Goal: Task Accomplishment & Management: Complete application form

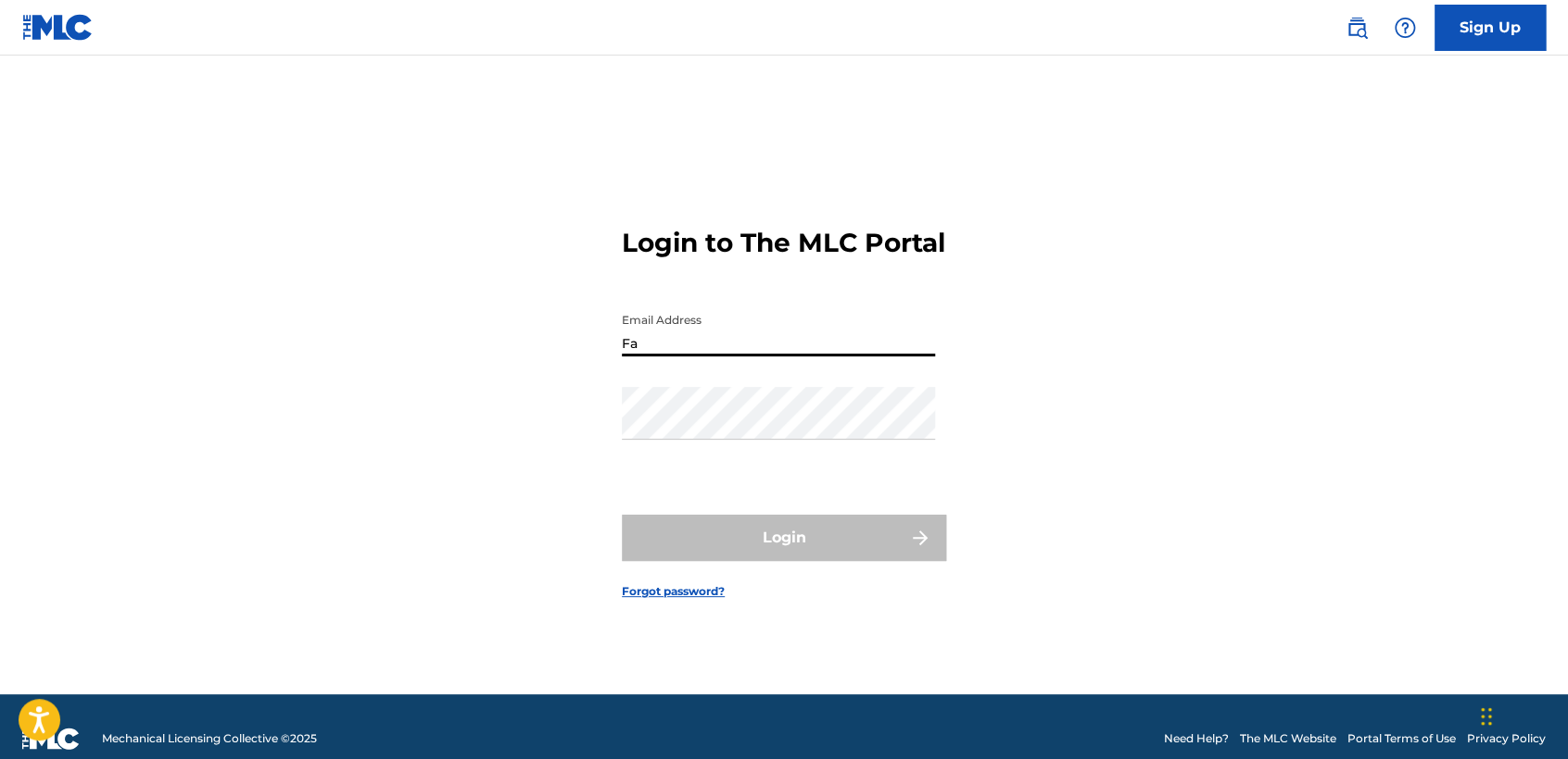
type input "F"
type input "1"
type input "[EMAIL_ADDRESS][DOMAIN_NAME]"
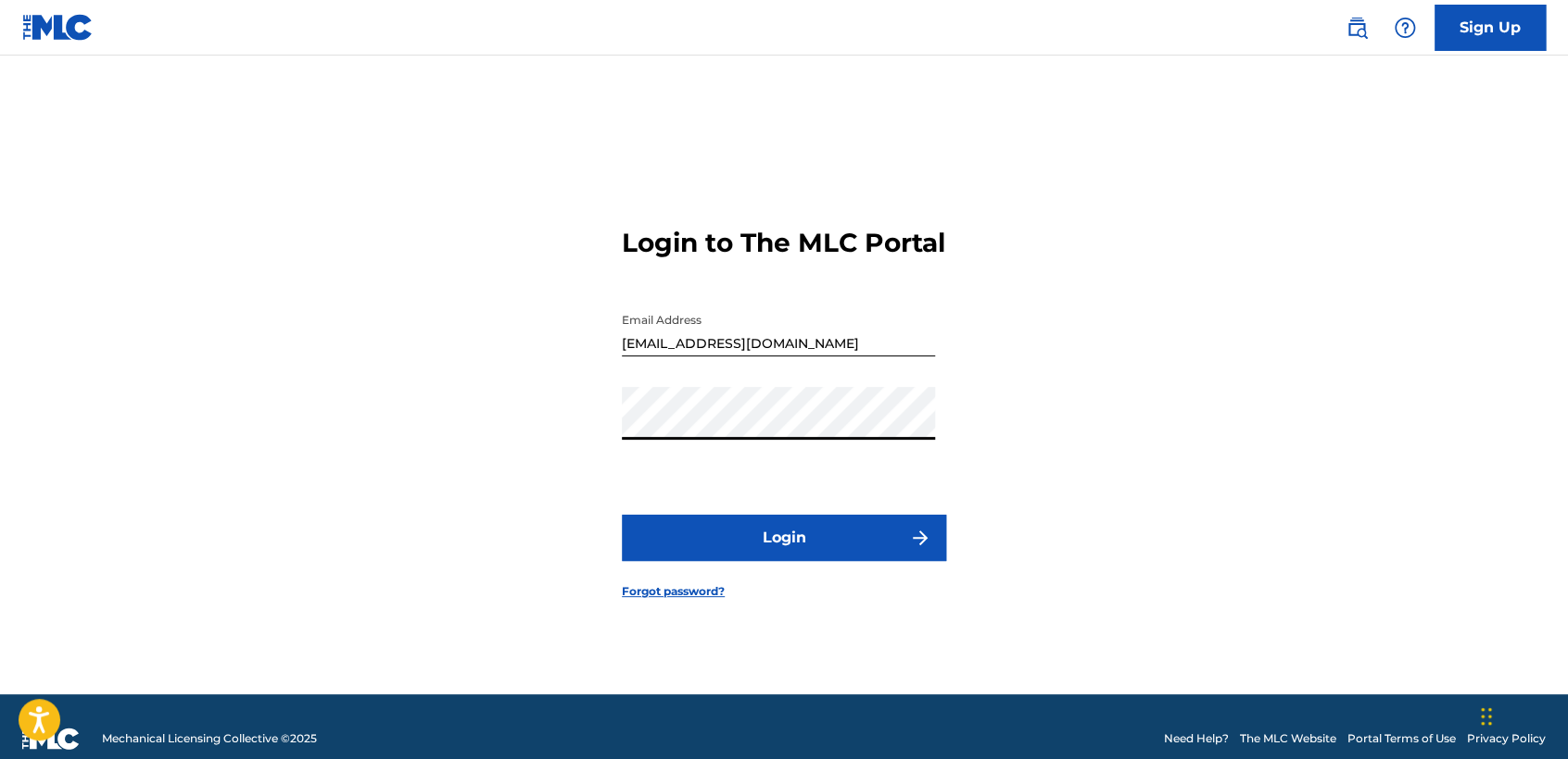
click at [740, 555] on button "Login" at bounding box center [784, 538] width 325 height 47
click at [827, 351] on input "[EMAIL_ADDRESS][DOMAIN_NAME]" at bounding box center [778, 330] width 313 height 53
click at [786, 561] on button "Login" at bounding box center [784, 538] width 325 height 47
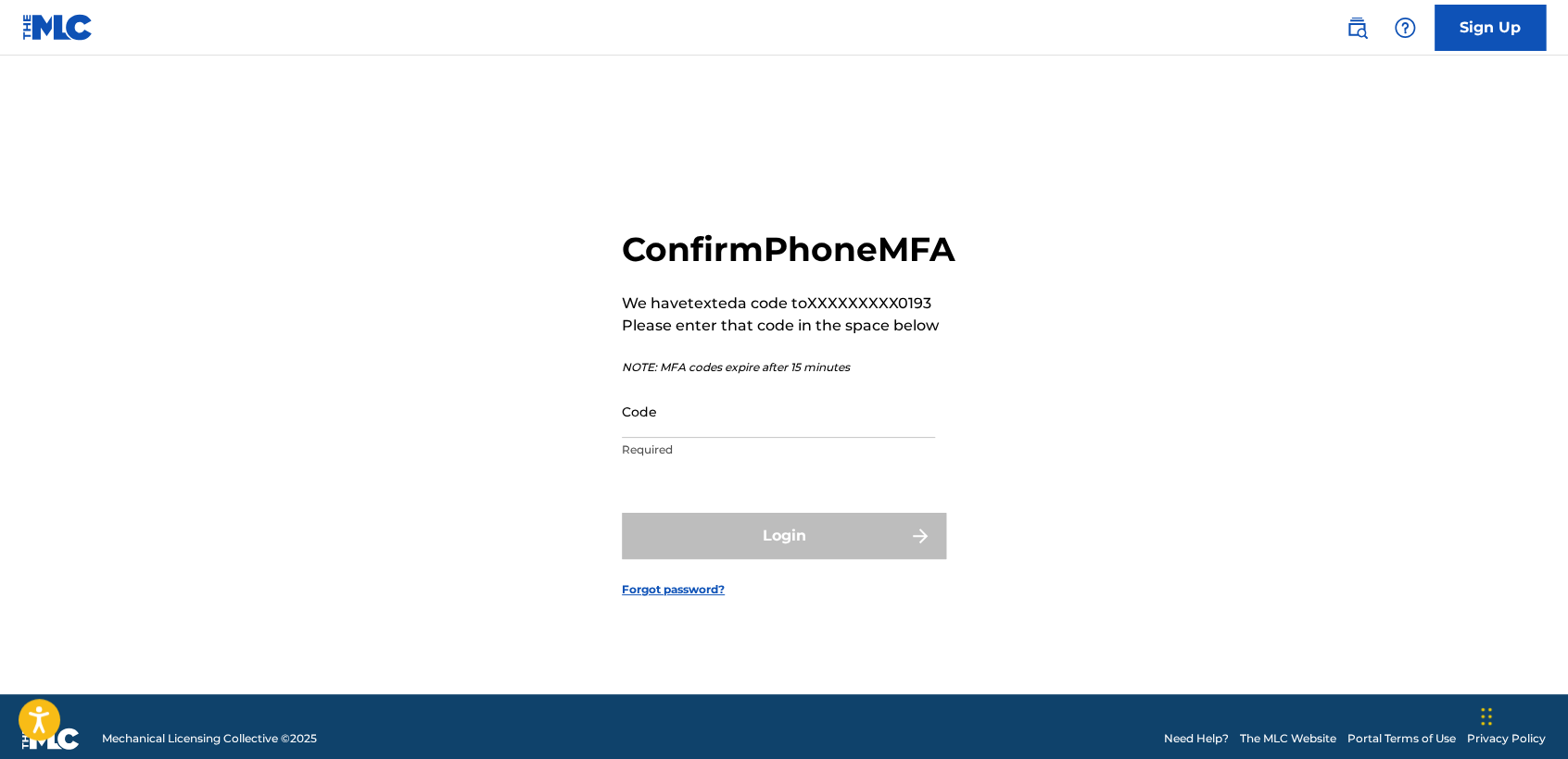
click at [811, 437] on input "Code" at bounding box center [778, 411] width 313 height 53
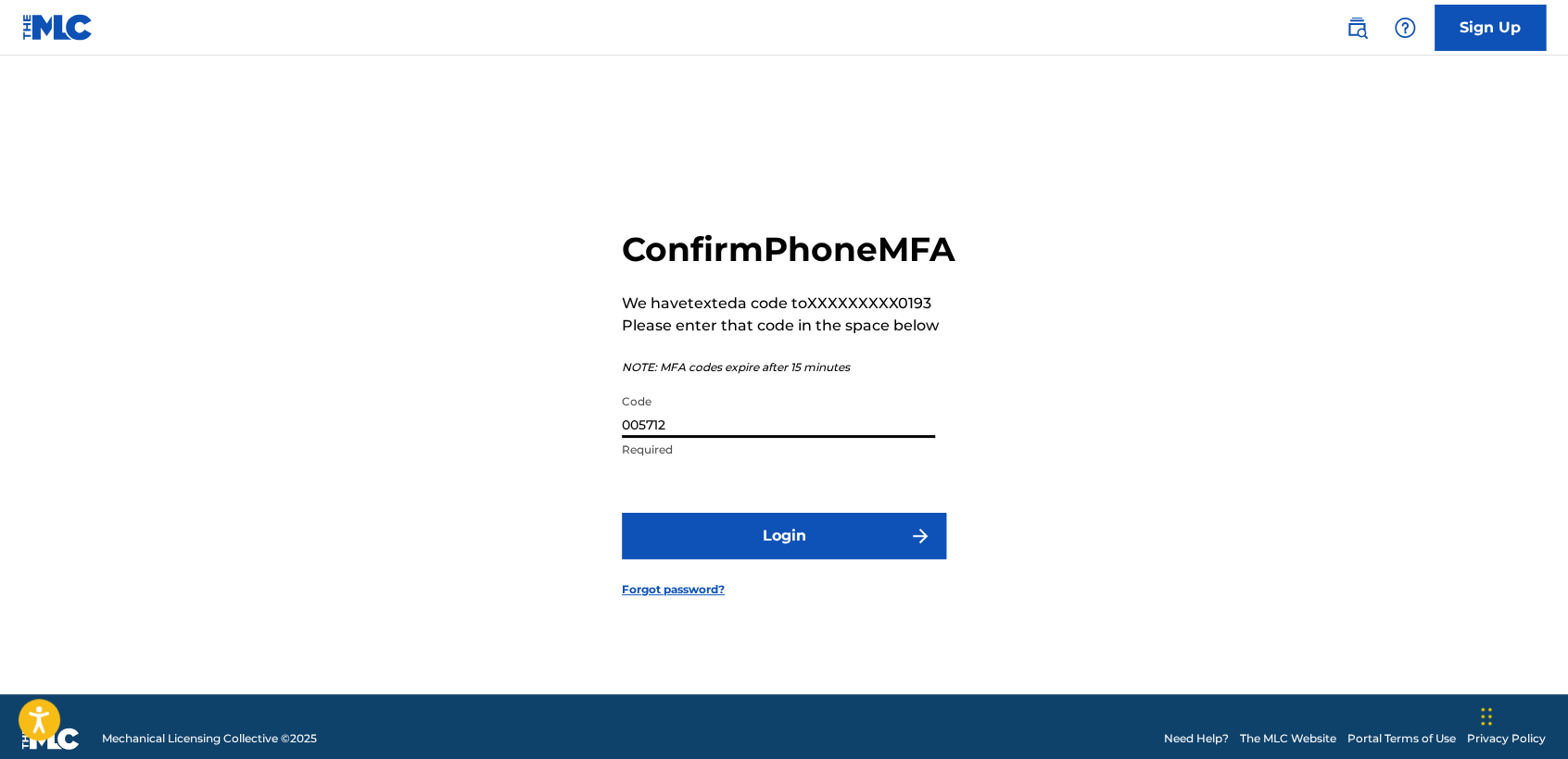
type input "005712"
click at [780, 559] on button "Login" at bounding box center [784, 536] width 325 height 47
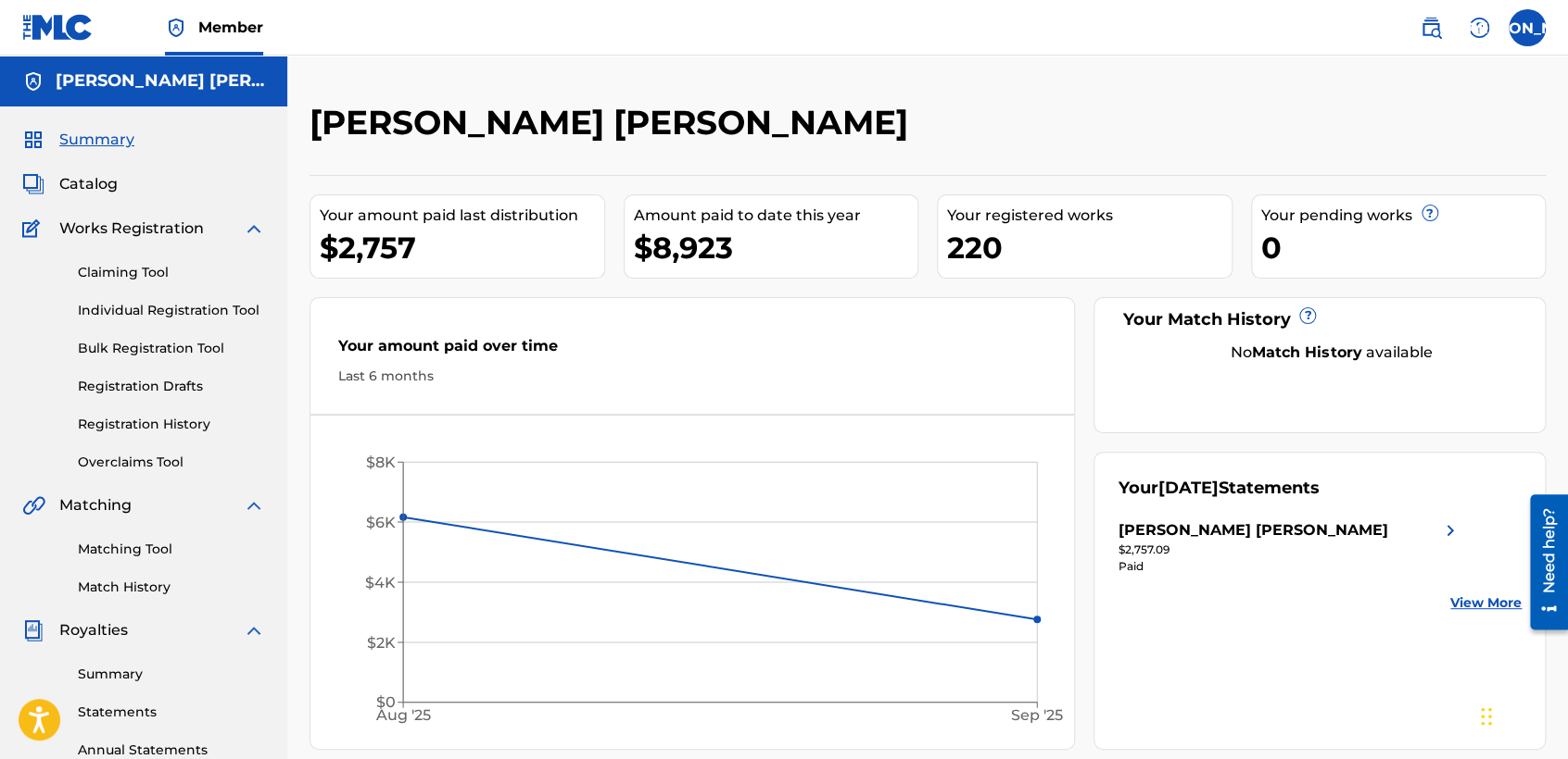
click at [195, 318] on link "Individual Registration Tool" at bounding box center [171, 310] width 187 height 20
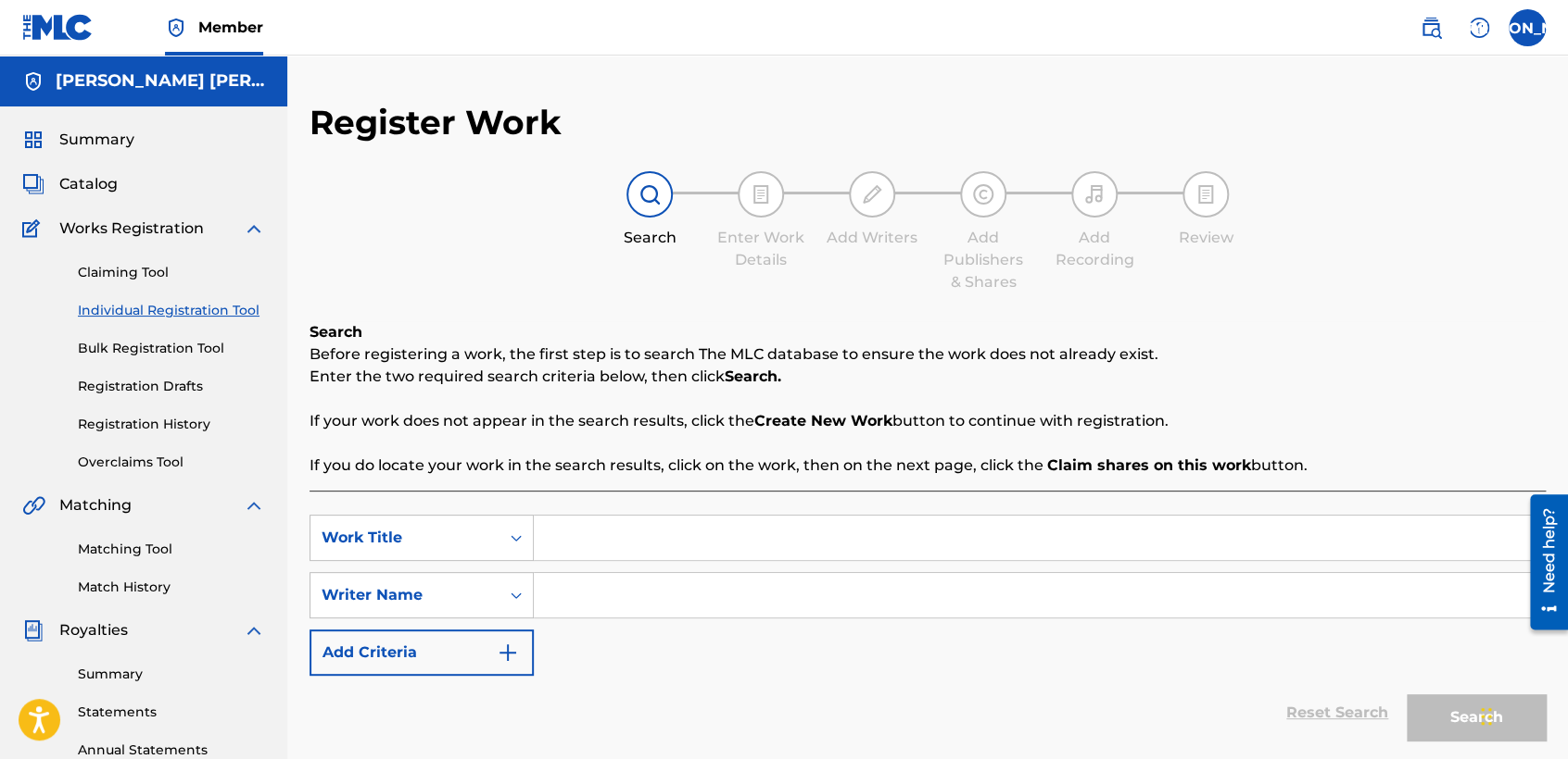
click at [586, 532] on input "Search Form" at bounding box center [1039, 538] width 1011 height 45
type input "El mila v3"
click at [640, 602] on input "Search Form" at bounding box center [1039, 596] width 1011 height 45
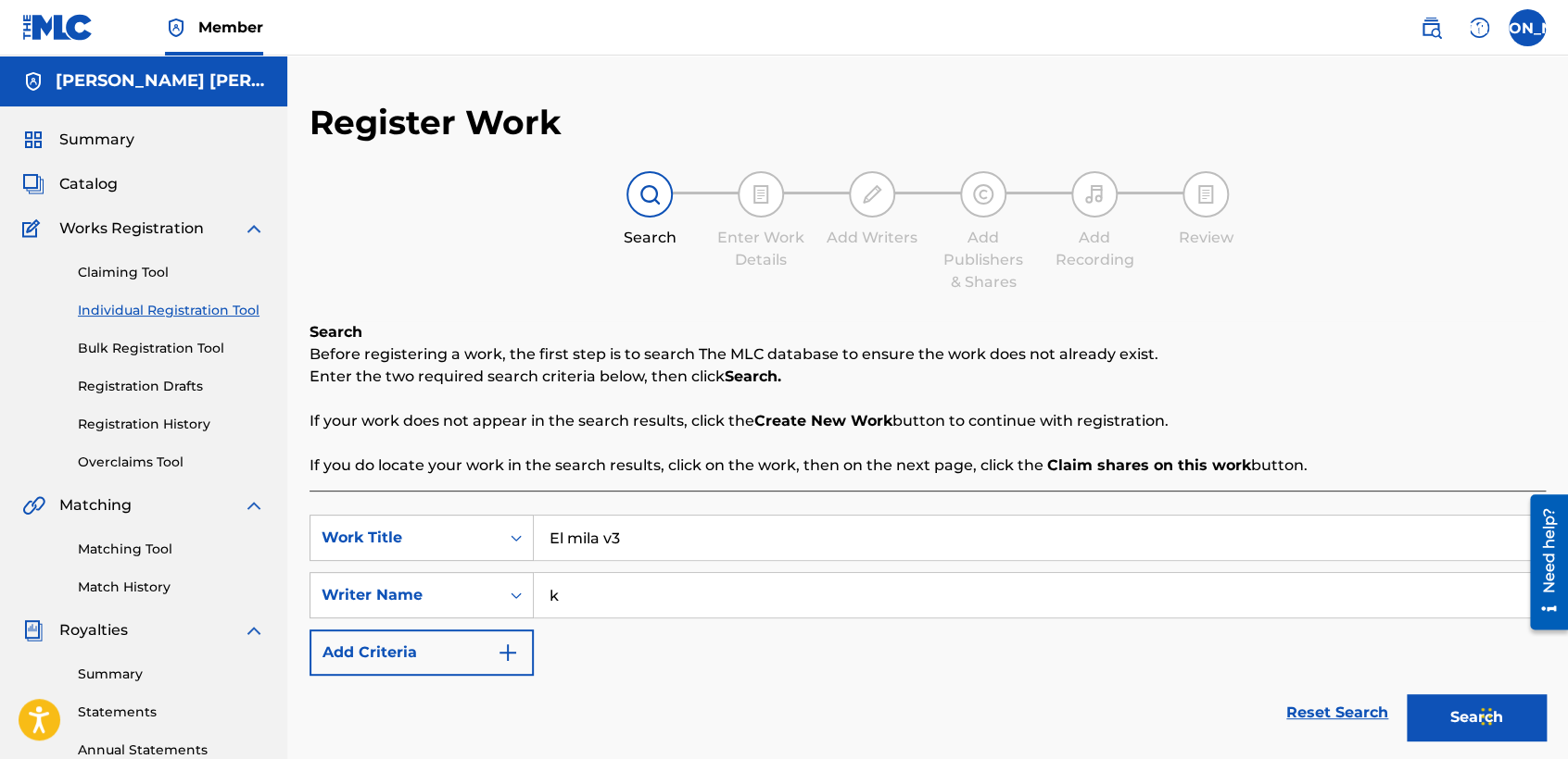
type input "k"
click at [1407, 695] on button "Search" at bounding box center [1476, 718] width 139 height 47
click at [1417, 711] on button "Search" at bounding box center [1476, 718] width 139 height 47
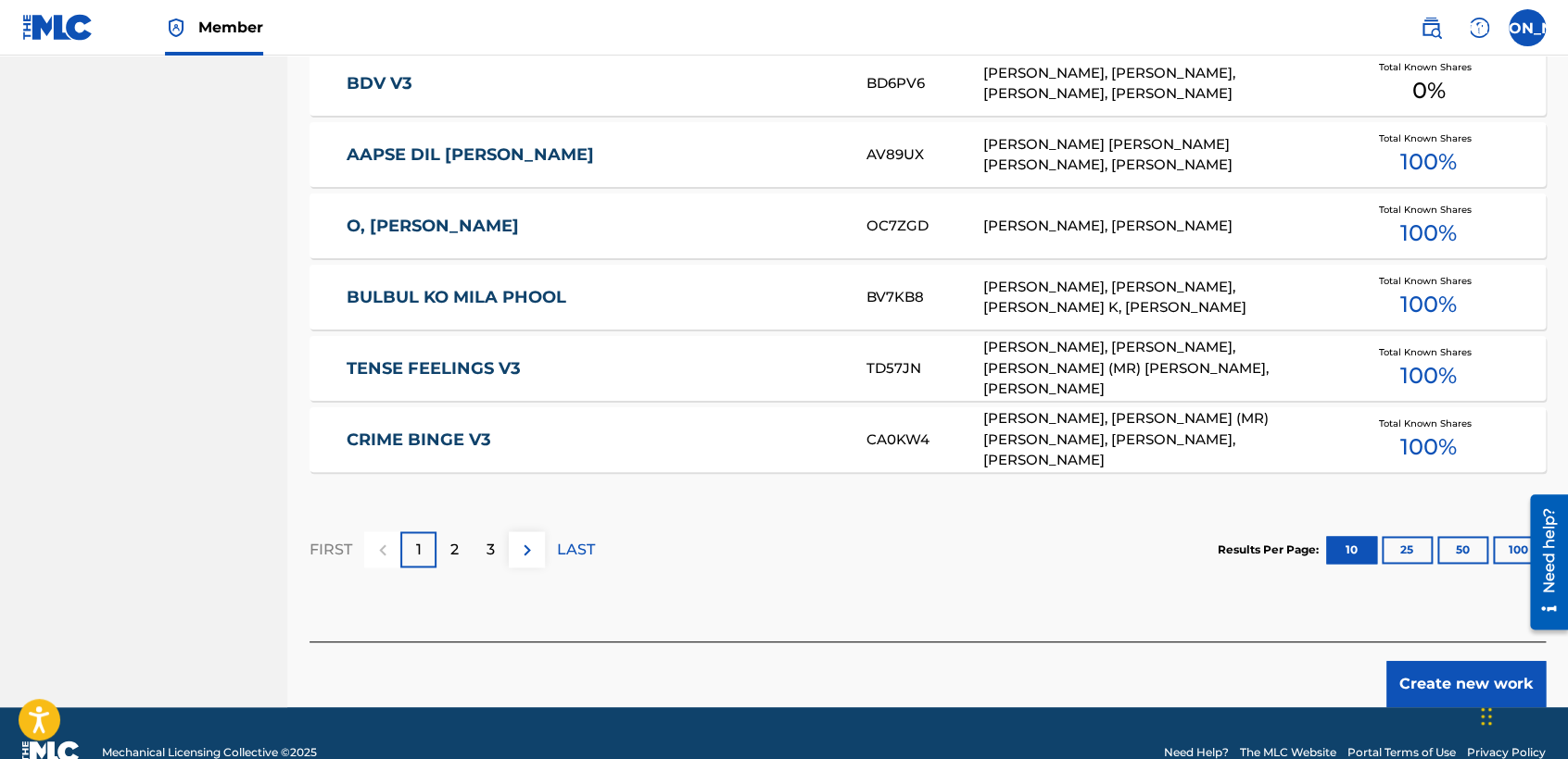
scroll to position [1136, 0]
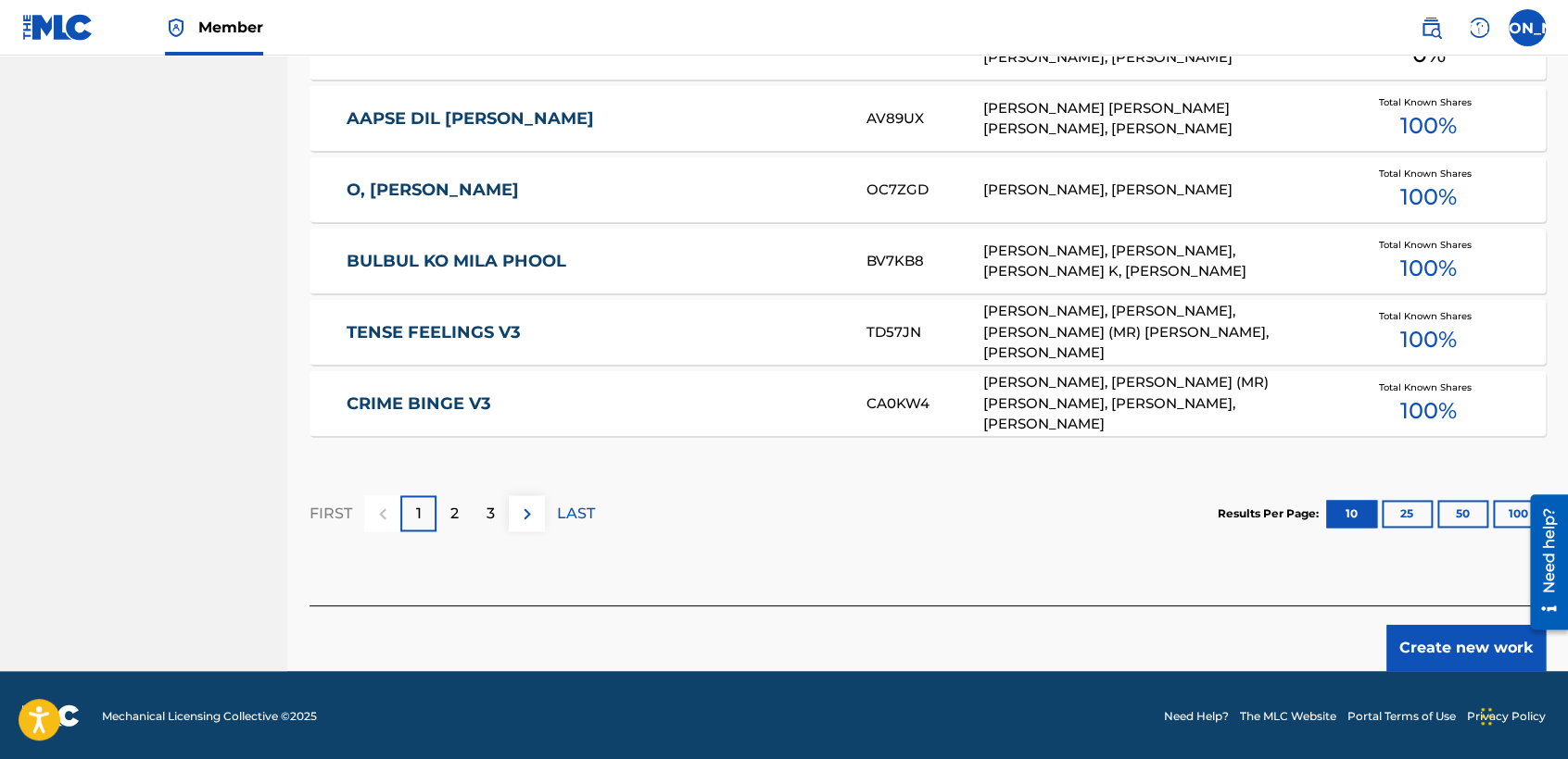
click at [1430, 633] on button "Create new work" at bounding box center [1465, 648] width 160 height 47
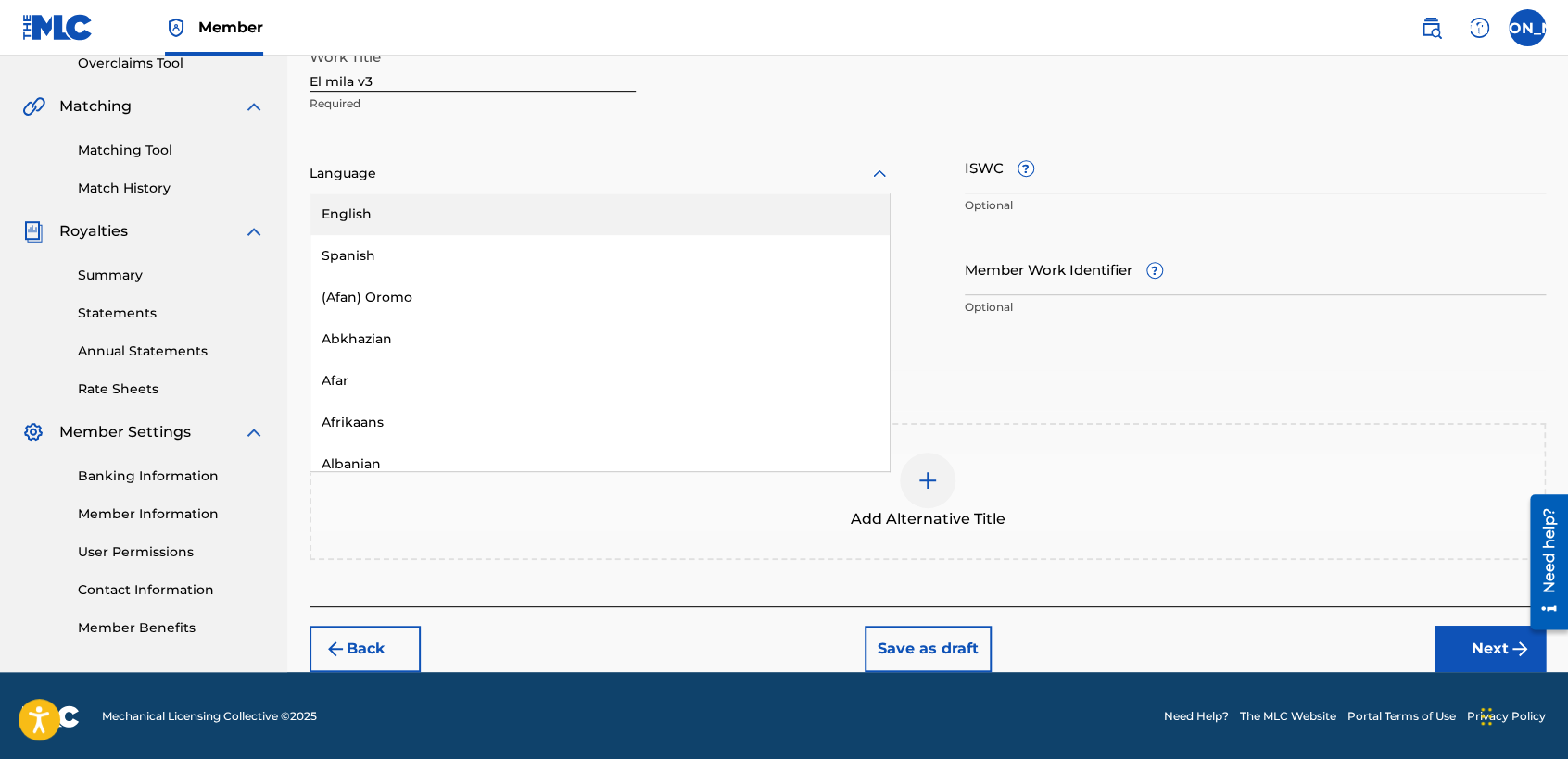
click at [699, 191] on div "Language" at bounding box center [600, 174] width 581 height 39
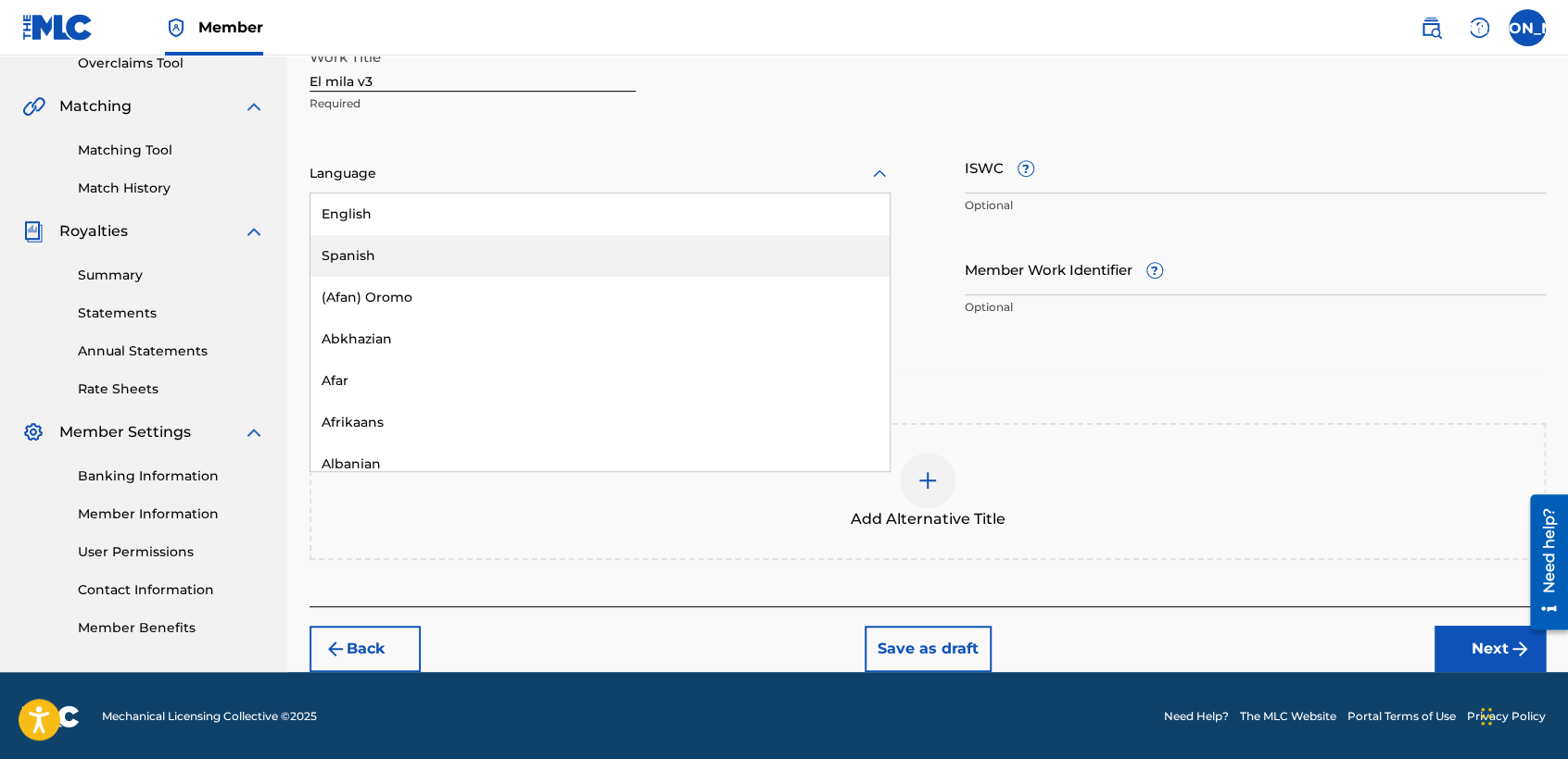
click at [575, 255] on div "Spanish" at bounding box center [600, 255] width 579 height 42
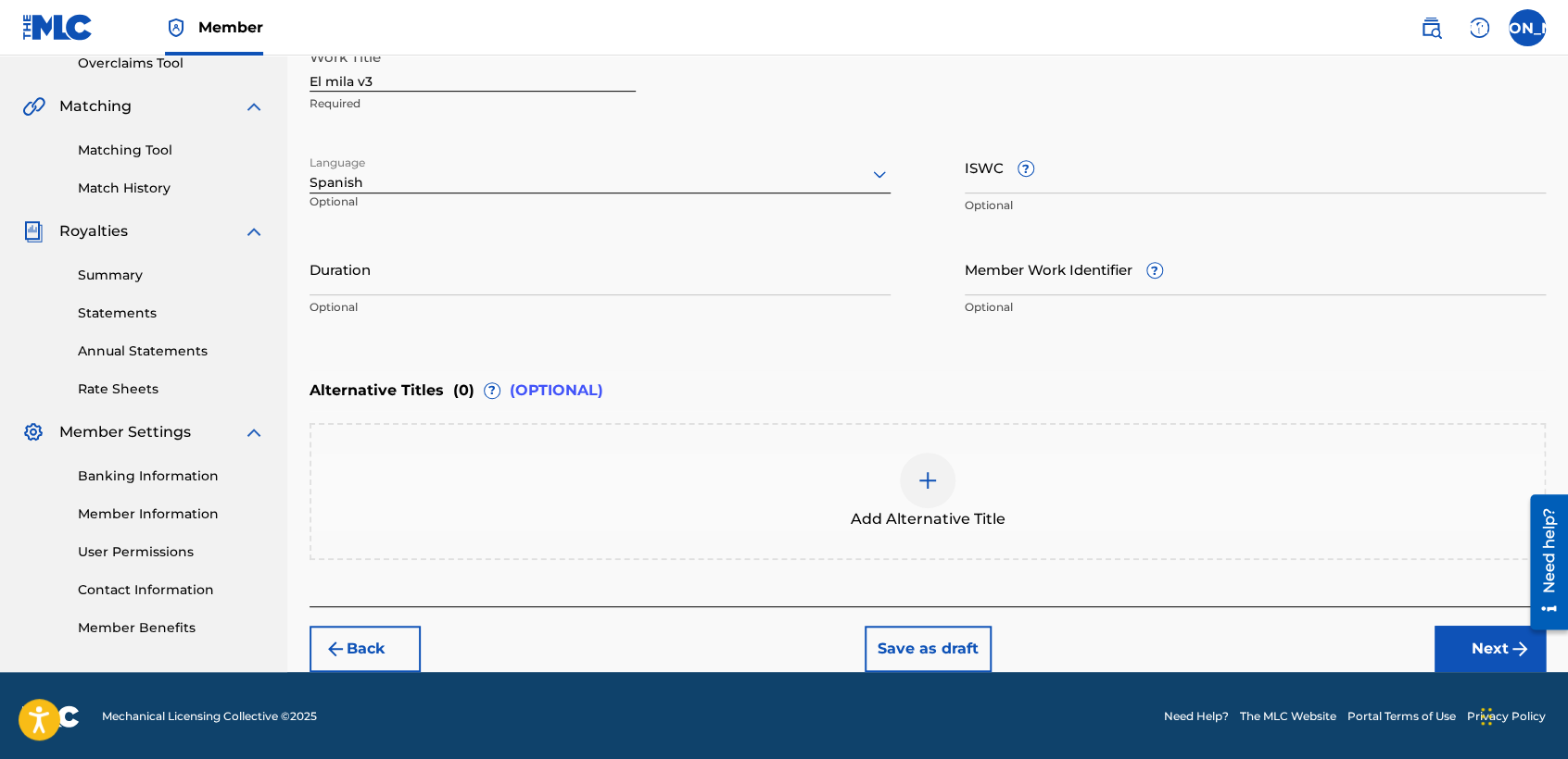
click at [506, 268] on input "Duration" at bounding box center [600, 269] width 581 height 53
click at [161, 206] on div "Summary Catalog Works Registration Claiming Tool Individual Registration Tool B…" at bounding box center [144, 184] width 287 height 953
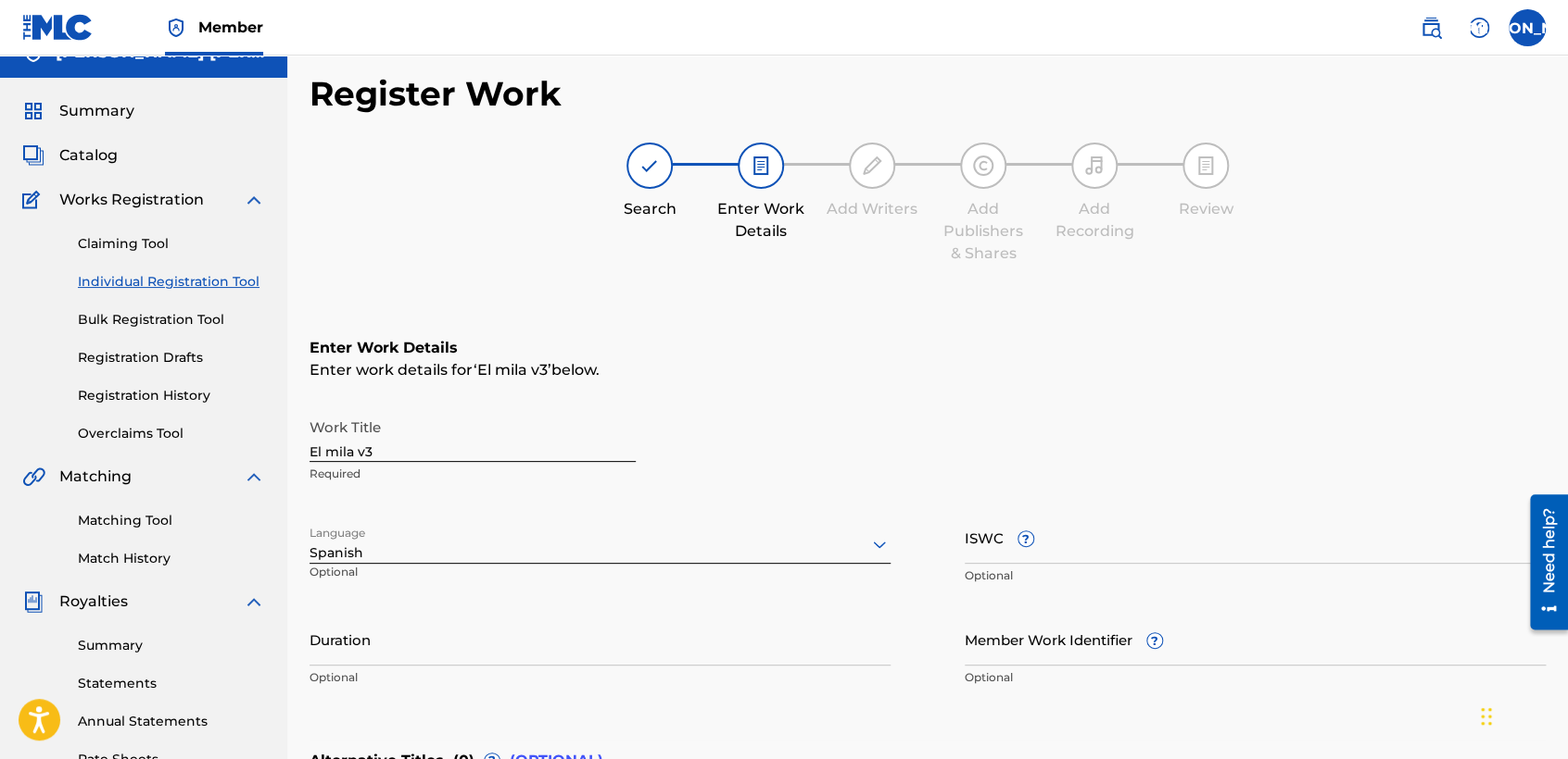
scroll to position [0, 0]
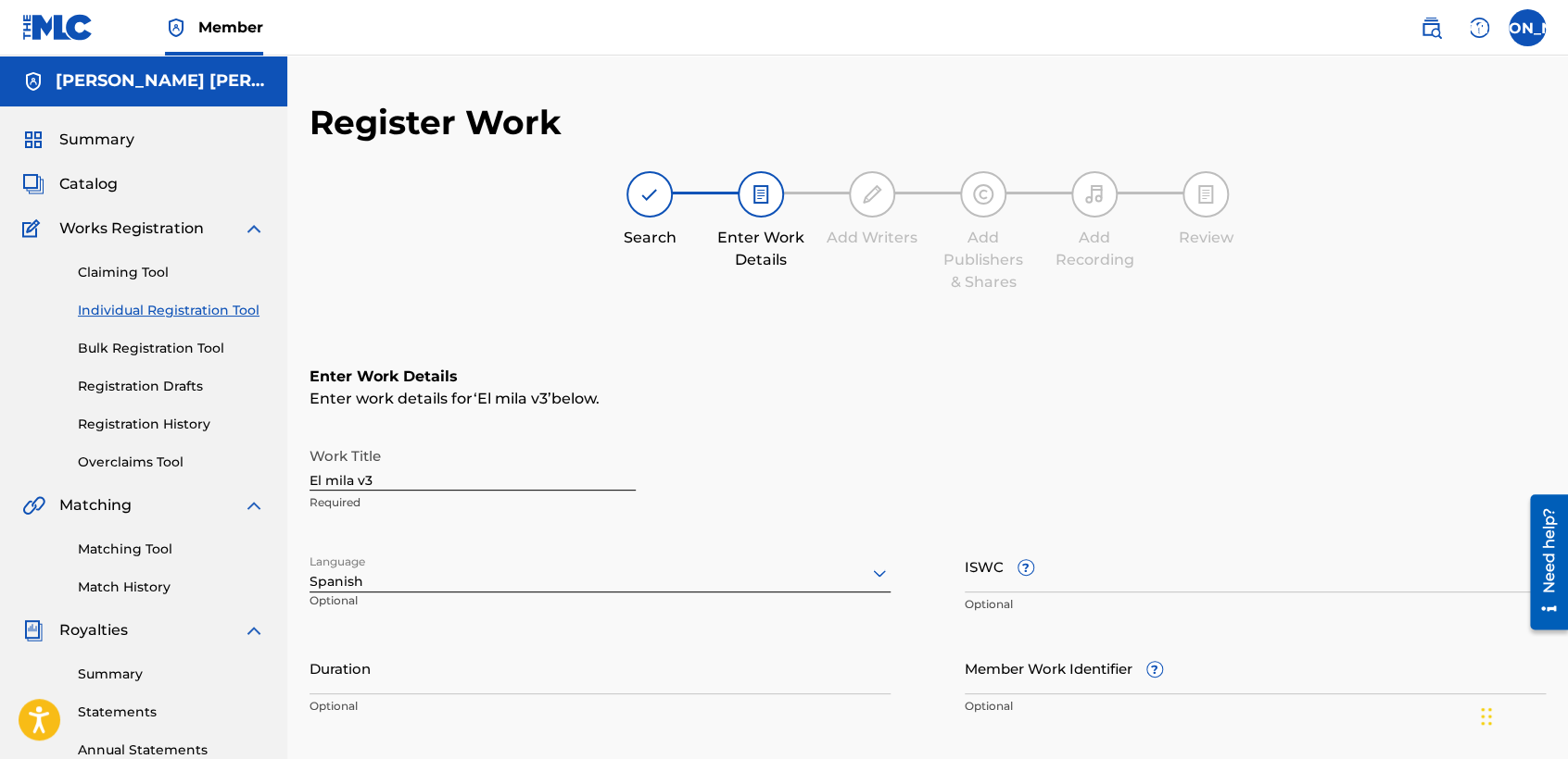
click at [160, 426] on link "Registration History" at bounding box center [171, 424] width 187 height 20
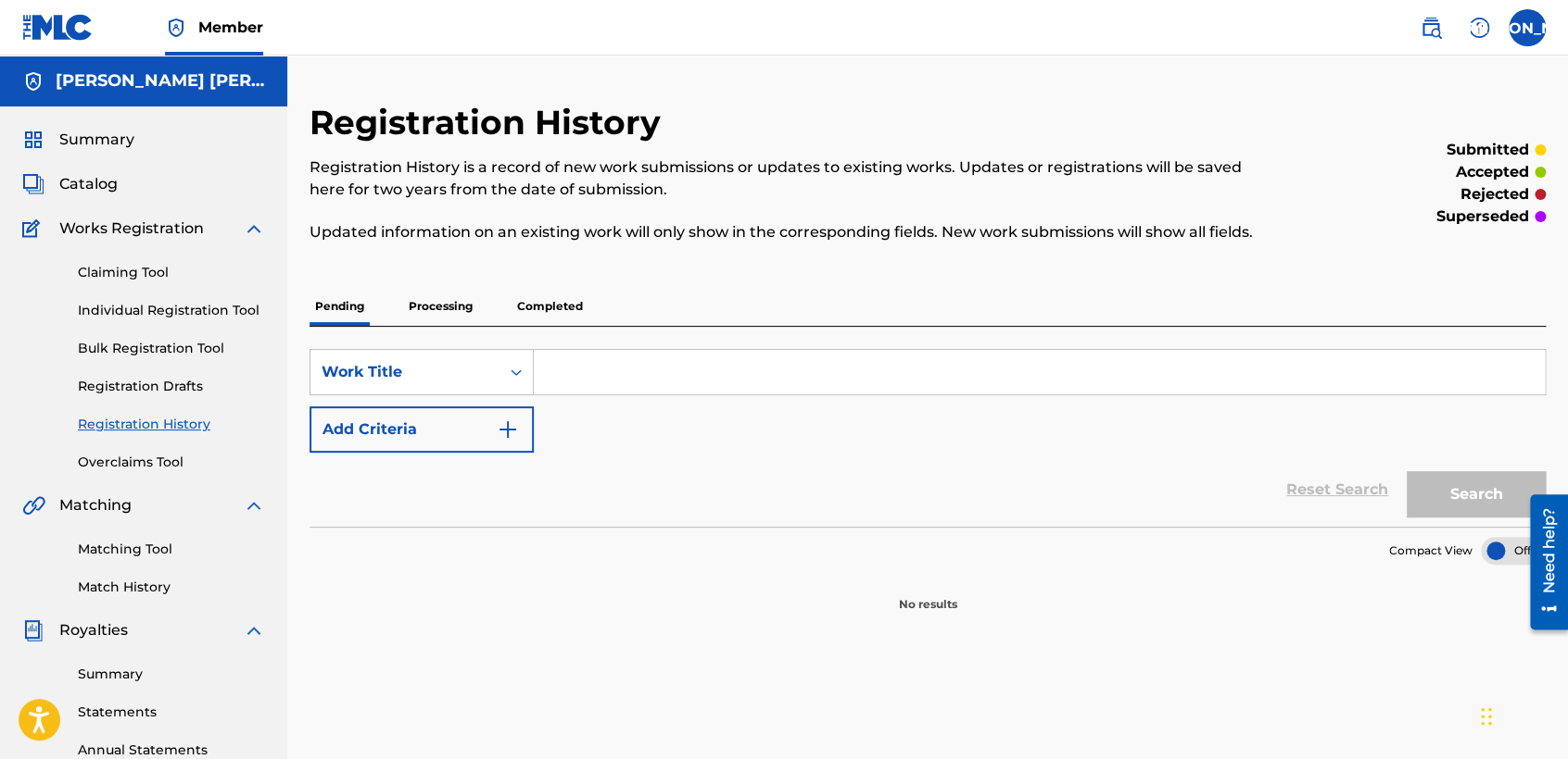
click at [549, 307] on p "Completed" at bounding box center [549, 307] width 76 height 39
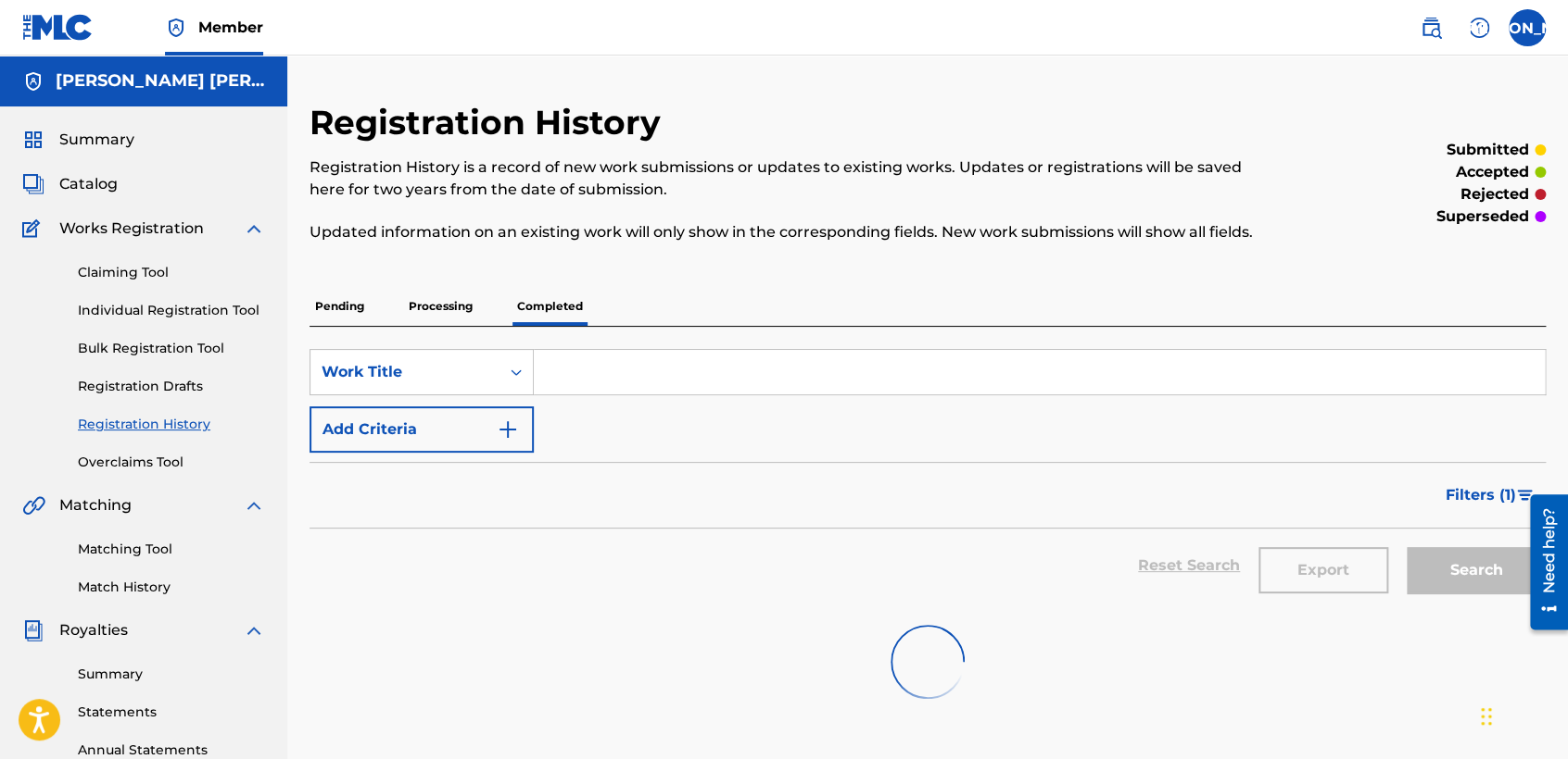
scroll to position [41, 0]
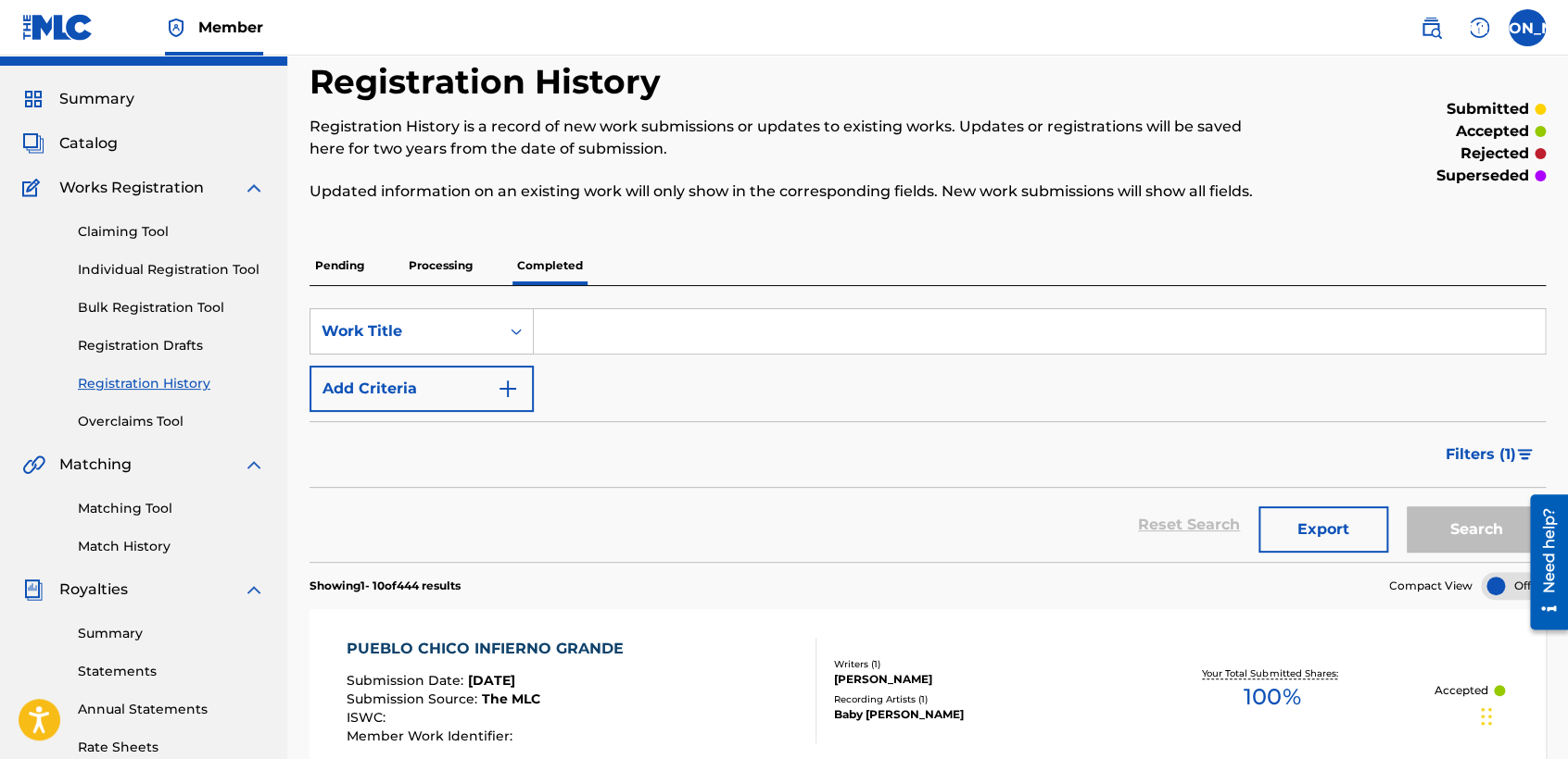
click at [441, 264] on p "Processing" at bounding box center [440, 266] width 75 height 39
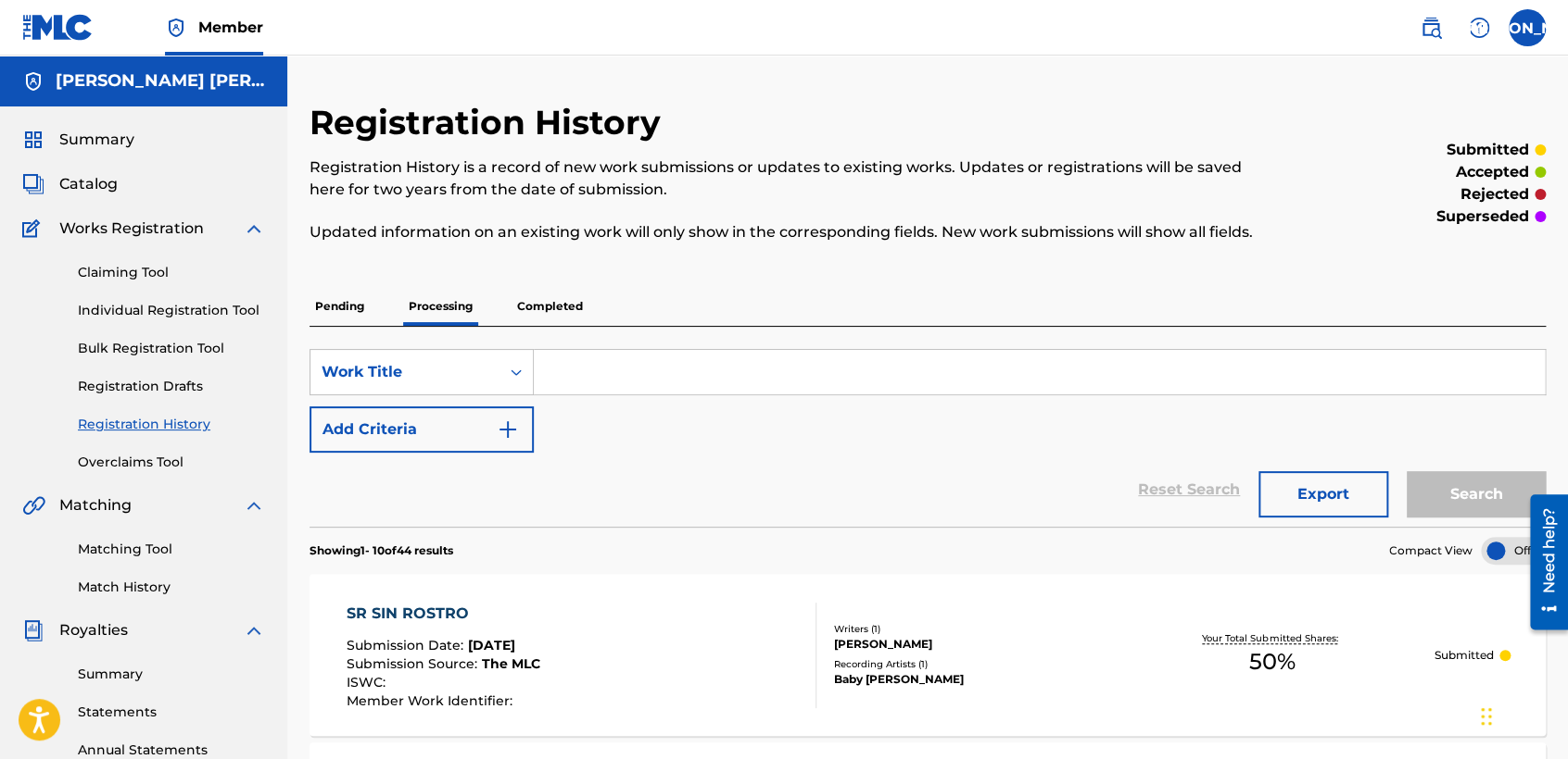
click at [877, 450] on div "SearchWithCriteriac1fb4e56-5393-4b32-a0b9-ffdfd124912c Work Title Add Criteria" at bounding box center [927, 400] width 1236 height 104
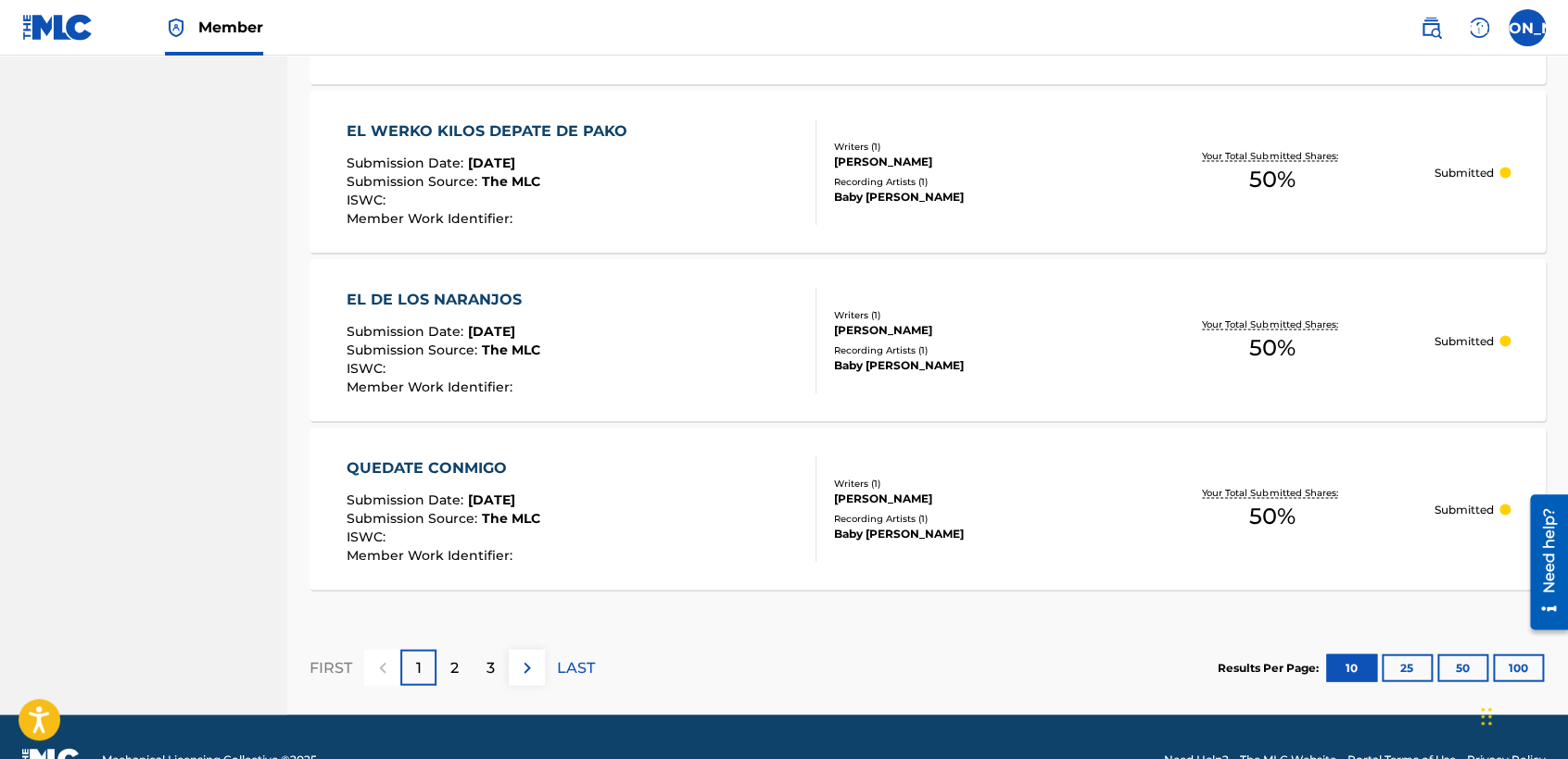
scroll to position [1707, 0]
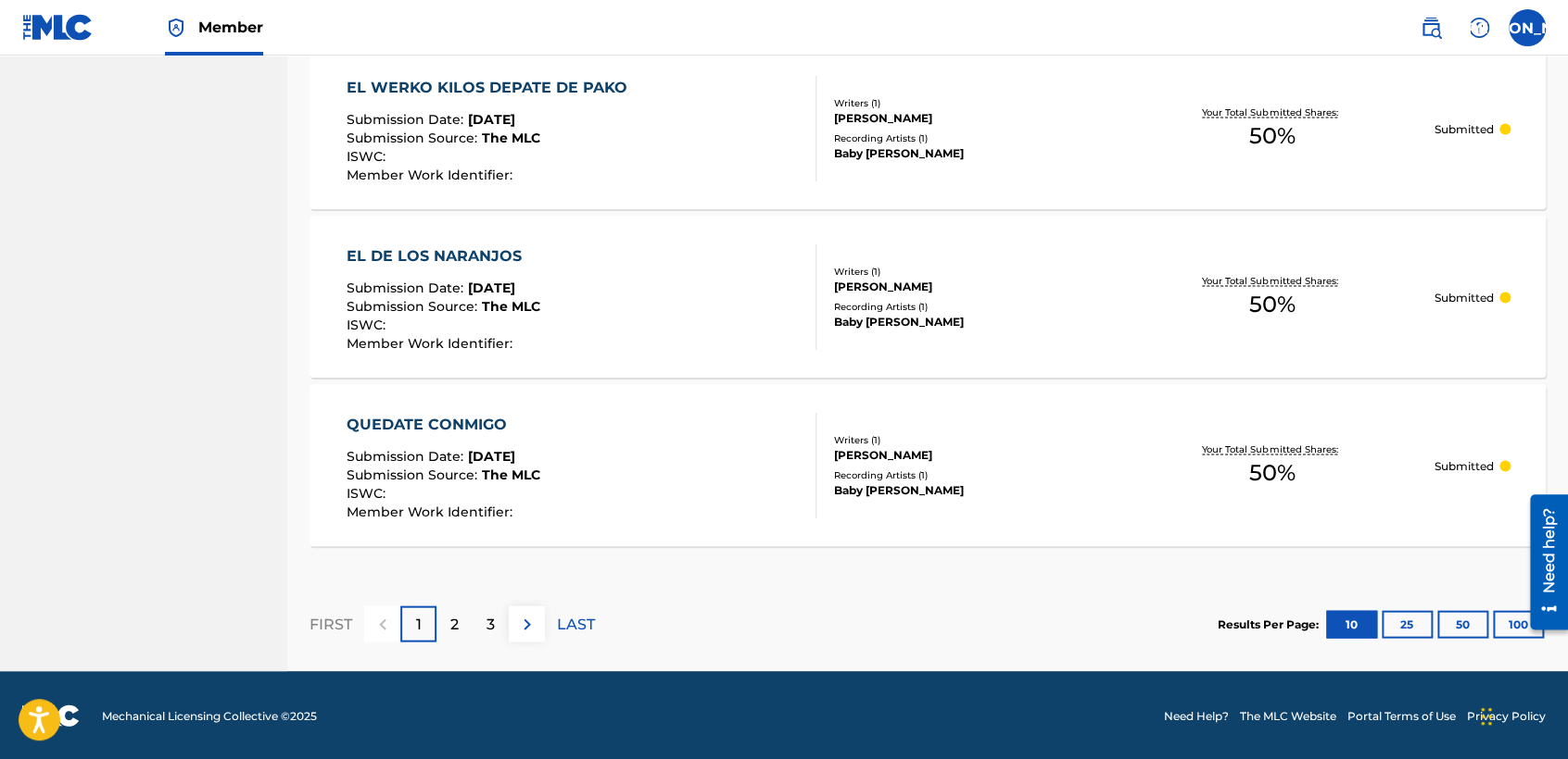
click at [1506, 626] on button "100" at bounding box center [1518, 625] width 51 height 28
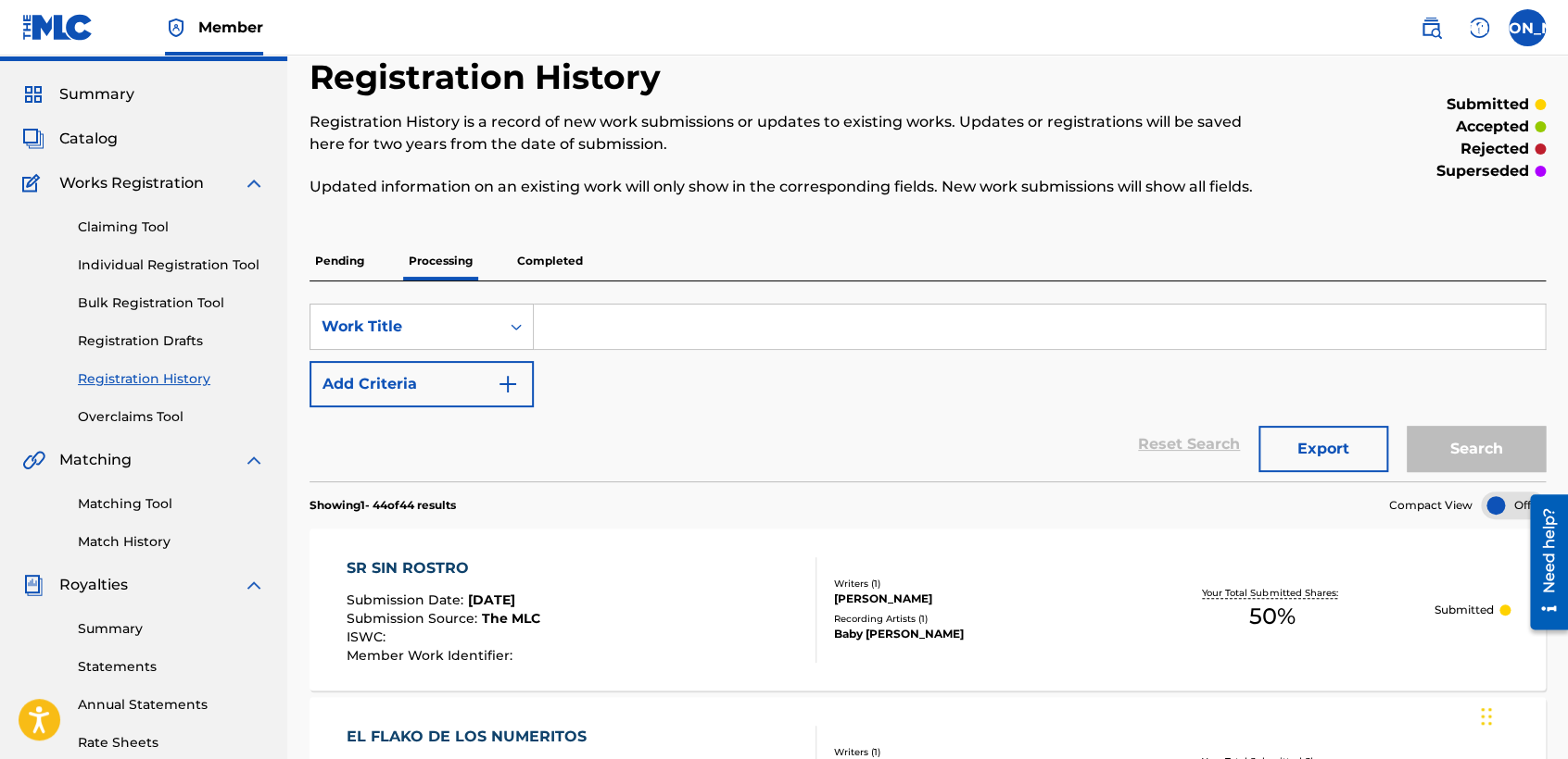
scroll to position [0, 0]
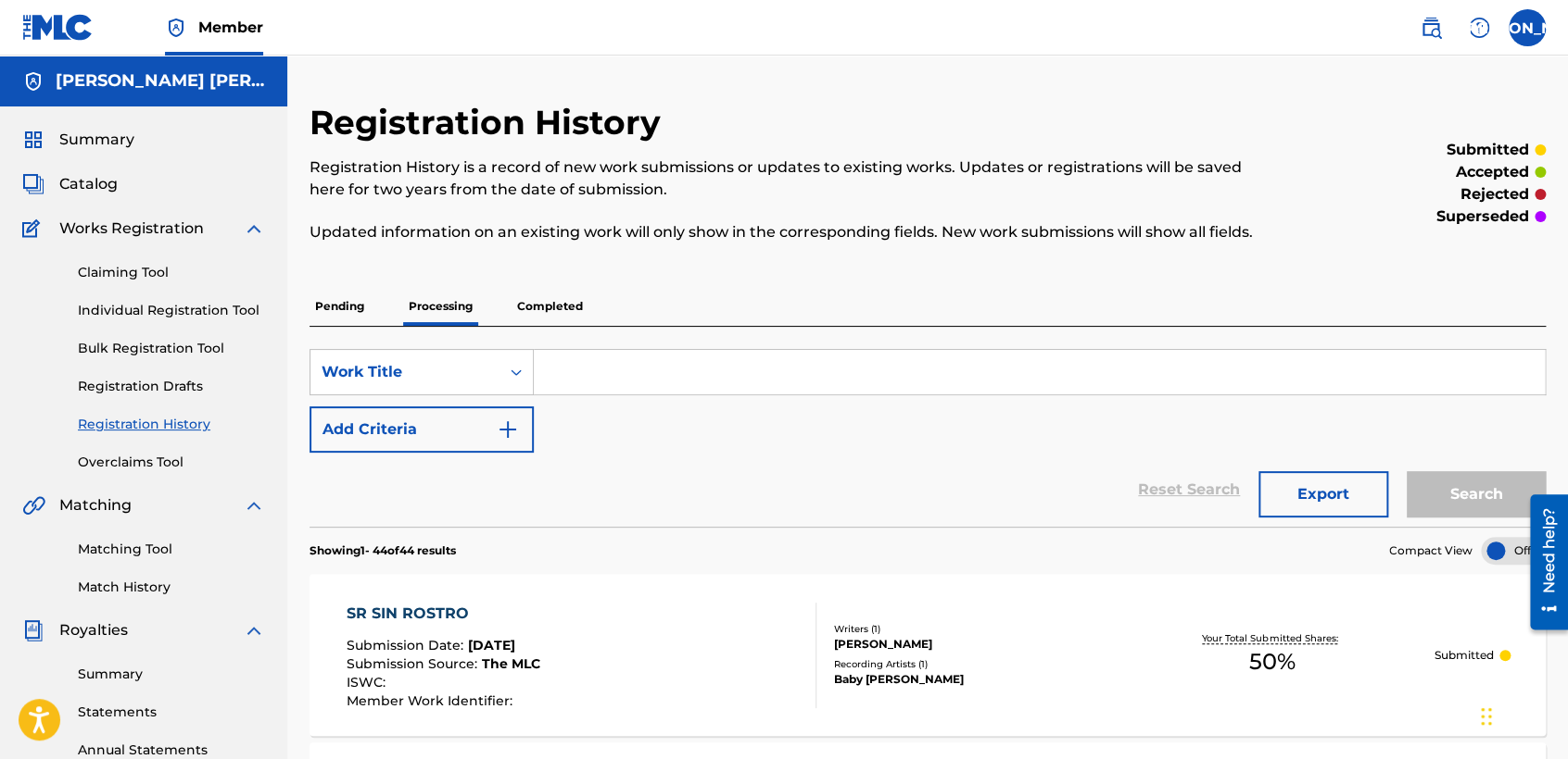
click at [544, 301] on p "Completed" at bounding box center [549, 307] width 76 height 39
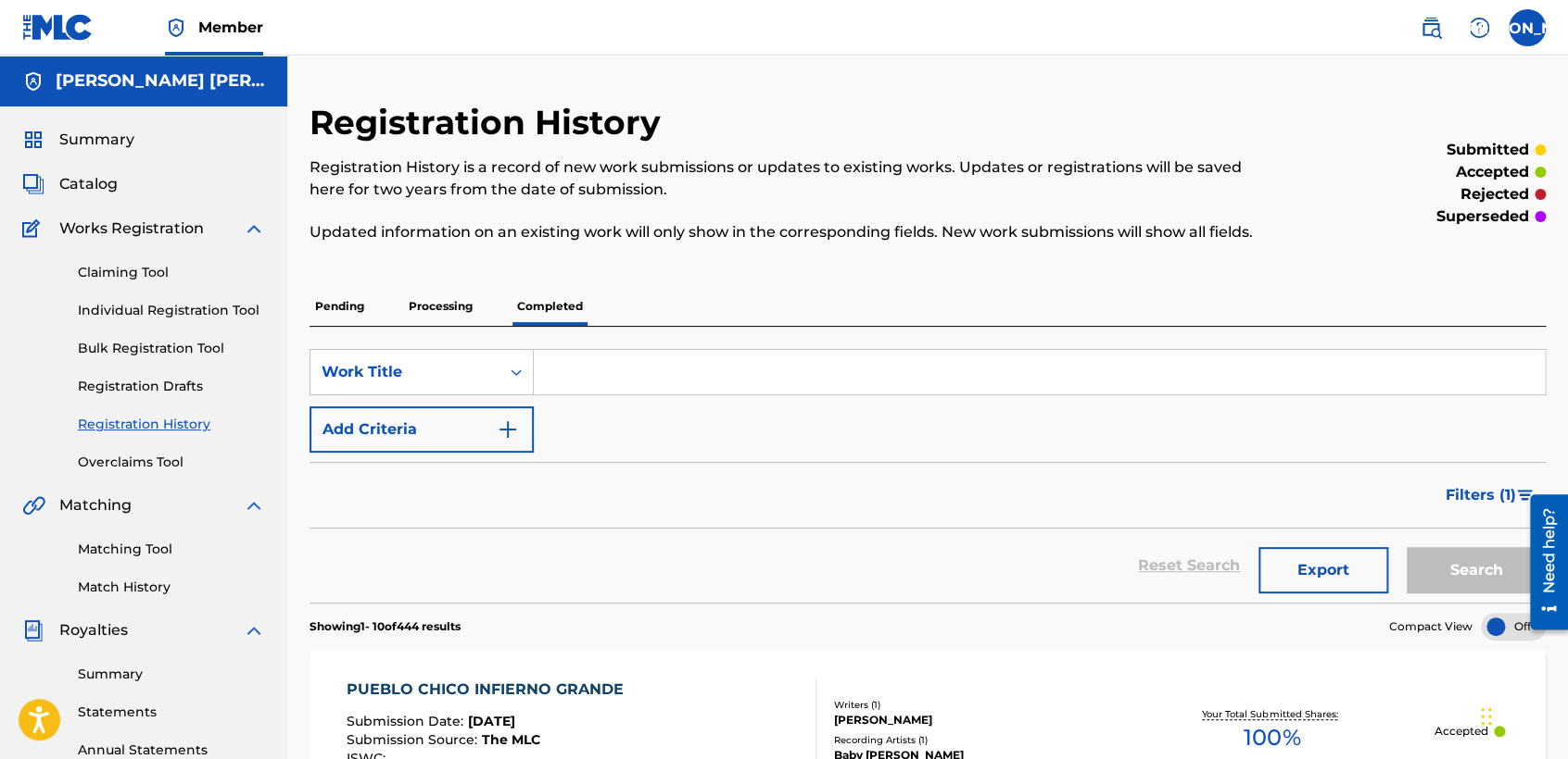
click at [193, 310] on link "Individual Registration Tool" at bounding box center [171, 310] width 187 height 20
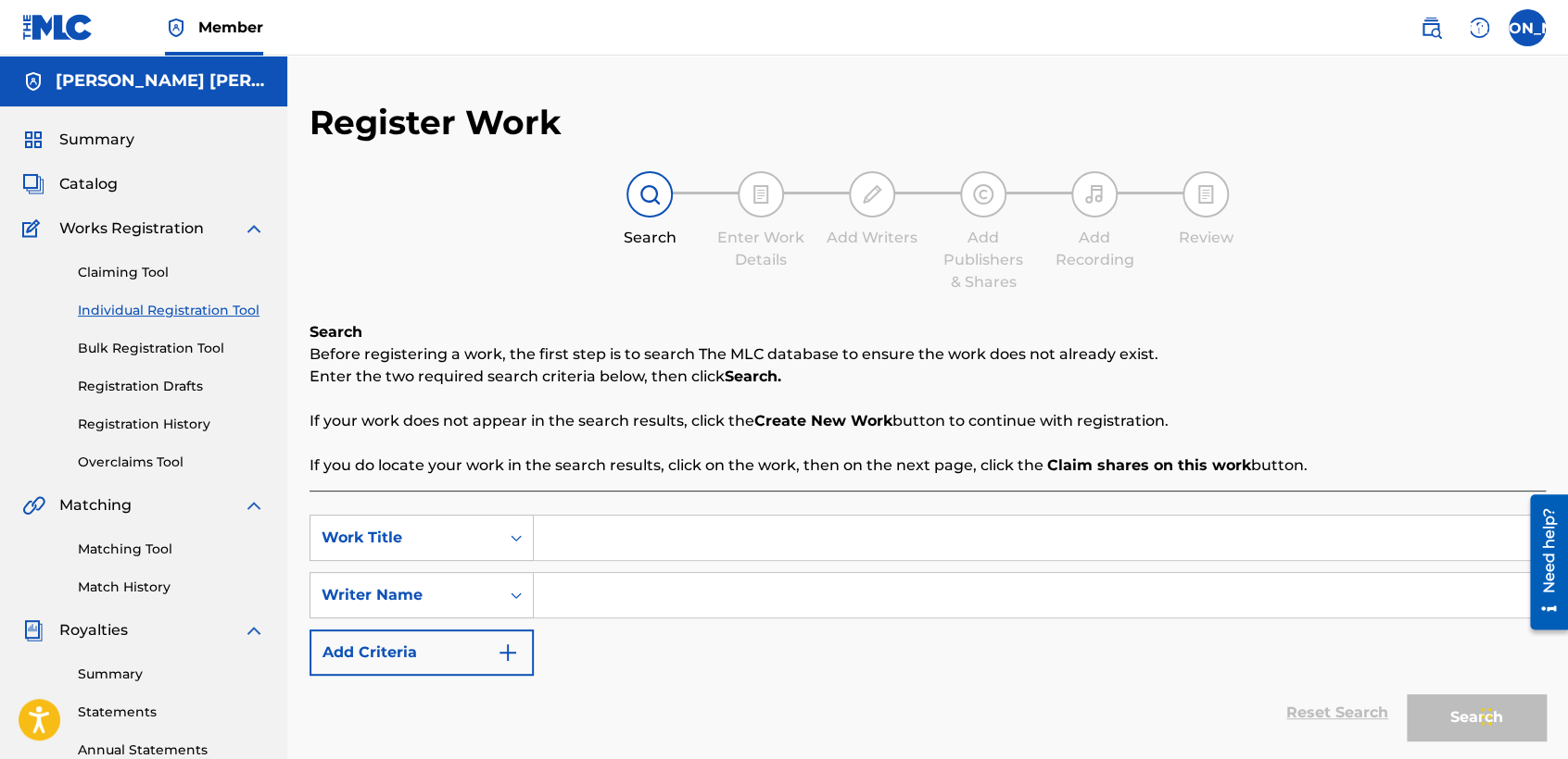
click at [616, 522] on input "Search Form" at bounding box center [1039, 538] width 1011 height 45
drag, startPoint x: 624, startPoint y: 724, endPoint x: 614, endPoint y: 552, distance: 172.3
click at [614, 552] on input "El mila" at bounding box center [1039, 538] width 1011 height 45
type input "El mila V3"
click at [614, 587] on input "Search Form" at bounding box center [1039, 596] width 1011 height 45
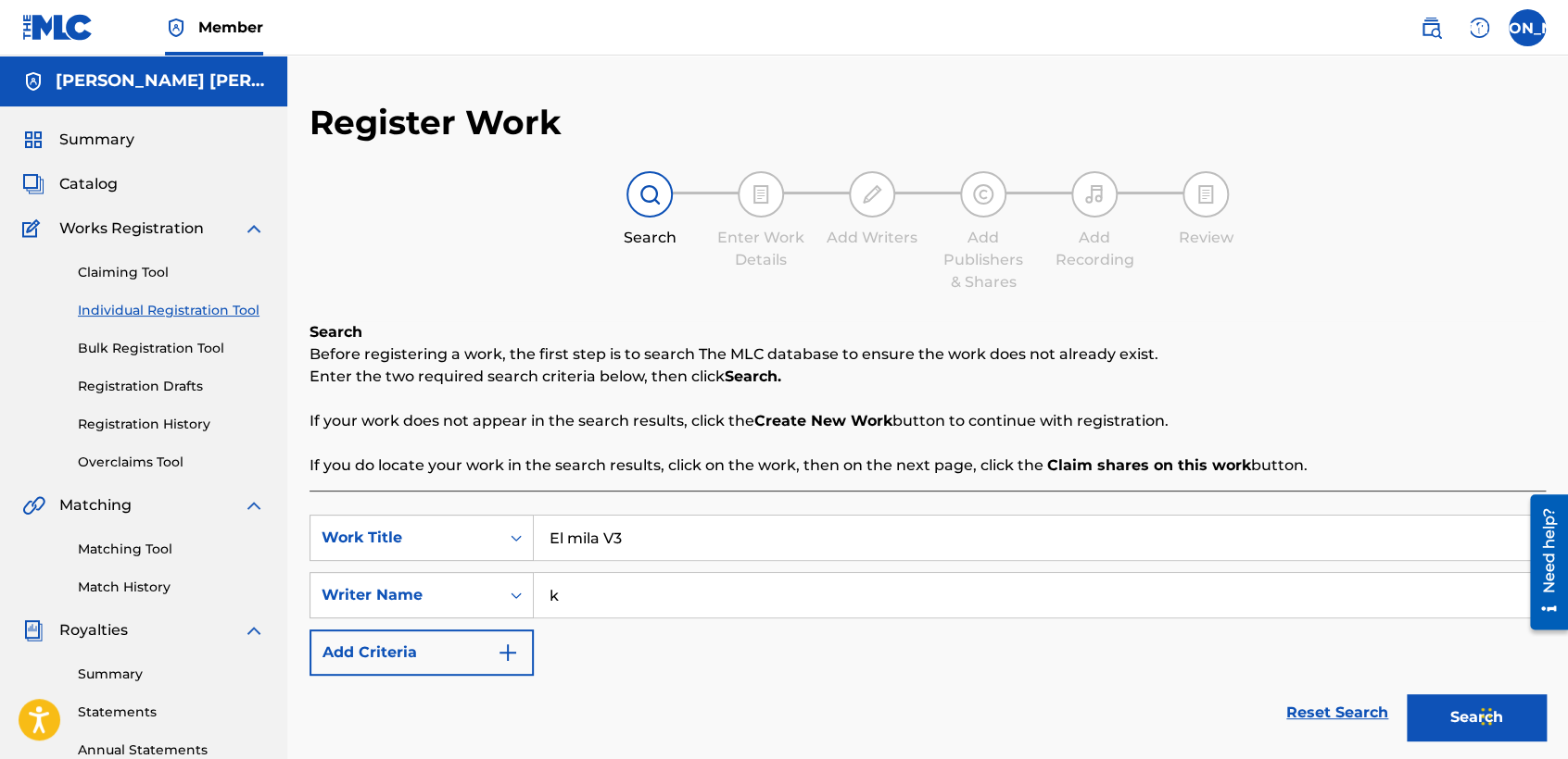
type input "k"
click at [1417, 703] on button "Search" at bounding box center [1476, 718] width 139 height 47
click at [1427, 335] on div "Search Before registering a work, the first step is to search The MLC database …" at bounding box center [927, 399] width 1236 height 156
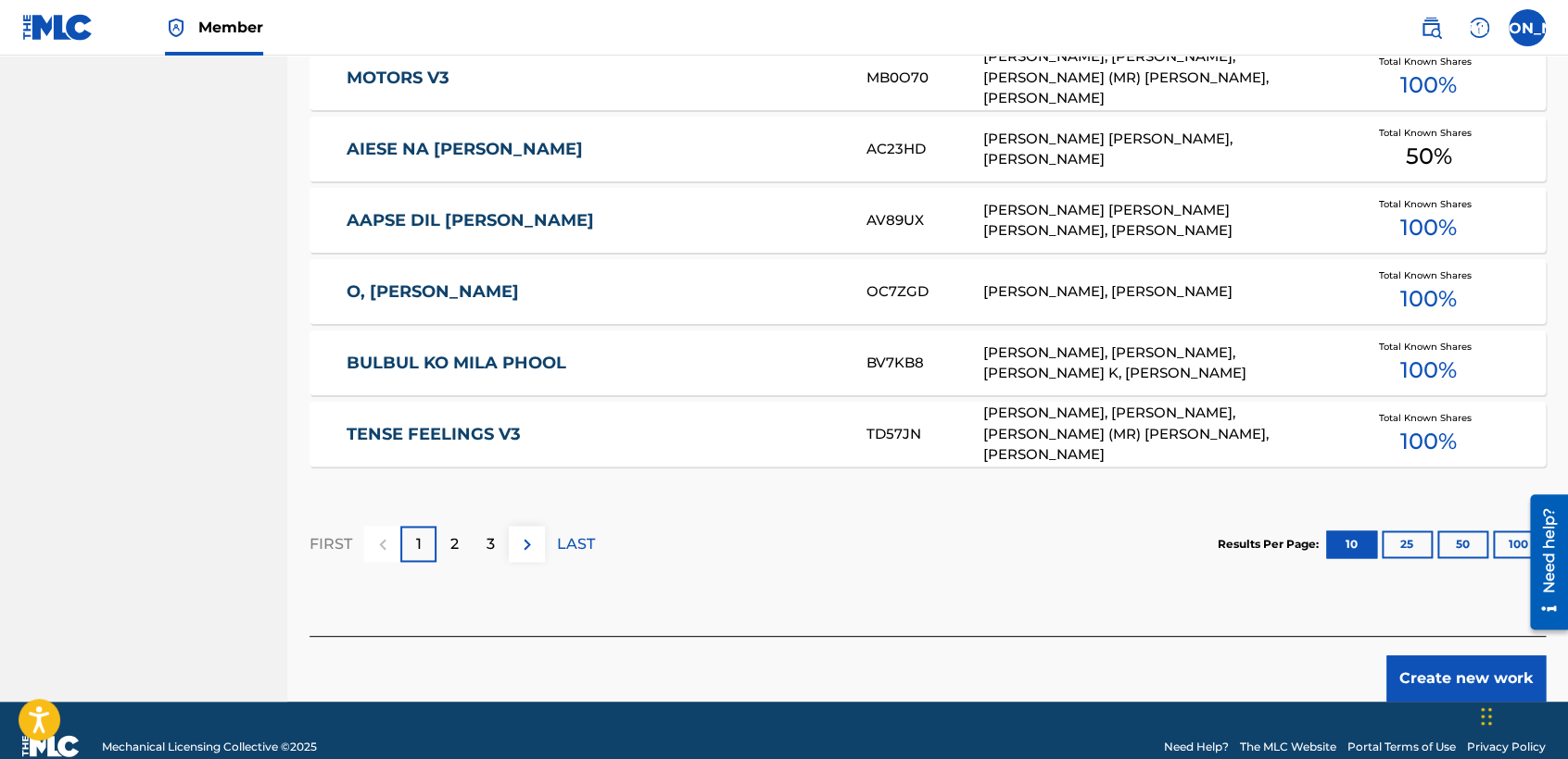
scroll to position [1136, 0]
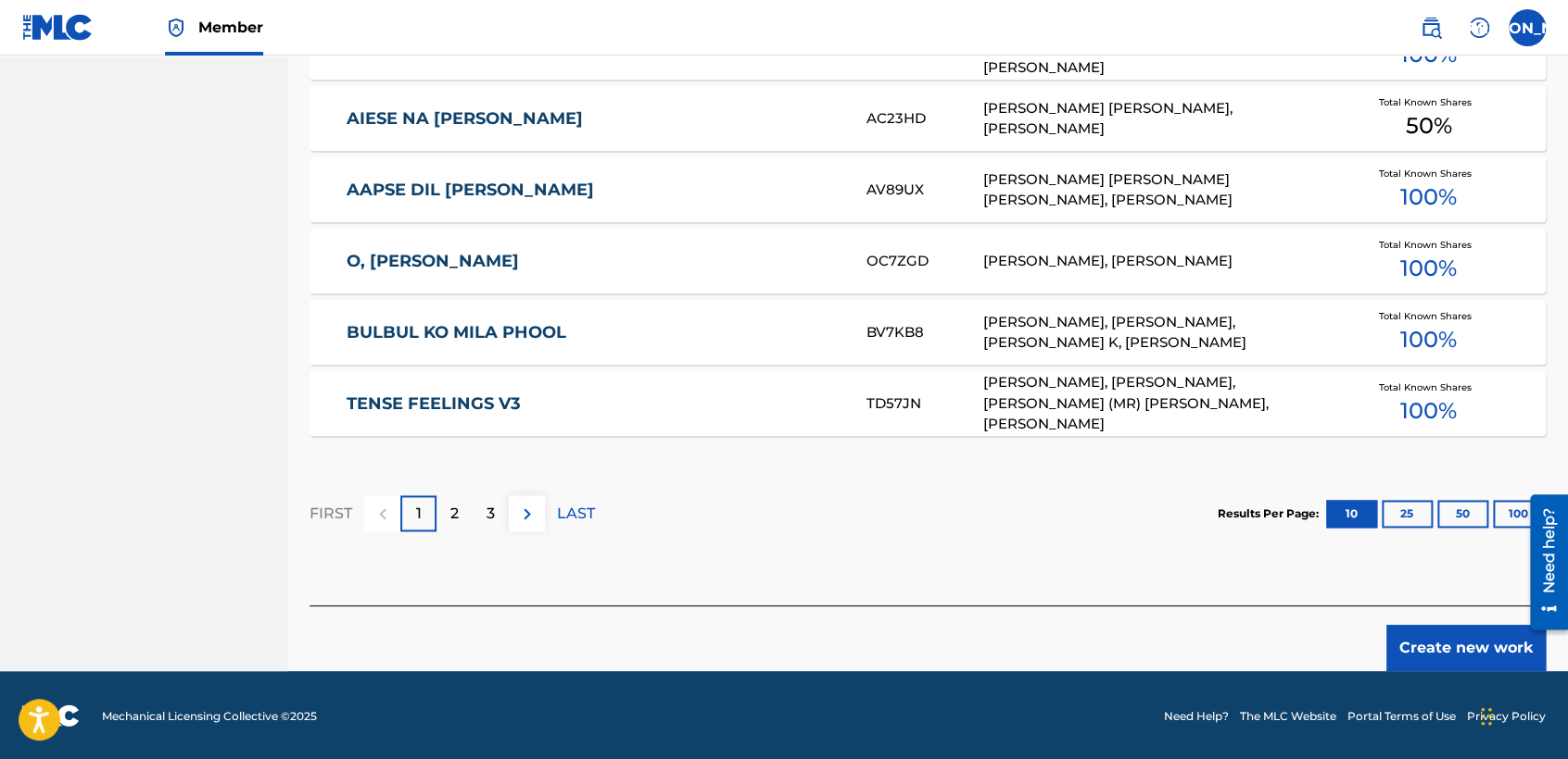
click at [1454, 633] on button "Create new work" at bounding box center [1465, 648] width 160 height 47
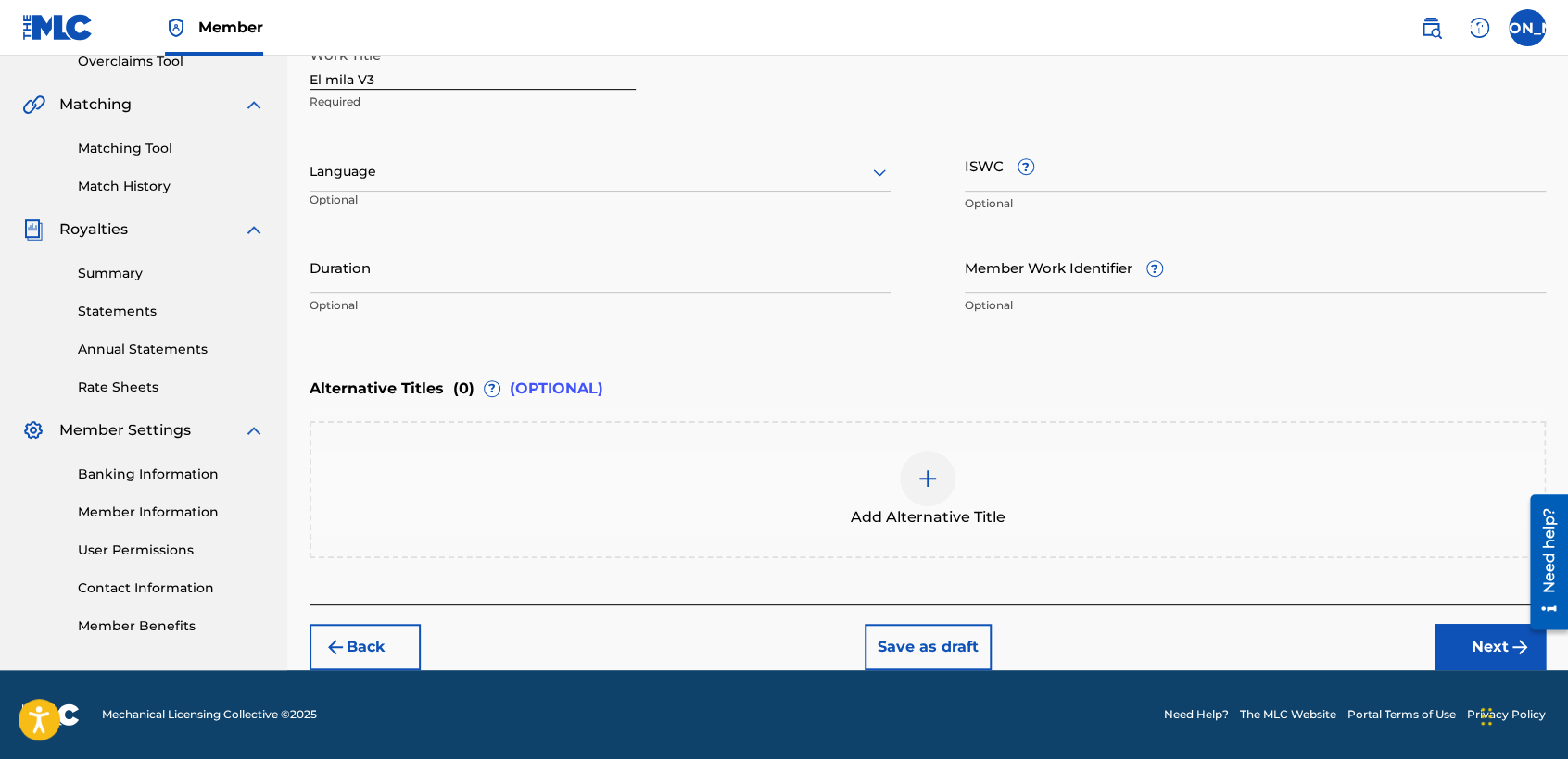
scroll to position [399, 0]
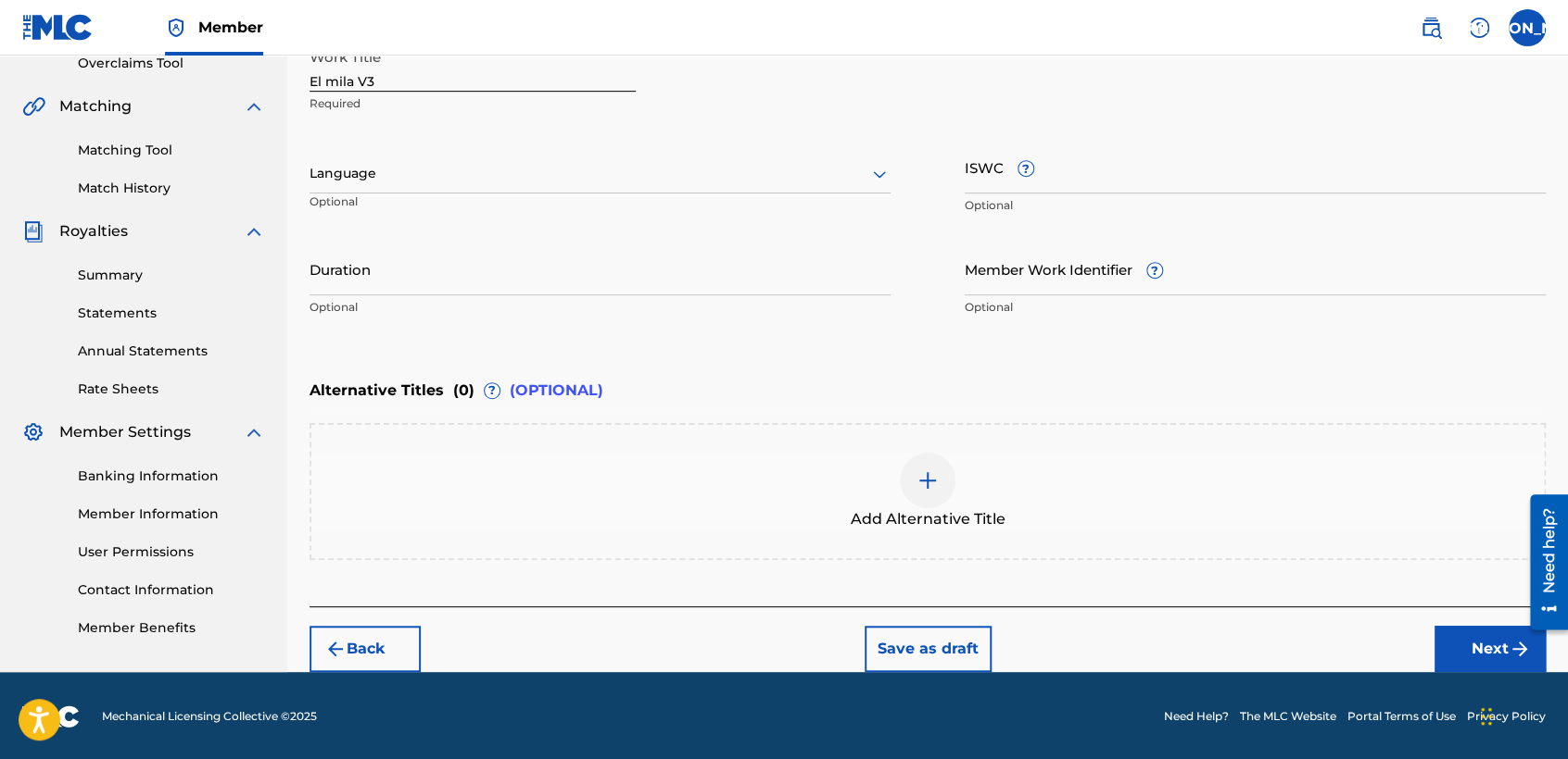
click at [675, 186] on div "Language" at bounding box center [600, 174] width 581 height 39
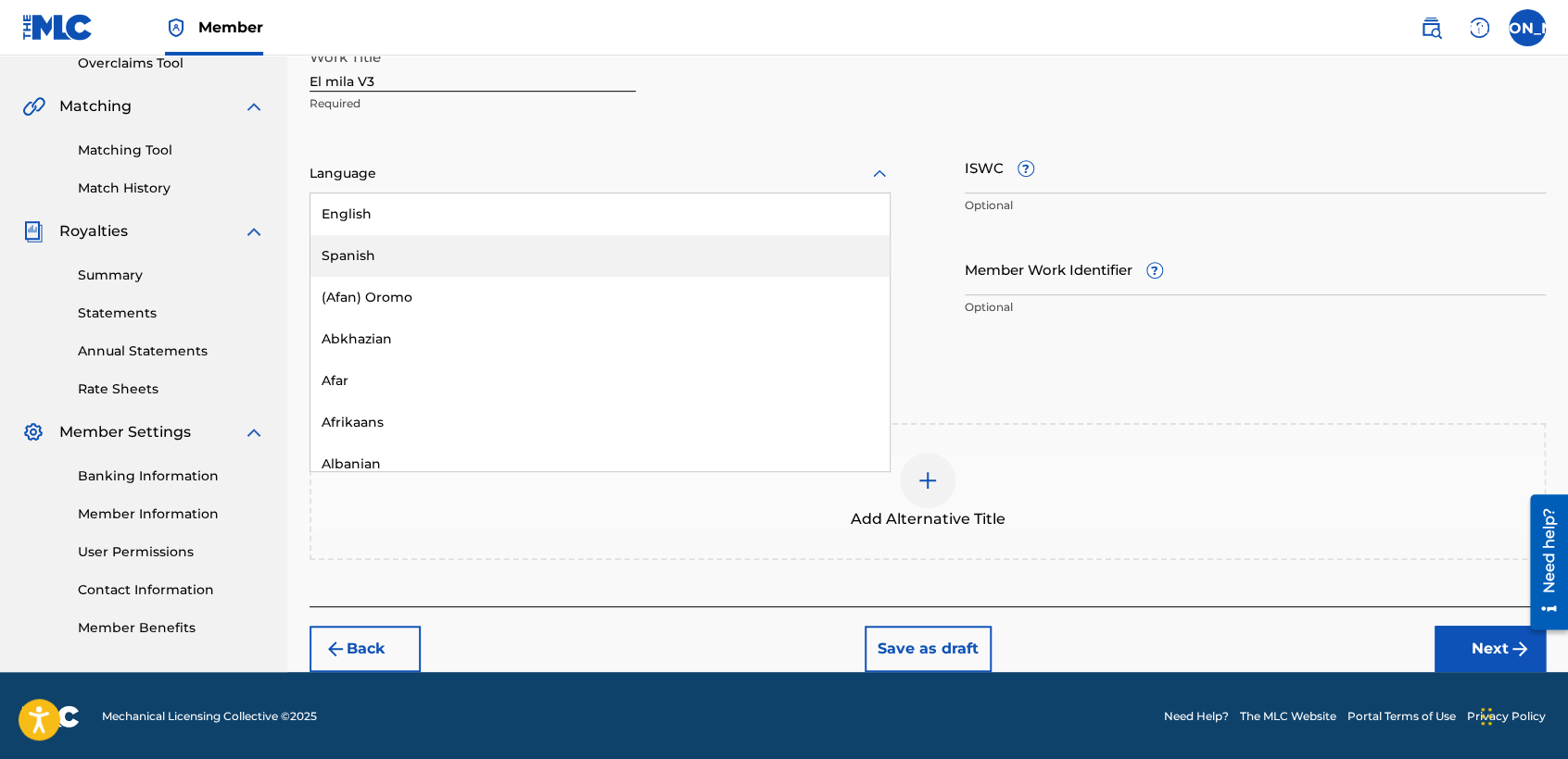
click at [579, 258] on div "Spanish" at bounding box center [600, 255] width 579 height 42
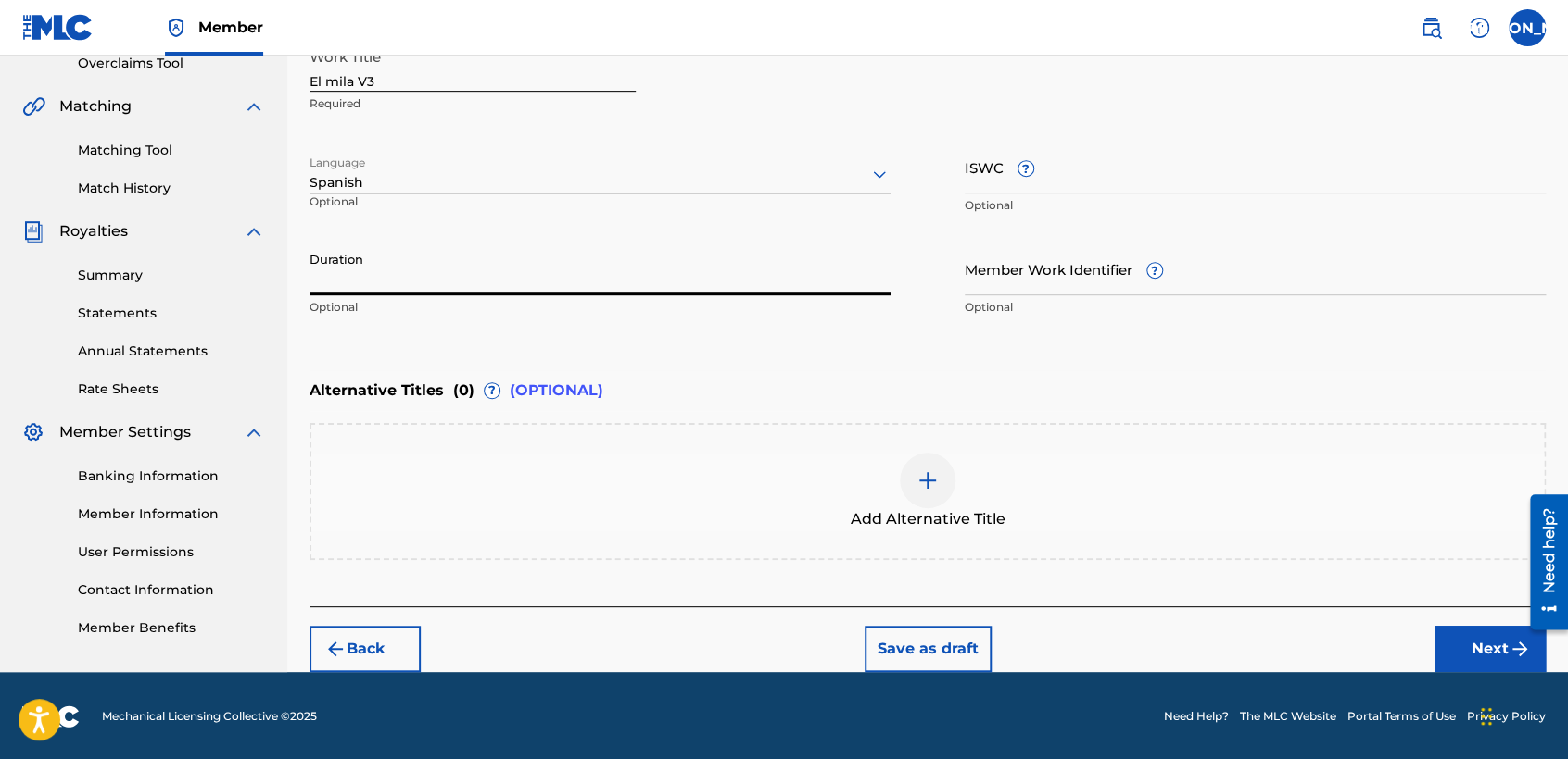
click at [524, 272] on input "Duration" at bounding box center [600, 269] width 581 height 53
type input "04:11"
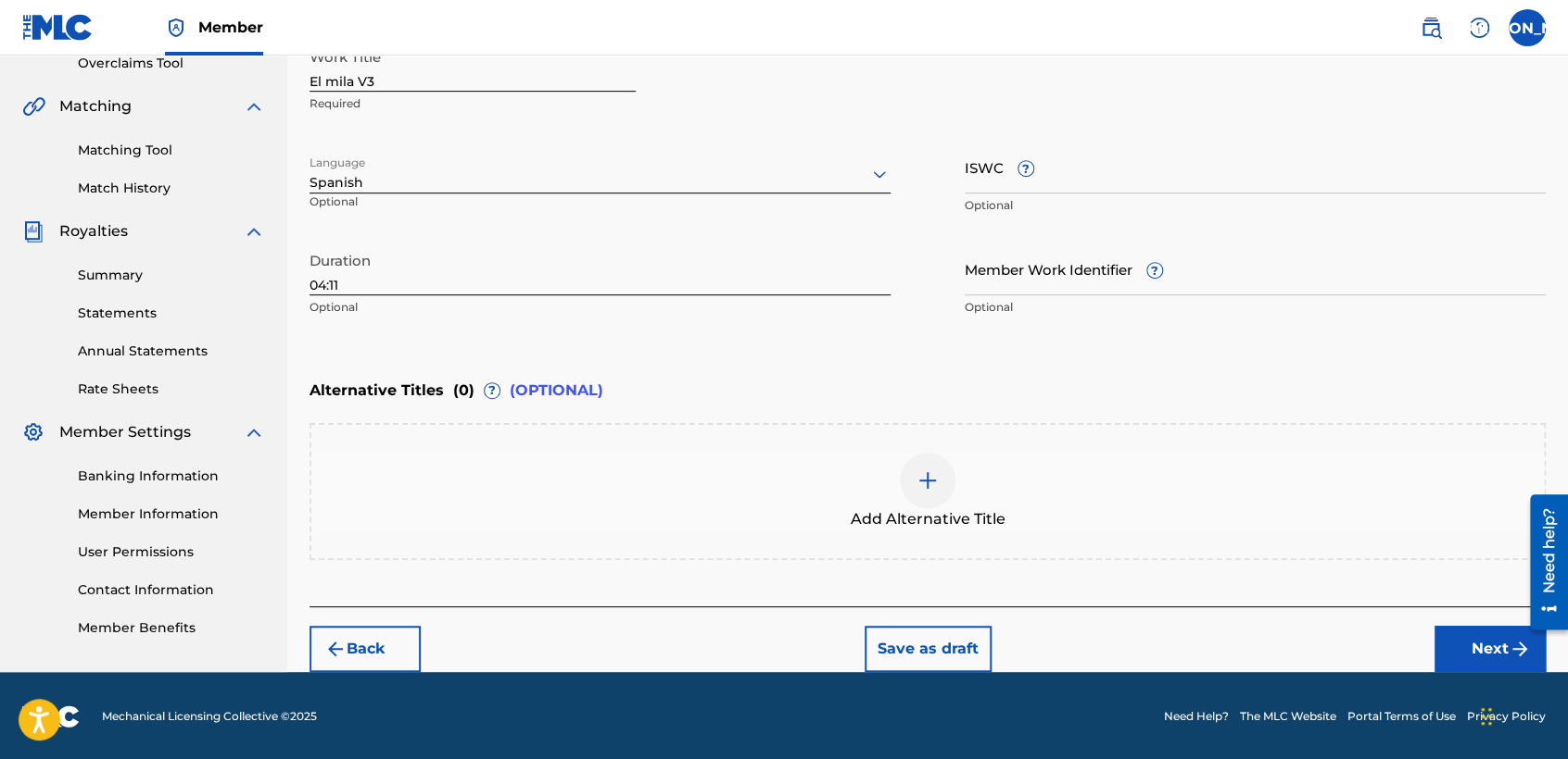
click at [1452, 637] on button "Next" at bounding box center [1490, 649] width 111 height 47
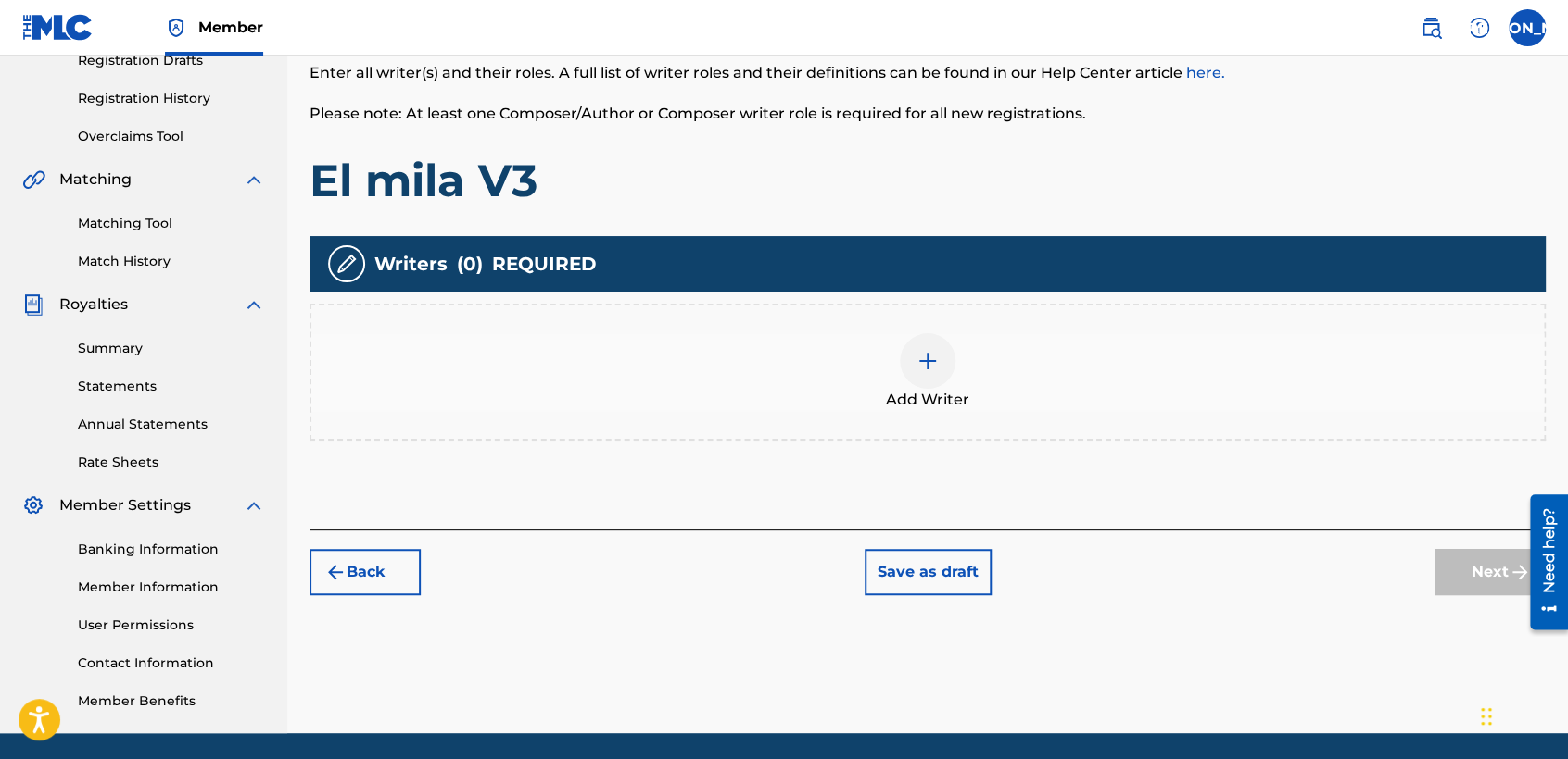
scroll to position [82, 0]
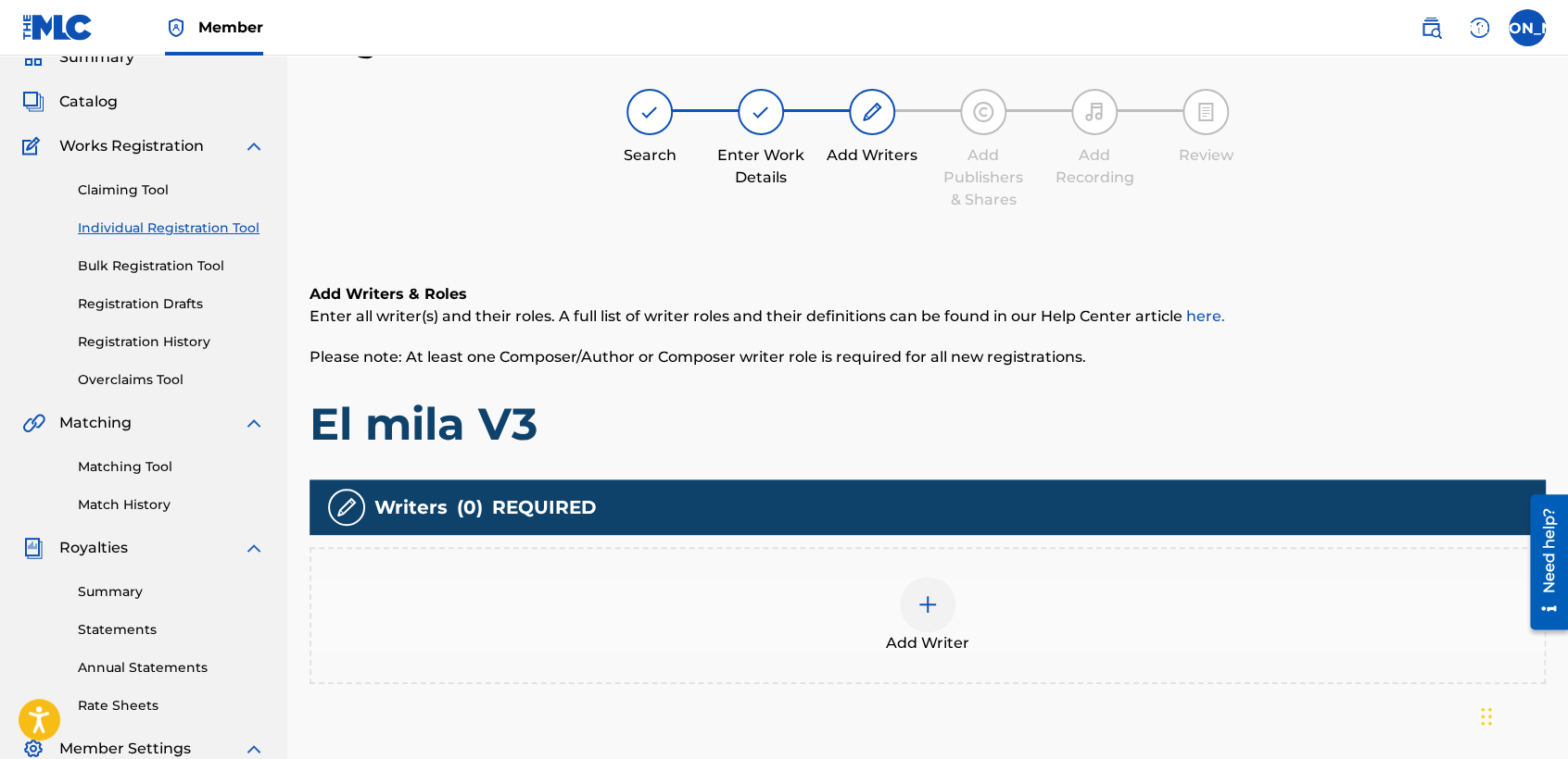
click at [996, 640] on div "Add Writer" at bounding box center [927, 615] width 1232 height 77
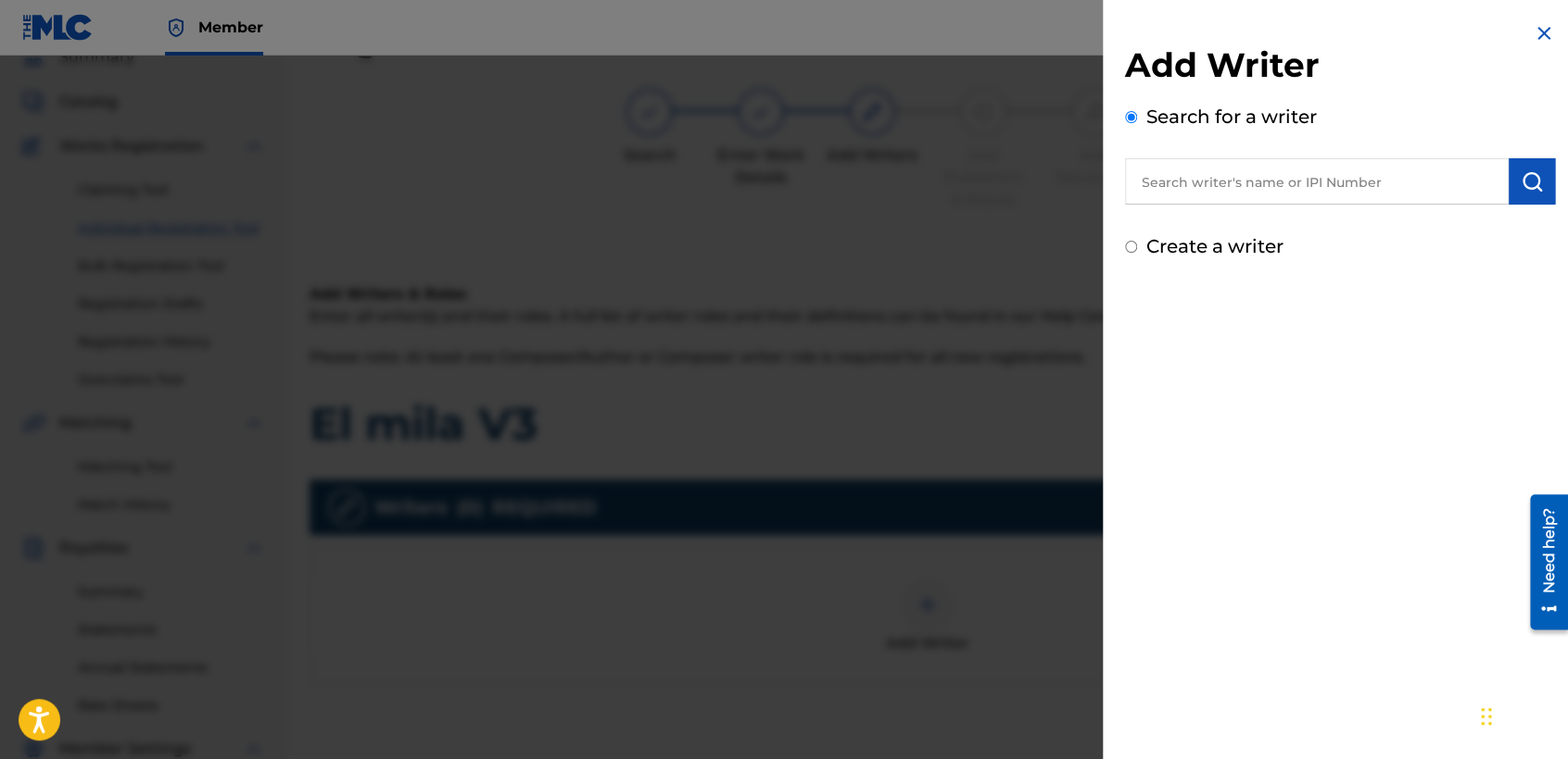
click at [1128, 242] on input "Create a writer" at bounding box center [1131, 246] width 12 height 12
radio input "false"
radio input "true"
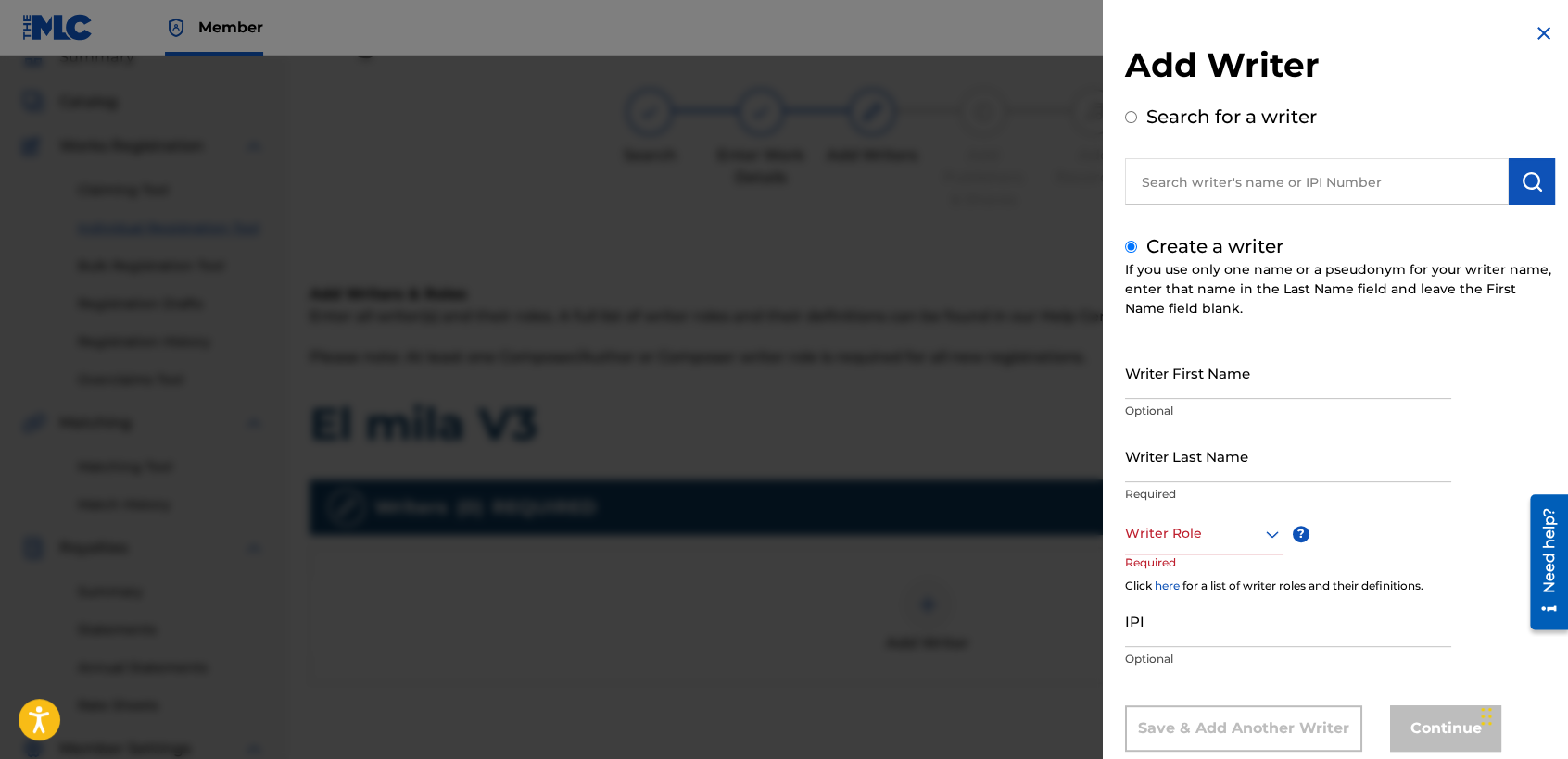
click at [1190, 378] on input "Writer First Name" at bounding box center [1288, 372] width 326 height 53
type input "[PERSON_NAME]"
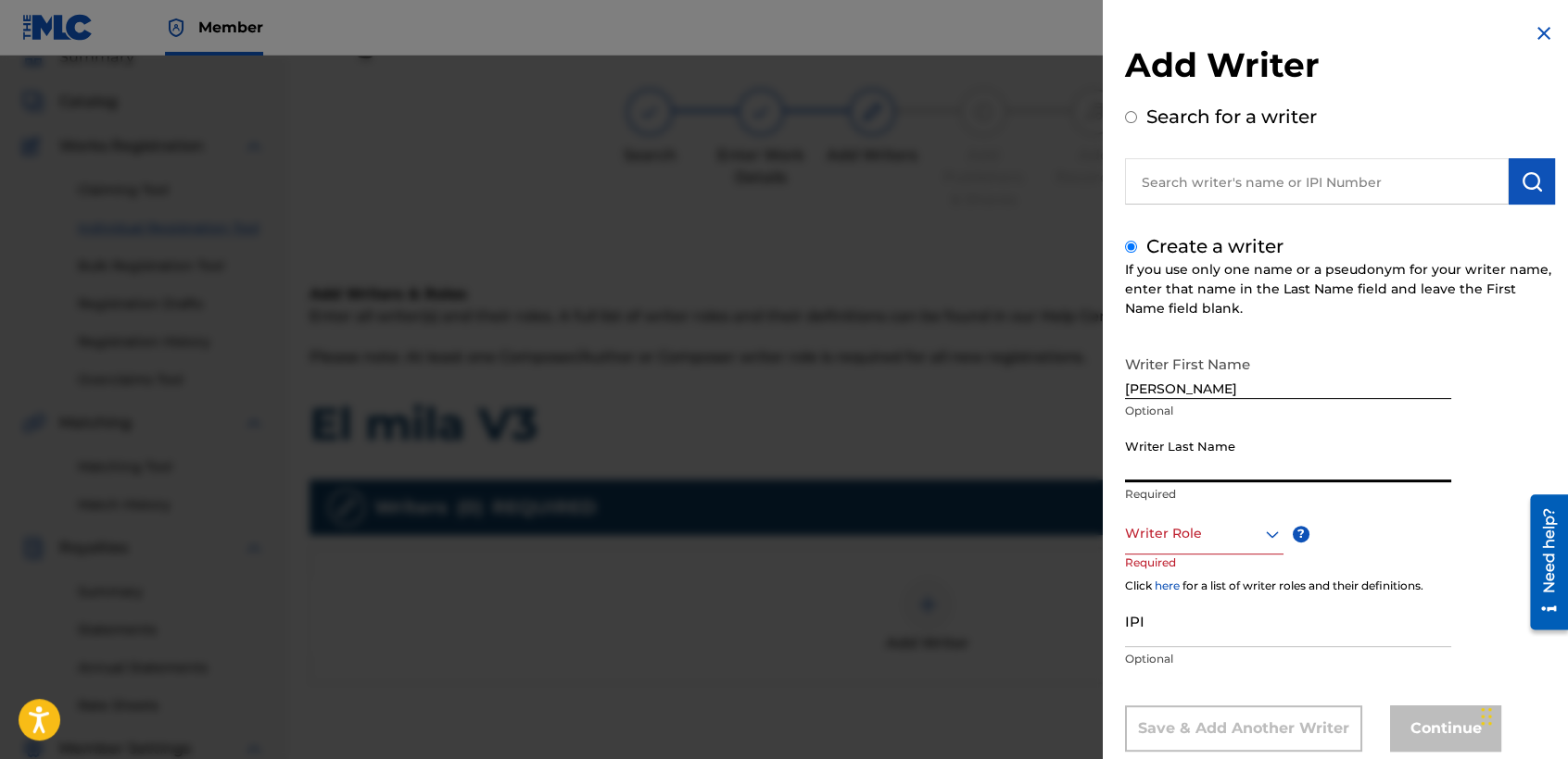
click at [1189, 480] on input "Writer Last Name" at bounding box center [1288, 456] width 326 height 53
type input "[PERSON_NAME]"
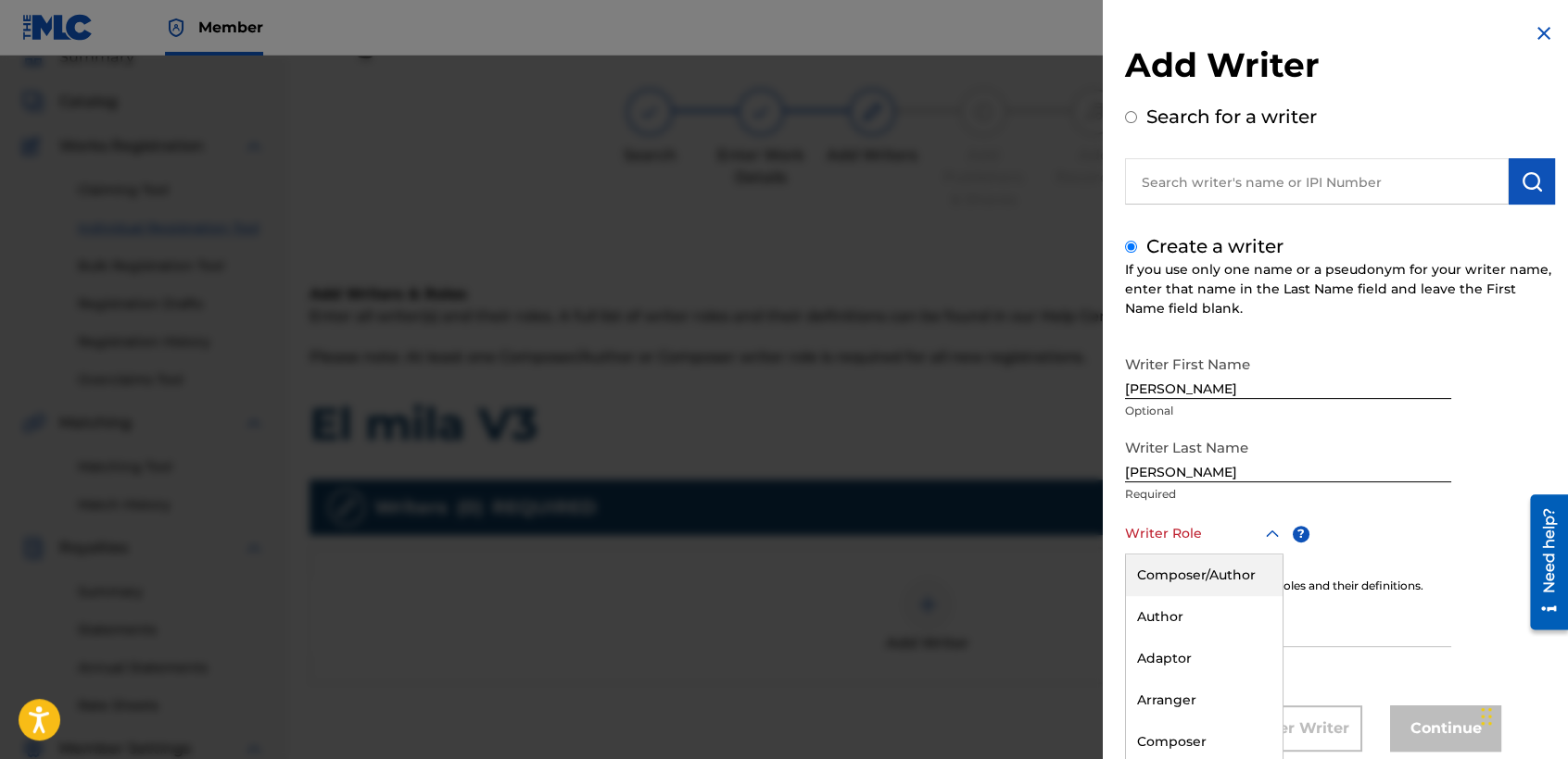
scroll to position [42, 0]
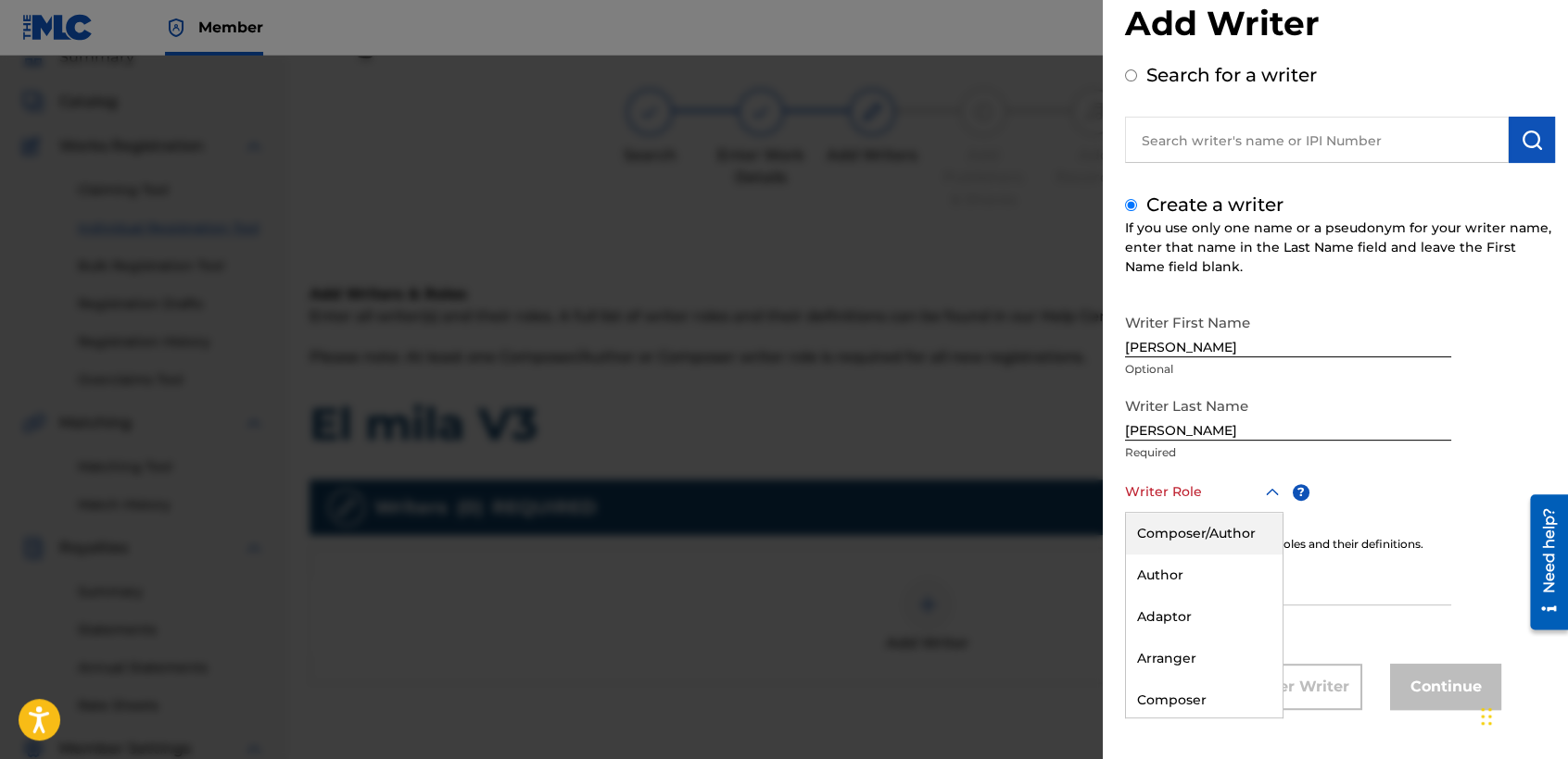
click at [1187, 513] on div "8 results available. Use Up and Down to choose options, press Enter to select t…" at bounding box center [1204, 492] width 159 height 42
click at [1194, 529] on div "Composer/Author" at bounding box center [1204, 533] width 157 height 42
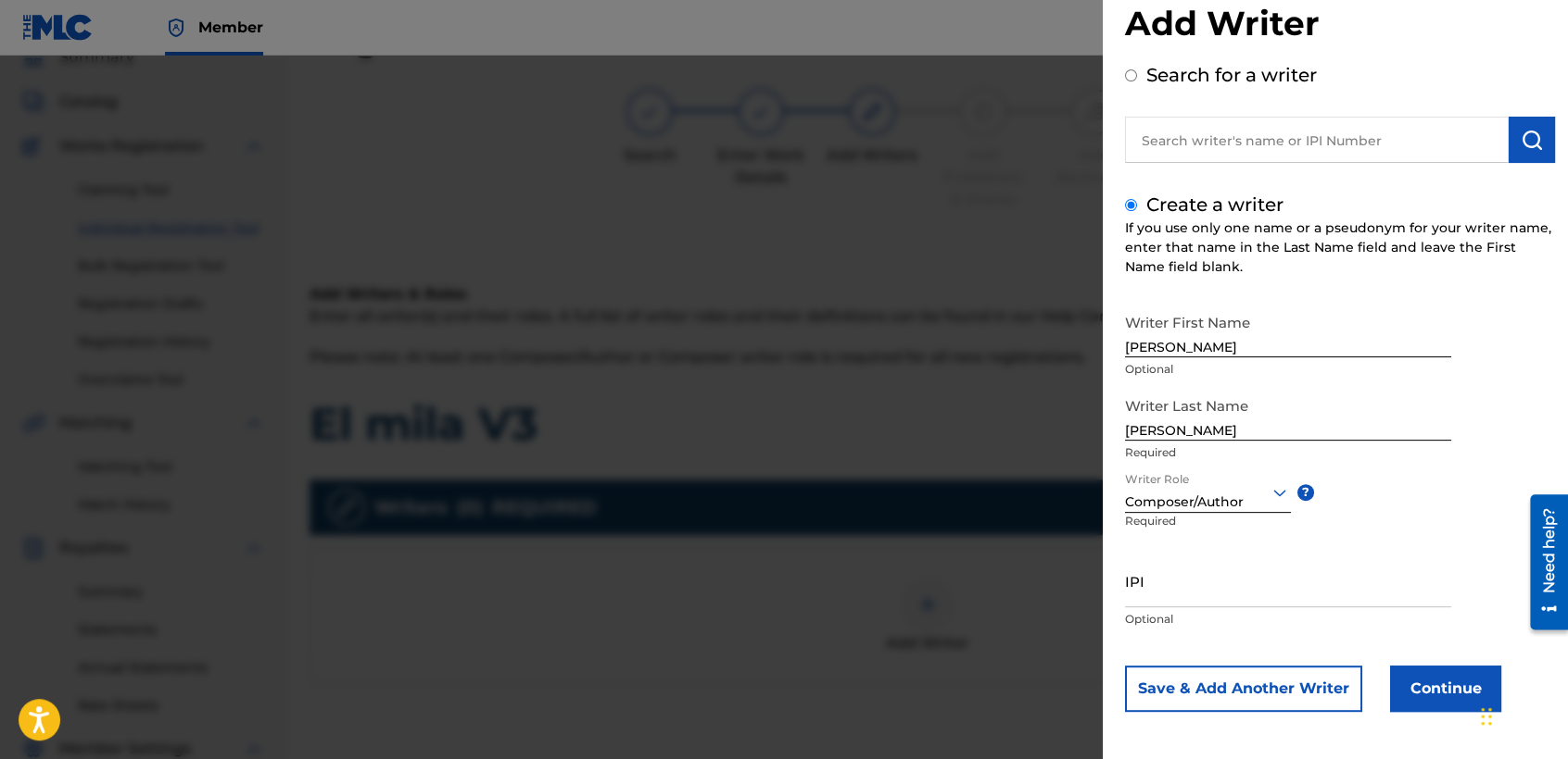
click at [1398, 675] on button "Continue" at bounding box center [1445, 689] width 111 height 47
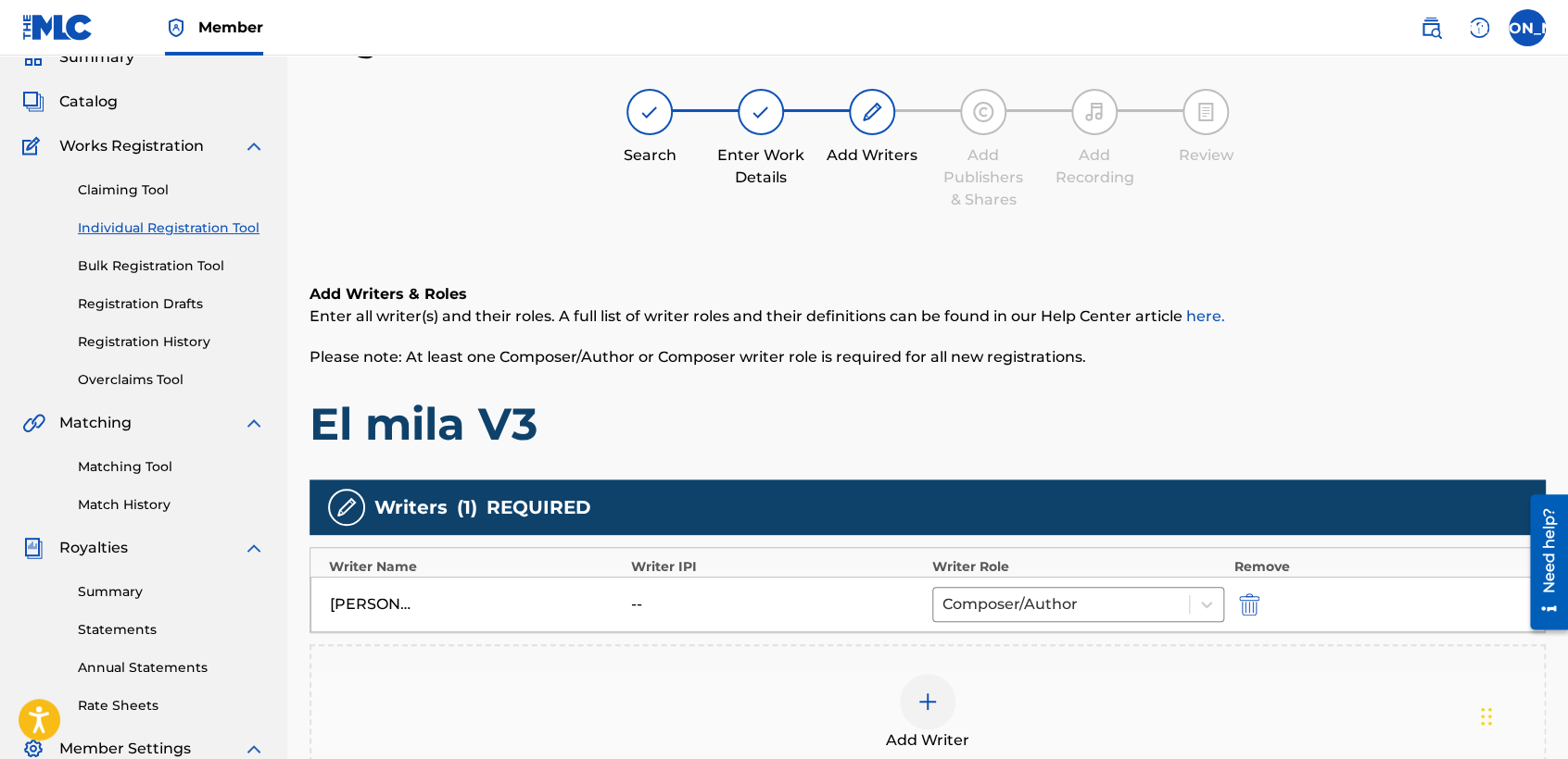
click at [934, 392] on div "Add Writers & Roles Enter all writer(s) and their roles. A full list of writer …" at bounding box center [927, 367] width 1236 height 169
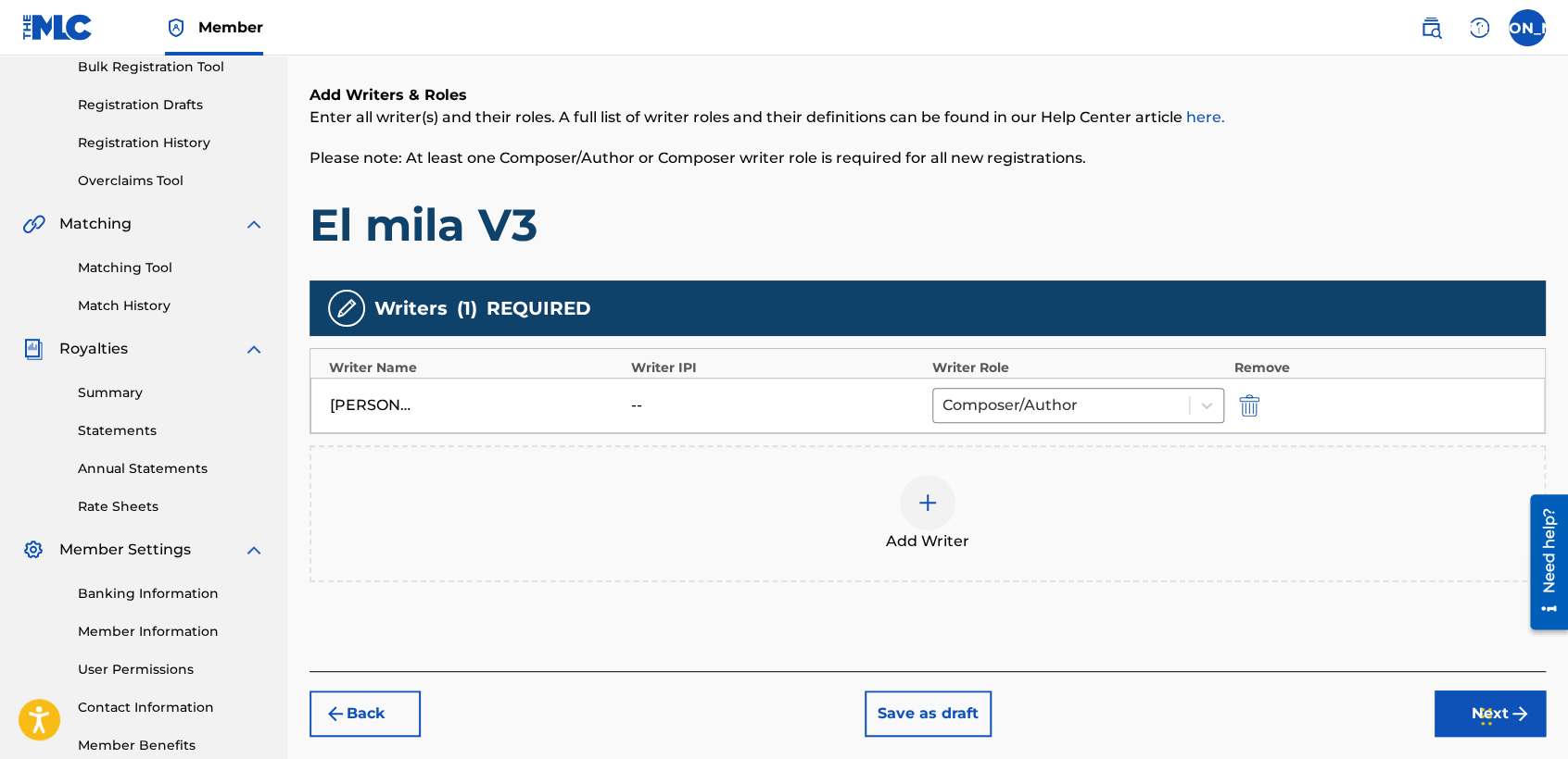
scroll to position [388, 0]
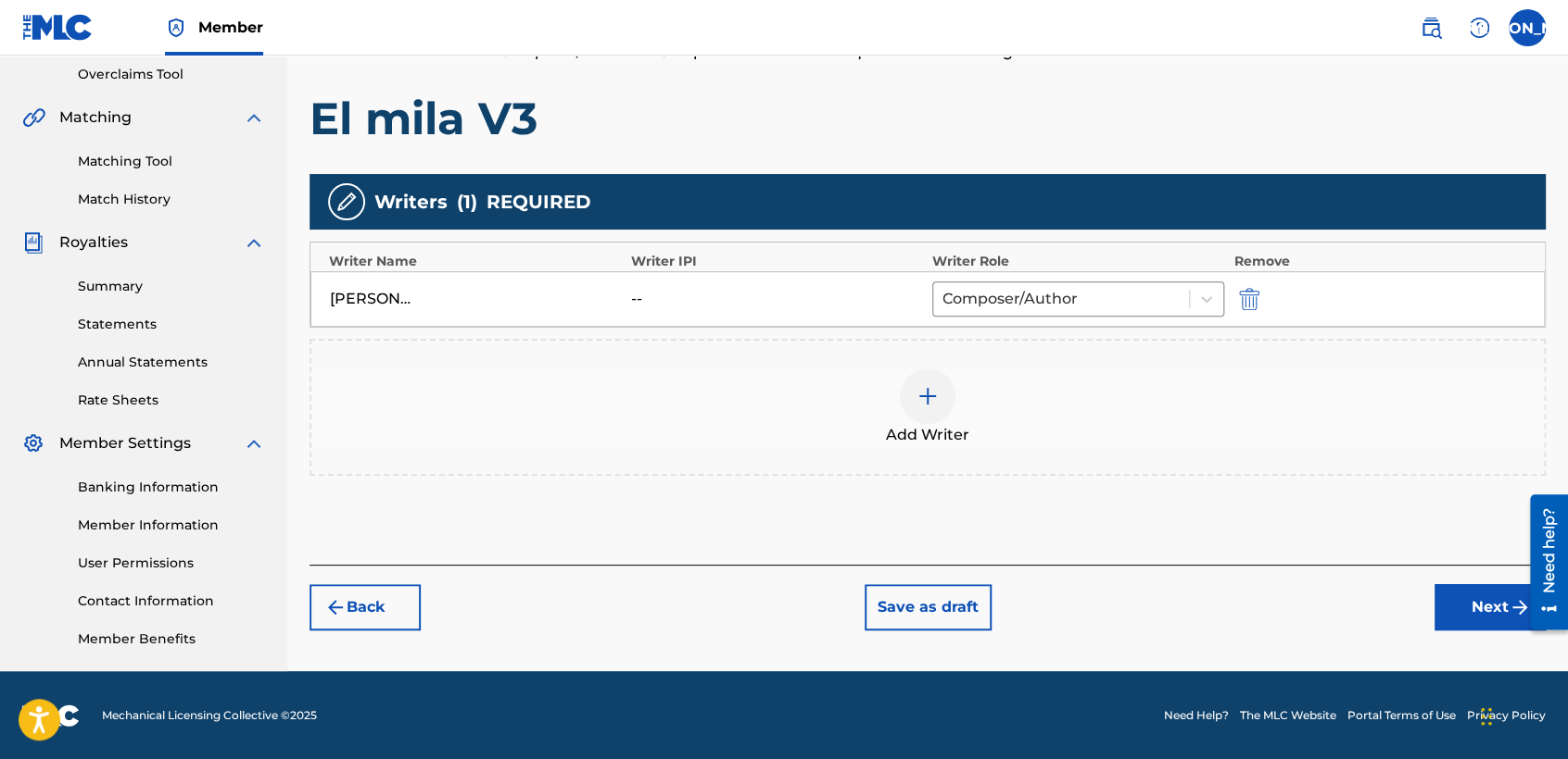
click at [1440, 600] on button "Next" at bounding box center [1490, 608] width 111 height 47
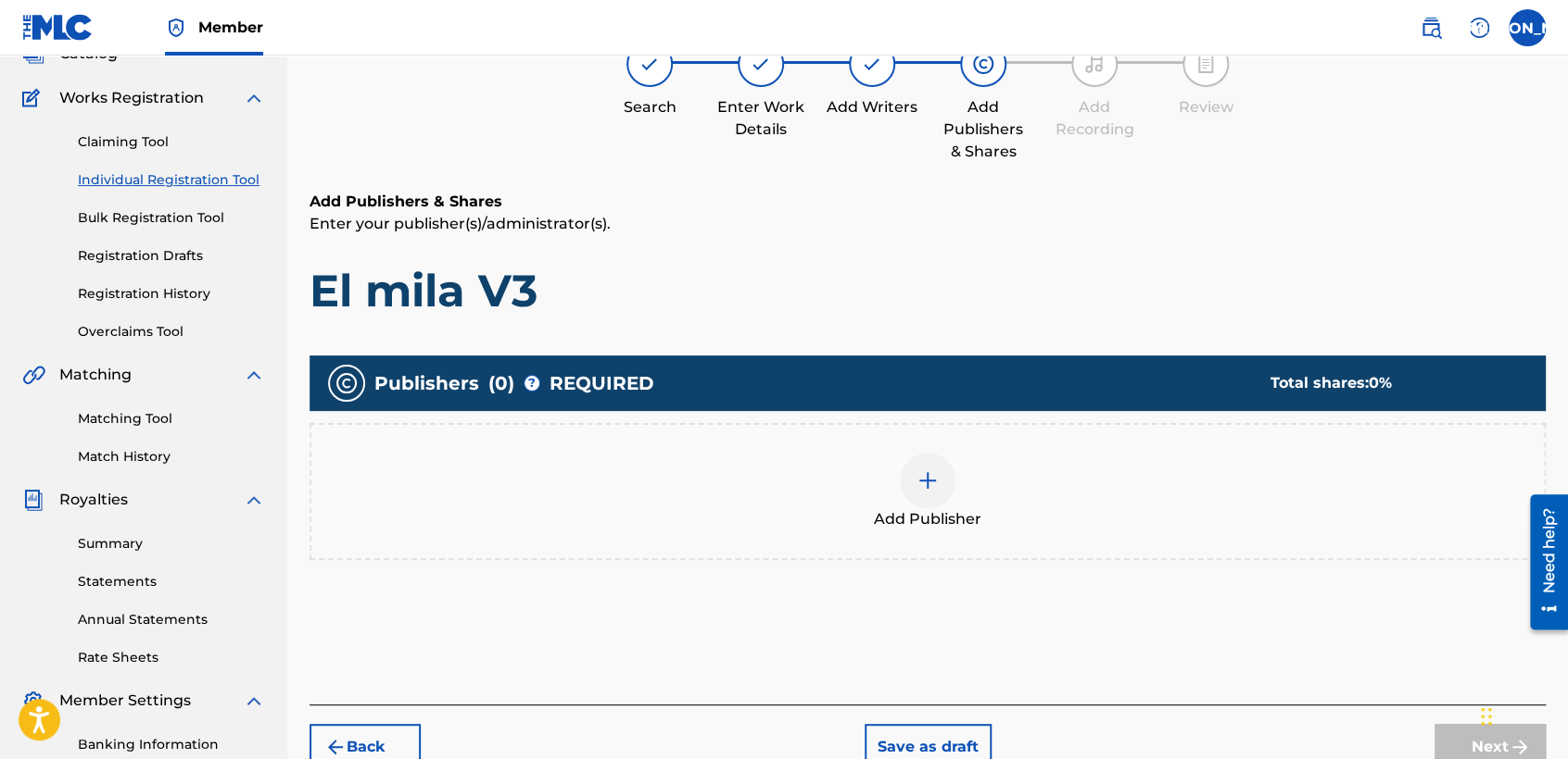
scroll to position [82, 0]
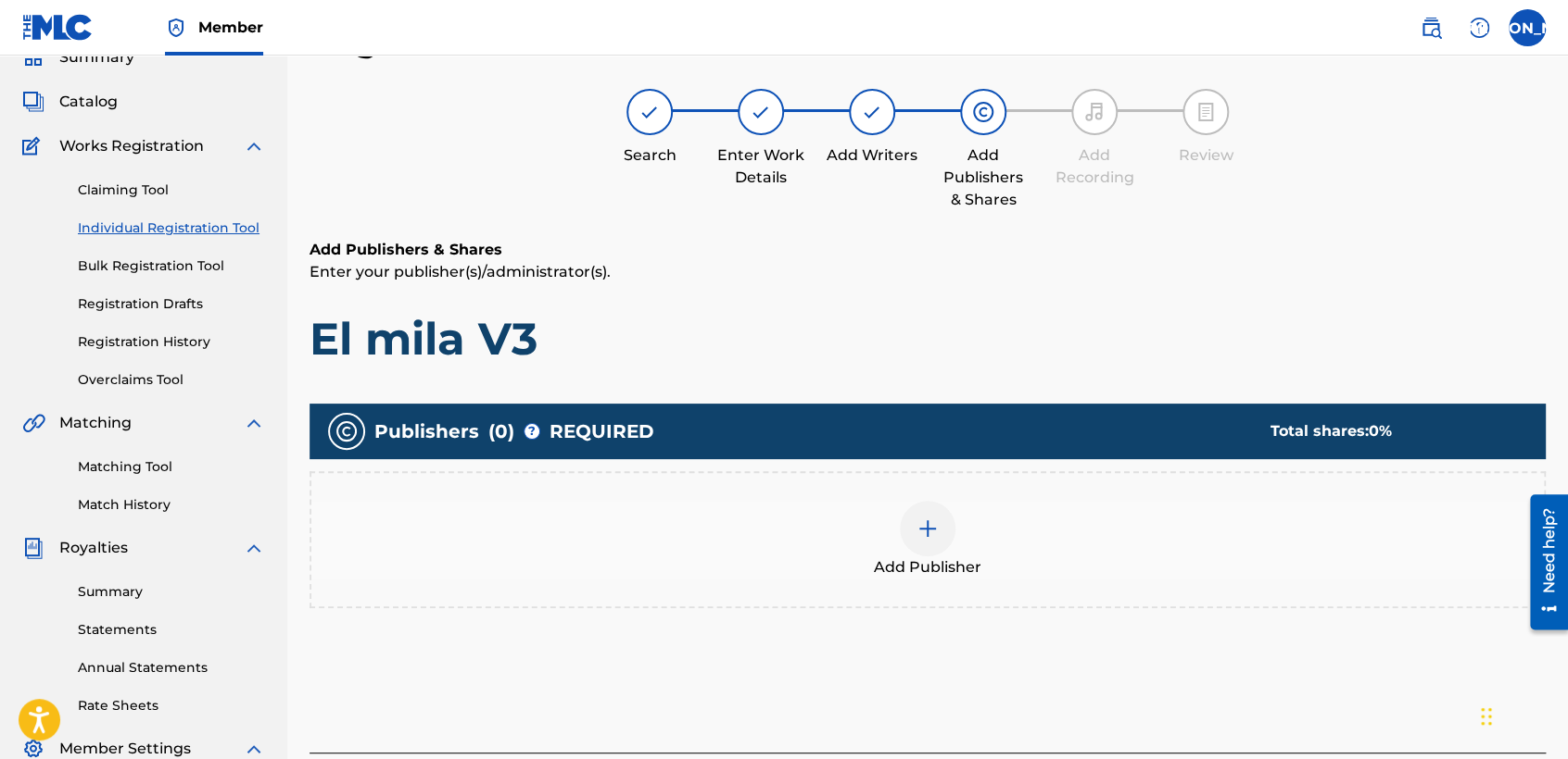
click at [925, 501] on div at bounding box center [927, 529] width 56 height 56
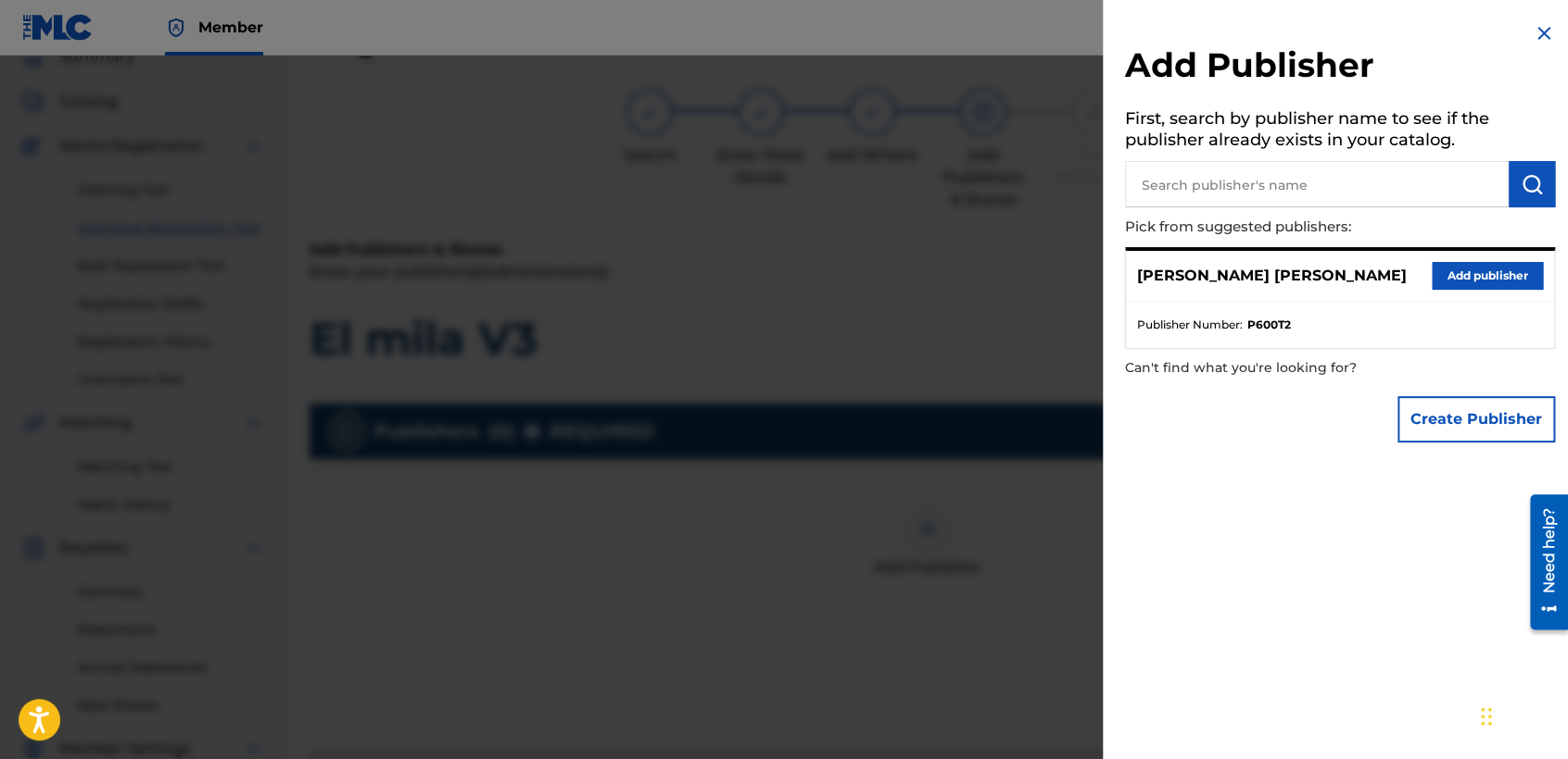
click at [1442, 273] on button "Add publisher" at bounding box center [1487, 276] width 111 height 28
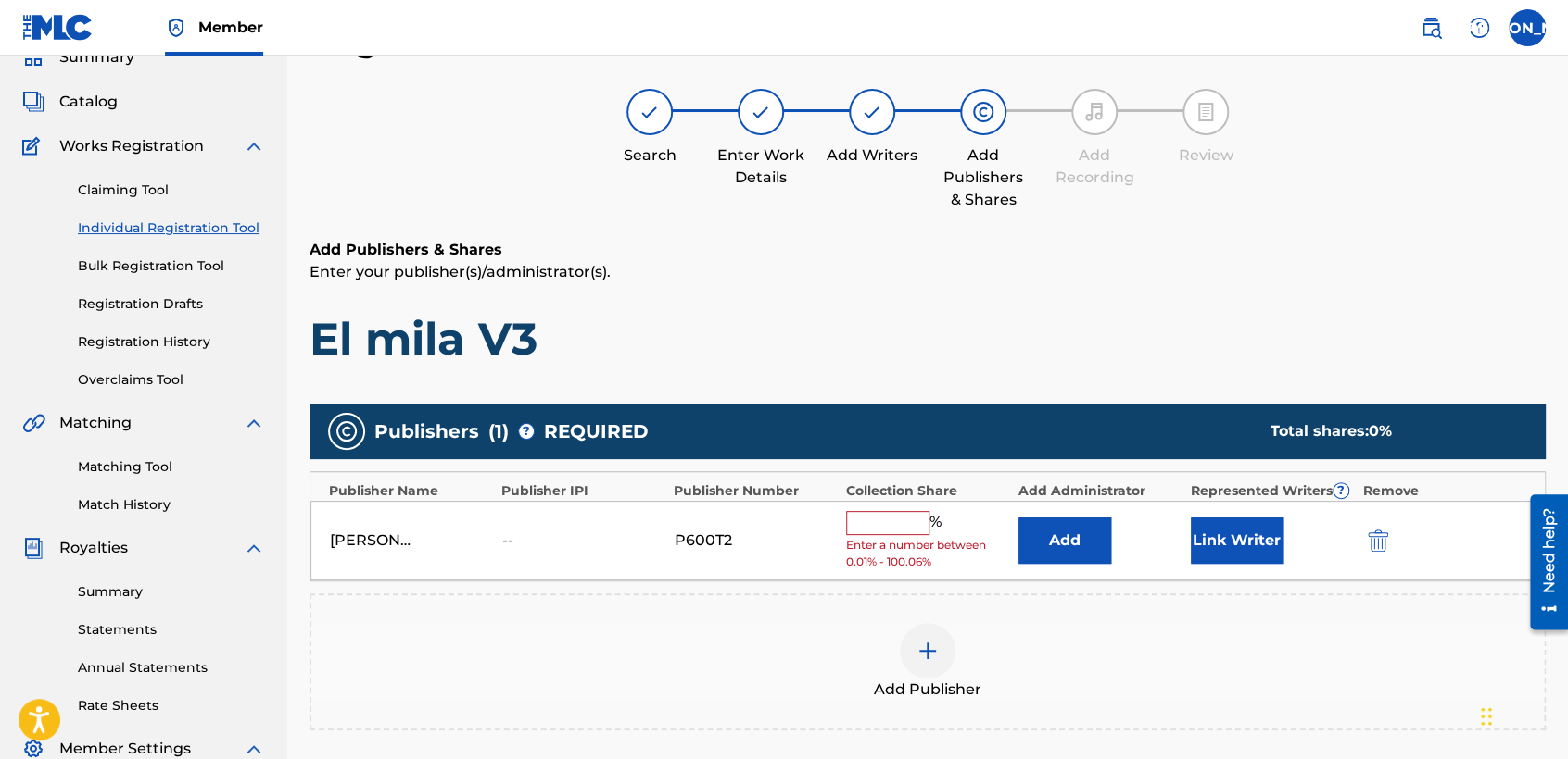
click at [892, 520] on input "text" at bounding box center [887, 523] width 83 height 24
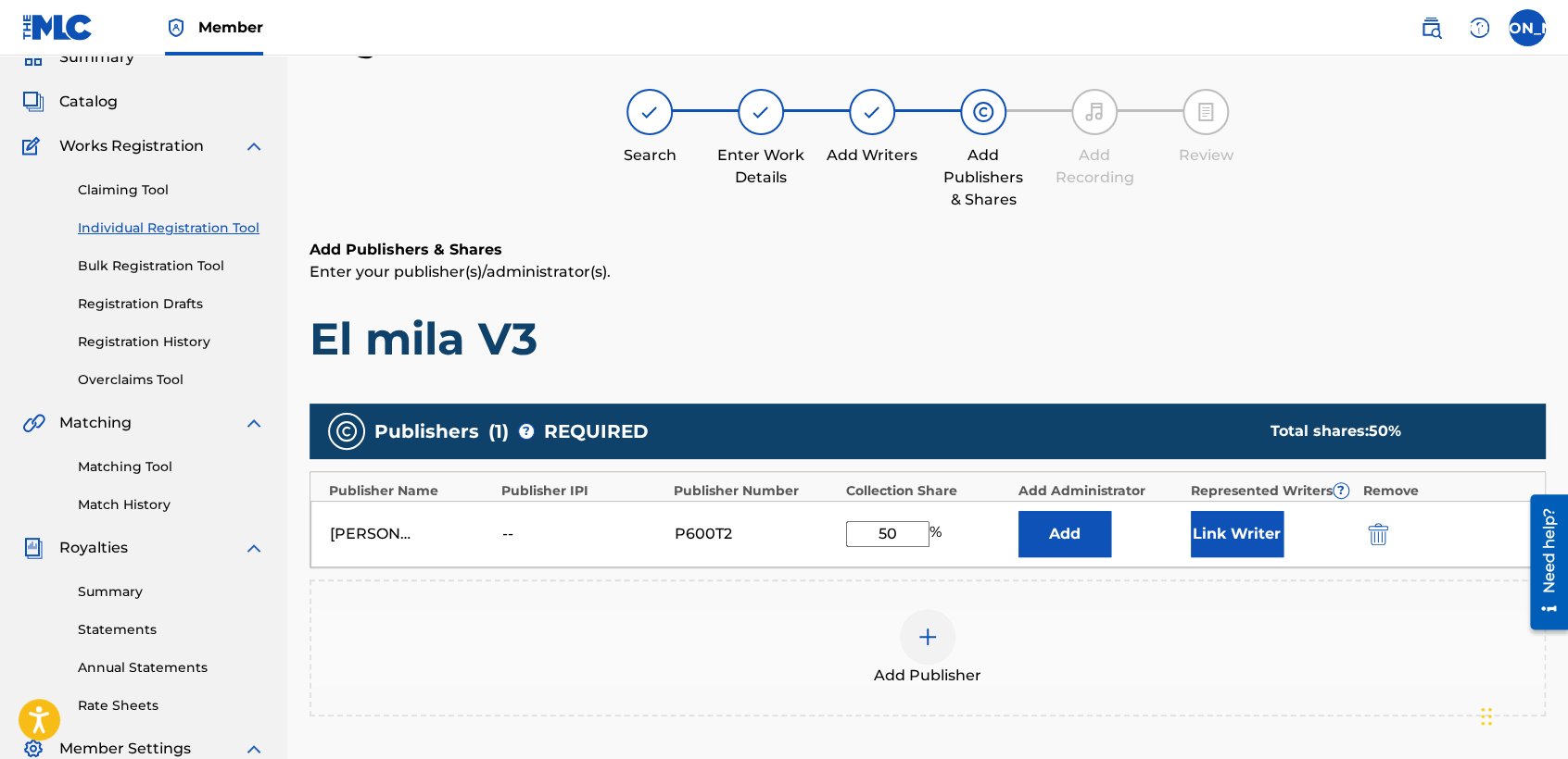
type input "50"
click at [1238, 535] on button "Link Writer" at bounding box center [1236, 534] width 92 height 47
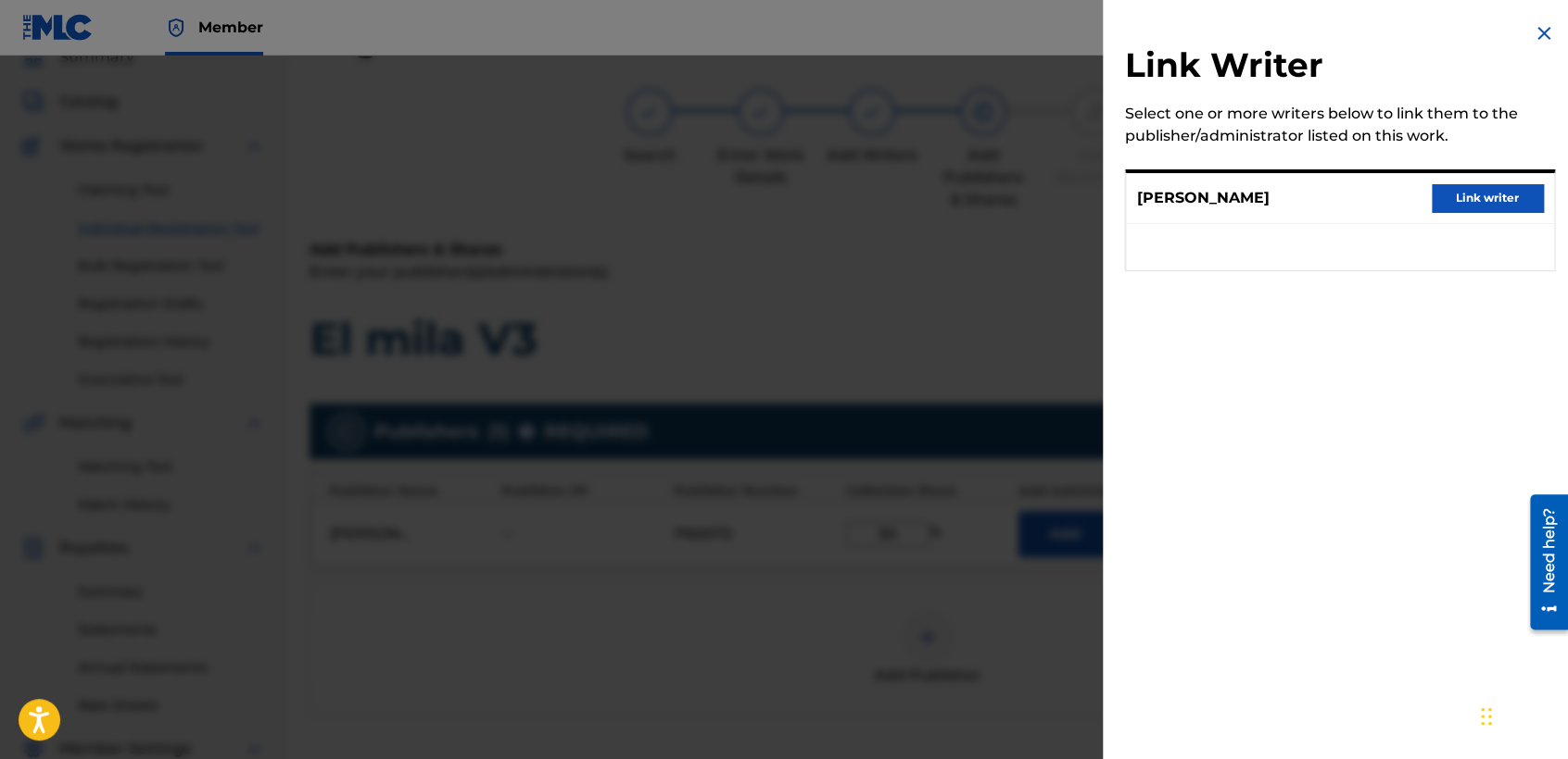
click at [1504, 196] on button "Link writer" at bounding box center [1487, 199] width 111 height 28
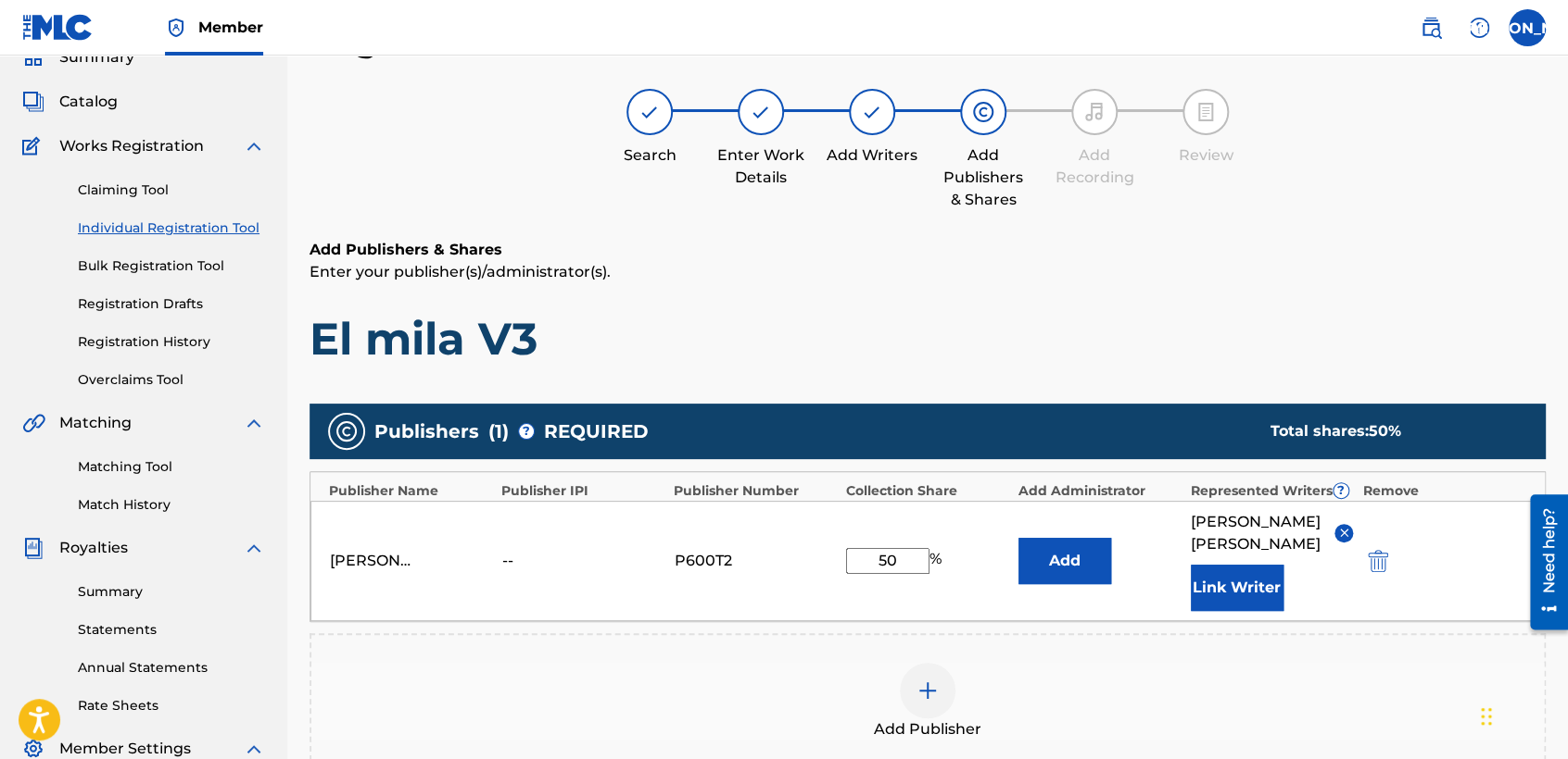
click at [1129, 345] on h1 "El mila V3" at bounding box center [927, 339] width 1236 height 56
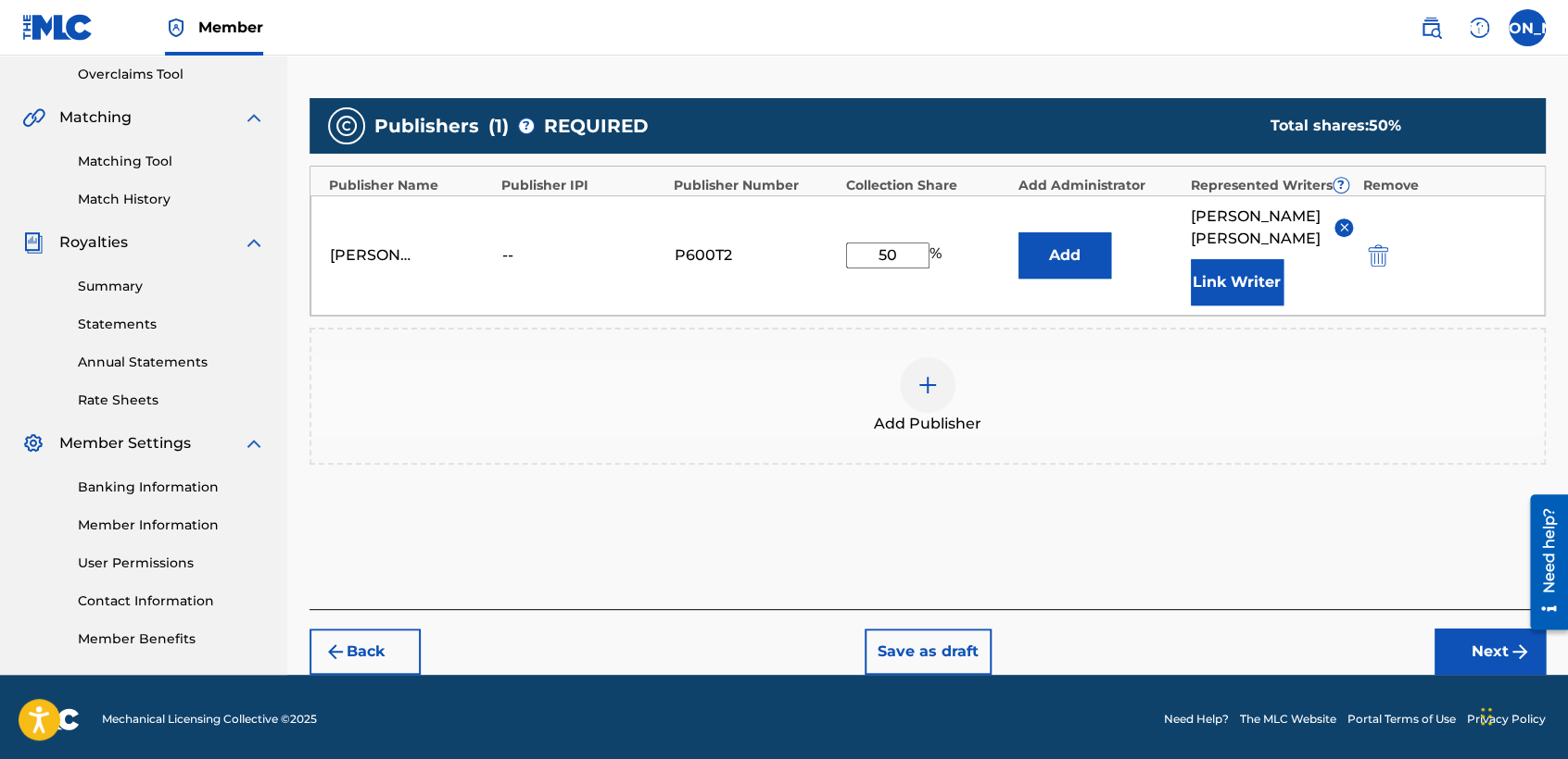
click at [1435, 631] on button "Next" at bounding box center [1490, 652] width 111 height 47
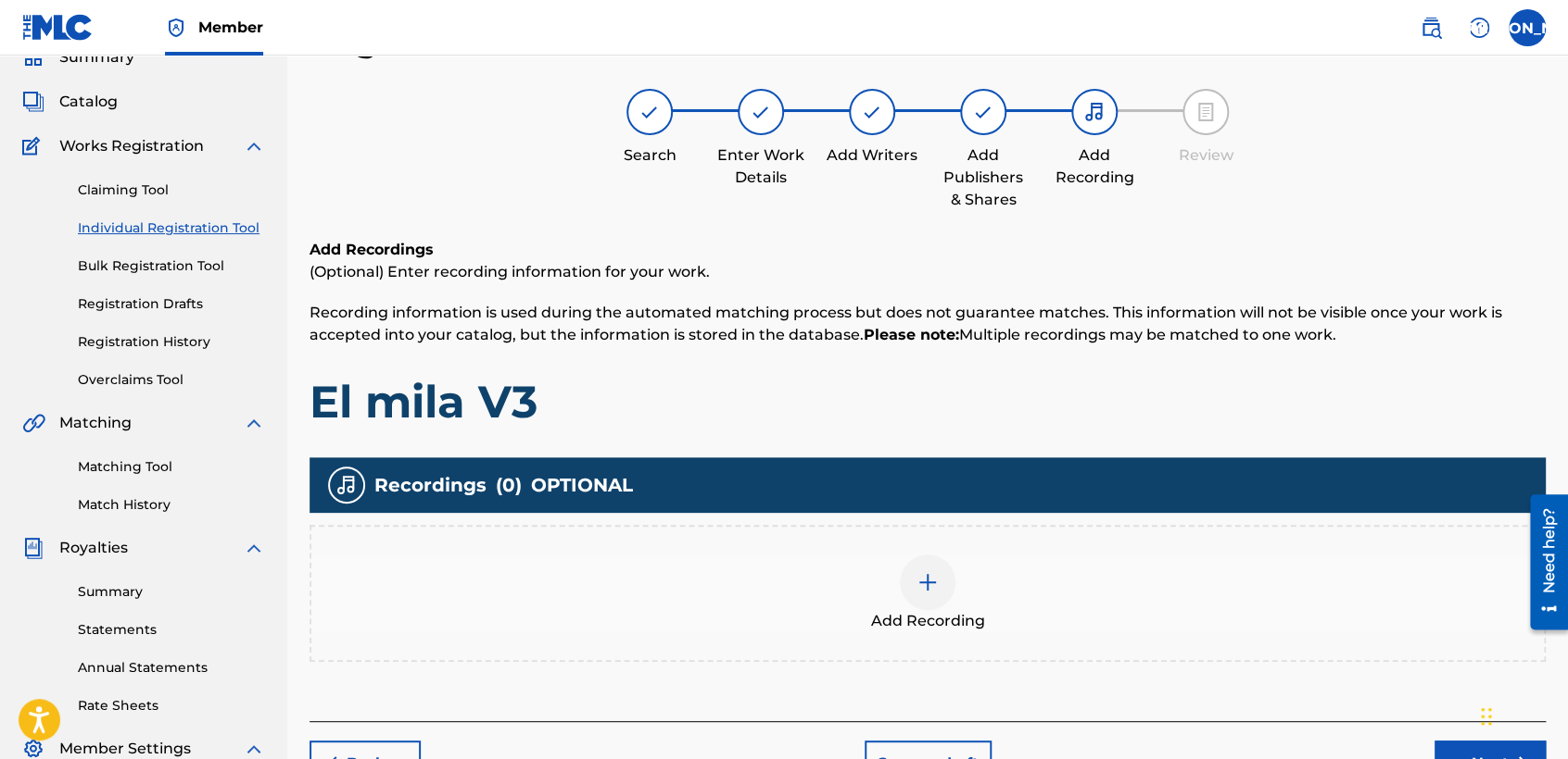
click at [958, 555] on div "Add Recording" at bounding box center [927, 593] width 1232 height 77
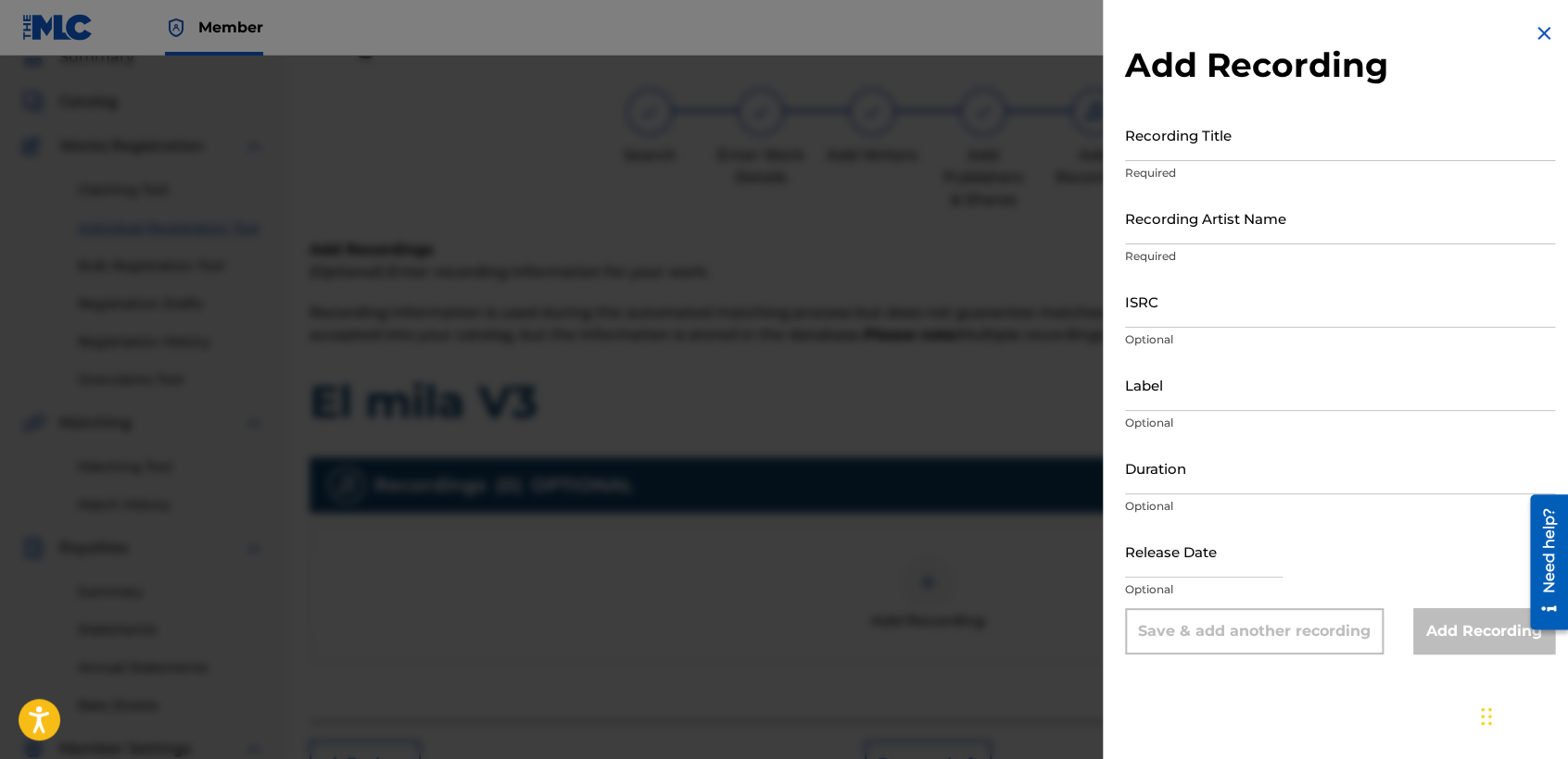
click at [1224, 146] on input "Recording Title" at bounding box center [1339, 134] width 430 height 53
type input "El mila V3"
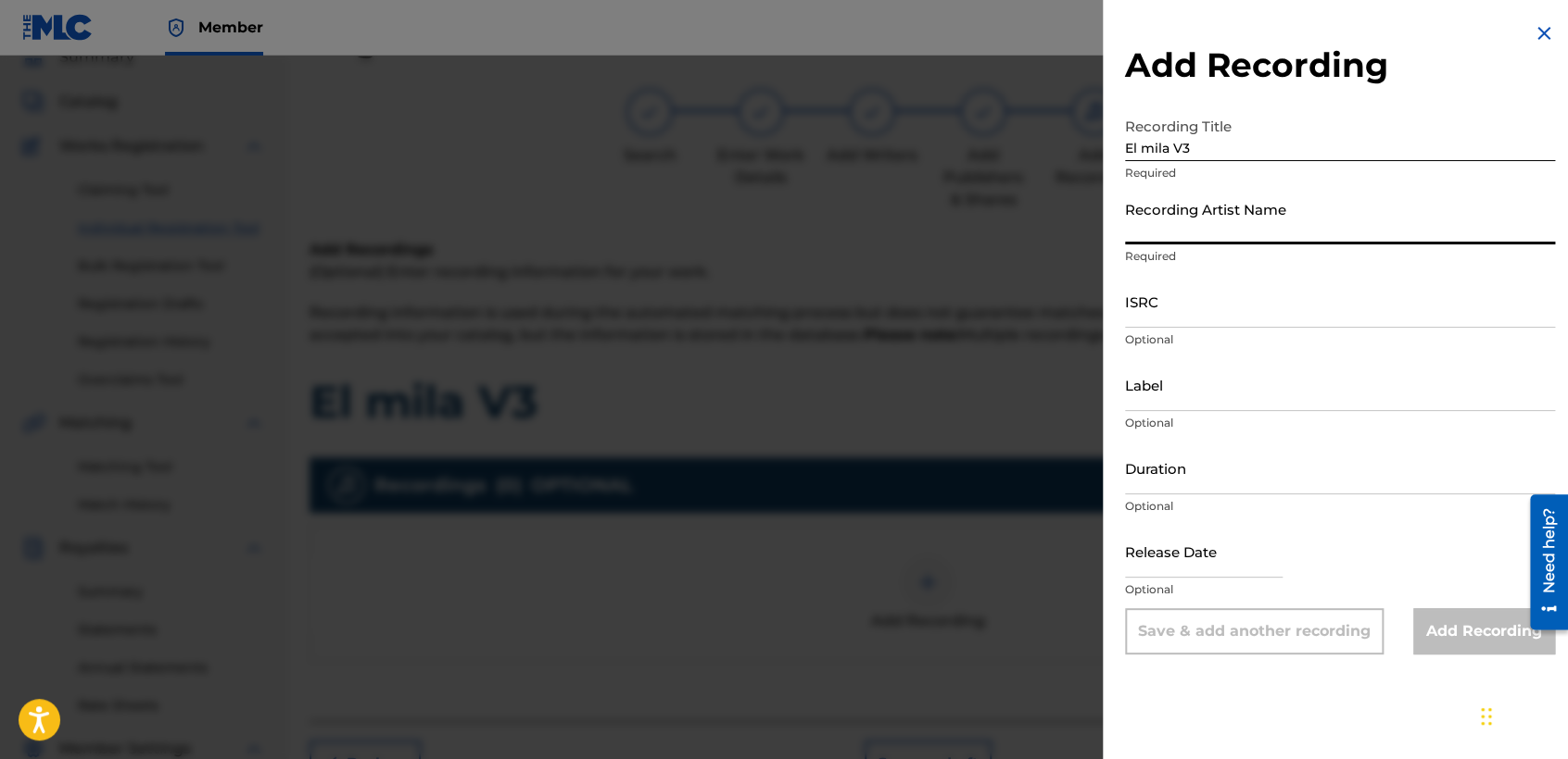
click at [1220, 234] on input "Recording Artist Name" at bounding box center [1339, 218] width 430 height 53
click at [1169, 211] on input "Recording Artist Name" at bounding box center [1339, 218] width 430 height 53
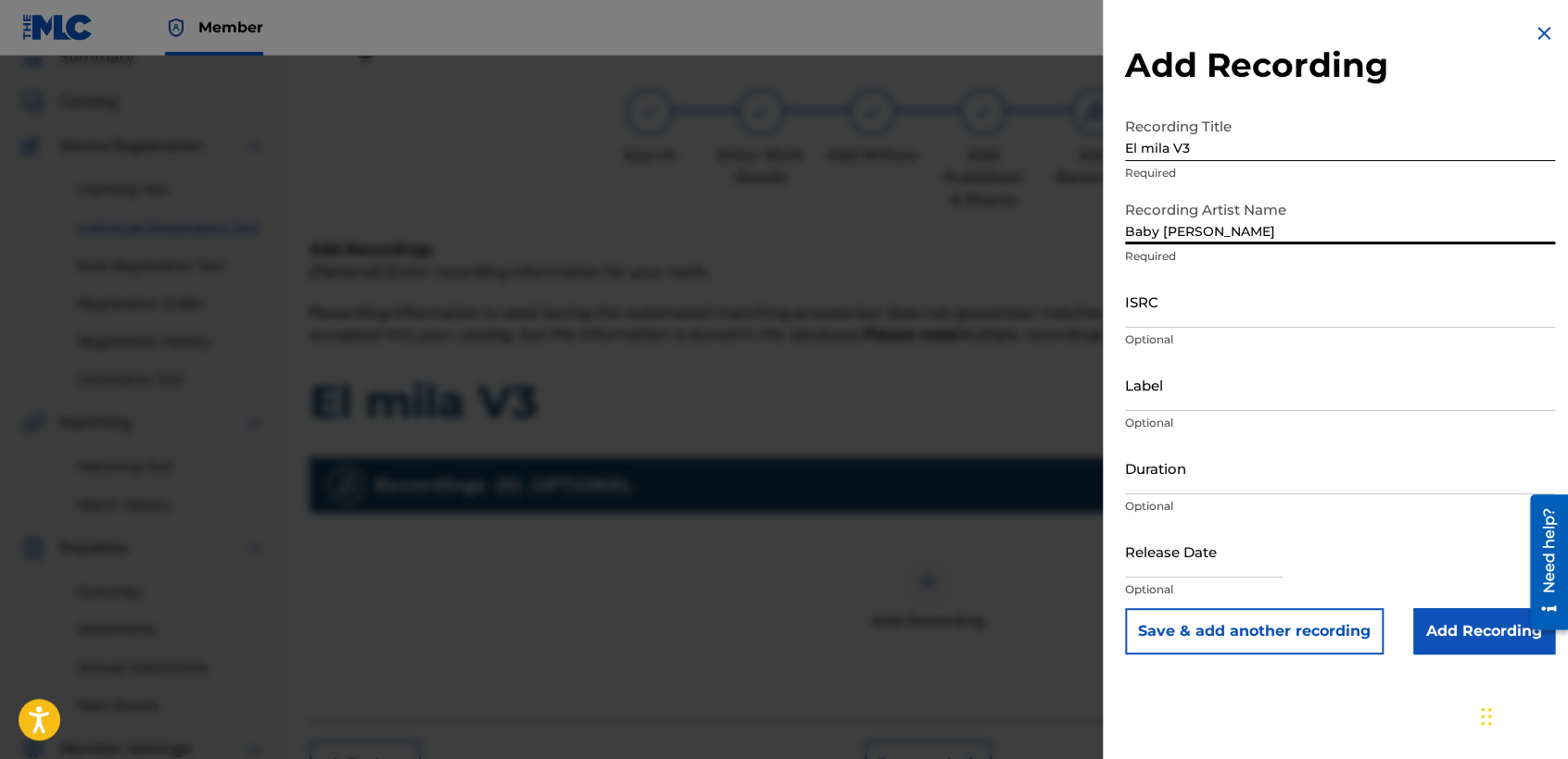
type input "Baby [PERSON_NAME]"
click at [1154, 322] on input "ISRC" at bounding box center [1339, 301] width 430 height 53
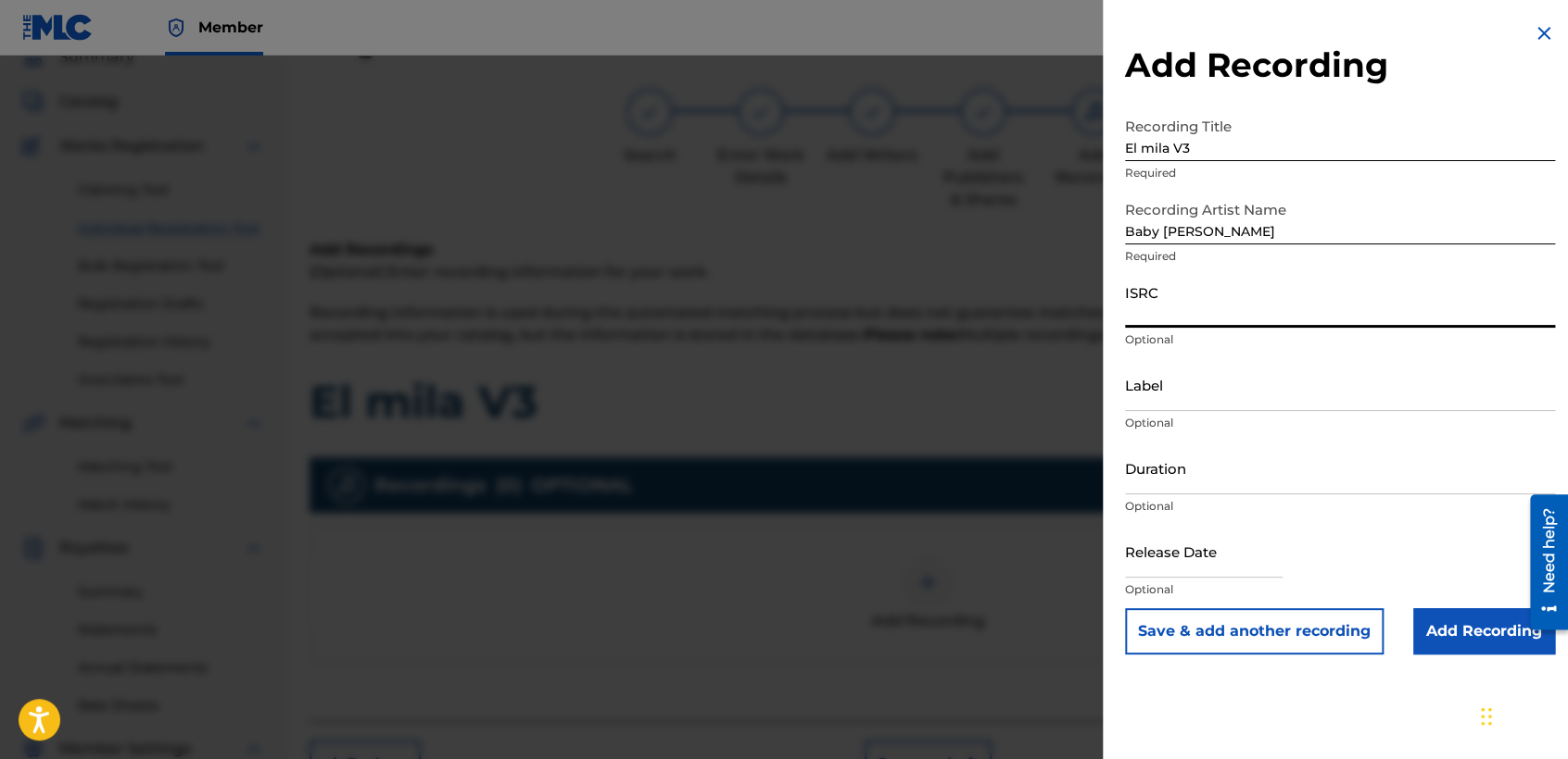
paste input "USDY42195120"
type input "USDY42195120"
click at [1191, 488] on input "Duration" at bounding box center [1339, 468] width 430 height 53
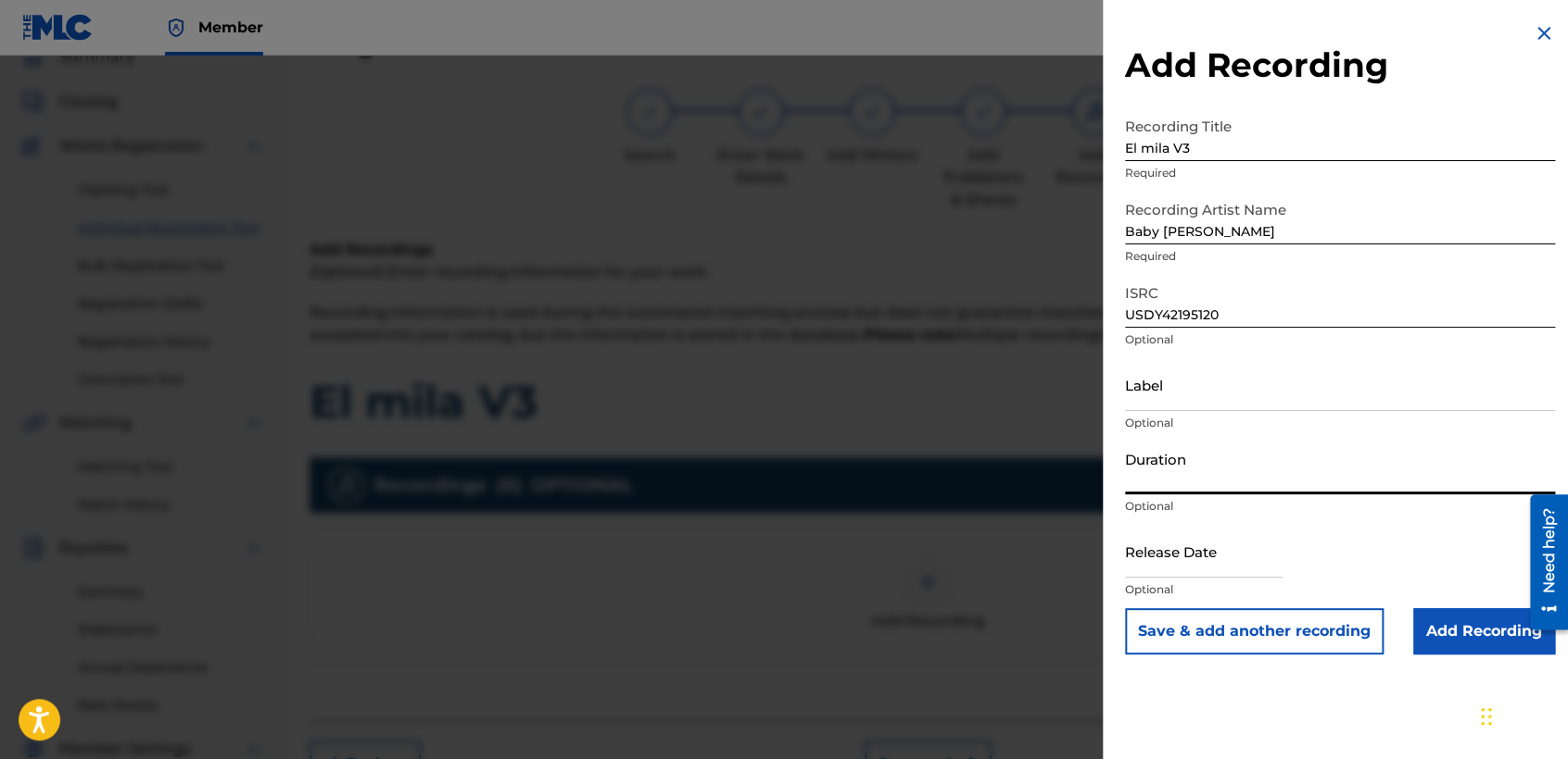
click at [1191, 488] on input "Duration" at bounding box center [1339, 468] width 430 height 53
type input "04:11"
click at [1188, 554] on input "text" at bounding box center [1203, 551] width 158 height 53
select select "8"
select select "2025"
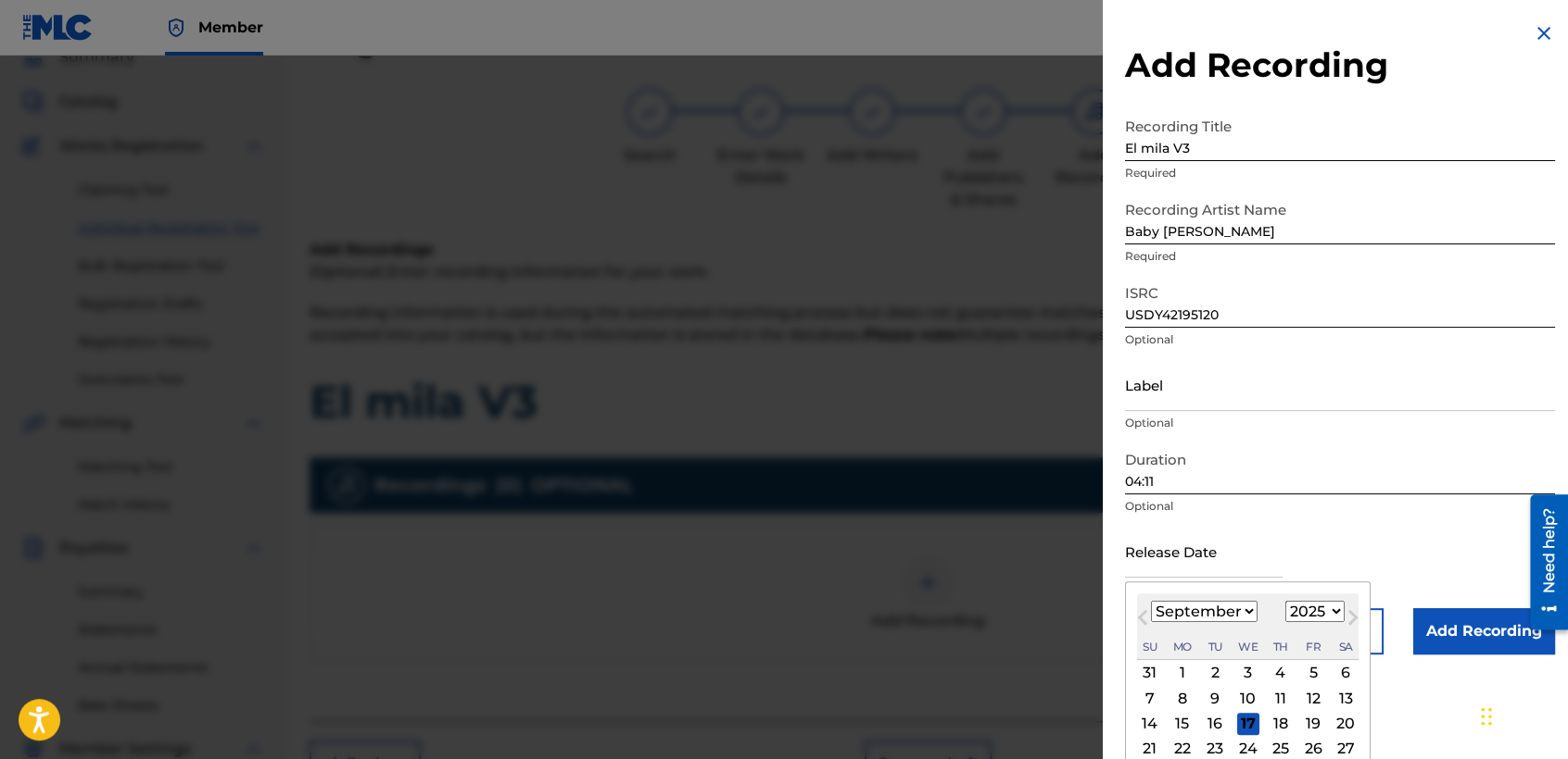
click at [1207, 617] on select "January February March April May June July August September October November De…" at bounding box center [1204, 612] width 106 height 21
select select "3"
click at [1151, 601] on select "January February March April May June July August September October November De…" at bounding box center [1204, 612] width 106 height 21
click at [1322, 612] on select "1899 1900 1901 1902 1903 1904 1905 1906 1907 1908 1909 1910 1911 1912 1913 1914…" at bounding box center [1315, 612] width 60 height 21
select select "2021"
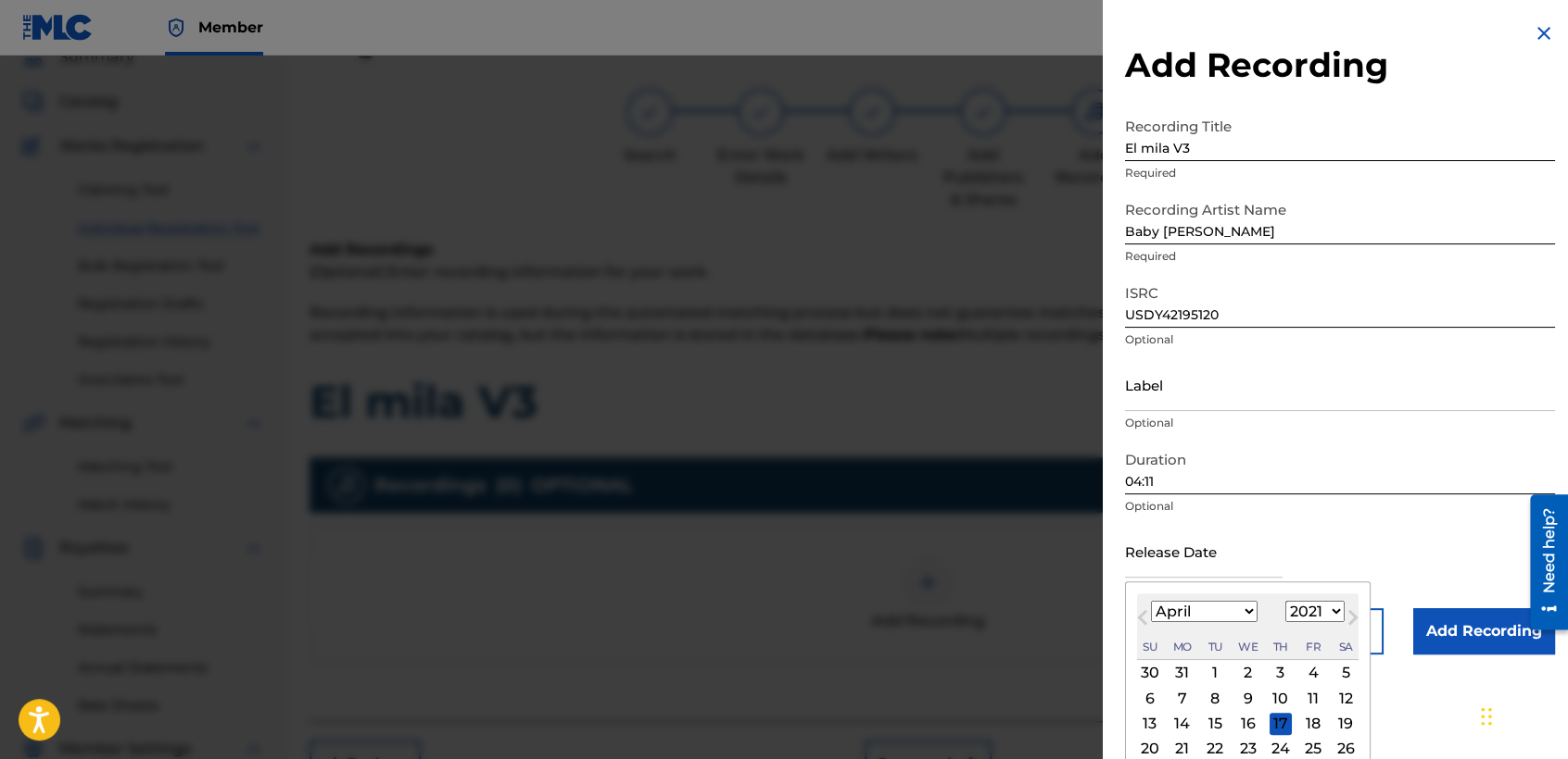
click at [1285, 601] on select "1899 1900 1901 1902 1903 1904 1905 1906 1907 1908 1909 1910 1911 1912 1913 1914…" at bounding box center [1315, 612] width 60 height 21
click at [1186, 725] on div "12" at bounding box center [1182, 724] width 22 height 22
type input "[DATE]"
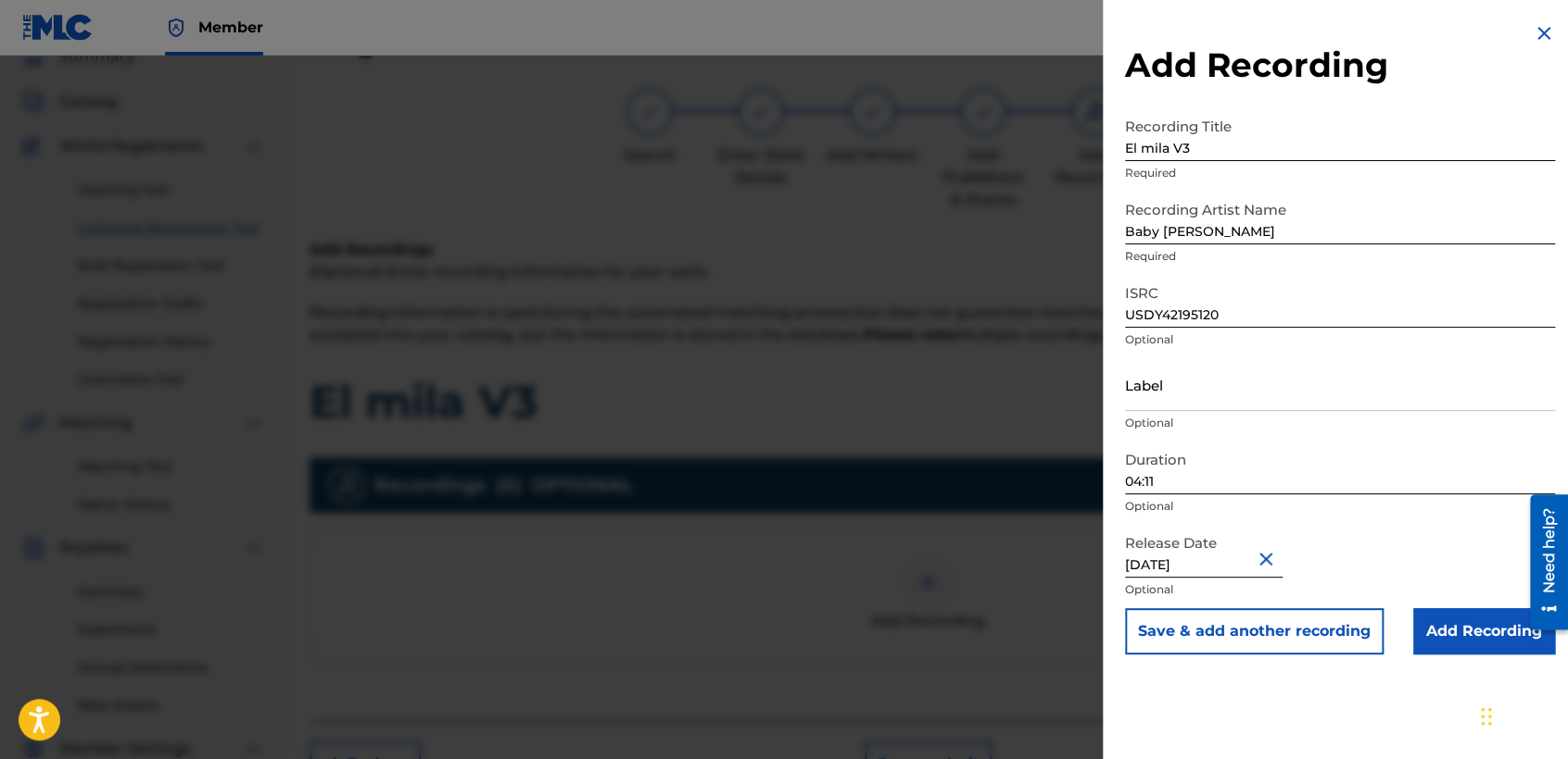
click at [1423, 633] on input "Add Recording" at bounding box center [1484, 632] width 142 height 47
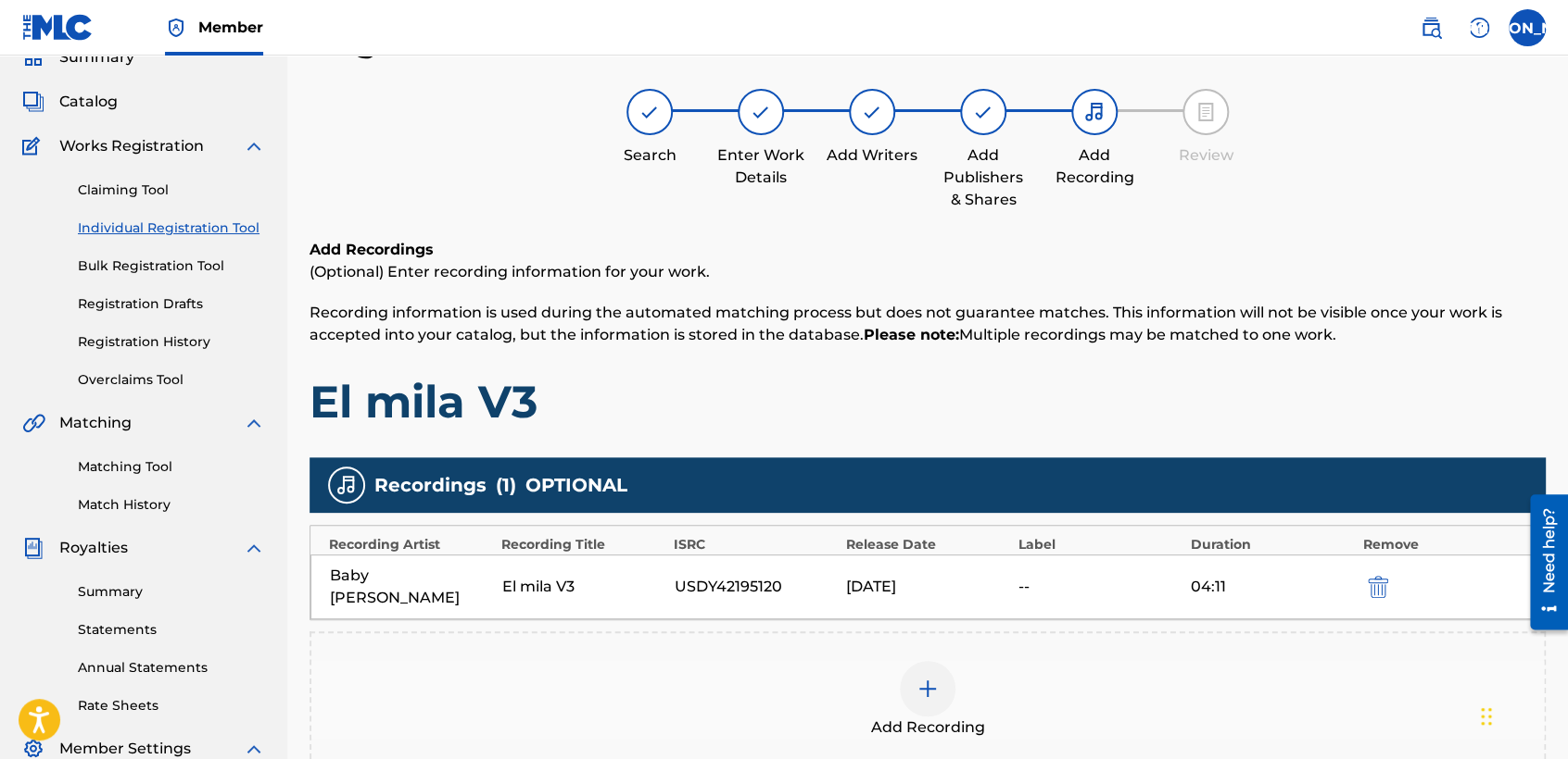
click at [1242, 420] on h1 "El mila V3" at bounding box center [927, 402] width 1236 height 56
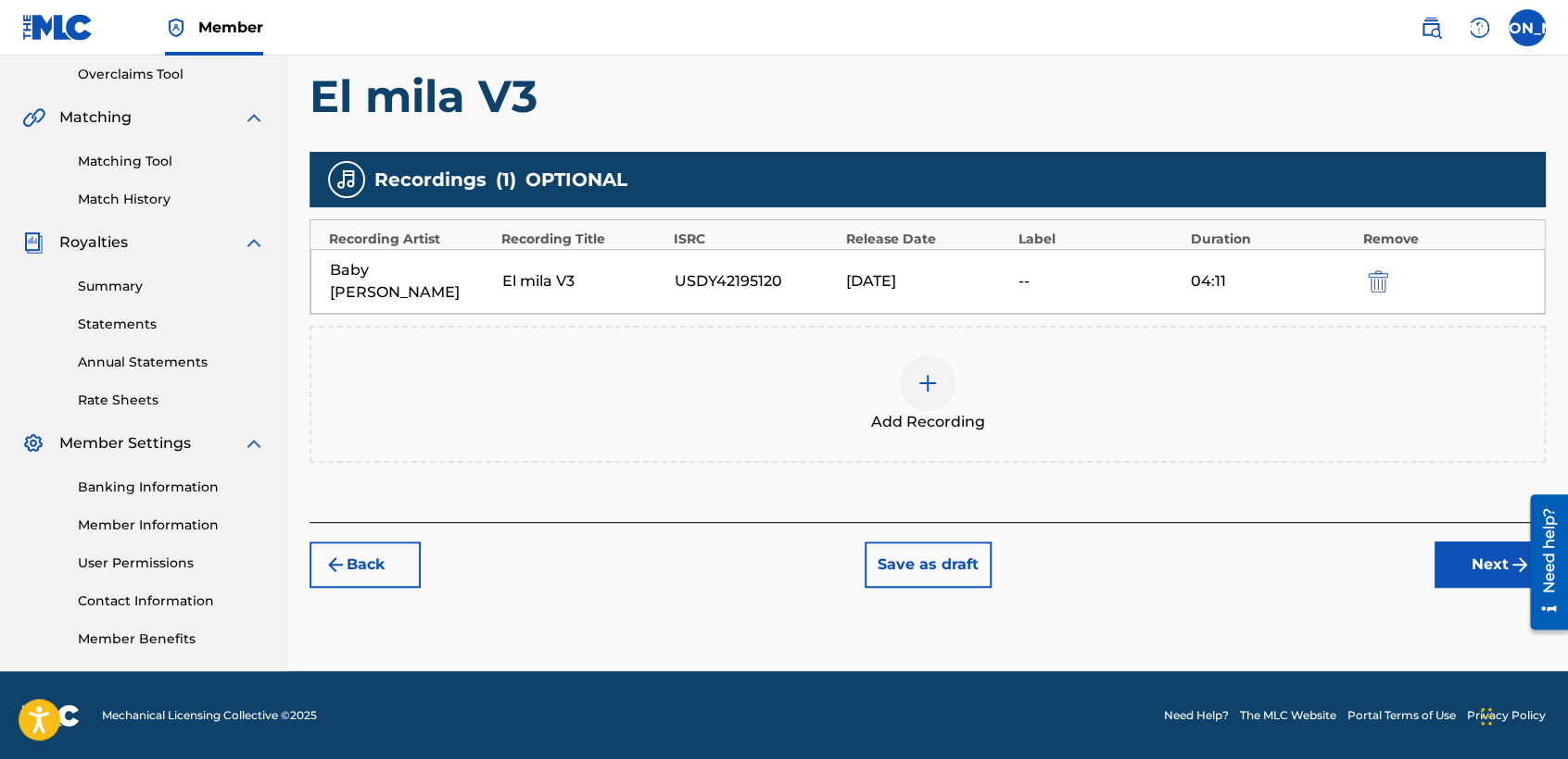
click at [1466, 542] on button "Next" at bounding box center [1490, 565] width 111 height 47
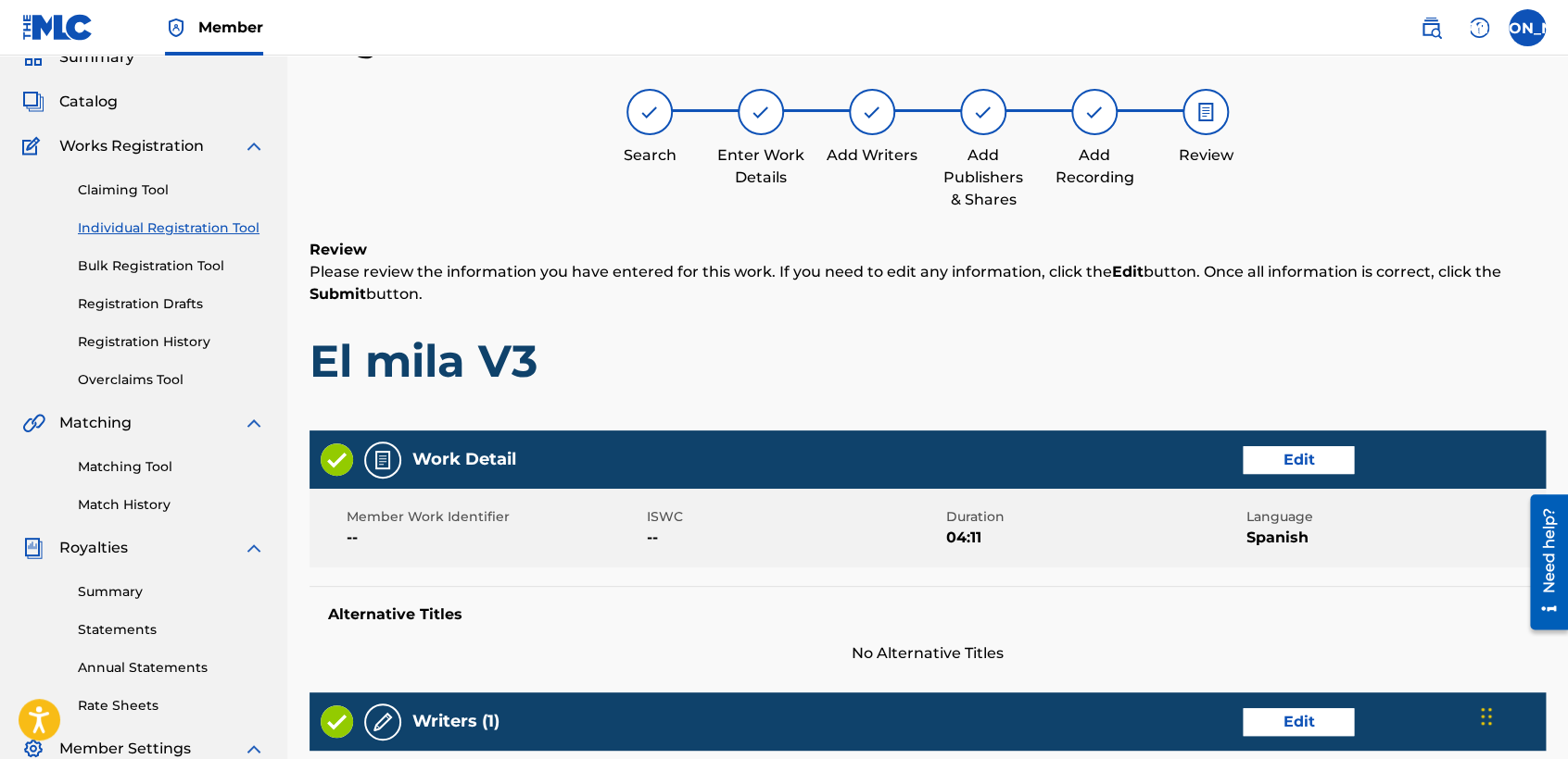
click at [1115, 304] on p "Please review the information you have entered for this work. If you need to ed…" at bounding box center [927, 283] width 1236 height 45
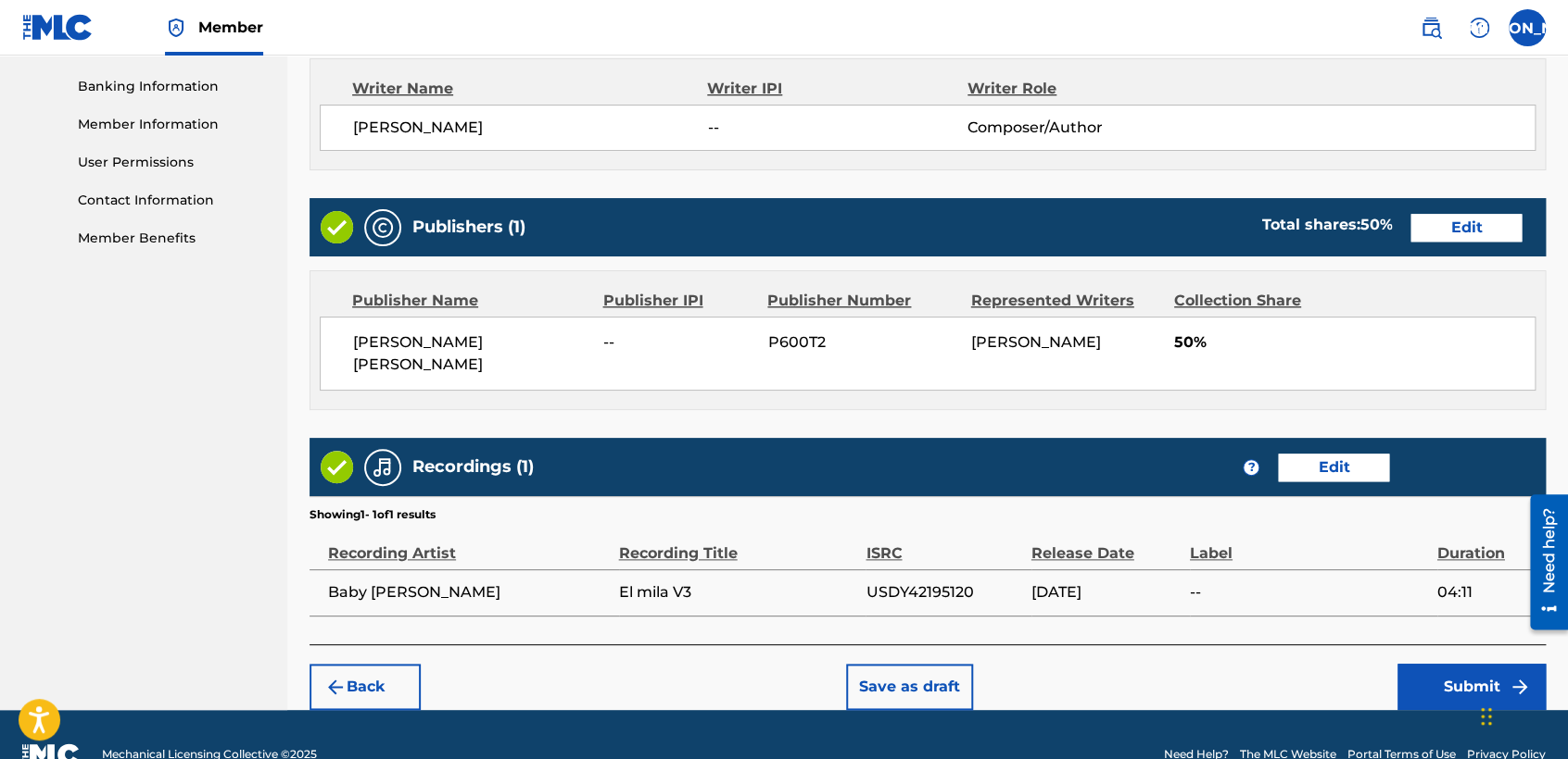
scroll to position [805, 0]
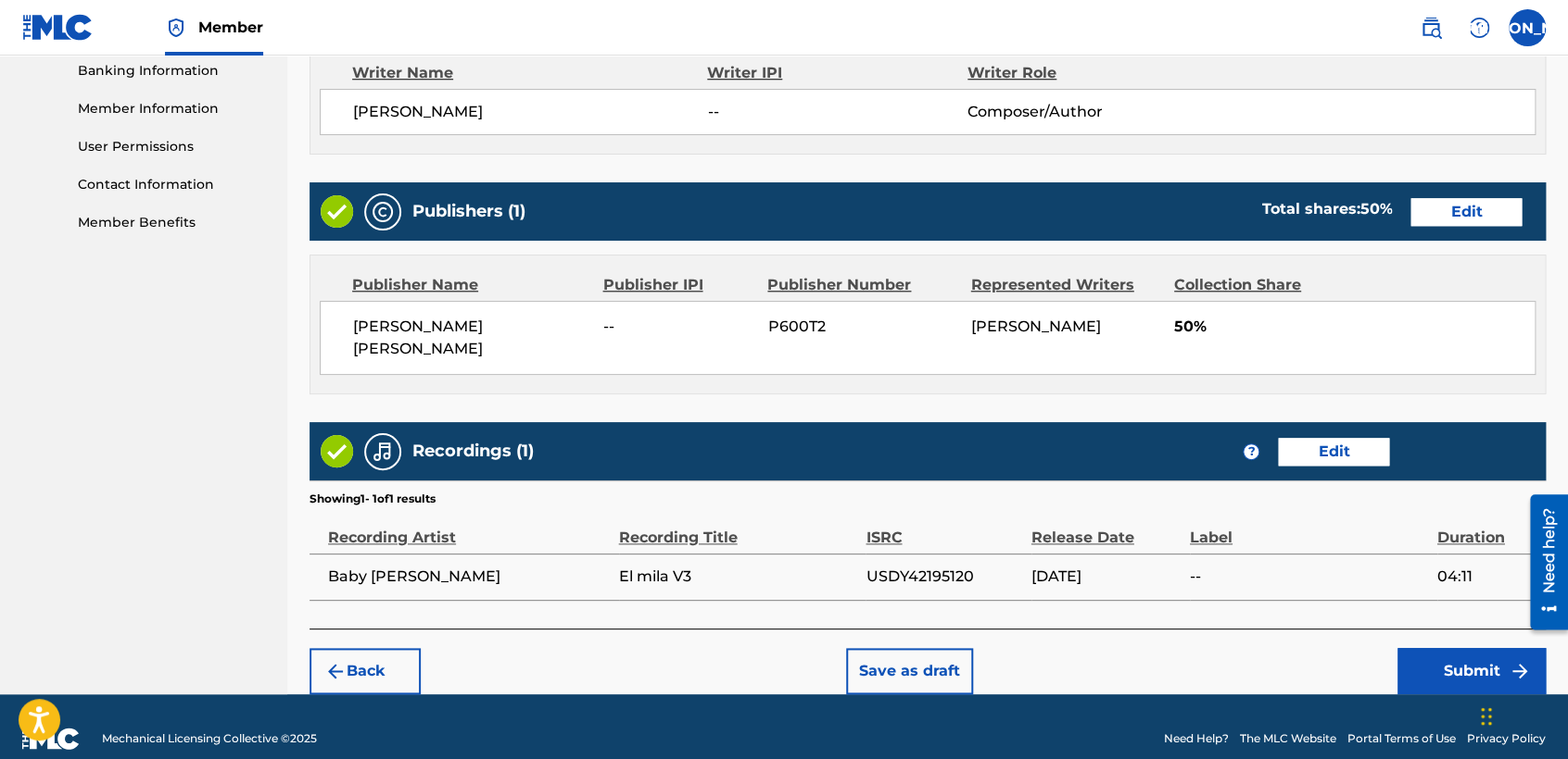
click at [1455, 695] on footer "Mechanical Licensing Collective © 2025 Need Help? The MLC Website Portal Terms …" at bounding box center [784, 738] width 1568 height 89
click at [1422, 648] on button "Submit" at bounding box center [1471, 671] width 148 height 47
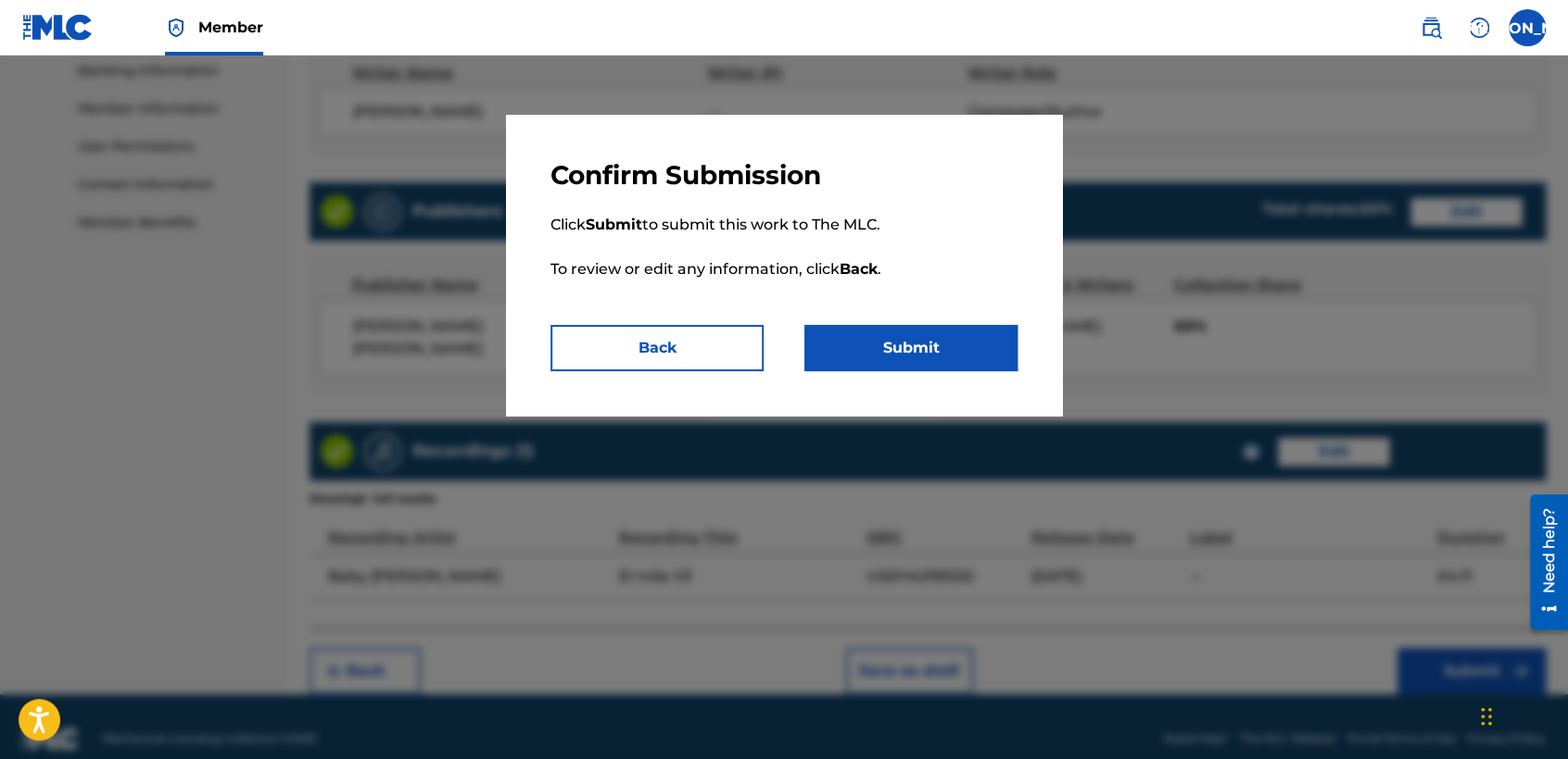
click at [952, 336] on button "Submit" at bounding box center [910, 349] width 213 height 47
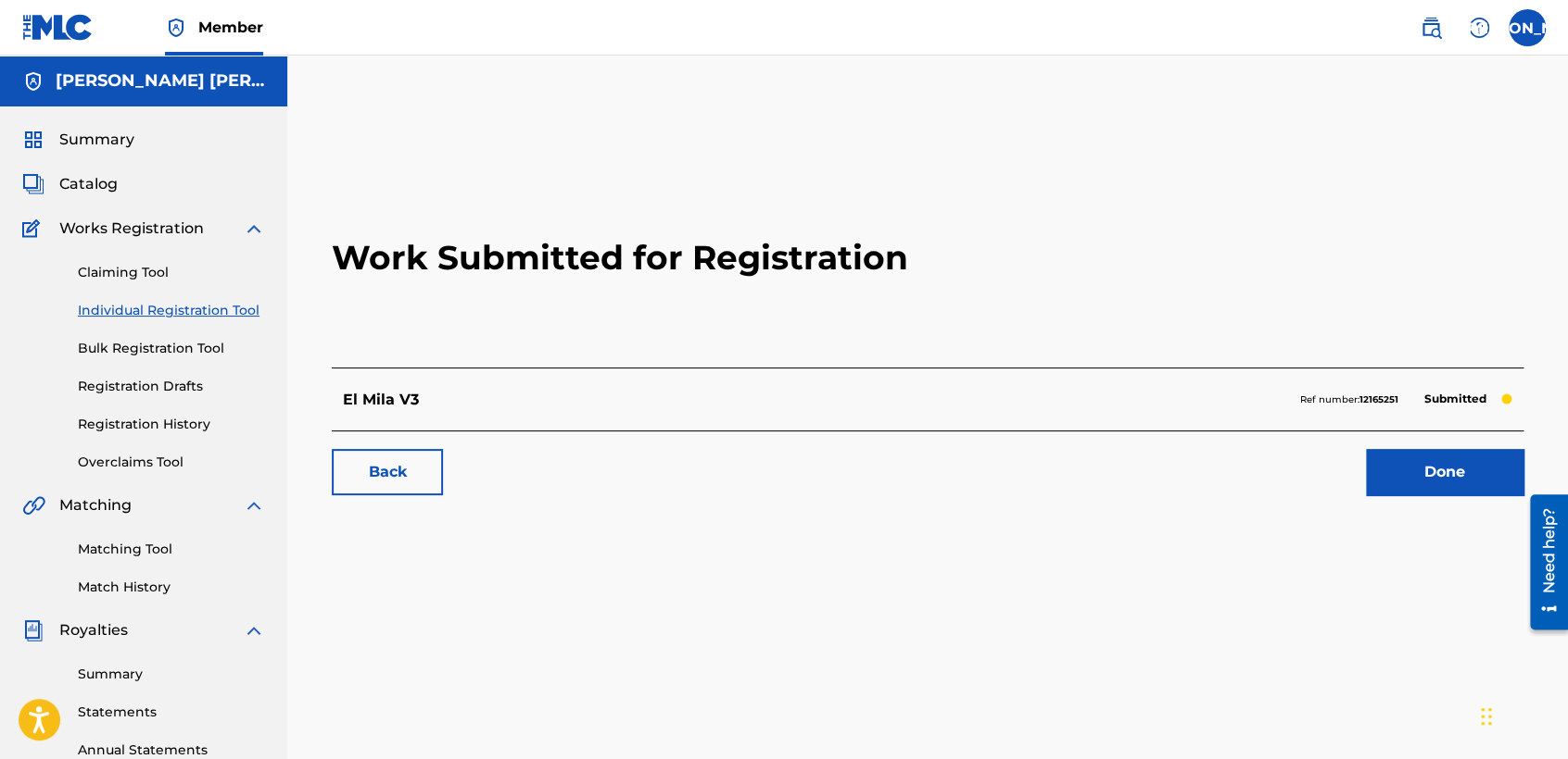
click at [127, 411] on div "Claiming Tool Individual Registration Tool Bulk Registration Tool Registration …" at bounding box center [144, 355] width 243 height 232
click at [131, 419] on link "Registration History" at bounding box center [171, 424] width 187 height 20
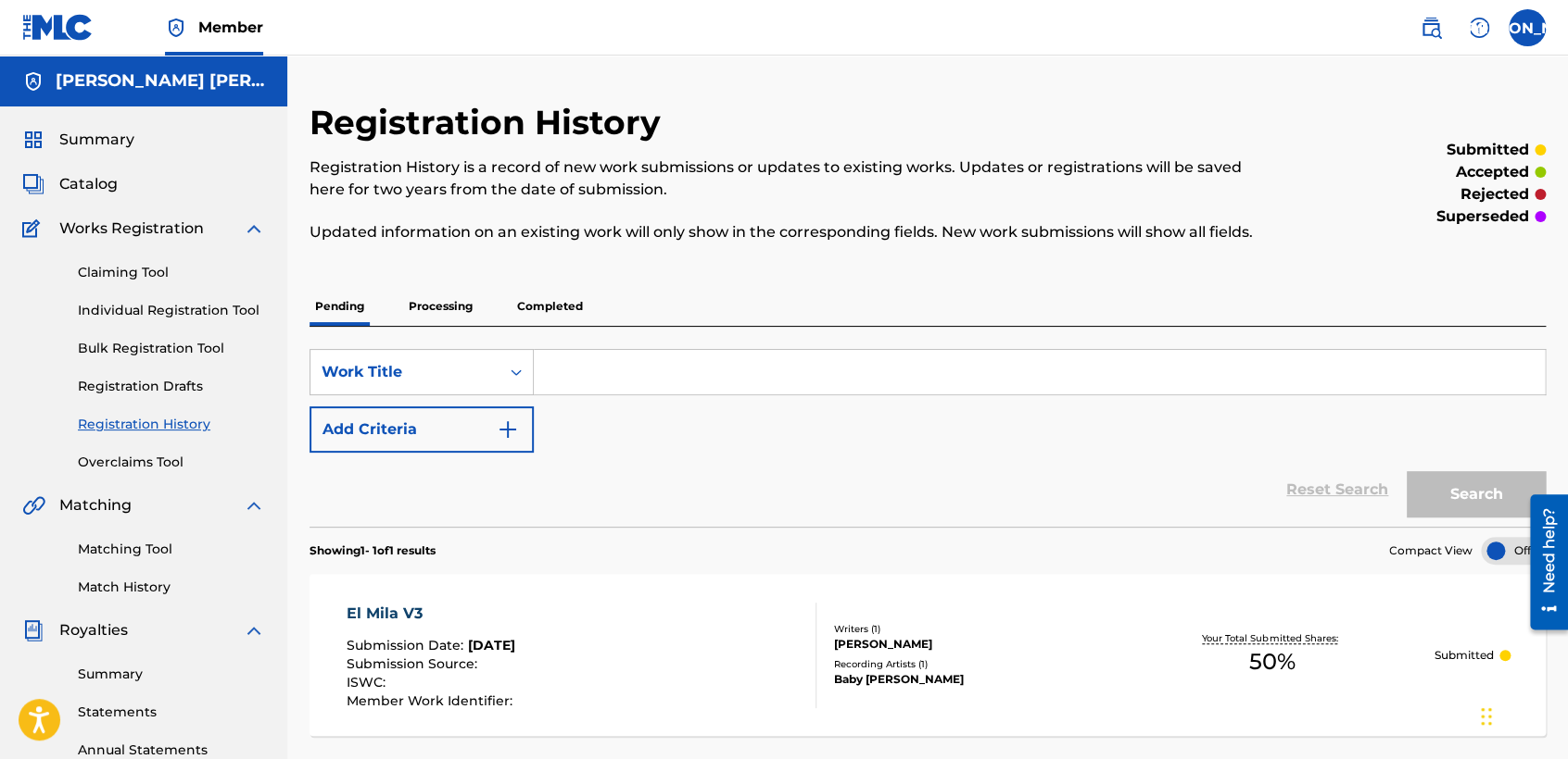
click at [601, 388] on input "Search Form" at bounding box center [1039, 372] width 1011 height 45
click at [229, 307] on link "Individual Registration Tool" at bounding box center [171, 310] width 187 height 20
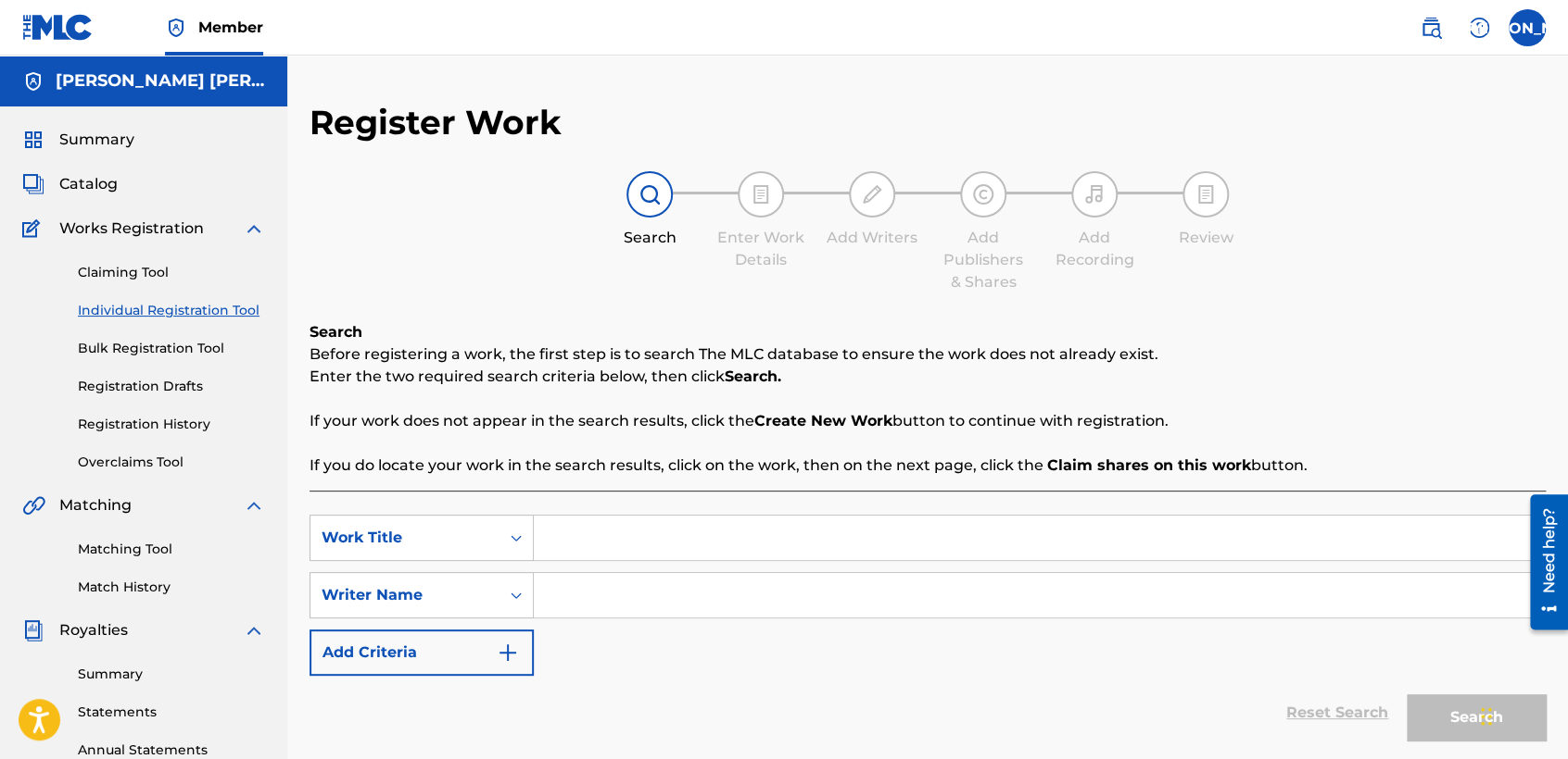
click at [651, 528] on input "Search Form" at bounding box center [1039, 538] width 1011 height 45
paste input "El Junior West"
type input "El Junior West"
click at [622, 609] on input "Search Form" at bounding box center [1039, 596] width 1011 height 45
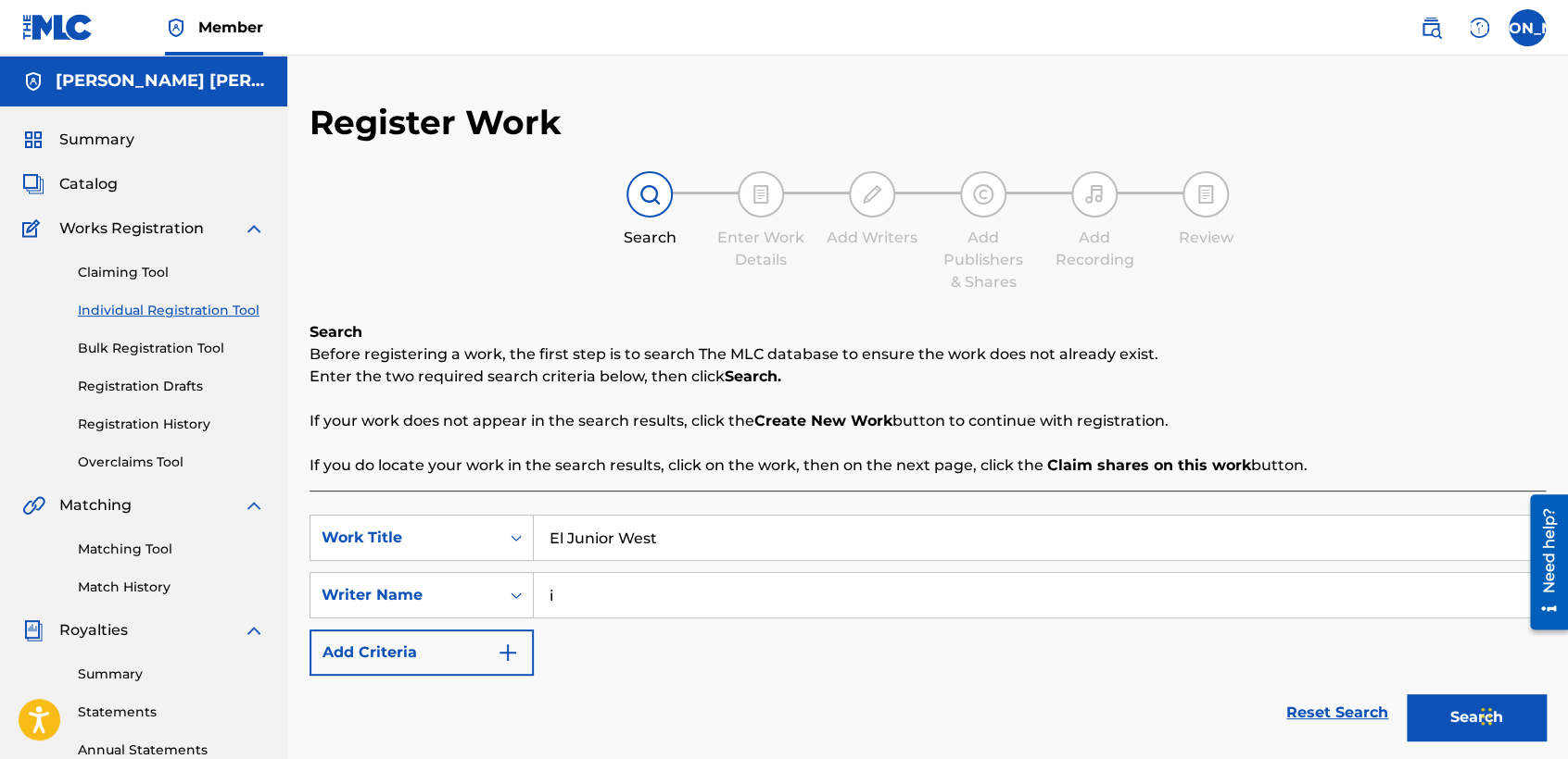
type input "i"
click at [1407, 695] on button "Search" at bounding box center [1476, 718] width 139 height 47
click at [652, 669] on div "SearchWithCriteria66e396d0-9ec7-455c-aafa-a49f56c400ac Work Title El Junior Wes…" at bounding box center [927, 595] width 1236 height 161
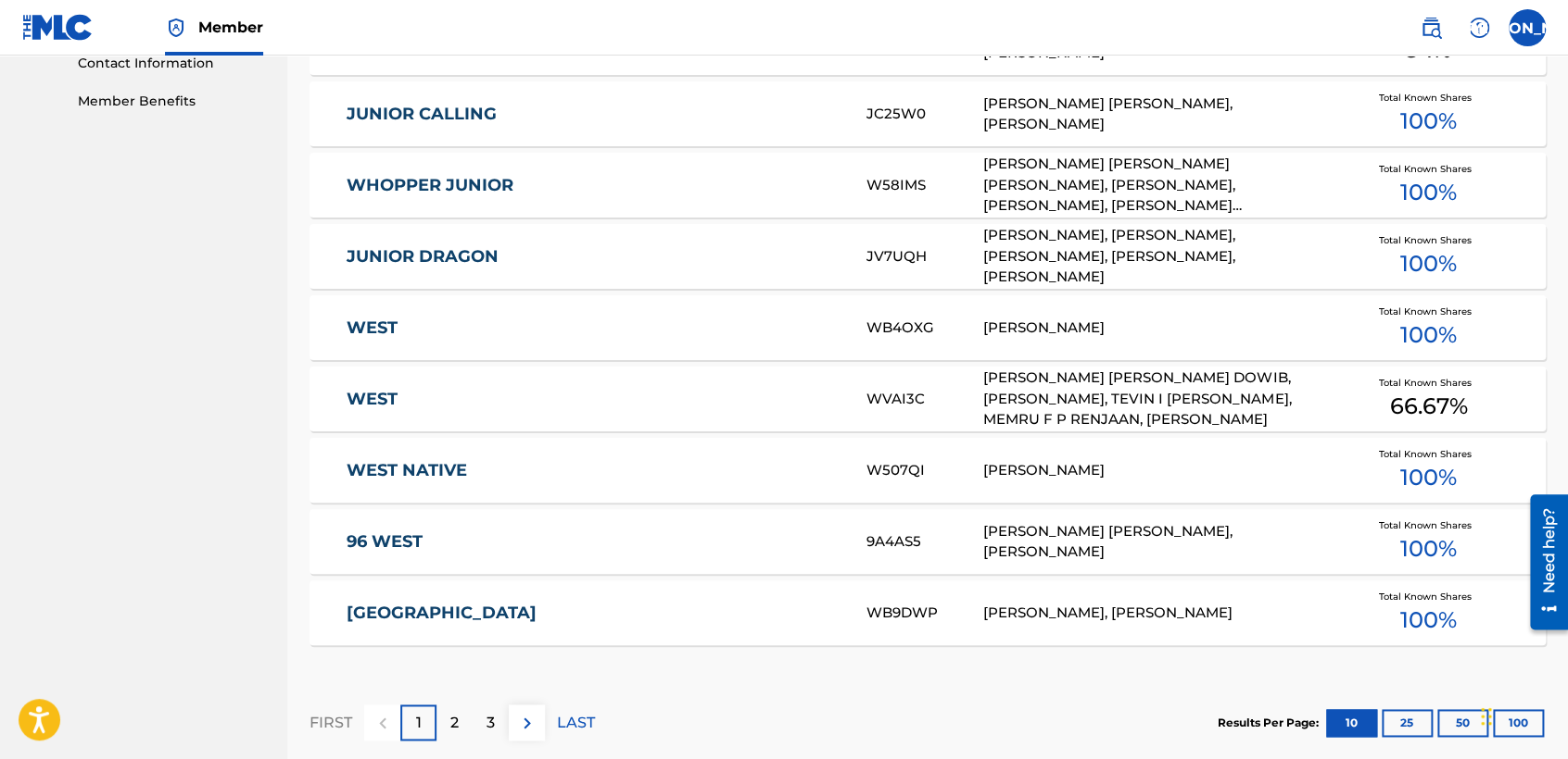
scroll to position [1136, 0]
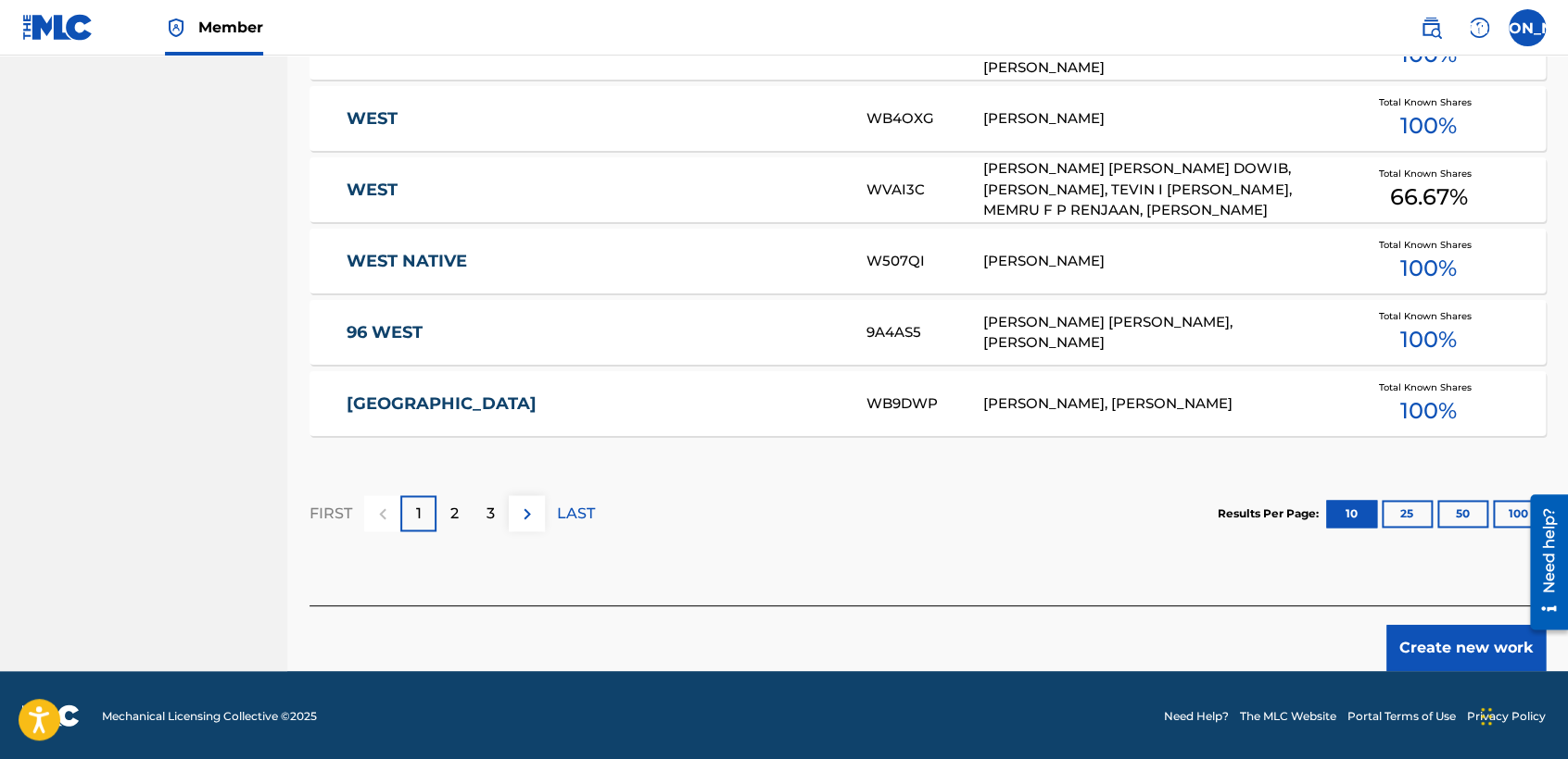
click at [1423, 641] on button "Create new work" at bounding box center [1465, 648] width 160 height 47
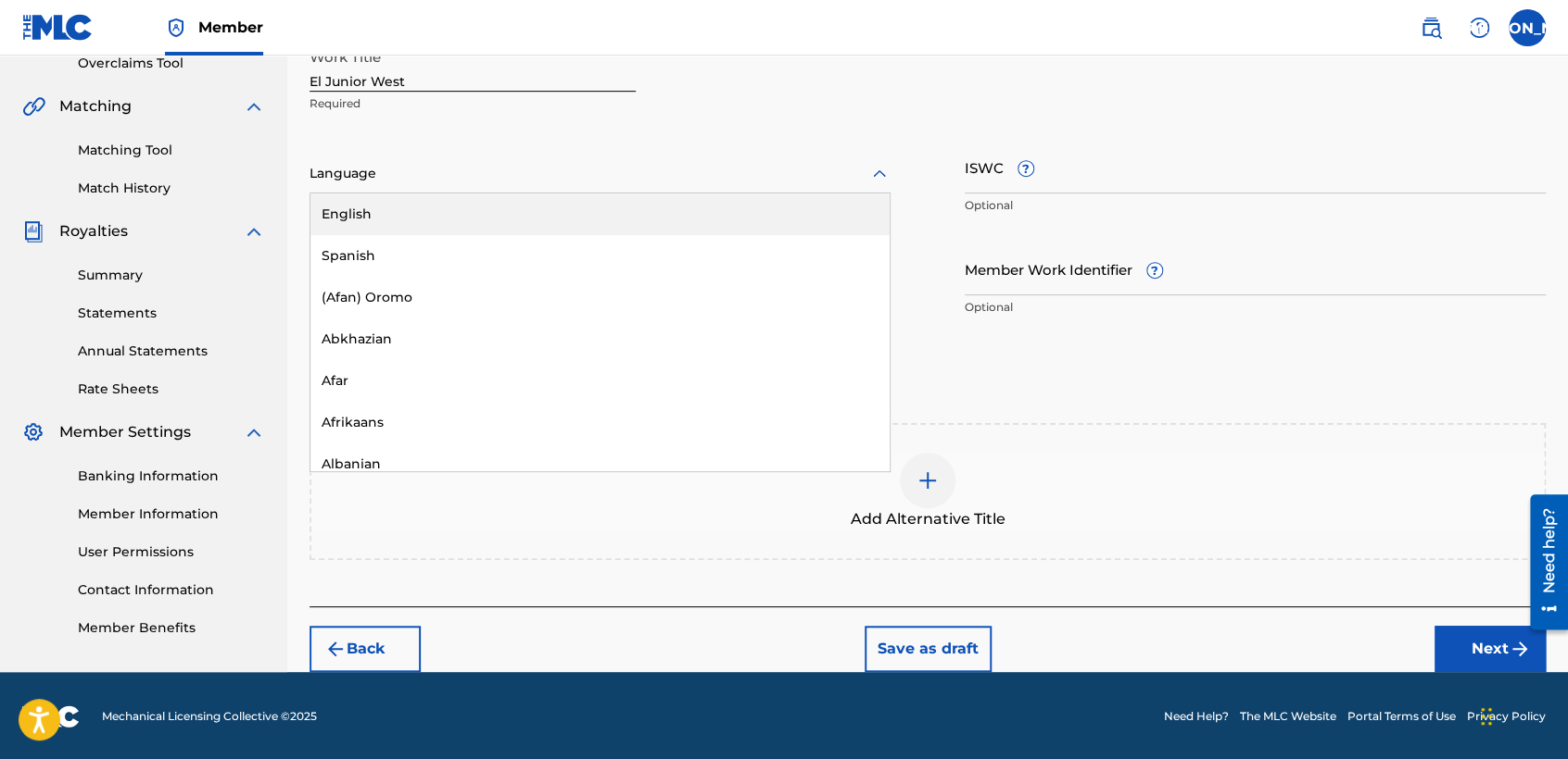
click at [738, 176] on div at bounding box center [600, 173] width 581 height 23
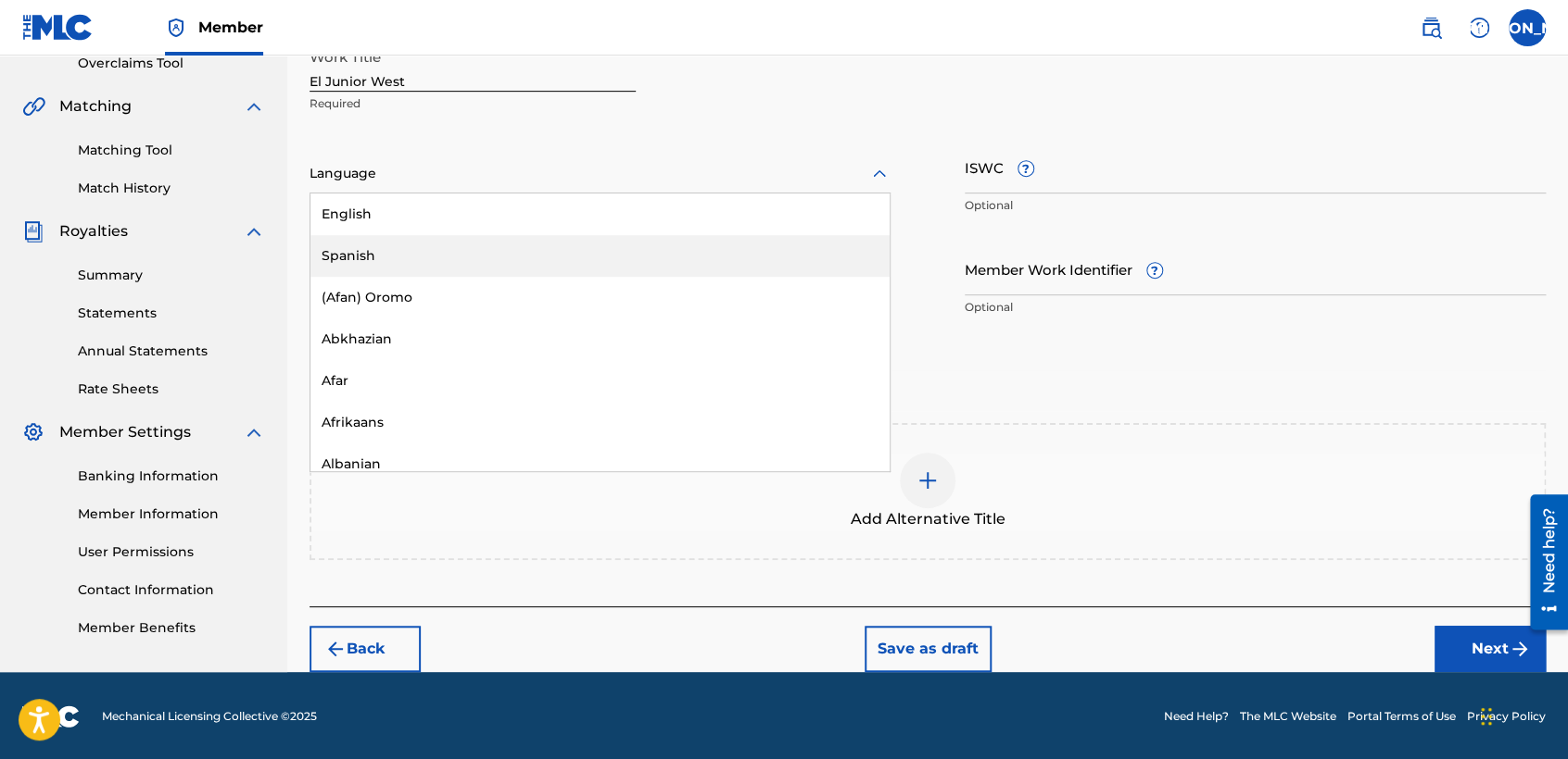
click at [559, 266] on div "Spanish" at bounding box center [600, 255] width 579 height 42
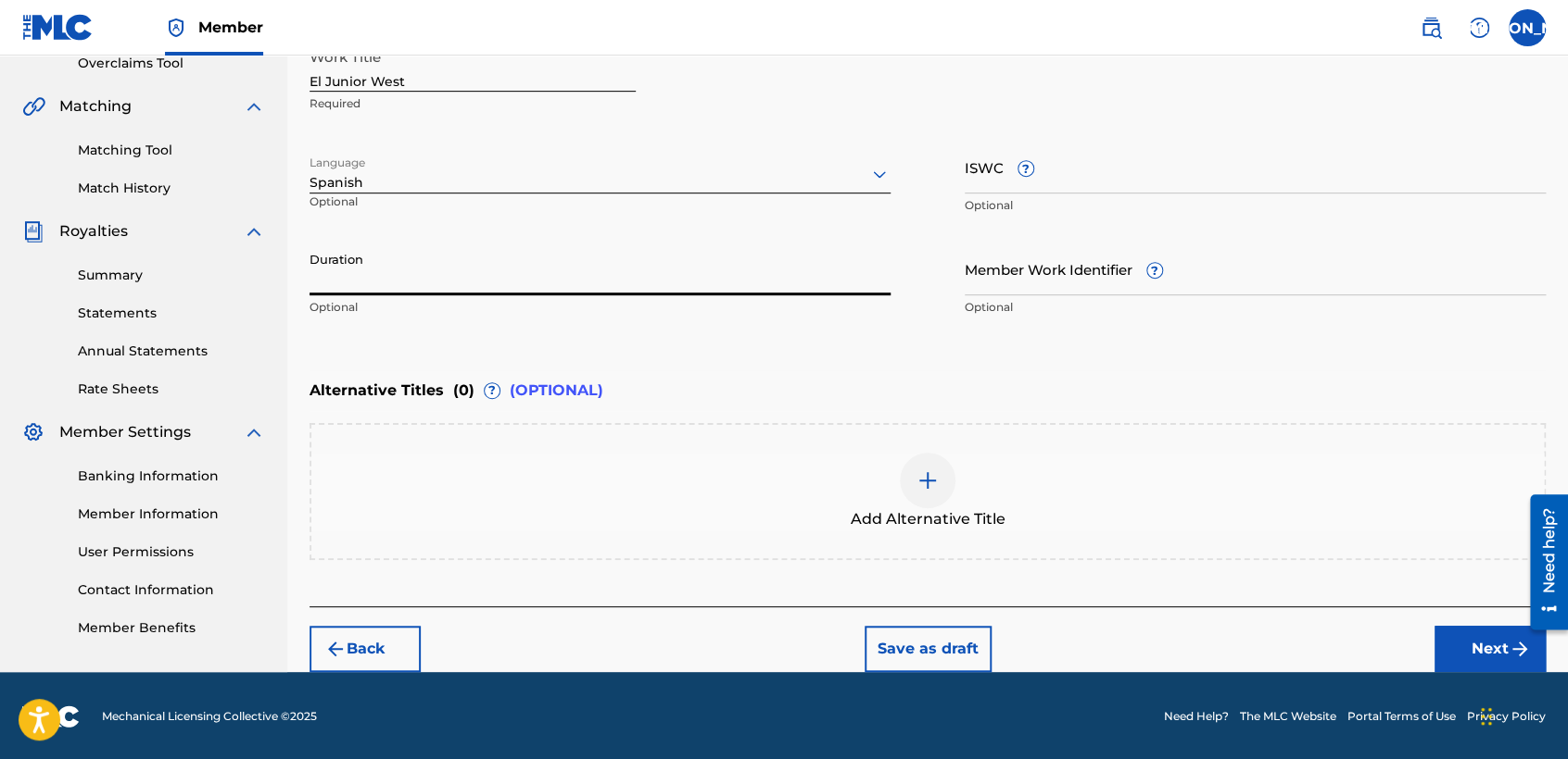
click at [457, 267] on input "Duration" at bounding box center [600, 269] width 581 height 53
type input "03:40"
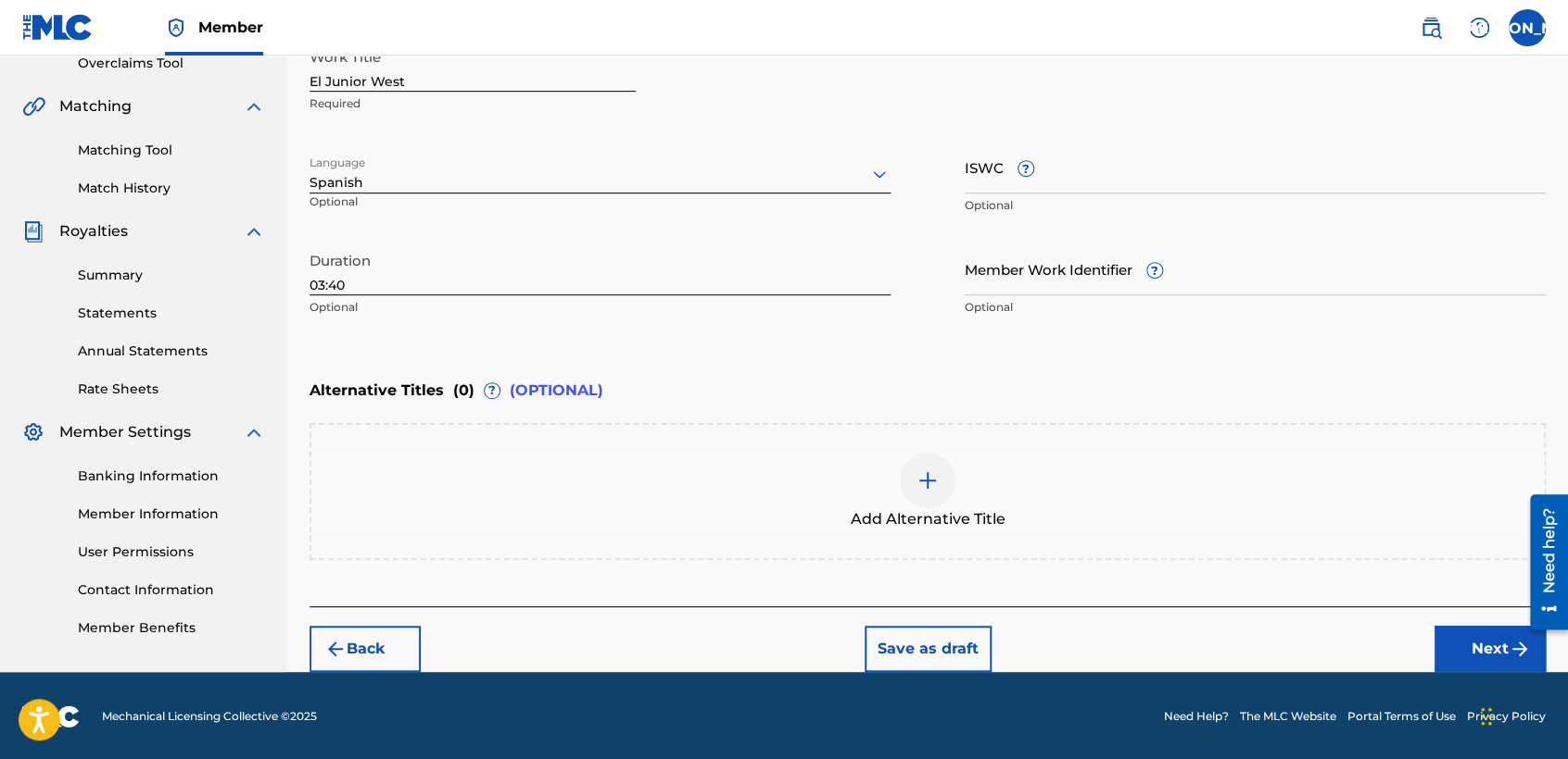
click at [1460, 646] on button "Next" at bounding box center [1490, 649] width 111 height 47
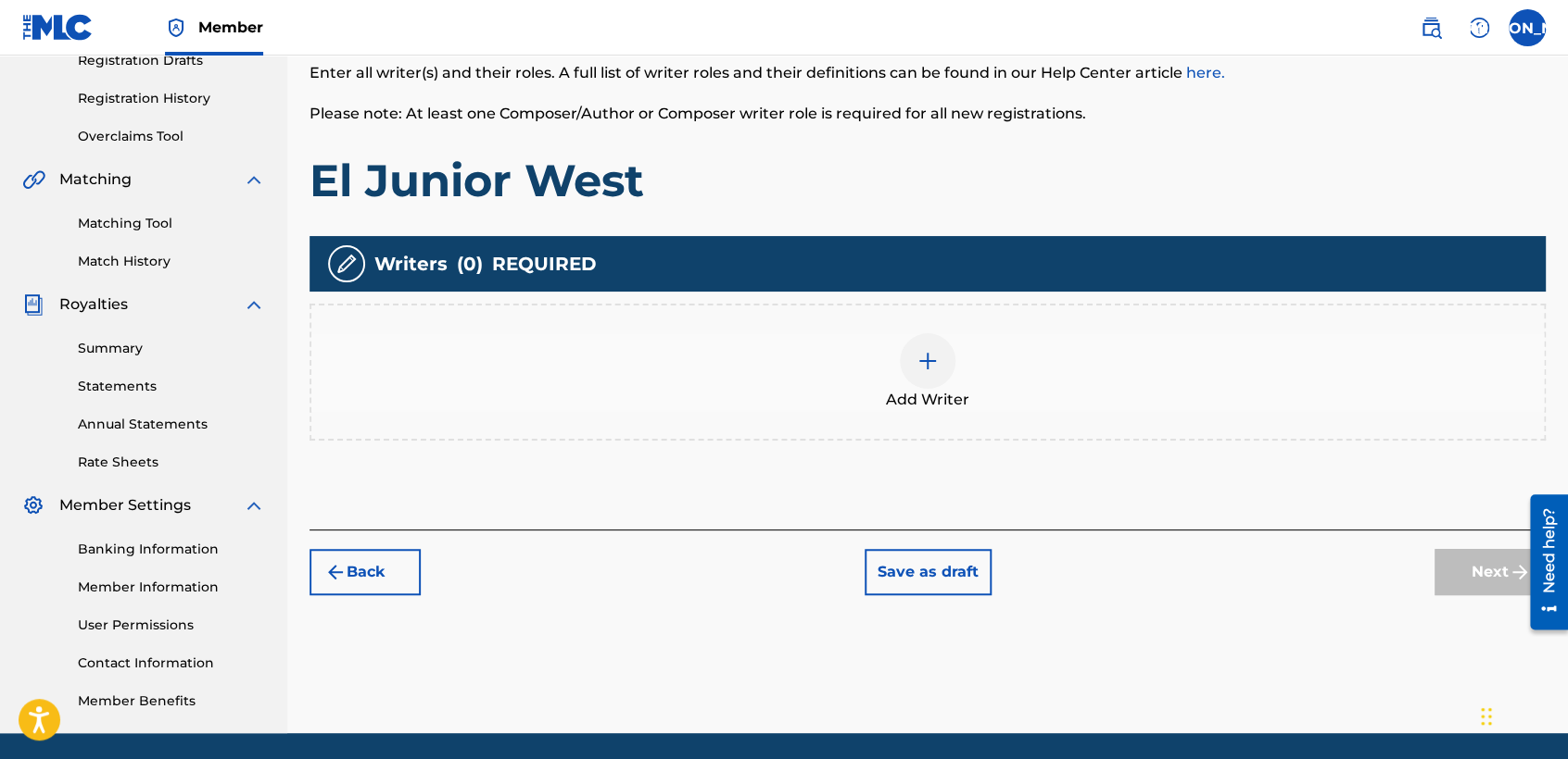
scroll to position [82, 0]
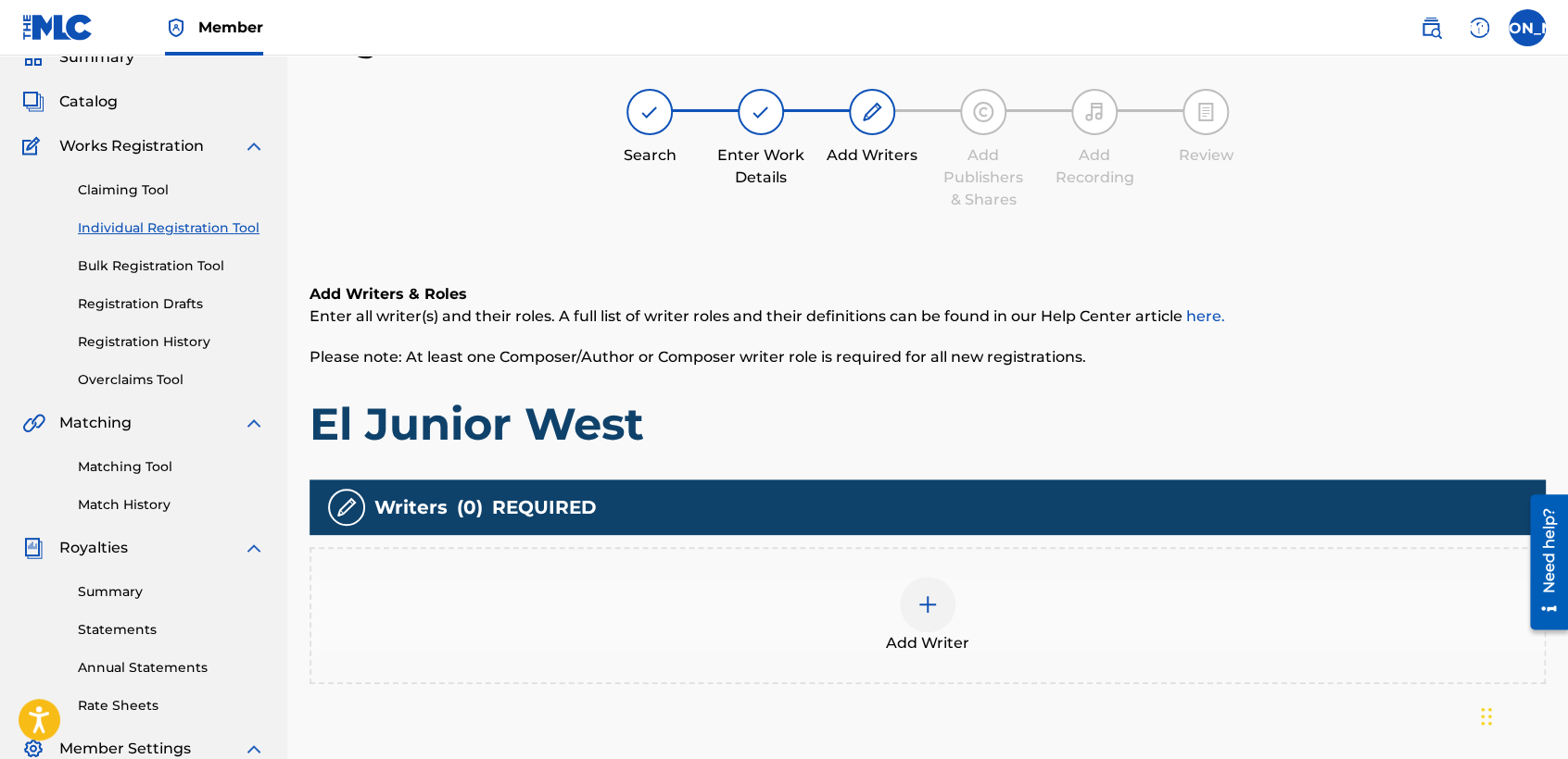
drag, startPoint x: 994, startPoint y: 557, endPoint x: 937, endPoint y: 559, distance: 57.0
click at [937, 559] on div "Add Writer" at bounding box center [927, 615] width 1236 height 137
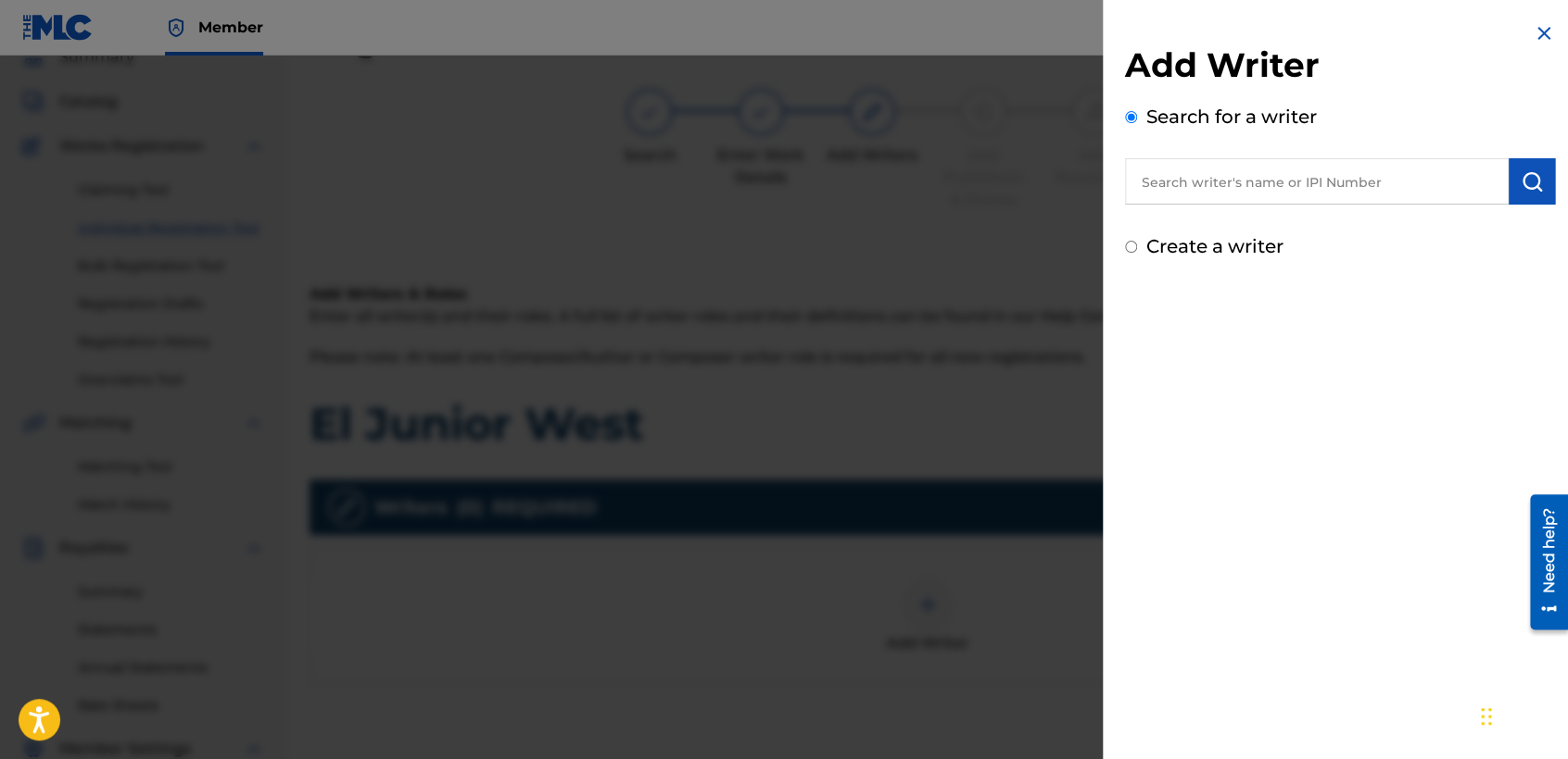
click at [1119, 251] on div "Add Writer Search for a writer Create a writer" at bounding box center [1339, 141] width 475 height 283
click at [1127, 245] on input "Create a writer" at bounding box center [1131, 246] width 12 height 12
radio input "false"
radio input "true"
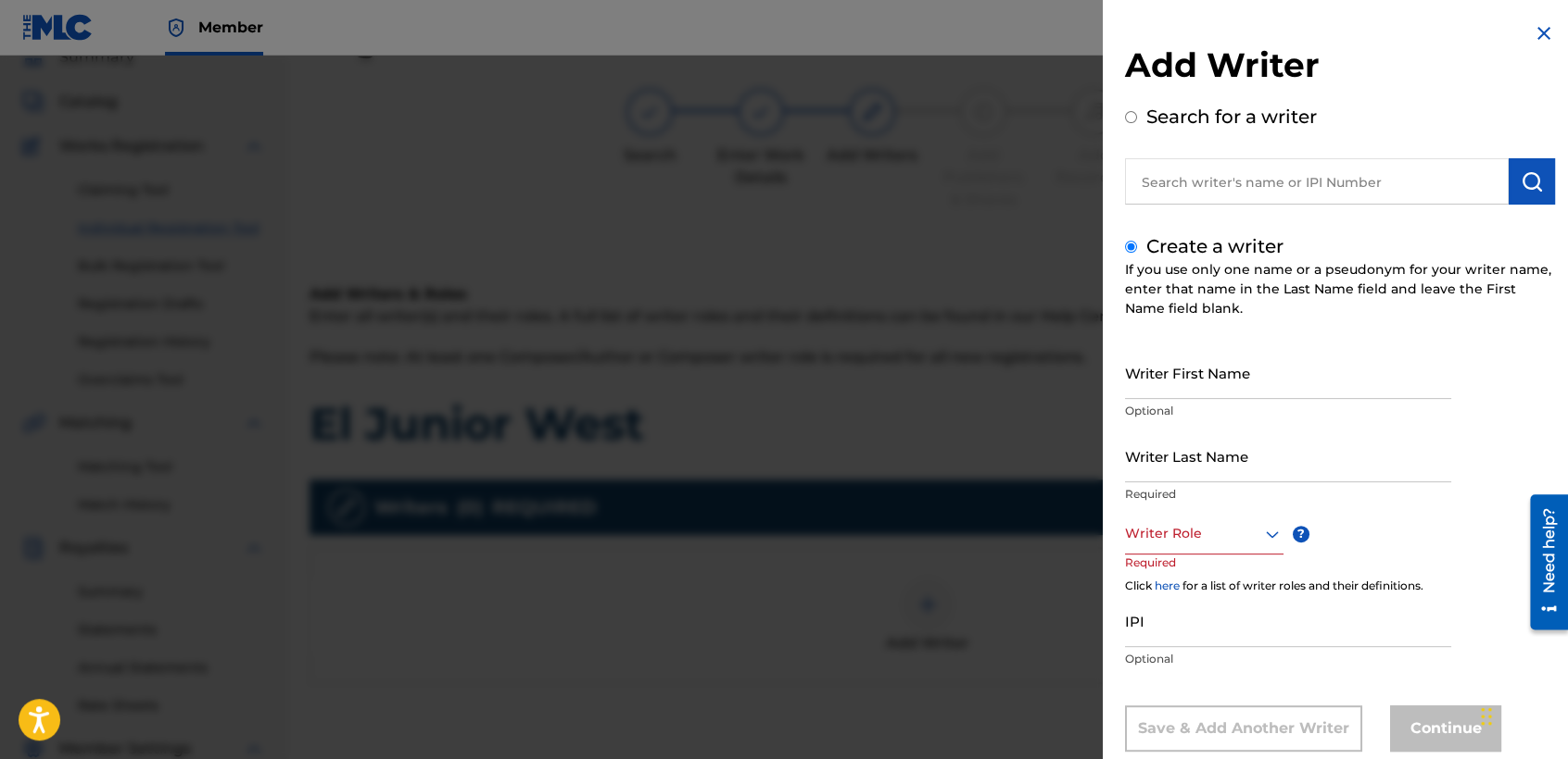
click at [1156, 358] on input "Writer First Name" at bounding box center [1288, 372] width 326 height 53
type input "[PERSON_NAME] [PERSON_NAME]"
click at [1164, 418] on p "Optional" at bounding box center [1288, 411] width 326 height 17
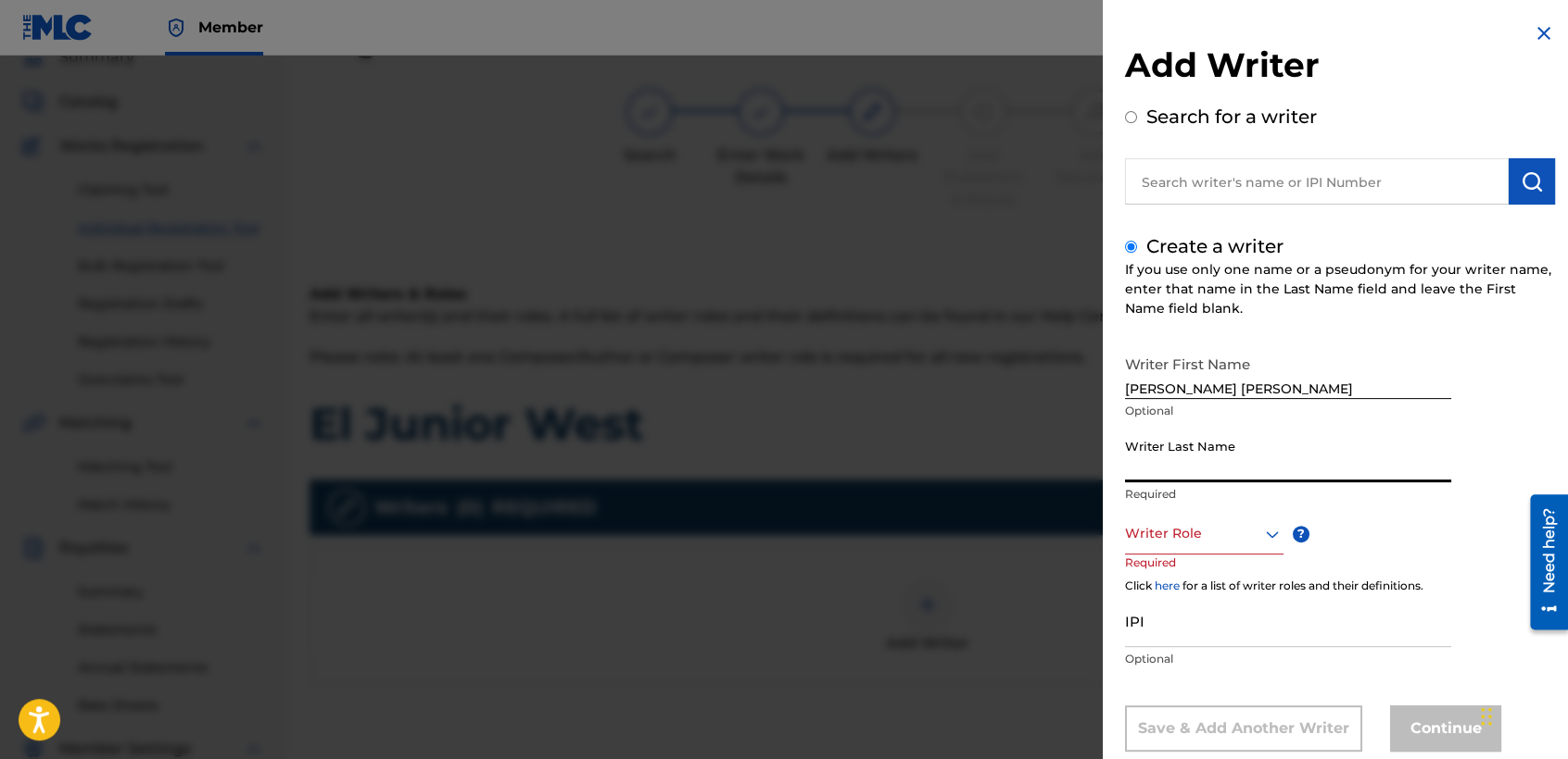
click at [1211, 463] on input "Writer Last Name" at bounding box center [1288, 456] width 326 height 53
type input "[PERSON_NAME]"
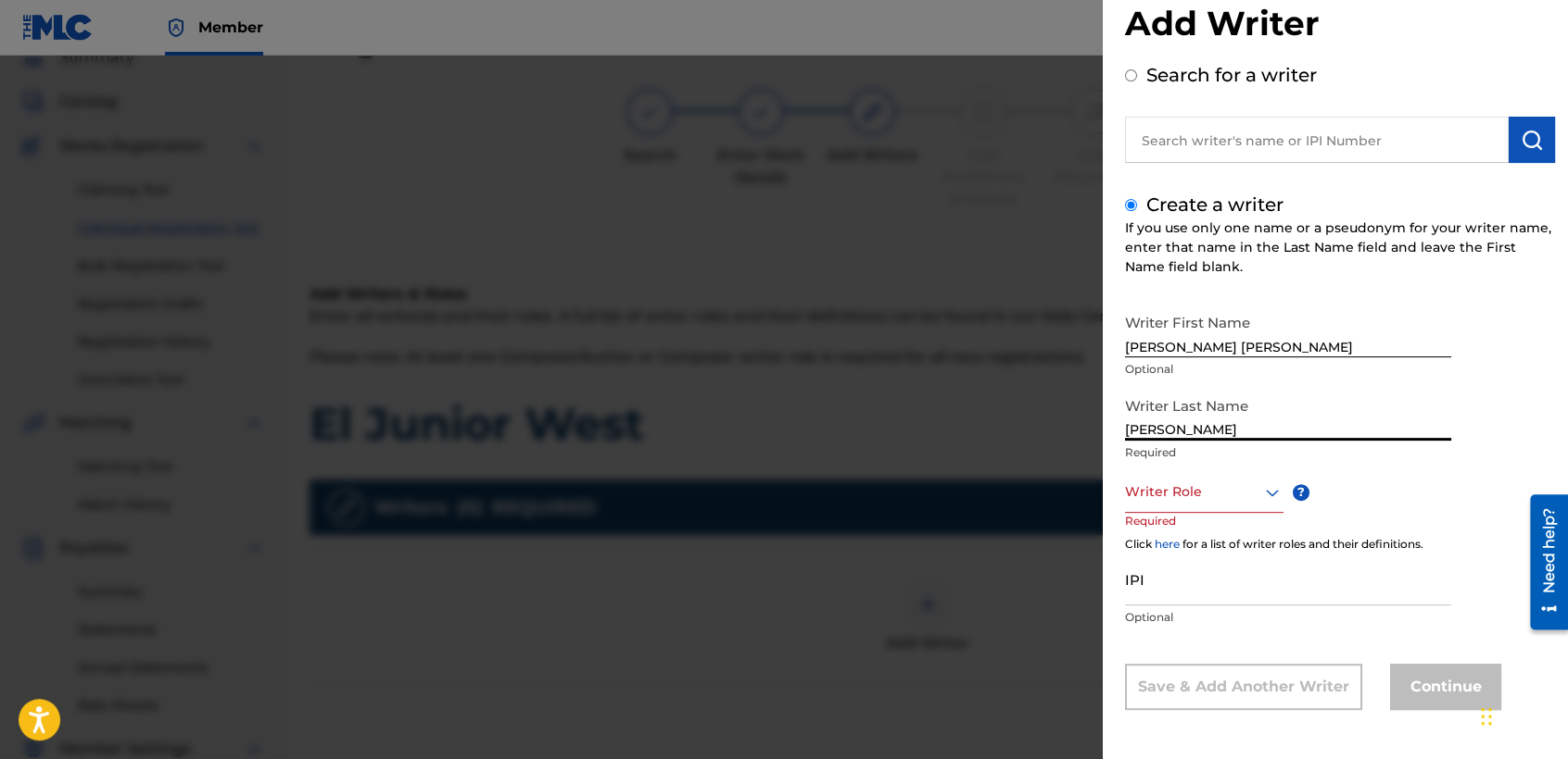
click at [1224, 513] on div "Writer Role" at bounding box center [1204, 492] width 159 height 42
click at [1223, 513] on div "Composer/Author" at bounding box center [1204, 533] width 157 height 42
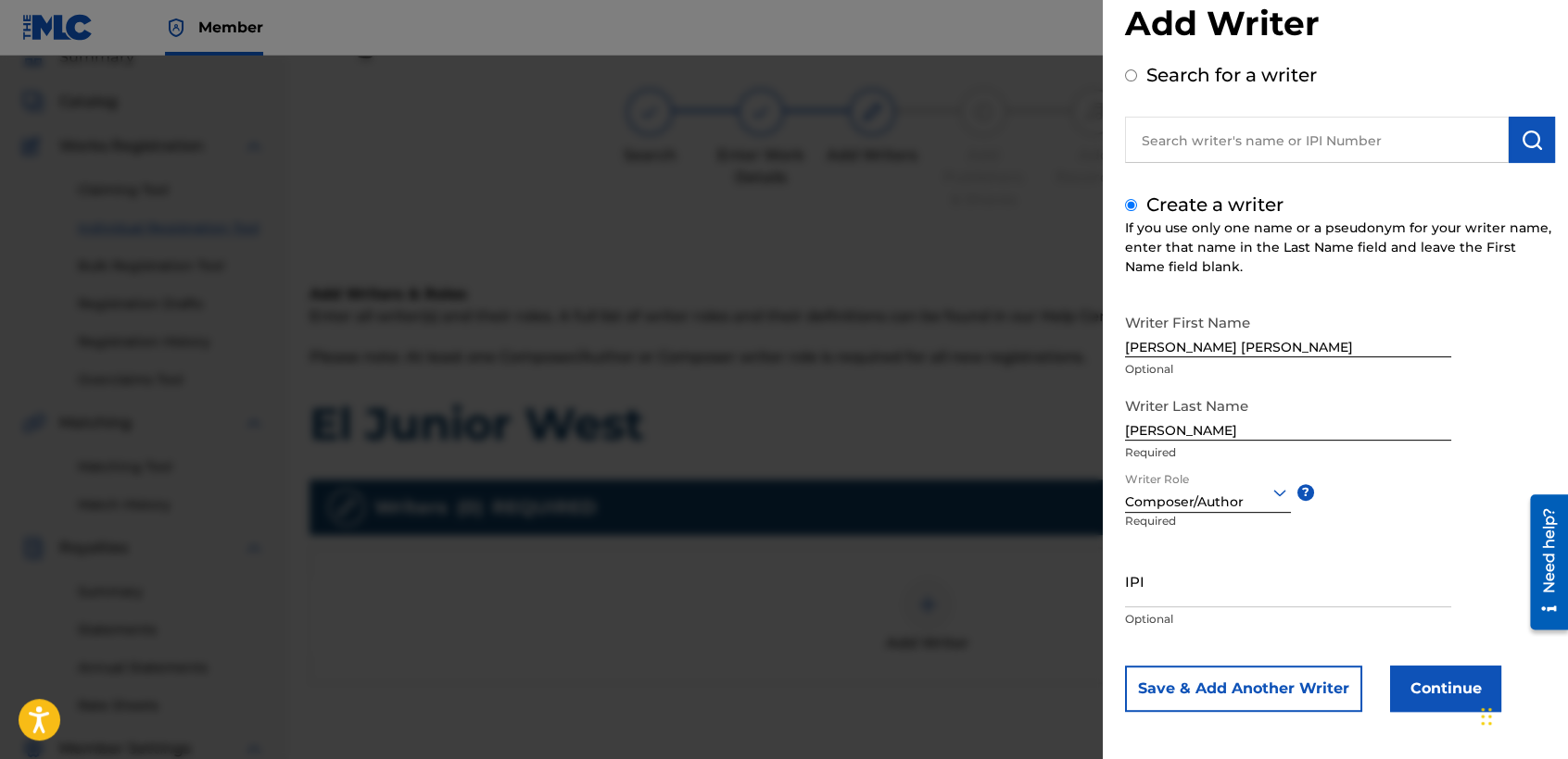
click at [1418, 694] on button "Continue" at bounding box center [1445, 689] width 111 height 47
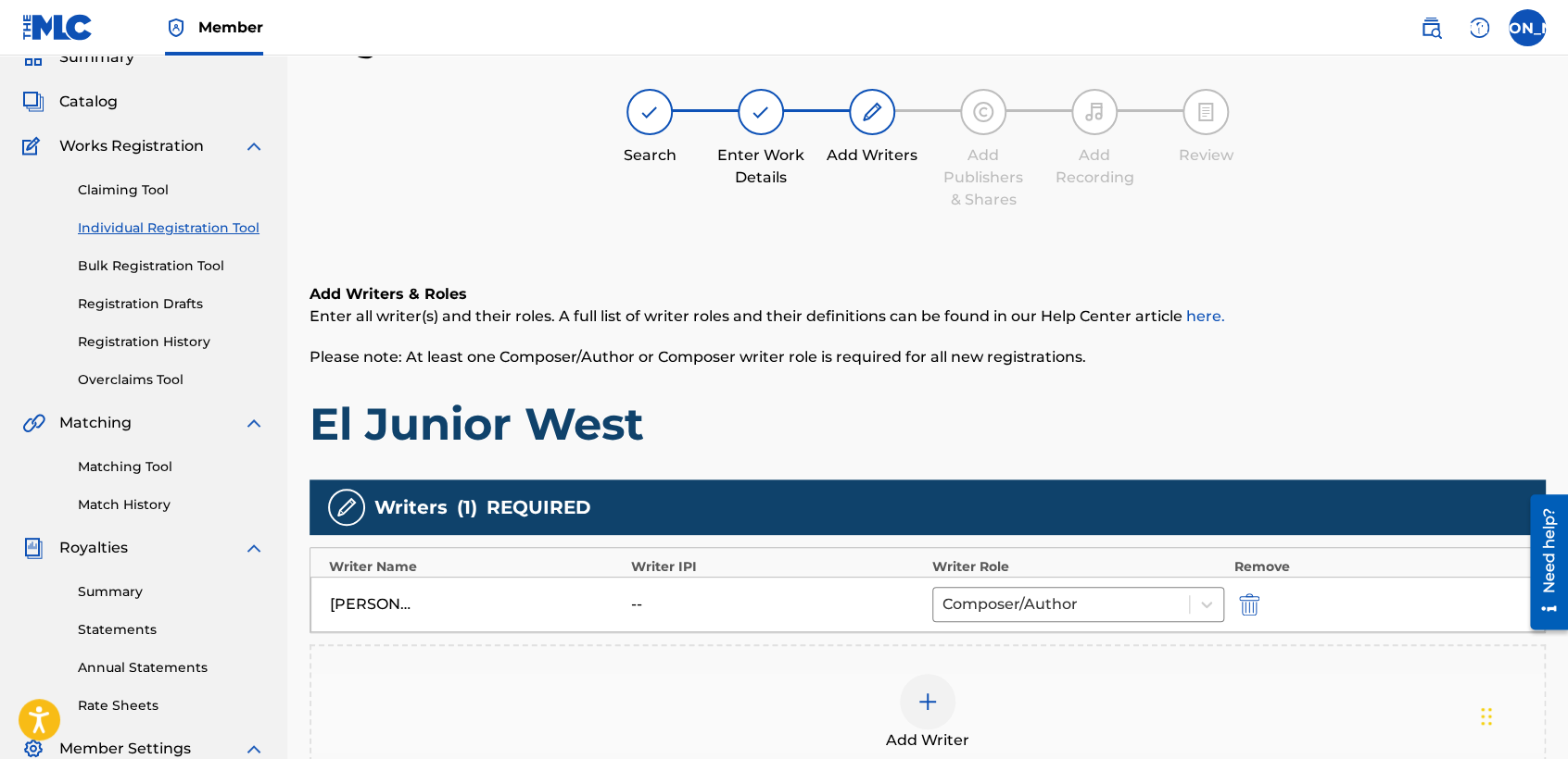
click at [980, 433] on h1 "El Junior West" at bounding box center [927, 424] width 1236 height 56
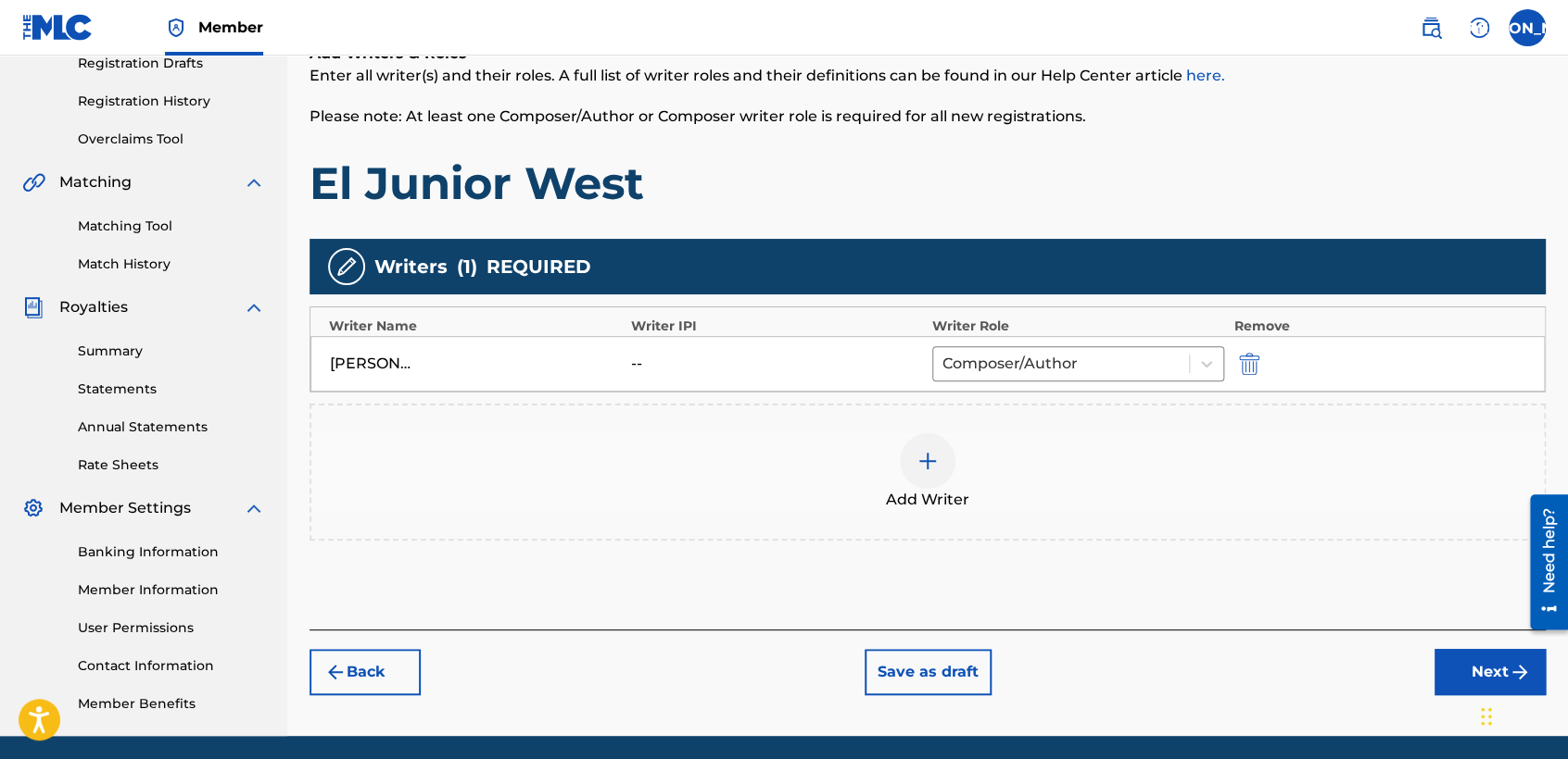
scroll to position [388, 0]
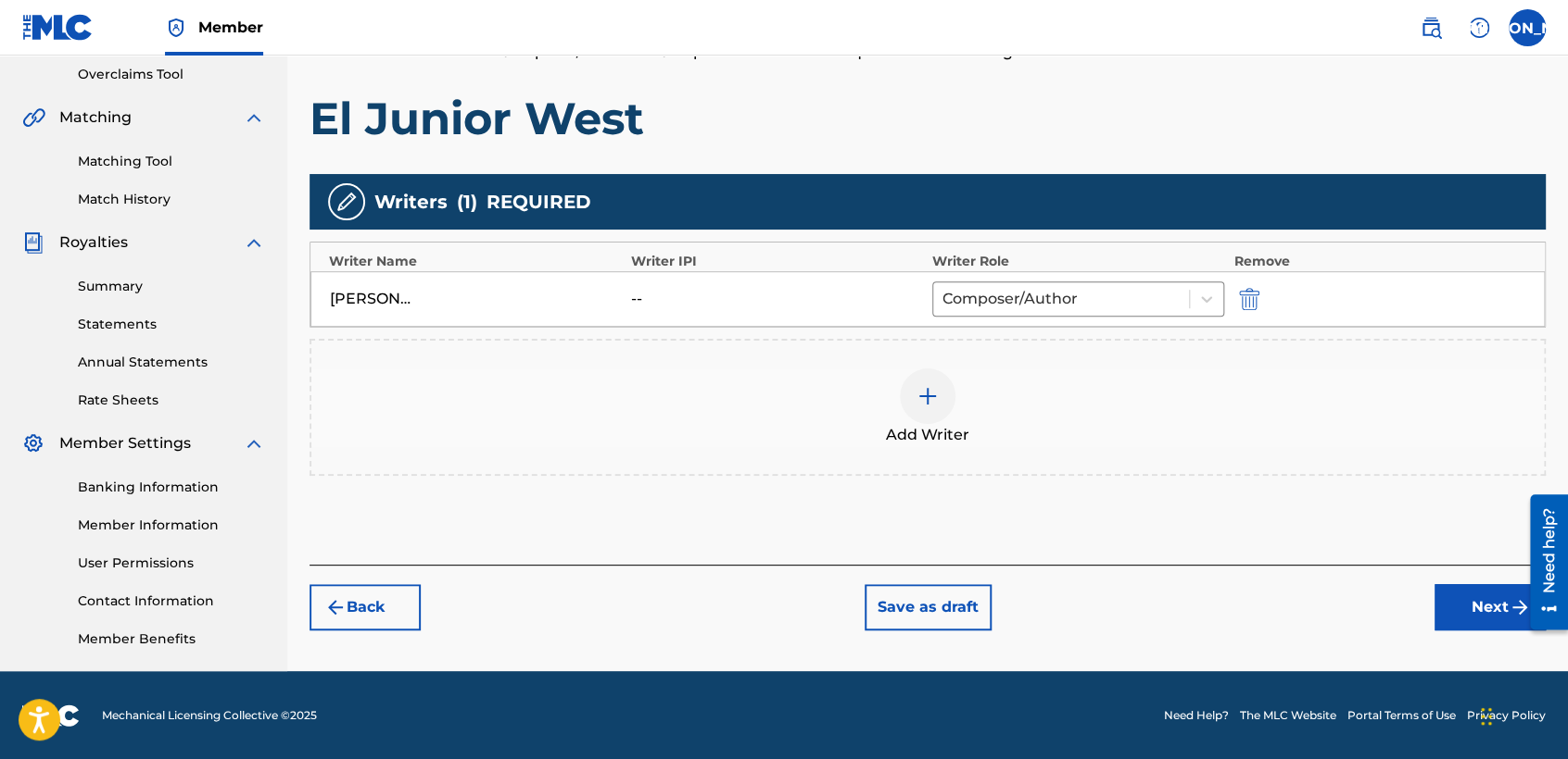
click at [1443, 617] on button "Next" at bounding box center [1490, 608] width 111 height 47
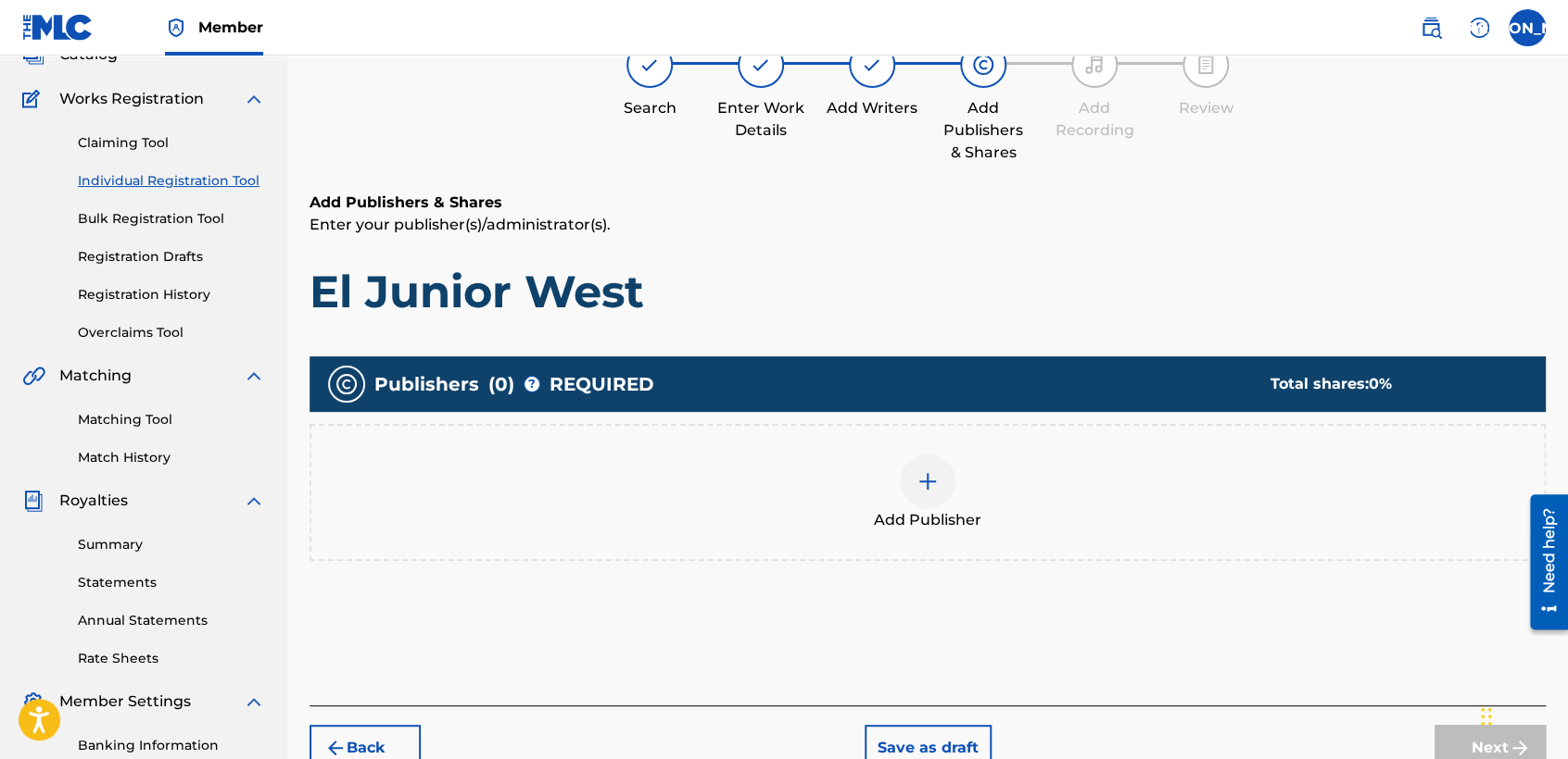
scroll to position [82, 0]
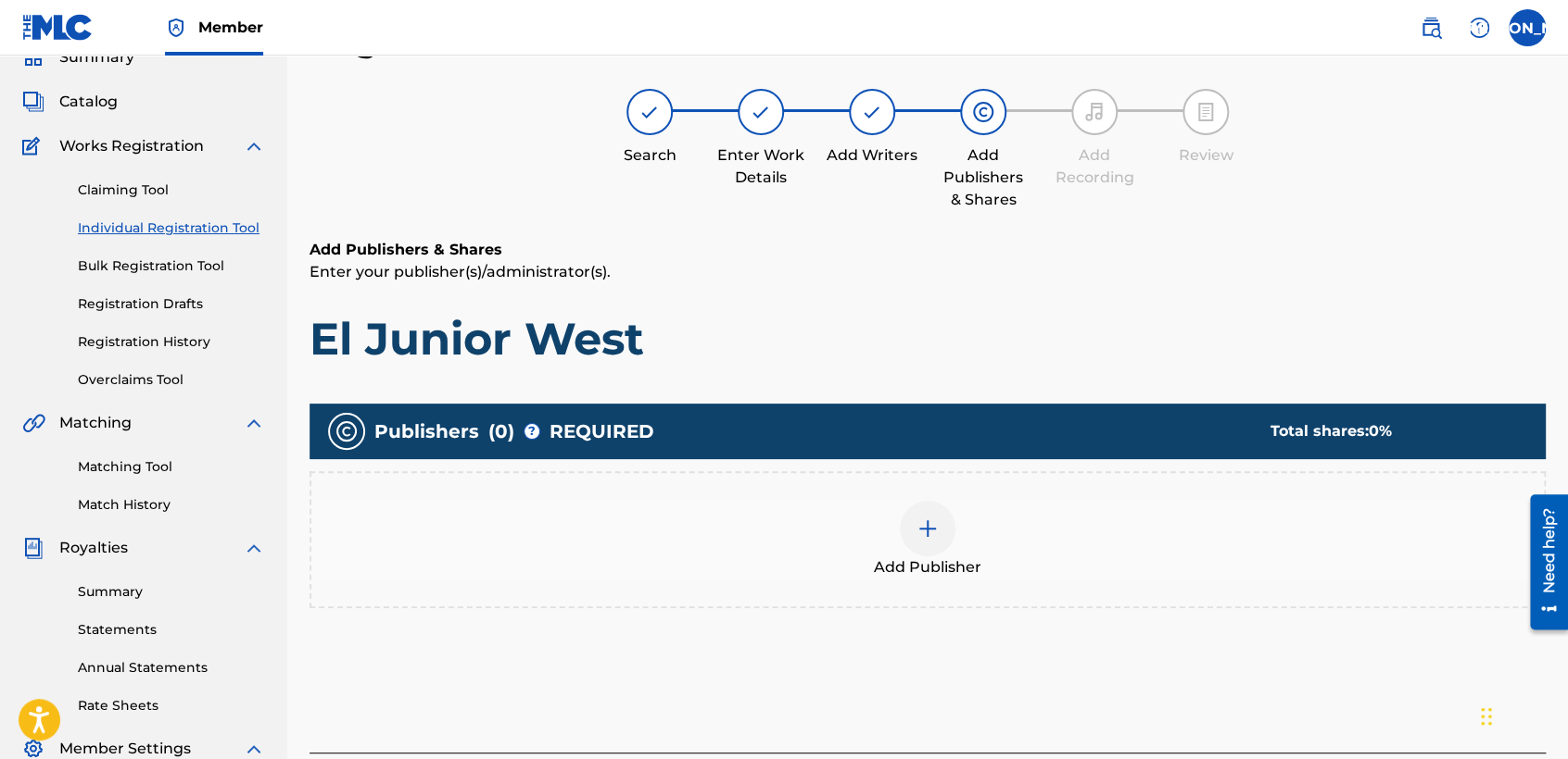
click at [954, 527] on div at bounding box center [927, 529] width 56 height 56
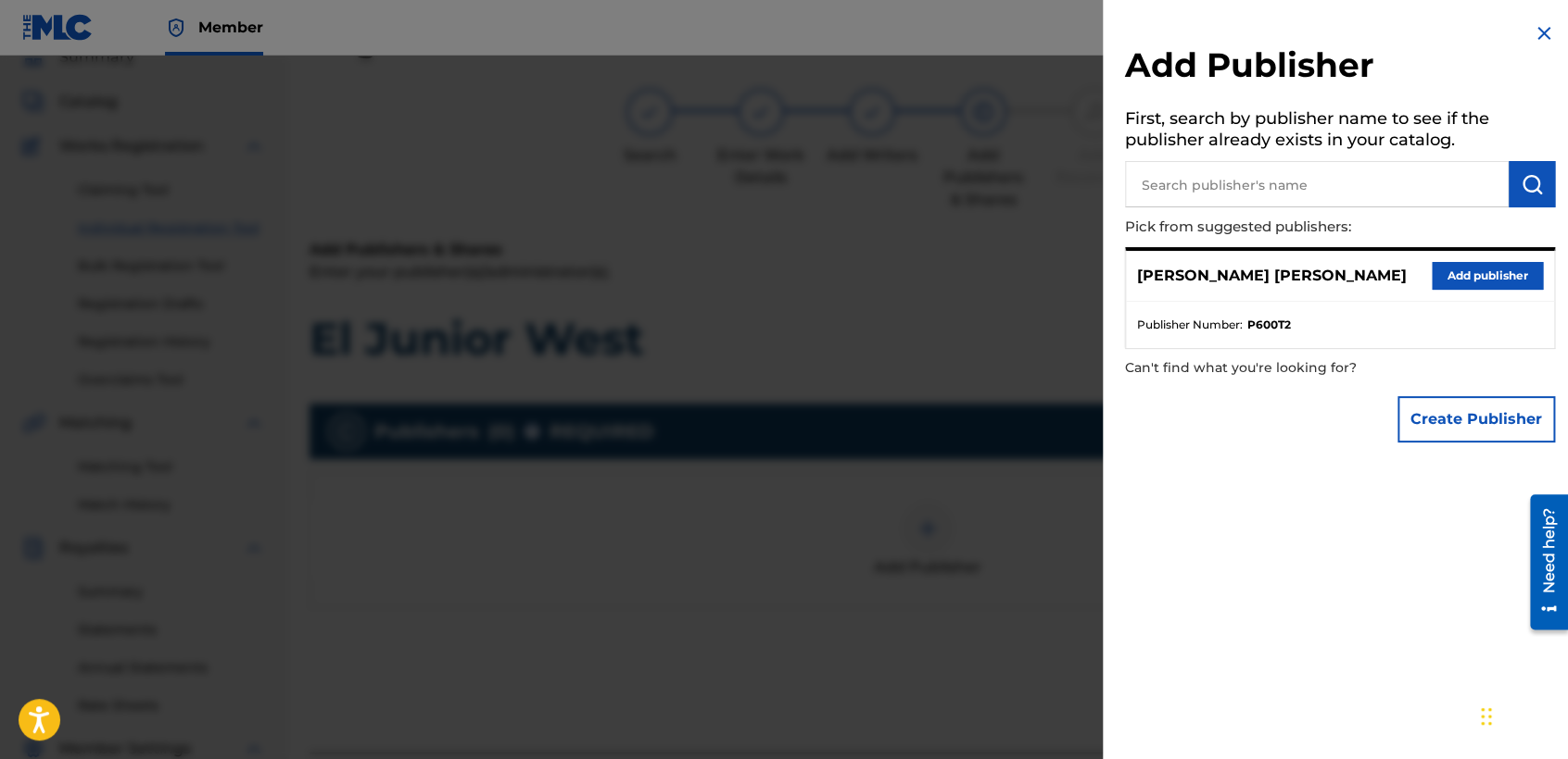
click at [1478, 278] on button "Add publisher" at bounding box center [1487, 276] width 111 height 28
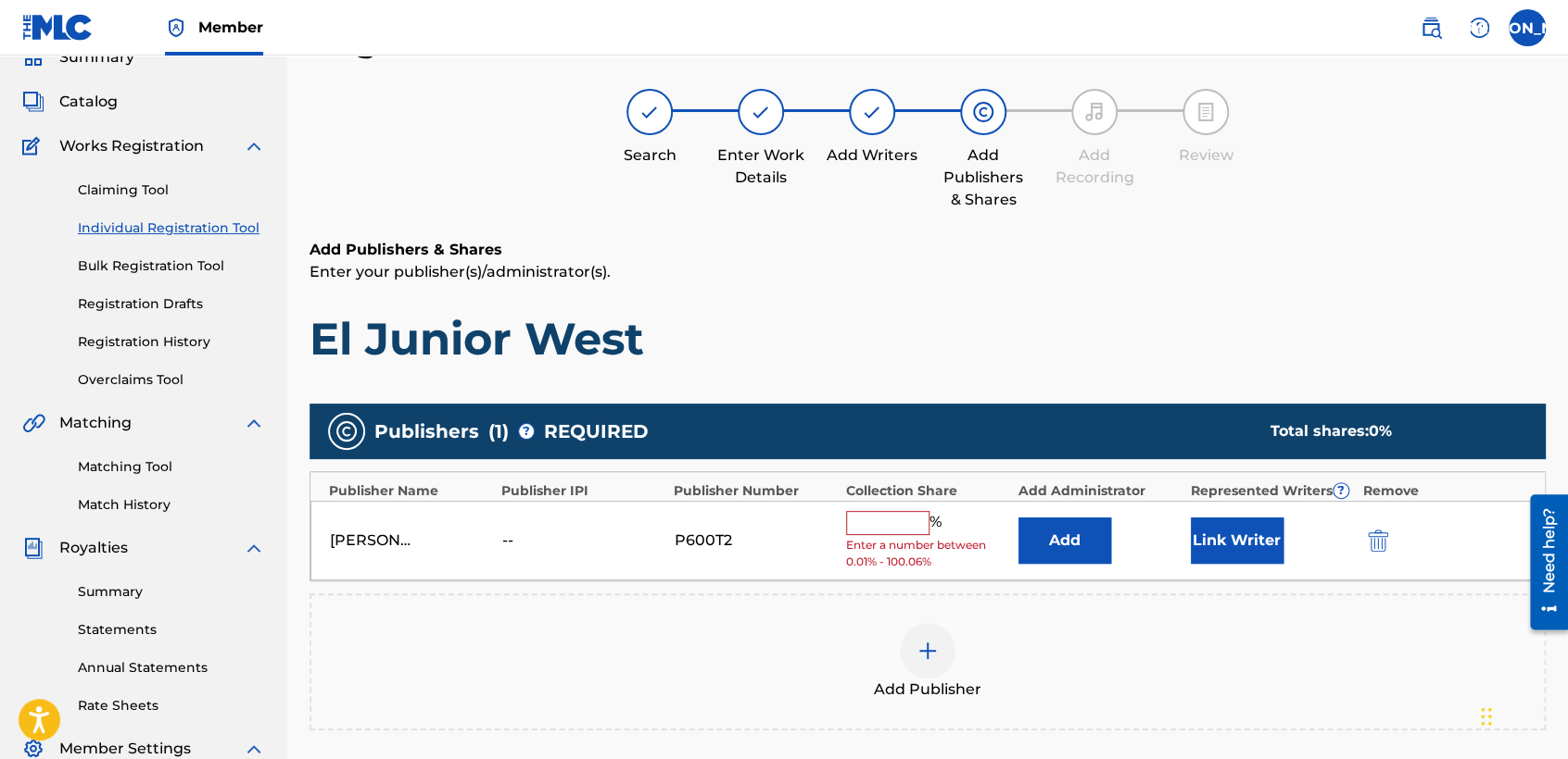
click at [884, 518] on input "text" at bounding box center [887, 523] width 83 height 24
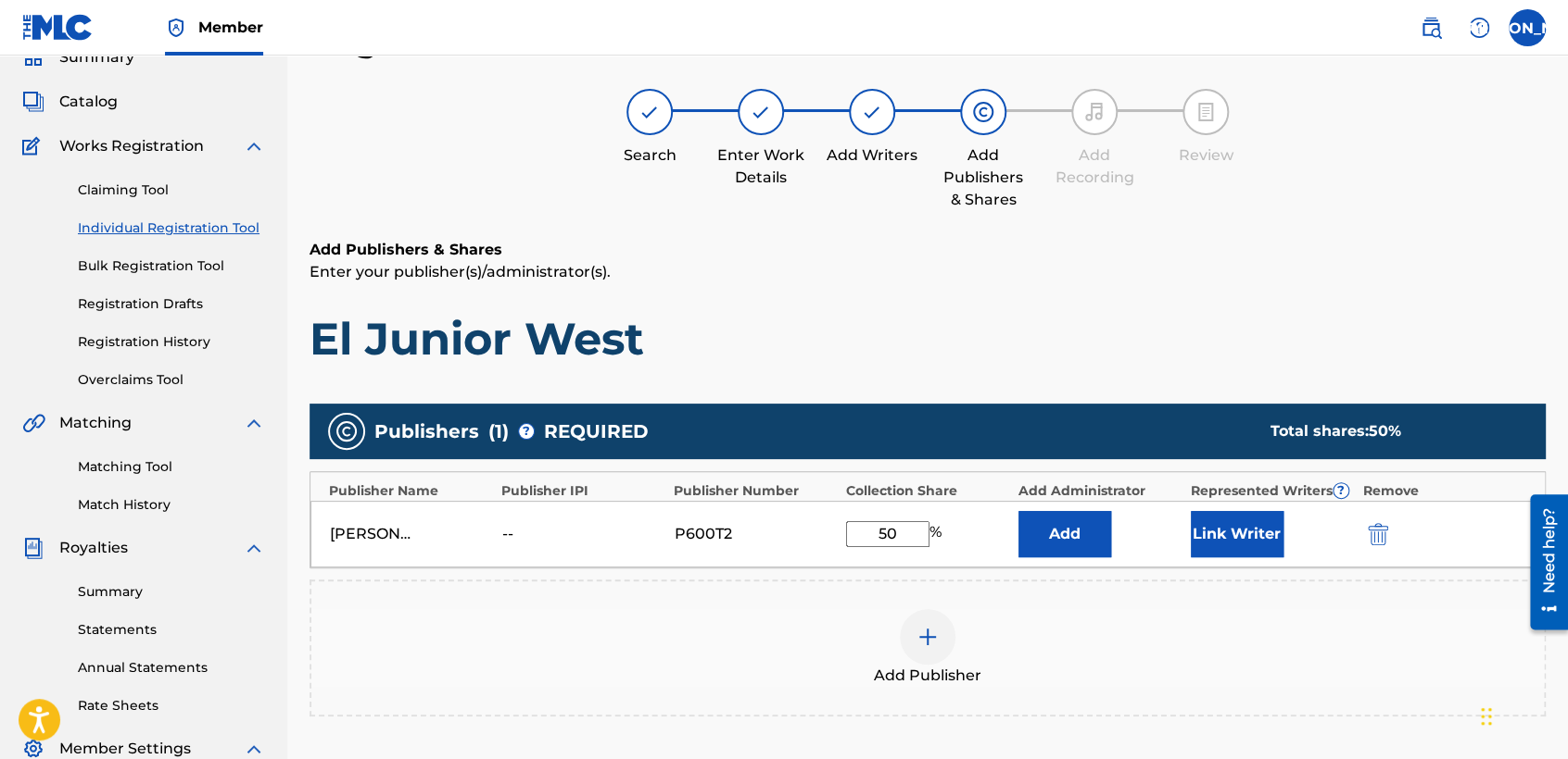
type input "50"
click at [1266, 715] on div "Add Publisher" at bounding box center [927, 648] width 1236 height 137
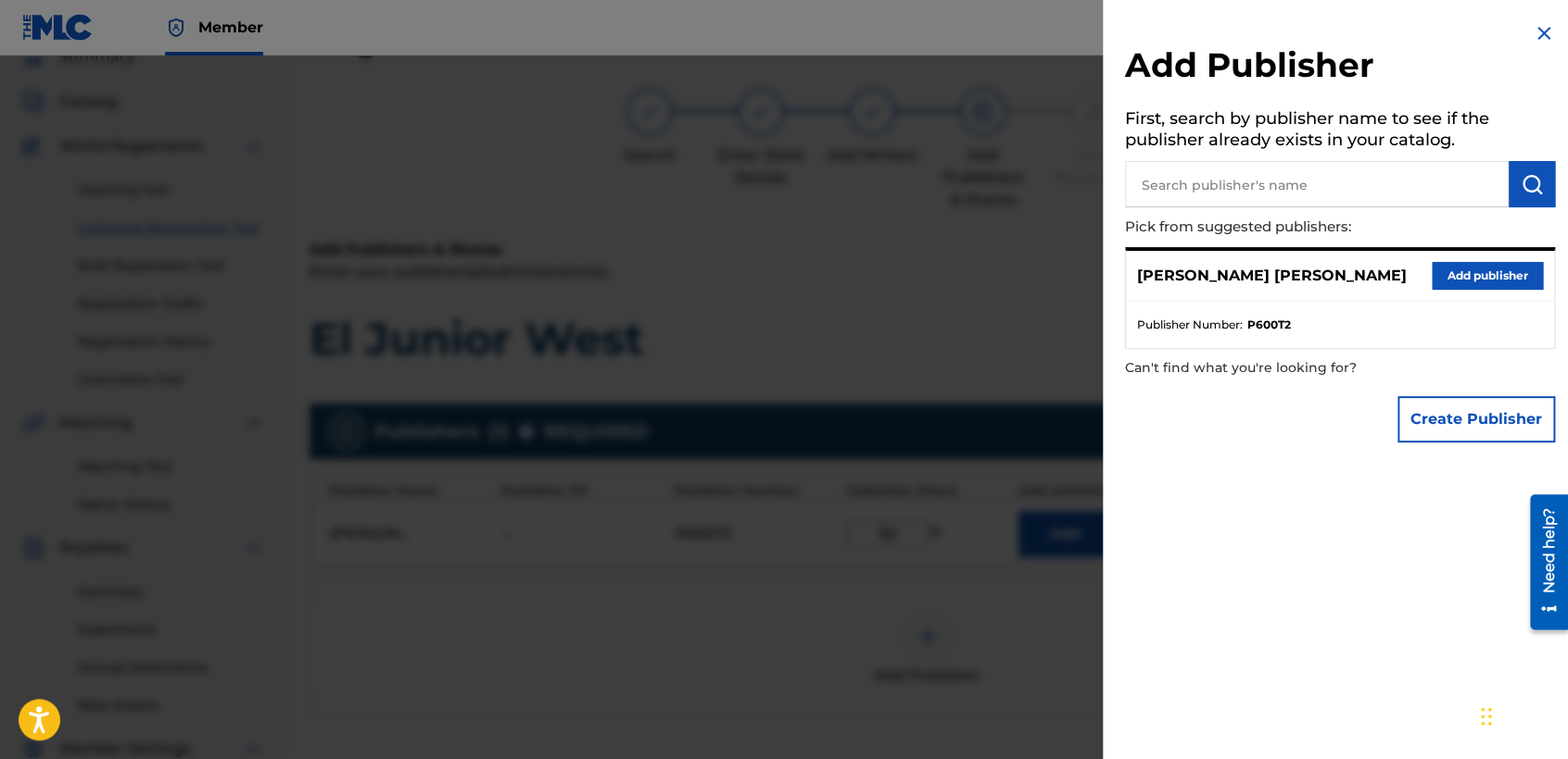
click at [1084, 320] on div at bounding box center [784, 435] width 1568 height 759
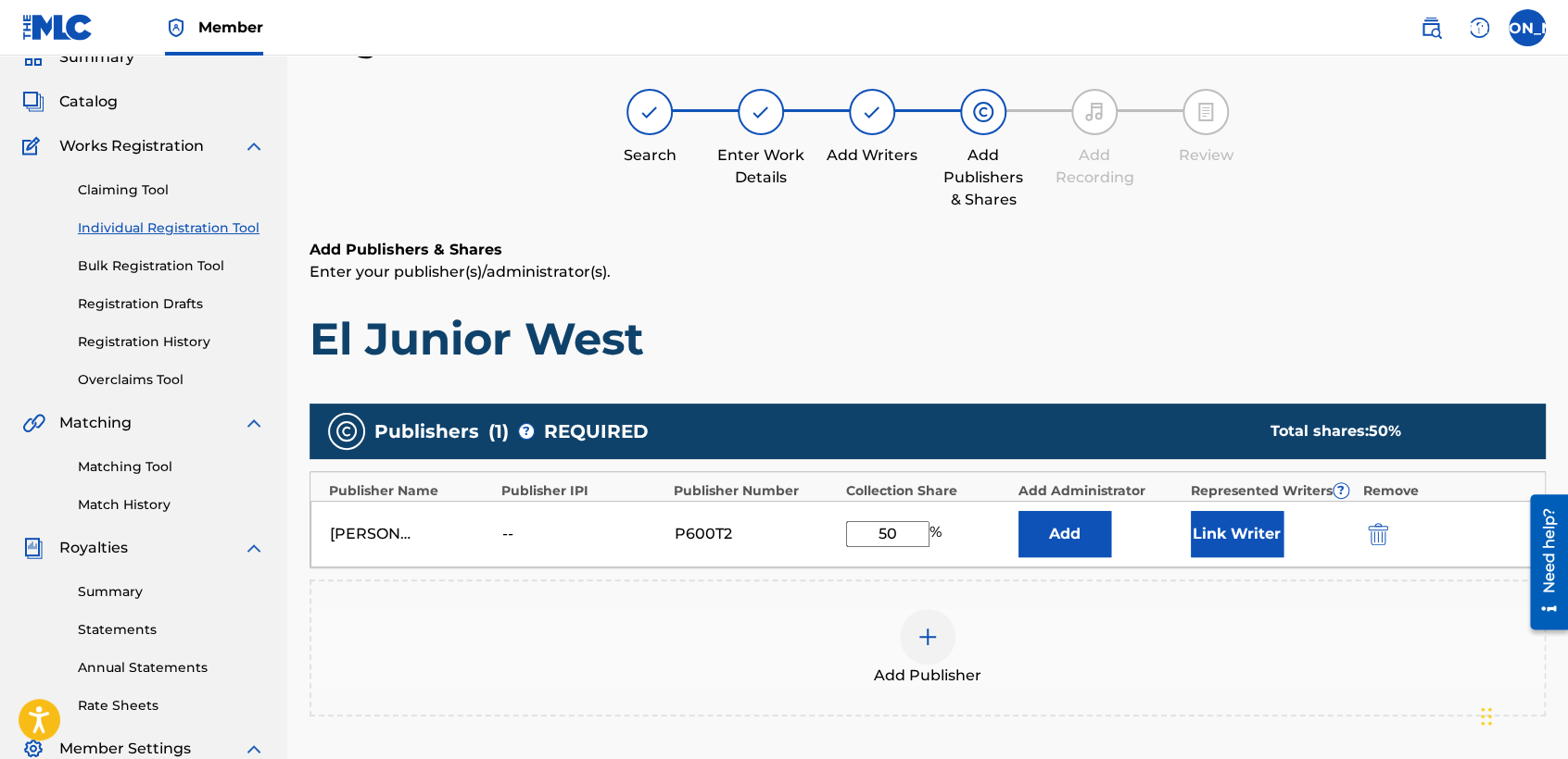
click at [1251, 545] on button "Link Writer" at bounding box center [1236, 534] width 92 height 47
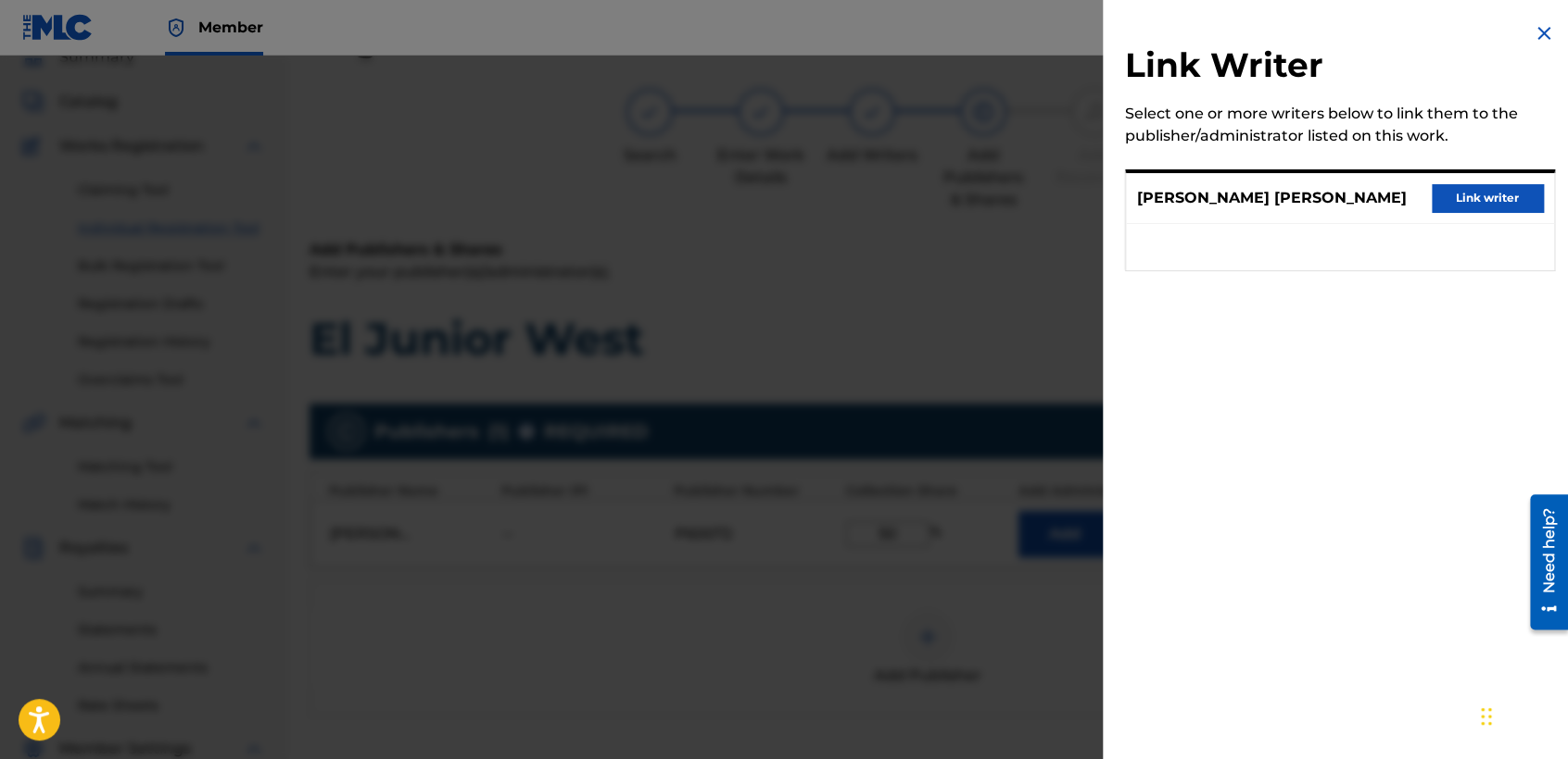
click at [1493, 189] on button "Link writer" at bounding box center [1487, 199] width 111 height 28
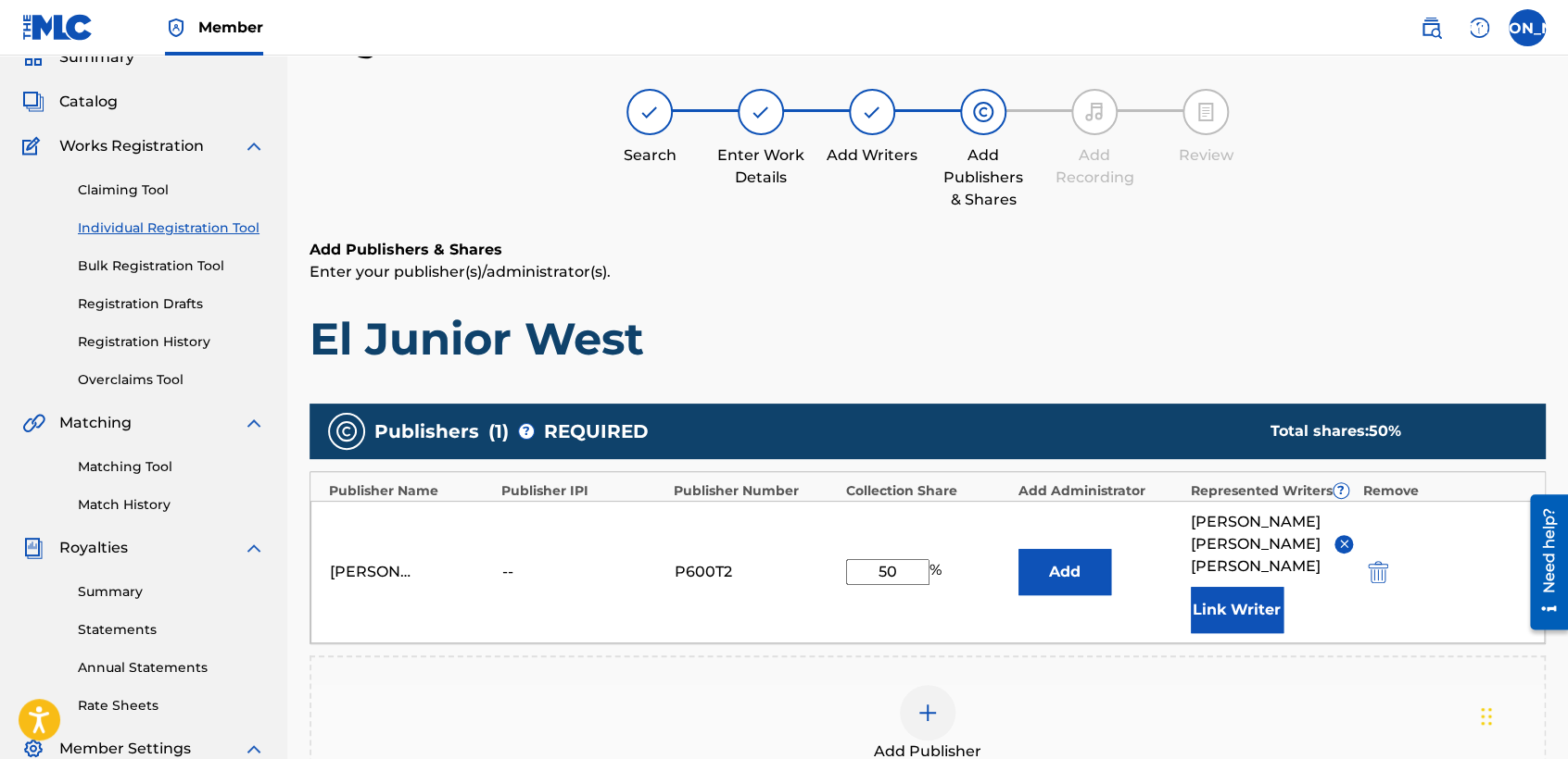
click at [1190, 313] on h1 "El Junior West" at bounding box center [927, 339] width 1236 height 56
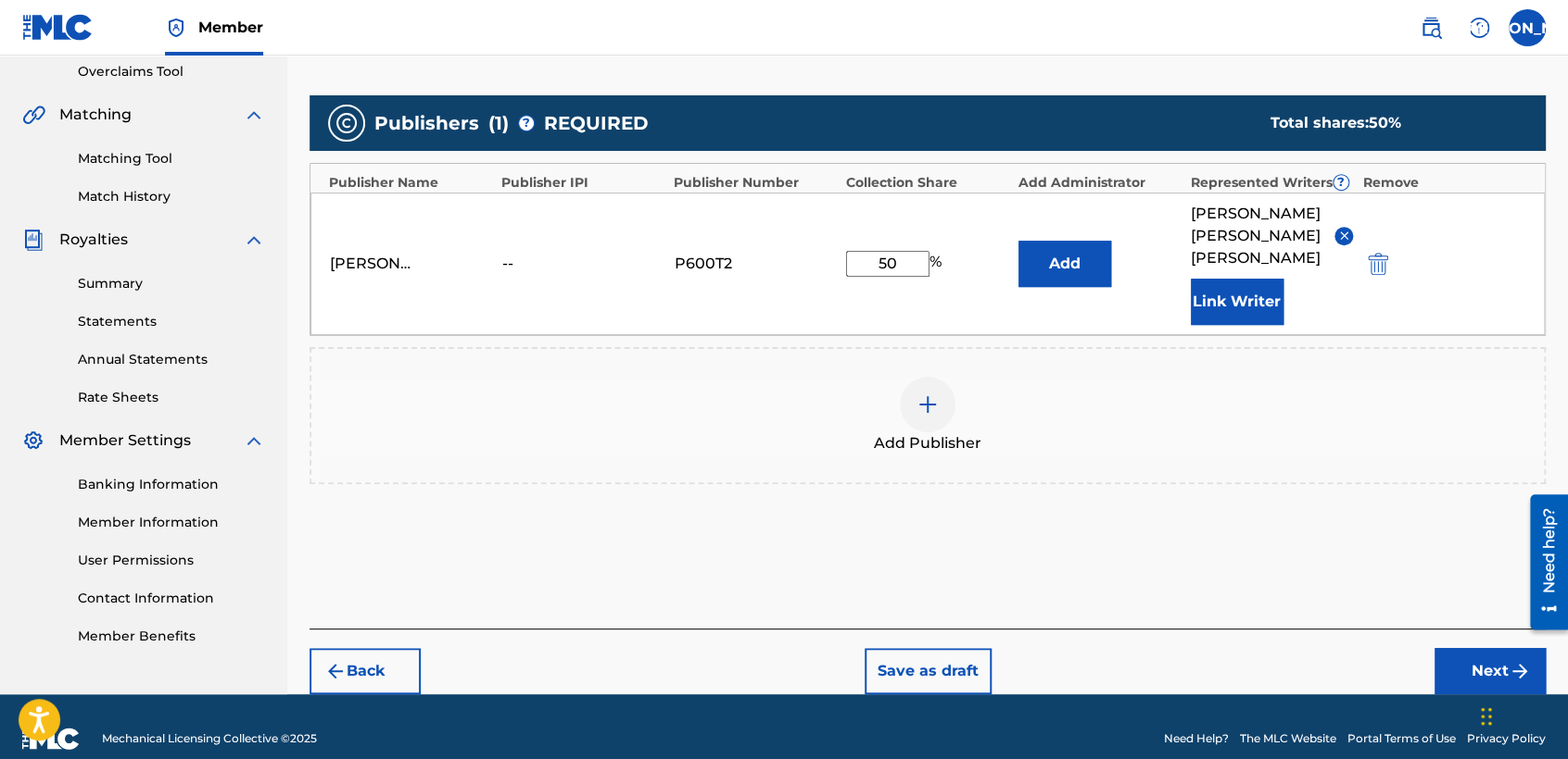
click at [1481, 648] on button "Next" at bounding box center [1490, 671] width 111 height 47
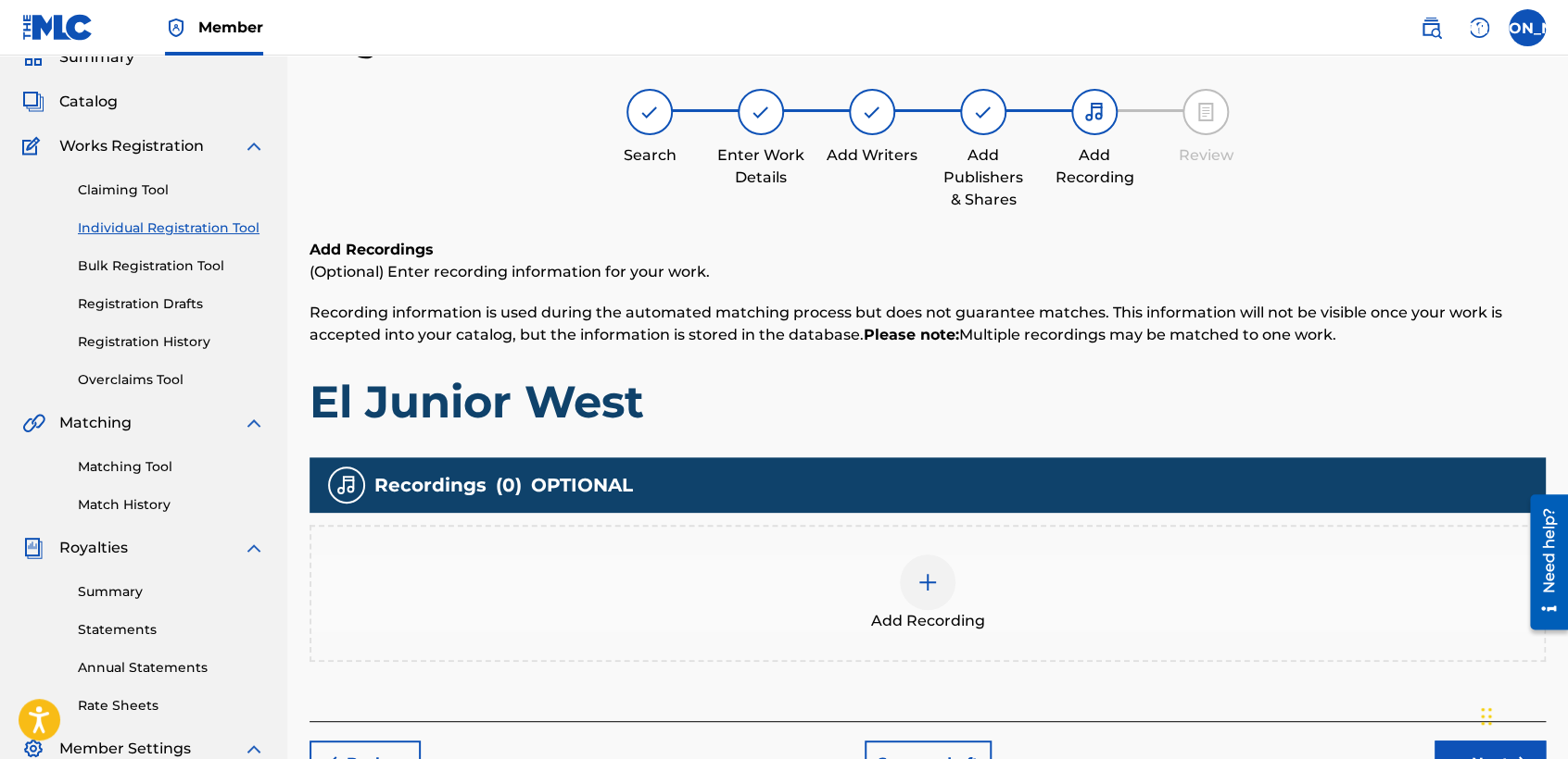
click at [912, 585] on div at bounding box center [927, 583] width 56 height 56
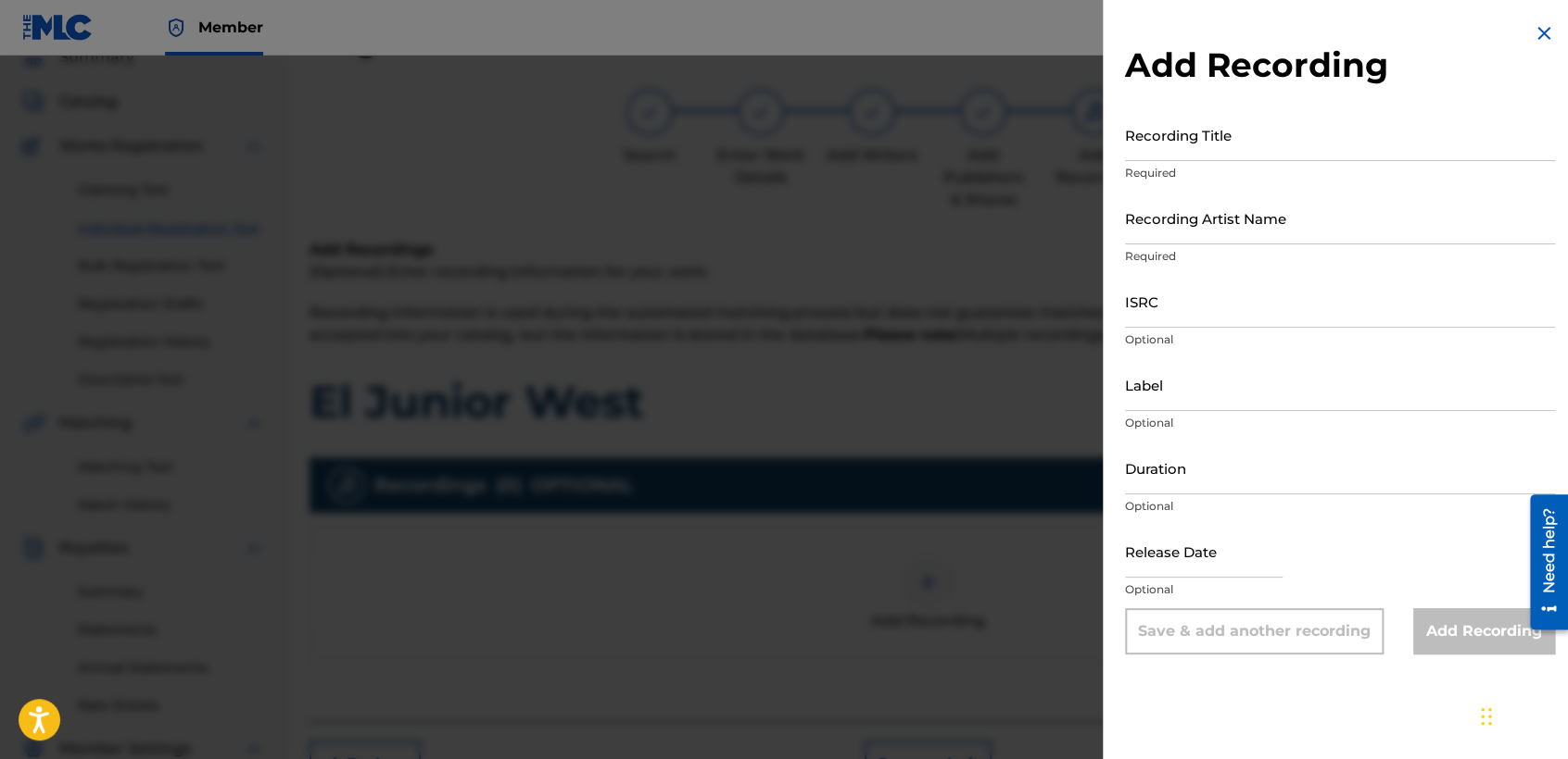
click at [1145, 130] on input "Recording Title" at bounding box center [1339, 134] width 430 height 53
type input "El Junior West"
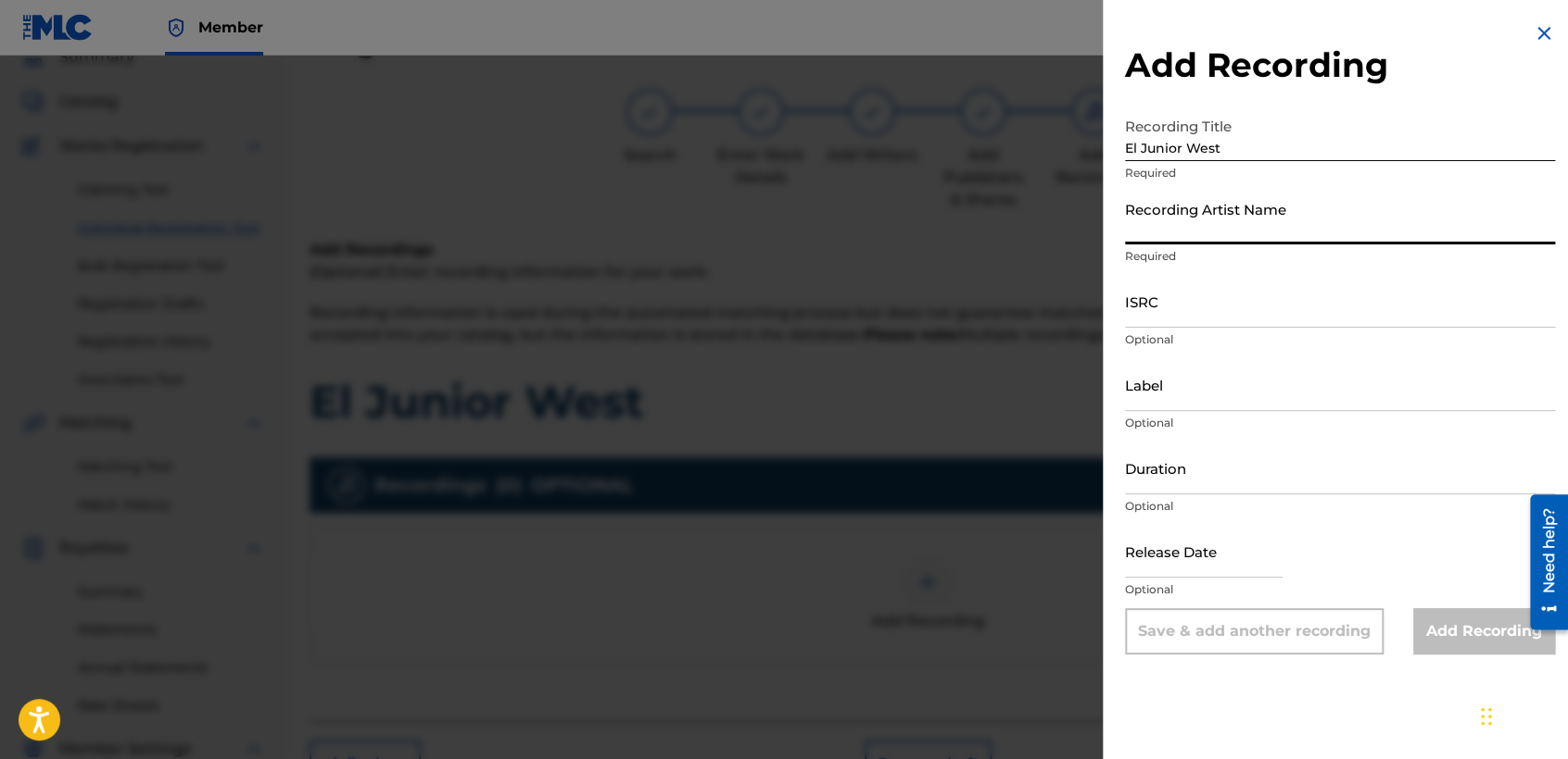
click at [1334, 218] on input "Recording Artist Name" at bounding box center [1339, 218] width 430 height 53
type input "Baby [PERSON_NAME]"
type input "04:11"
type input "[DATE]"
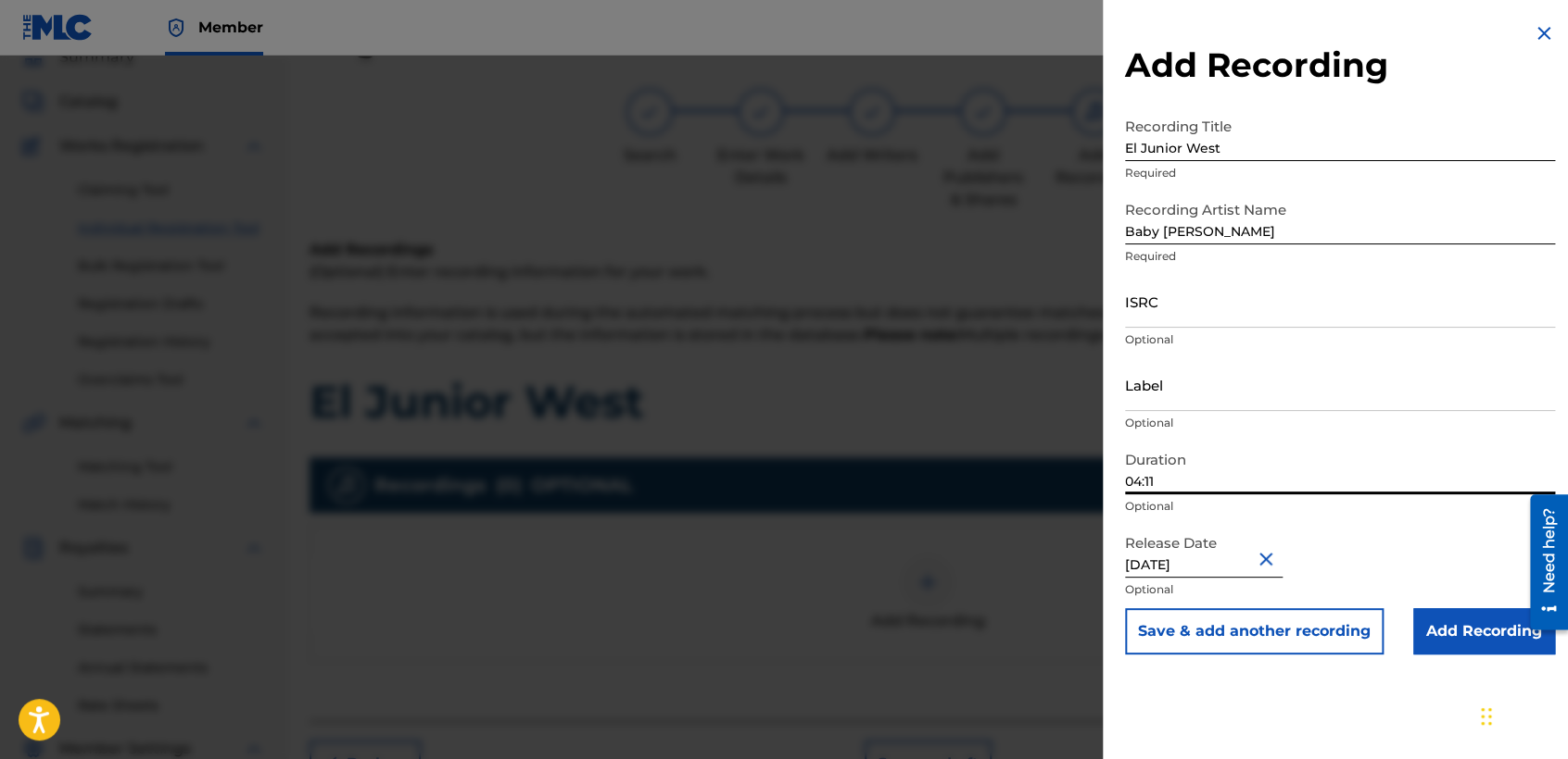
drag, startPoint x: 1170, startPoint y: 482, endPoint x: 1089, endPoint y: 488, distance: 81.2
click at [1089, 488] on div "Add Recording Recording Title El Junior West Required Recording Artist Name Bab…" at bounding box center [784, 407] width 1568 height 704
type input "03:40"
click at [1400, 550] on div "Release Date [DATE] Optional" at bounding box center [1339, 566] width 430 height 83
click at [1253, 323] on input "ISRC" at bounding box center [1339, 301] width 430 height 53
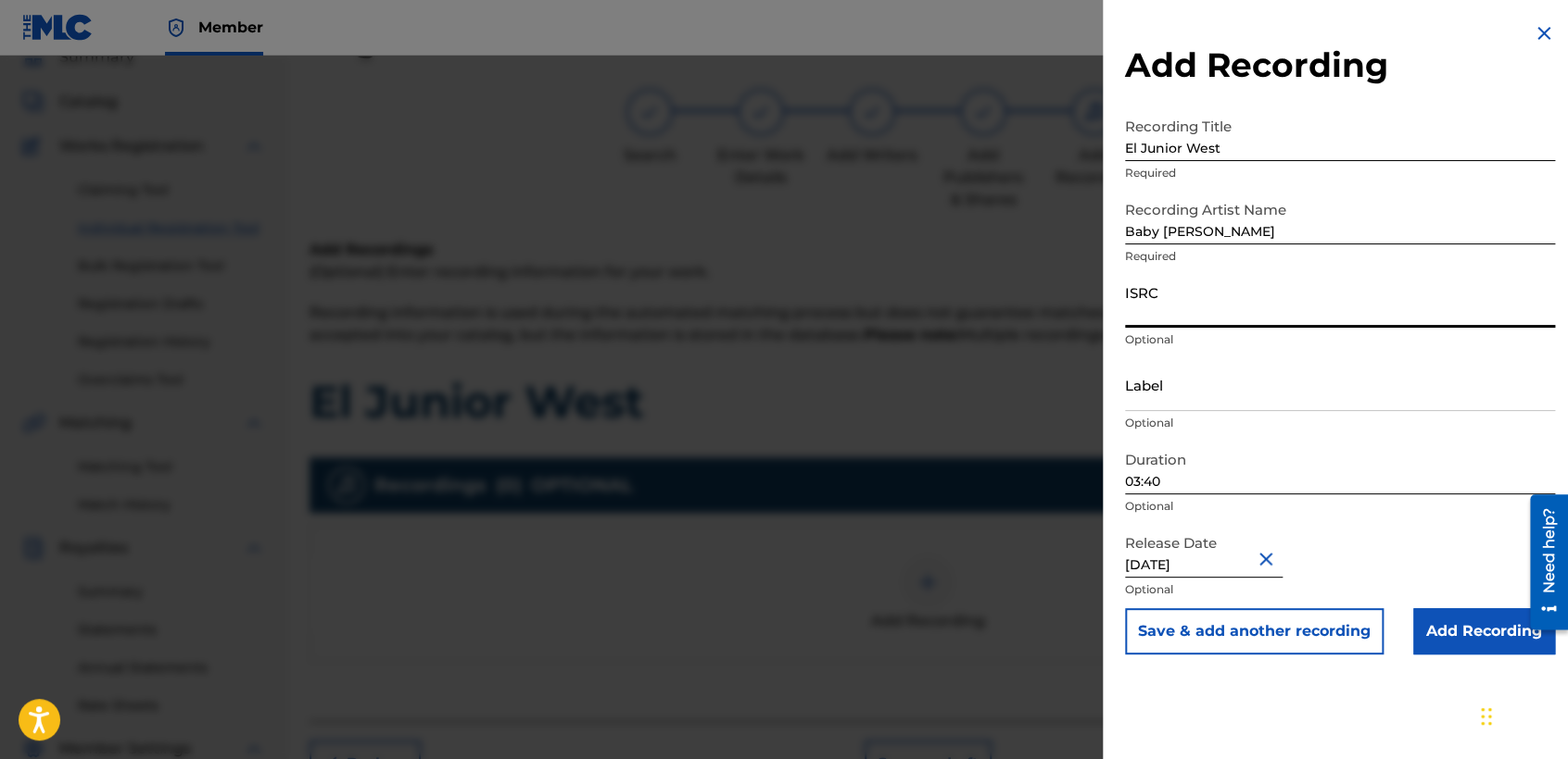
paste input "USDY42195113"
type input "USDY42195113"
click at [1456, 623] on input "Add Recording" at bounding box center [1484, 632] width 142 height 47
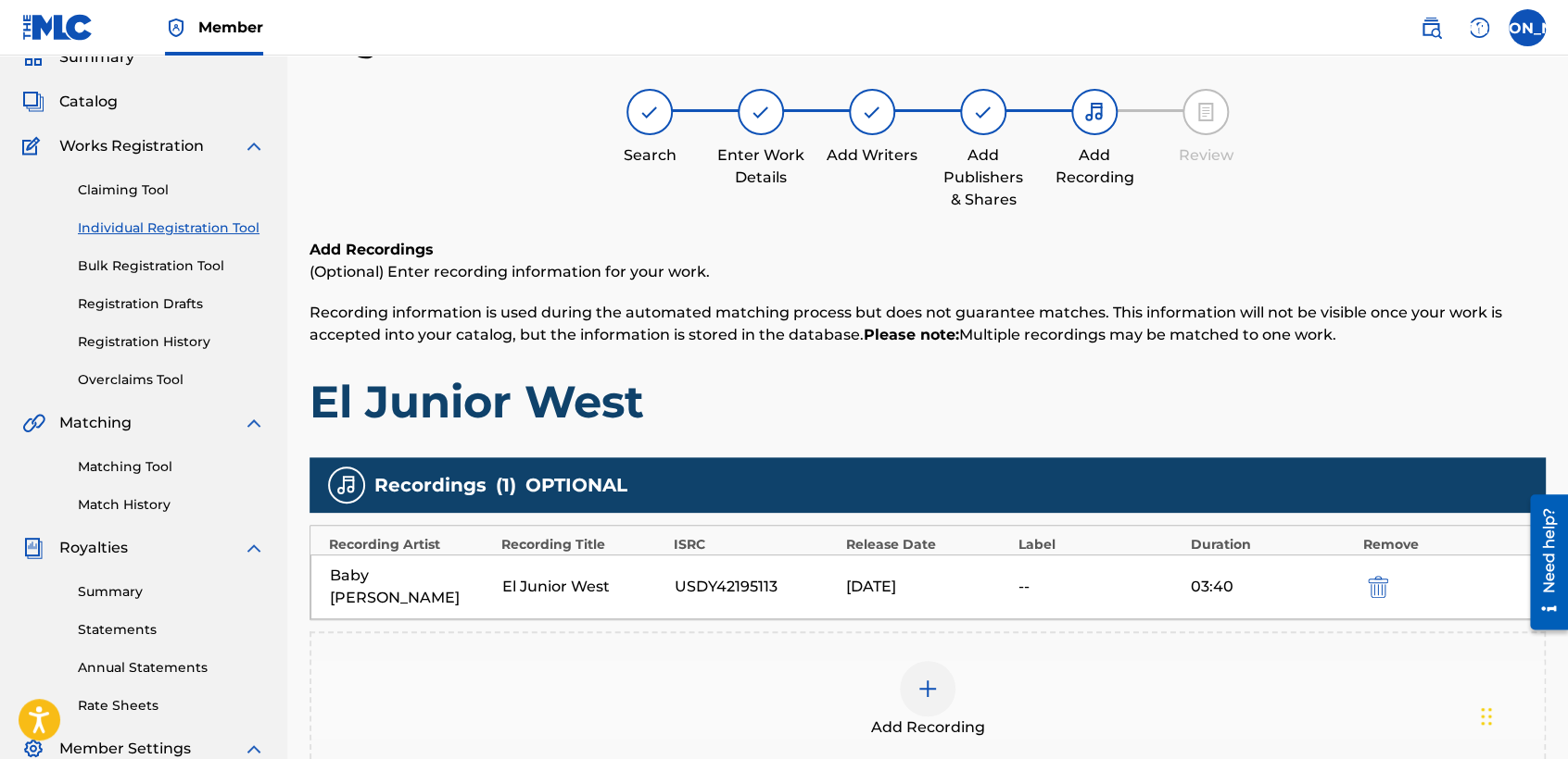
click at [1294, 304] on span "Recording information is used during the automated matching process but does no…" at bounding box center [906, 324] width 1192 height 40
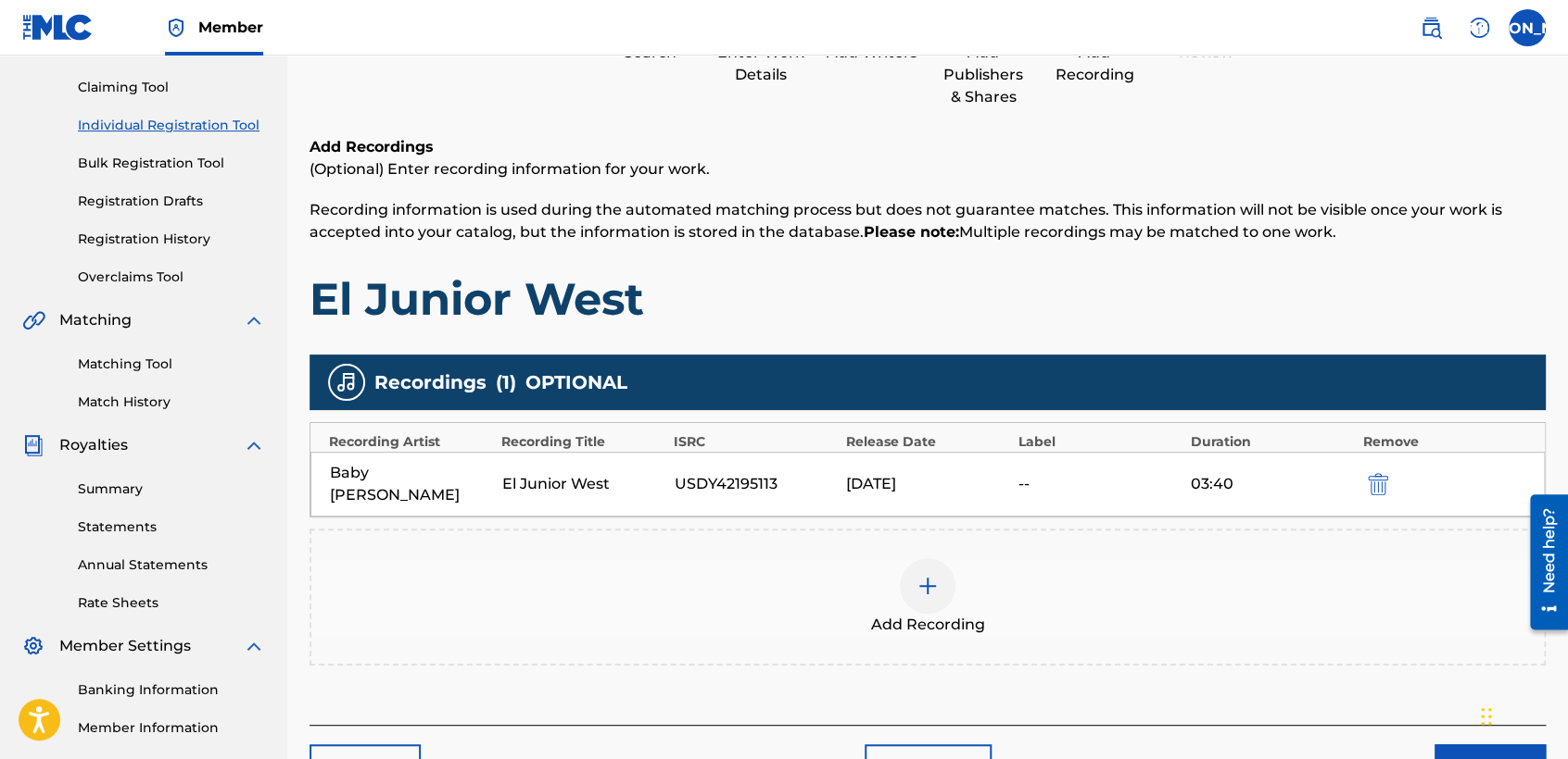
scroll to position [388, 0]
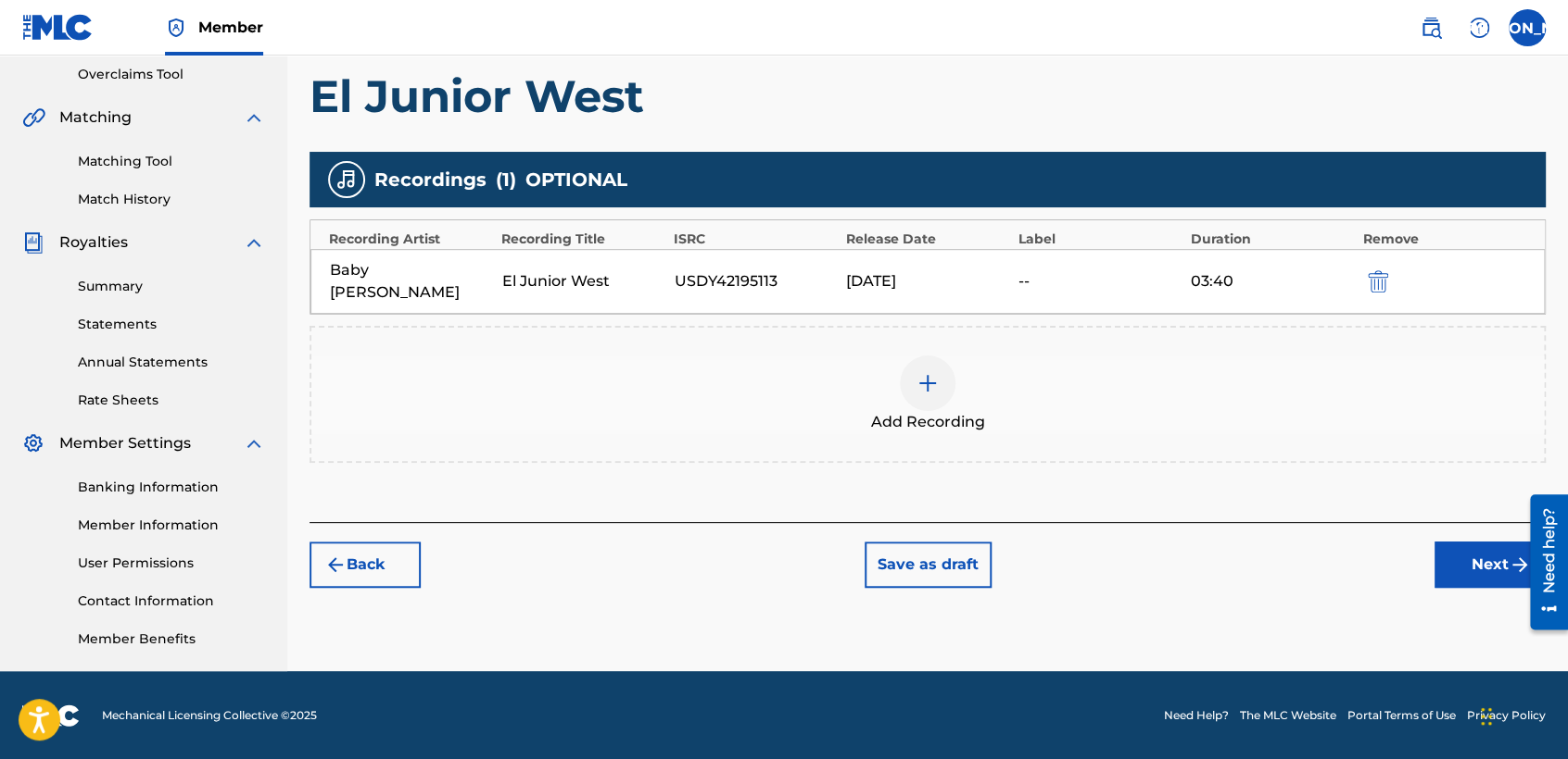
click at [1452, 542] on button "Next" at bounding box center [1490, 565] width 111 height 47
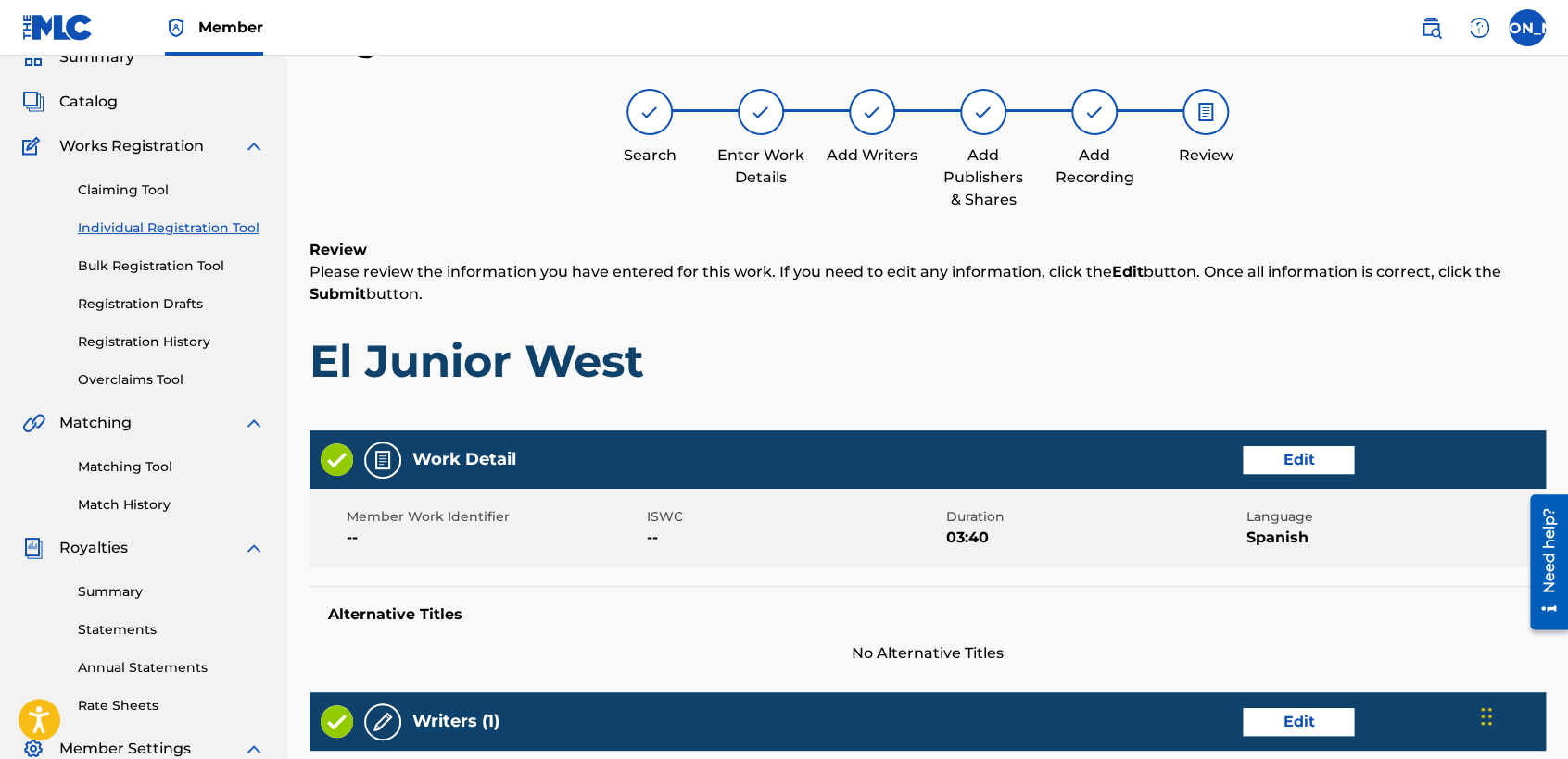
click at [1048, 371] on h1 "El Junior West" at bounding box center [927, 362] width 1236 height 56
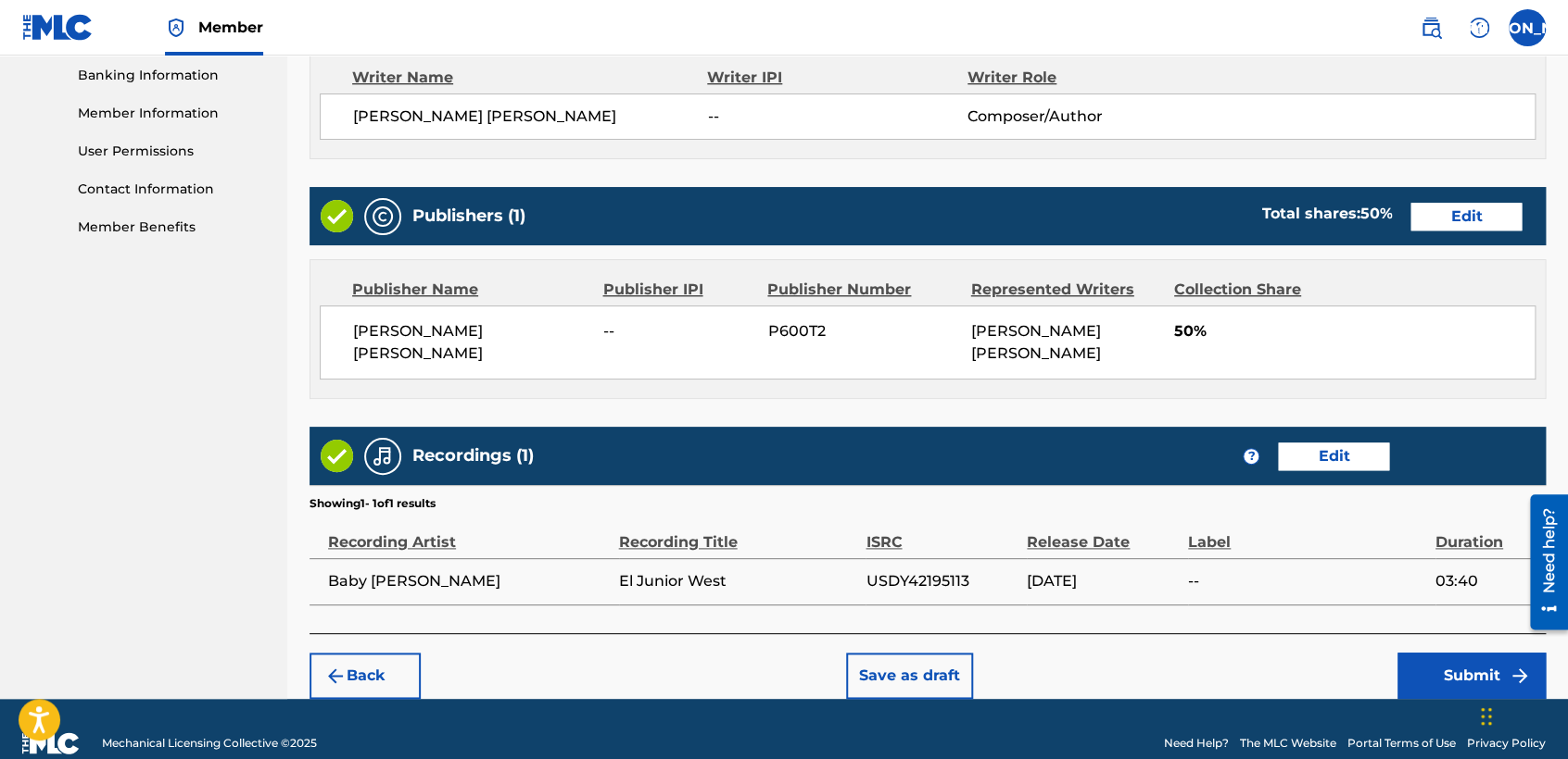
scroll to position [823, 0]
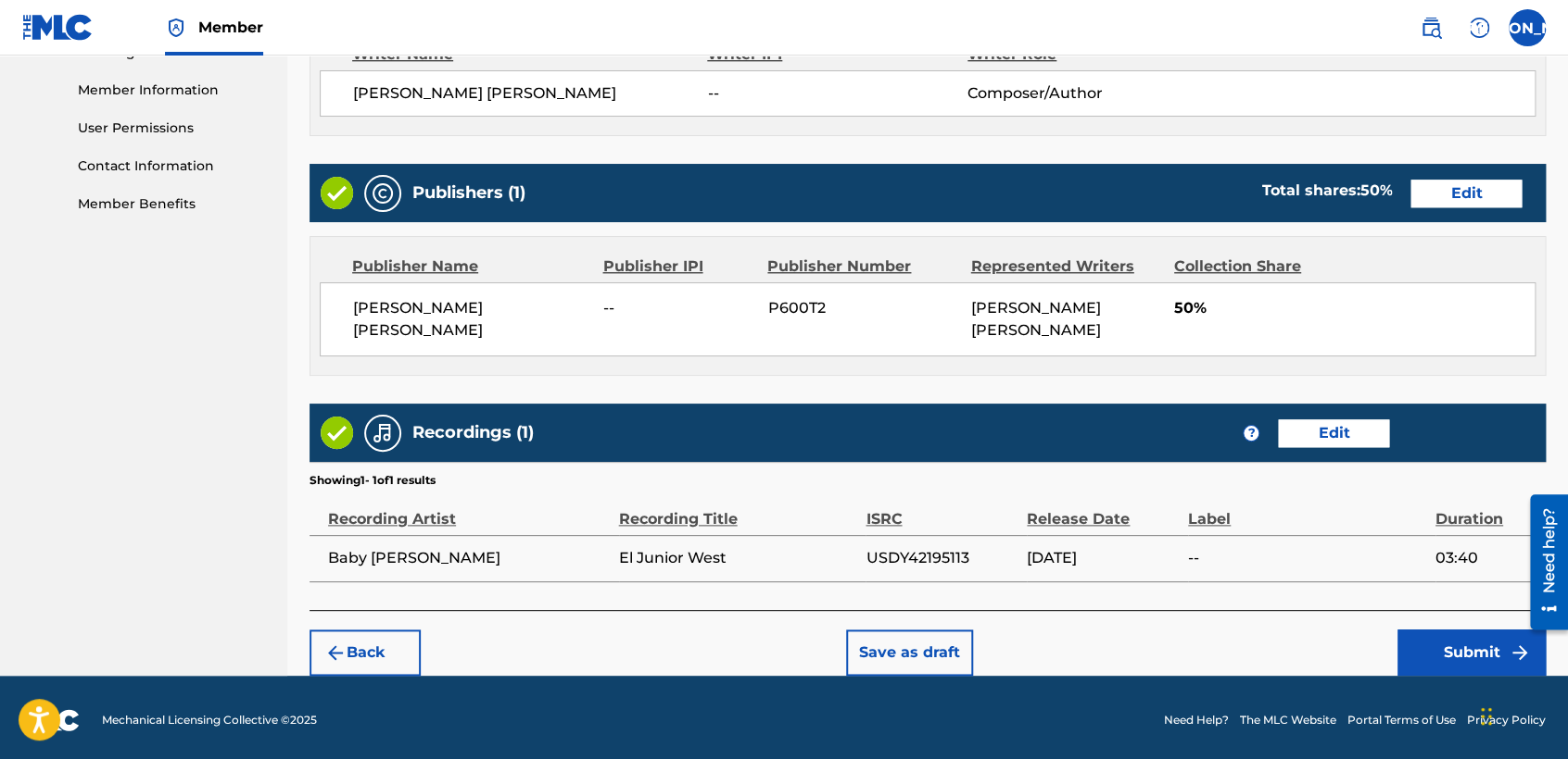
click at [1427, 657] on button "Submit" at bounding box center [1471, 653] width 148 height 47
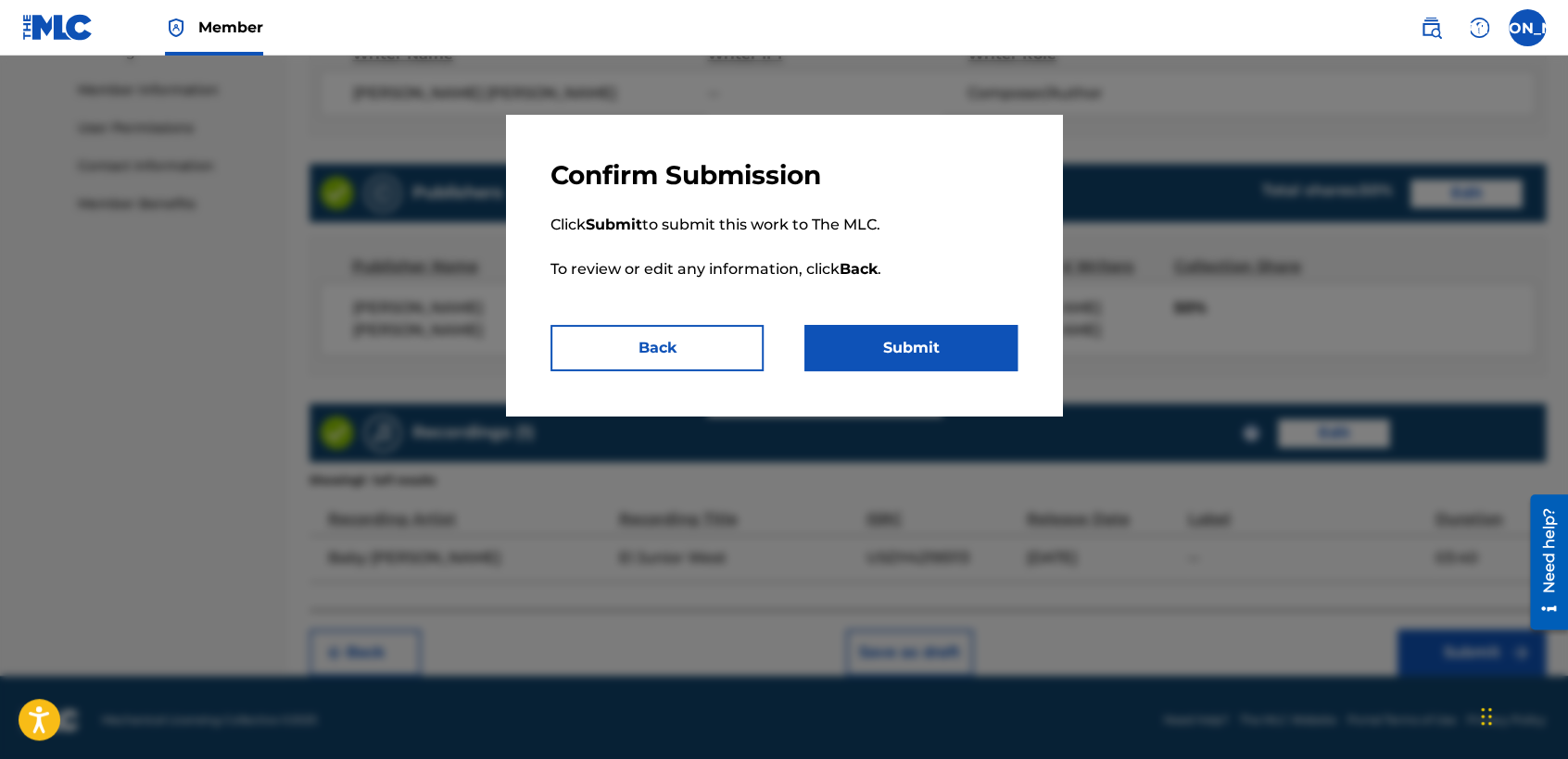
click at [979, 351] on button "Submit" at bounding box center [910, 349] width 213 height 47
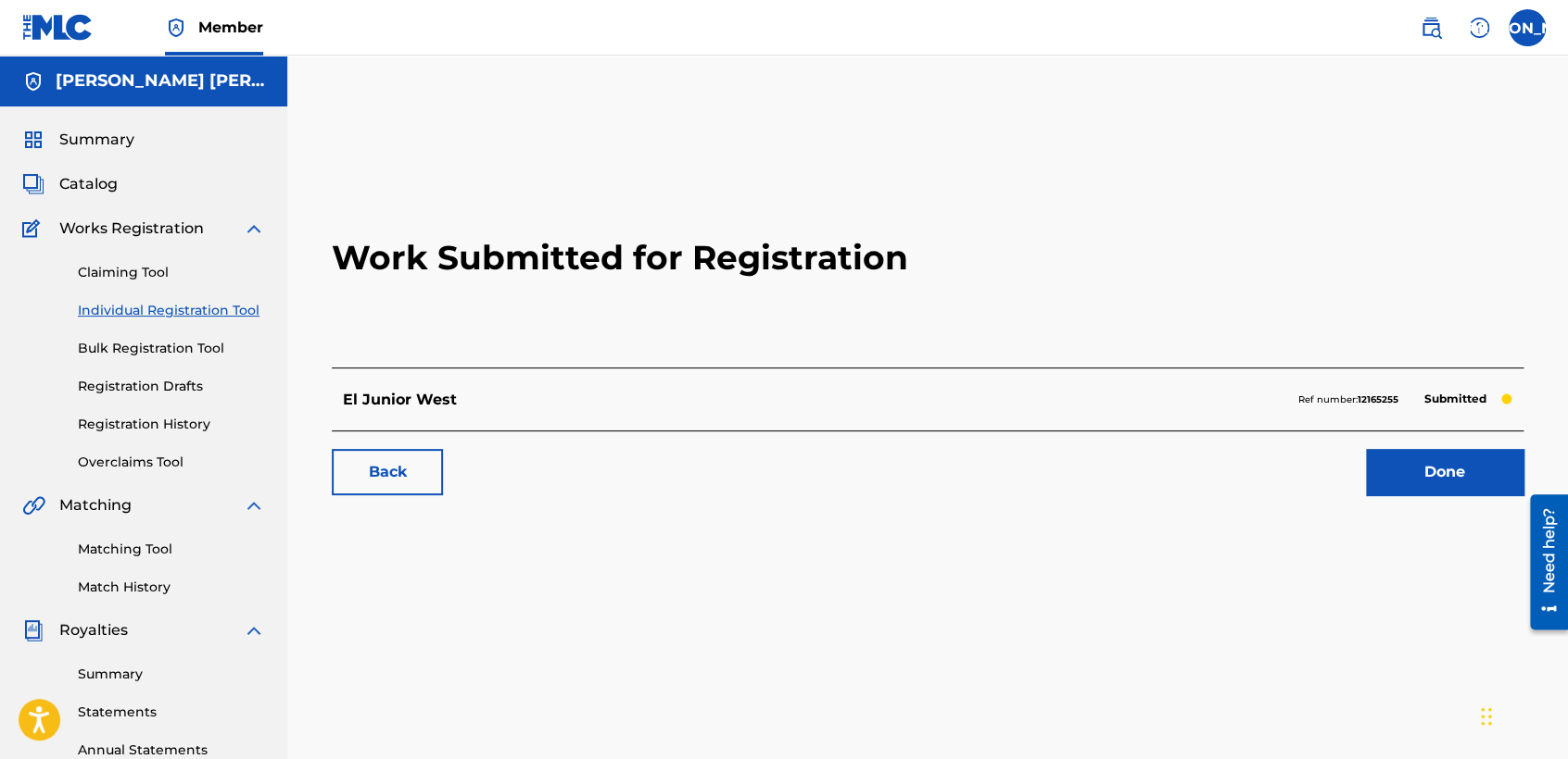
drag, startPoint x: 980, startPoint y: 351, endPoint x: 1001, endPoint y: 324, distance: 34.2
click at [1001, 324] on h2 "Work Submitted for Registration" at bounding box center [927, 257] width 1191 height 219
click at [153, 395] on link "Registration Drafts" at bounding box center [171, 386] width 187 height 20
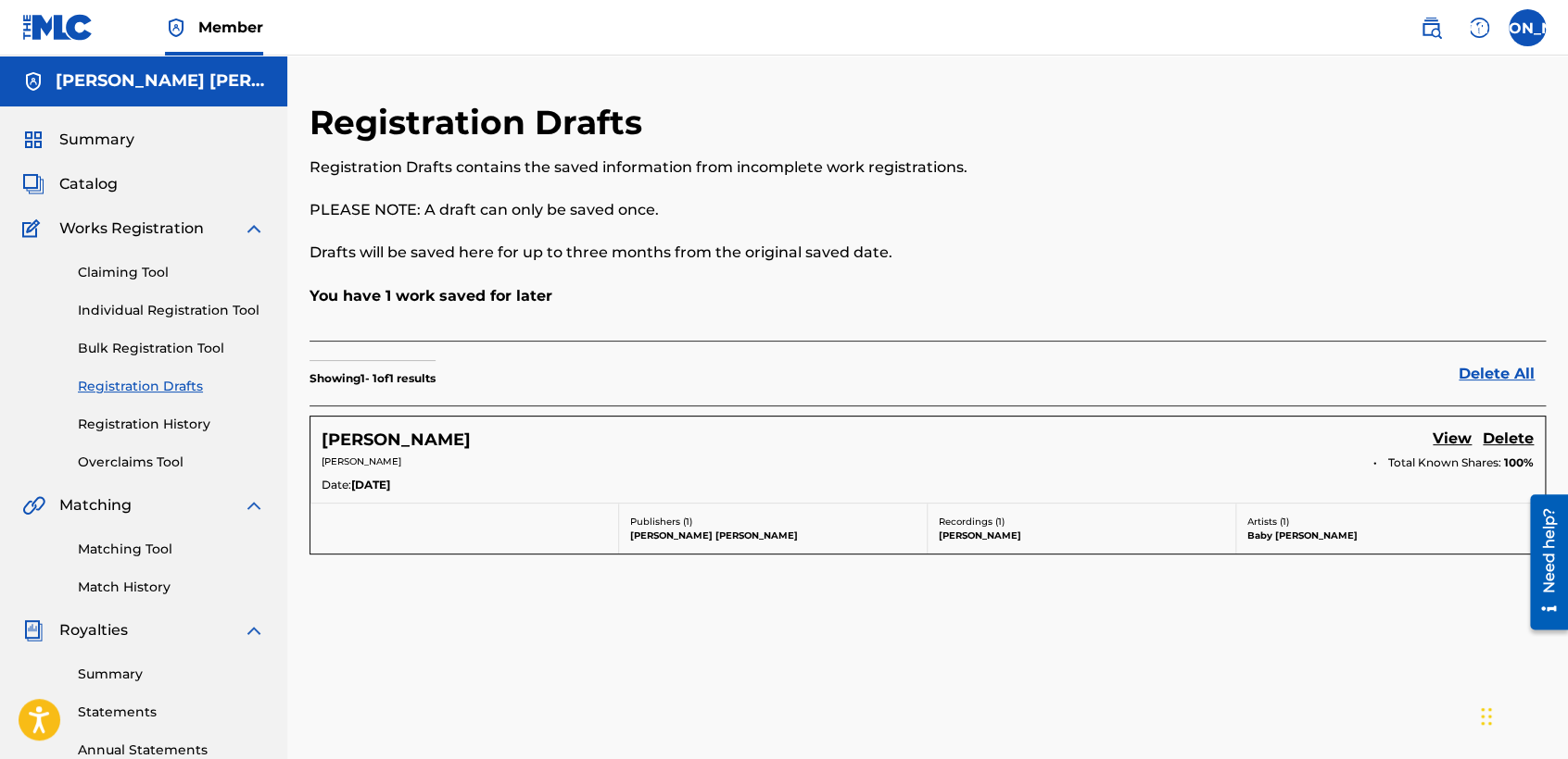
click at [203, 294] on div "Claiming Tool Individual Registration Tool Bulk Registration Tool Registration …" at bounding box center [144, 355] width 243 height 232
click at [177, 354] on link "Bulk Registration Tool" at bounding box center [171, 349] width 187 height 20
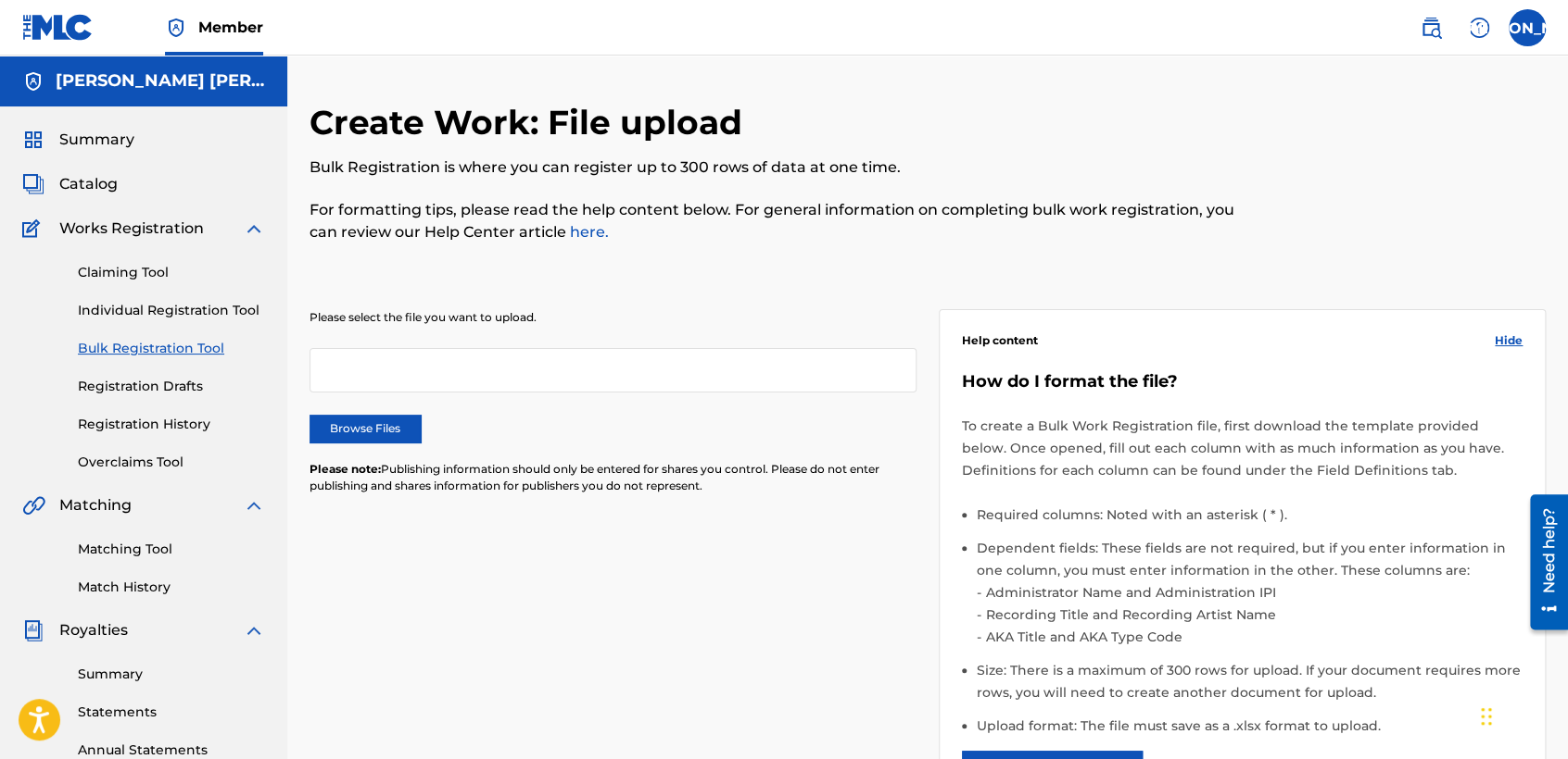
click at [196, 307] on link "Individual Registration Tool" at bounding box center [171, 310] width 187 height 20
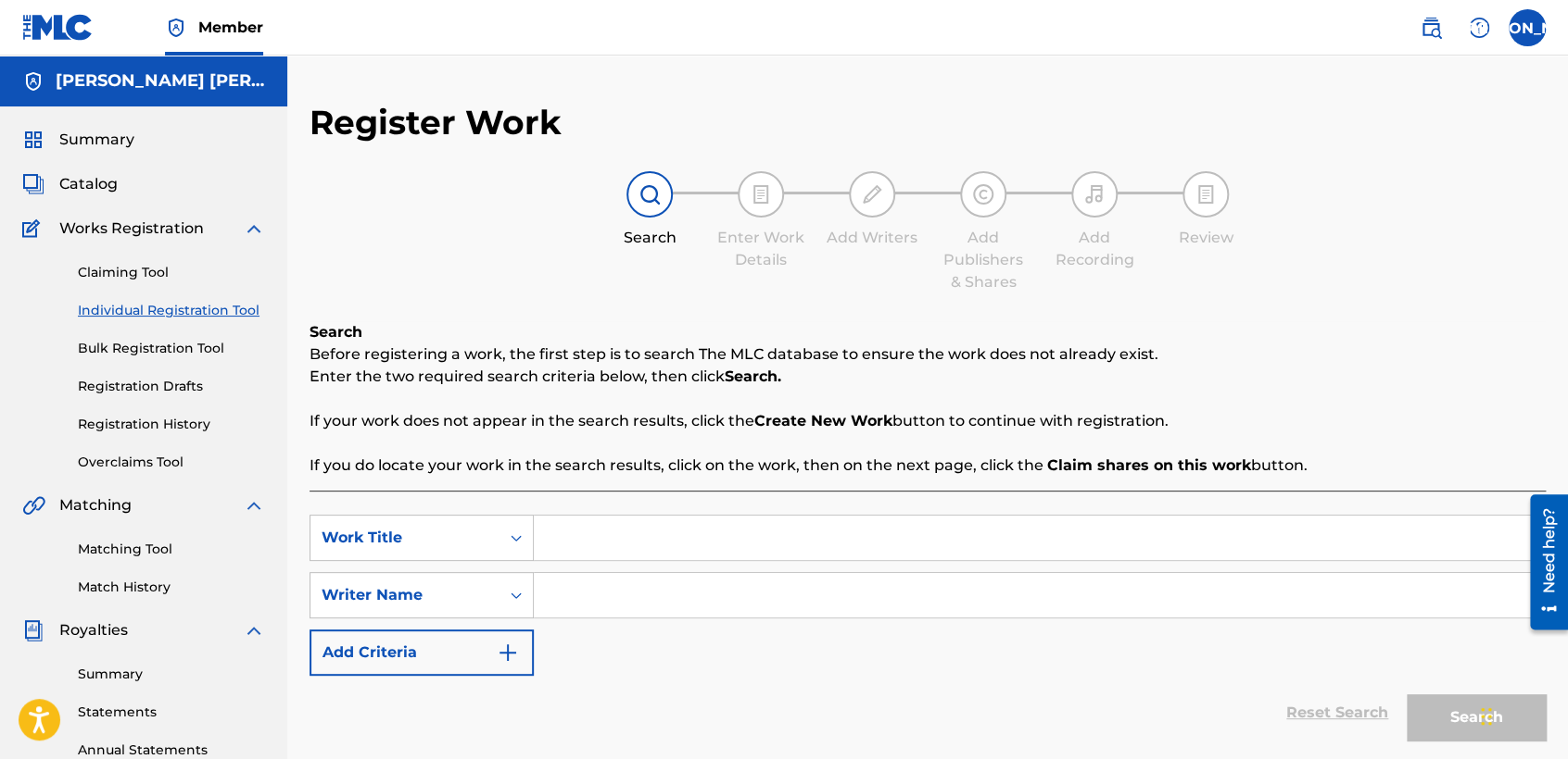
click at [161, 415] on link "Registration History" at bounding box center [171, 424] width 187 height 20
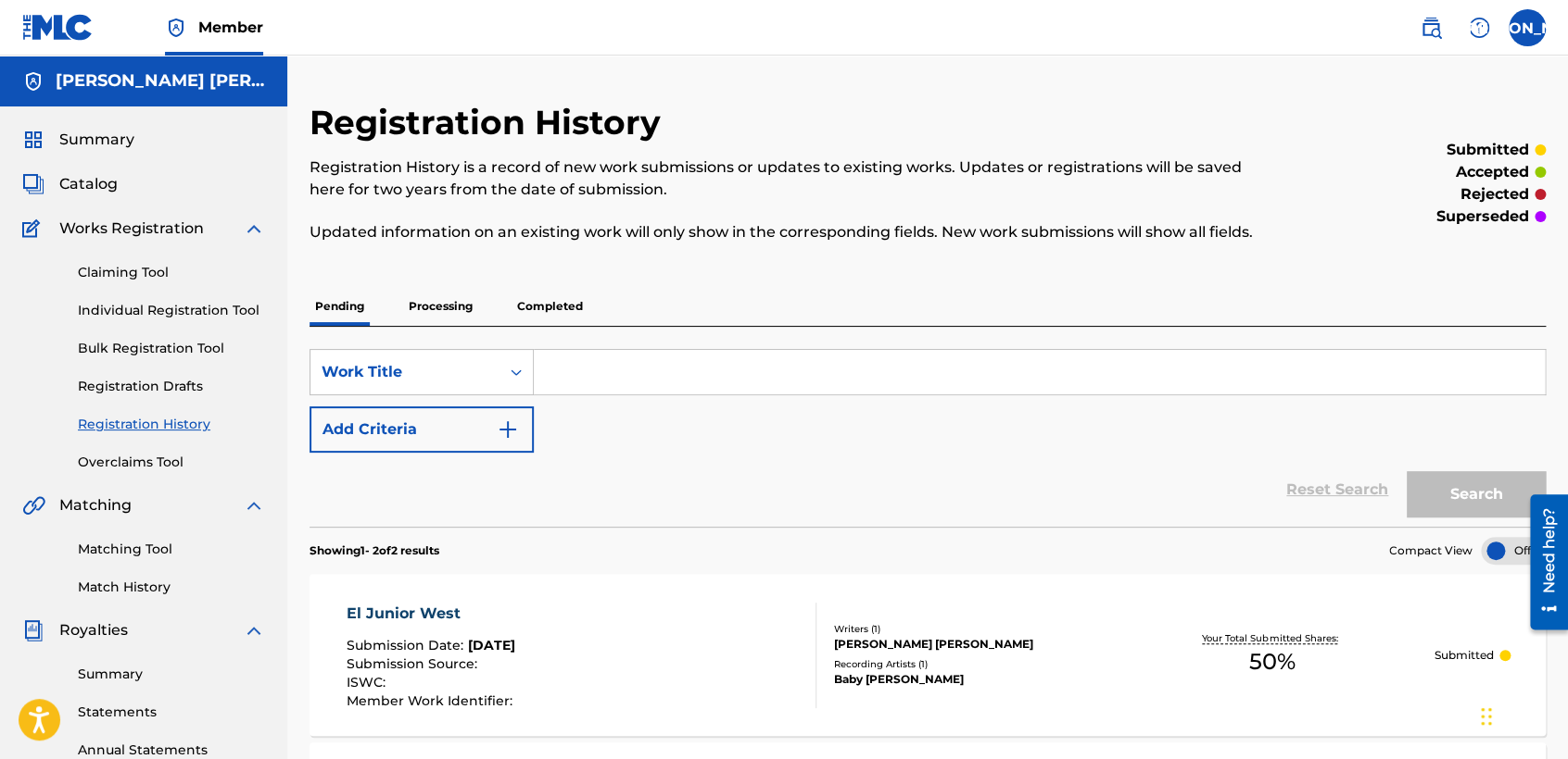
click at [773, 522] on div "Reset Search Search" at bounding box center [927, 490] width 1236 height 74
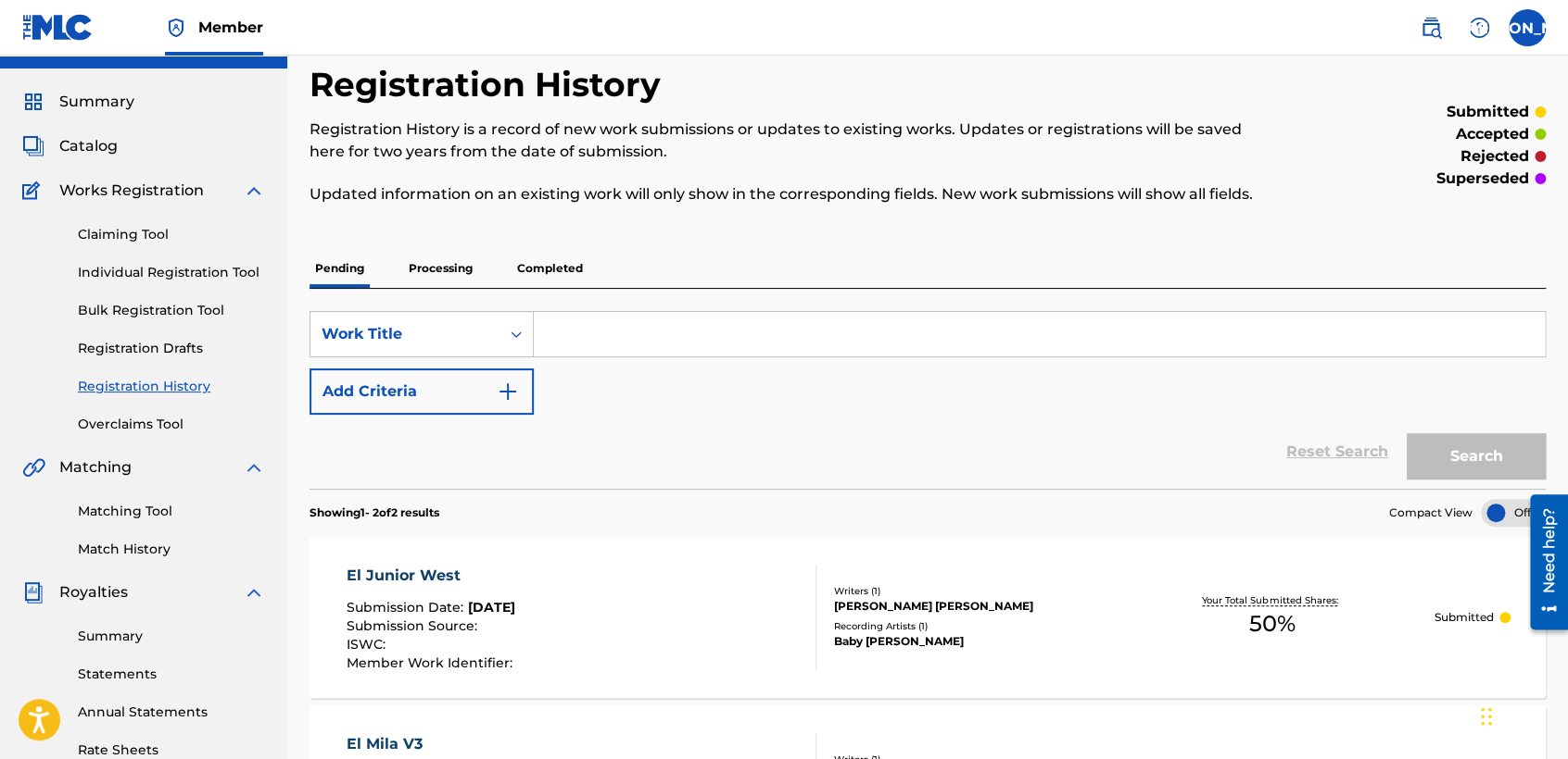
scroll to position [41, 0]
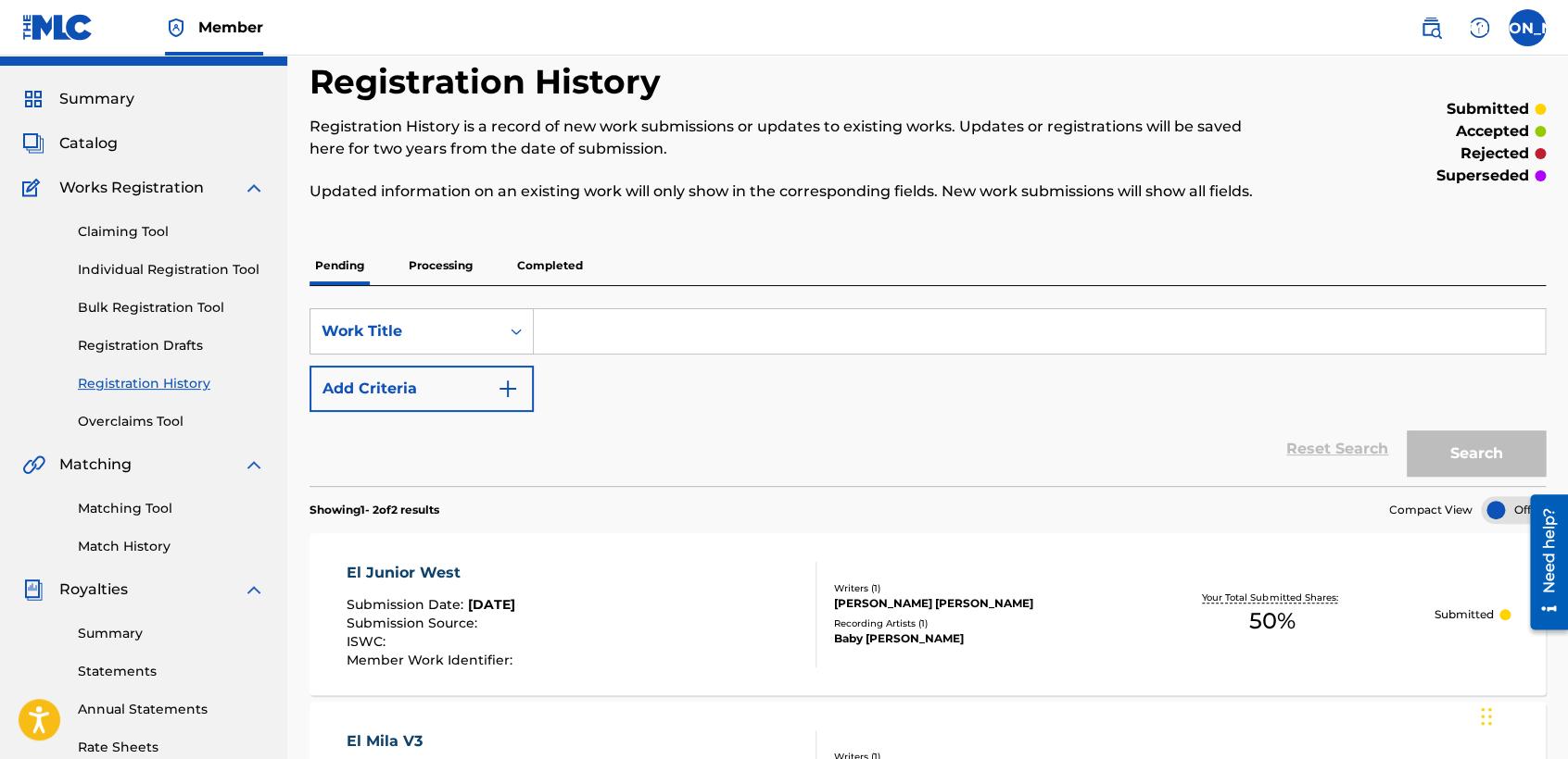
click at [234, 280] on div "Claiming Tool Individual Registration Tool Bulk Registration Tool Registration …" at bounding box center [144, 315] width 243 height 232
click at [238, 274] on link "Individual Registration Tool" at bounding box center [171, 269] width 187 height 20
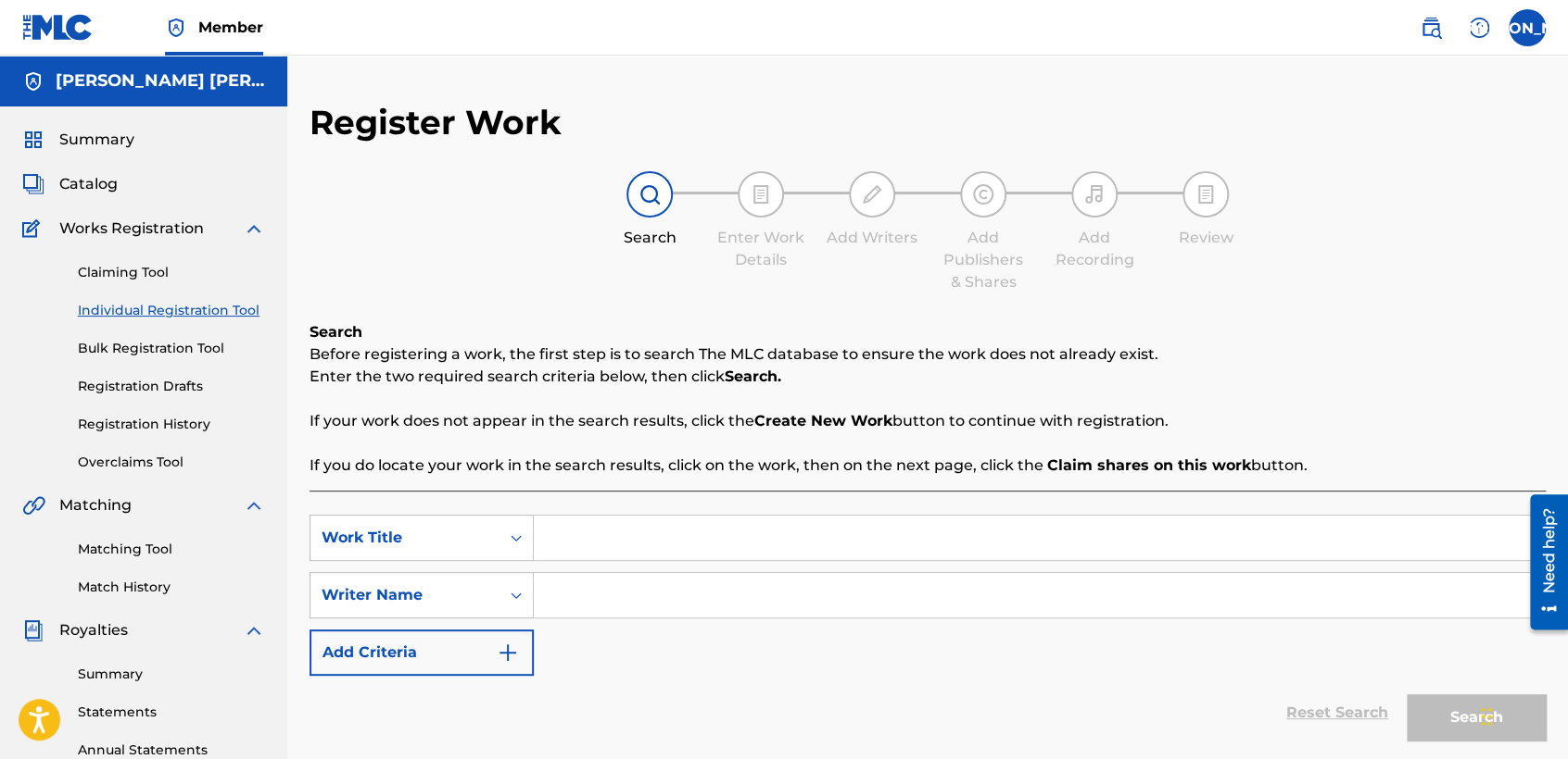
click at [696, 525] on input "Search Form" at bounding box center [1039, 538] width 1011 height 45
paste input "[PERSON_NAME] Me Llama"
type input "[PERSON_NAME] Me Llama"
click at [614, 605] on input "Search Form" at bounding box center [1039, 596] width 1011 height 45
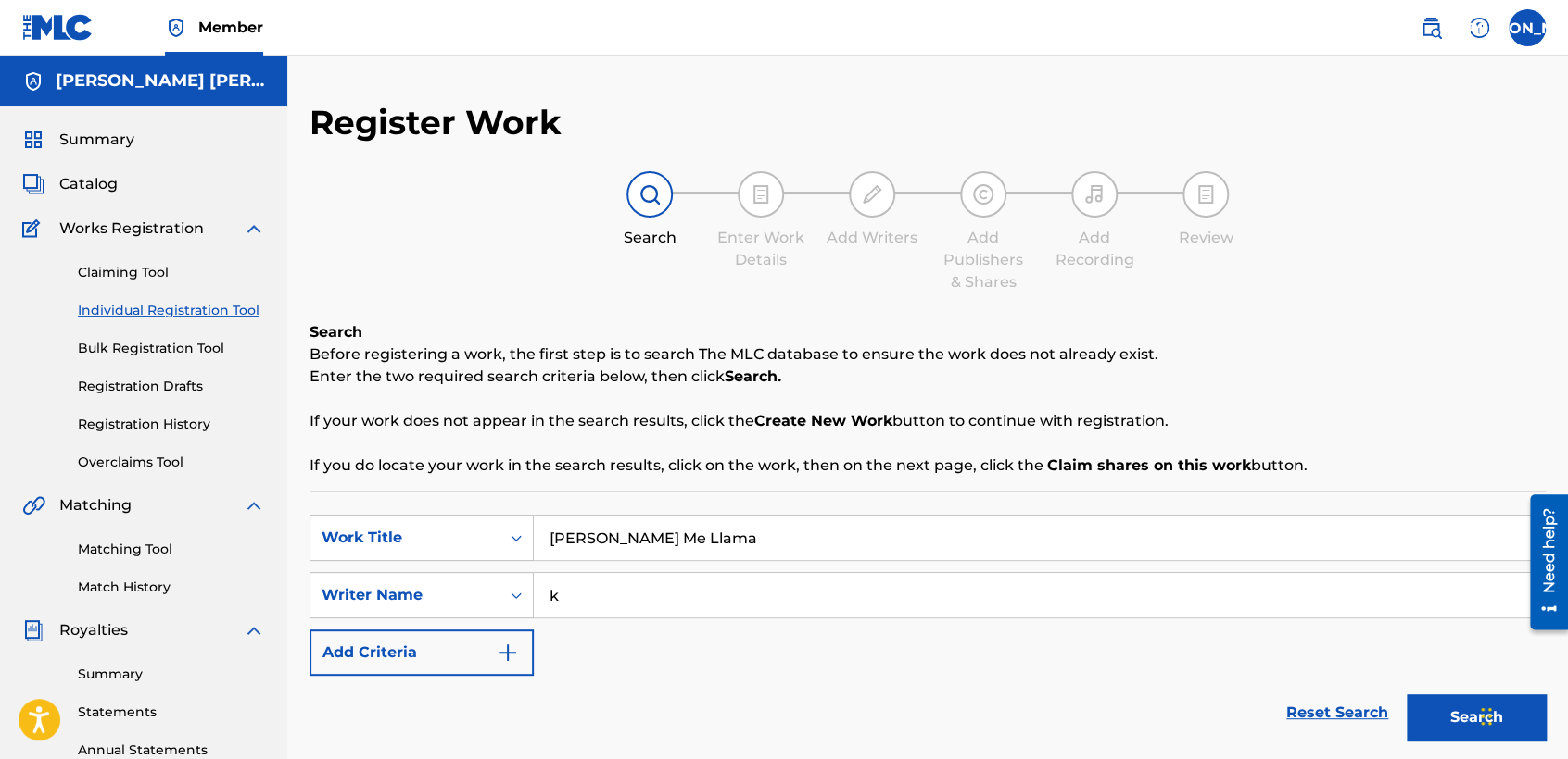
type input "k"
click at [1428, 731] on button "Search" at bounding box center [1476, 718] width 139 height 47
click at [1168, 641] on div "SearchWithCriteria66e396d0-9ec7-455c-aafa-a49f56c400ac Work Title [PERSON_NAME]…" at bounding box center [927, 595] width 1236 height 161
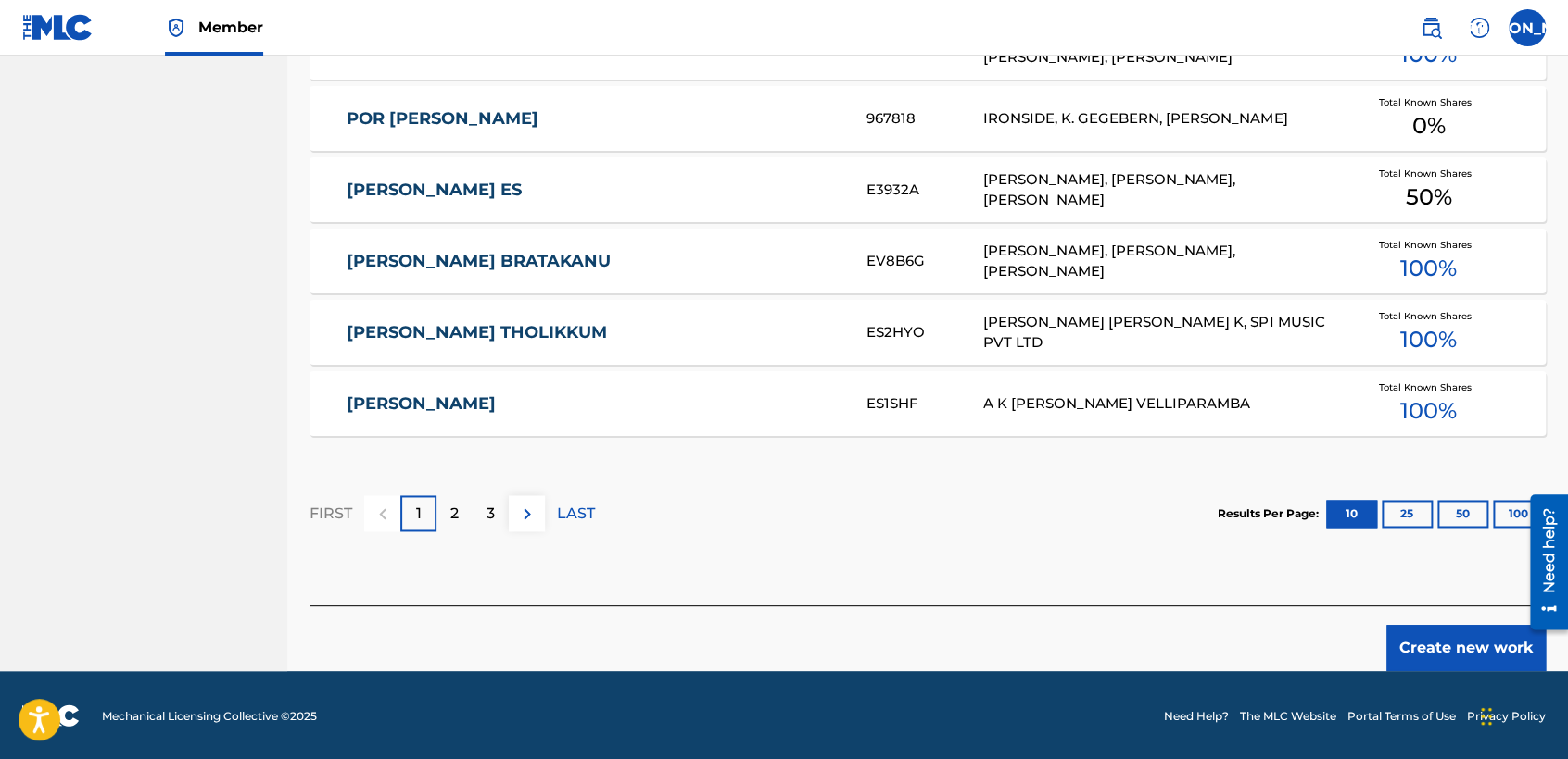
click at [1459, 658] on button "Create new work" at bounding box center [1465, 648] width 160 height 47
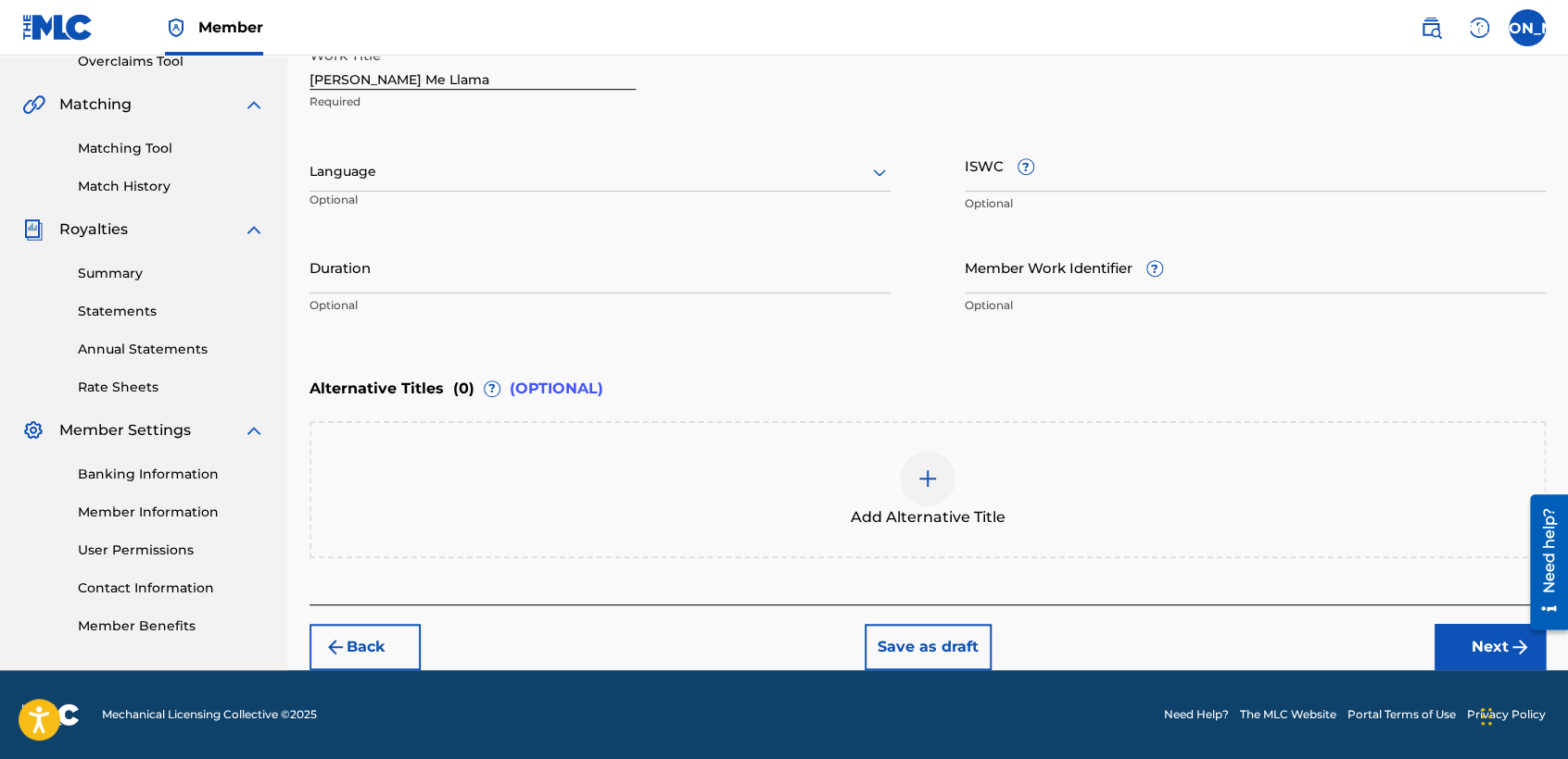
scroll to position [399, 0]
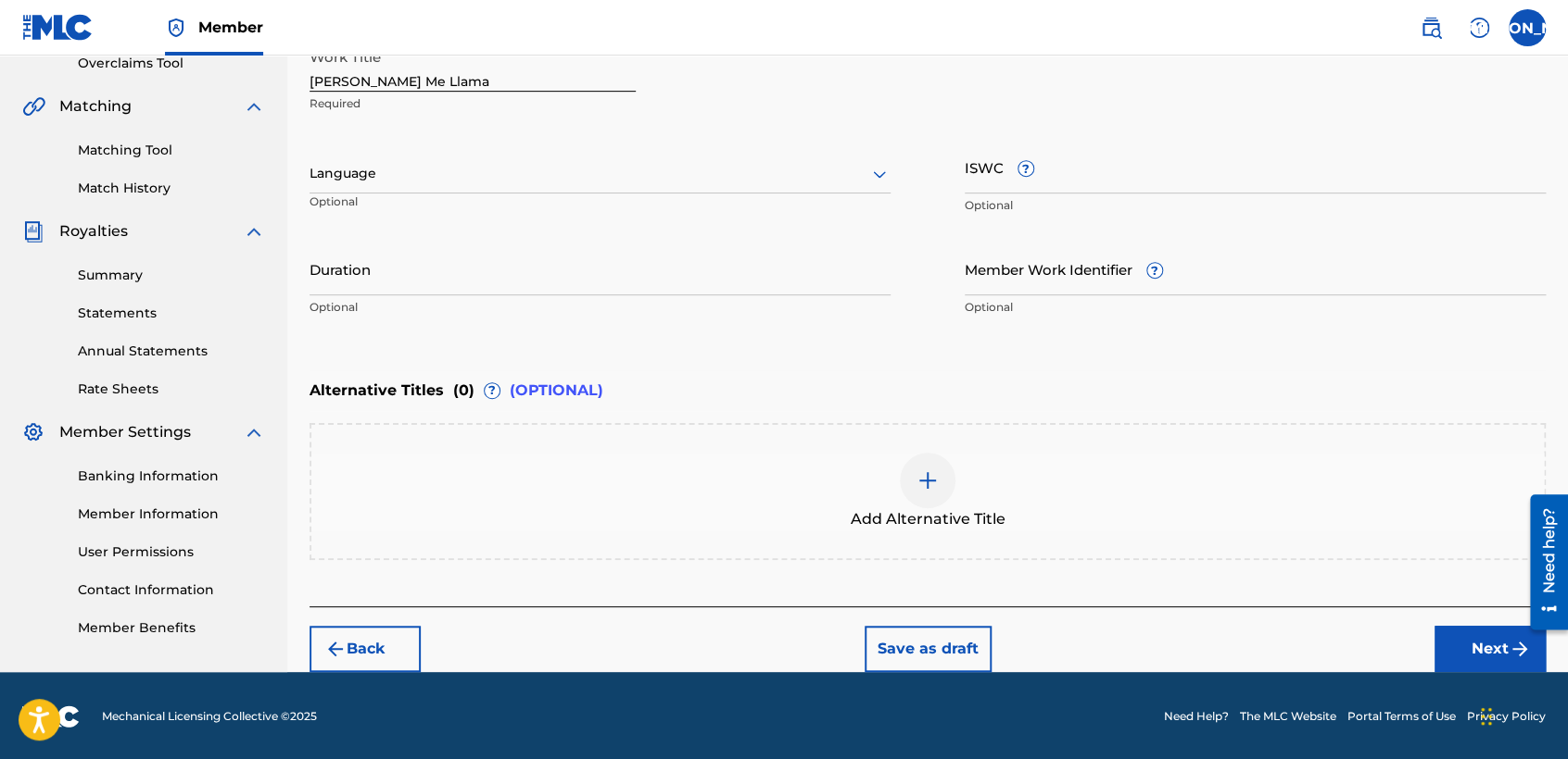
click at [743, 166] on div at bounding box center [600, 173] width 581 height 23
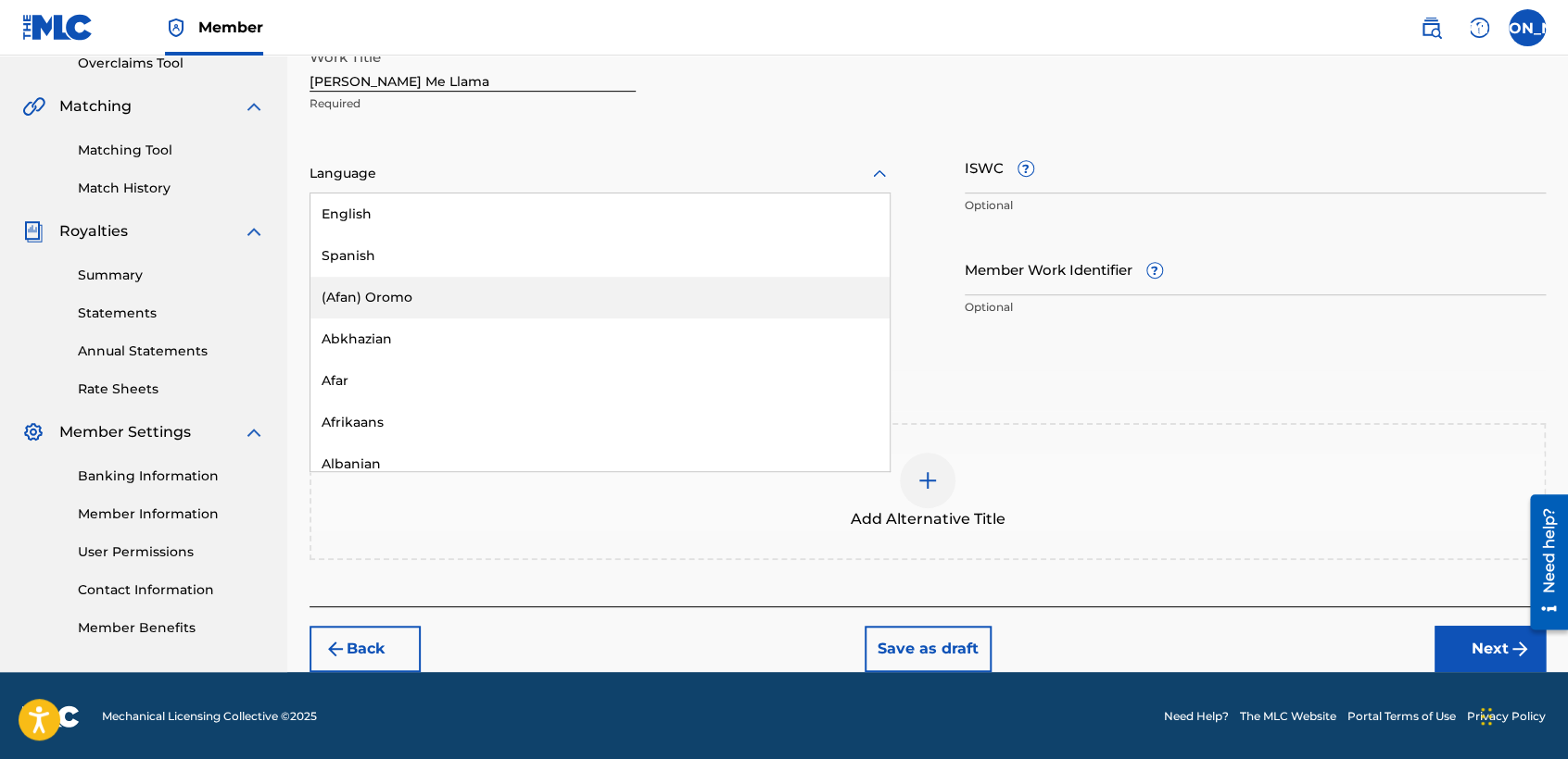
click at [535, 285] on div "(Afan) Oromo" at bounding box center [600, 297] width 579 height 42
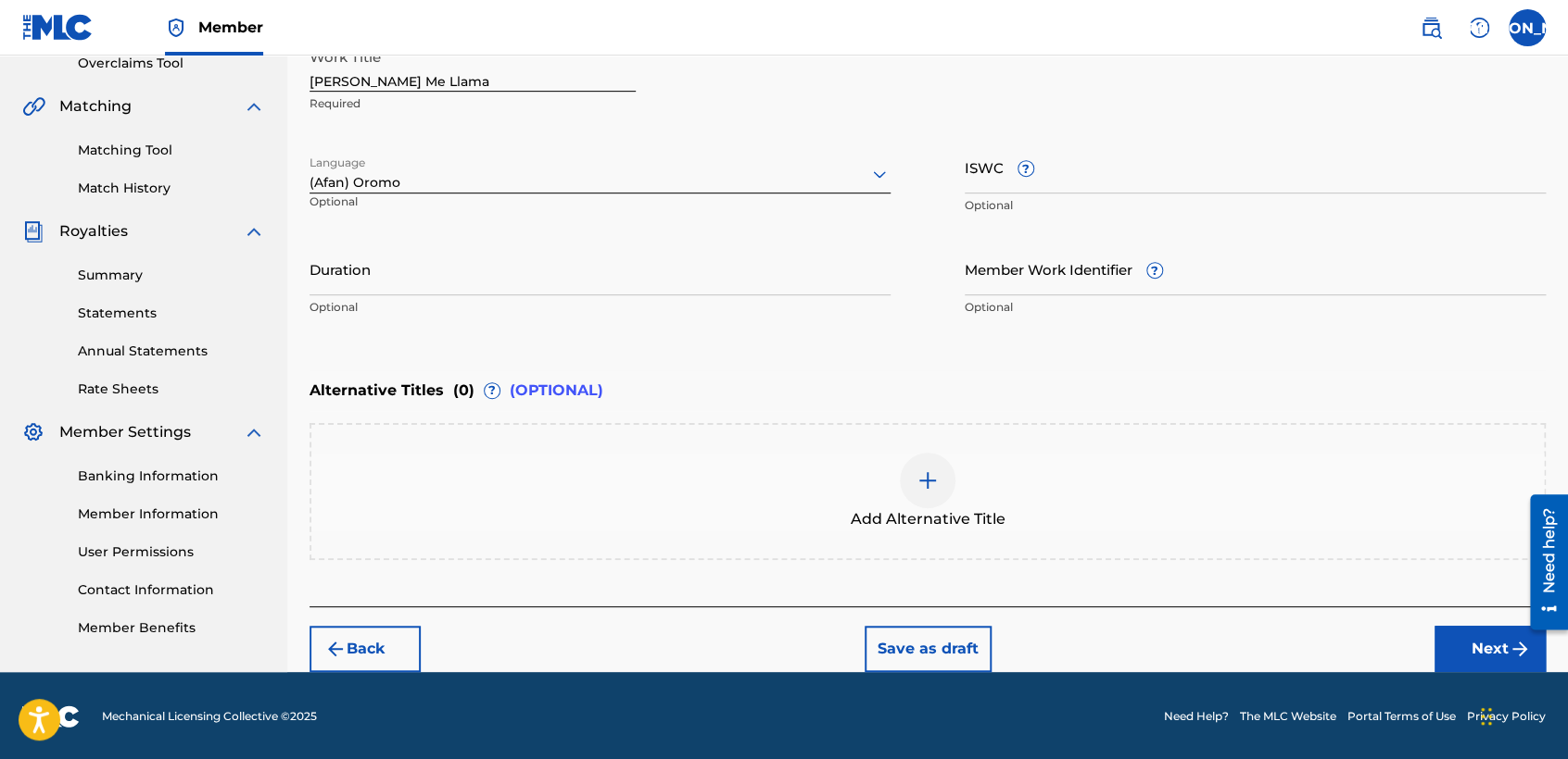
click at [587, 169] on div at bounding box center [600, 173] width 581 height 23
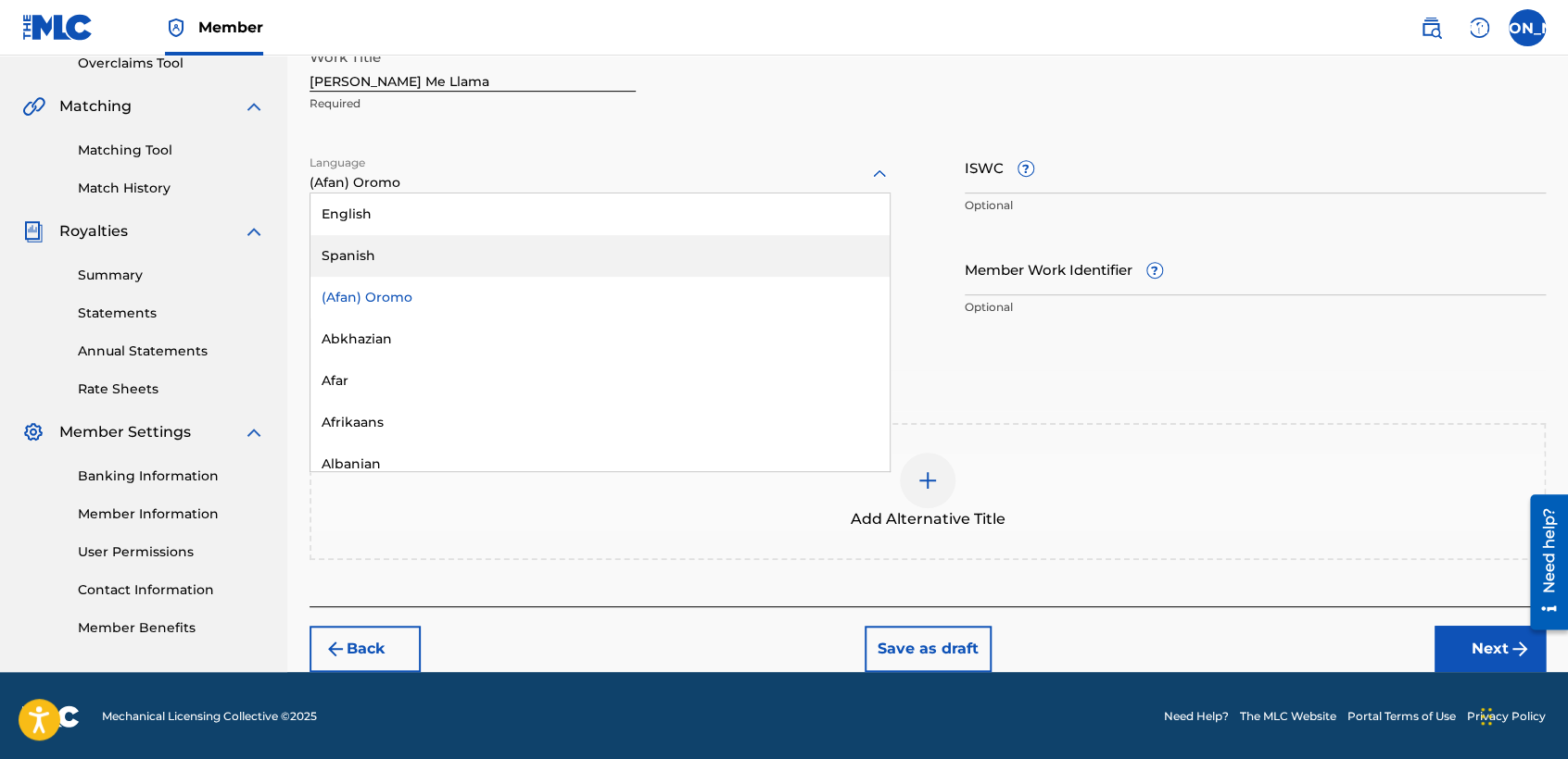
click at [481, 258] on div "Spanish" at bounding box center [600, 255] width 579 height 42
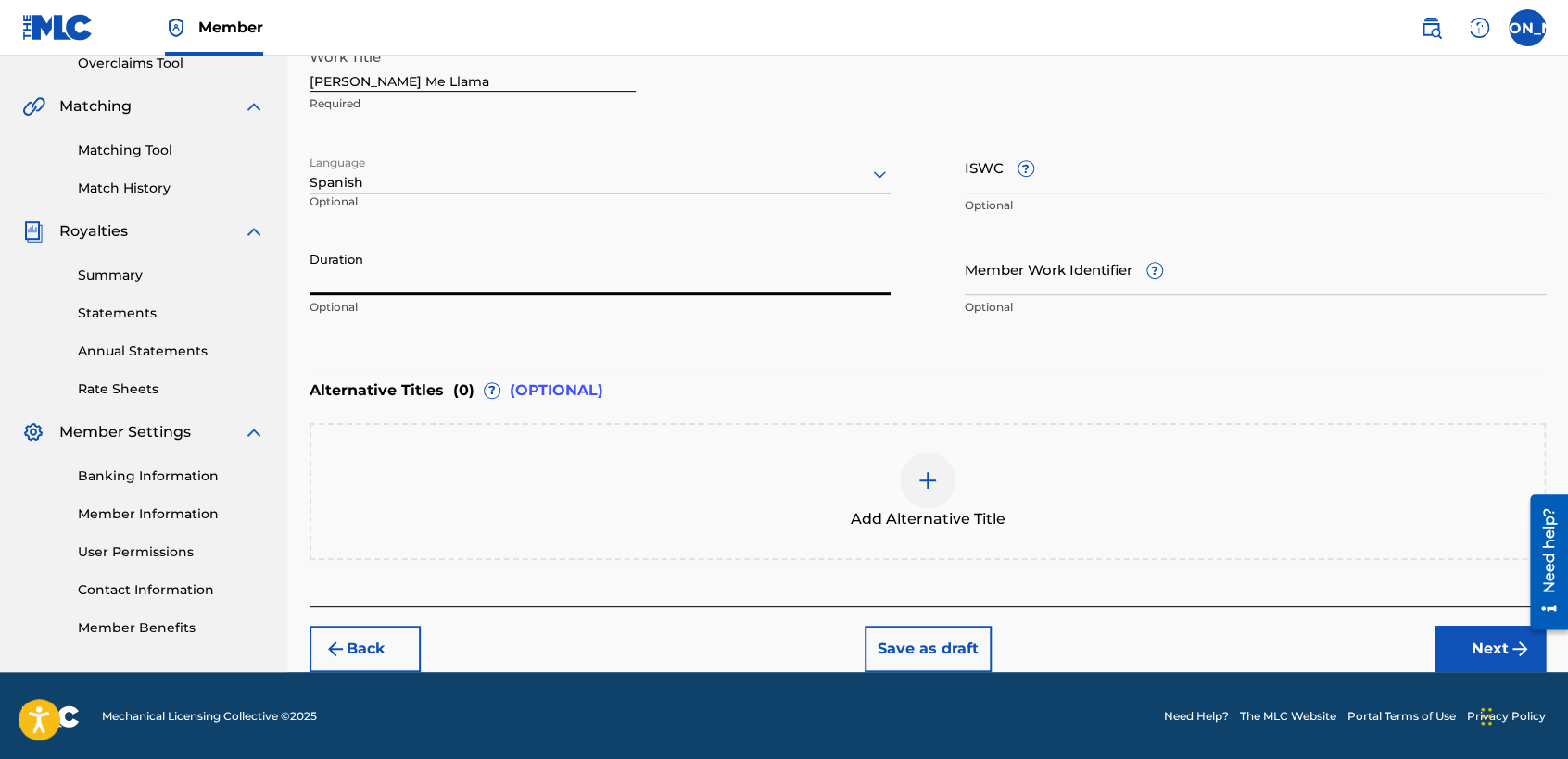
click at [479, 267] on input "Duration" at bounding box center [600, 269] width 581 height 53
type input "03:47"
click at [1460, 663] on button "Next" at bounding box center [1490, 649] width 111 height 47
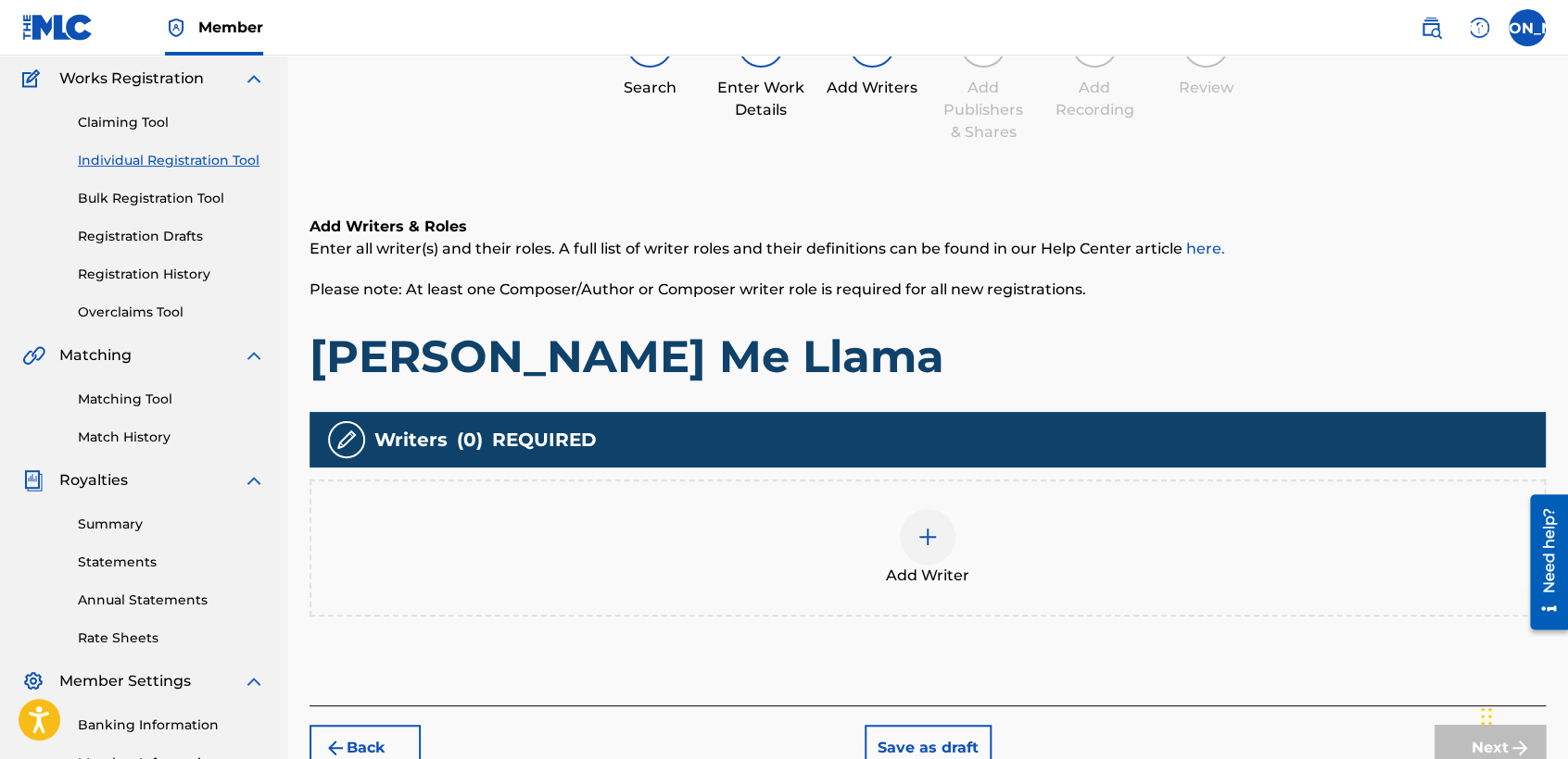
scroll to position [82, 0]
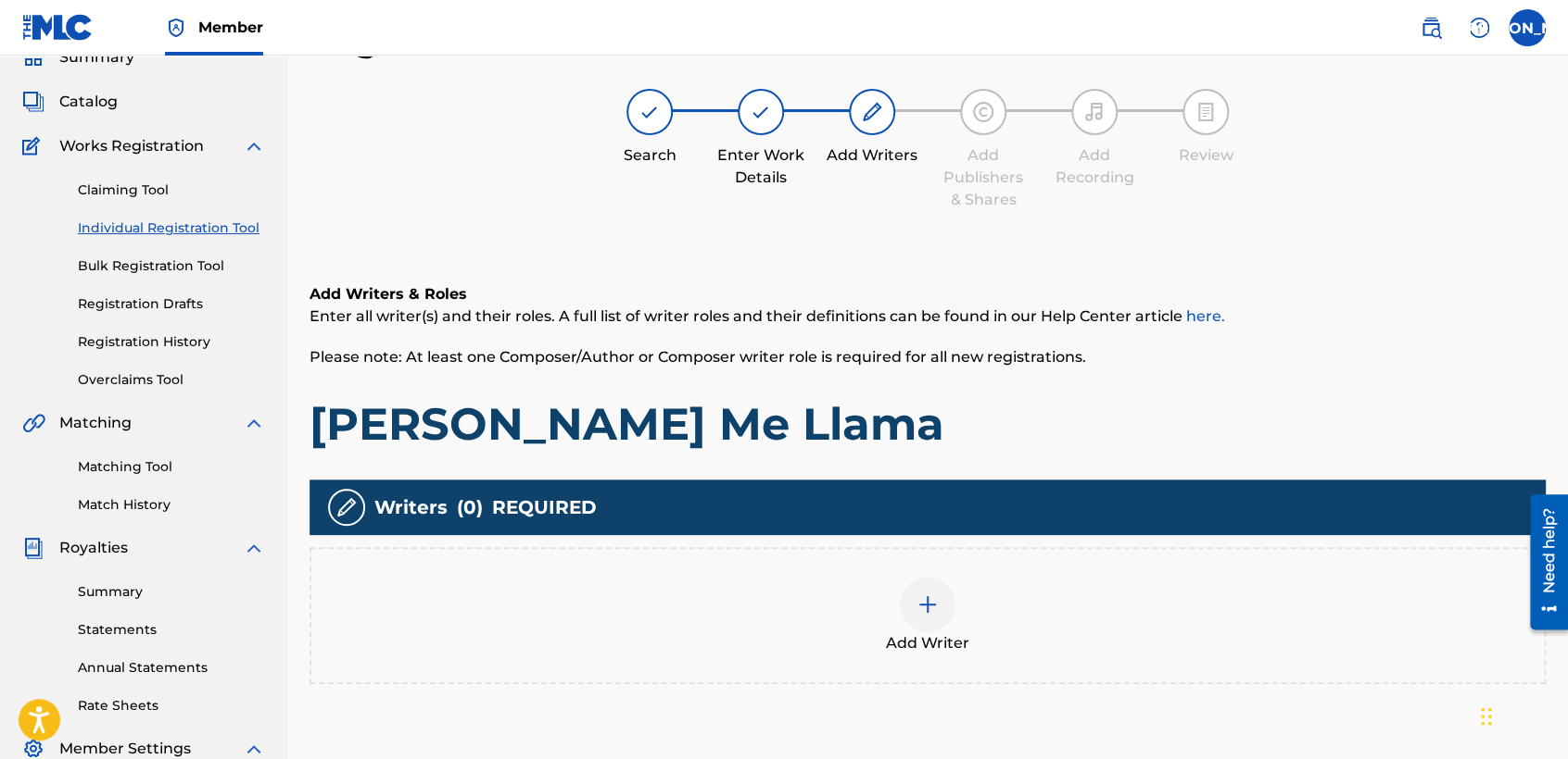
click at [909, 559] on div "Add Writer" at bounding box center [927, 615] width 1236 height 137
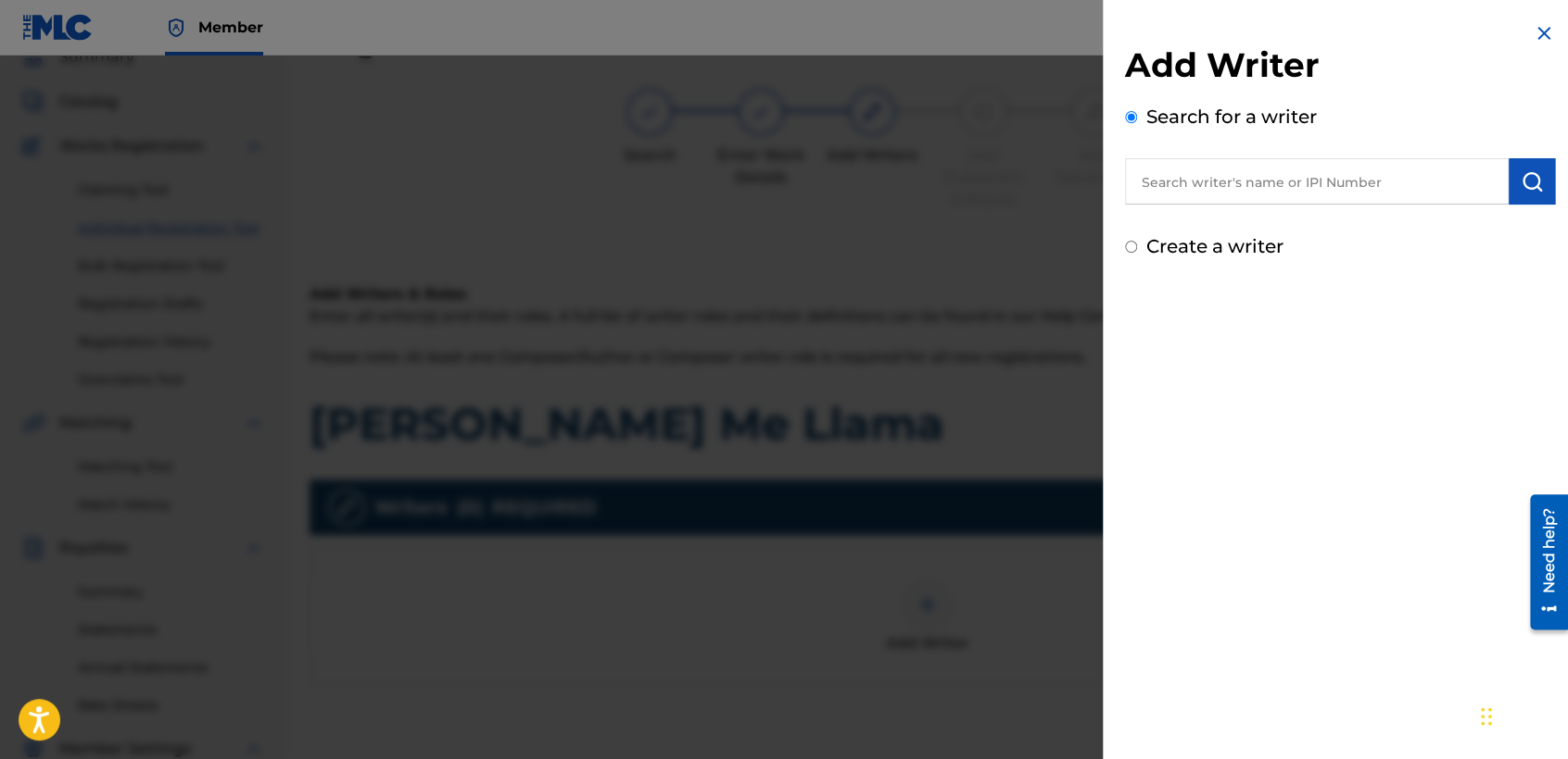
click at [1141, 247] on div "Create a writer" at bounding box center [1339, 246] width 430 height 28
click at [1137, 244] on div "Create a writer" at bounding box center [1339, 246] width 430 height 28
click at [1134, 250] on input "Create a writer" at bounding box center [1131, 246] width 12 height 12
radio input "false"
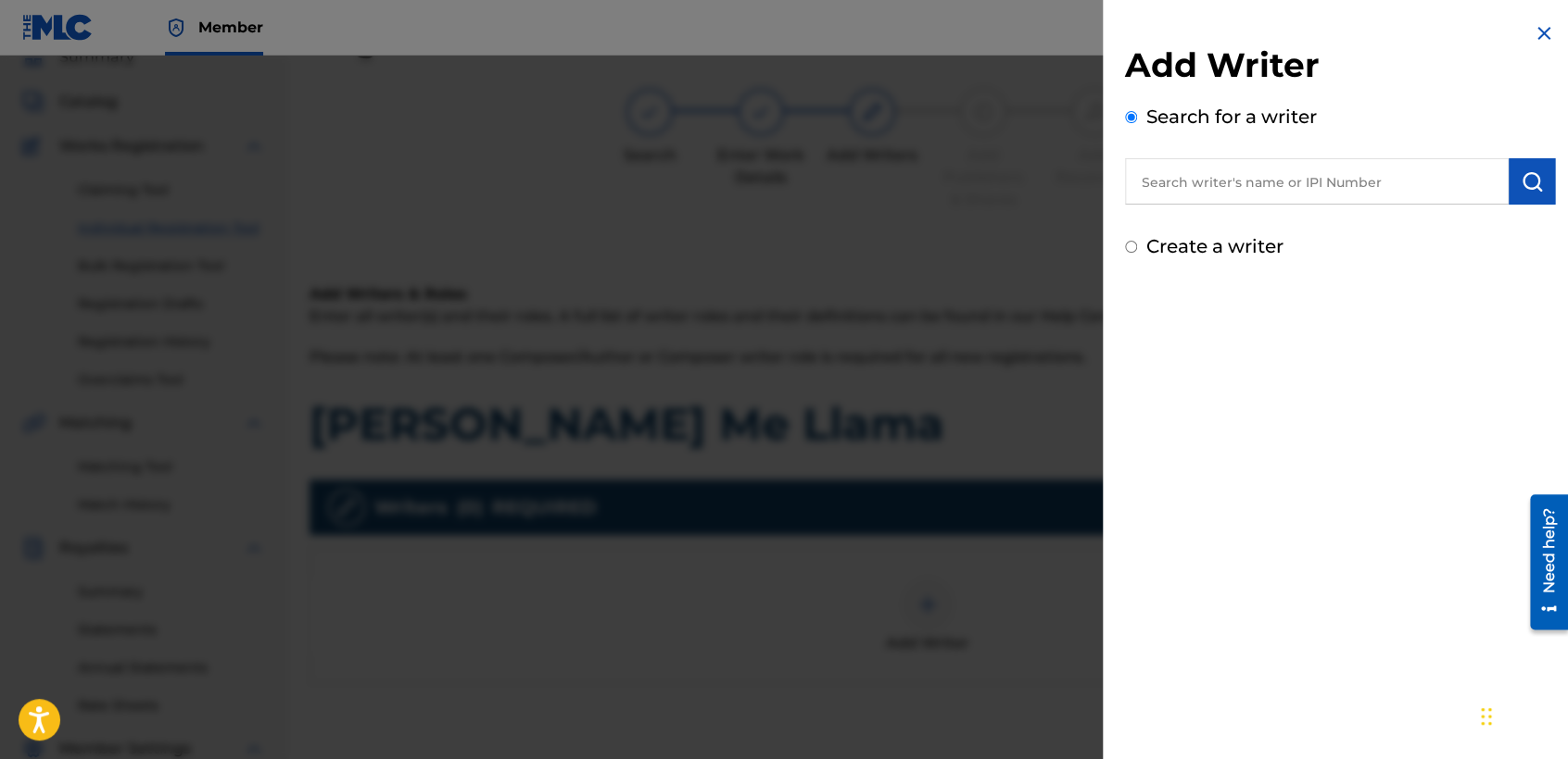
radio input "true"
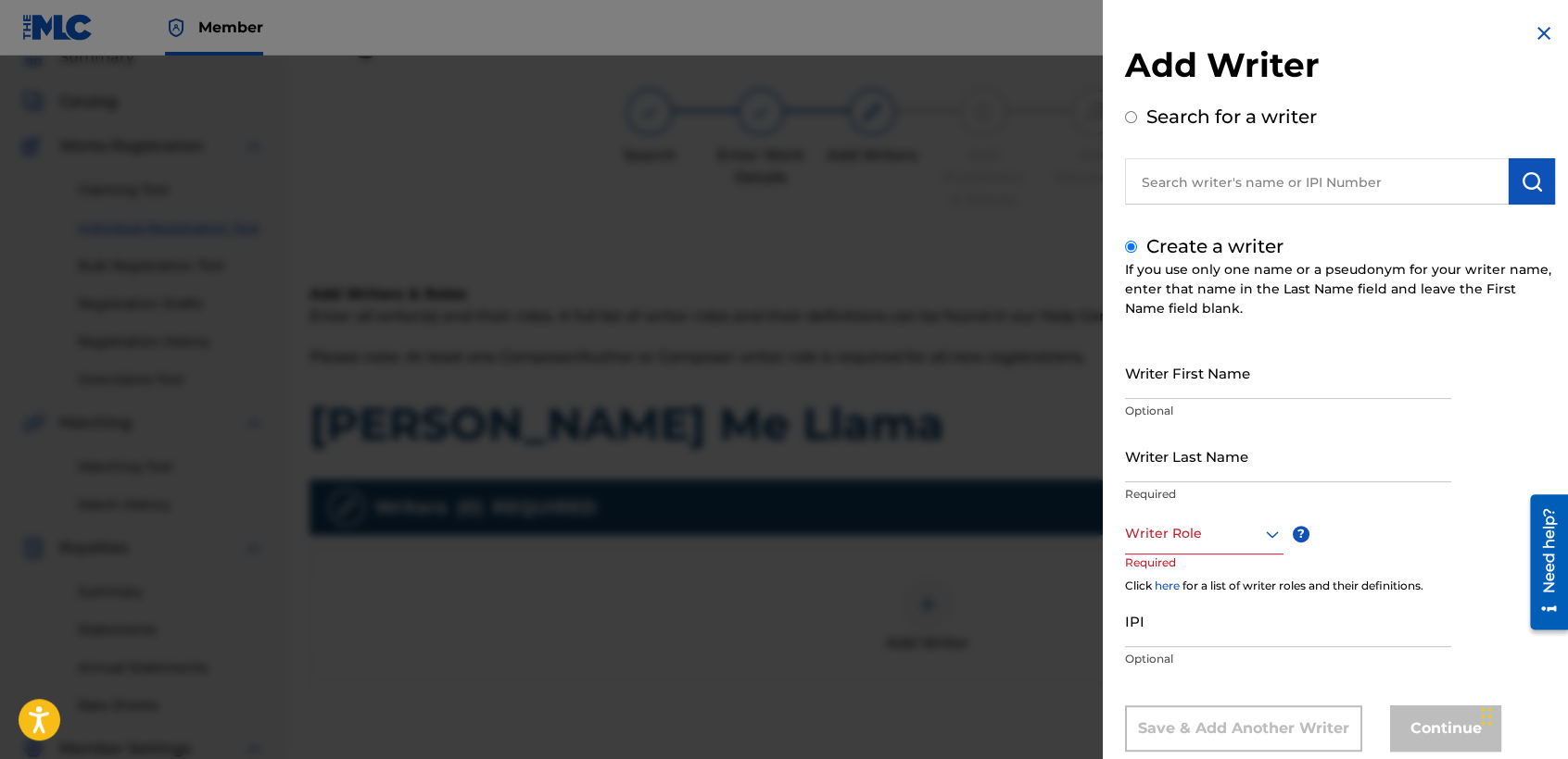
click at [1165, 385] on input "Writer First Name" at bounding box center [1288, 372] width 326 height 53
type input "[PERSON_NAME] [PERSON_NAME]"
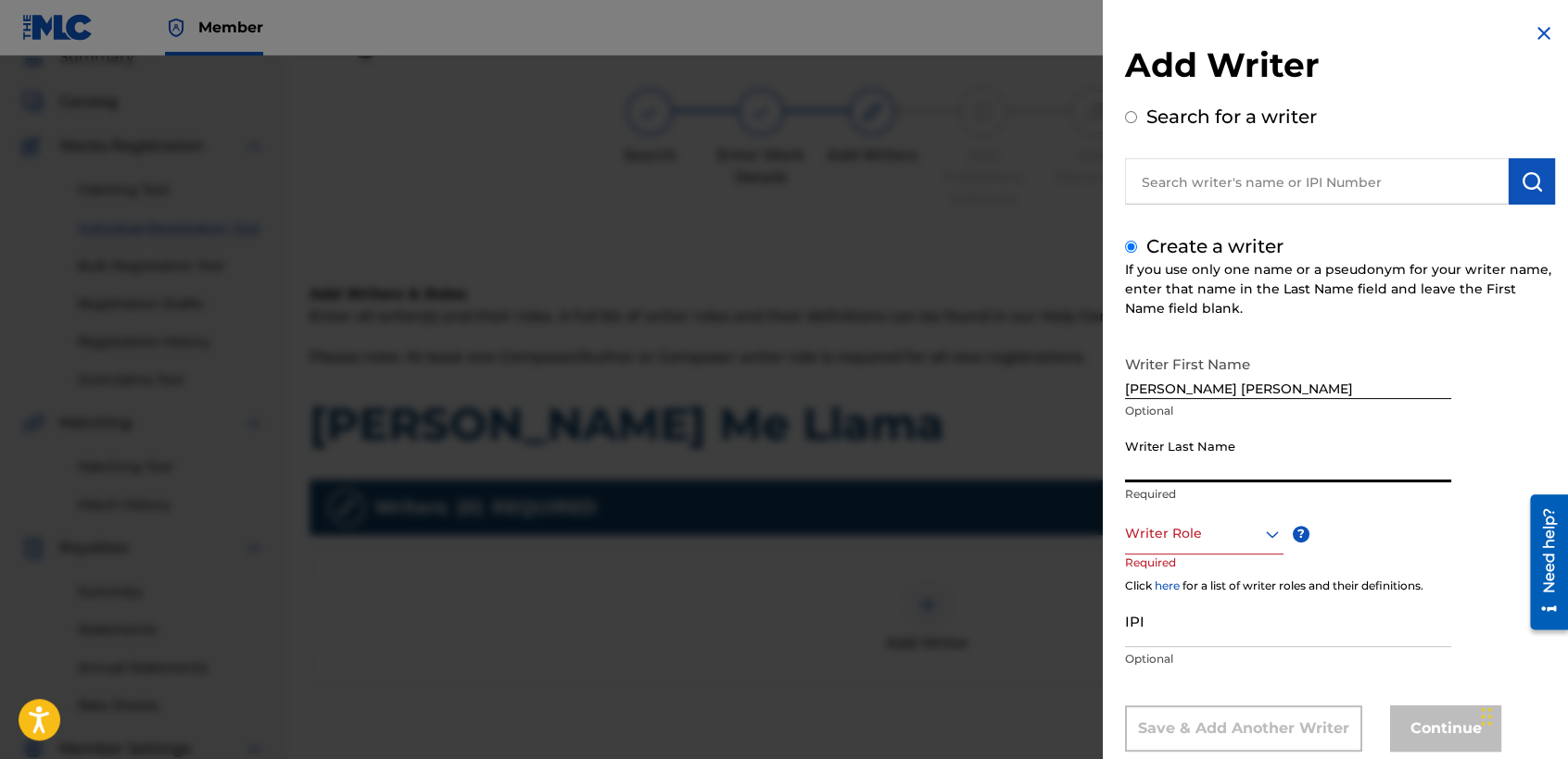
click at [1159, 446] on input "Writer Last Name" at bounding box center [1288, 456] width 326 height 53
type input "[PERSON_NAME]"
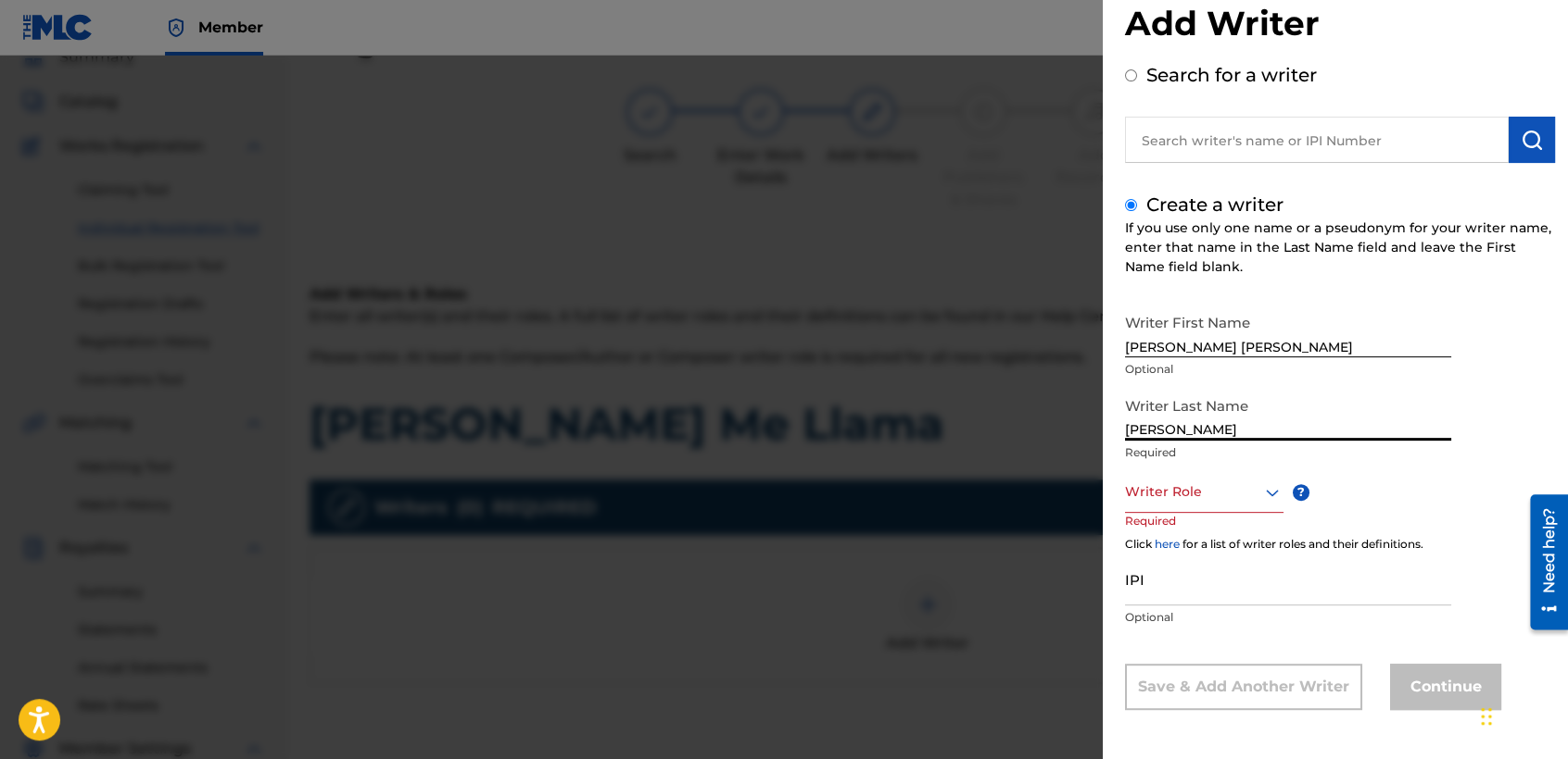
click at [1227, 513] on div "Writer Role" at bounding box center [1204, 492] width 159 height 42
click at [1226, 533] on div "Composer/Author" at bounding box center [1204, 533] width 157 height 42
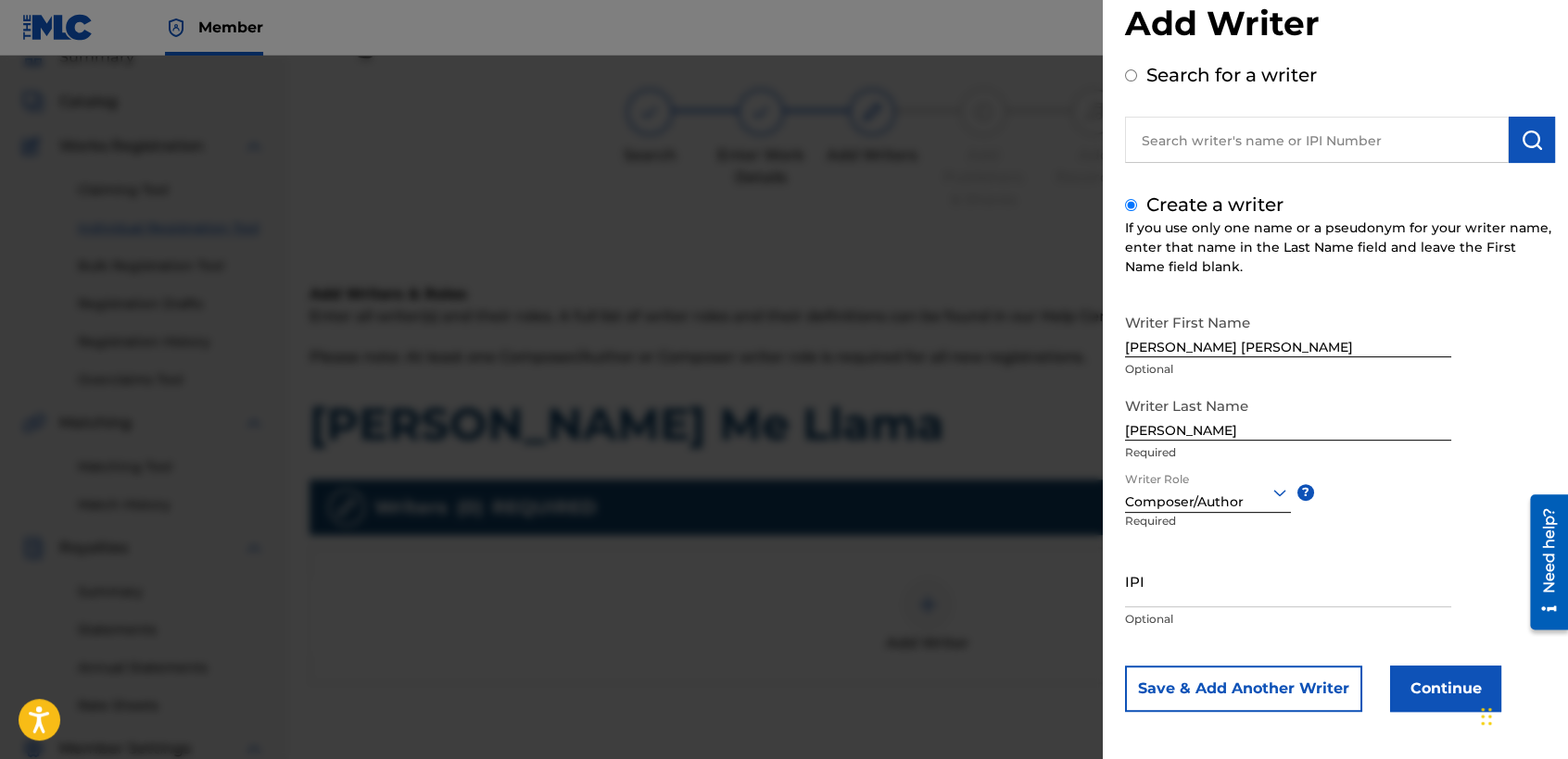
click at [1402, 680] on button "Continue" at bounding box center [1445, 689] width 111 height 47
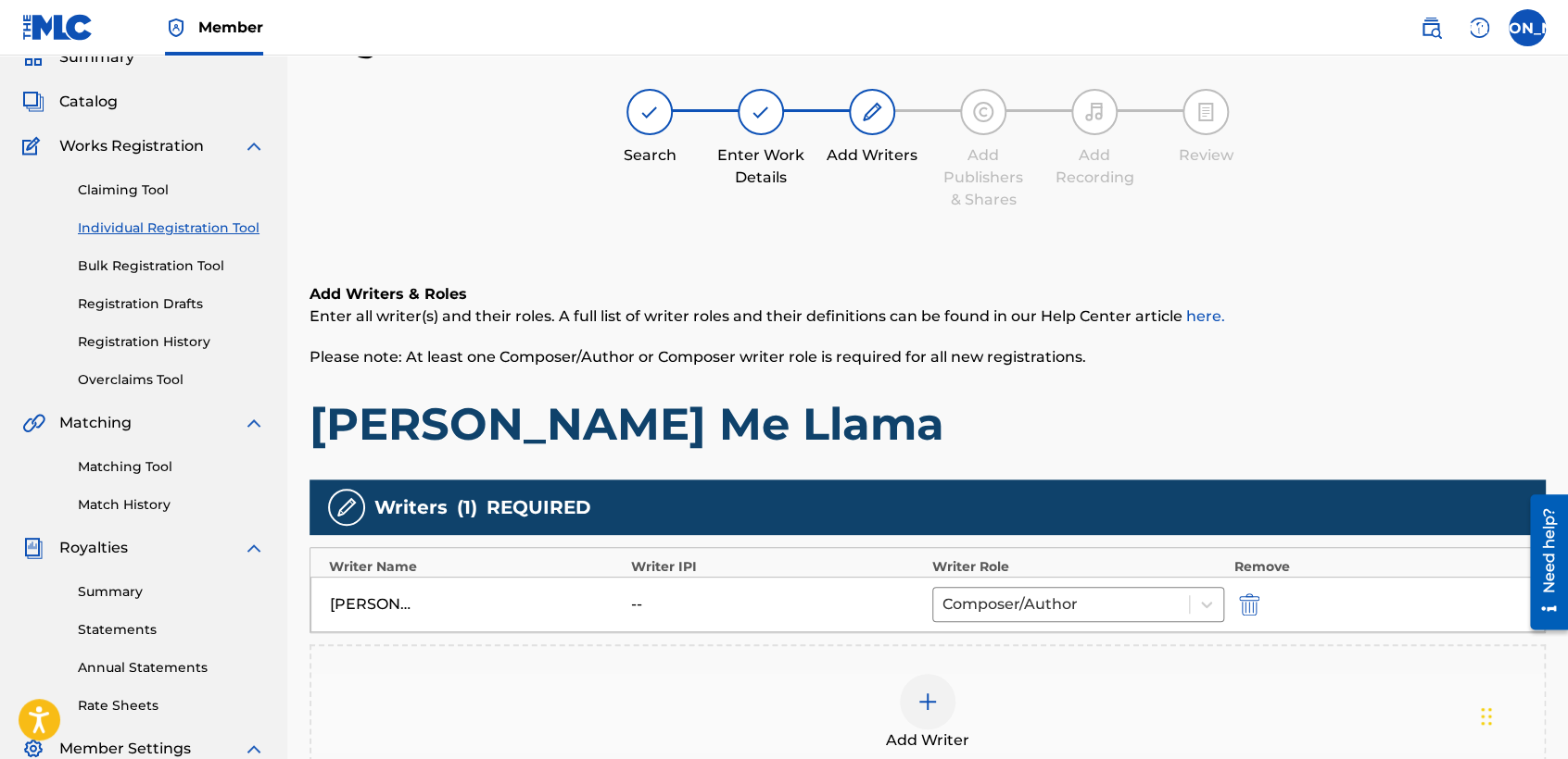
click at [867, 209] on div "Search Enter Work Details Add Writers Add Publishers & Shares Add Recording Rev…" at bounding box center [927, 149] width 1236 height 122
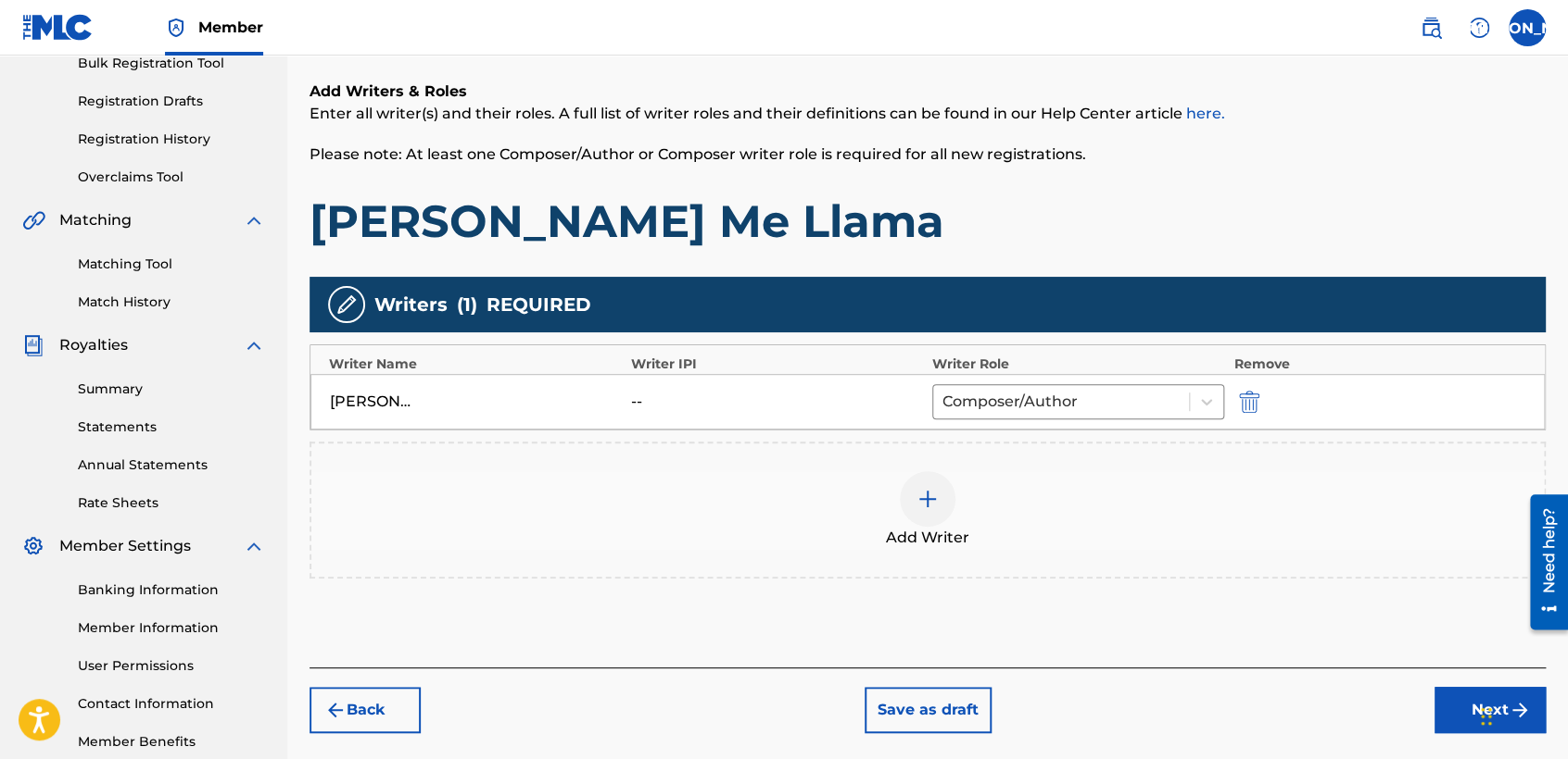
scroll to position [388, 0]
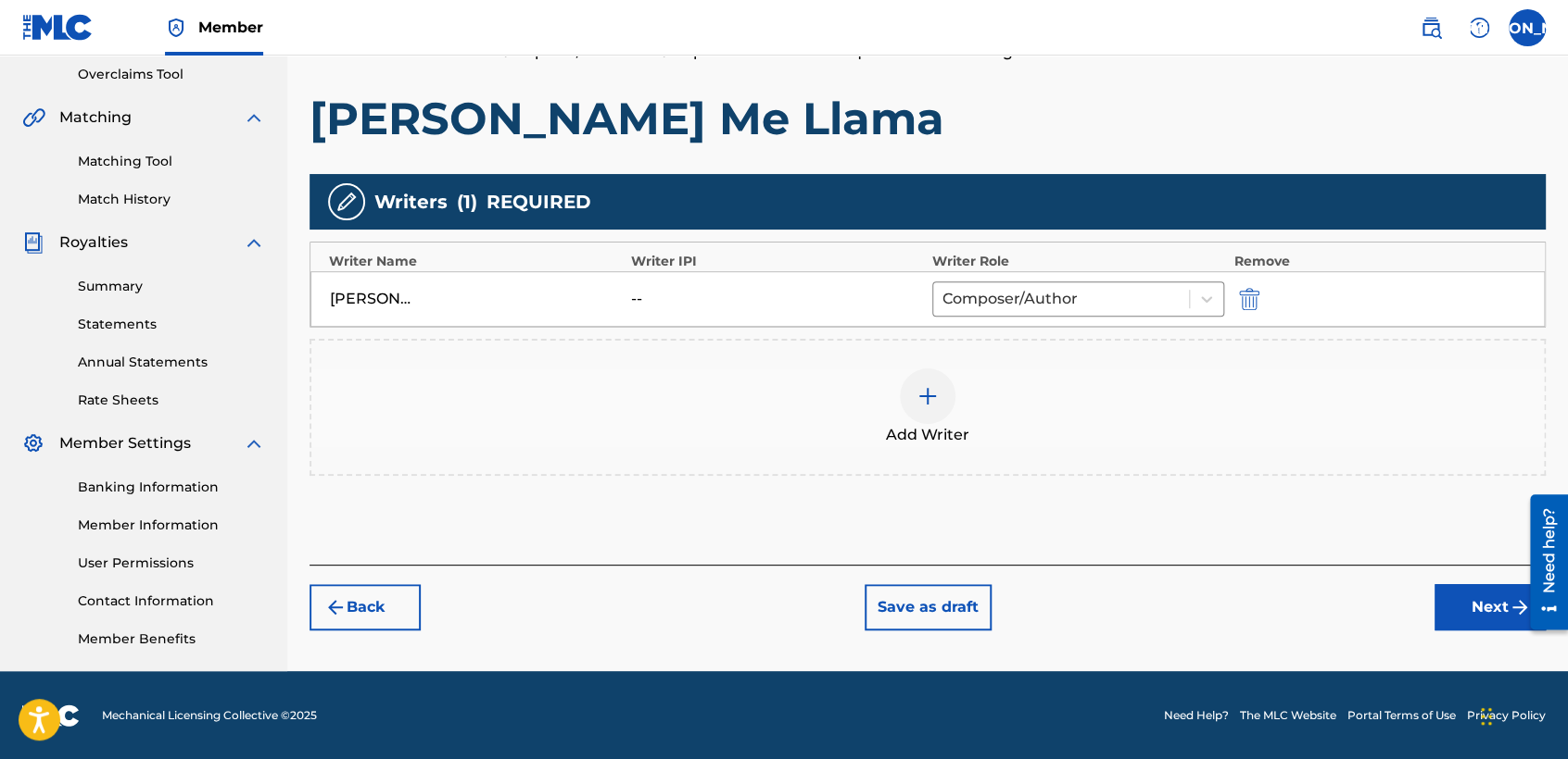
click at [1450, 594] on button "Next" at bounding box center [1490, 608] width 111 height 47
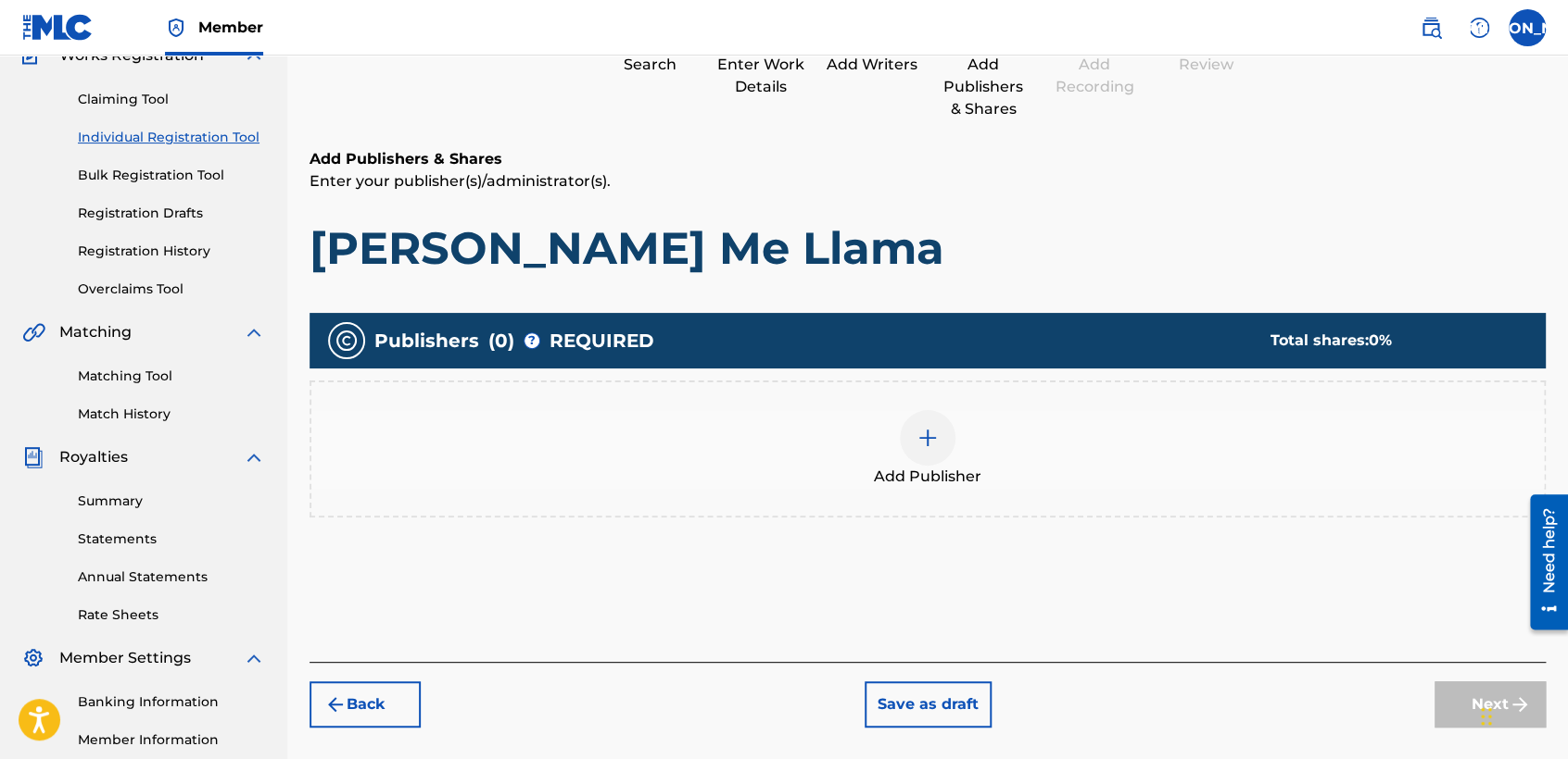
scroll to position [82, 0]
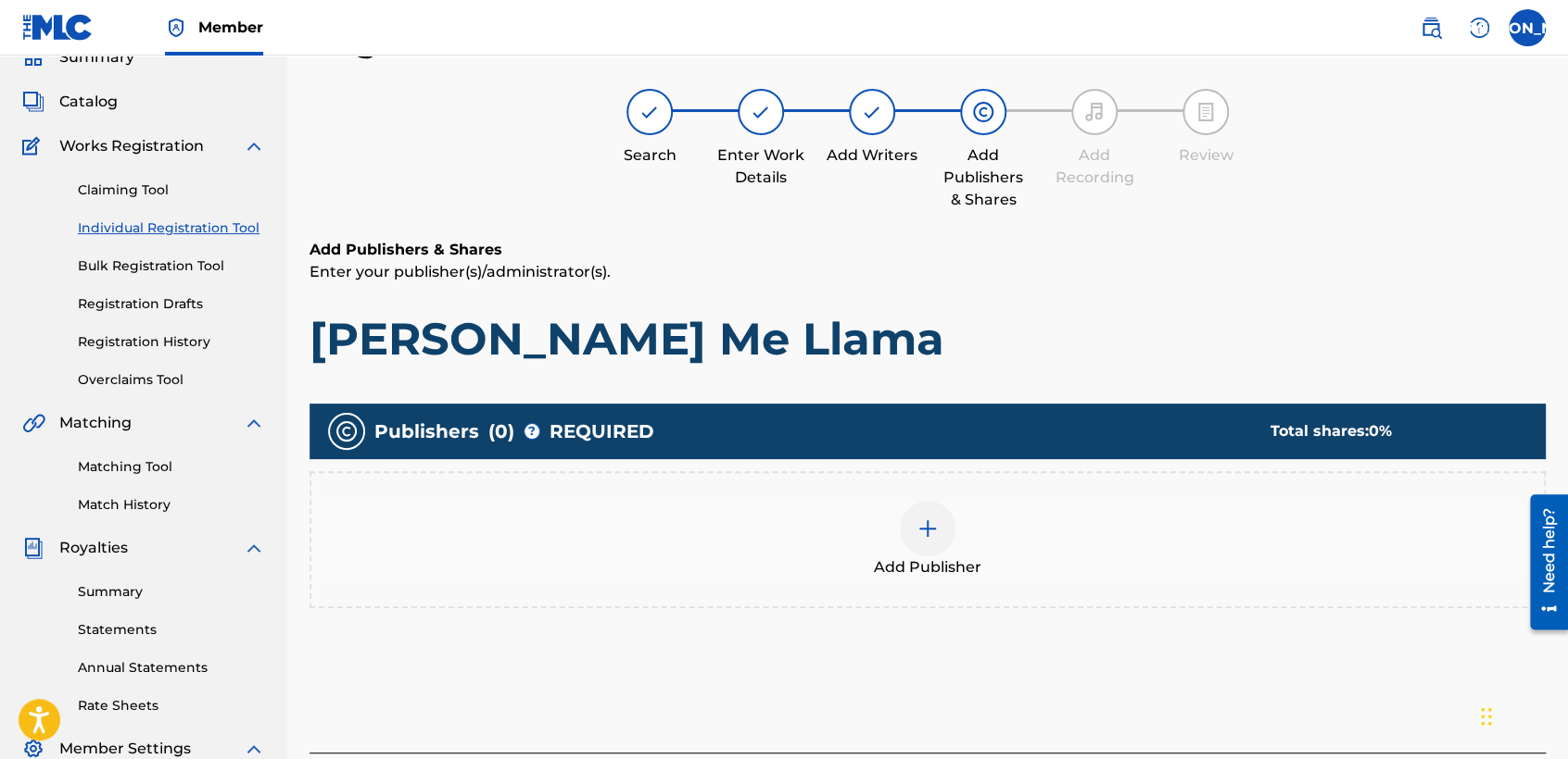
click at [924, 522] on img at bounding box center [927, 529] width 22 height 22
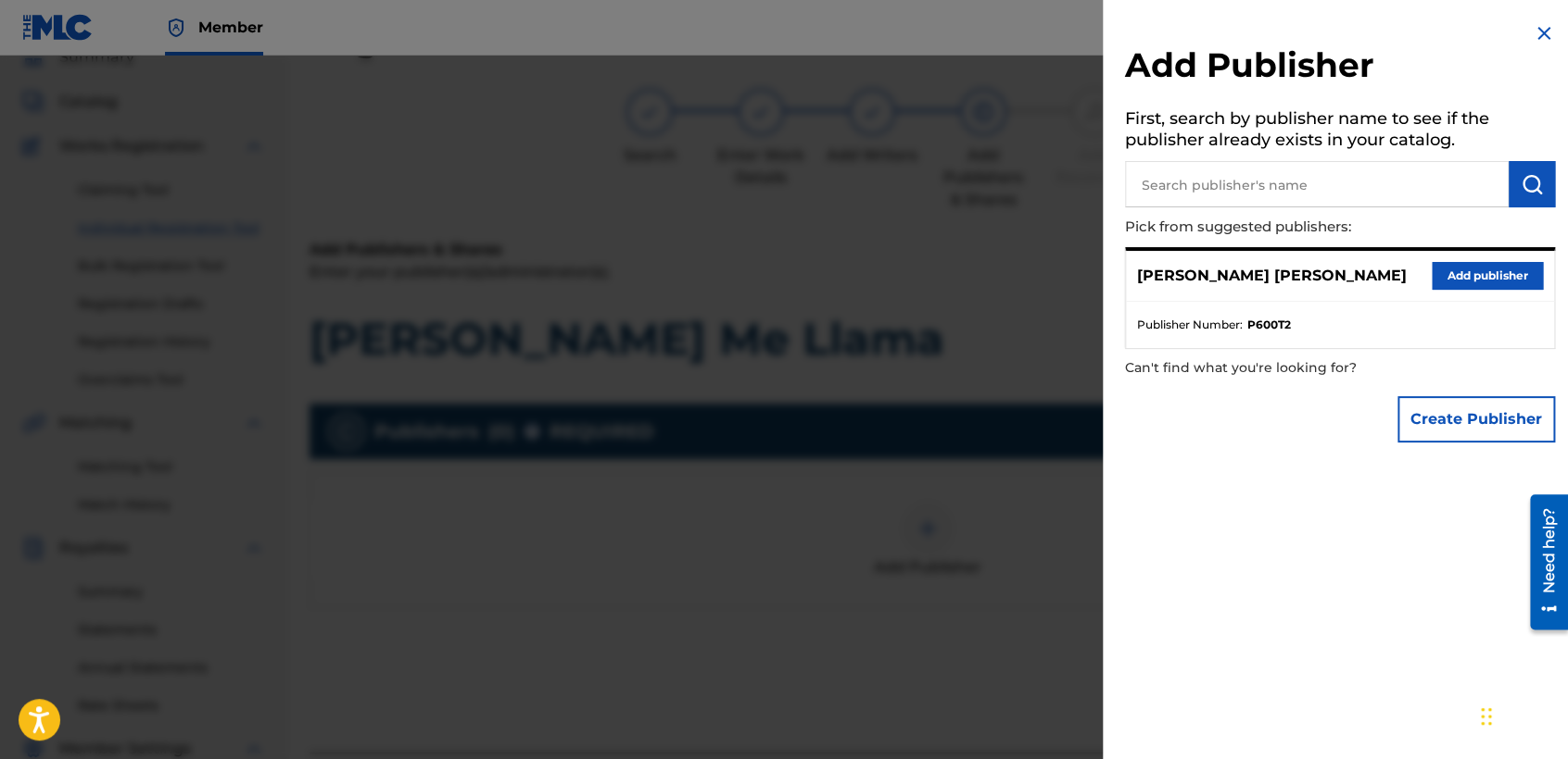
click at [1449, 272] on button "Add publisher" at bounding box center [1487, 276] width 111 height 28
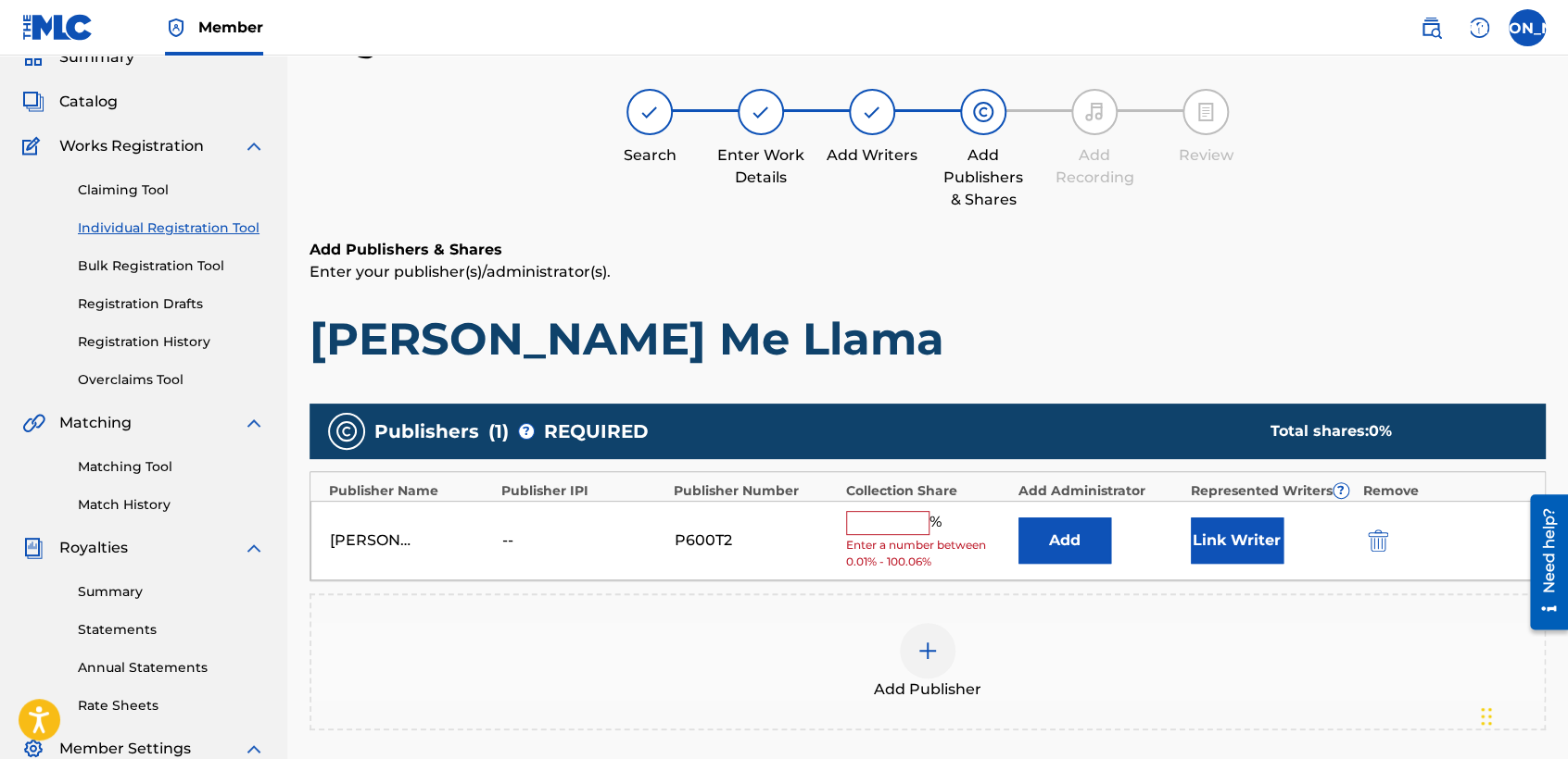
click at [875, 537] on span "Enter a number between 0.01% - 100.06%" at bounding box center [927, 554] width 163 height 34
click at [903, 507] on div "[PERSON_NAME] [PERSON_NAME] -- P600T2 % Enter a number between 0.01% - 100.06% …" at bounding box center [927, 541] width 1234 height 80
click at [880, 537] on span "Enter a number between 0.01% - 100.06%" at bounding box center [927, 554] width 163 height 34
click at [882, 534] on div "% Enter a number between 0.01% - 100.06%" at bounding box center [927, 541] width 163 height 61
click at [904, 511] on input "text" at bounding box center [887, 523] width 83 height 24
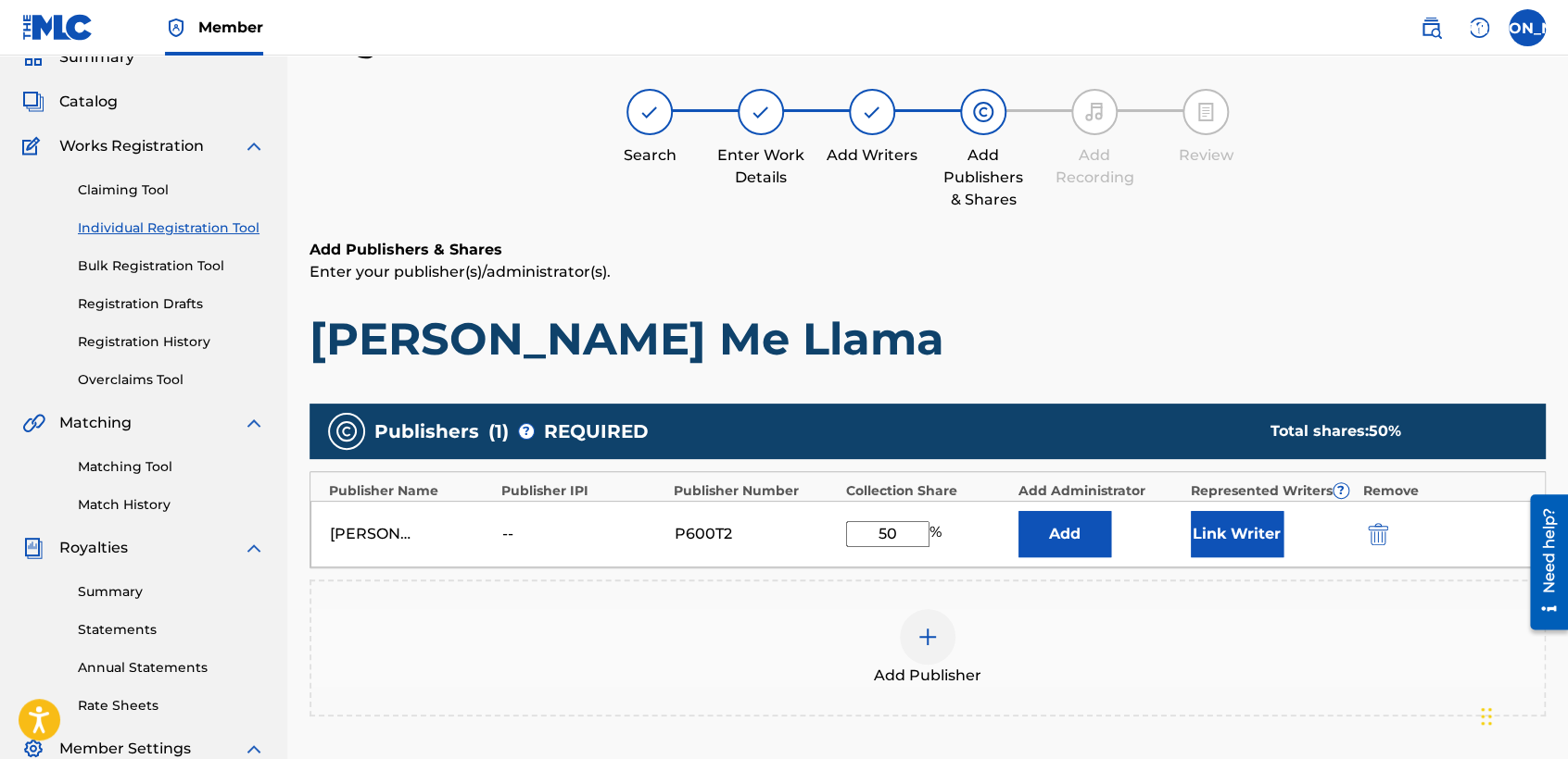
type input "50"
click at [1227, 542] on button "Link Writer" at bounding box center [1236, 534] width 92 height 47
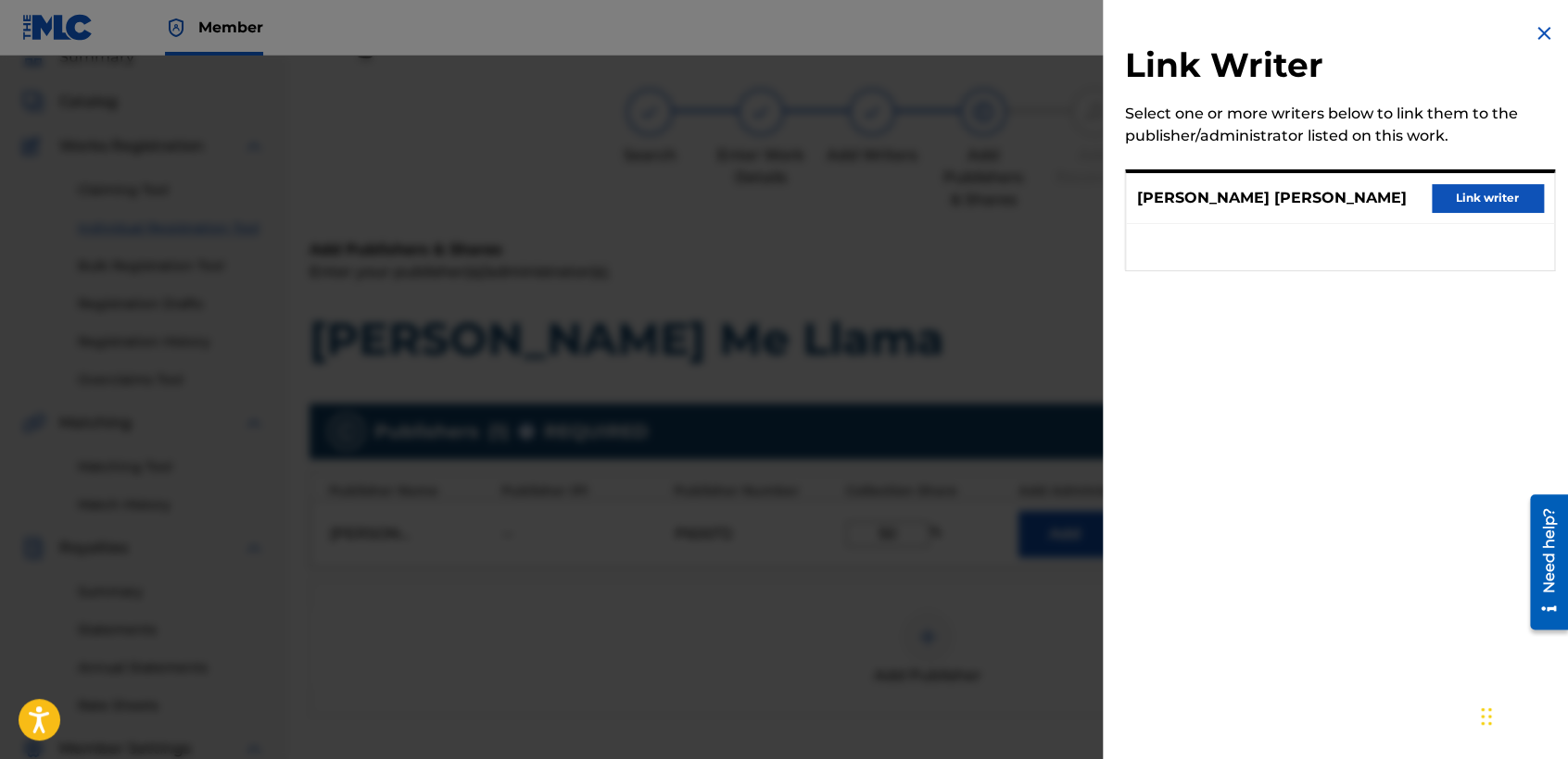
click at [1466, 198] on button "Link writer" at bounding box center [1487, 199] width 111 height 28
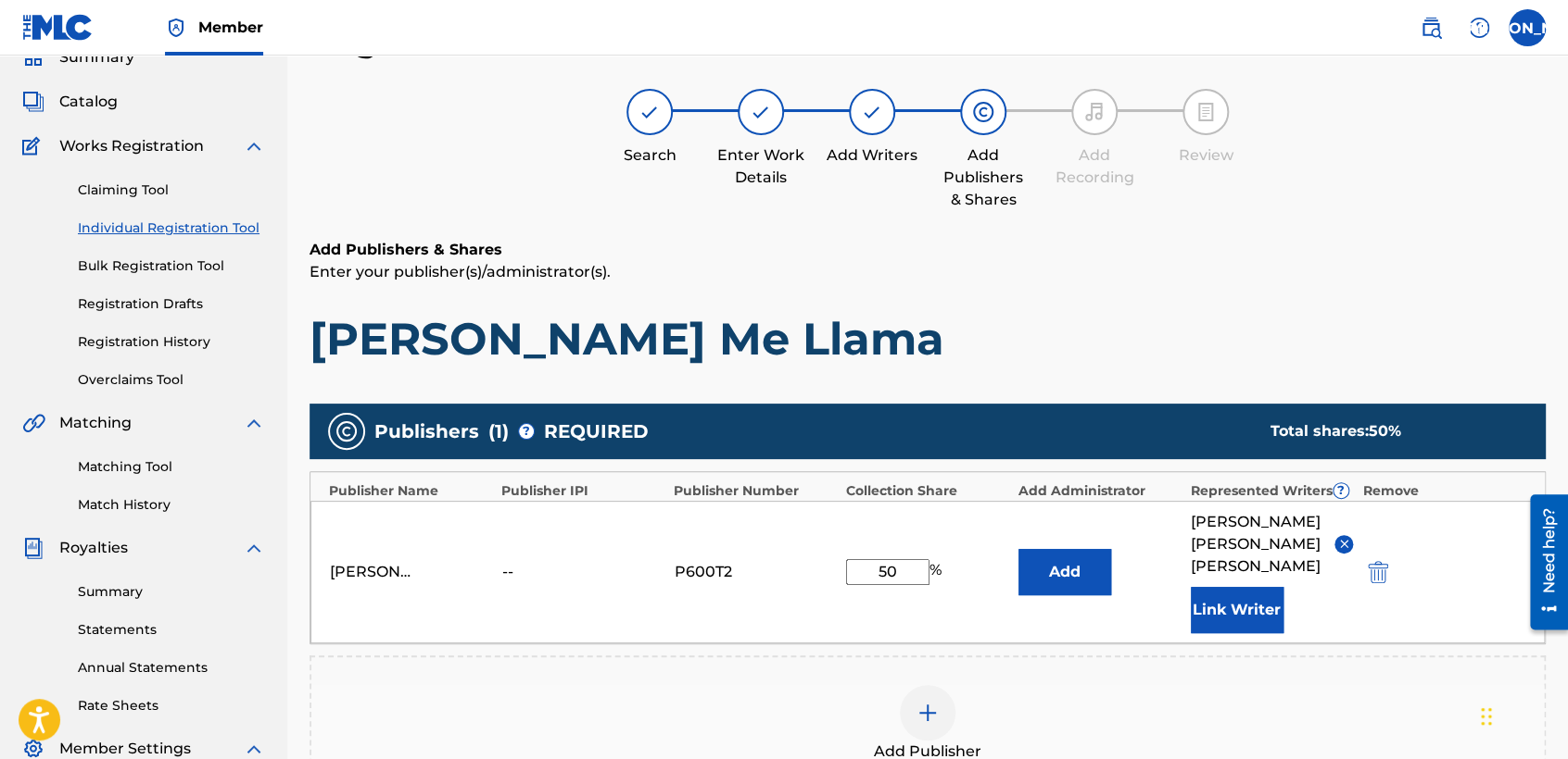
click at [1122, 365] on h1 "[PERSON_NAME] Me Llama" at bounding box center [927, 339] width 1236 height 56
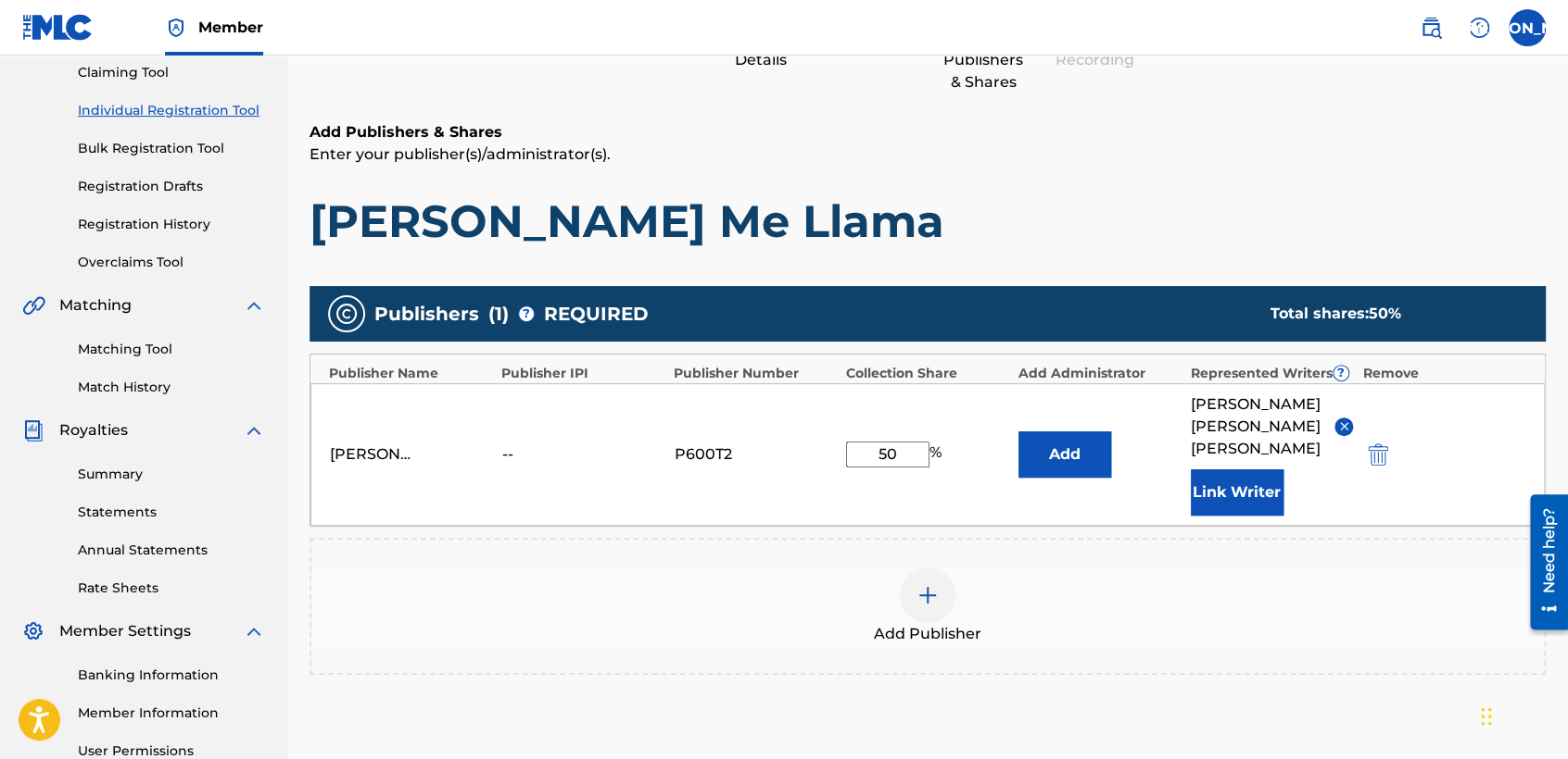
scroll to position [391, 0]
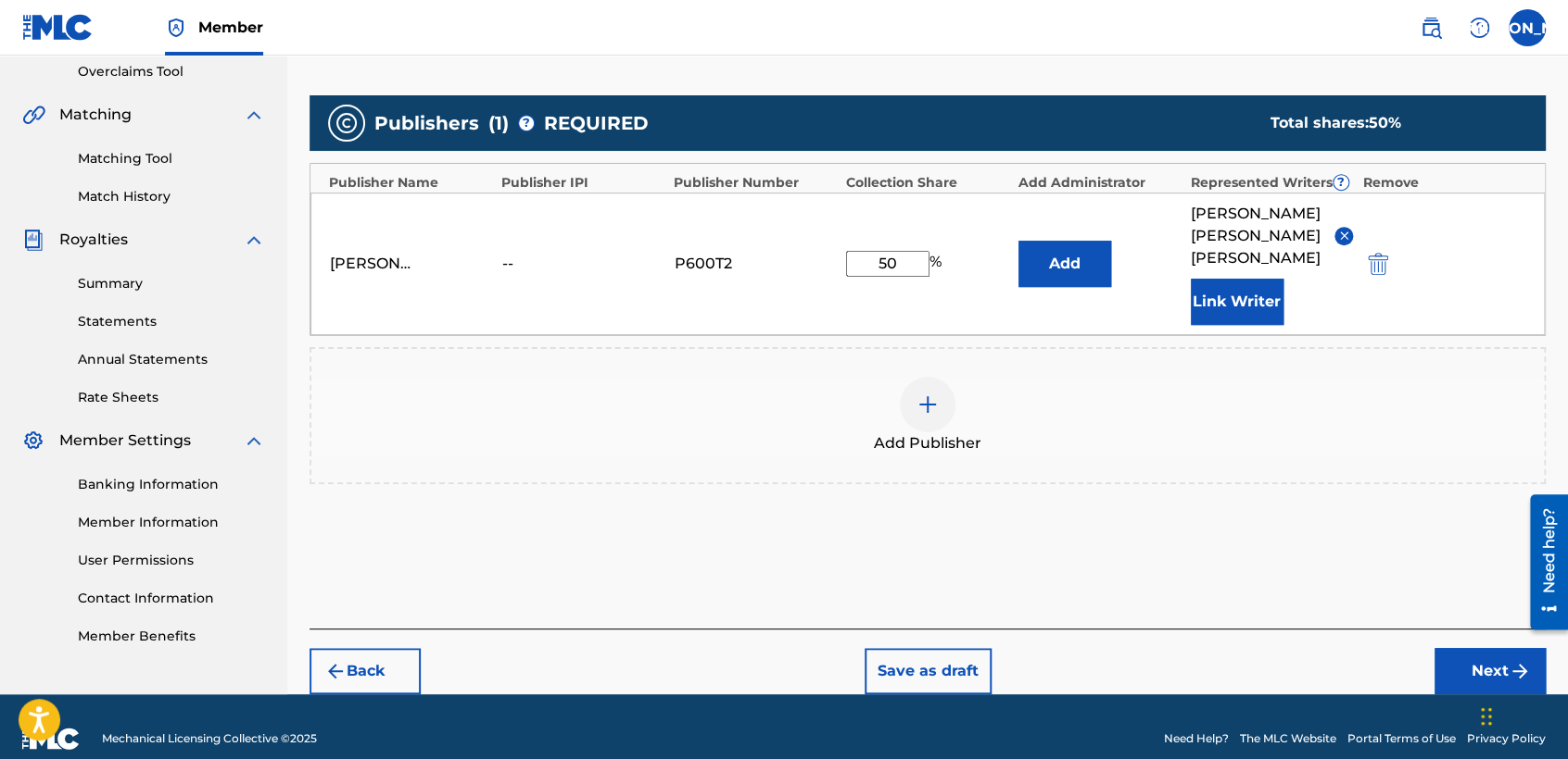
click at [1435, 648] on button "Next" at bounding box center [1490, 671] width 111 height 47
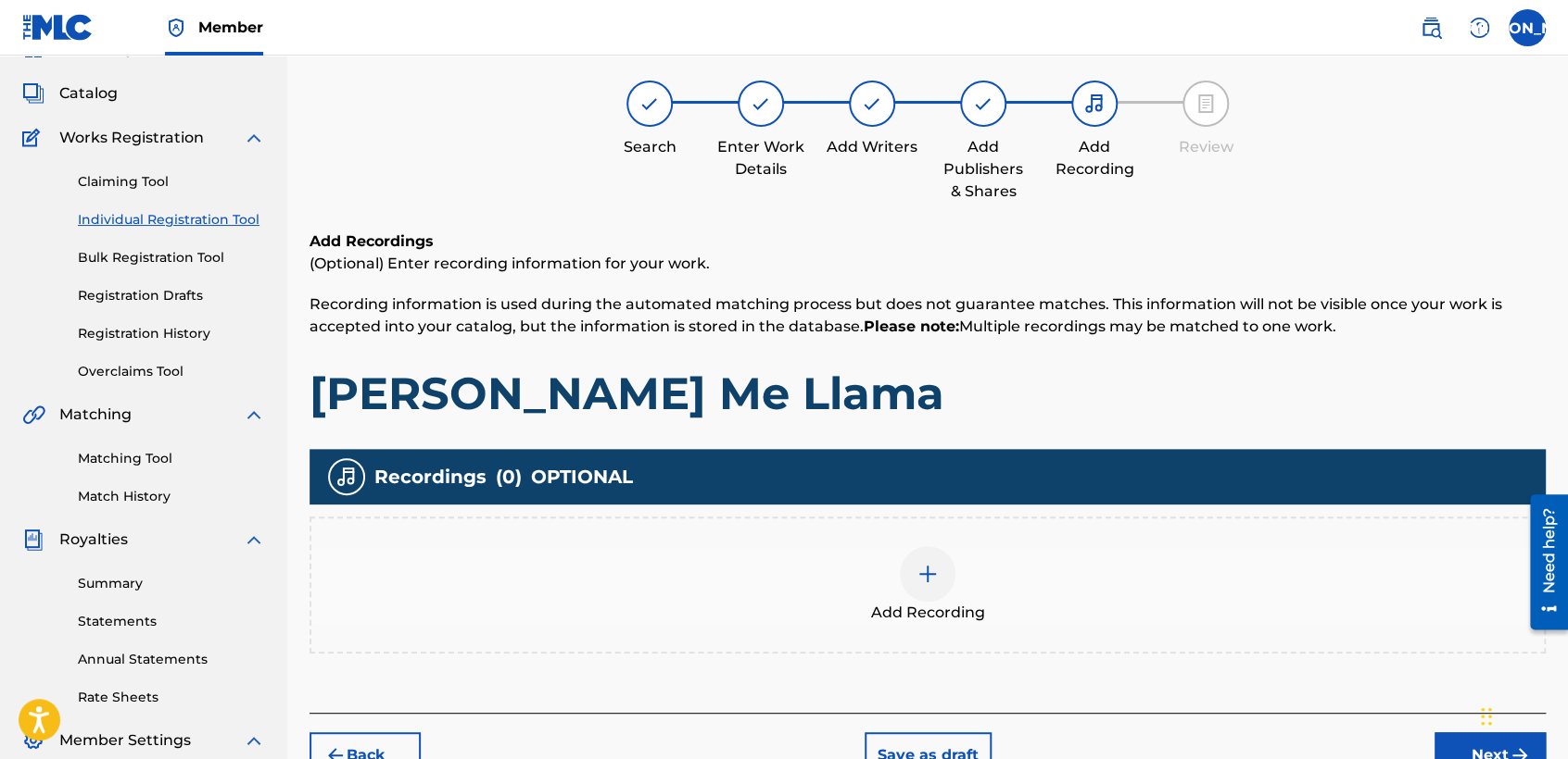
scroll to position [82, 0]
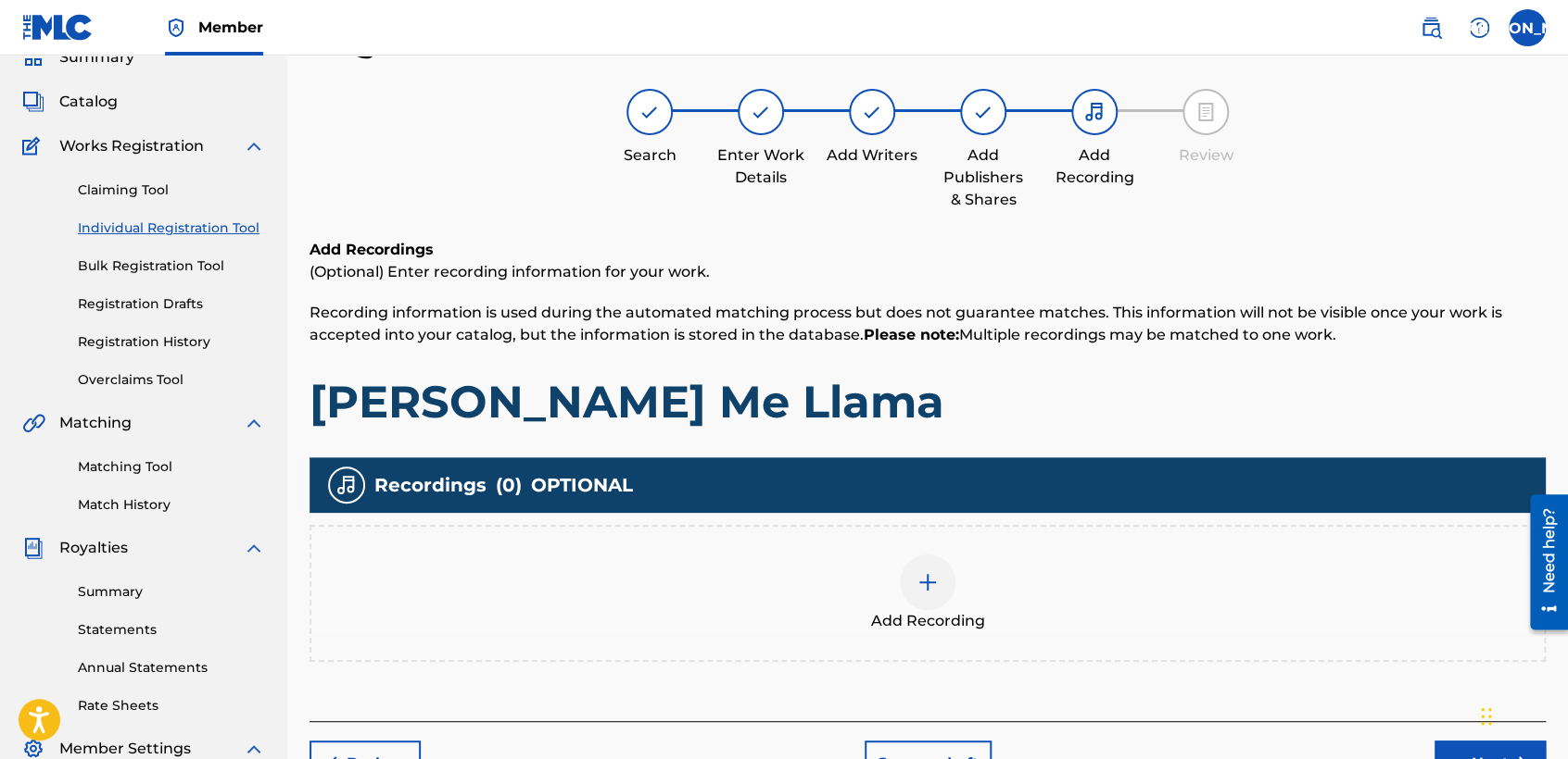
click at [887, 612] on span "Add Recording" at bounding box center [928, 622] width 114 height 22
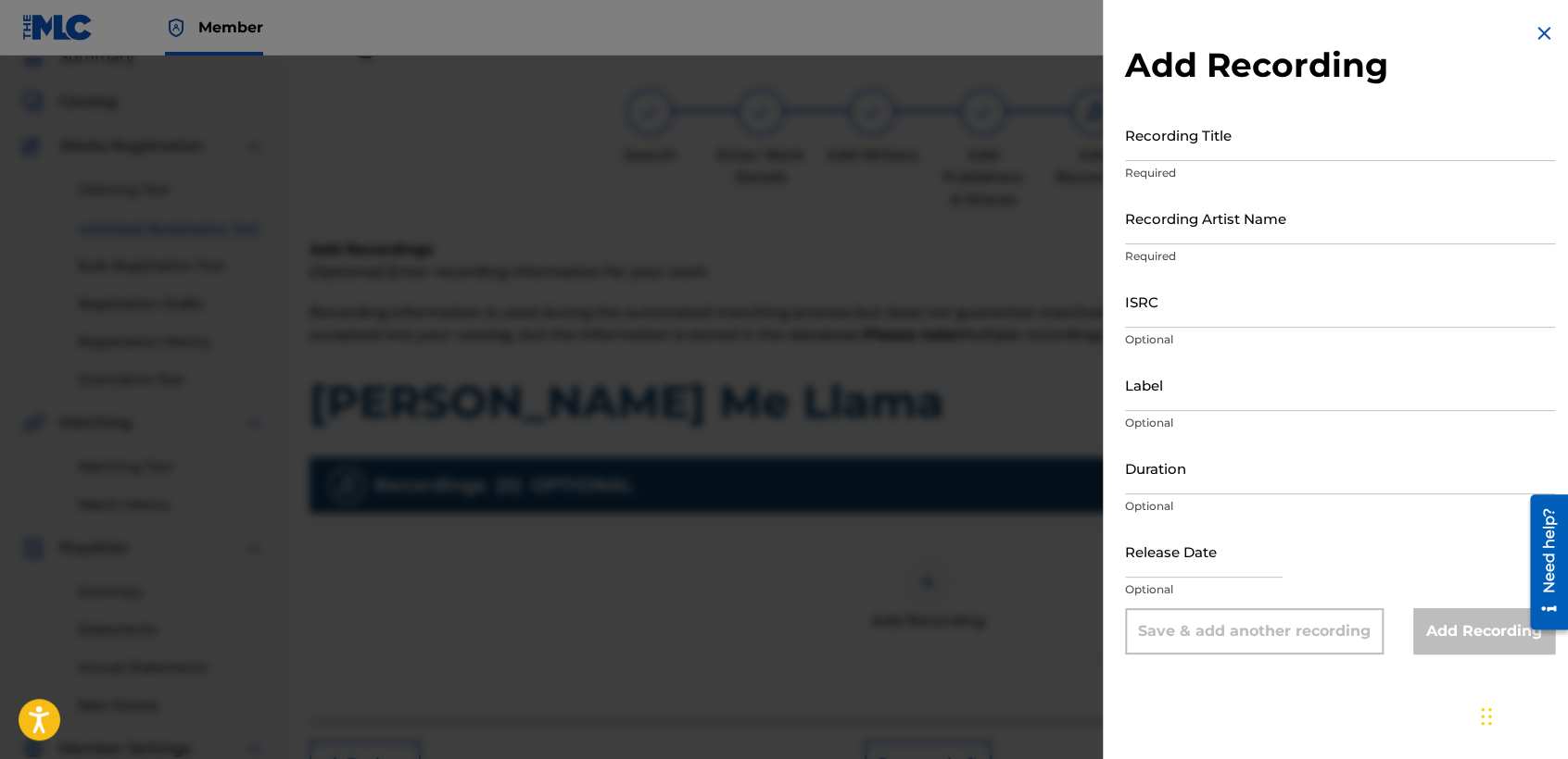
click at [1254, 125] on input "Recording Title" at bounding box center [1339, 134] width 430 height 53
paste input "[PERSON_NAME] Me Llama"
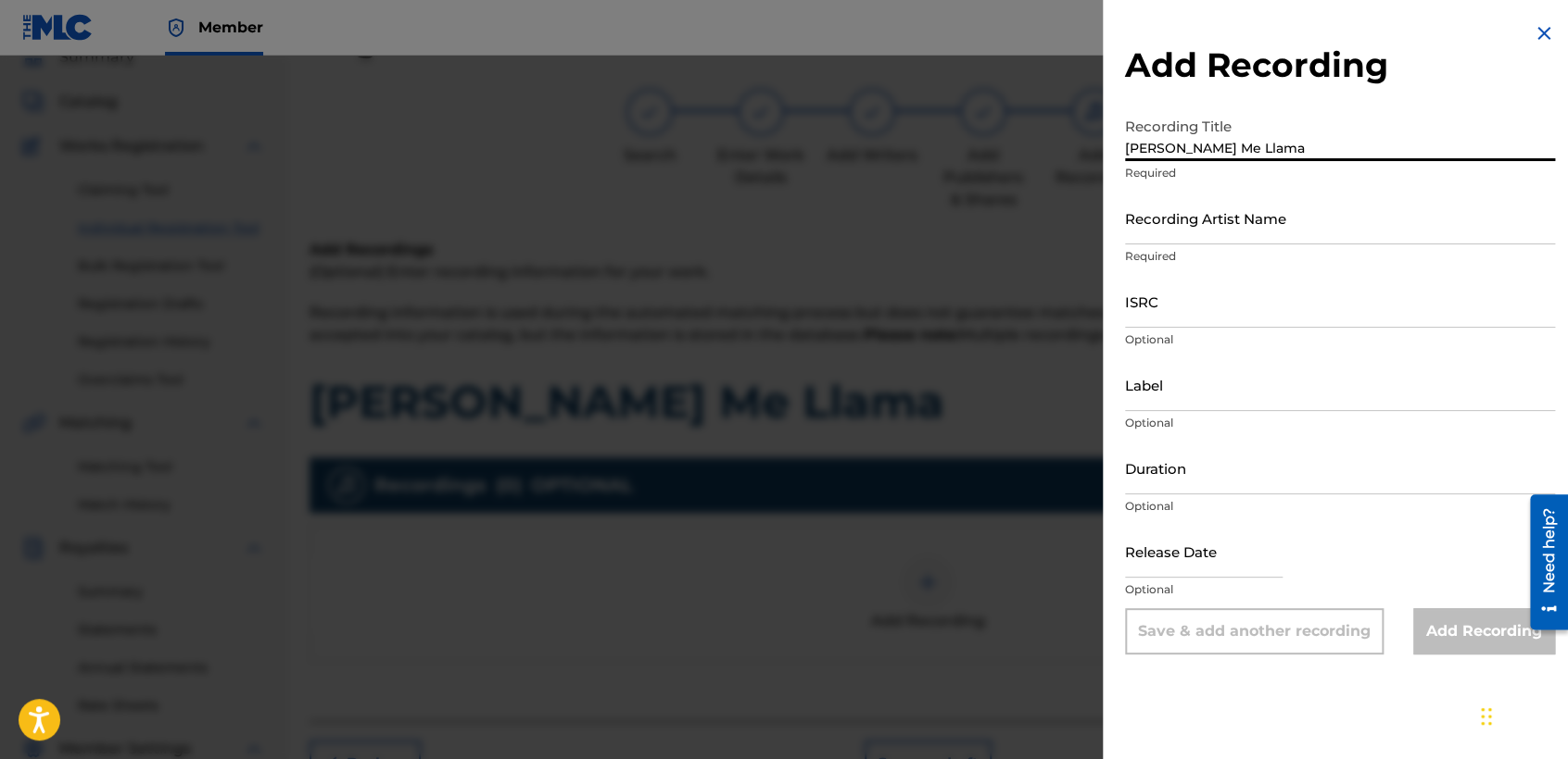
type input "[PERSON_NAME] Me Llama"
click at [1229, 182] on div "Recording Title [PERSON_NAME] Me Llama Required" at bounding box center [1339, 149] width 430 height 83
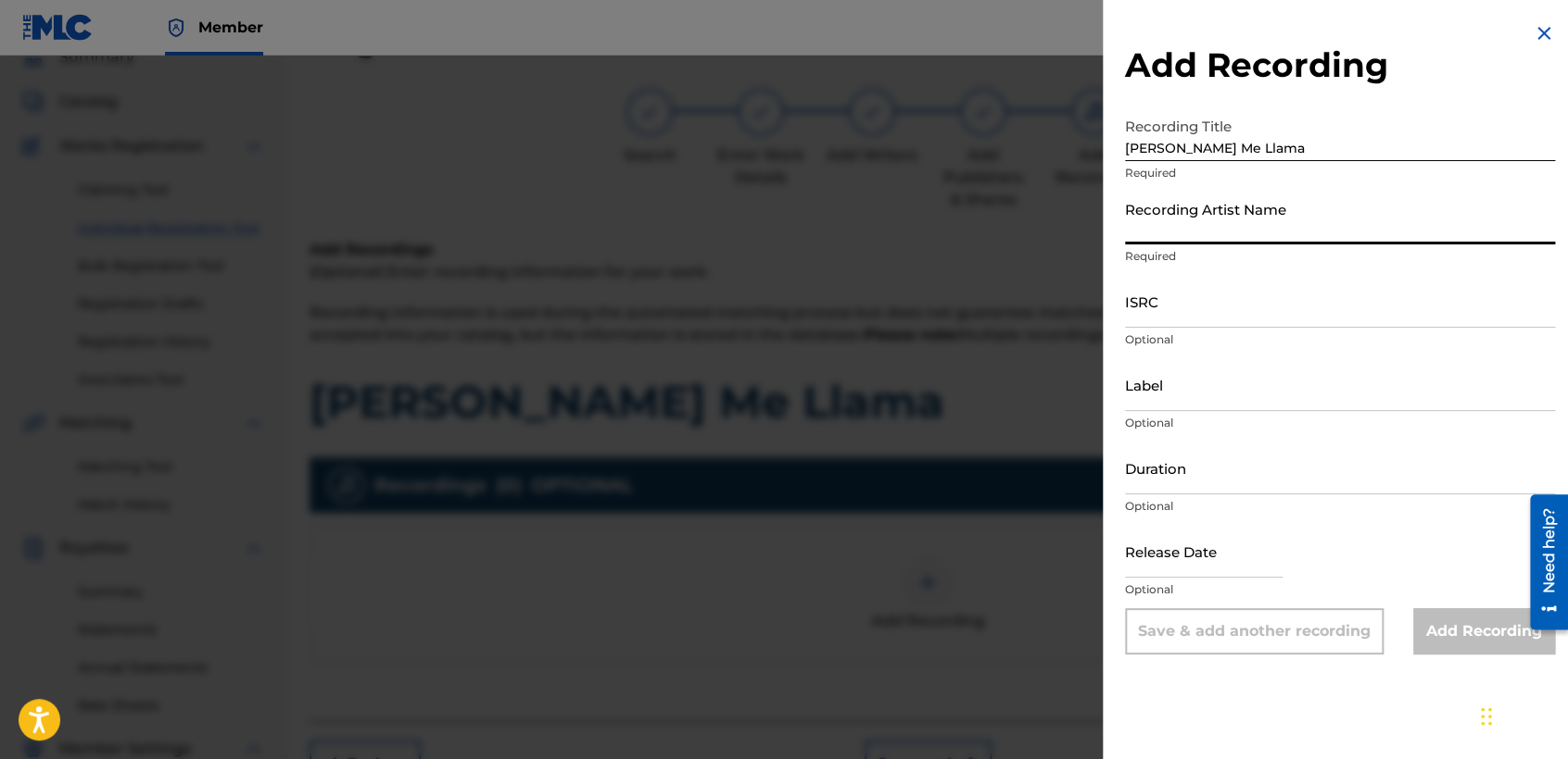
click at [1208, 218] on input "Recording Artist Name" at bounding box center [1339, 218] width 430 height 53
type input "Baby [PERSON_NAME]"
type input "03:40"
type input "[DATE]"
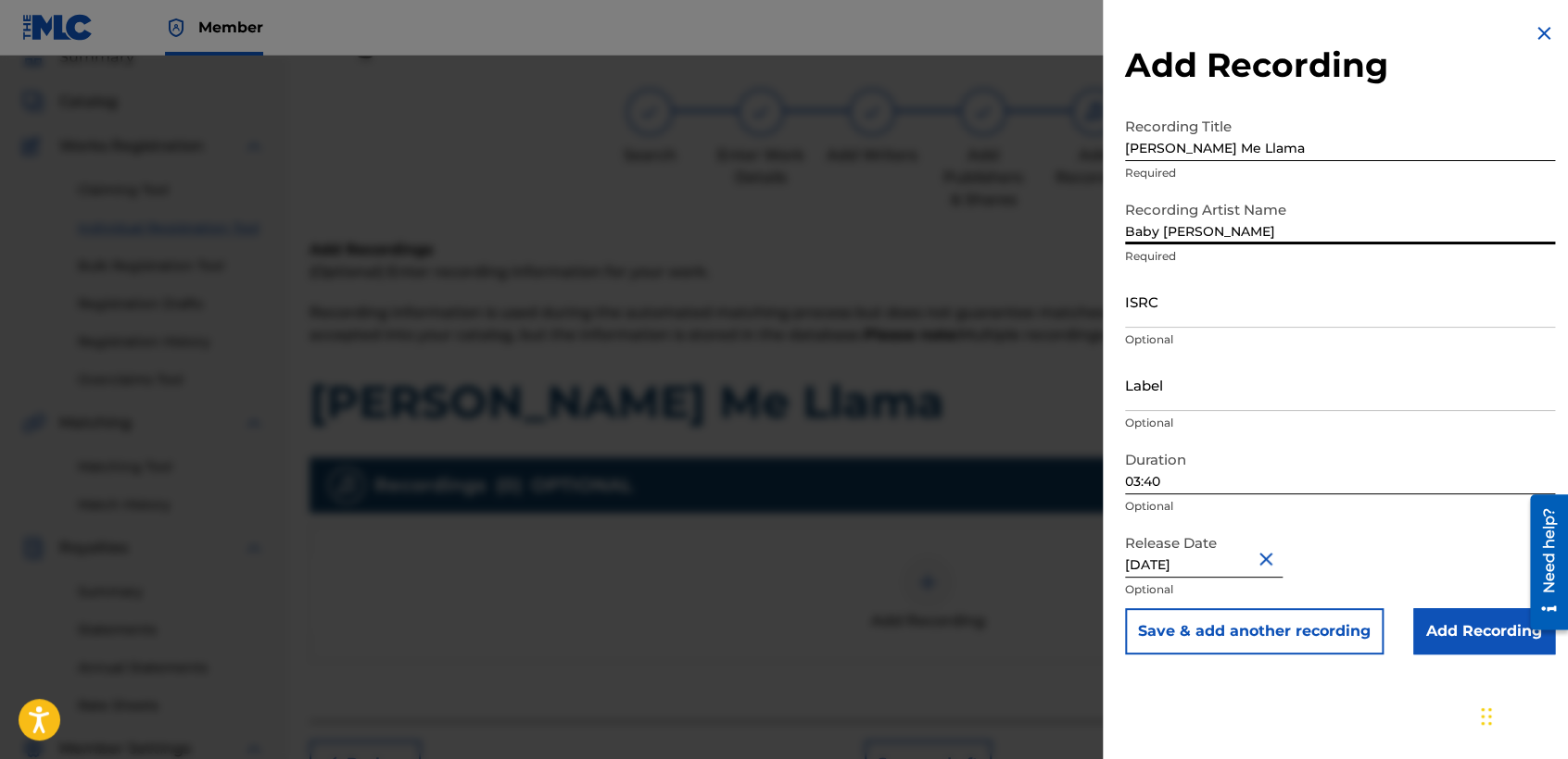
click at [1164, 477] on input "03:40" at bounding box center [1339, 468] width 430 height 53
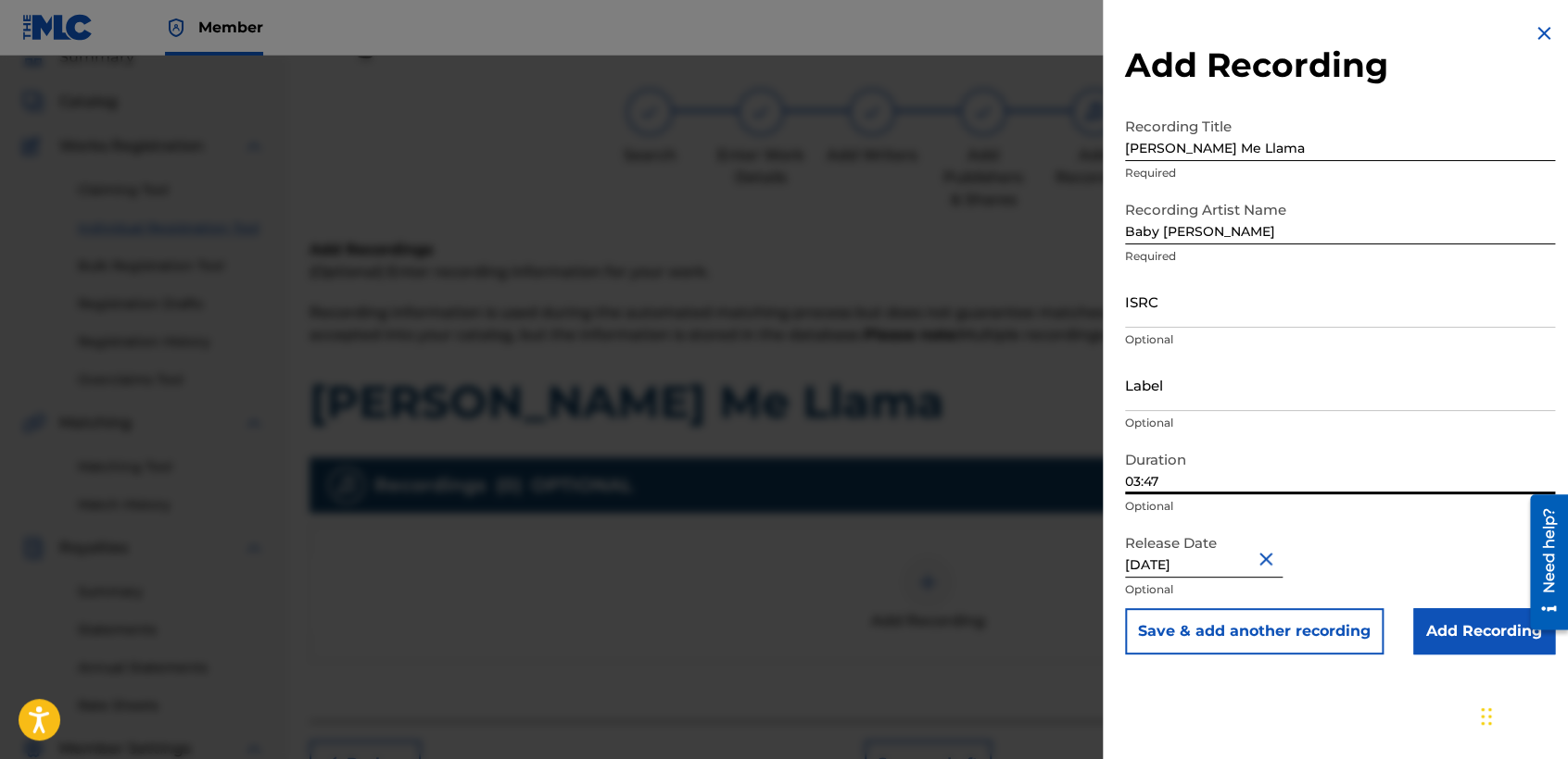
type input "03:47"
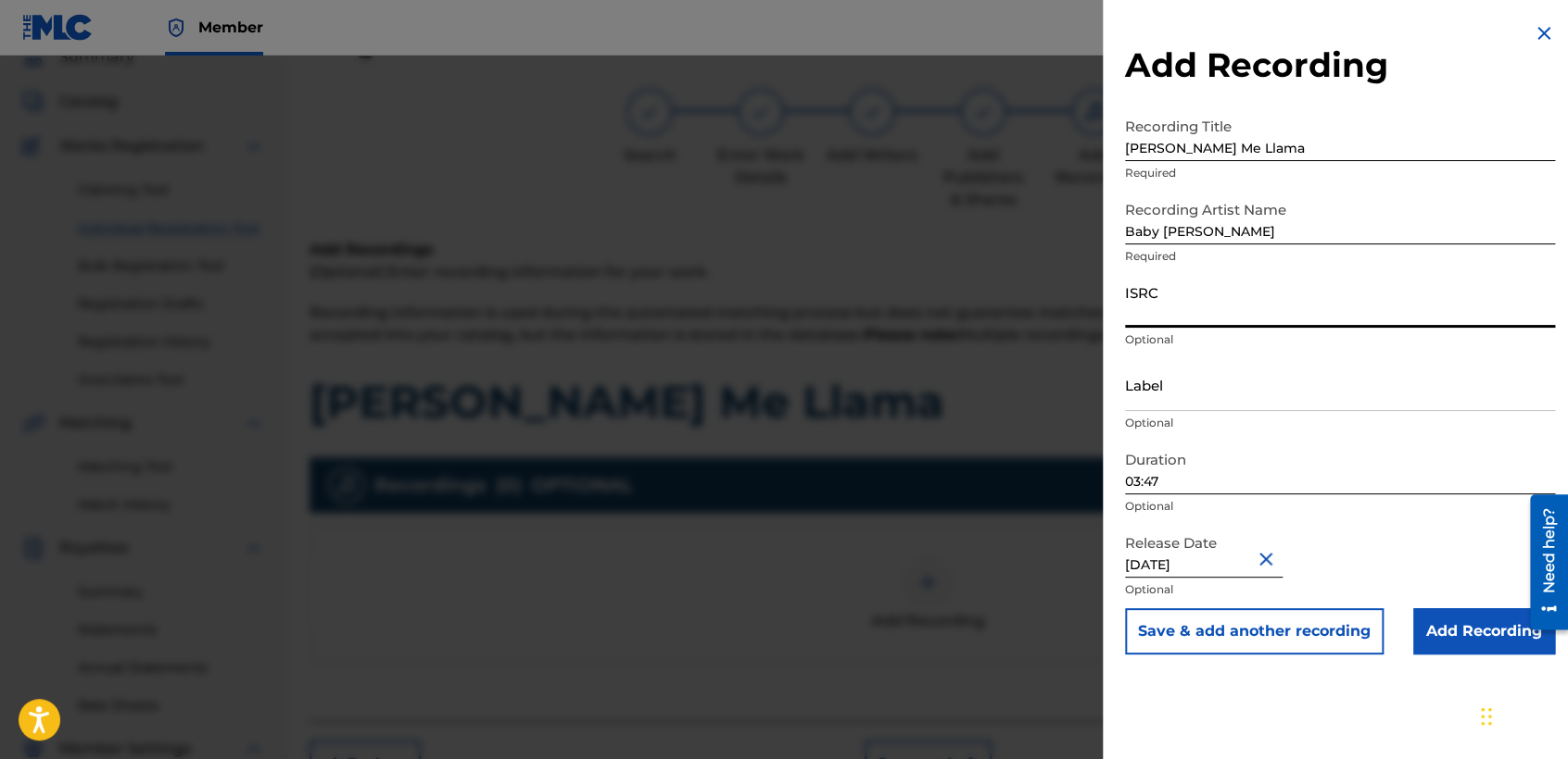
click at [1219, 314] on input "ISRC" at bounding box center [1339, 301] width 430 height 53
paste input "USDY42195105"
type input "USDY42195105"
click at [1421, 619] on input "Add Recording" at bounding box center [1484, 632] width 142 height 47
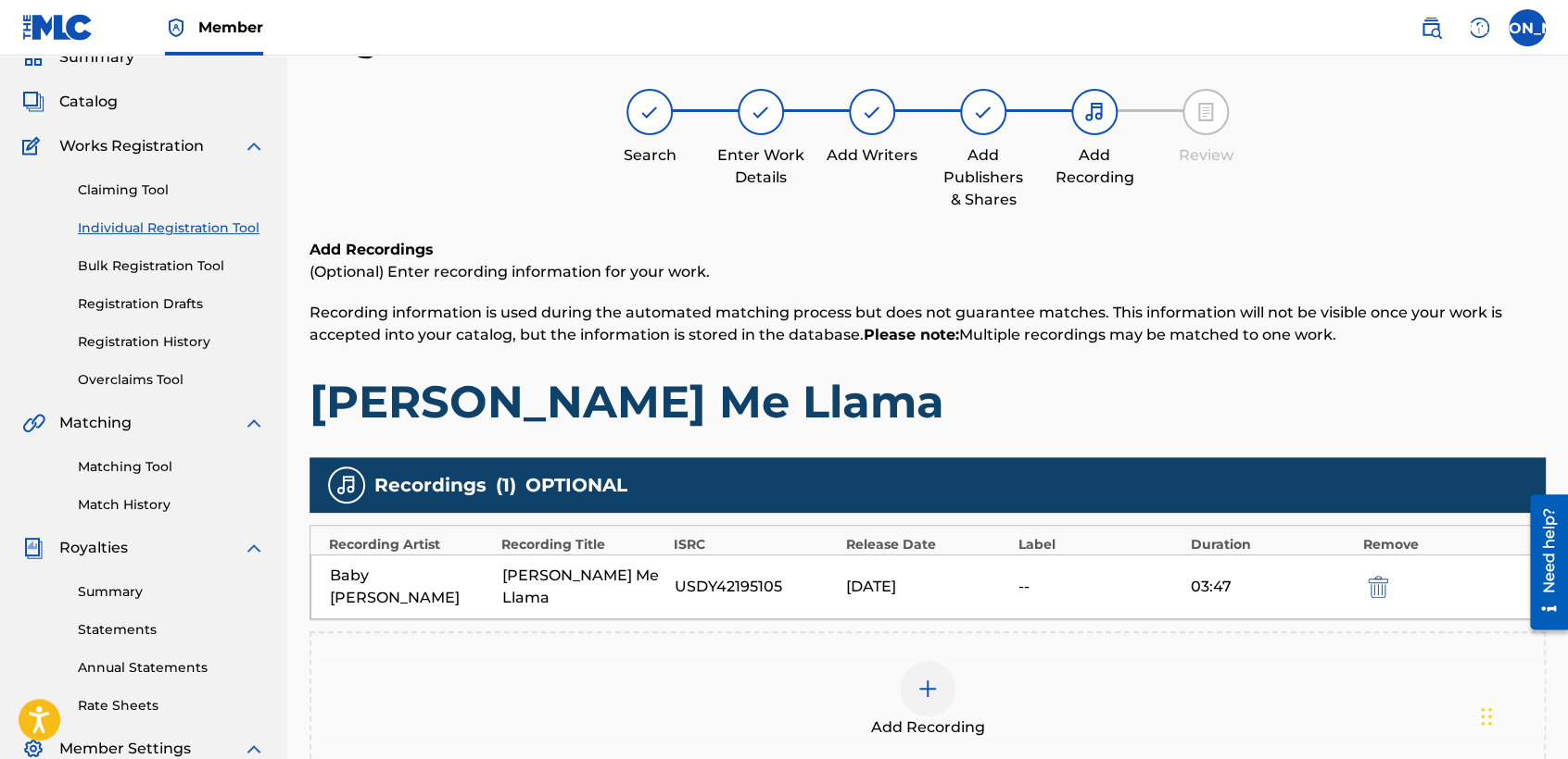
click at [1037, 348] on div "Add Recordings (Optional) Enter recording information for your work. Recording …" at bounding box center [927, 334] width 1236 height 191
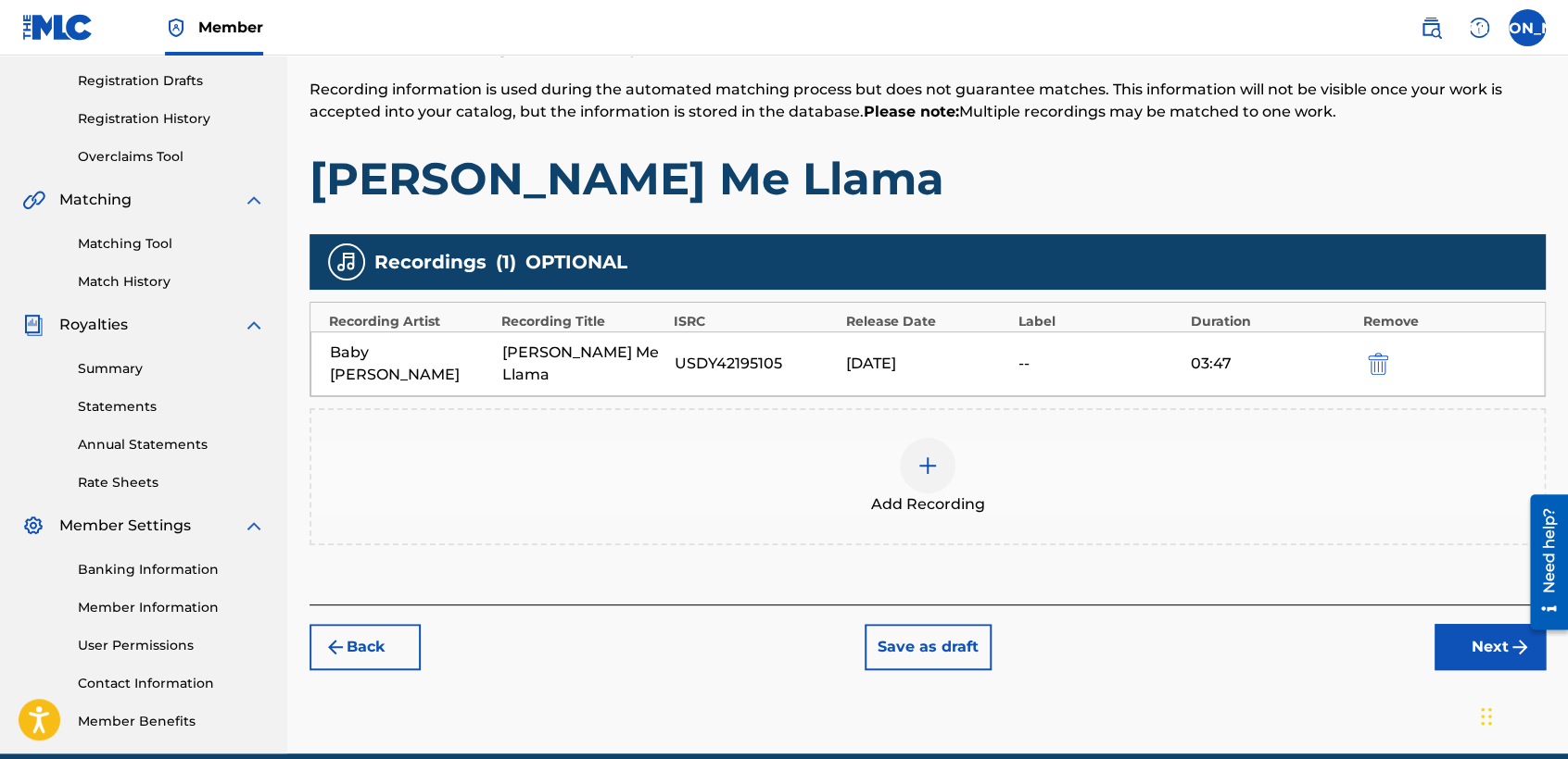
scroll to position [388, 0]
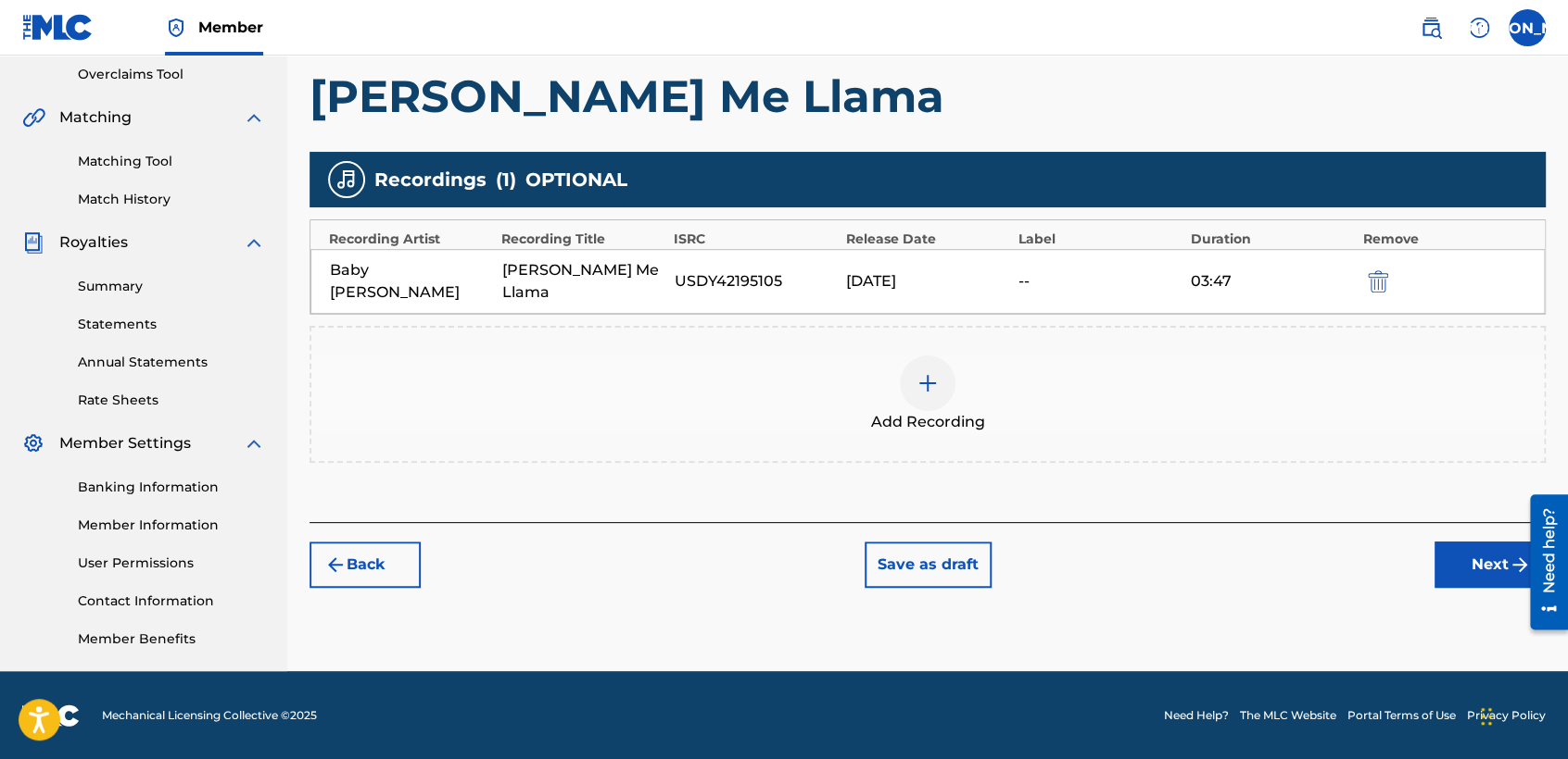
click at [1437, 563] on button "Next" at bounding box center [1490, 565] width 111 height 47
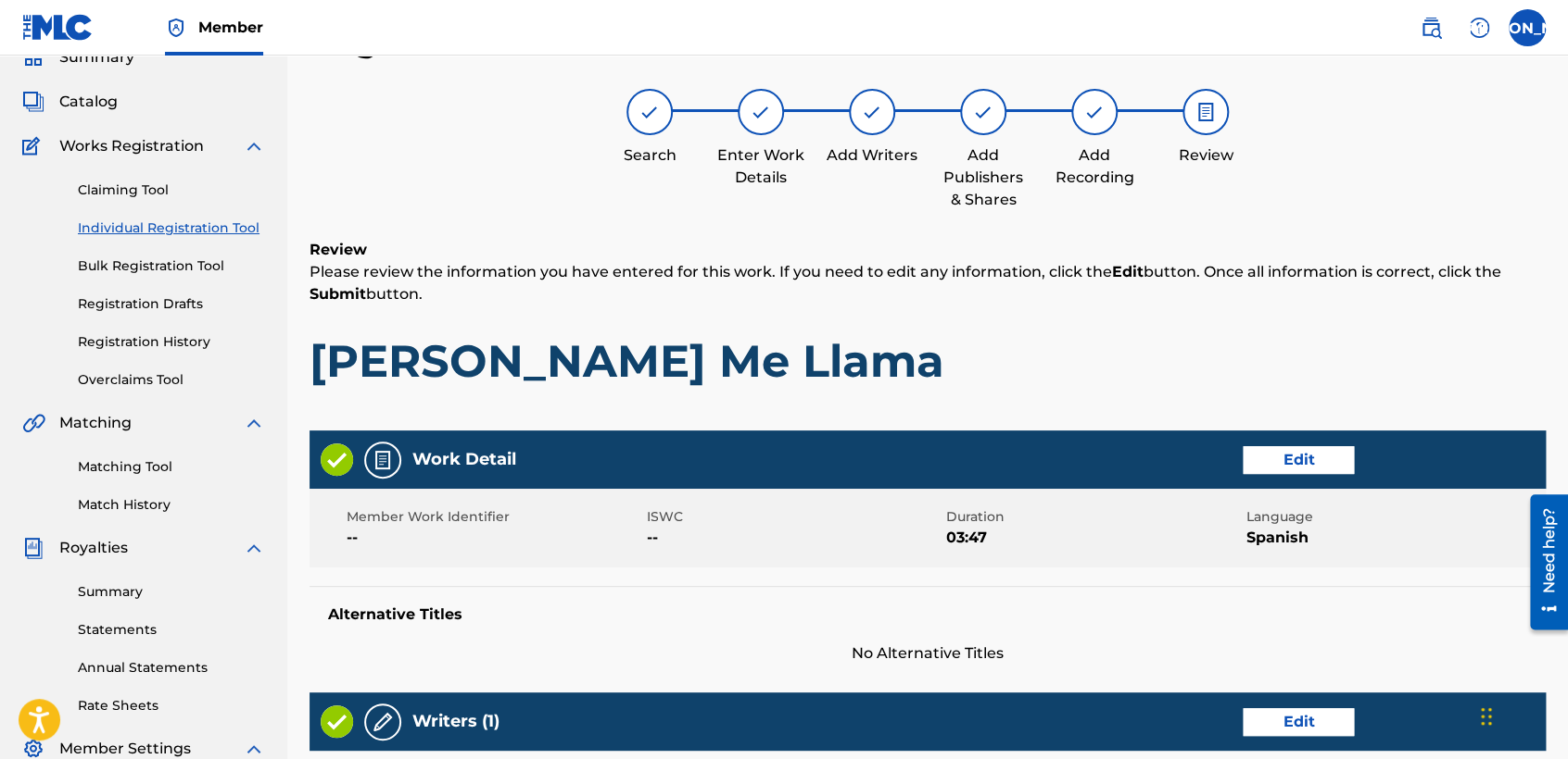
click at [1115, 387] on h1 "[PERSON_NAME] Me Llama" at bounding box center [927, 362] width 1236 height 56
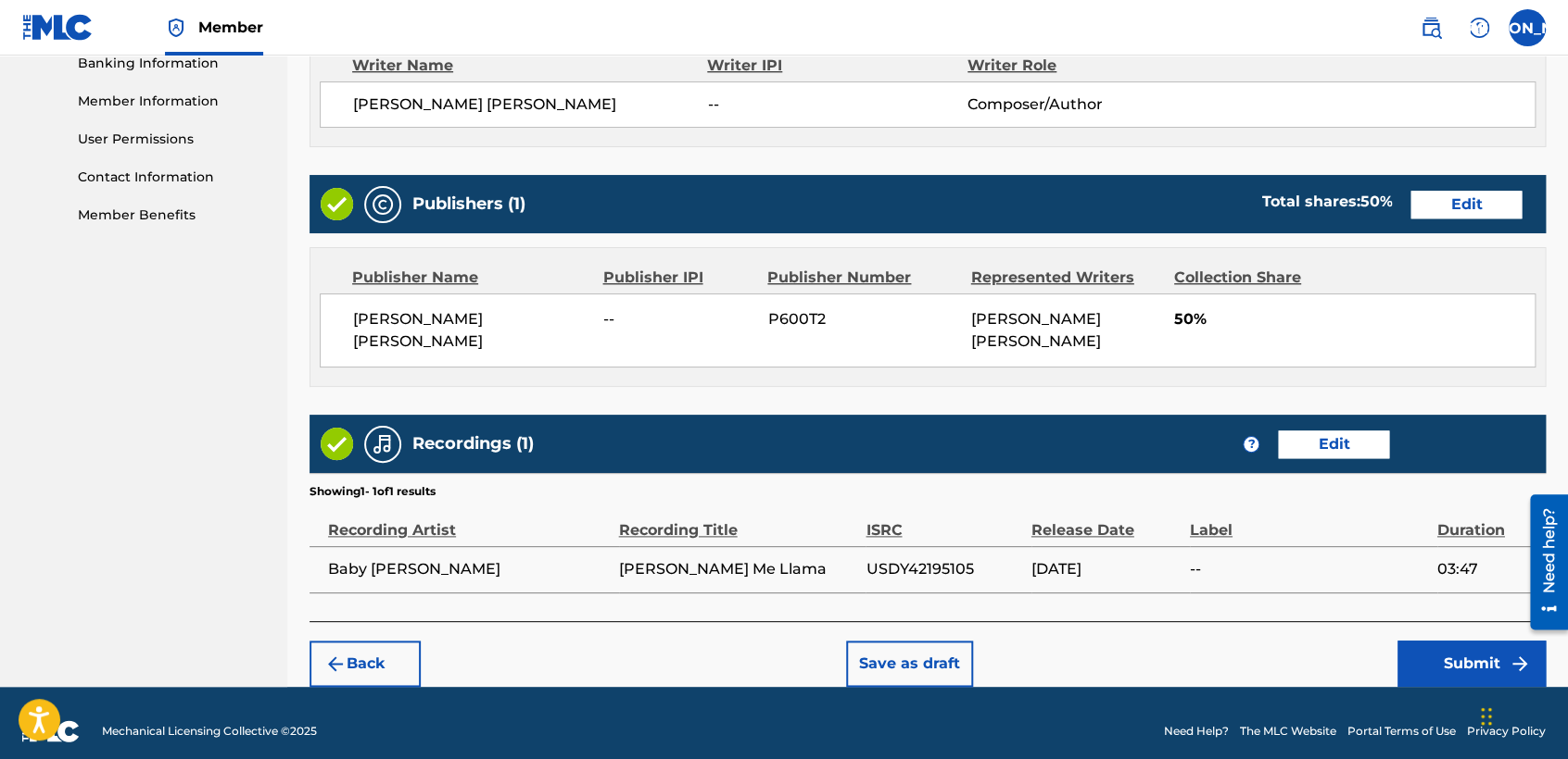
scroll to position [823, 0]
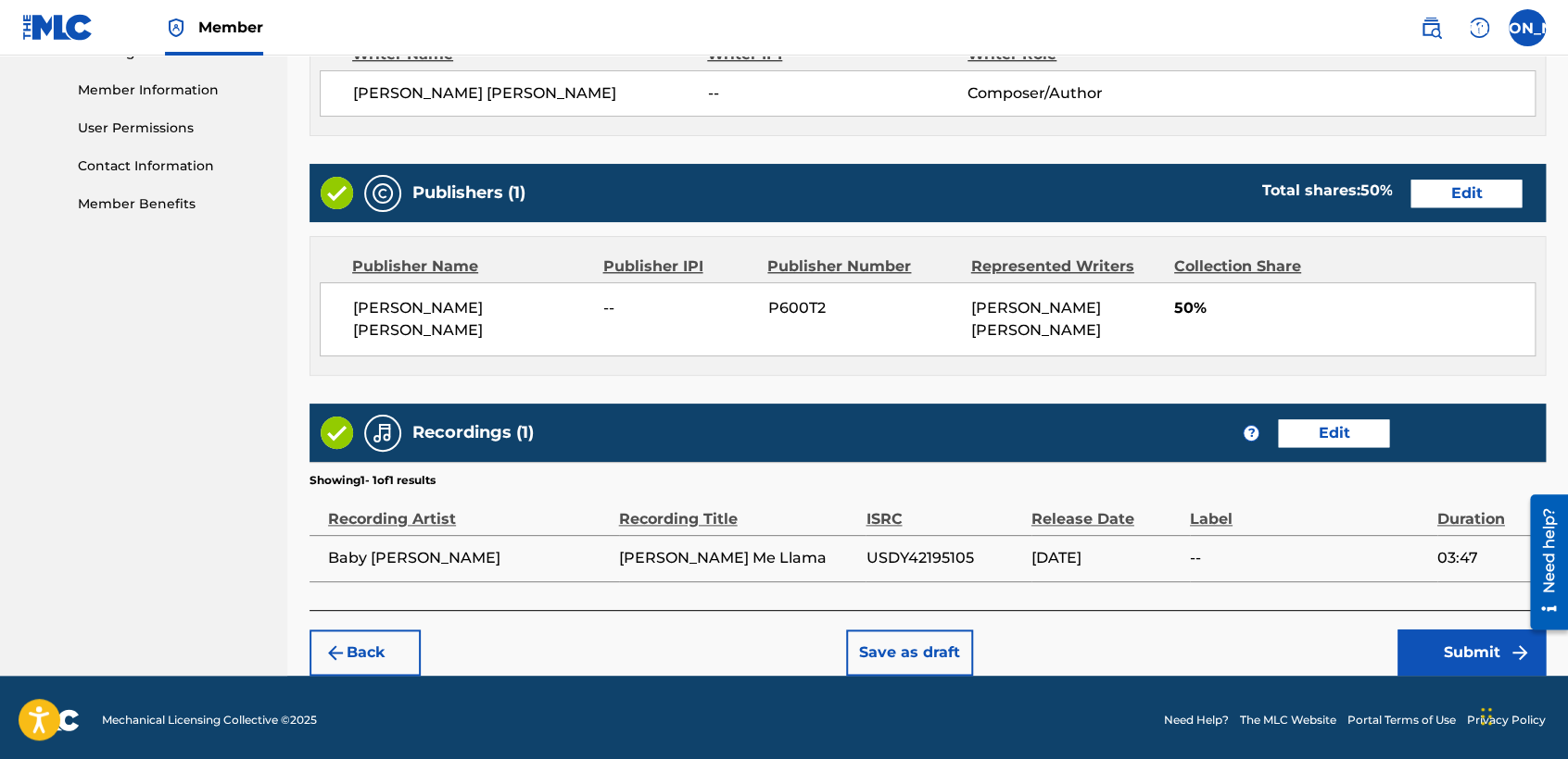
click at [1437, 655] on button "Submit" at bounding box center [1471, 653] width 148 height 47
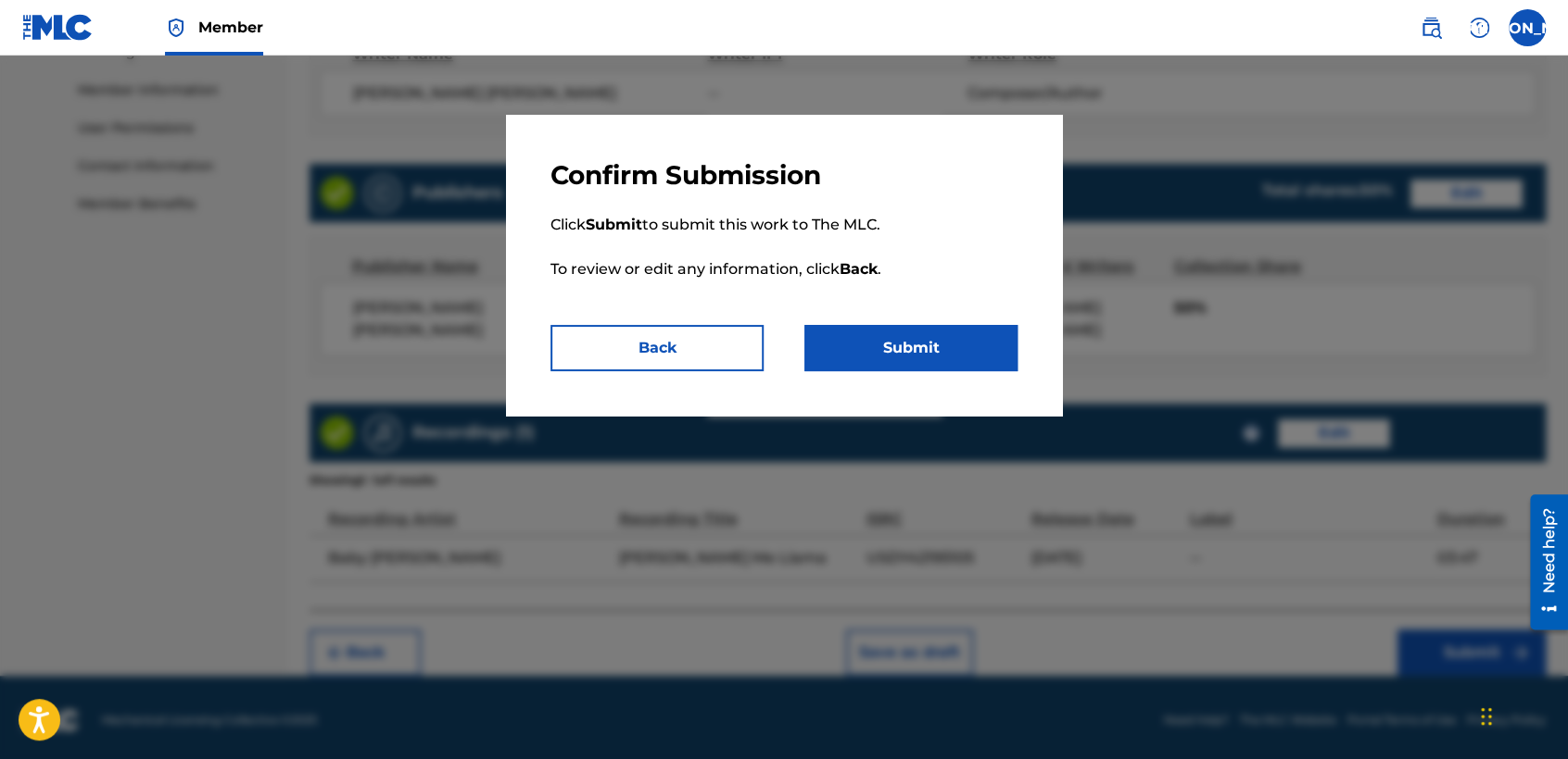
click at [904, 338] on button "Submit" at bounding box center [910, 349] width 213 height 47
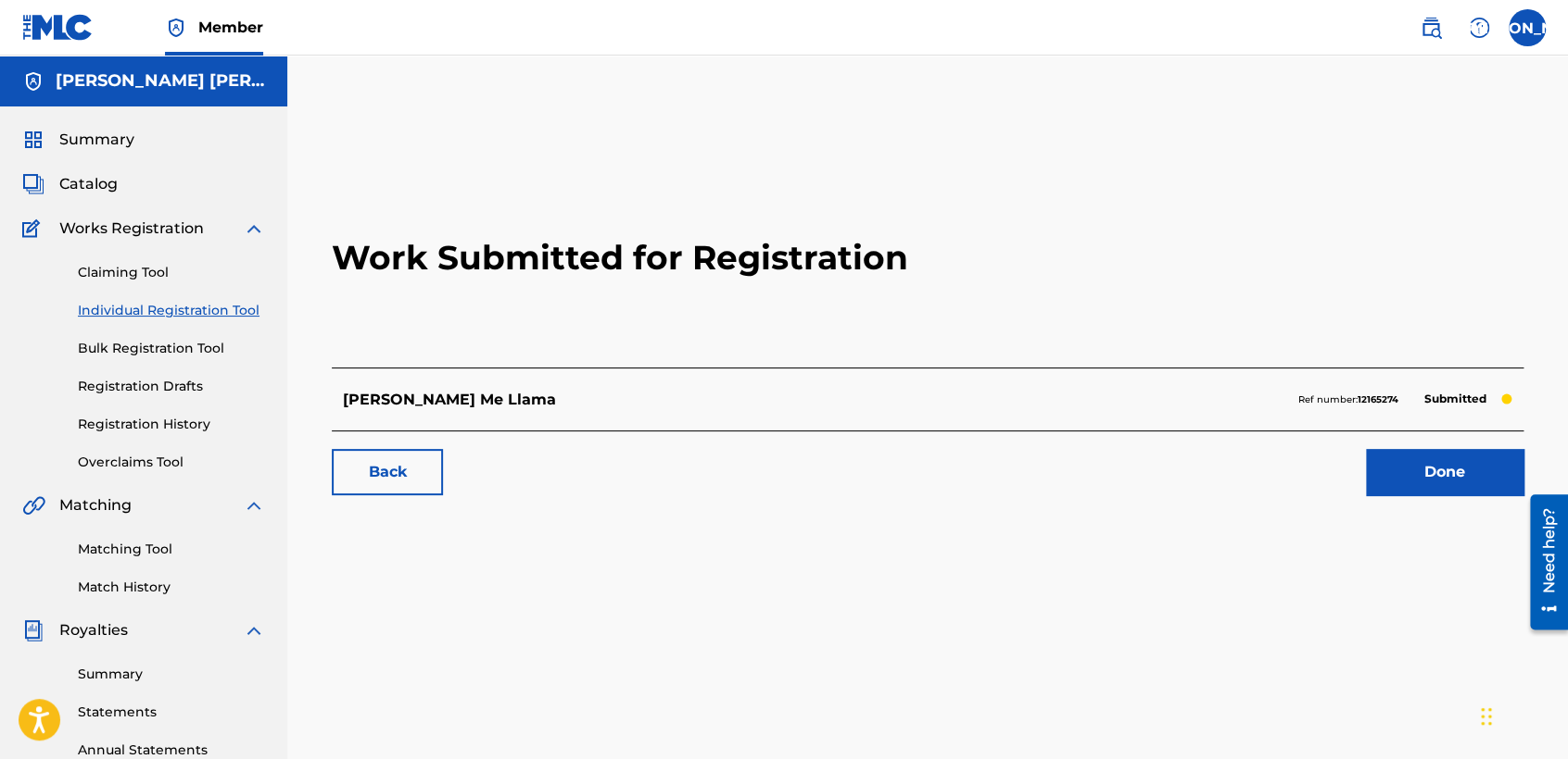
click at [230, 314] on link "Individual Registration Tool" at bounding box center [171, 310] width 187 height 20
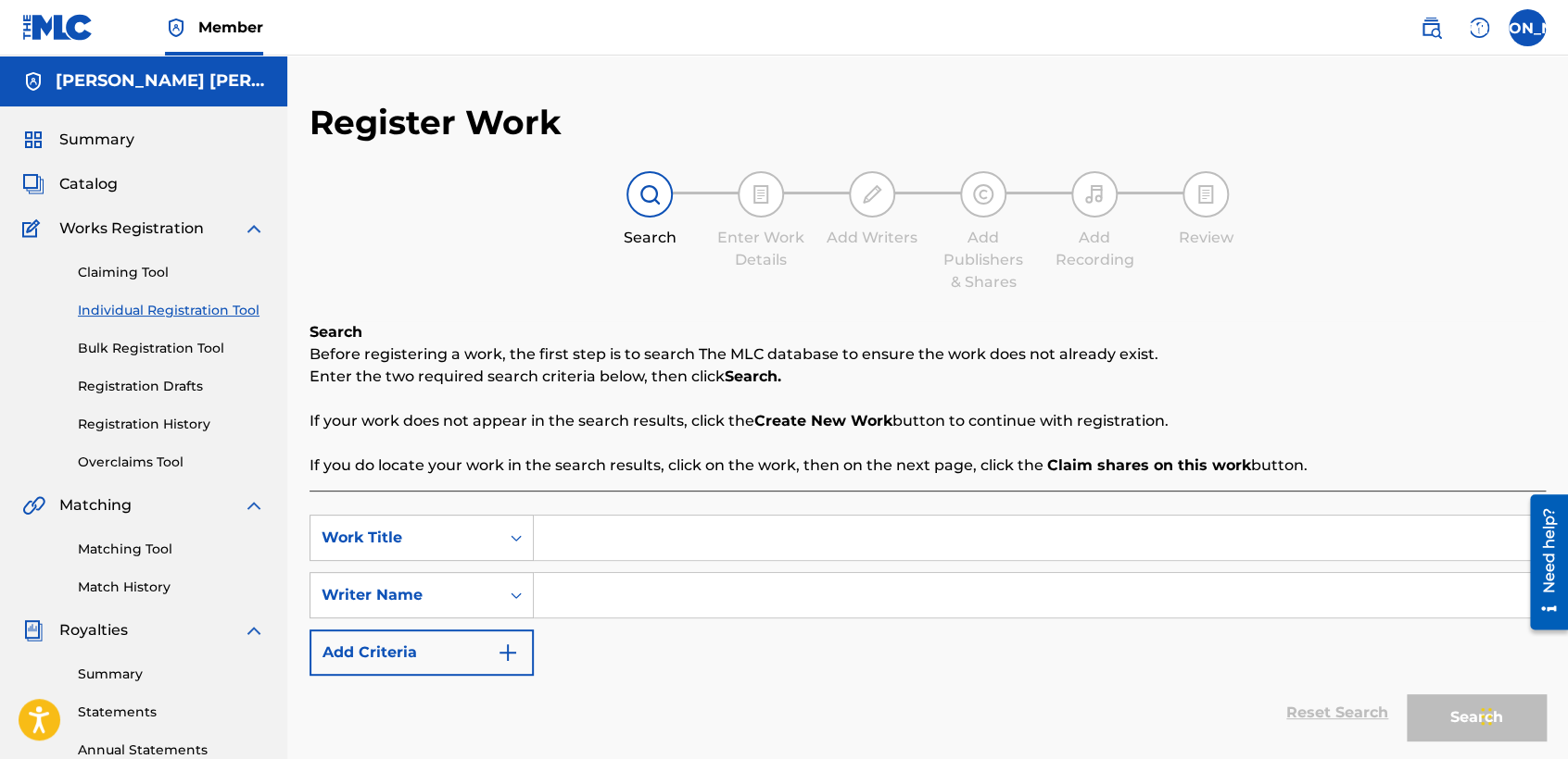
click at [587, 516] on input "Search Form" at bounding box center [1039, 538] width 1011 height 45
paste input "Wicked Family"
type input "Wicked Family"
click at [583, 586] on input "Search Form" at bounding box center [1039, 596] width 1011 height 45
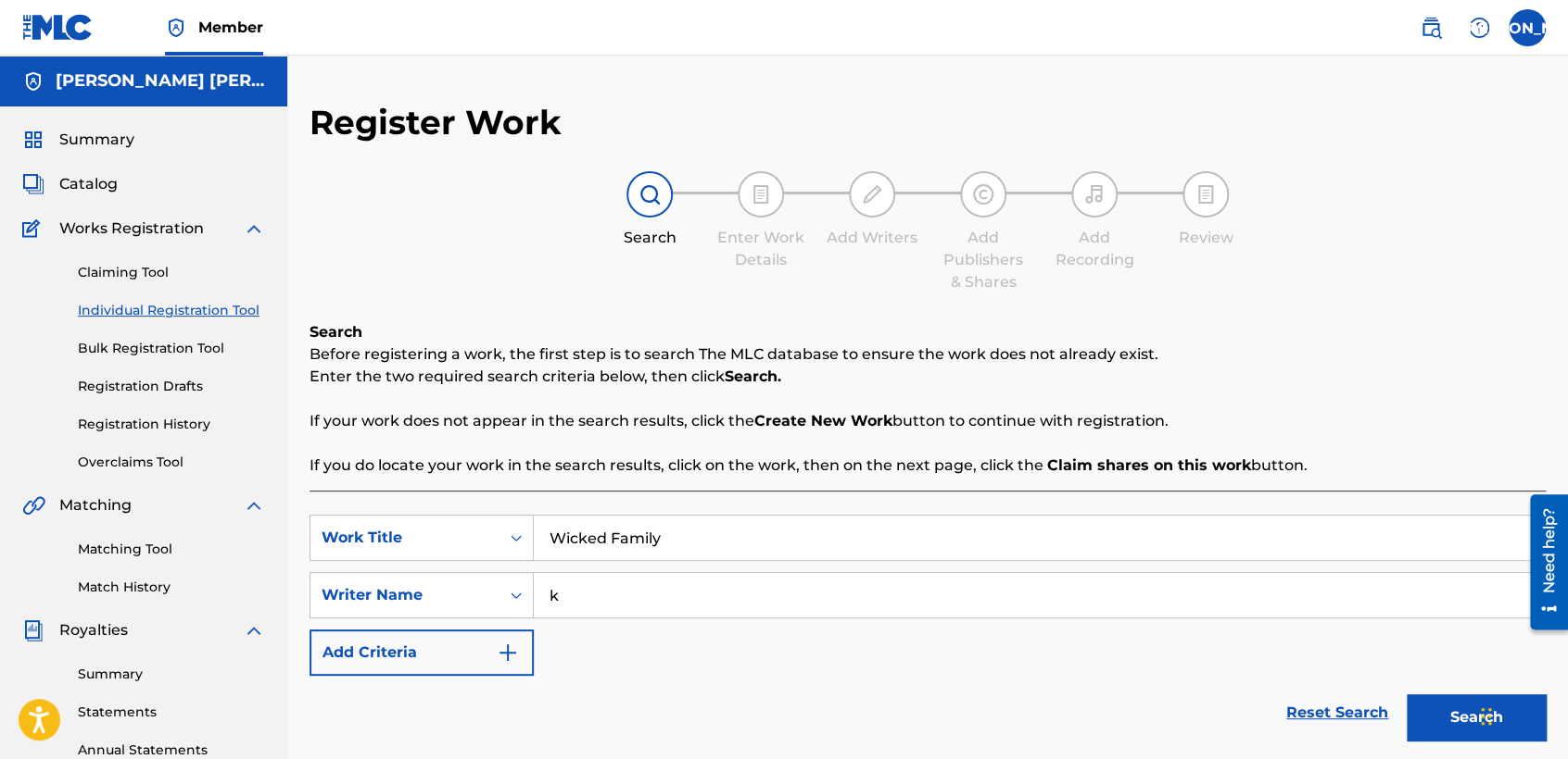
type input "k"
click at [1407, 695] on button "Search" at bounding box center [1476, 718] width 139 height 47
click at [899, 434] on div "Search Before registering a work, the first step is to search The MLC database …" at bounding box center [927, 399] width 1236 height 156
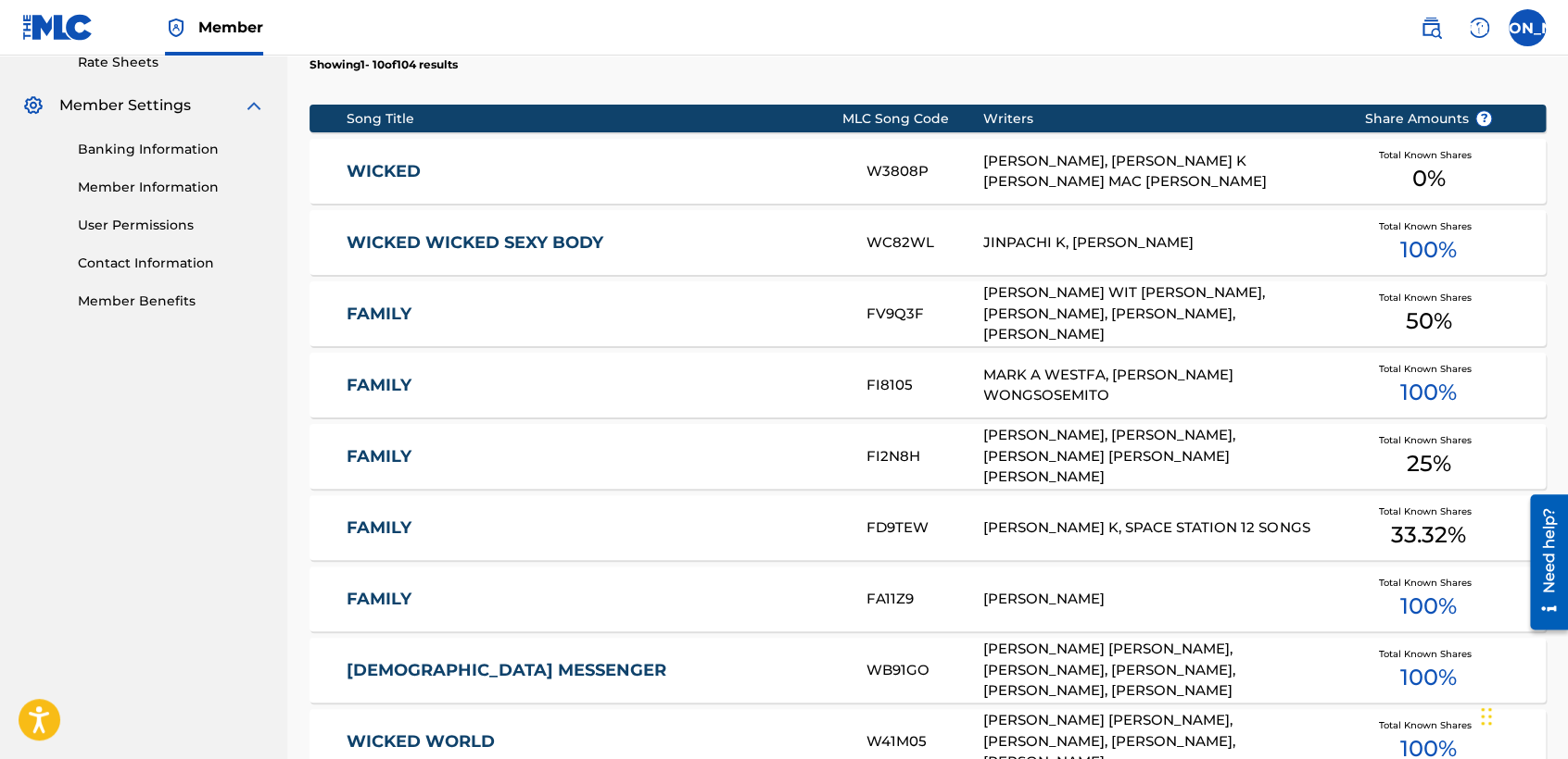
scroll to position [822, 0]
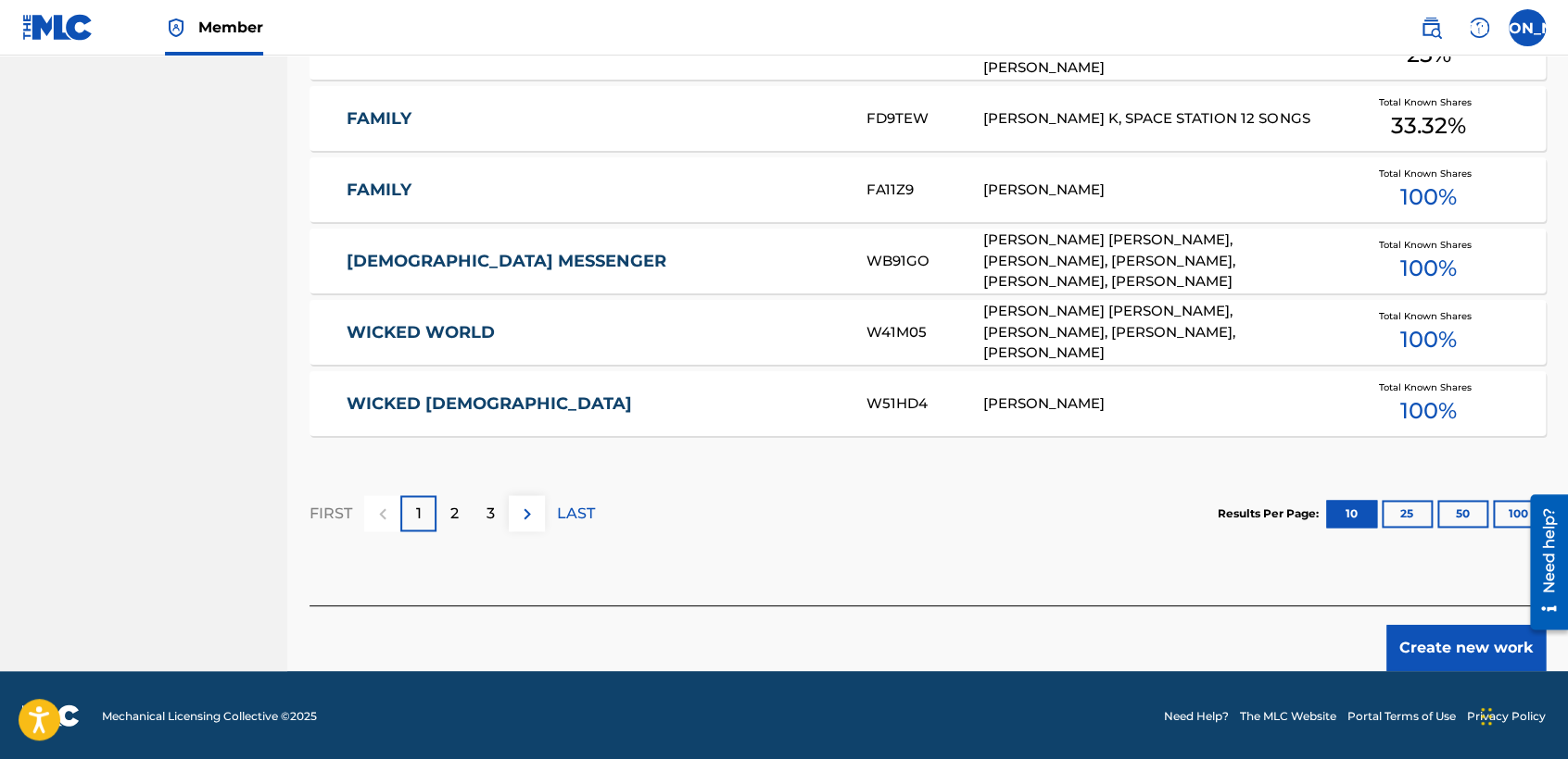
click at [1445, 641] on button "Create new work" at bounding box center [1465, 648] width 160 height 47
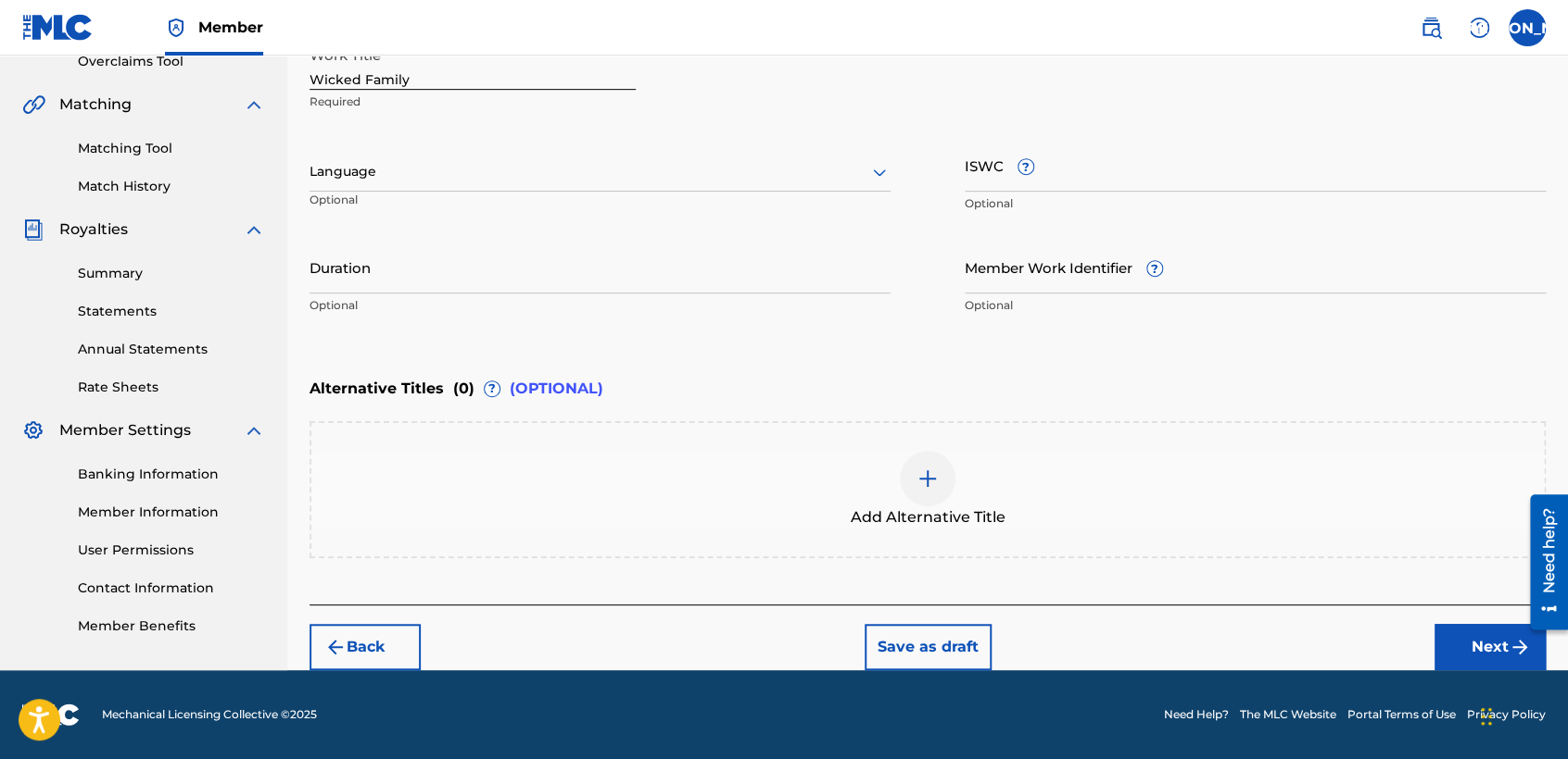
scroll to position [399, 0]
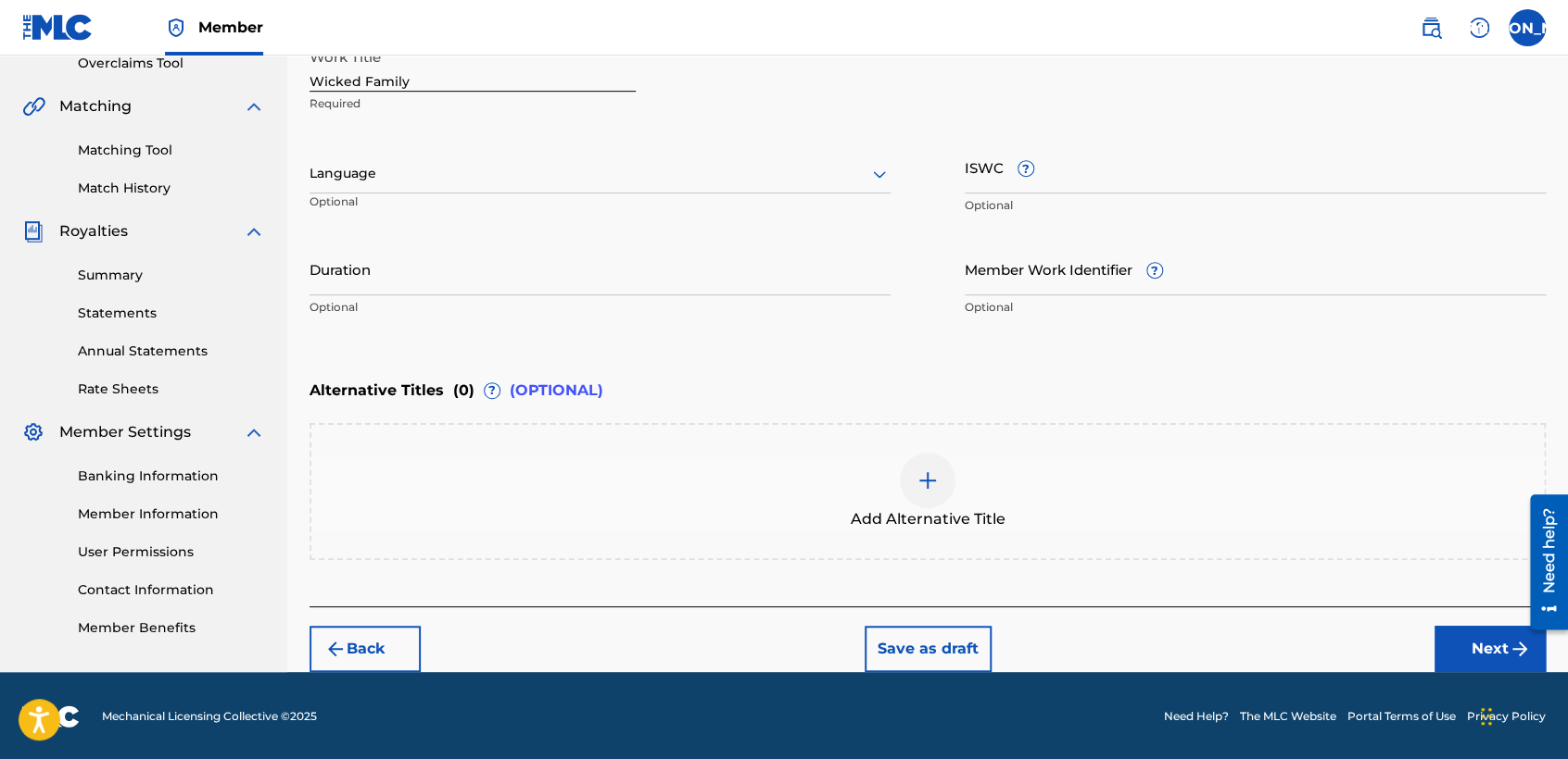
click at [835, 180] on div at bounding box center [600, 173] width 581 height 23
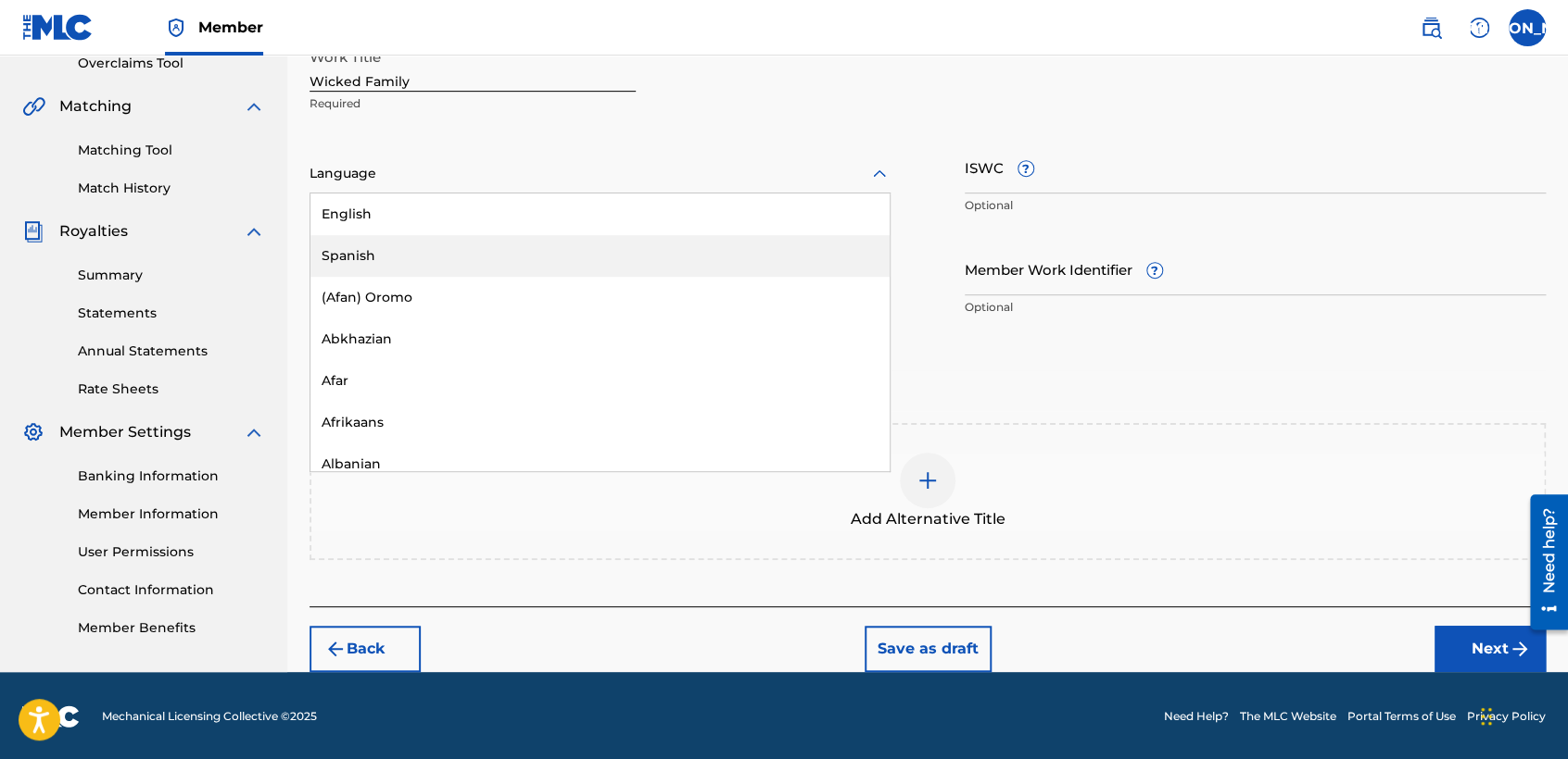
click at [637, 243] on div "Spanish" at bounding box center [600, 255] width 579 height 42
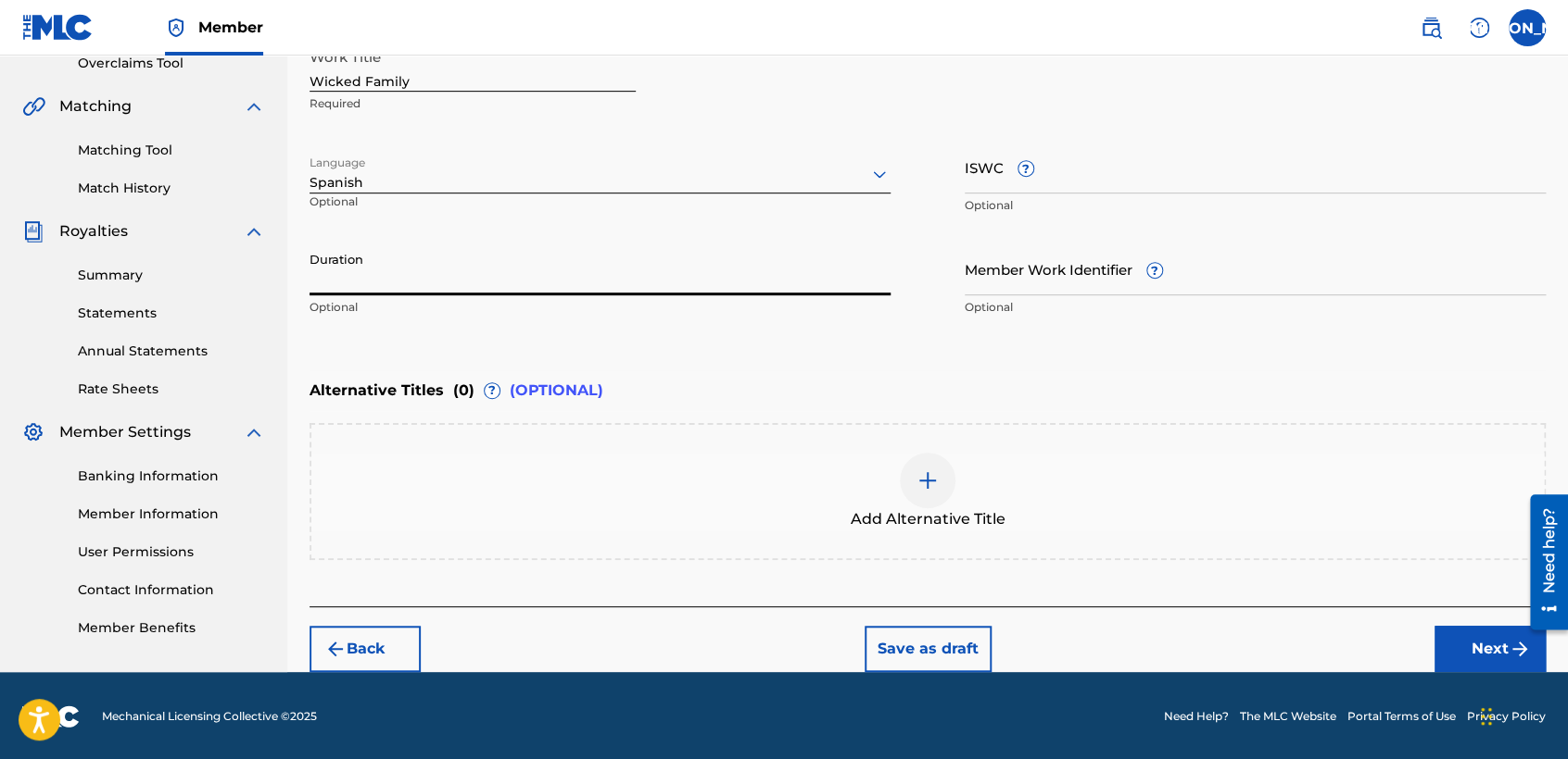
click at [426, 255] on input "Duration" at bounding box center [600, 269] width 581 height 53
type input "03:36"
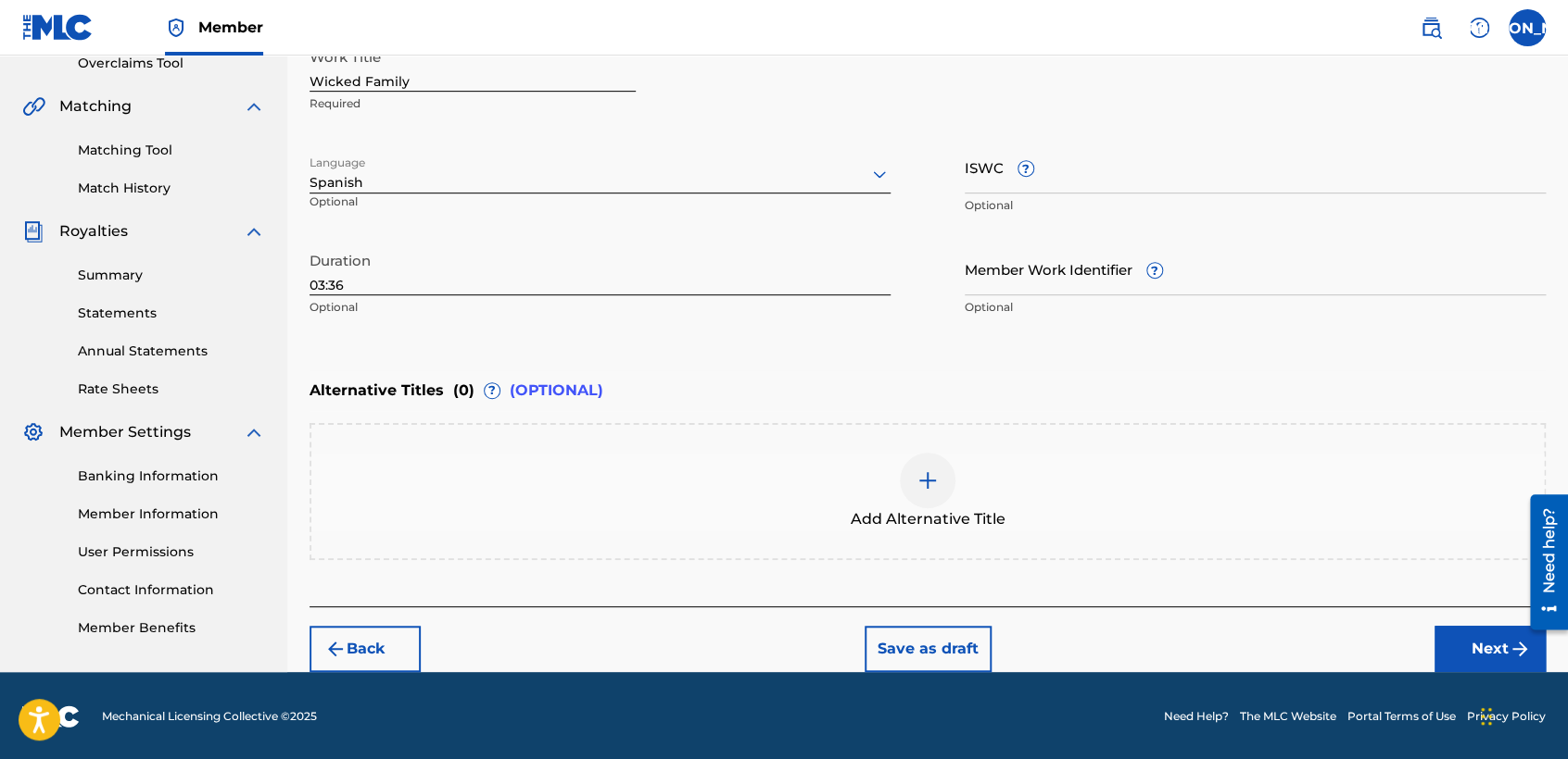
click at [1465, 646] on button "Next" at bounding box center [1490, 649] width 111 height 47
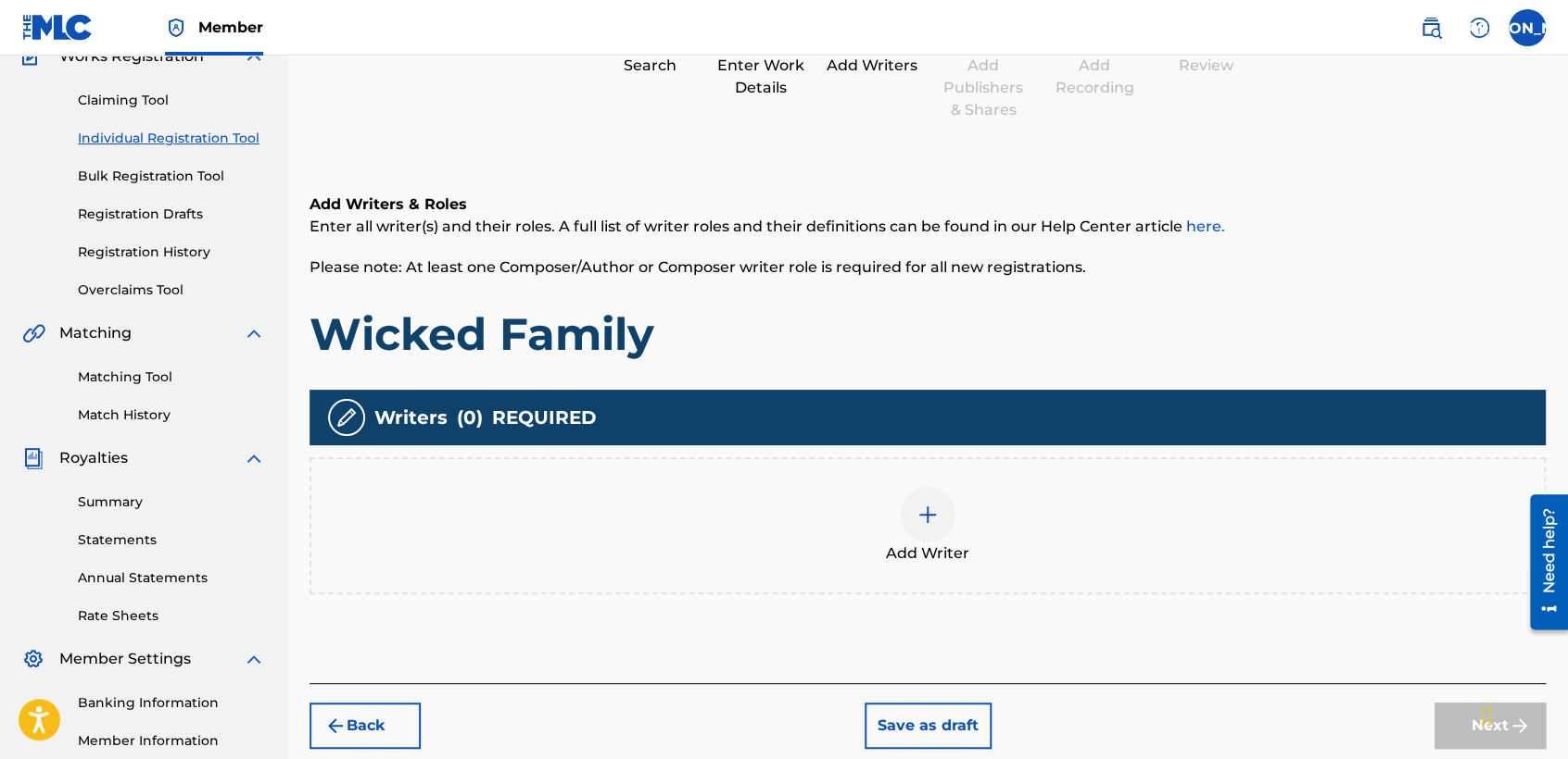
scroll to position [82, 0]
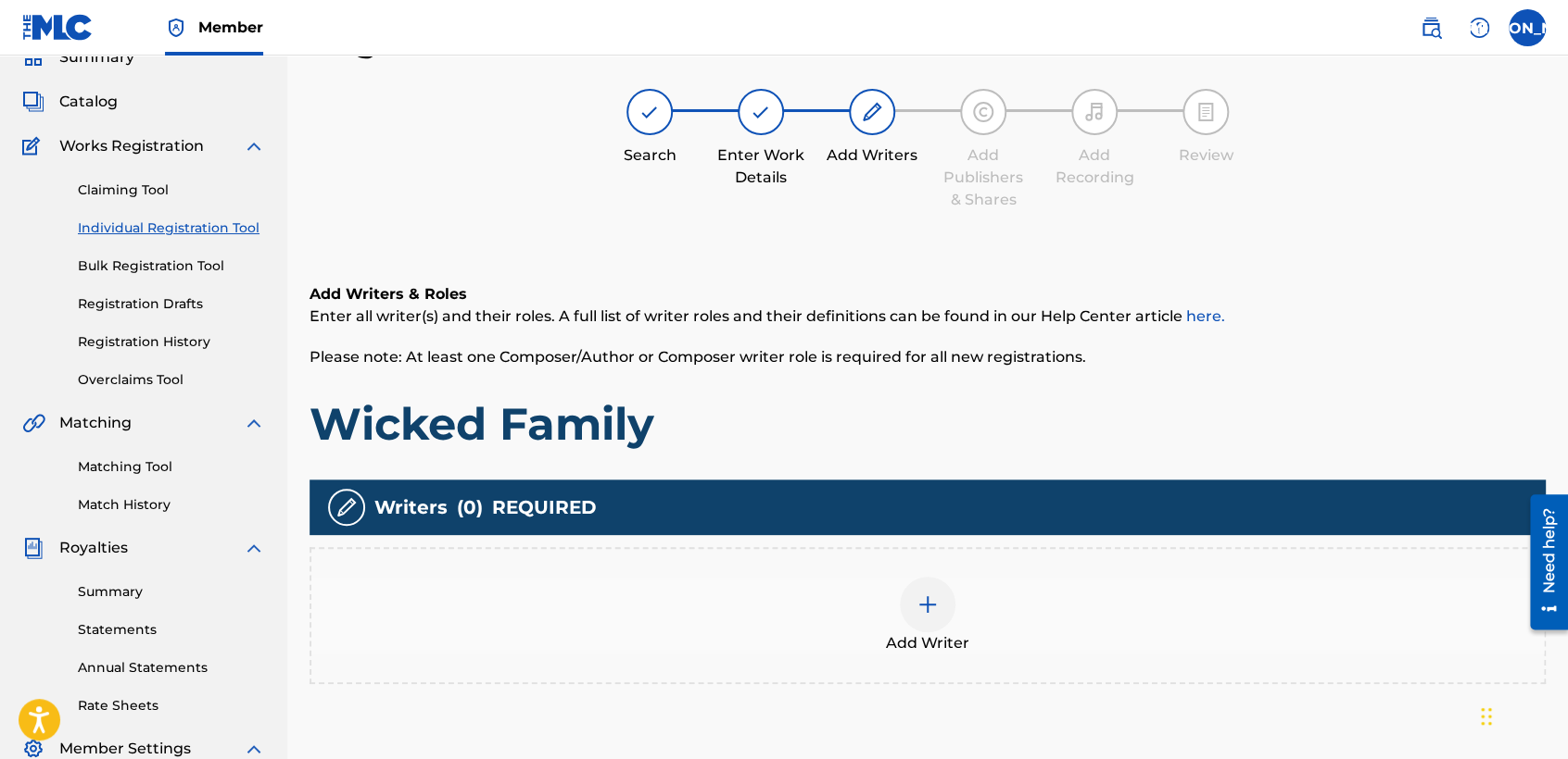
click at [926, 598] on img at bounding box center [927, 605] width 22 height 22
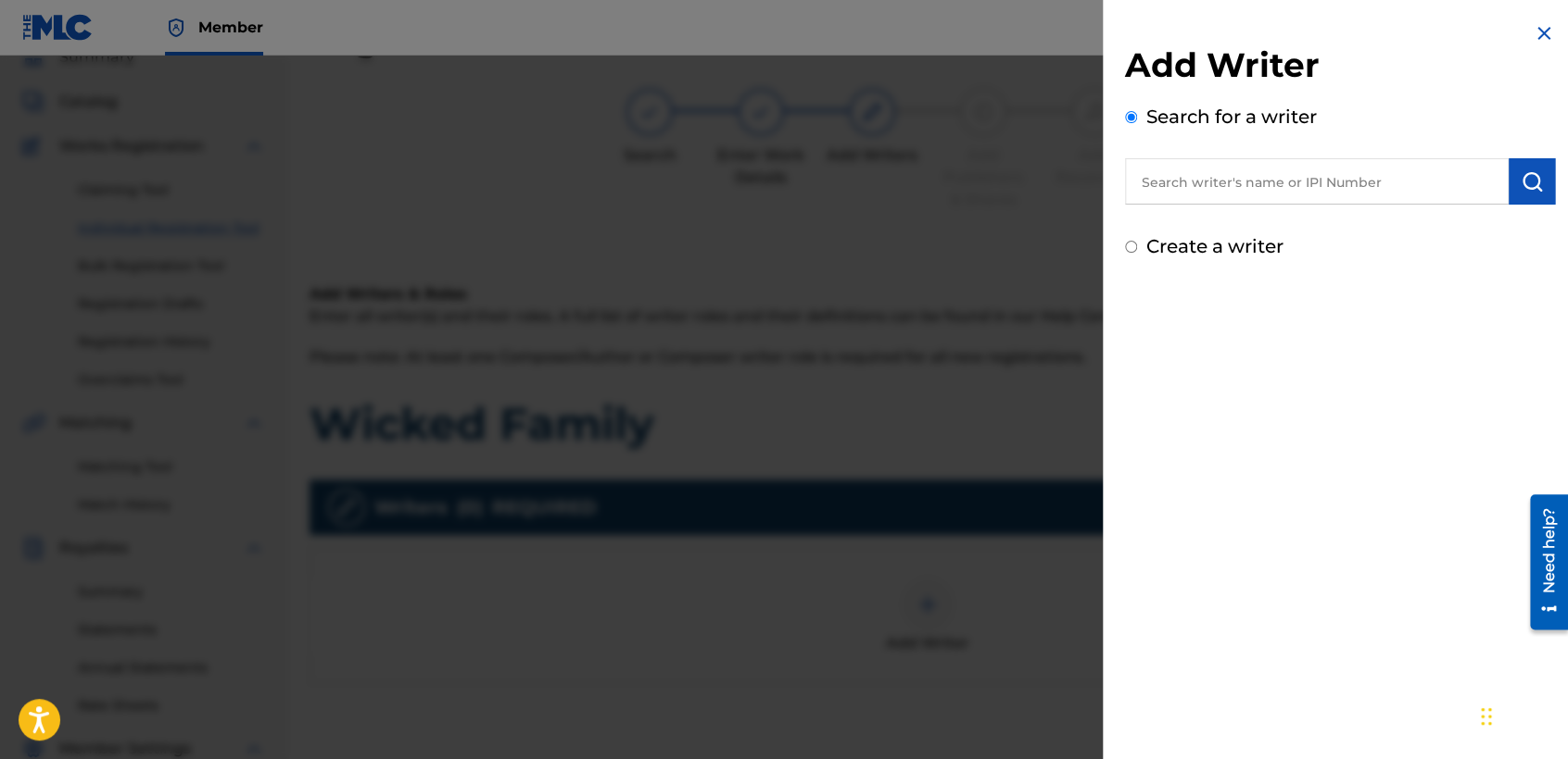
click at [1130, 246] on input "Create a writer" at bounding box center [1131, 246] width 12 height 12
radio input "false"
radio input "true"
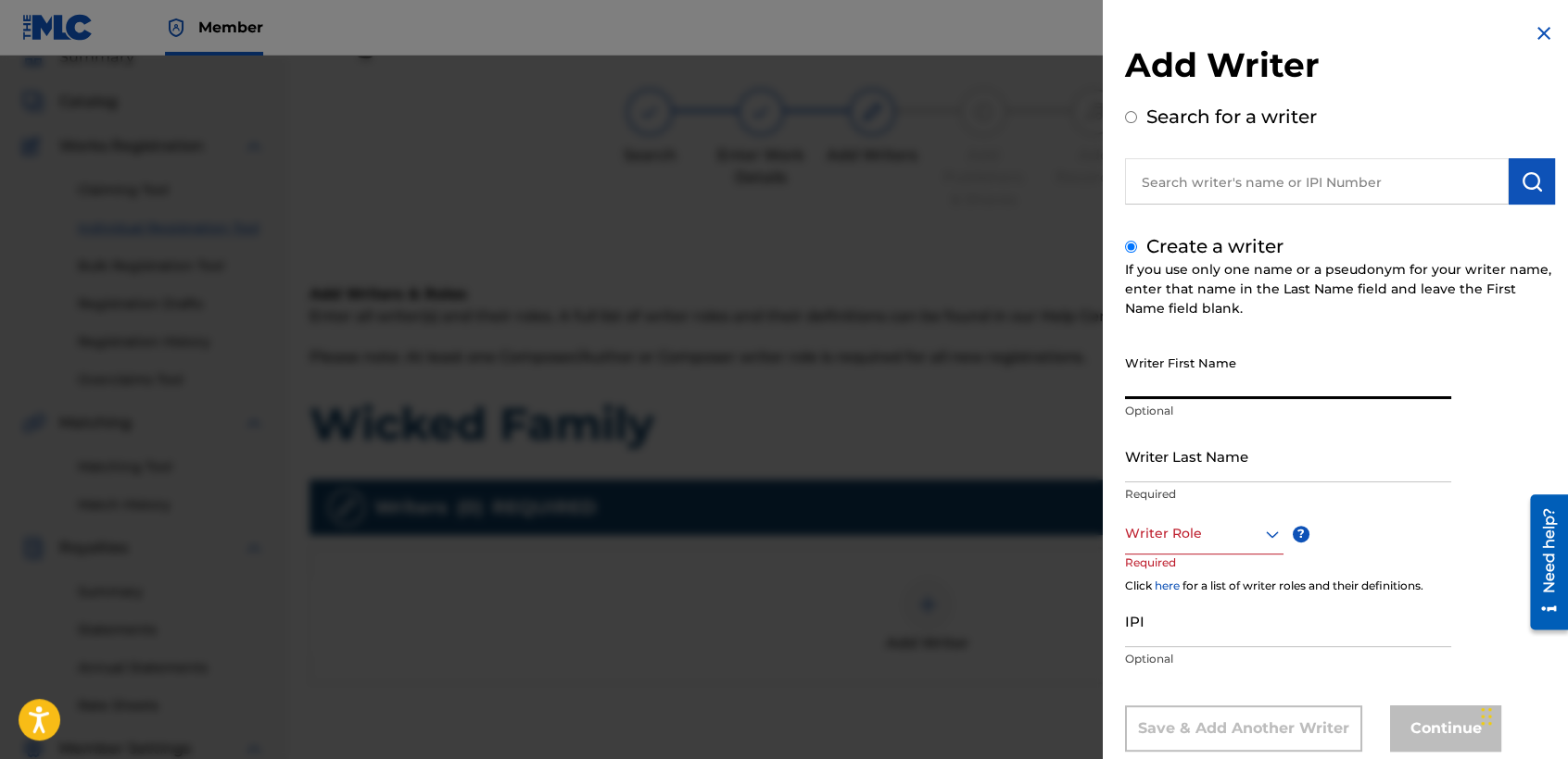
click at [1182, 372] on input "Writer First Name" at bounding box center [1288, 372] width 326 height 53
type input "[PERSON_NAME] [PERSON_NAME]"
click at [1148, 472] on input "Writer Last Name" at bounding box center [1288, 456] width 326 height 53
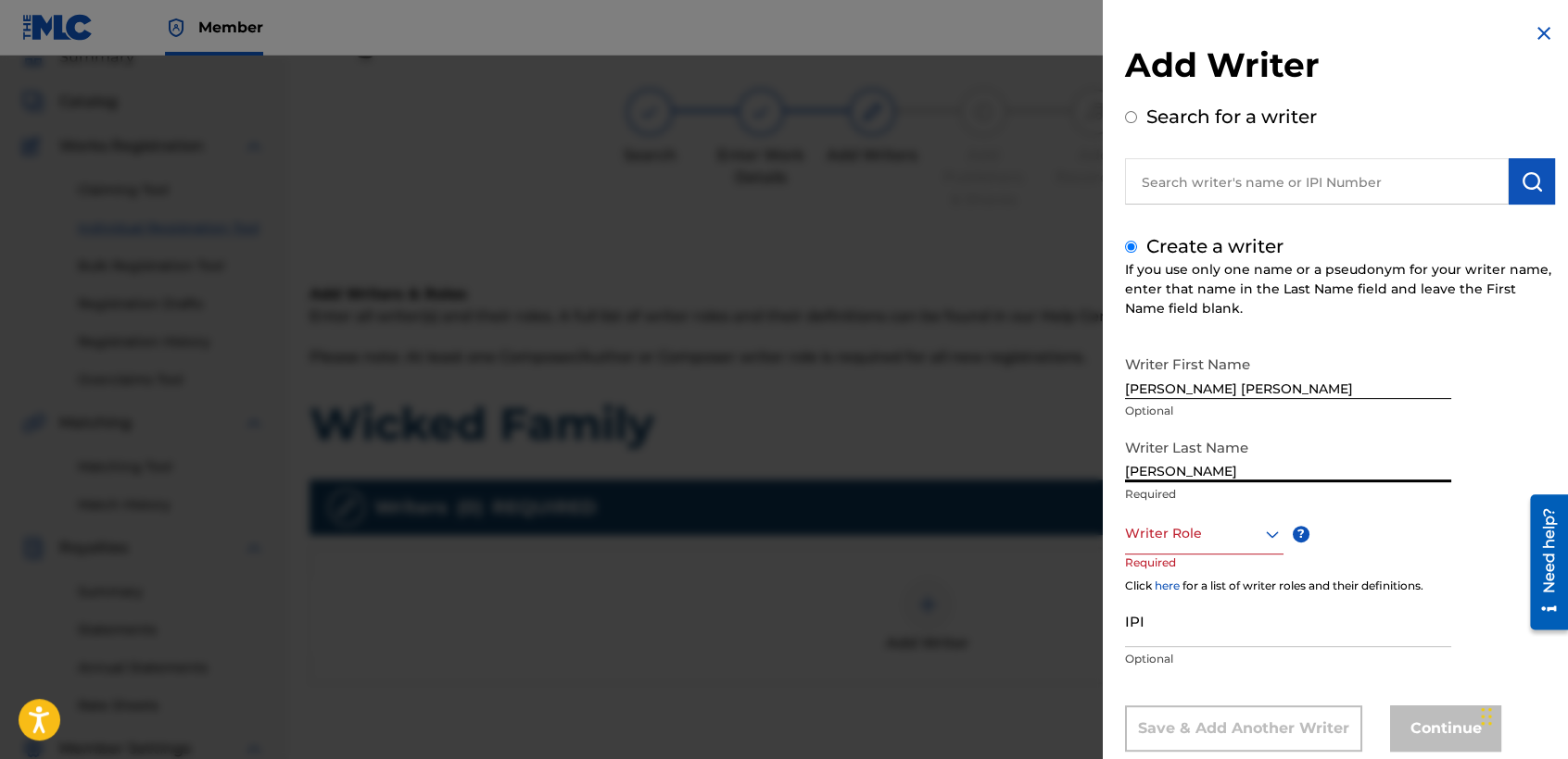
type input "[PERSON_NAME]"
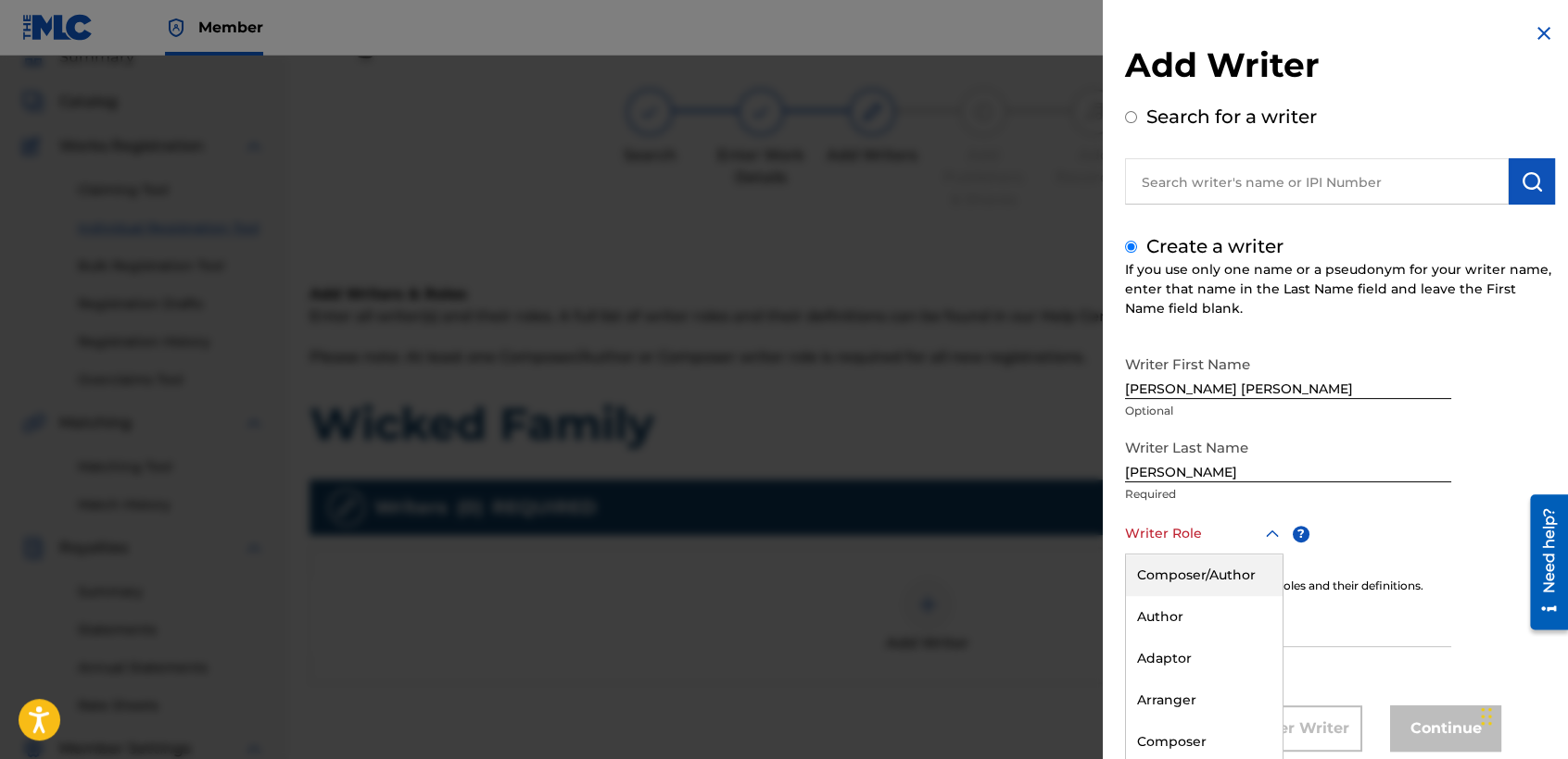
scroll to position [42, 0]
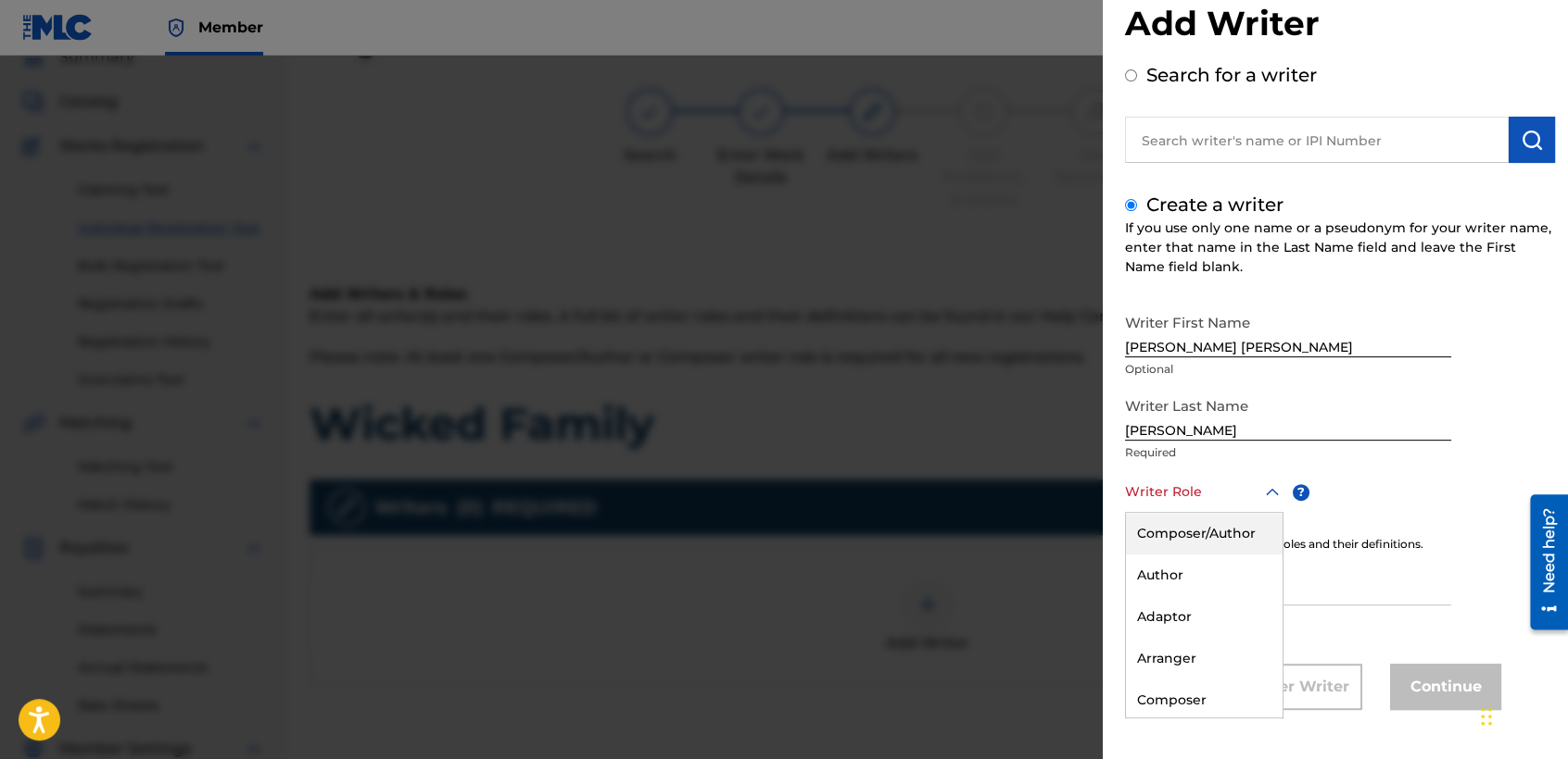
click at [1155, 513] on div "8 results available. Use Up and Down to choose options, press Enter to select t…" at bounding box center [1204, 492] width 159 height 42
click at [1157, 555] on div "Author" at bounding box center [1204, 575] width 157 height 42
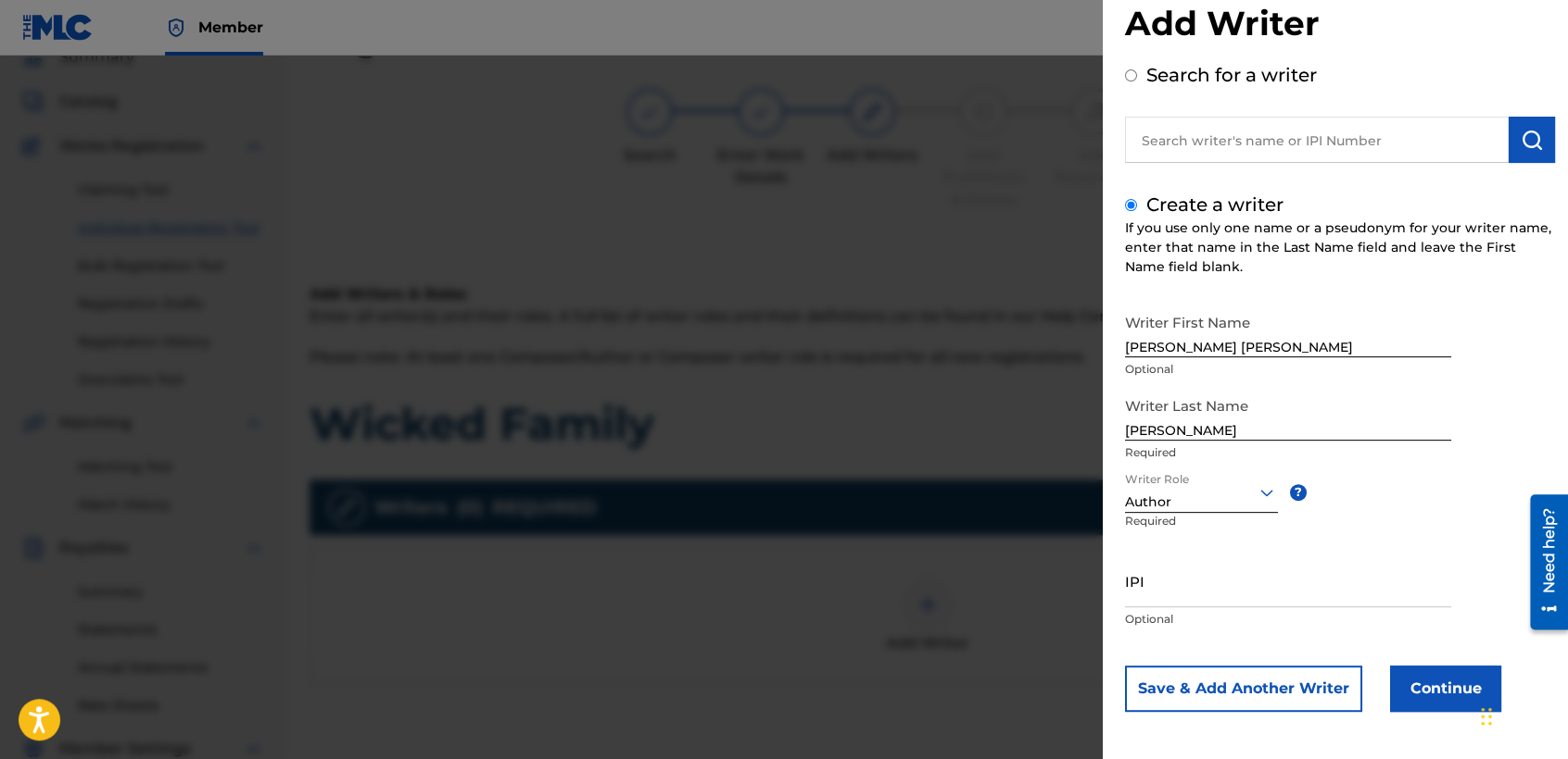
scroll to position [45, 0]
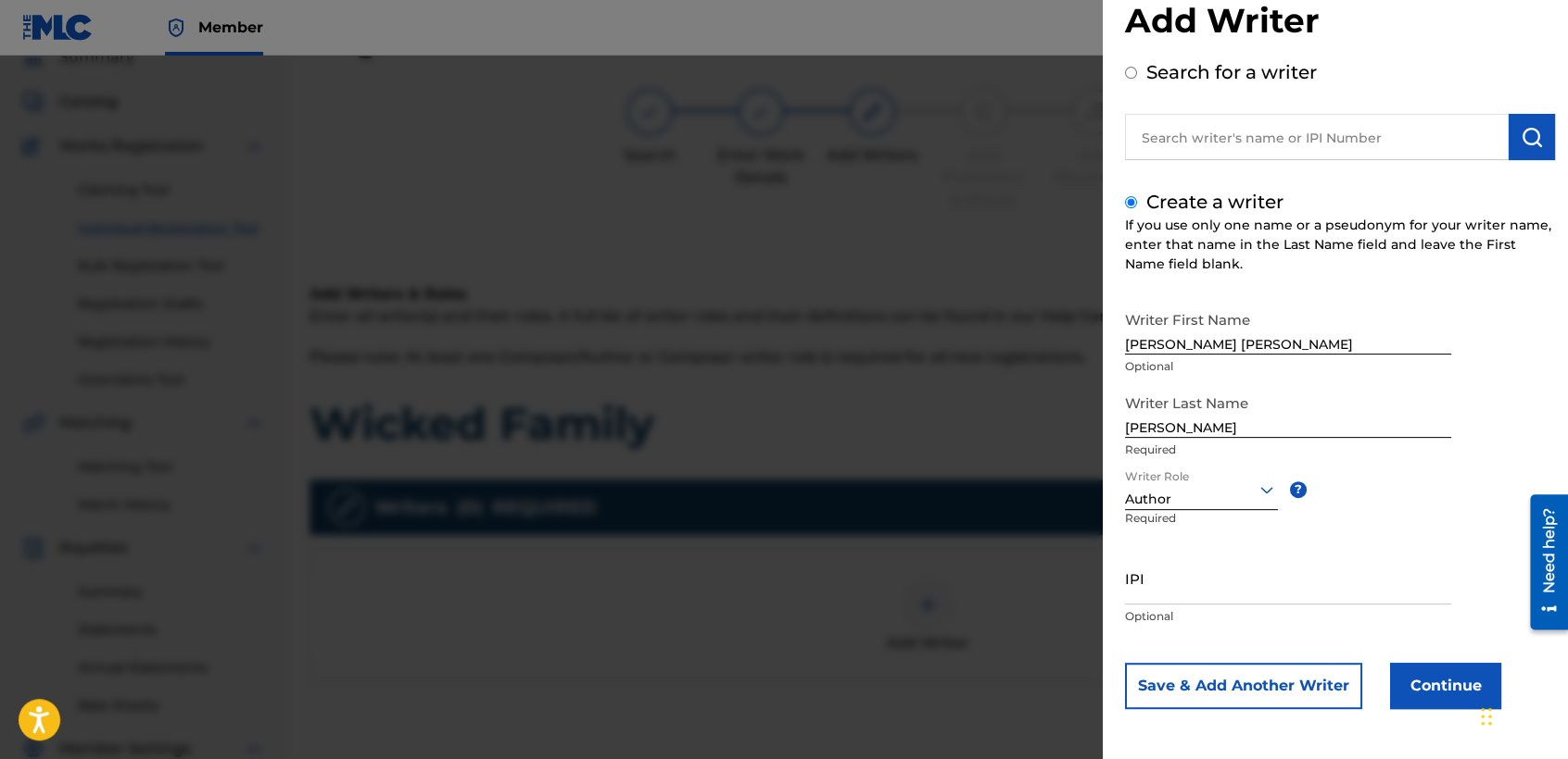
click at [1200, 510] on div "option Author, selected. Author" at bounding box center [1201, 490] width 153 height 42
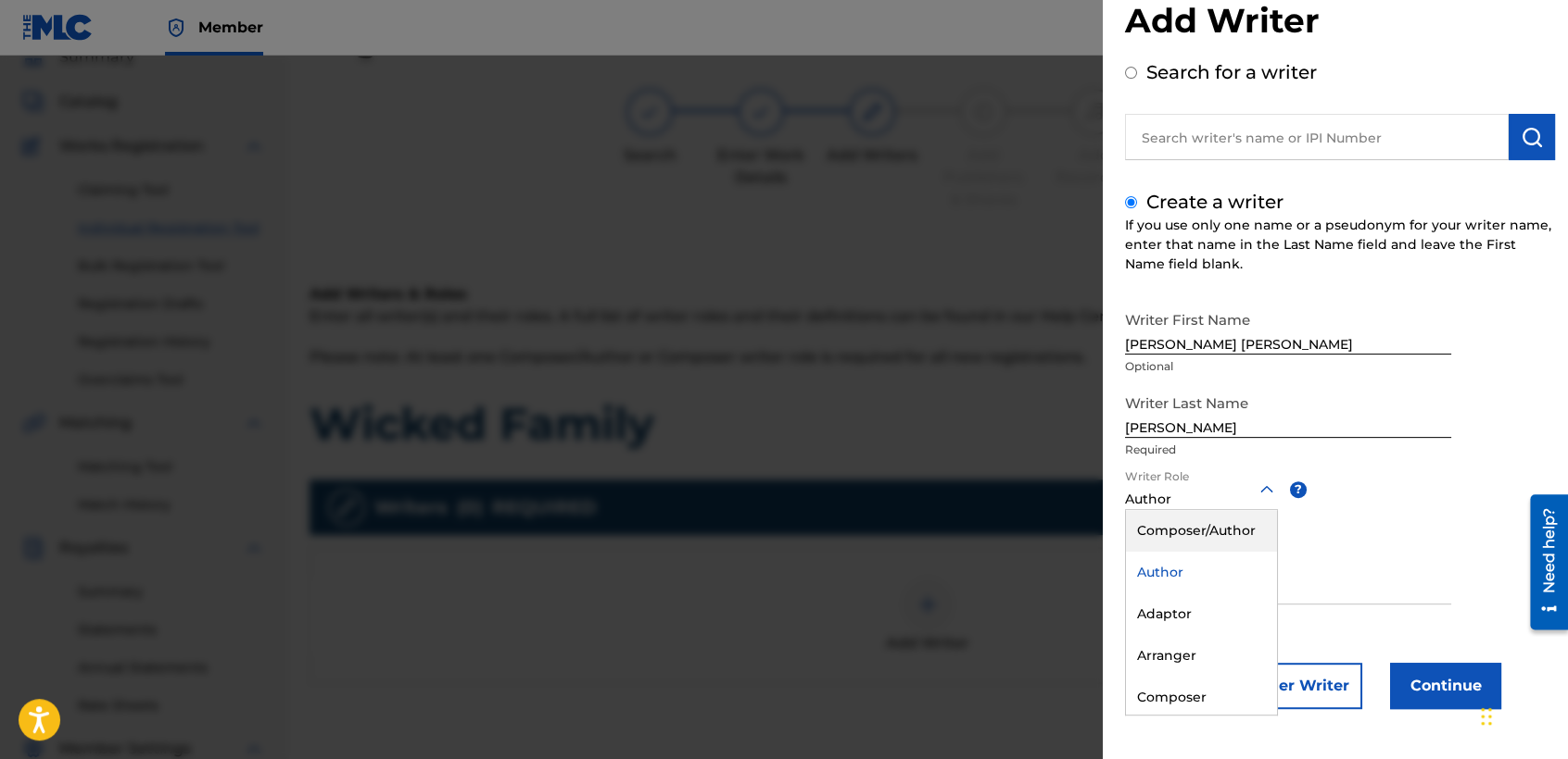
click at [1194, 524] on div "Composer/Author" at bounding box center [1201, 531] width 151 height 42
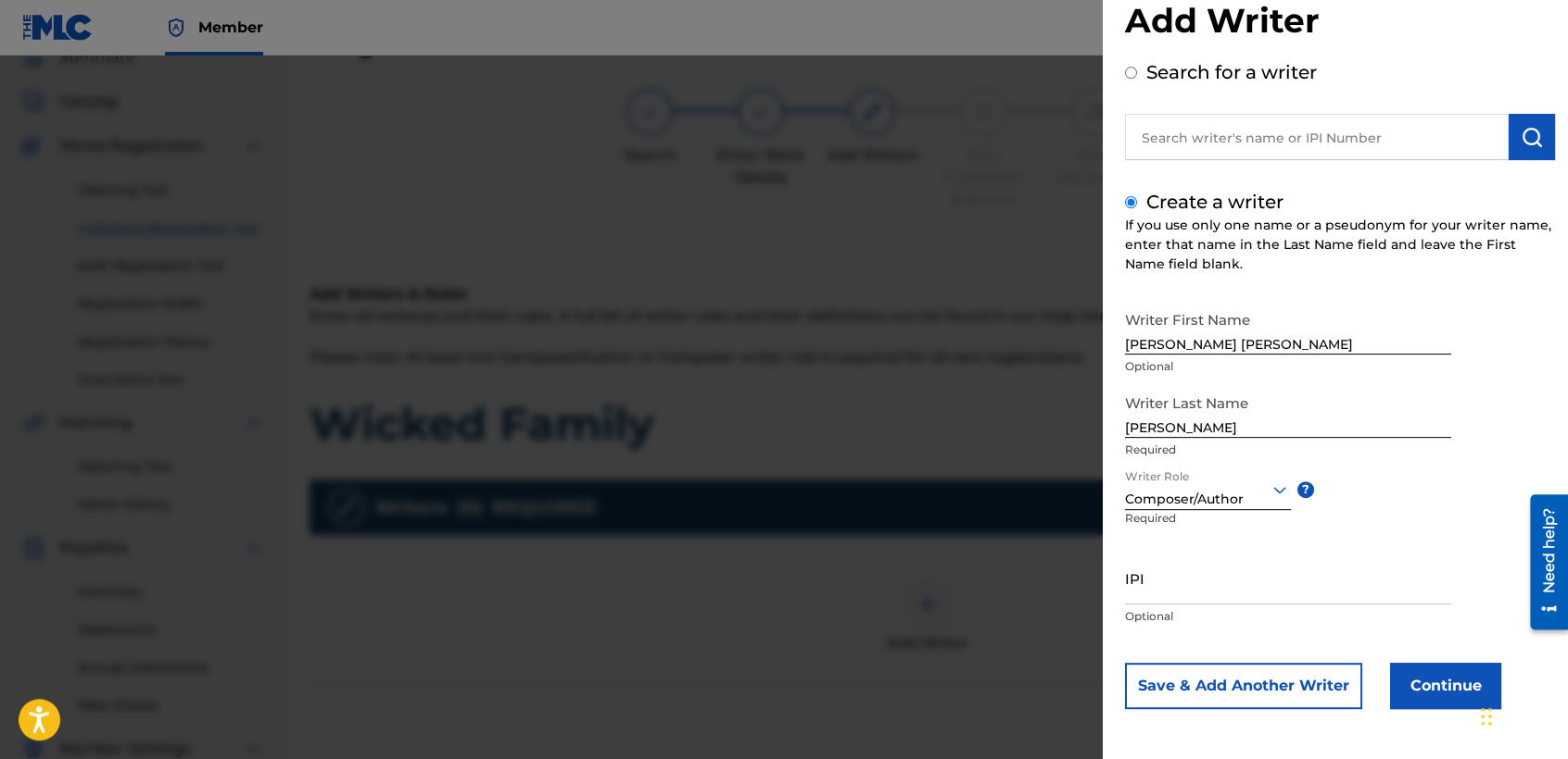
click at [1408, 683] on button "Continue" at bounding box center [1445, 686] width 111 height 47
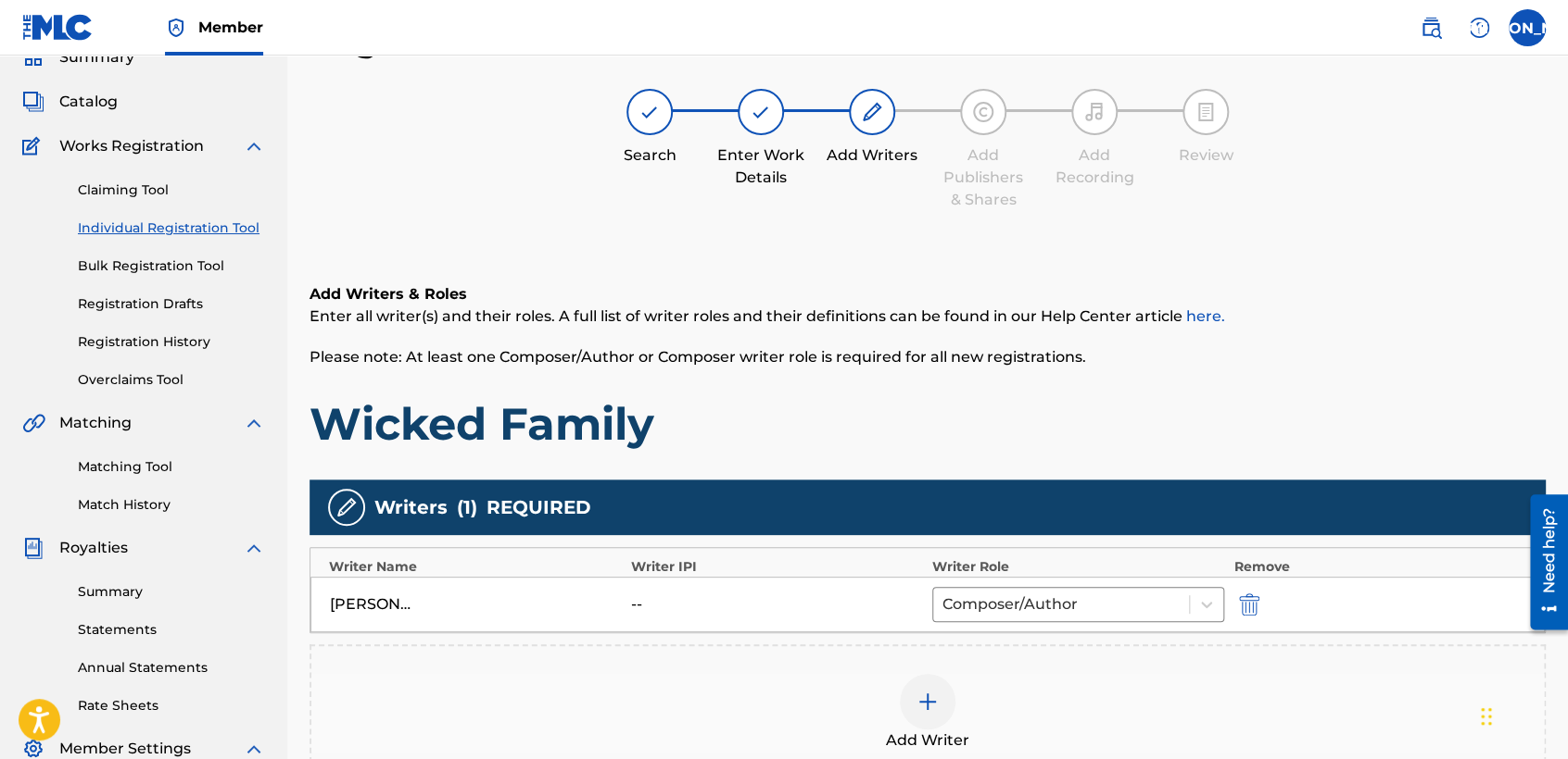
click at [942, 434] on h1 "Wicked Family" at bounding box center [927, 424] width 1236 height 56
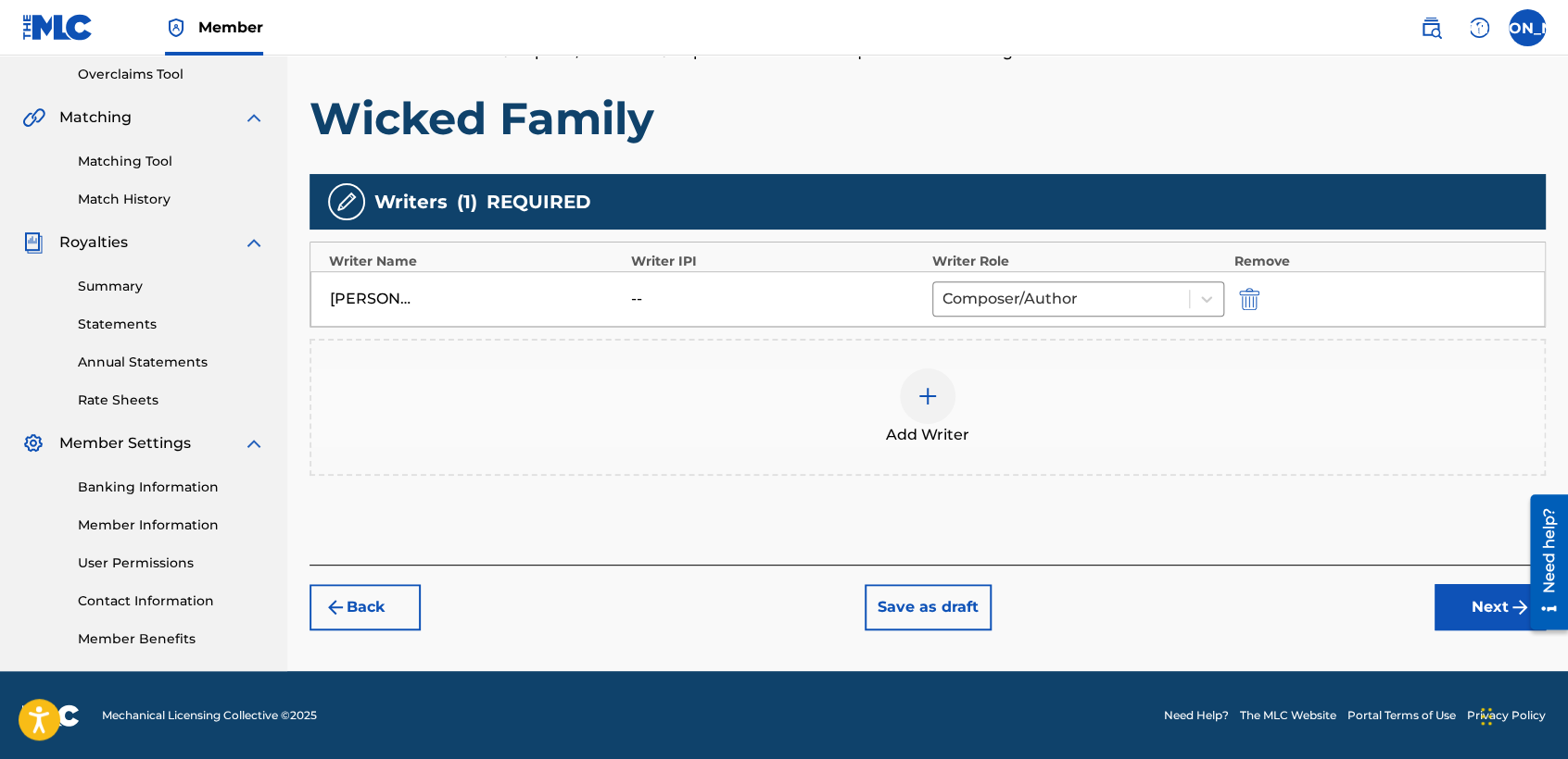
click at [1460, 610] on button "Next" at bounding box center [1490, 608] width 111 height 47
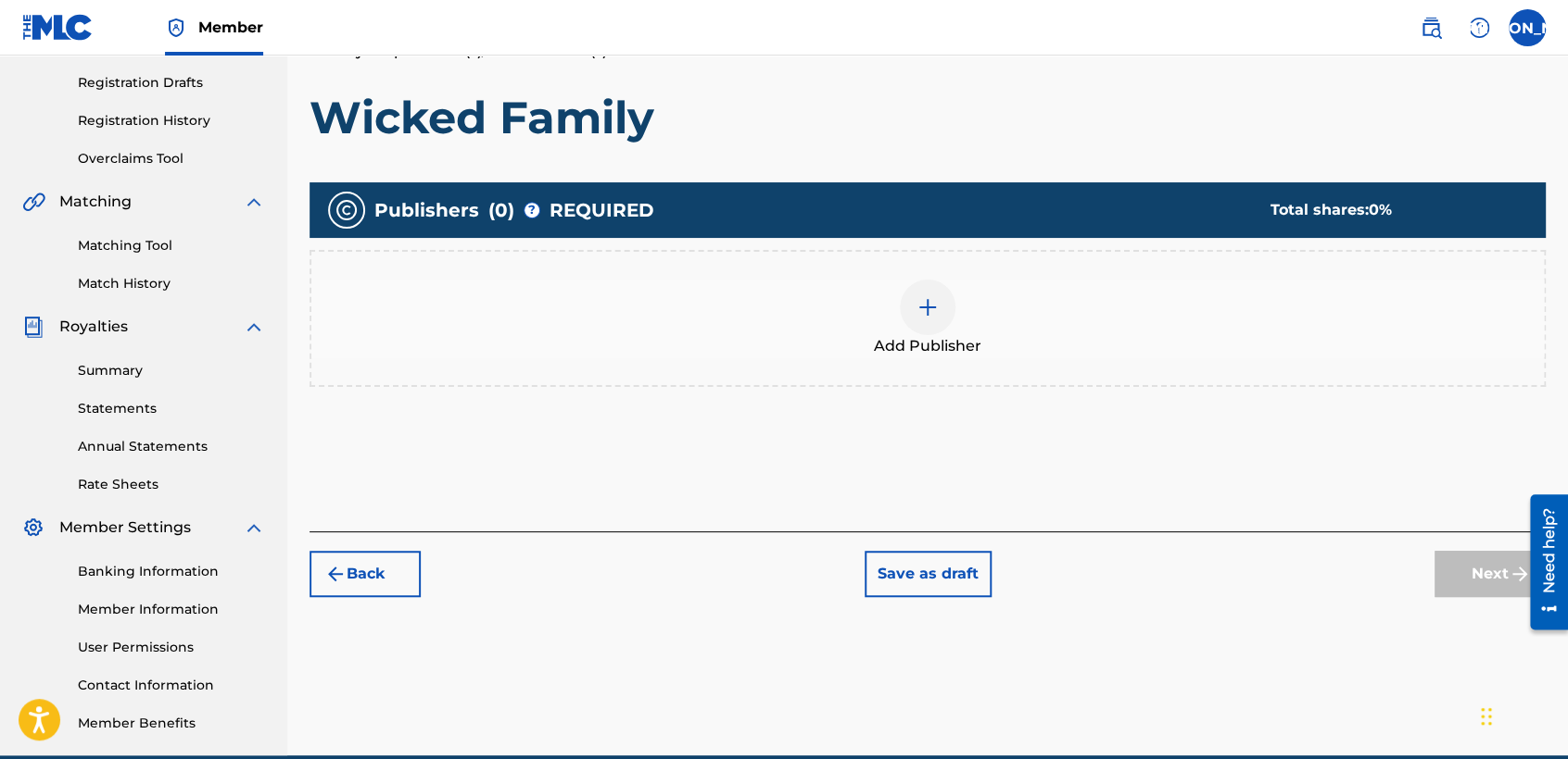
scroll to position [82, 0]
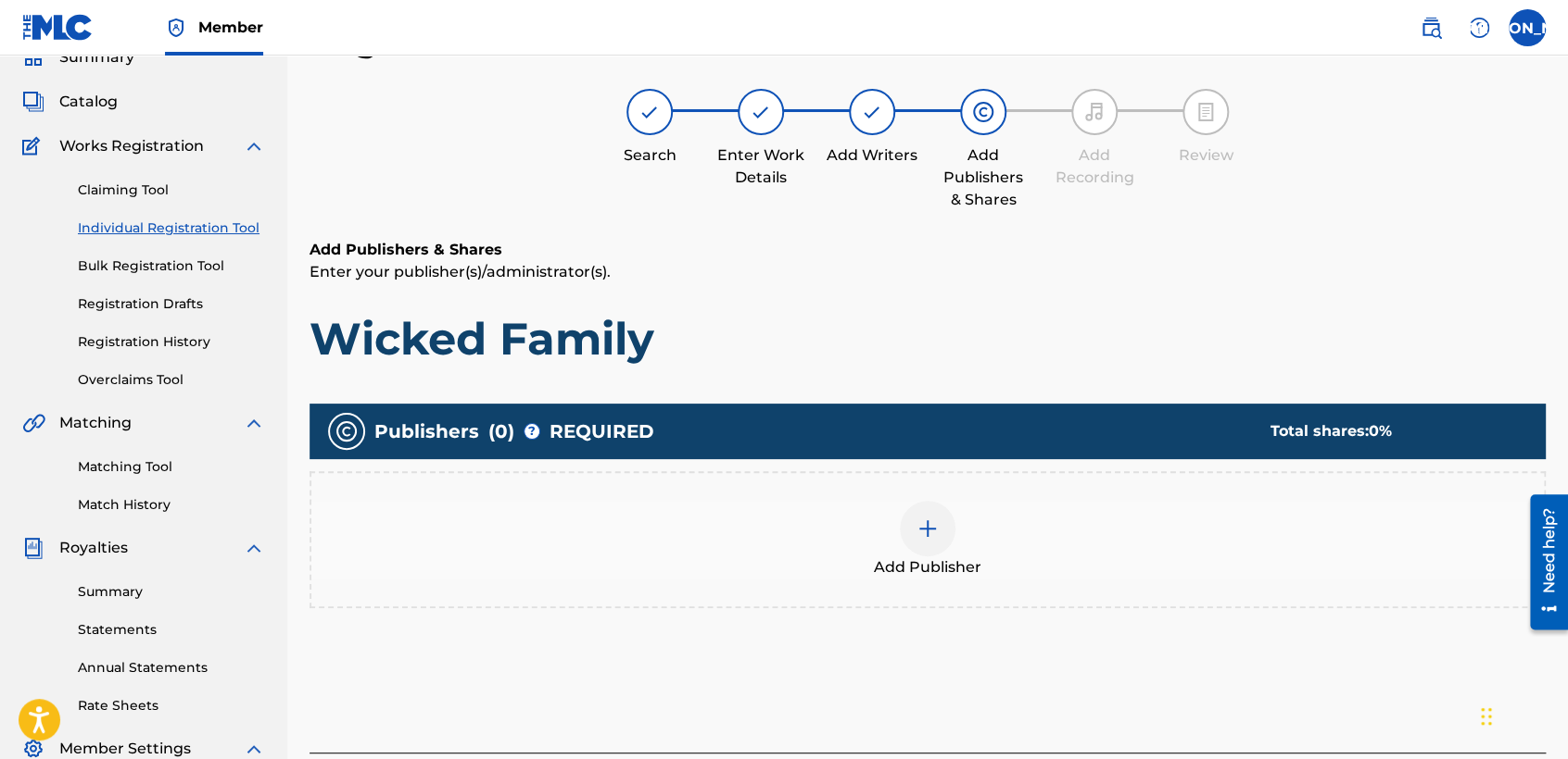
click at [923, 511] on div at bounding box center [927, 529] width 56 height 56
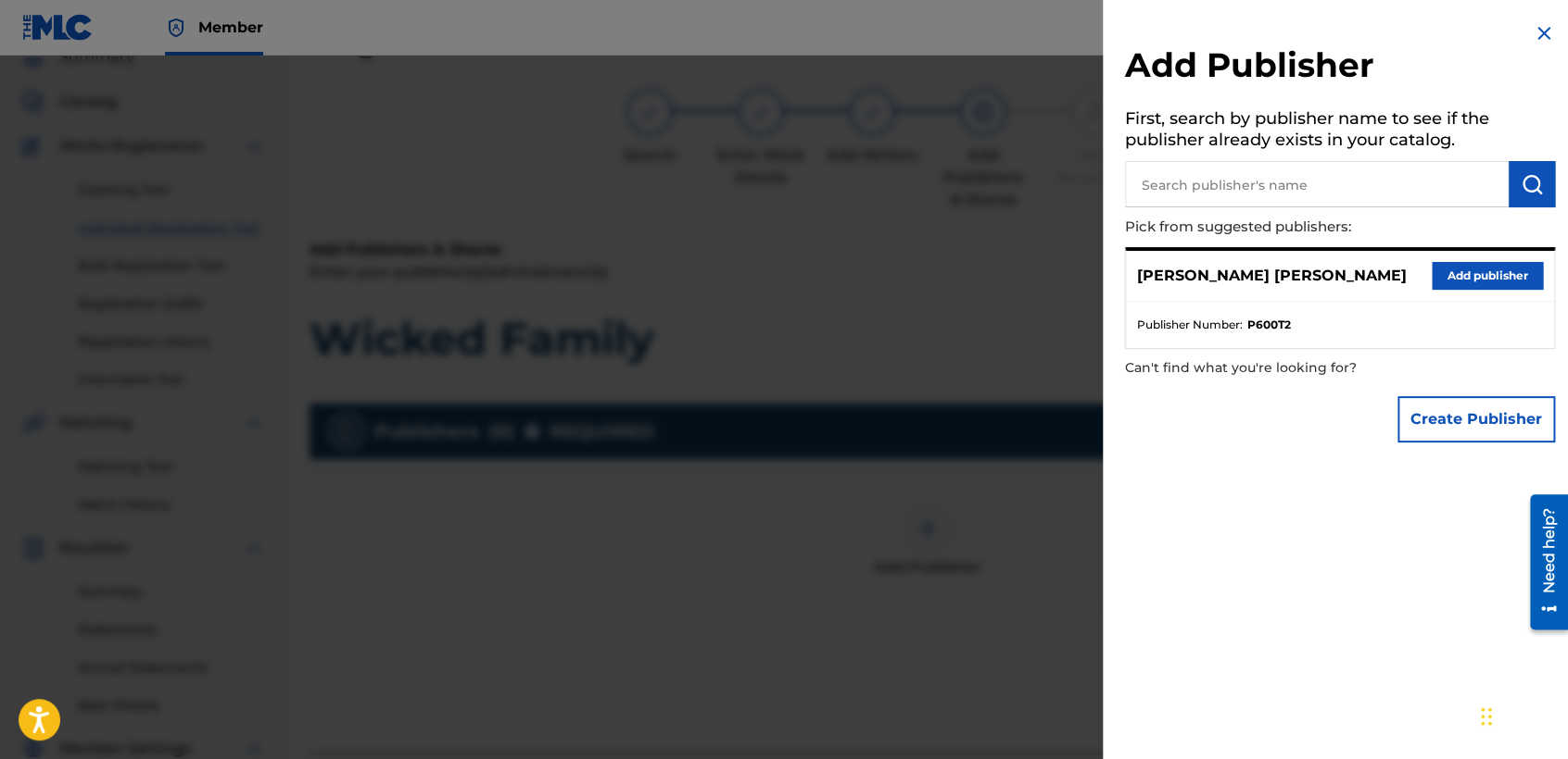
click at [1483, 279] on button "Add publisher" at bounding box center [1487, 276] width 111 height 28
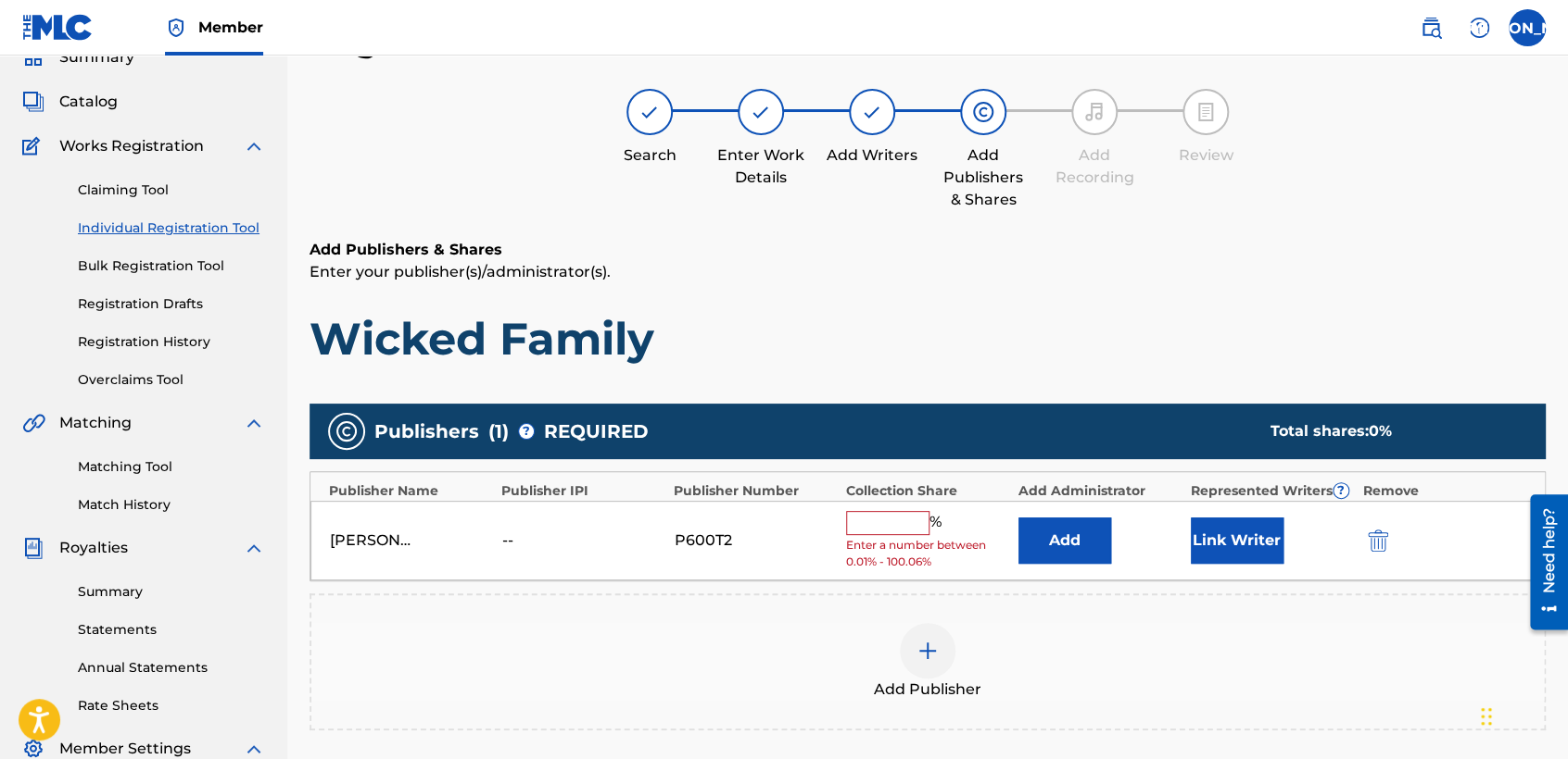
click at [887, 522] on input "text" at bounding box center [887, 523] width 83 height 24
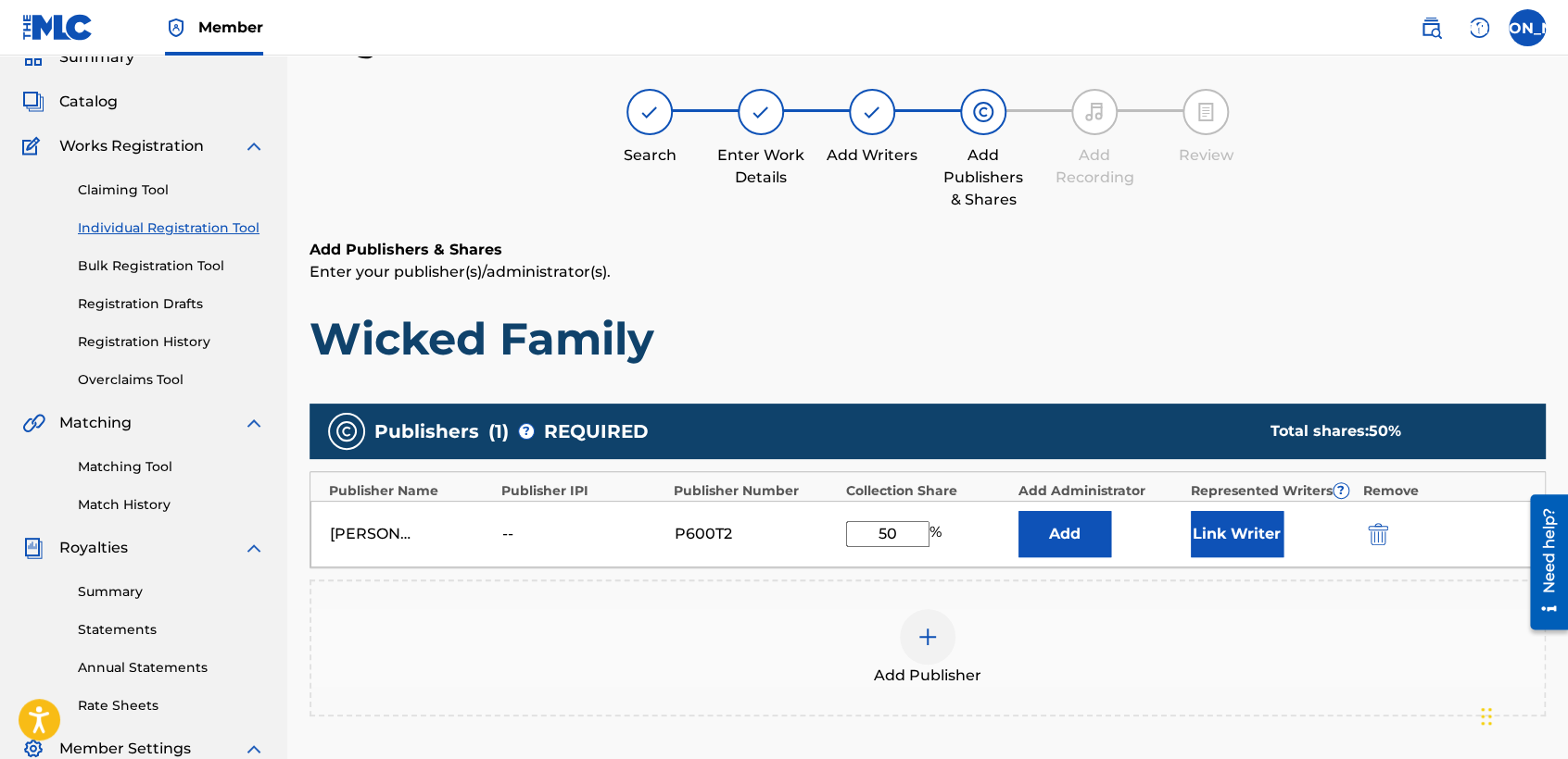
type input "50"
click at [1214, 530] on button "Link Writer" at bounding box center [1236, 534] width 92 height 47
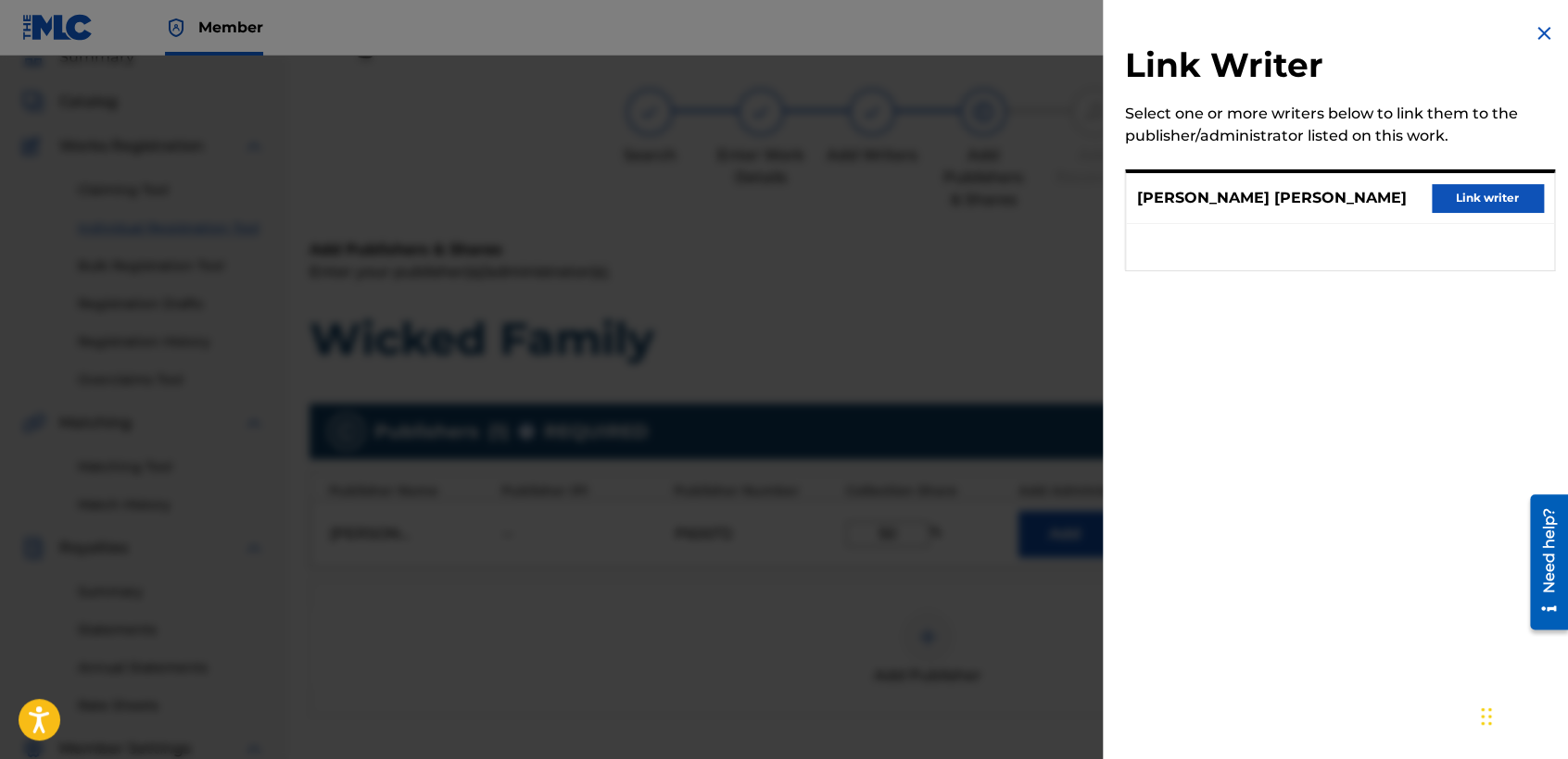
click at [1487, 207] on button "Link writer" at bounding box center [1487, 199] width 111 height 28
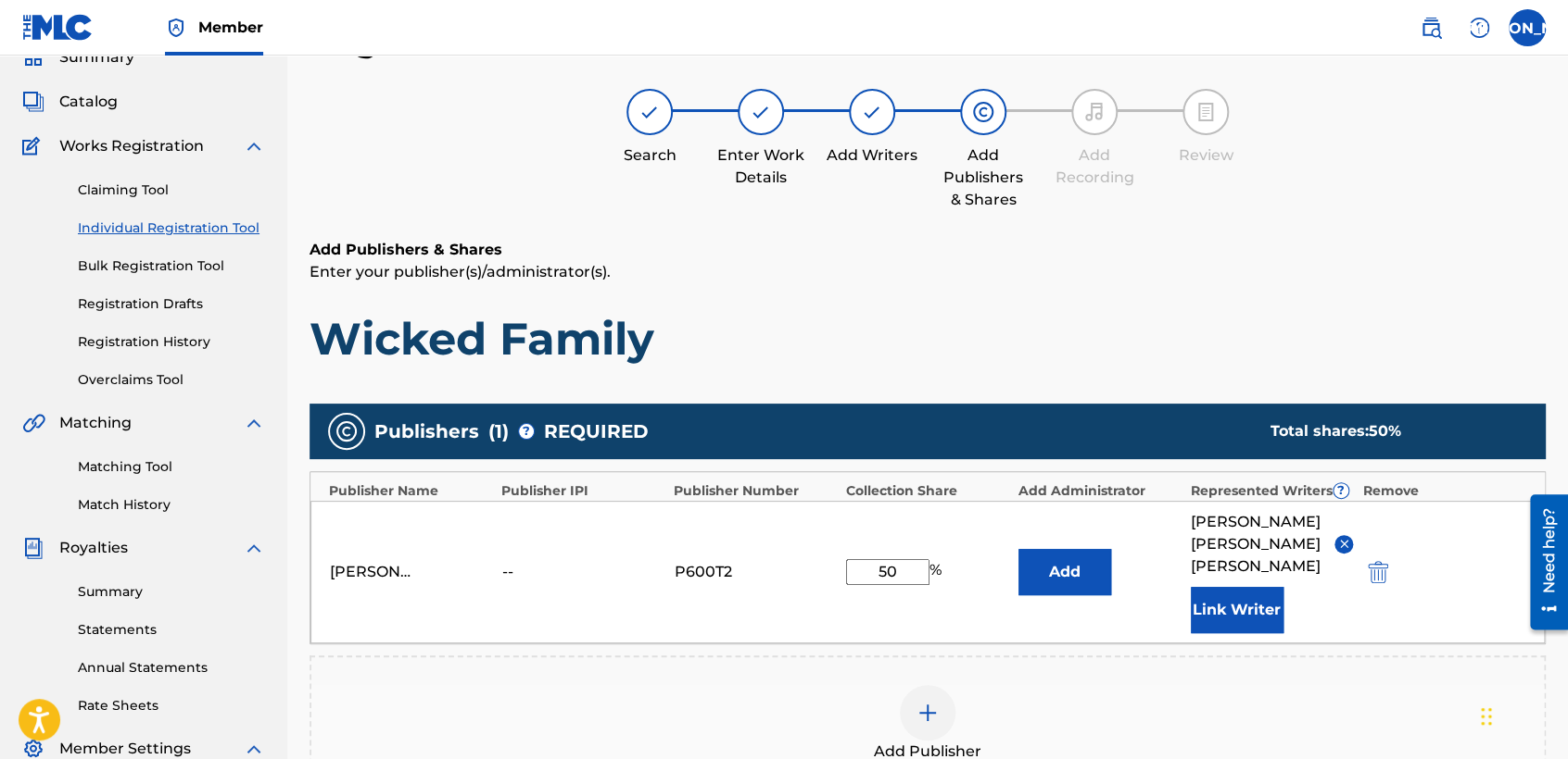
click at [1112, 293] on div "Add Publishers & Shares Enter your publisher(s)/administrator(s). Wicked Family" at bounding box center [927, 302] width 1236 height 128
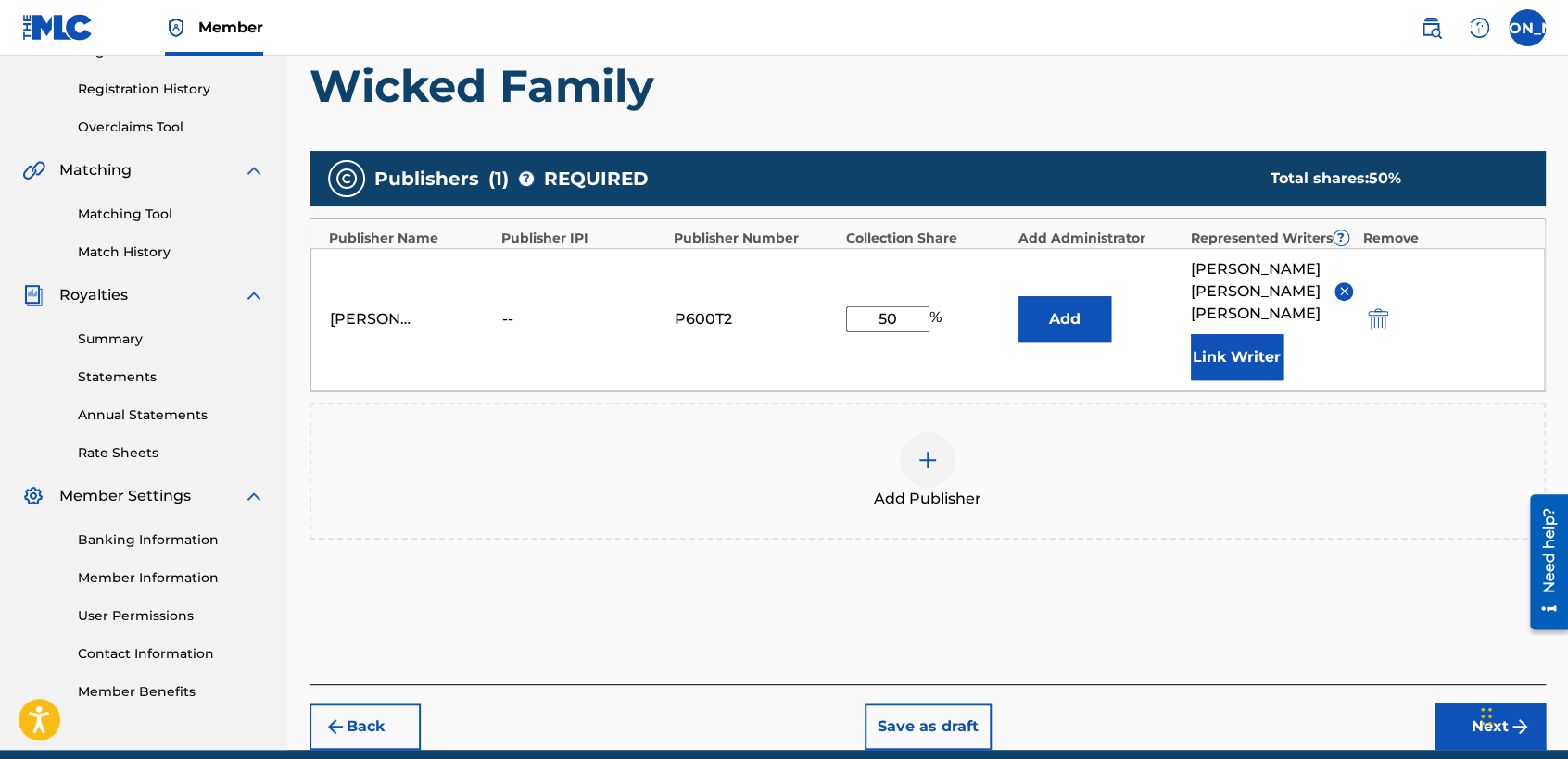
scroll to position [391, 0]
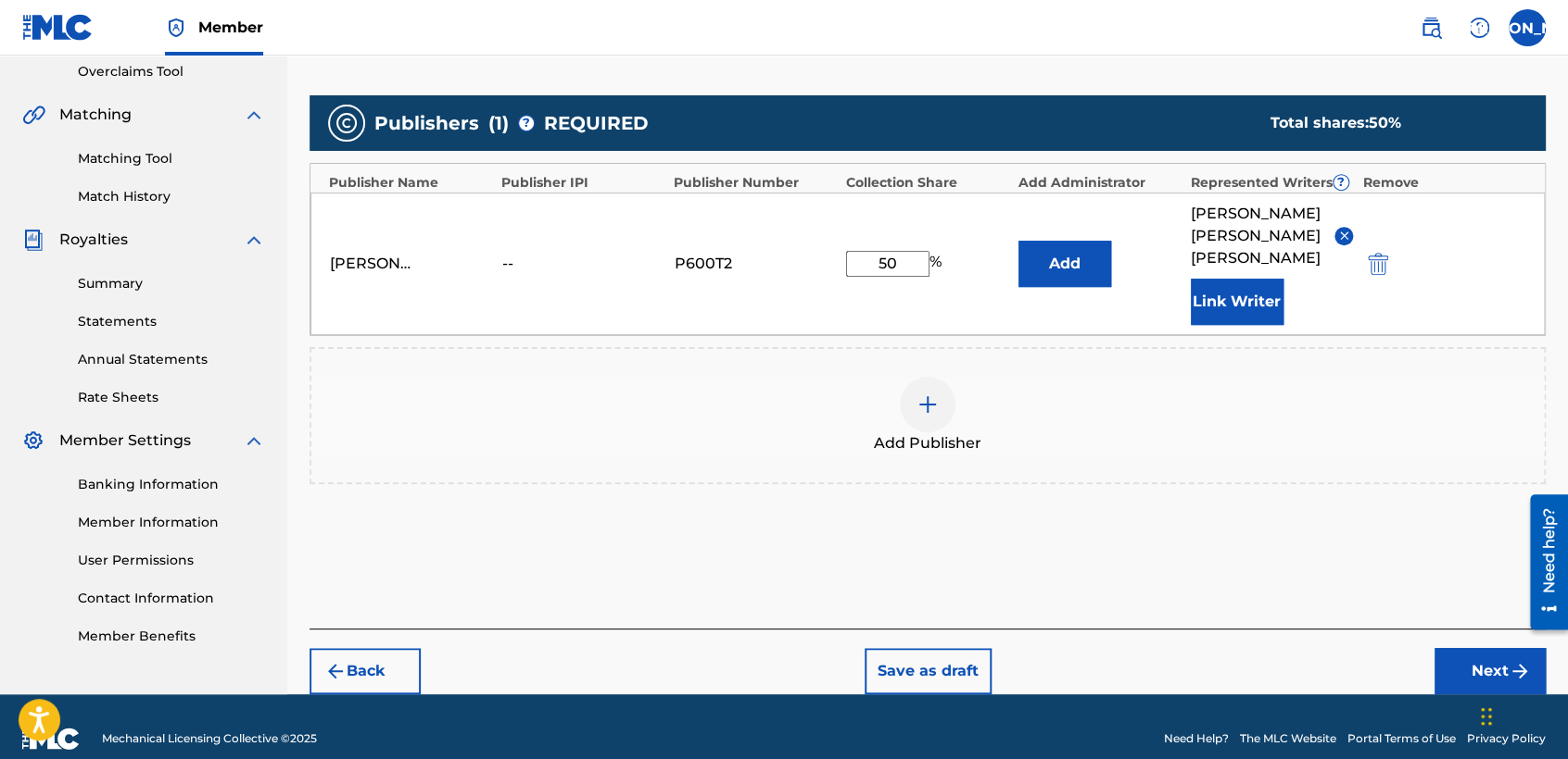
click at [1474, 648] on button "Next" at bounding box center [1490, 671] width 111 height 47
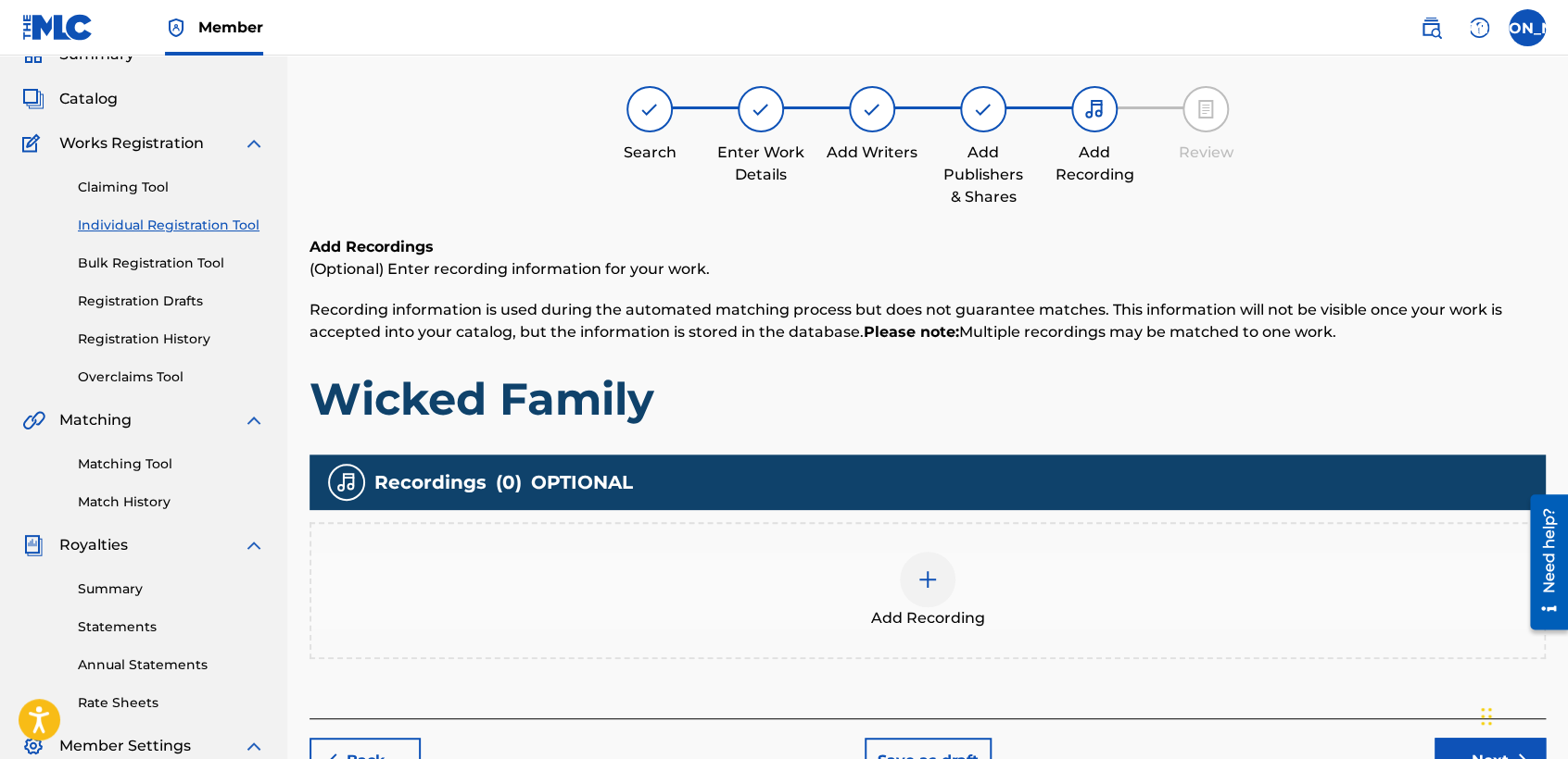
scroll to position [82, 0]
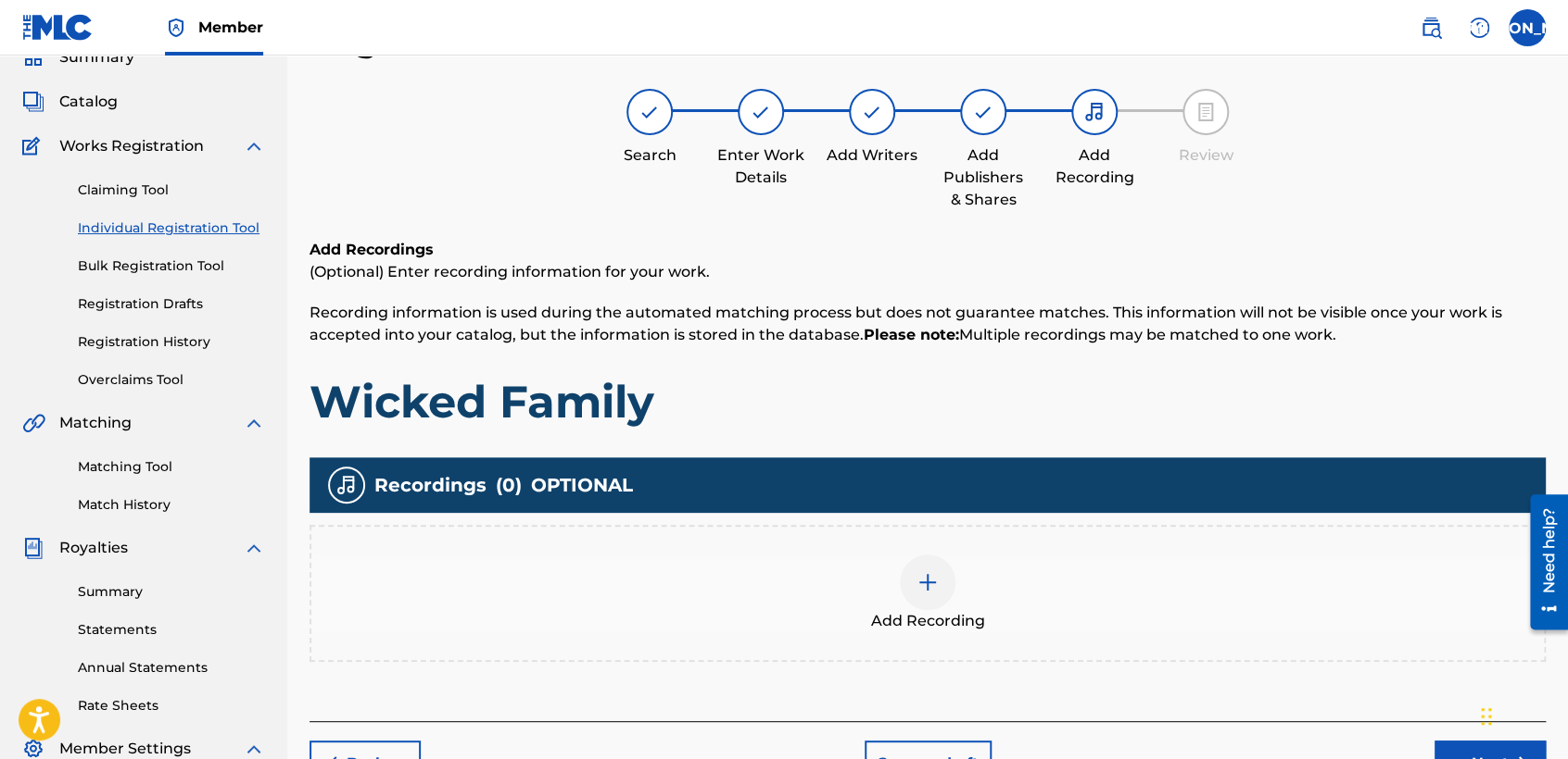
click at [934, 597] on div at bounding box center [927, 583] width 56 height 56
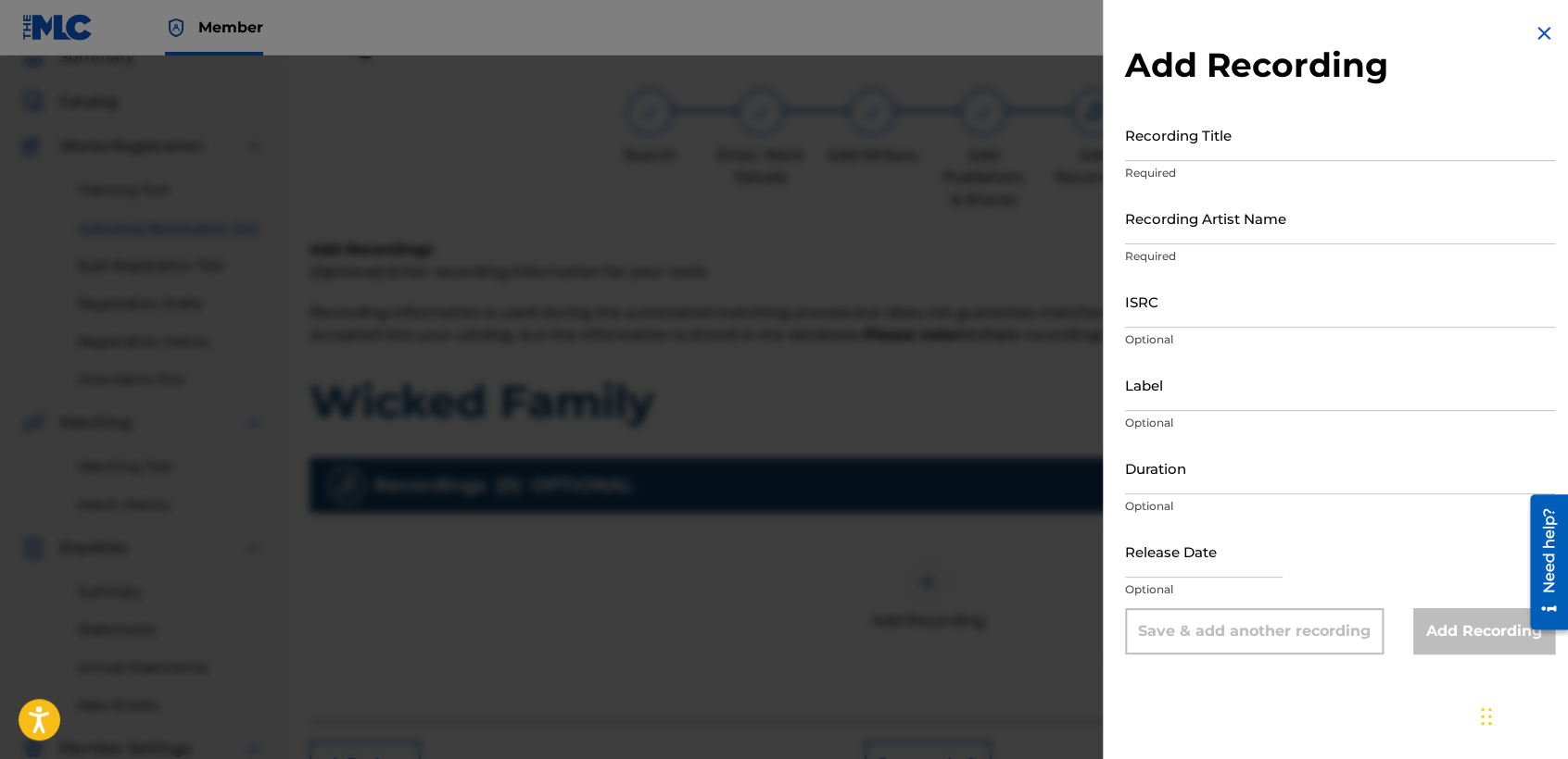
click at [1227, 155] on input "Recording Title" at bounding box center [1339, 134] width 430 height 53
type input "Wicked Fa,ily"
click at [1192, 216] on input "Recording Artist Name" at bounding box center [1339, 218] width 430 height 53
click at [1193, 152] on input "Wicked Fa,ily" at bounding box center [1339, 134] width 430 height 53
drag, startPoint x: 1232, startPoint y: 150, endPoint x: 1075, endPoint y: 200, distance: 164.8
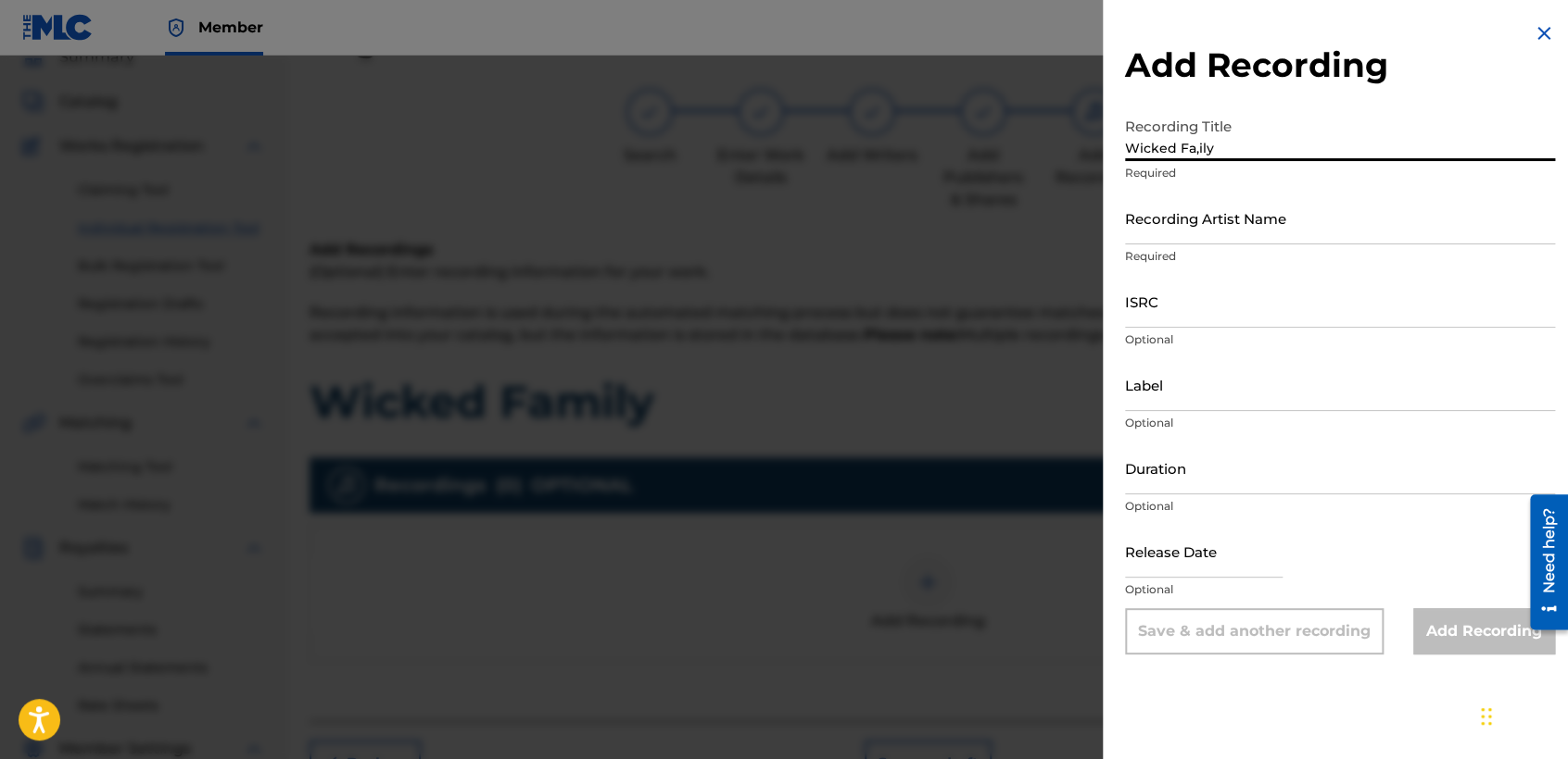
click at [1075, 200] on div "Add Recording Recording Title Wicked Fa,ily Required Recording Artist Name Requ…" at bounding box center [784, 407] width 1568 height 704
paste input "Wicked Family"
type input "Wicked Family"
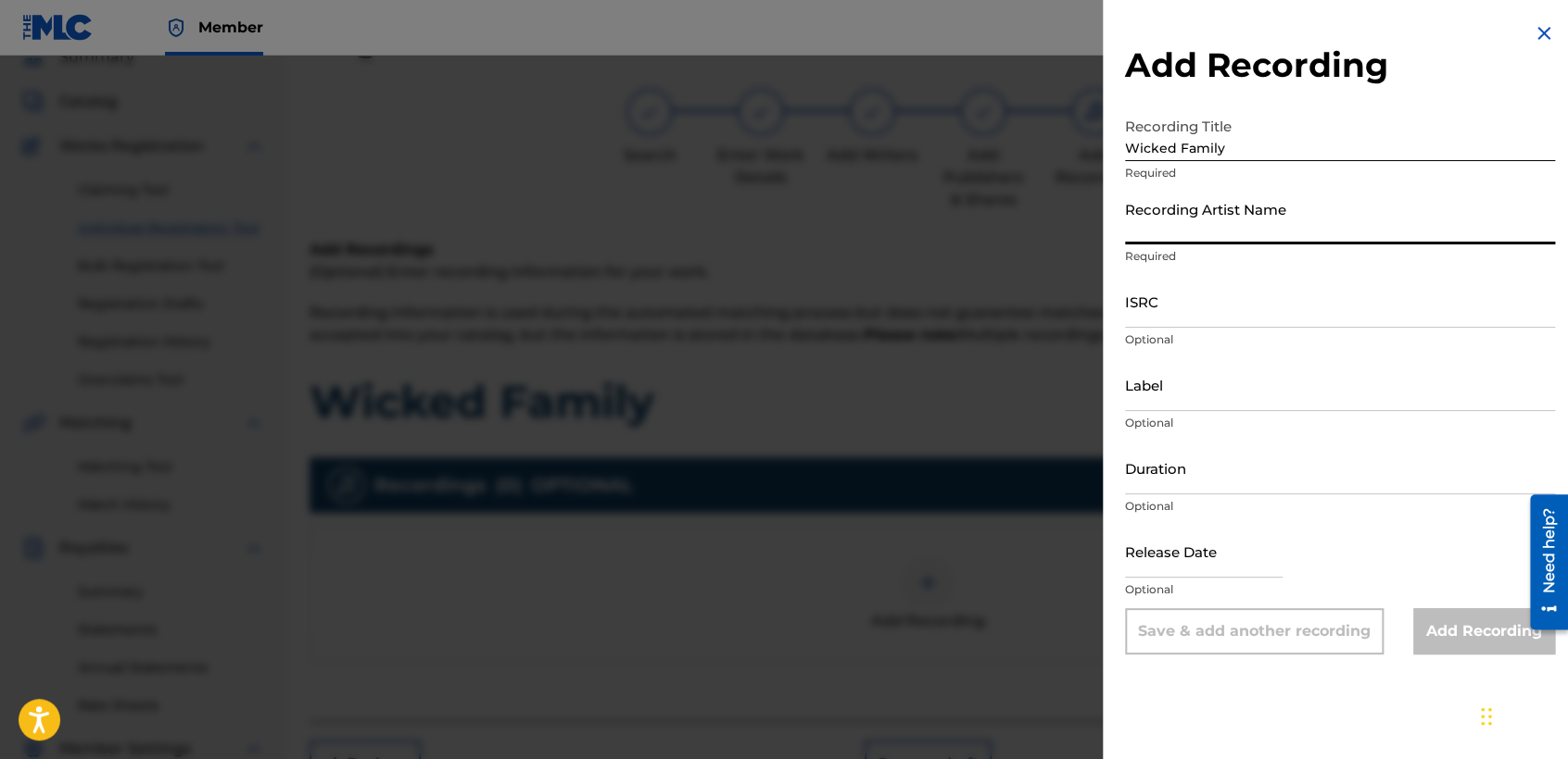
click at [1204, 219] on input "Recording Artist Name" at bounding box center [1339, 218] width 430 height 53
type input "Baby [PERSON_NAME]"
type input "03:47"
type input "[DATE]"
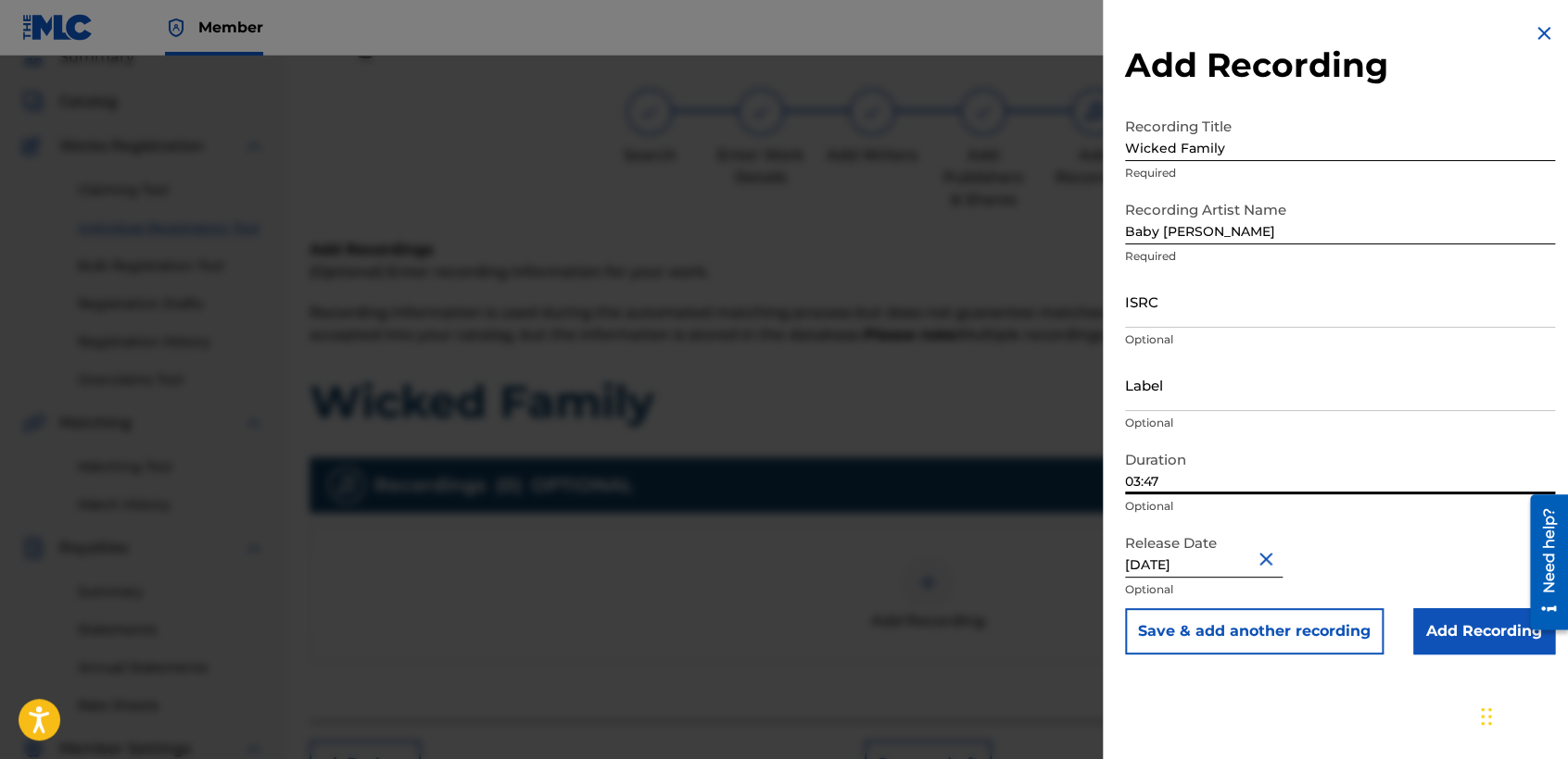
click at [1185, 484] on input "03:47" at bounding box center [1339, 468] width 430 height 53
type input "03:36"
click at [1175, 287] on input "ISRC" at bounding box center [1339, 301] width 430 height 53
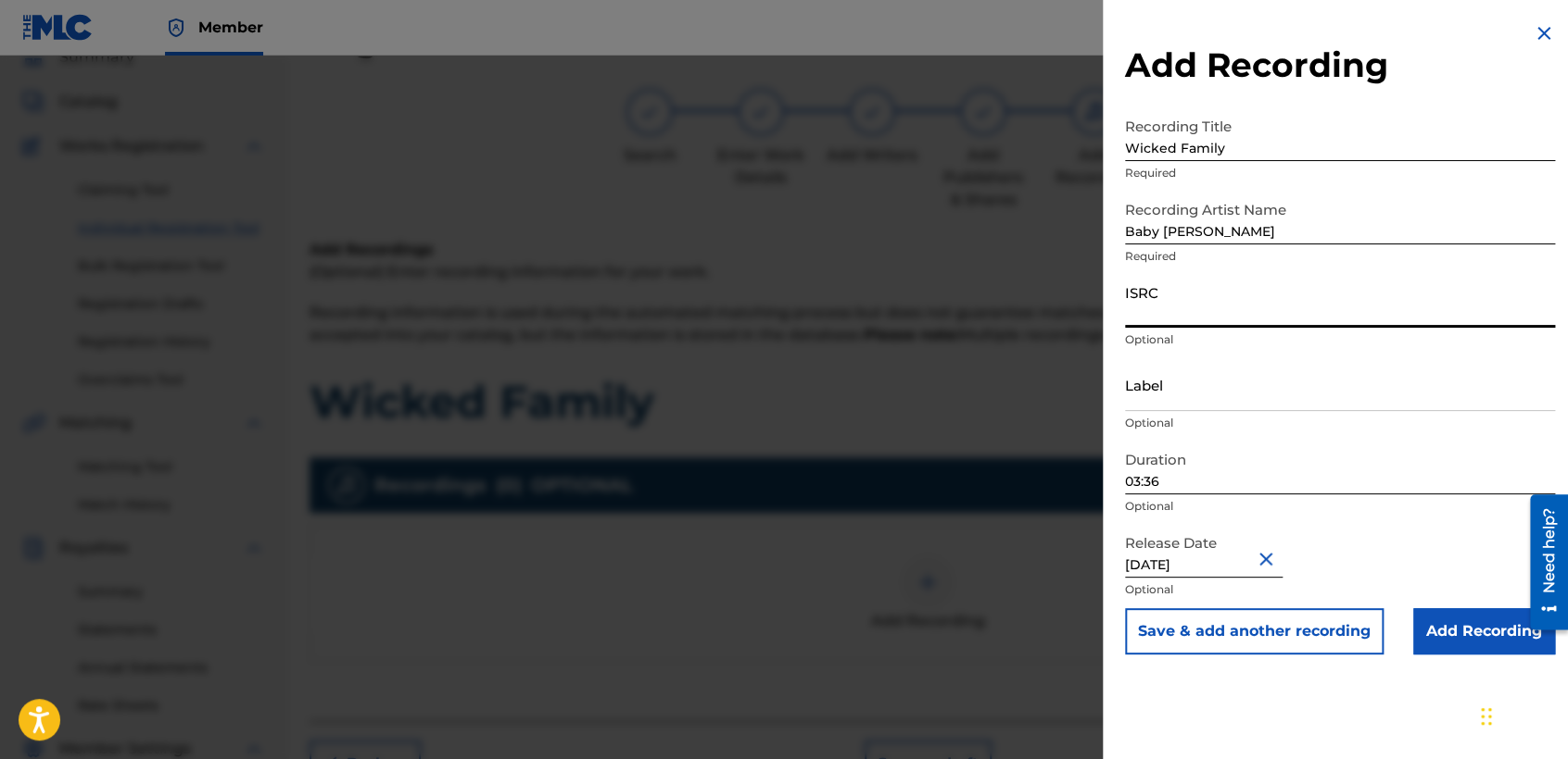
paste input "USDY42195126"
type input "USDY42195126"
click at [1431, 620] on input "Add Recording" at bounding box center [1484, 632] width 142 height 47
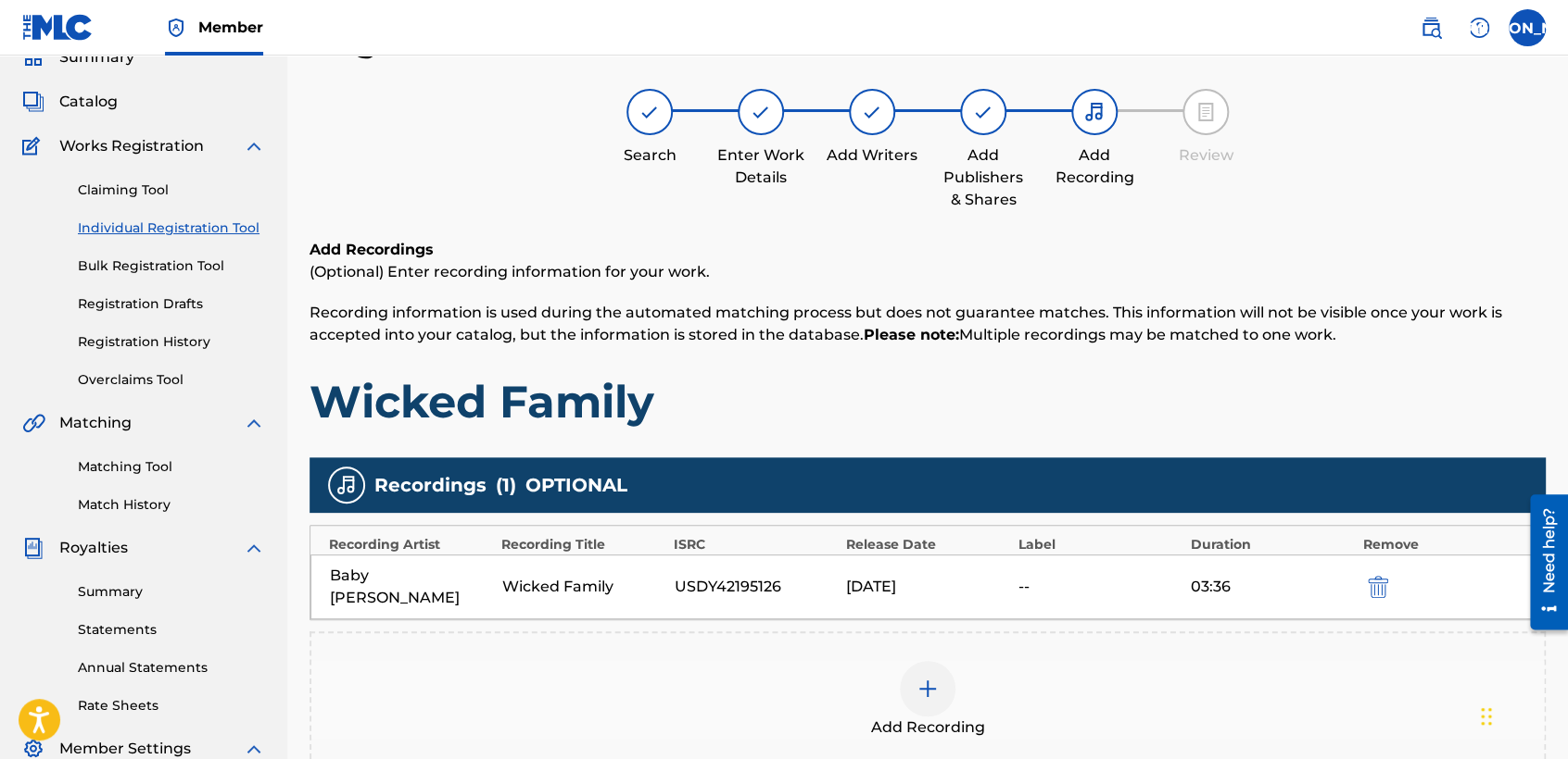
click at [971, 348] on div "Add Recordings (Optional) Enter recording information for your work. Recording …" at bounding box center [927, 334] width 1236 height 191
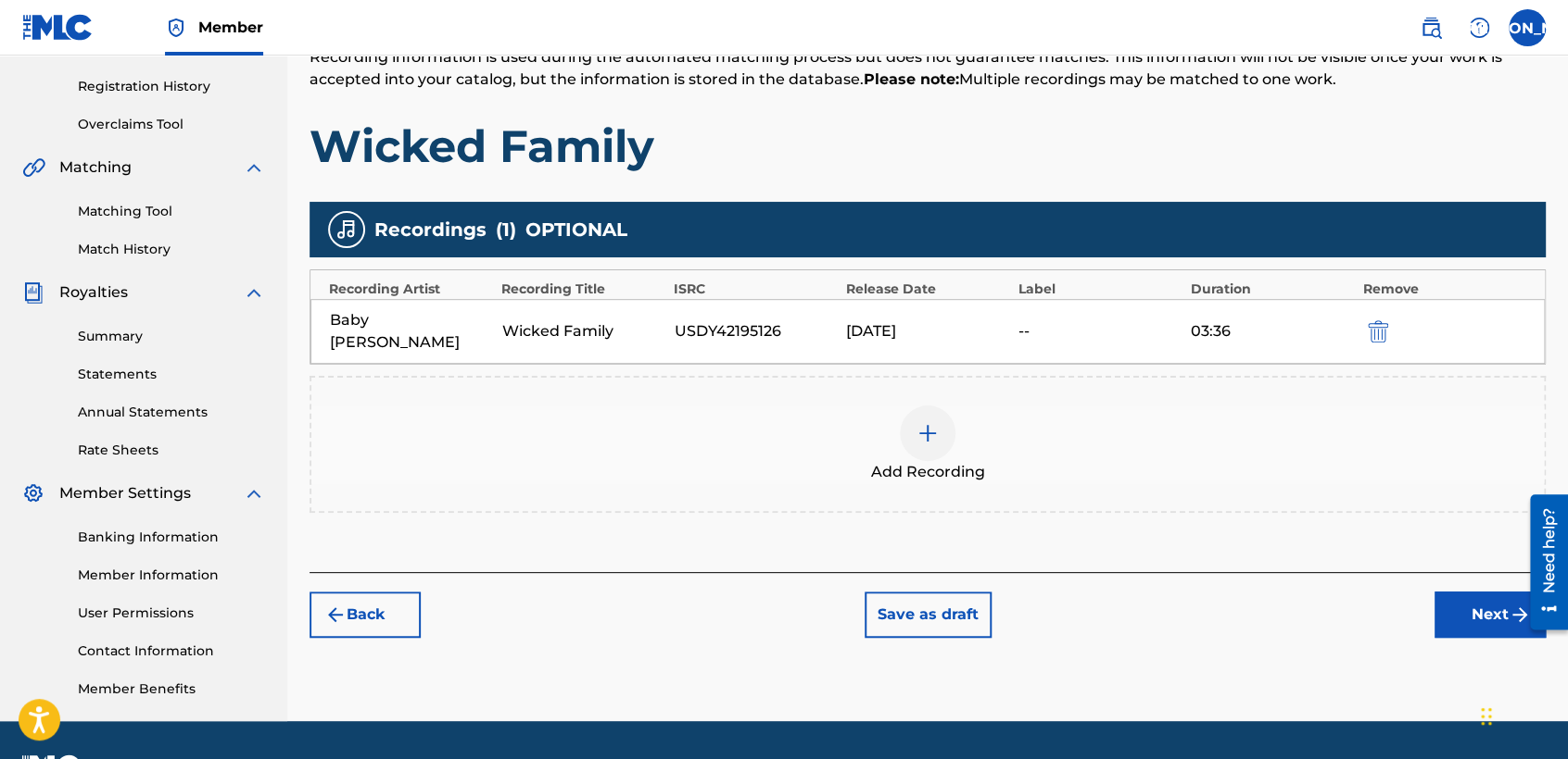
scroll to position [388, 0]
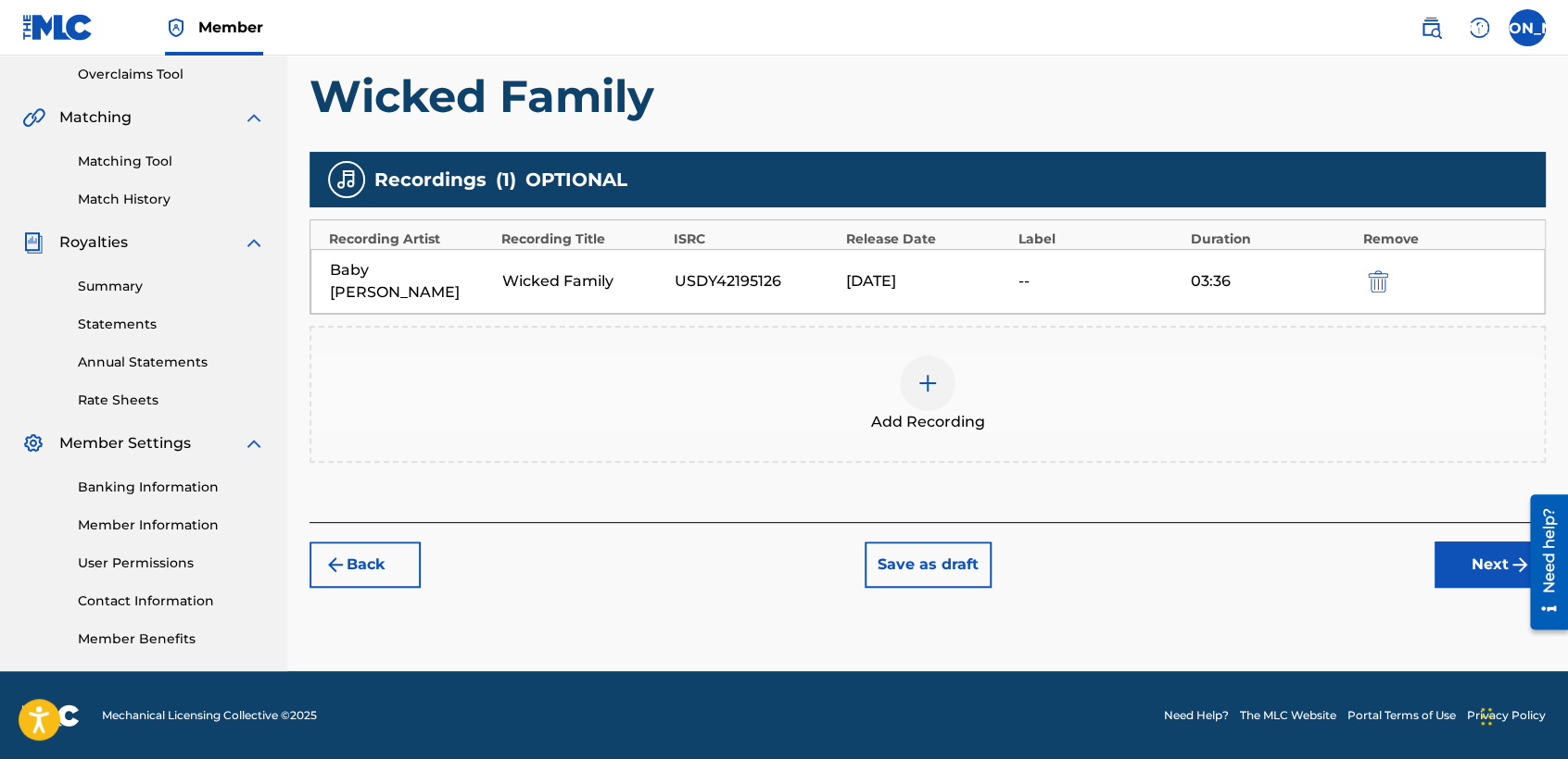
click at [1444, 542] on button "Next" at bounding box center [1490, 565] width 111 height 47
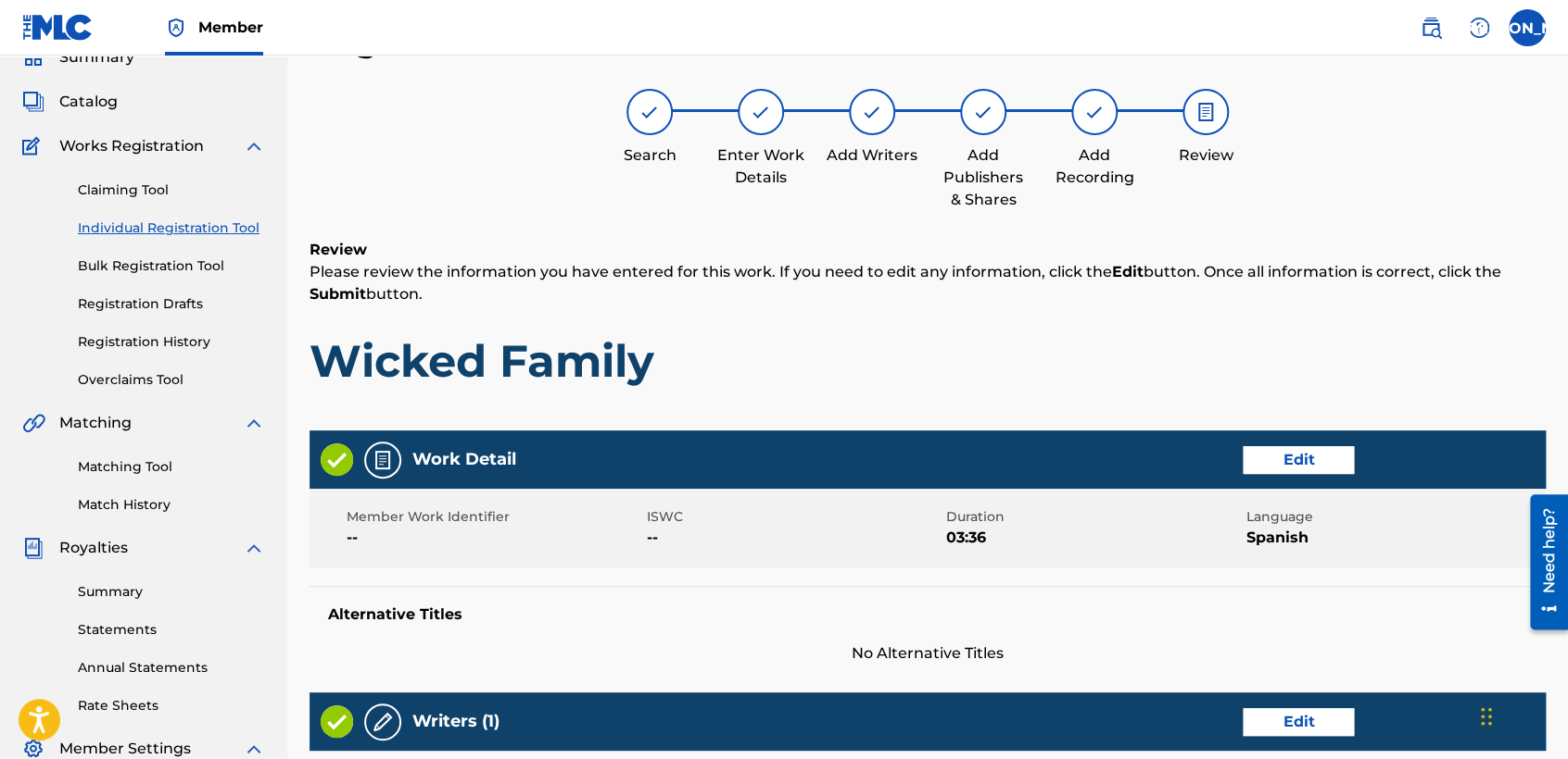
click at [1089, 420] on div "Register Work Search Enter Work Details Add Writers Add Publishers & Shares Add…" at bounding box center [927, 718] width 1236 height 1398
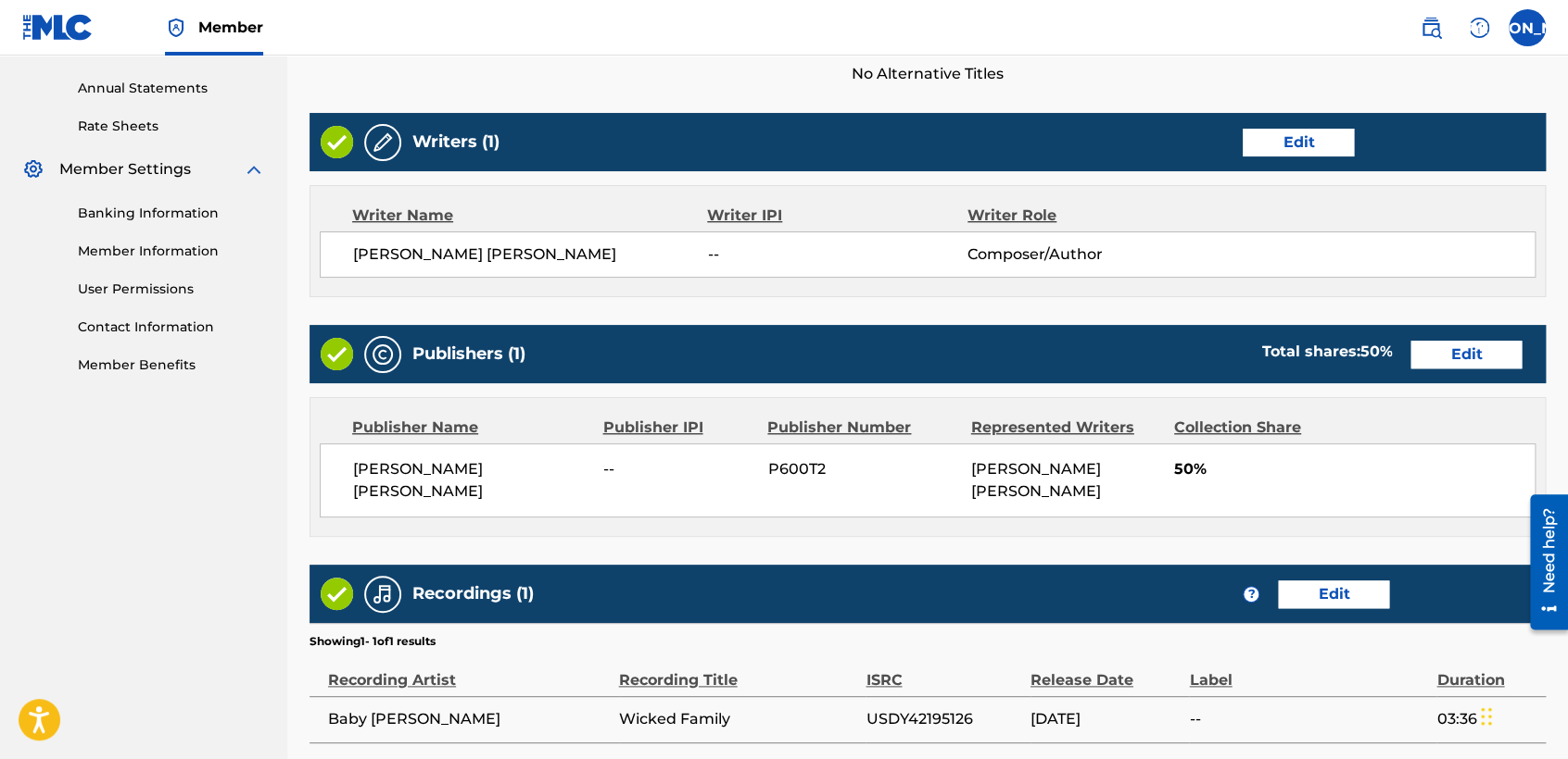
scroll to position [827, 0]
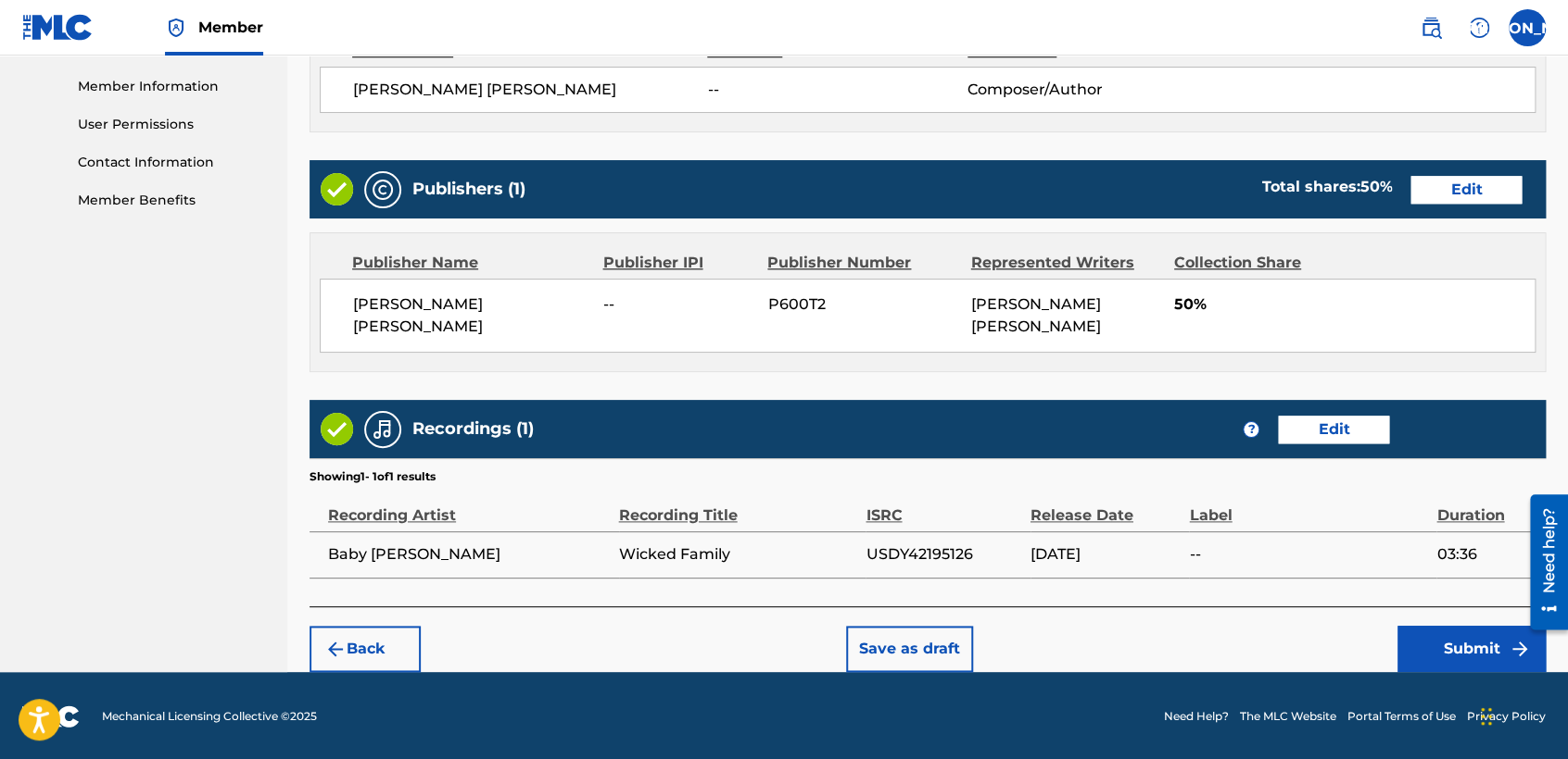
click at [1417, 640] on button "Submit" at bounding box center [1471, 649] width 148 height 47
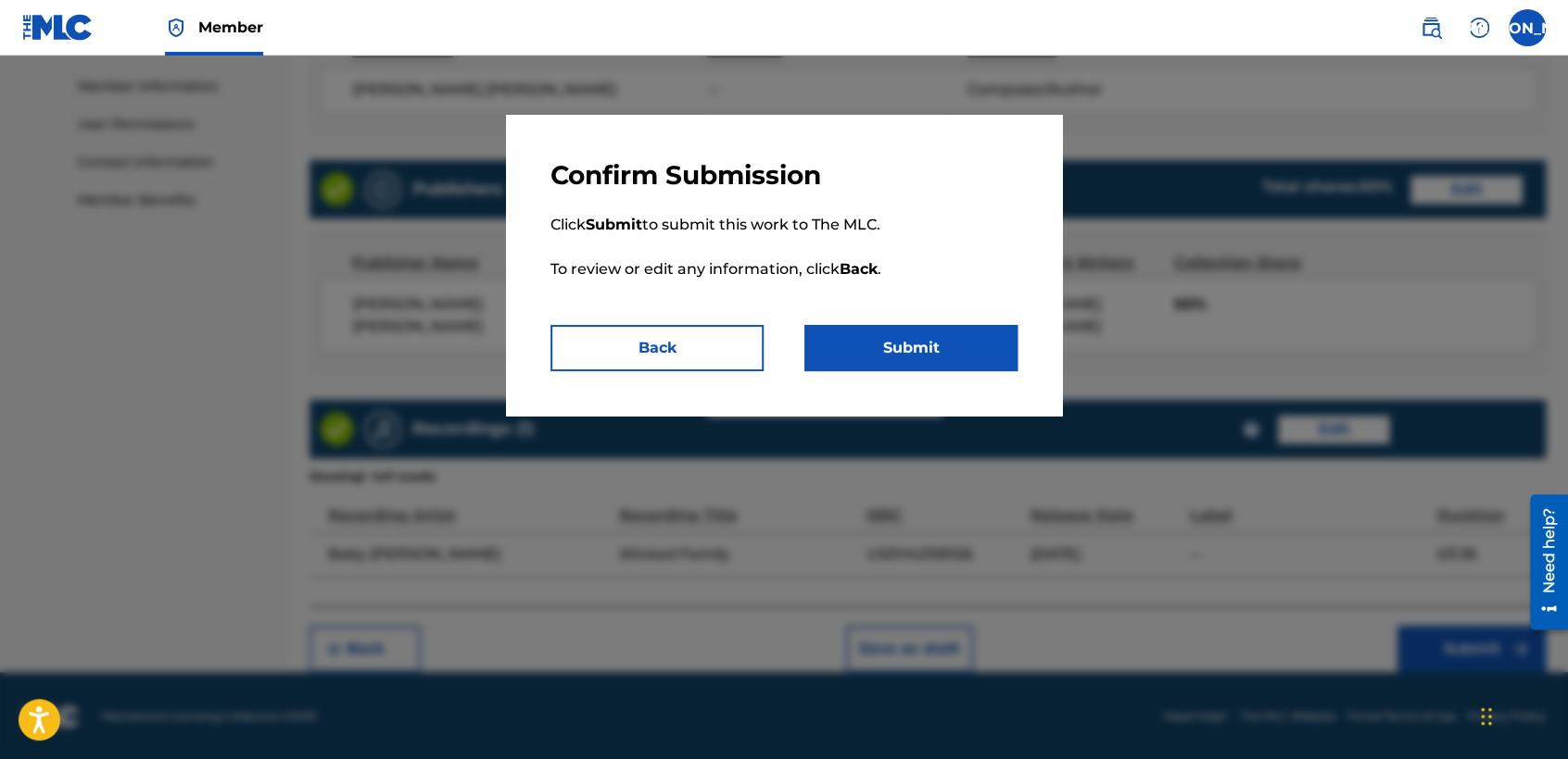
click at [930, 343] on button "Submit" at bounding box center [910, 349] width 213 height 47
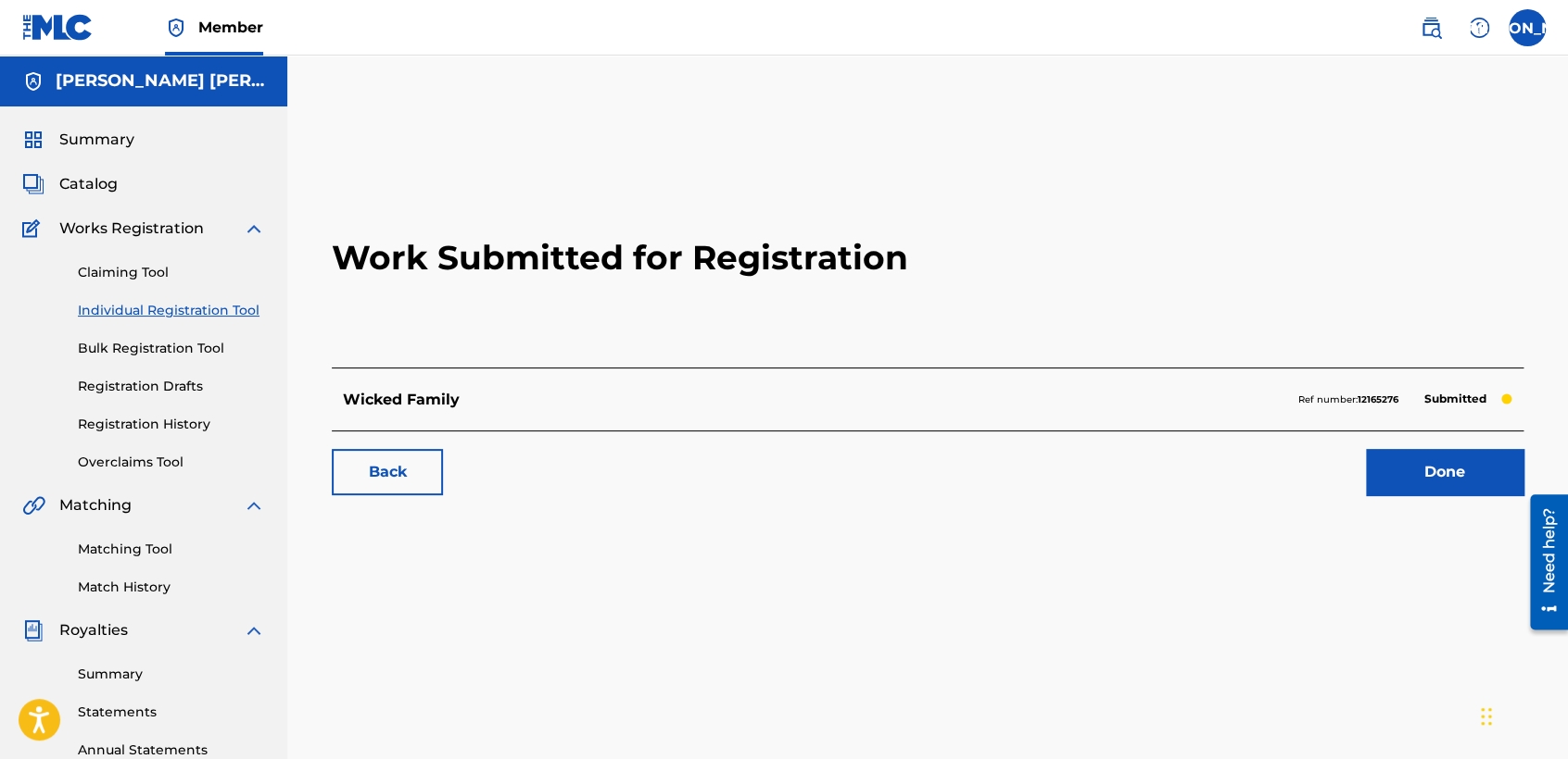
click at [184, 320] on link "Individual Registration Tool" at bounding box center [171, 310] width 187 height 20
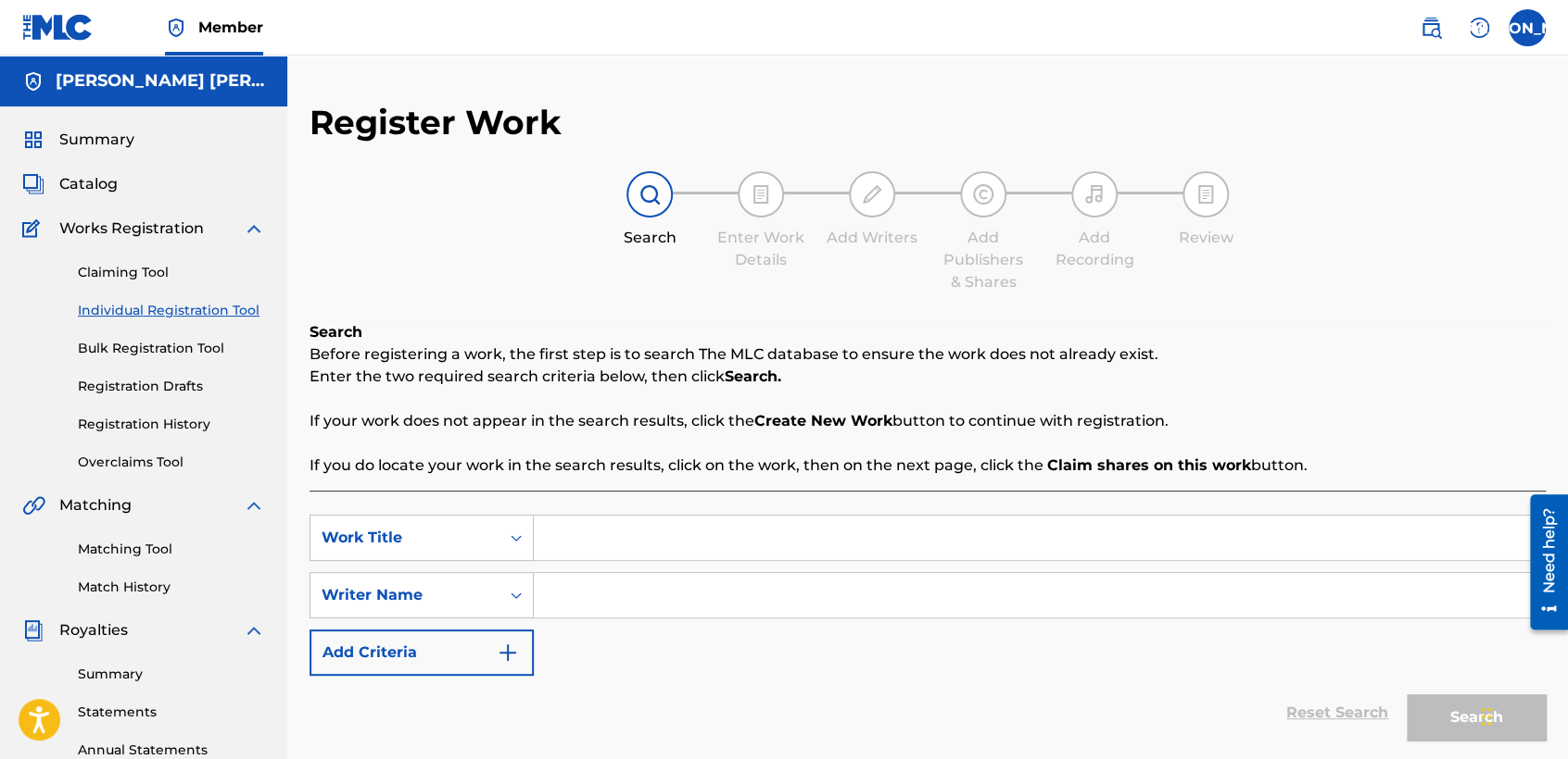
click at [178, 426] on link "Registration History" at bounding box center [171, 424] width 187 height 20
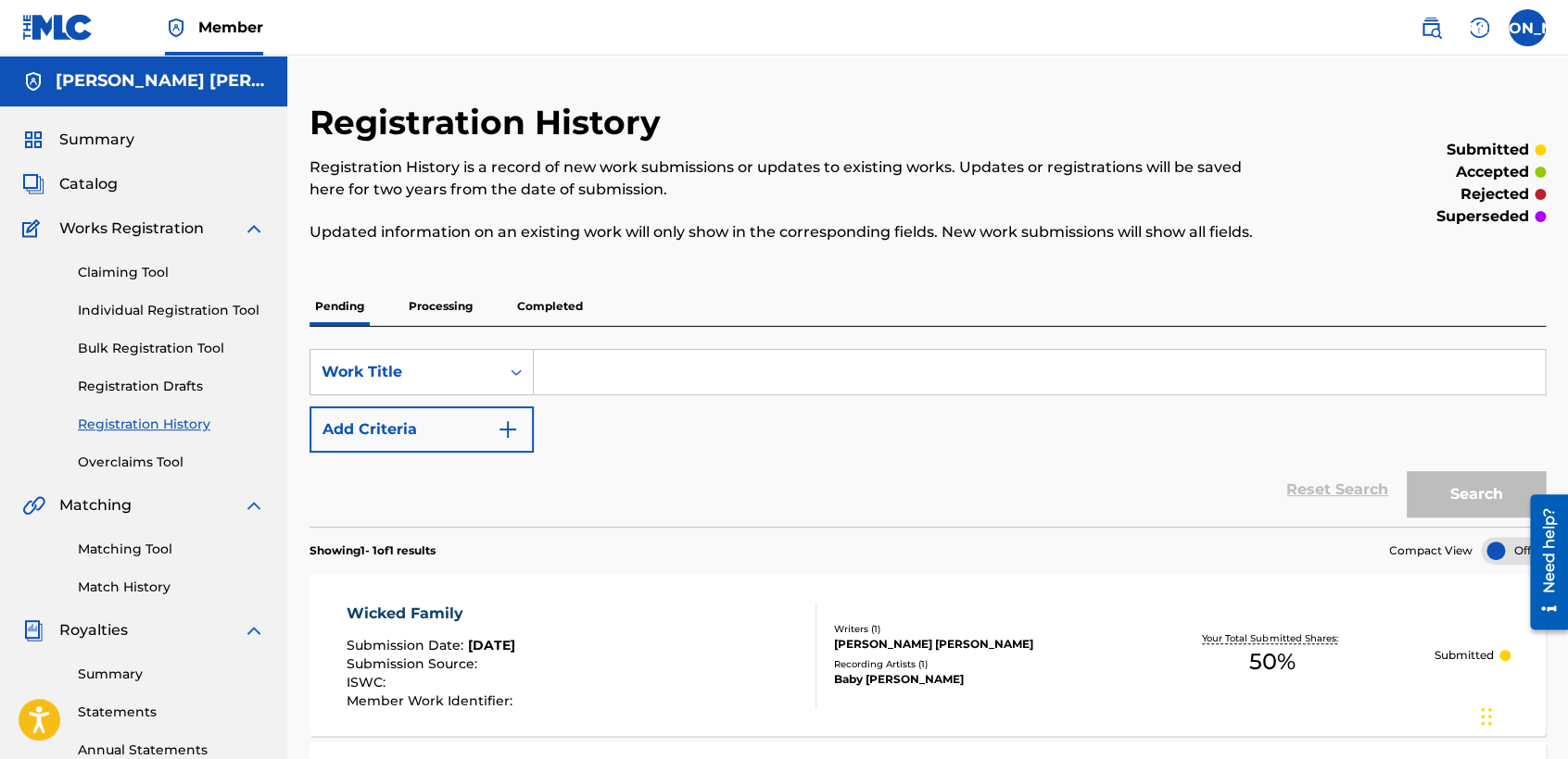
click at [546, 453] on div "Reset Search Search" at bounding box center [927, 490] width 1236 height 74
click at [157, 418] on link "Registration History" at bounding box center [171, 424] width 187 height 20
click at [192, 310] on link "Individual Registration Tool" at bounding box center [171, 310] width 187 height 20
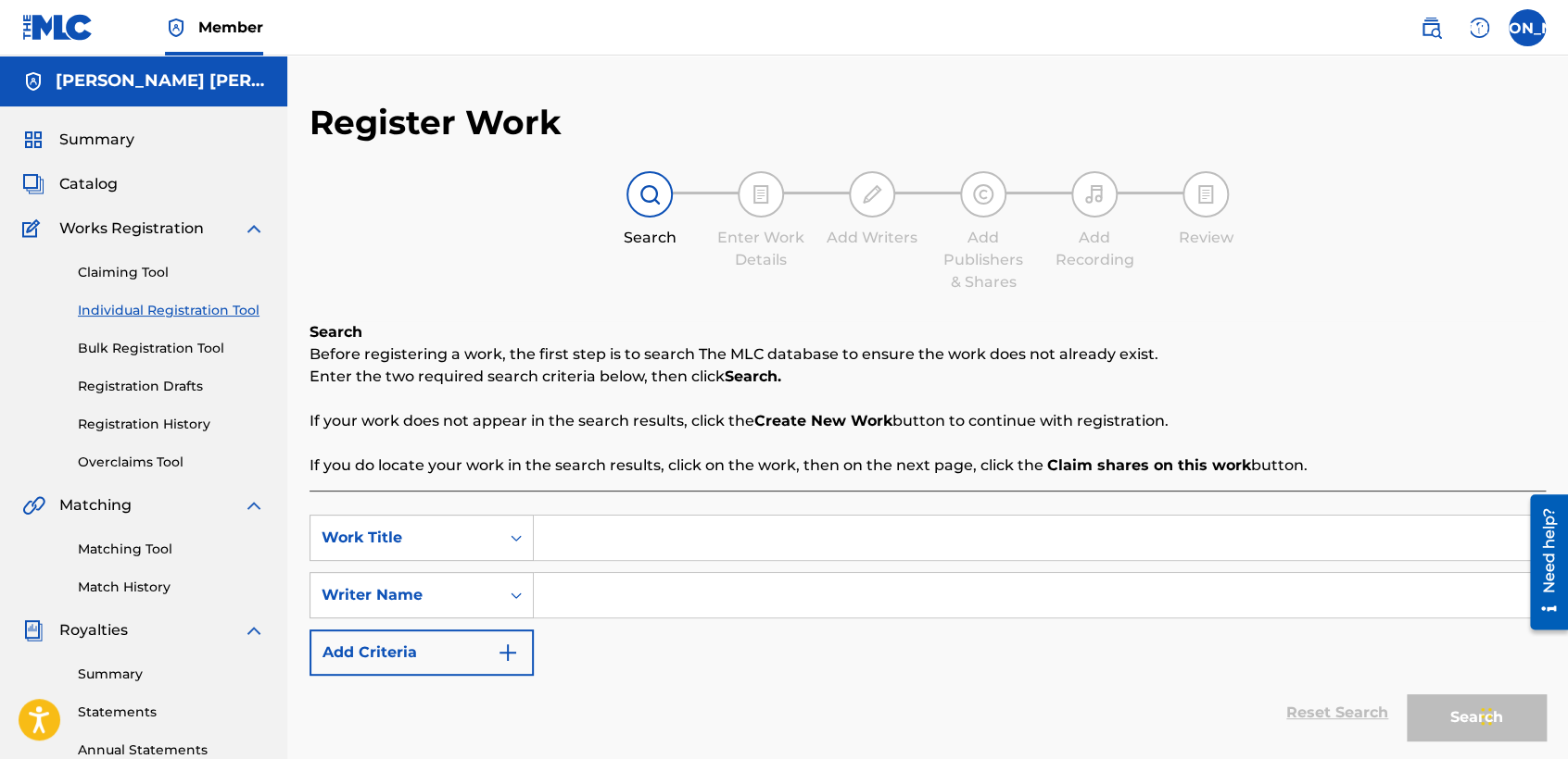
click at [561, 537] on input "Search Form" at bounding box center [1039, 538] width 1011 height 45
paste input "El Cuetes V2"
type input "El Cuetes V2"
click at [598, 613] on input "Search Form" at bounding box center [1039, 596] width 1011 height 45
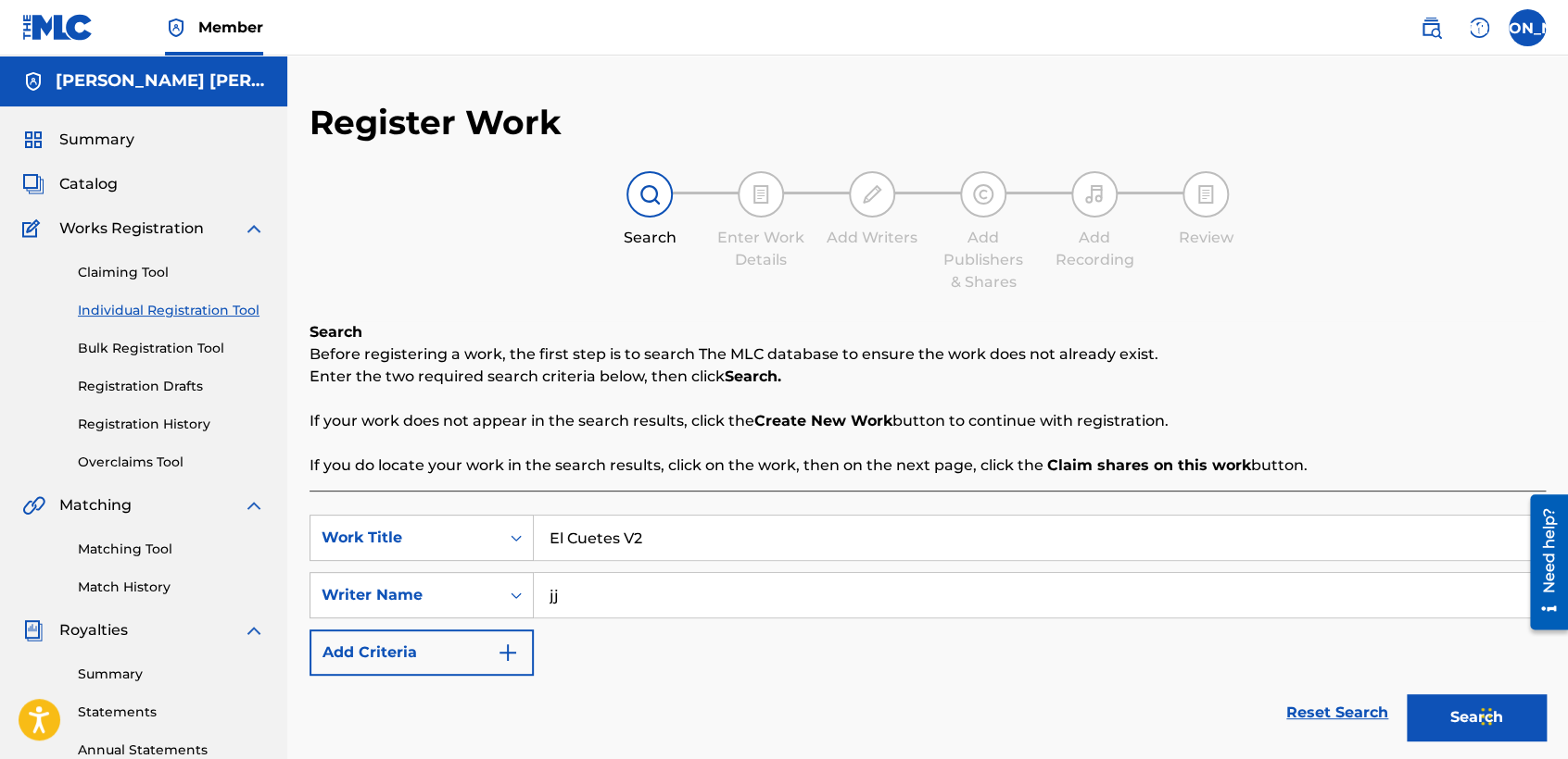
type input "jj"
click at [1407, 695] on button "Search" at bounding box center [1476, 718] width 139 height 47
click at [853, 413] on strong "Create New Work" at bounding box center [824, 421] width 138 height 18
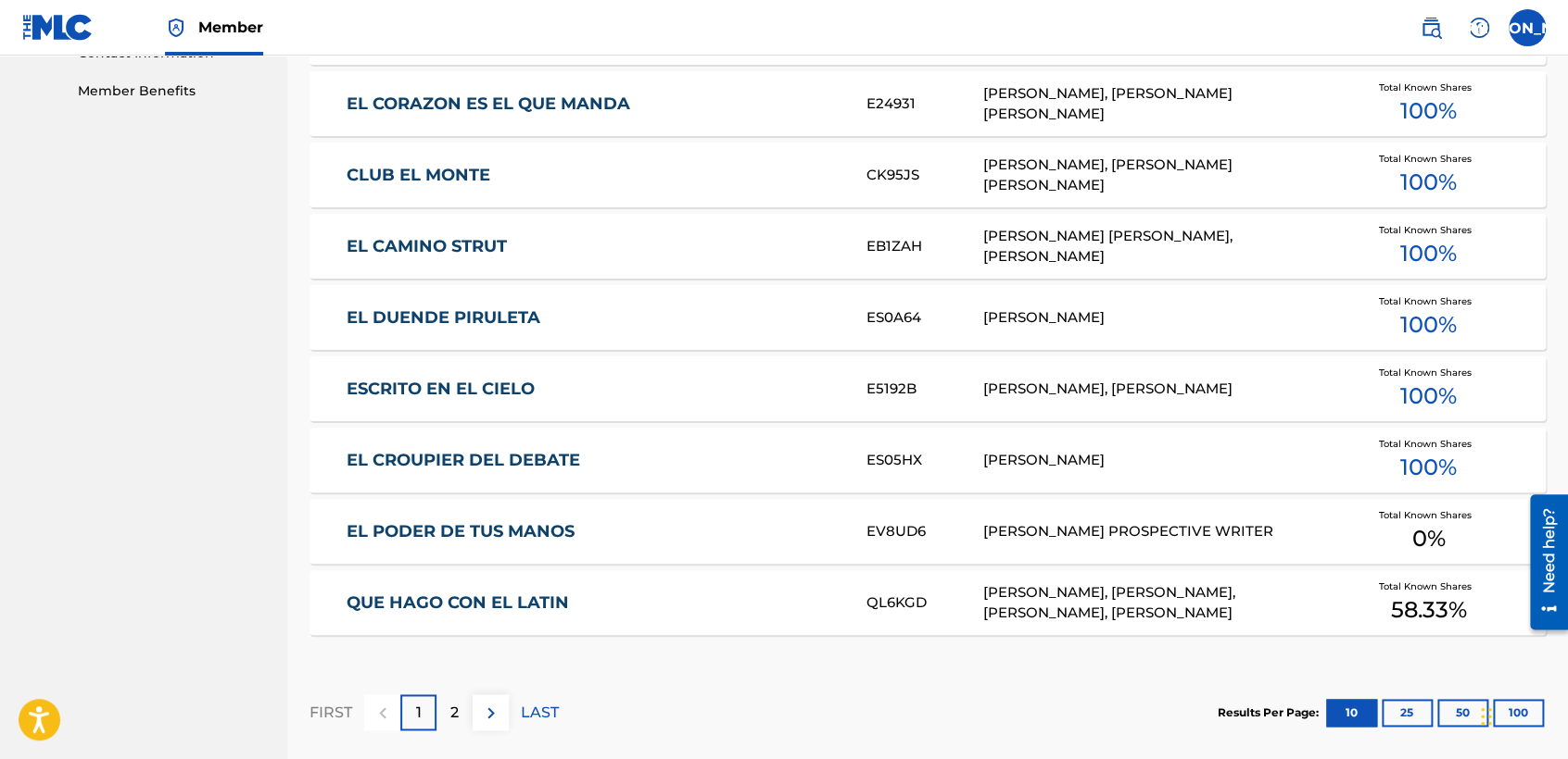
scroll to position [1136, 0]
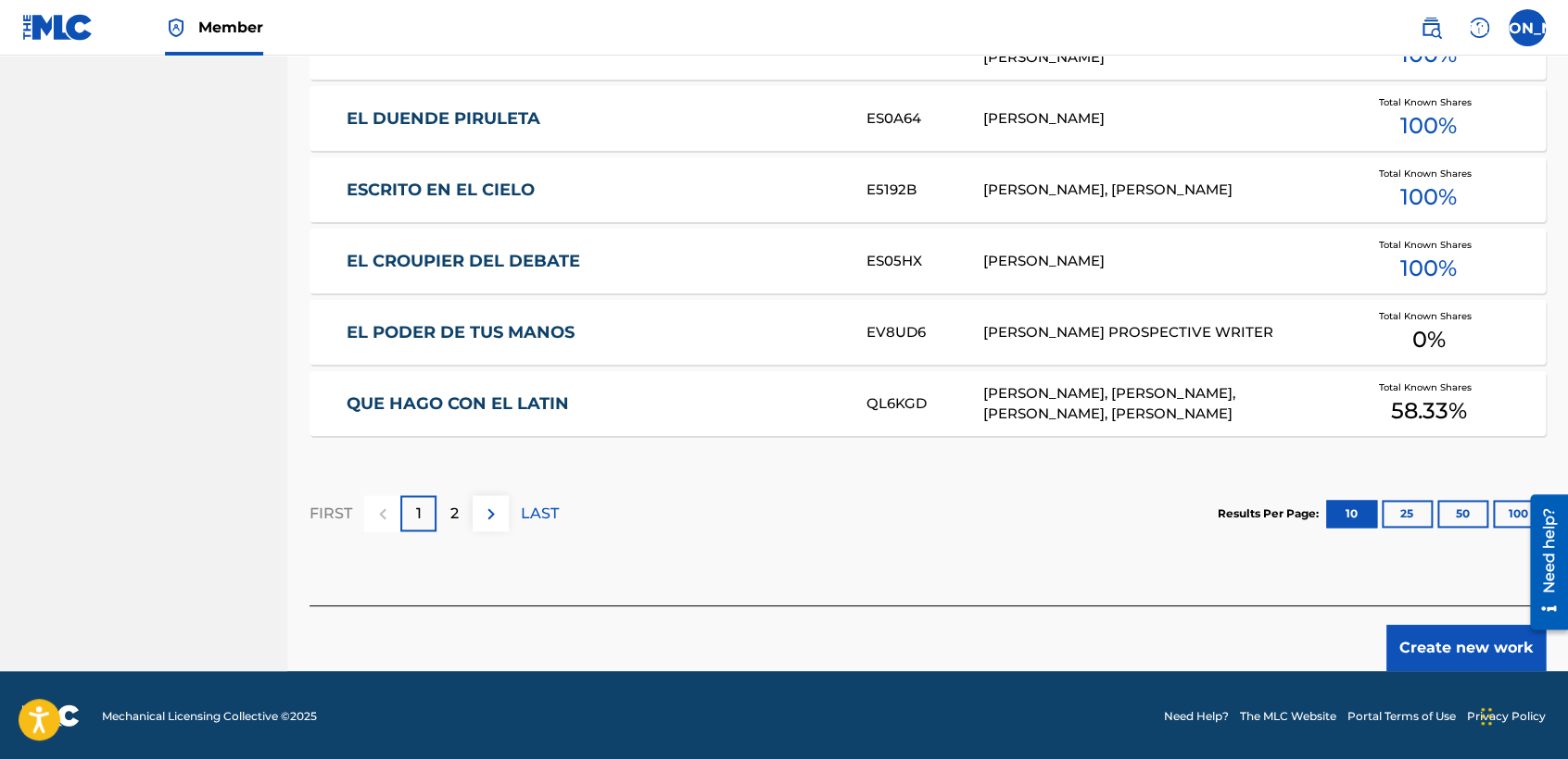
click at [1431, 648] on button "Create new work" at bounding box center [1465, 648] width 160 height 47
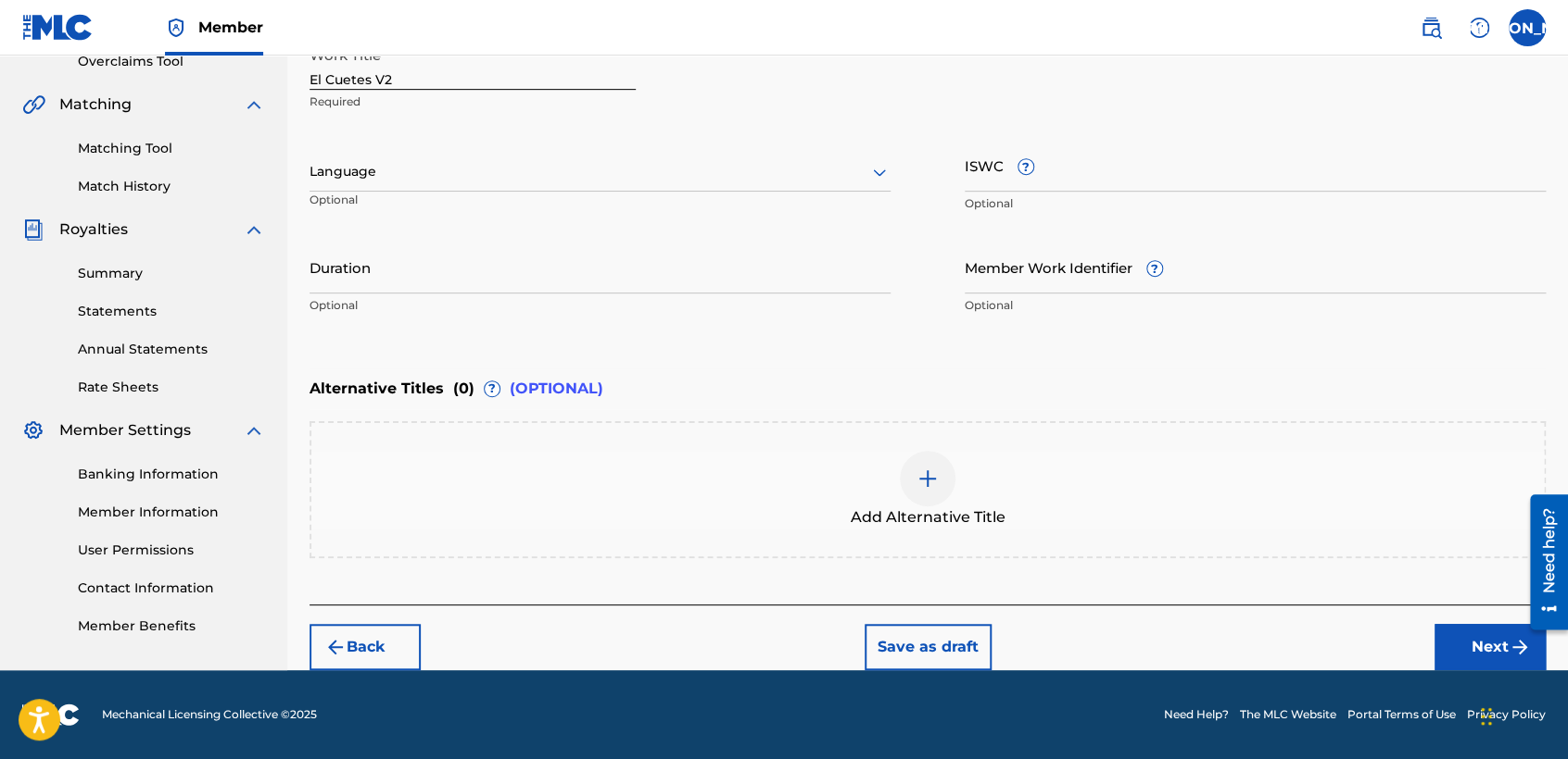
scroll to position [399, 0]
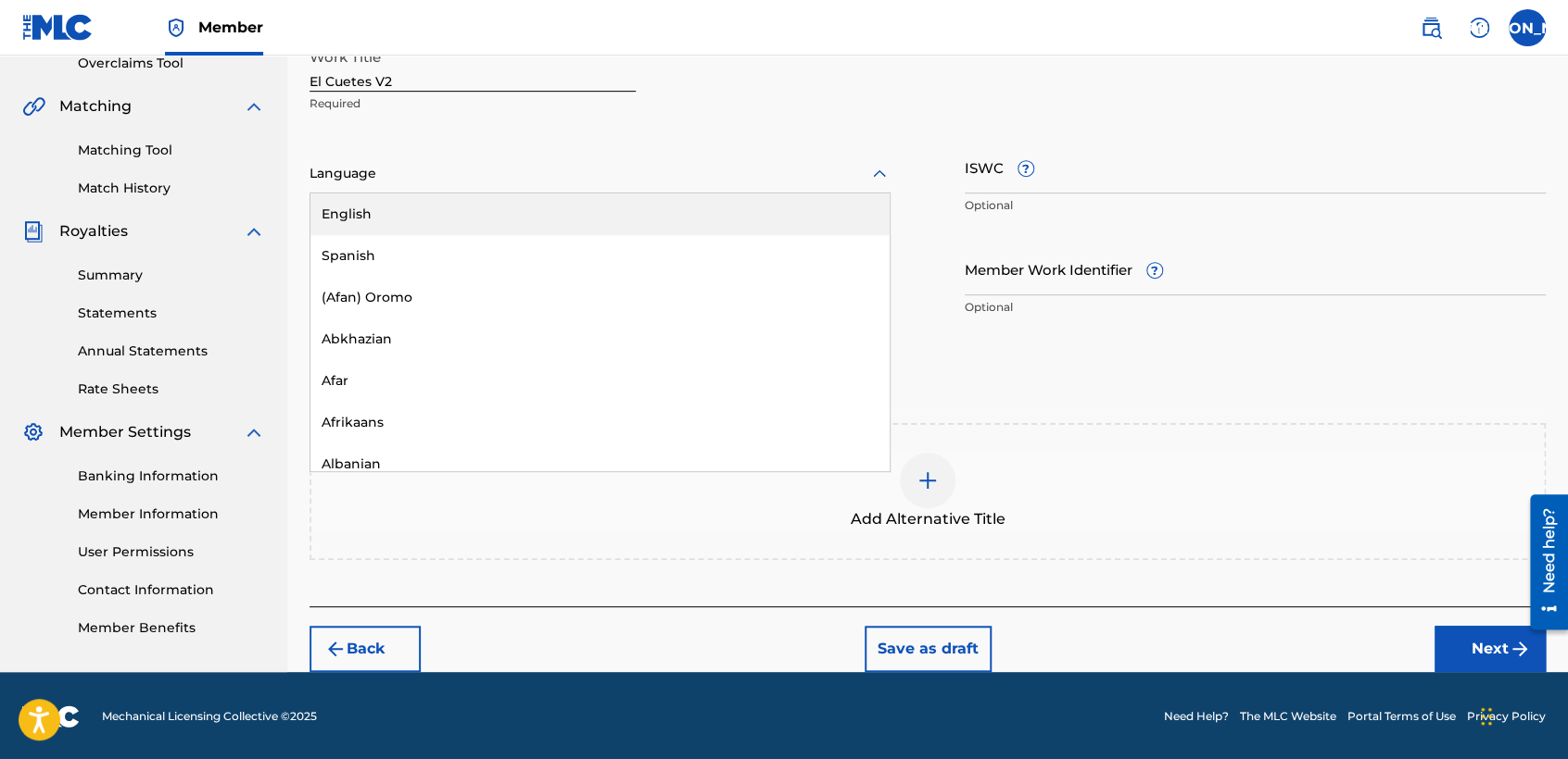
click at [810, 160] on div "Language" at bounding box center [600, 174] width 581 height 39
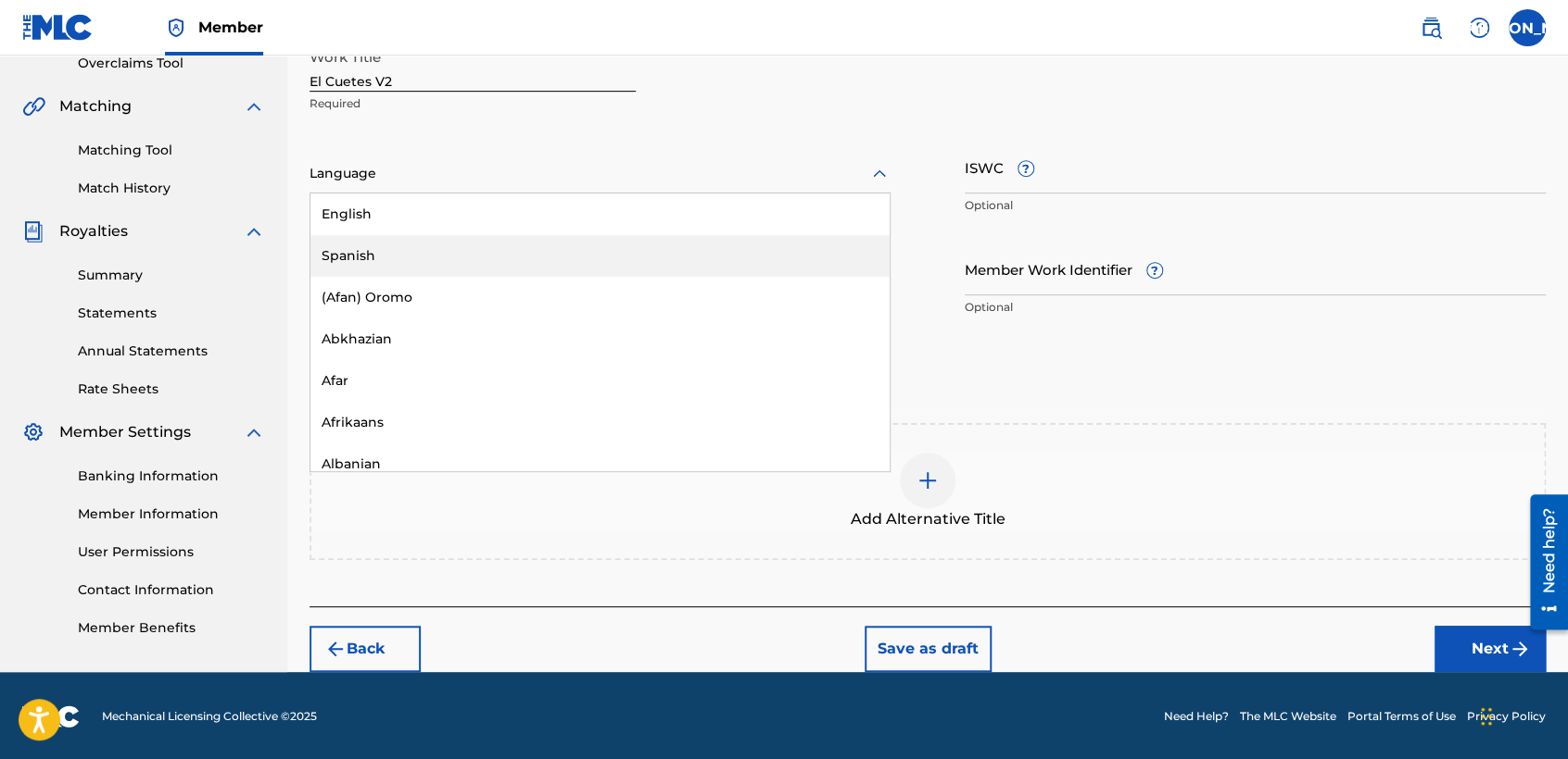
click at [553, 269] on div "Spanish" at bounding box center [600, 255] width 579 height 42
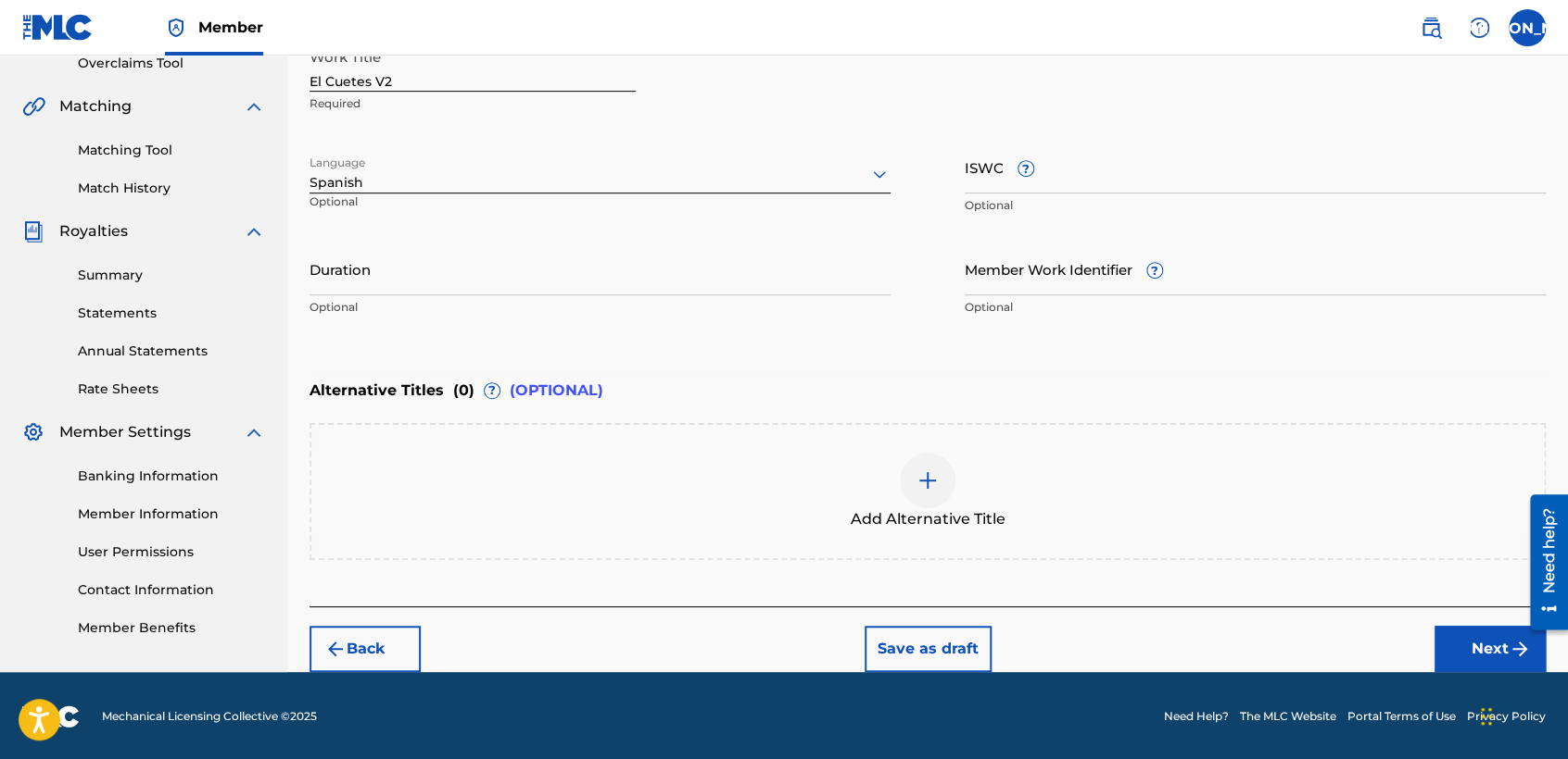
click at [449, 293] on input "Duration" at bounding box center [600, 269] width 581 height 53
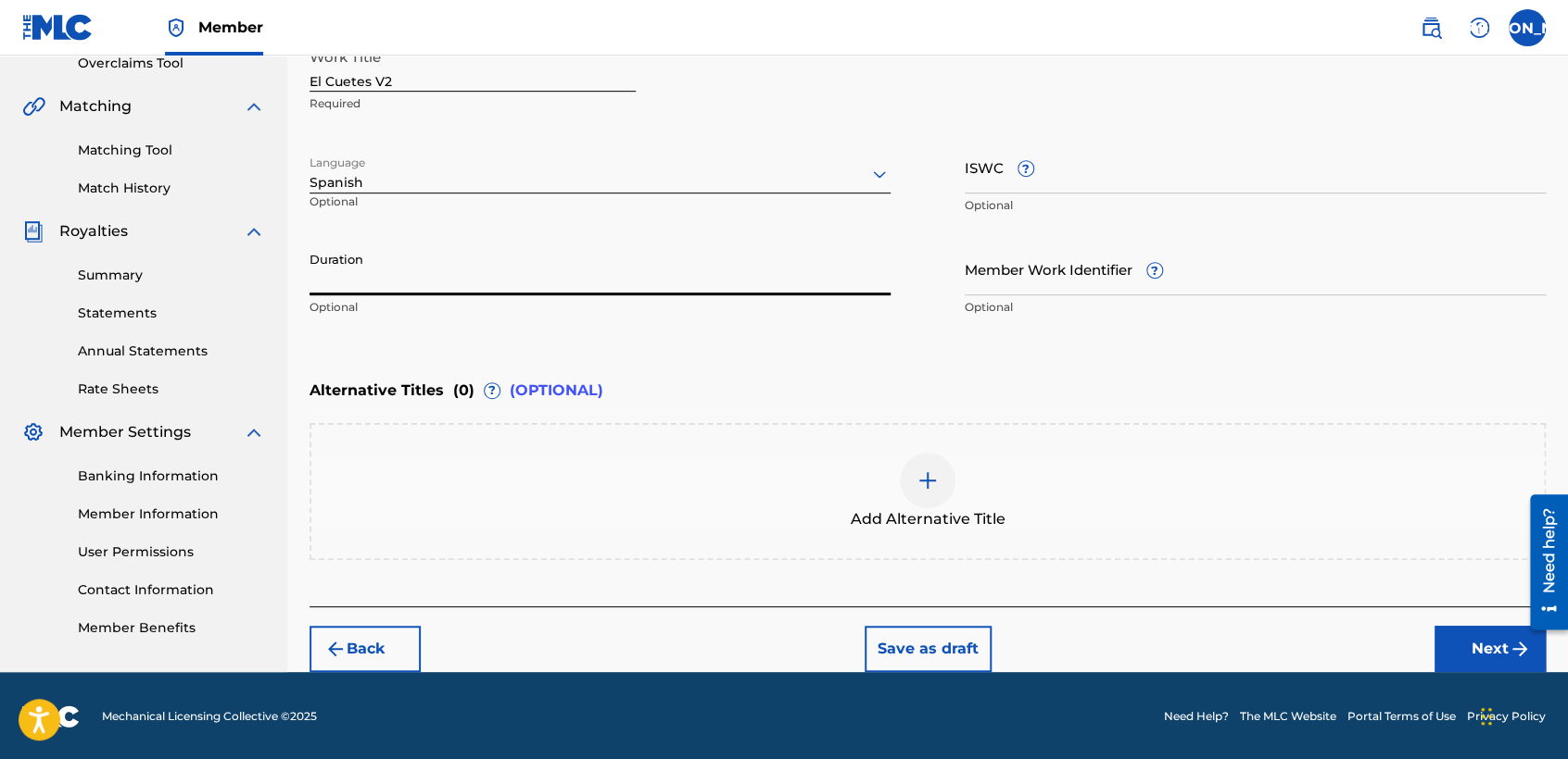
click at [183, 226] on div "Royalties" at bounding box center [144, 231] width 243 height 22
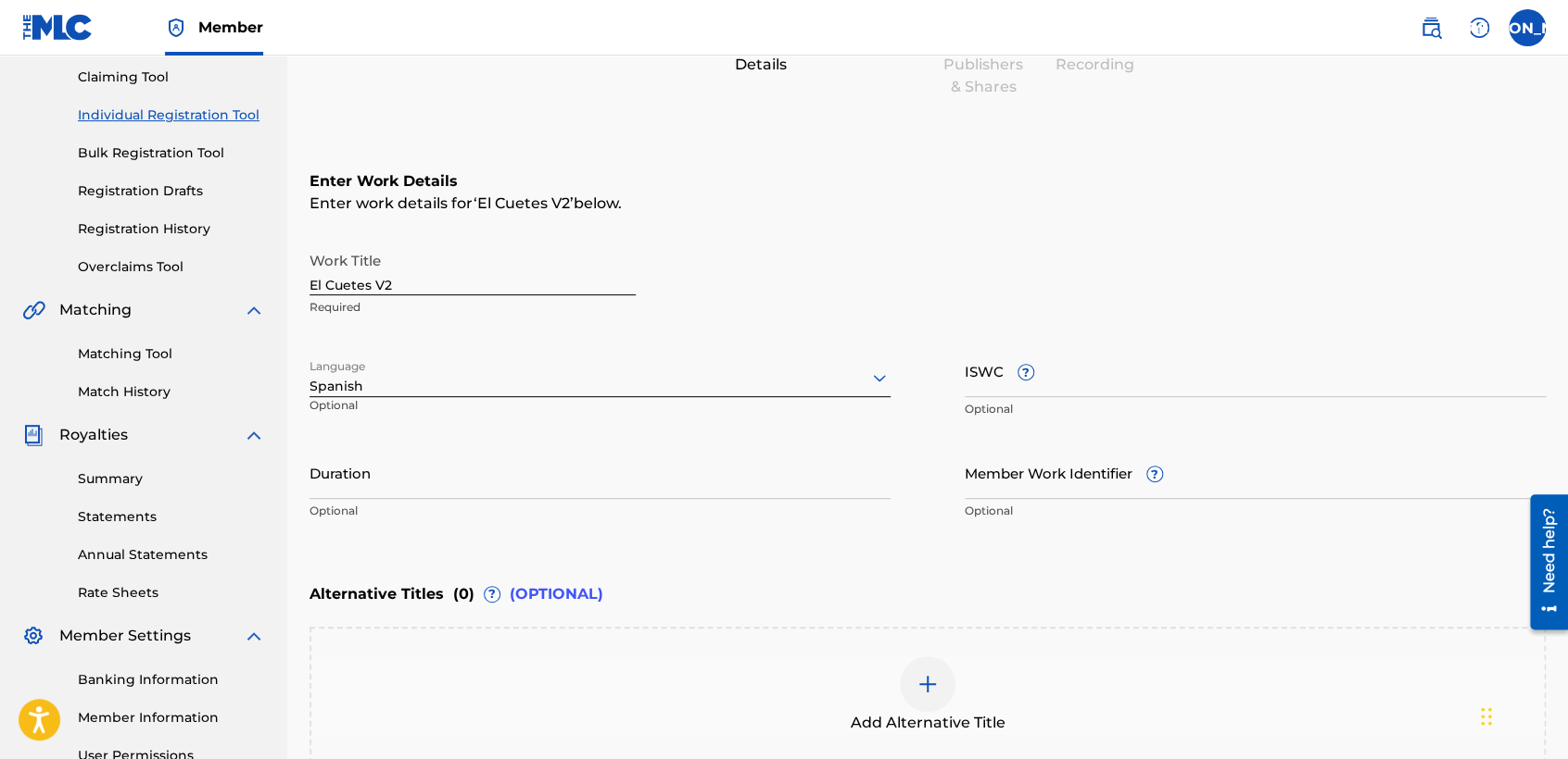
scroll to position [193, 0]
click at [177, 240] on link "Registration History" at bounding box center [171, 231] width 187 height 20
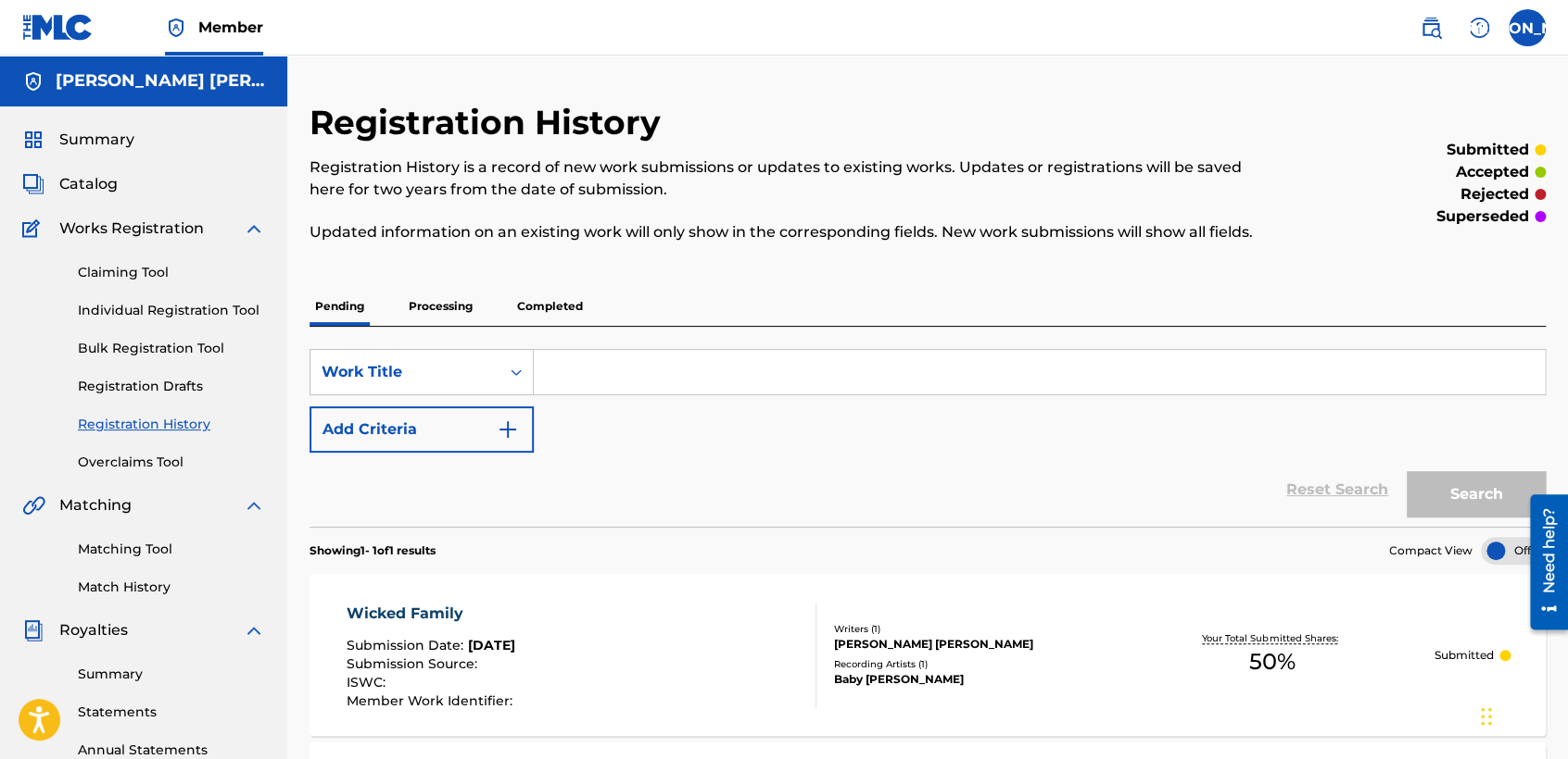
click at [657, 491] on div "Reset Search Search" at bounding box center [927, 490] width 1236 height 74
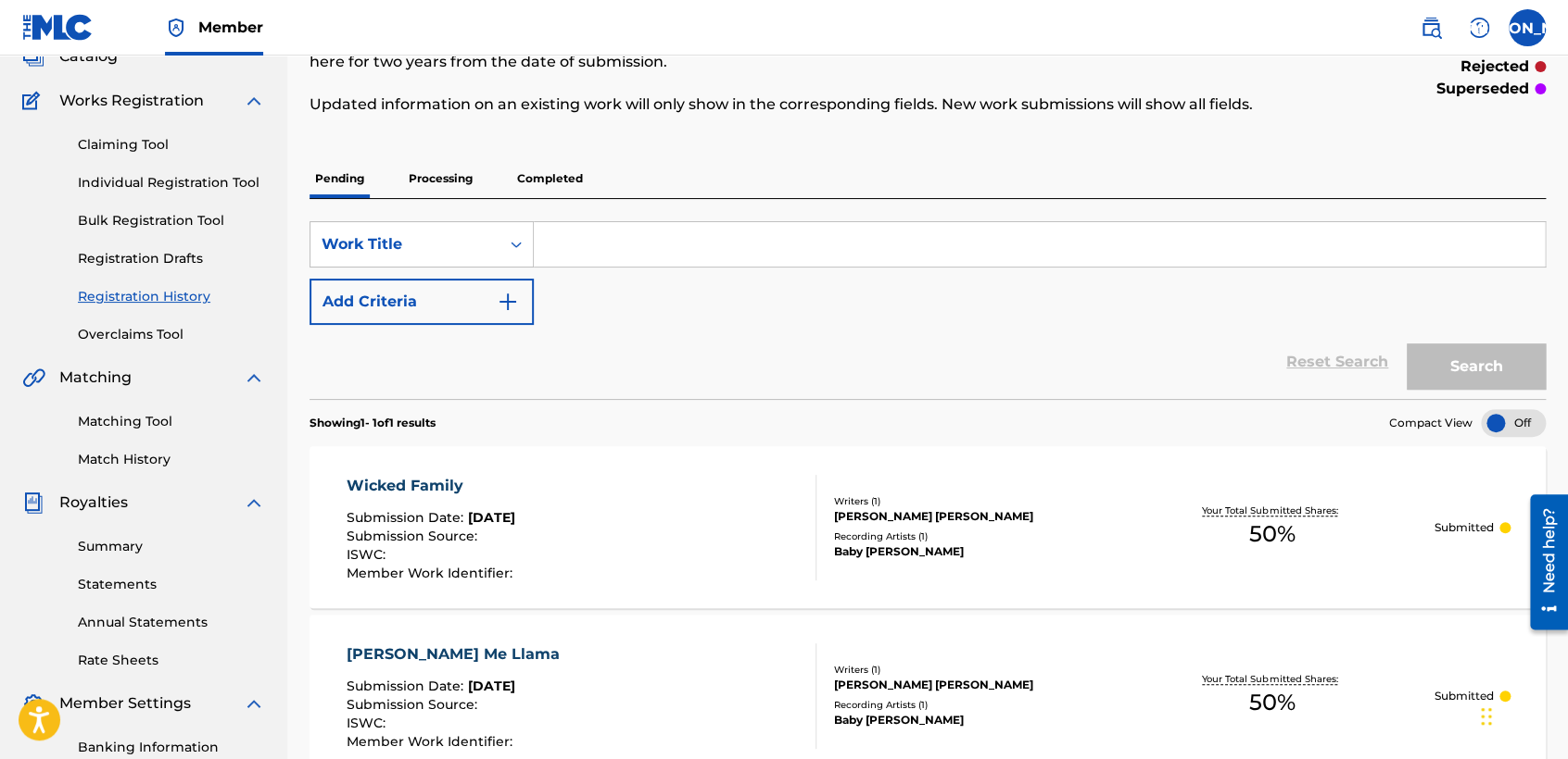
scroll to position [69, 0]
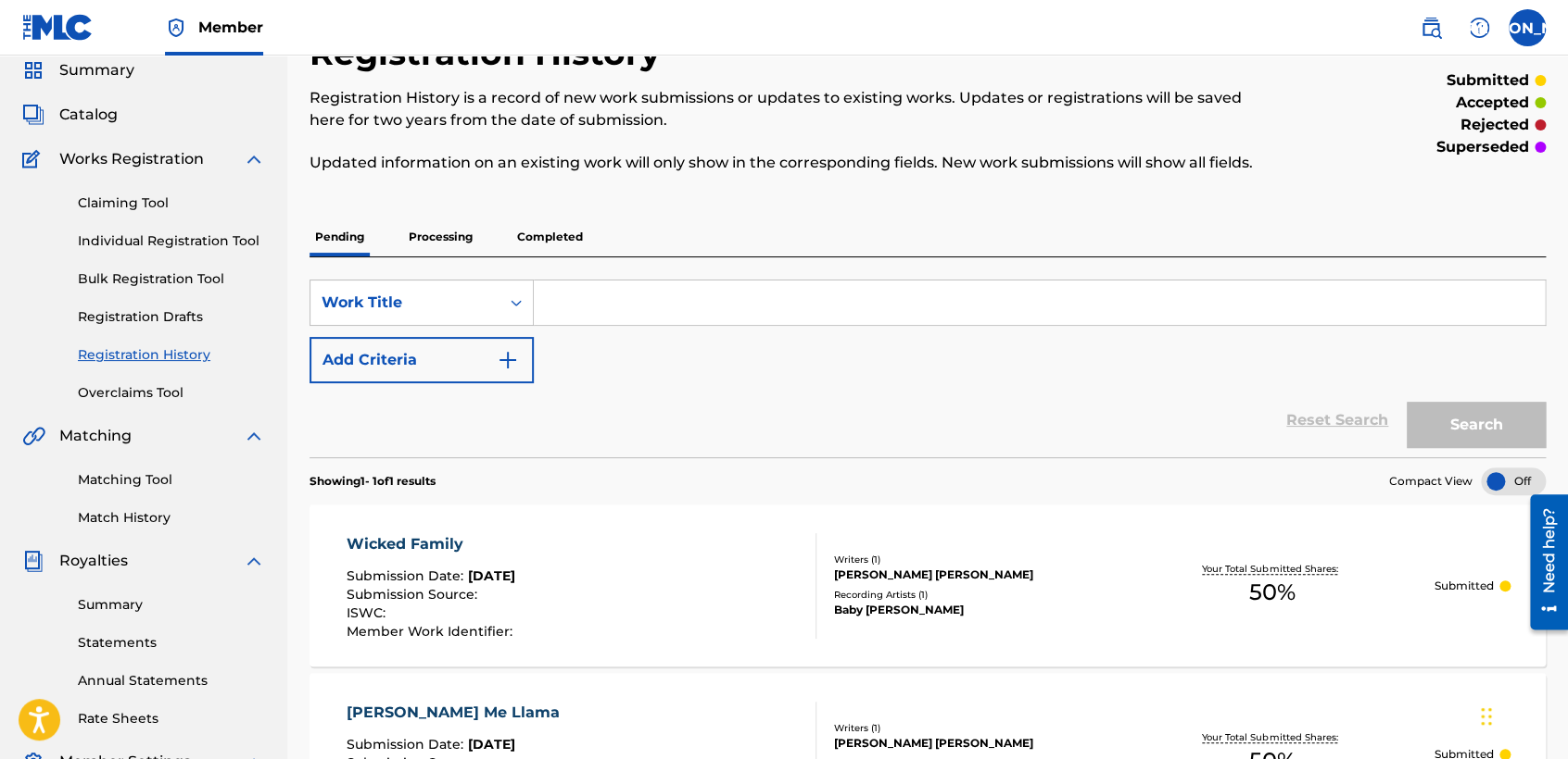
click at [256, 236] on link "Individual Registration Tool" at bounding box center [171, 241] width 187 height 20
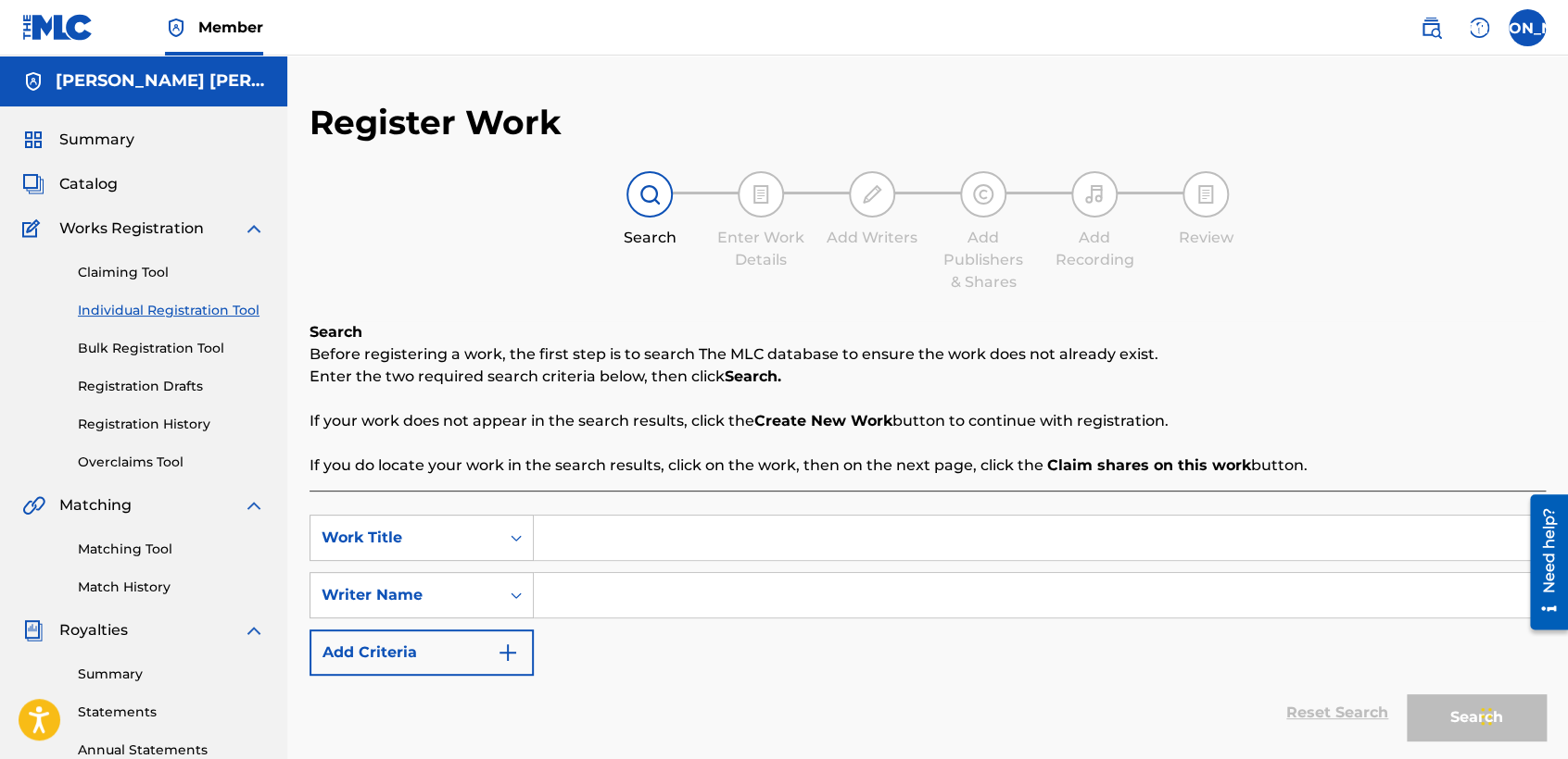
drag, startPoint x: 655, startPoint y: 501, endPoint x: 648, endPoint y: 512, distance: 13.0
click at [648, 512] on div "SearchWithCriteria66e396d0-9ec7-455c-aafa-a49f56c400ac Work Title SearchWithCri…" at bounding box center [927, 642] width 1236 height 304
click at [645, 521] on input "Search Form" at bounding box center [1039, 538] width 1011 height 45
drag, startPoint x: 636, startPoint y: 506, endPoint x: 602, endPoint y: 551, distance: 56.4
click at [602, 551] on input "Search Form" at bounding box center [1039, 538] width 1011 height 45
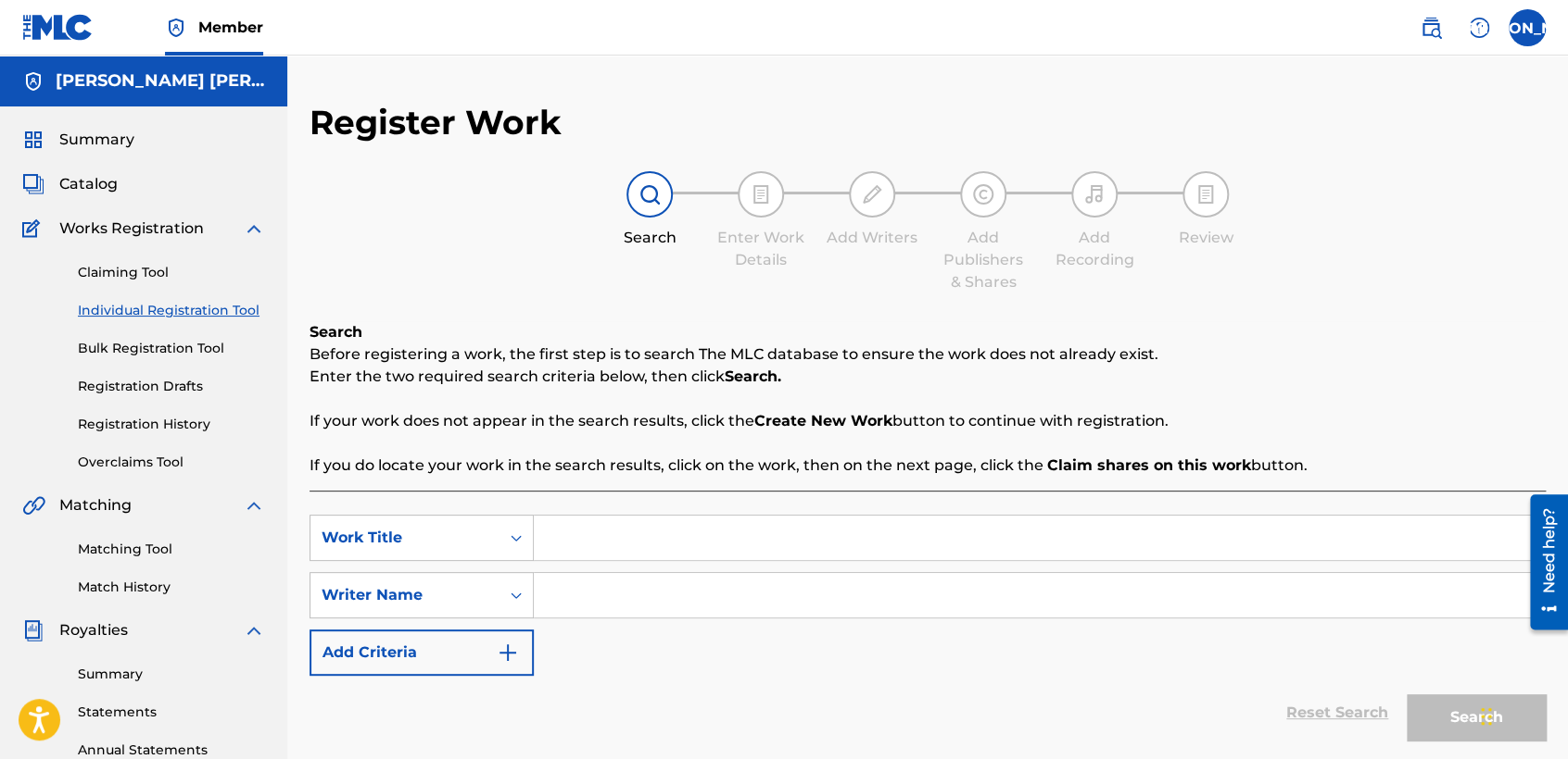
paste input "El Cuetes V2"
type input "El Cuetes V2"
click at [629, 604] on input "Search Form" at bounding box center [1039, 596] width 1011 height 45
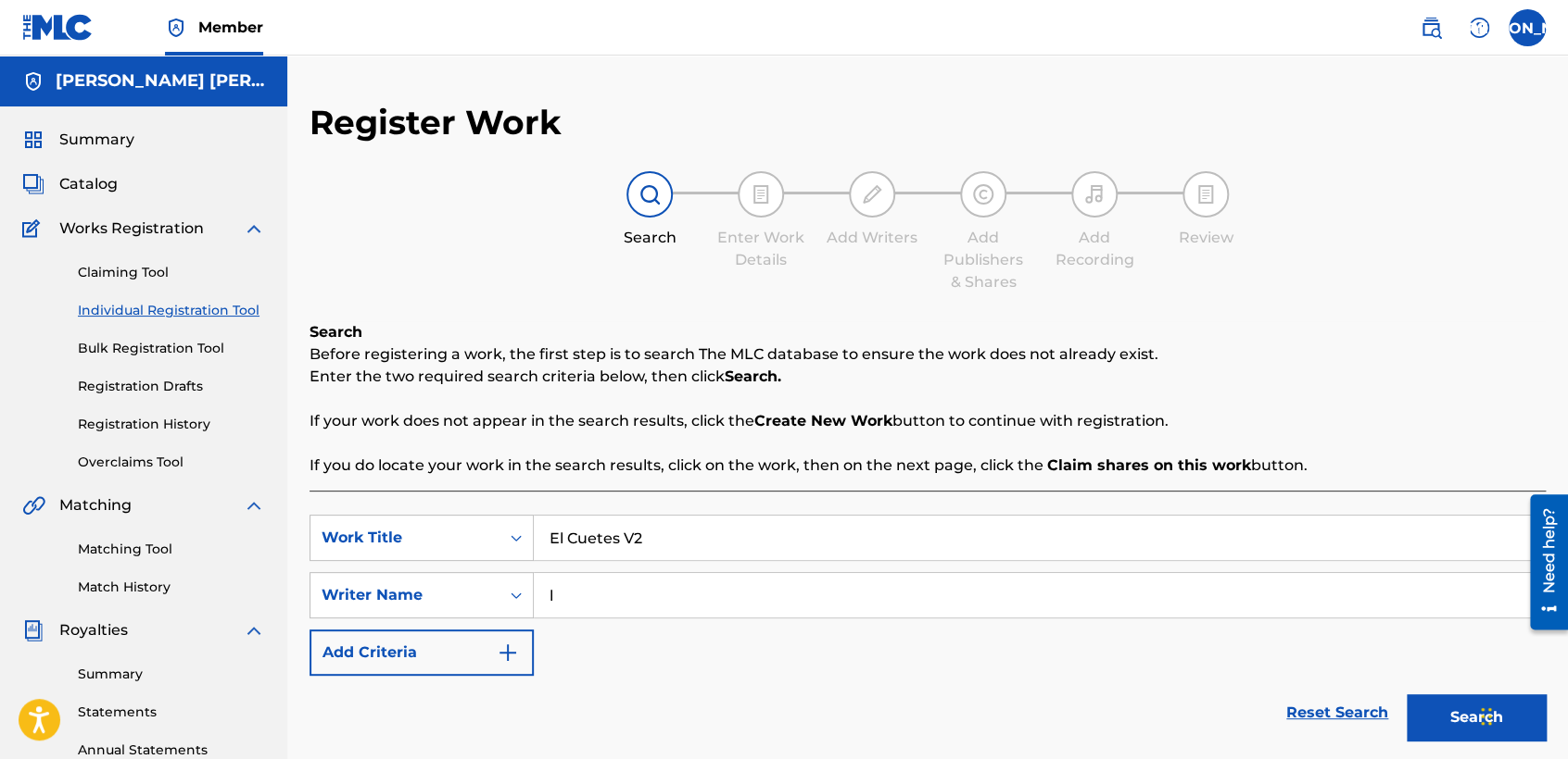
type input "l"
click at [1436, 713] on button "Search" at bounding box center [1476, 718] width 139 height 47
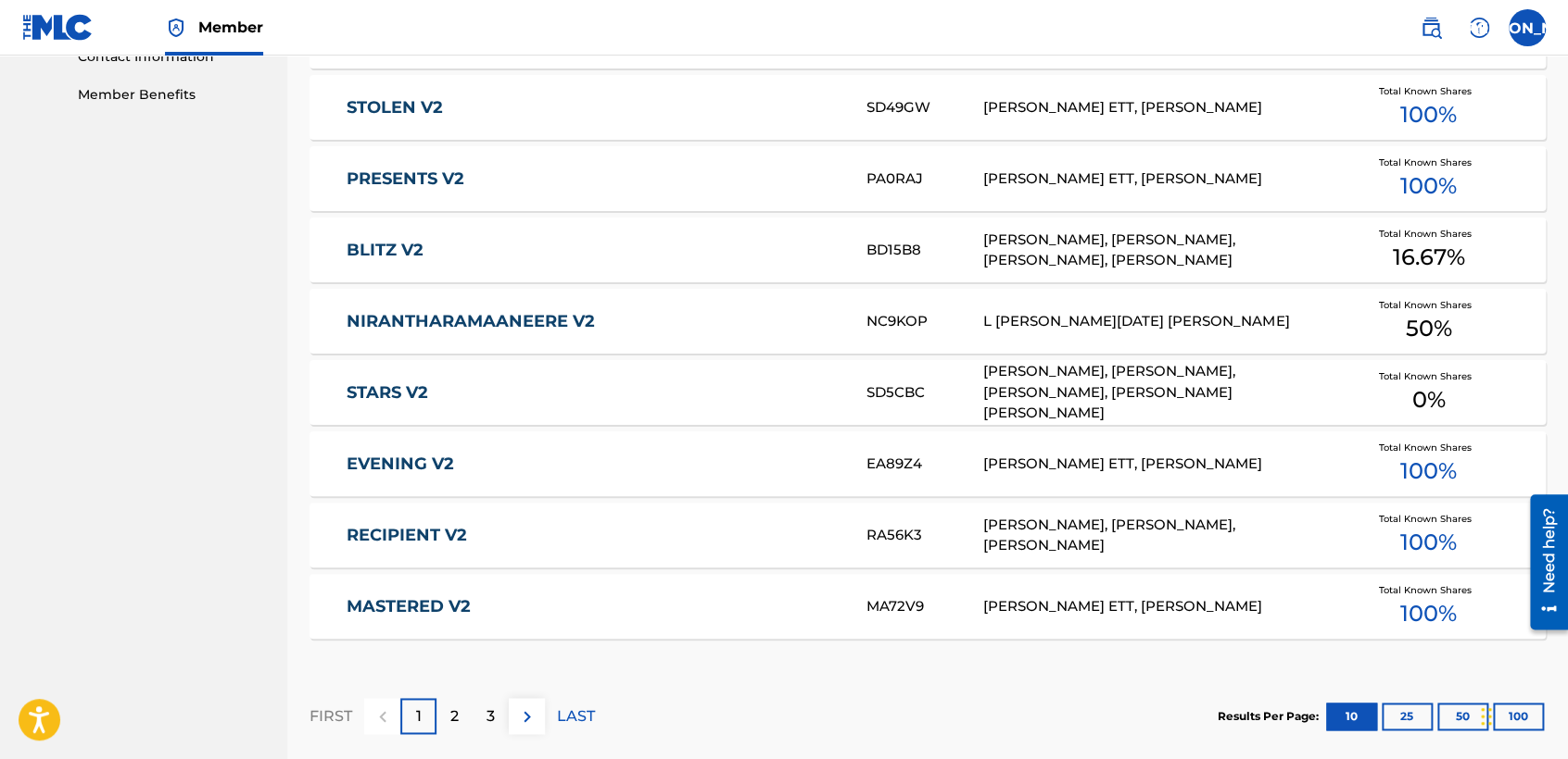
scroll to position [1136, 0]
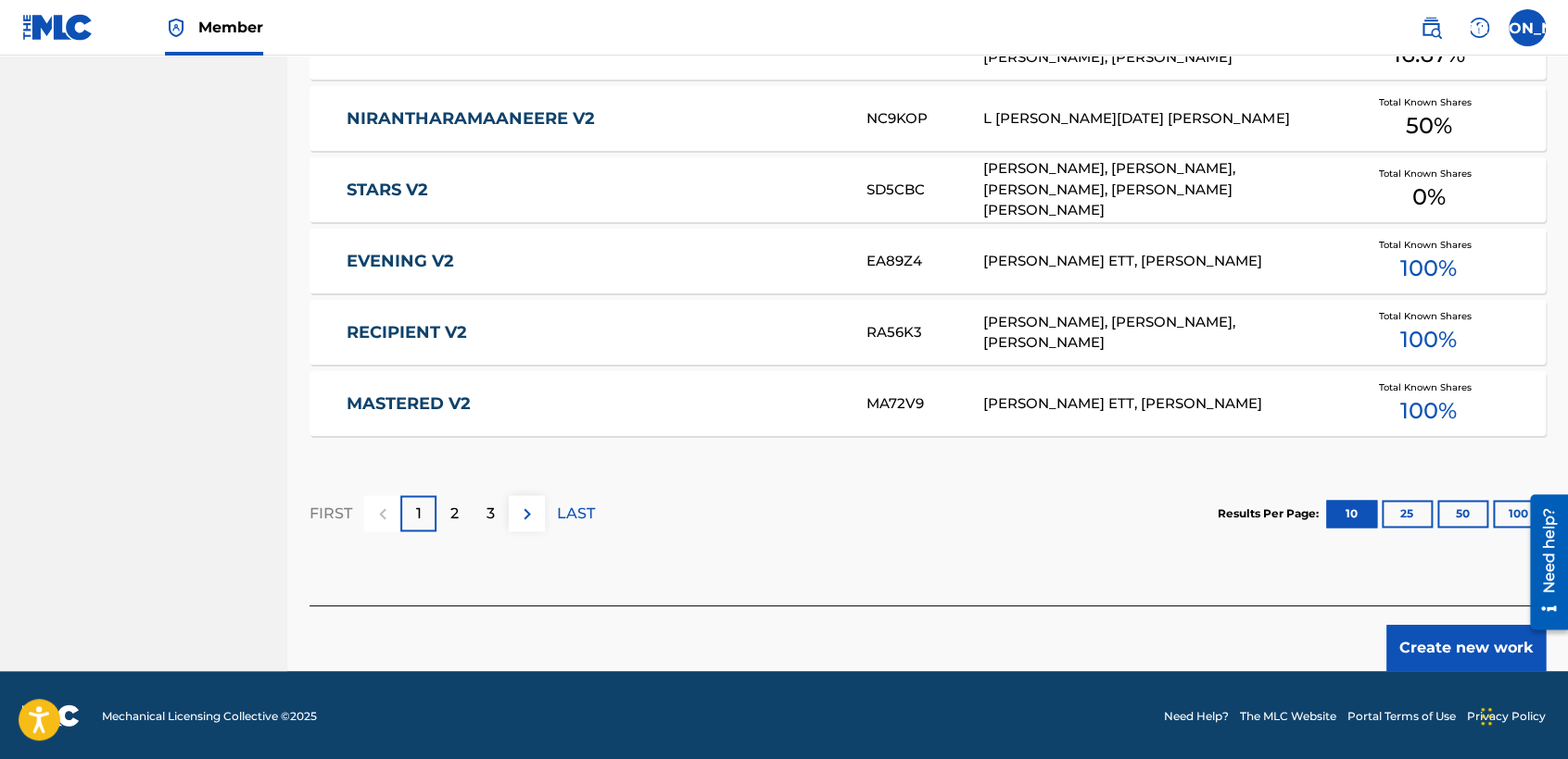
click at [1454, 637] on button "Create new work" at bounding box center [1465, 648] width 160 height 47
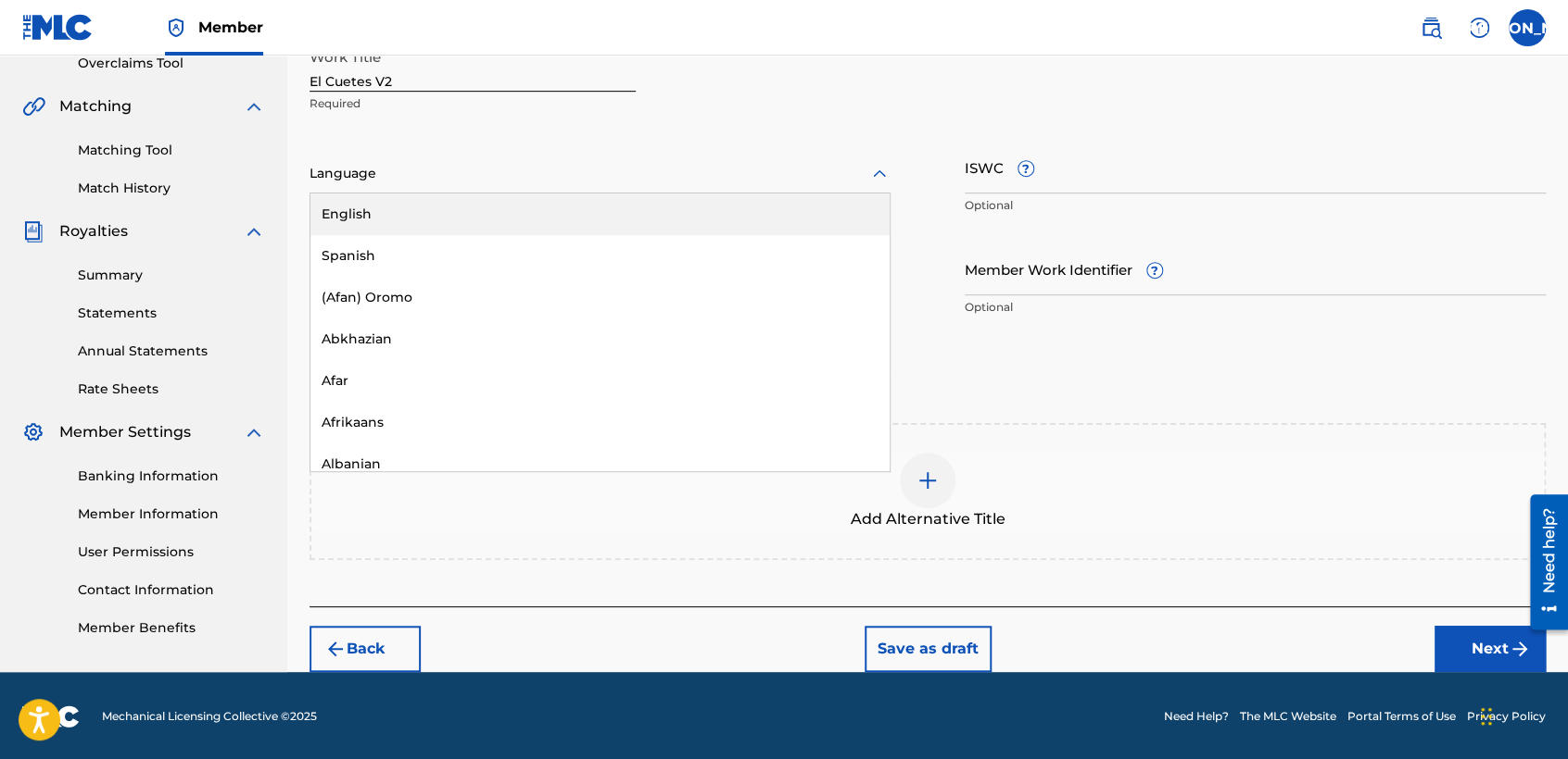
click at [722, 163] on div at bounding box center [600, 173] width 581 height 23
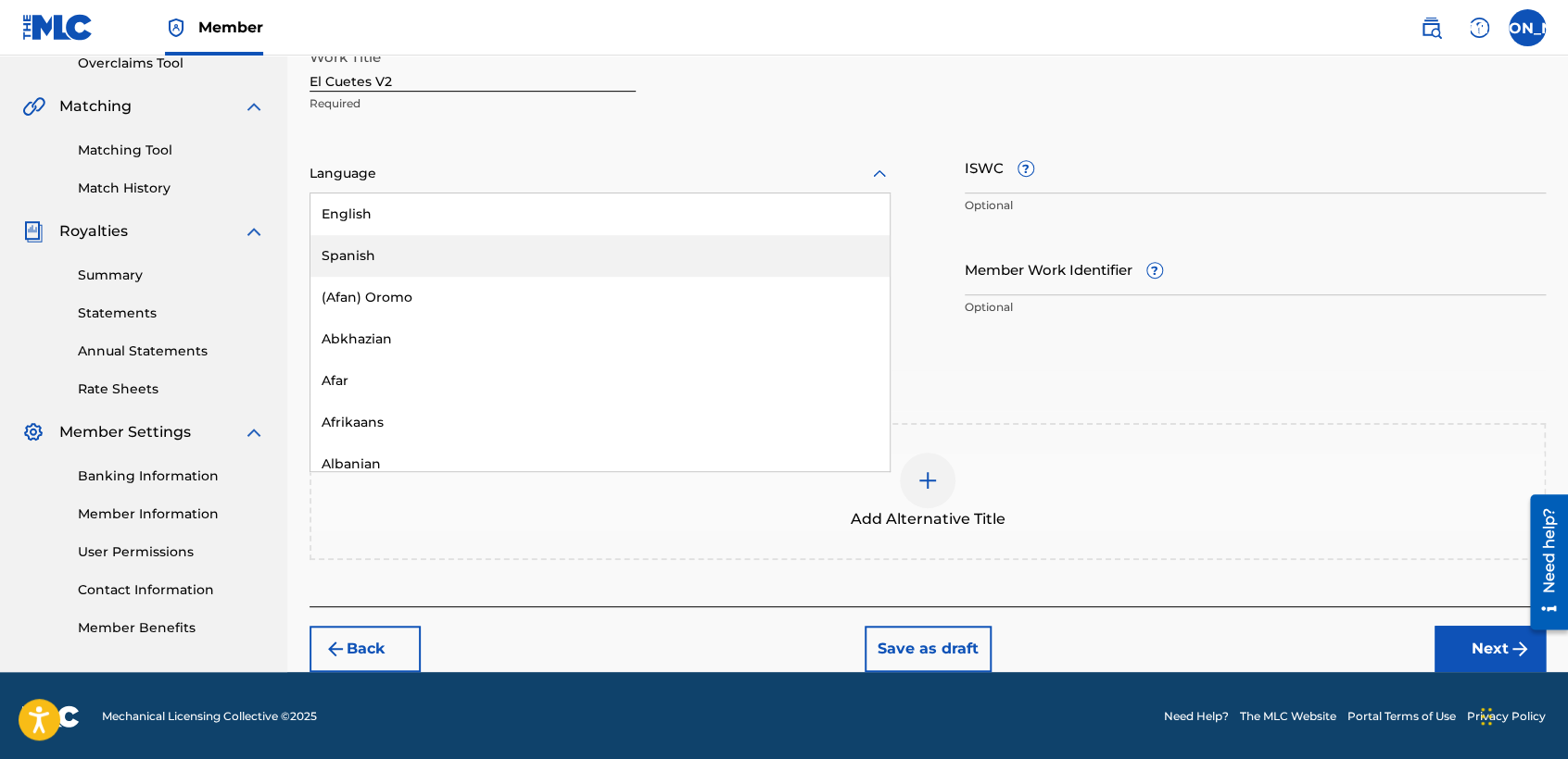
click at [638, 272] on div "Spanish" at bounding box center [600, 255] width 579 height 42
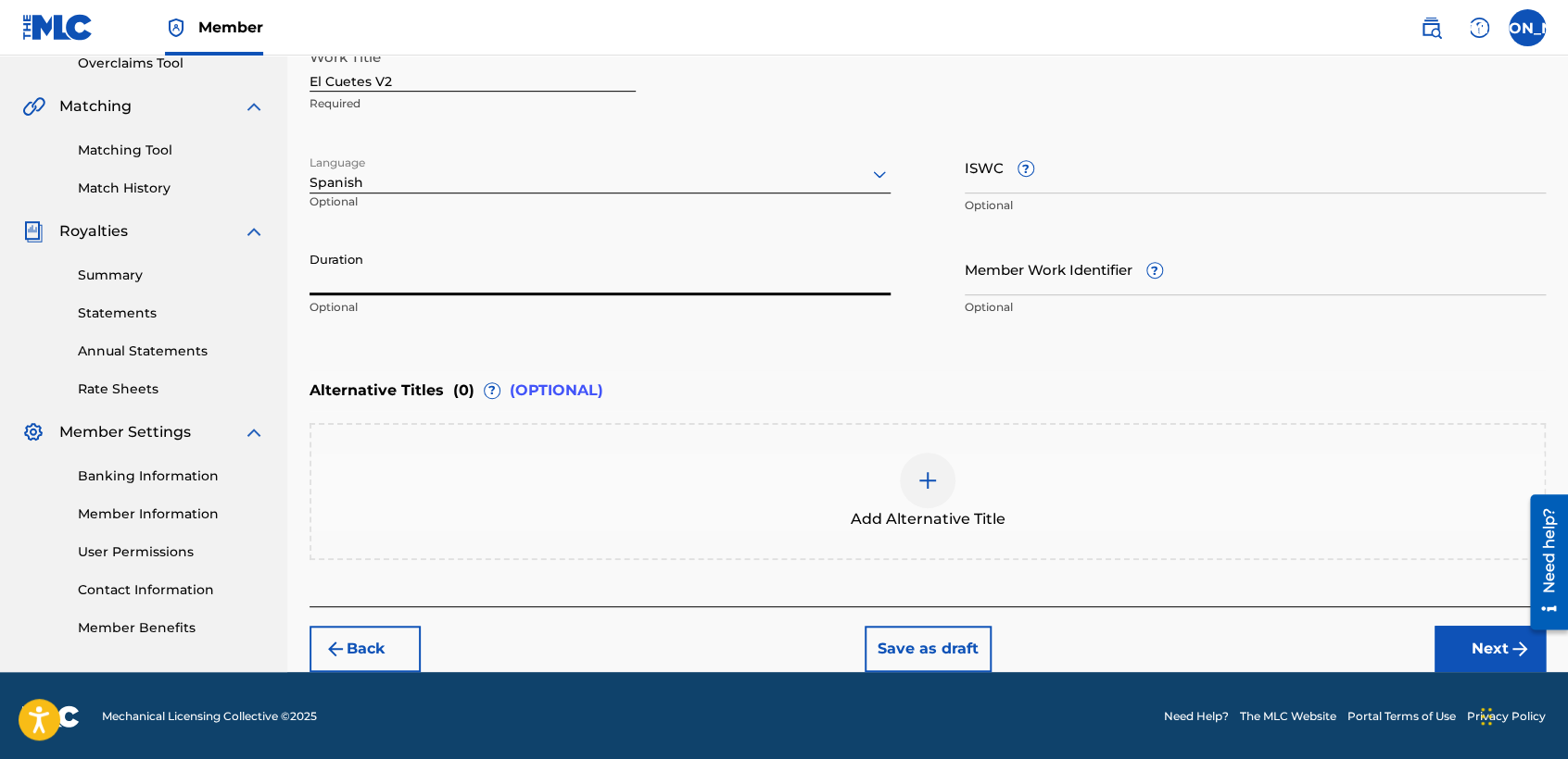
click at [576, 278] on input "Duration" at bounding box center [600, 269] width 581 height 53
type input "03:36"
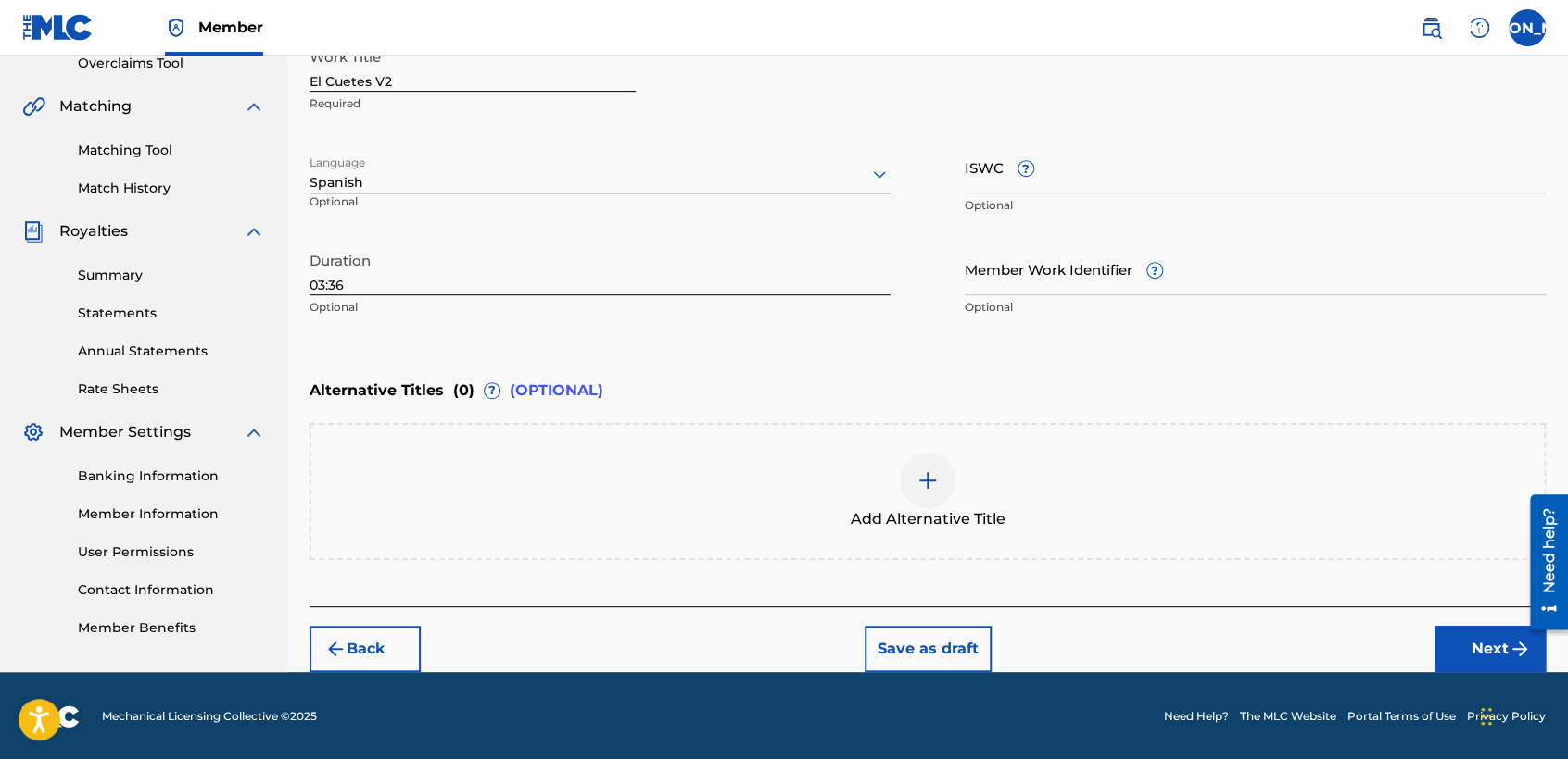
click at [1478, 628] on button "Next" at bounding box center [1490, 649] width 111 height 47
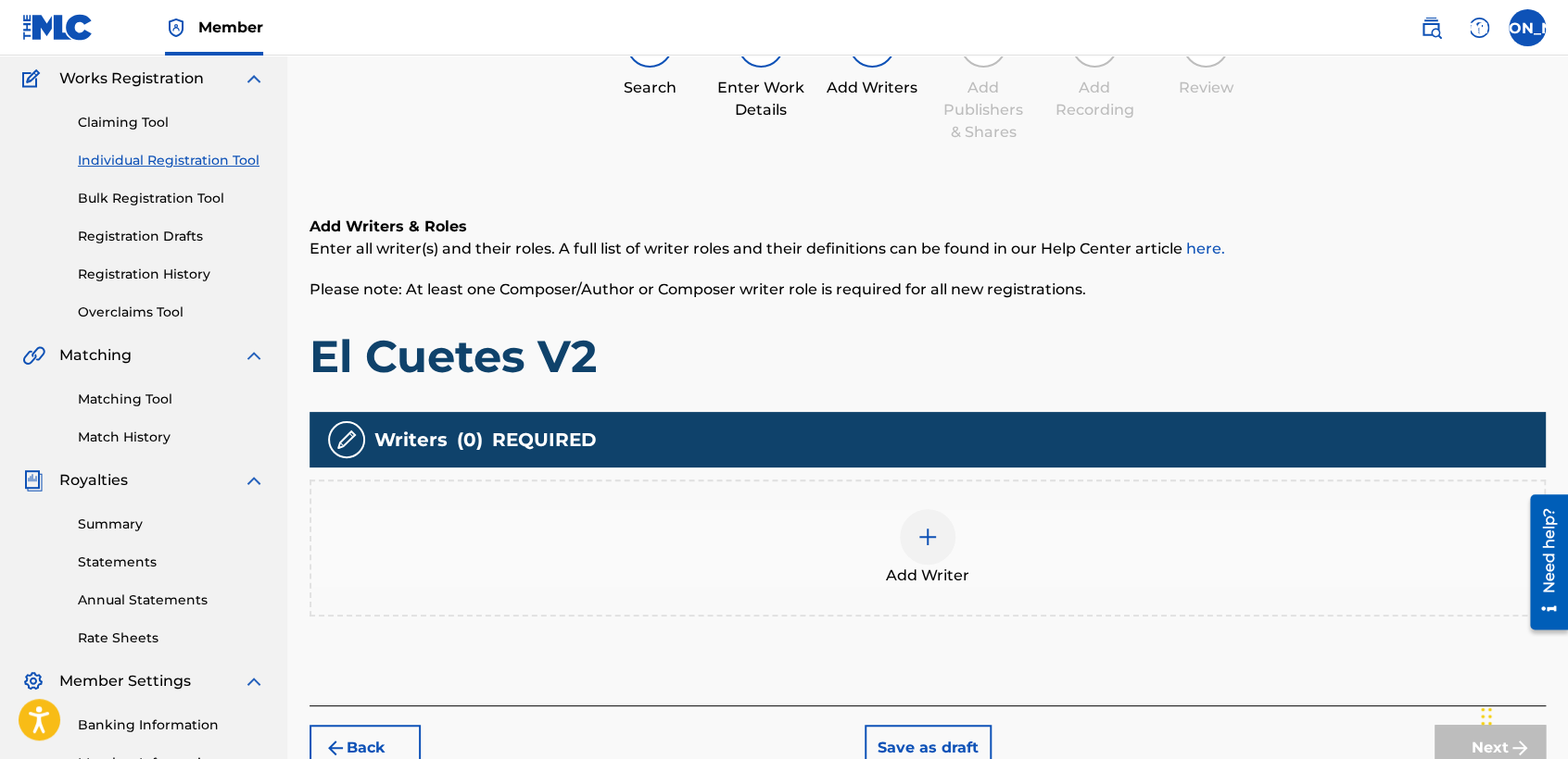
scroll to position [82, 0]
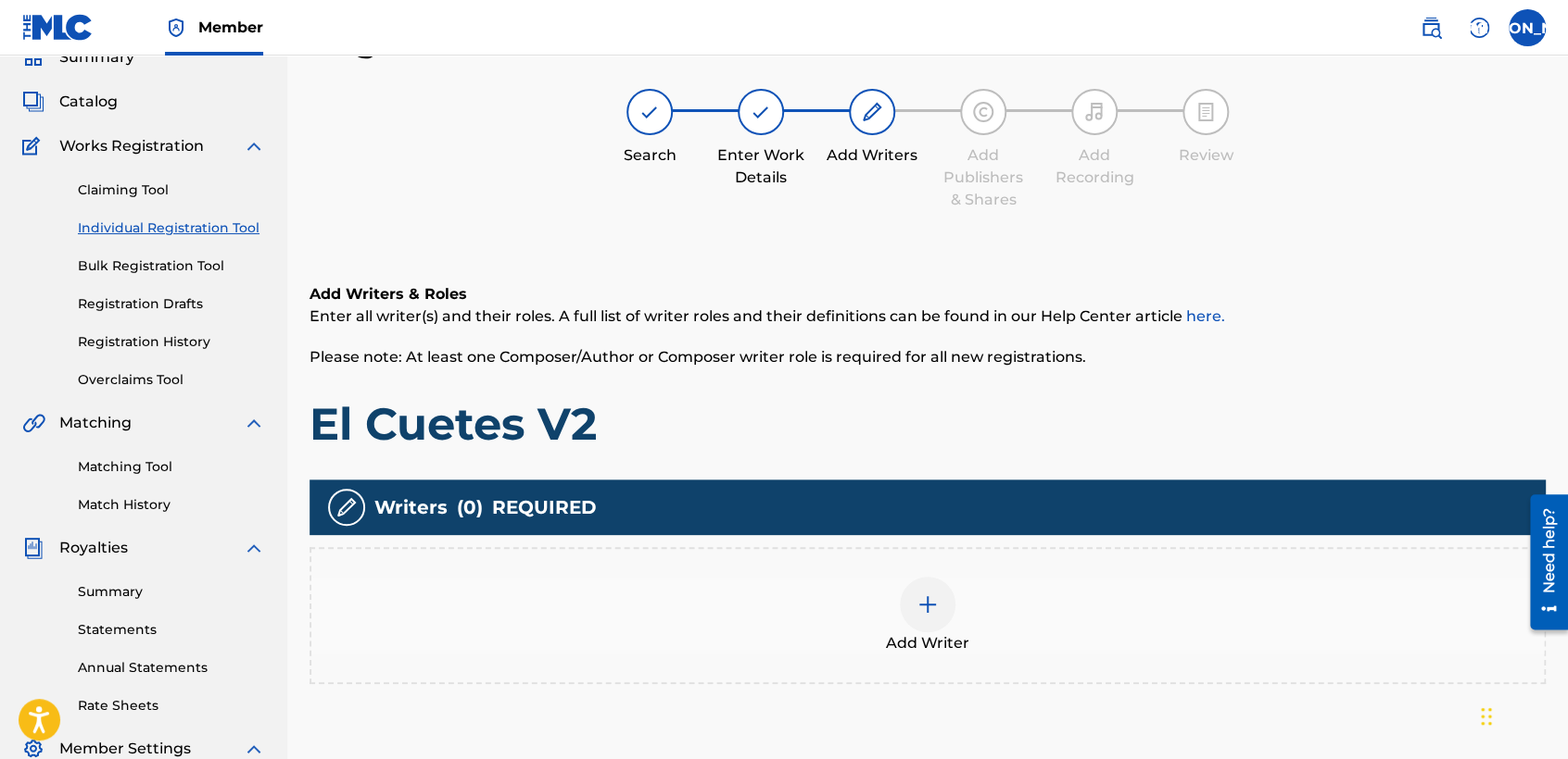
click at [931, 612] on img at bounding box center [927, 605] width 22 height 22
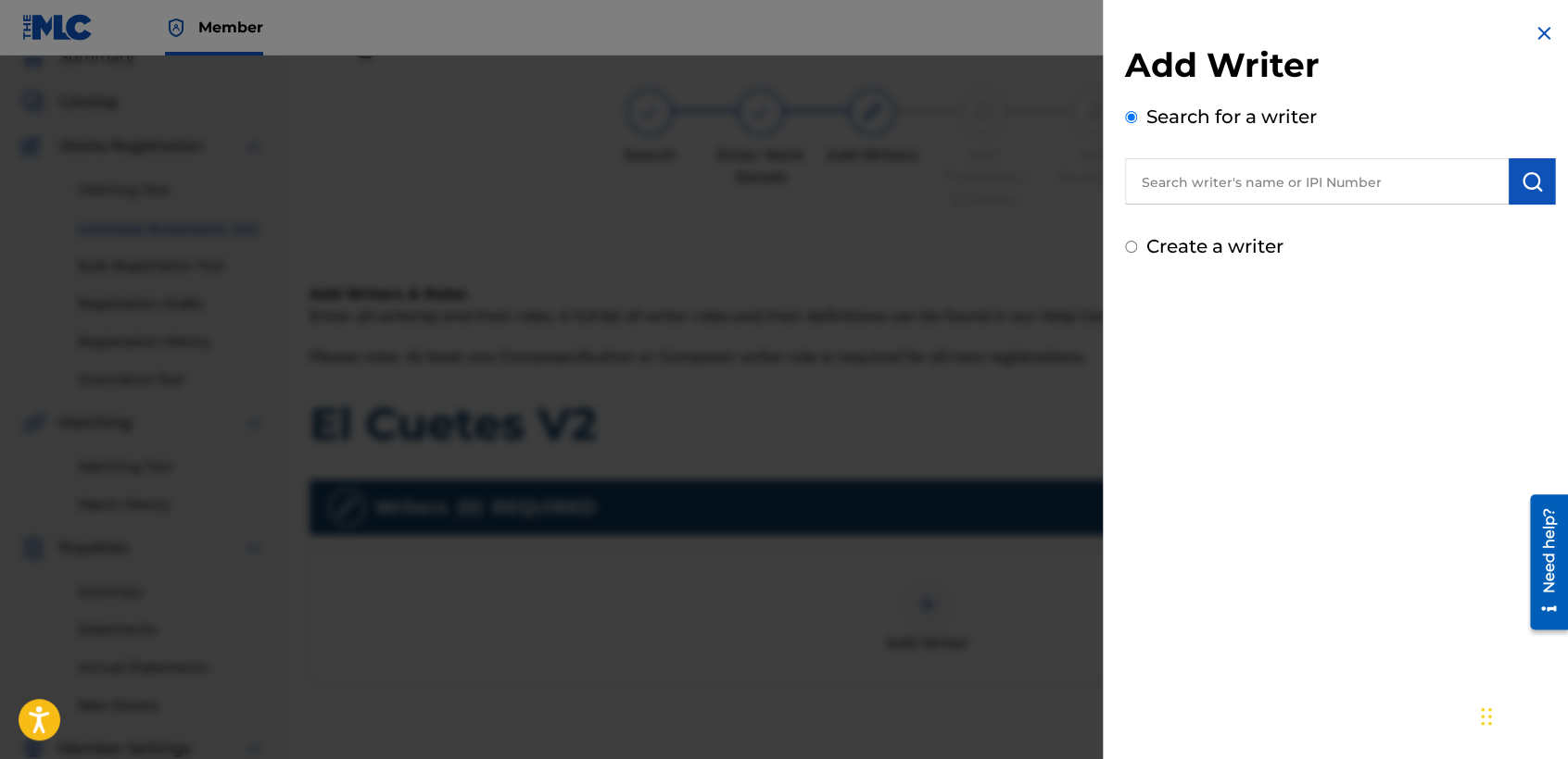
click at [1191, 197] on input "text" at bounding box center [1316, 182] width 383 height 47
click at [1130, 252] on div "Create a writer" at bounding box center [1339, 246] width 430 height 28
click at [1117, 249] on div "Add Writer Search for a writer Create a writer" at bounding box center [1339, 141] width 475 height 283
click at [1134, 246] on input "Create a writer" at bounding box center [1131, 246] width 12 height 12
radio input "false"
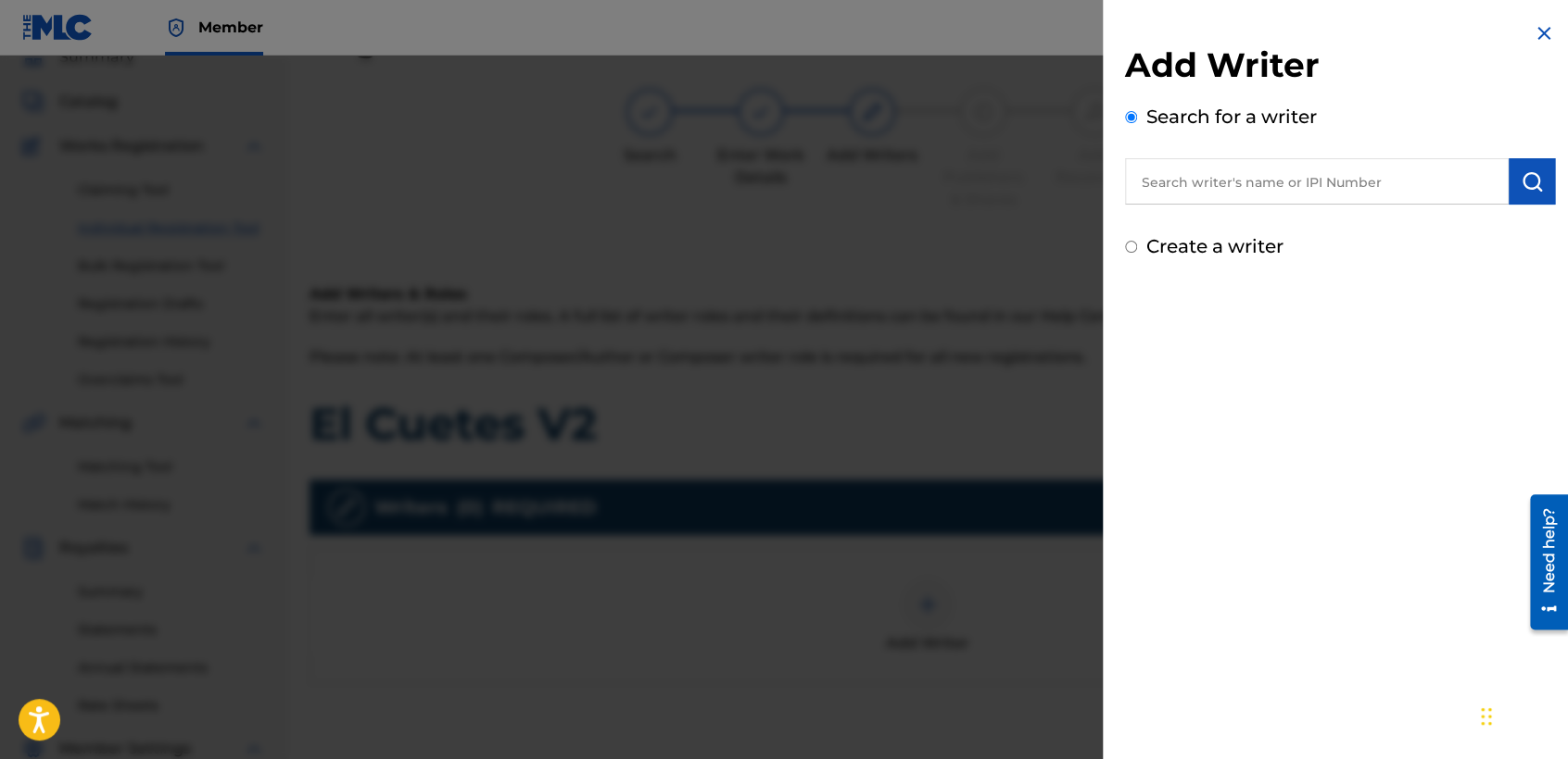
radio input "true"
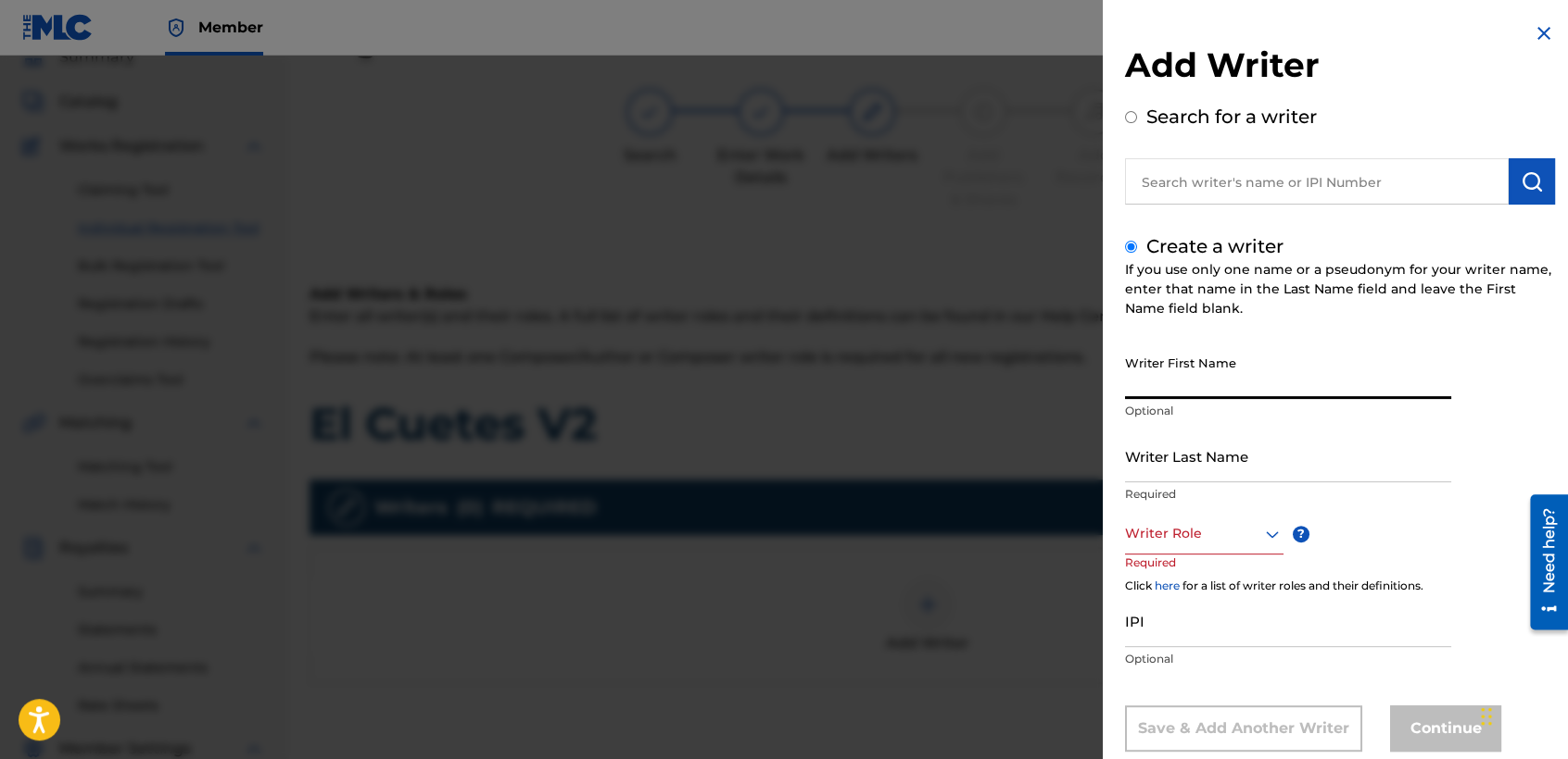
click at [1193, 374] on input "Writer First Name" at bounding box center [1288, 372] width 326 height 53
type input "[PERSON_NAME] [PERSON_NAME]"
click at [1170, 458] on input "Writer Last Name" at bounding box center [1288, 456] width 326 height 53
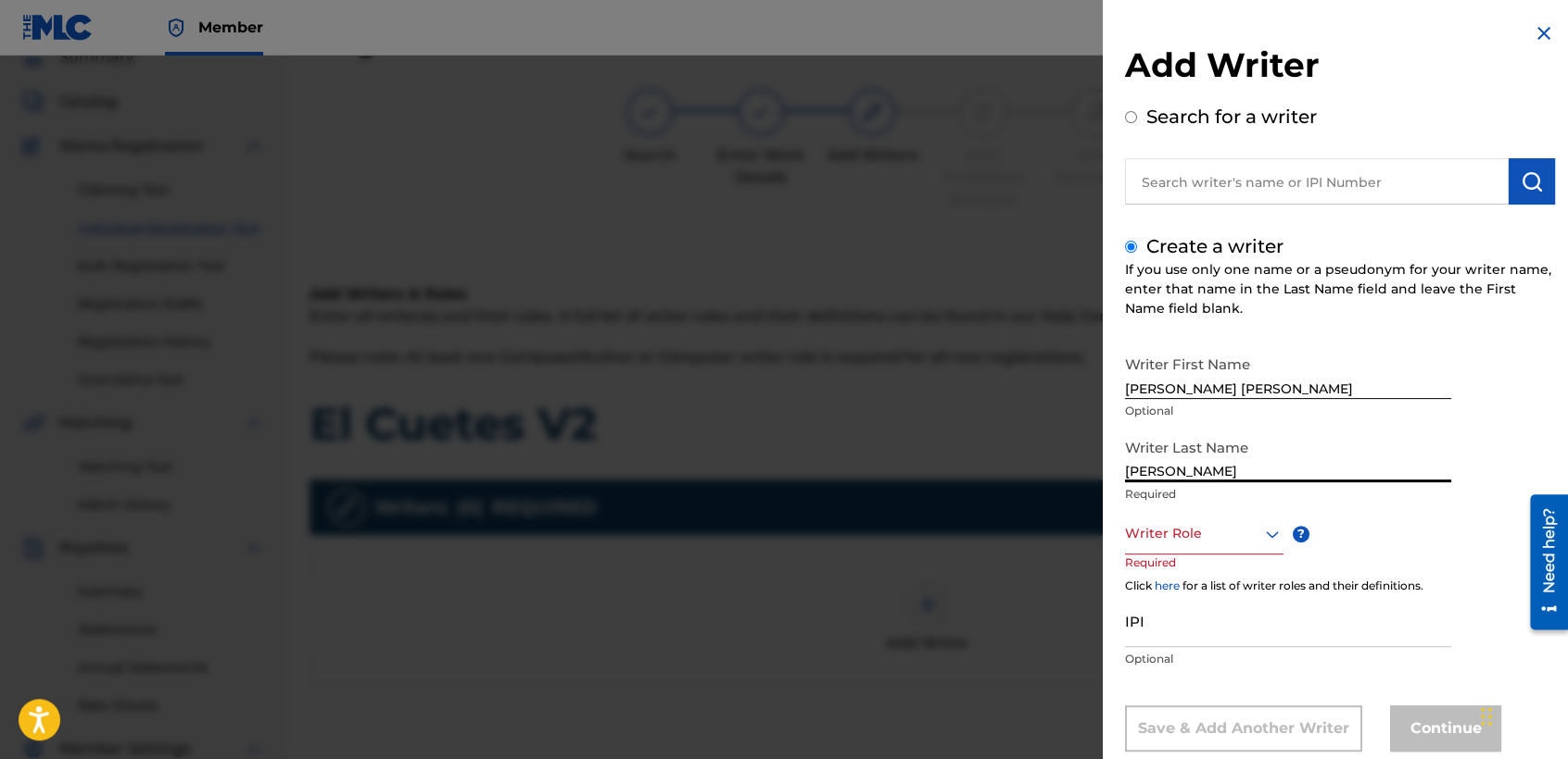
type input "[PERSON_NAME]"
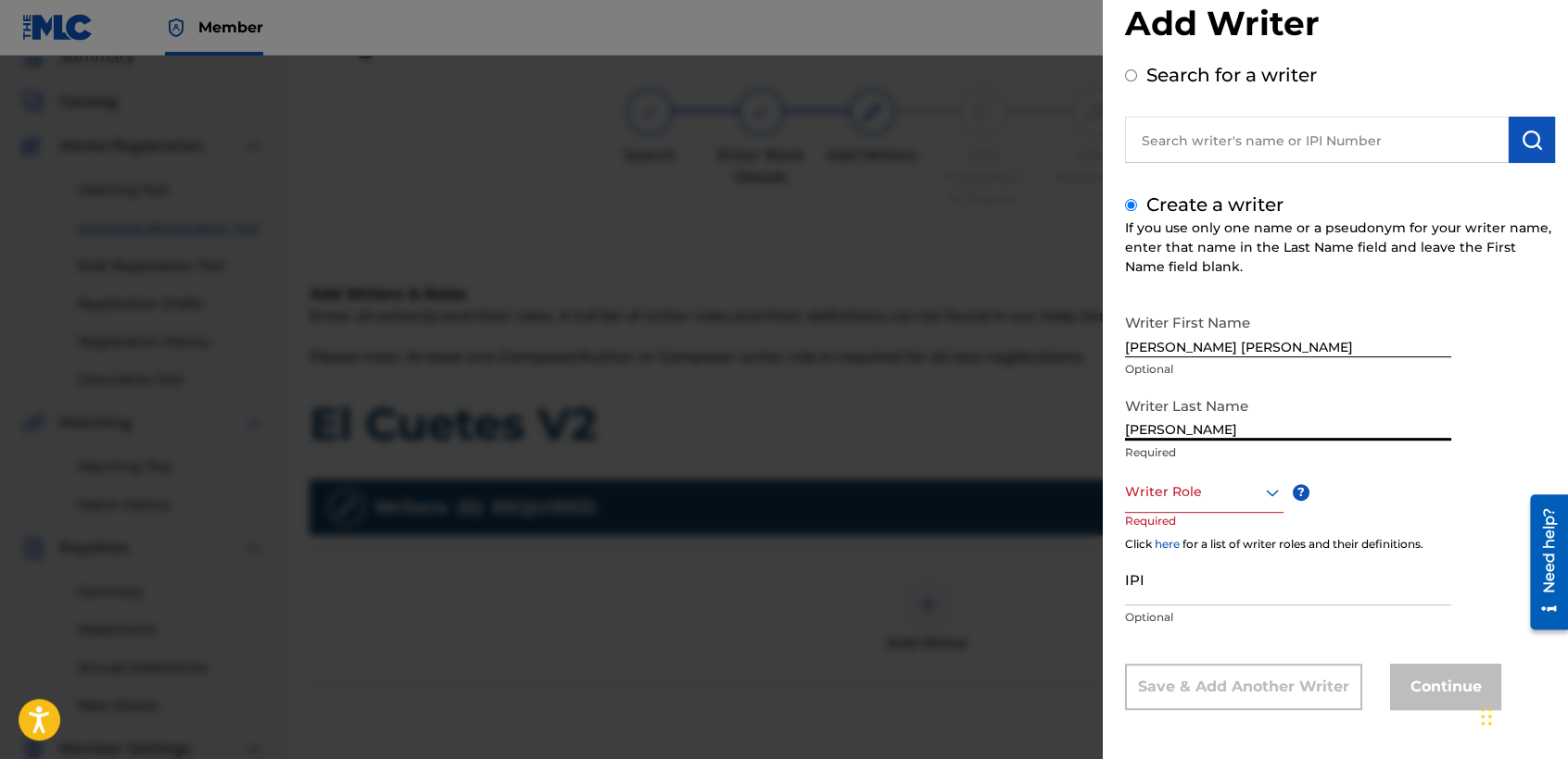
click at [1165, 513] on div "Writer Role" at bounding box center [1204, 492] width 159 height 42
click at [1198, 524] on div "Composer/Author" at bounding box center [1204, 533] width 157 height 42
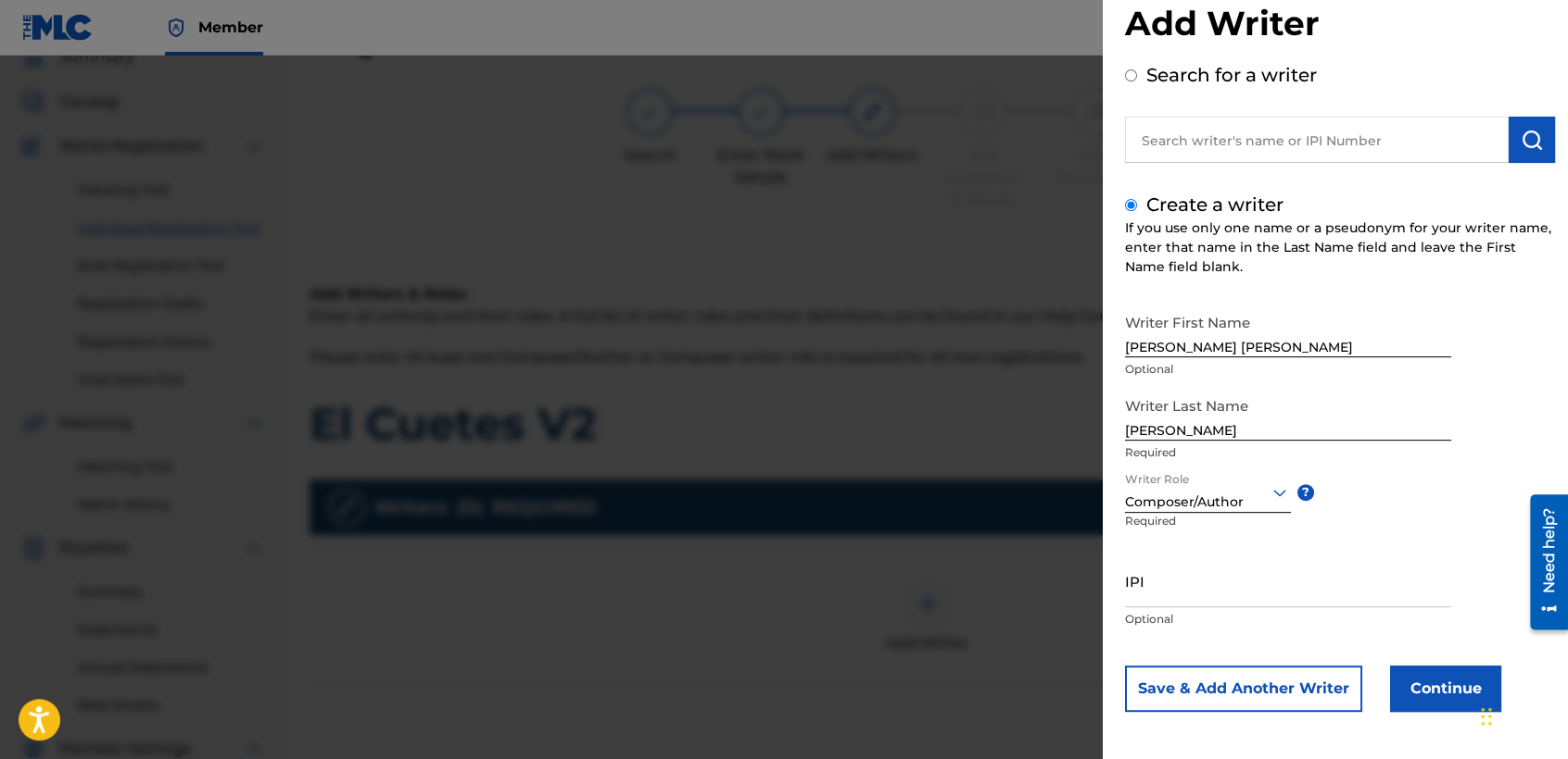
click at [1407, 690] on button "Continue" at bounding box center [1445, 689] width 111 height 47
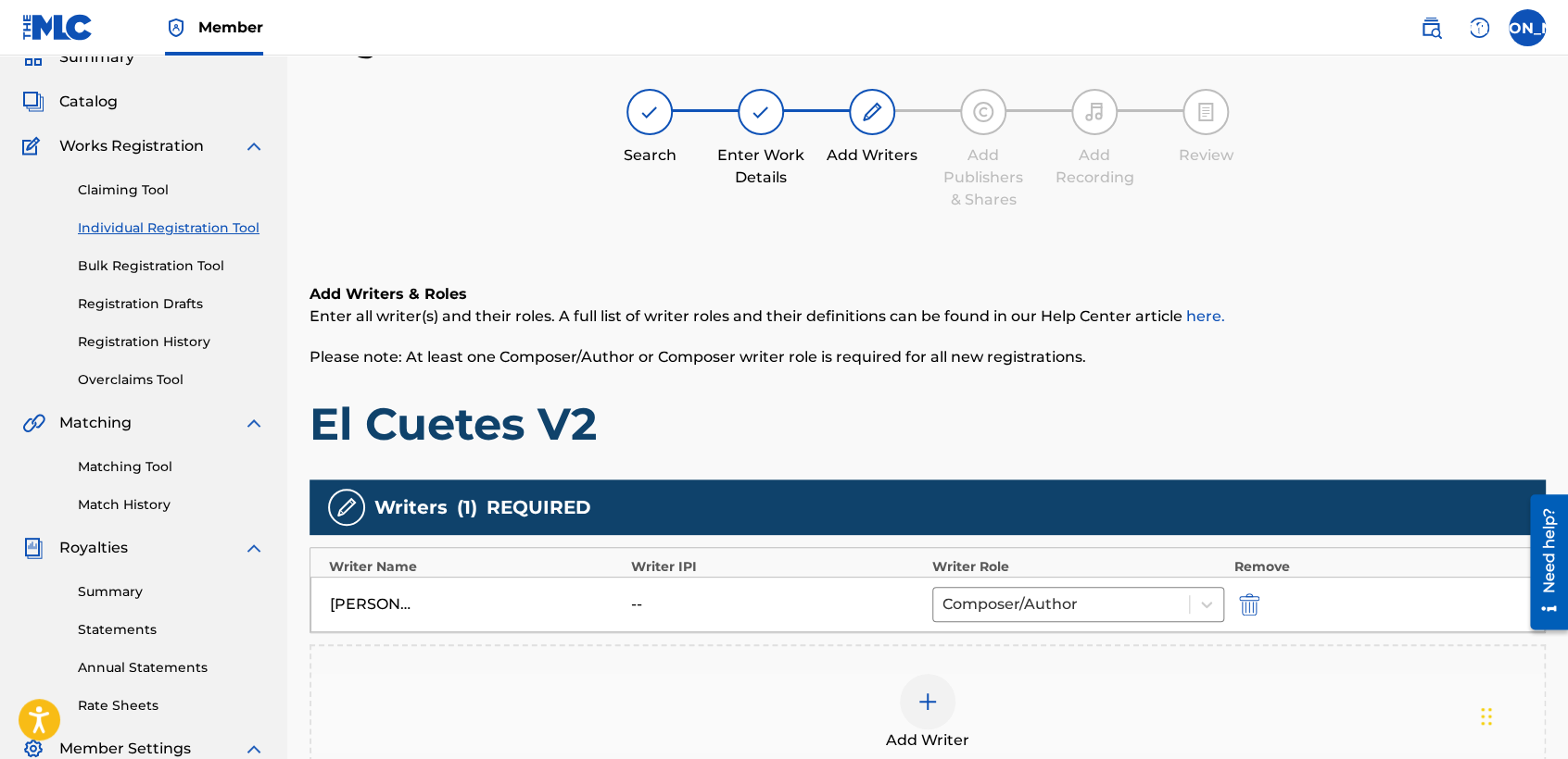
click at [1033, 278] on div "Add Writers & Roles Enter all writer(s) and their roles. A full list of writer …" at bounding box center [927, 554] width 1236 height 631
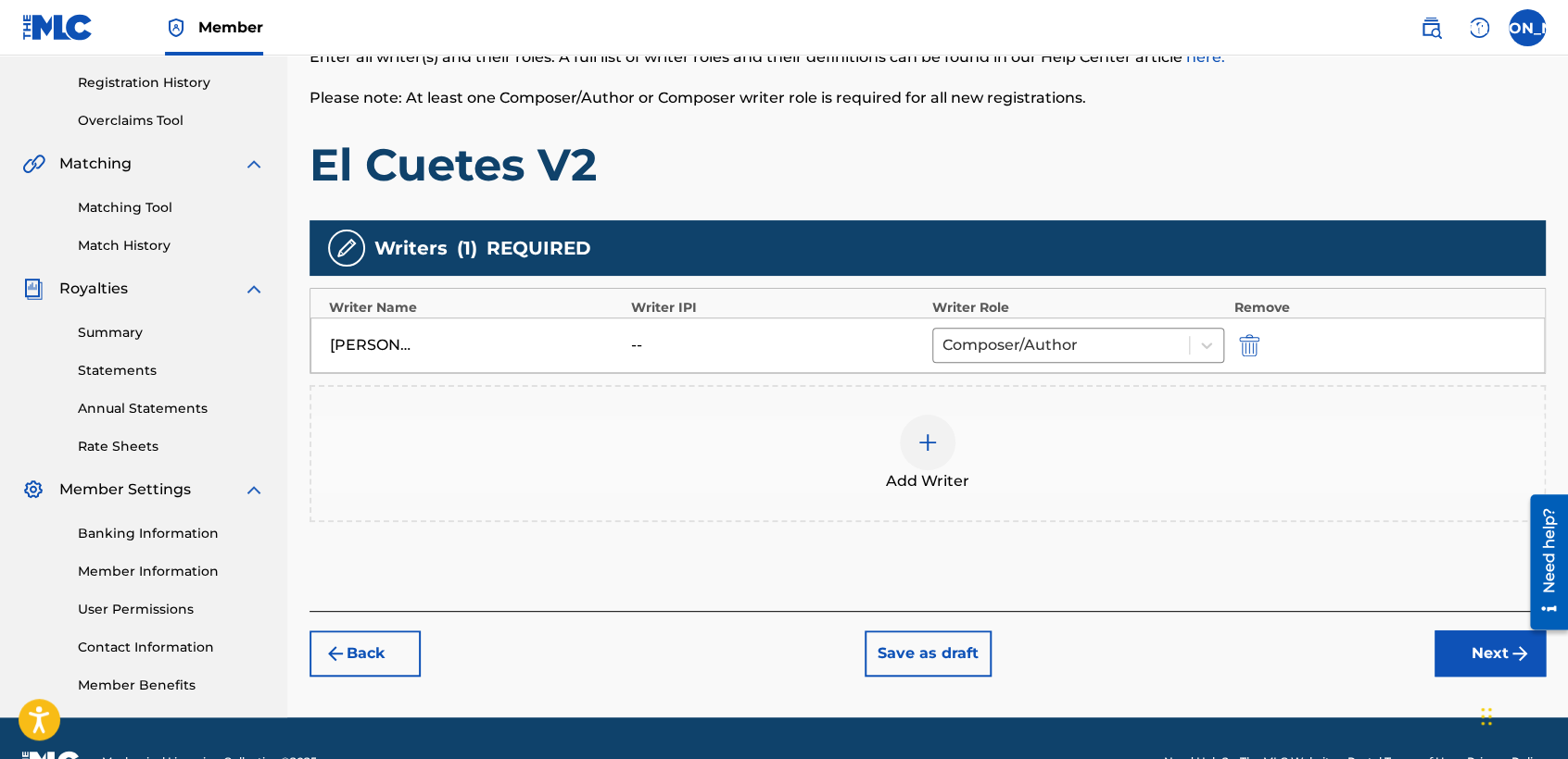
scroll to position [388, 0]
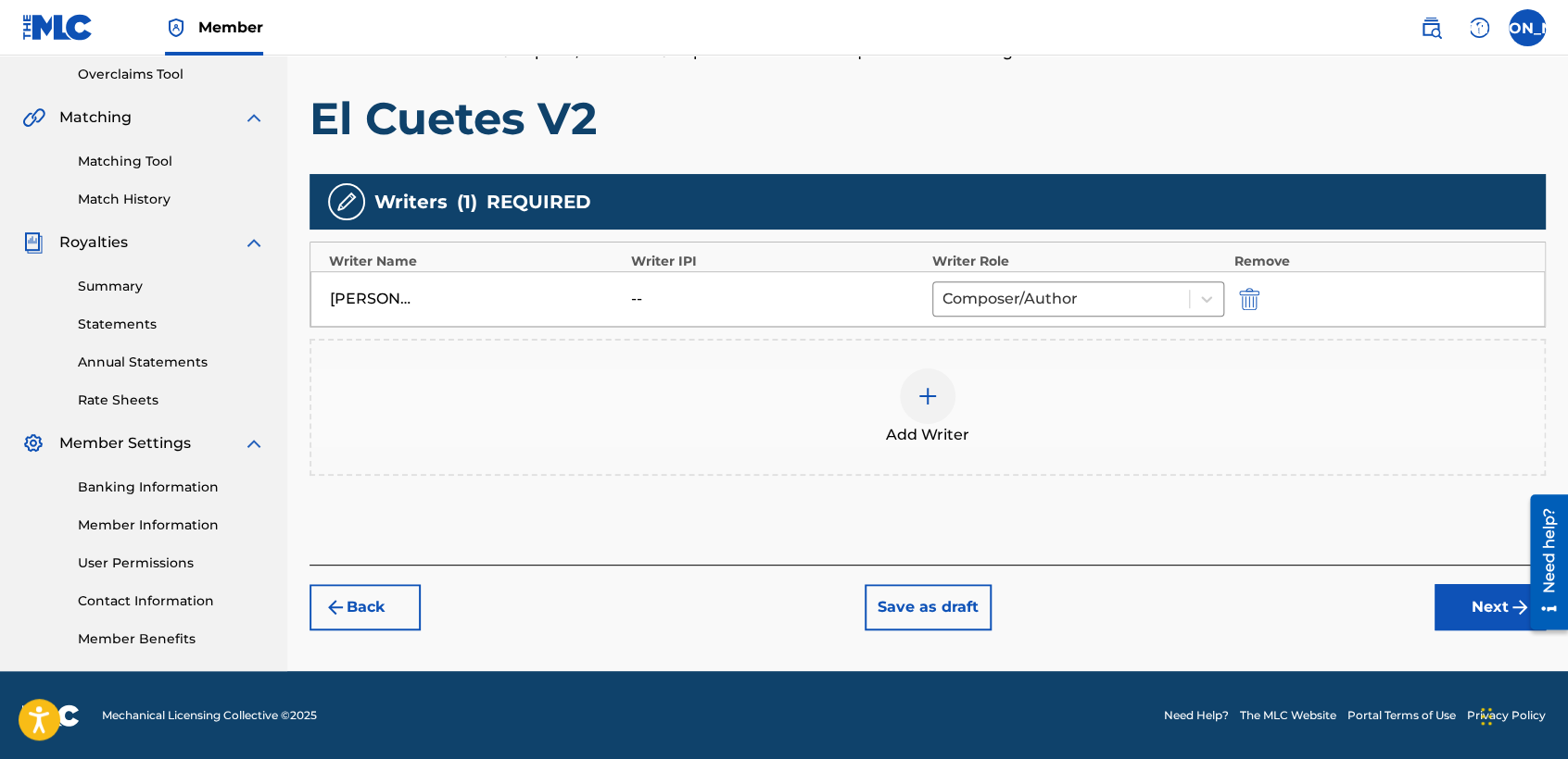
click at [1472, 628] on button "Next" at bounding box center [1490, 608] width 111 height 47
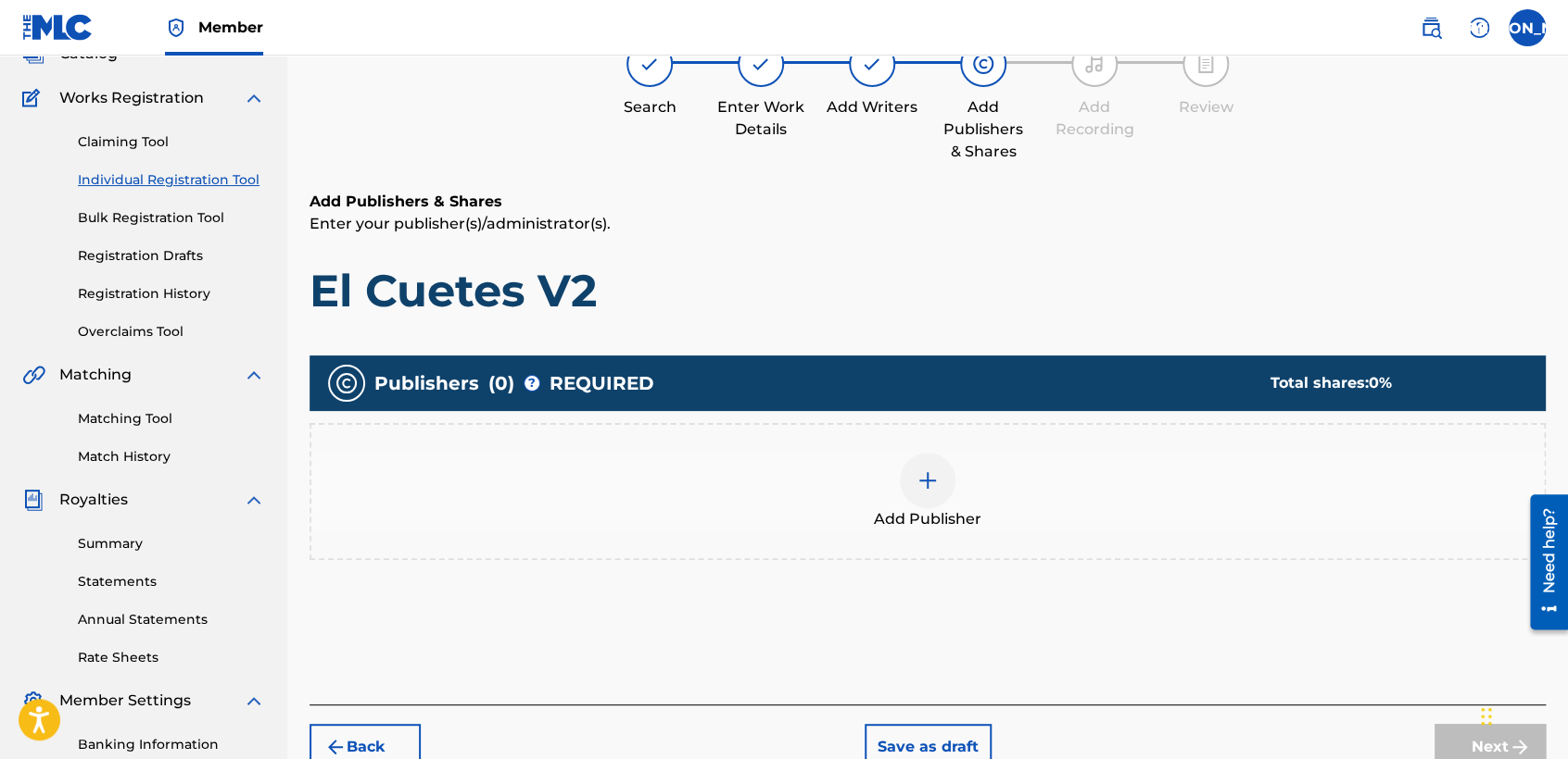
scroll to position [82, 0]
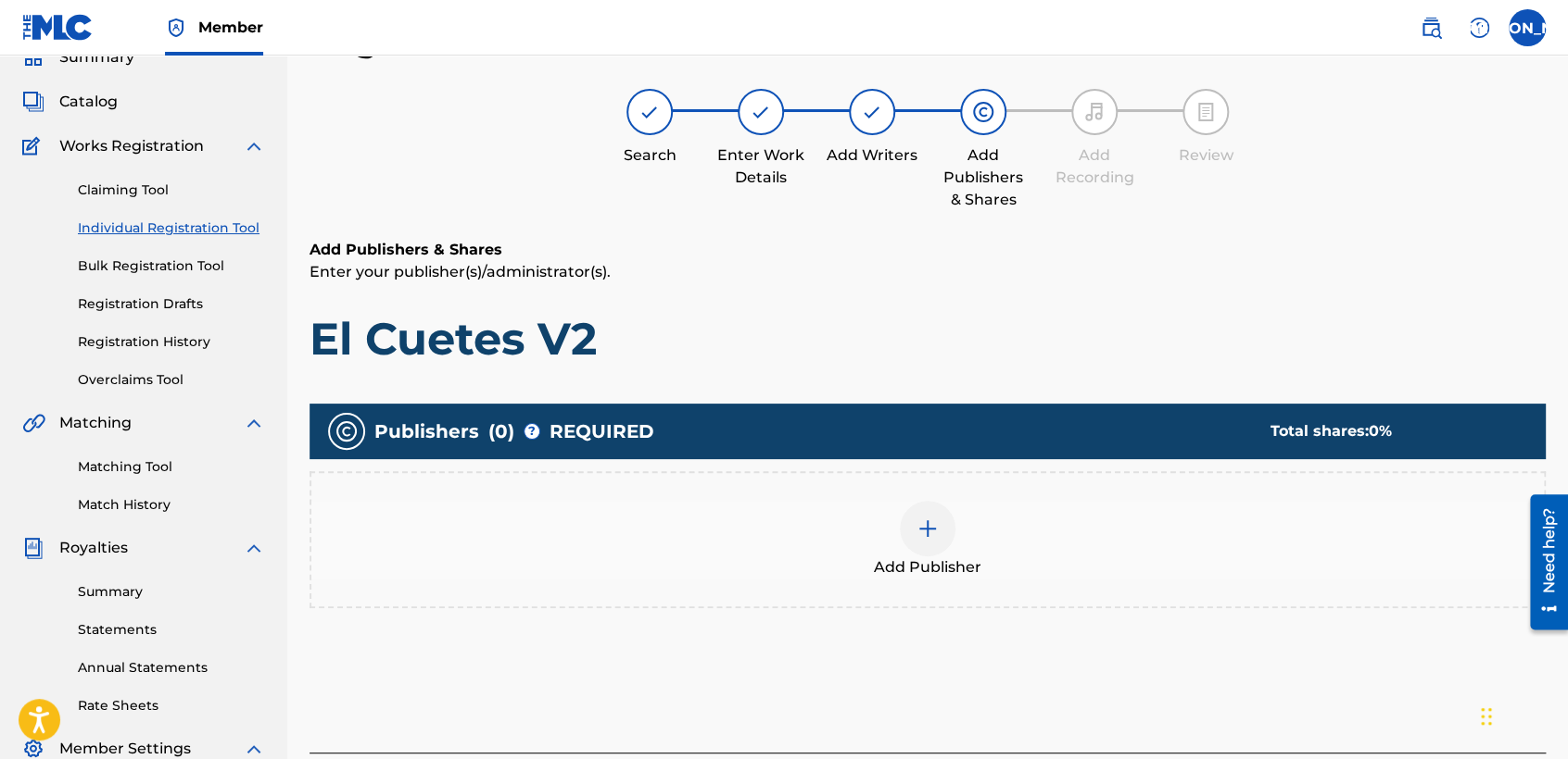
click at [938, 537] on div at bounding box center [927, 529] width 56 height 56
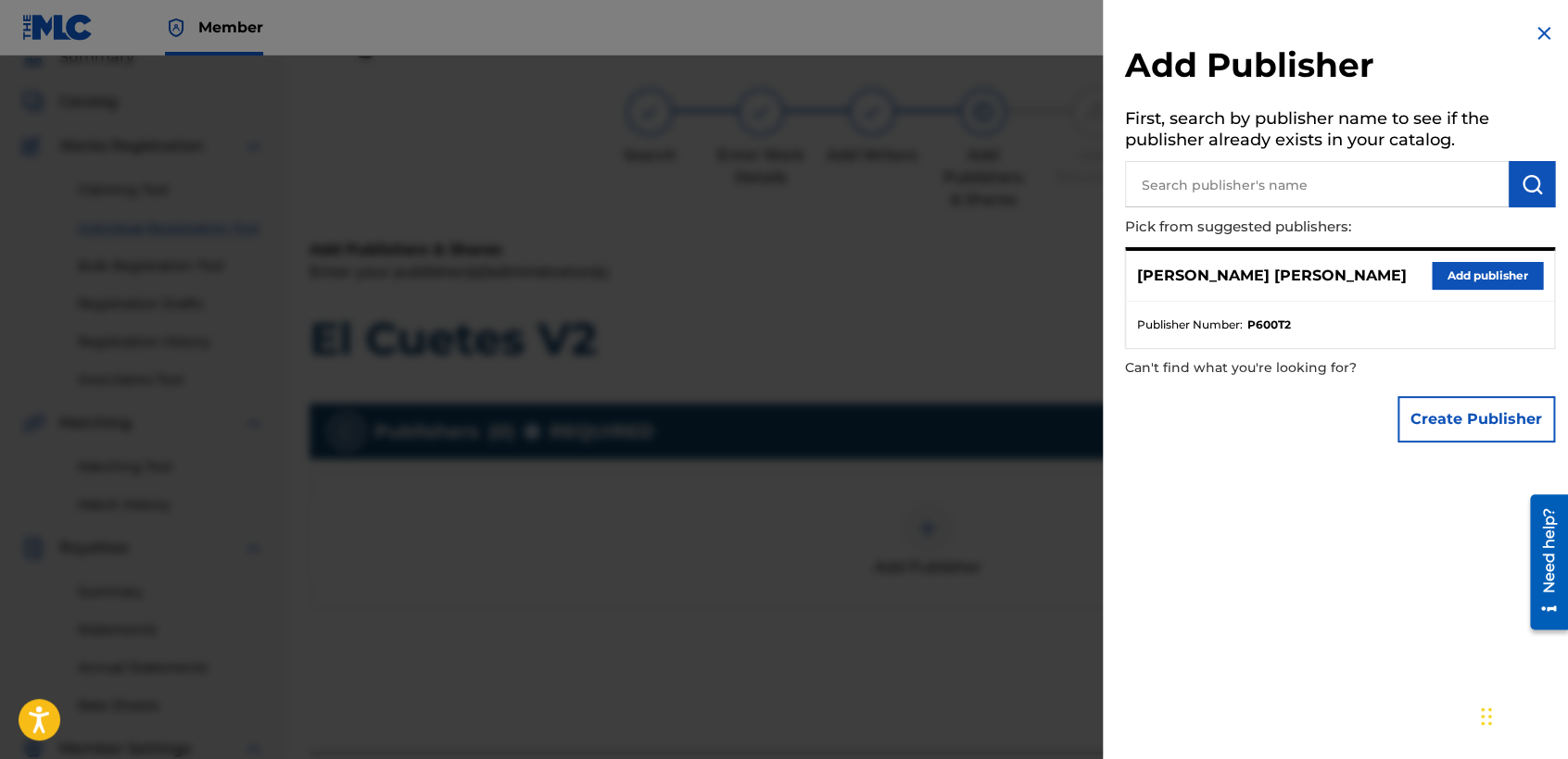
click at [1454, 263] on button "Add publisher" at bounding box center [1487, 276] width 111 height 28
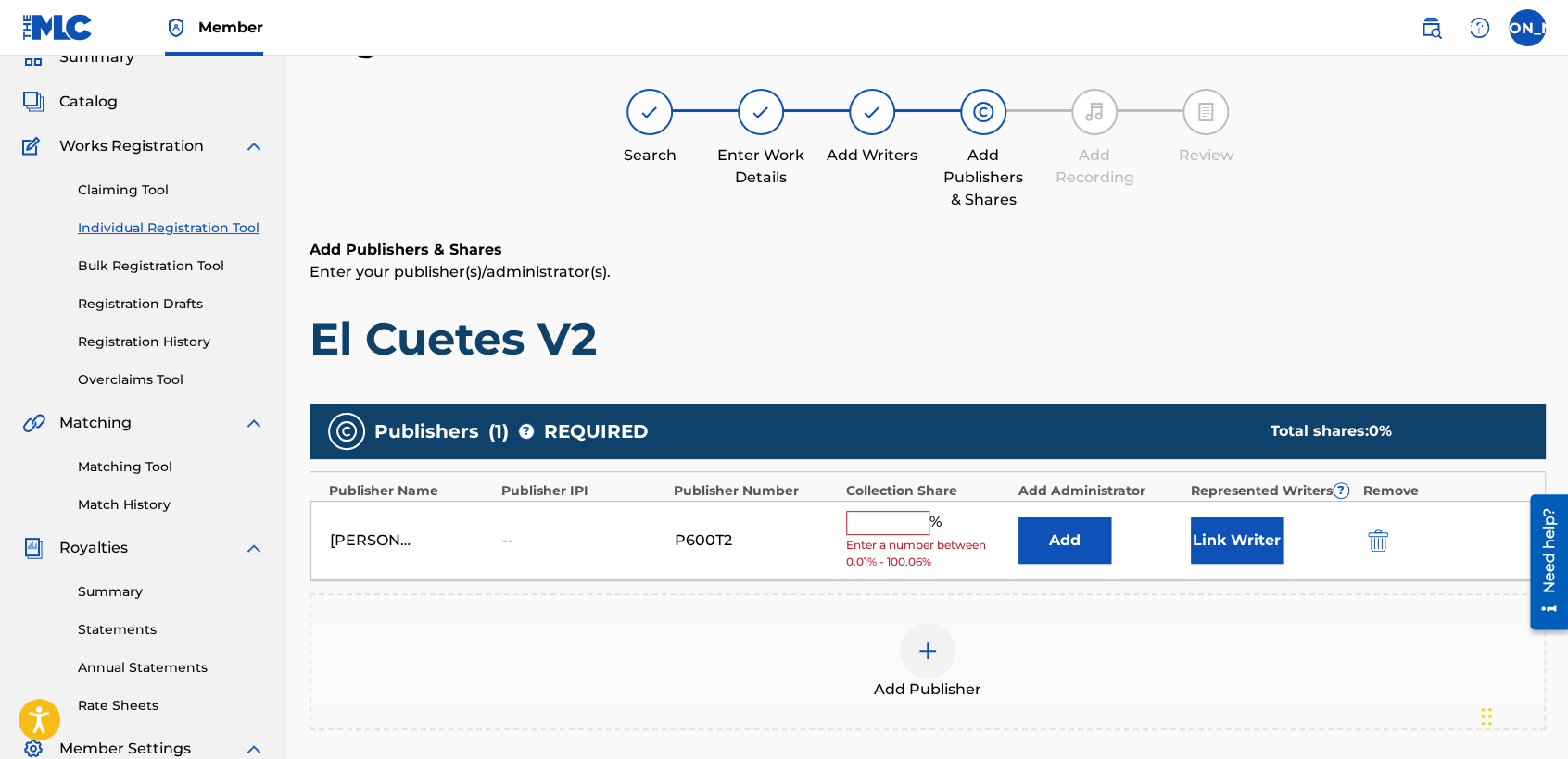
click at [881, 528] on input "text" at bounding box center [887, 523] width 83 height 24
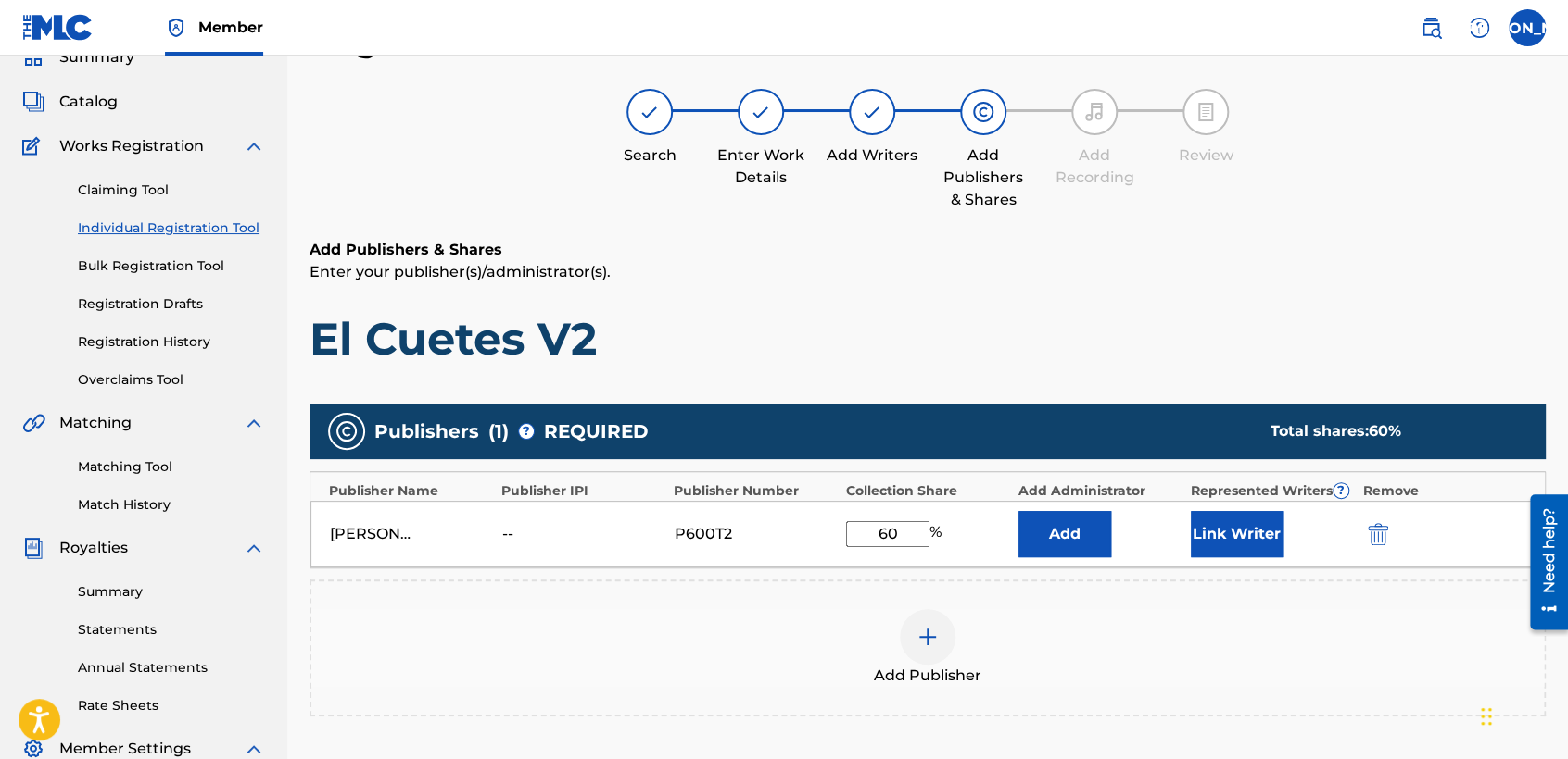
type input "6"
type input "50"
click at [1216, 547] on button "Link Writer" at bounding box center [1236, 534] width 92 height 47
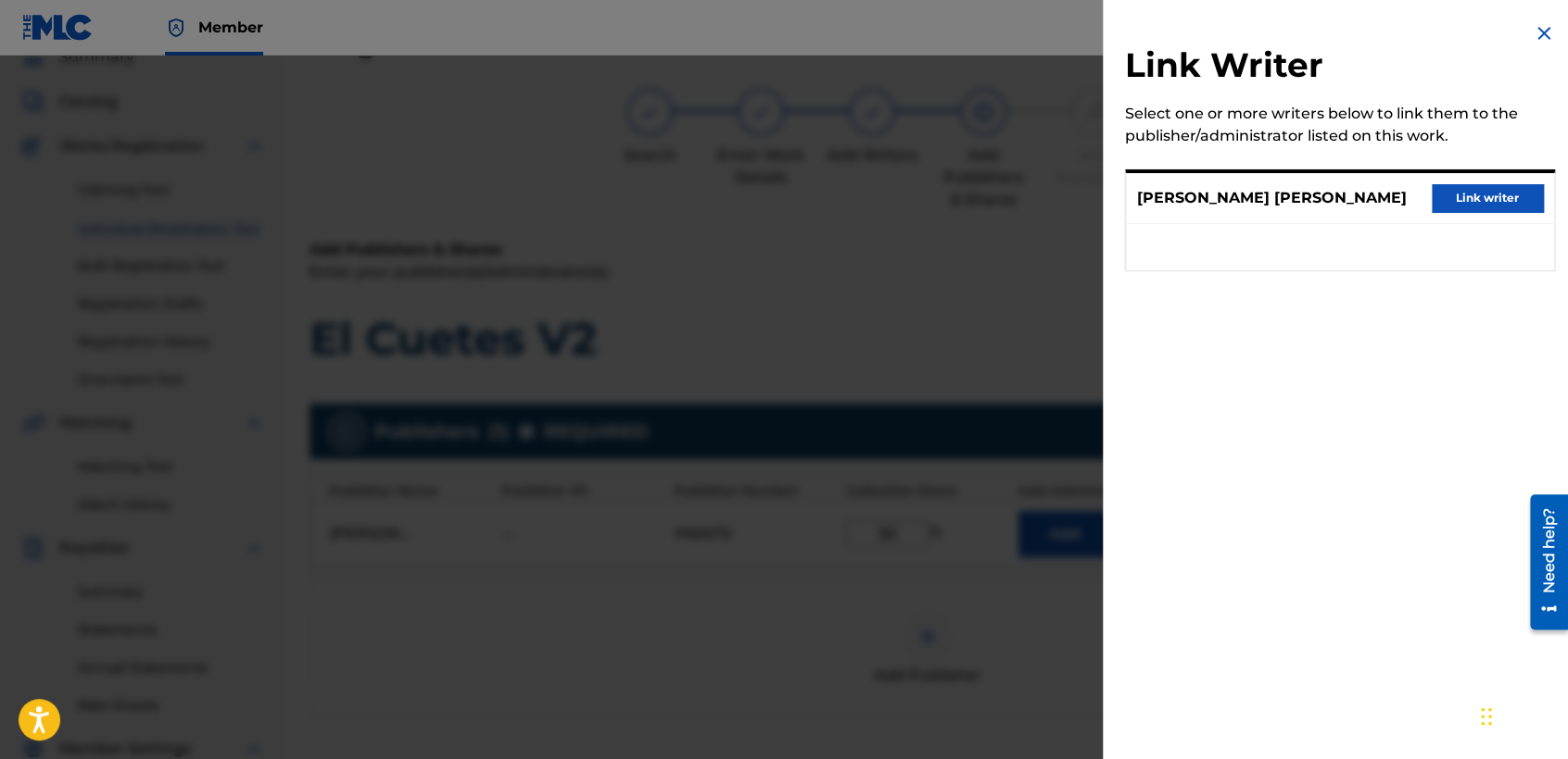
click at [1446, 189] on button "Link writer" at bounding box center [1487, 199] width 111 height 28
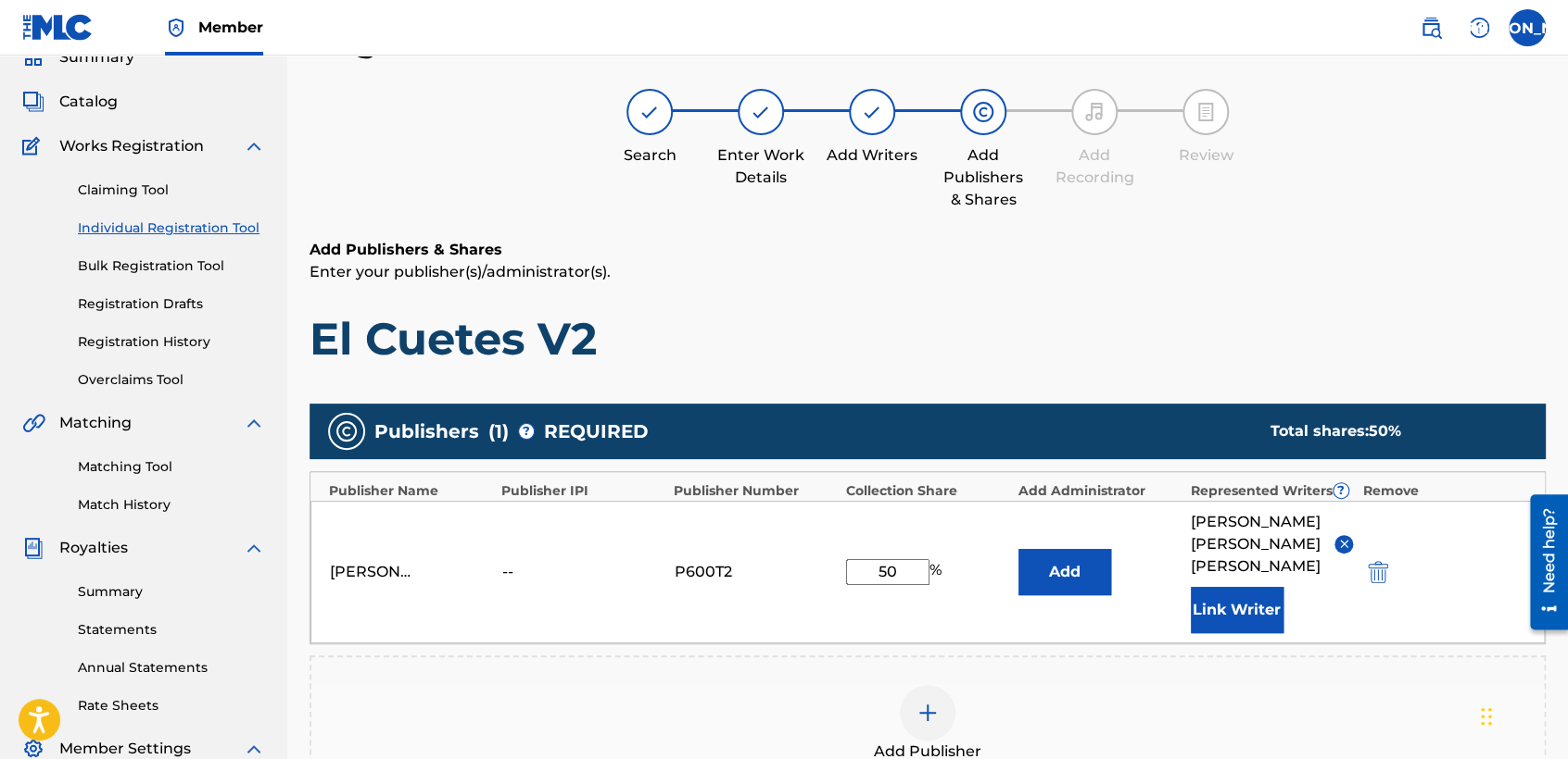
click at [1397, 244] on h6 "Add Publishers & Shares" at bounding box center [927, 250] width 1236 height 22
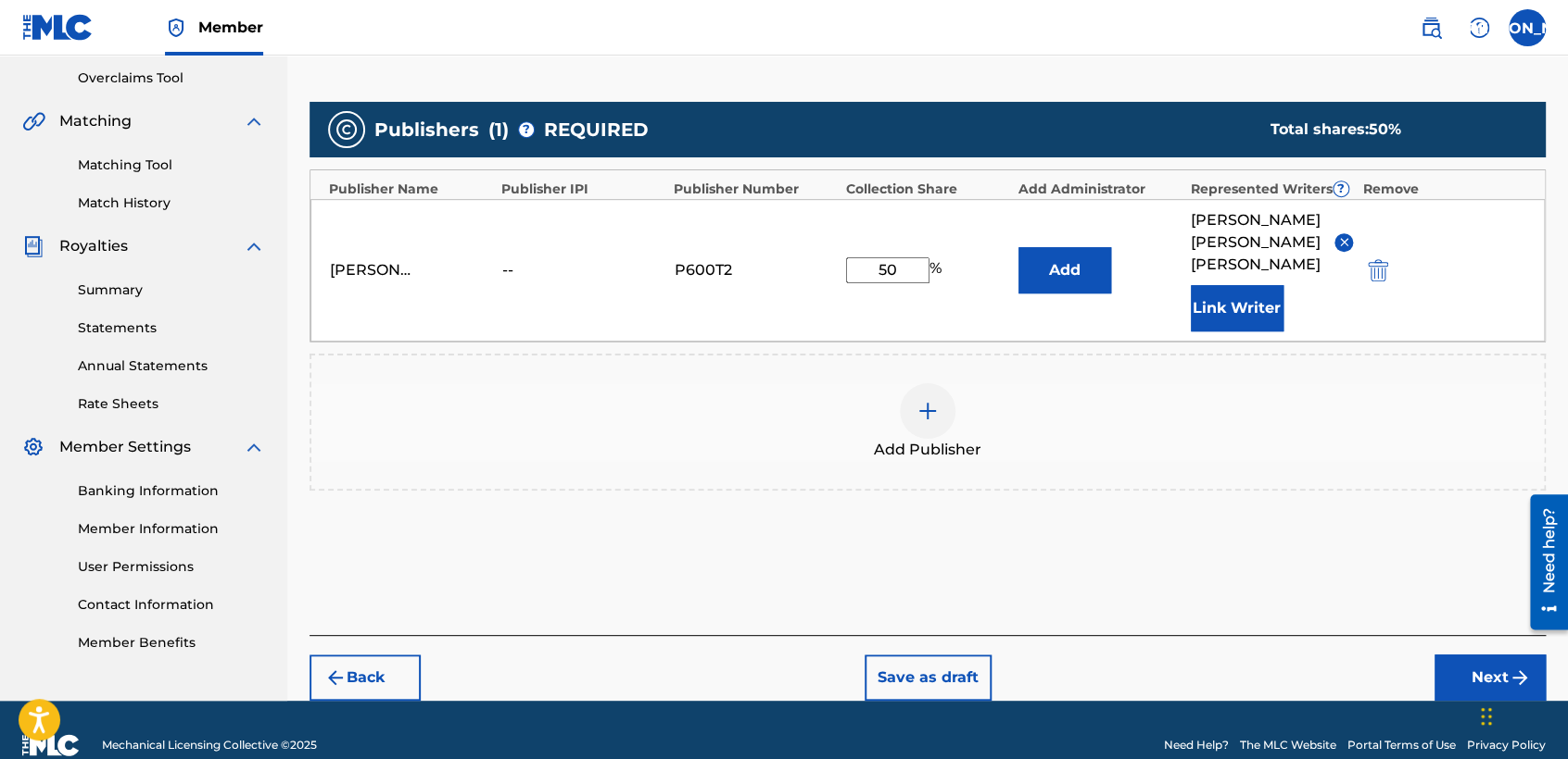
scroll to position [391, 0]
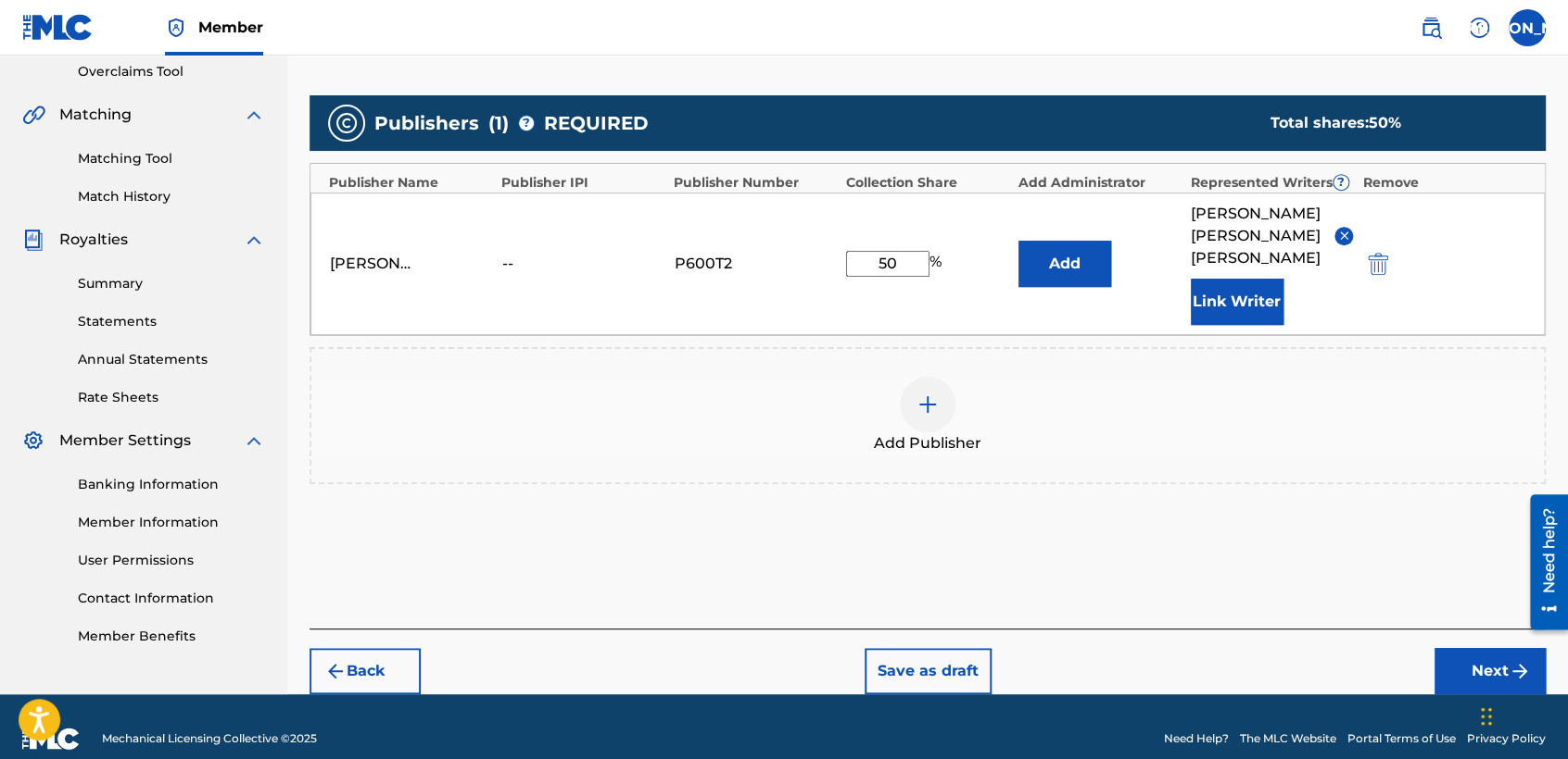
click at [1486, 648] on button "Next" at bounding box center [1490, 671] width 111 height 47
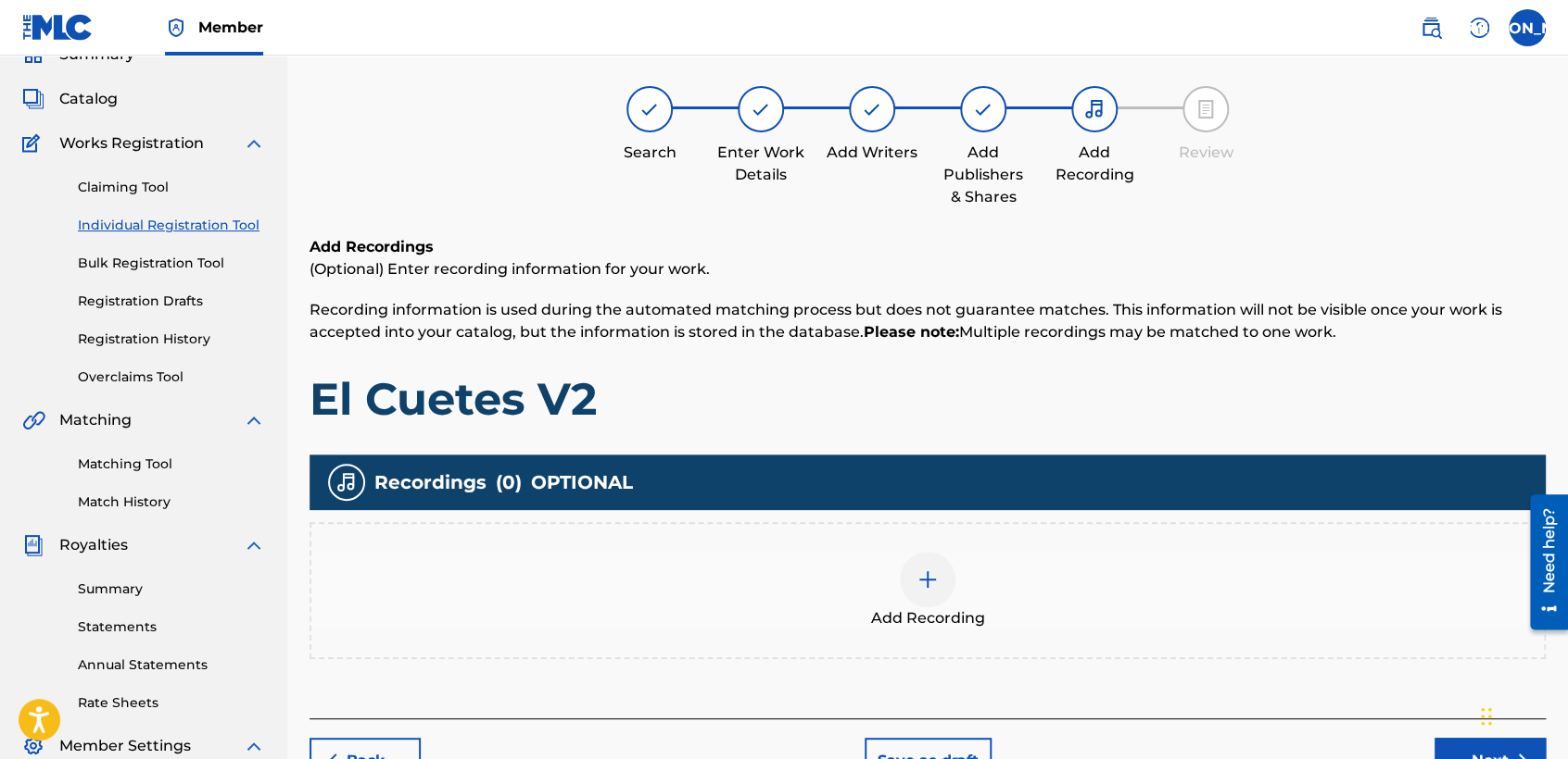
scroll to position [82, 0]
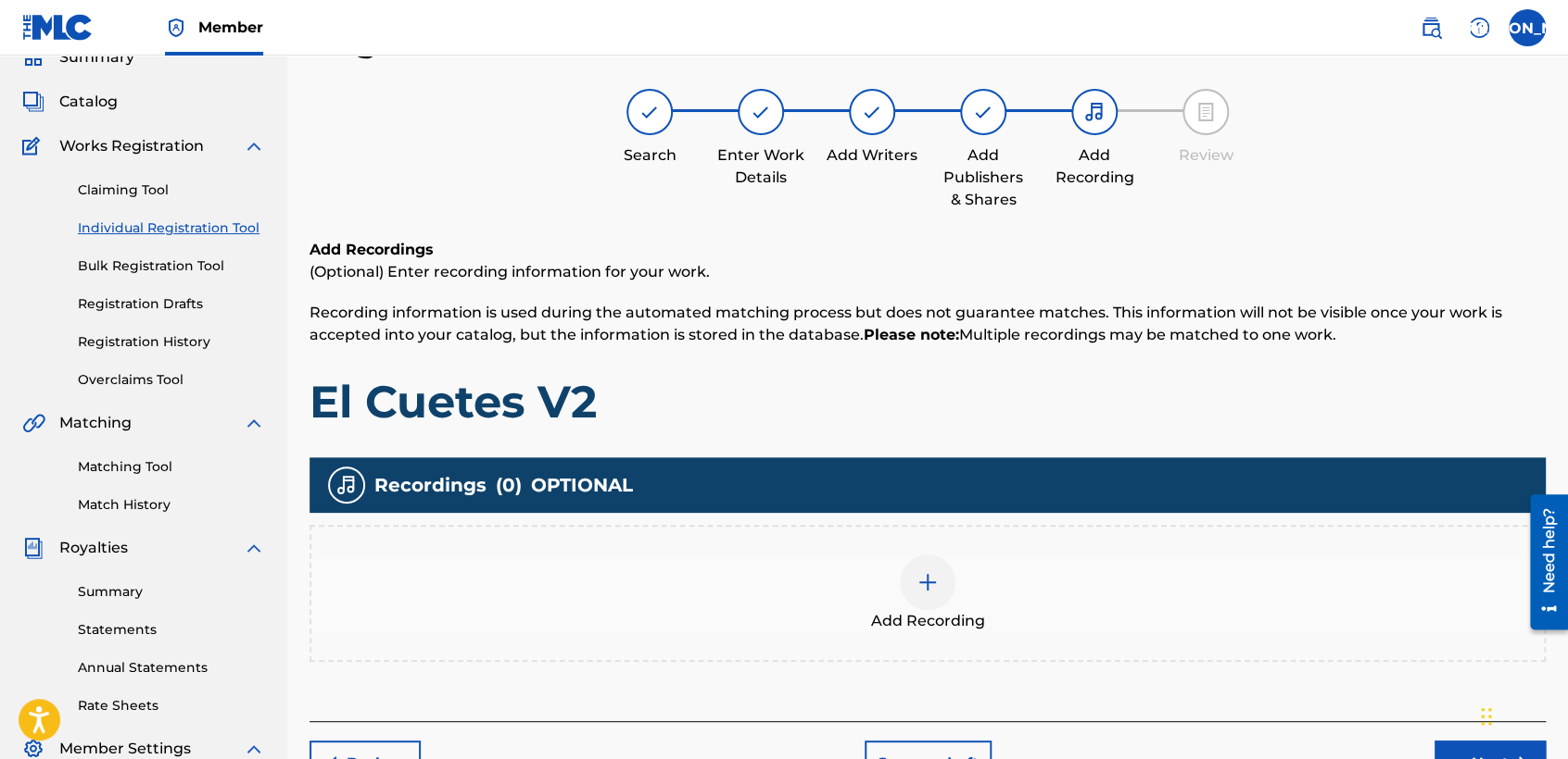
click at [915, 540] on div "Add Recording" at bounding box center [927, 593] width 1236 height 137
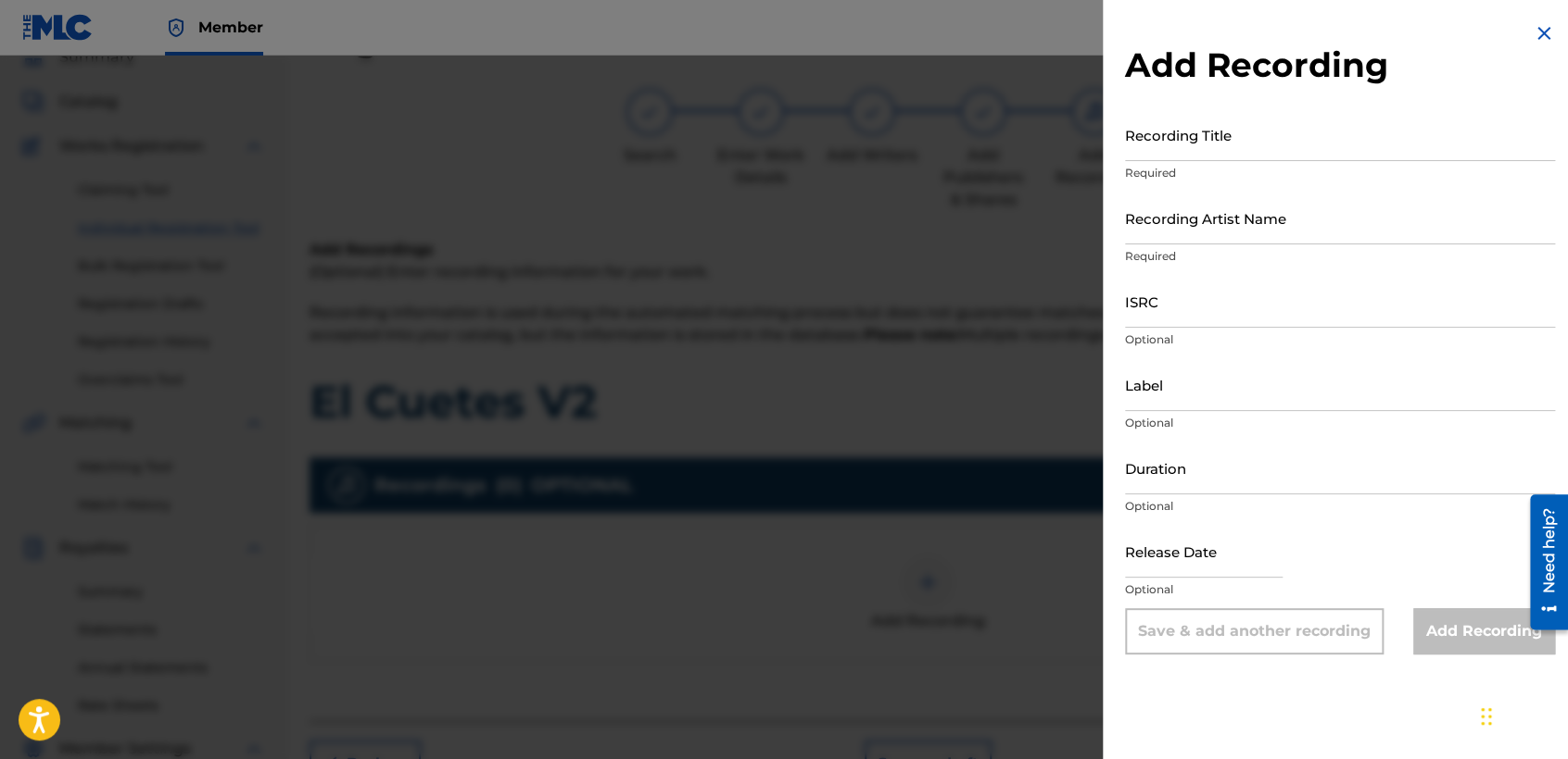
click at [1268, 131] on input "Recording Title" at bounding box center [1339, 134] width 430 height 53
paste input "El Cuetes V2"
type input "El Cuetes V2"
click at [1176, 198] on input "Recording Artist Name" at bounding box center [1339, 218] width 430 height 53
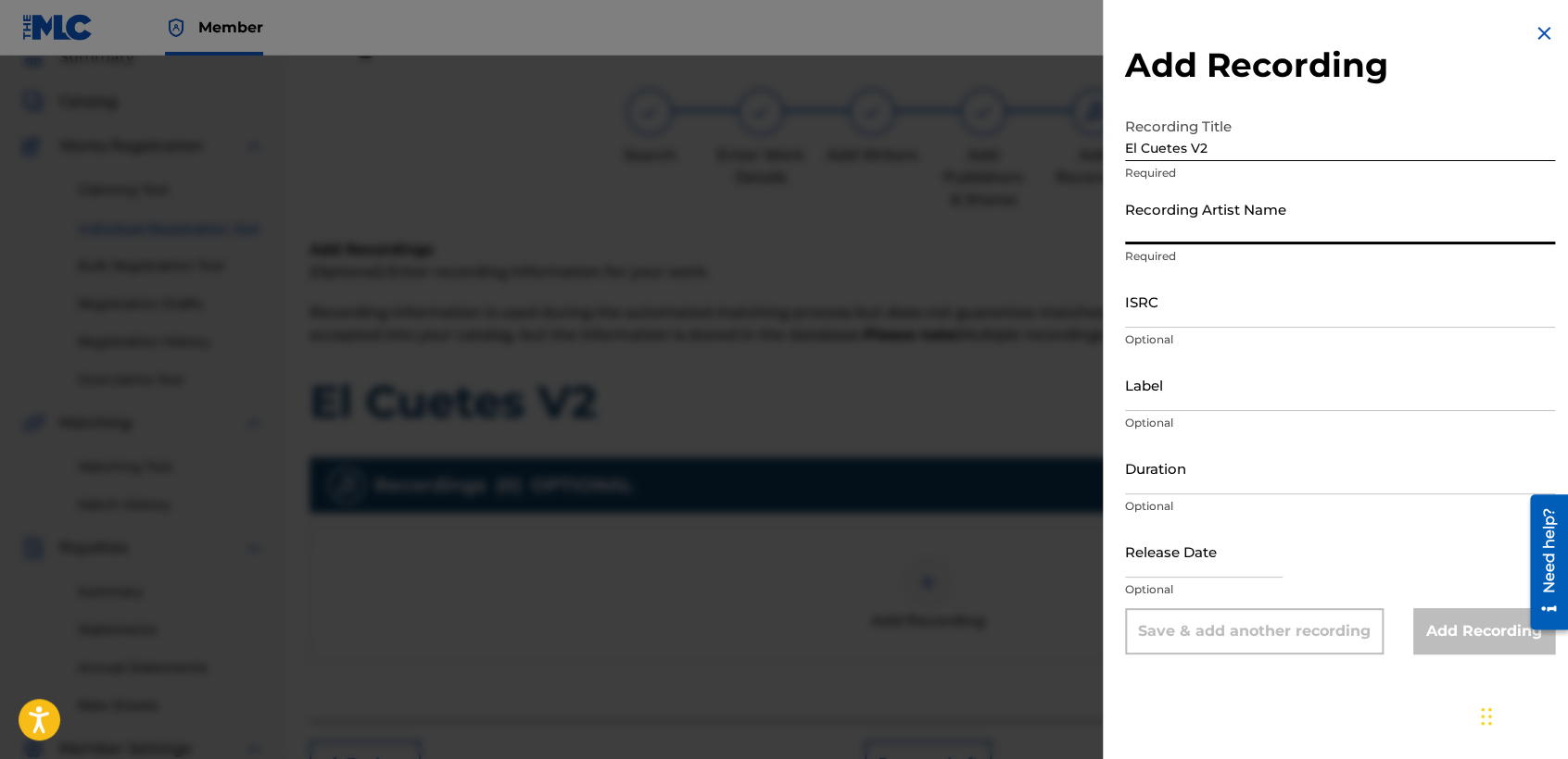
type input "Baby [PERSON_NAME]"
type input "03:36"
type input "[DATE]"
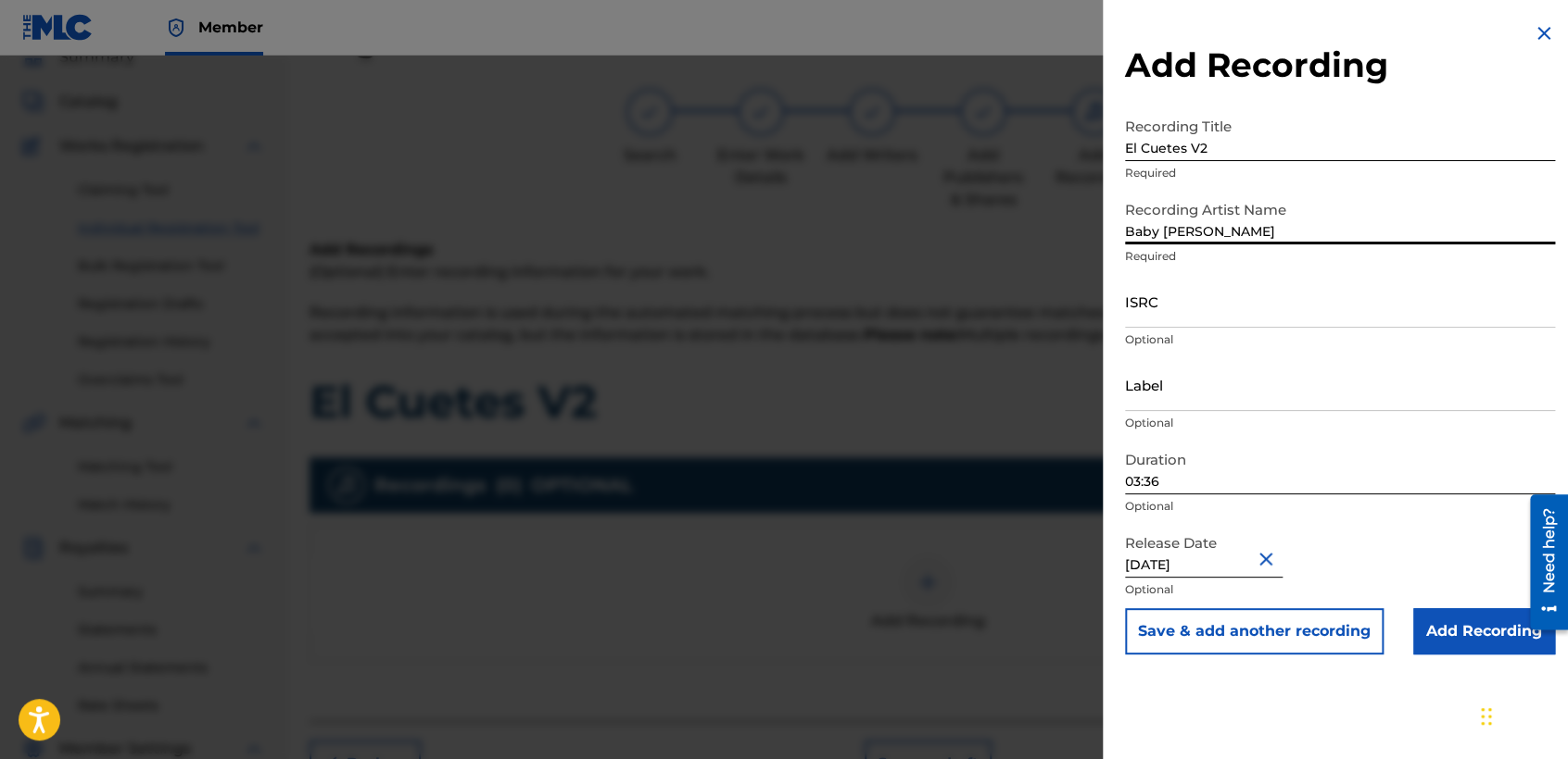
click at [1206, 306] on input "ISRC" at bounding box center [1339, 301] width 430 height 53
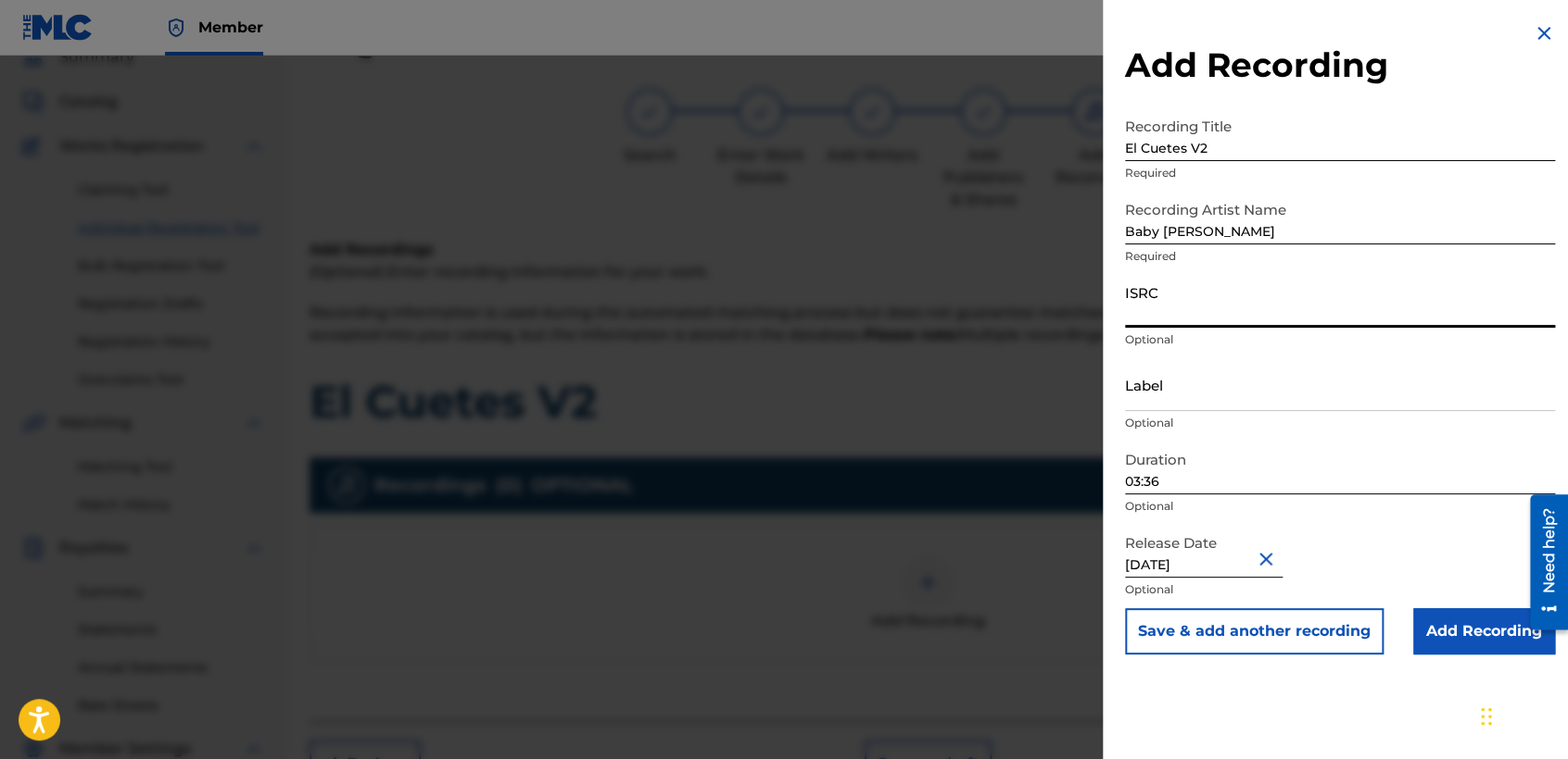
paste input "USDY42195112"
type input "USDY42195112"
click at [1467, 635] on input "Add Recording" at bounding box center [1484, 632] width 142 height 47
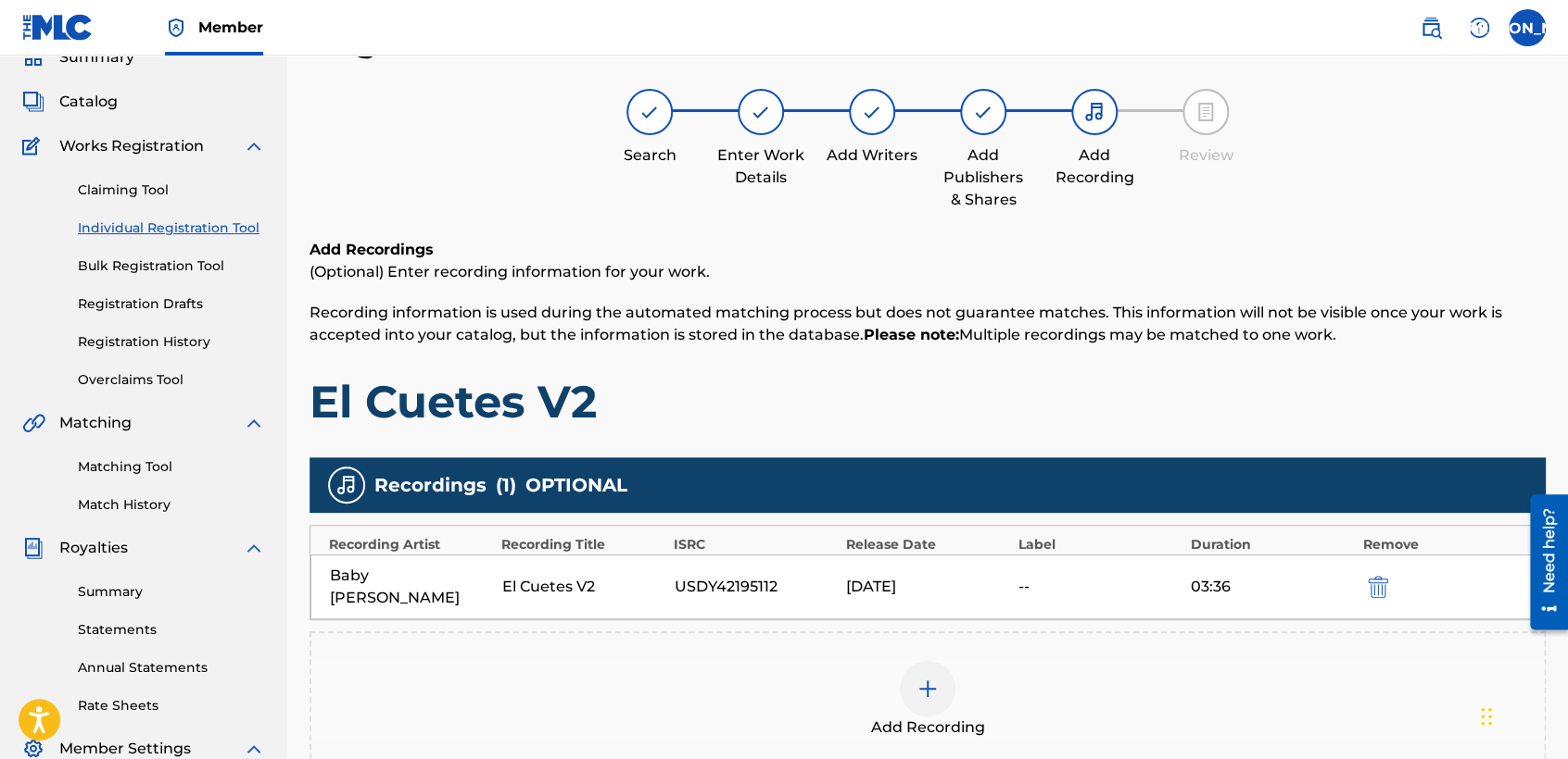
click at [1020, 385] on h1 "El Cuetes V2" at bounding box center [927, 402] width 1236 height 56
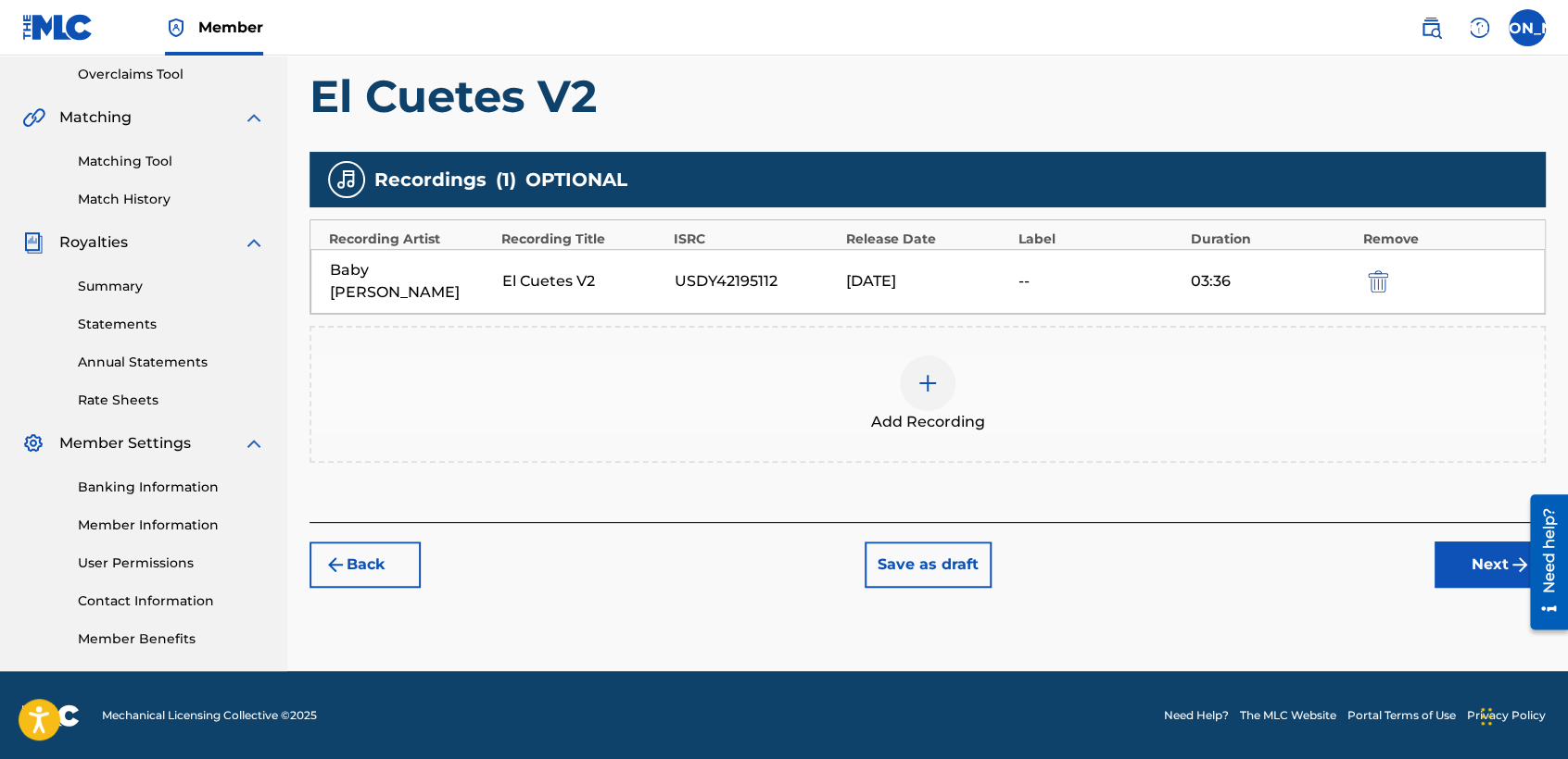
click at [1444, 542] on button "Next" at bounding box center [1490, 565] width 111 height 47
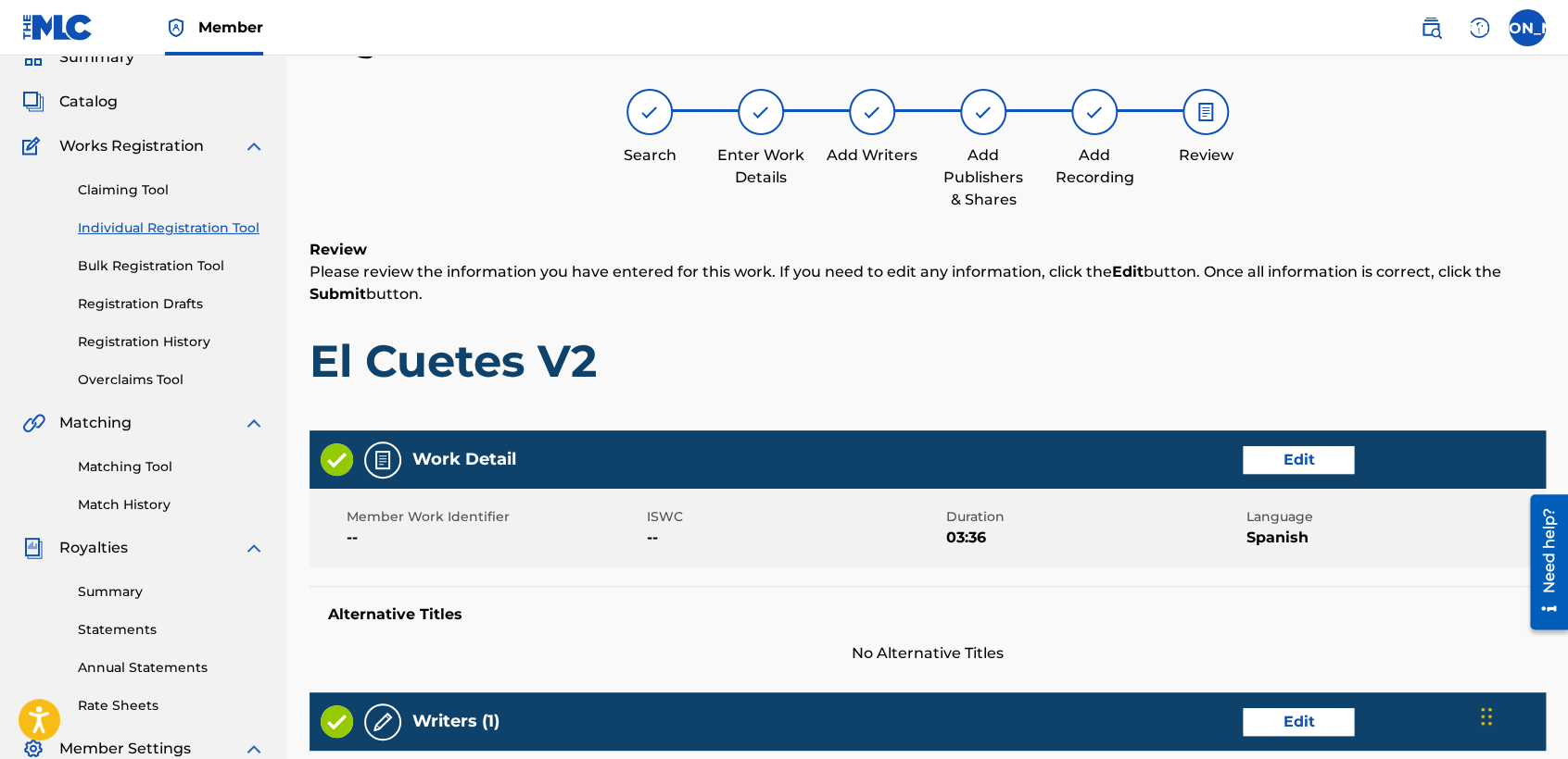
click at [1049, 378] on h1 "El Cuetes V2" at bounding box center [927, 362] width 1236 height 56
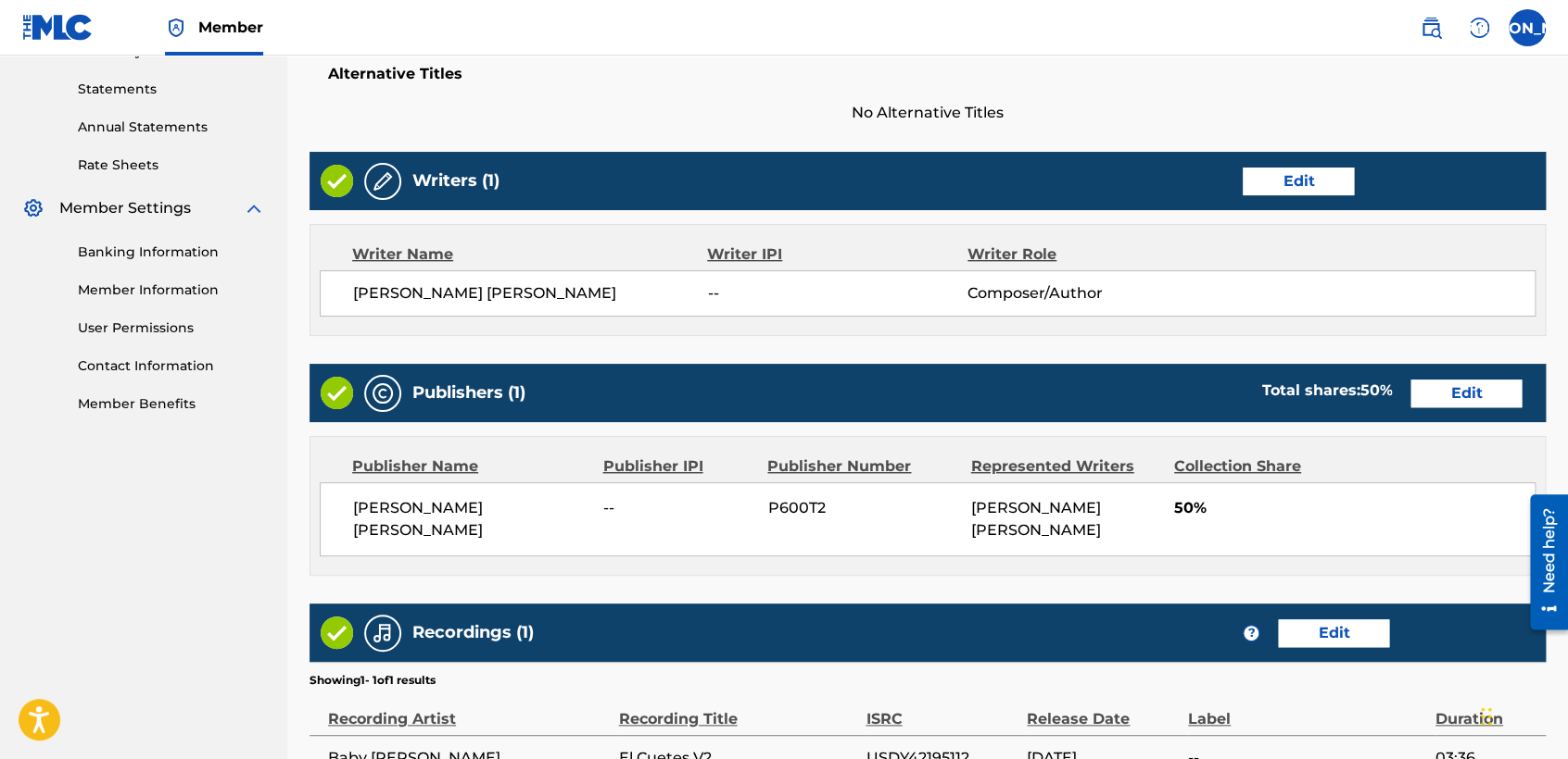
scroll to position [827, 0]
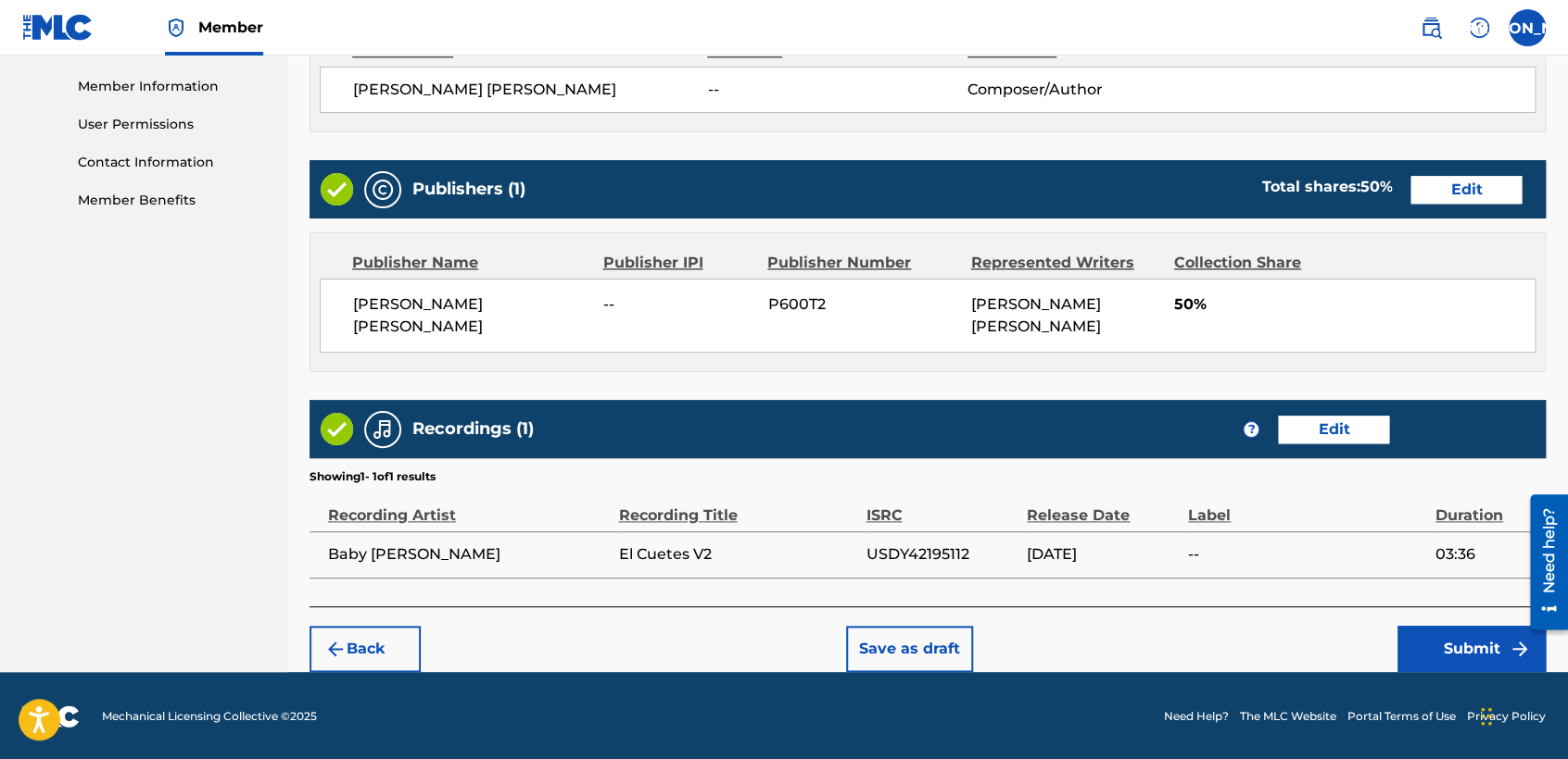
click at [1424, 655] on button "Submit" at bounding box center [1471, 649] width 148 height 47
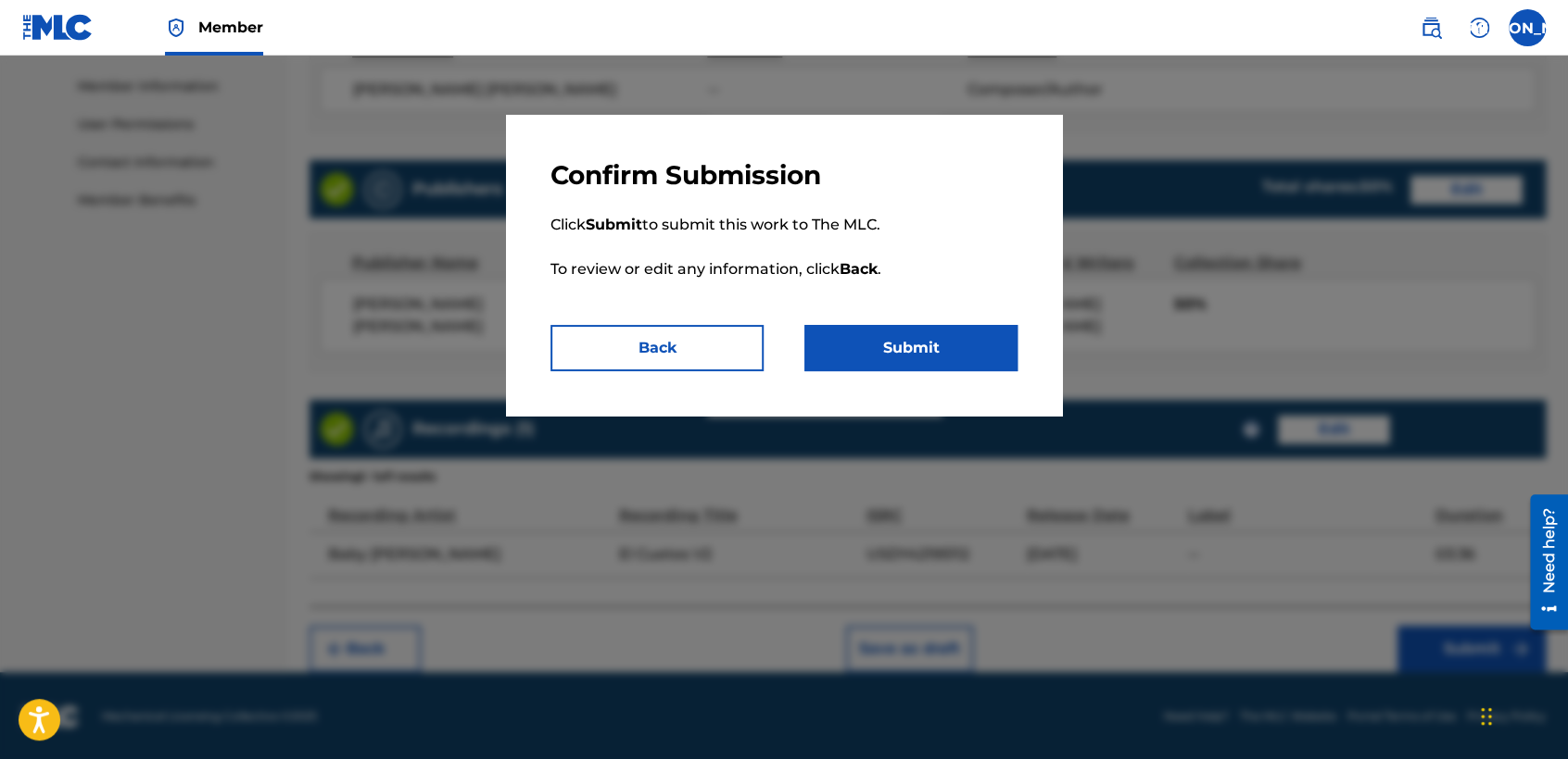
click at [915, 351] on button "Submit" at bounding box center [910, 349] width 213 height 47
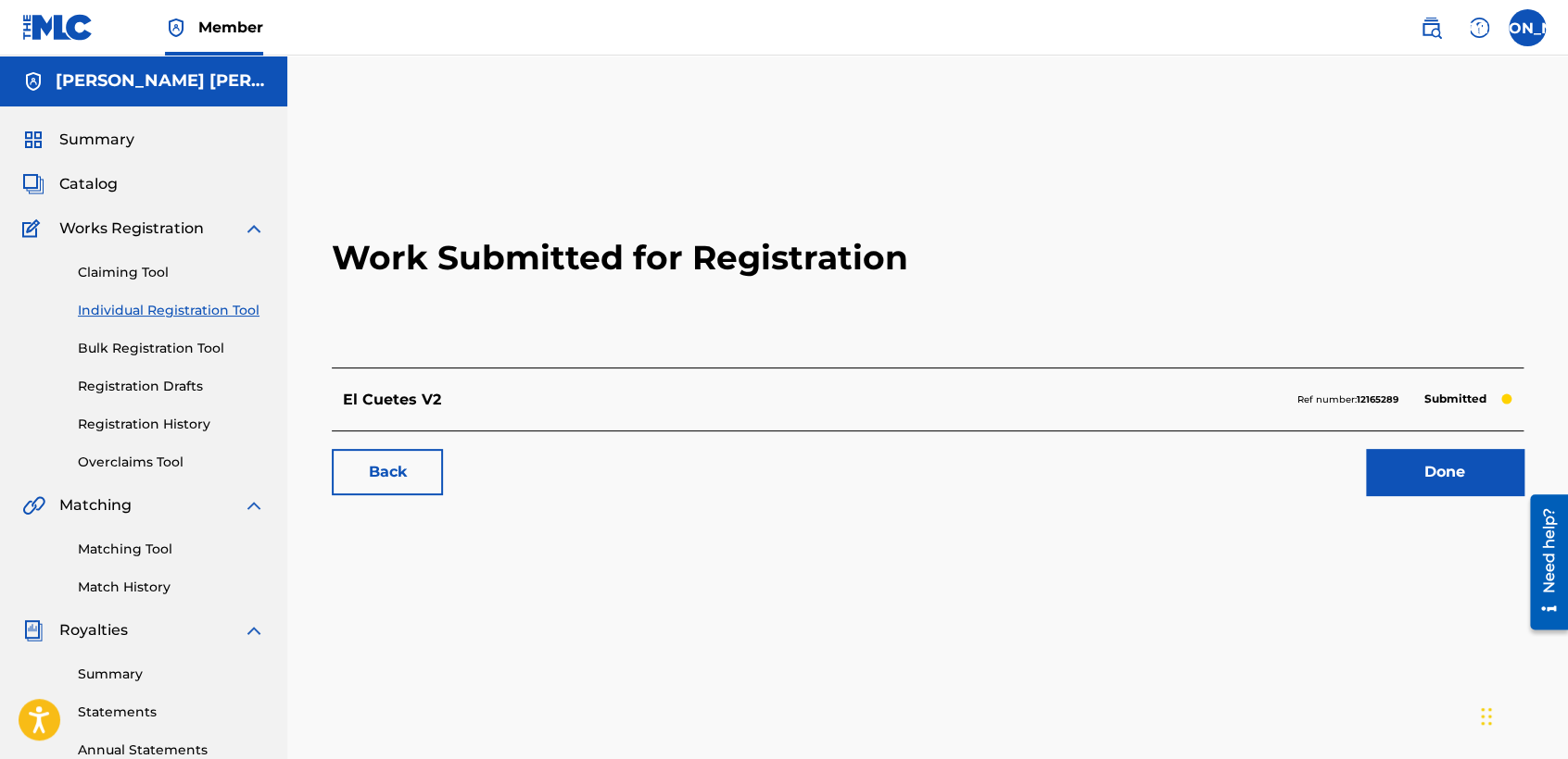
click at [178, 310] on link "Individual Registration Tool" at bounding box center [171, 310] width 187 height 20
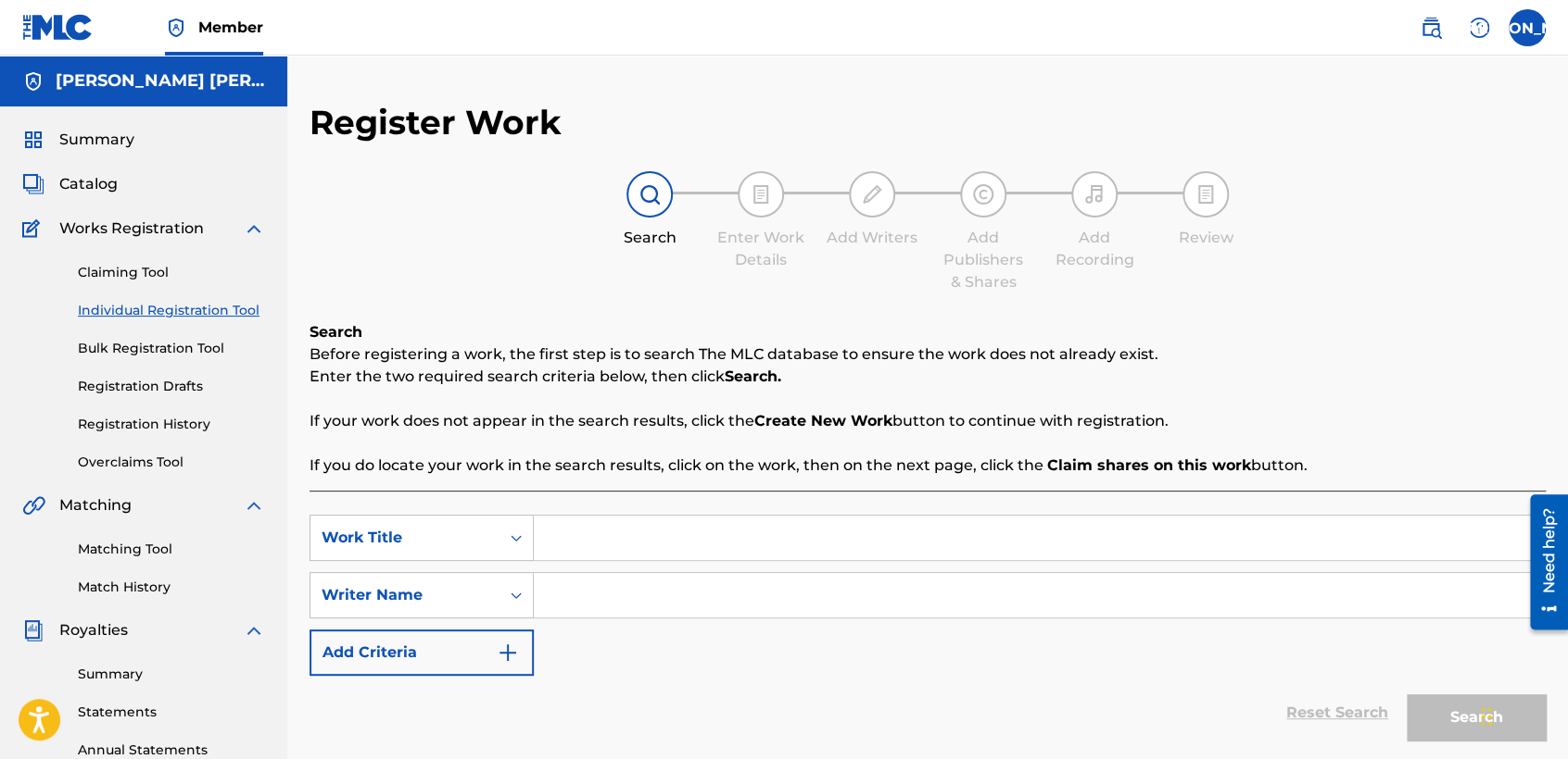
click at [620, 530] on input "Search Form" at bounding box center [1039, 538] width 1011 height 45
paste input "El Mila V4"
type input "El Mila V4"
click at [618, 609] on input "Search Form" at bounding box center [1039, 596] width 1011 height 45
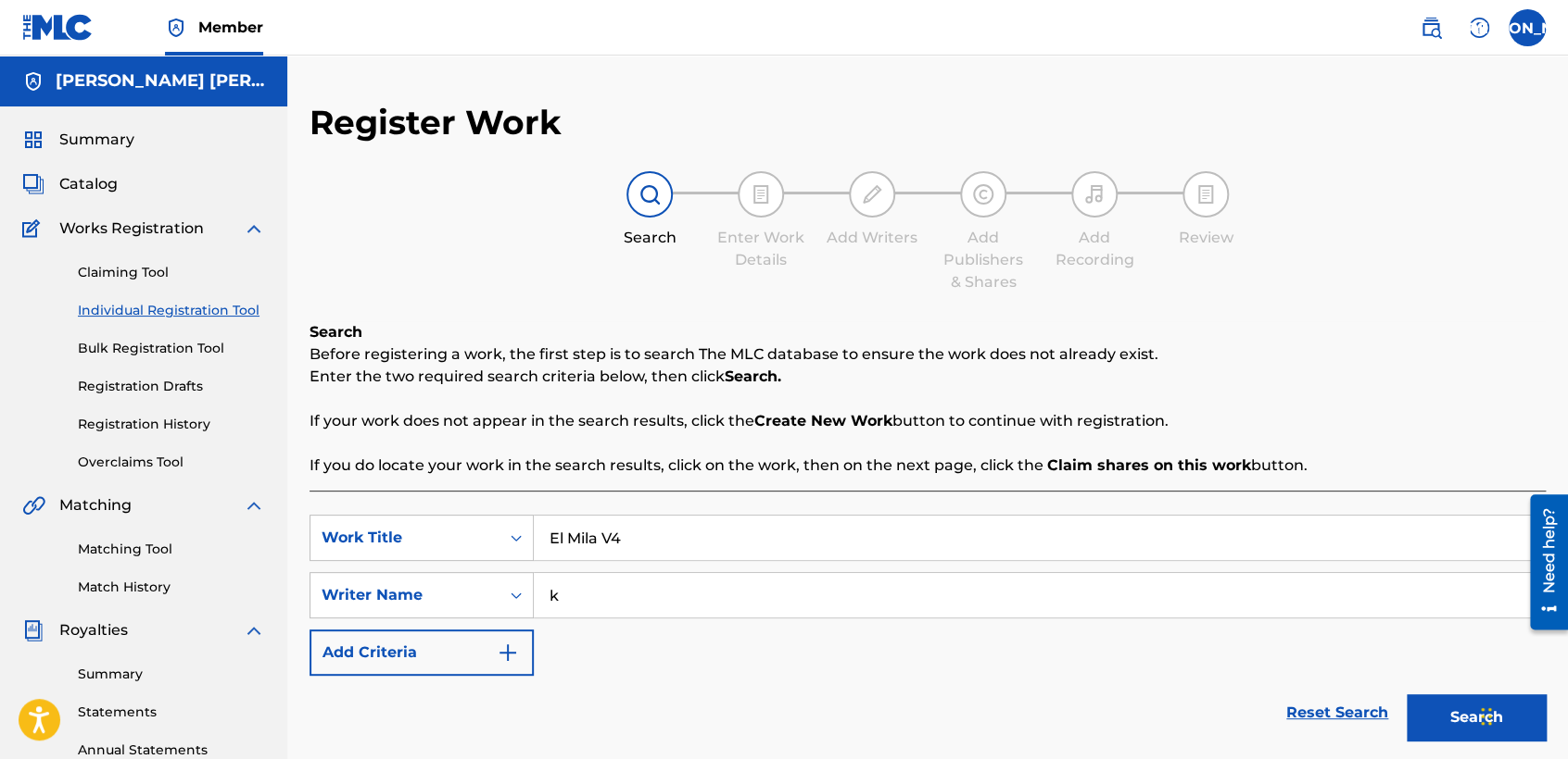
type input "k"
click at [1407, 695] on button "Search" at bounding box center [1476, 718] width 139 height 47
click at [1086, 389] on div "Search Before registering a work, the first step is to search The MLC database …" at bounding box center [927, 399] width 1236 height 156
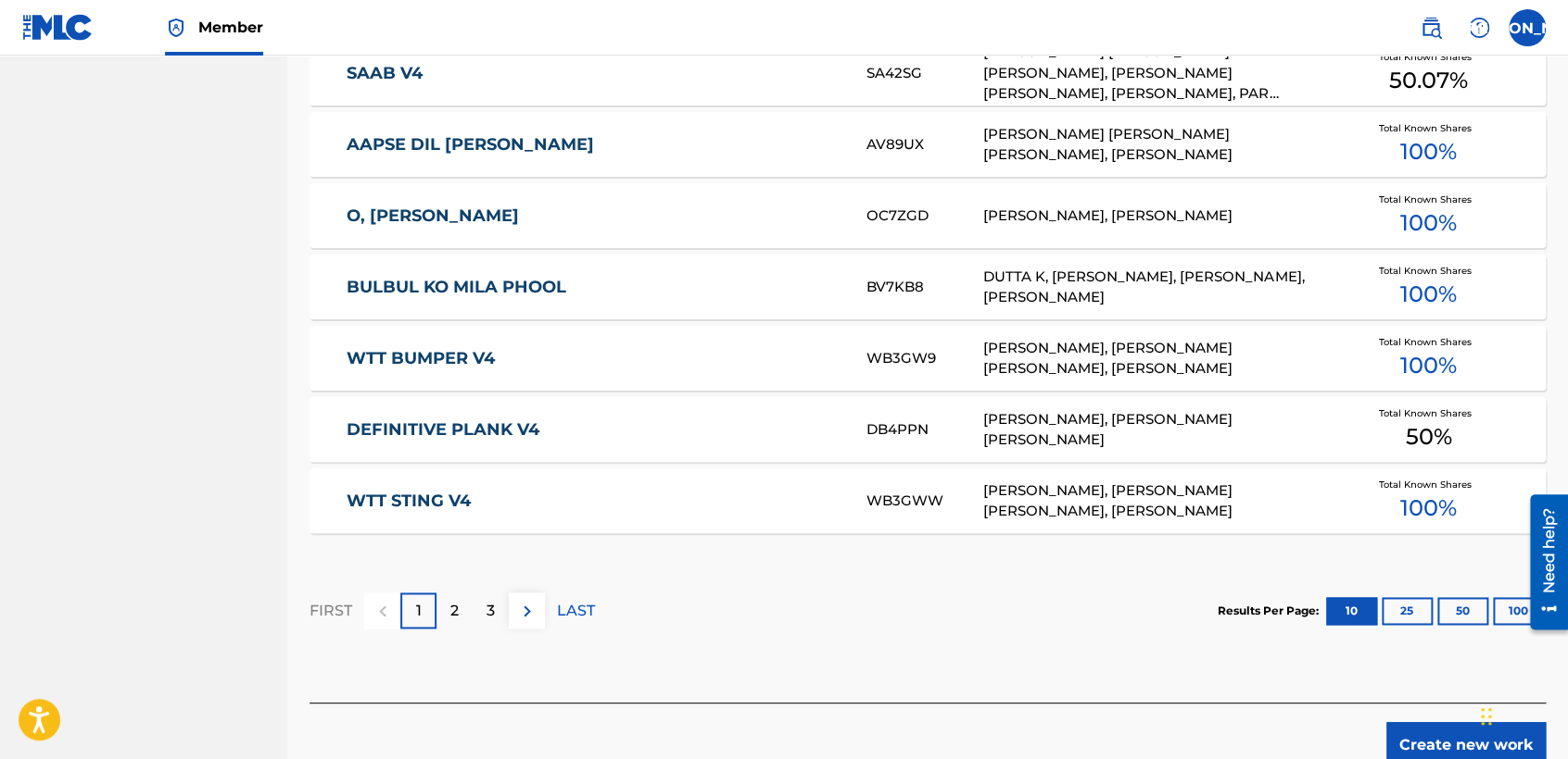
scroll to position [1136, 0]
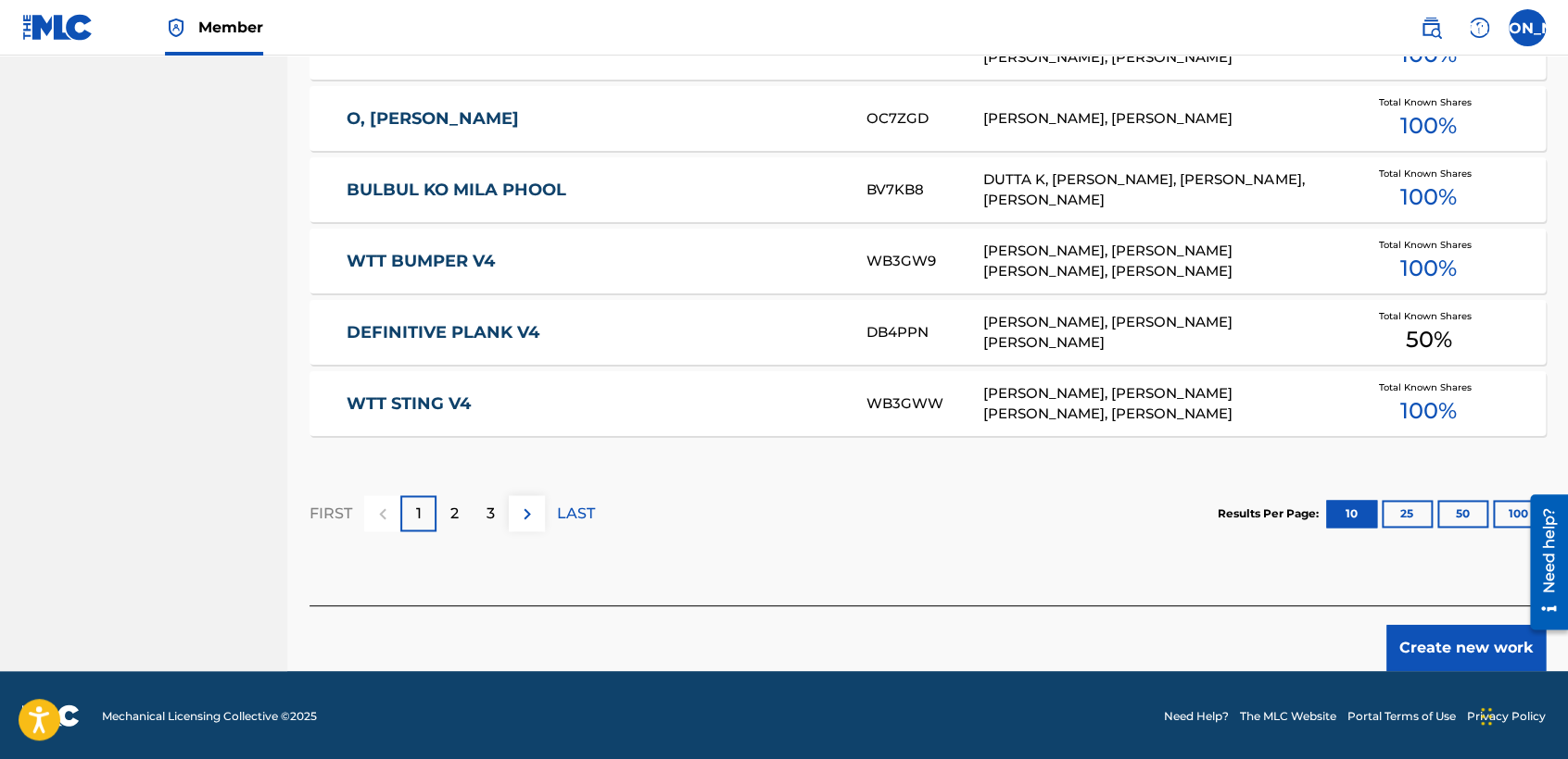
click at [1480, 658] on button "Create new work" at bounding box center [1465, 648] width 160 height 47
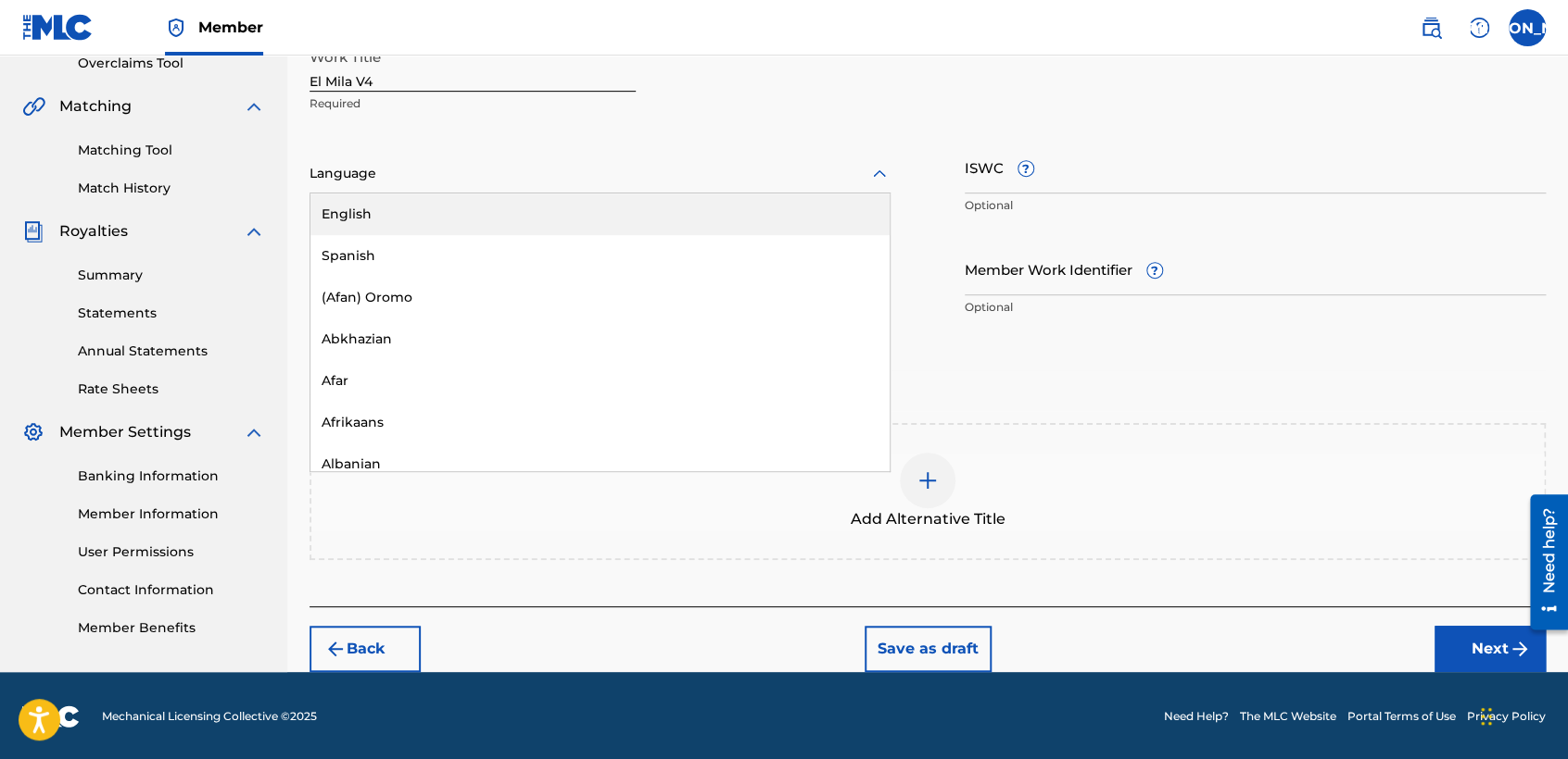
drag, startPoint x: 684, startPoint y: 159, endPoint x: 630, endPoint y: 168, distance: 54.7
click at [685, 163] on div "Language" at bounding box center [600, 174] width 581 height 39
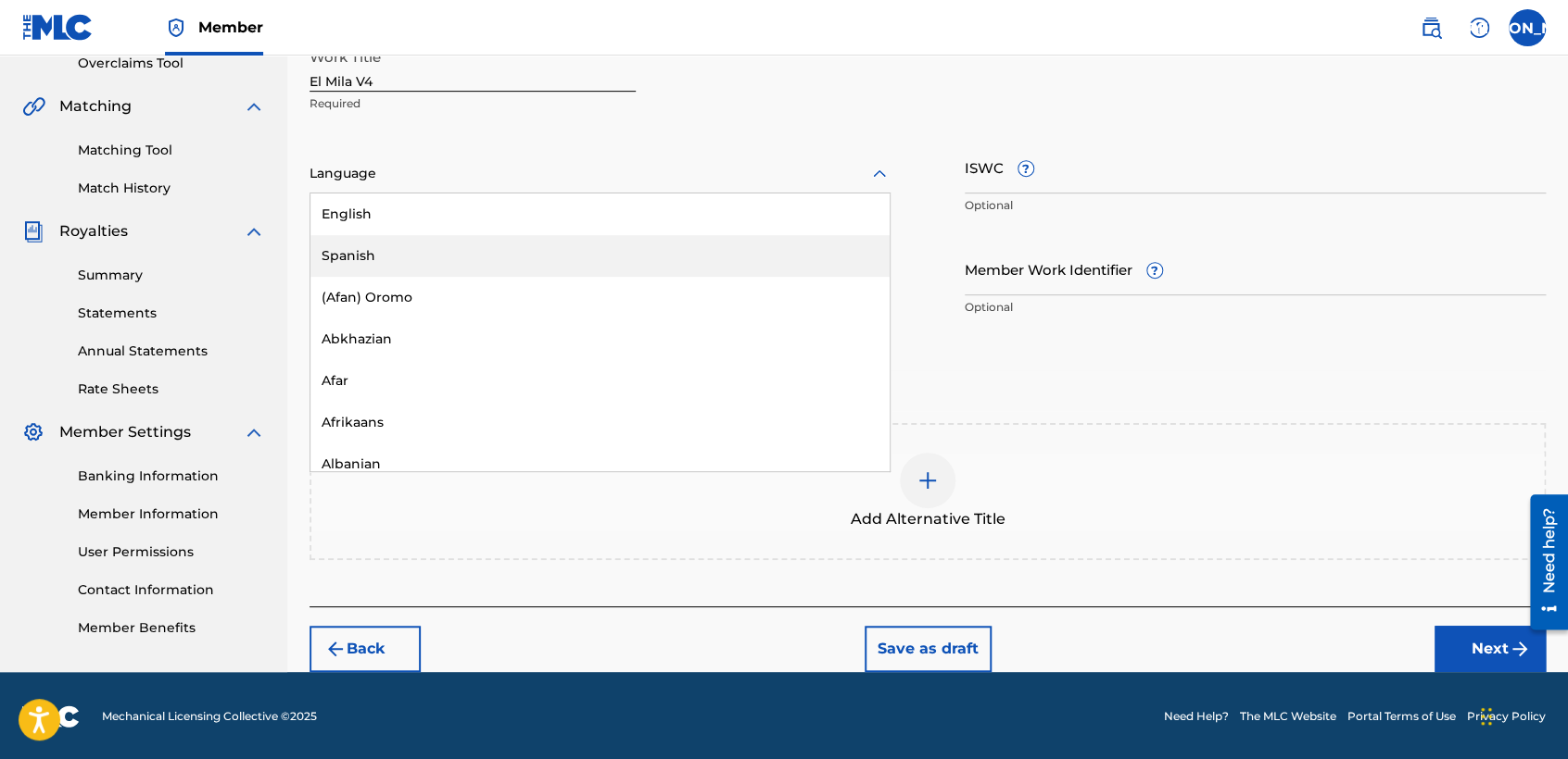
click at [453, 241] on div "Spanish" at bounding box center [600, 255] width 579 height 42
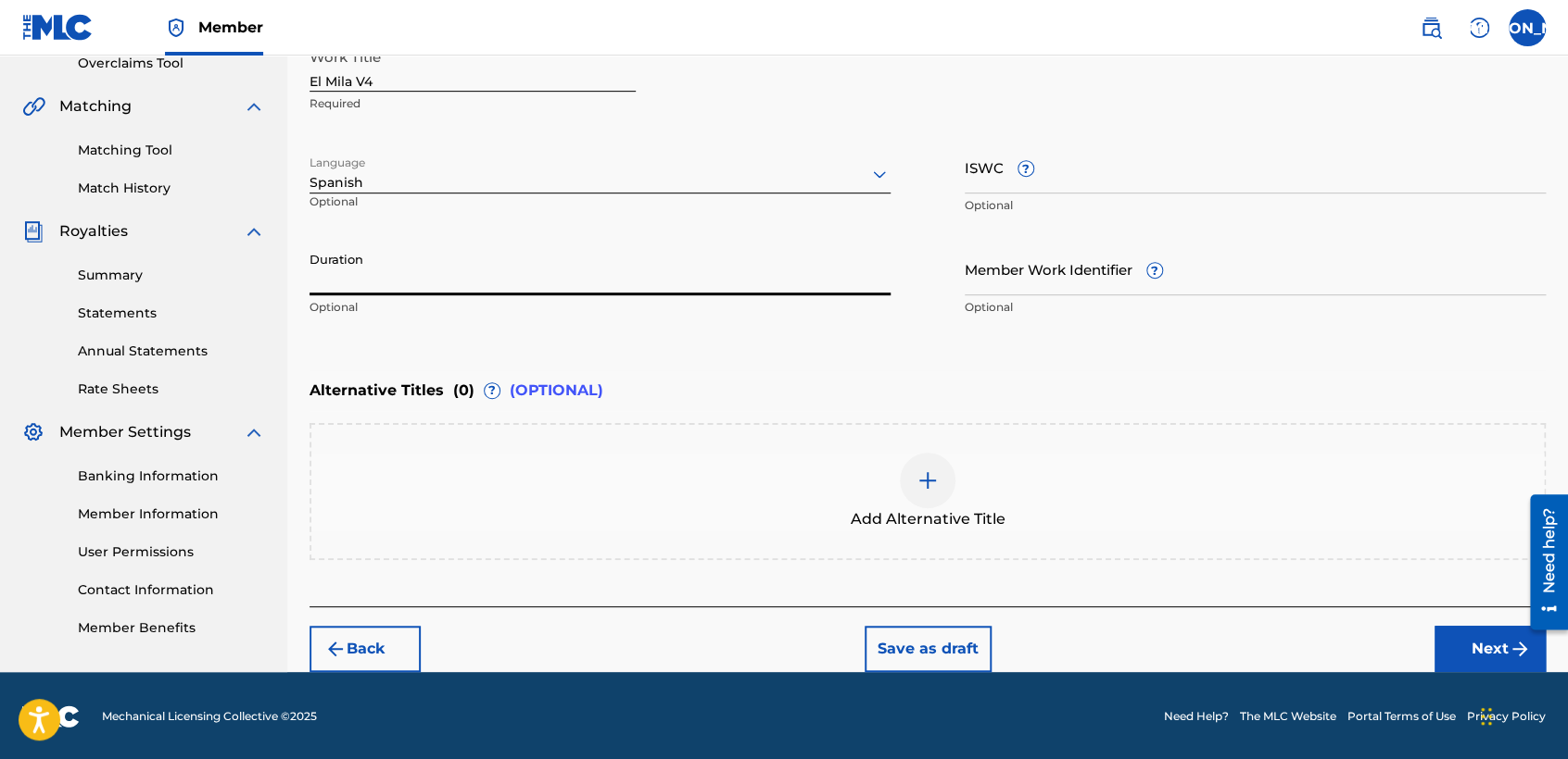
click at [406, 279] on input "Duration" at bounding box center [600, 269] width 581 height 53
type input "03:55"
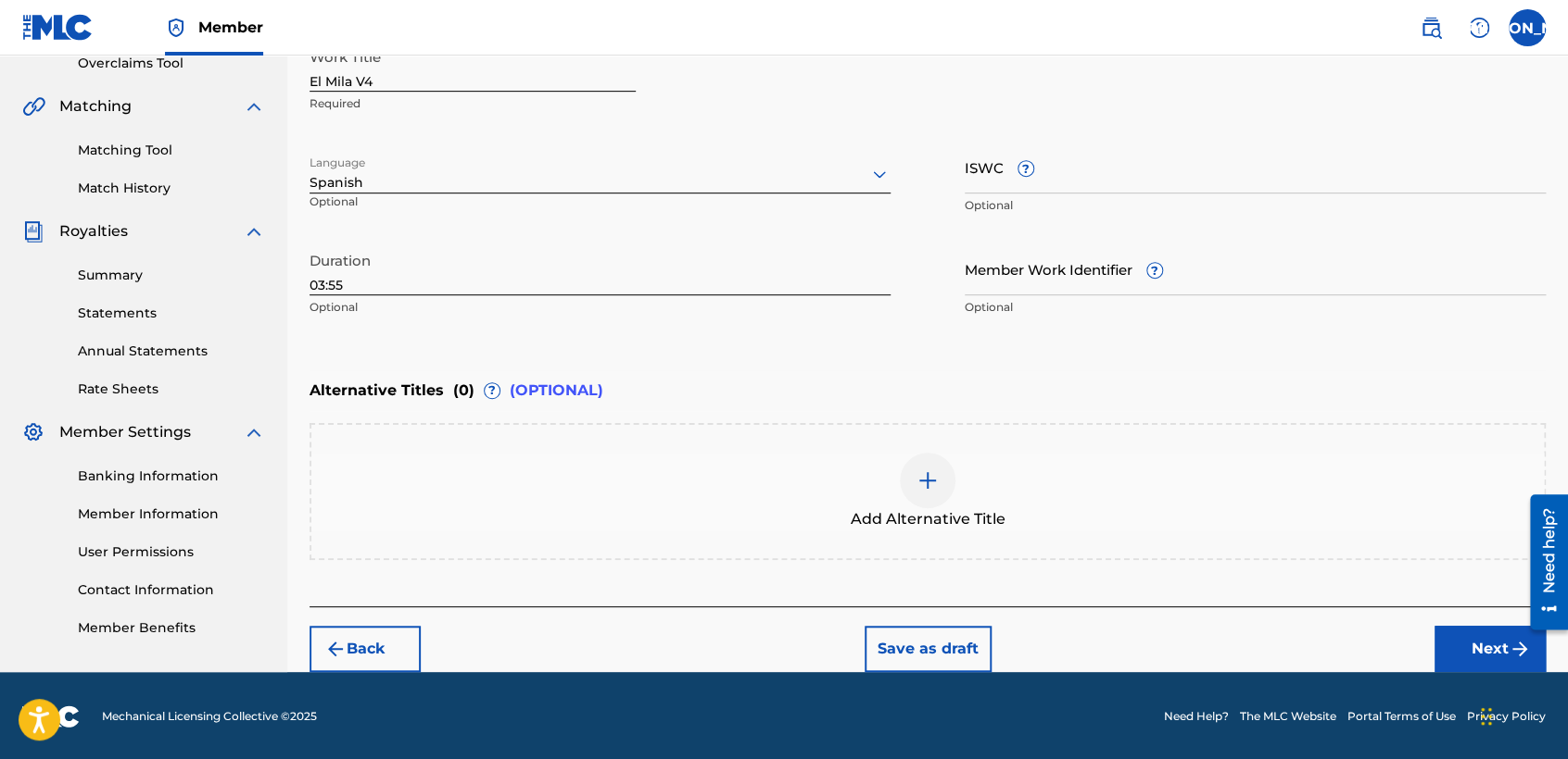
click at [1114, 358] on div "Enter Work Details Enter work details for ‘ El Mila V4 ’ below. Work Title El M…" at bounding box center [927, 146] width 1236 height 448
click at [1478, 658] on button "Next" at bounding box center [1490, 649] width 111 height 47
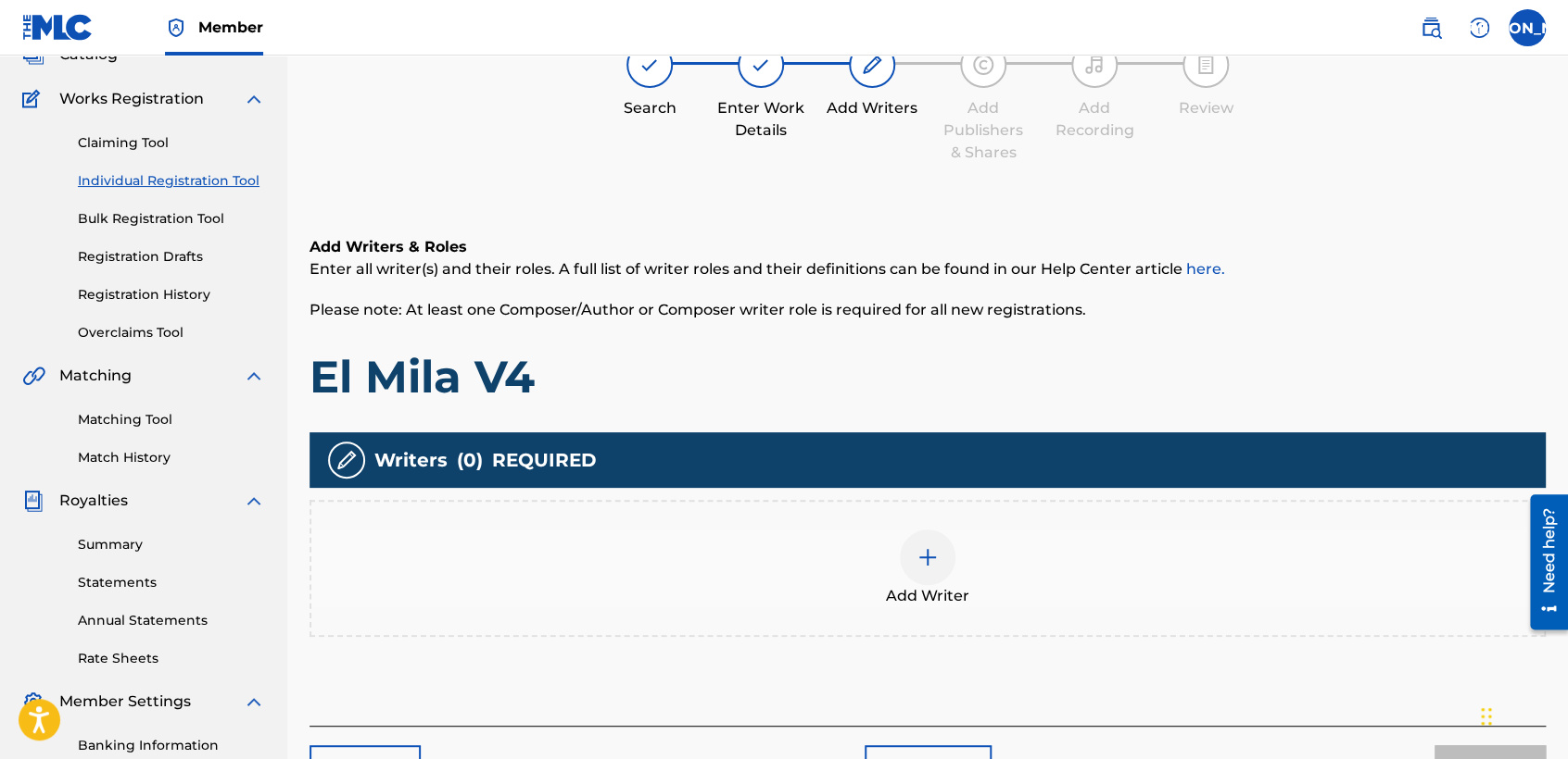
scroll to position [82, 0]
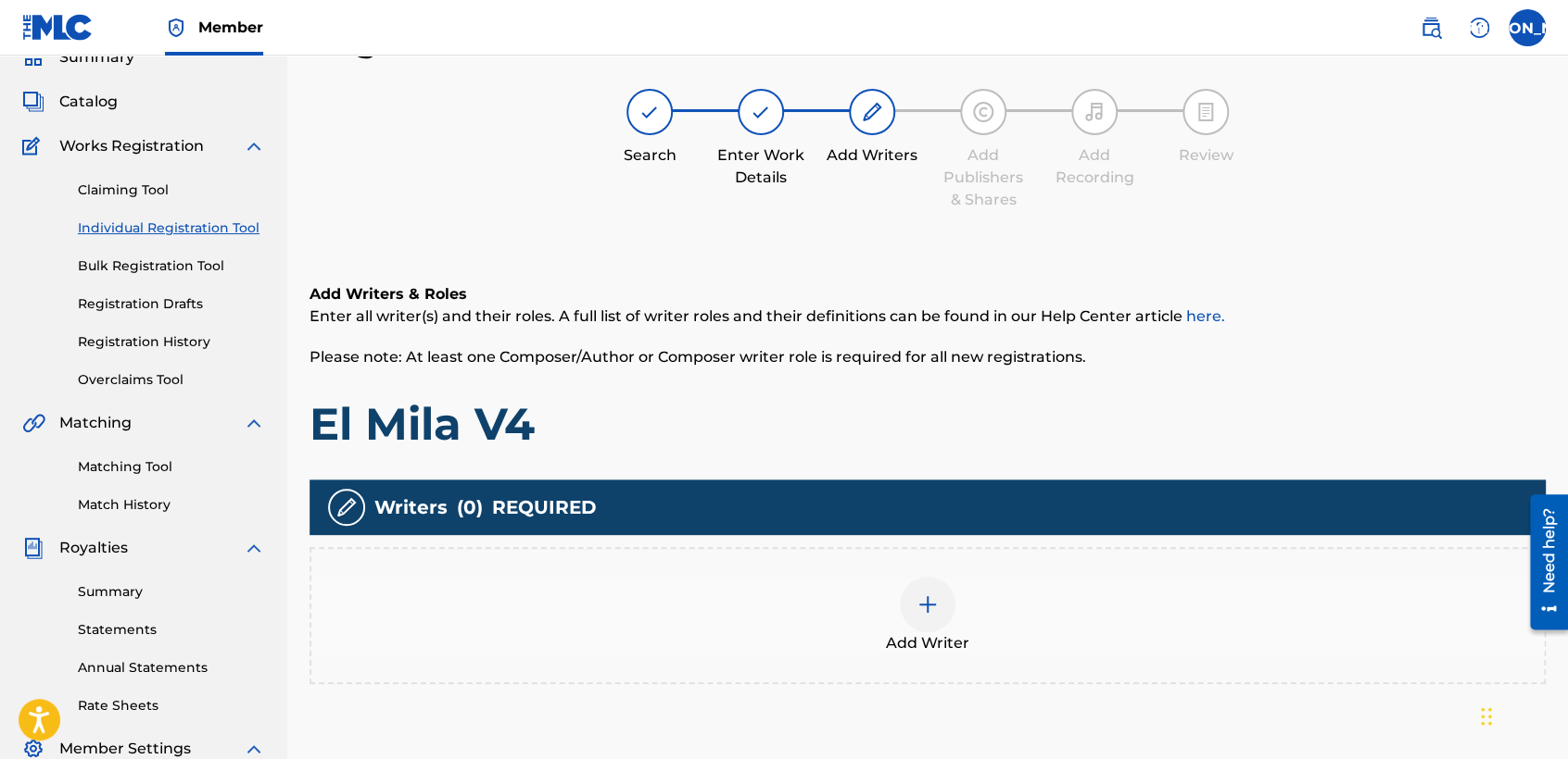
click at [923, 618] on div at bounding box center [927, 605] width 56 height 56
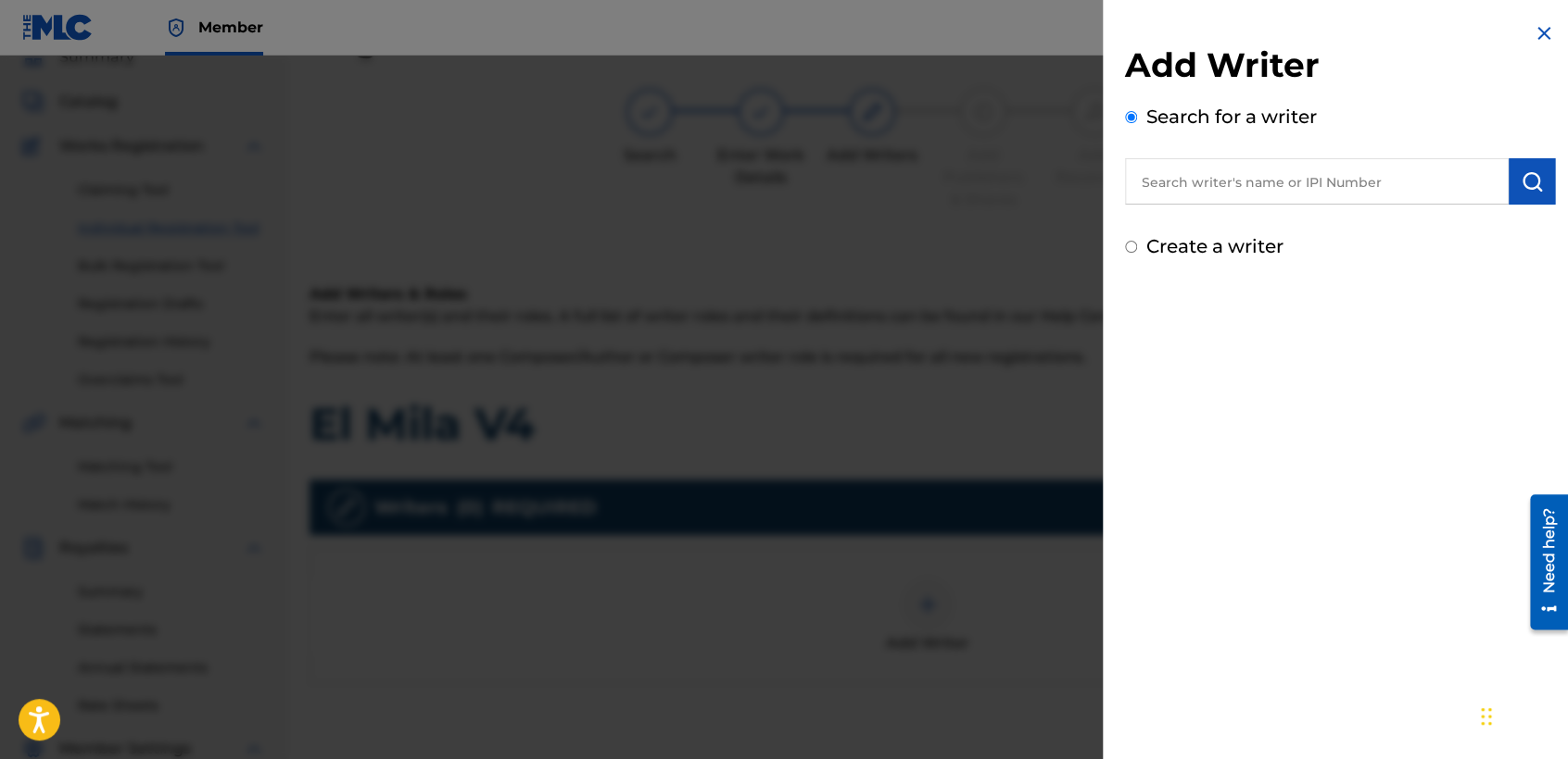
click at [1135, 246] on input "Create a writer" at bounding box center [1131, 246] width 12 height 12
radio input "false"
radio input "true"
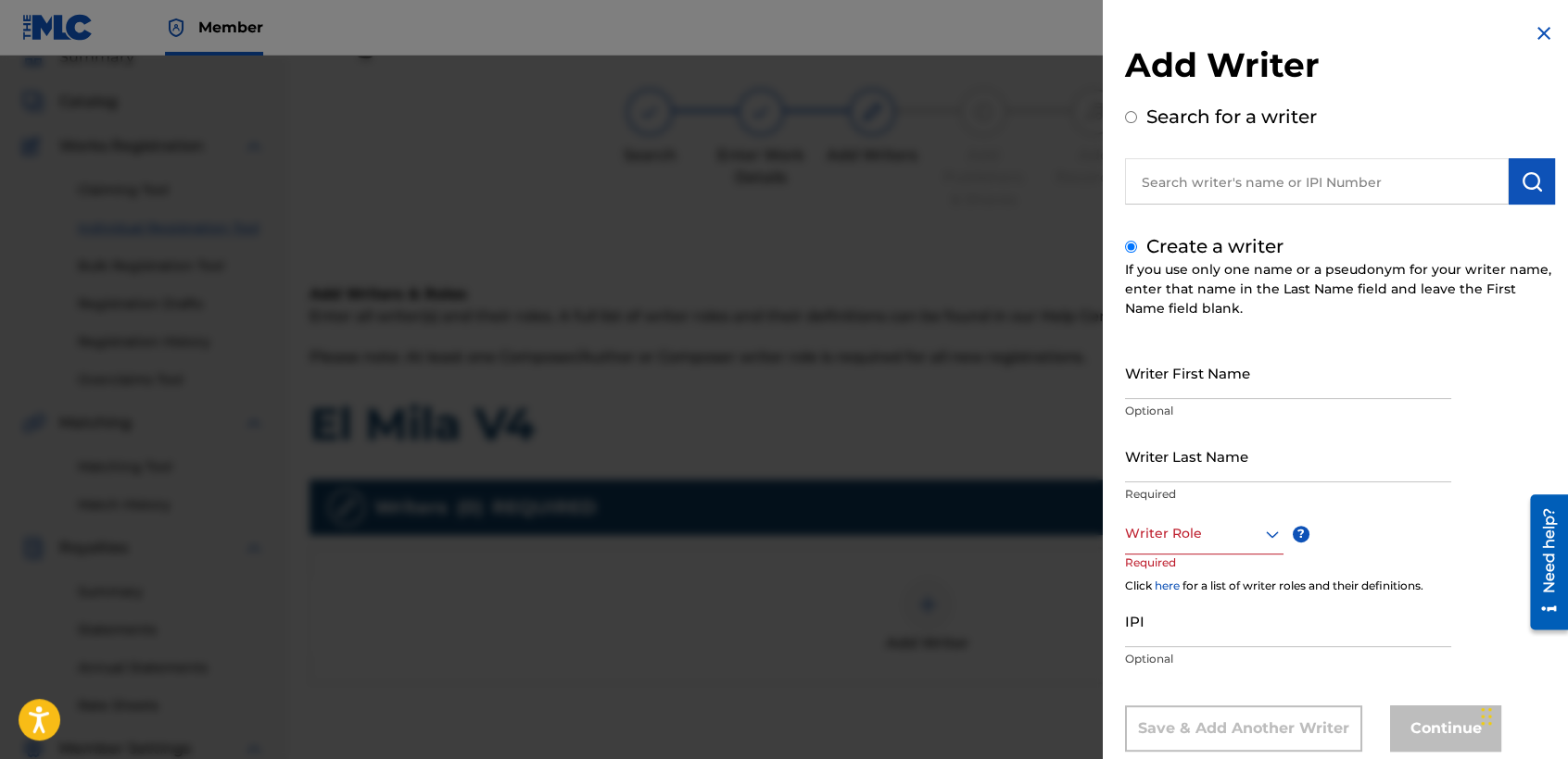
click at [1221, 385] on input "Writer First Name" at bounding box center [1288, 372] width 326 height 53
type input "[PERSON_NAME] [PERSON_NAME]"
drag, startPoint x: 1173, startPoint y: 470, endPoint x: 1174, endPoint y: 461, distance: 9.1
click at [1174, 461] on input "Writer Last Name" at bounding box center [1288, 456] width 326 height 53
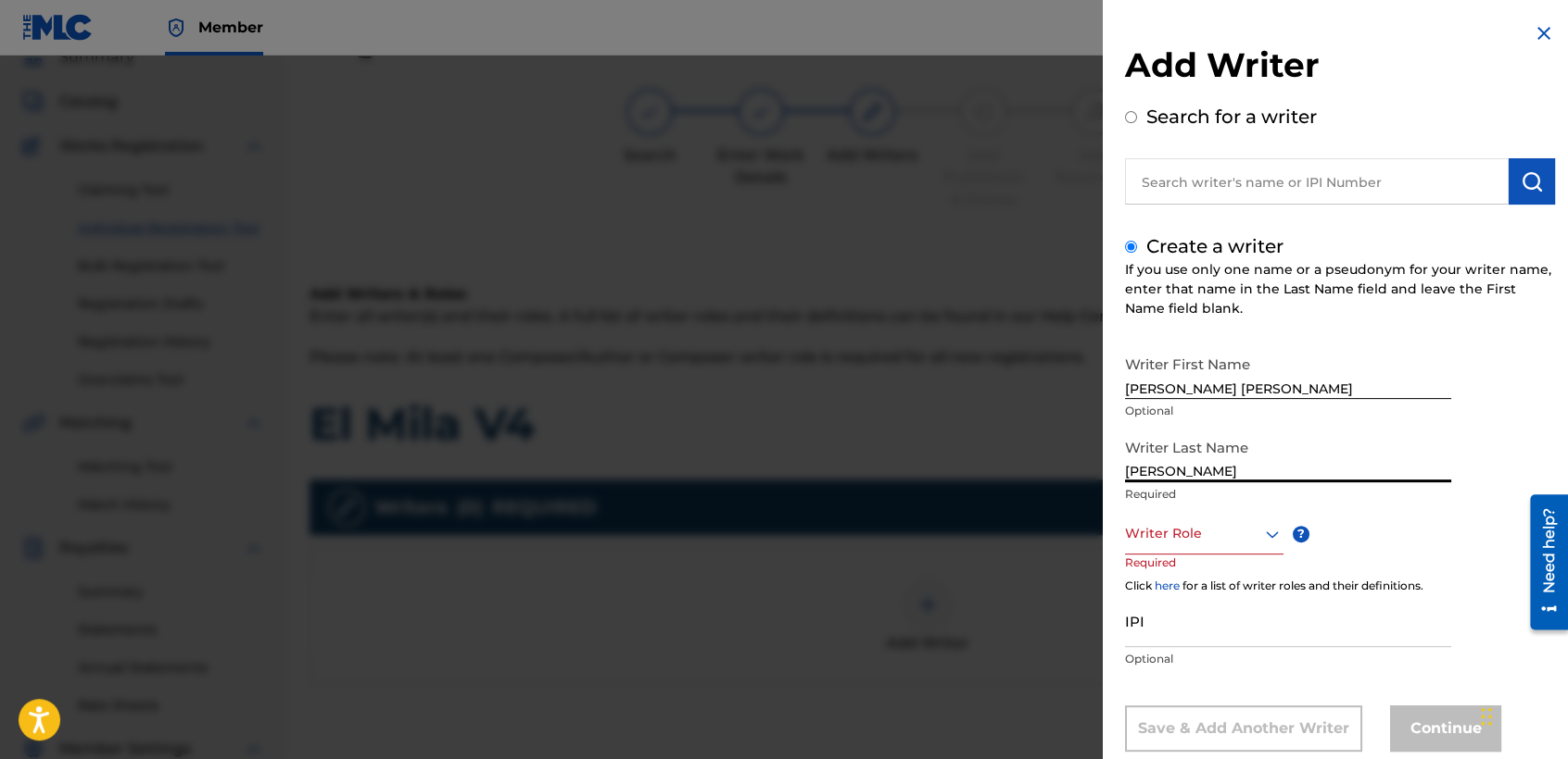
type input "[PERSON_NAME]"
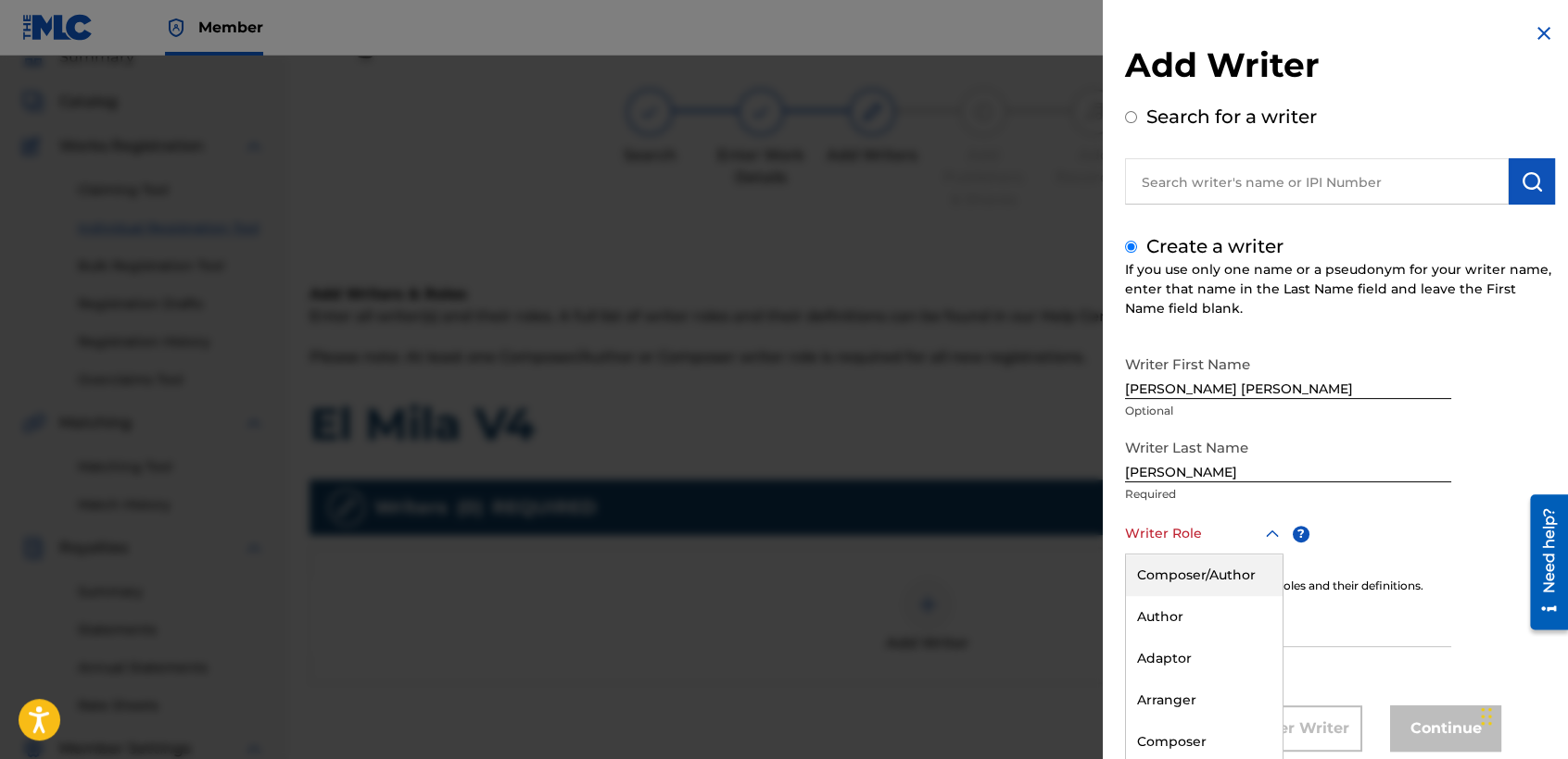
click at [1223, 542] on div "8 results available. Use Up and Down to choose options, press Enter to select t…" at bounding box center [1204, 533] width 159 height 42
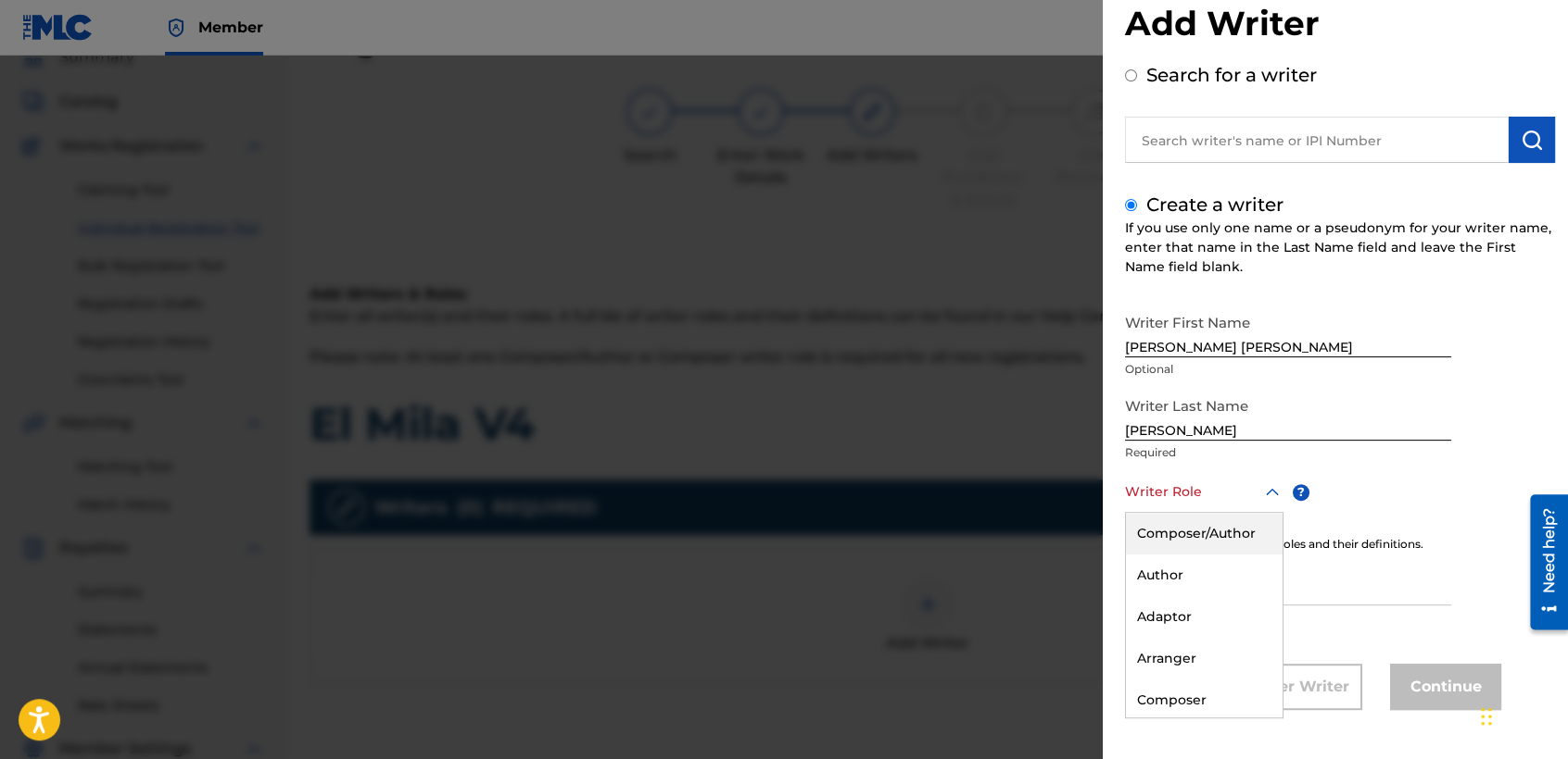
click at [1221, 533] on div "Composer/Author" at bounding box center [1204, 533] width 157 height 42
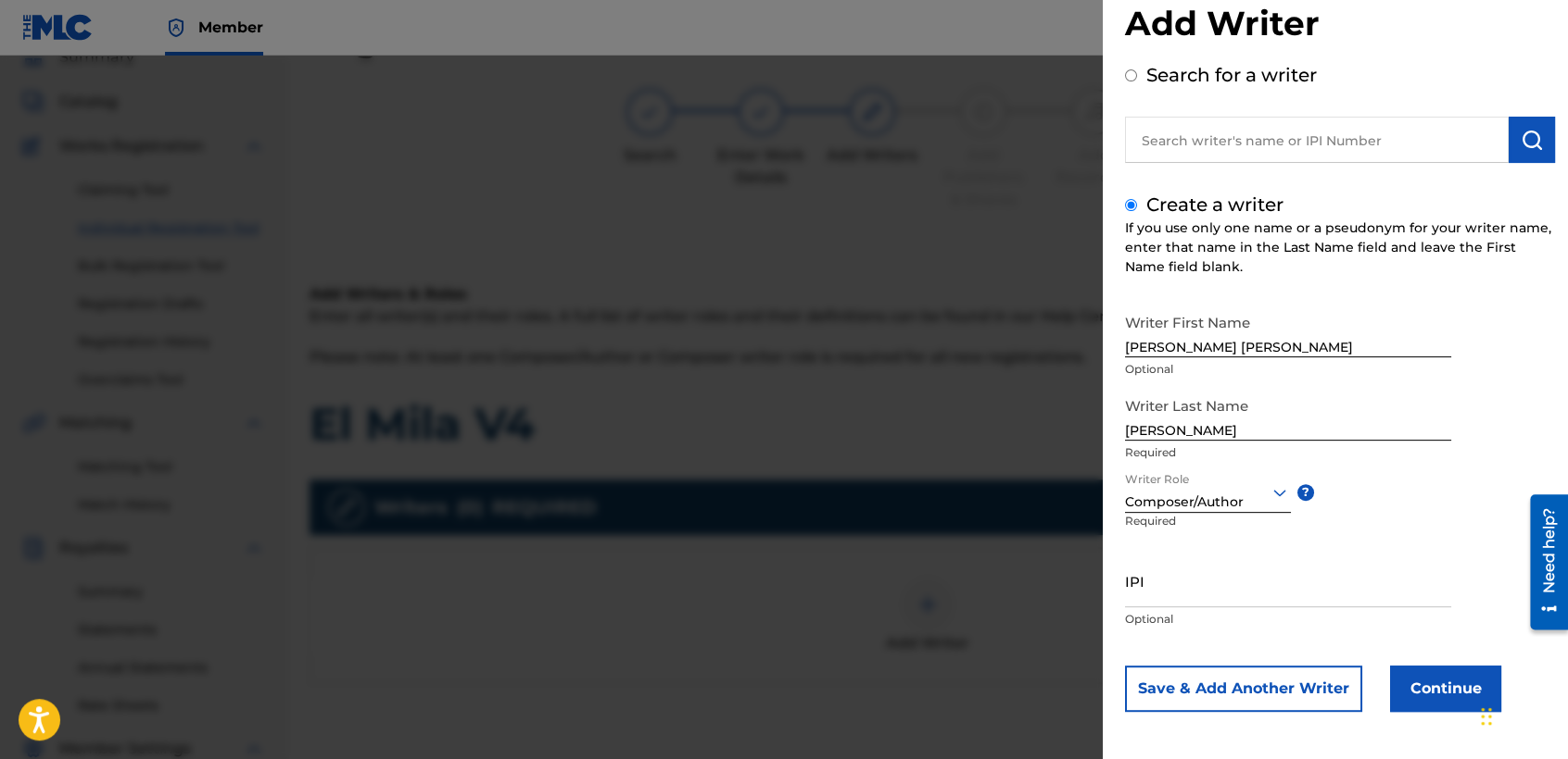
click at [1409, 705] on button "Continue" at bounding box center [1445, 689] width 111 height 47
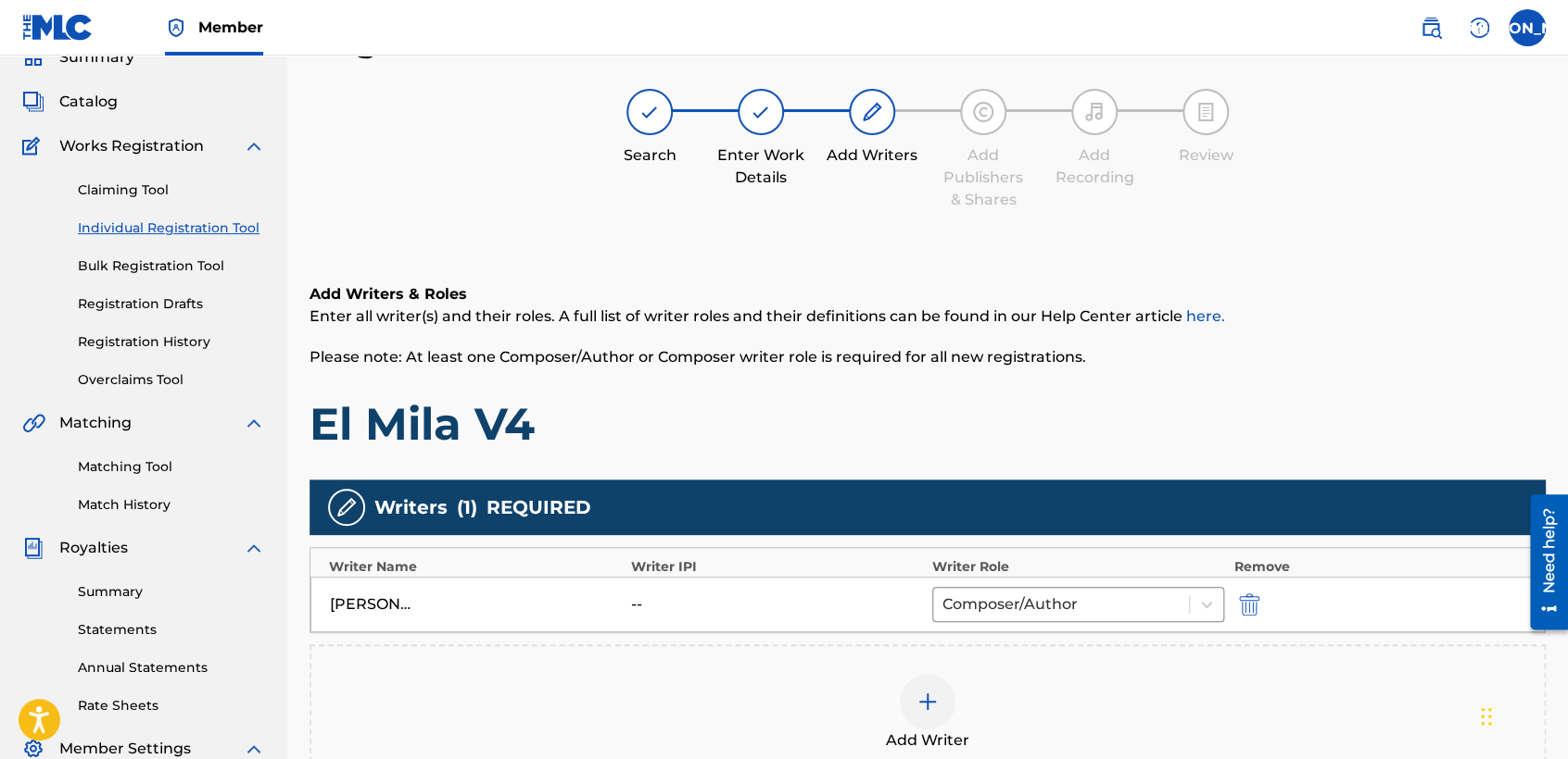
click at [803, 437] on h1 "El Mila V4" at bounding box center [927, 424] width 1236 height 56
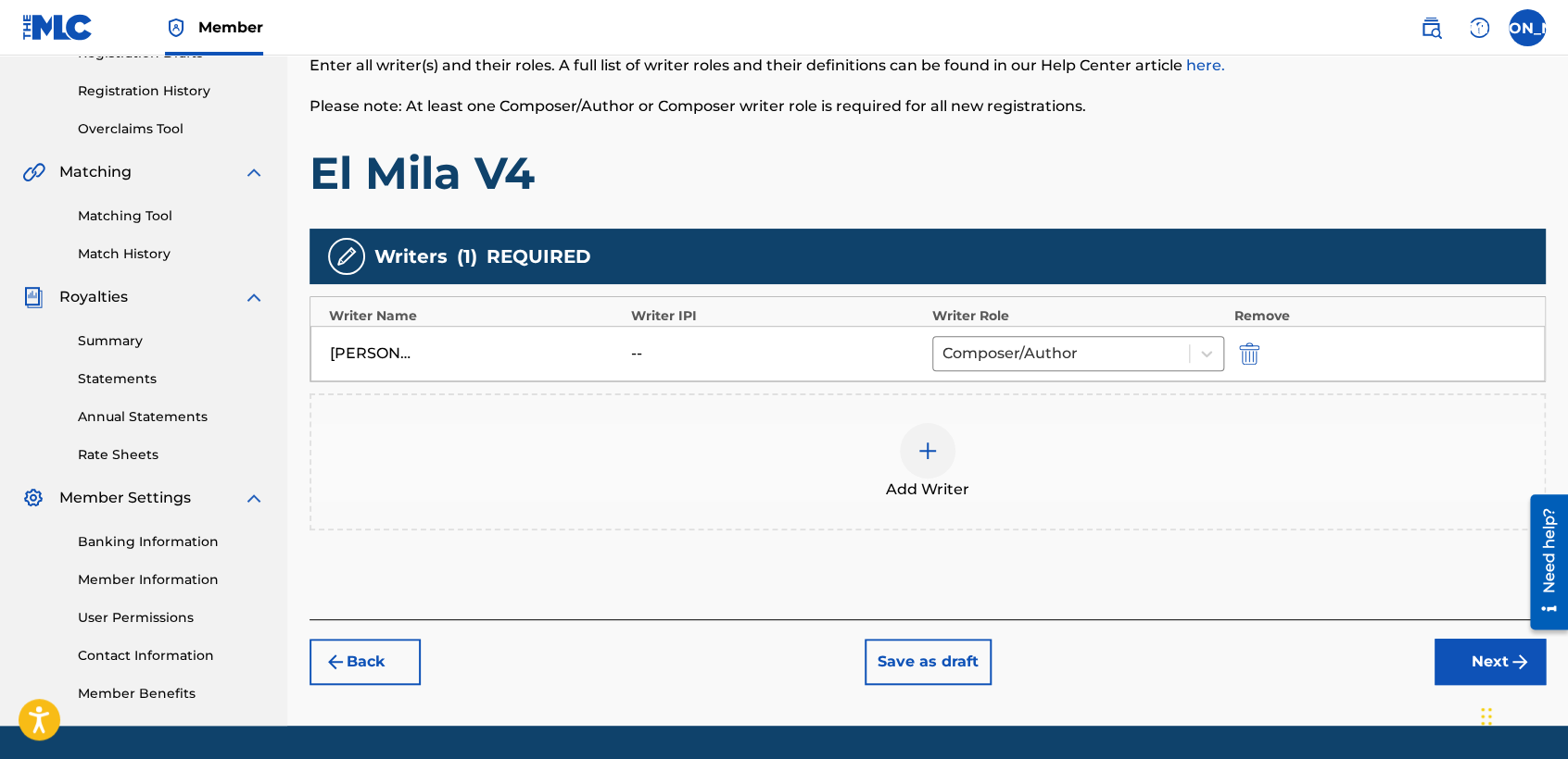
scroll to position [388, 0]
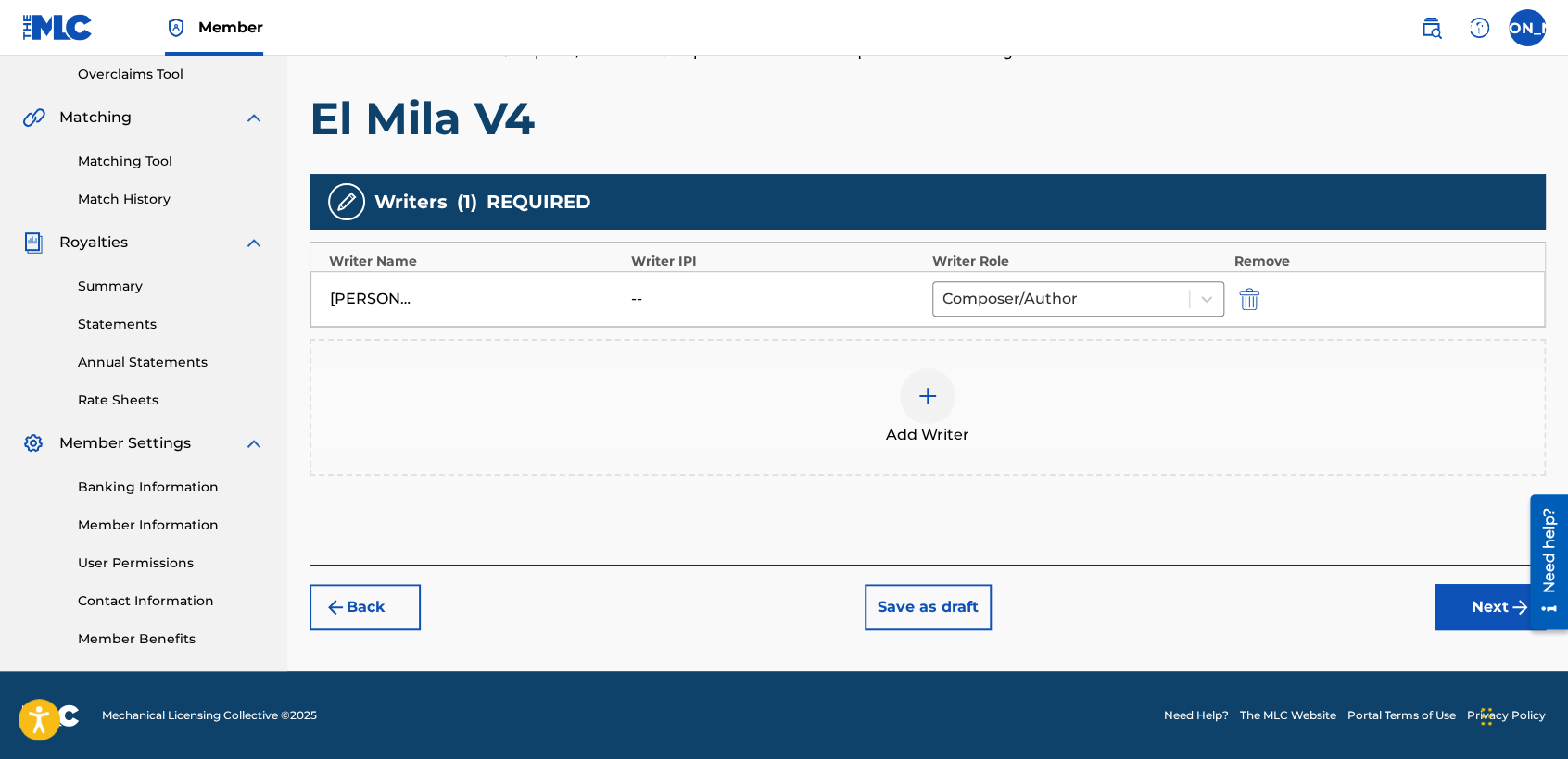
click at [1465, 617] on button "Next" at bounding box center [1490, 608] width 111 height 47
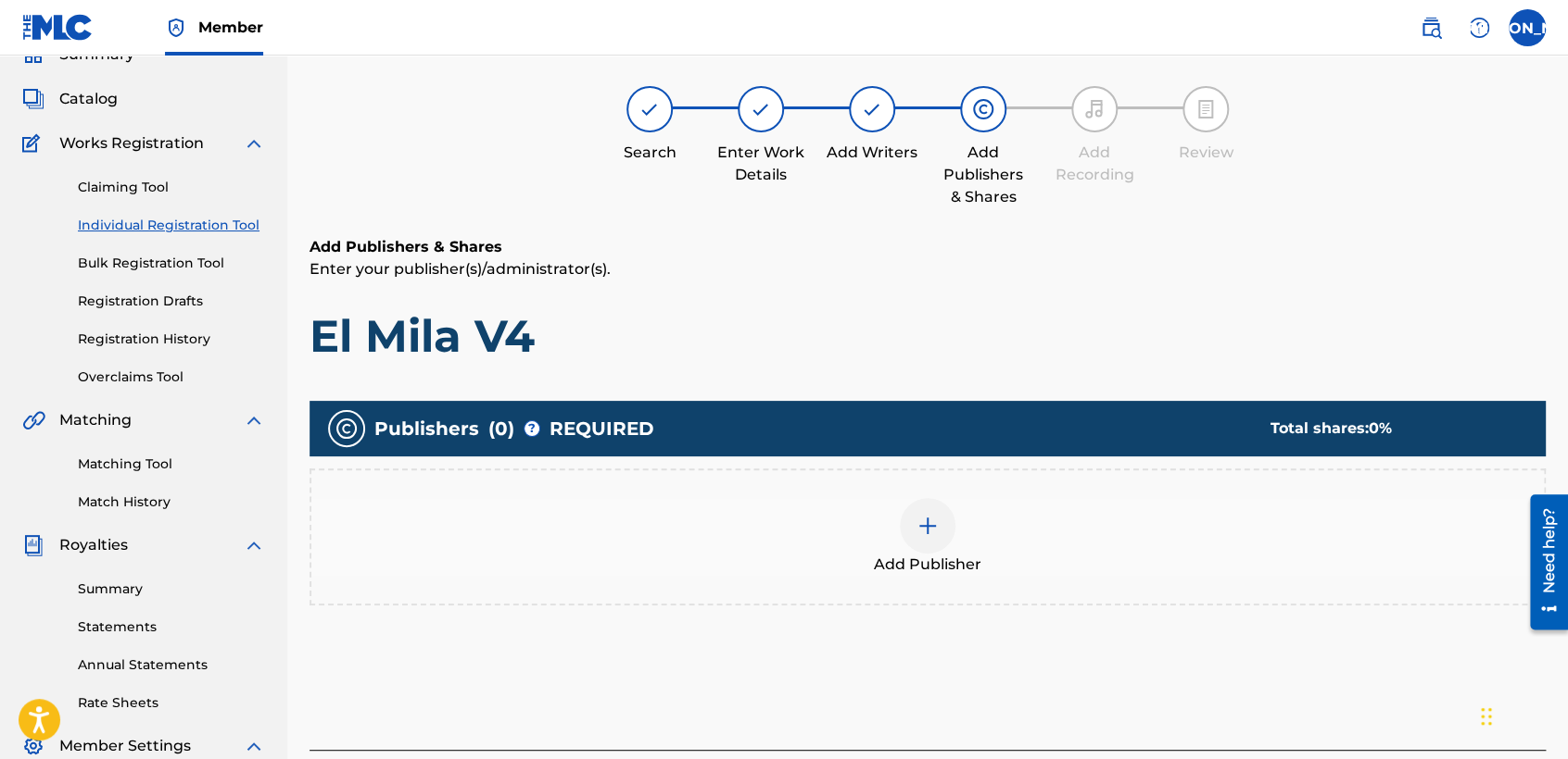
scroll to position [82, 0]
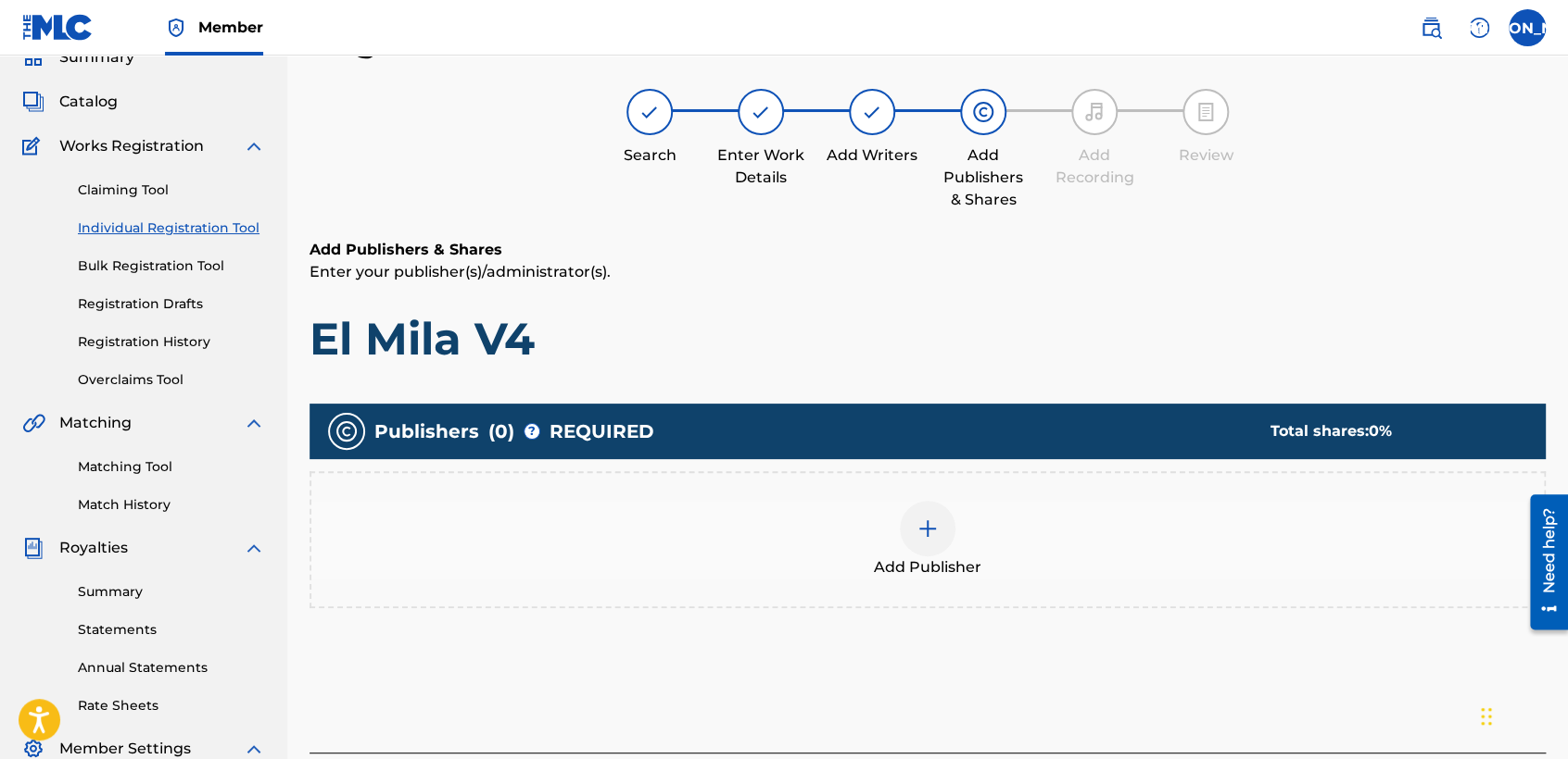
click at [914, 539] on div at bounding box center [927, 529] width 56 height 56
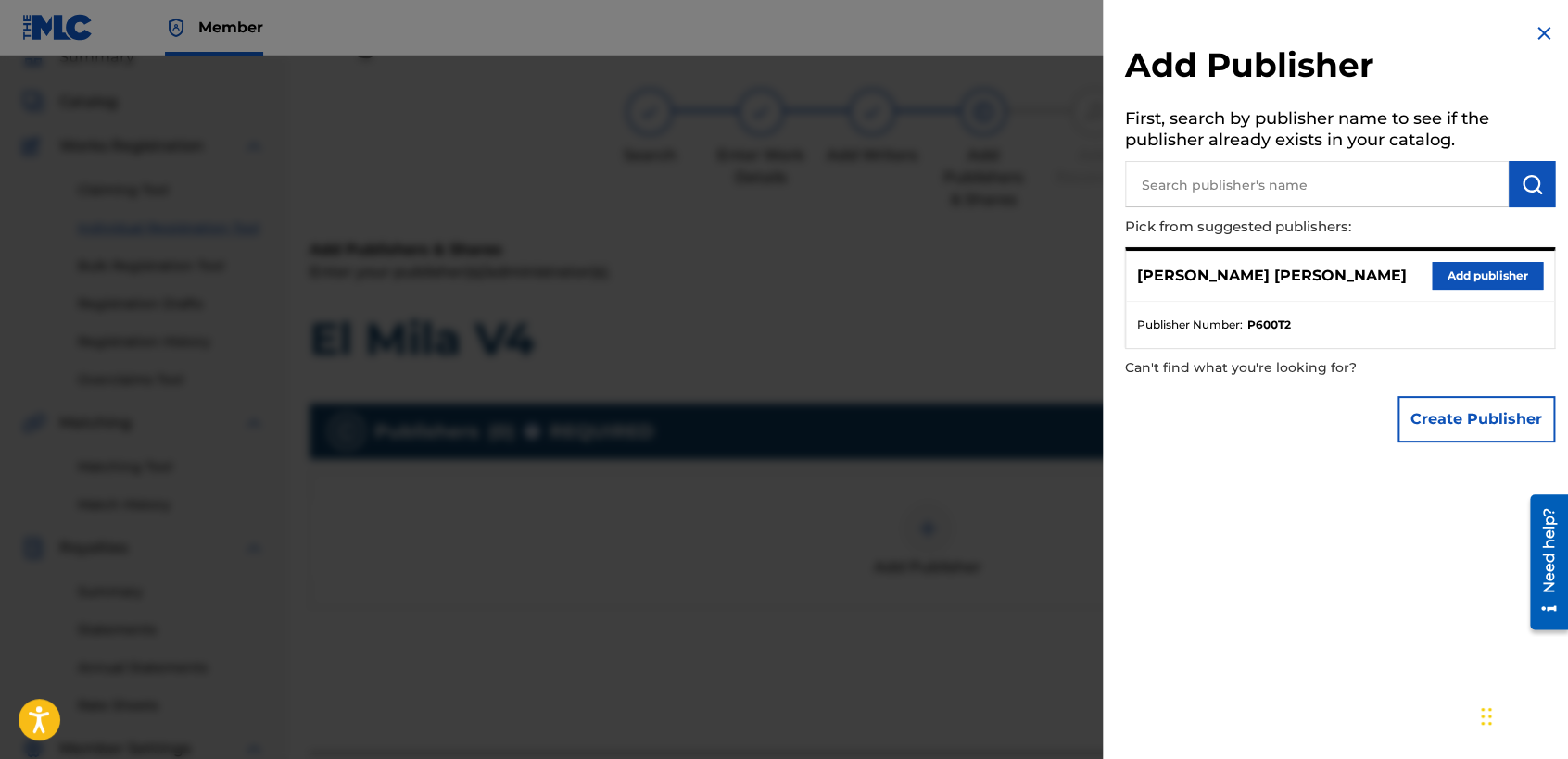
click at [1478, 273] on button "Add publisher" at bounding box center [1487, 276] width 111 height 28
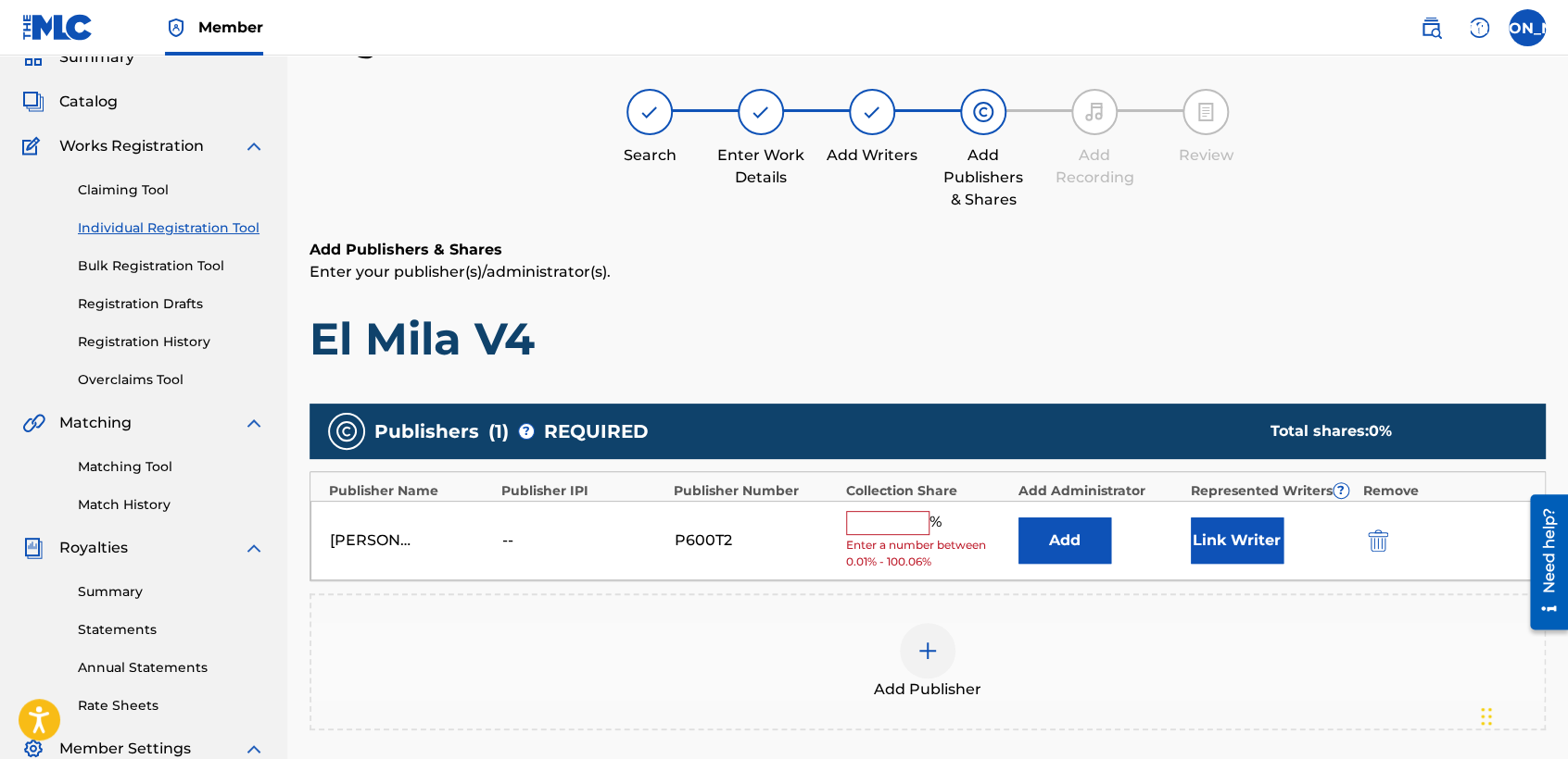
click at [898, 507] on div "[PERSON_NAME] [PERSON_NAME] -- P600T2 % Enter a number between 0.01% - 100.06% …" at bounding box center [927, 541] width 1234 height 80
click at [897, 511] on input "text" at bounding box center [887, 523] width 83 height 24
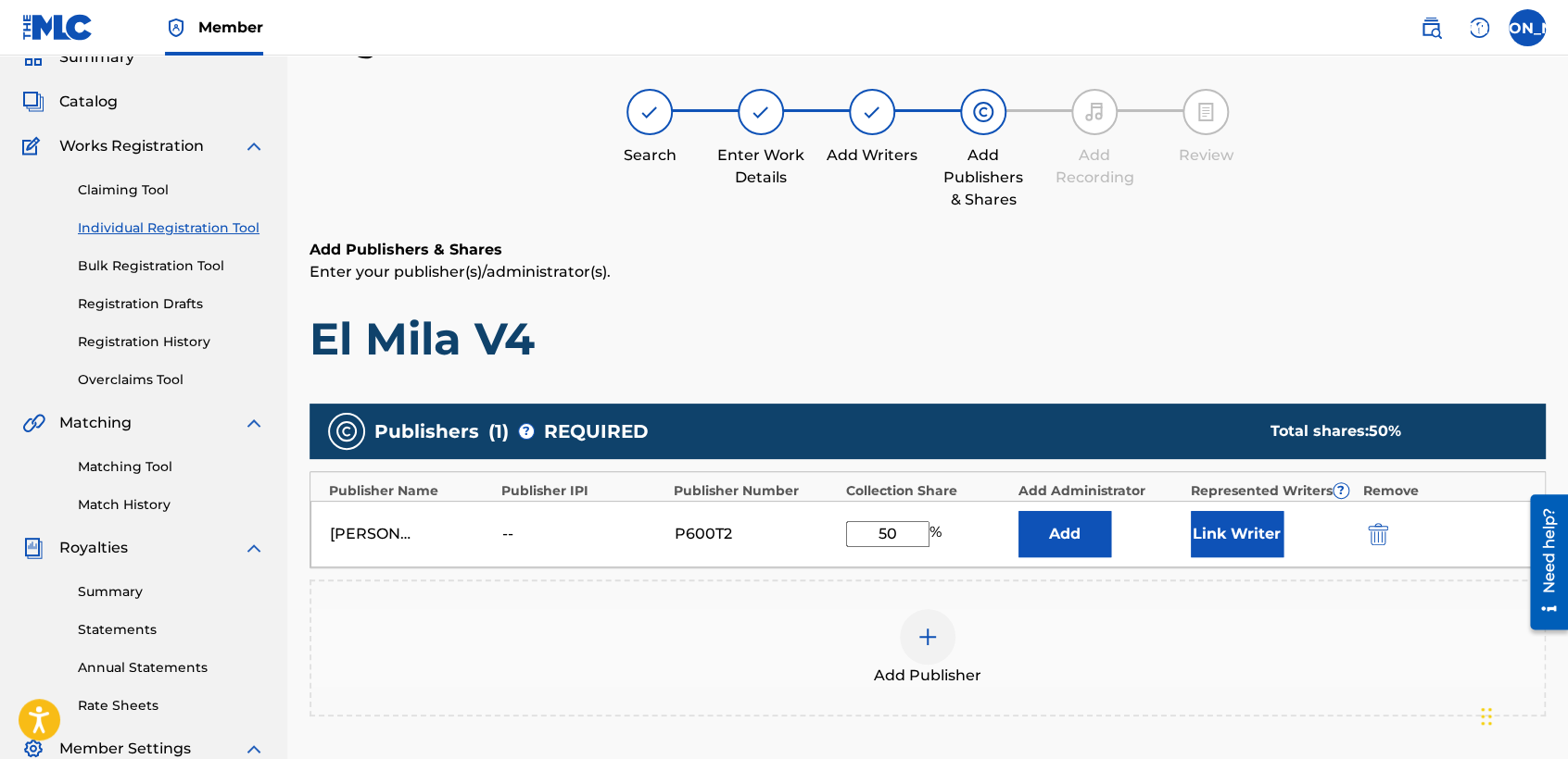
type input "50"
click at [1253, 529] on button "Link Writer" at bounding box center [1236, 534] width 92 height 47
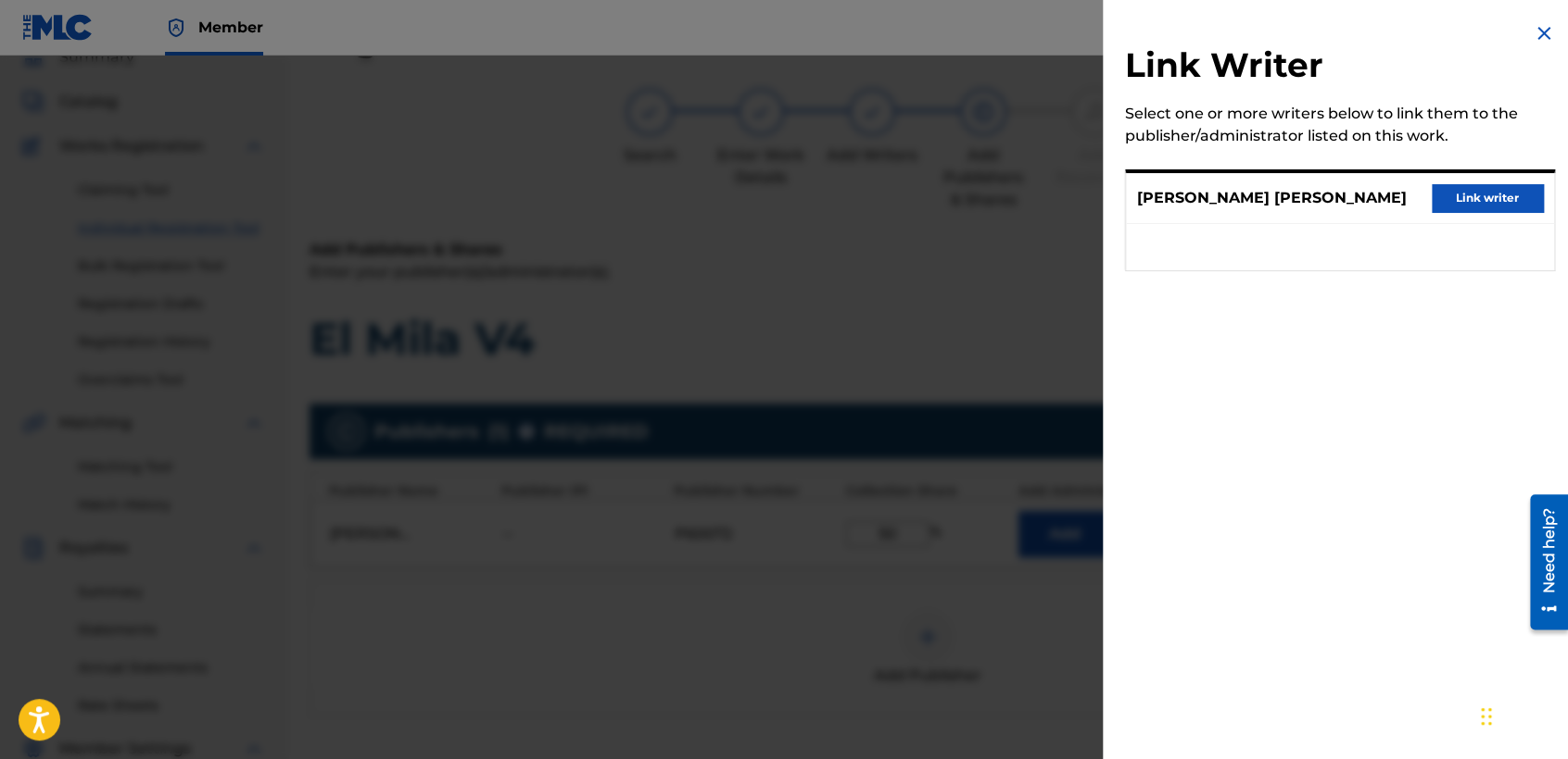
click at [1496, 196] on button "Link writer" at bounding box center [1487, 199] width 111 height 28
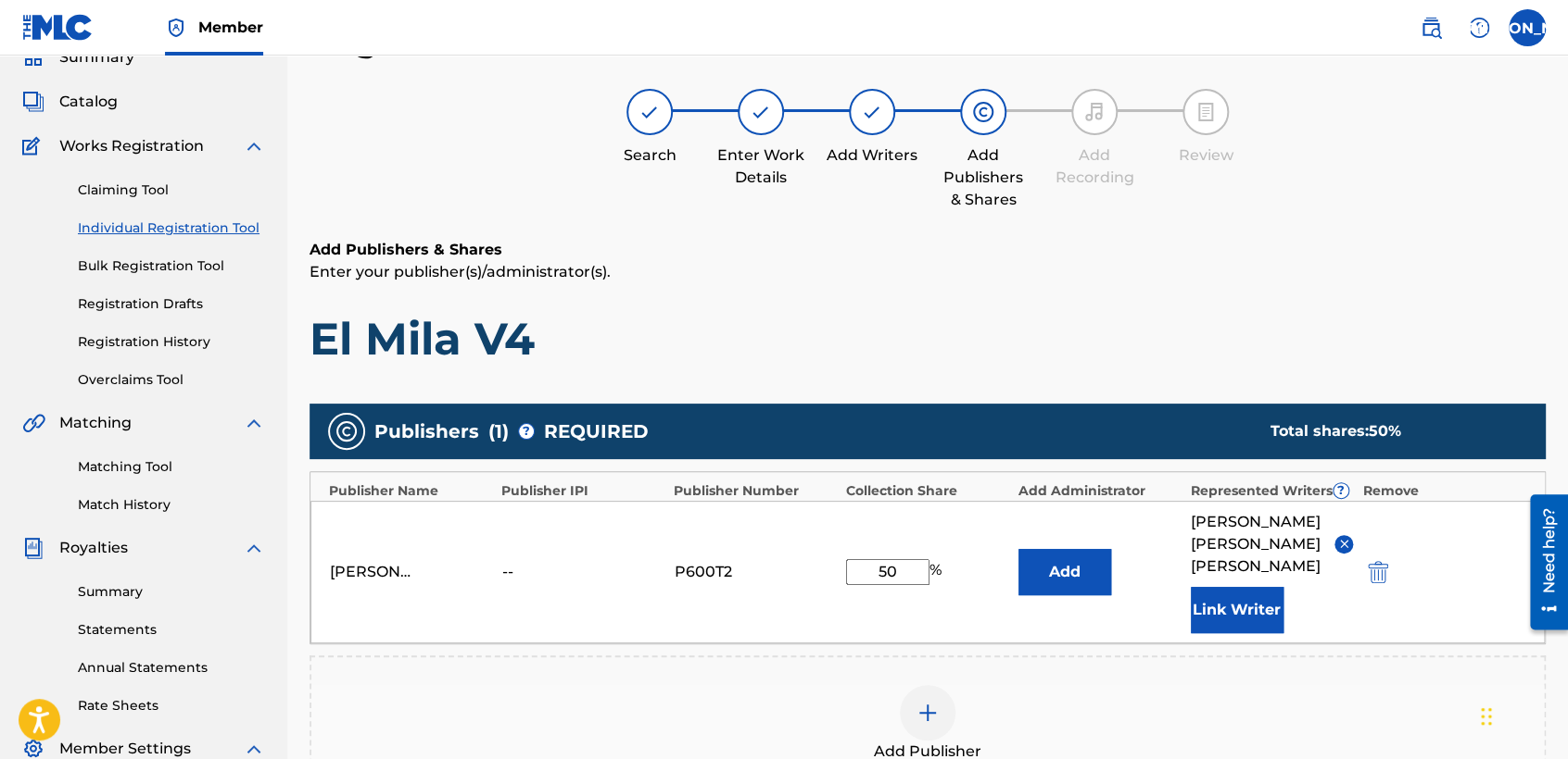
click at [1104, 334] on h1 "El Mila V4" at bounding box center [927, 339] width 1236 height 56
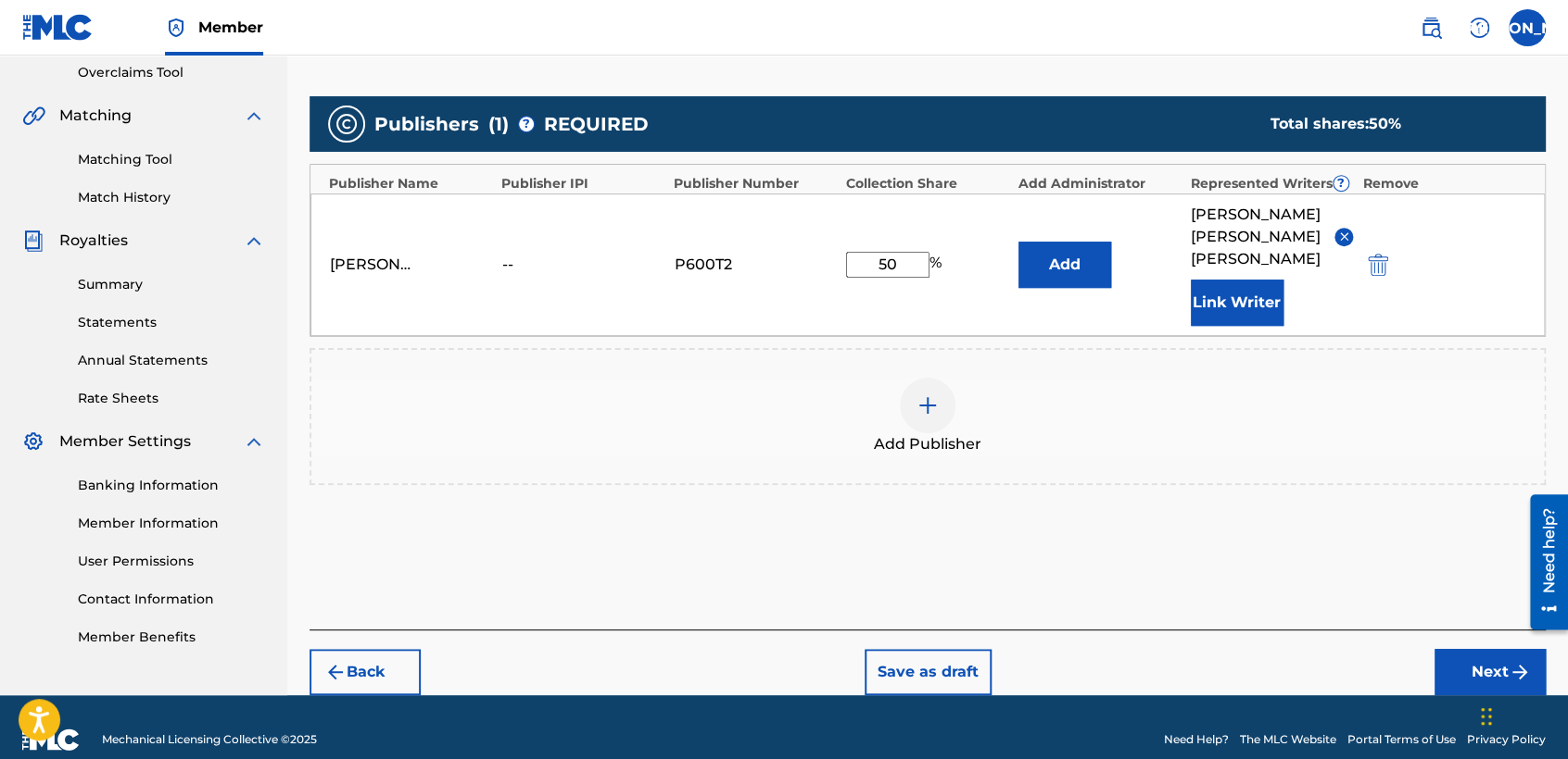
scroll to position [391, 0]
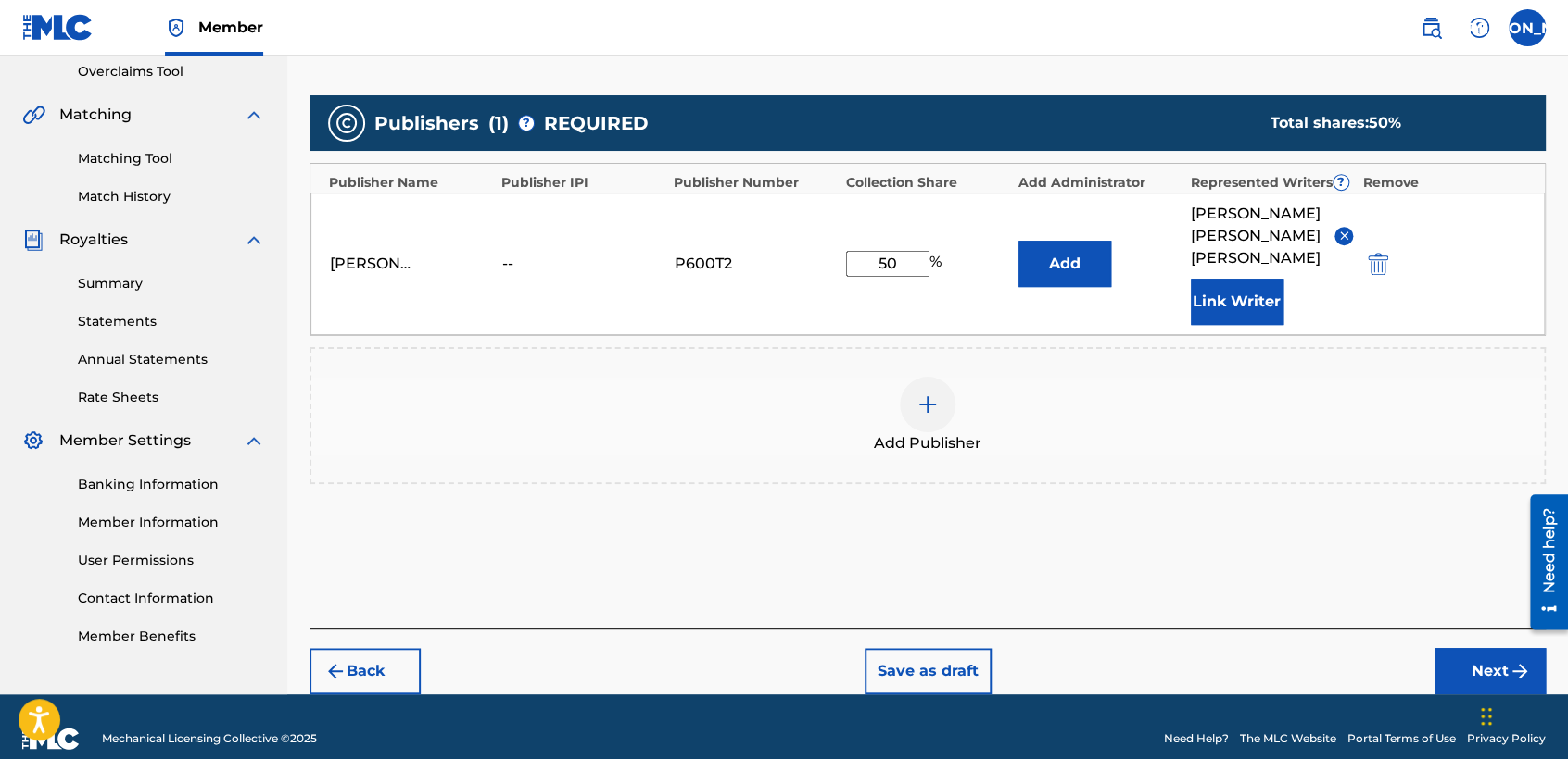
click at [1437, 648] on button "Next" at bounding box center [1490, 671] width 111 height 47
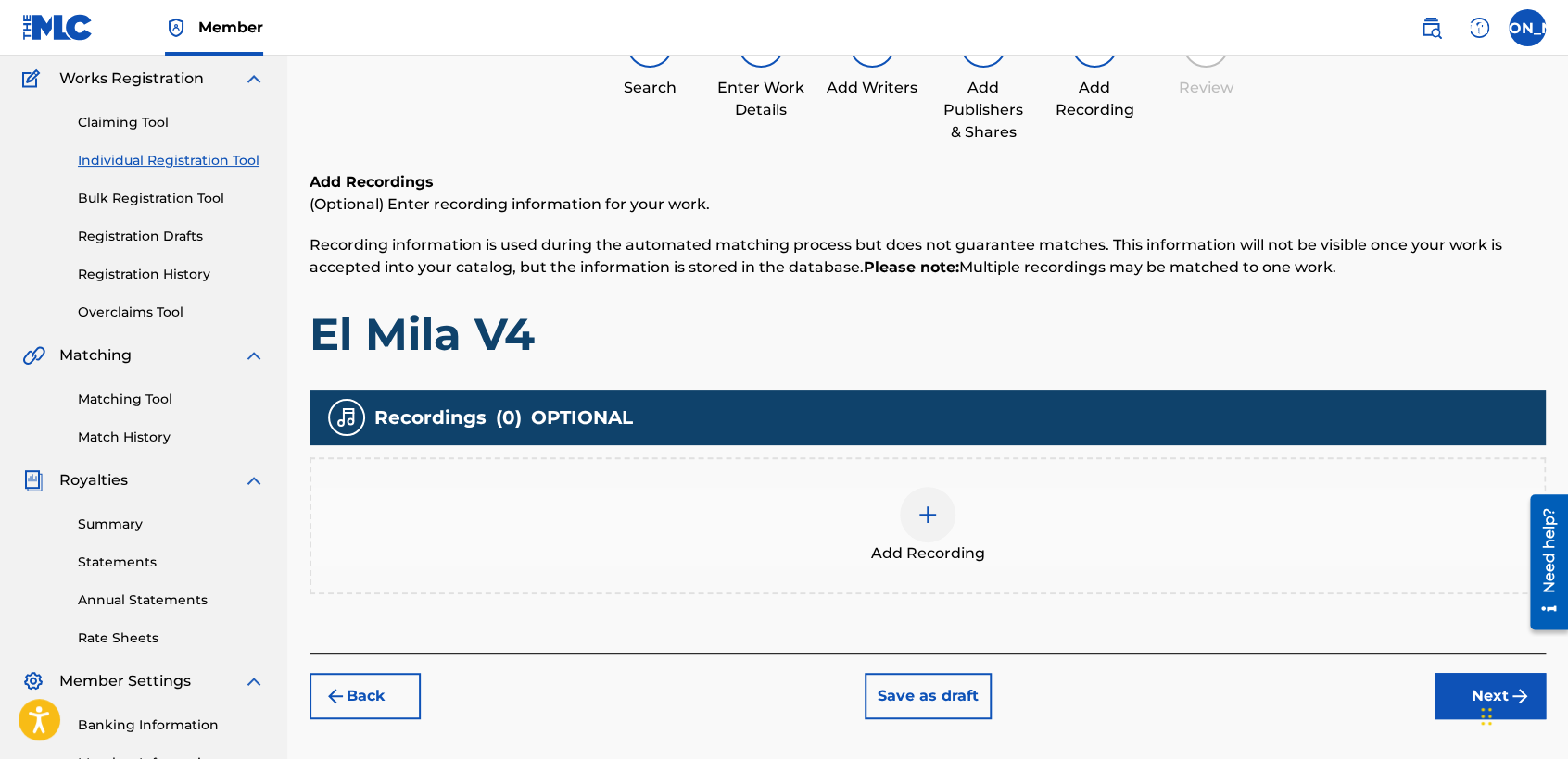
scroll to position [82, 0]
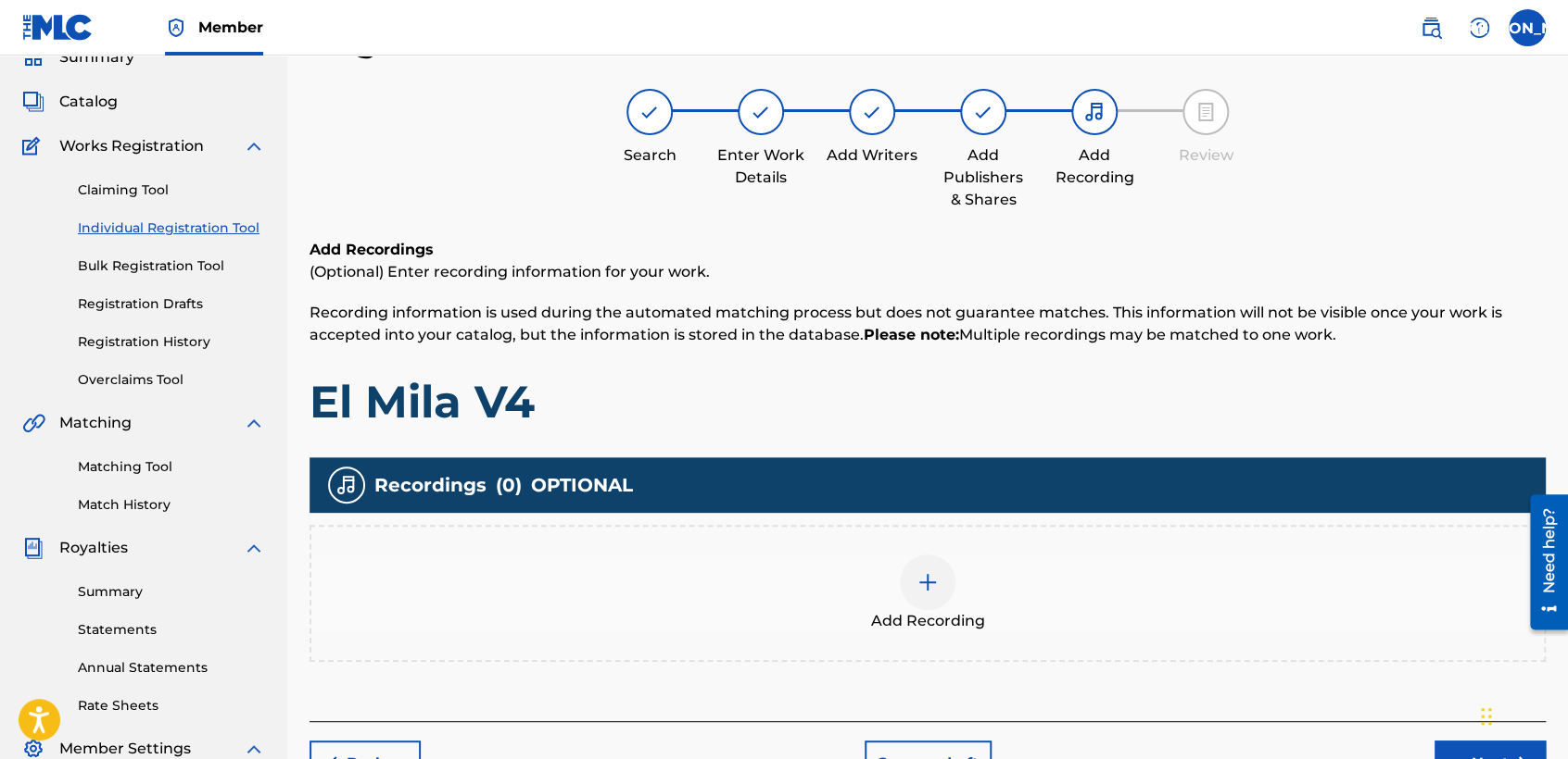
click at [897, 579] on div "Add Recording" at bounding box center [927, 593] width 1232 height 77
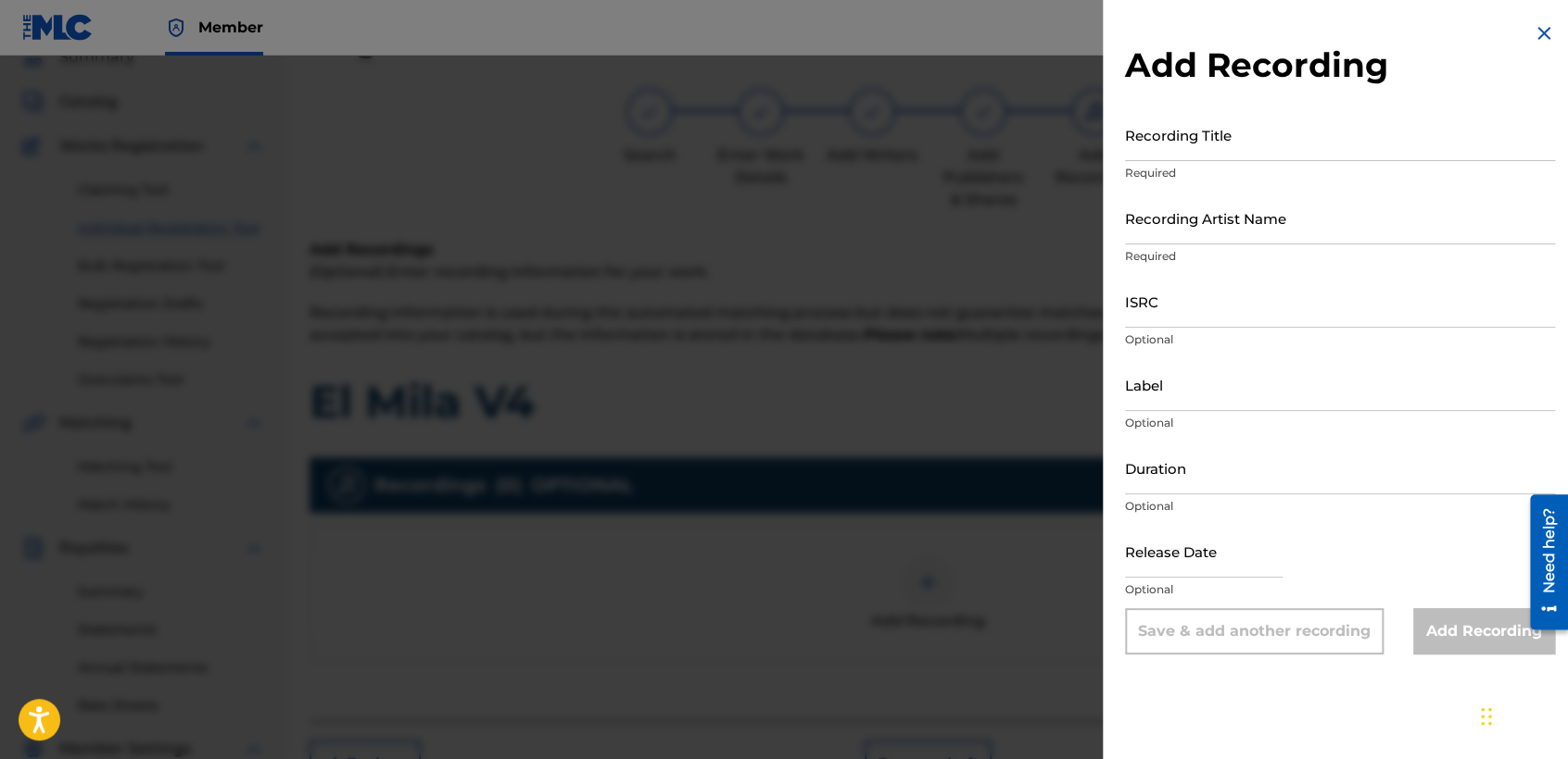
click at [1239, 128] on input "Recording Title" at bounding box center [1339, 134] width 430 height 53
paste input "El Mila V4"
type input "El Mila V4"
drag, startPoint x: 1213, startPoint y: 176, endPoint x: 1213, endPoint y: 187, distance: 11.0
click at [1213, 187] on div "Recording Title El Mila V4 Required" at bounding box center [1339, 149] width 430 height 83
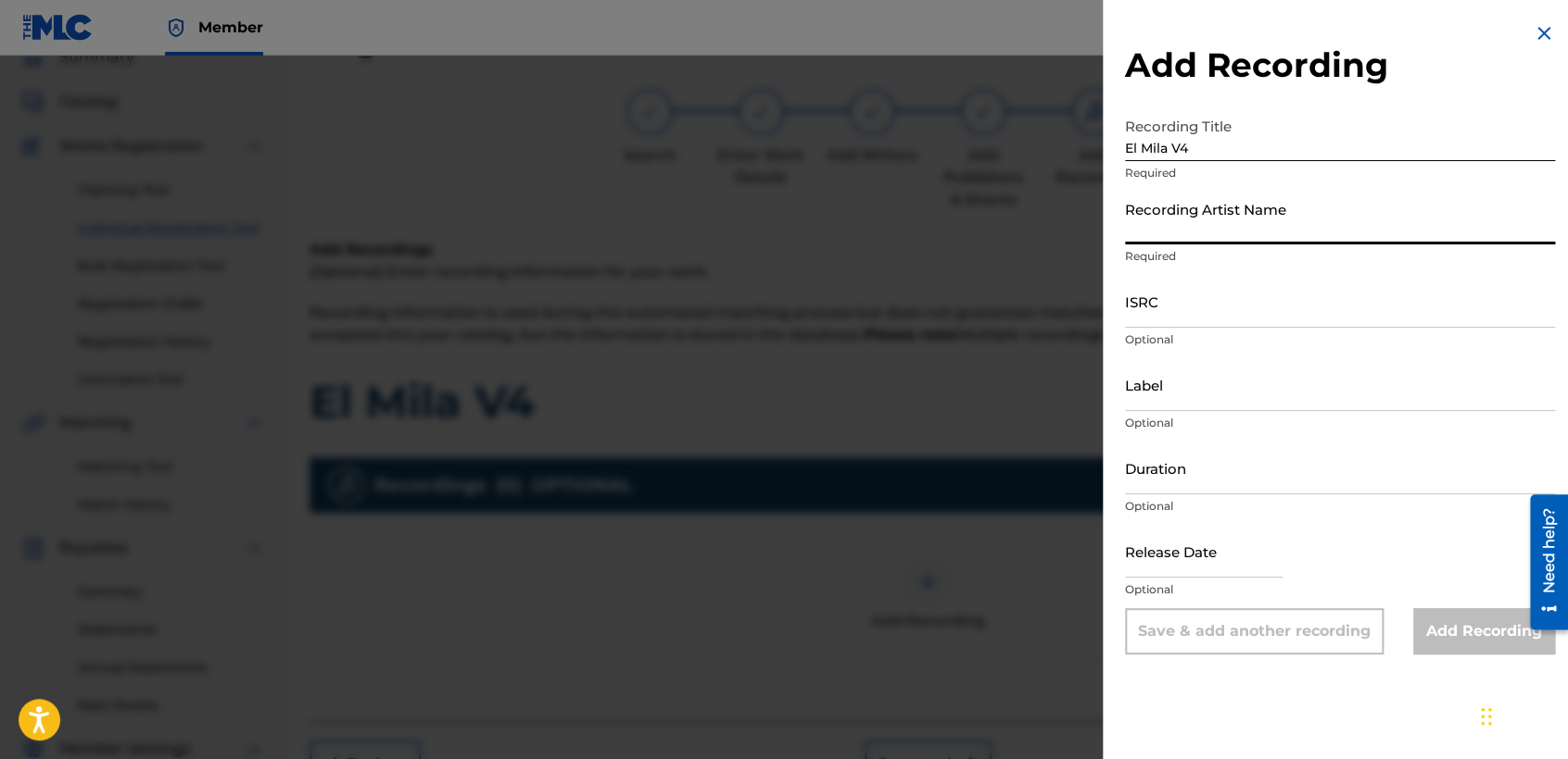
click at [1213, 197] on input "Recording Artist Name" at bounding box center [1339, 218] width 430 height 53
type input "Baby [PERSON_NAME]"
type input "03:36"
type input "[DATE]"
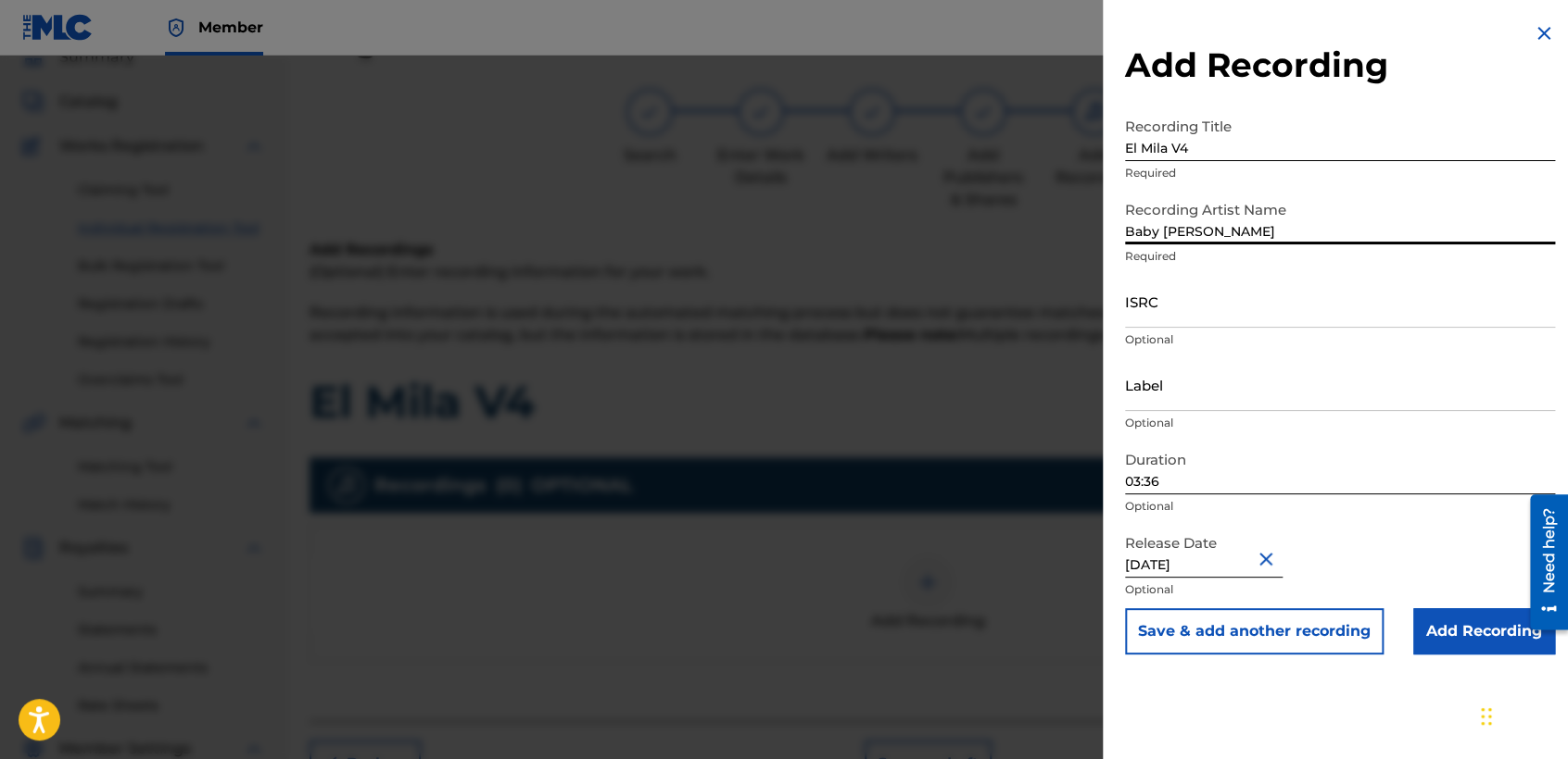
click at [1272, 482] on input "03:36" at bounding box center [1339, 468] width 430 height 53
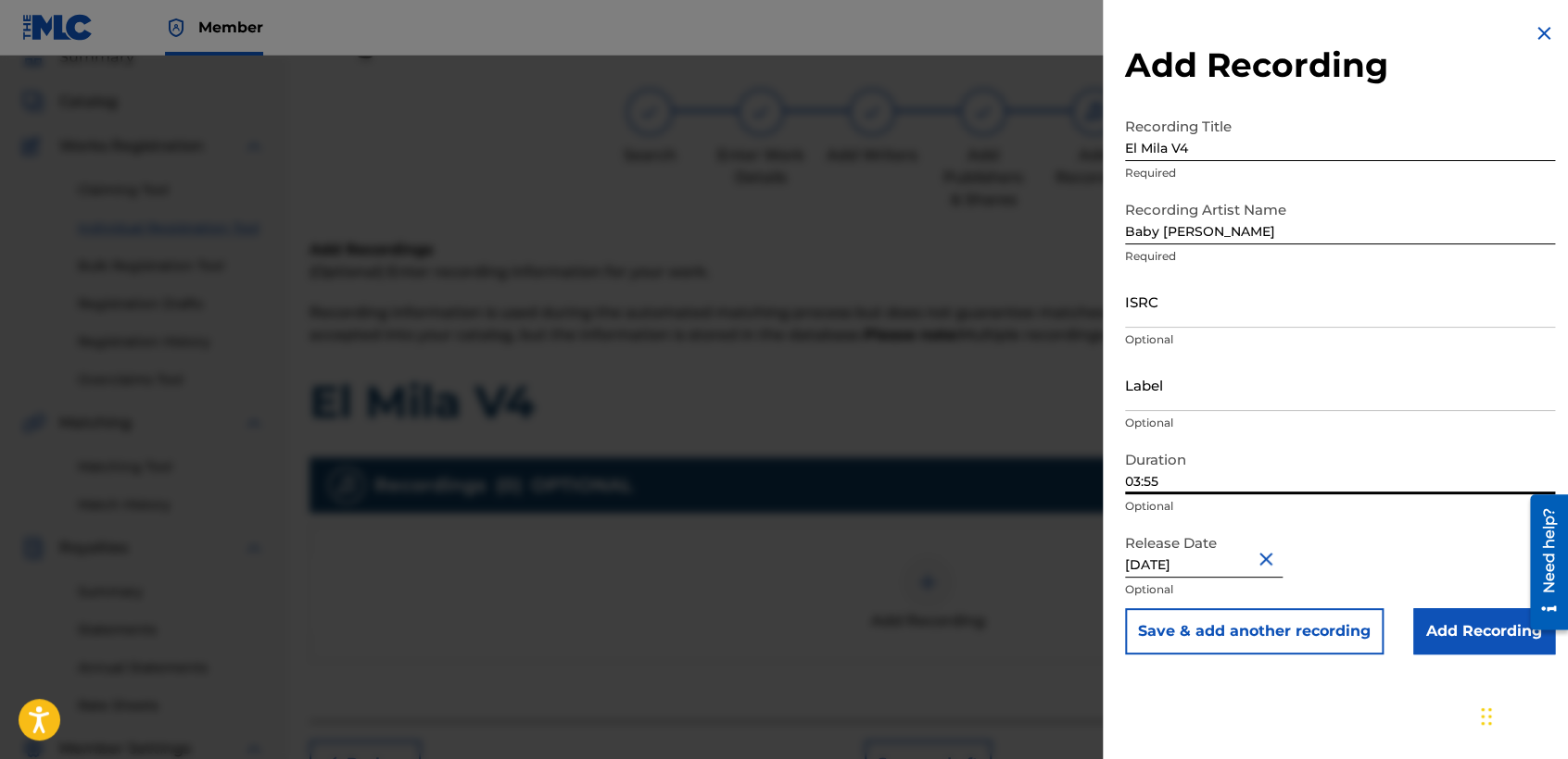
type input "03:55"
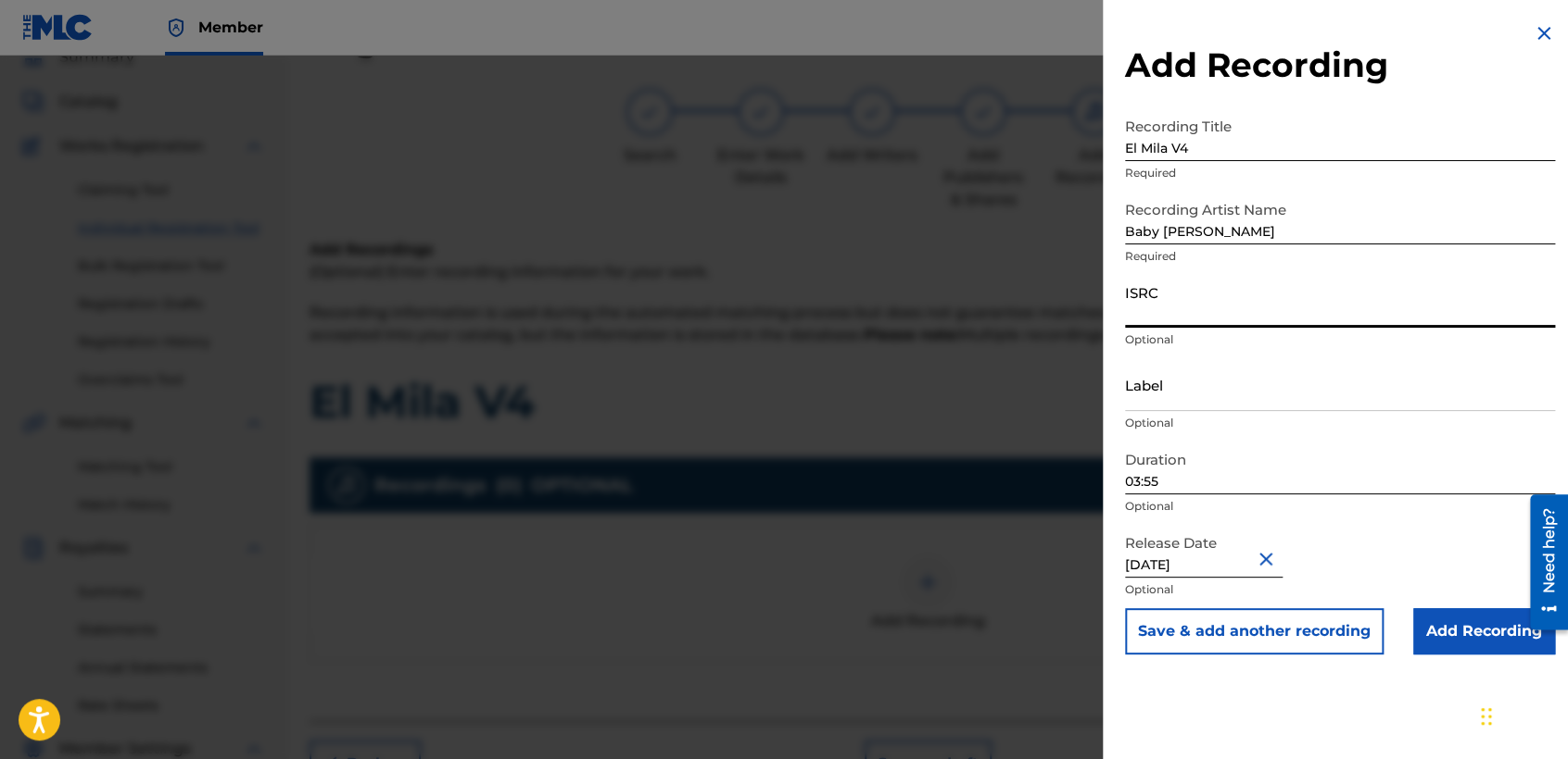
paste input "USDY42195121"
type input "USDY42195121"
click at [1450, 626] on input "Add Recording" at bounding box center [1484, 632] width 142 height 47
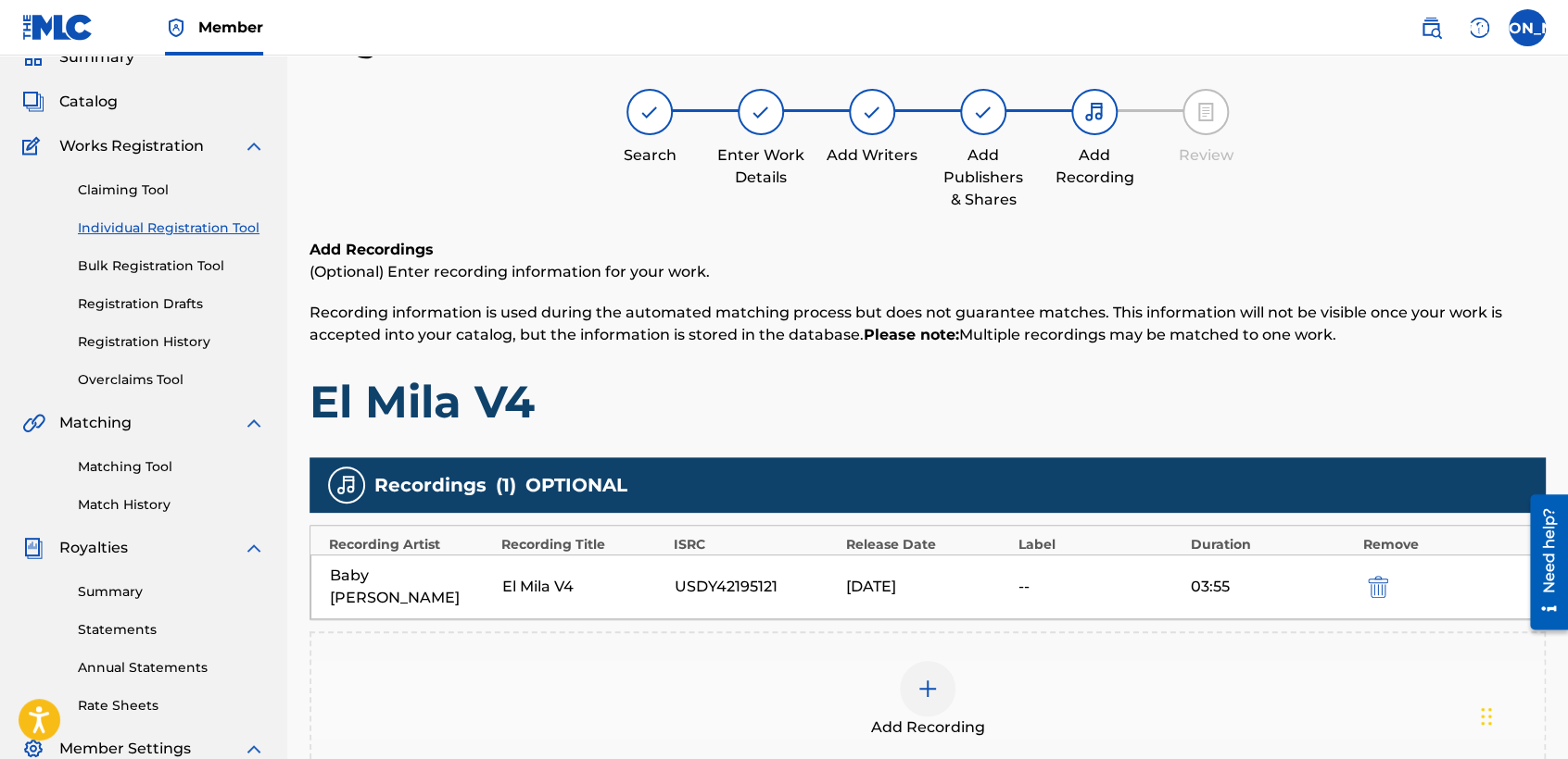
click at [1128, 313] on span "Recording information is used during the automated matching process but does no…" at bounding box center [906, 324] width 1192 height 40
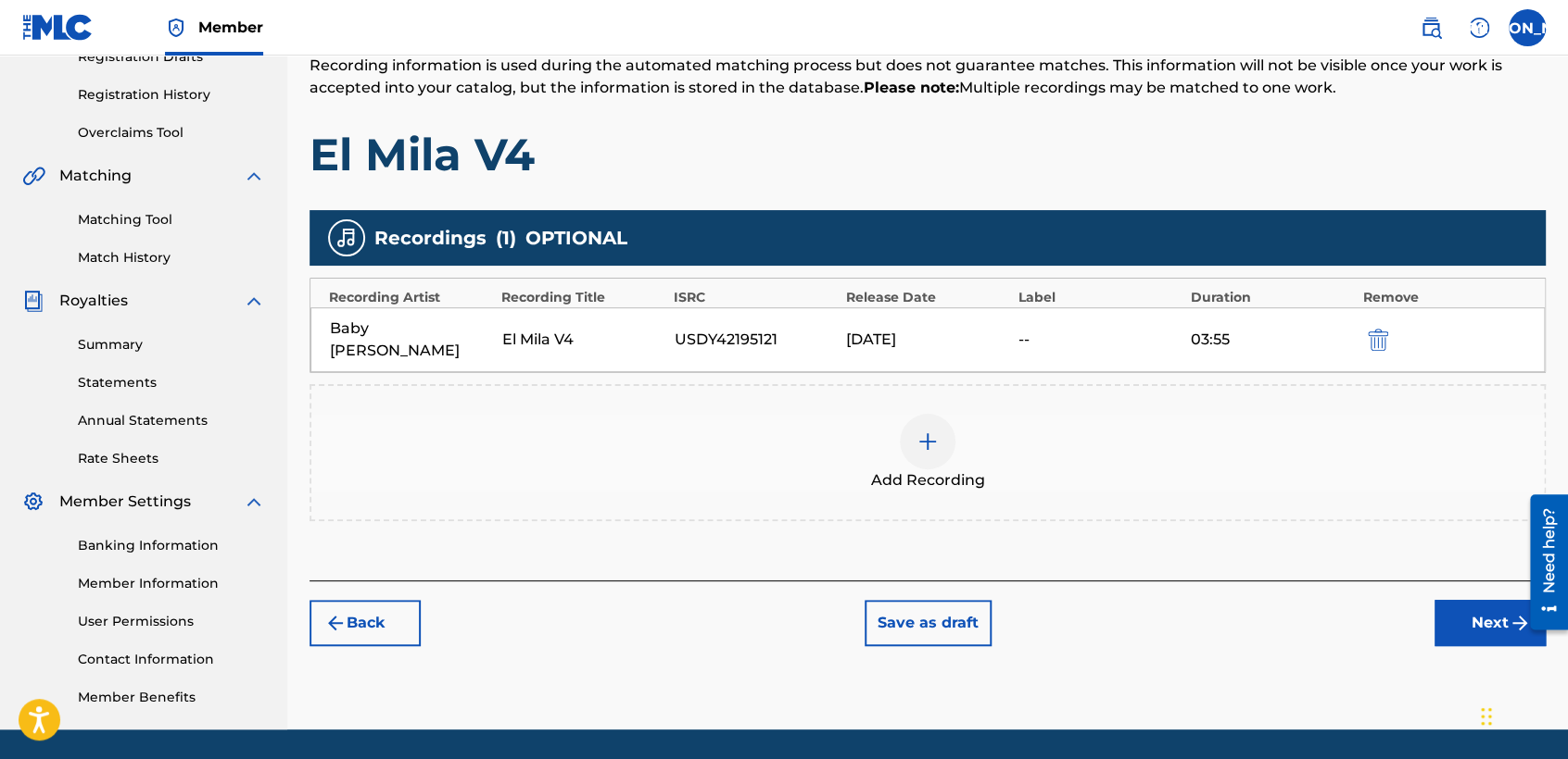
scroll to position [388, 0]
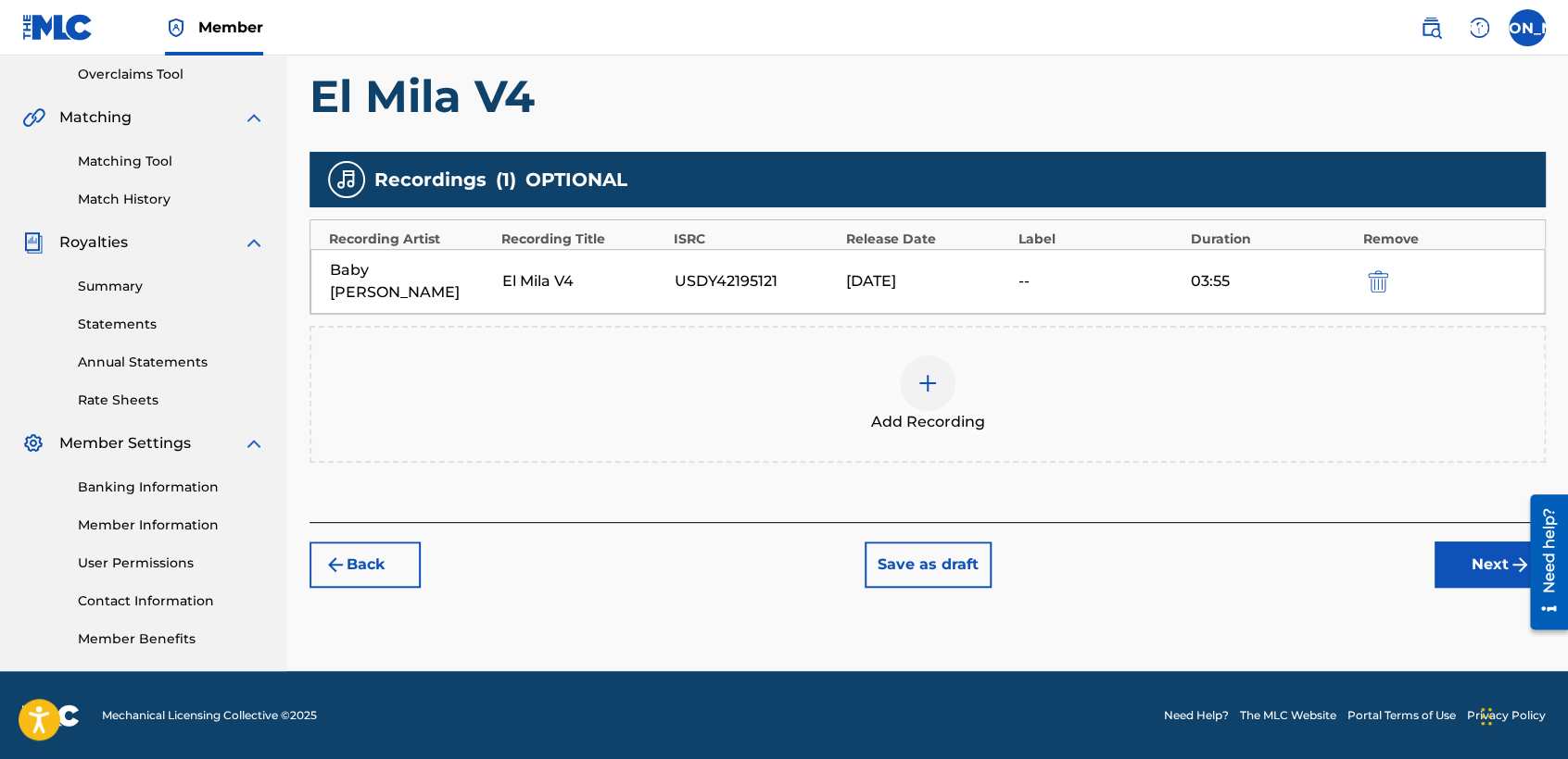
click at [1458, 552] on button "Next" at bounding box center [1490, 565] width 111 height 47
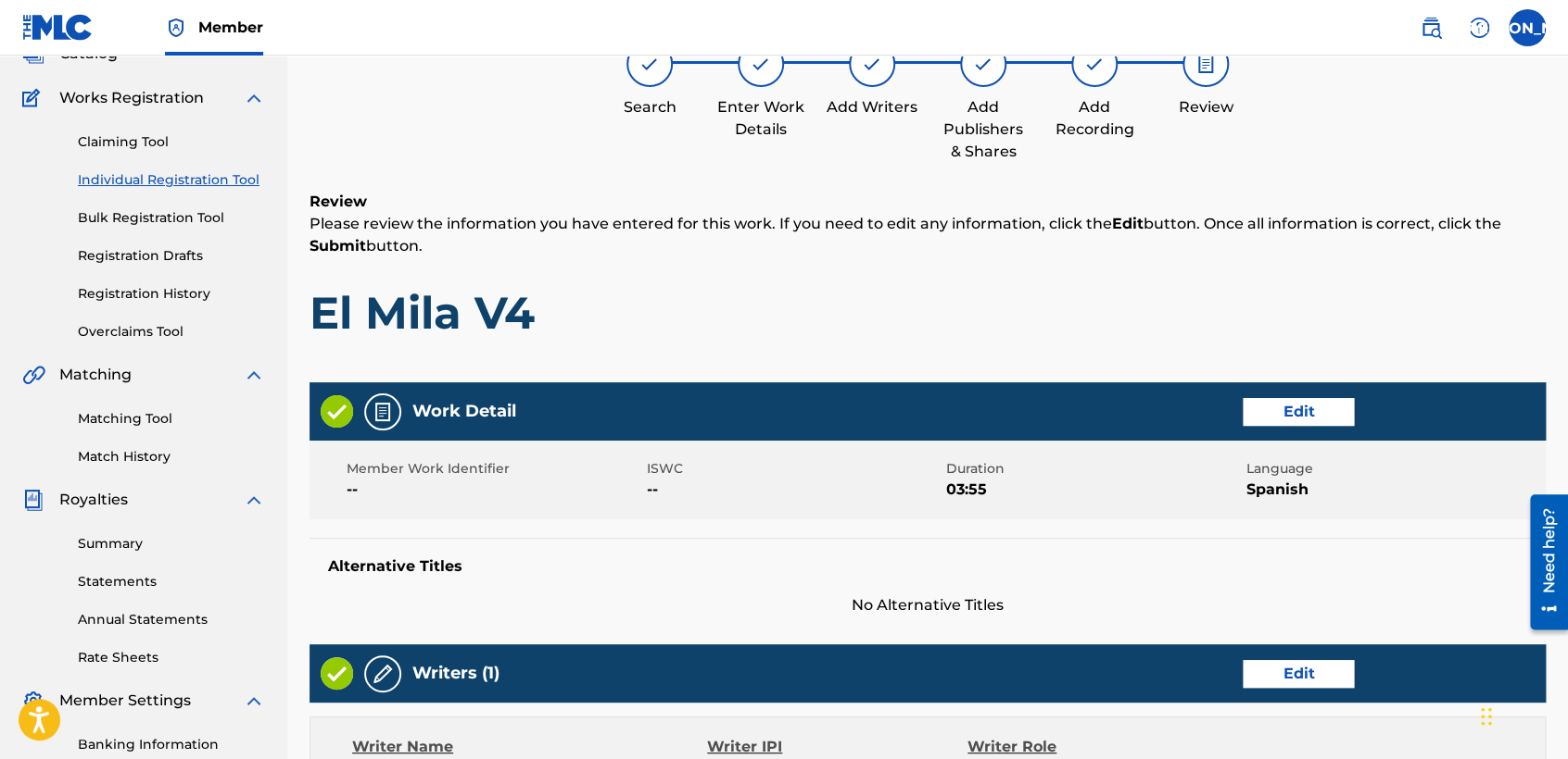
scroll to position [82, 0]
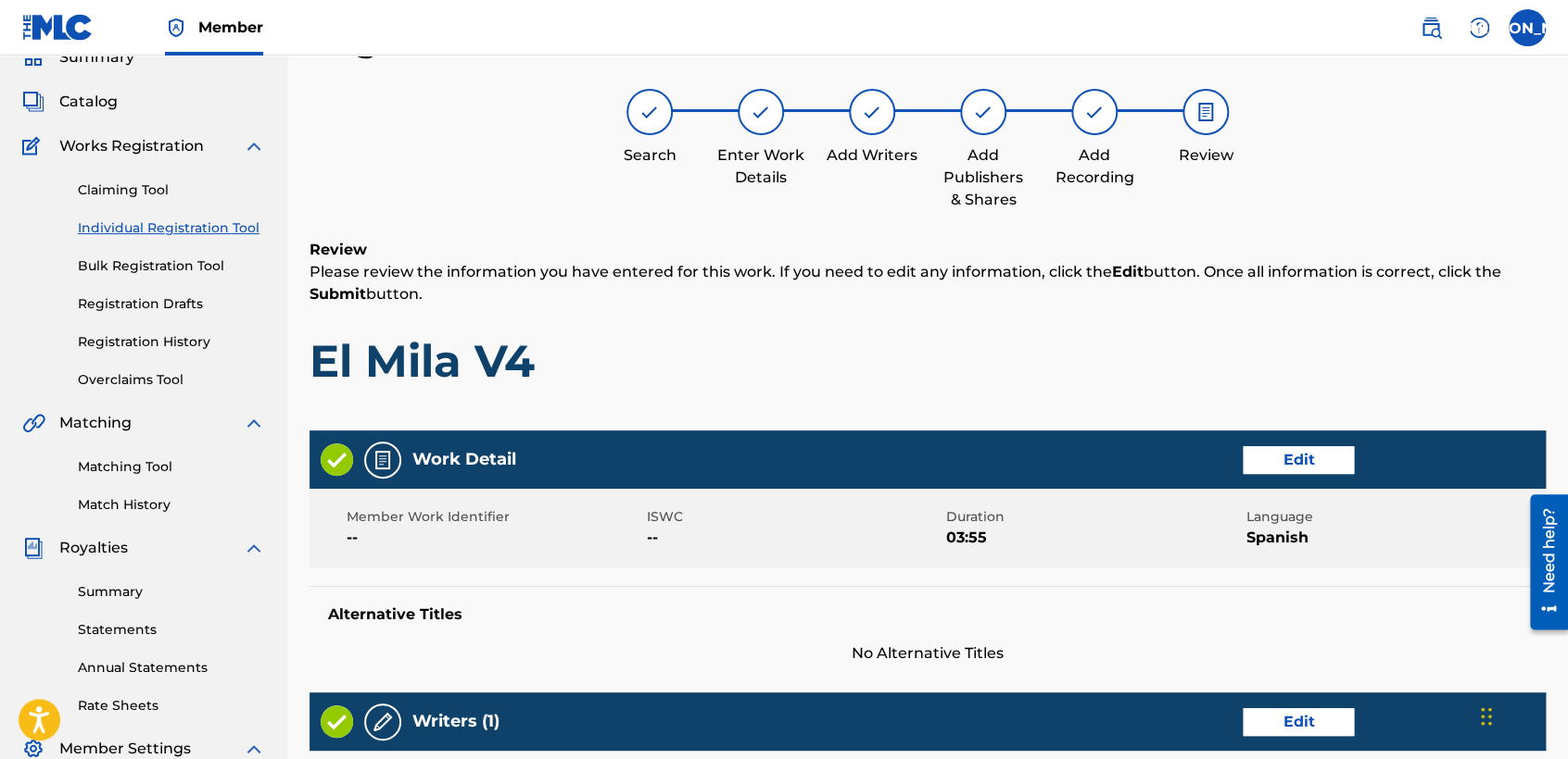
click at [1089, 374] on h1 "El Mila V4" at bounding box center [927, 362] width 1236 height 56
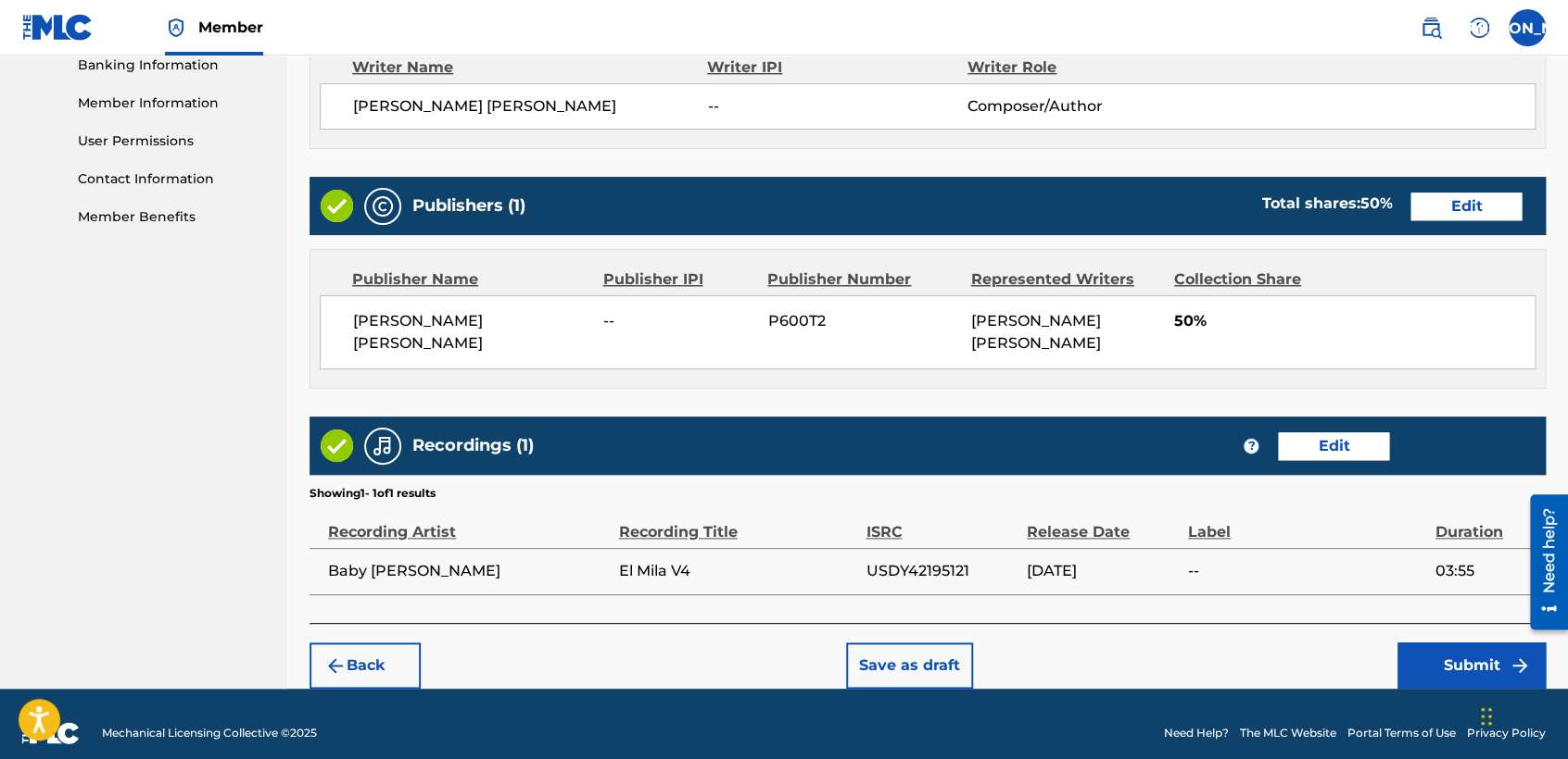
scroll to position [827, 0]
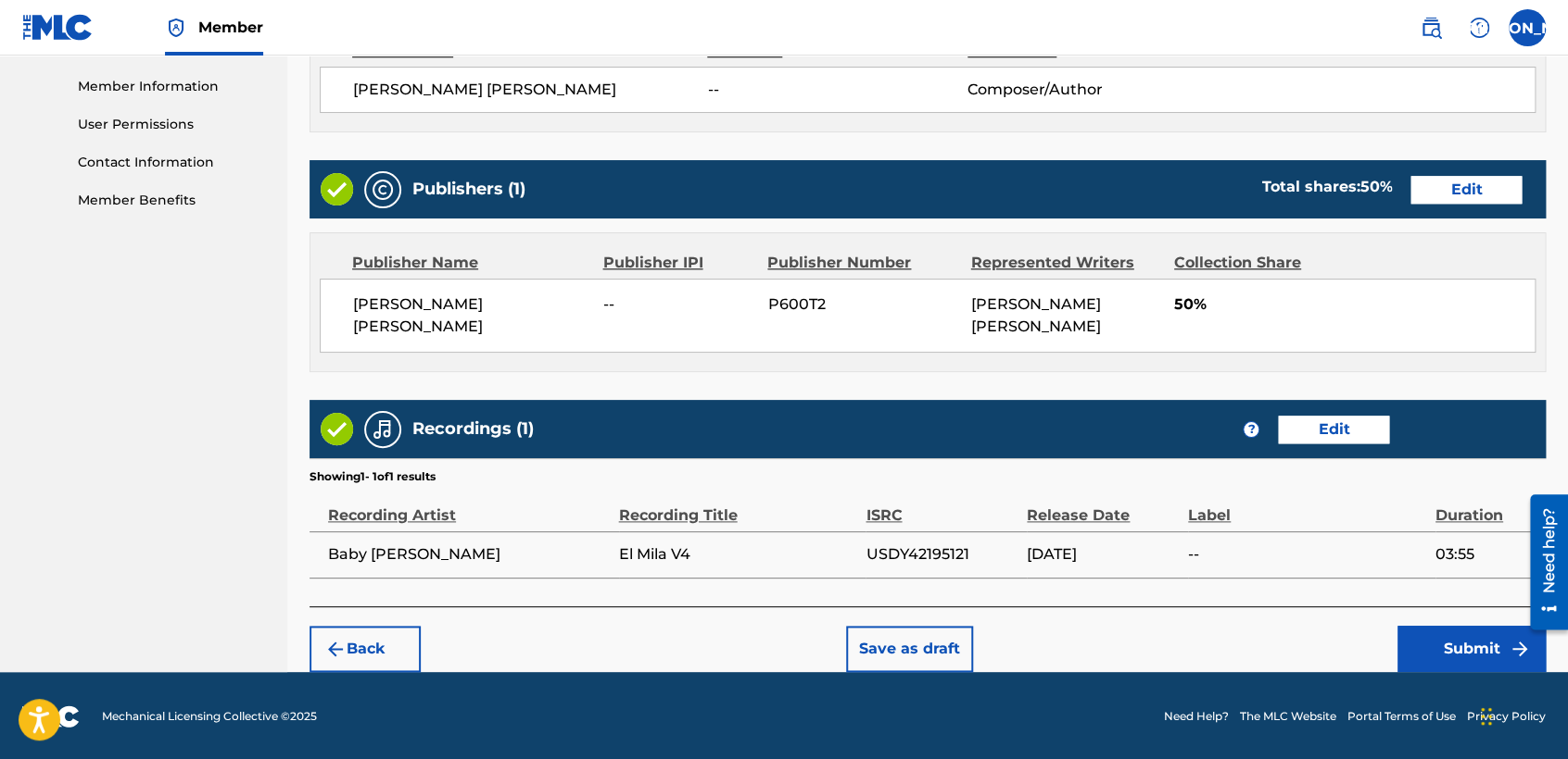
click at [1441, 644] on button "Submit" at bounding box center [1471, 649] width 148 height 47
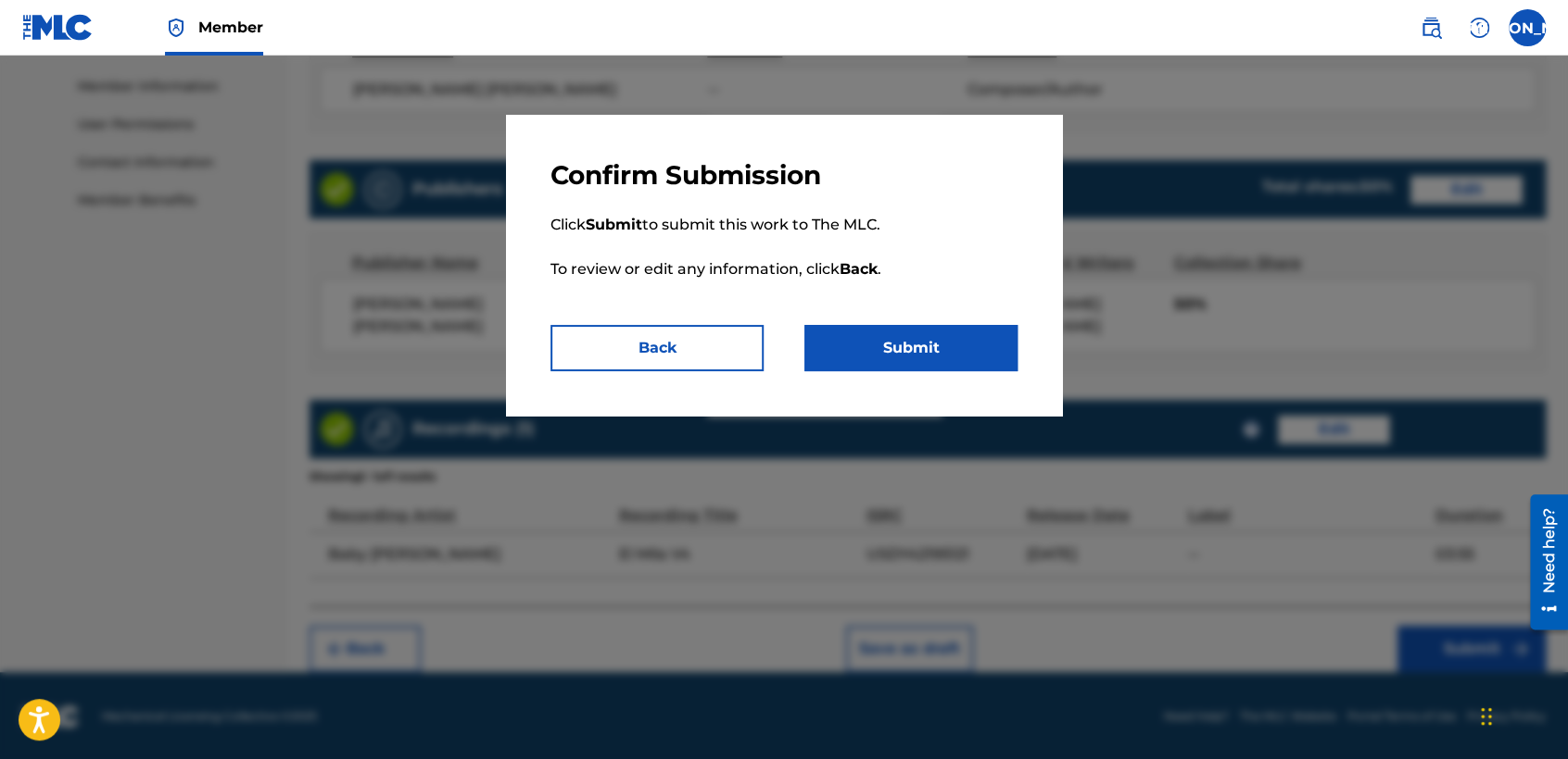
click at [904, 352] on button "Submit" at bounding box center [910, 349] width 213 height 47
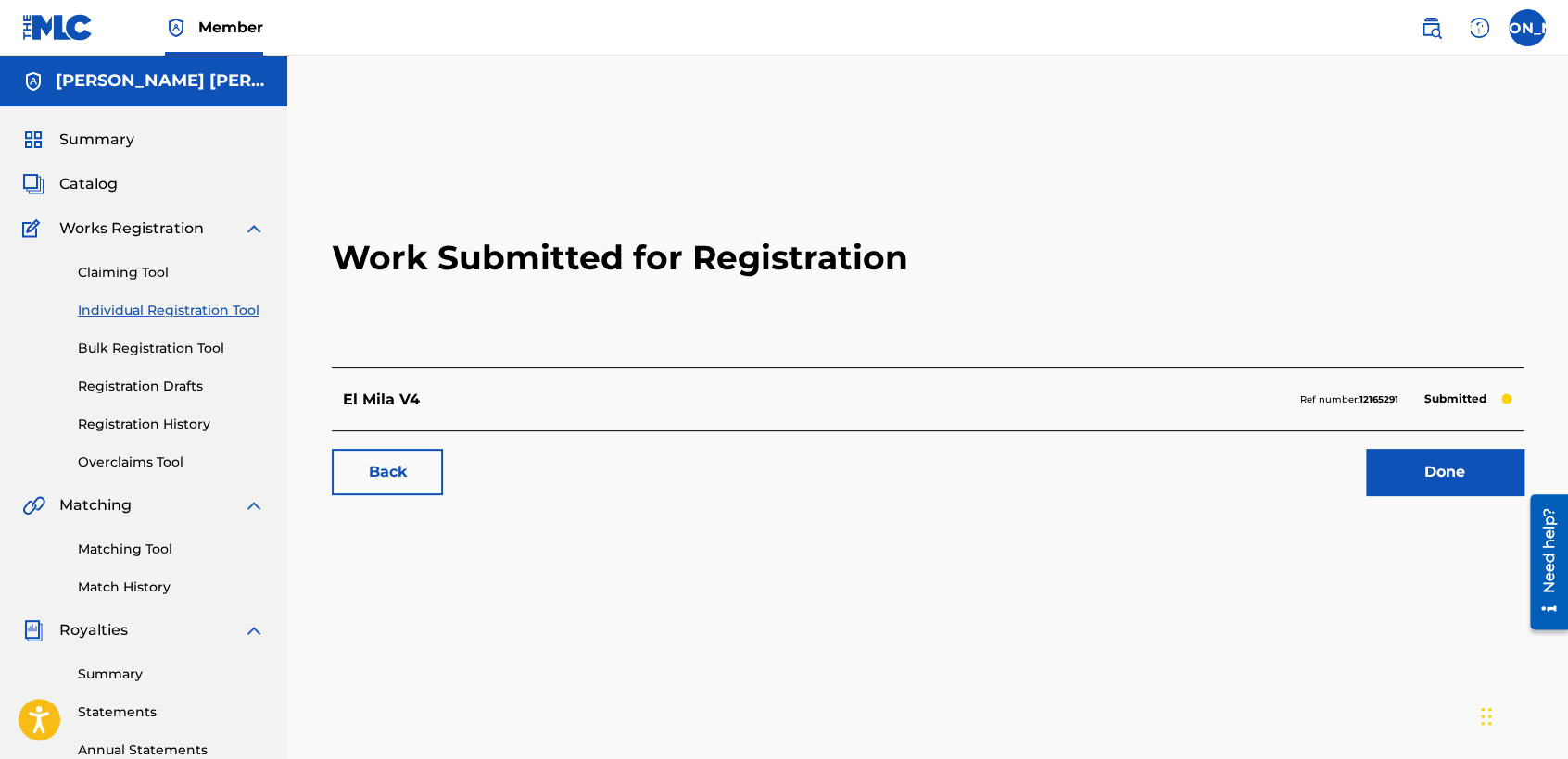
click at [121, 302] on link "Individual Registration Tool" at bounding box center [171, 310] width 187 height 20
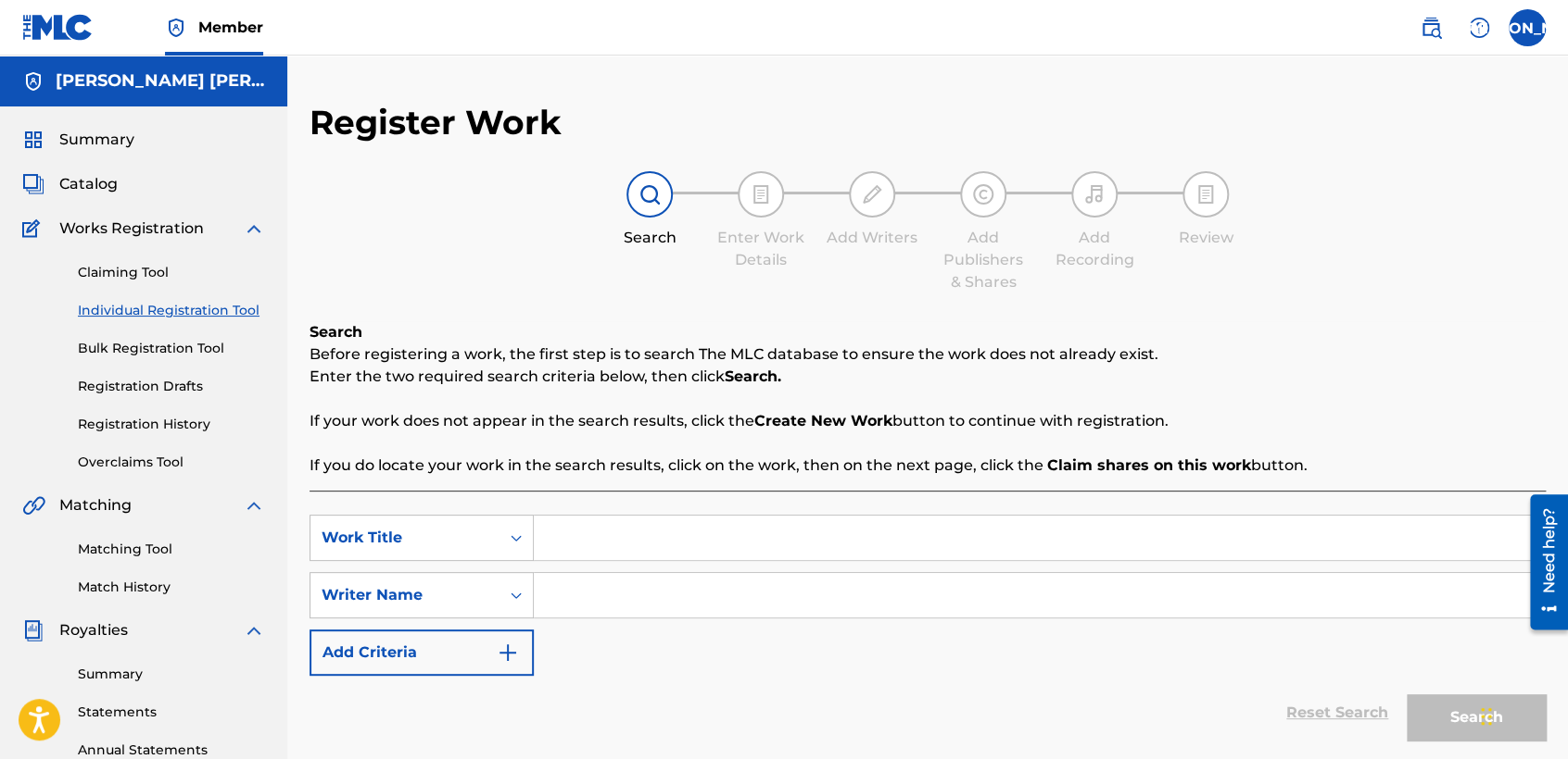
click at [573, 540] on input "Search Form" at bounding box center [1039, 538] width 1011 height 45
paste input "El [PERSON_NAME]"
type input "El [PERSON_NAME]"
click at [605, 593] on input "Search Form" at bounding box center [1039, 596] width 1011 height 45
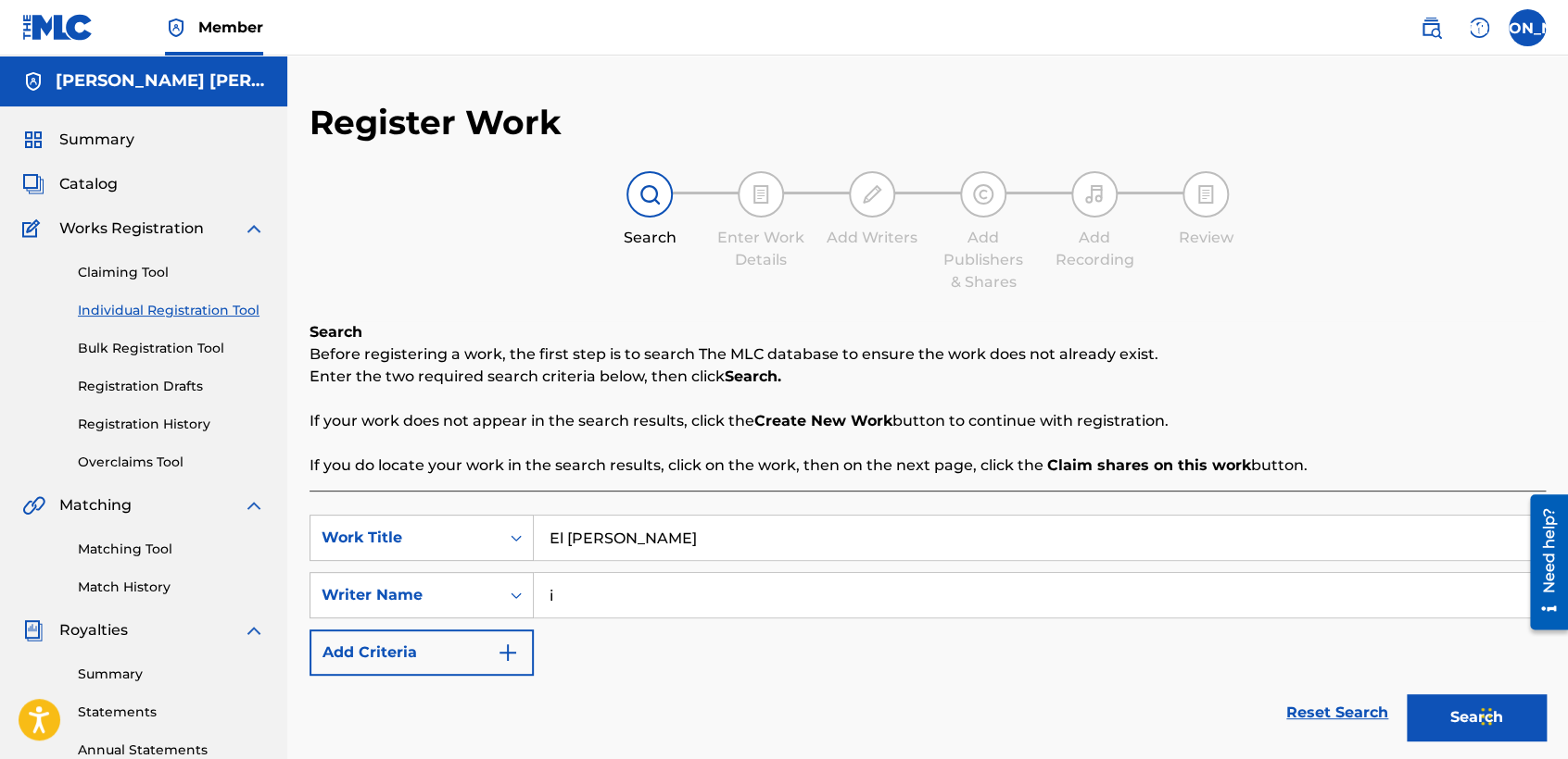
type input "i"
click at [1416, 703] on button "Search" at bounding box center [1476, 718] width 139 height 47
click at [1204, 364] on p "Before registering a work, the first step is to search The MLC database to ensu…" at bounding box center [927, 355] width 1236 height 22
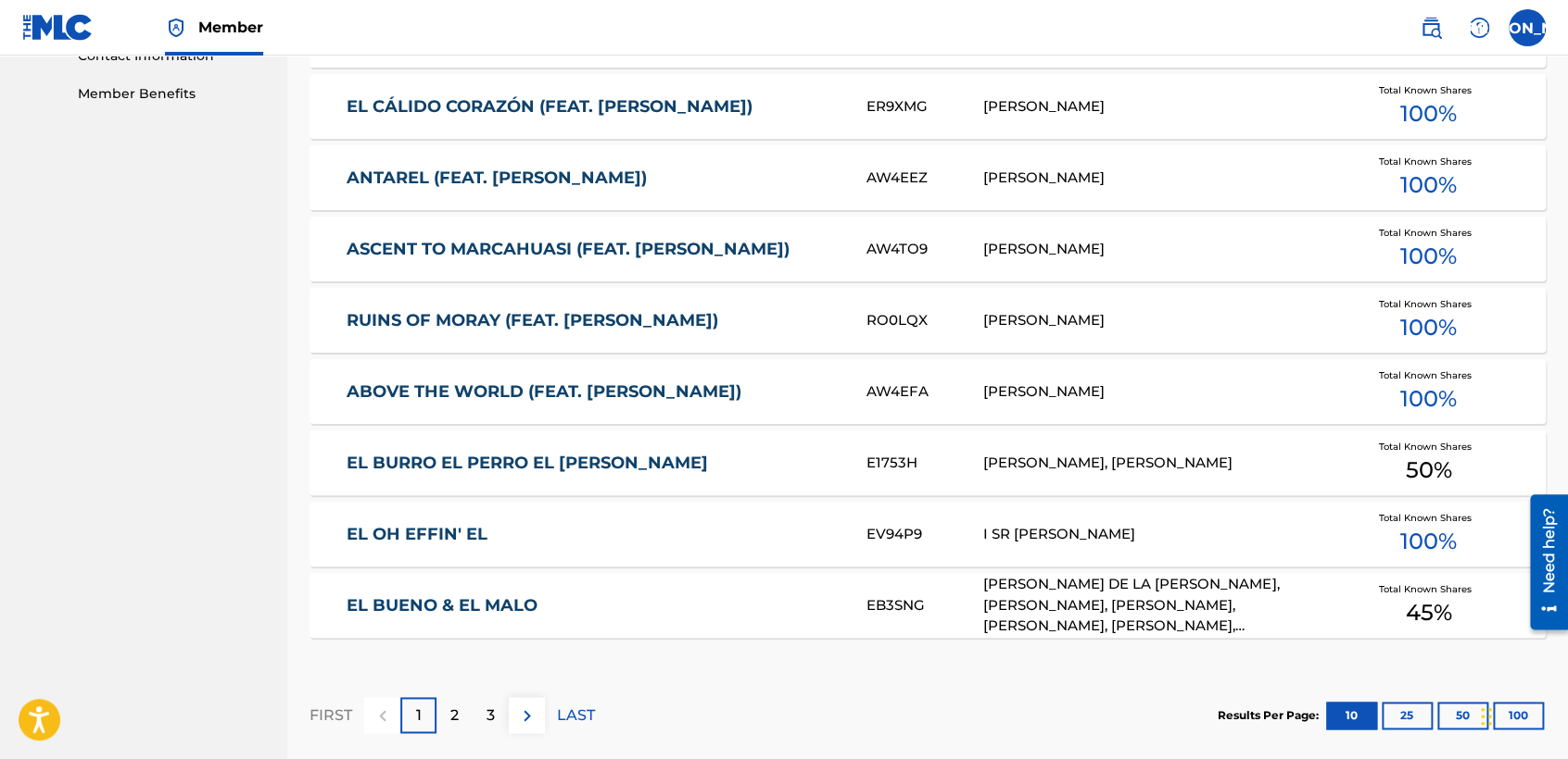
scroll to position [1136, 0]
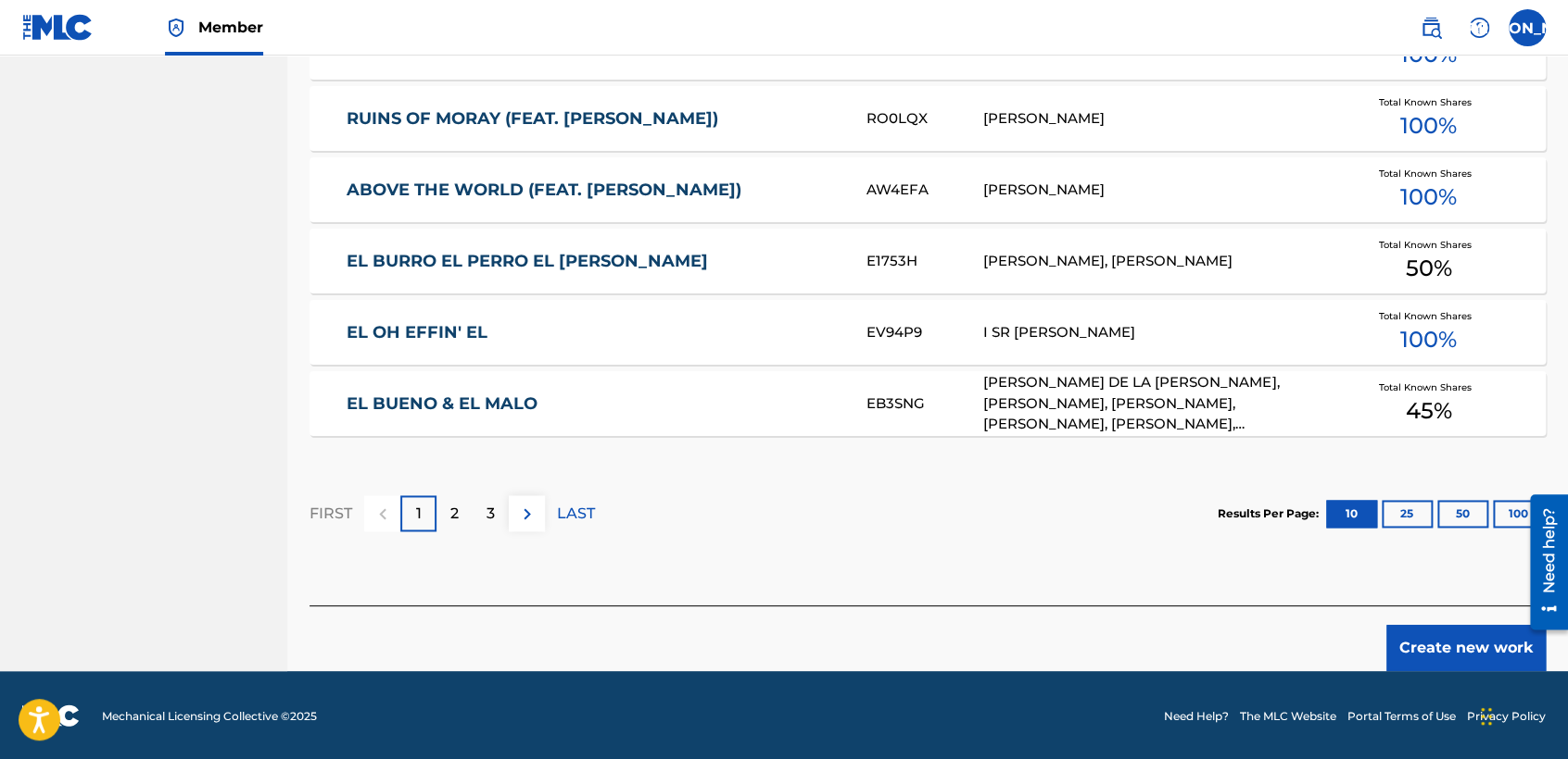
click at [1436, 628] on button "Create new work" at bounding box center [1465, 648] width 160 height 47
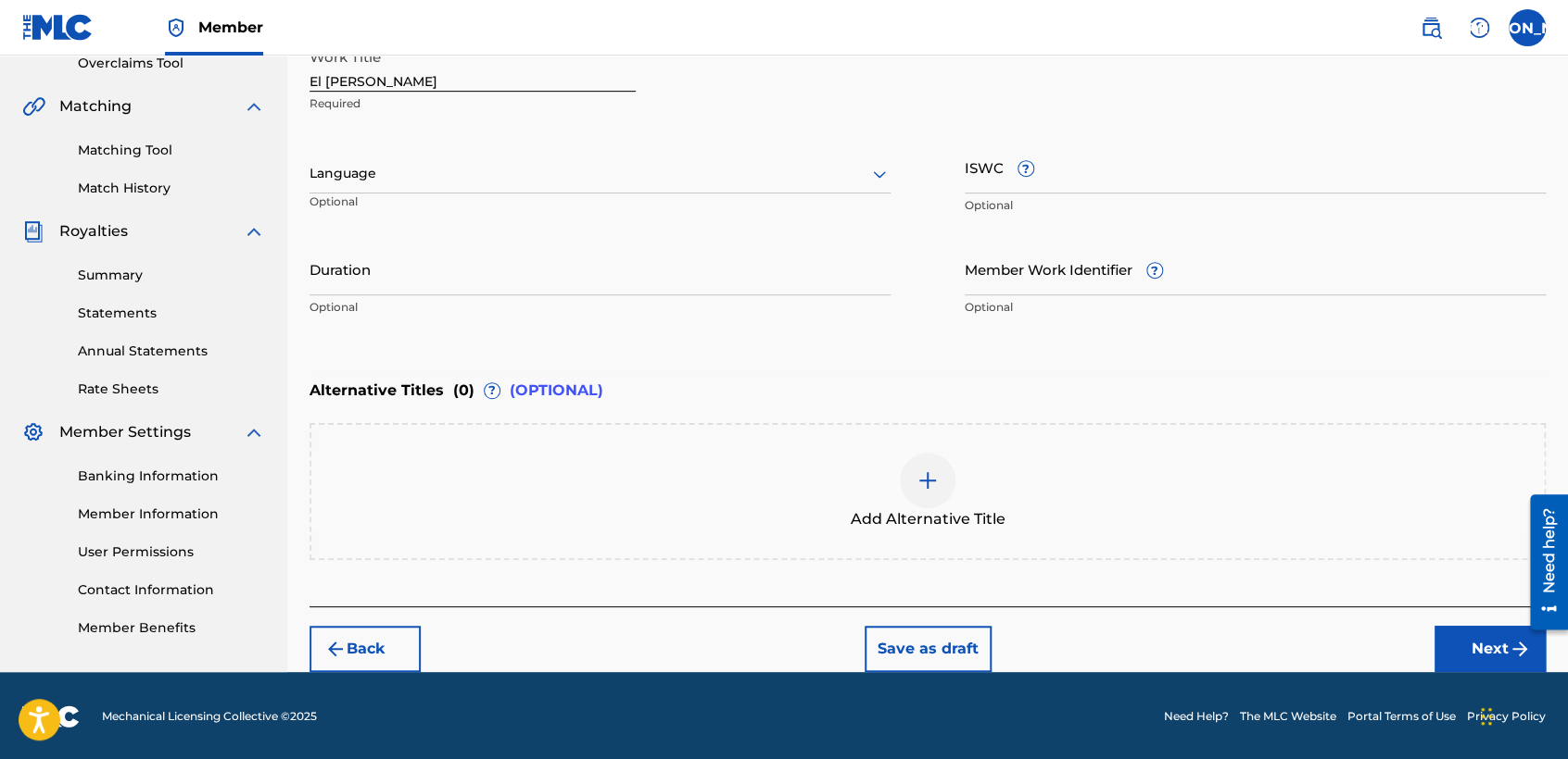
click at [693, 197] on div "Language Optional" at bounding box center [600, 182] width 581 height 83
click at [694, 180] on div at bounding box center [600, 173] width 581 height 23
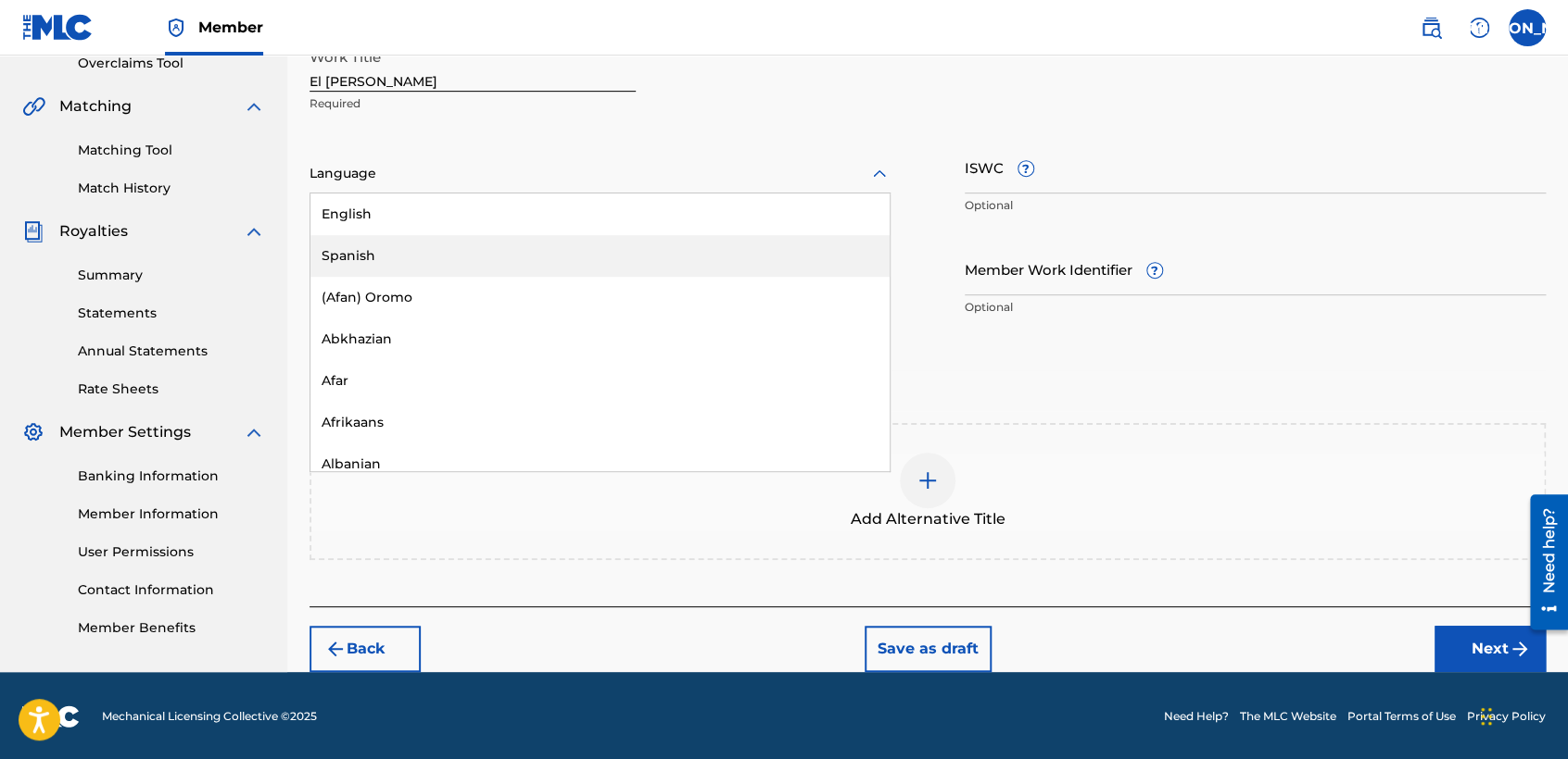
click at [540, 239] on div "Spanish" at bounding box center [600, 255] width 579 height 42
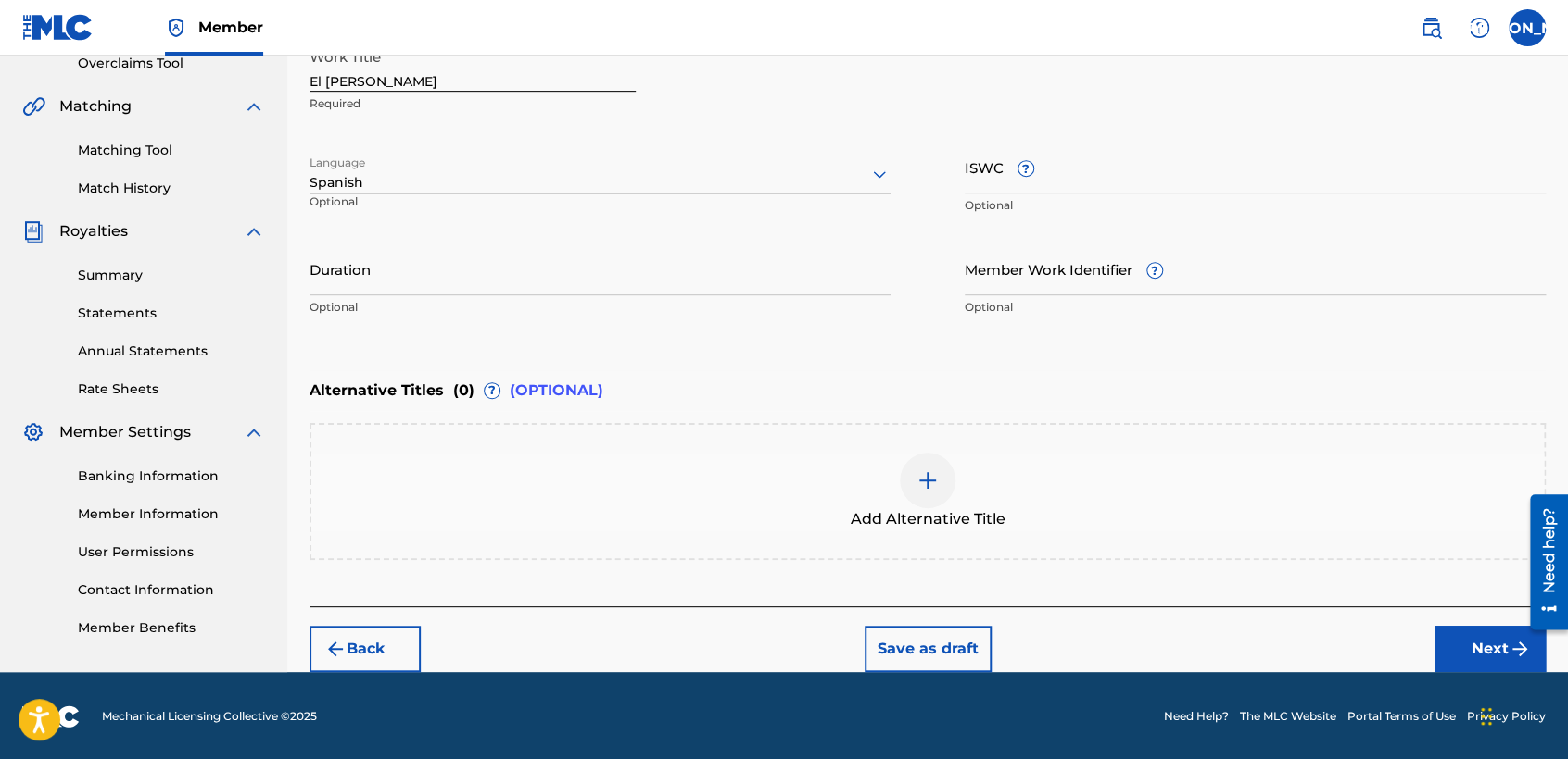
click at [488, 270] on input "Duration" at bounding box center [600, 269] width 581 height 53
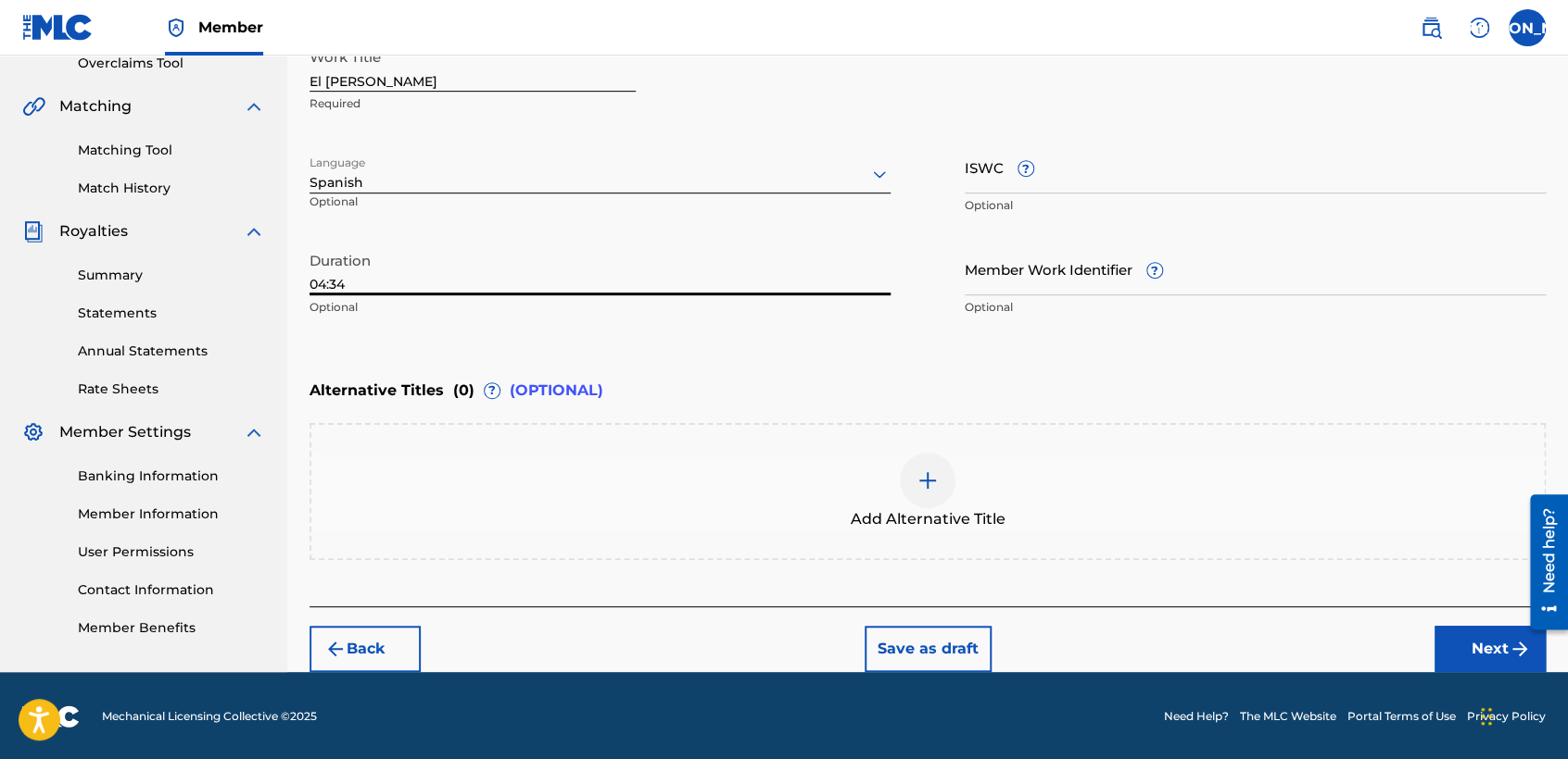
type input "04:34"
click at [1467, 665] on button "Next" at bounding box center [1490, 649] width 111 height 47
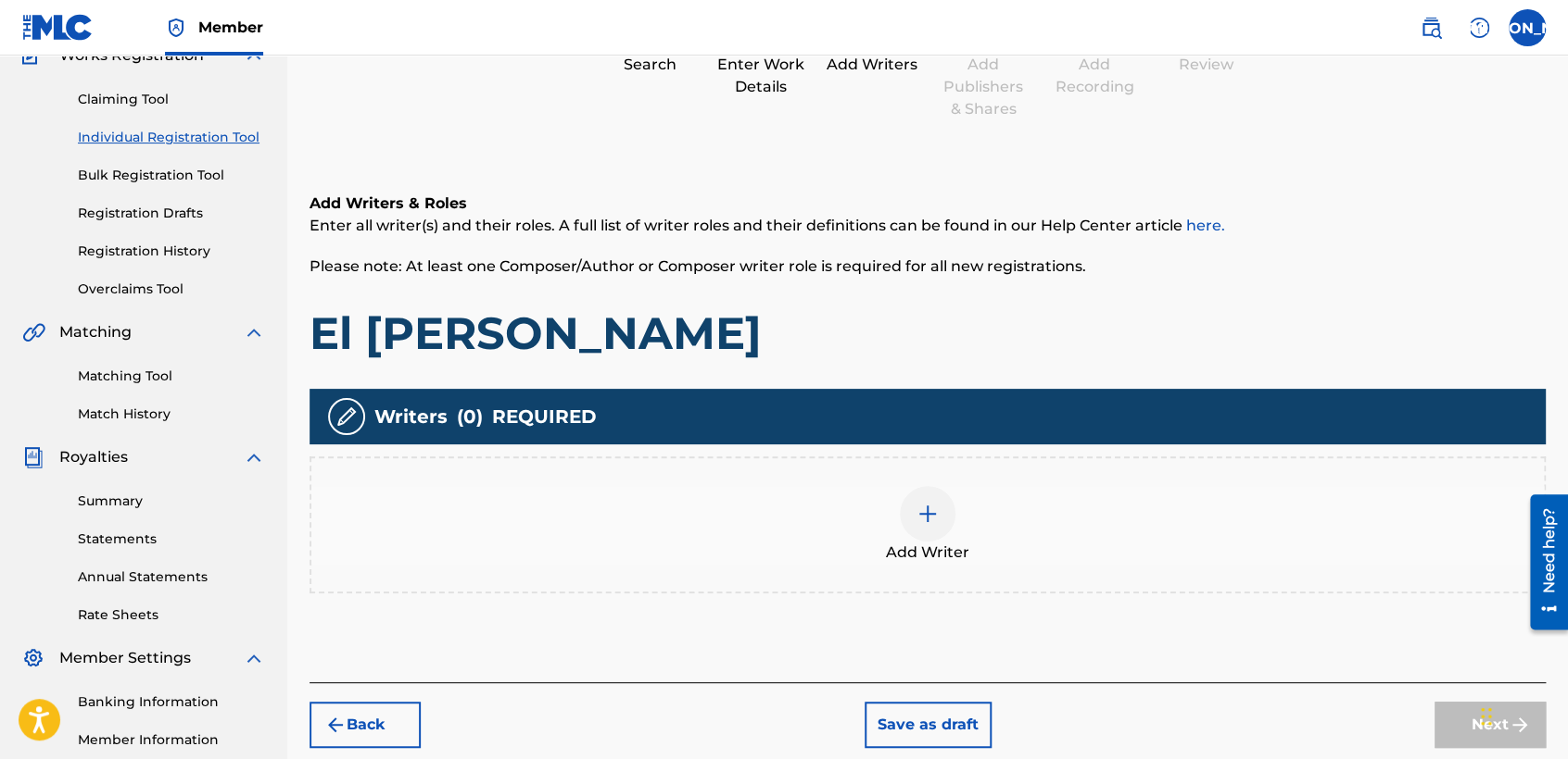
scroll to position [82, 0]
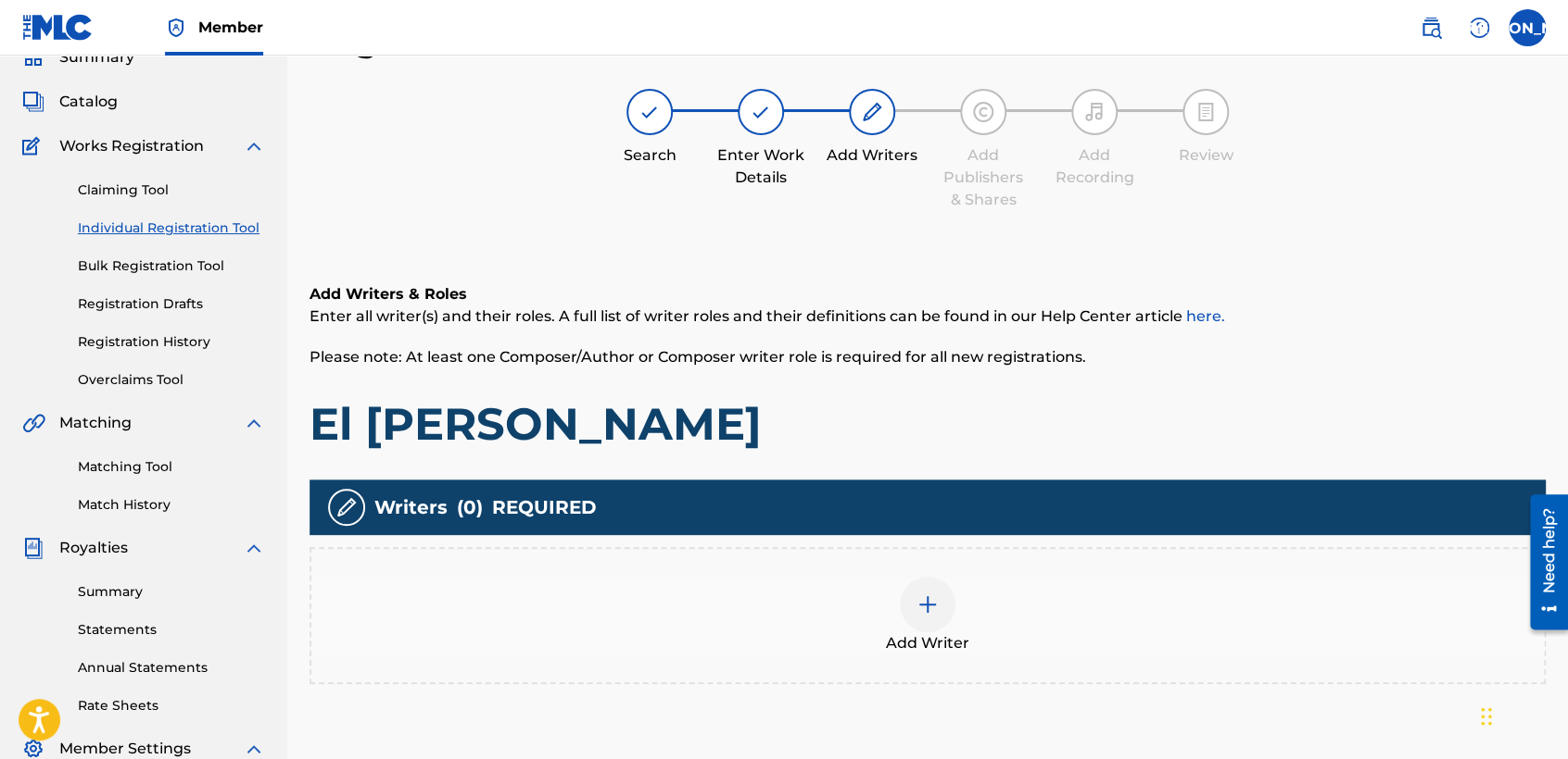
click at [935, 615] on div at bounding box center [927, 605] width 56 height 56
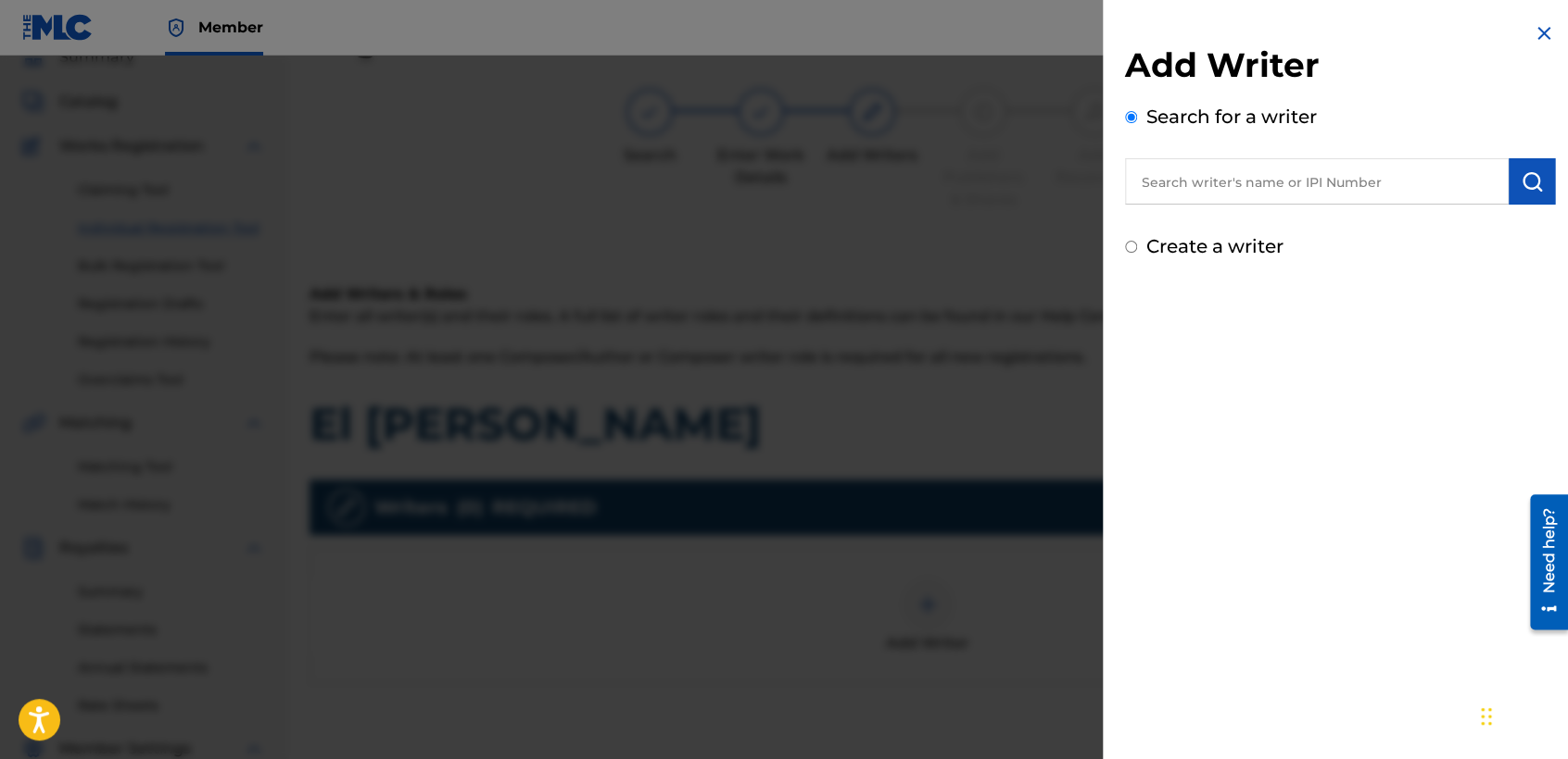
click at [1178, 189] on input "text" at bounding box center [1316, 182] width 383 height 47
click at [1136, 249] on div "Create a writer" at bounding box center [1339, 246] width 430 height 28
click at [1130, 245] on input "Create a writer" at bounding box center [1131, 246] width 12 height 12
radio input "false"
radio input "true"
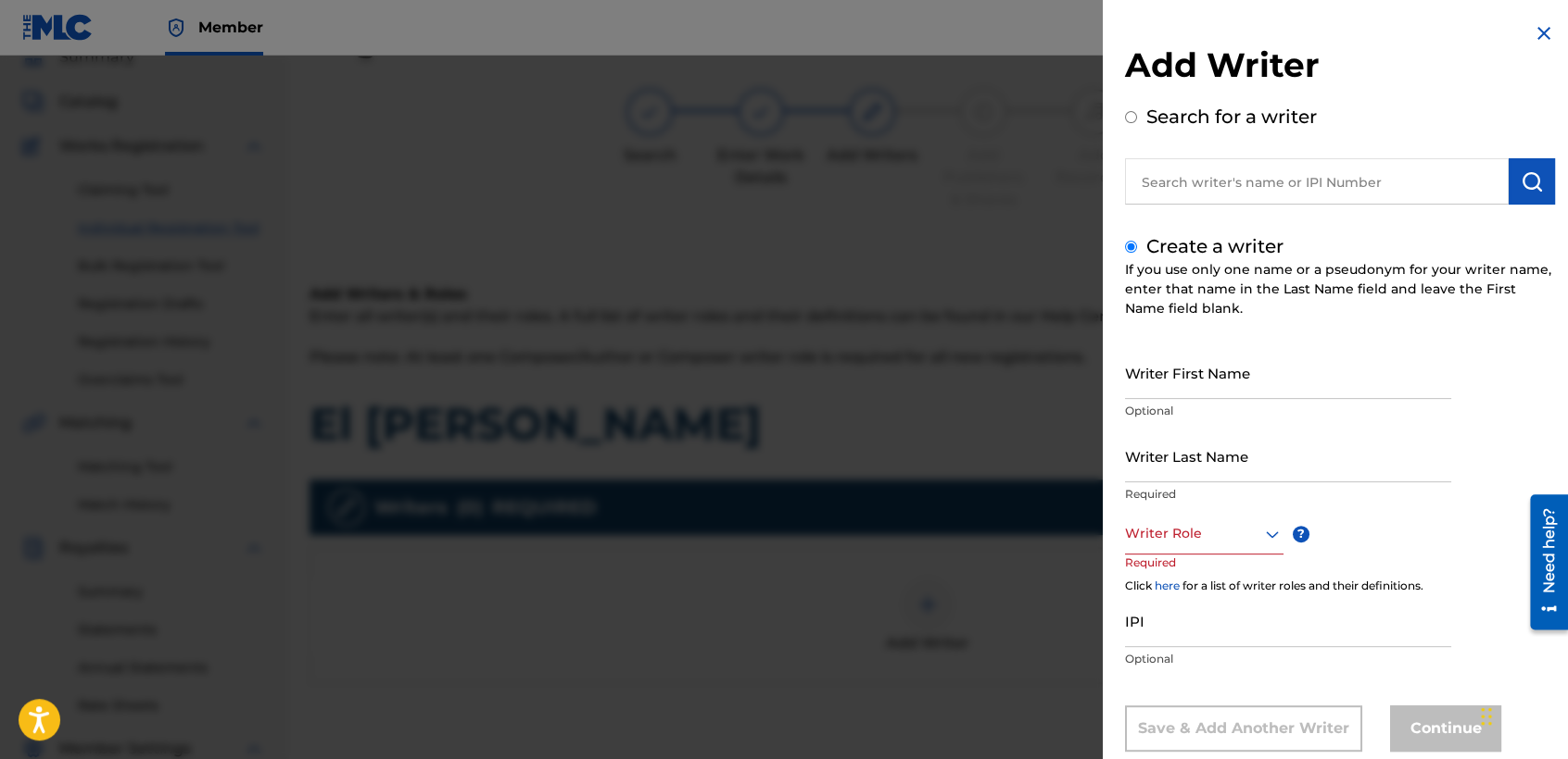
click at [1168, 374] on input "Writer First Name" at bounding box center [1288, 372] width 326 height 53
type input "[PERSON_NAME] [PERSON_NAME]"
click at [1170, 467] on input "Writer Last Name" at bounding box center [1288, 456] width 326 height 53
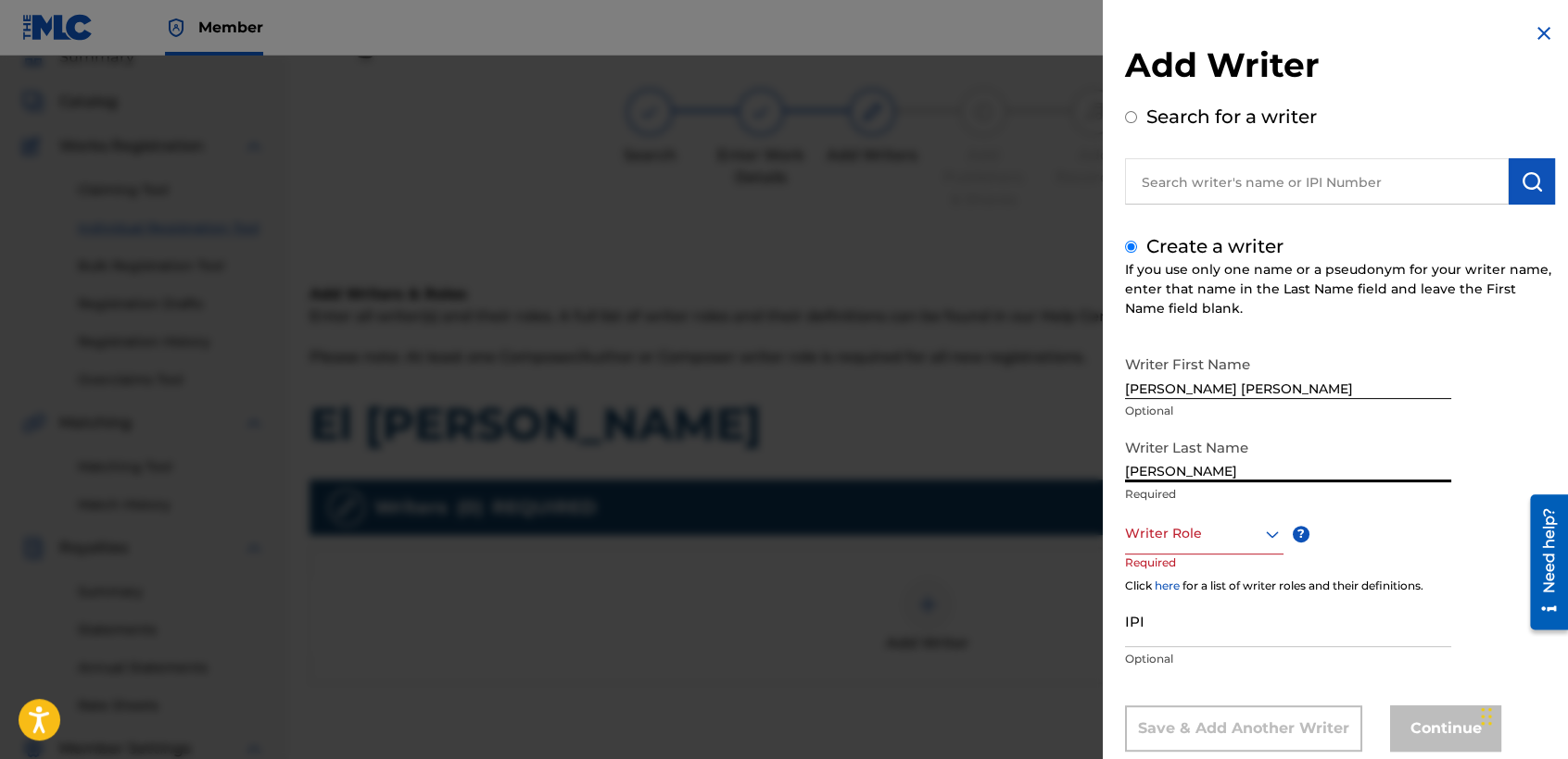
scroll to position [71, 0]
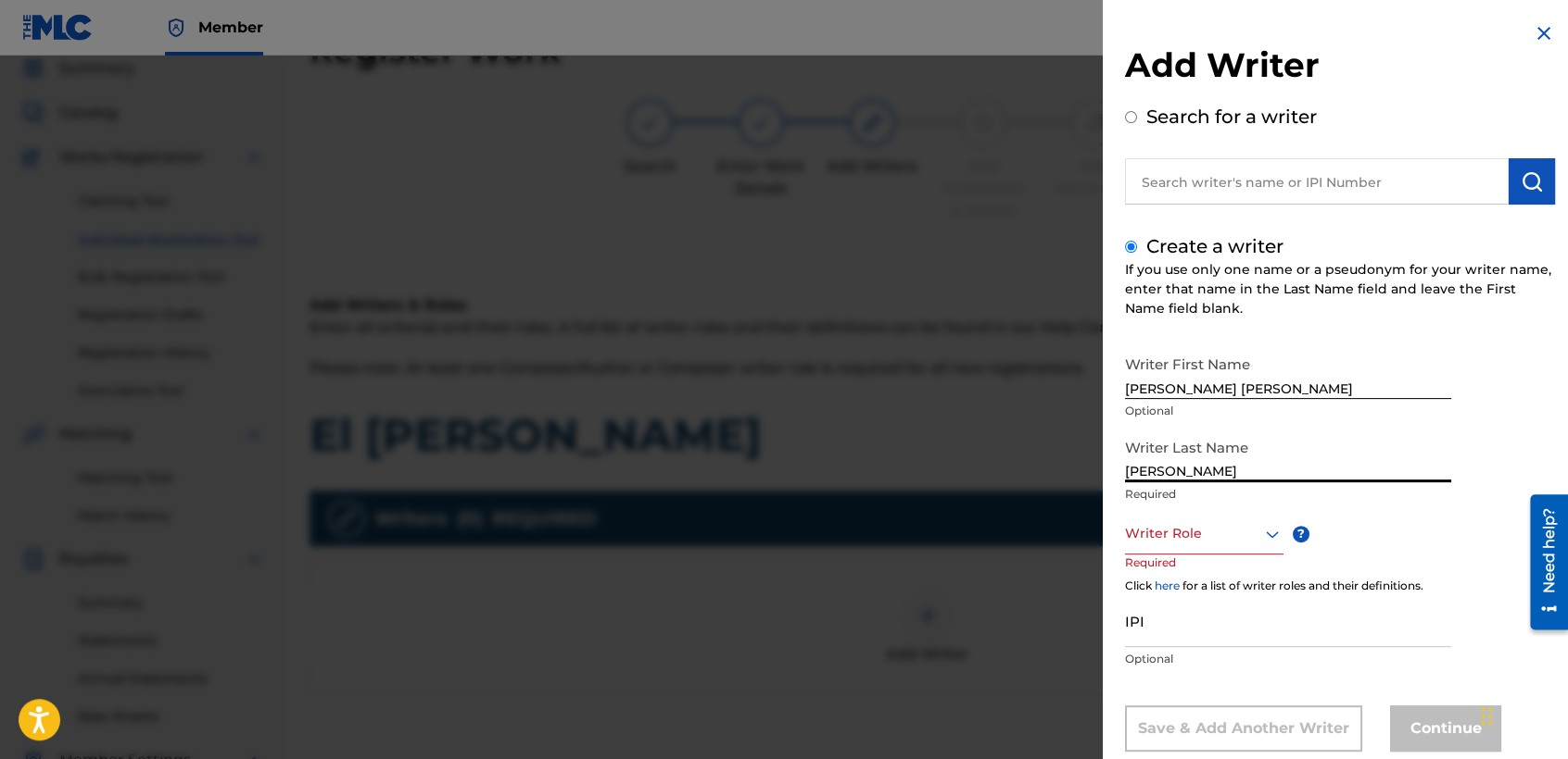
type input "[PERSON_NAME]"
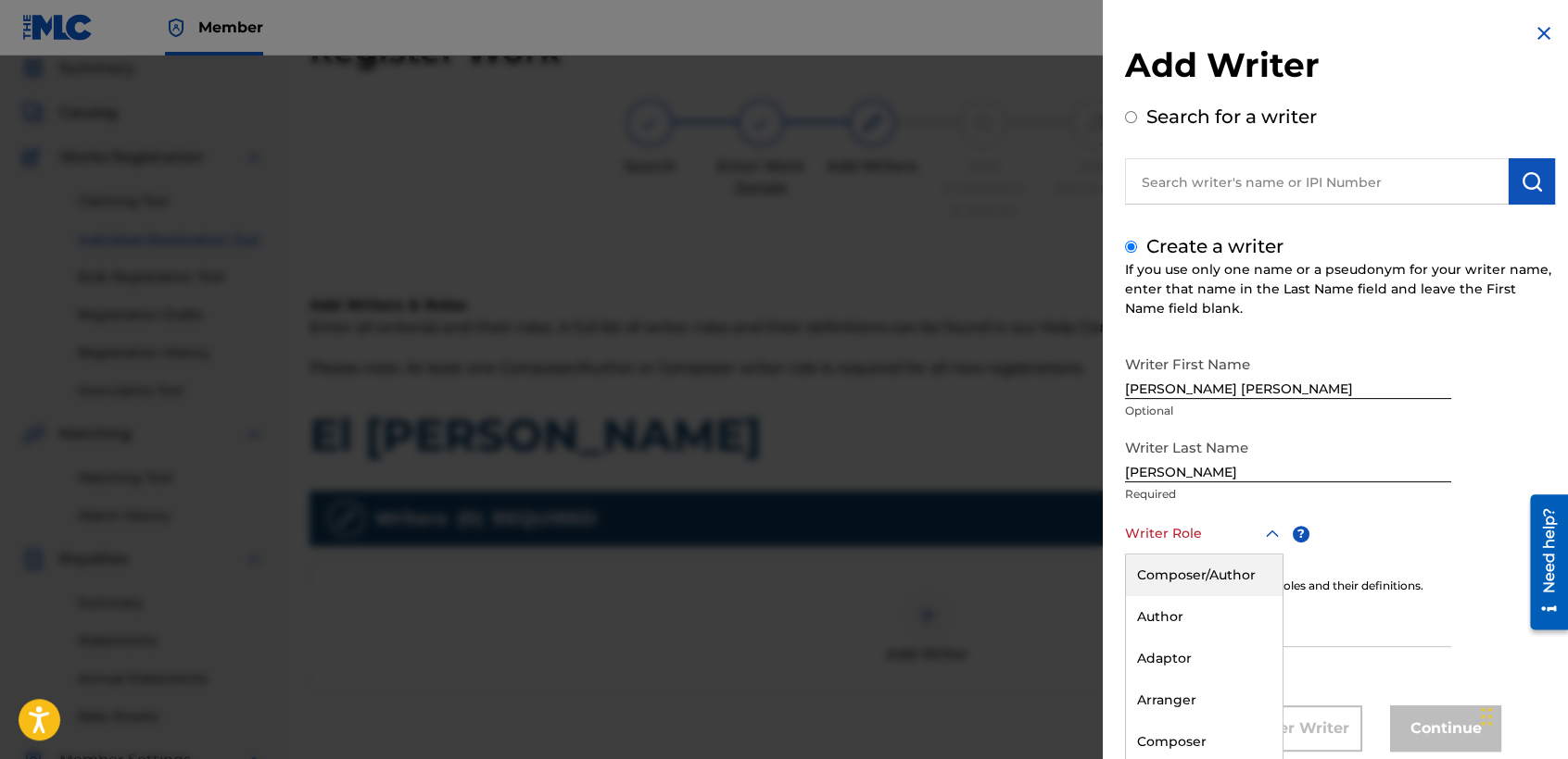
scroll to position [42, 0]
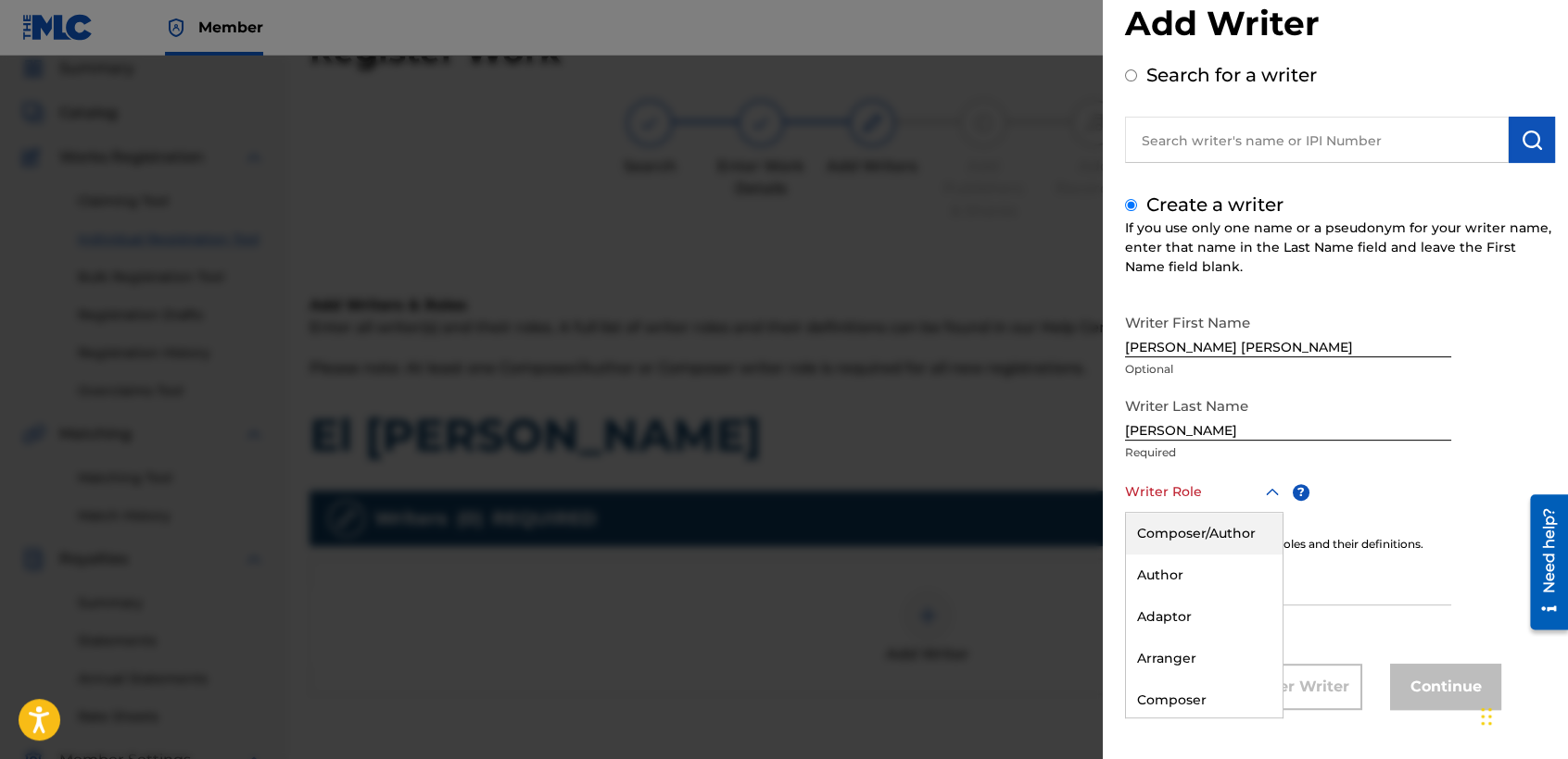
click at [1181, 513] on div "8 results available. Use Up and Down to choose options, press Enter to select t…" at bounding box center [1204, 492] width 159 height 42
click at [1200, 523] on div "Composer/Author" at bounding box center [1204, 533] width 157 height 42
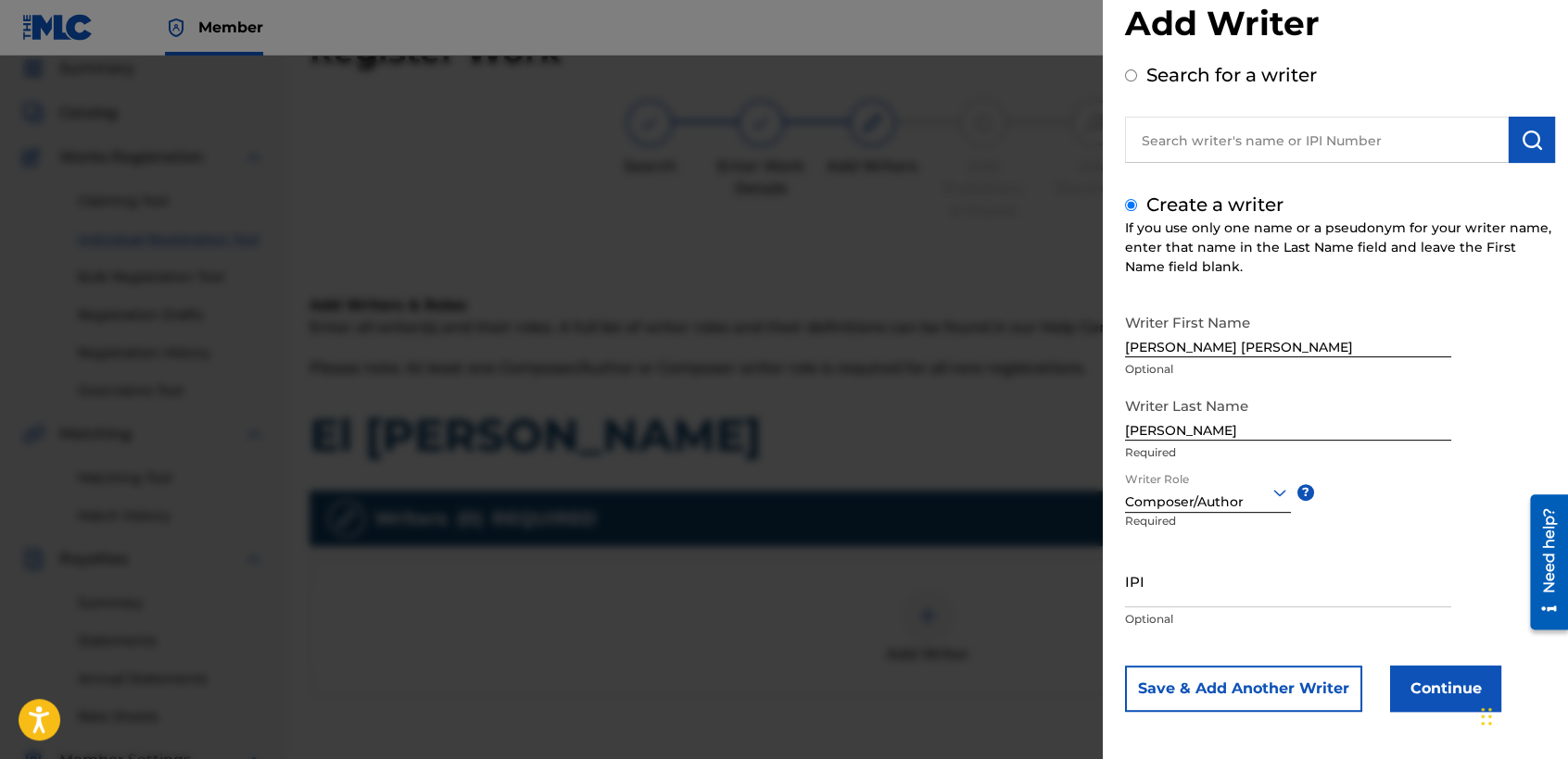
click at [1396, 688] on button "Continue" at bounding box center [1445, 689] width 111 height 47
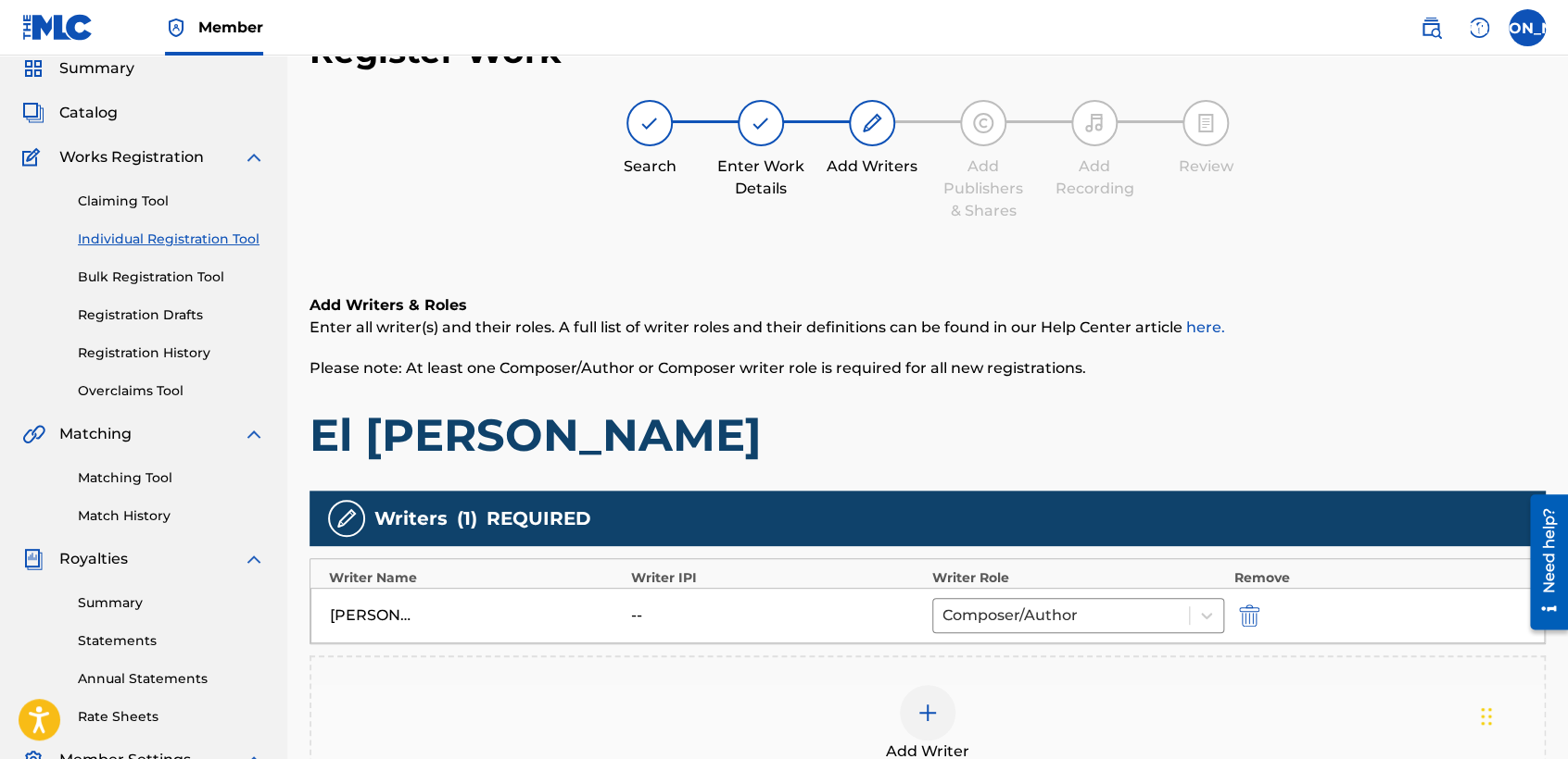
click at [956, 395] on div "Add Writers & Roles Enter all writer(s) and their roles. A full list of writer …" at bounding box center [927, 379] width 1236 height 169
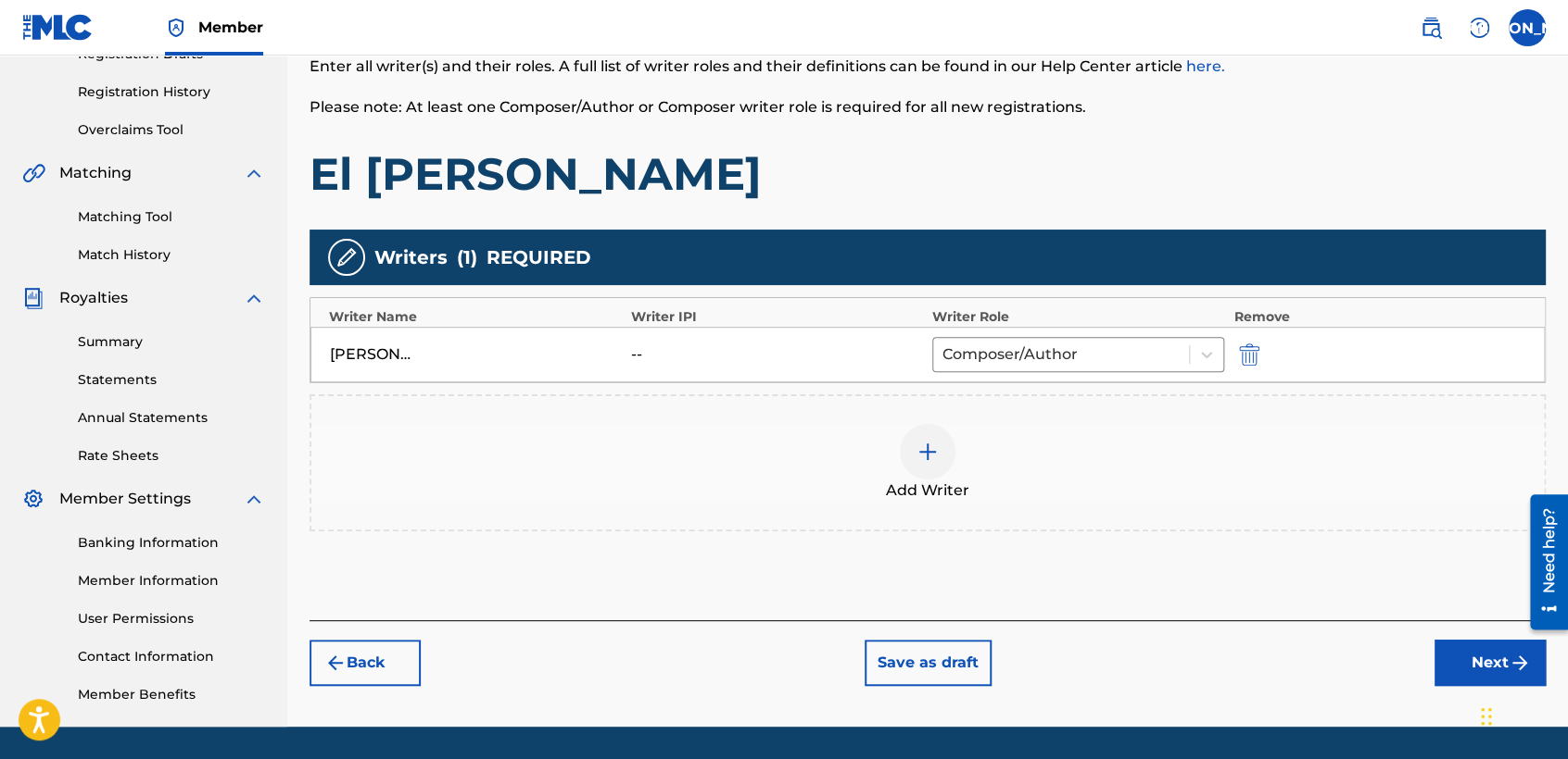
scroll to position [388, 0]
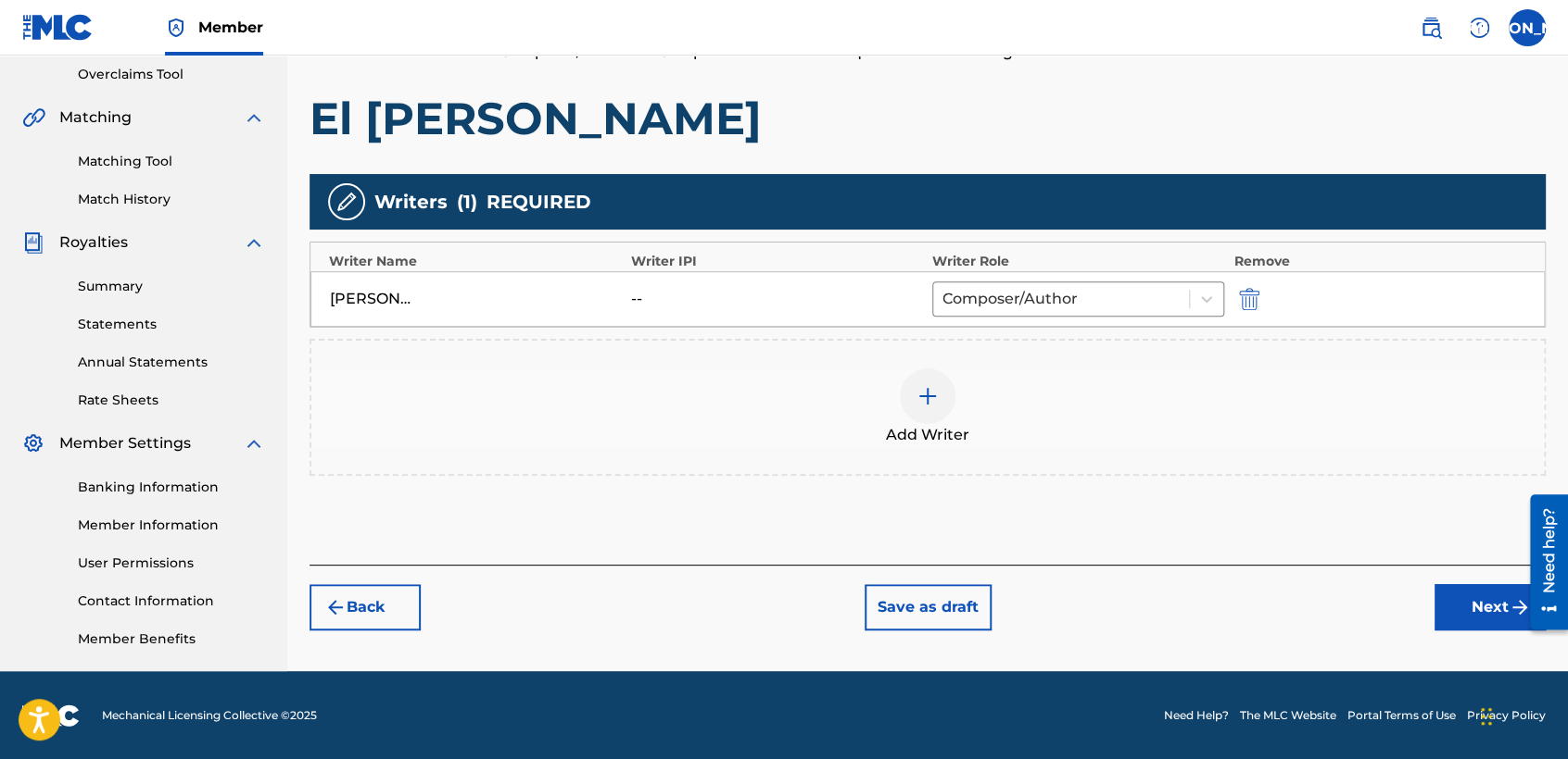
click at [1461, 611] on button "Next" at bounding box center [1490, 608] width 111 height 47
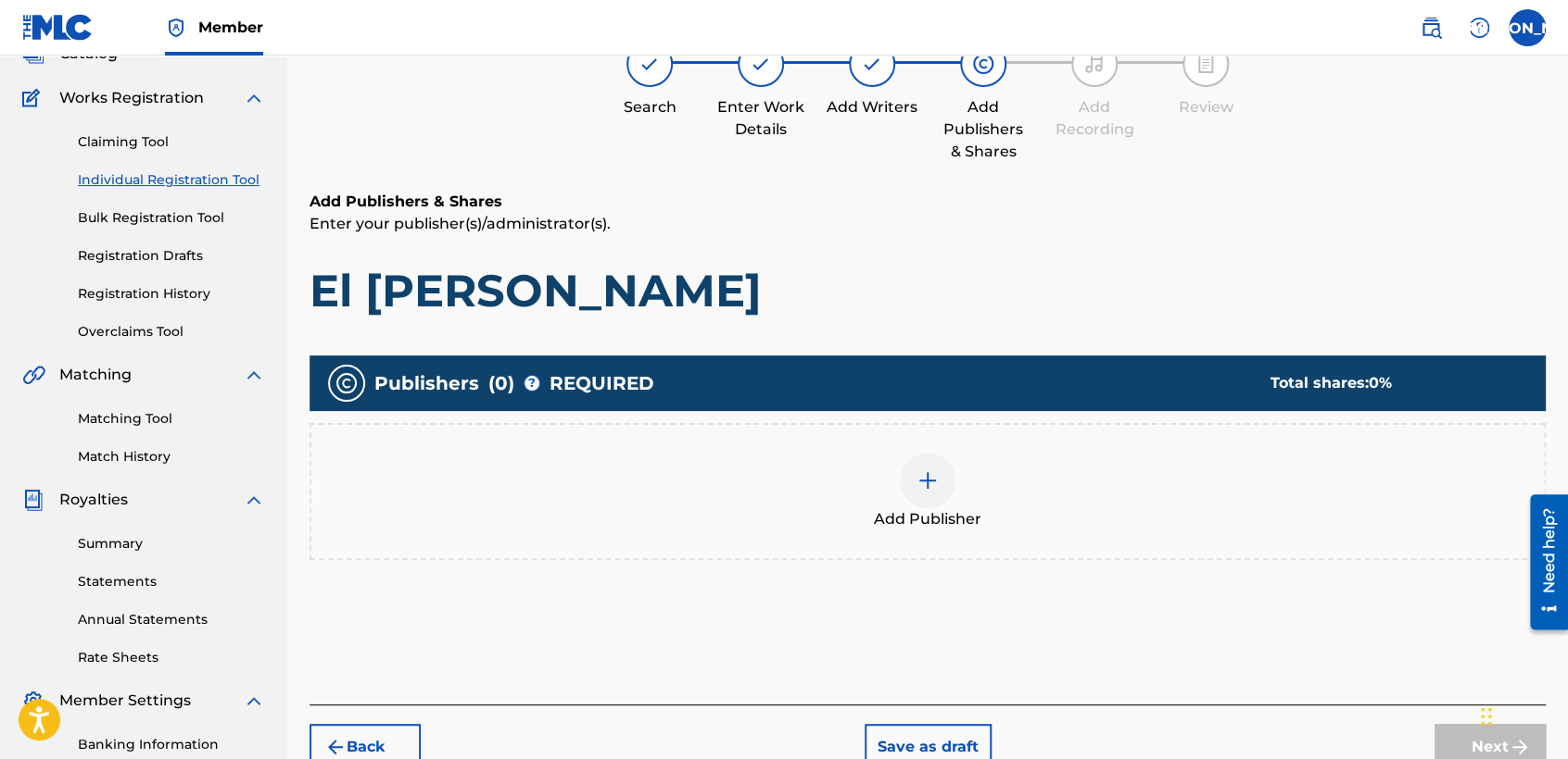
scroll to position [82, 0]
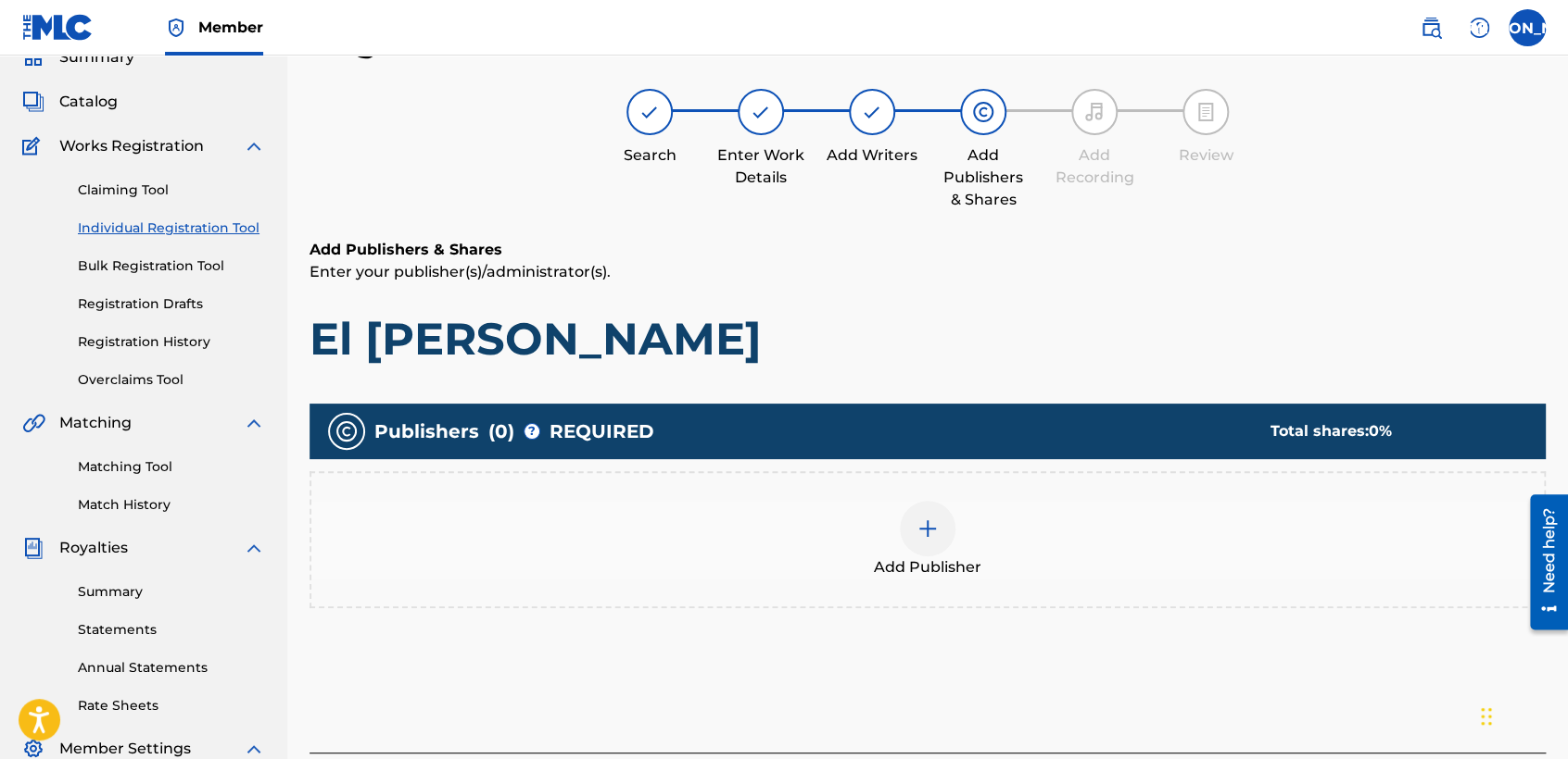
click at [917, 514] on div at bounding box center [927, 529] width 56 height 56
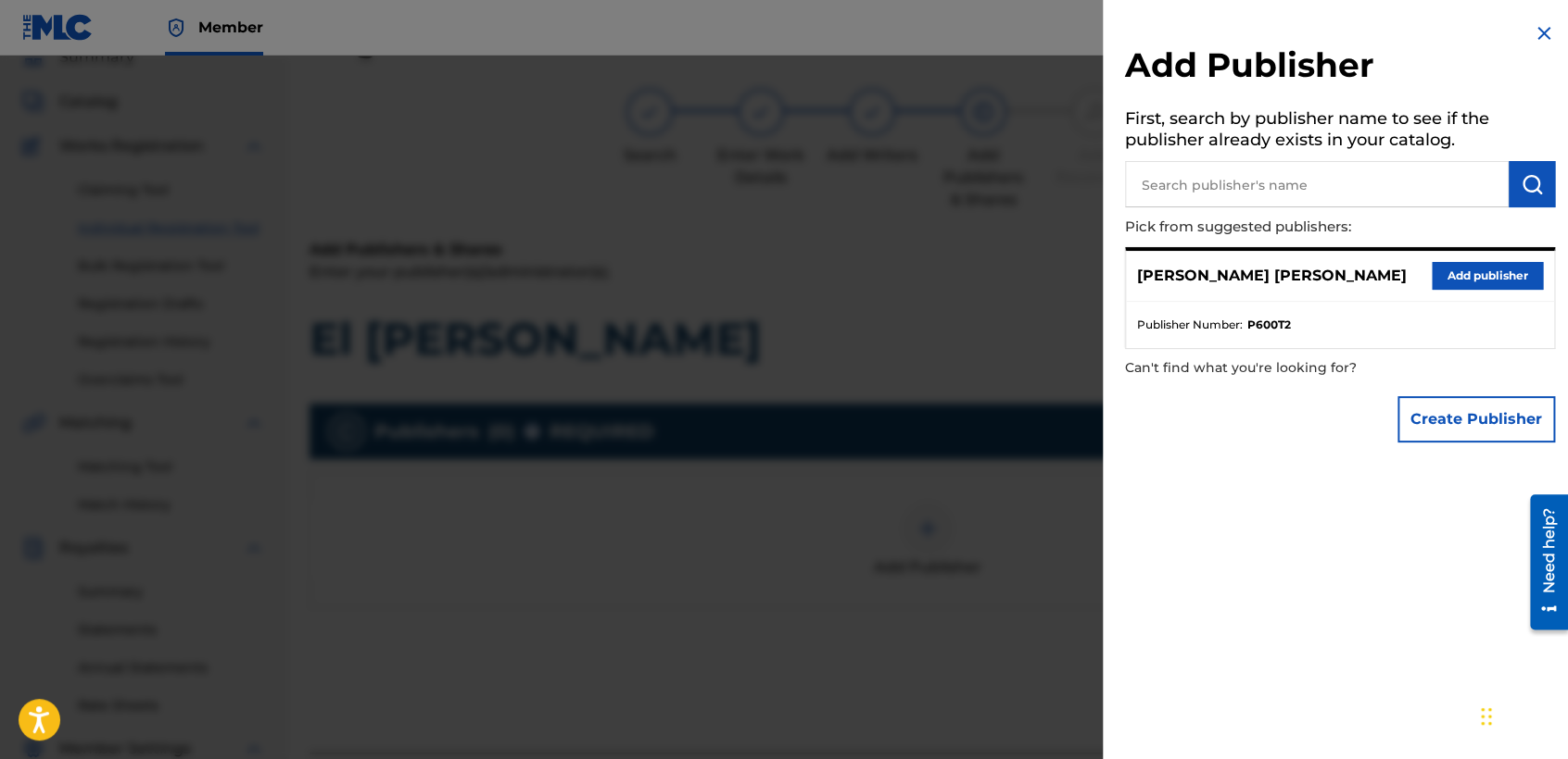
click at [1480, 265] on button "Add publisher" at bounding box center [1487, 276] width 111 height 28
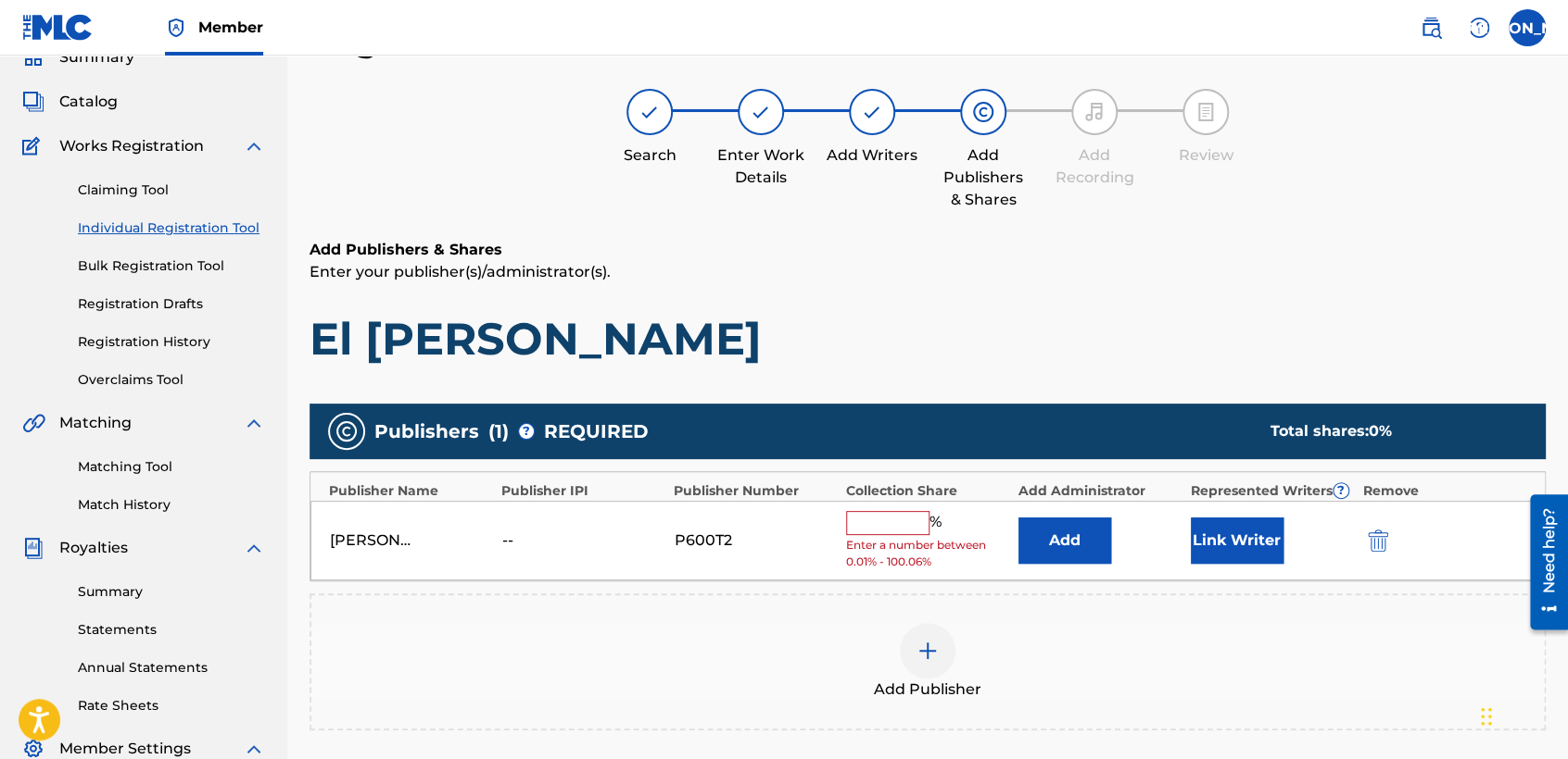
click at [878, 537] on span "Enter a number between 0.01% - 100.06%" at bounding box center [927, 554] width 163 height 34
click at [890, 515] on input "text" at bounding box center [887, 523] width 83 height 24
type input "50"
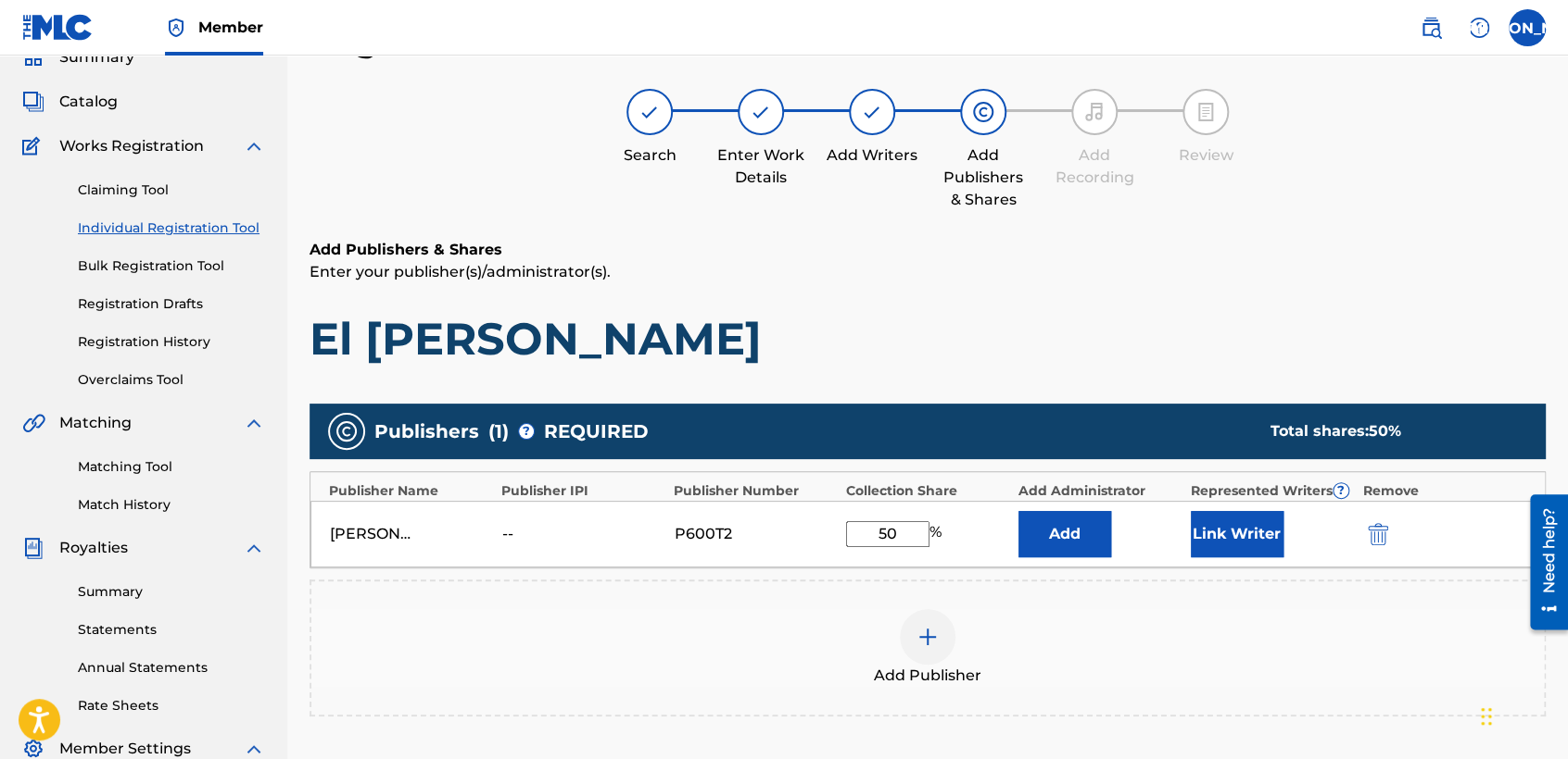
click at [1210, 533] on button "Link Writer" at bounding box center [1236, 534] width 92 height 47
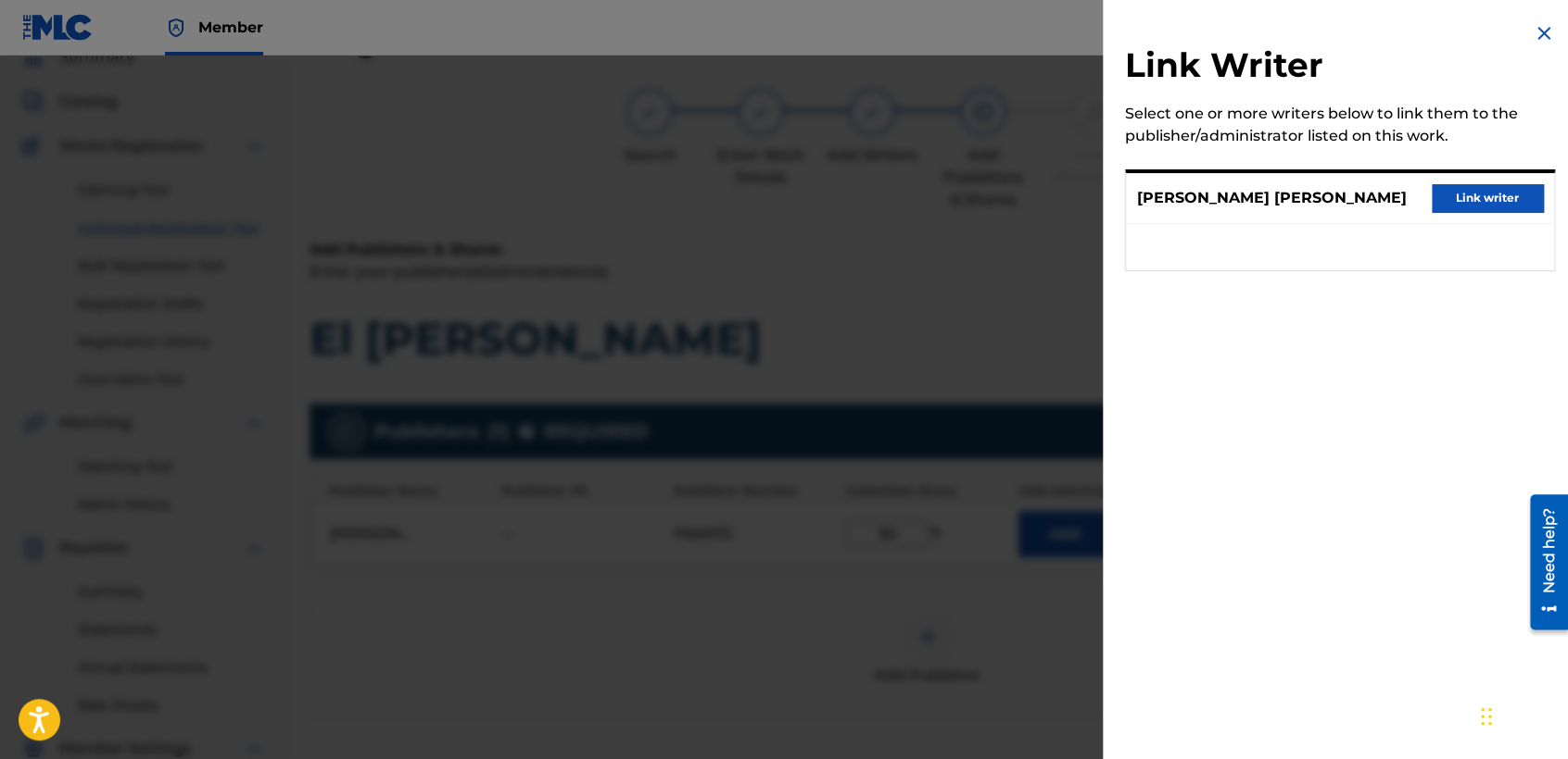
click at [1459, 203] on button "Link writer" at bounding box center [1487, 199] width 111 height 28
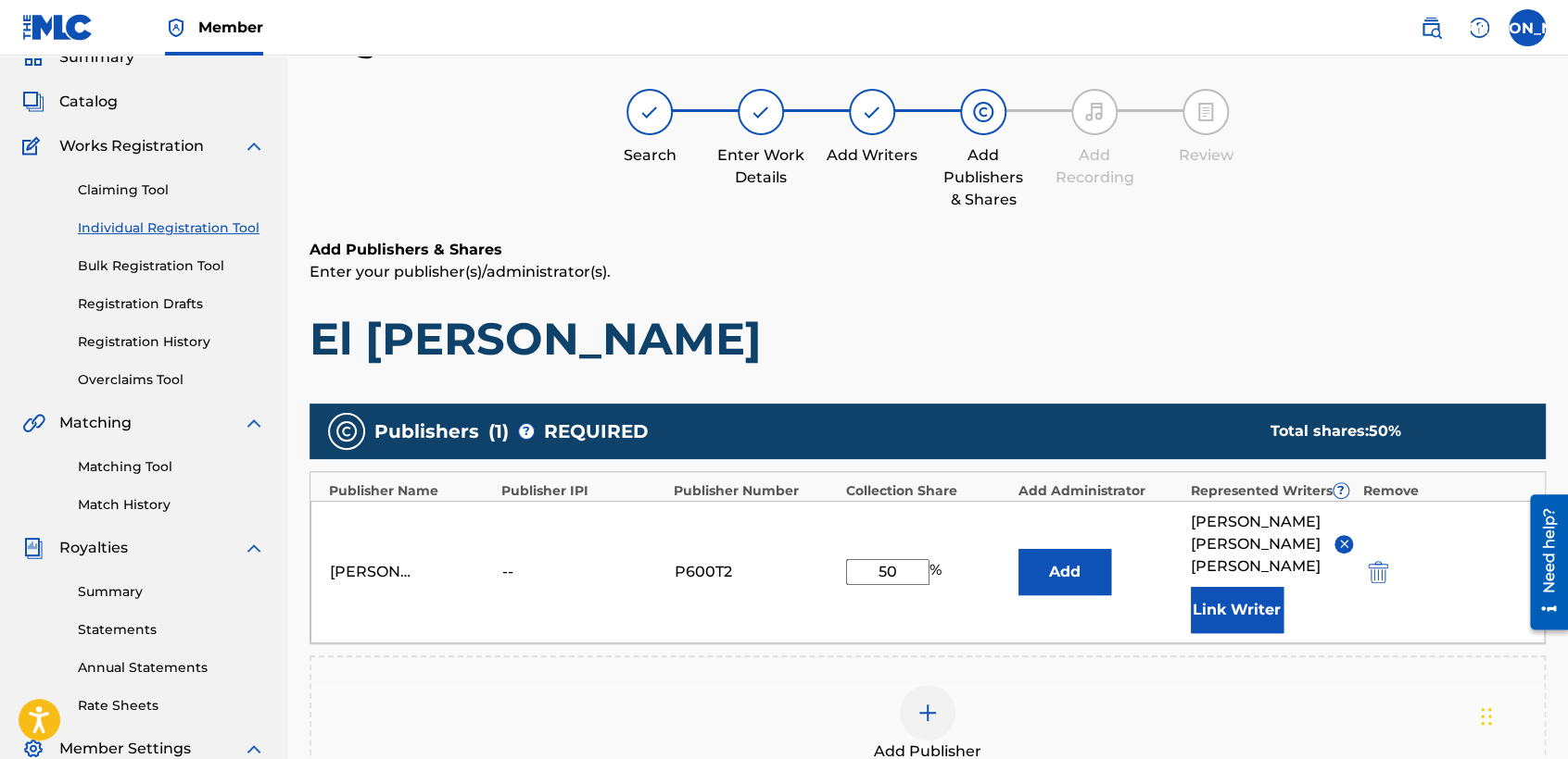
click at [1117, 255] on h6 "Add Publishers & Shares" at bounding box center [927, 250] width 1236 height 22
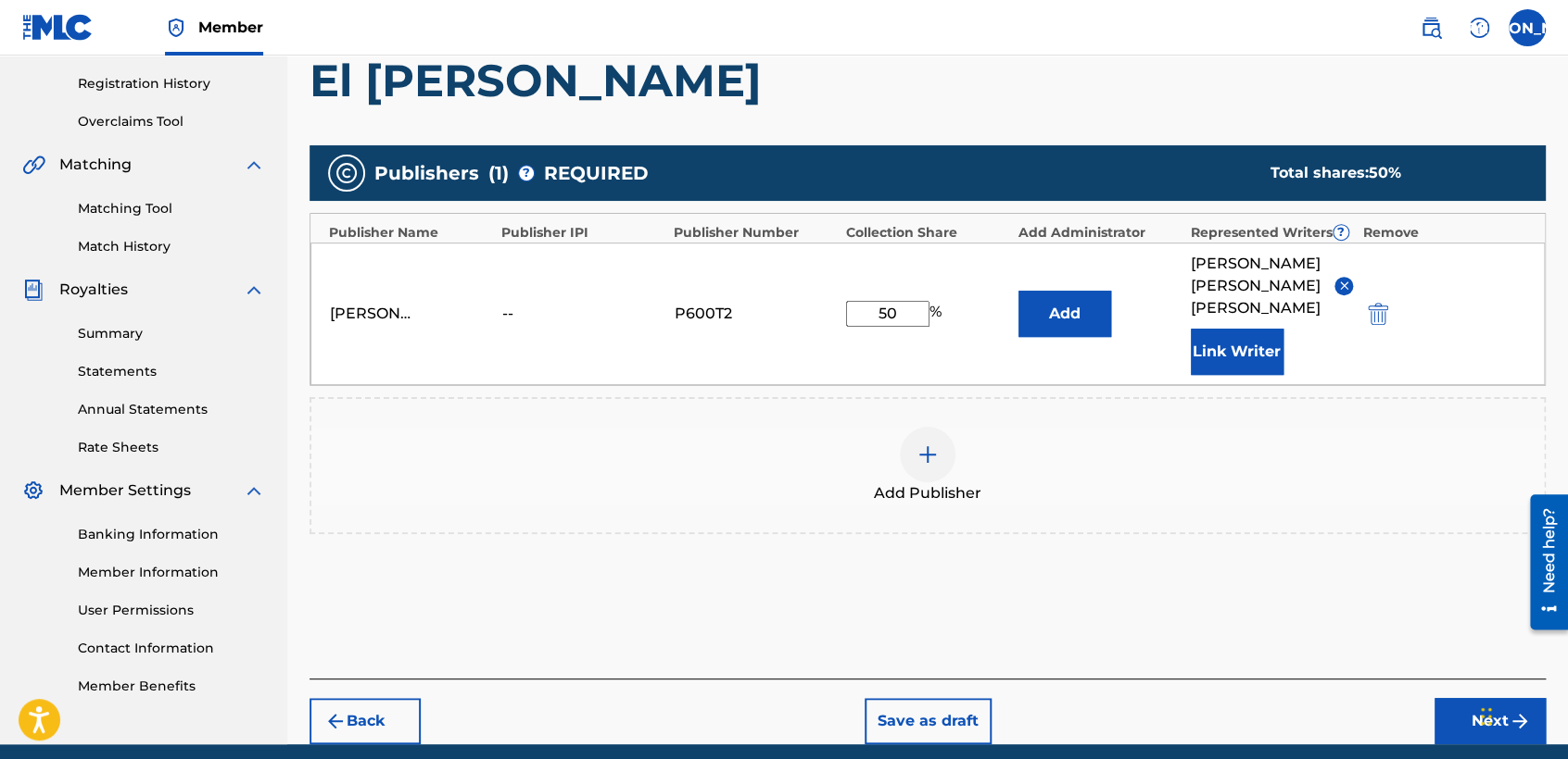
scroll to position [391, 0]
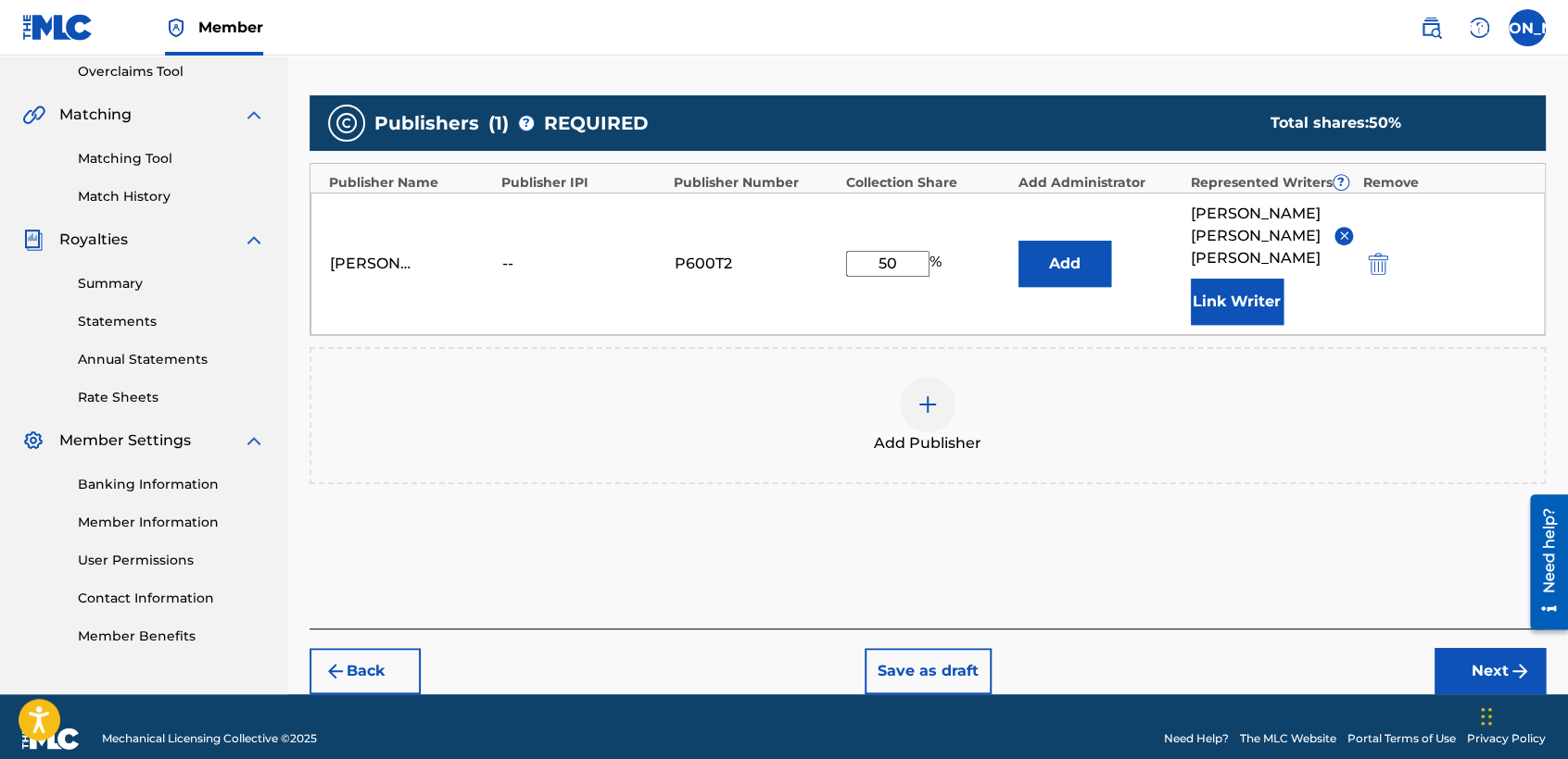
click at [1461, 655] on button "Next" at bounding box center [1490, 671] width 111 height 47
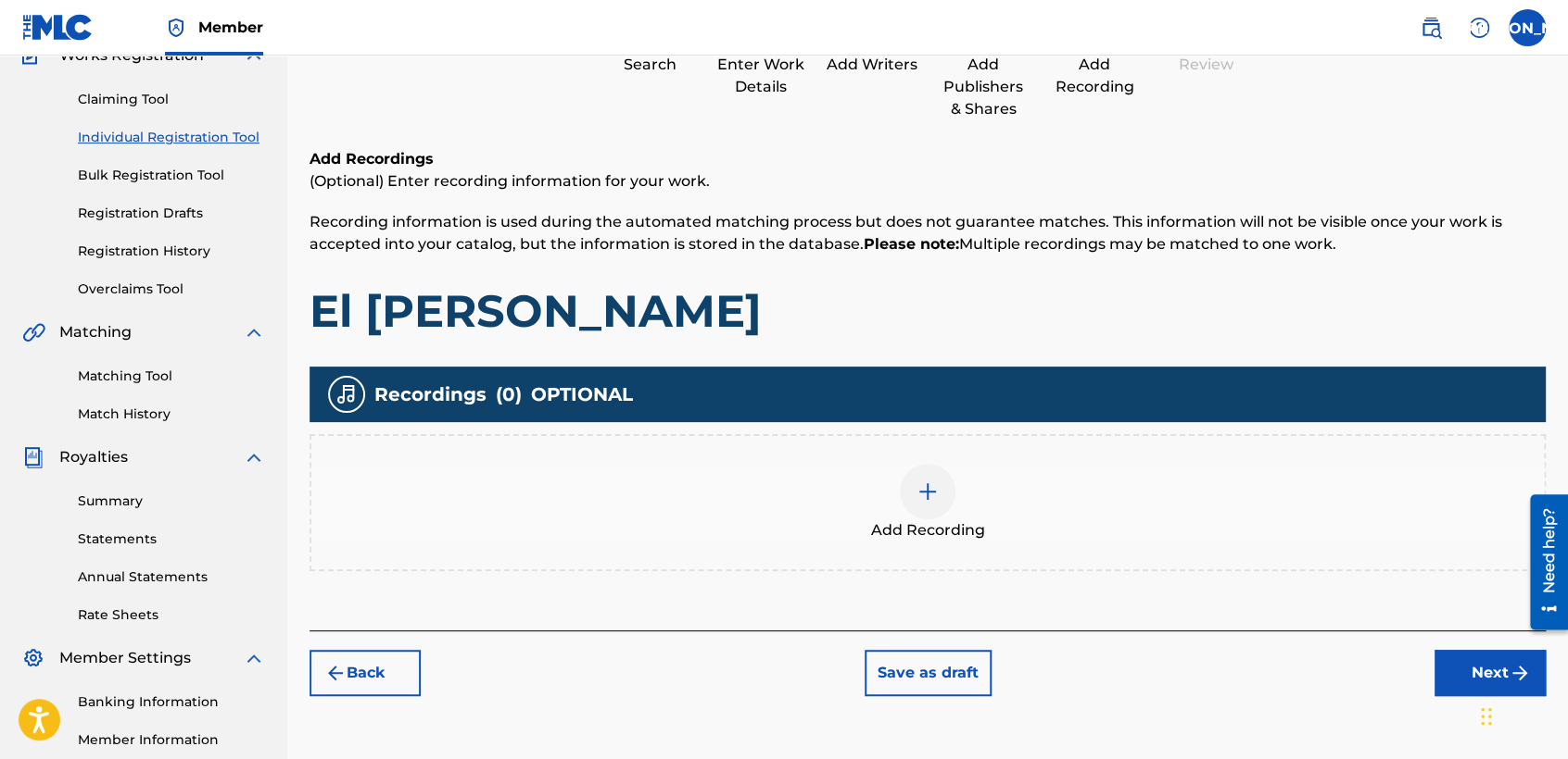
scroll to position [82, 0]
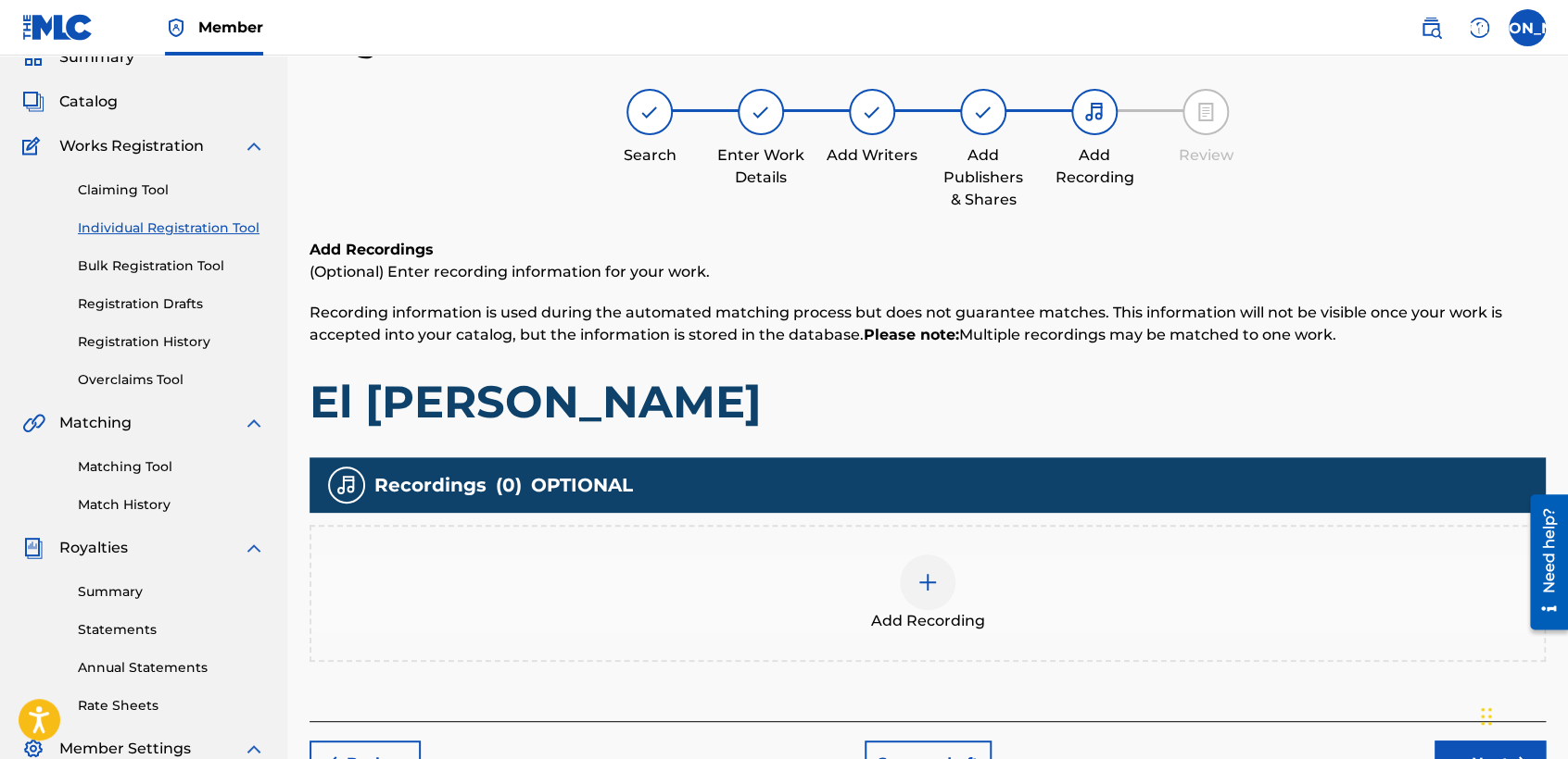
click at [909, 559] on div at bounding box center [927, 583] width 56 height 56
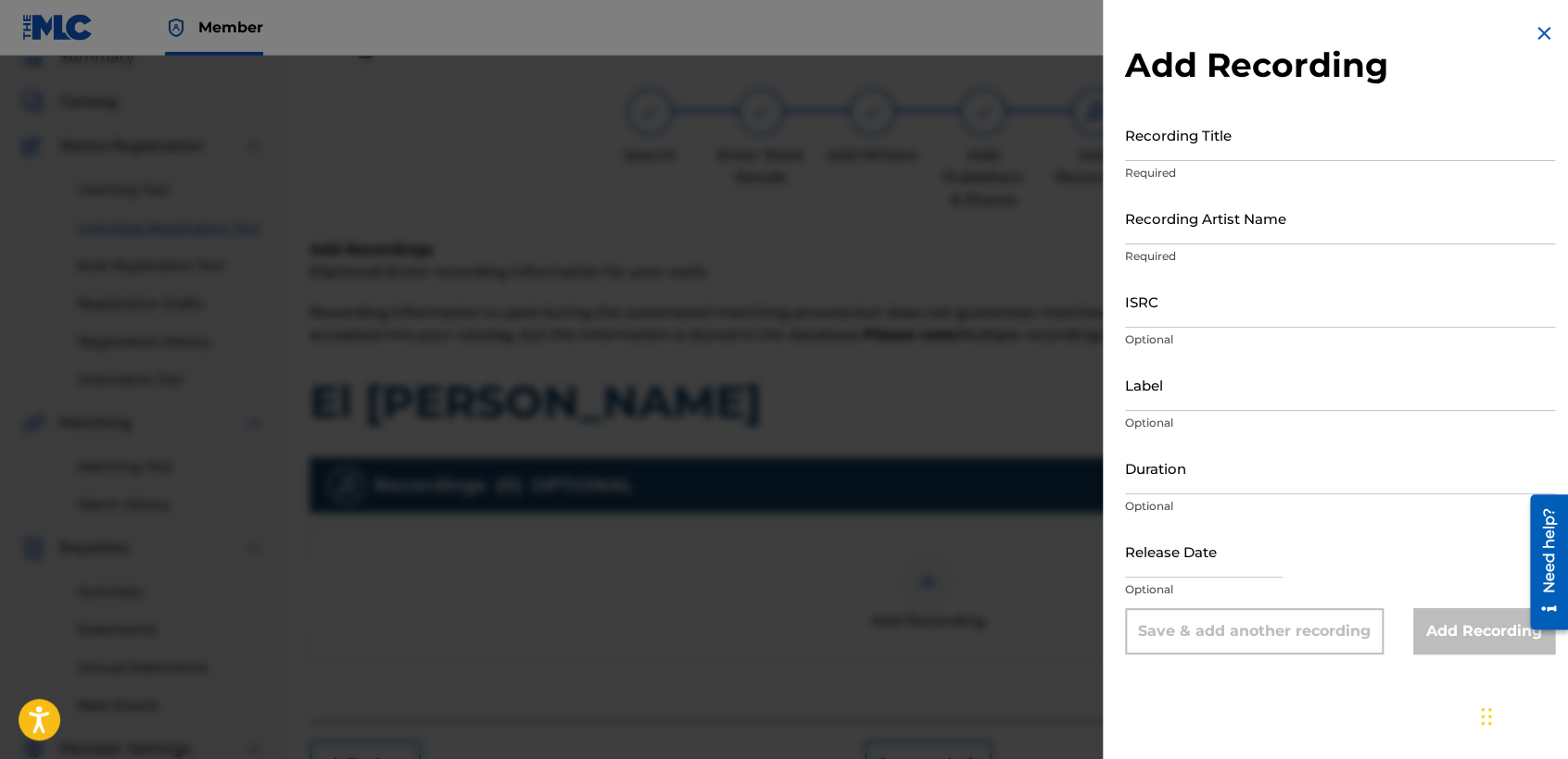
click at [1179, 142] on input "Recording Title" at bounding box center [1339, 134] width 430 height 53
type input "El [PERSON_NAME]"
click at [1160, 204] on input "Recording Artist Name" at bounding box center [1339, 218] width 430 height 53
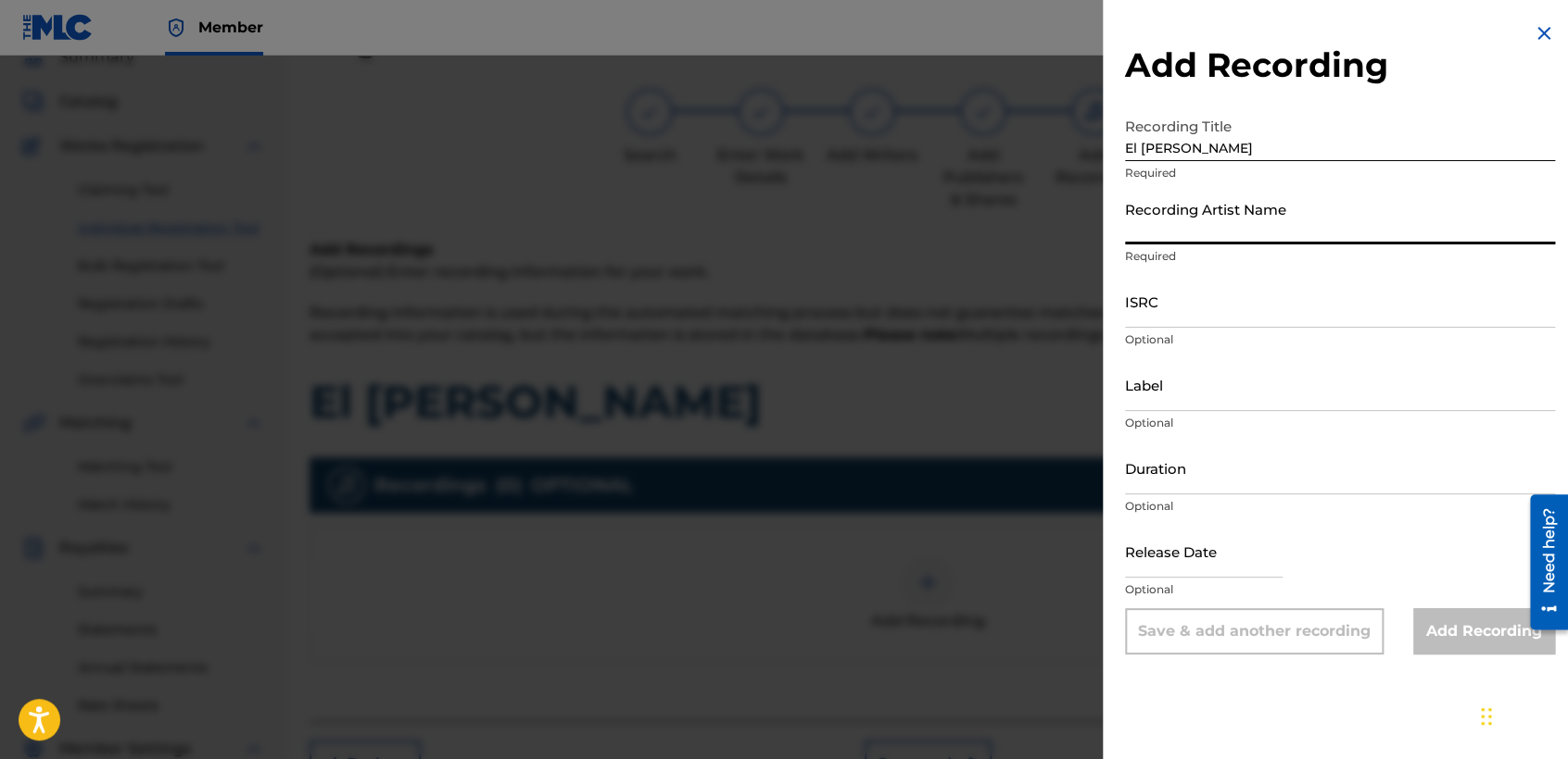
type input "Baby [PERSON_NAME]"
type input "03:55"
type input "[DATE]"
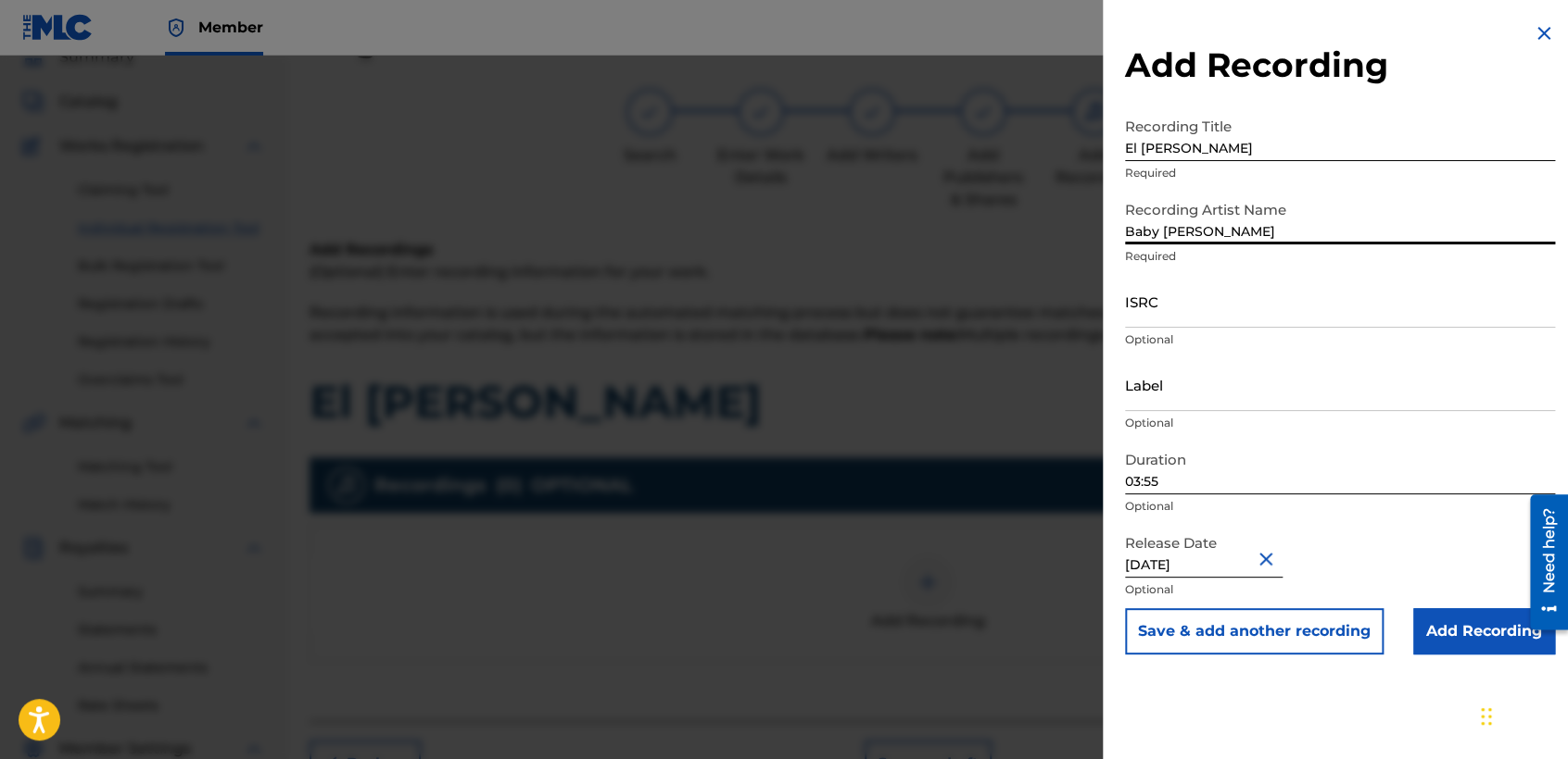
click at [1215, 479] on input "03:55" at bounding box center [1339, 468] width 430 height 53
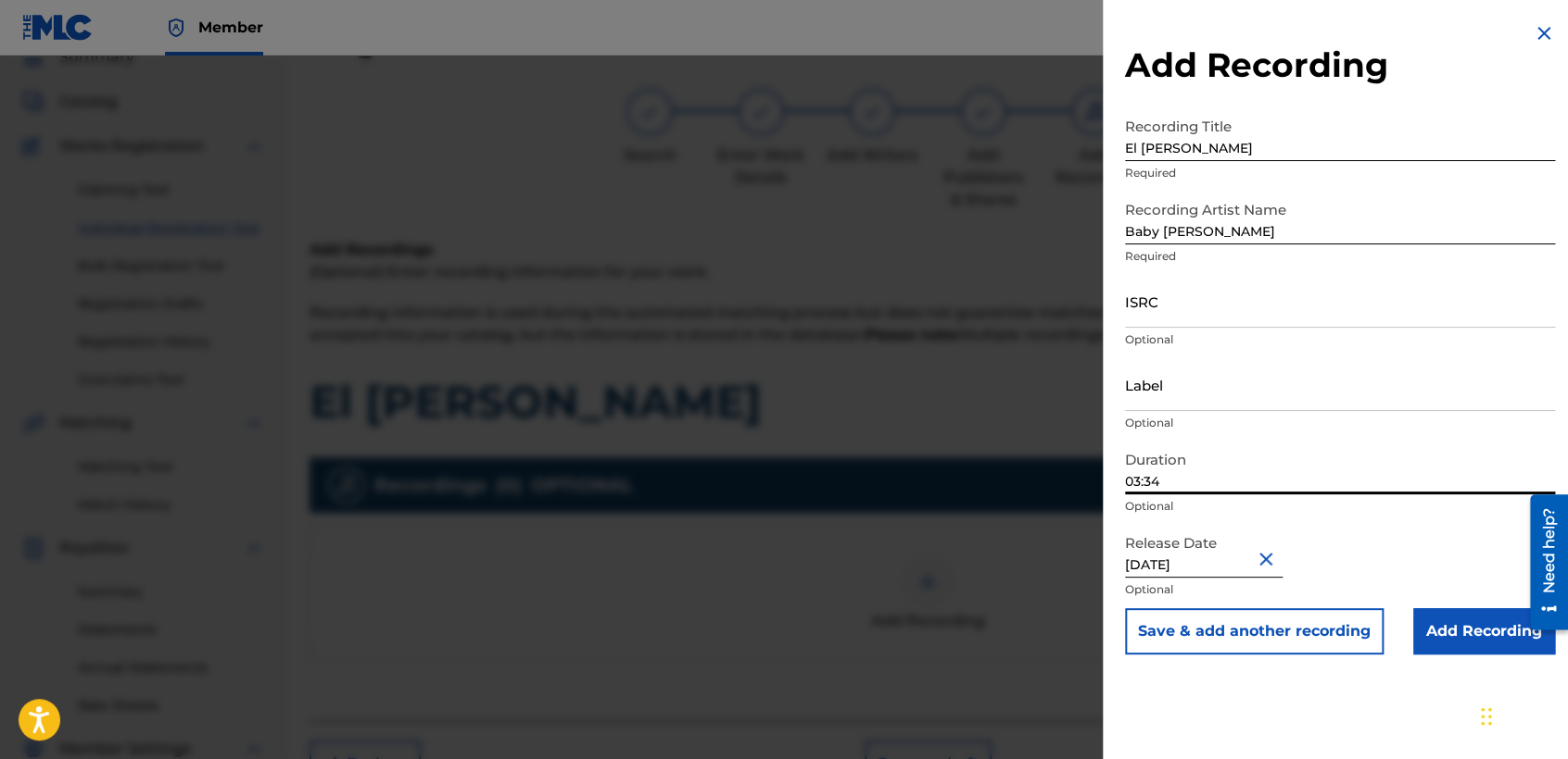
type input "03:34"
click at [1274, 309] on input "ISRC" at bounding box center [1339, 301] width 430 height 53
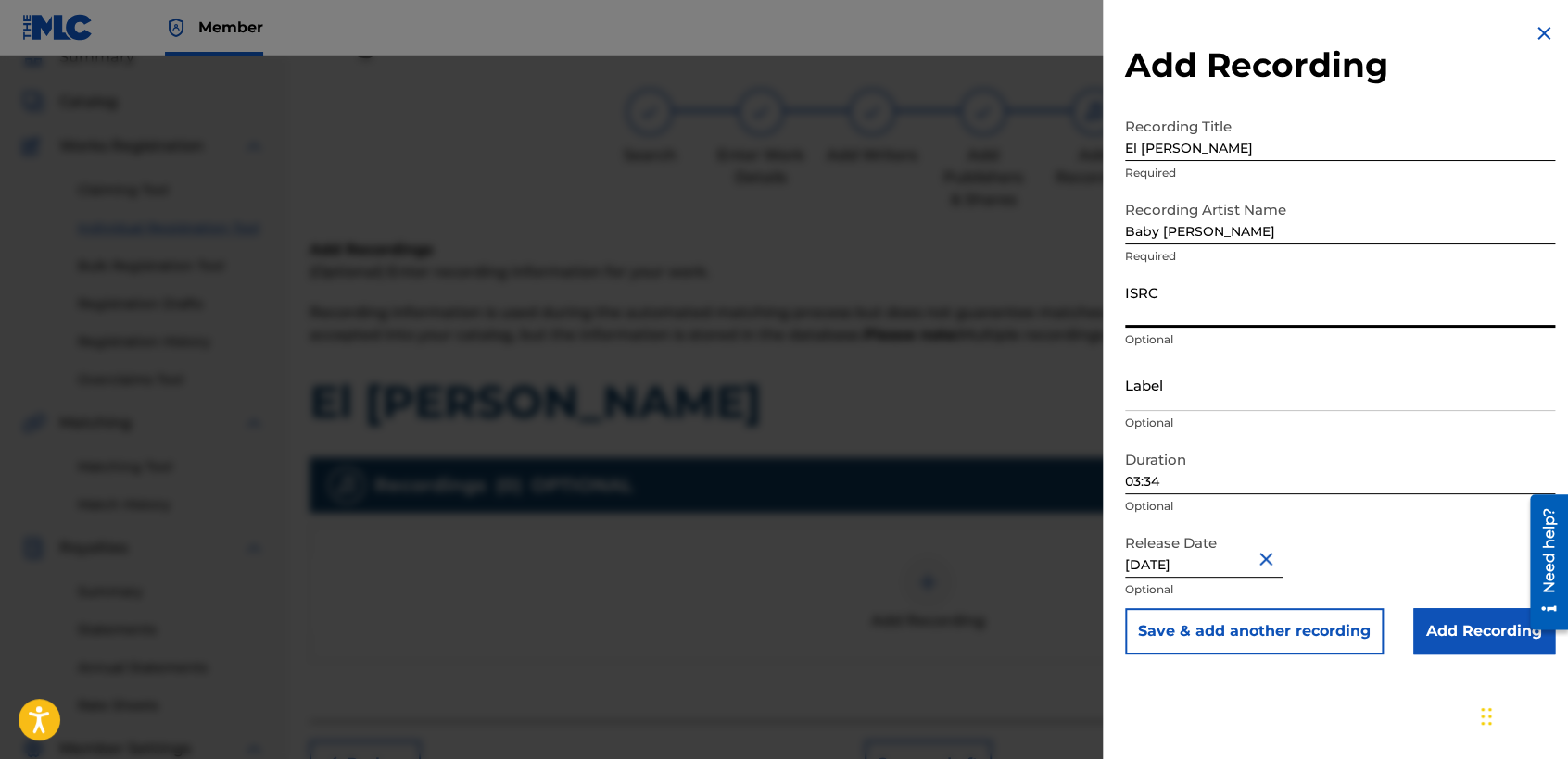
paste input "USDY42195122"
type input "USDY42195122"
click at [1455, 635] on input "Add Recording" at bounding box center [1484, 632] width 142 height 47
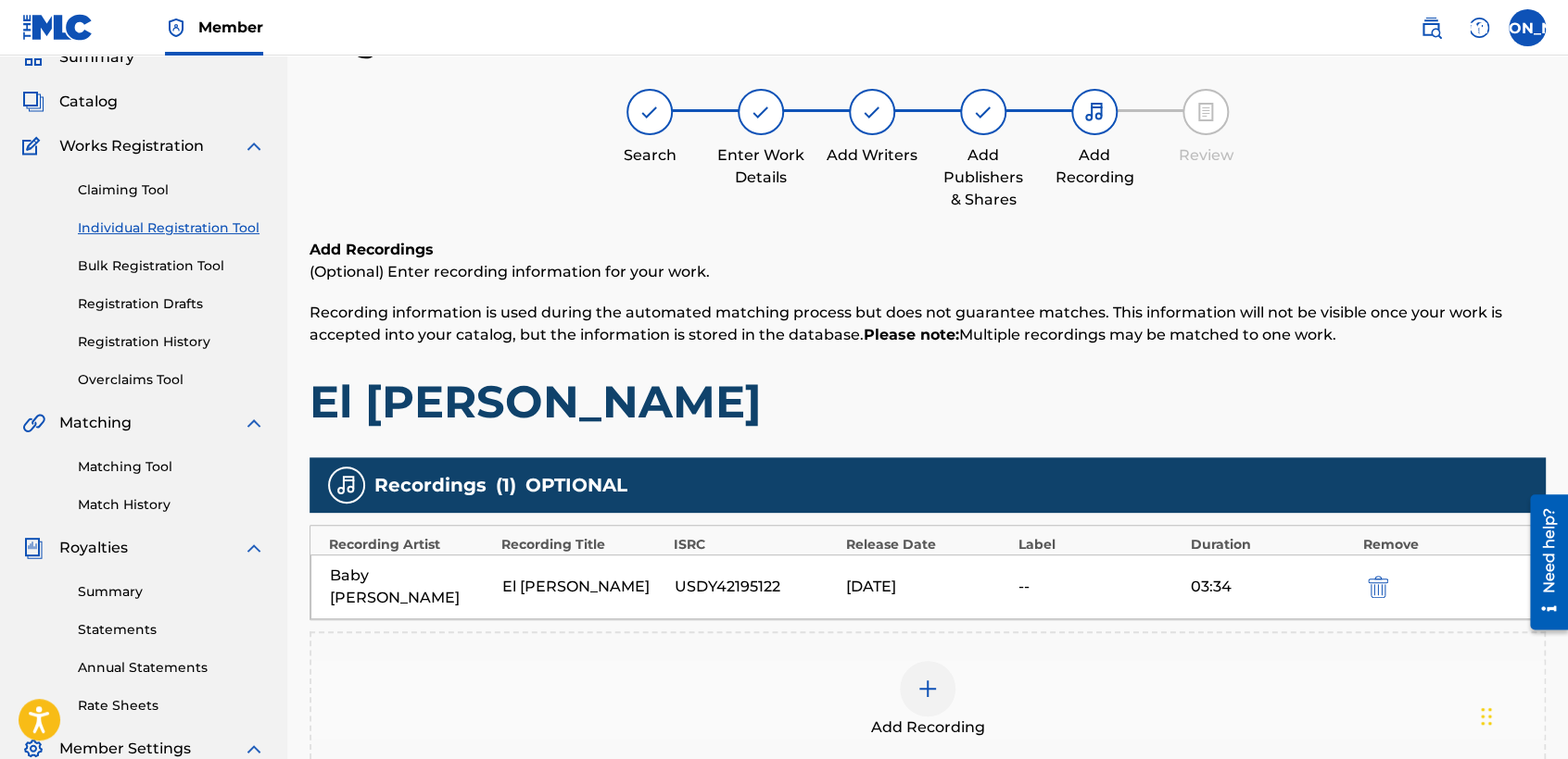
click at [1070, 416] on h1 "El [PERSON_NAME]" at bounding box center [927, 402] width 1236 height 56
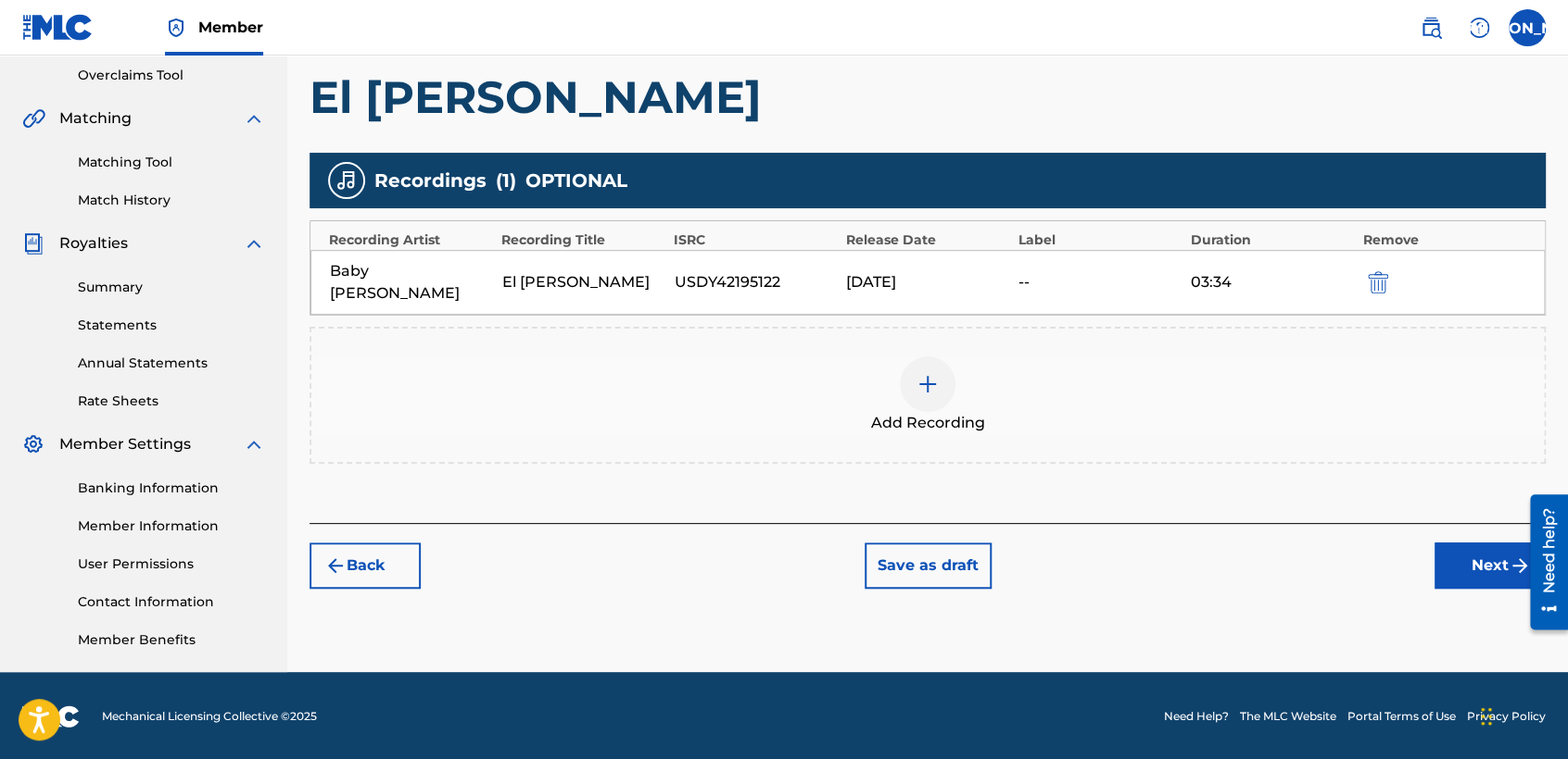
scroll to position [388, 0]
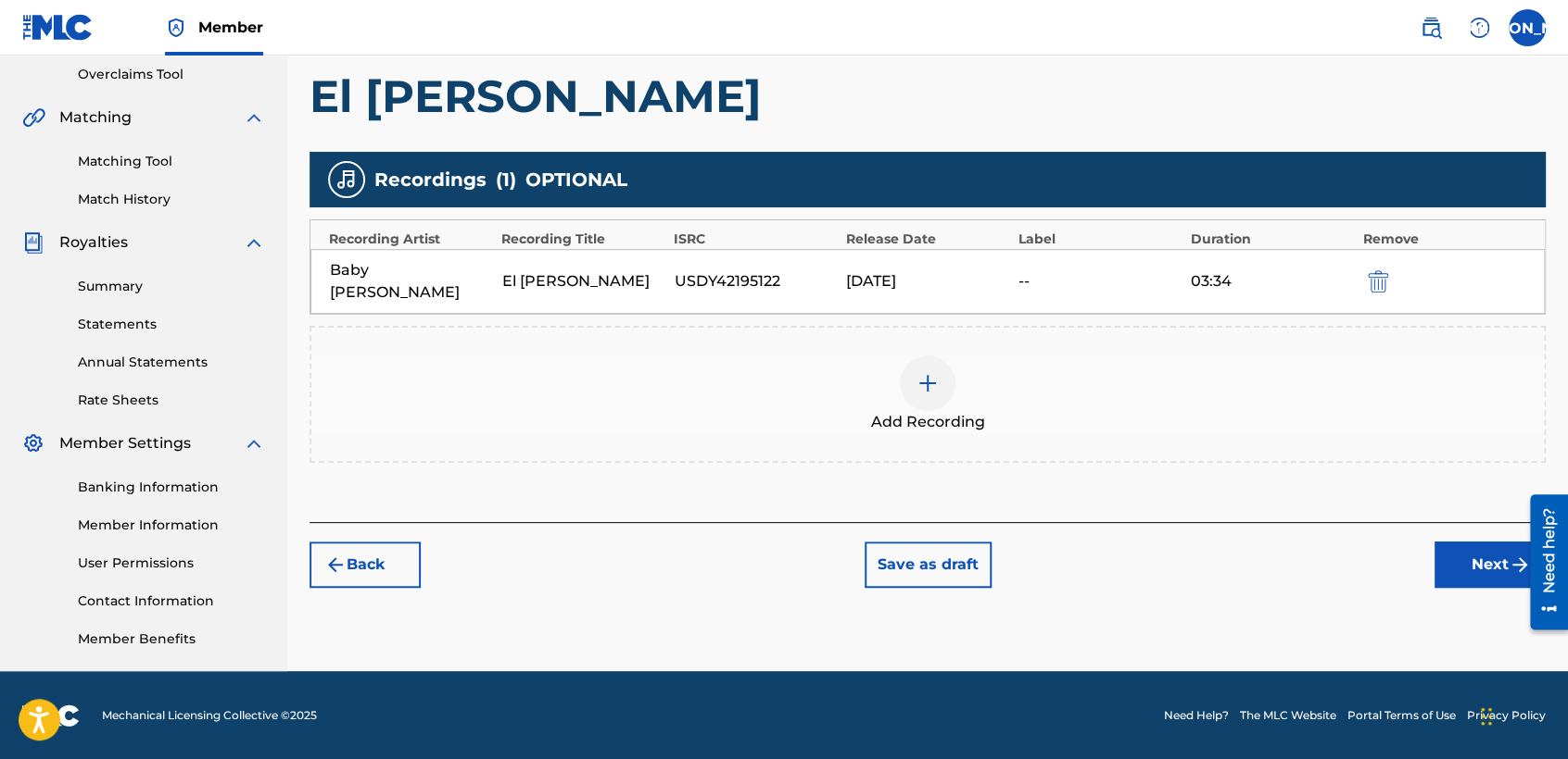
click at [1428, 522] on div "Back Save as draft Next" at bounding box center [927, 555] width 1236 height 66
click at [1460, 545] on button "Next" at bounding box center [1490, 565] width 111 height 47
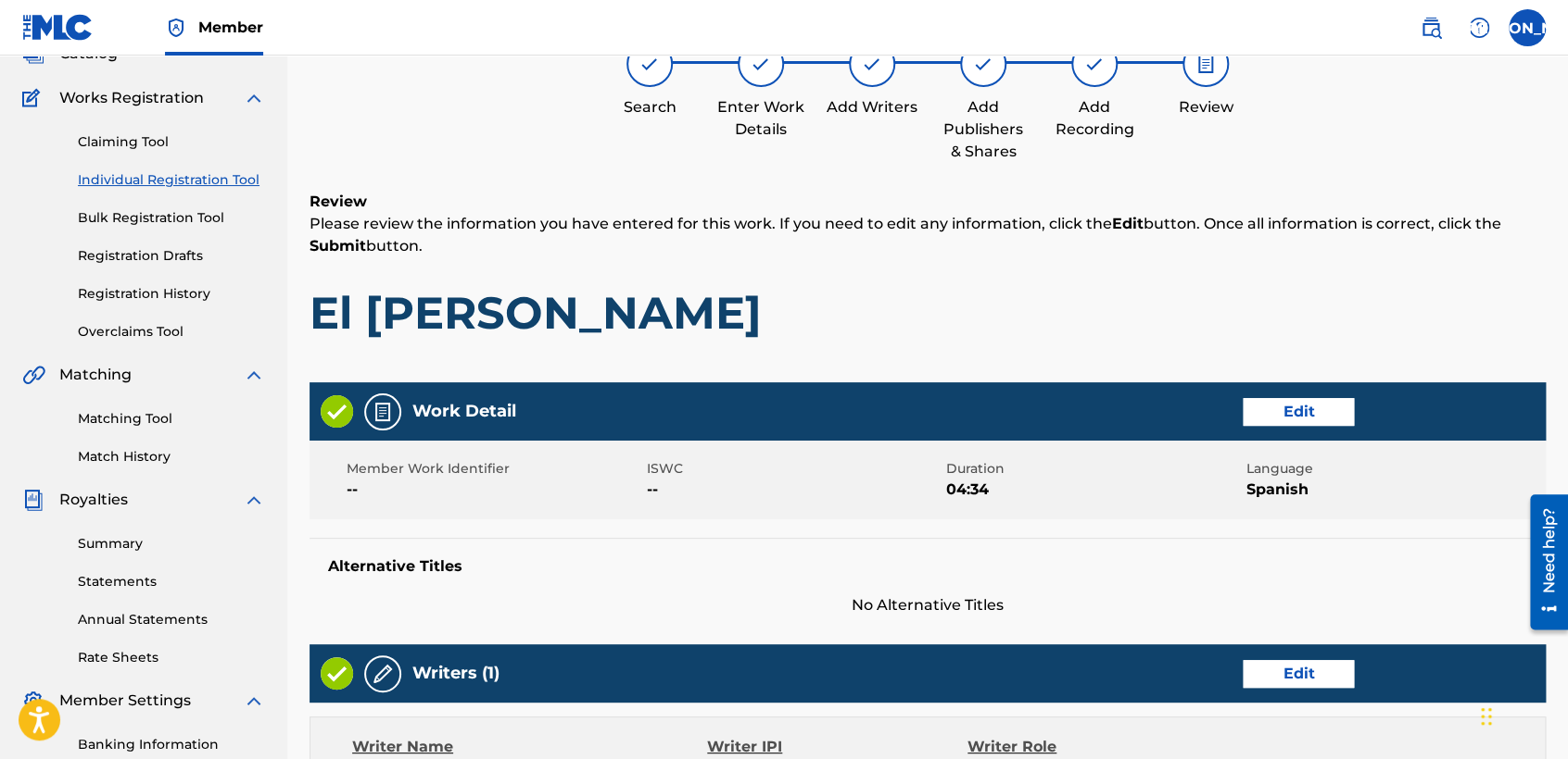
scroll to position [82, 0]
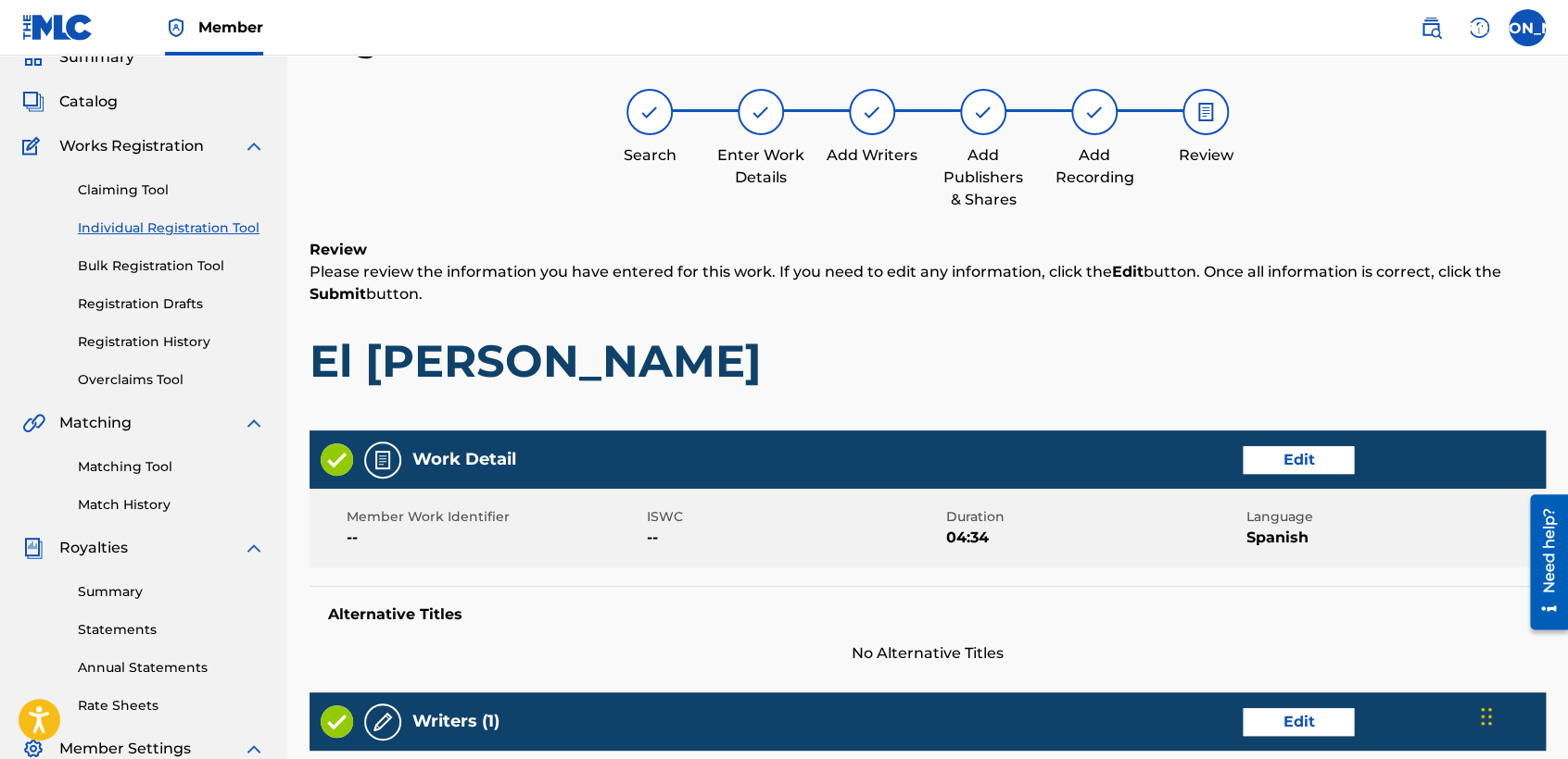
click at [946, 329] on div "Review Please review the information you have entered for this work. If you nee…" at bounding box center [927, 327] width 1236 height 178
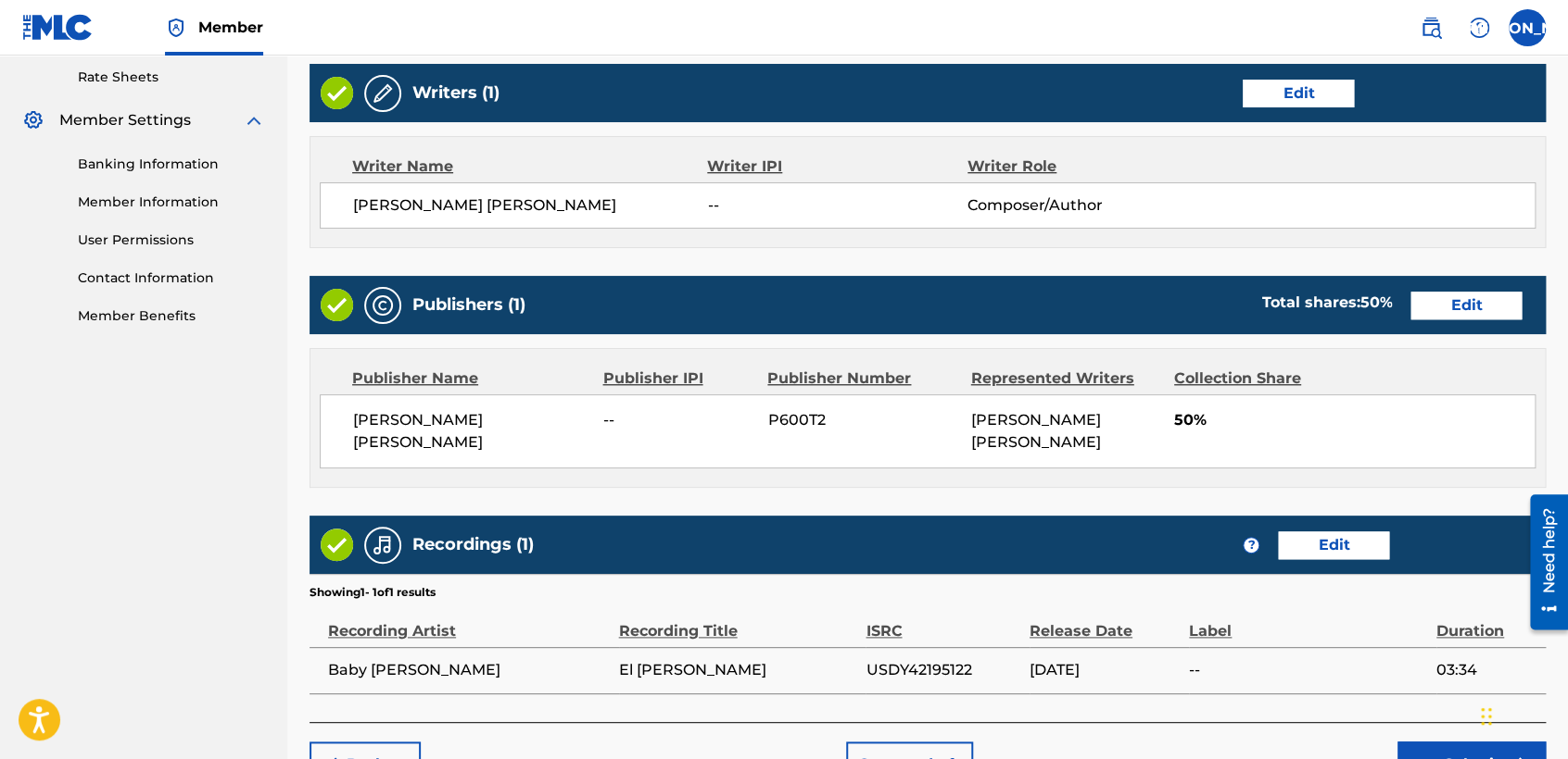
scroll to position [823, 0]
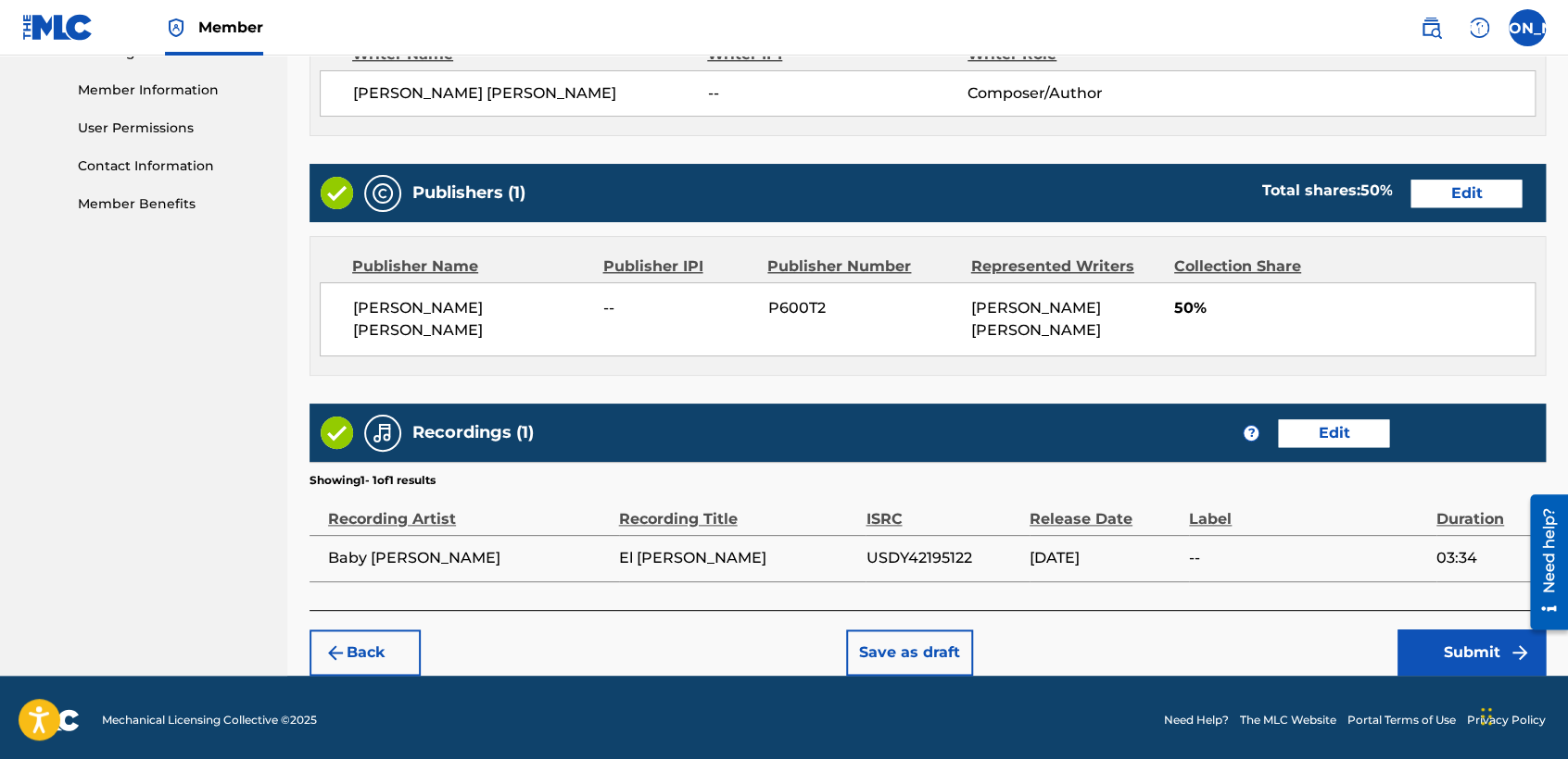
click at [1417, 654] on button "Submit" at bounding box center [1471, 653] width 148 height 47
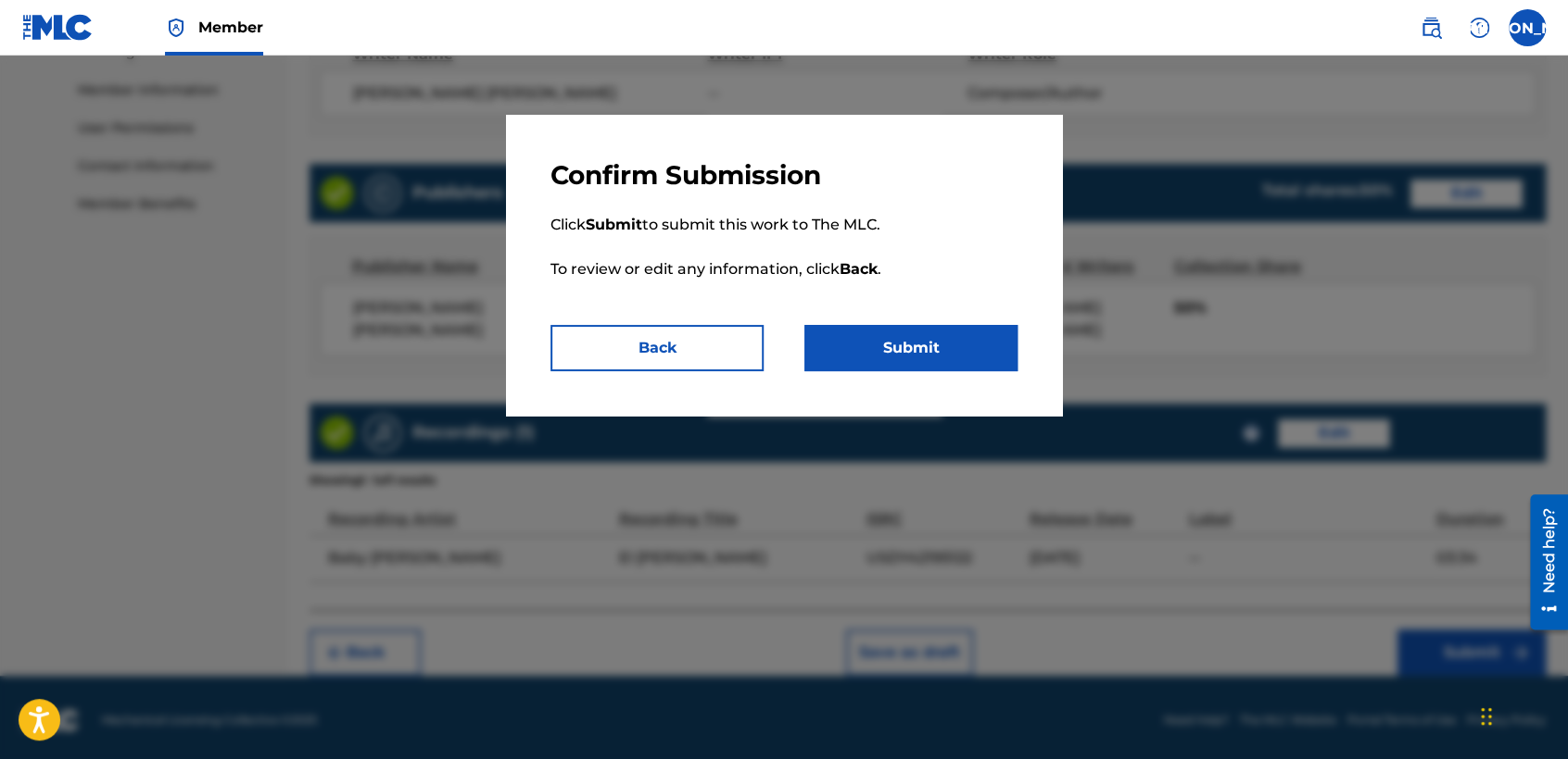
click at [906, 338] on button "Submit" at bounding box center [910, 349] width 213 height 47
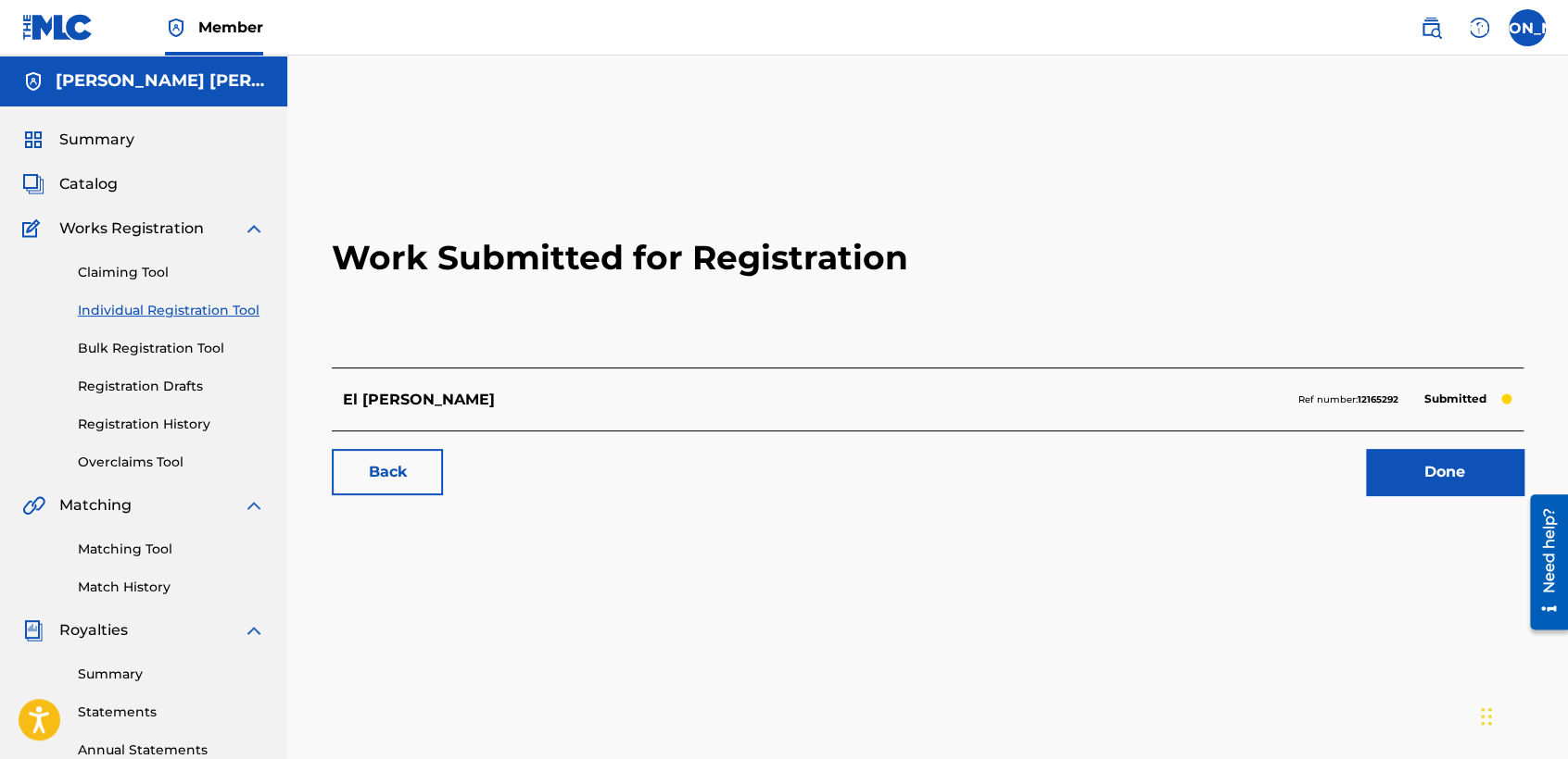
click at [182, 309] on link "Individual Registration Tool" at bounding box center [171, 310] width 187 height 20
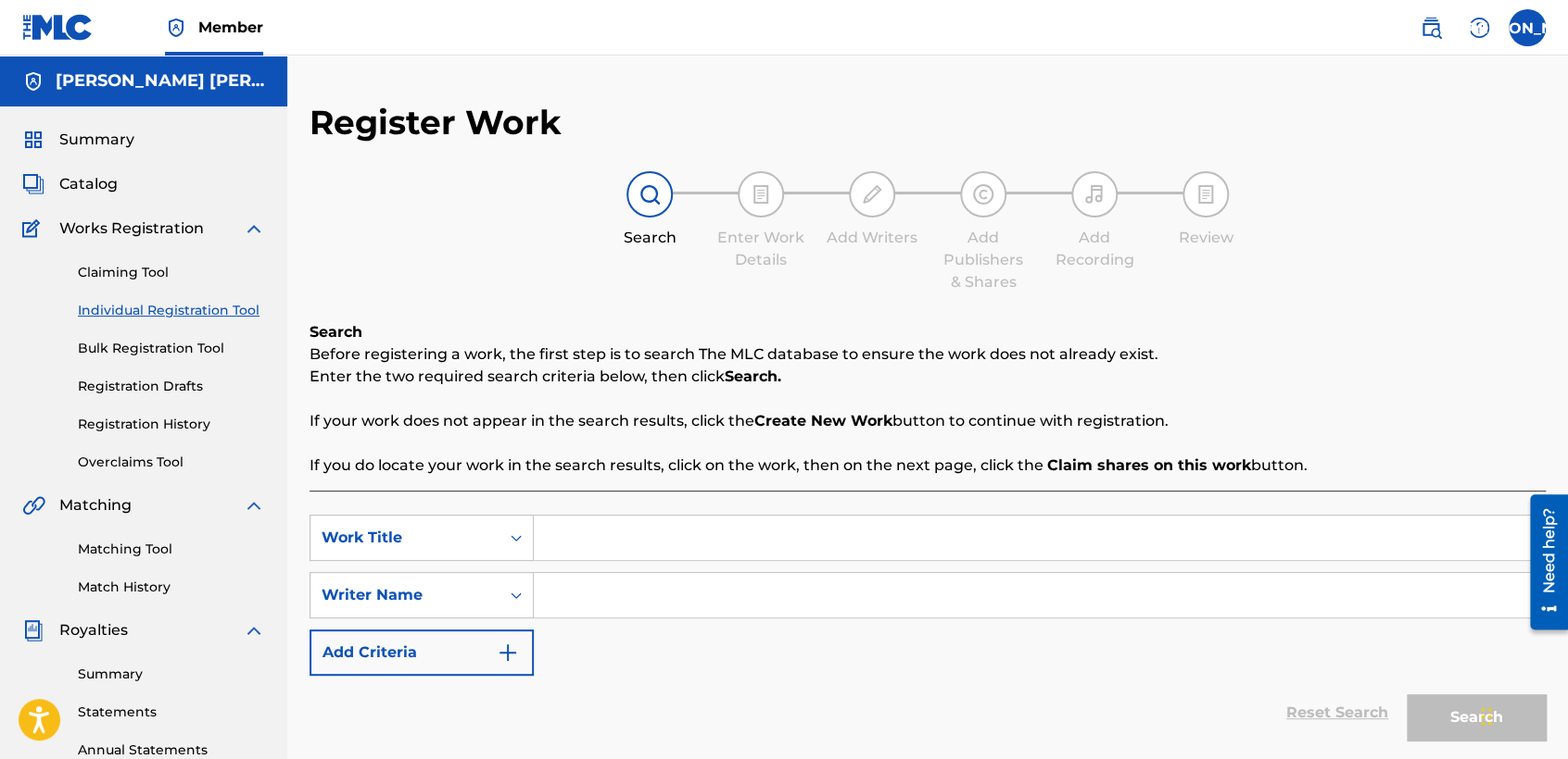
click at [566, 545] on input "Search Form" at bounding box center [1039, 538] width 1011 height 45
paste input "El Jae V5"
type input "El Jae V5"
click at [654, 585] on input "Search Form" at bounding box center [1039, 596] width 1011 height 45
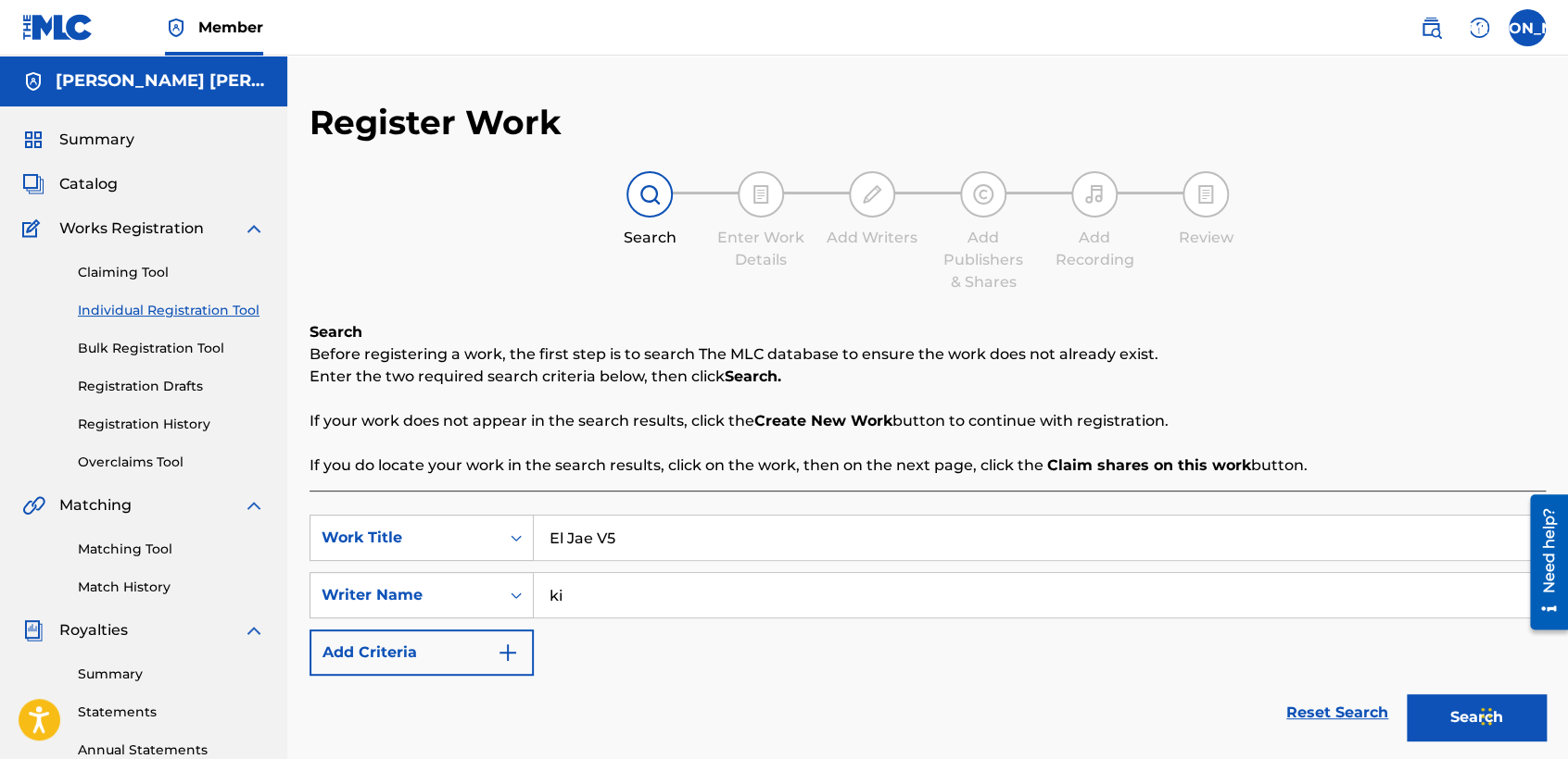
type input "ki"
click at [1421, 714] on button "Search" at bounding box center [1476, 718] width 139 height 47
click at [1380, 344] on p "Before registering a work, the first step is to search The MLC database to ensu…" at bounding box center [927, 355] width 1236 height 22
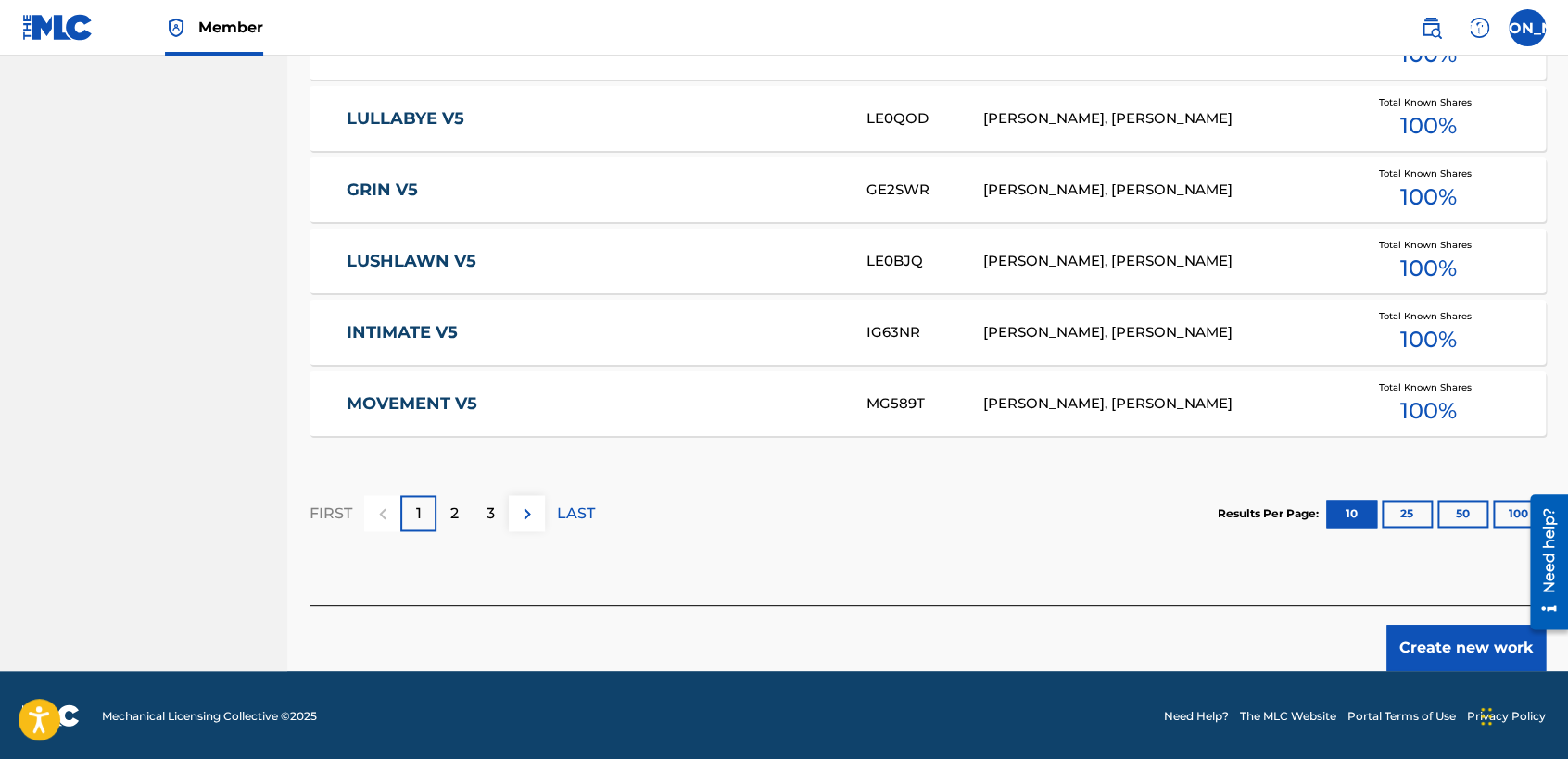
click at [1462, 645] on button "Create new work" at bounding box center [1465, 648] width 160 height 47
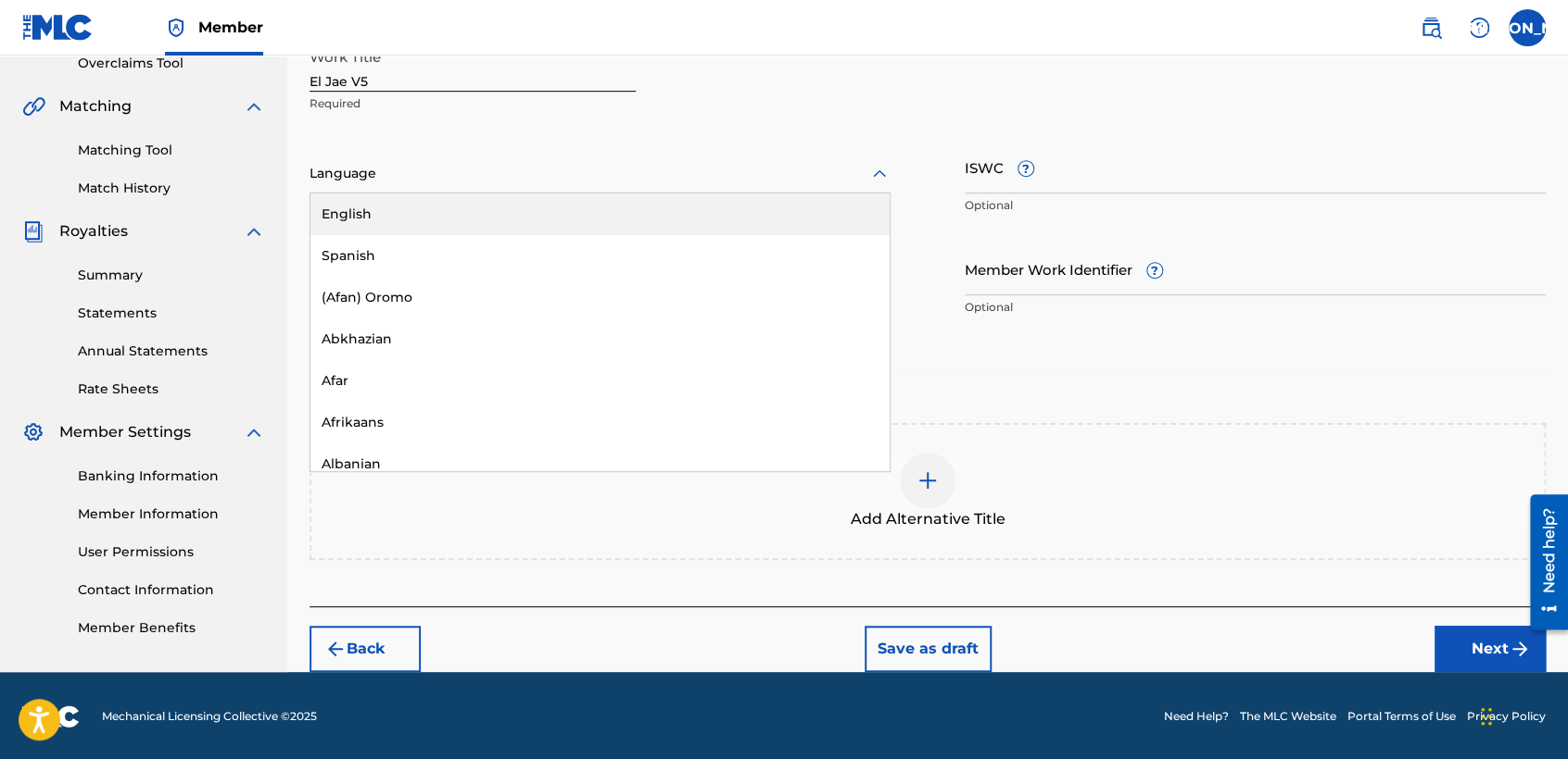
click at [773, 188] on div "Language" at bounding box center [600, 174] width 581 height 39
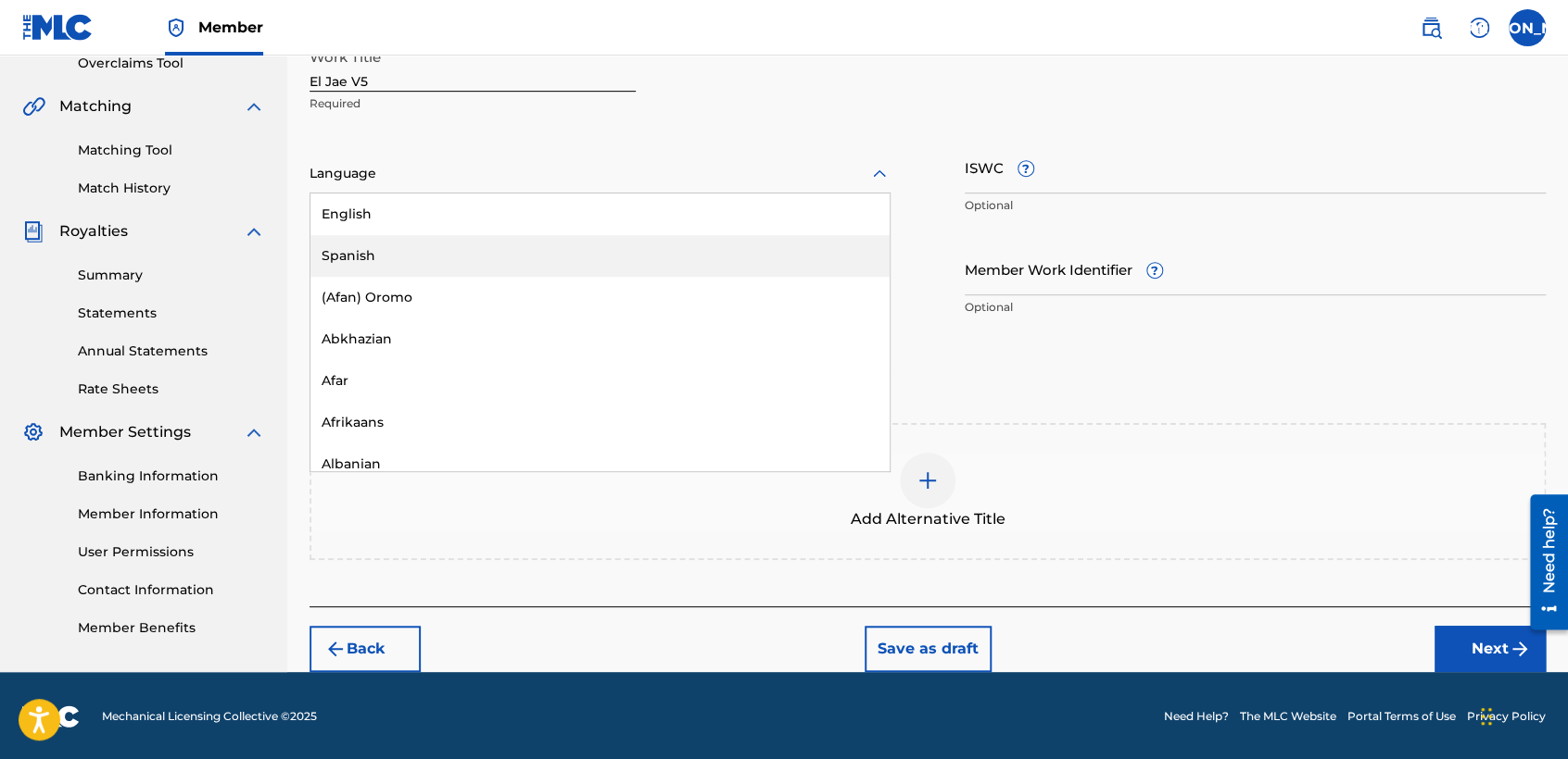
click at [617, 252] on div "Spanish" at bounding box center [600, 255] width 579 height 42
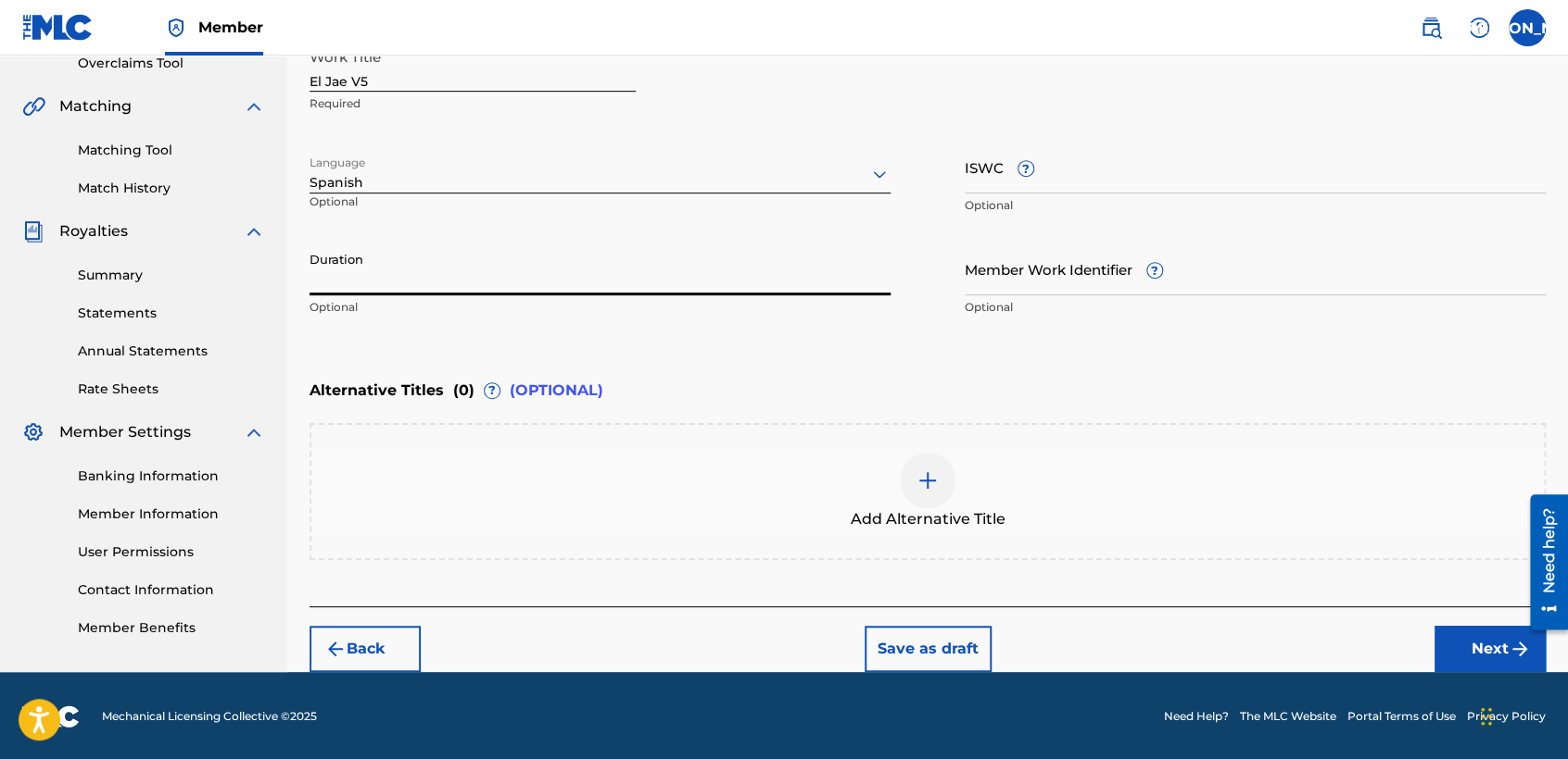
click at [508, 260] on input "Duration" at bounding box center [600, 269] width 581 height 53
type input "04:42"
click at [1448, 655] on button "Next" at bounding box center [1490, 649] width 111 height 47
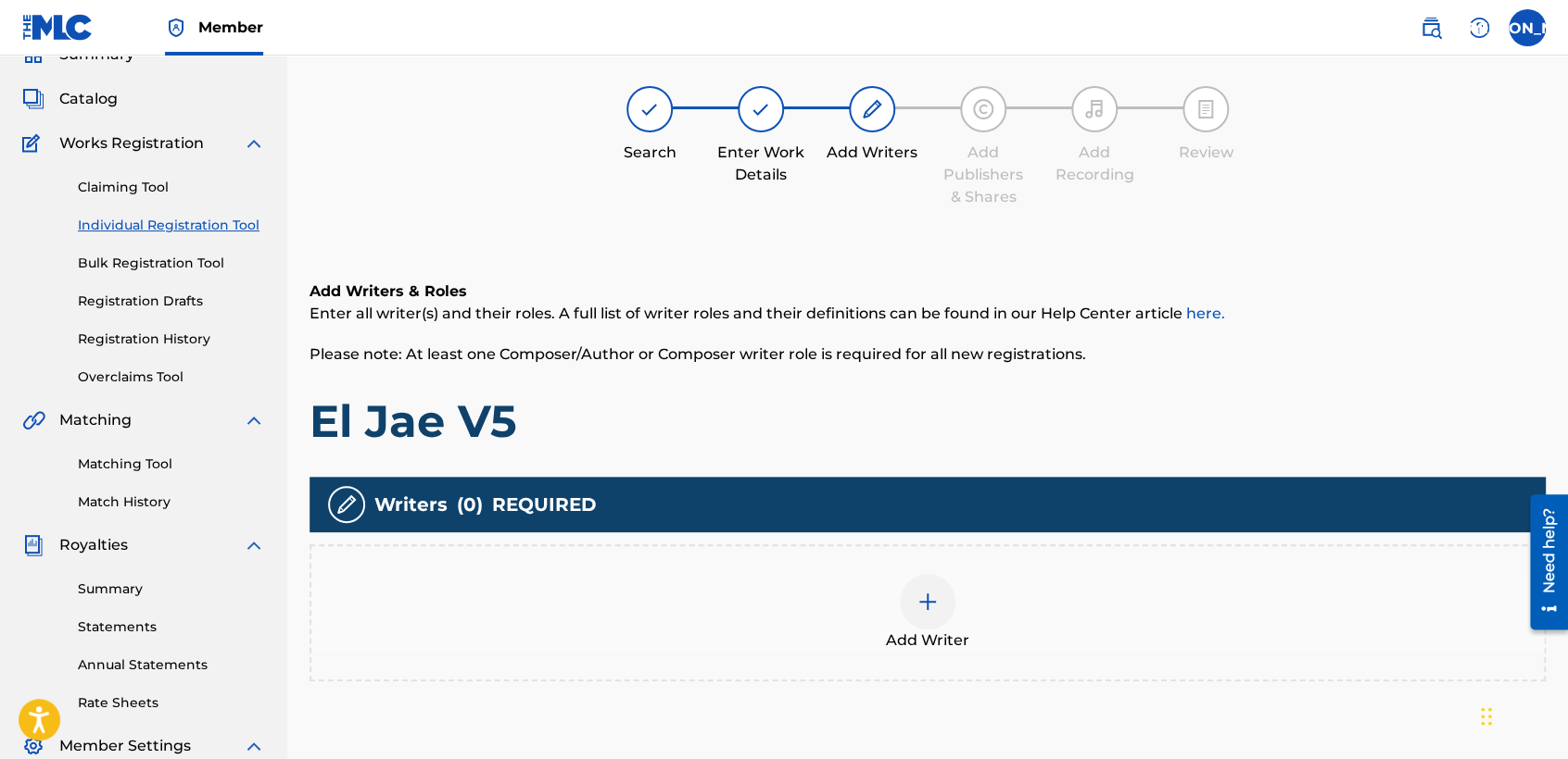
scroll to position [82, 0]
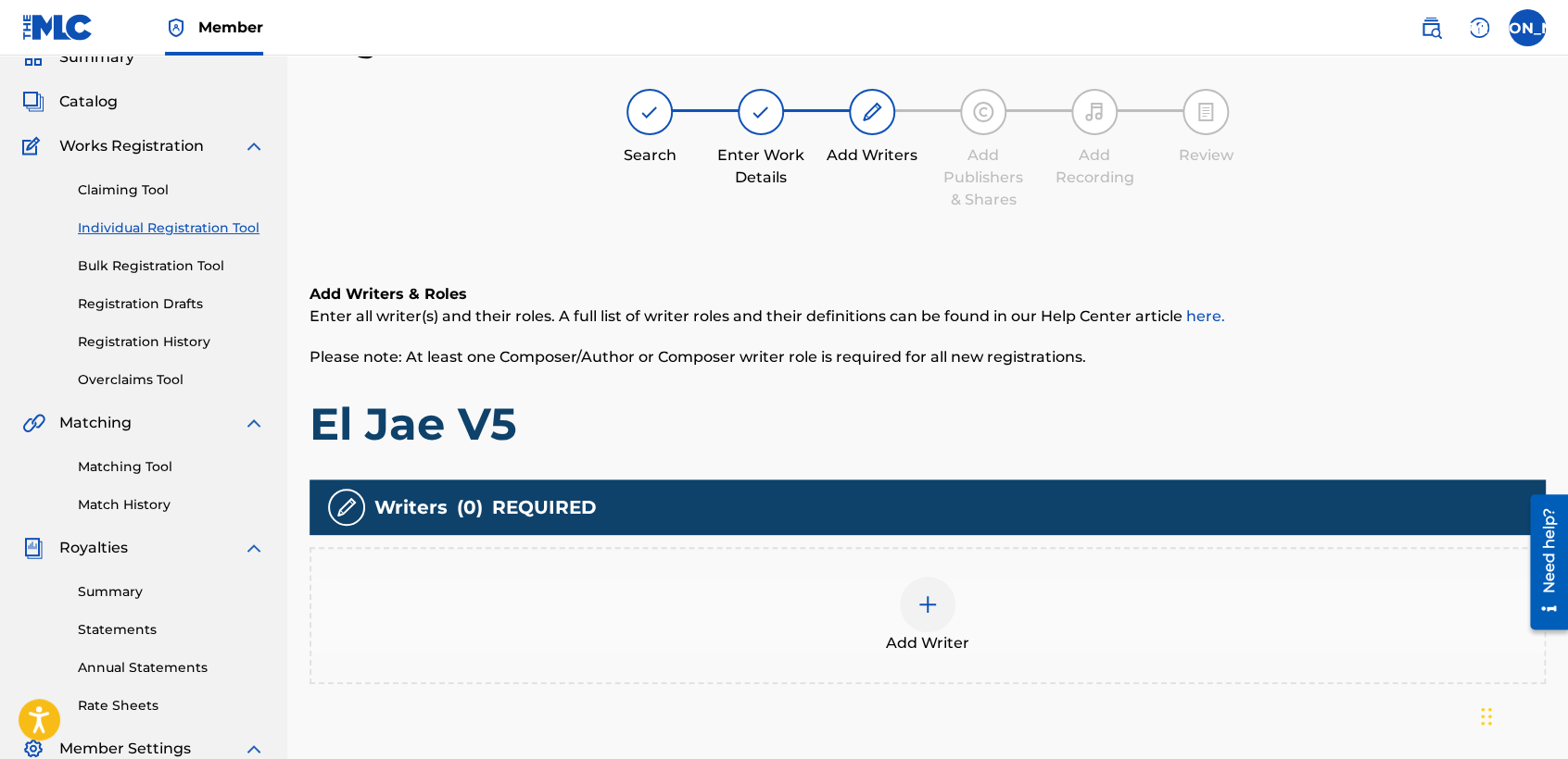
click at [912, 594] on div at bounding box center [927, 605] width 56 height 56
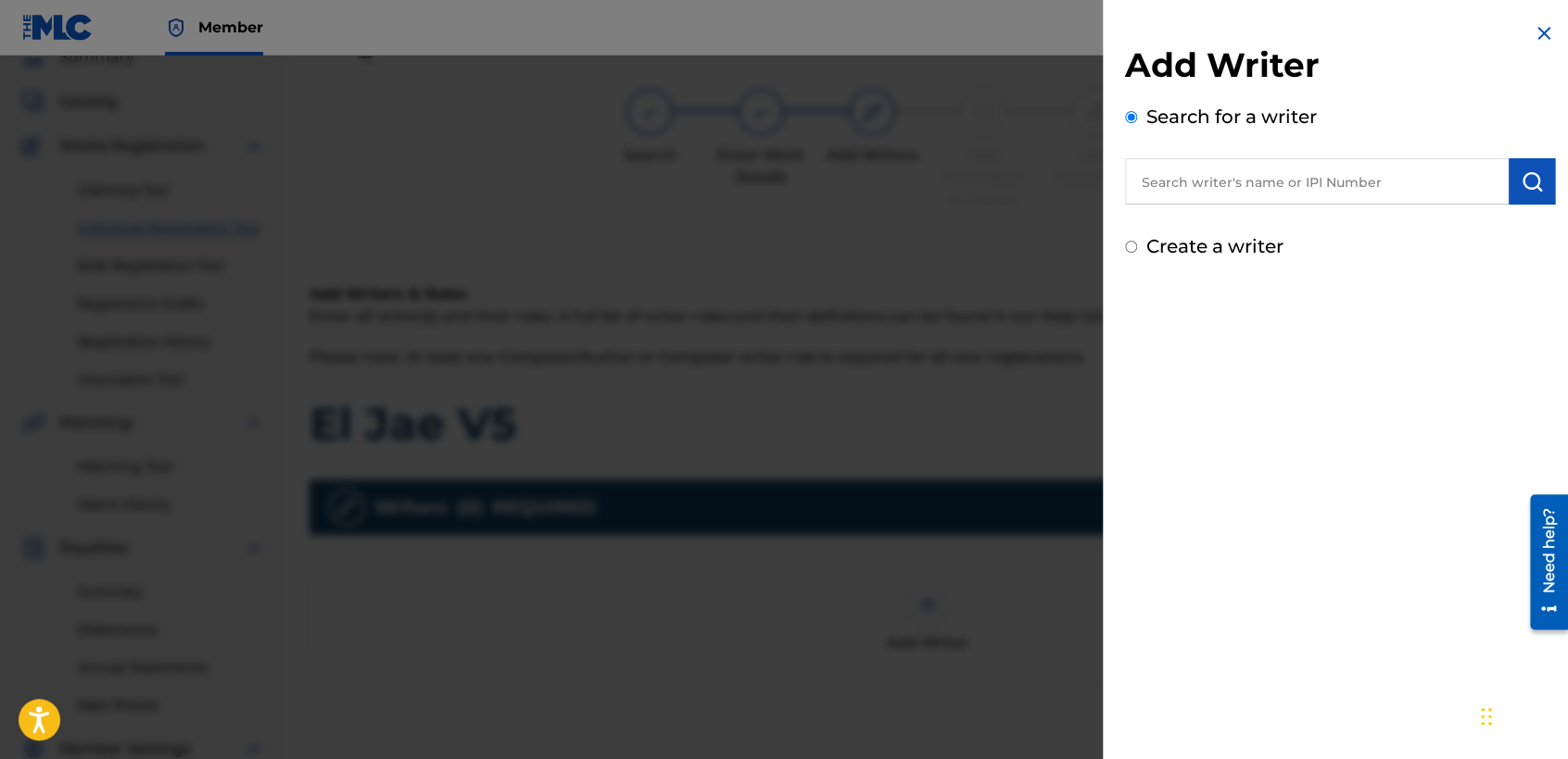
click at [1128, 251] on input "Create a writer" at bounding box center [1131, 246] width 12 height 12
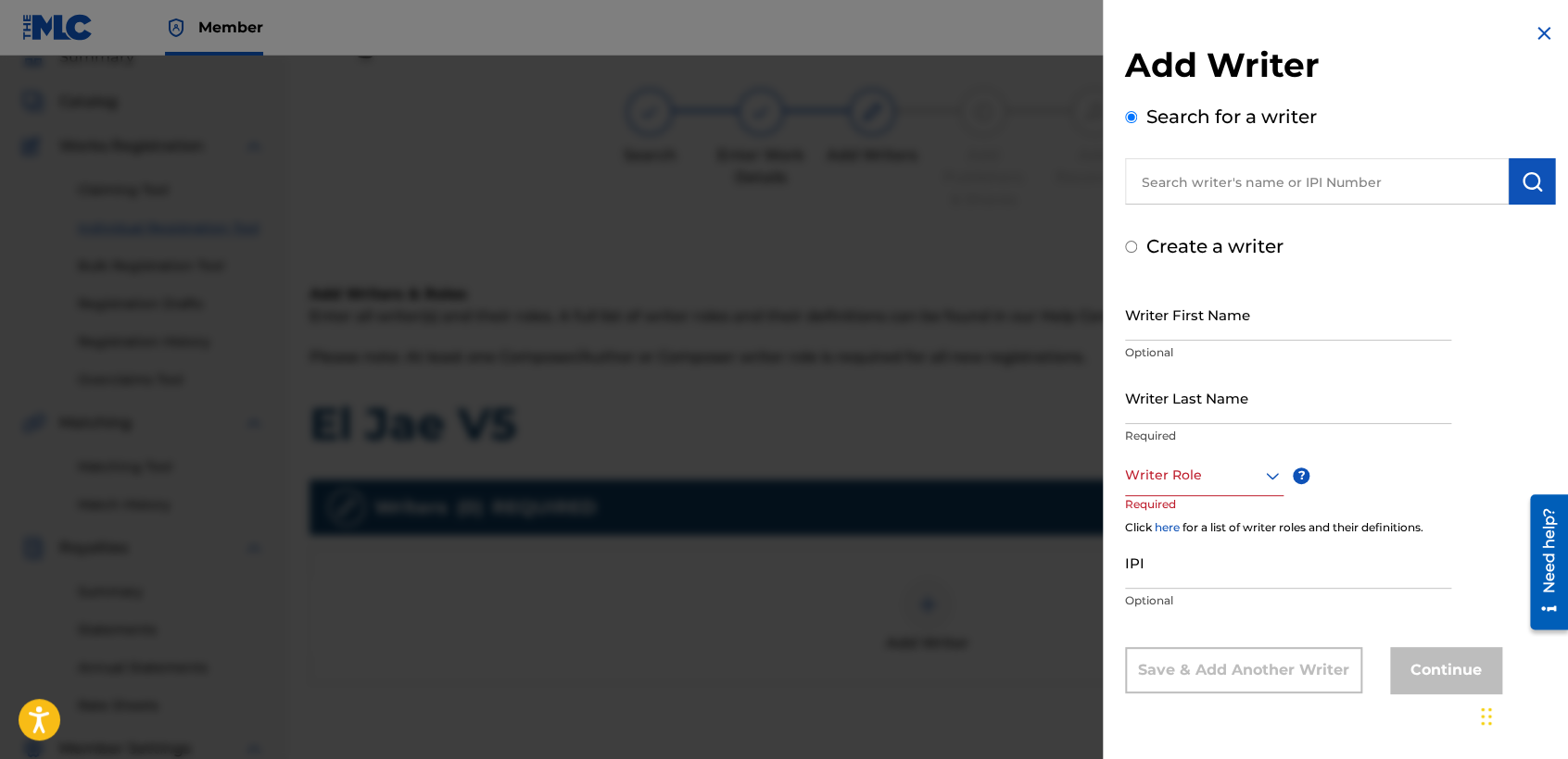
radio input "false"
radio input "true"
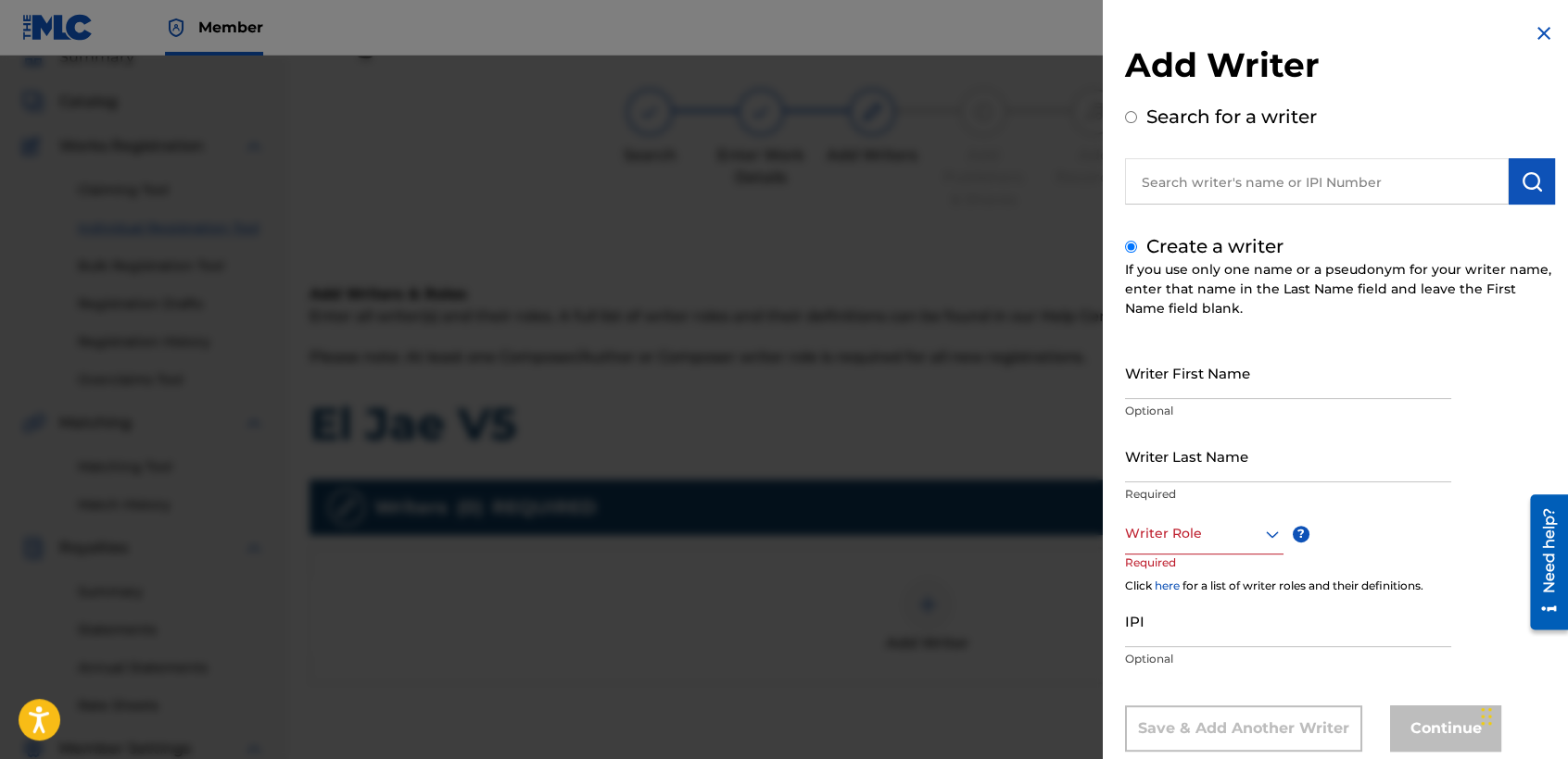
click at [1156, 366] on input "Writer First Name" at bounding box center [1288, 372] width 326 height 53
type input "[PERSON_NAME] [PERSON_NAME]"
click at [1184, 446] on input "Writer Last Name" at bounding box center [1288, 456] width 326 height 53
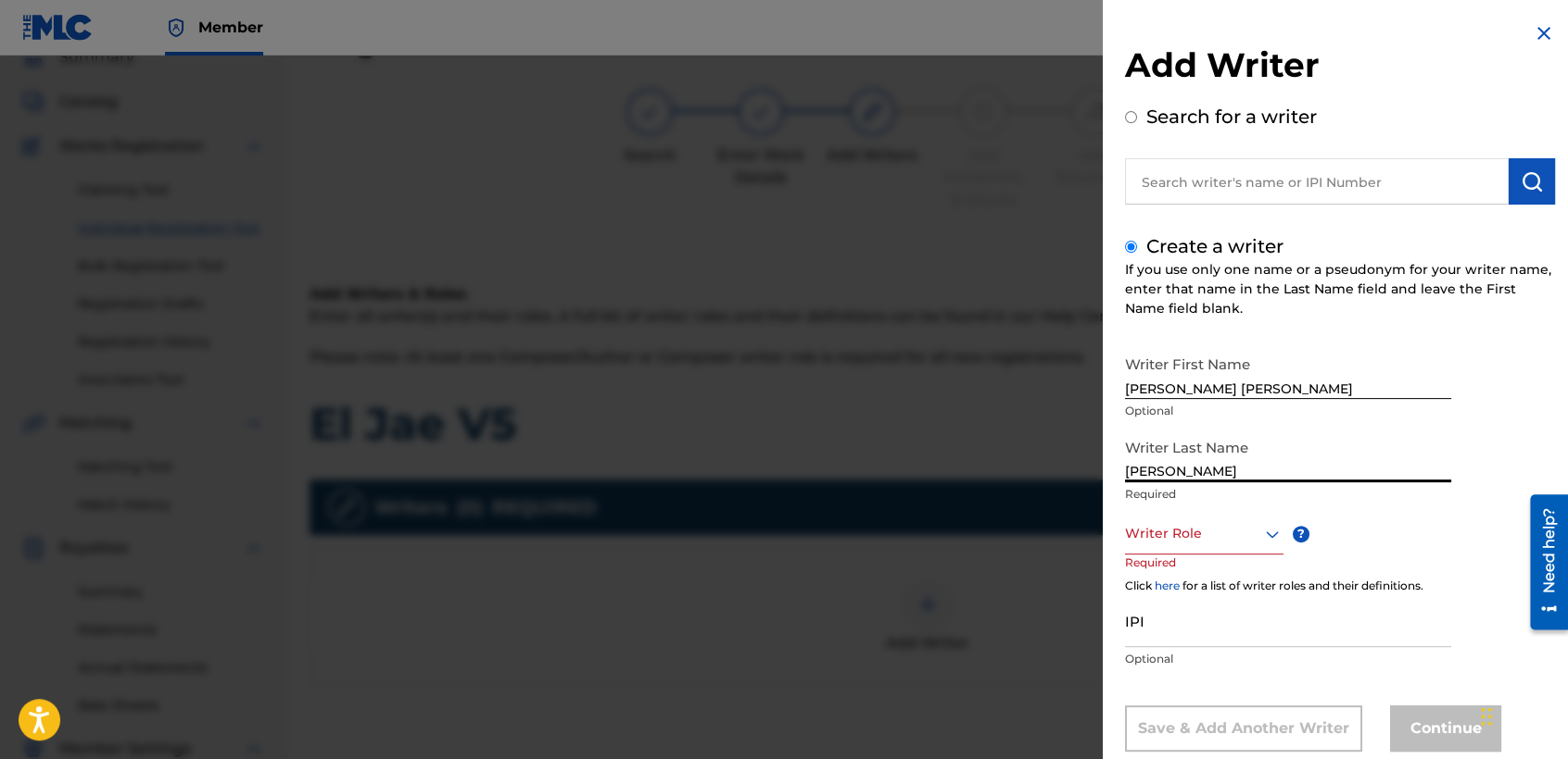
type input "[PERSON_NAME]"
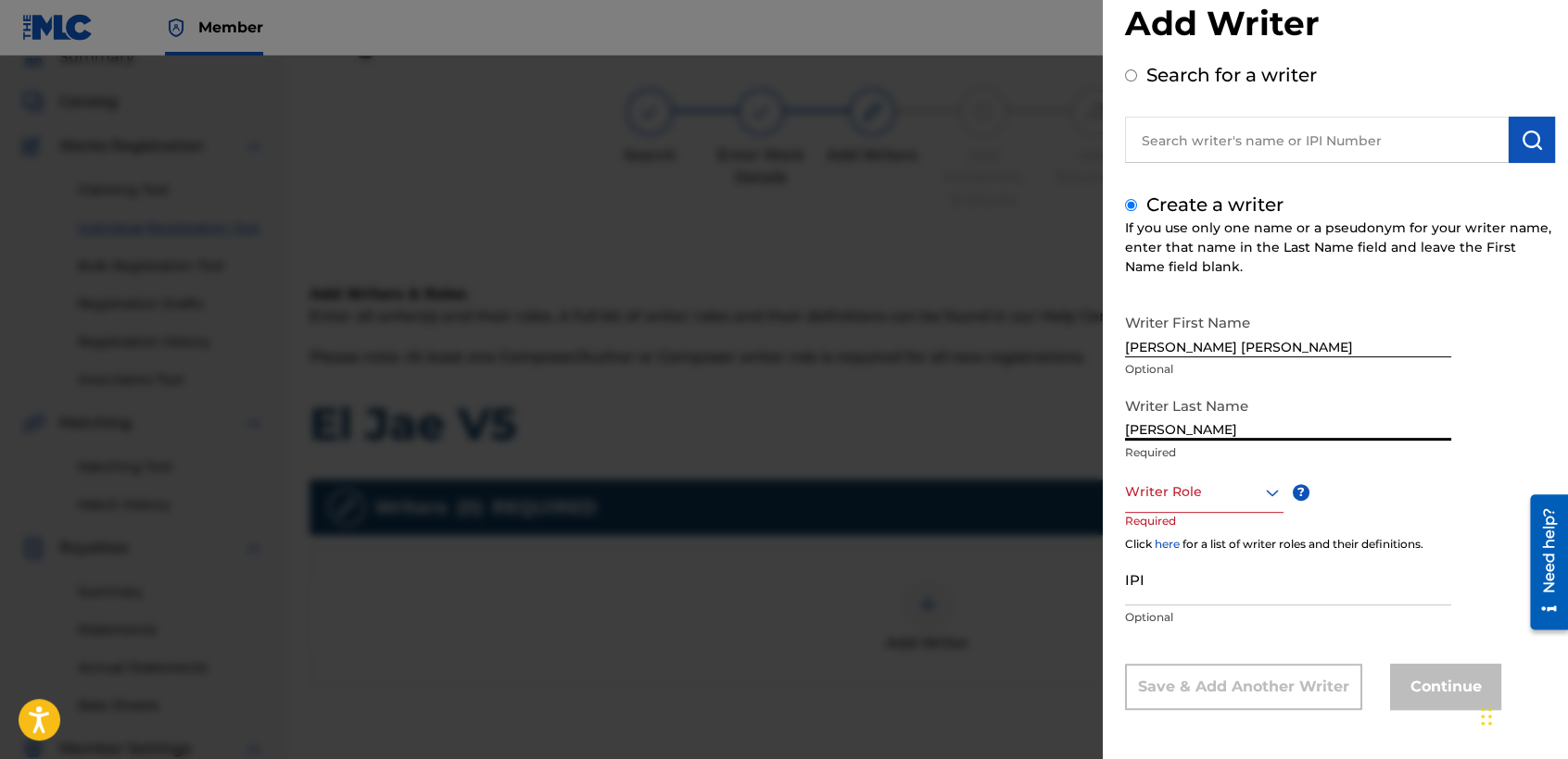
click at [1193, 513] on div "Writer Role" at bounding box center [1204, 492] width 159 height 42
click at [1218, 536] on div "Composer/Author" at bounding box center [1204, 533] width 157 height 42
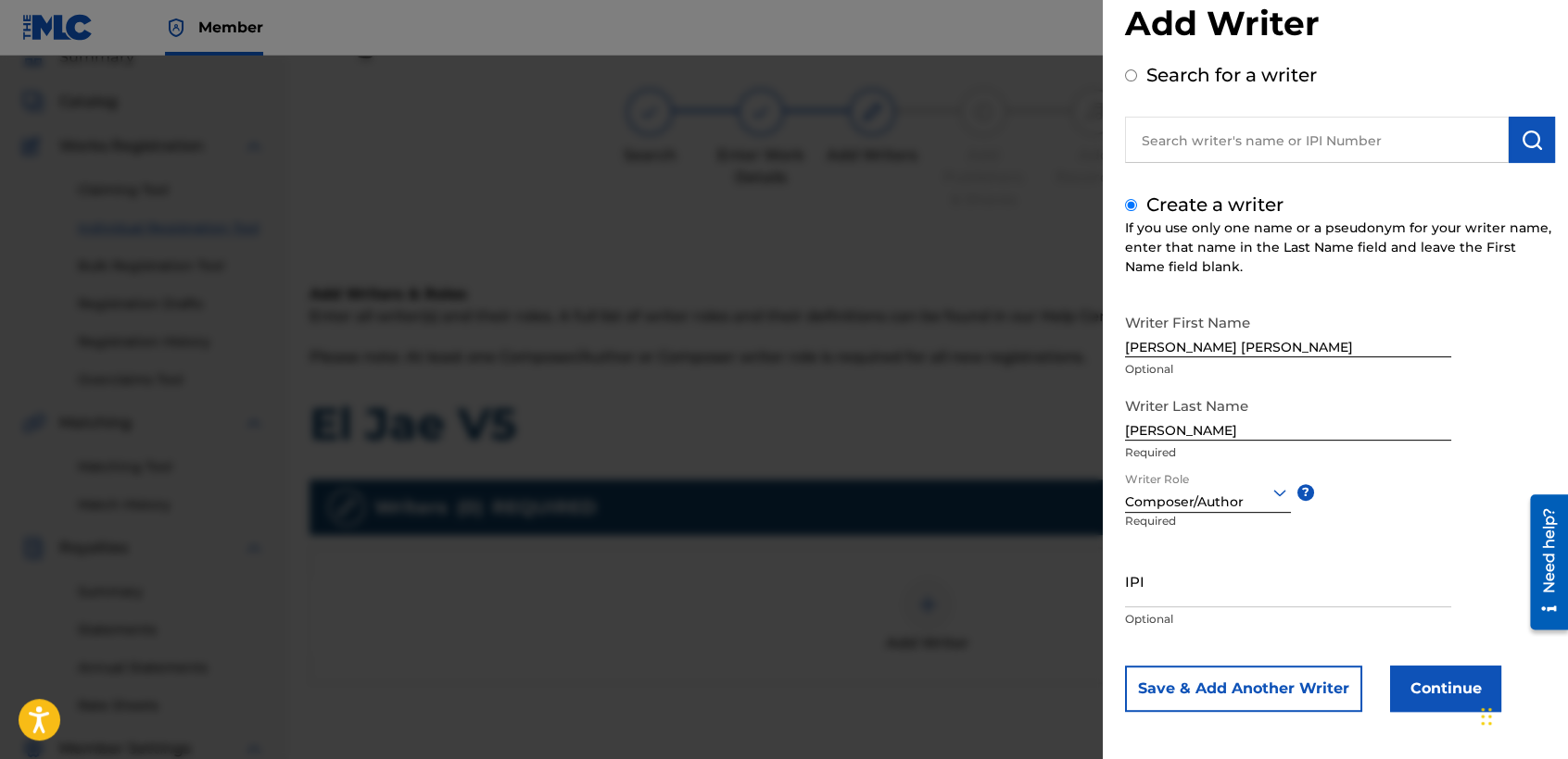
click at [1405, 687] on button "Continue" at bounding box center [1445, 689] width 111 height 47
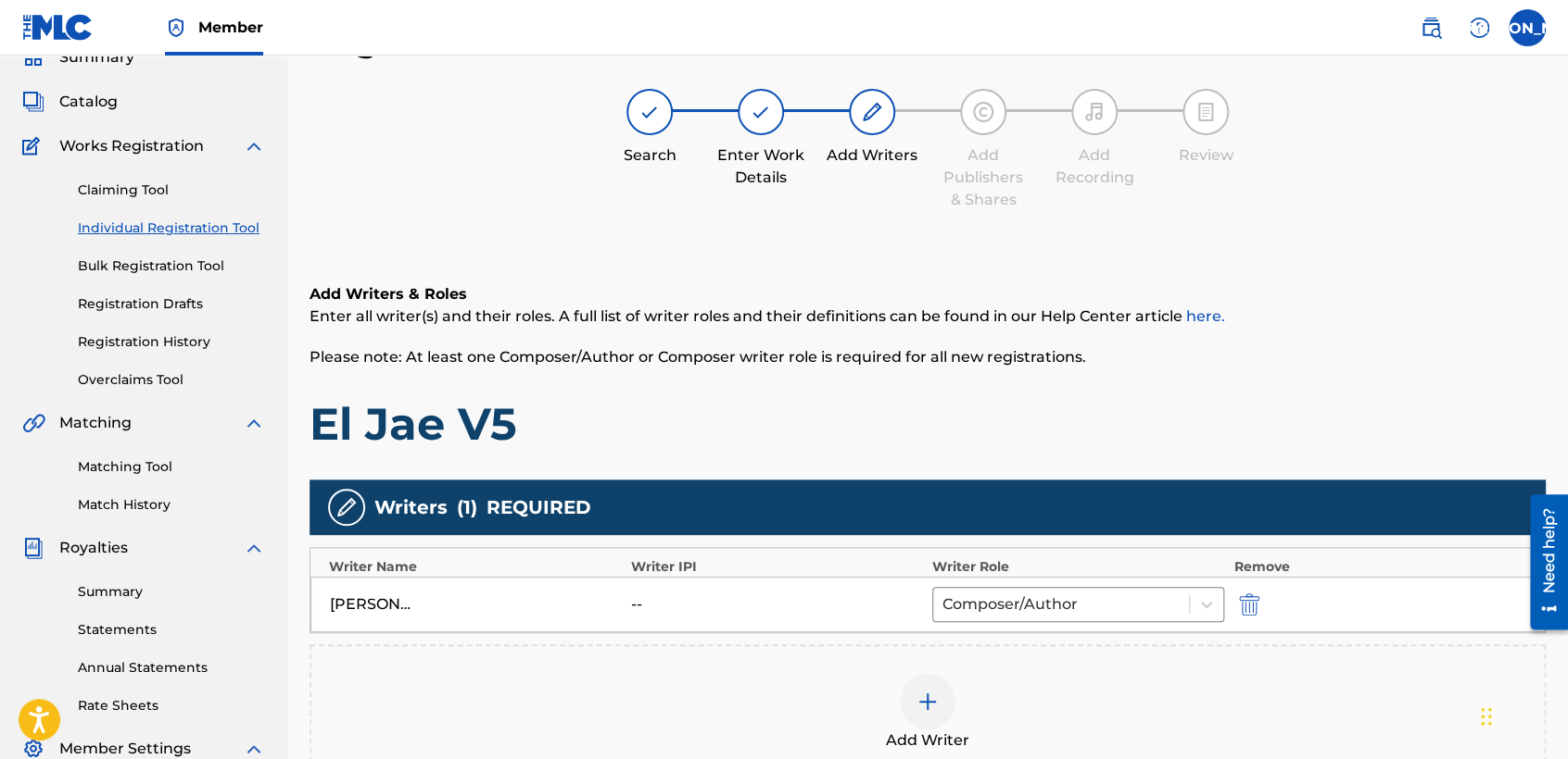
click at [1060, 441] on h1 "El Jae V5" at bounding box center [927, 424] width 1236 height 56
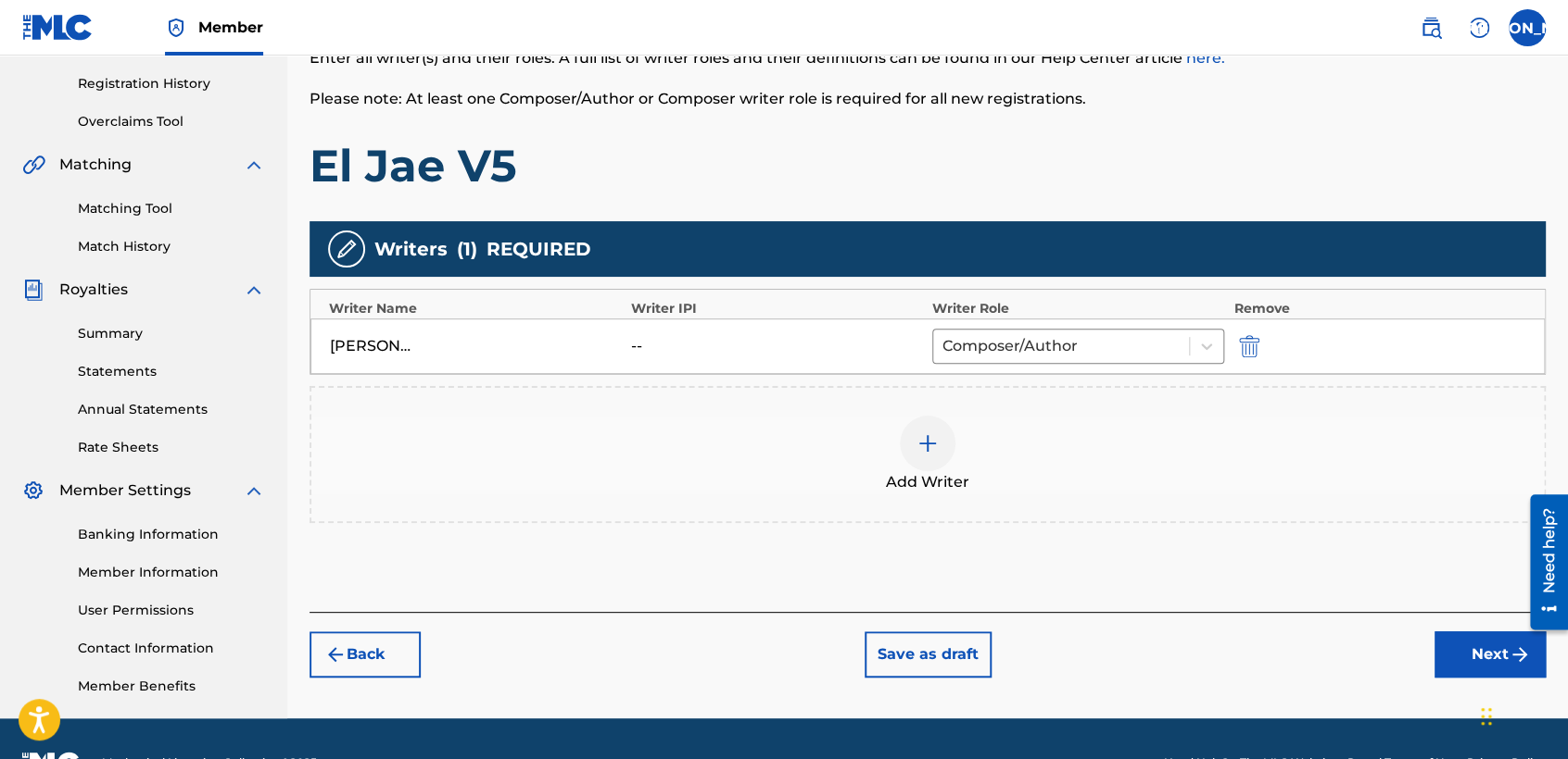
scroll to position [388, 0]
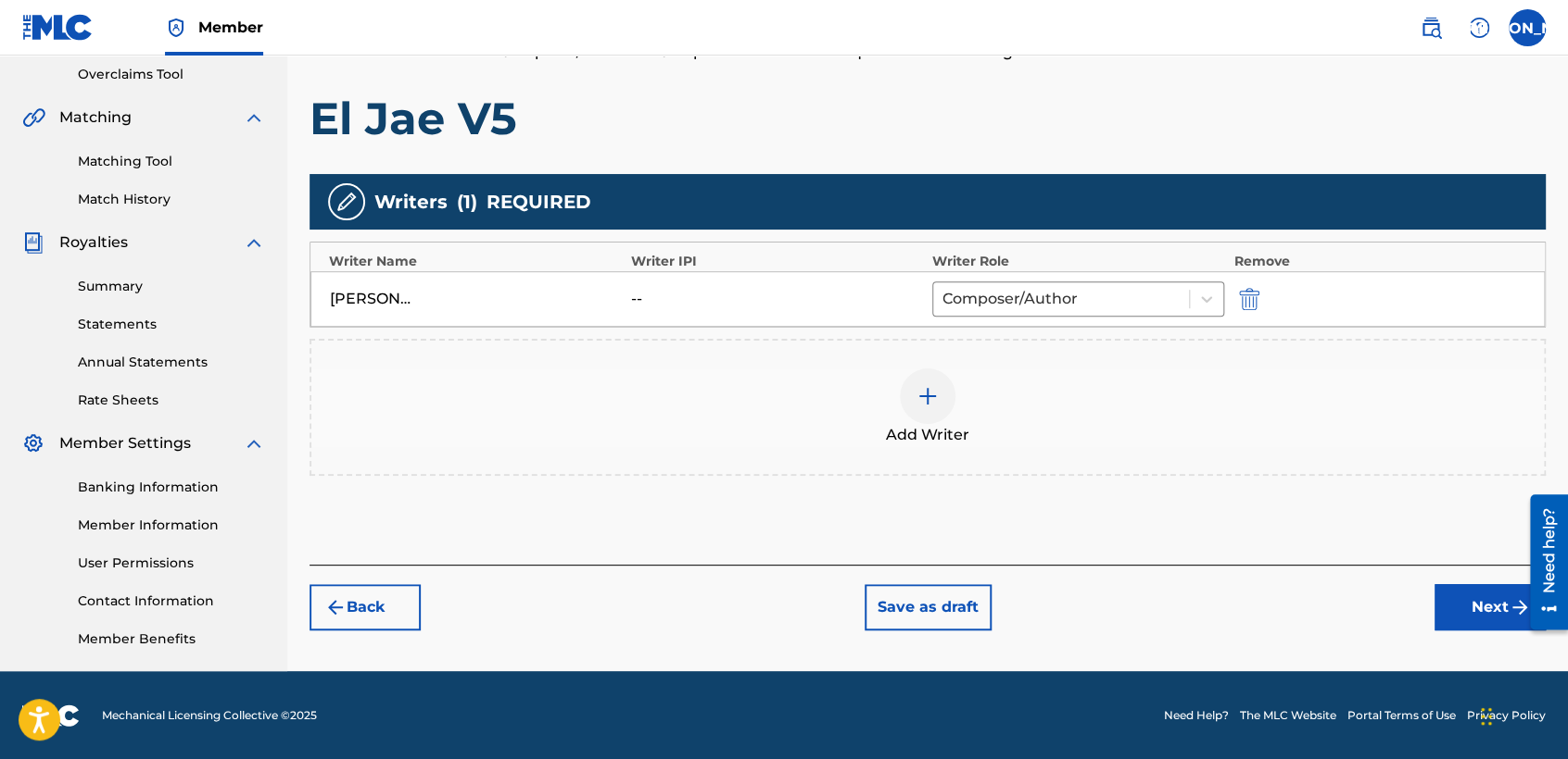
click at [1461, 605] on button "Next" at bounding box center [1490, 608] width 111 height 47
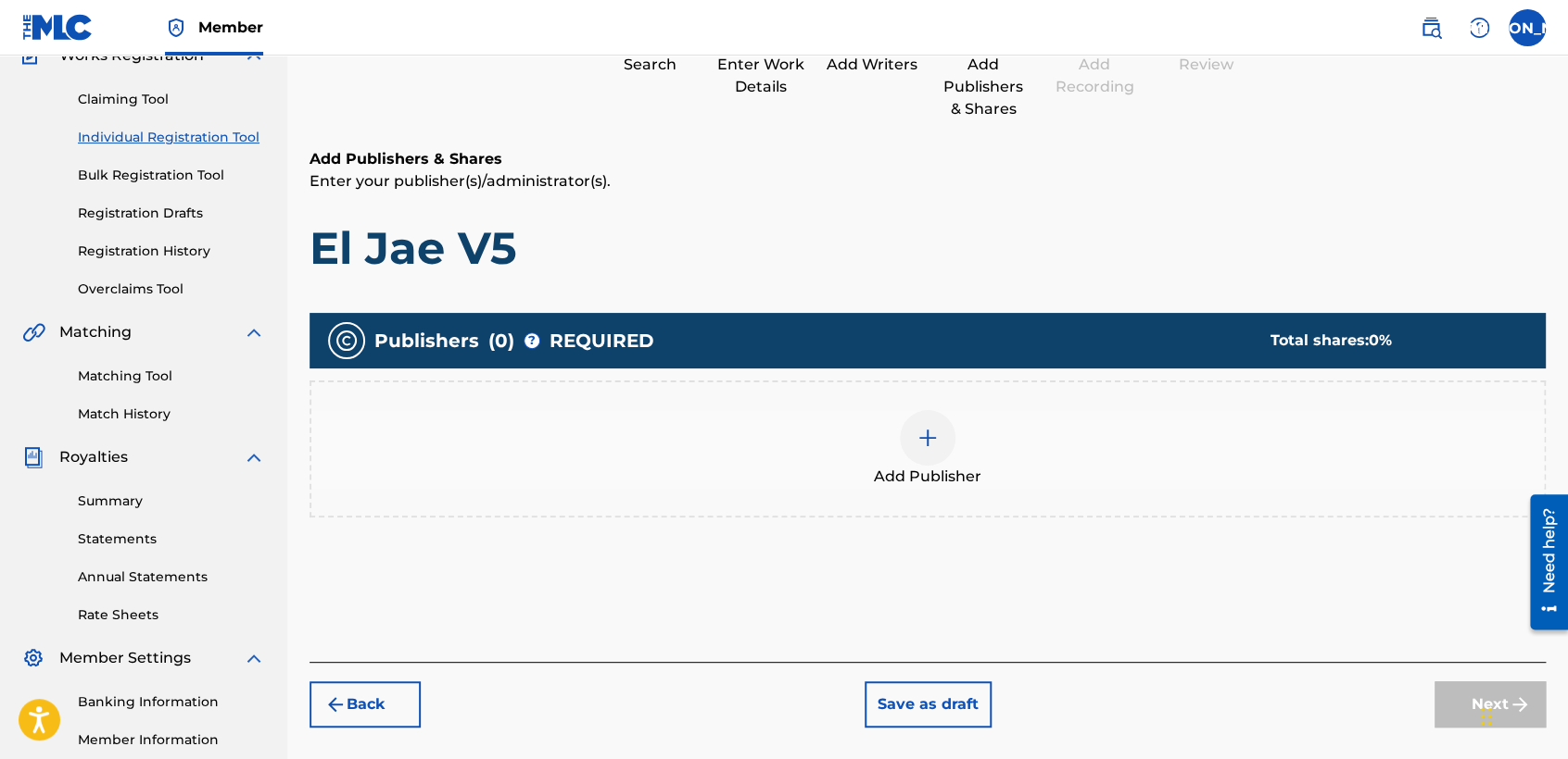
scroll to position [82, 0]
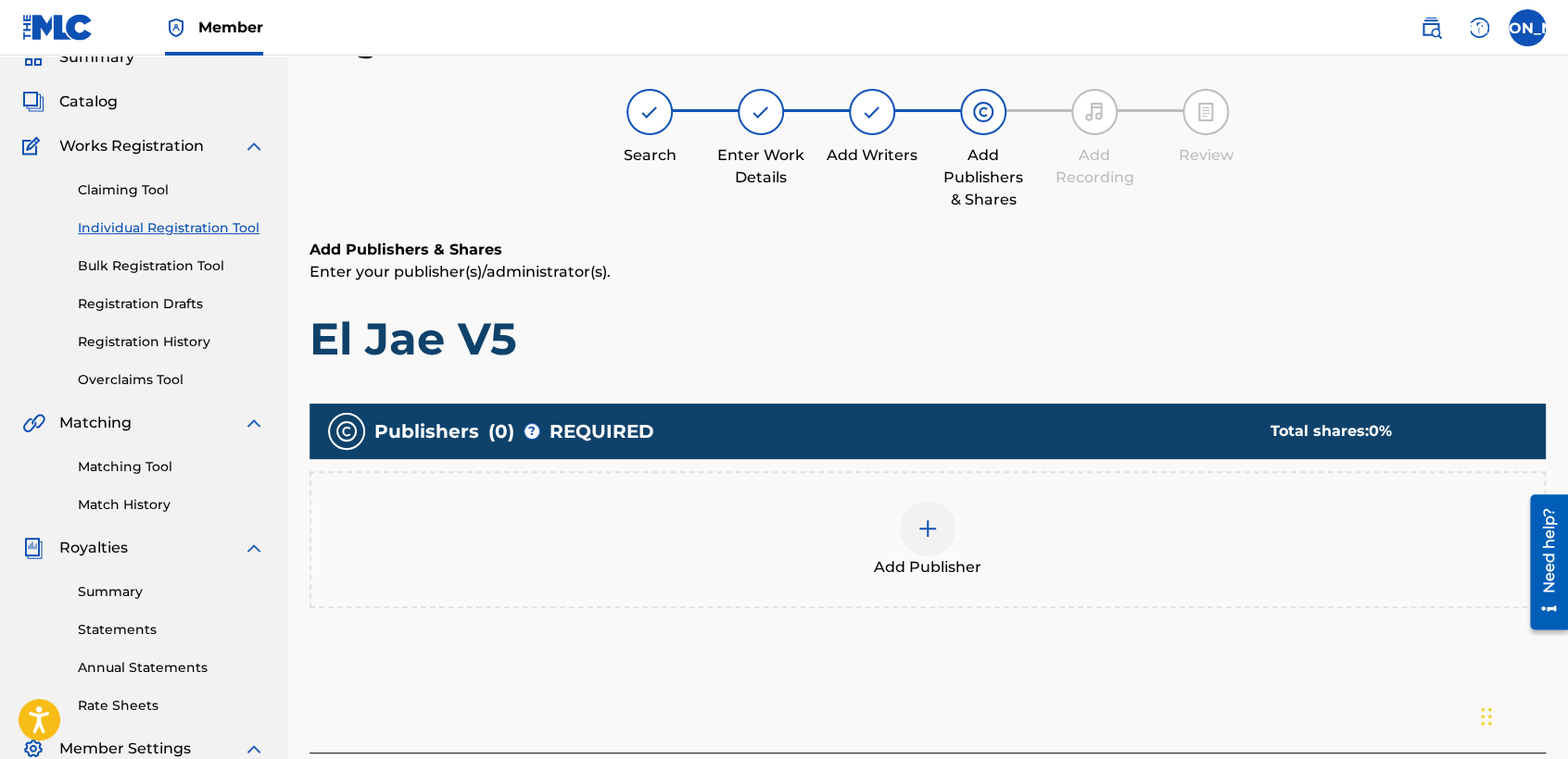
click at [942, 538] on div at bounding box center [927, 529] width 56 height 56
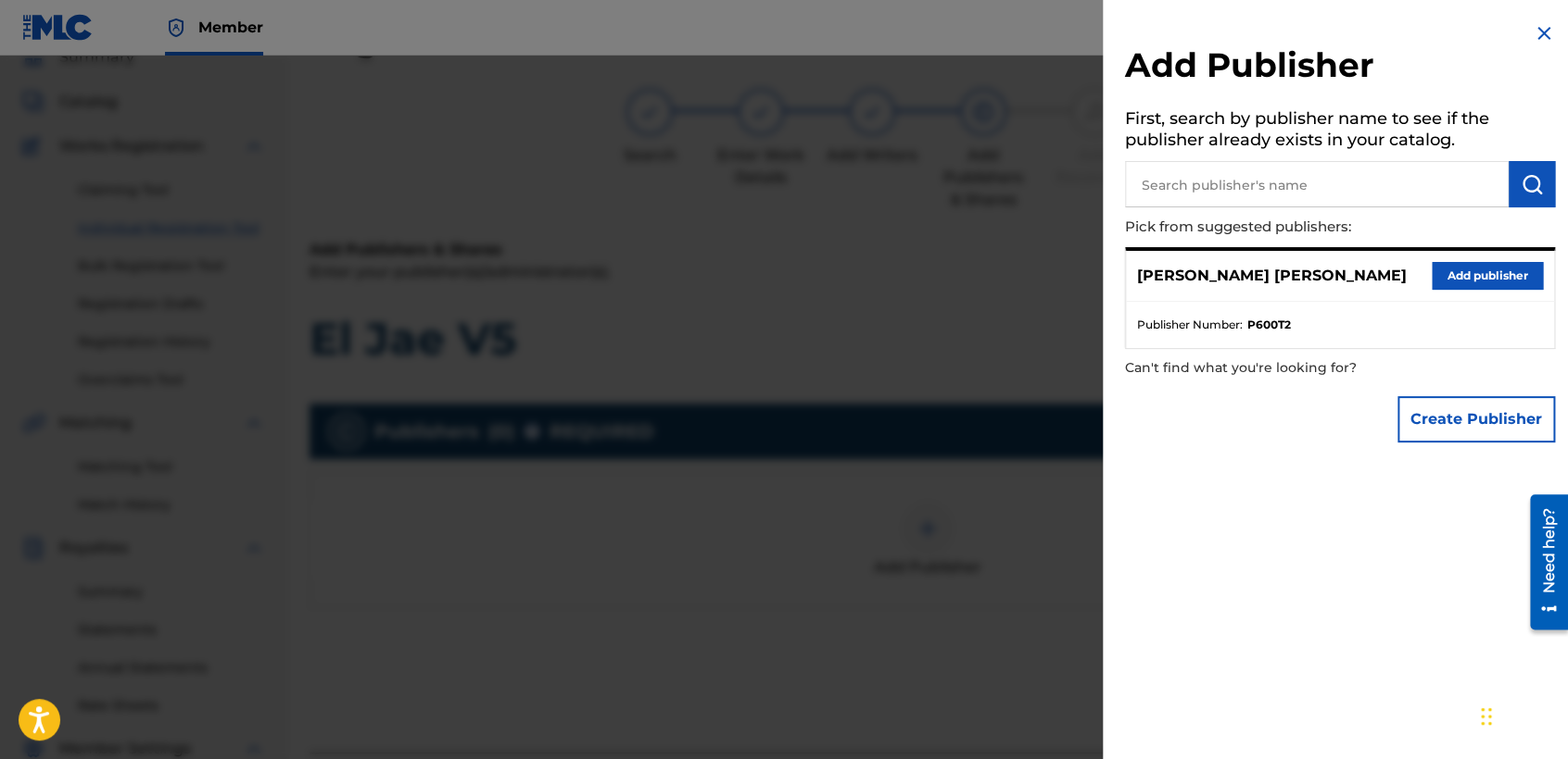
click at [1440, 289] on div "[PERSON_NAME] [PERSON_NAME] Add publisher" at bounding box center [1339, 276] width 428 height 51
click at [1442, 288] on button "Add publisher" at bounding box center [1487, 276] width 111 height 28
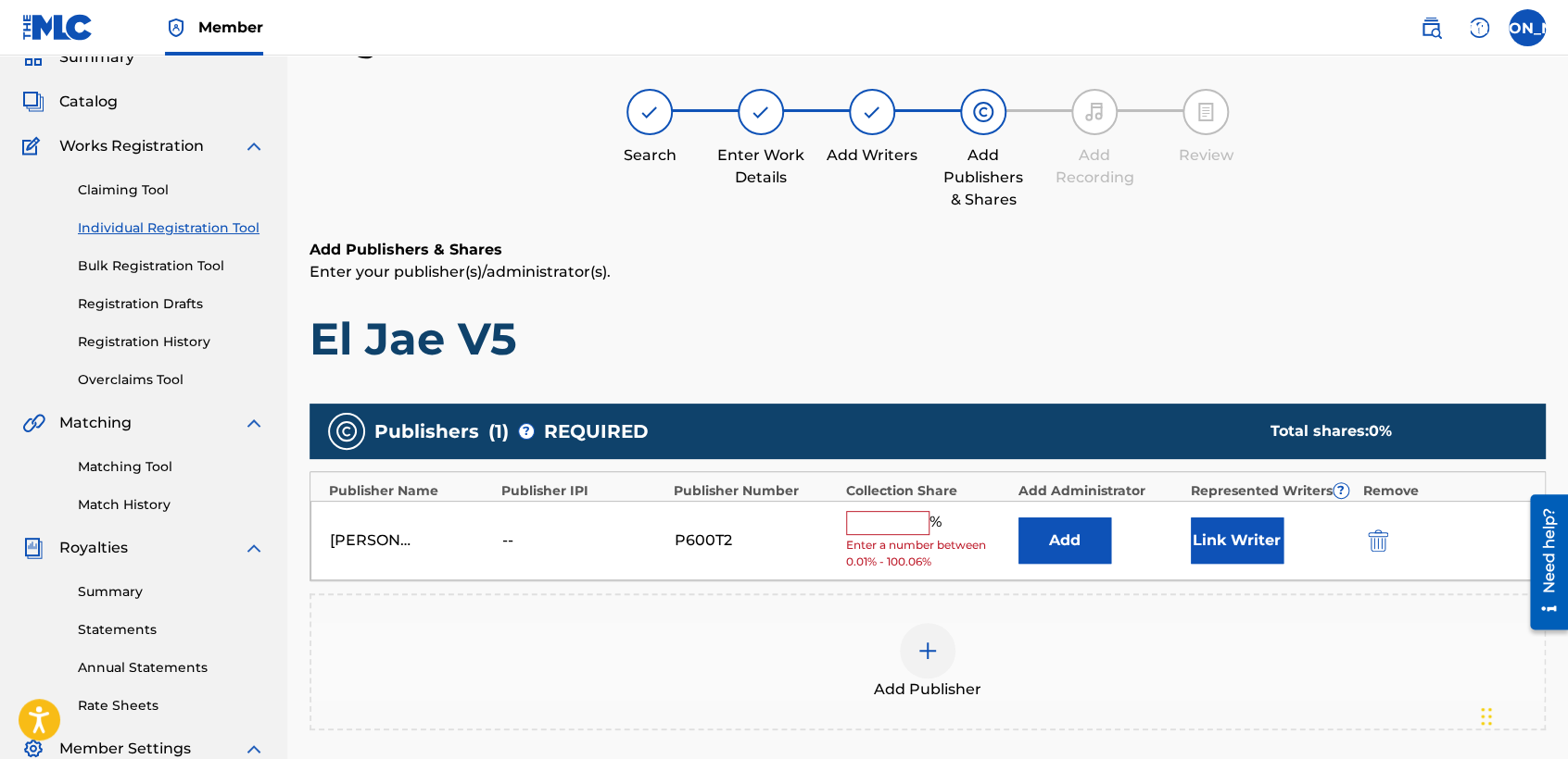
click at [896, 518] on input "text" at bounding box center [887, 523] width 83 height 24
type input "50"
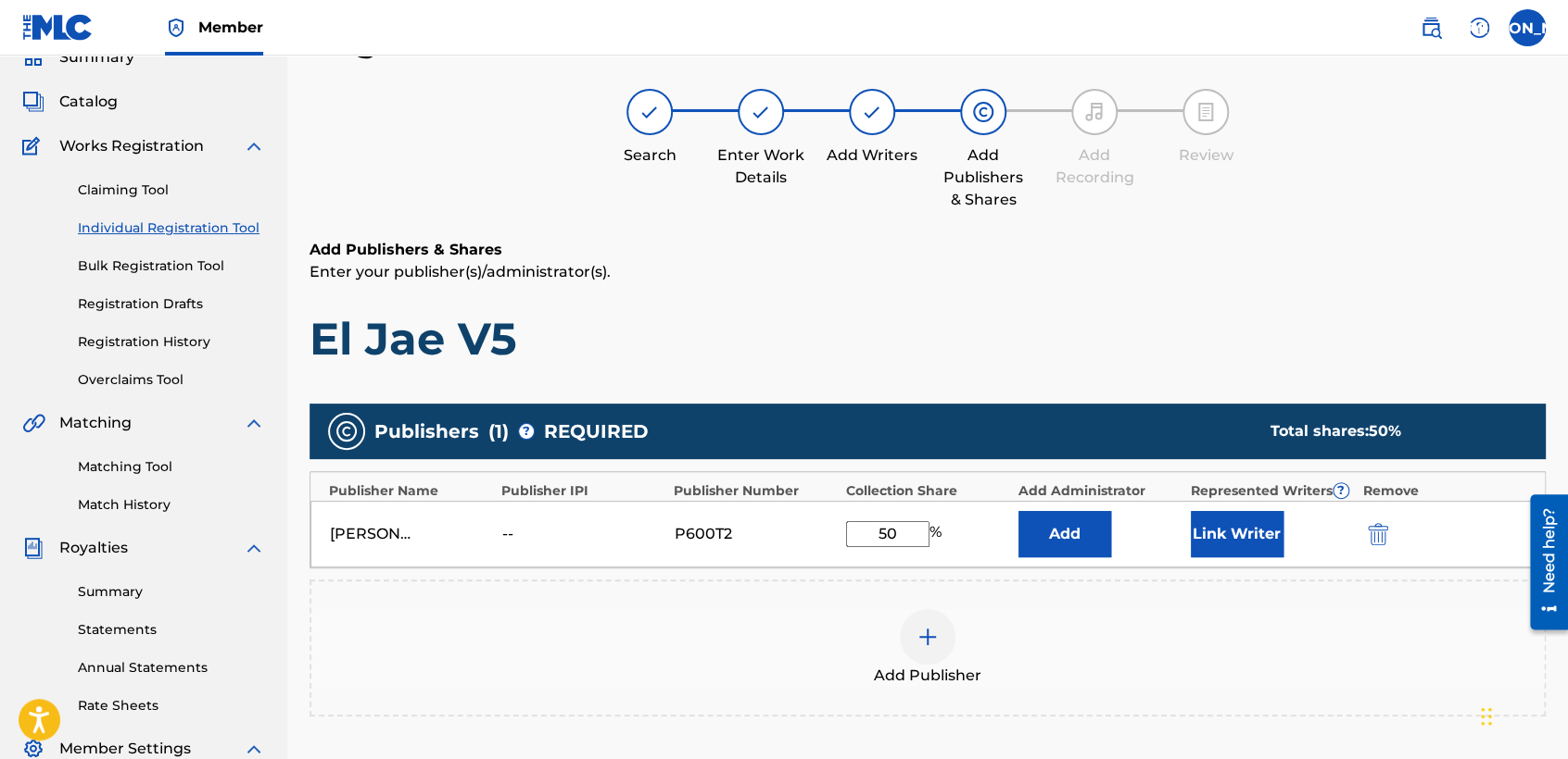
click at [1253, 522] on button "Link Writer" at bounding box center [1236, 534] width 92 height 47
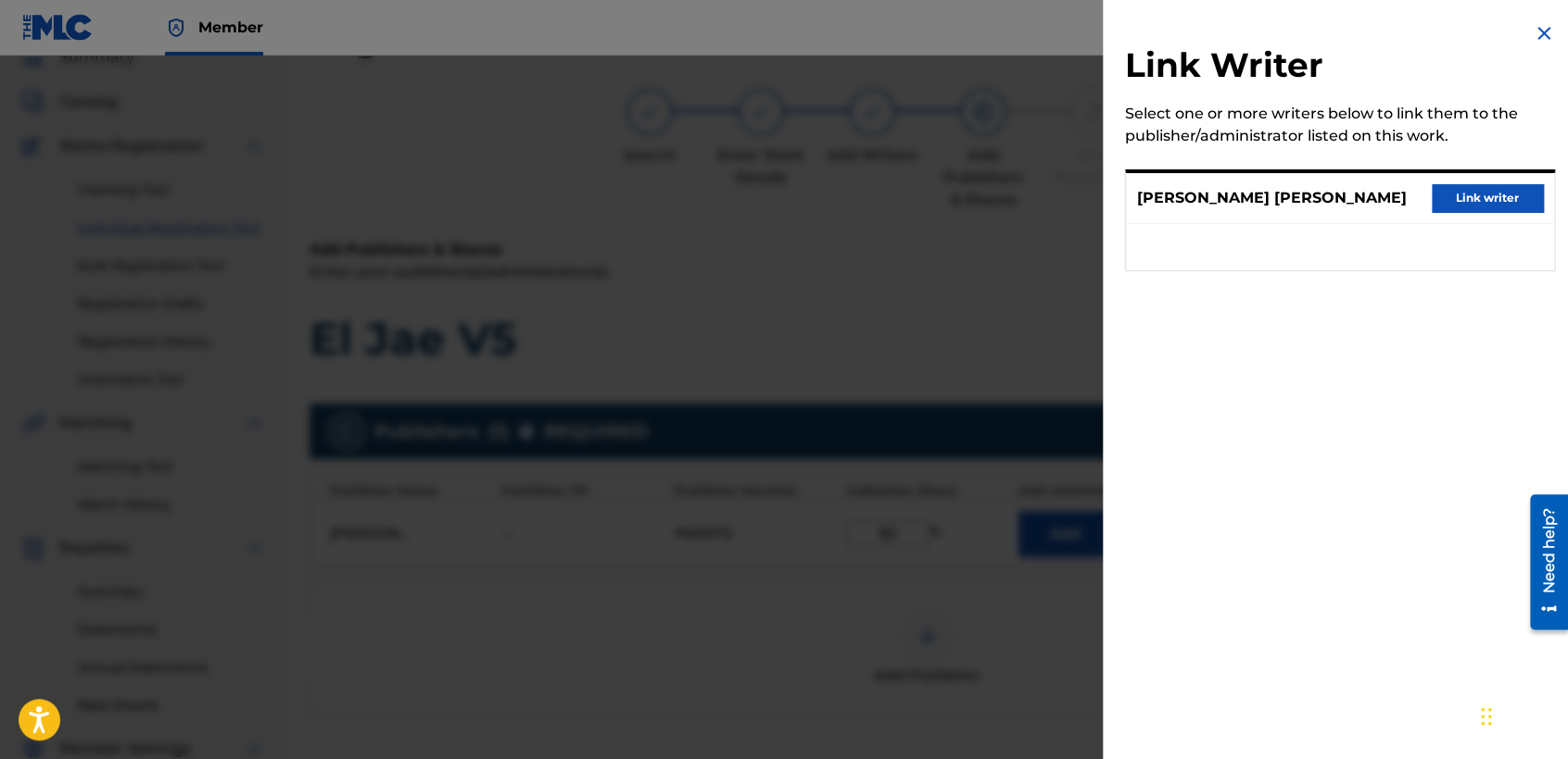
click at [1492, 204] on button "Link writer" at bounding box center [1487, 199] width 111 height 28
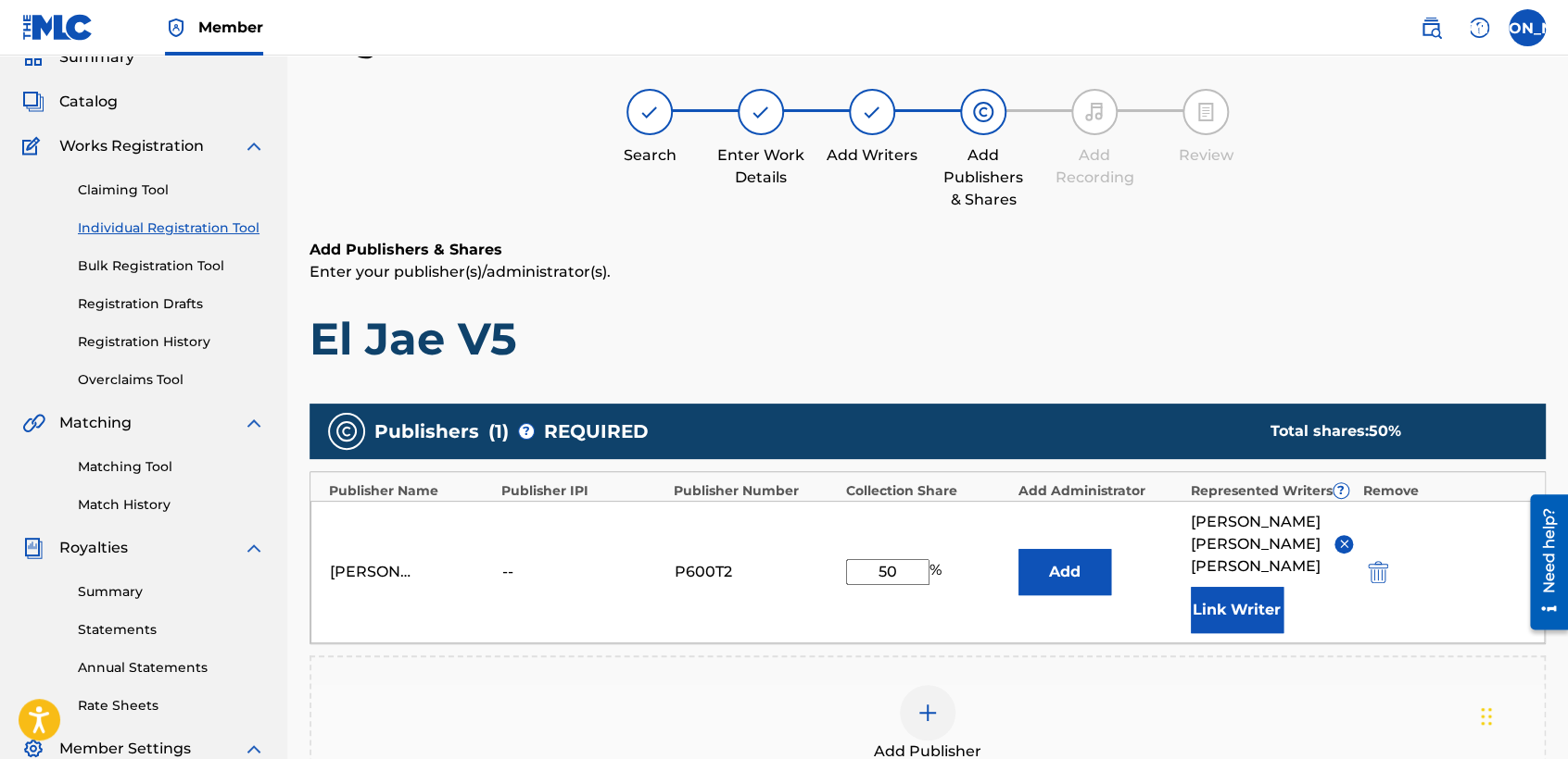
click at [904, 348] on h1 "El Jae V5" at bounding box center [927, 339] width 1236 height 56
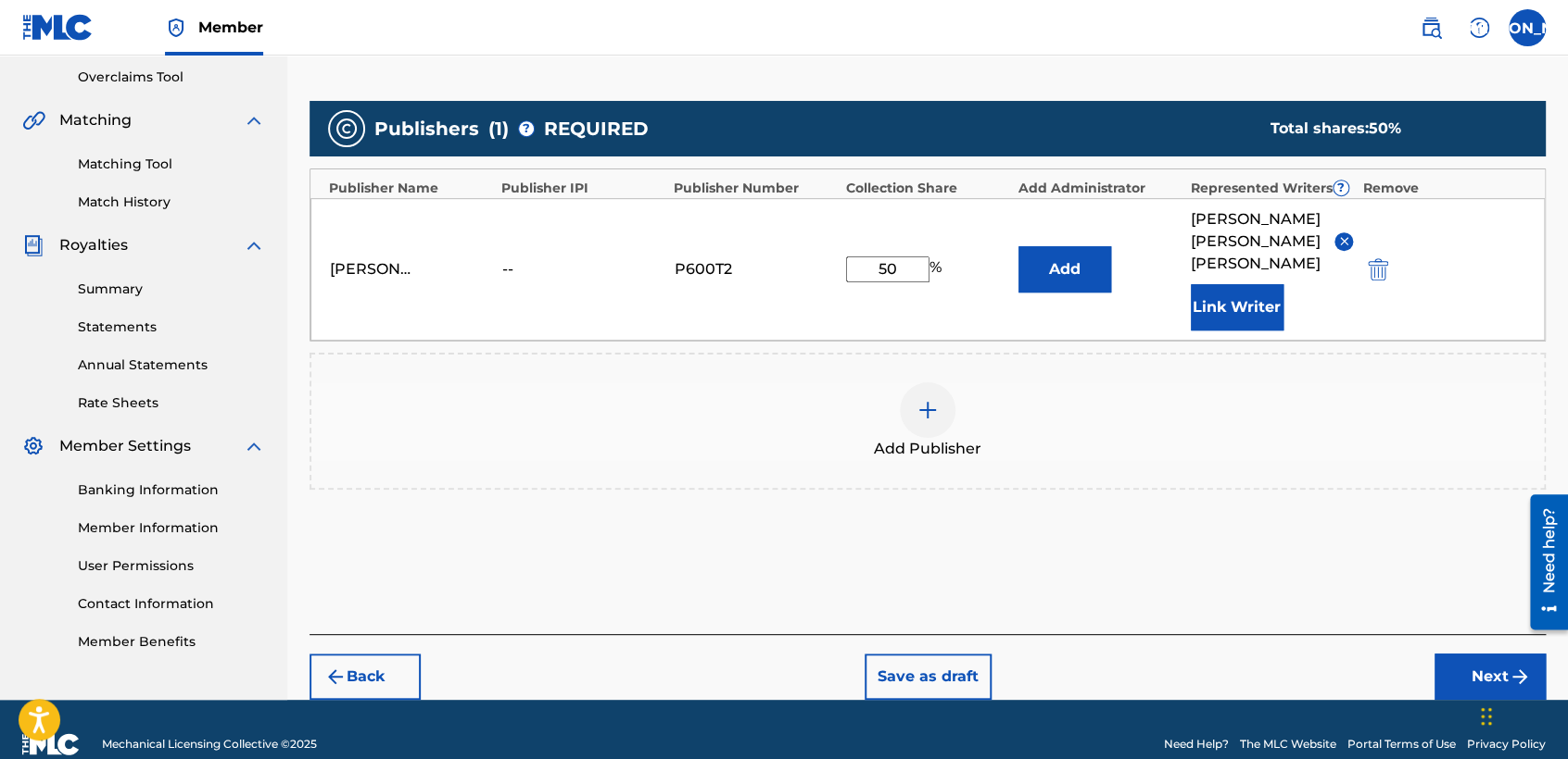
scroll to position [391, 0]
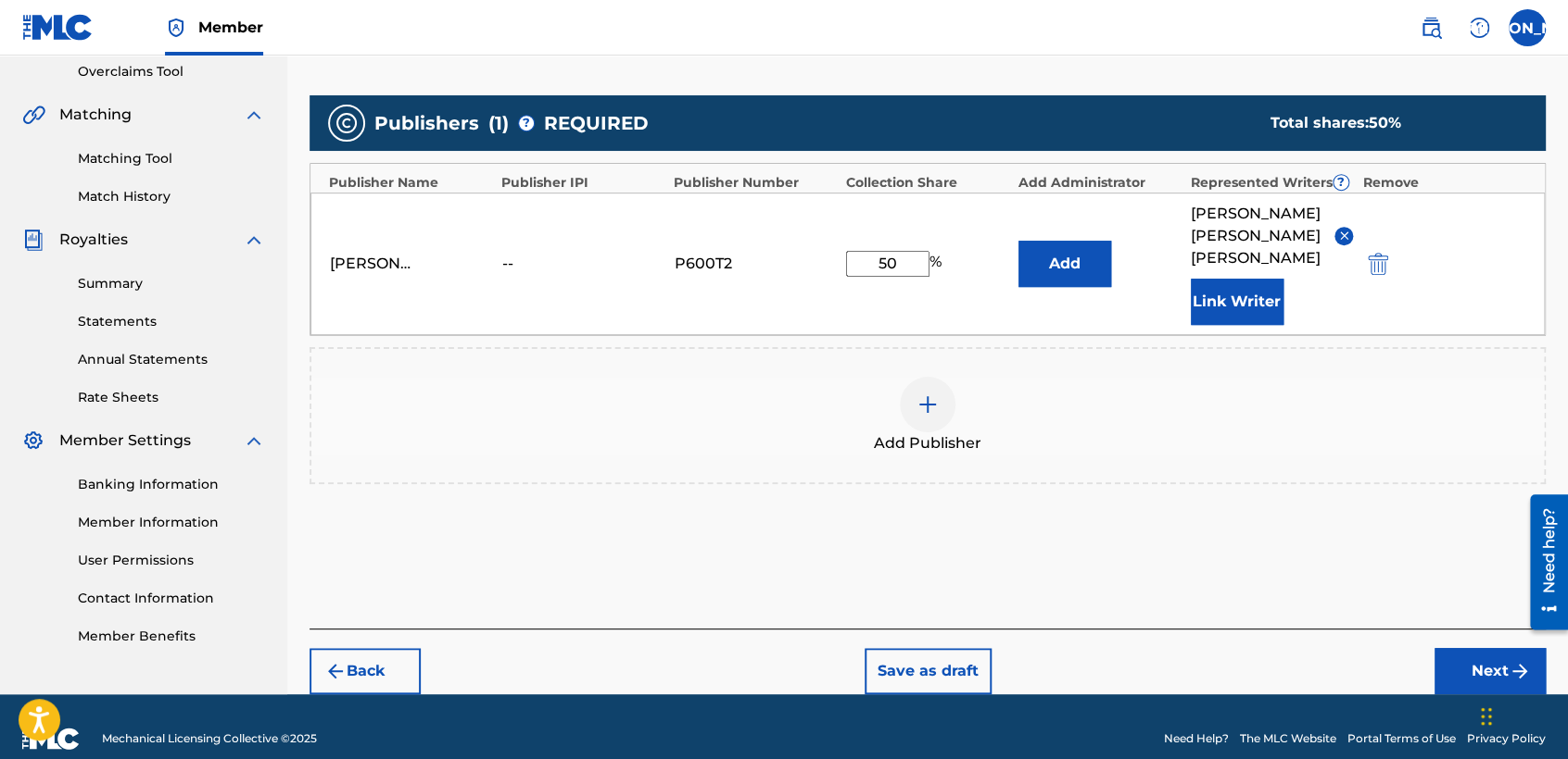
click at [1449, 648] on button "Next" at bounding box center [1490, 671] width 111 height 47
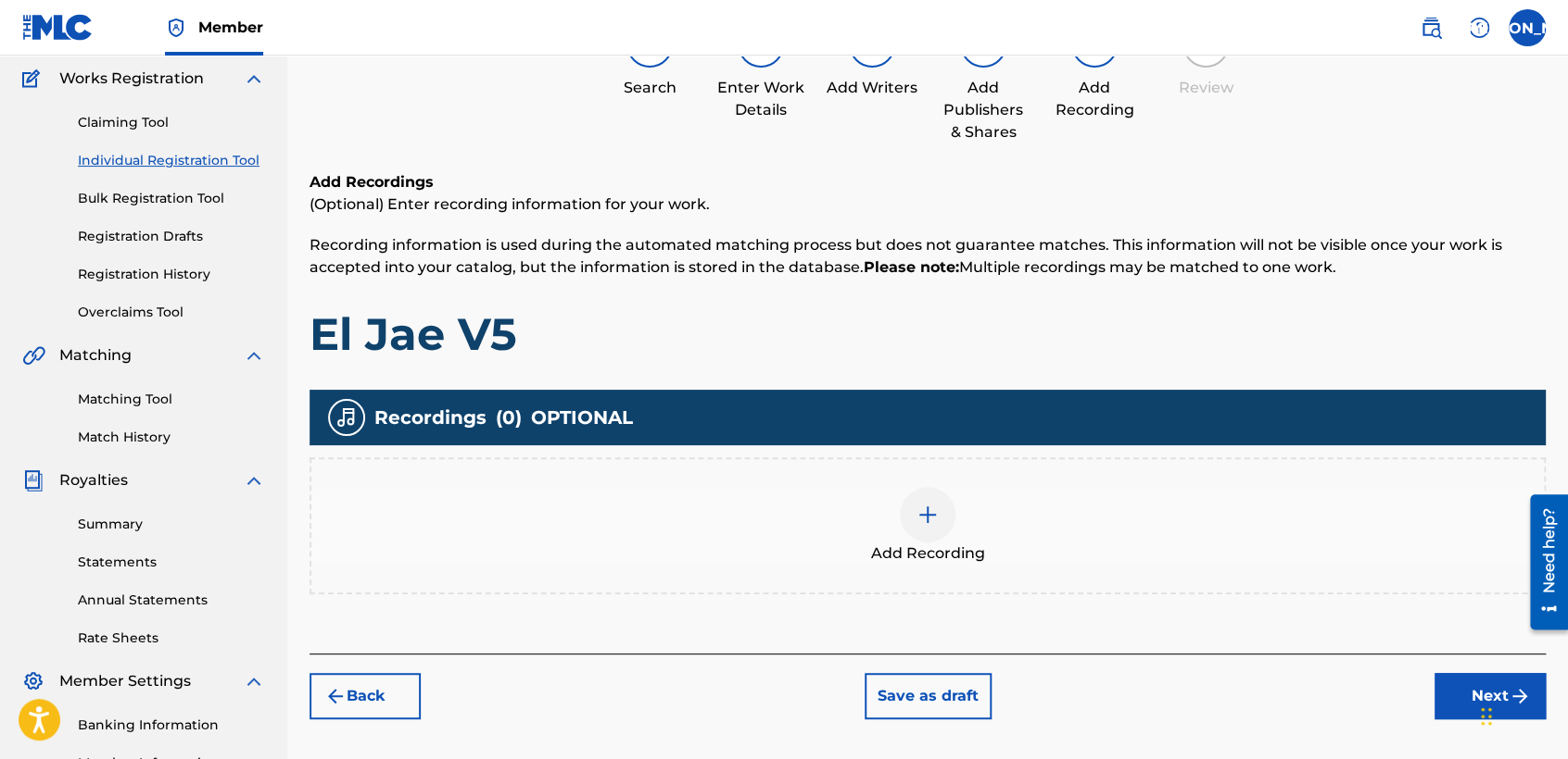
scroll to position [82, 0]
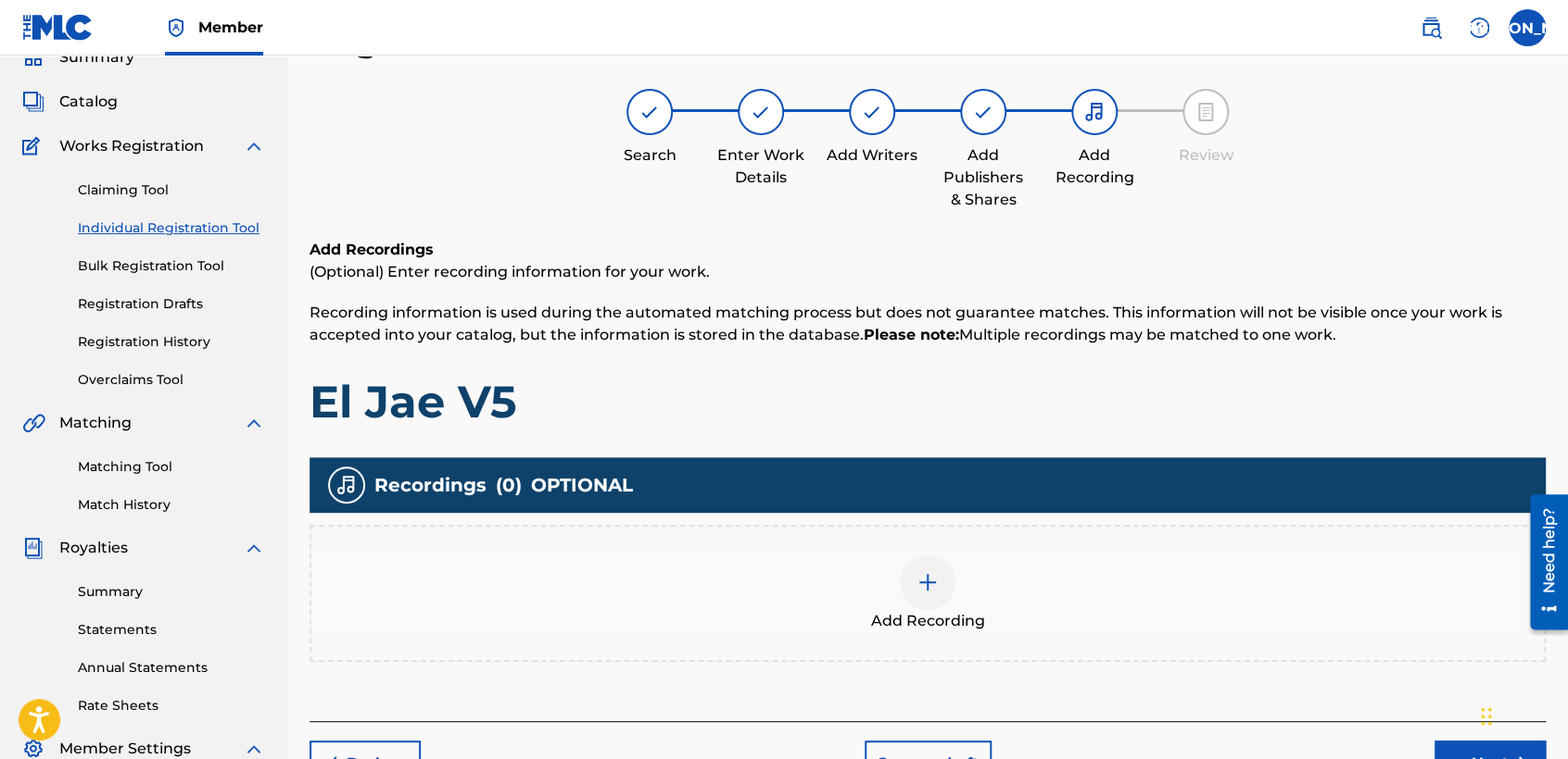
click at [917, 595] on div at bounding box center [927, 583] width 56 height 56
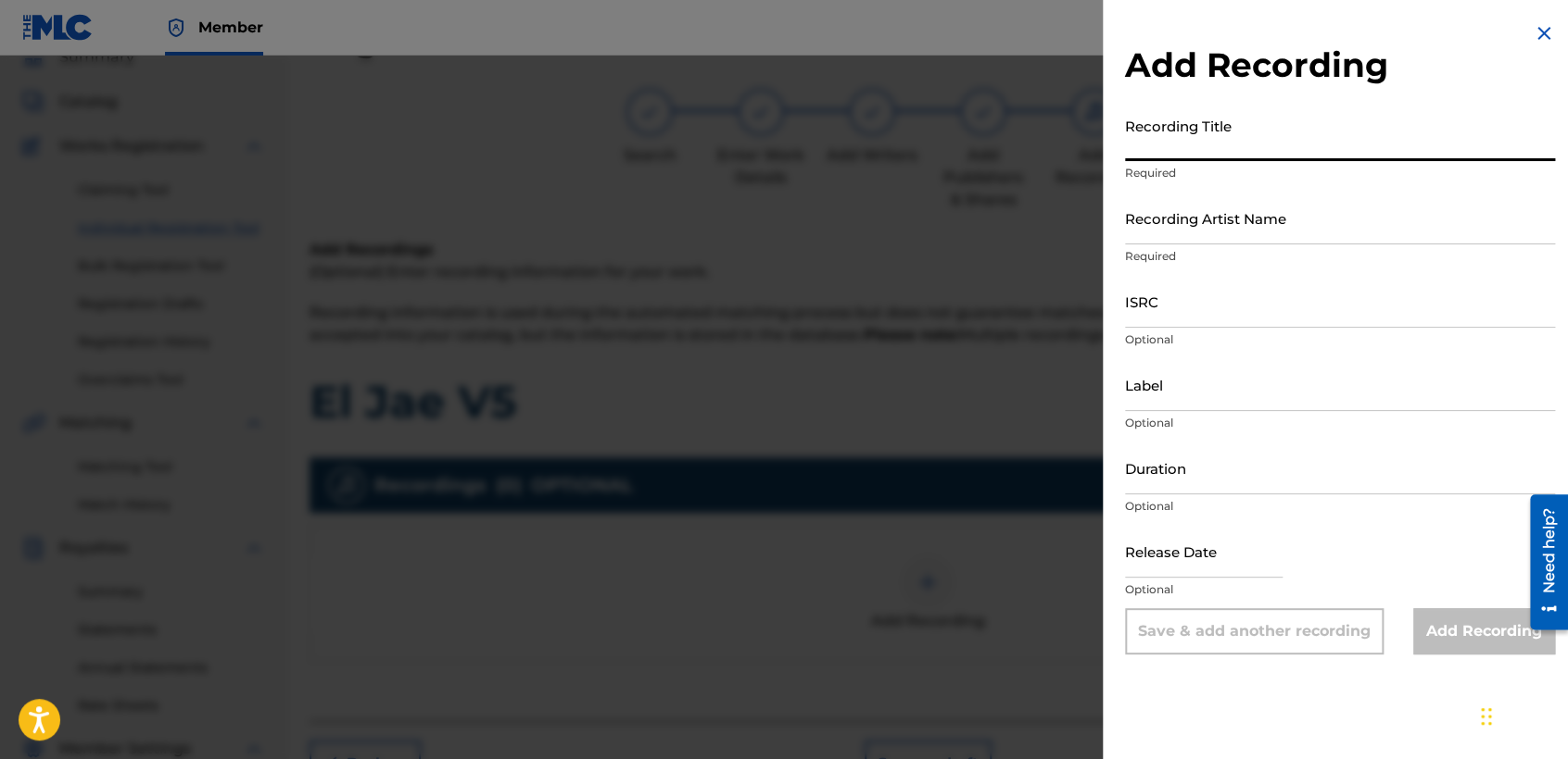
click at [1248, 132] on input "Recording Title" at bounding box center [1339, 134] width 430 height 53
paste input "El Jae V5"
type input "El Jae V5"
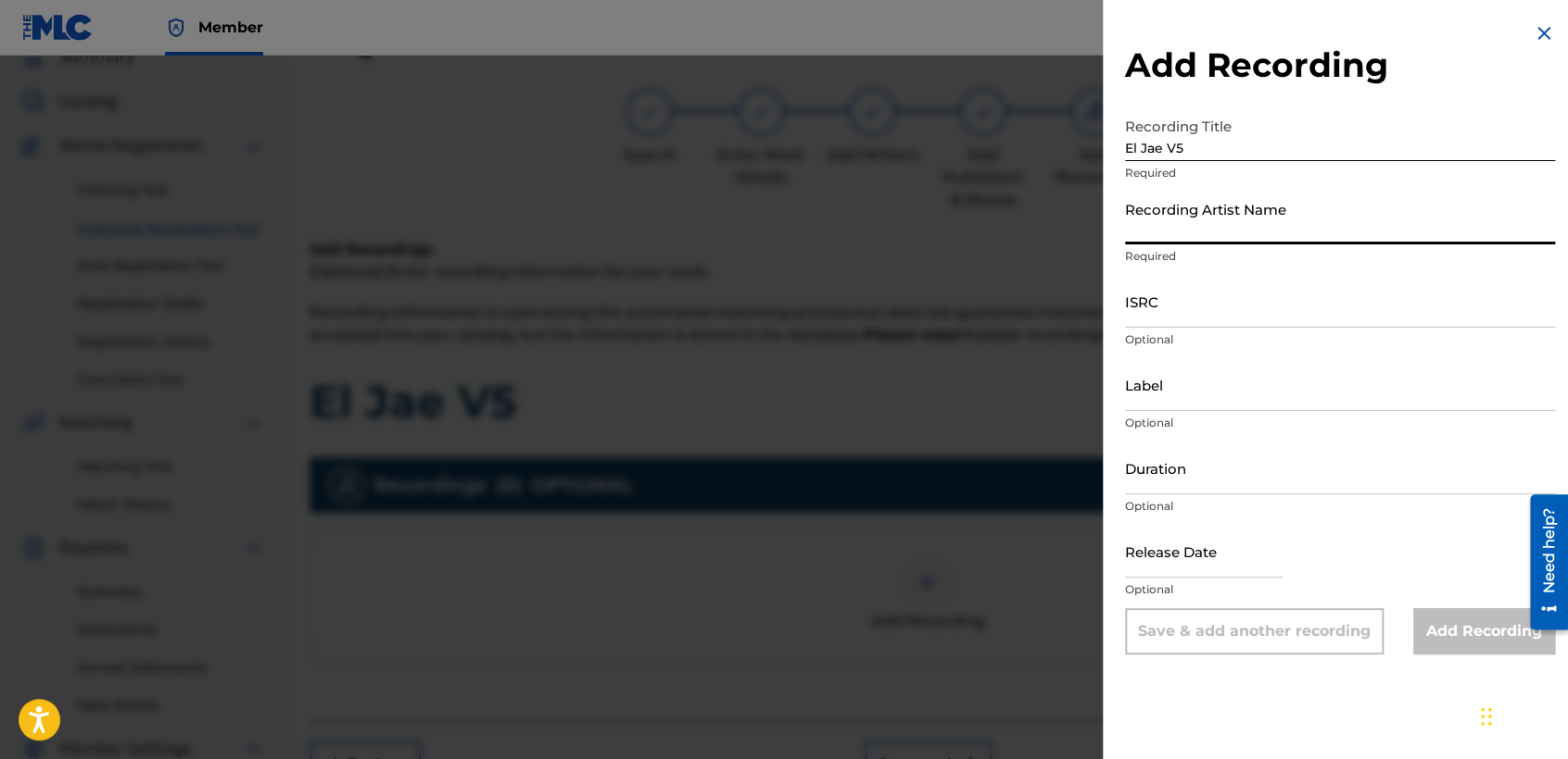
click at [1214, 214] on input "Recording Artist Name" at bounding box center [1339, 218] width 430 height 53
type input "Baby [PERSON_NAME]"
type input "03:34"
type input "[DATE]"
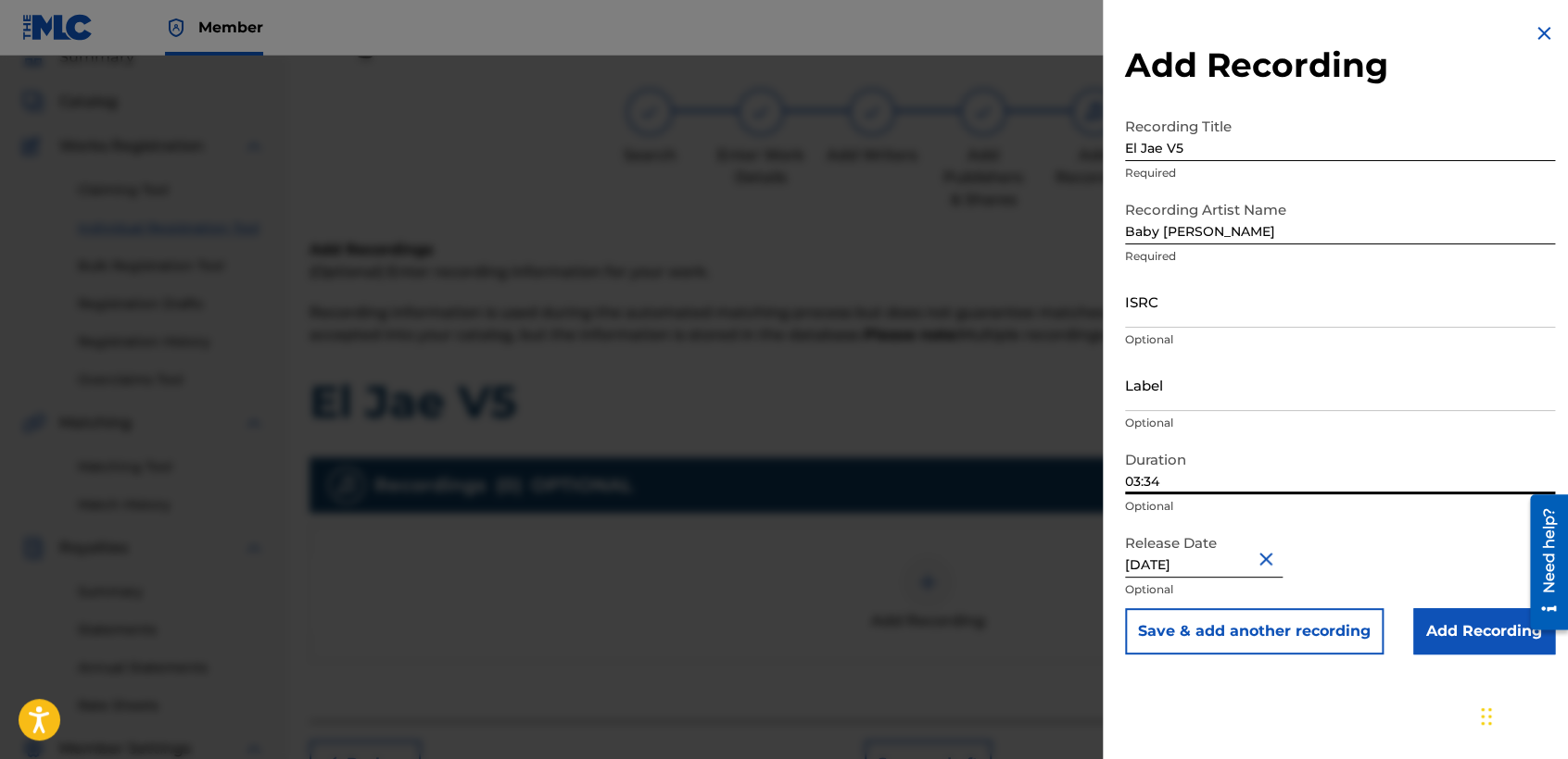
click at [1222, 479] on input "03:34" at bounding box center [1339, 468] width 430 height 53
type input "04:42"
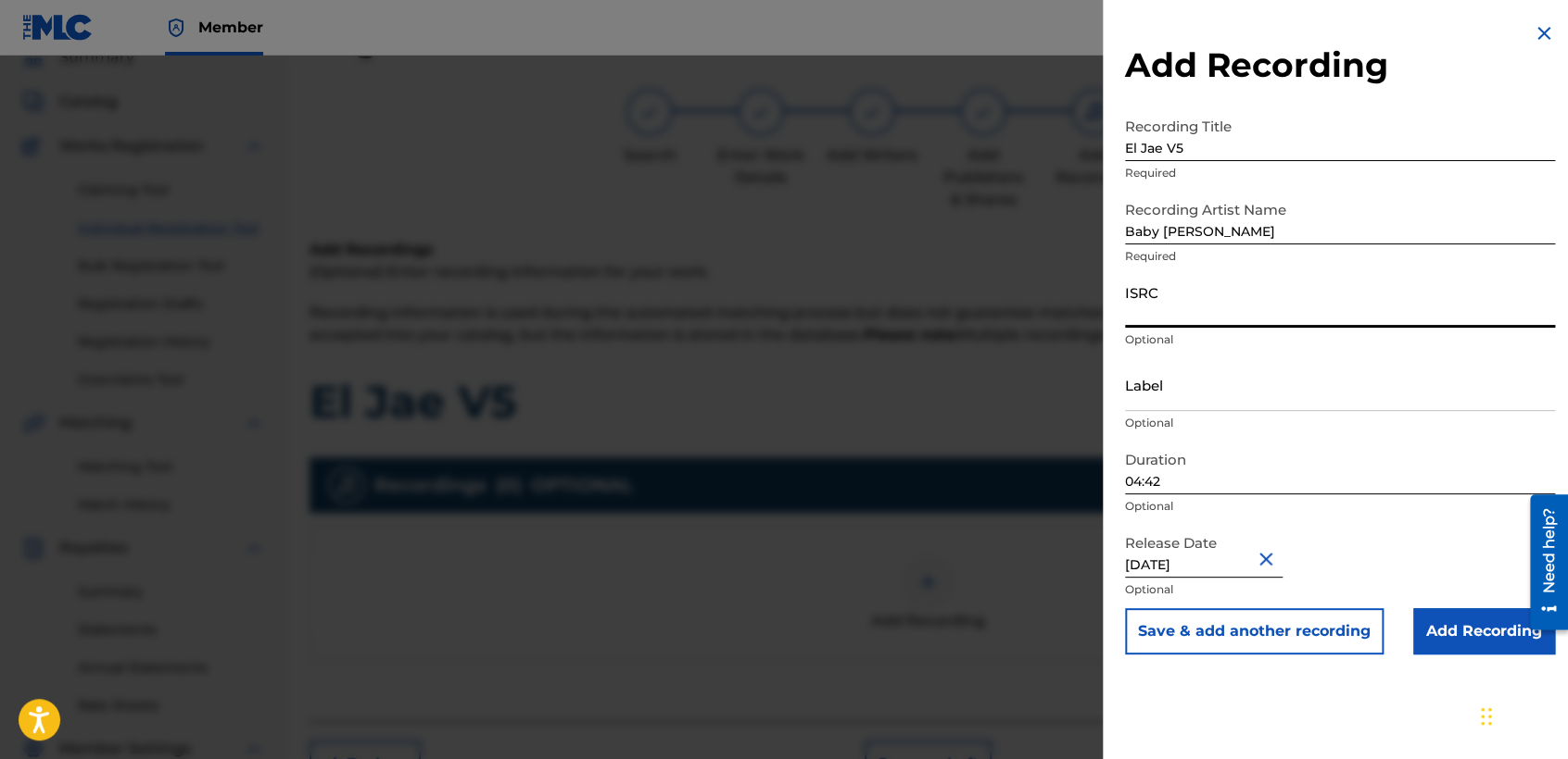
click at [1206, 296] on input "ISRC" at bounding box center [1339, 301] width 430 height 53
paste input "USDY42195118"
type input "USDY42195118"
click at [1438, 641] on input "Add Recording" at bounding box center [1484, 632] width 142 height 47
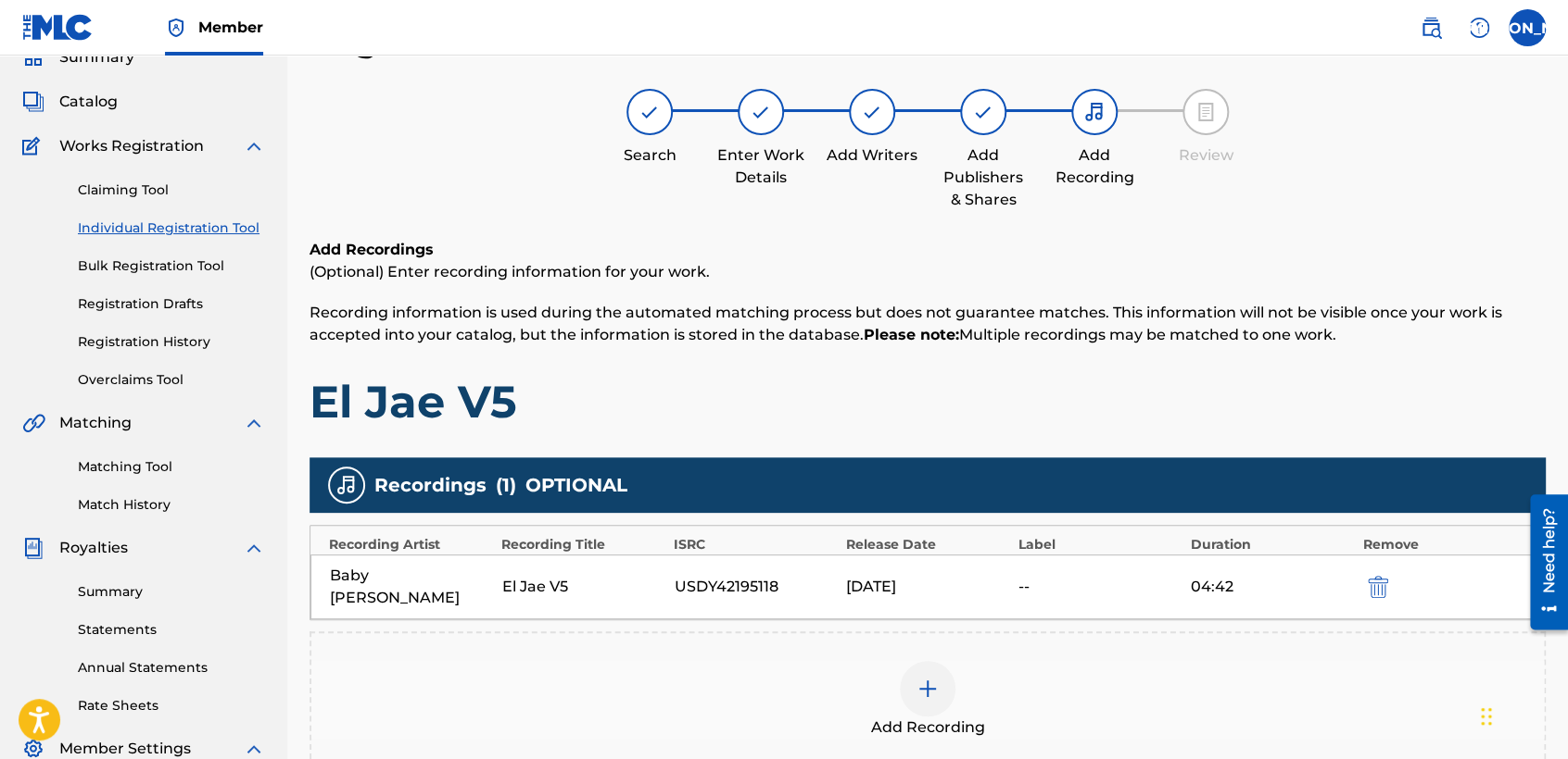
click at [1285, 393] on h1 "El Jae V5" at bounding box center [927, 402] width 1236 height 56
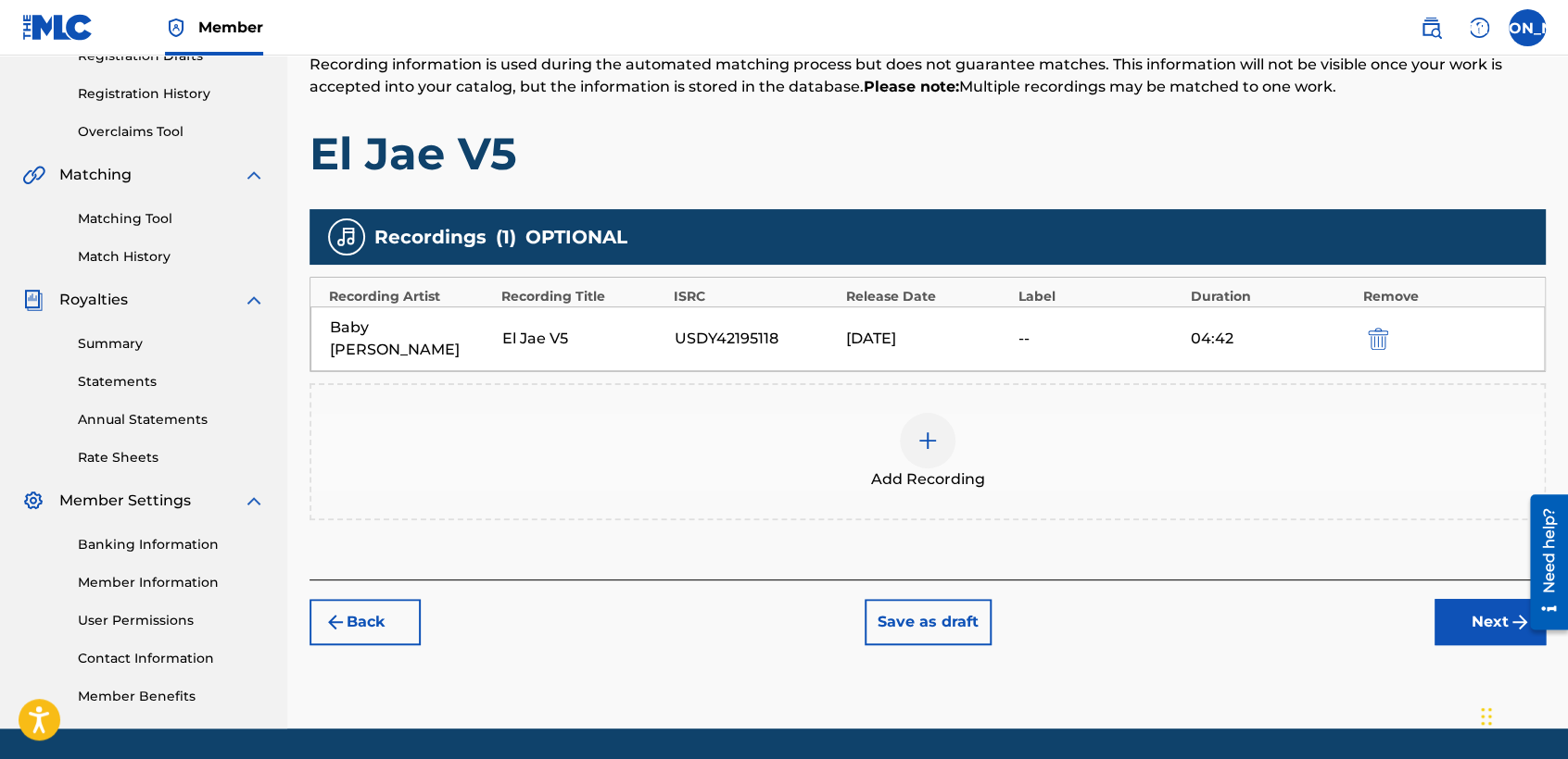
scroll to position [388, 0]
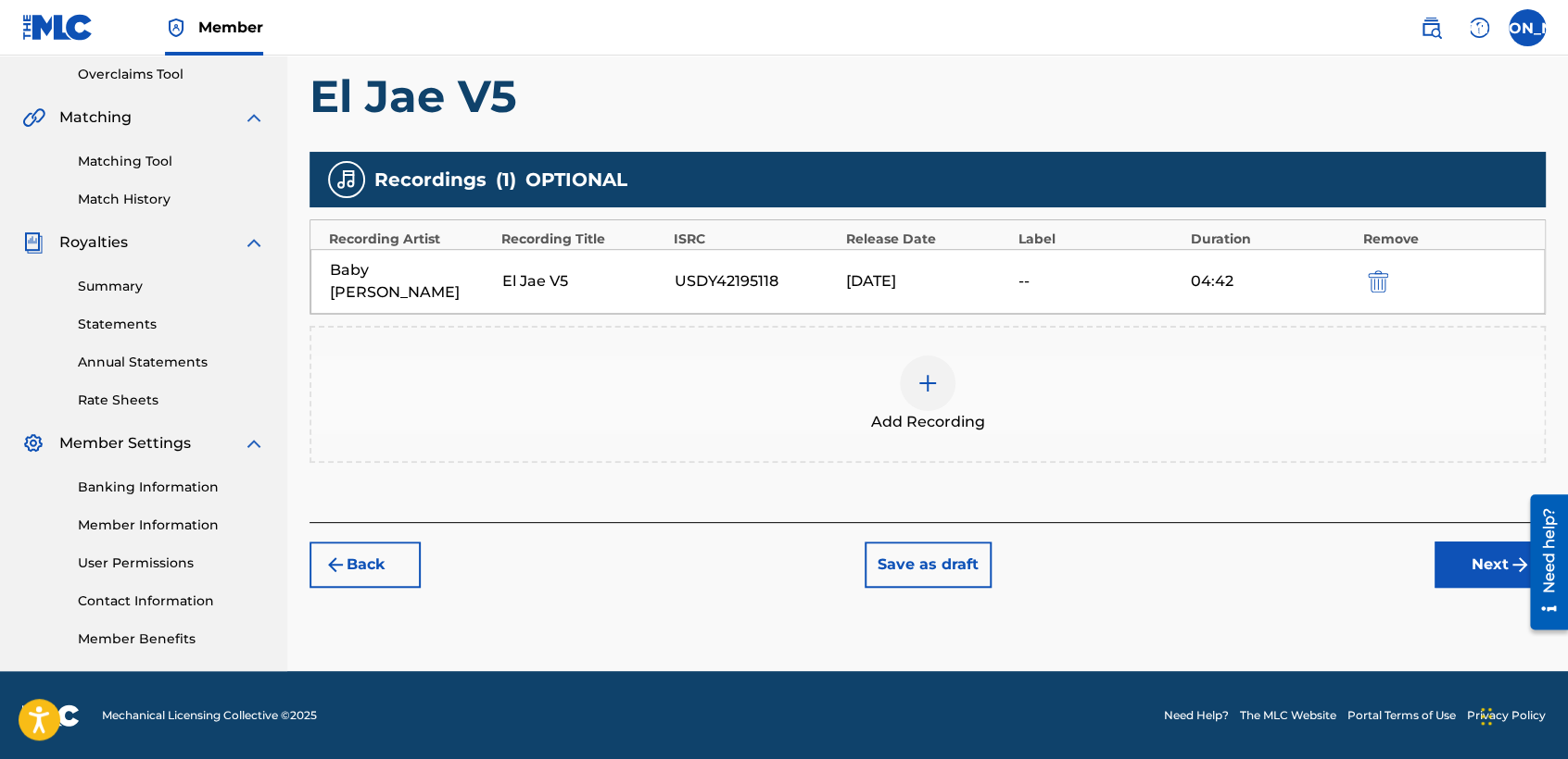
click at [1458, 545] on button "Next" at bounding box center [1490, 565] width 111 height 47
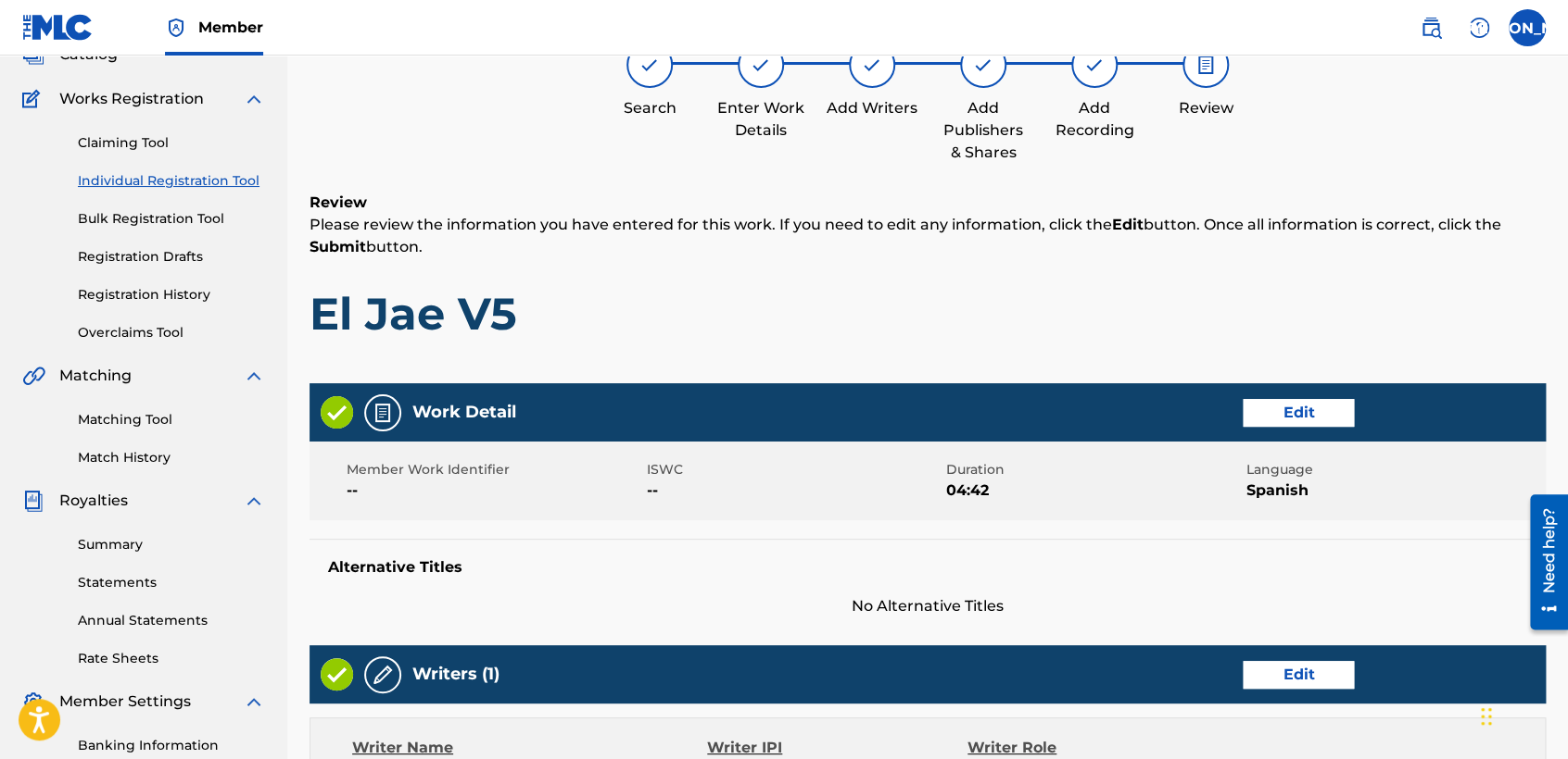
scroll to position [82, 0]
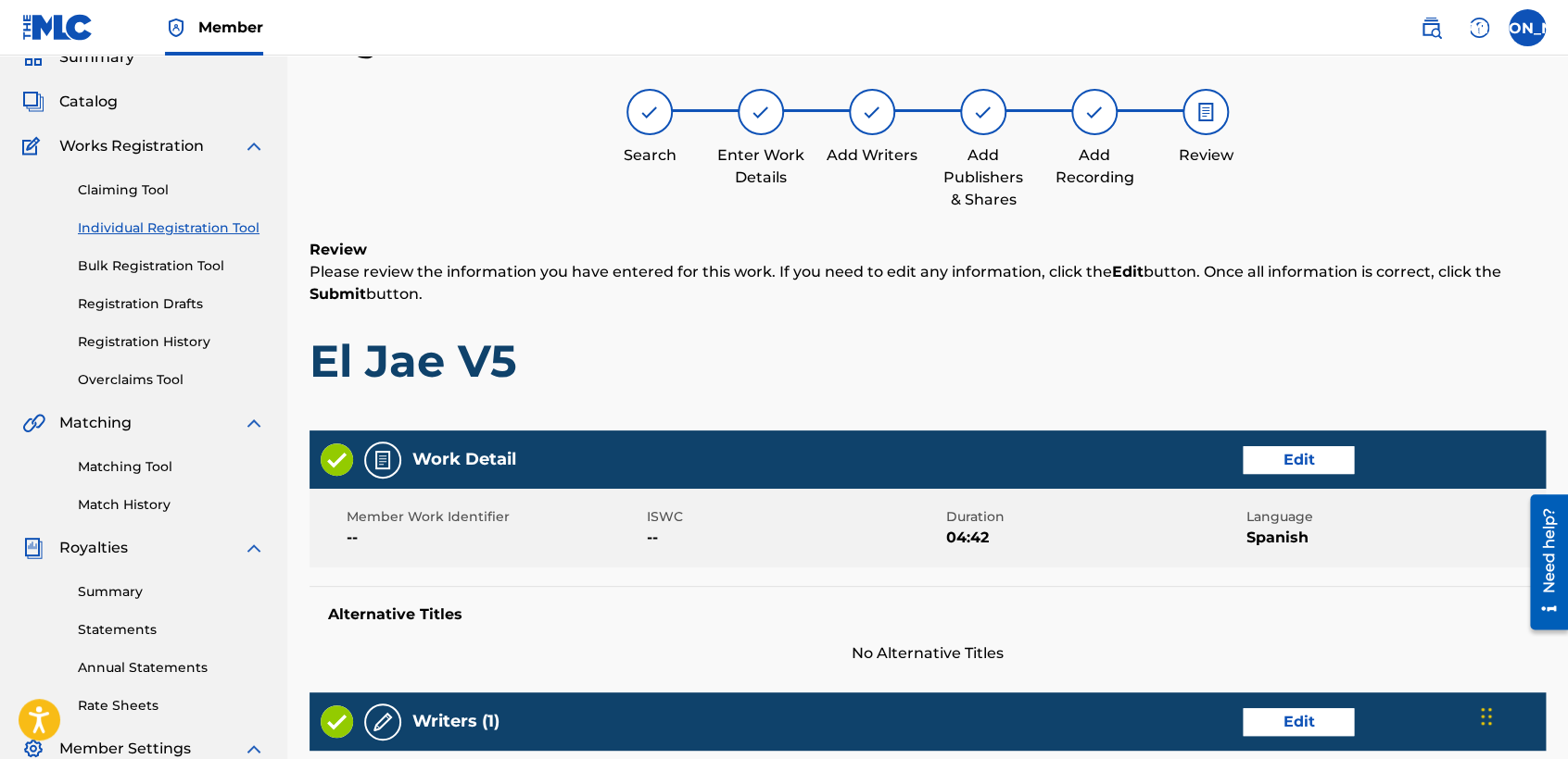
click at [1198, 390] on div "Review Please review the information you have entered for this work. If you nee…" at bounding box center [927, 327] width 1236 height 178
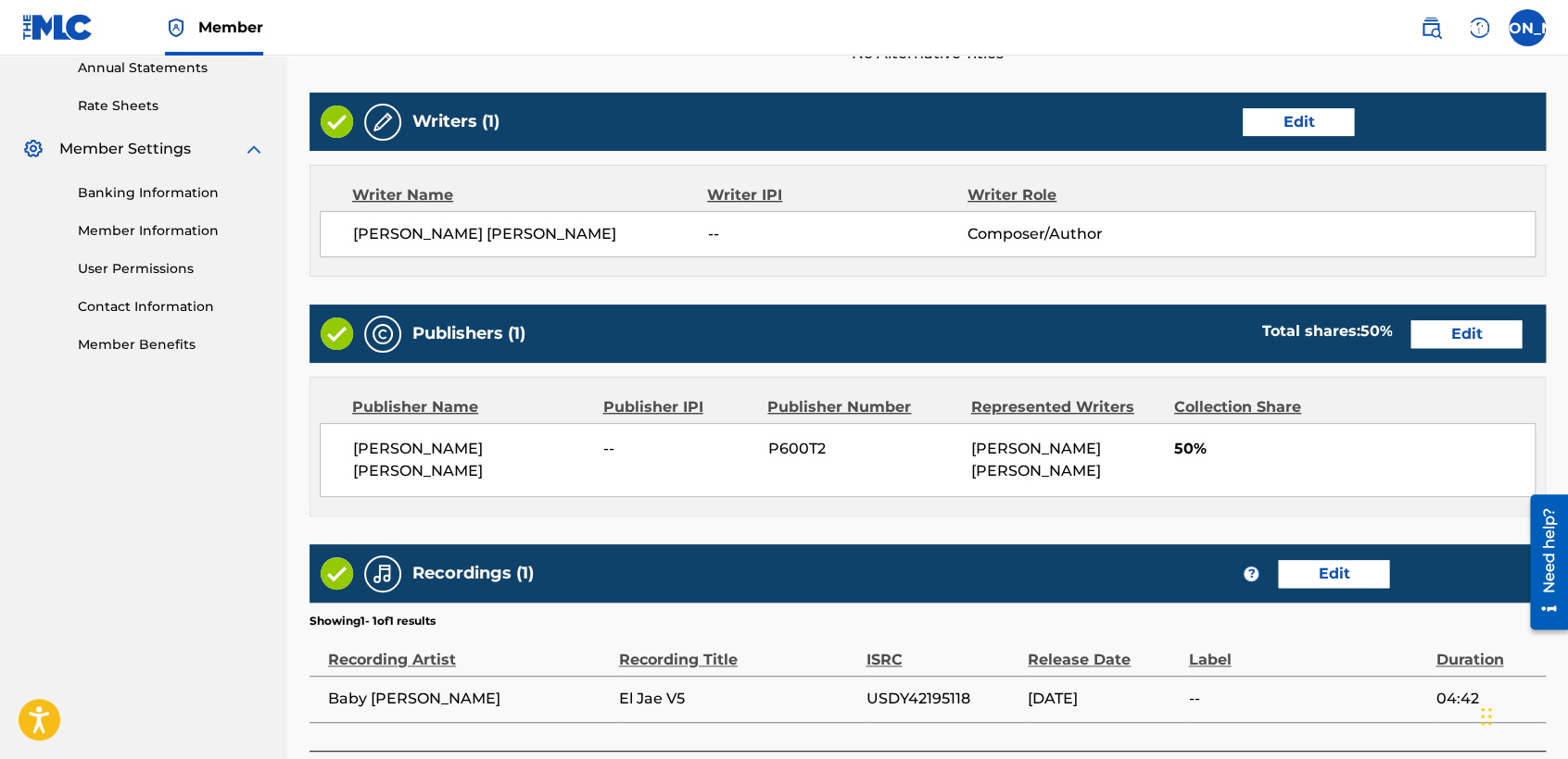
scroll to position [782, 0]
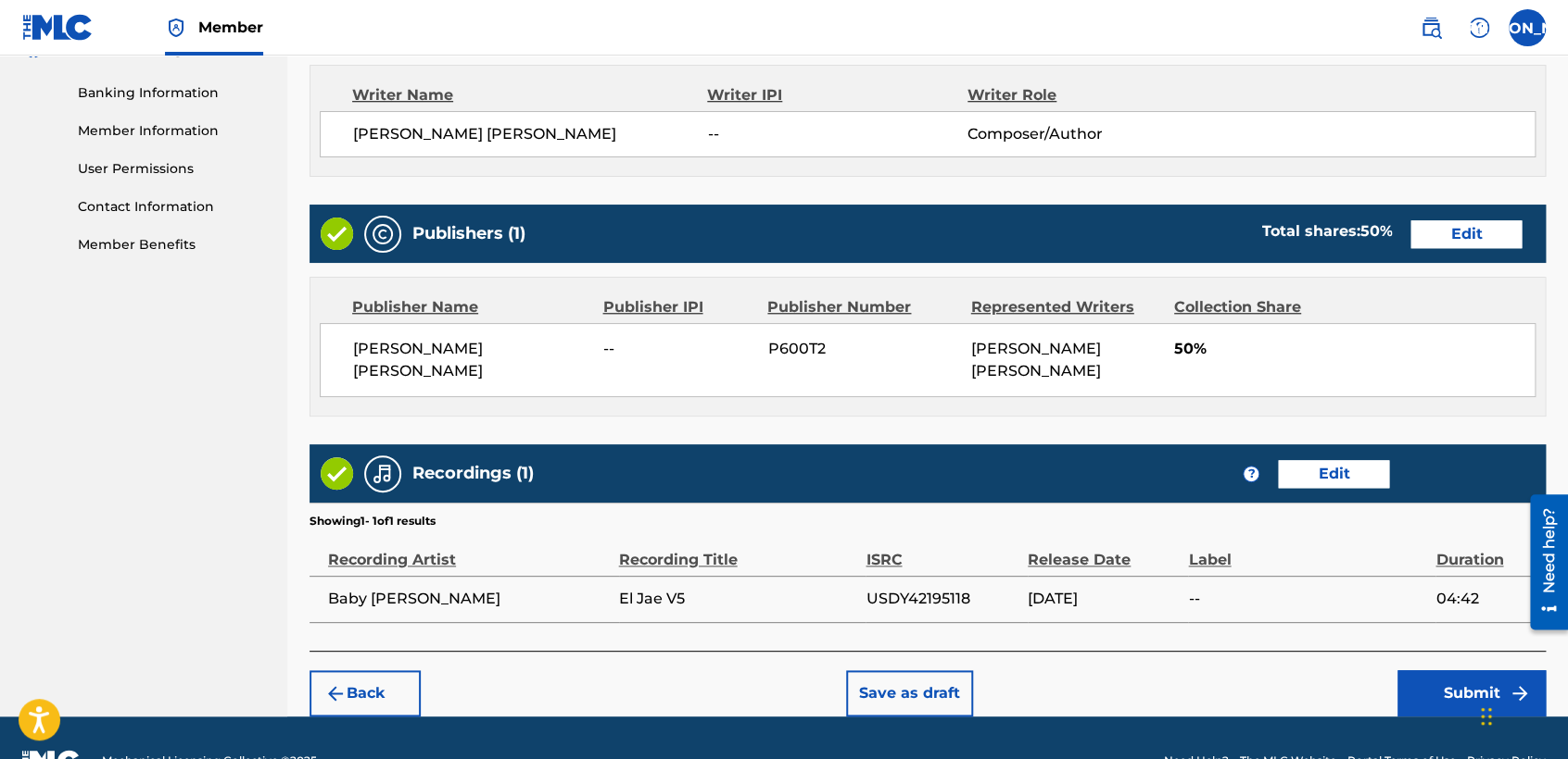
click at [1441, 692] on button "Submit" at bounding box center [1471, 694] width 148 height 47
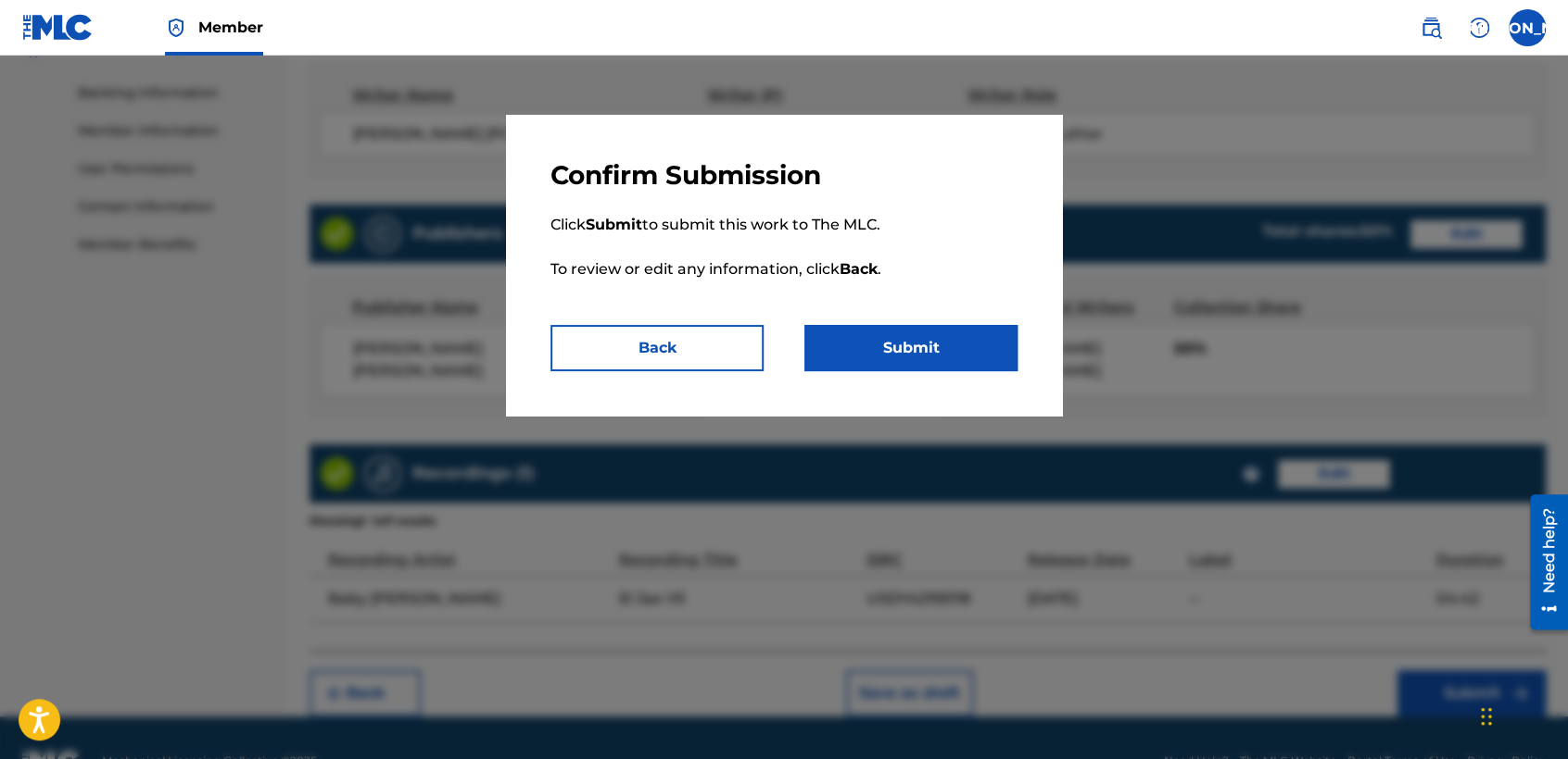
click at [956, 356] on button "Submit" at bounding box center [910, 349] width 213 height 47
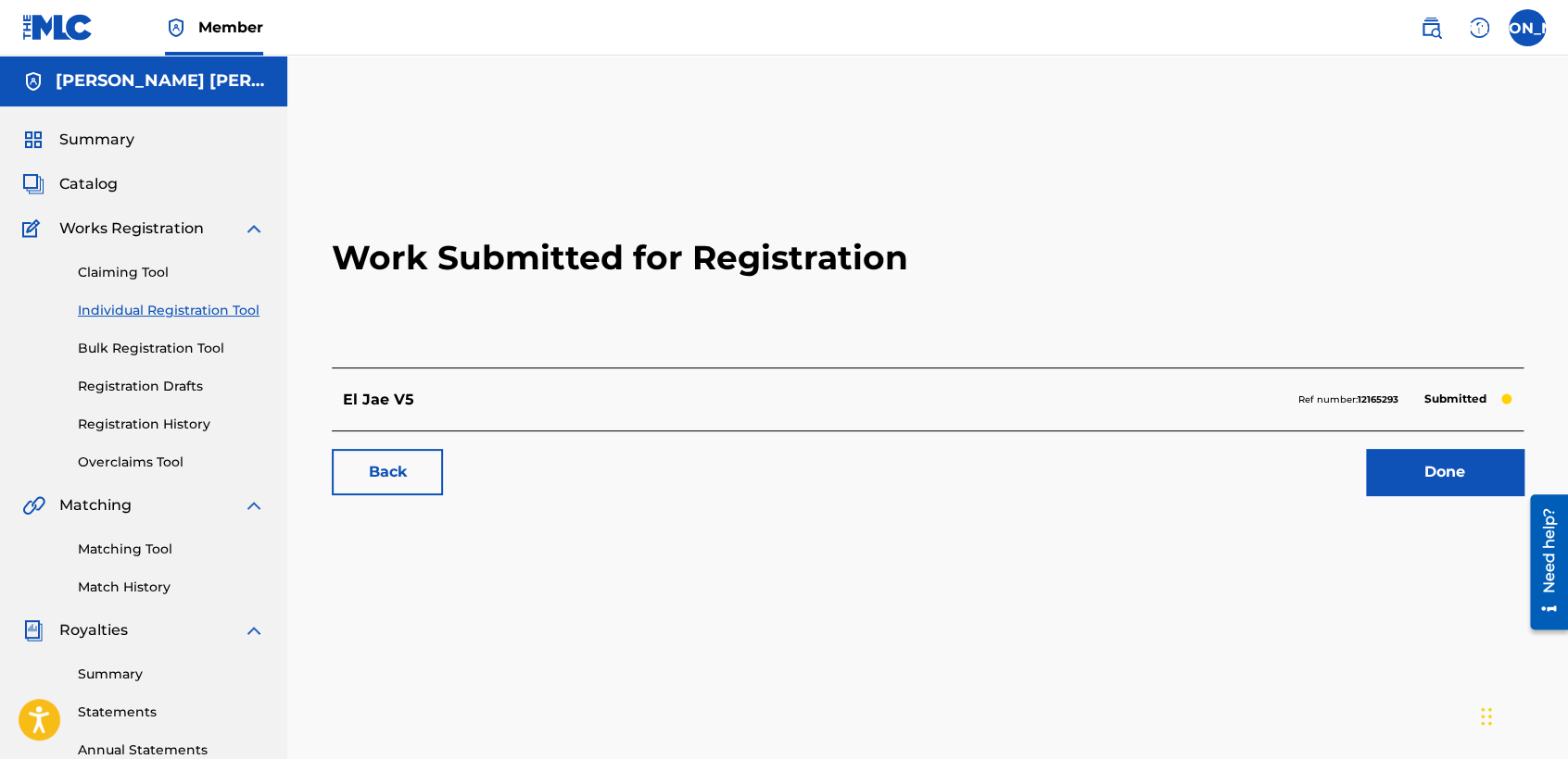
click at [235, 318] on link "Individual Registration Tool" at bounding box center [171, 310] width 187 height 20
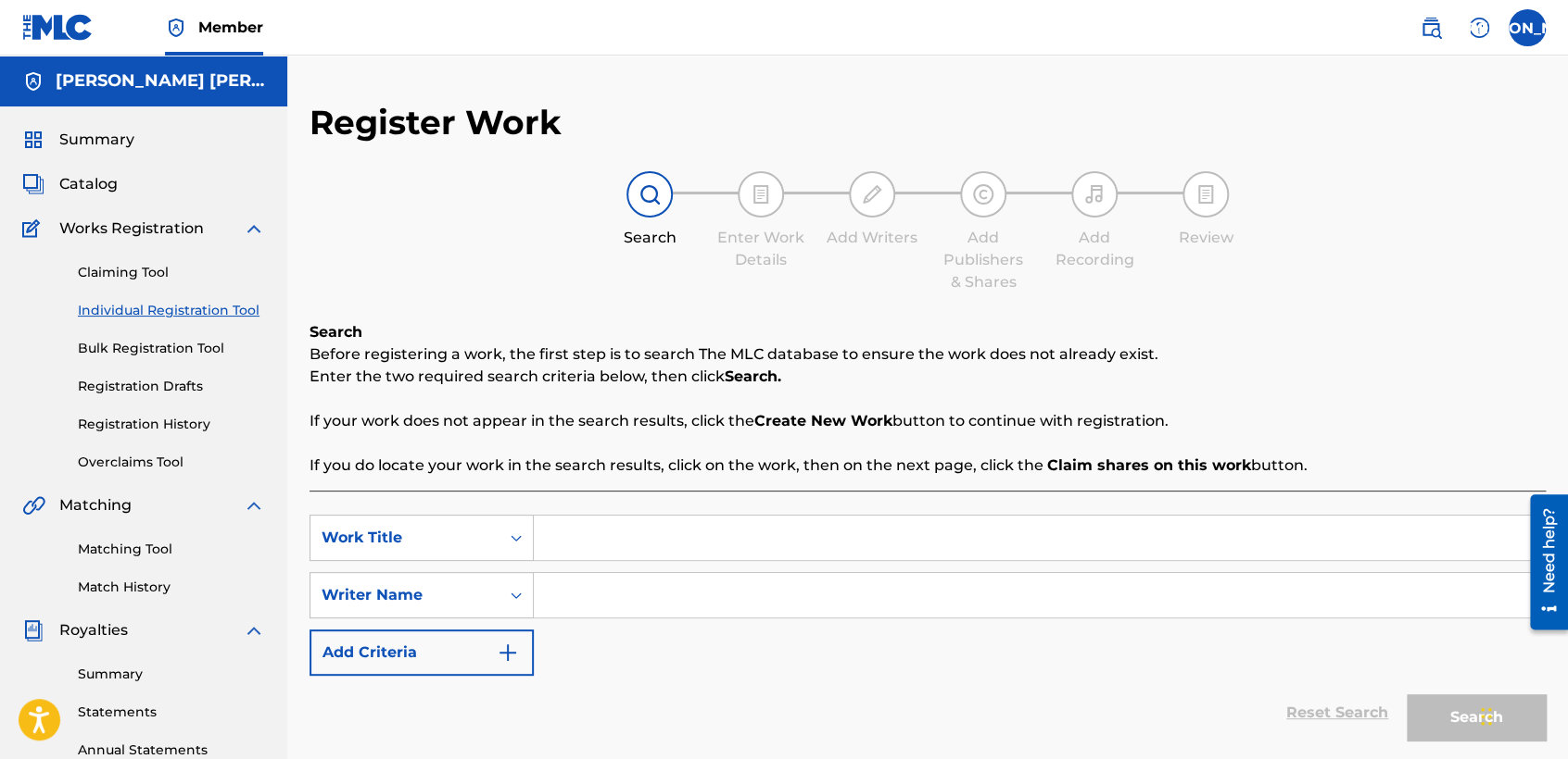
click at [604, 555] on input "Search Form" at bounding box center [1039, 538] width 1011 height 45
type input "[PERSON_NAME]"
click at [647, 582] on input "Search Form" at bounding box center [1039, 596] width 1011 height 45
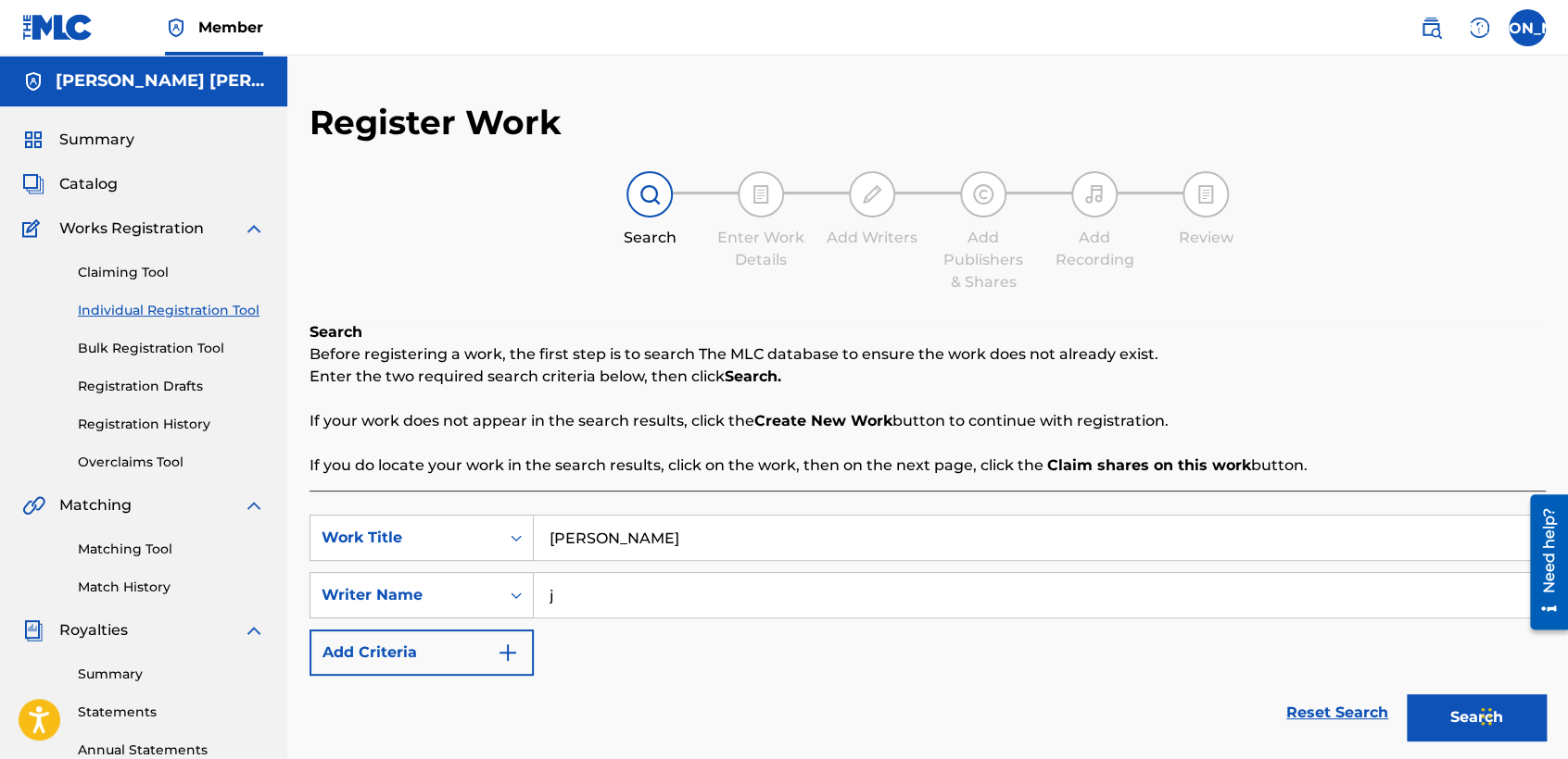
type input "j"
click at [1422, 717] on button "Search" at bounding box center [1476, 718] width 139 height 47
click at [1430, 364] on p "Before registering a work, the first step is to search The MLC database to ensu…" at bounding box center [927, 355] width 1236 height 22
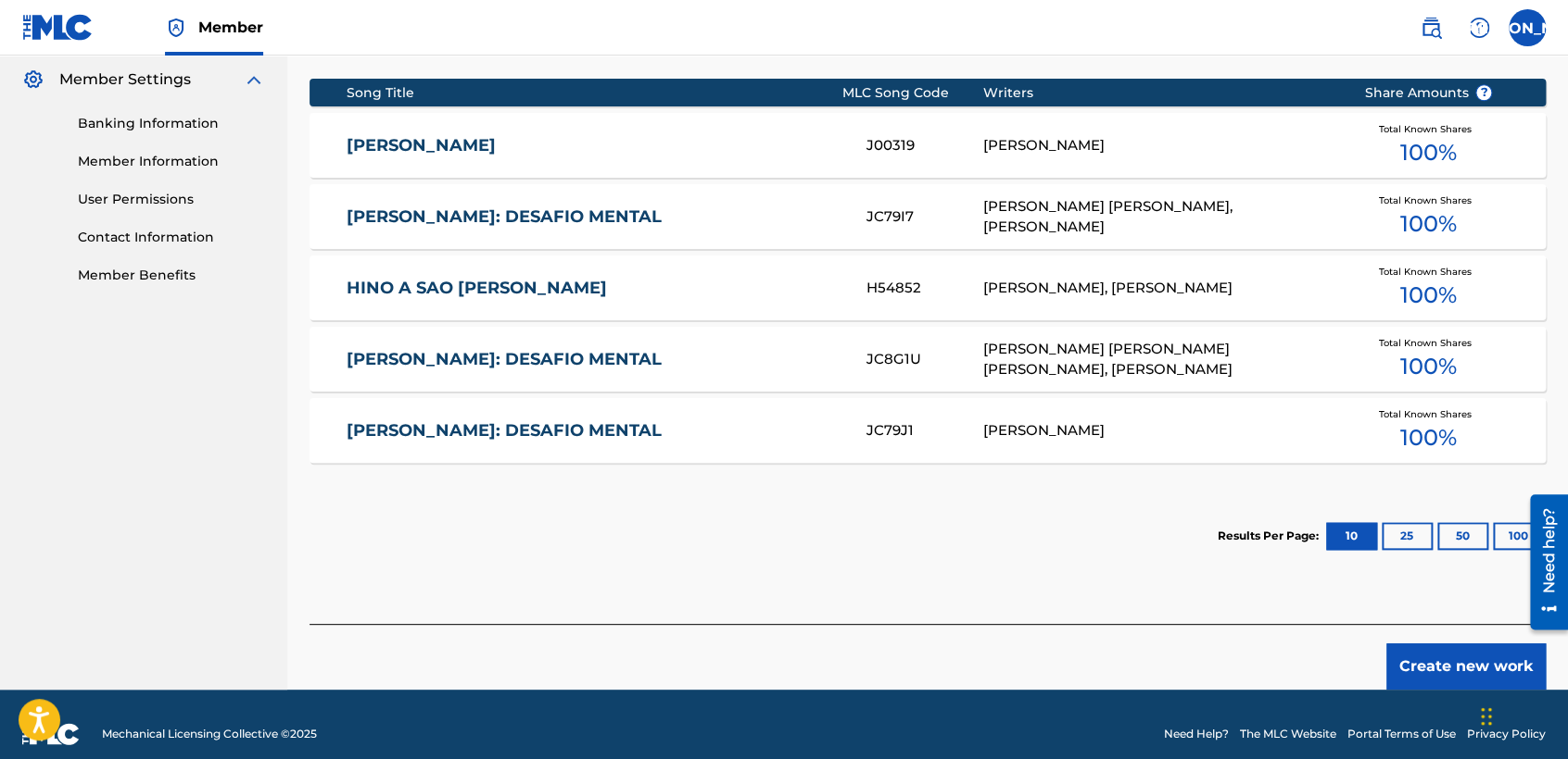
scroll to position [770, 0]
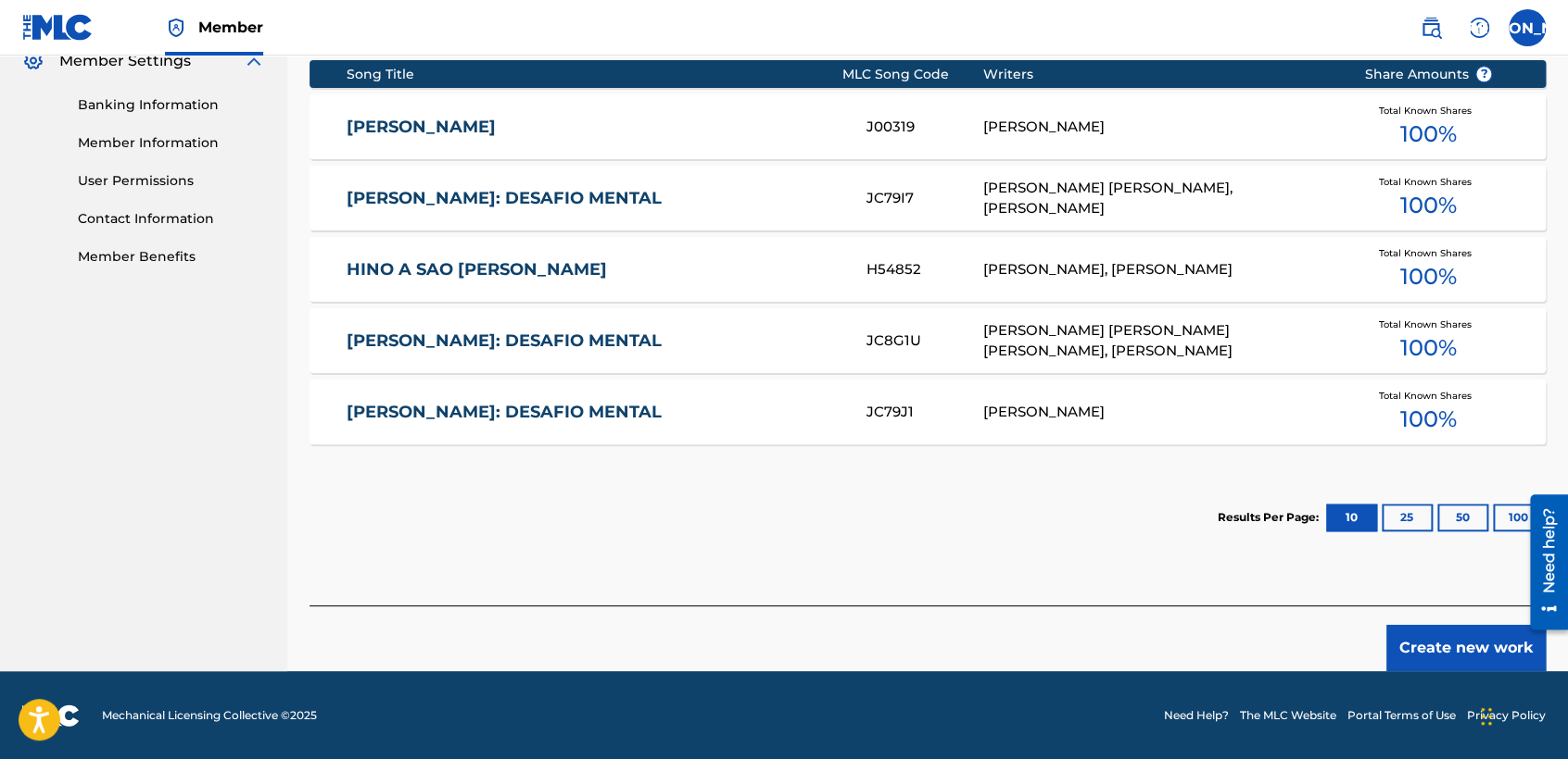
click at [1439, 655] on button "Create new work" at bounding box center [1465, 648] width 160 height 47
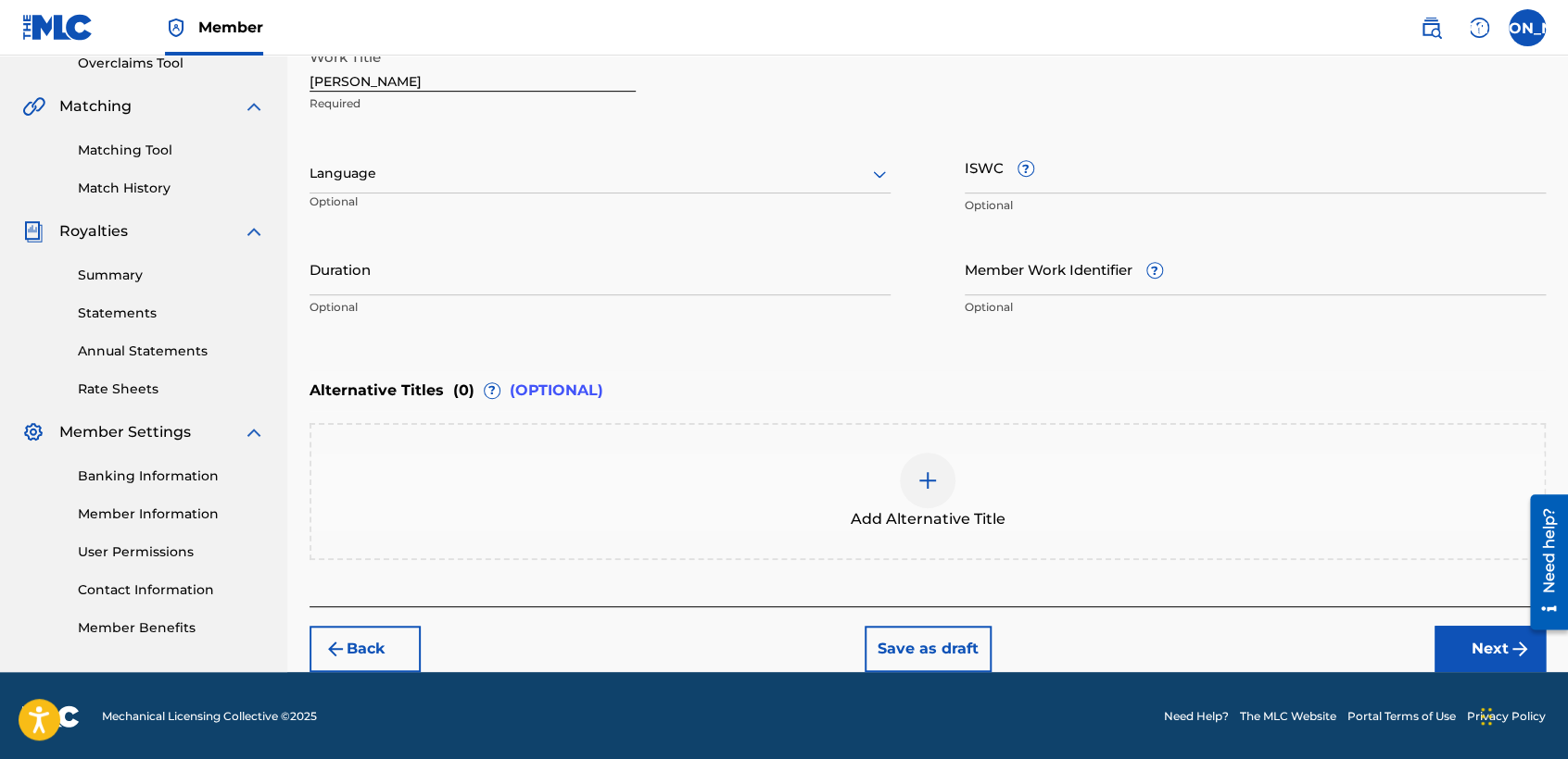
click at [606, 182] on div at bounding box center [600, 173] width 581 height 23
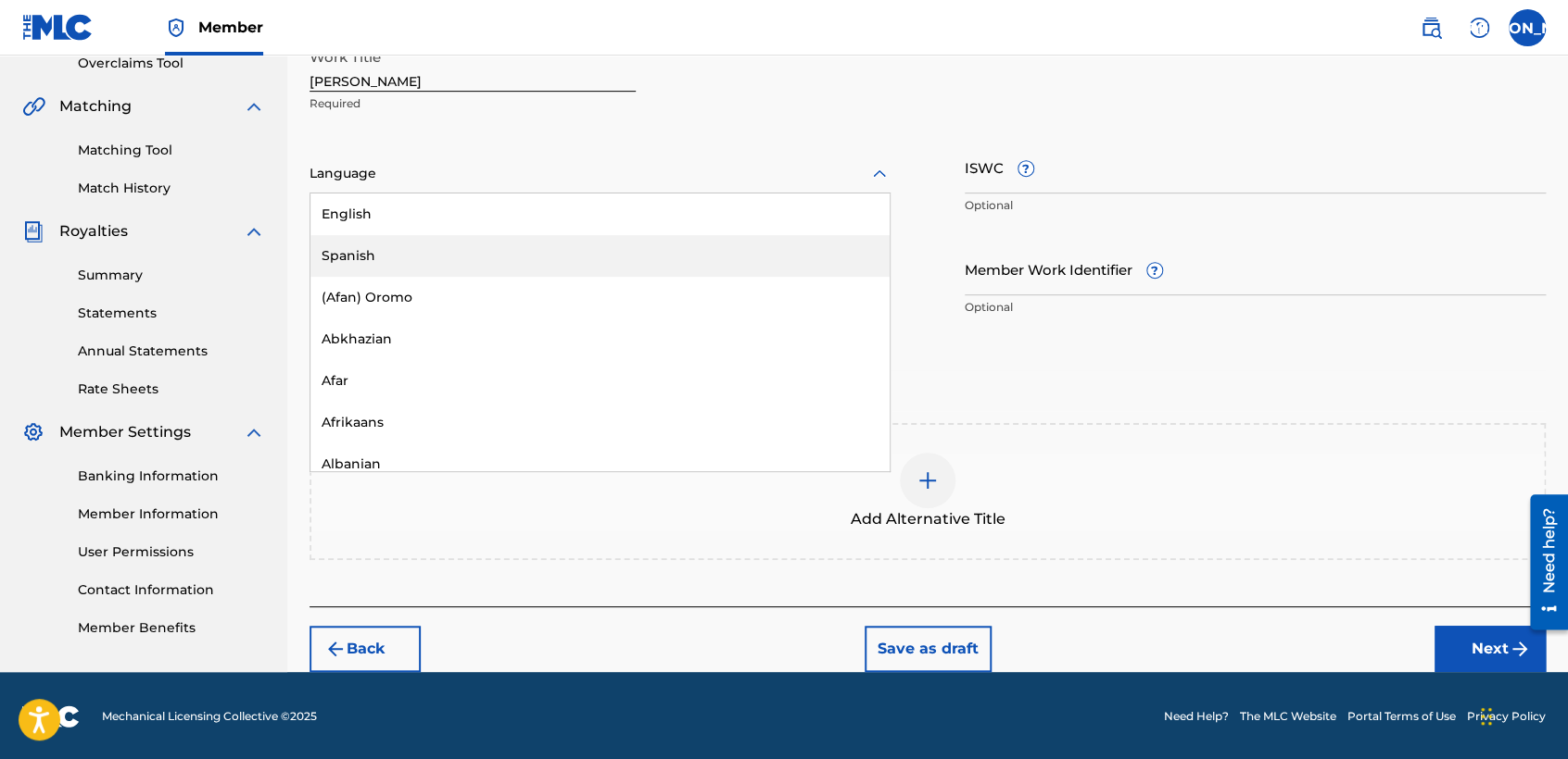
click at [539, 270] on div "Spanish" at bounding box center [600, 255] width 579 height 42
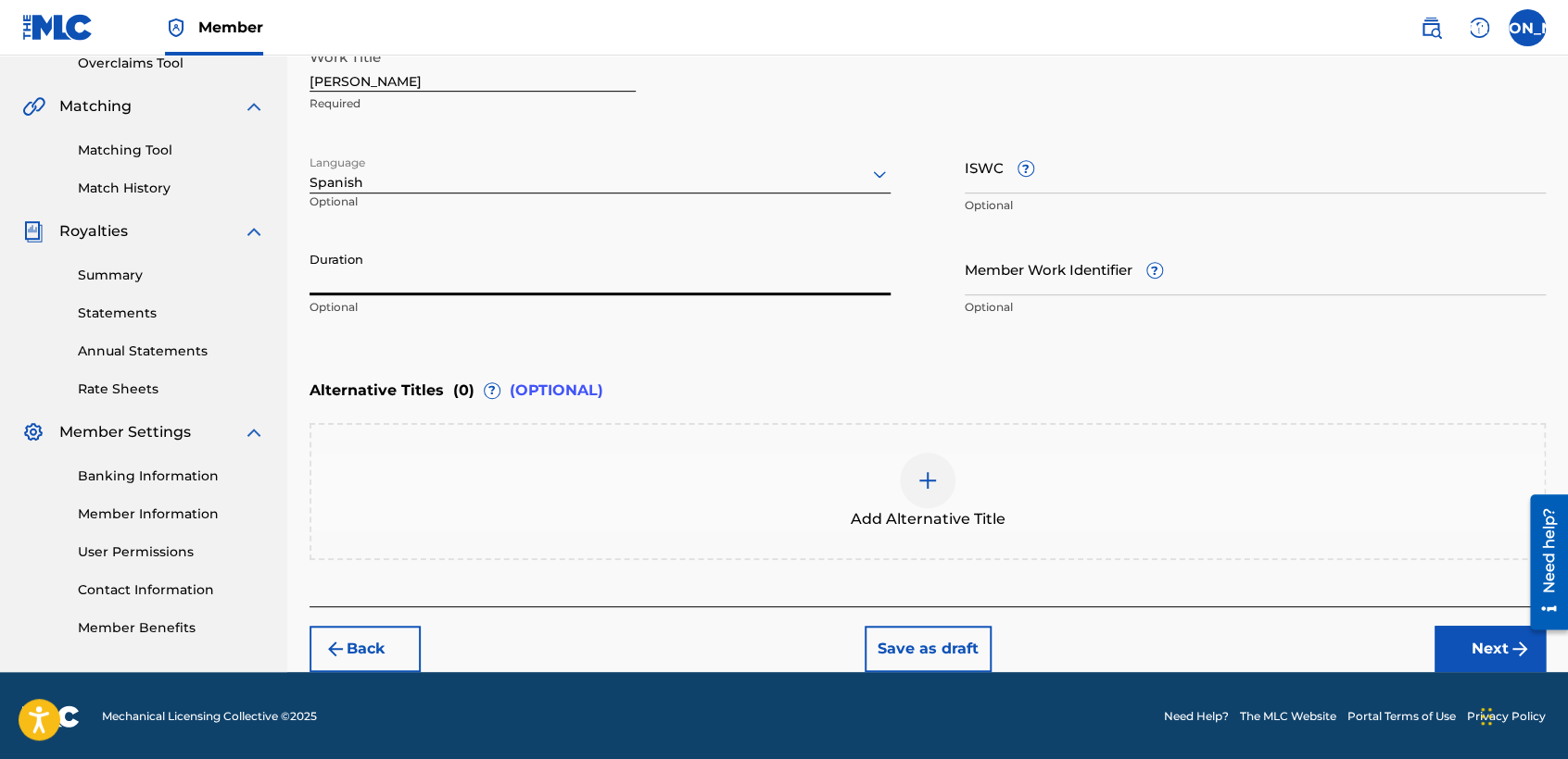
click at [539, 270] on input "Duration" at bounding box center [600, 269] width 581 height 53
type input "02:43"
click at [1453, 650] on button "Next" at bounding box center [1490, 649] width 111 height 47
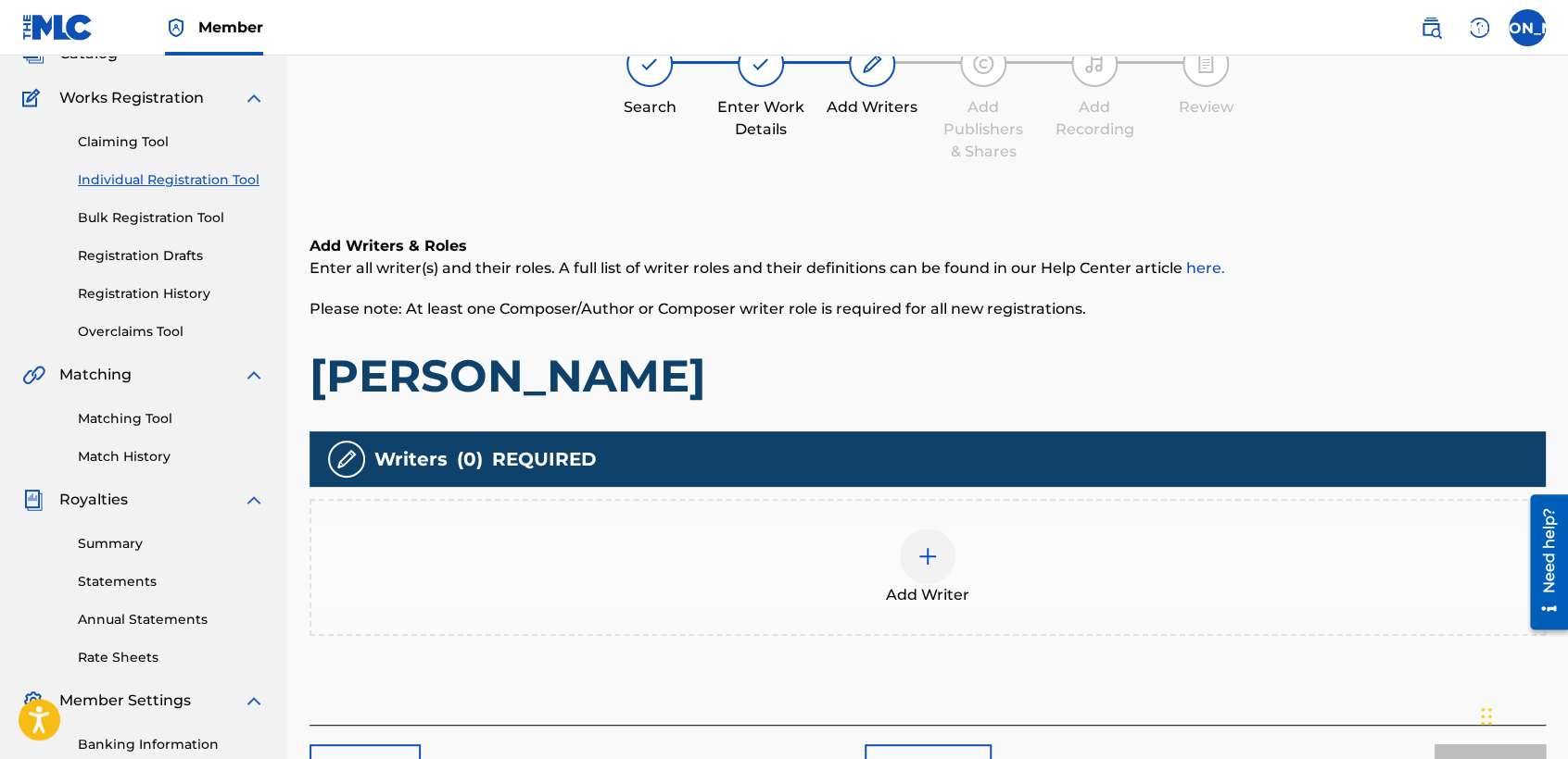
scroll to position [82, 0]
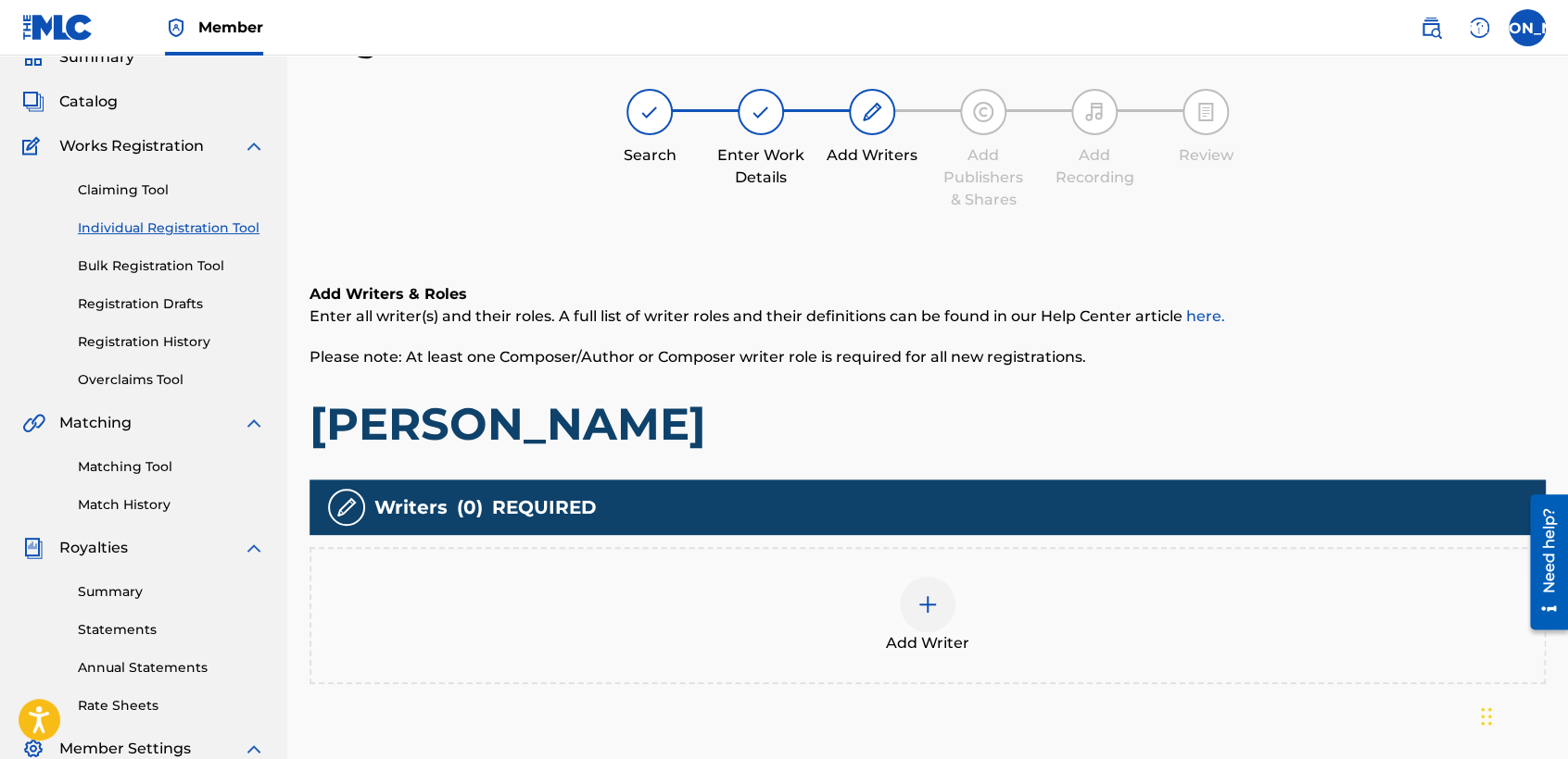
click at [934, 601] on img at bounding box center [927, 605] width 22 height 22
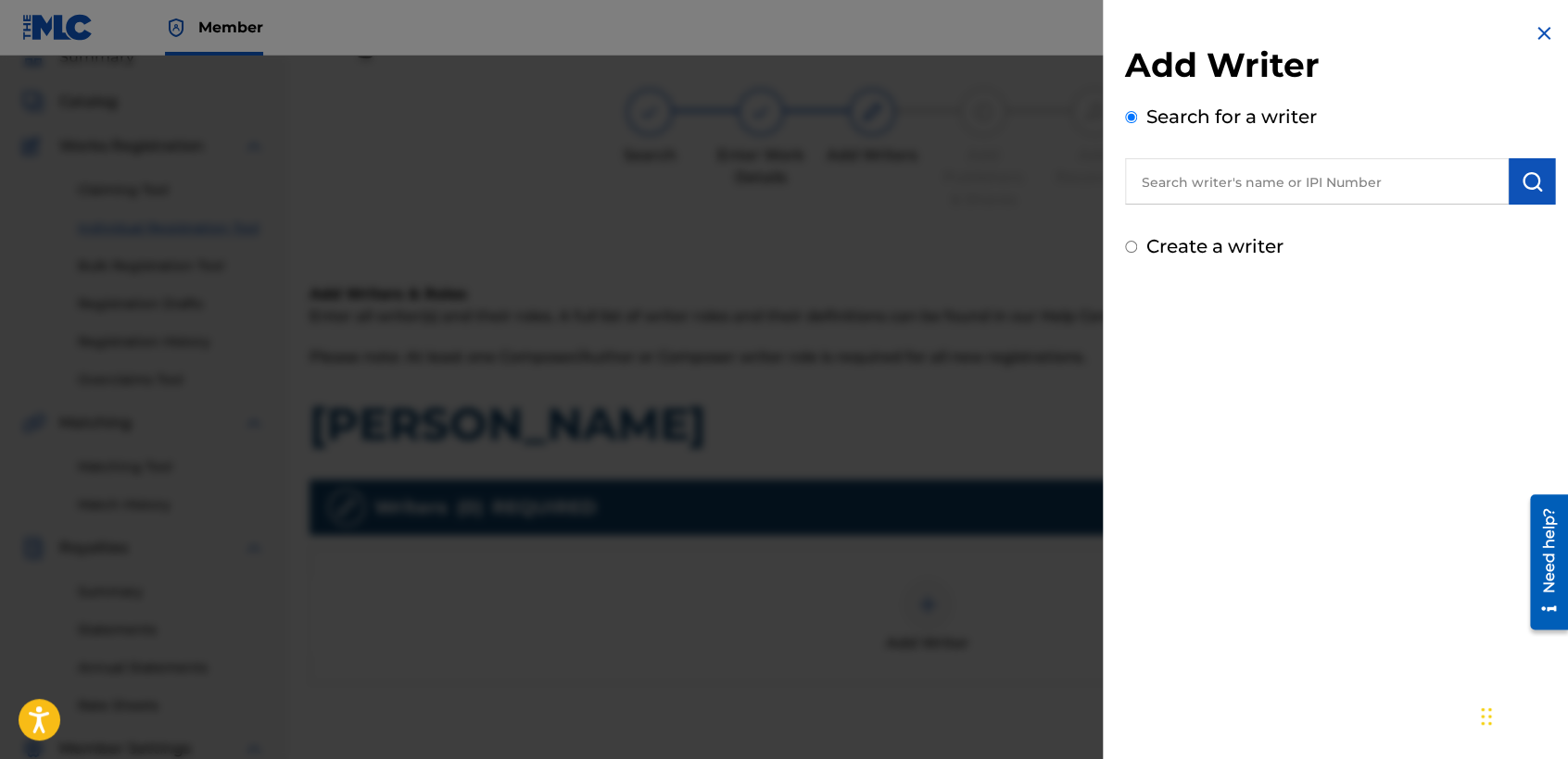
click at [1125, 246] on input "Create a writer" at bounding box center [1131, 246] width 12 height 12
radio input "false"
radio input "true"
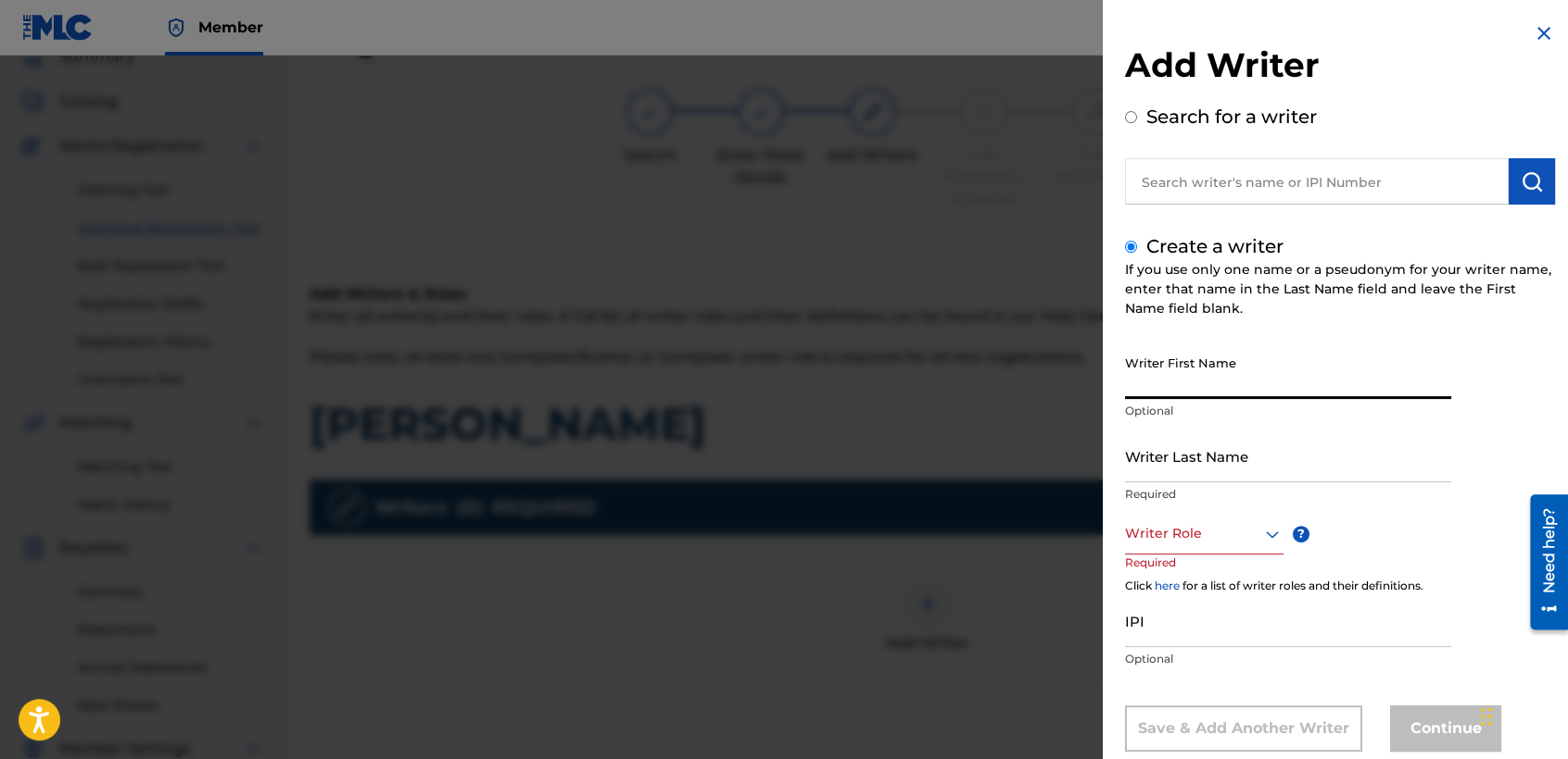
click at [1136, 352] on input "Writer First Name" at bounding box center [1288, 372] width 326 height 53
type input "[PERSON_NAME] [PERSON_NAME]"
click at [1165, 458] on input "Writer Last Name" at bounding box center [1288, 456] width 326 height 53
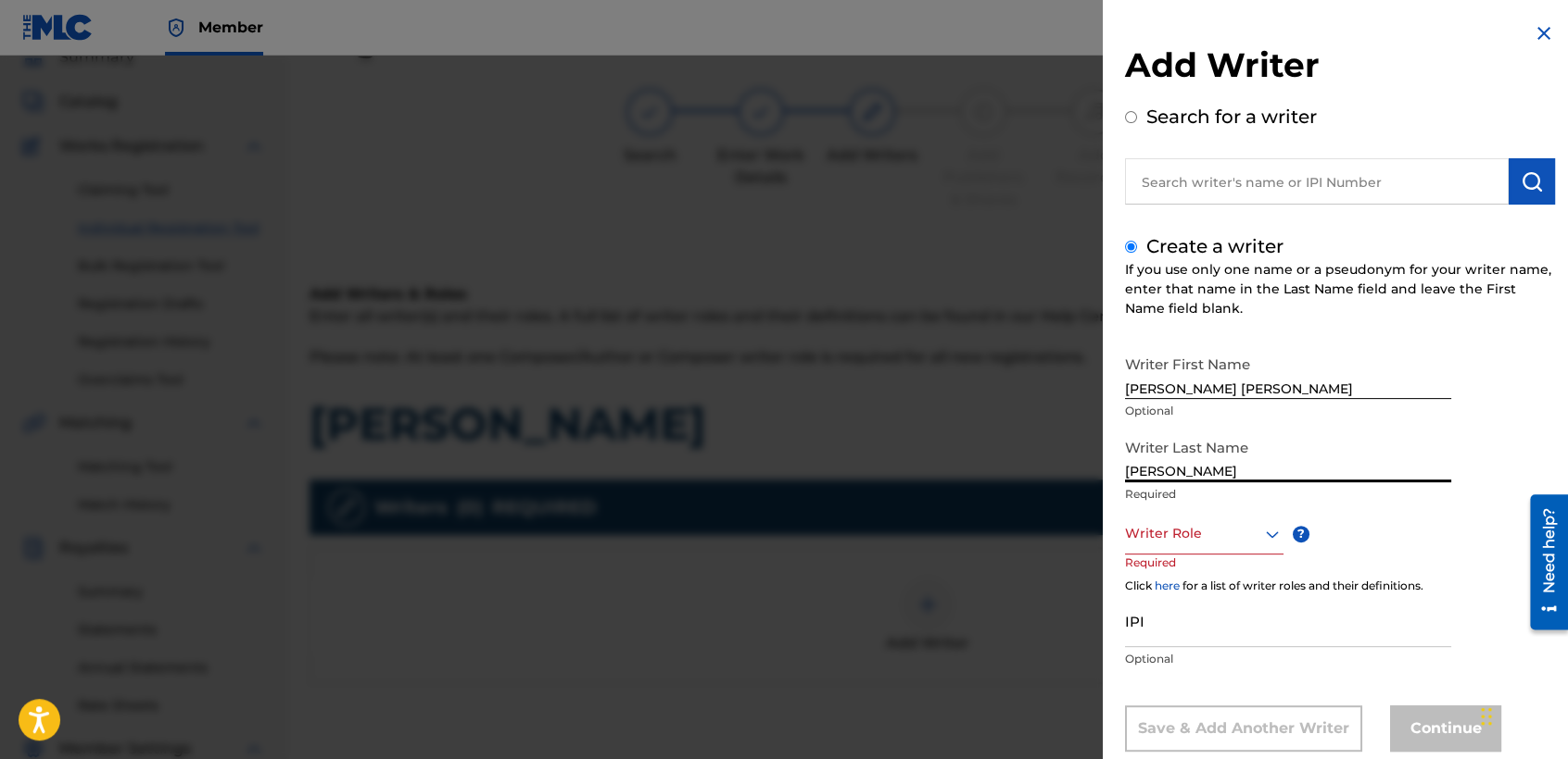
type input "[PERSON_NAME]"
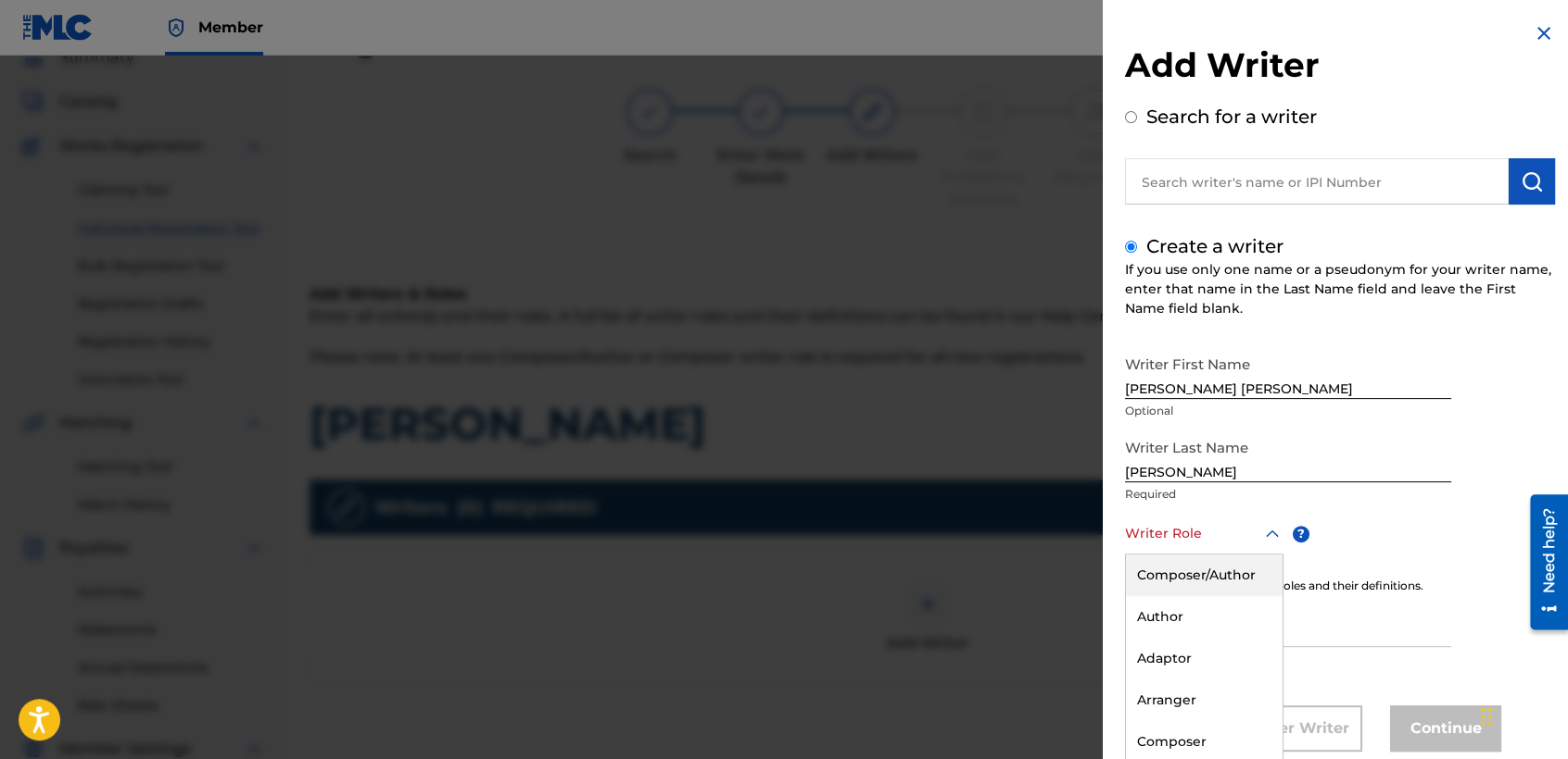
scroll to position [42, 0]
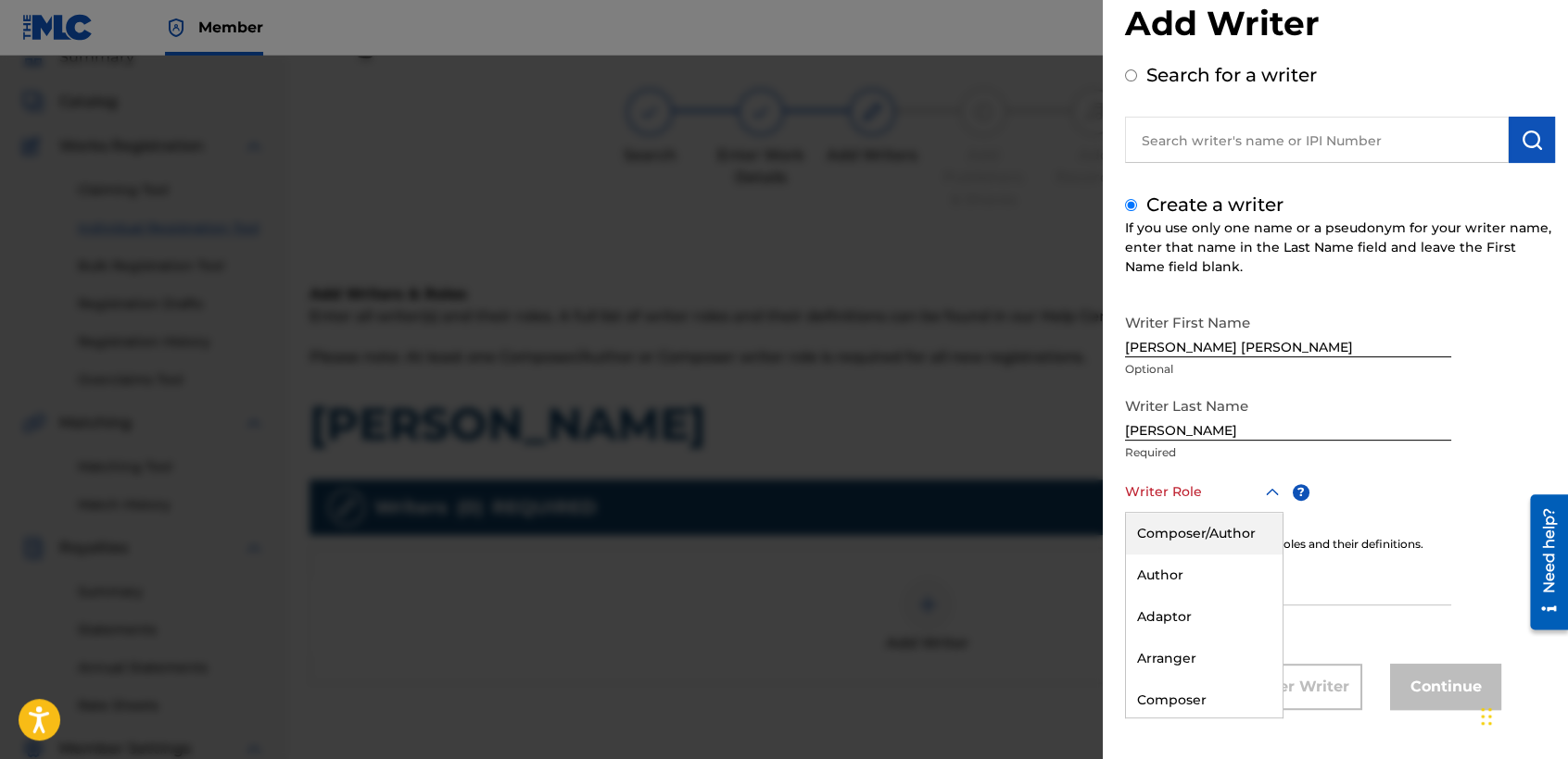
click at [1218, 513] on div "8 results available. Use Up and Down to choose options, press Enter to select t…" at bounding box center [1204, 492] width 159 height 42
click at [1222, 530] on div "Composer/Author" at bounding box center [1204, 533] width 157 height 42
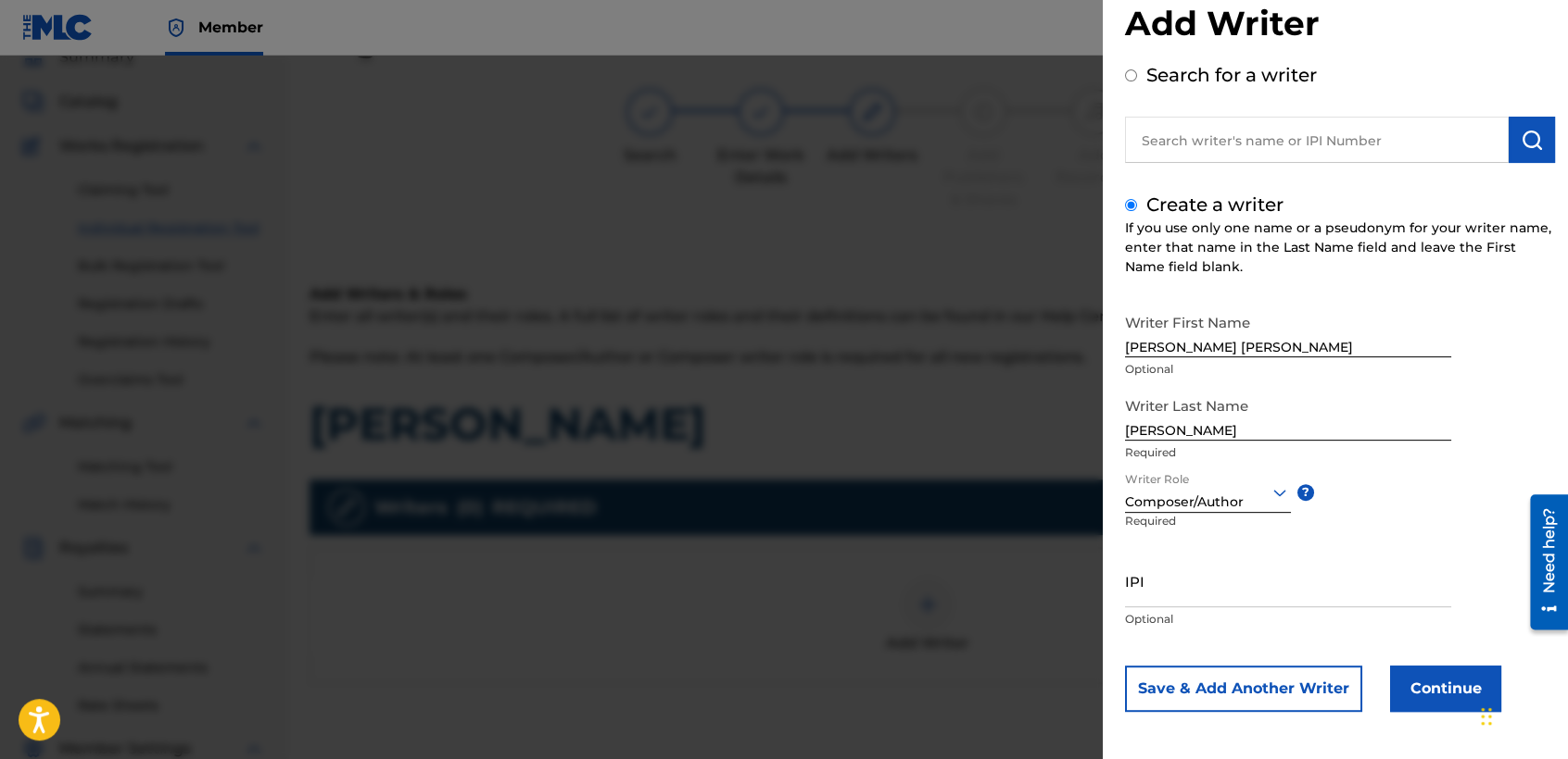
click at [1395, 680] on button "Continue" at bounding box center [1445, 689] width 111 height 47
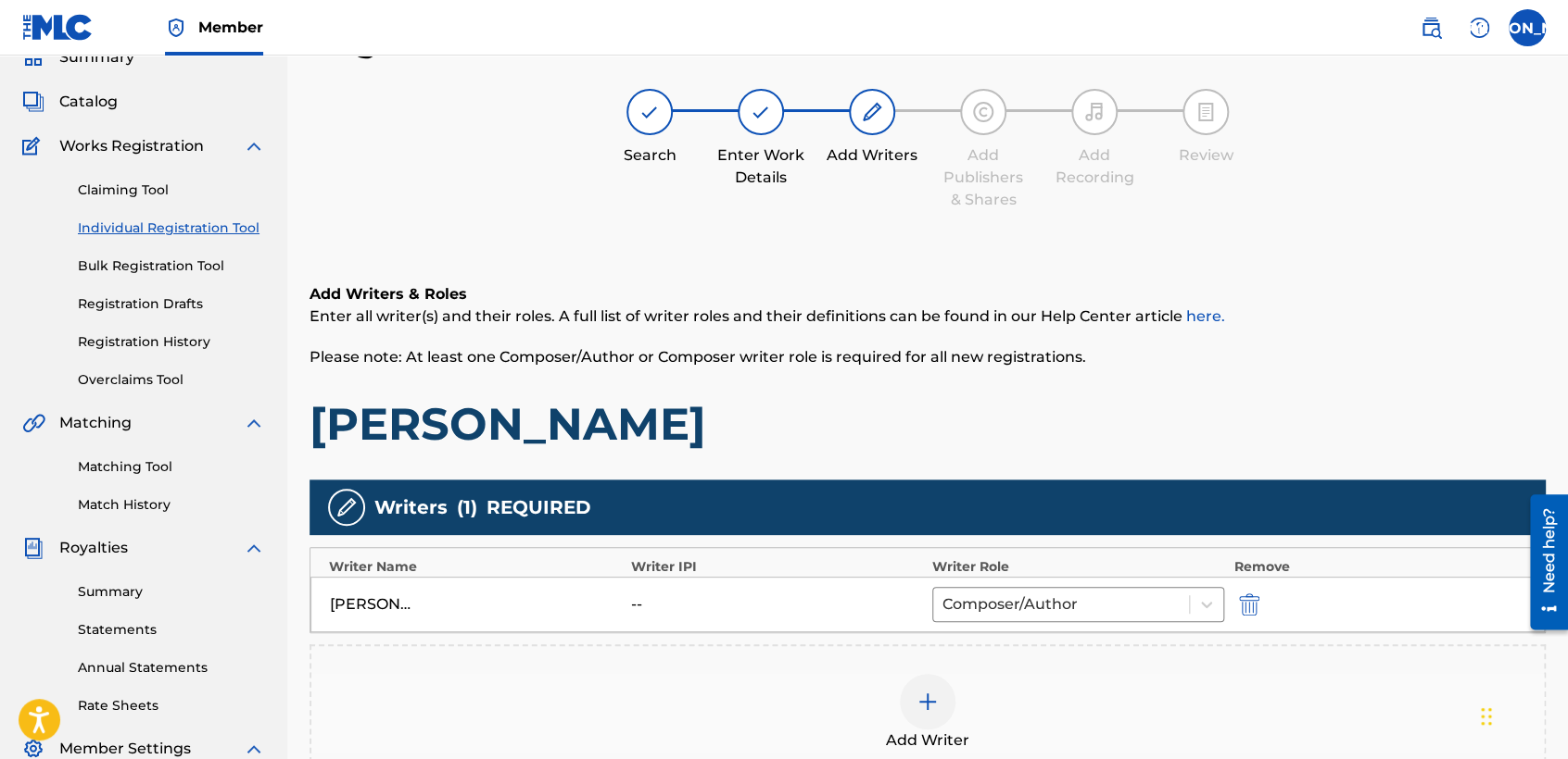
click at [937, 328] on div "Add Writers & Roles Enter all writer(s) and their roles. A full list of writer …" at bounding box center [927, 367] width 1236 height 169
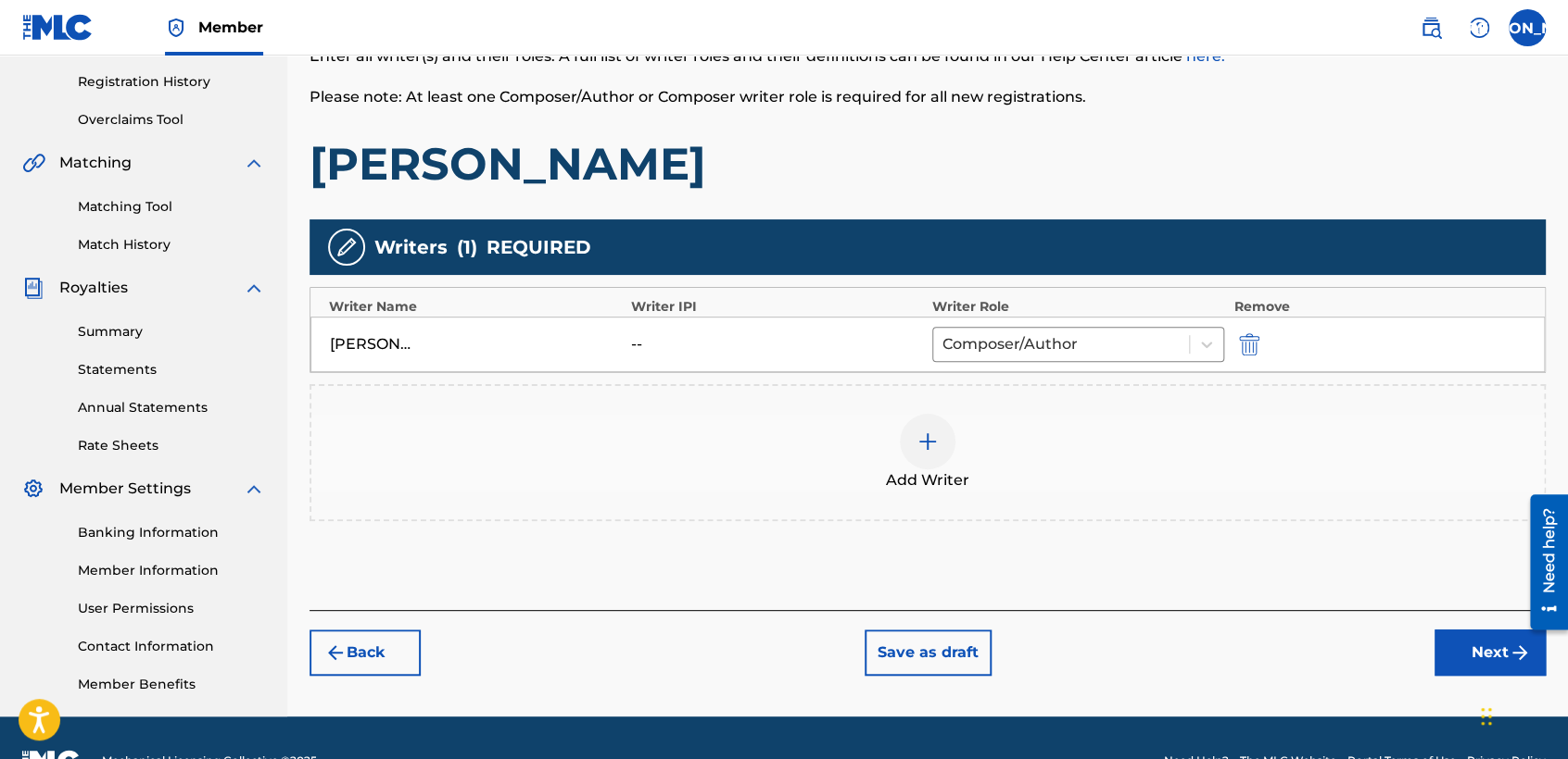
scroll to position [388, 0]
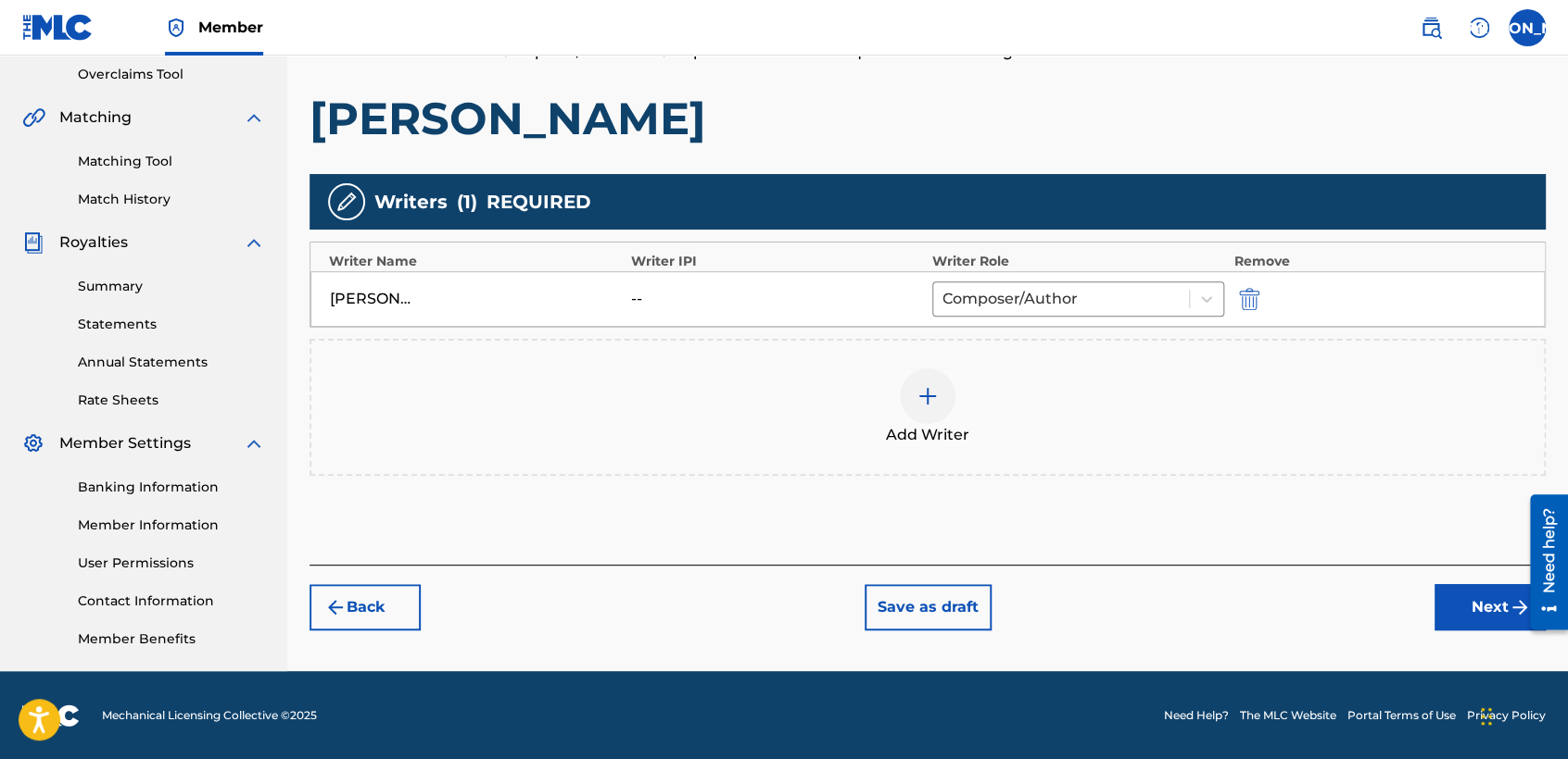
click at [1465, 592] on button "Next" at bounding box center [1490, 608] width 111 height 47
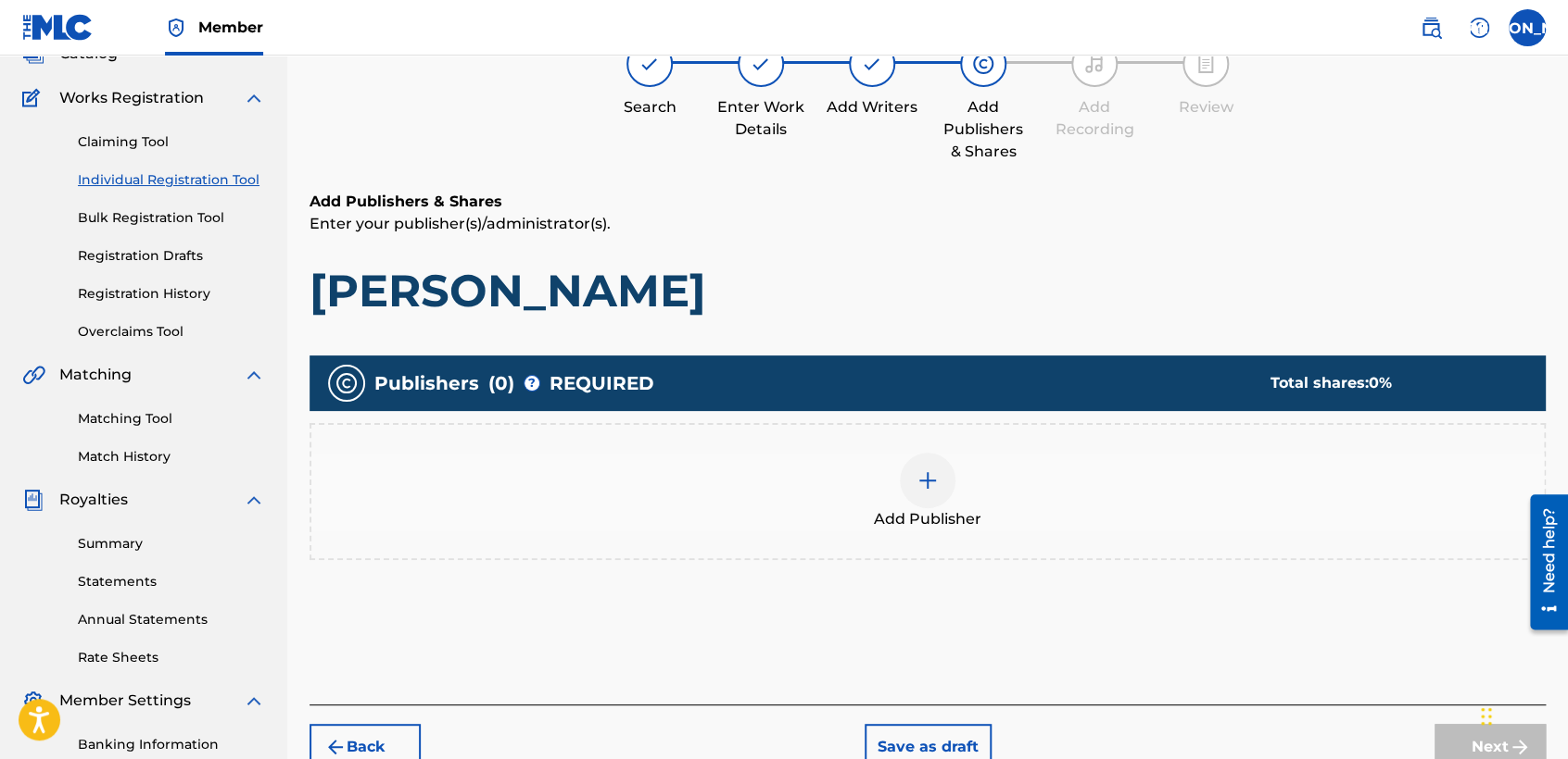
scroll to position [82, 0]
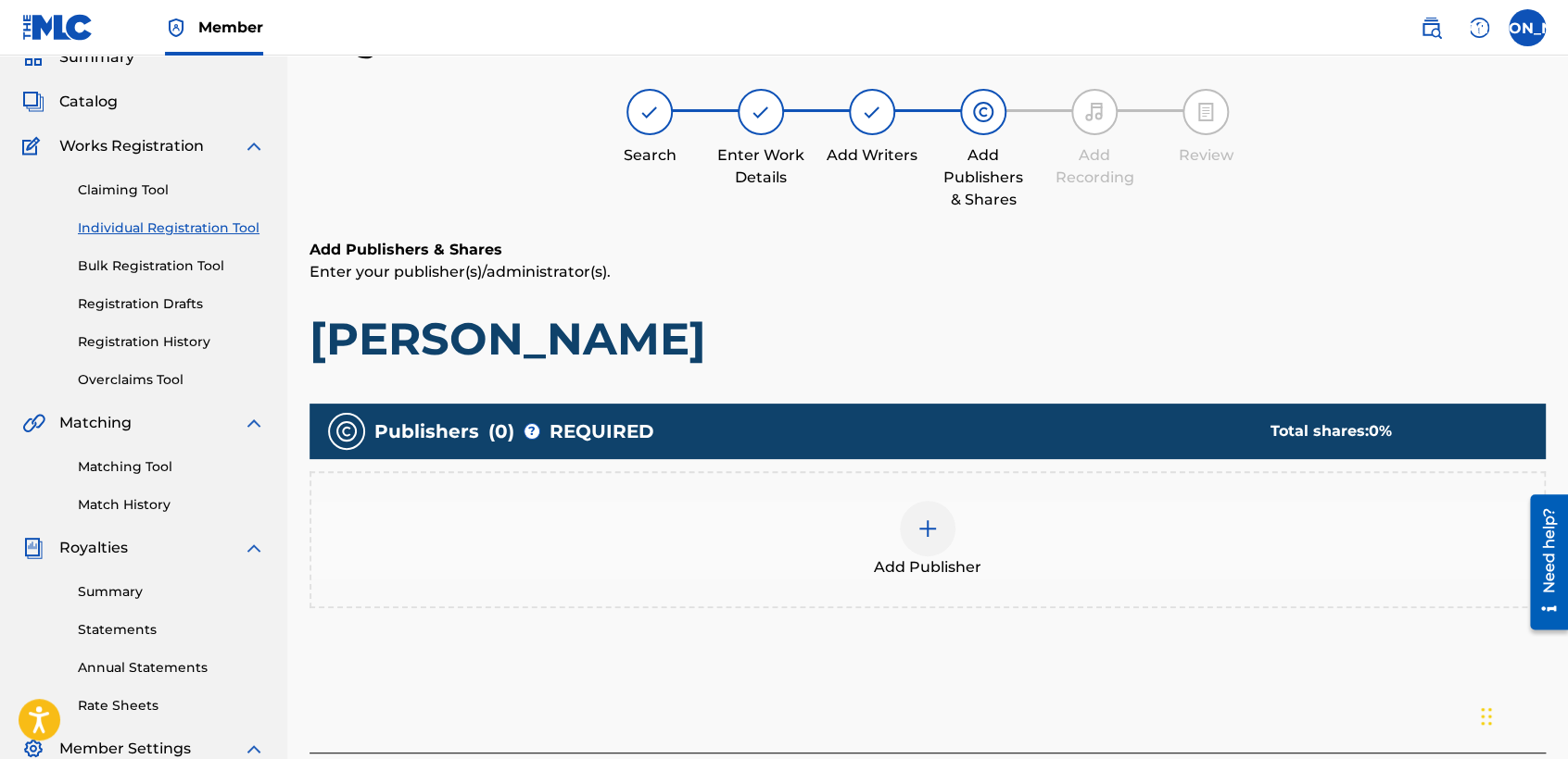
click at [920, 536] on img at bounding box center [927, 529] width 22 height 22
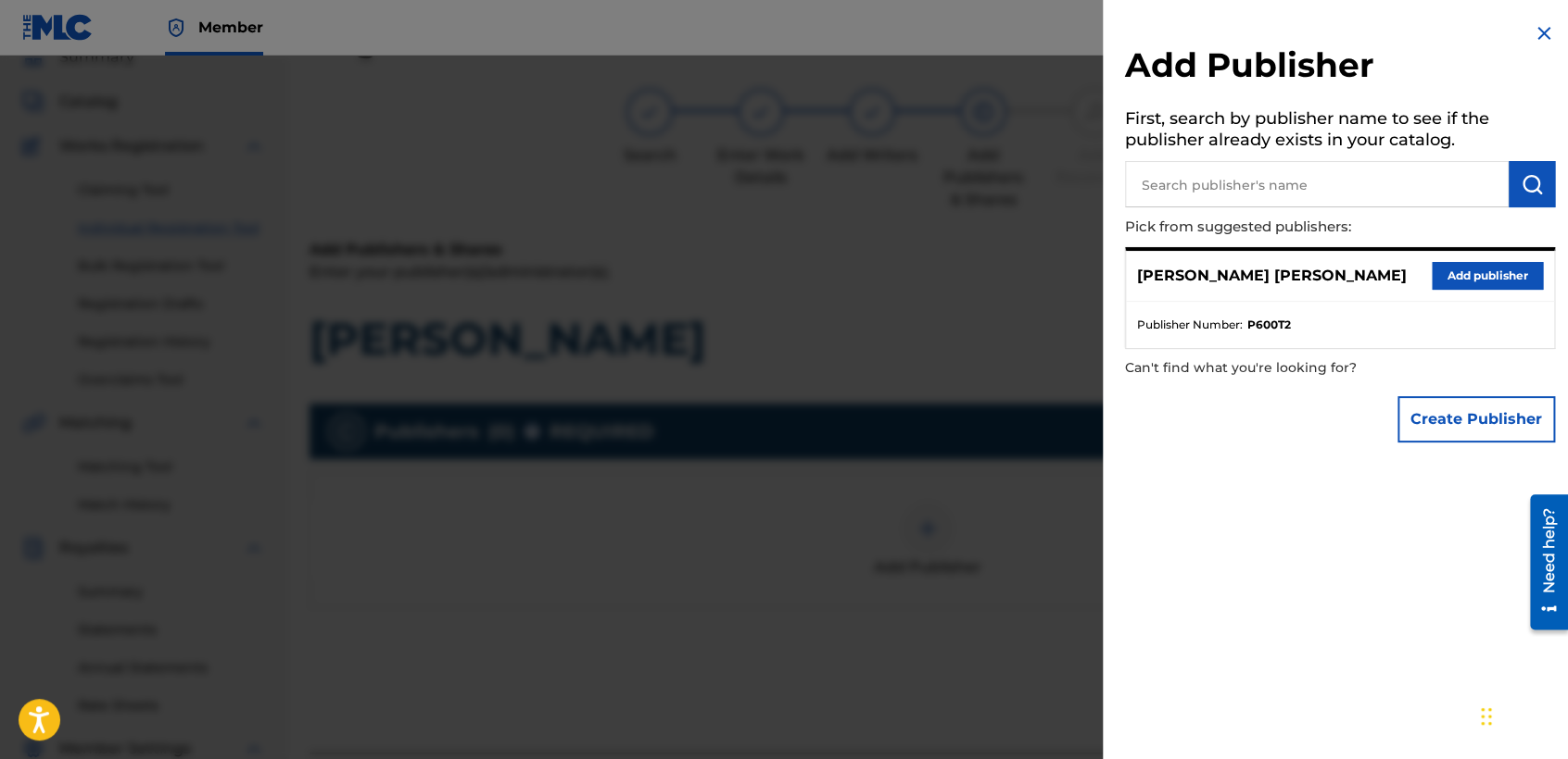
click at [1483, 248] on div "[PERSON_NAME] [PERSON_NAME] Add publisher Publisher Number : P600T2" at bounding box center [1339, 297] width 430 height 102
click at [1477, 264] on button "Add publisher" at bounding box center [1487, 276] width 111 height 28
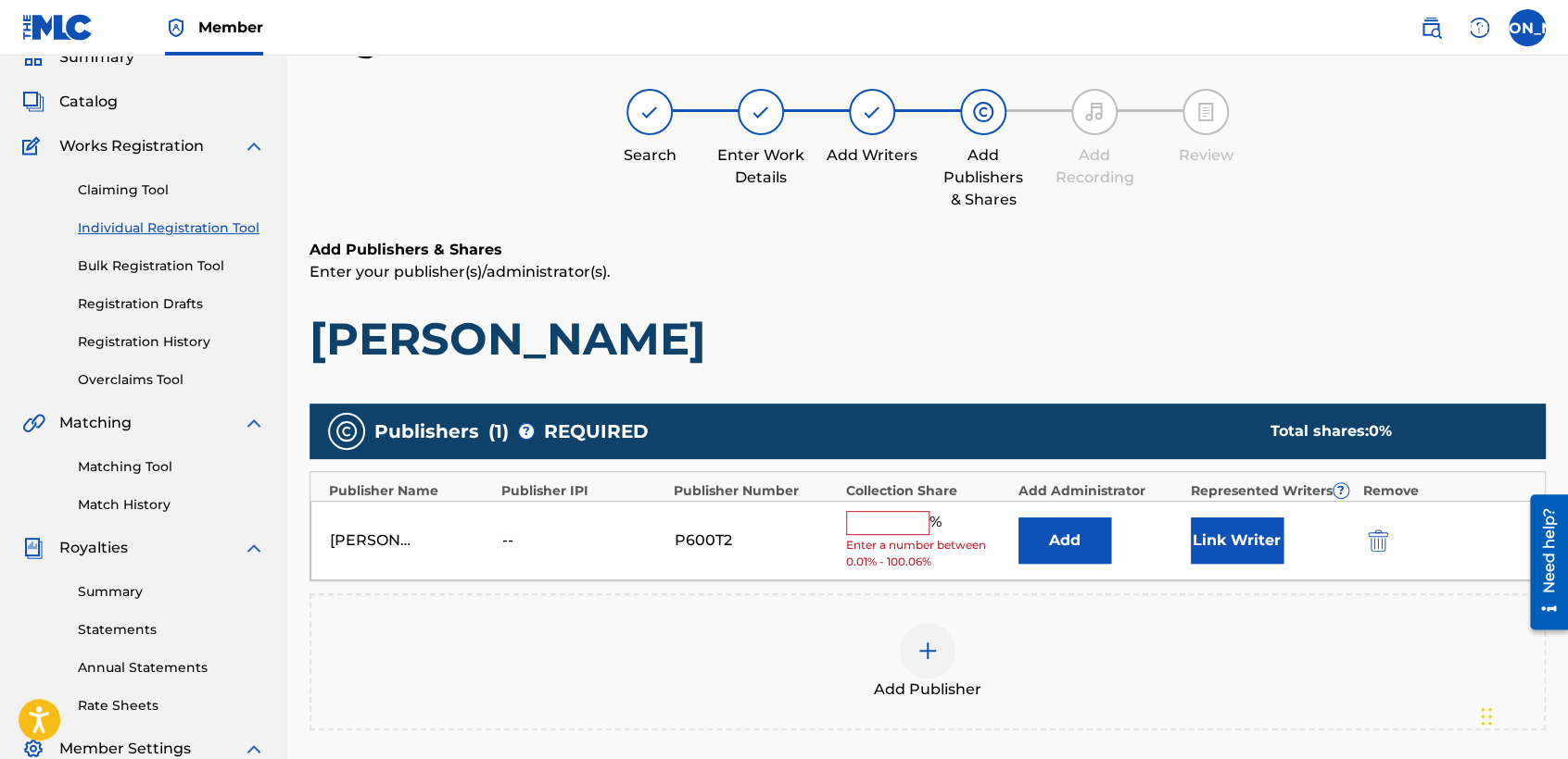
click at [894, 523] on input "text" at bounding box center [887, 523] width 83 height 24
type input "50"
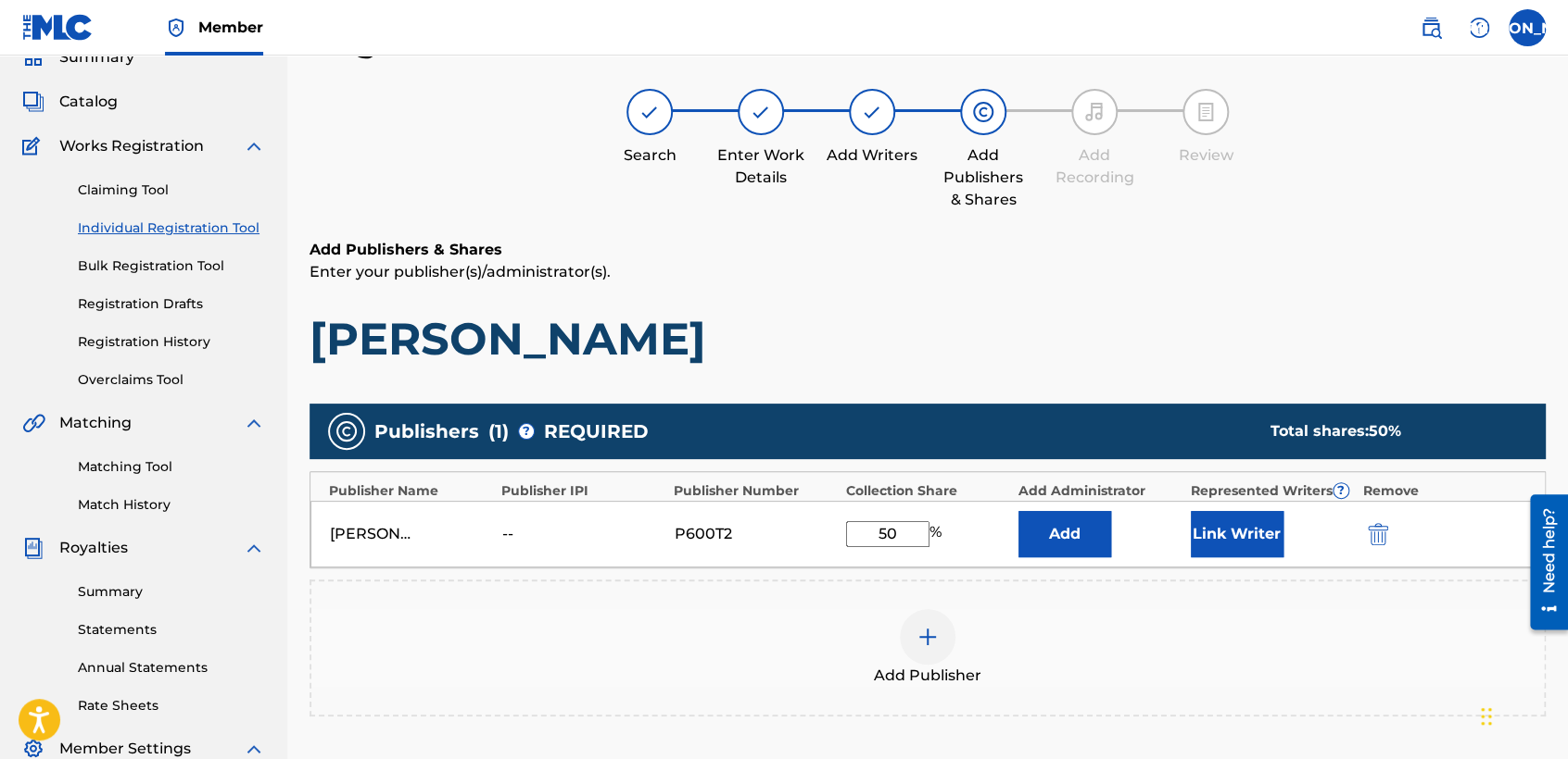
click at [1245, 530] on button "Link Writer" at bounding box center [1236, 534] width 92 height 47
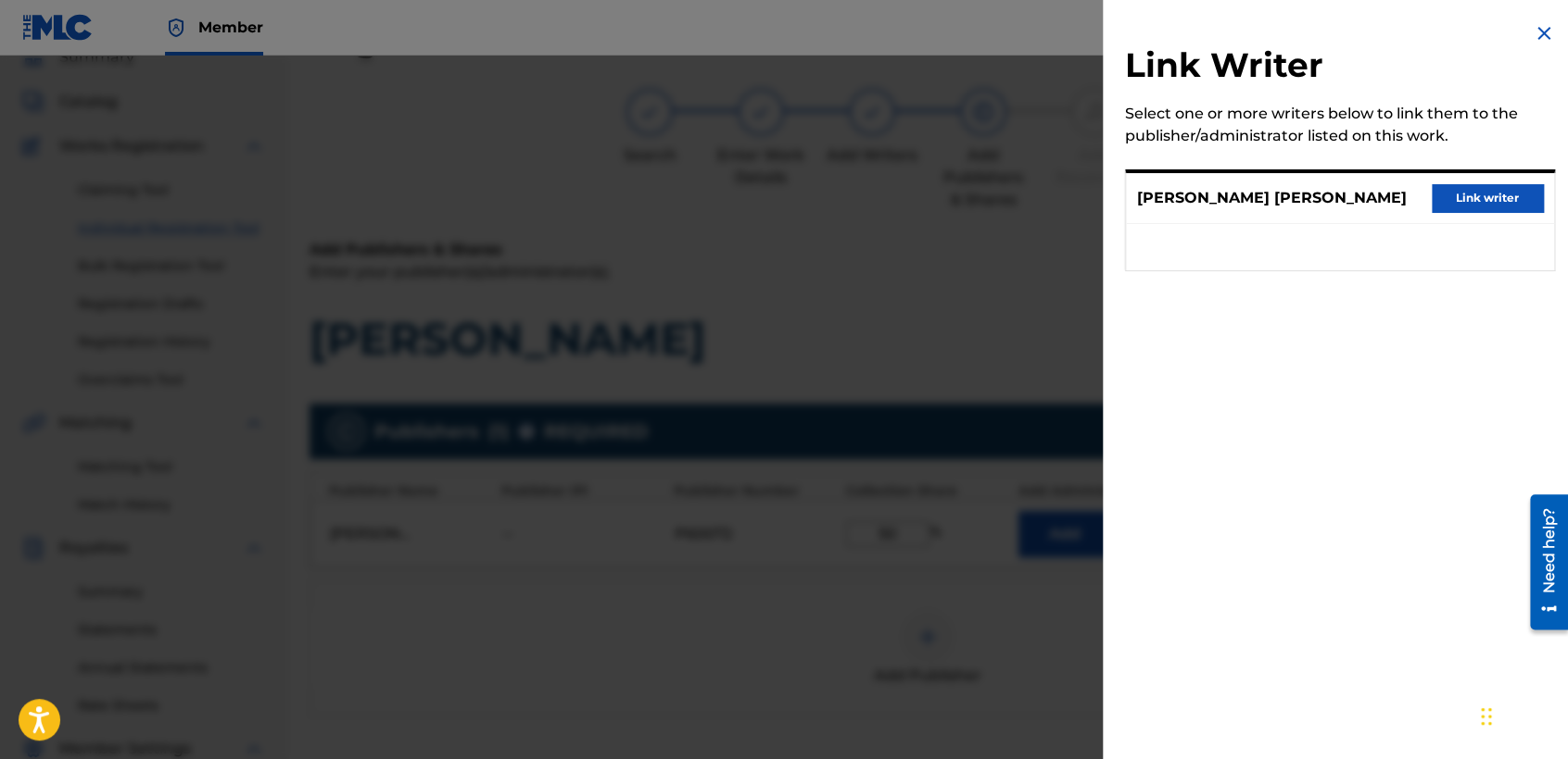
click at [1479, 197] on button "Link writer" at bounding box center [1487, 199] width 111 height 28
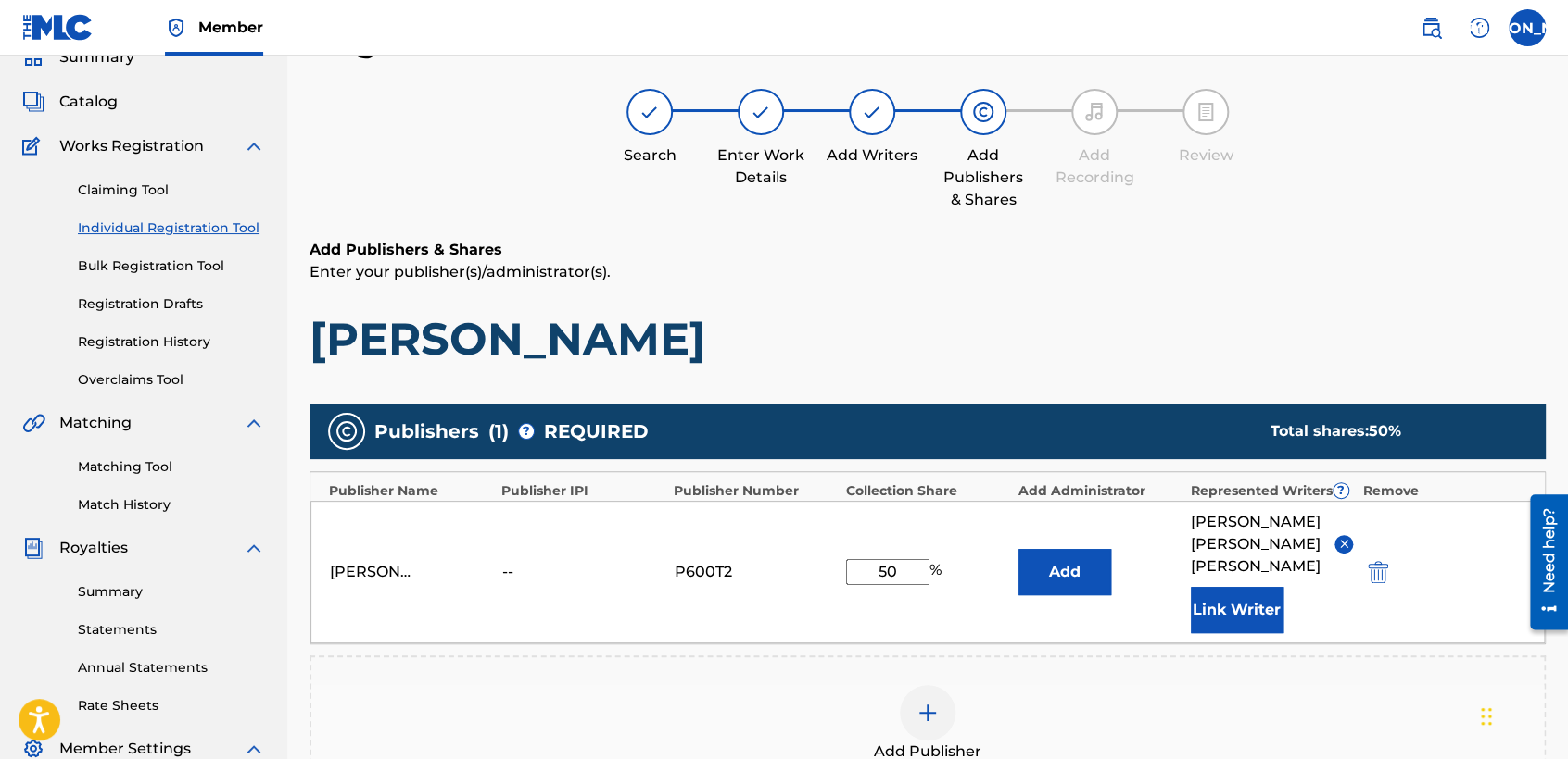
click at [1241, 308] on div "Add Publishers & Shares Enter your publisher(s)/administrator(s). [PERSON_NAME]" at bounding box center [927, 302] width 1236 height 128
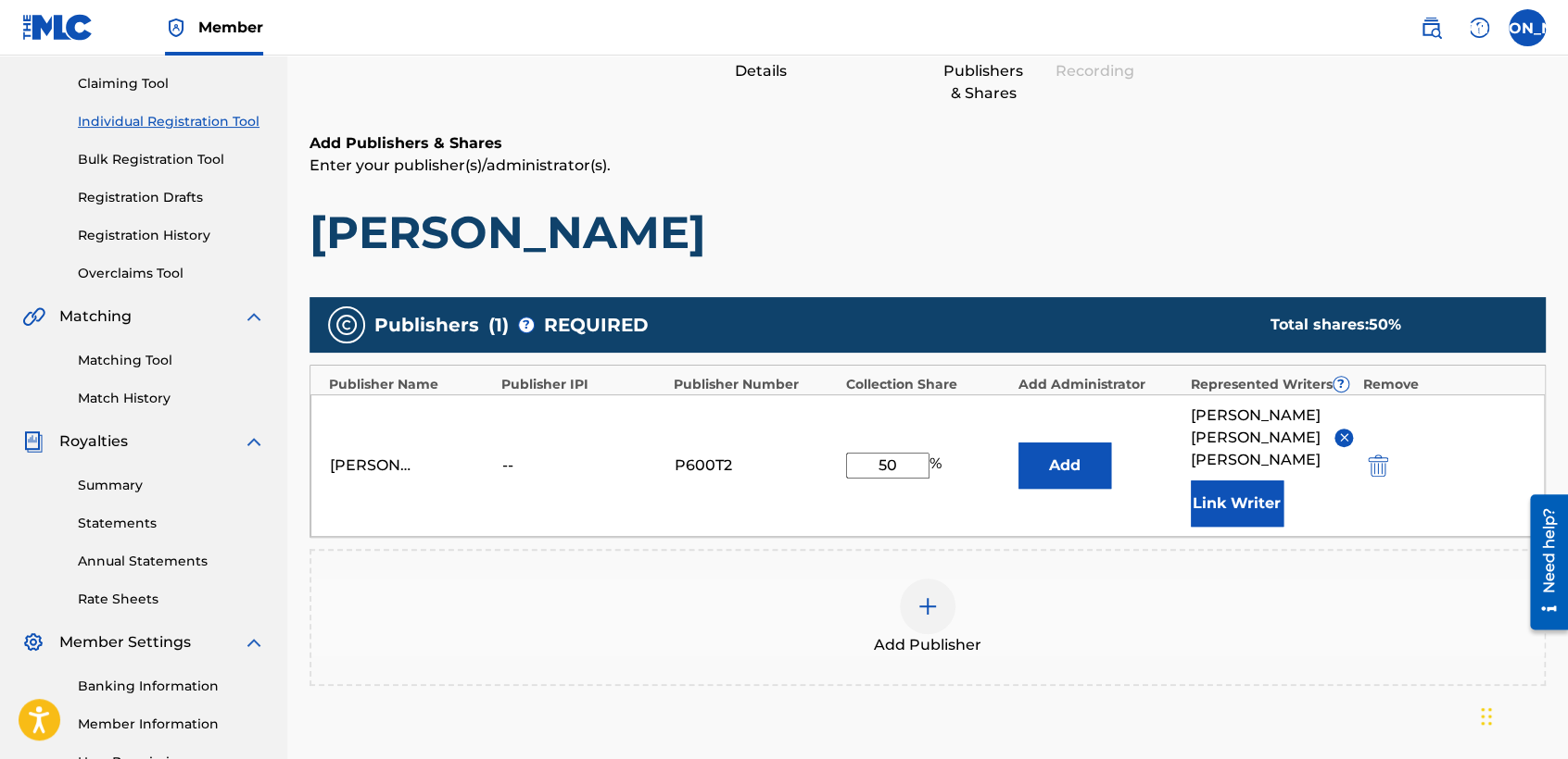
scroll to position [391, 0]
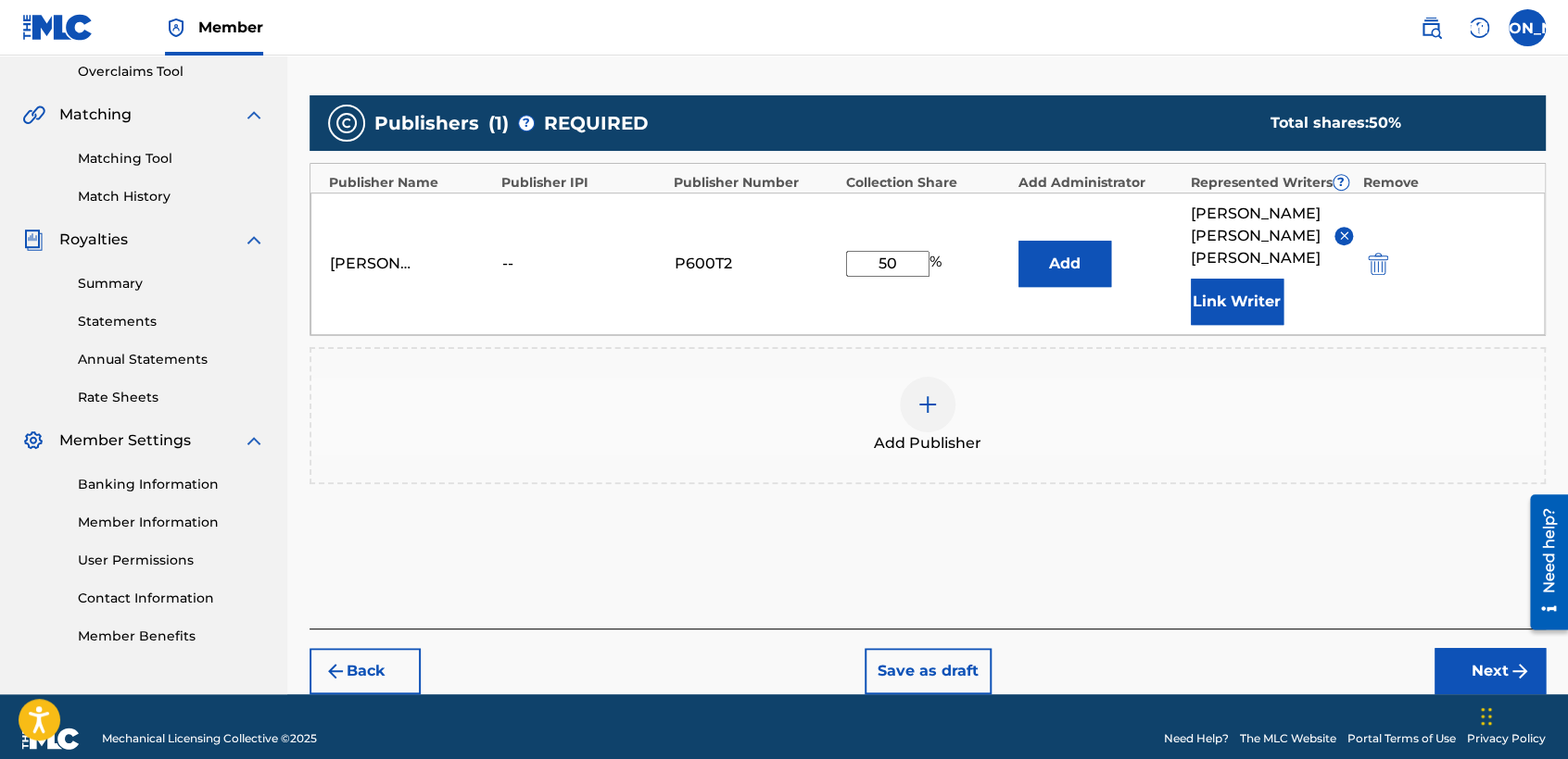
click at [1460, 648] on button "Next" at bounding box center [1490, 671] width 111 height 47
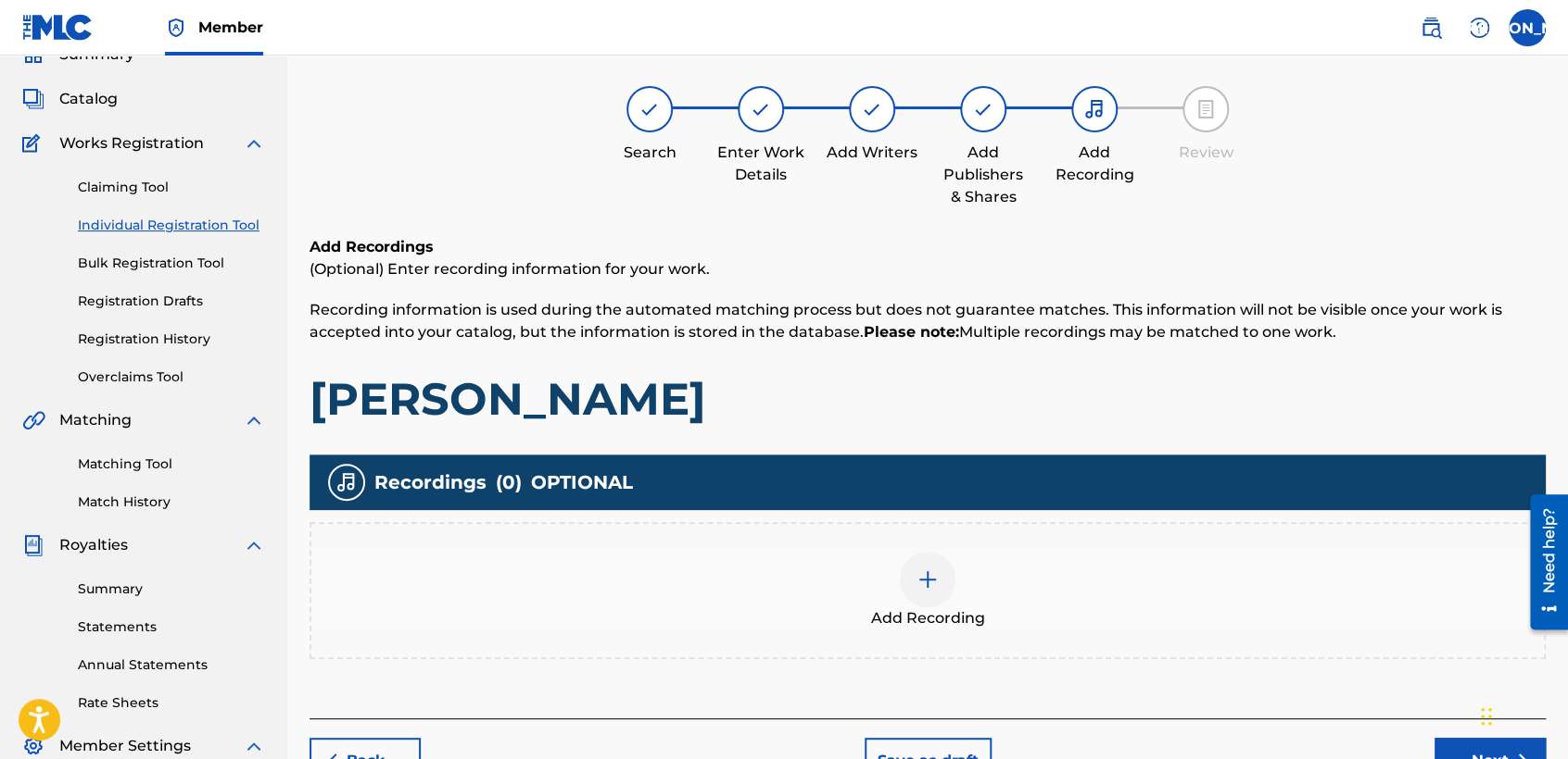
scroll to position [82, 0]
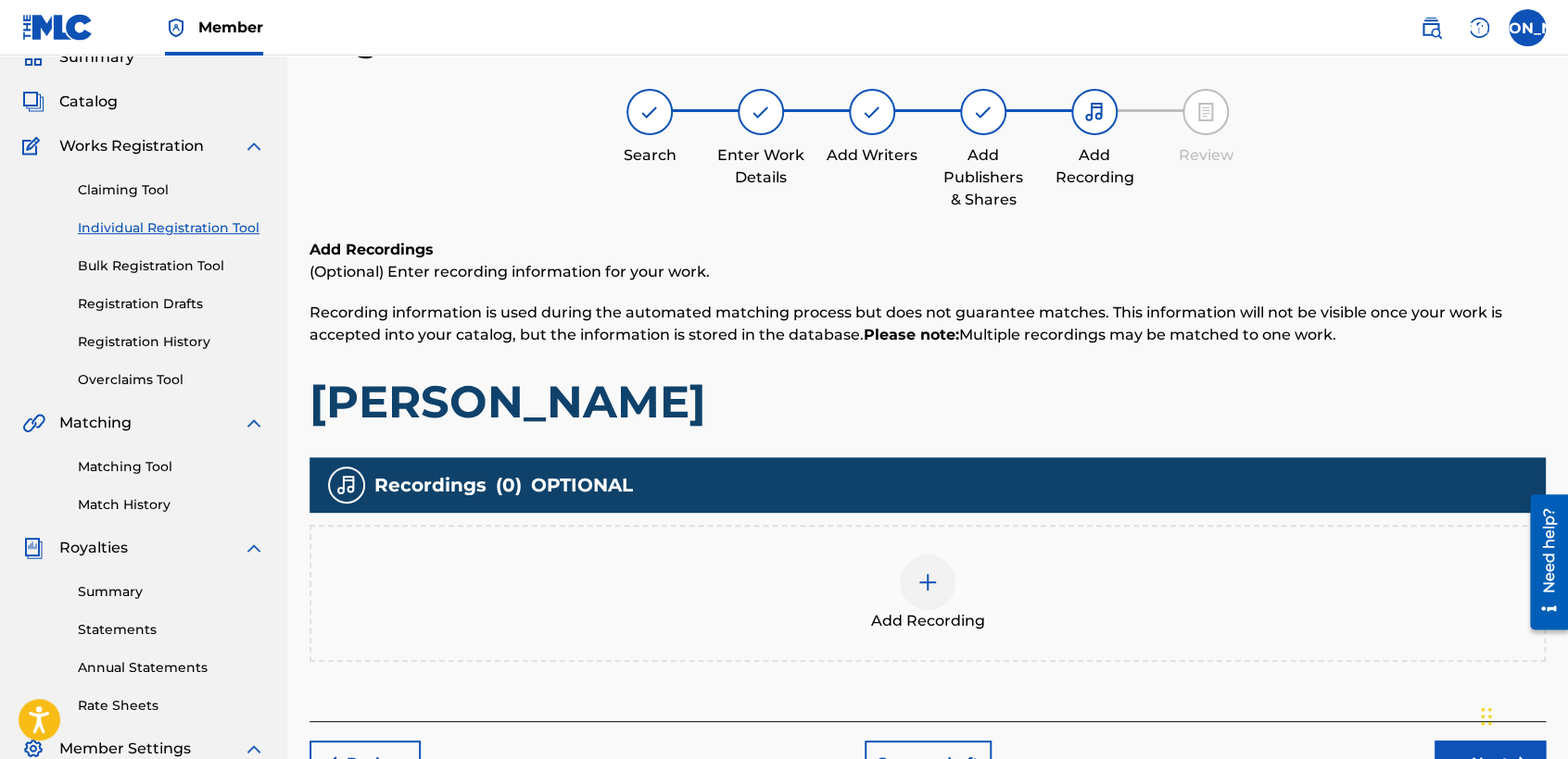
click at [1020, 590] on div "Add Recording" at bounding box center [927, 593] width 1232 height 77
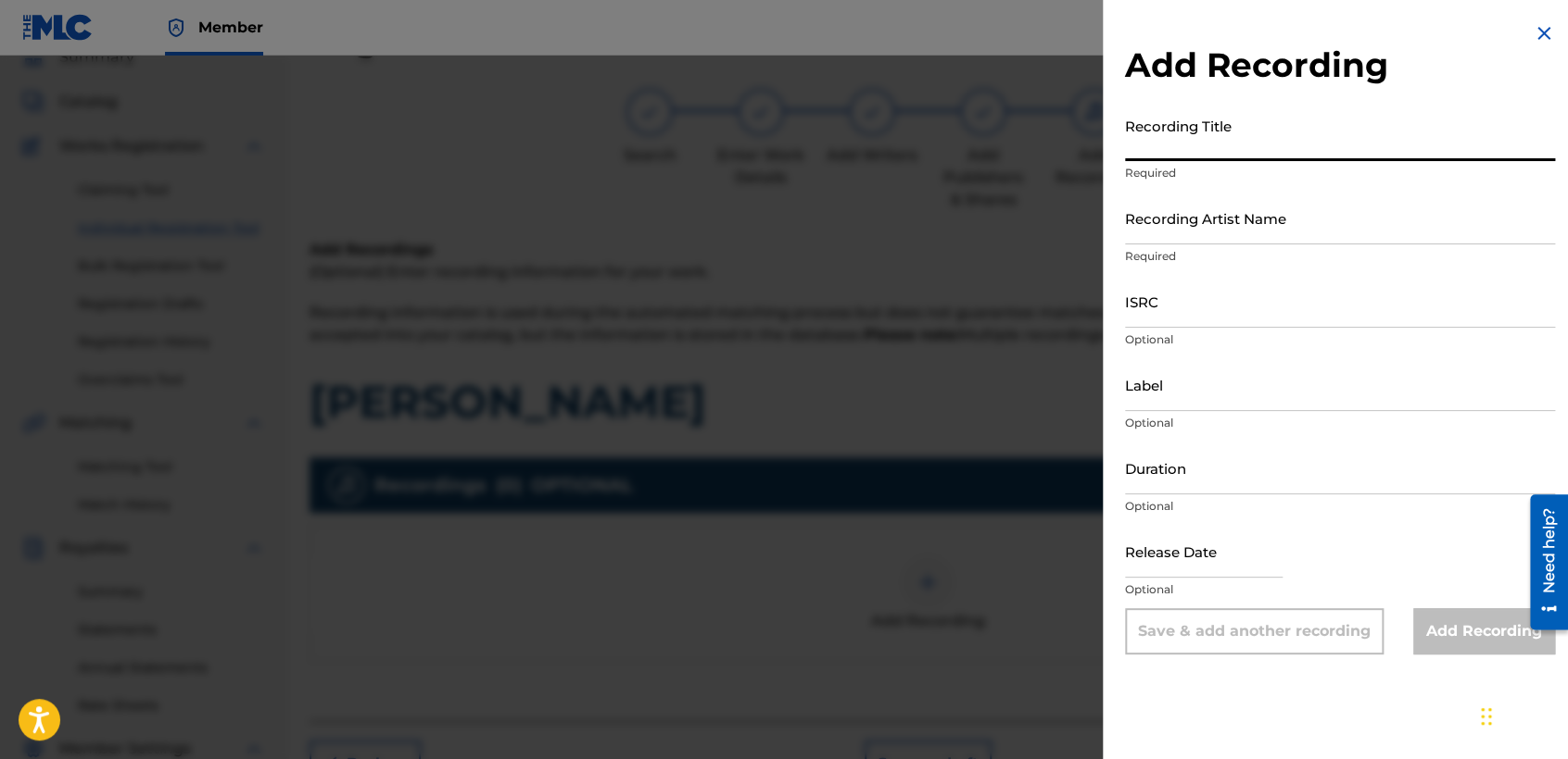
click at [1255, 117] on input "Recording Title" at bounding box center [1339, 134] width 430 height 53
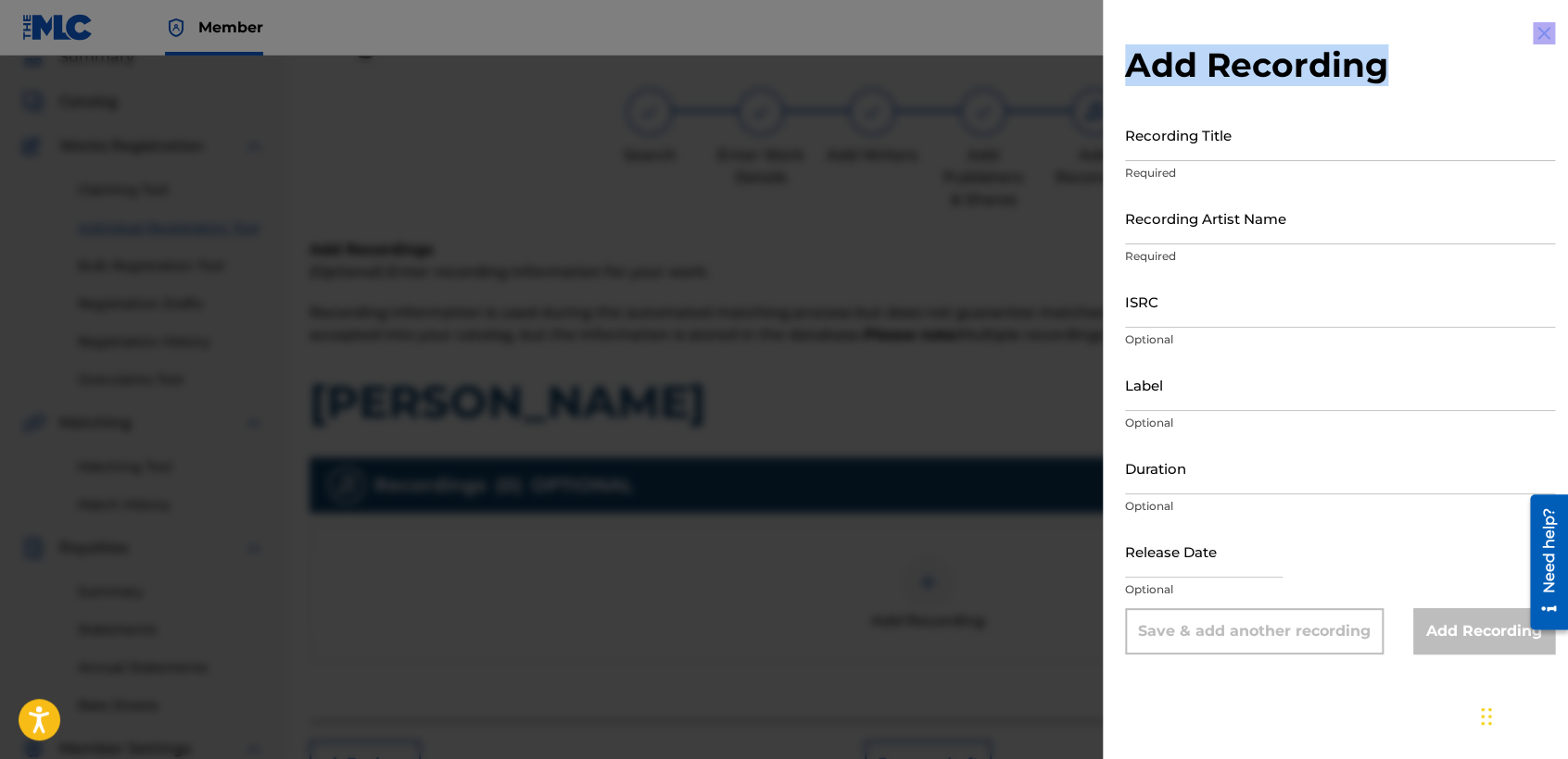
drag, startPoint x: 1255, startPoint y: 117, endPoint x: 1093, endPoint y: 95, distance: 163.5
click at [1093, 95] on div at bounding box center [784, 435] width 1568 height 759
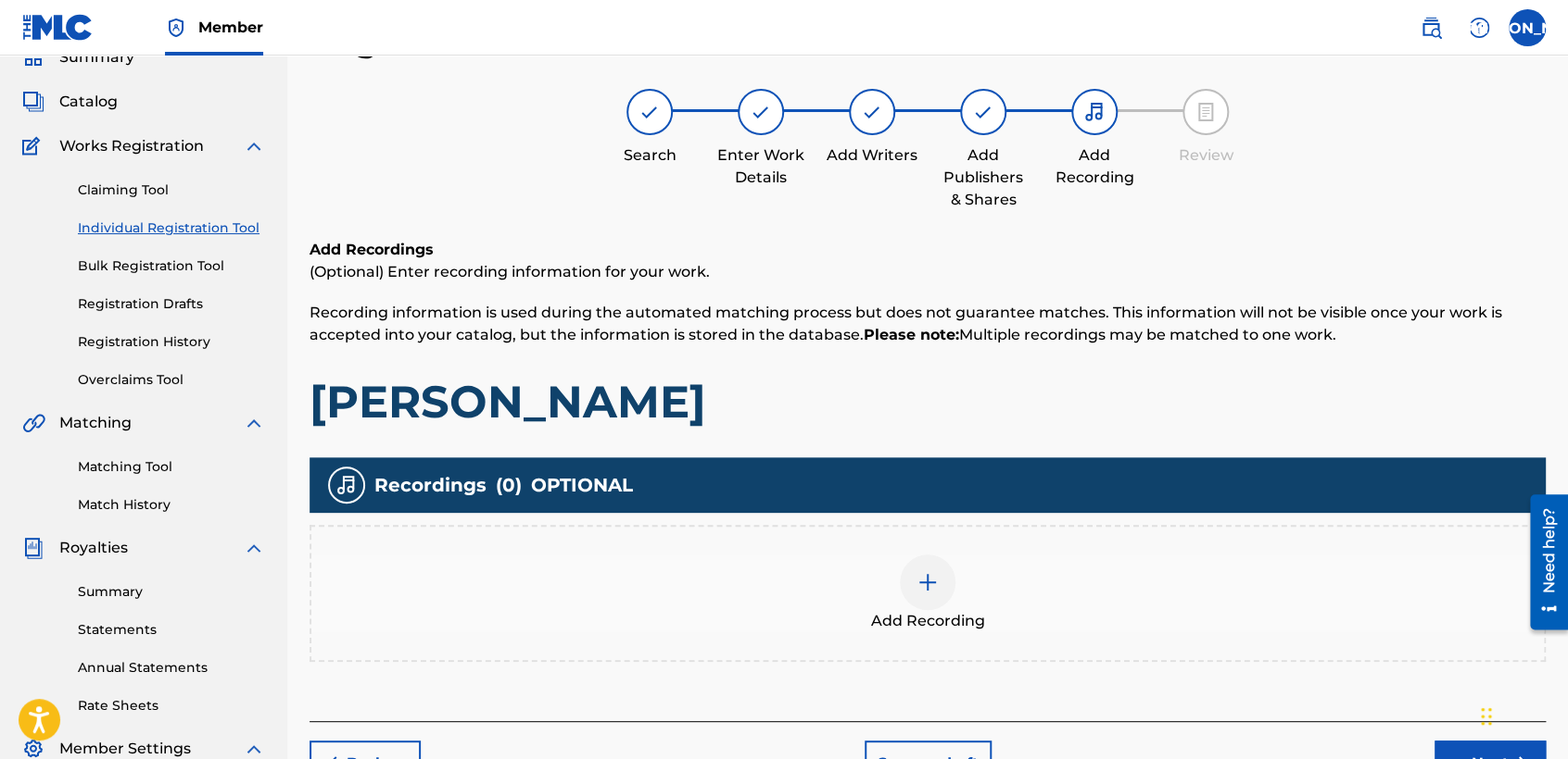
click at [900, 576] on div at bounding box center [927, 583] width 56 height 56
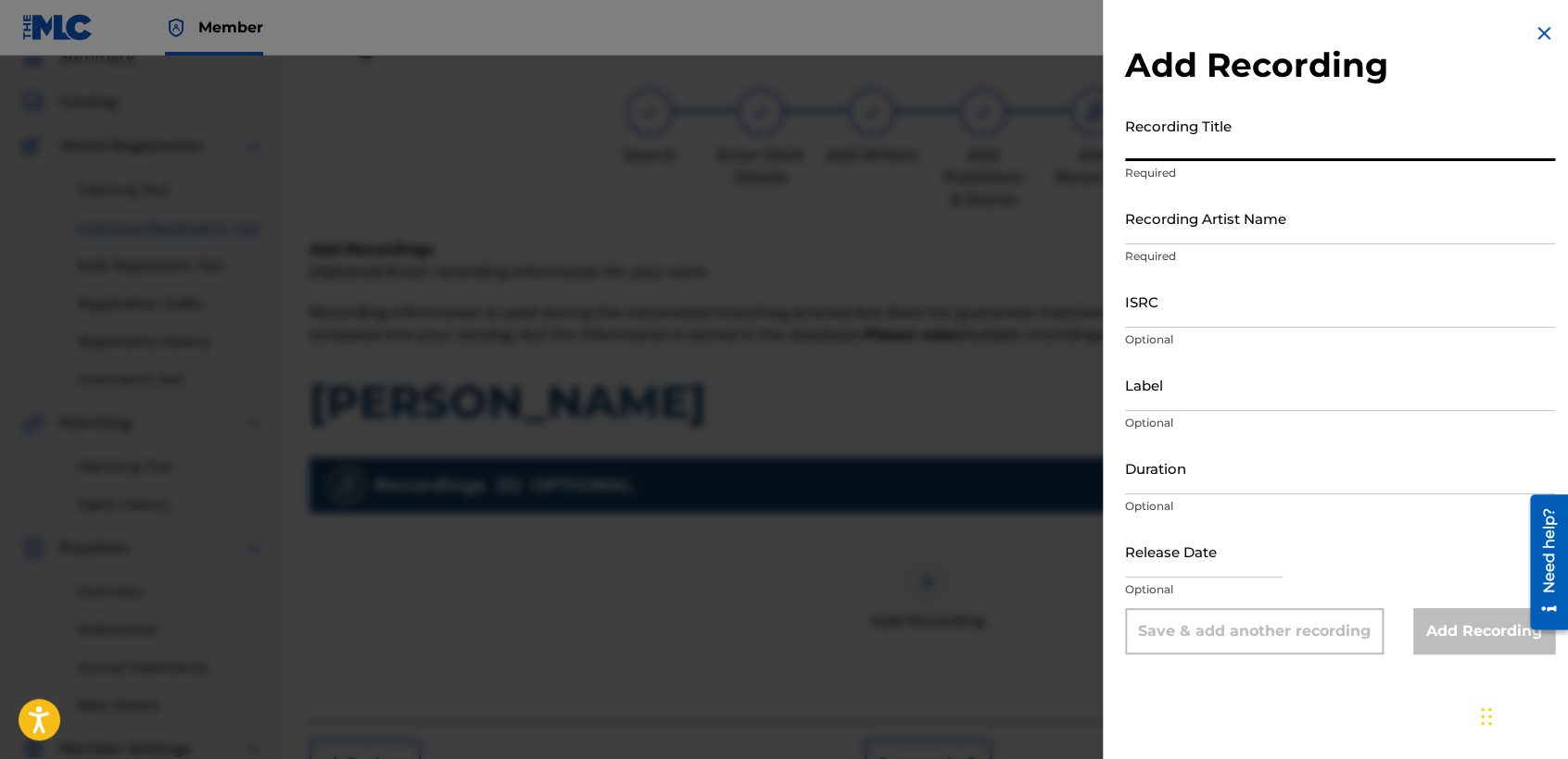
paste input "USDY42195118"
type input "USDY42195118"
drag, startPoint x: 1181, startPoint y: 152, endPoint x: 1089, endPoint y: 172, distance: 94.1
click at [1089, 172] on div "Add Recording Recording Title USDY42195118 Required Recording Artist Name Requi…" at bounding box center [784, 407] width 1568 height 704
drag, startPoint x: 1119, startPoint y: 141, endPoint x: 1154, endPoint y: 145, distance: 35.2
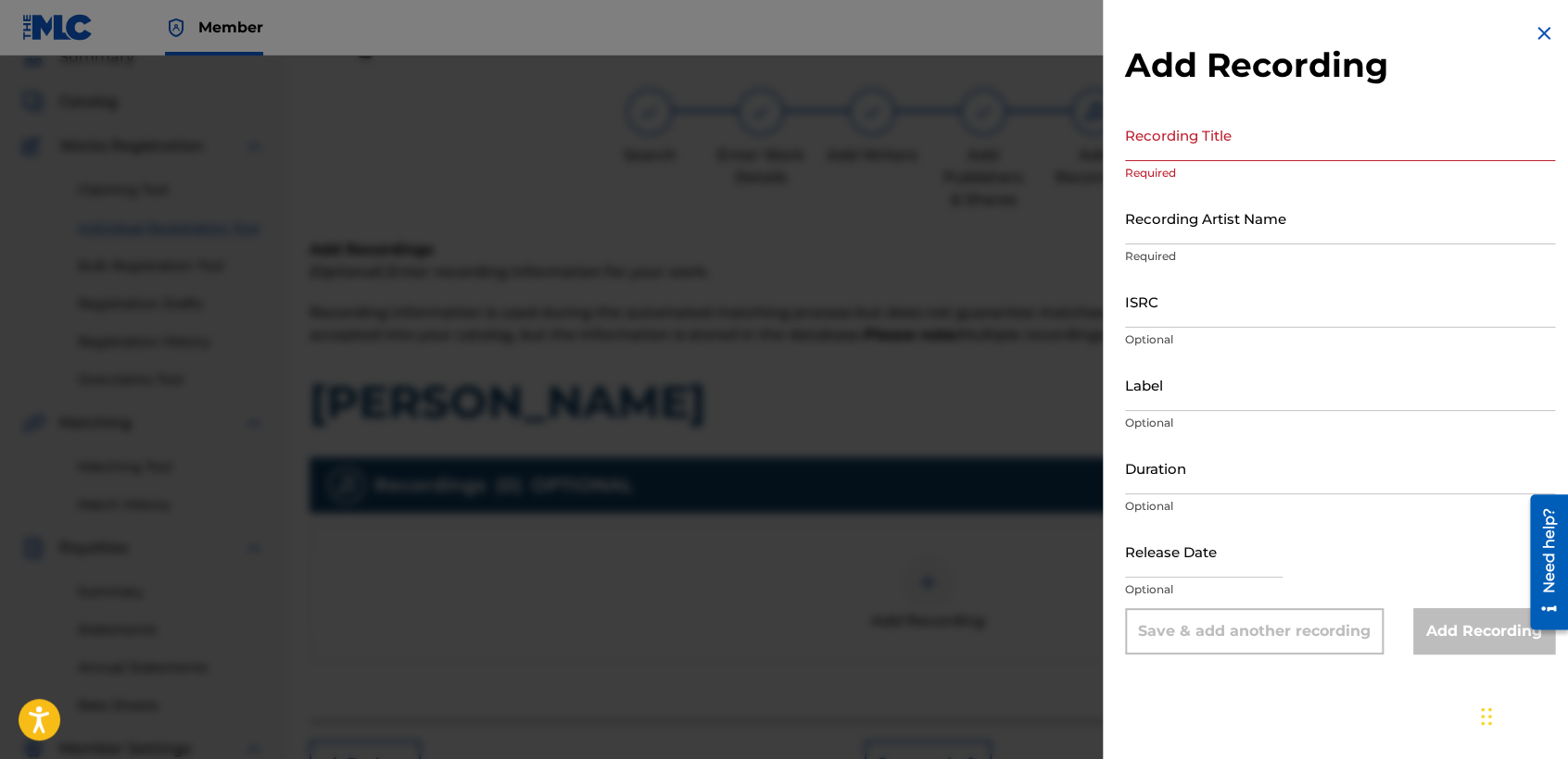
click at [1154, 145] on div "Add Recording Recording Title Required Recording Artist Name Required ISRC Opti…" at bounding box center [1339, 338] width 475 height 677
paste input "[PERSON_NAME]"
type input "[PERSON_NAME]"
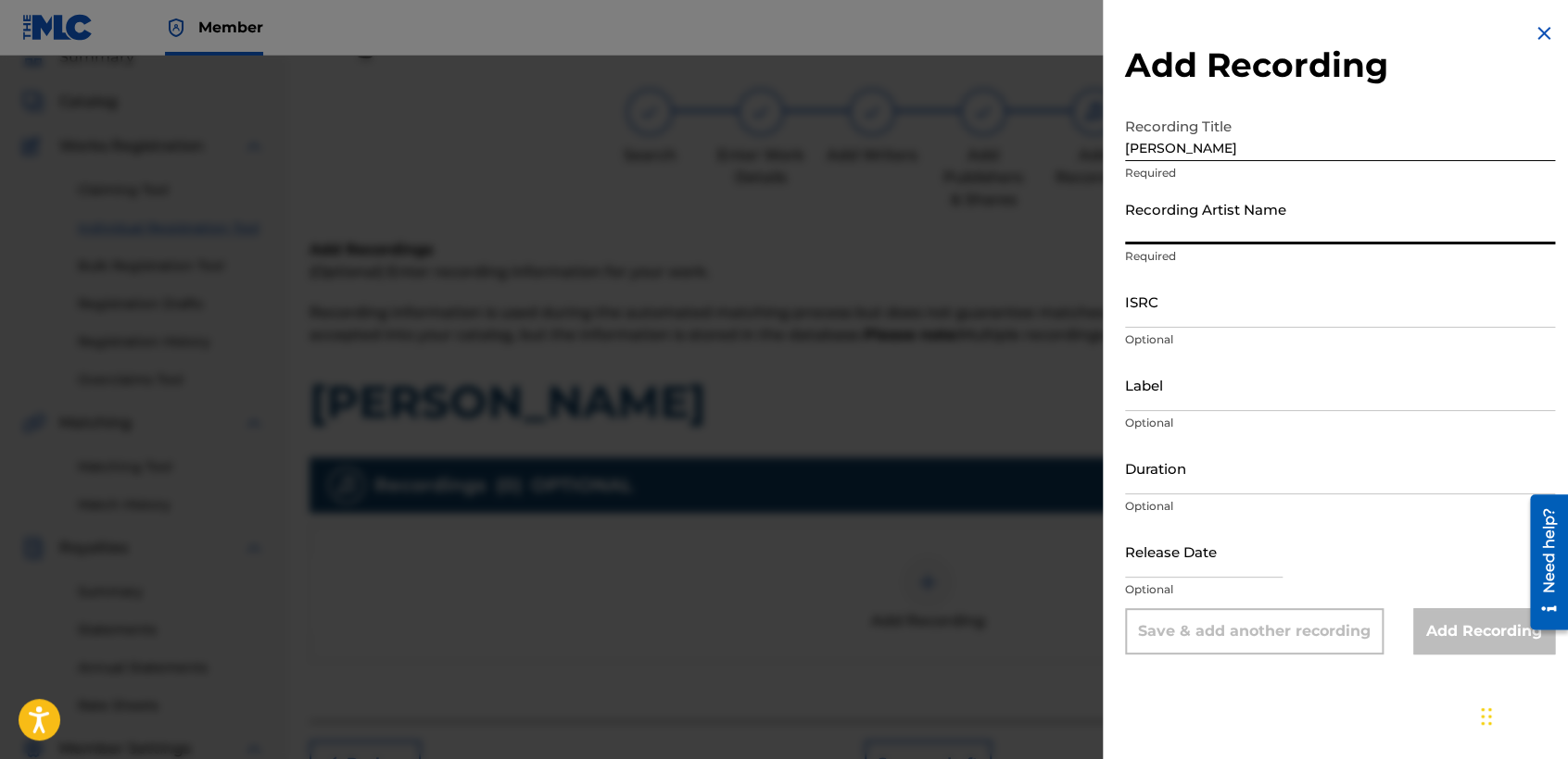
click at [1174, 212] on input "Recording Artist Name" at bounding box center [1339, 218] width 430 height 53
type input "Baby [PERSON_NAME]"
type input "04:42"
type input "[DATE]"
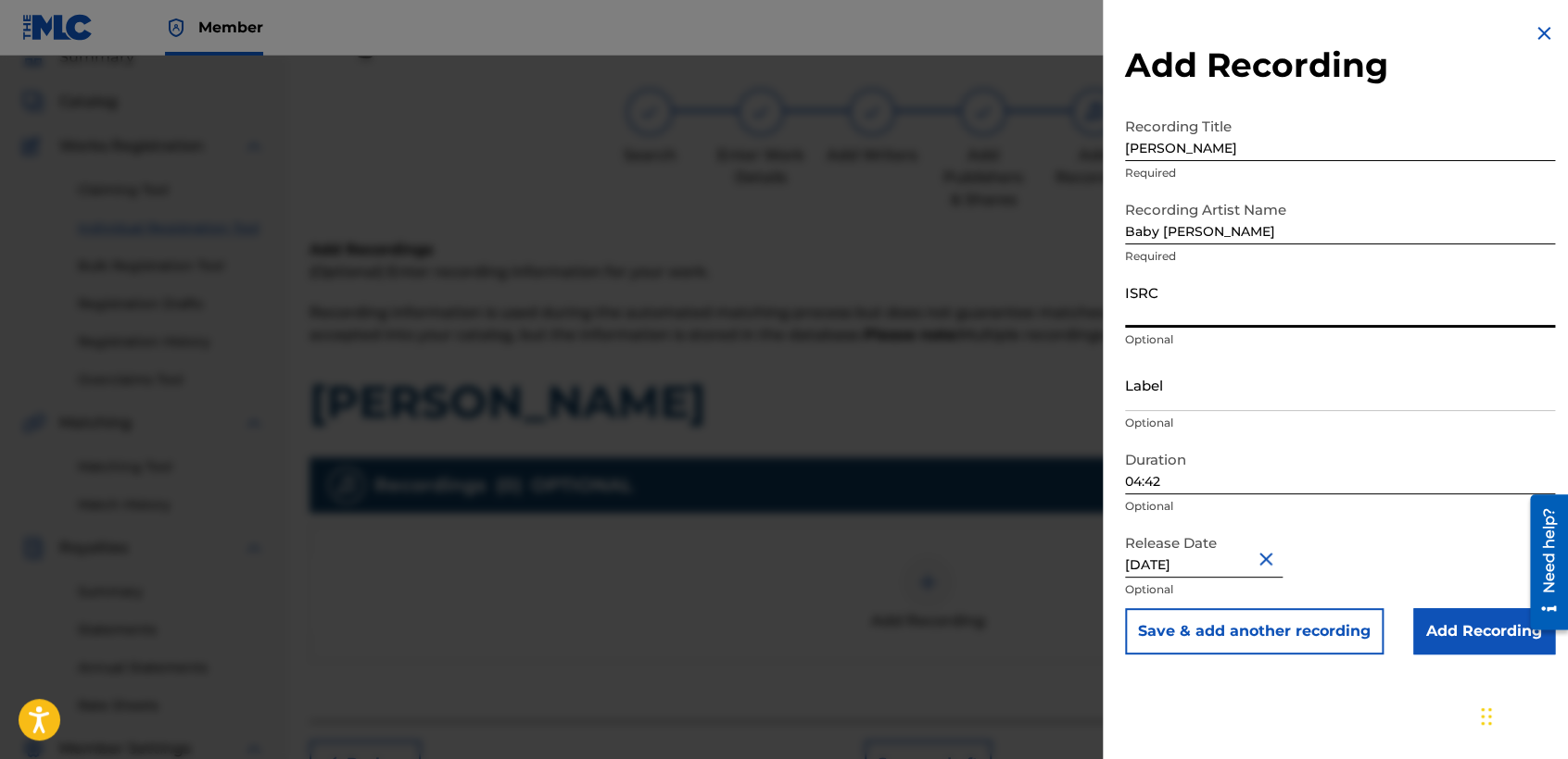
click at [1205, 298] on input "ISRC" at bounding box center [1339, 301] width 430 height 53
paste input "USDY42195102"
type input "USDY42195102"
click at [1214, 488] on input "04:42" at bounding box center [1339, 468] width 430 height 53
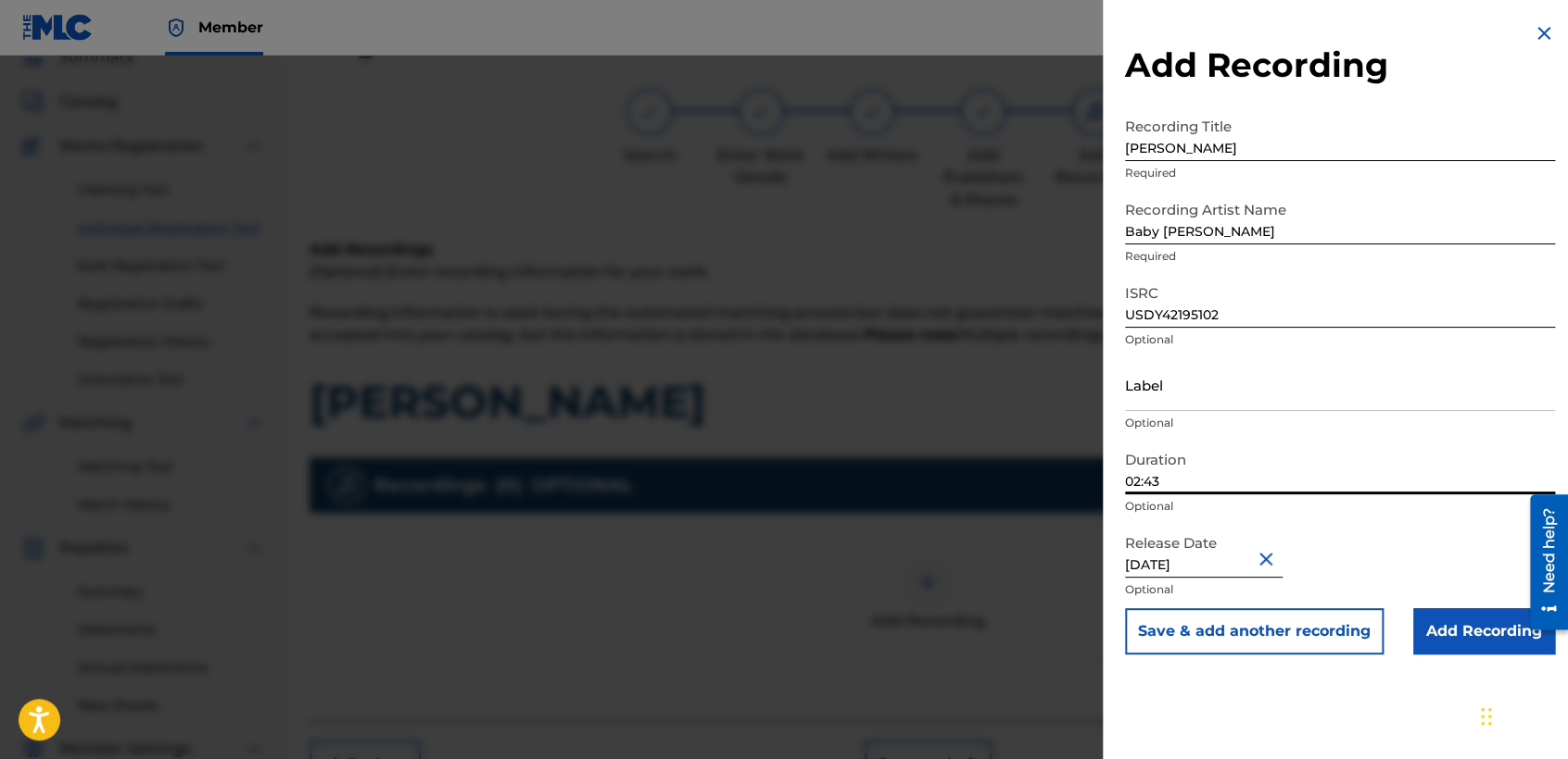
type input "02:43"
click at [1452, 619] on input "Add Recording" at bounding box center [1484, 632] width 142 height 47
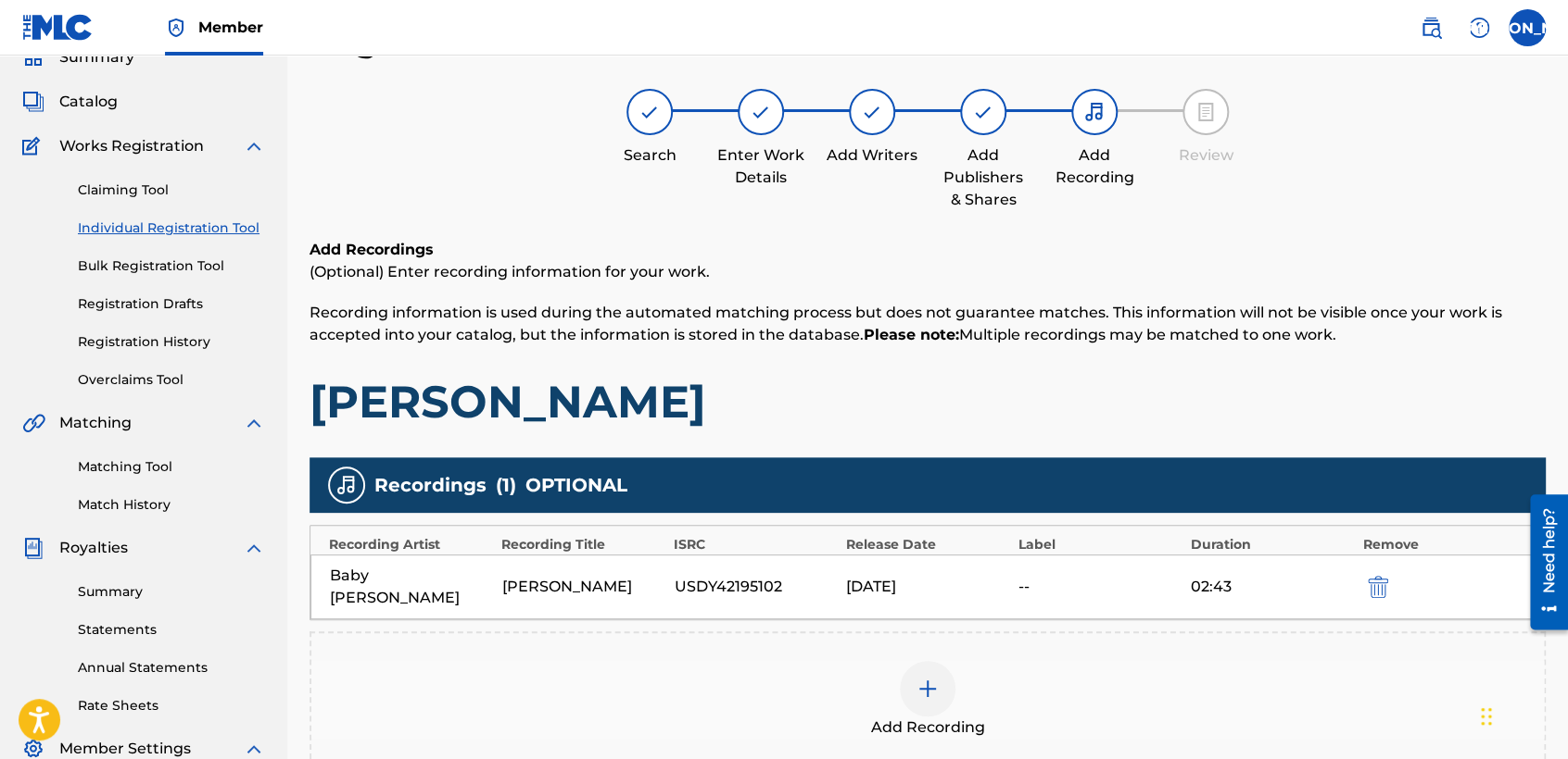
click at [1245, 364] on div "Add Recordings (Optional) Enter recording information for your work. Recording …" at bounding box center [927, 334] width 1236 height 191
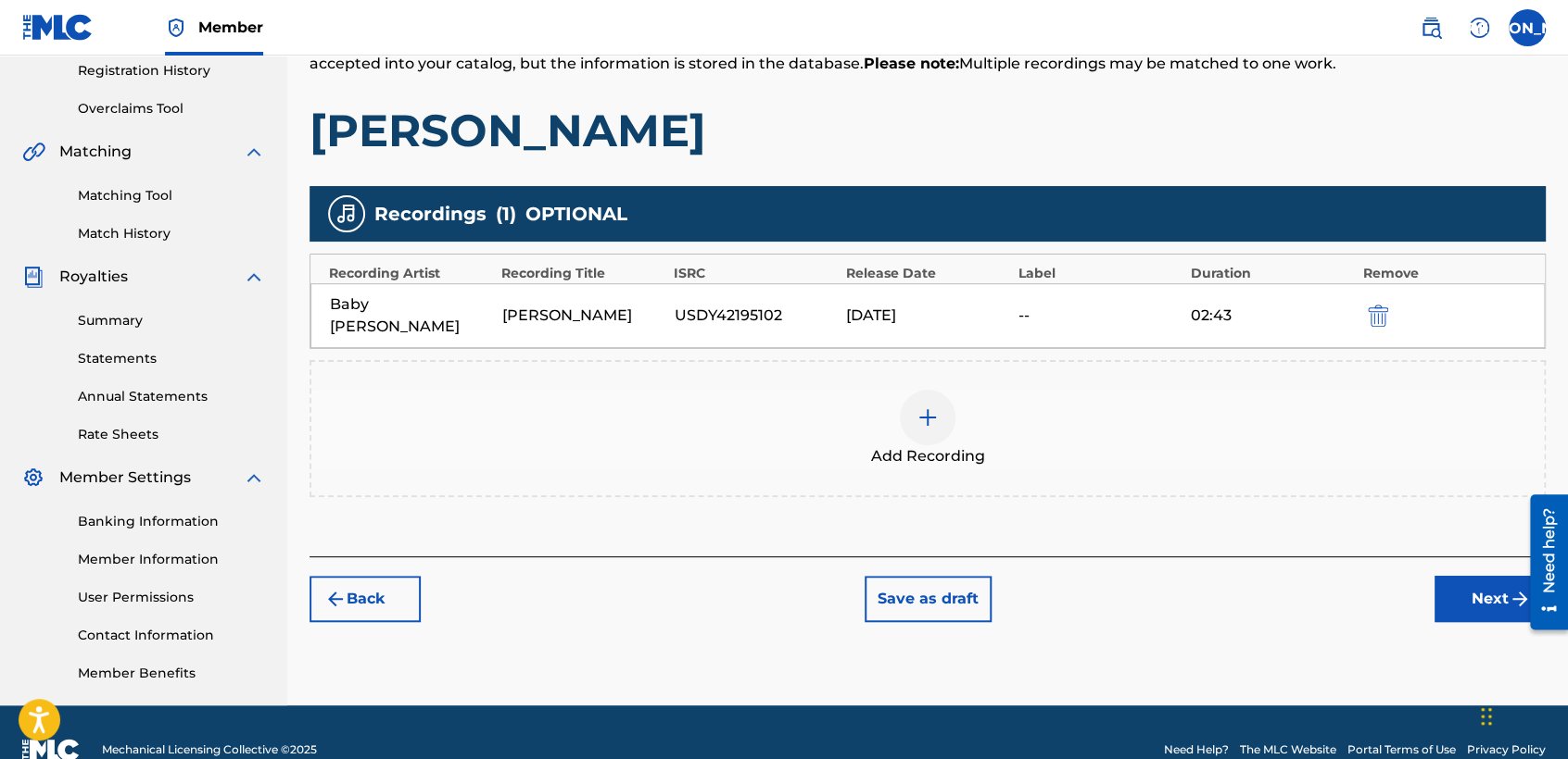
scroll to position [388, 0]
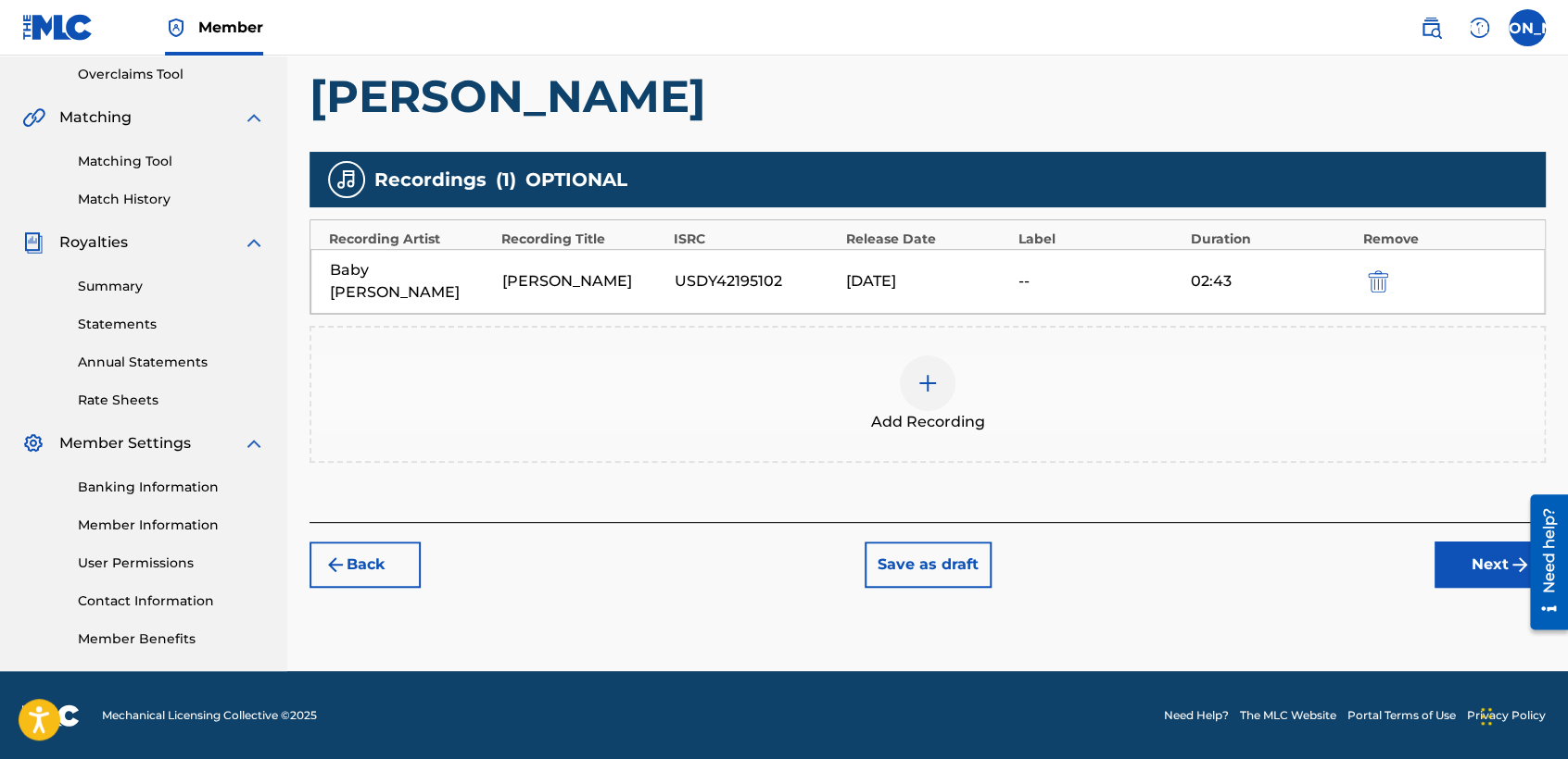
click at [1471, 542] on button "Next" at bounding box center [1490, 565] width 111 height 47
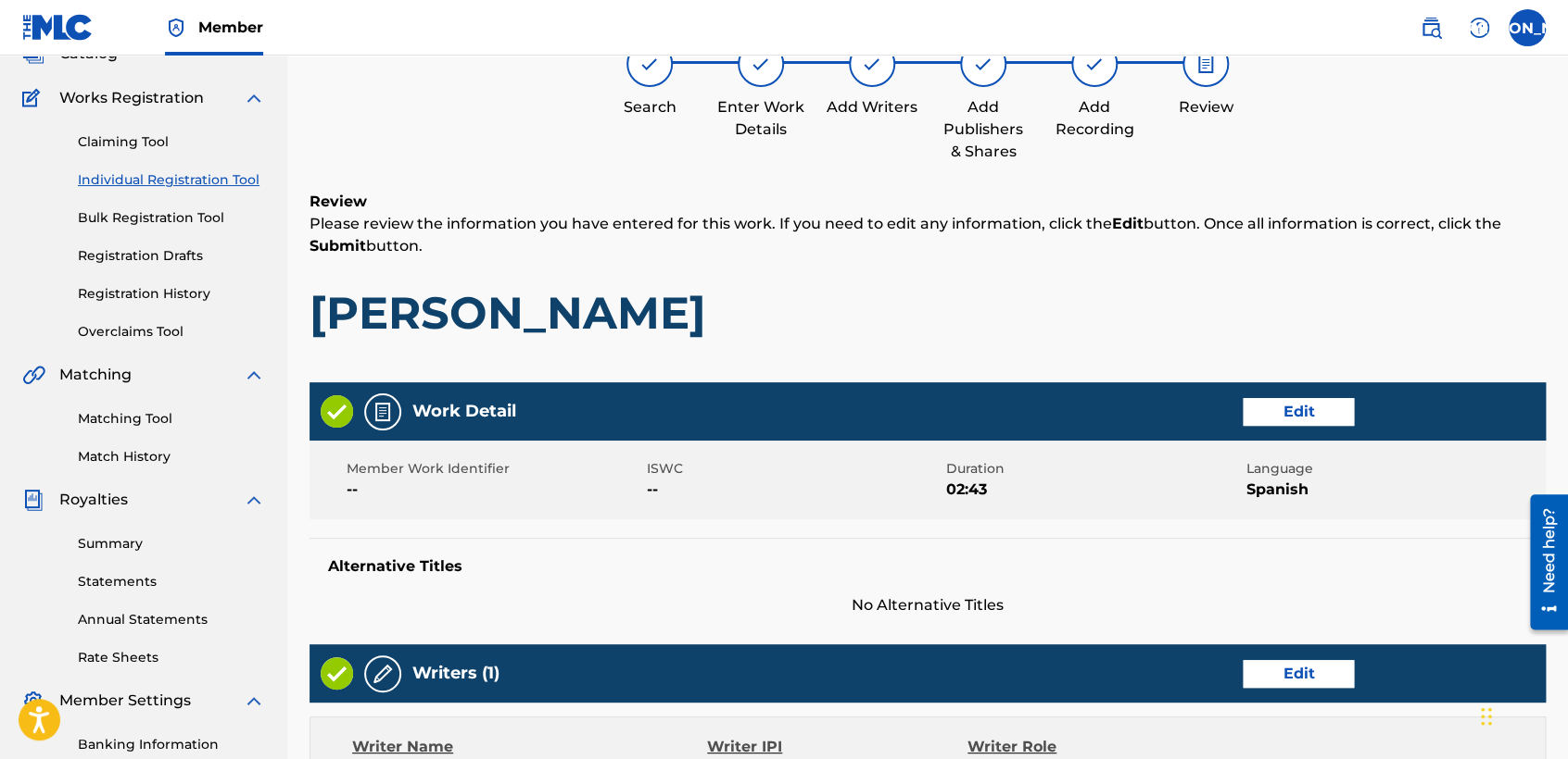
scroll to position [82, 0]
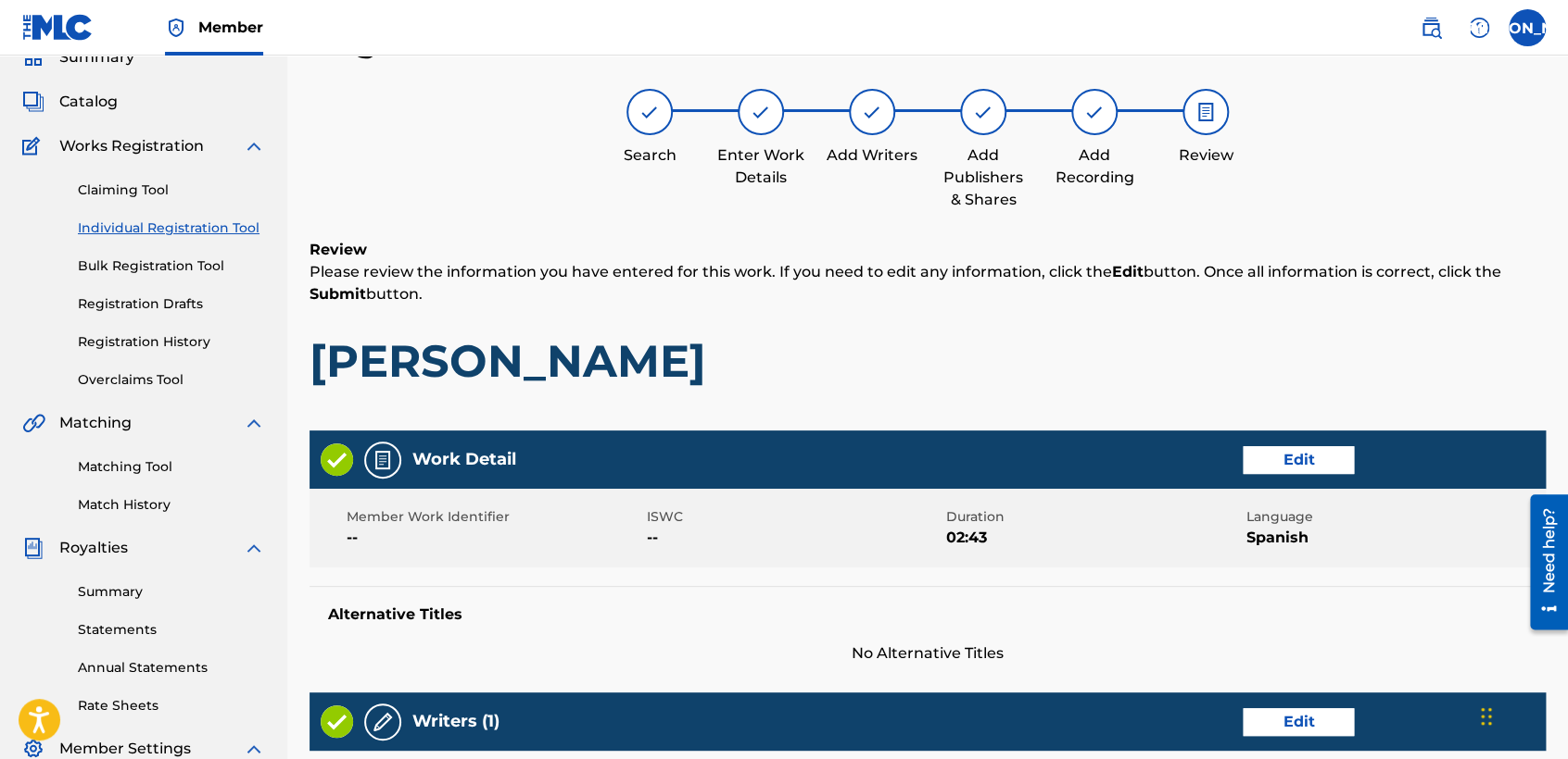
click at [1075, 359] on h1 "[PERSON_NAME]" at bounding box center [927, 362] width 1236 height 56
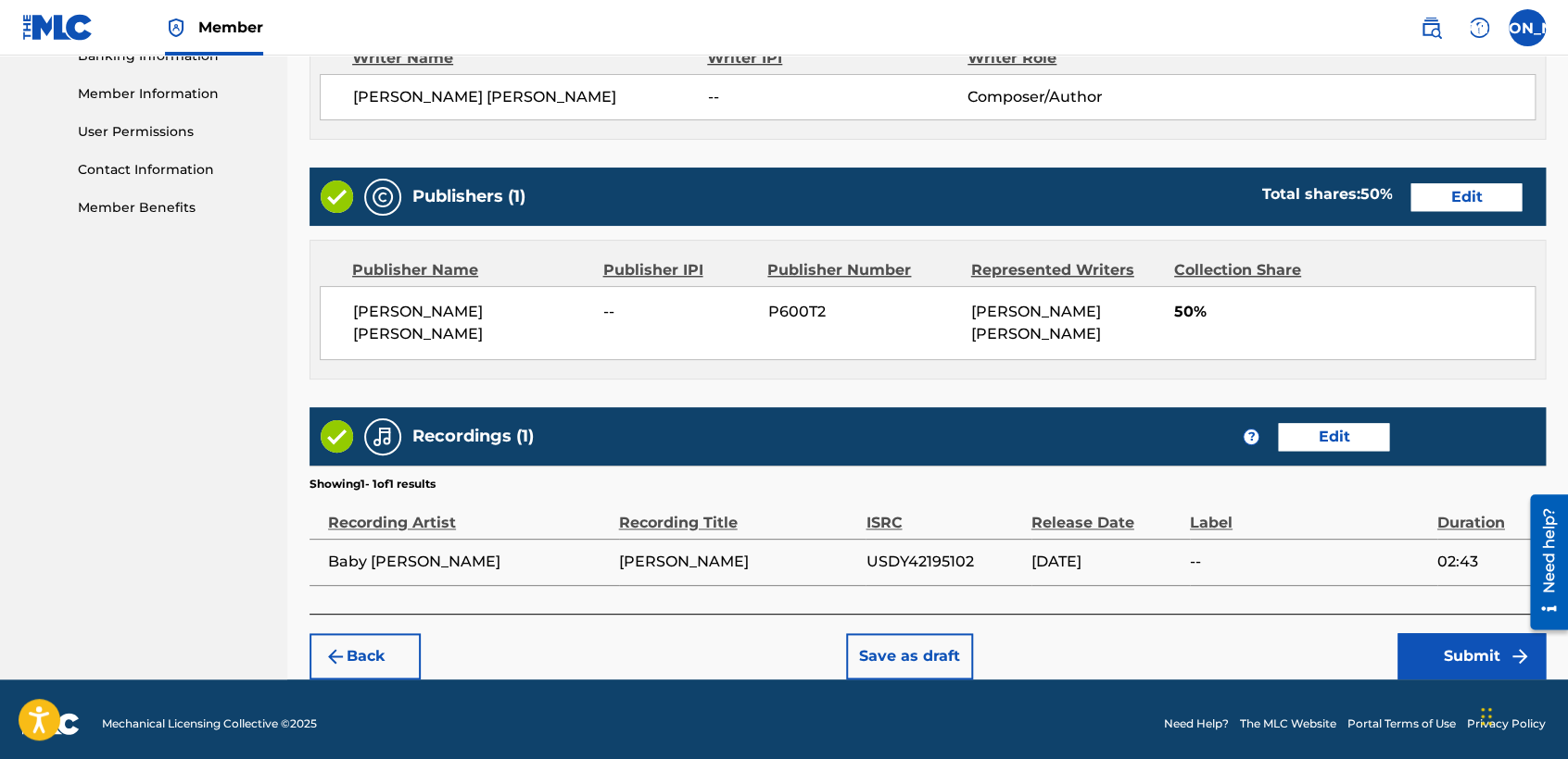
scroll to position [827, 0]
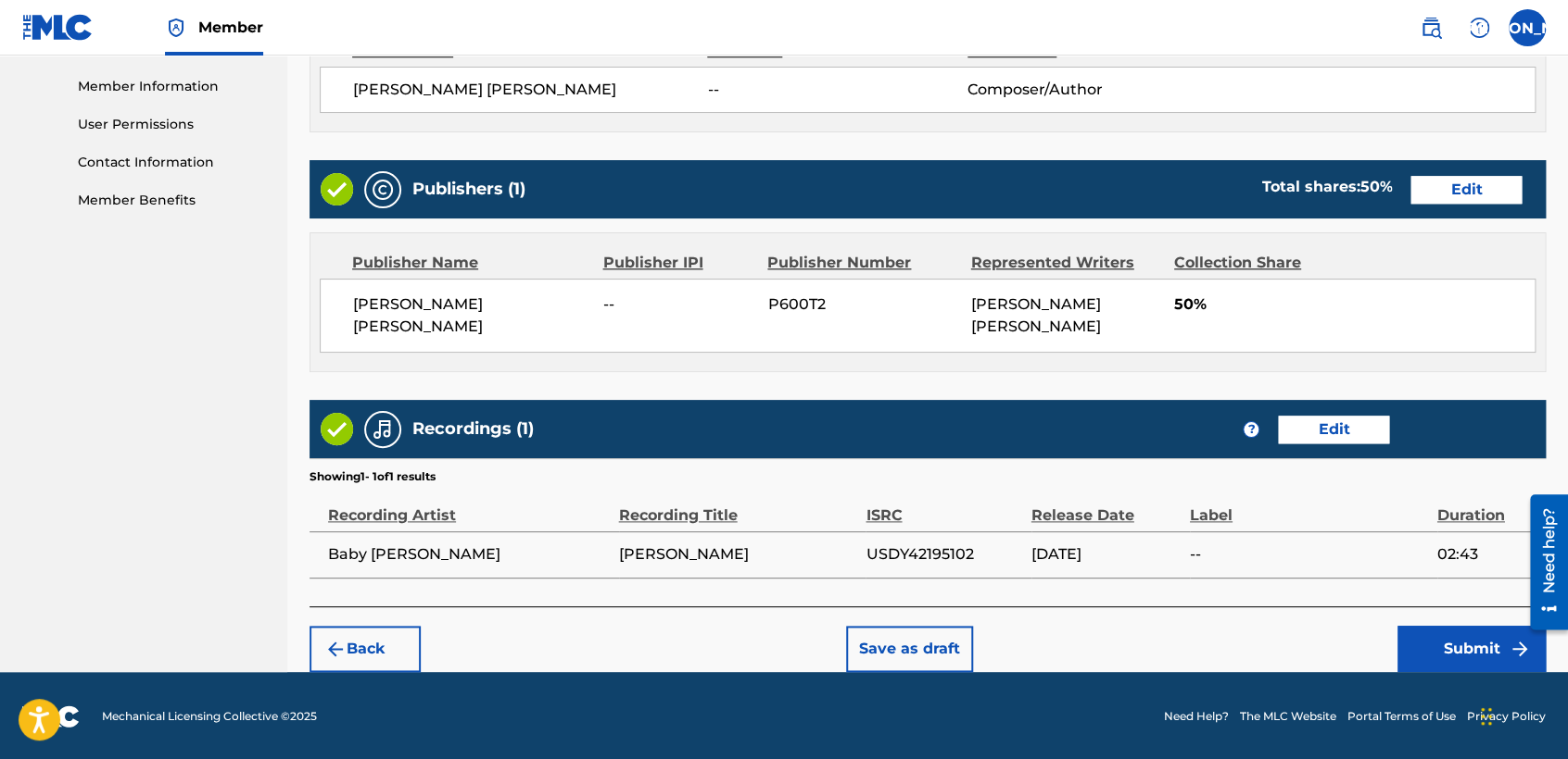
click at [1435, 660] on button "Submit" at bounding box center [1471, 649] width 148 height 47
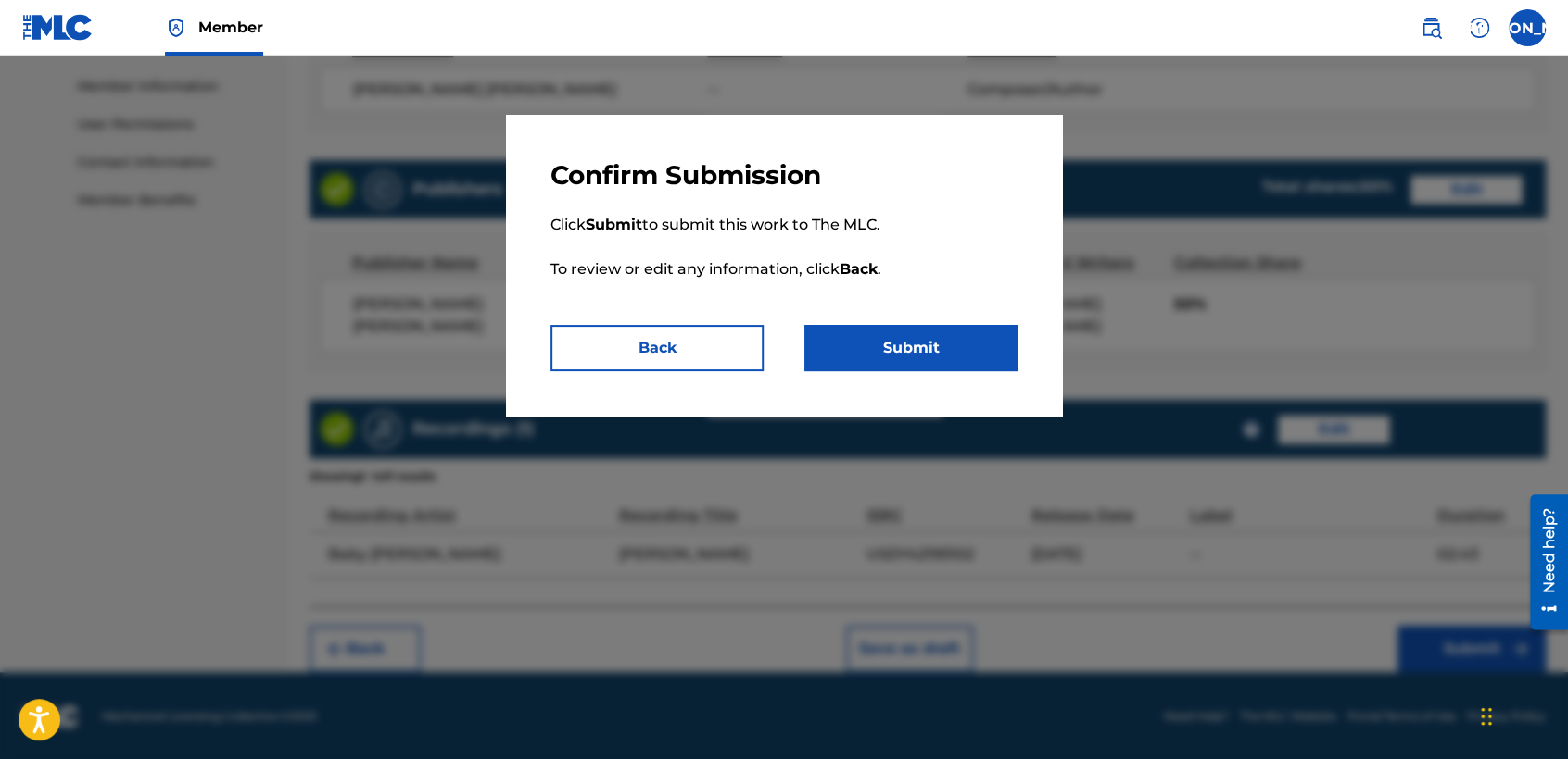
click at [967, 358] on button "Submit" at bounding box center [910, 349] width 213 height 47
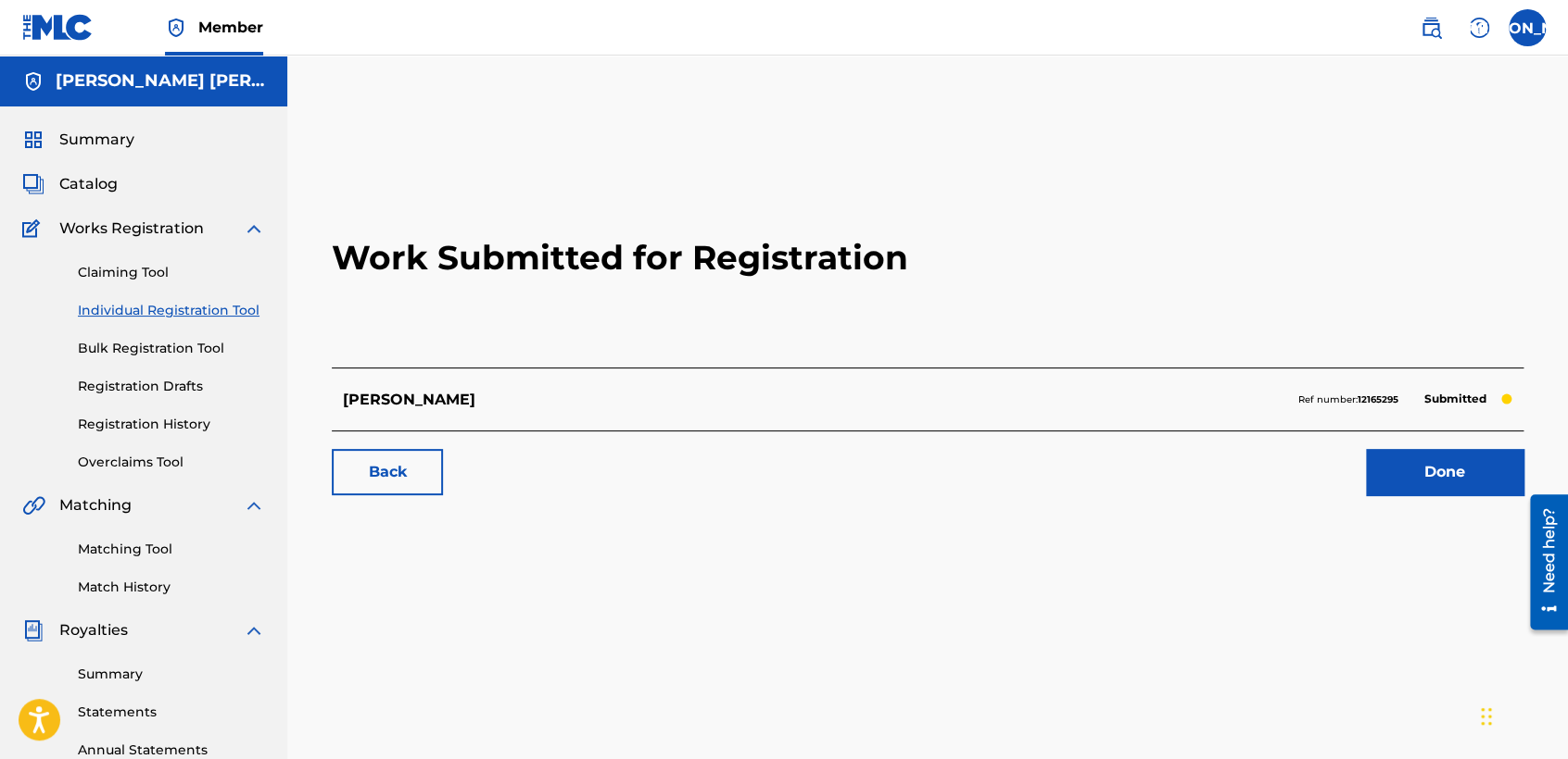
click at [171, 424] on link "Registration History" at bounding box center [171, 424] width 187 height 20
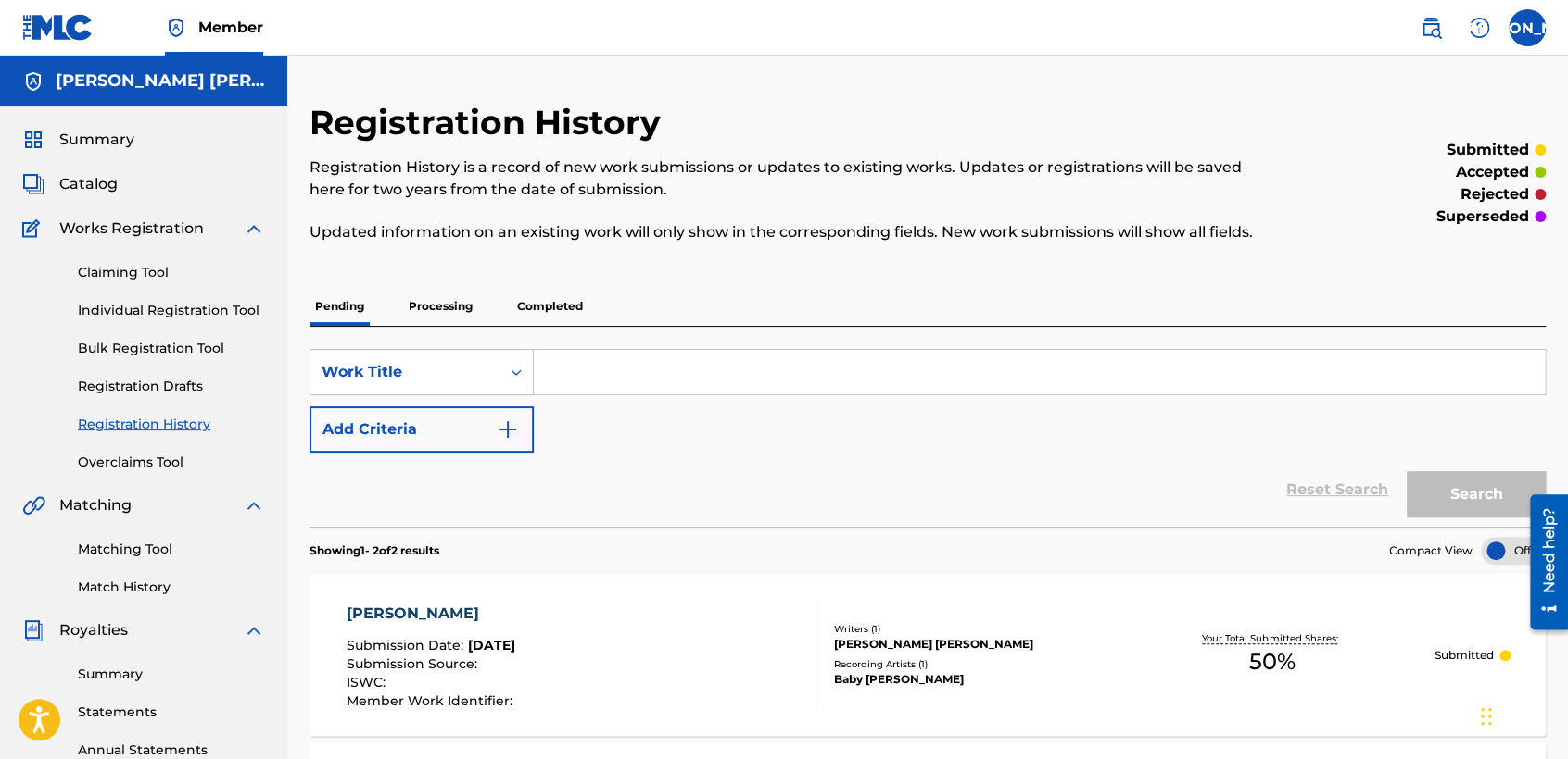
click at [440, 304] on p "Processing" at bounding box center [440, 307] width 75 height 39
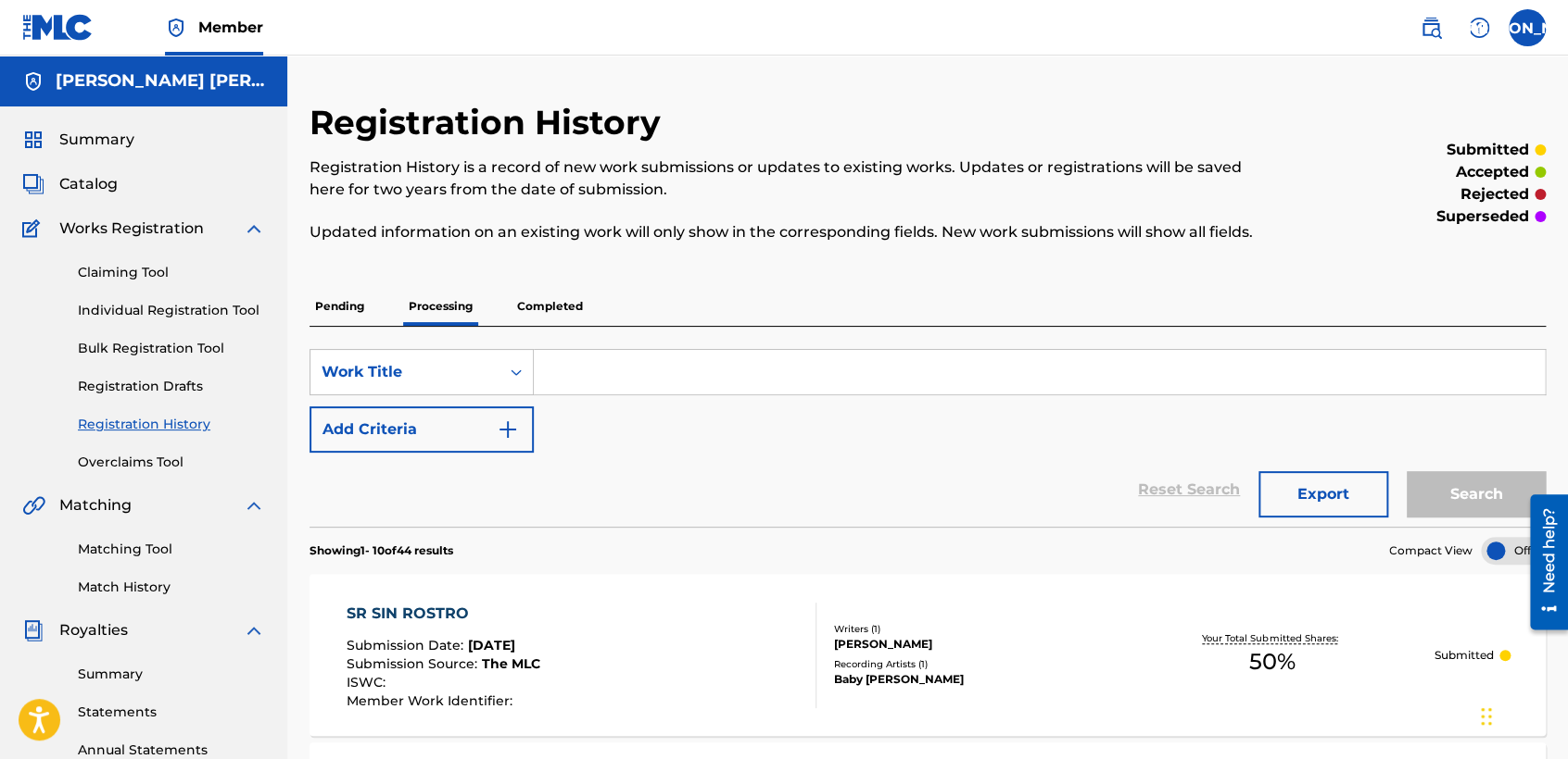
click at [348, 301] on p "Pending" at bounding box center [340, 307] width 61 height 39
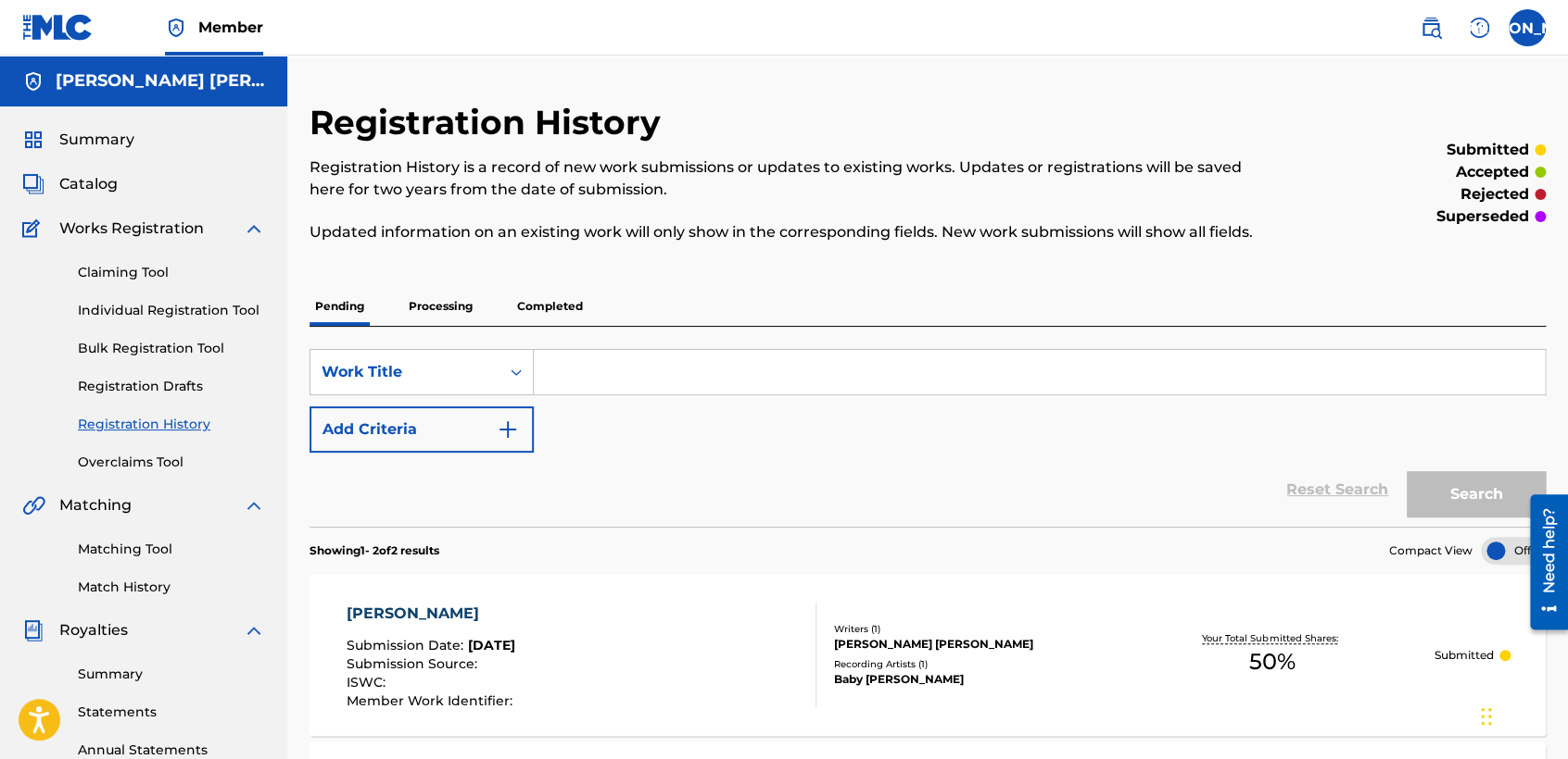
click at [82, 132] on span "Summary" at bounding box center [97, 140] width 75 height 22
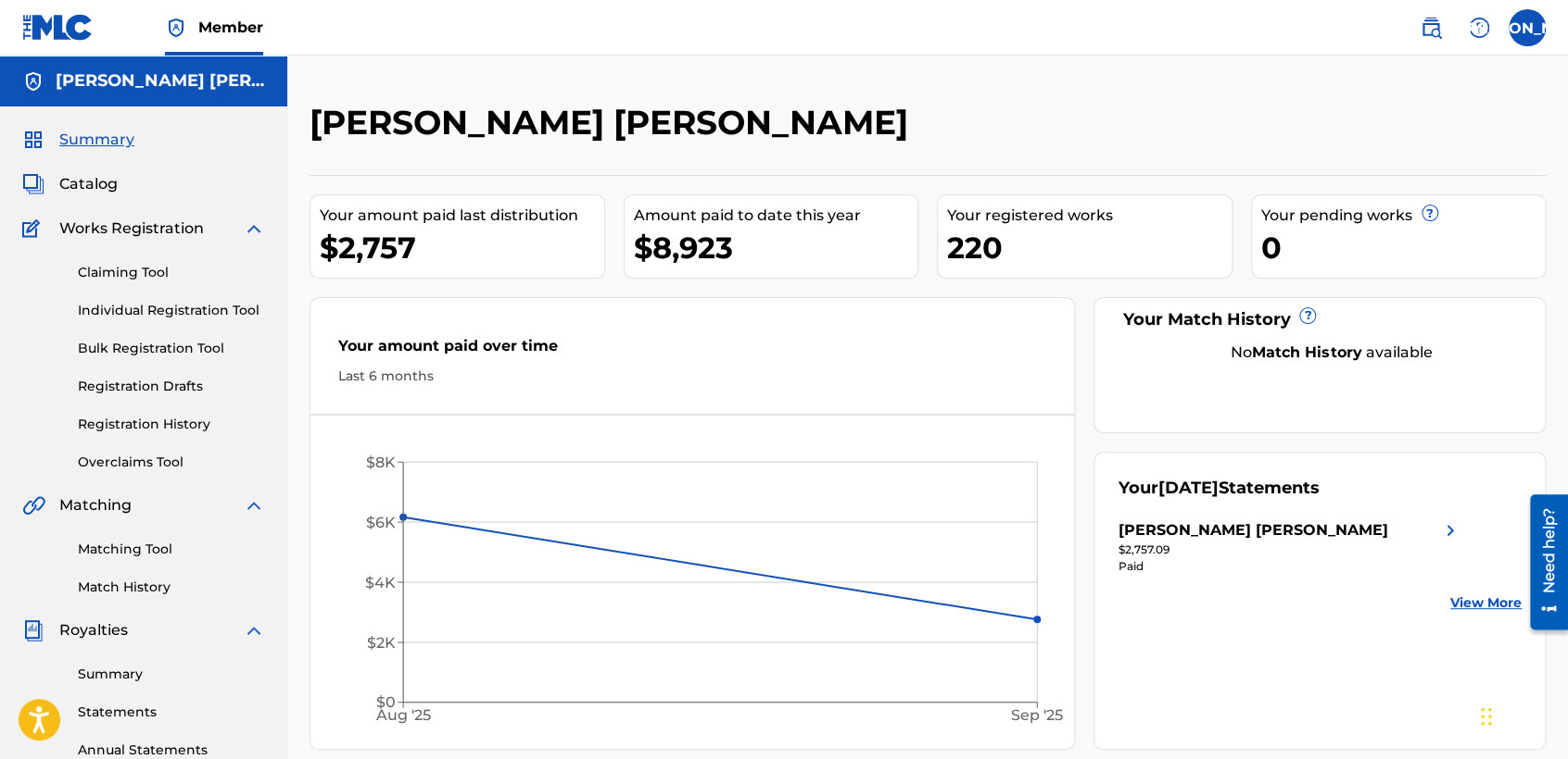
click at [205, 306] on link "Individual Registration Tool" at bounding box center [171, 310] width 187 height 20
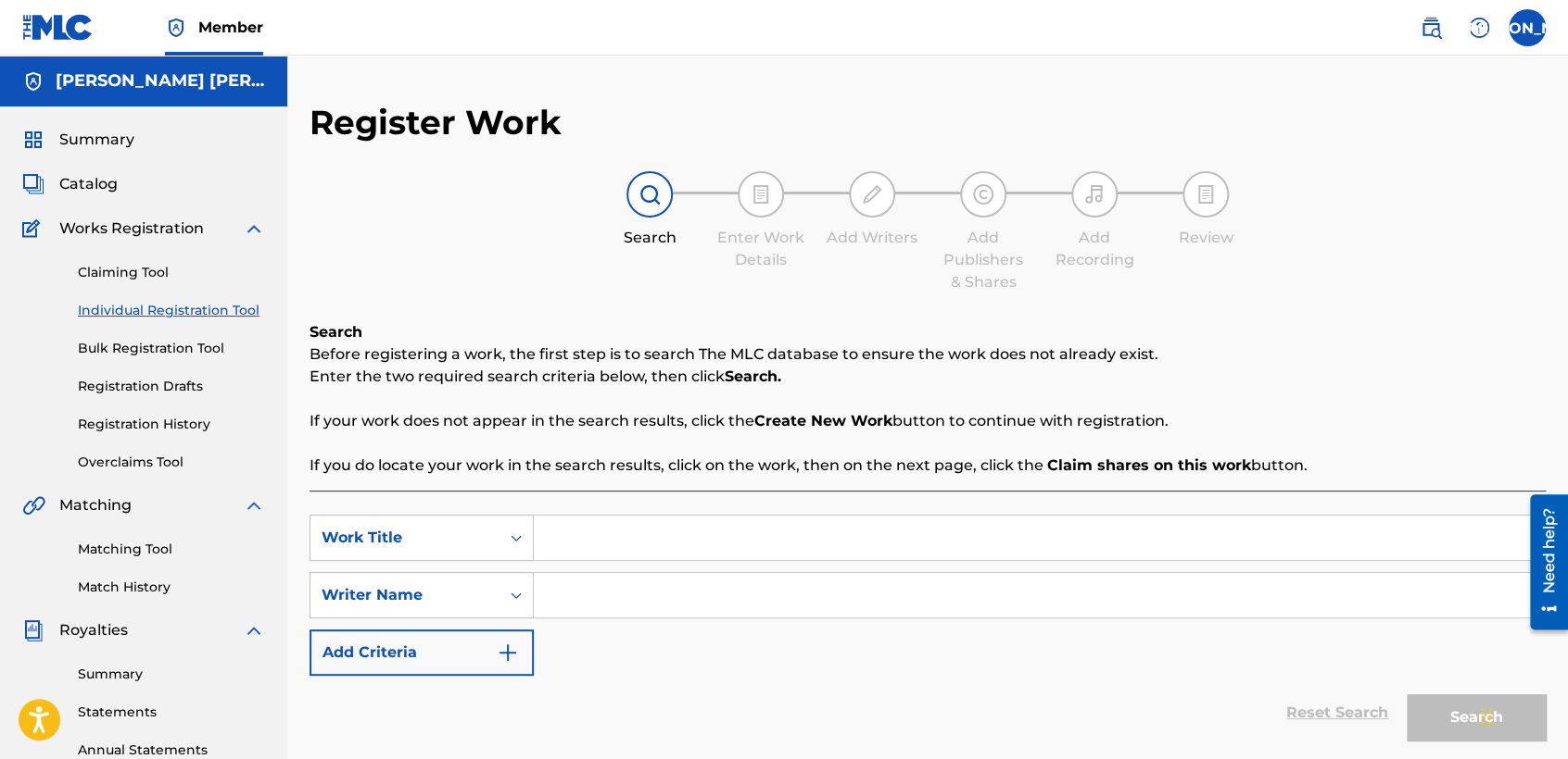
click at [181, 421] on link "Registration History" at bounding box center [171, 424] width 187 height 20
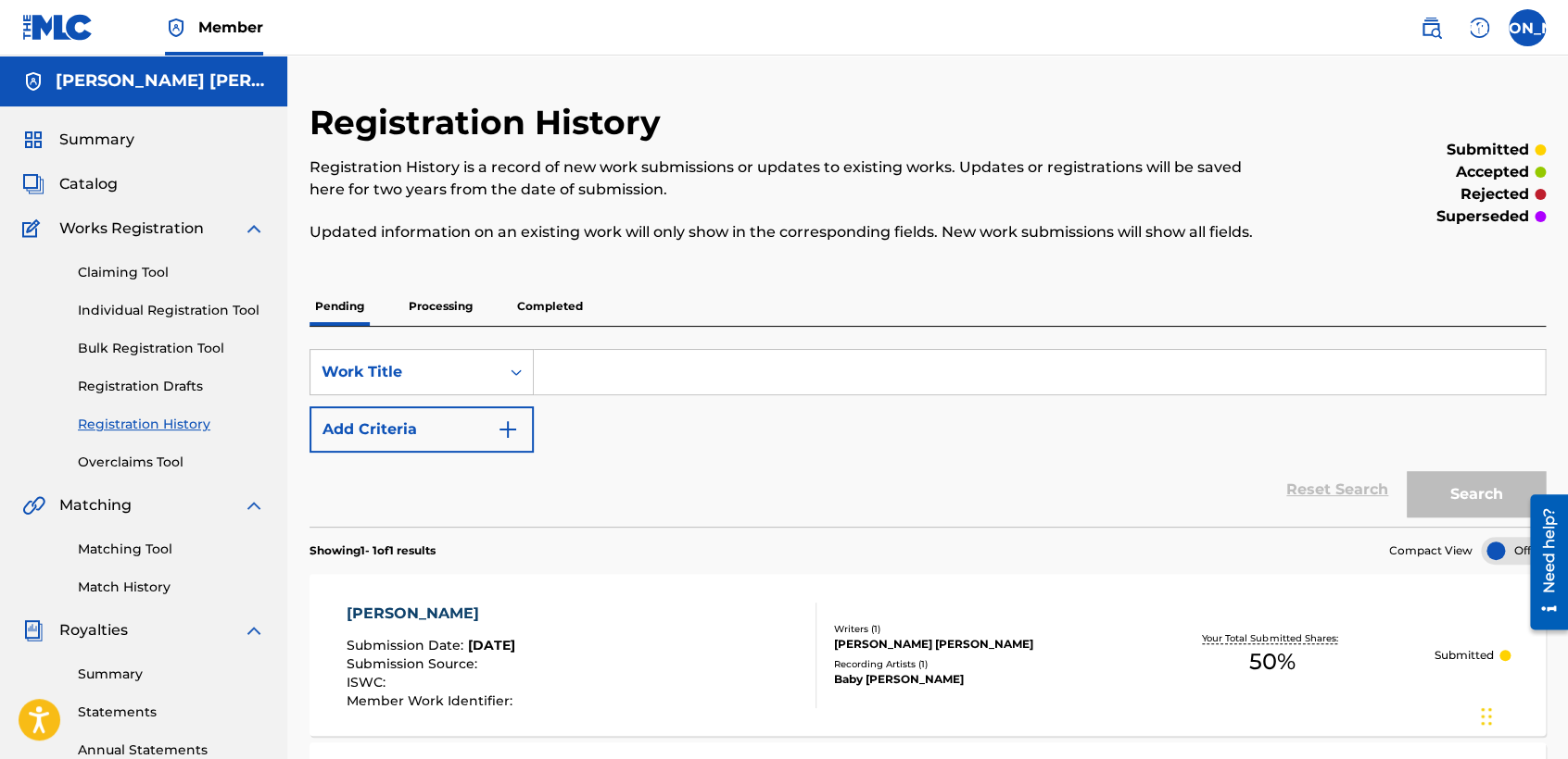
click at [616, 456] on div "Reset Search Search" at bounding box center [927, 490] width 1236 height 74
click at [233, 320] on link "Individual Registration Tool" at bounding box center [171, 310] width 187 height 20
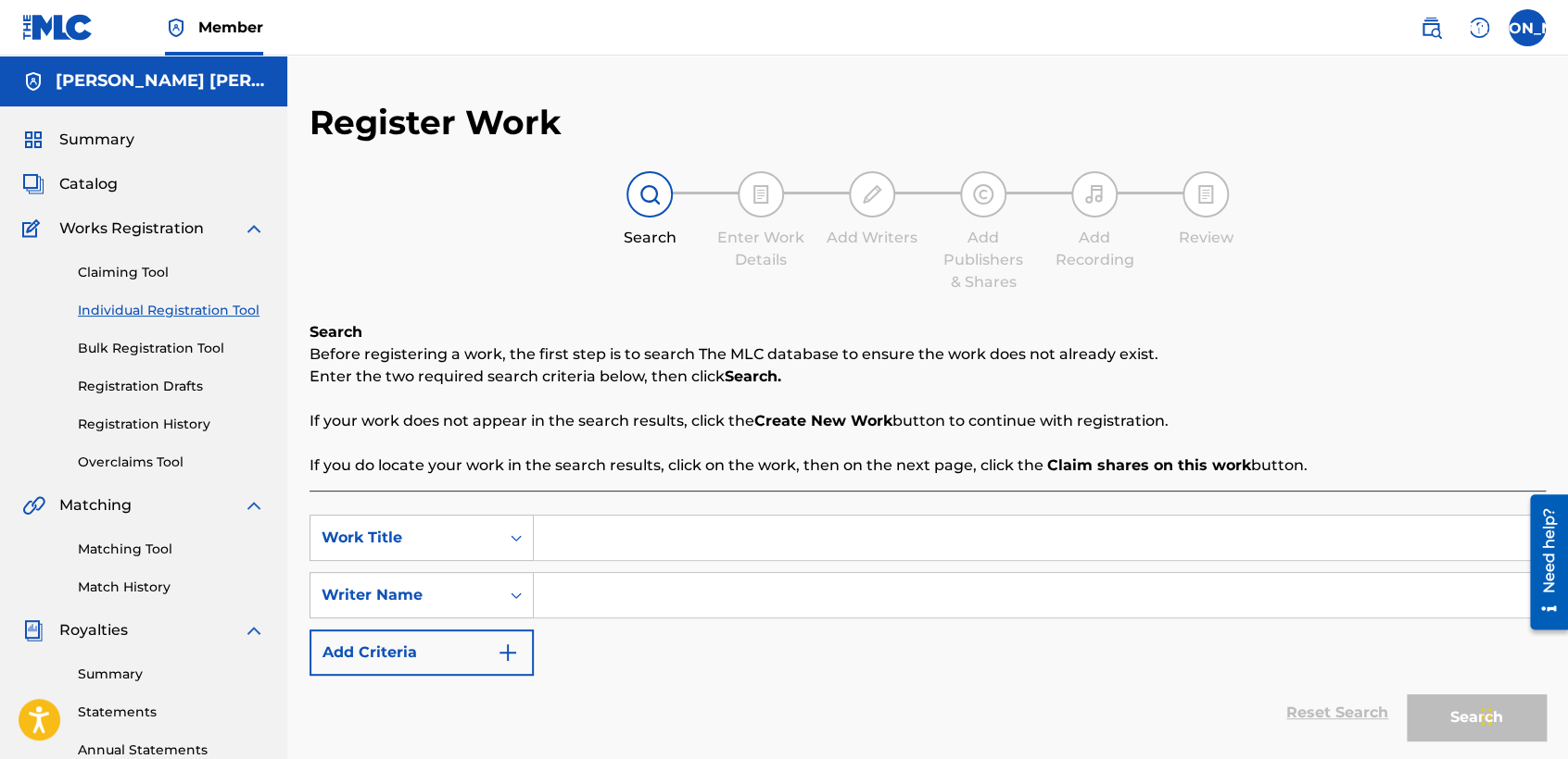
click at [611, 527] on input "Search Form" at bounding box center [1039, 538] width 1011 height 45
type input "Chica Perico"
click at [616, 581] on input "Search Form" at bounding box center [1039, 596] width 1011 height 45
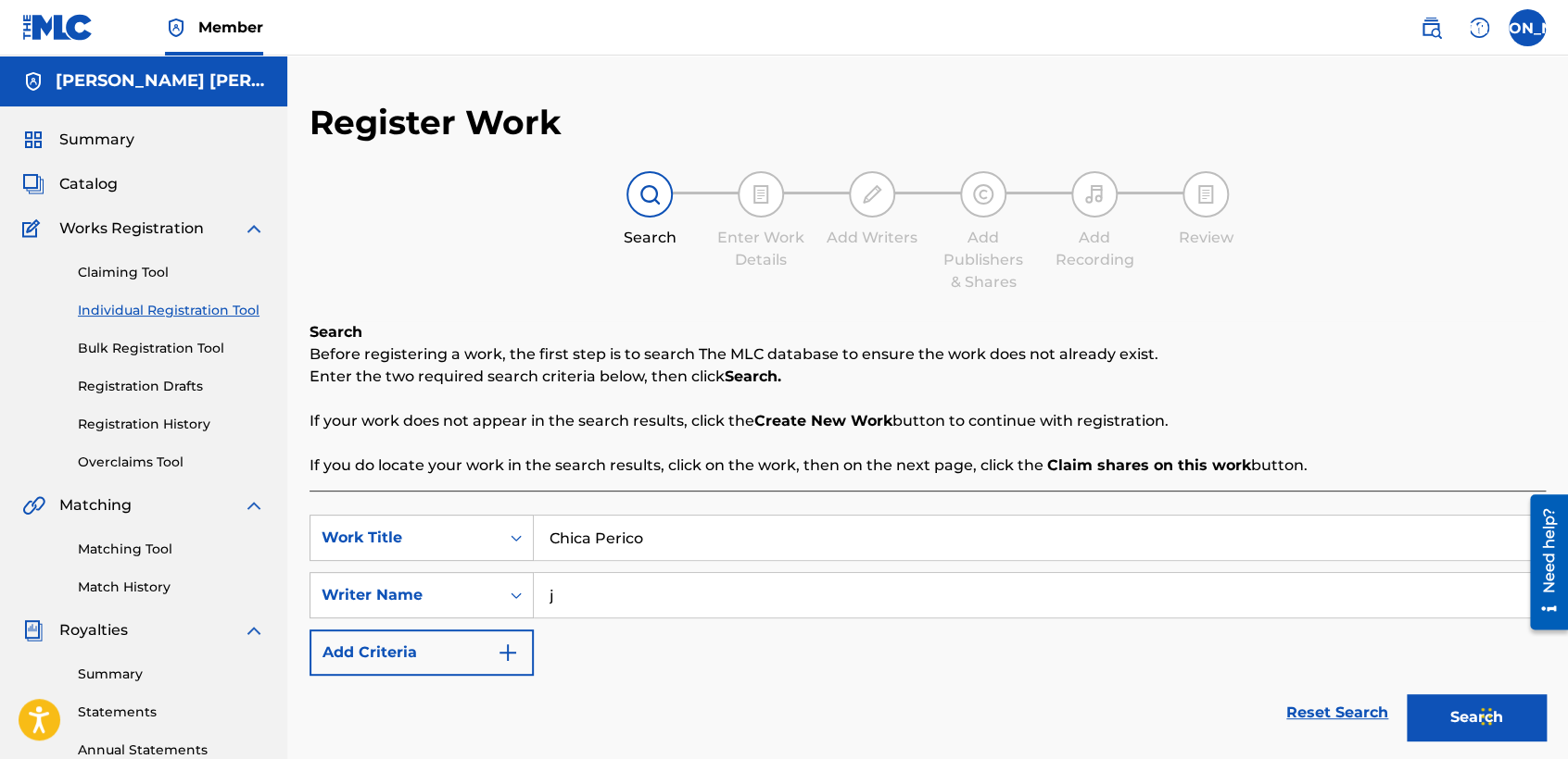
type input "j"
click at [1423, 715] on button "Search" at bounding box center [1476, 718] width 139 height 47
click at [1278, 338] on div "Search Before registering a work, the first step is to search The MLC database …" at bounding box center [927, 399] width 1236 height 156
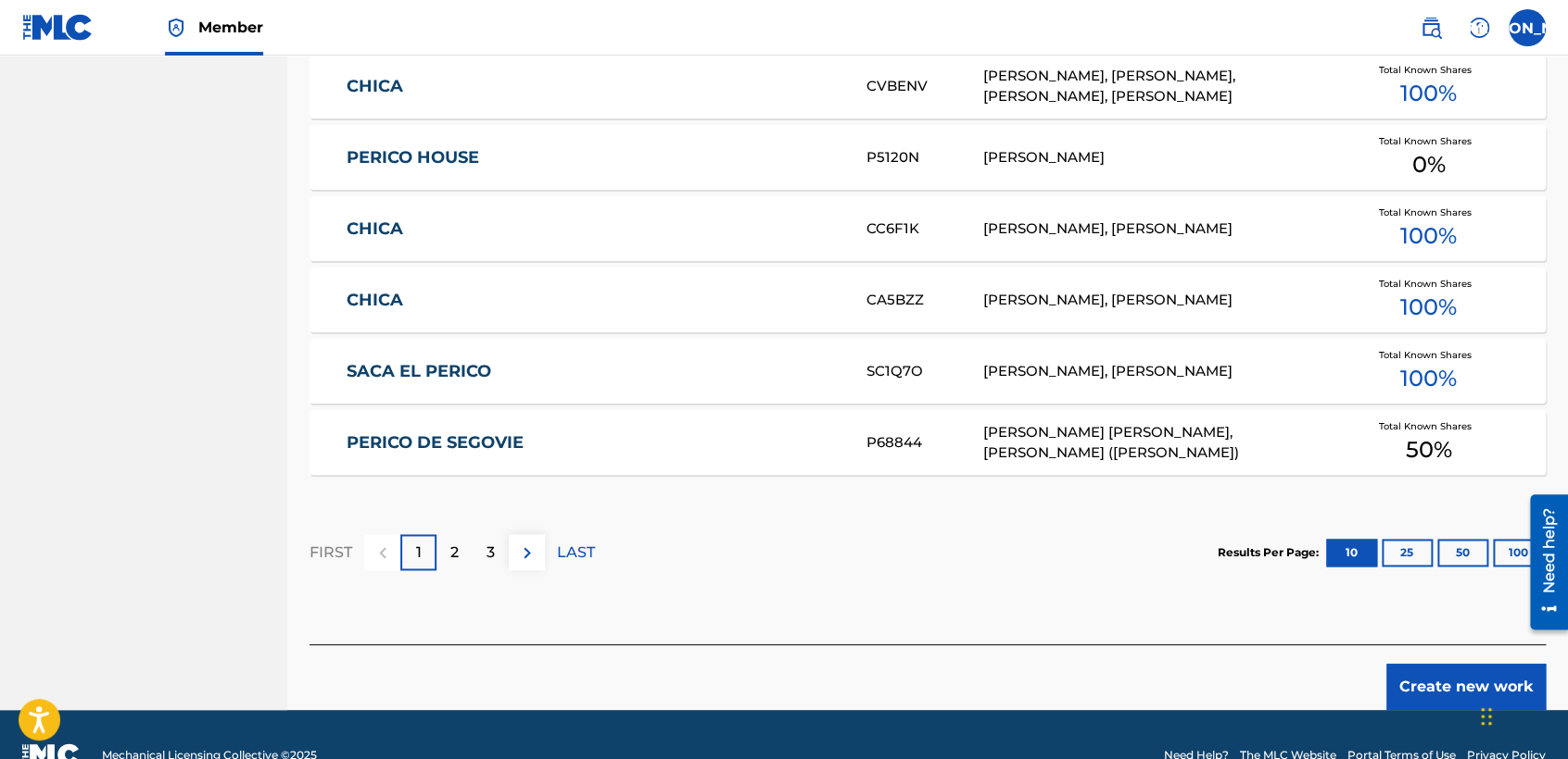
scroll to position [1136, 0]
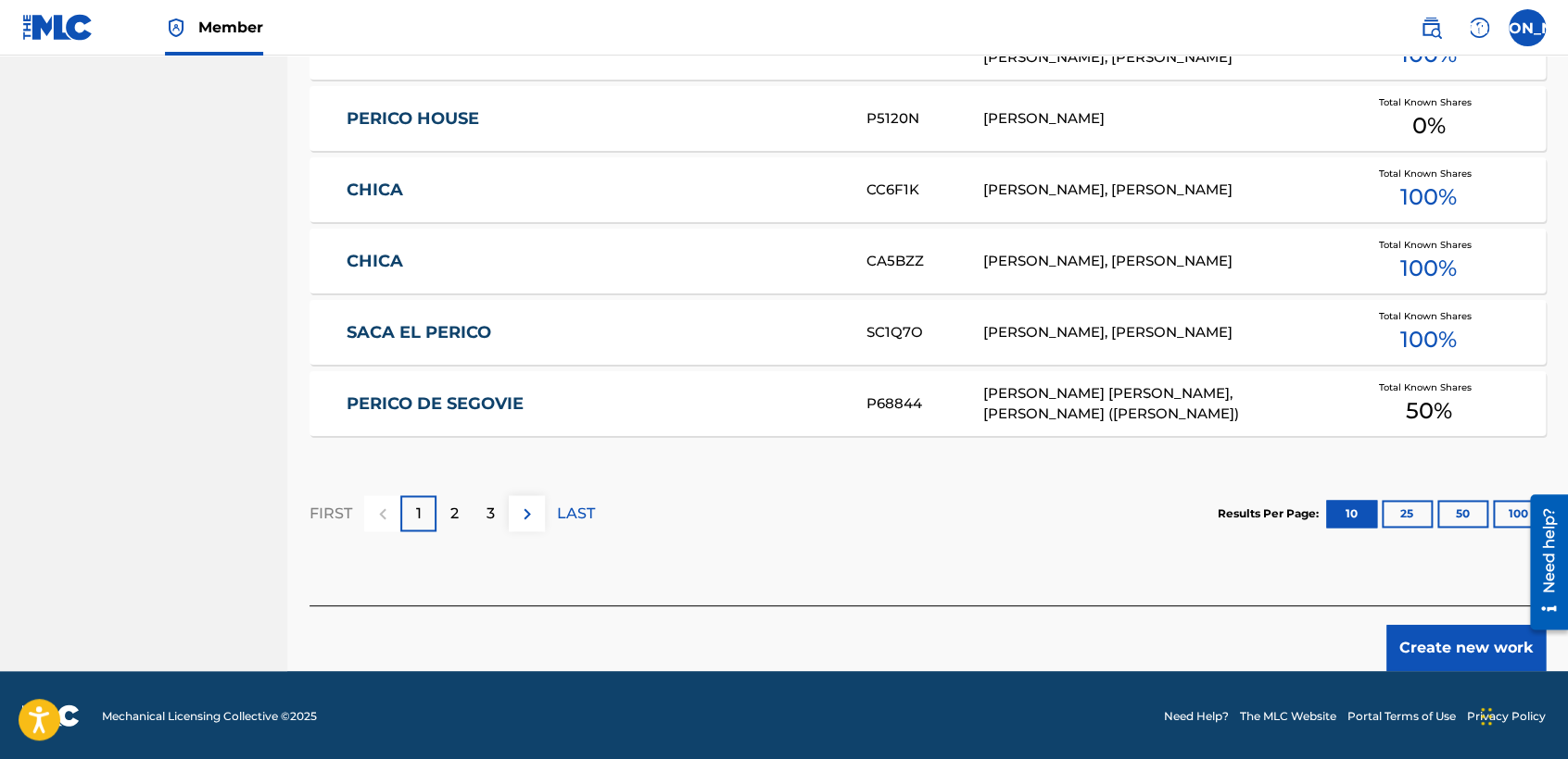
click at [1429, 630] on button "Create new work" at bounding box center [1465, 648] width 160 height 47
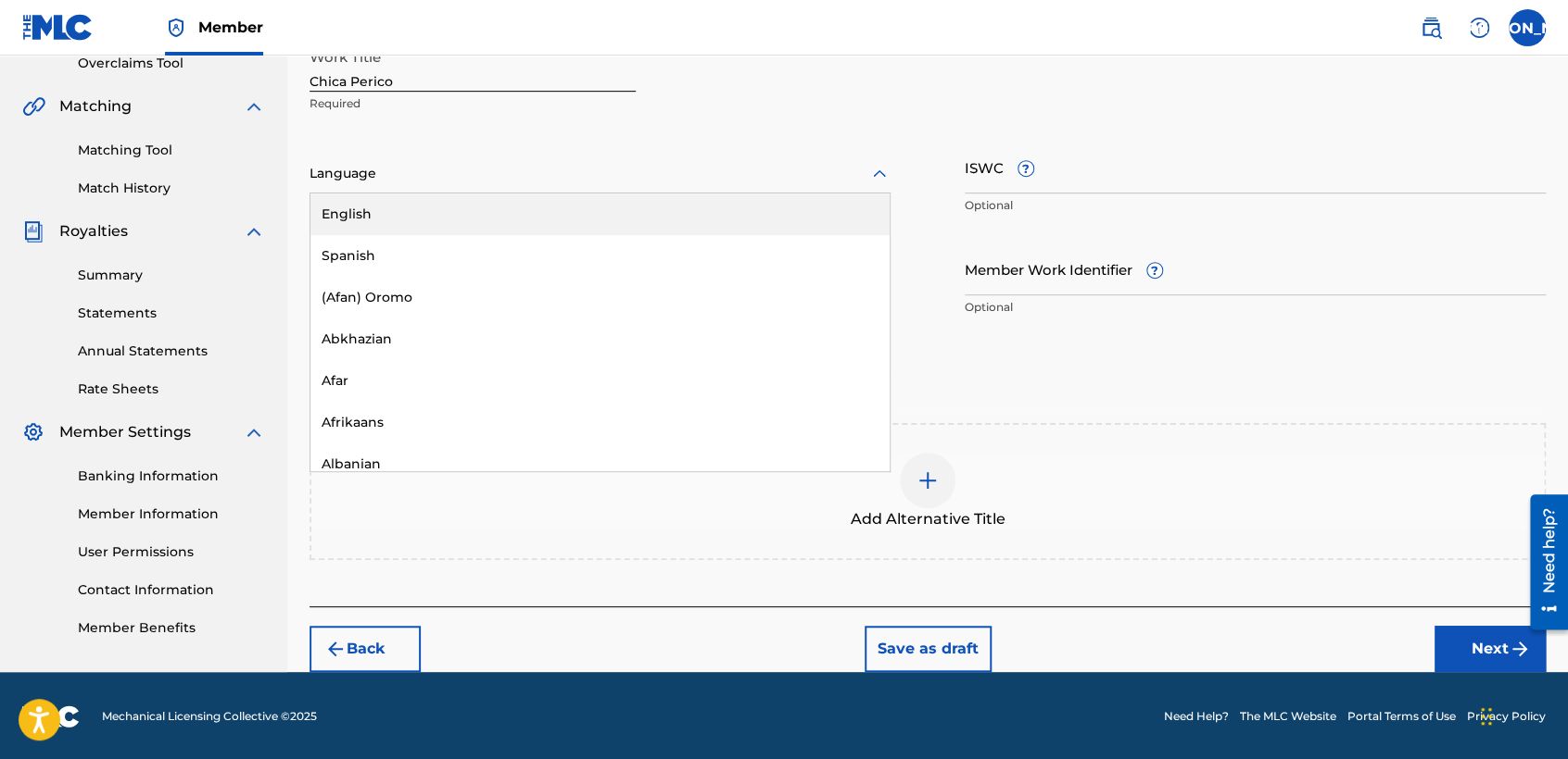
click at [550, 176] on div at bounding box center [600, 173] width 581 height 23
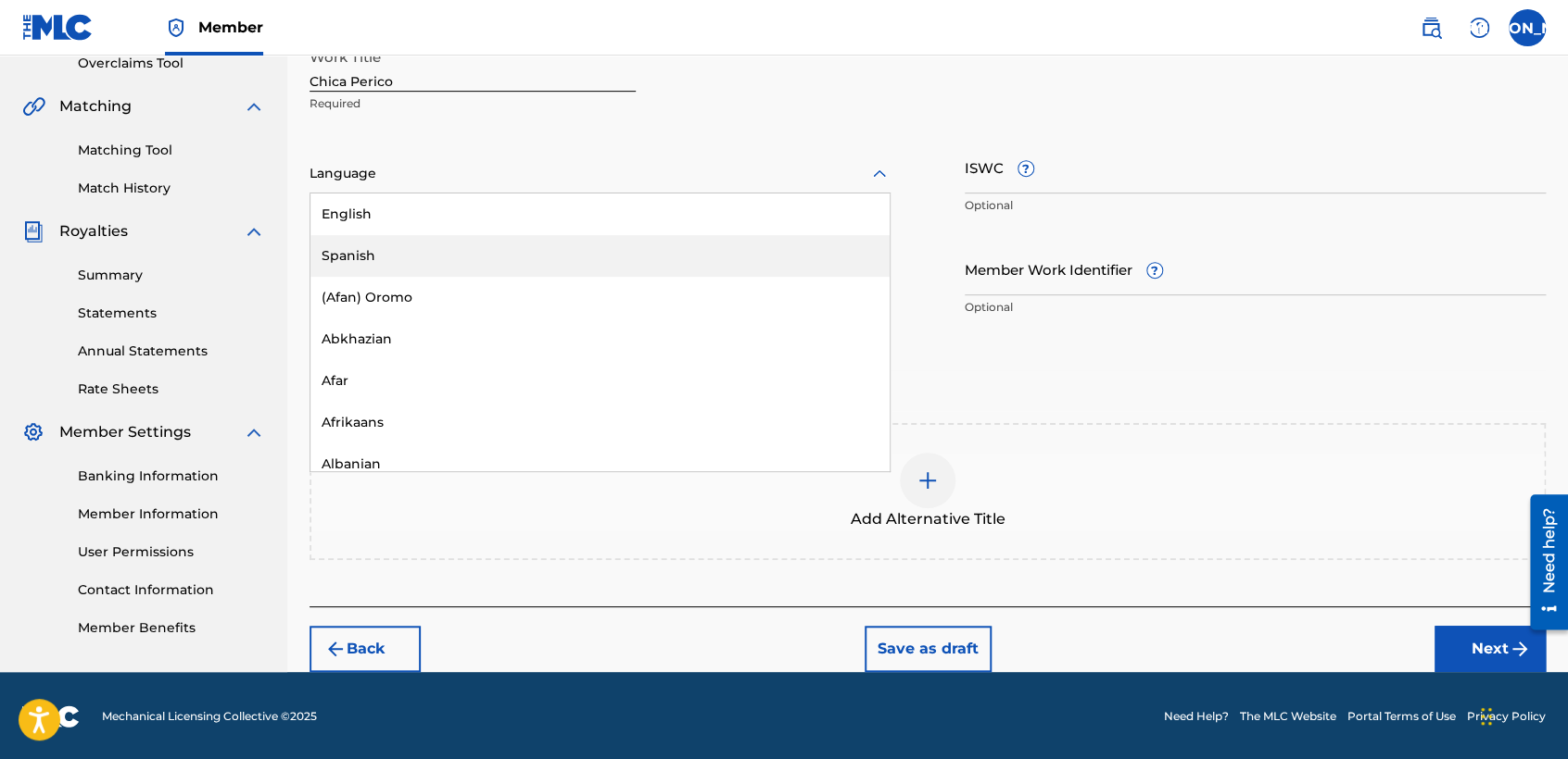
click at [479, 269] on div "Spanish" at bounding box center [600, 255] width 579 height 42
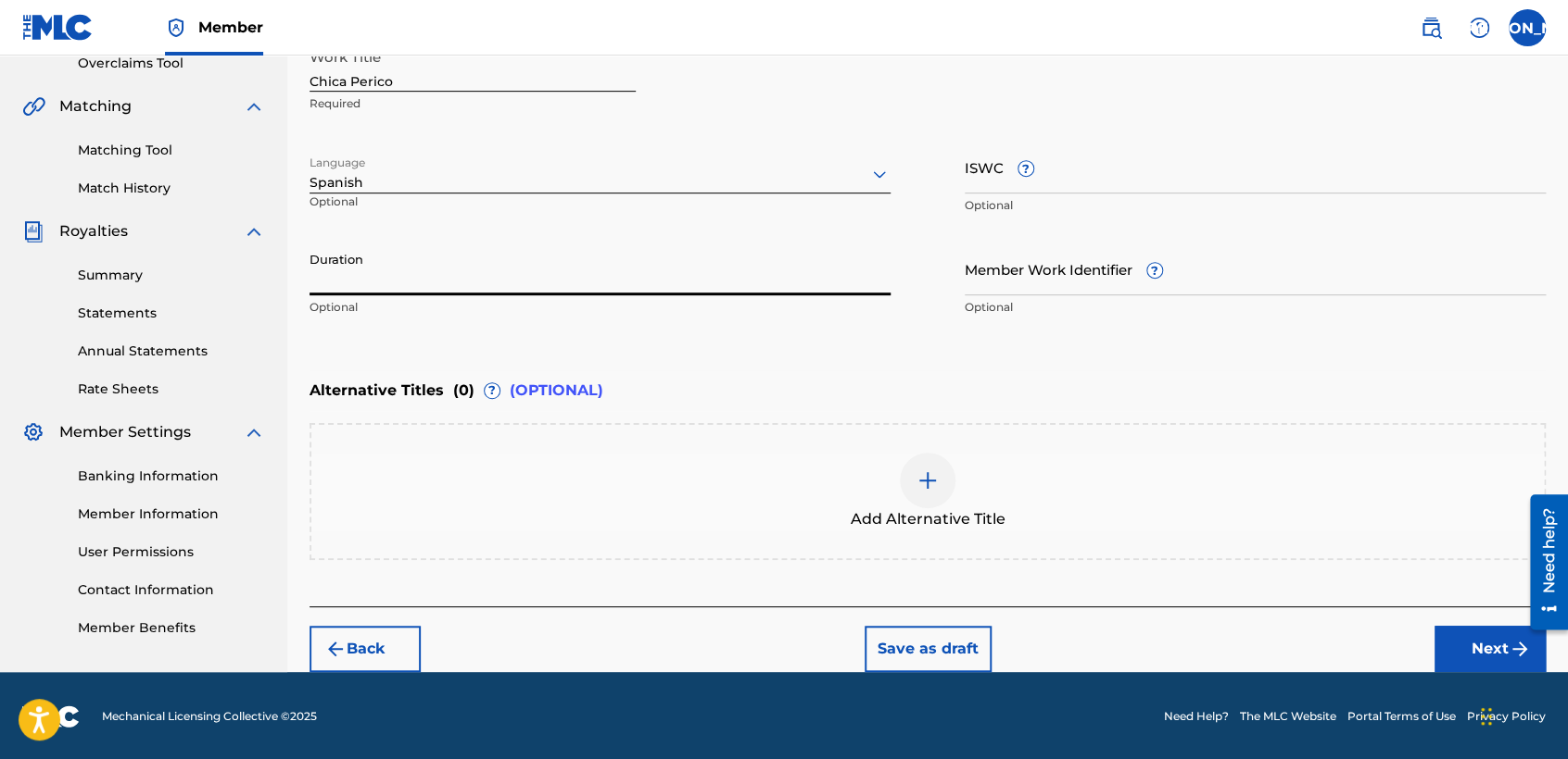
click at [479, 284] on input "Duration" at bounding box center [600, 269] width 581 height 53
type input "03:36"
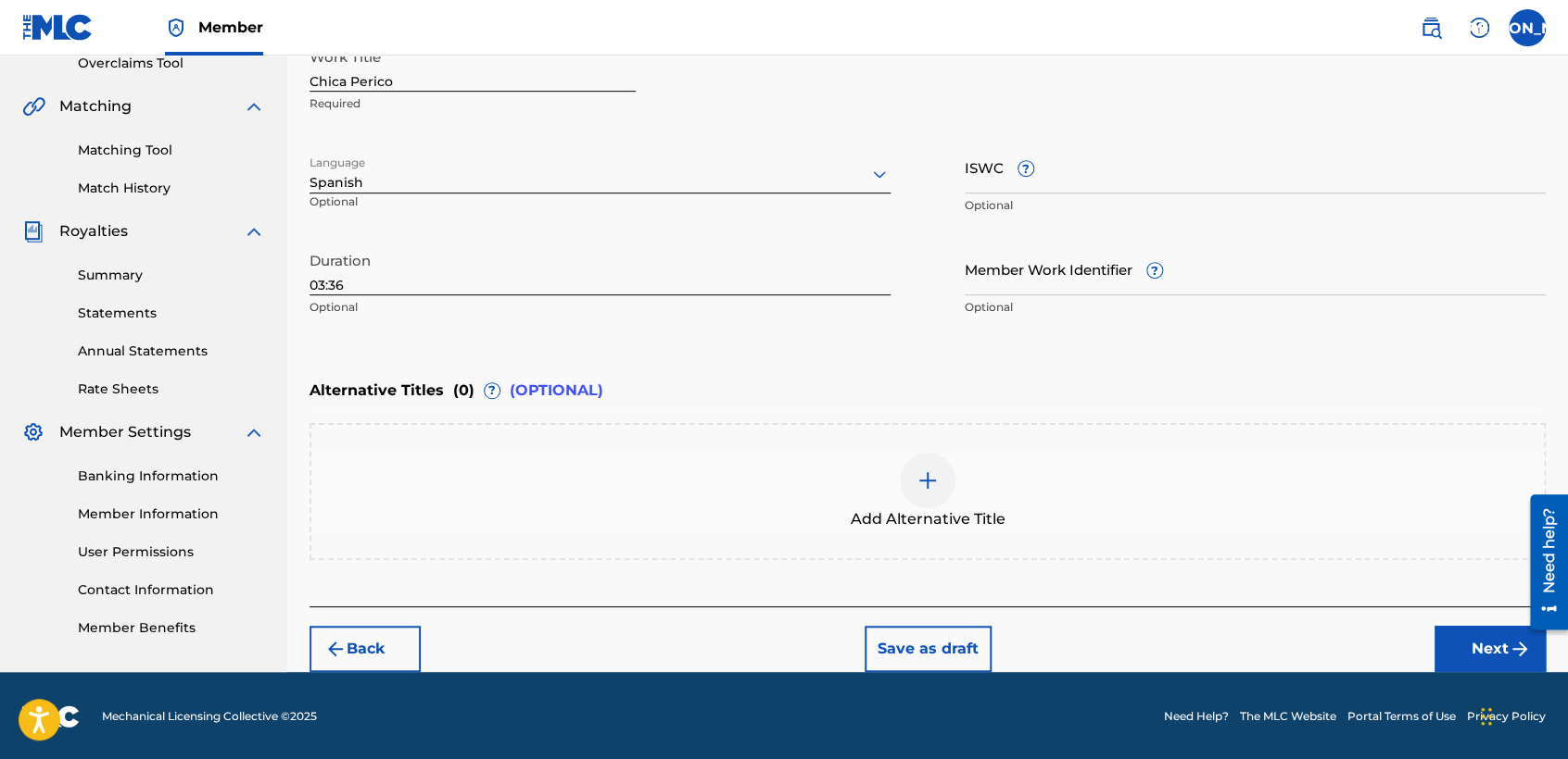
click at [902, 345] on div "Enter Work Details Enter work details for ‘ Chica Perico ’ below. Work Title Ch…" at bounding box center [927, 146] width 1236 height 448
click at [1464, 636] on button "Next" at bounding box center [1490, 649] width 111 height 47
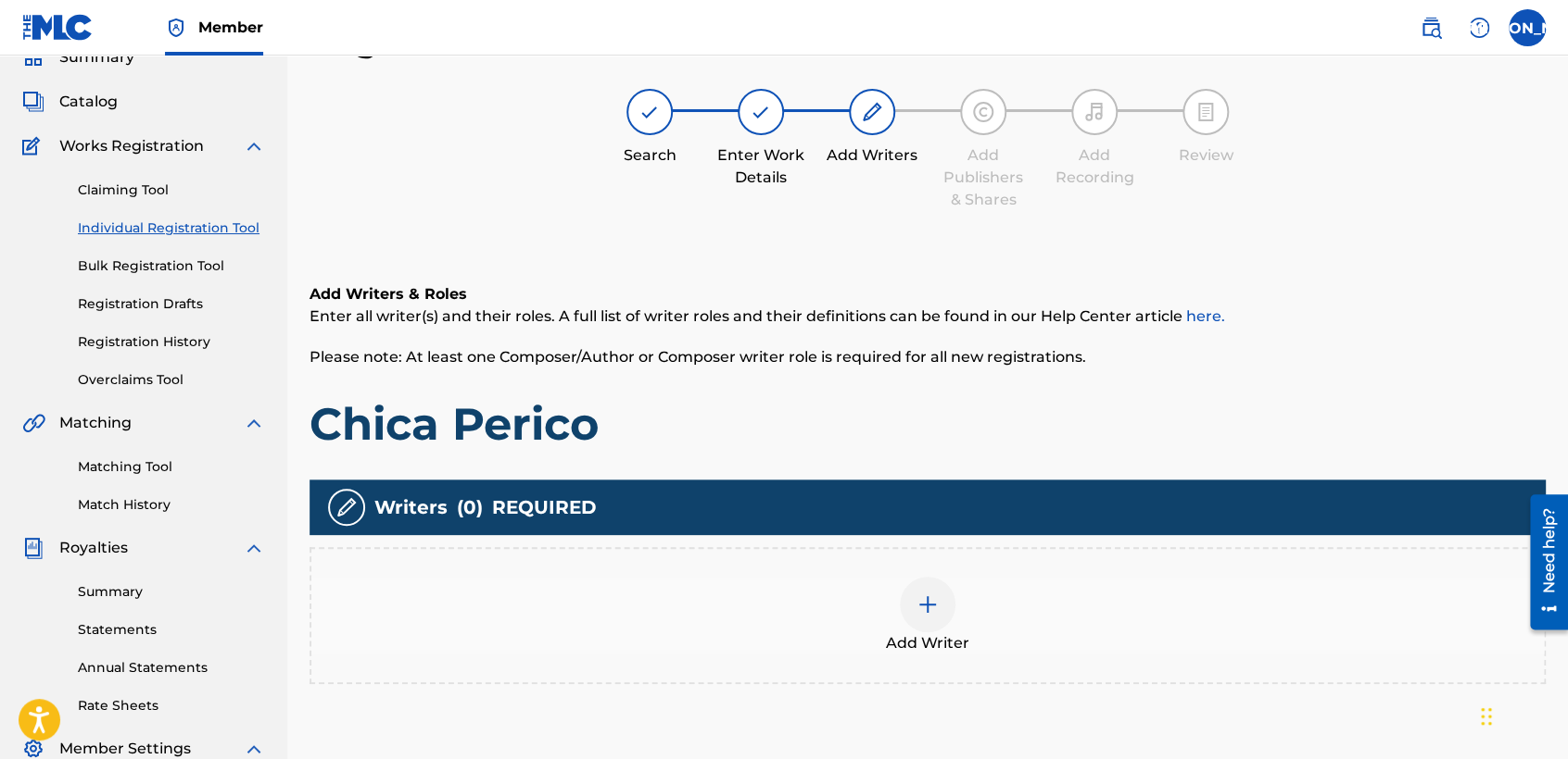
click at [867, 411] on h1 "Chica Perico" at bounding box center [927, 424] width 1236 height 56
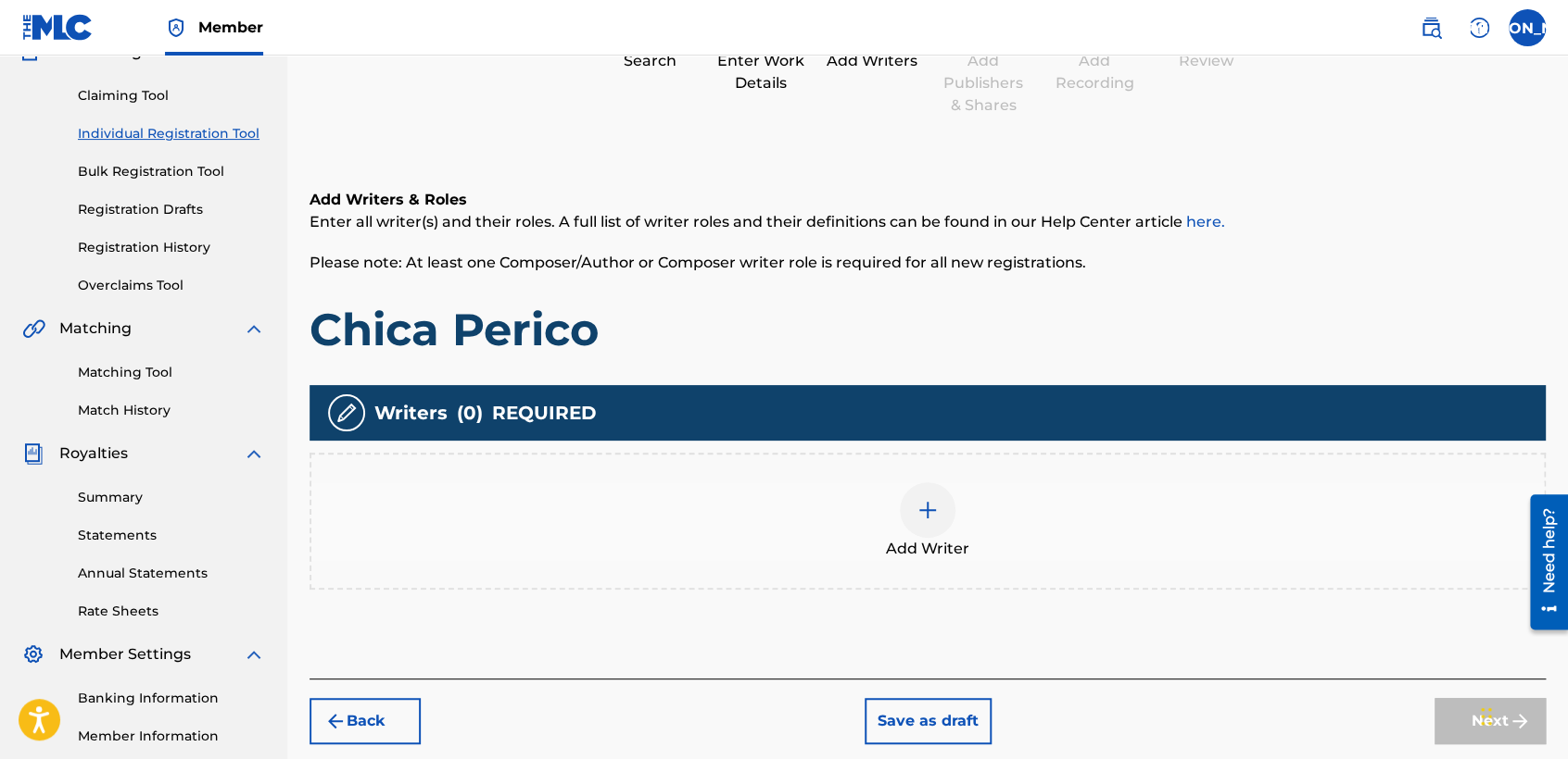
scroll to position [206, 0]
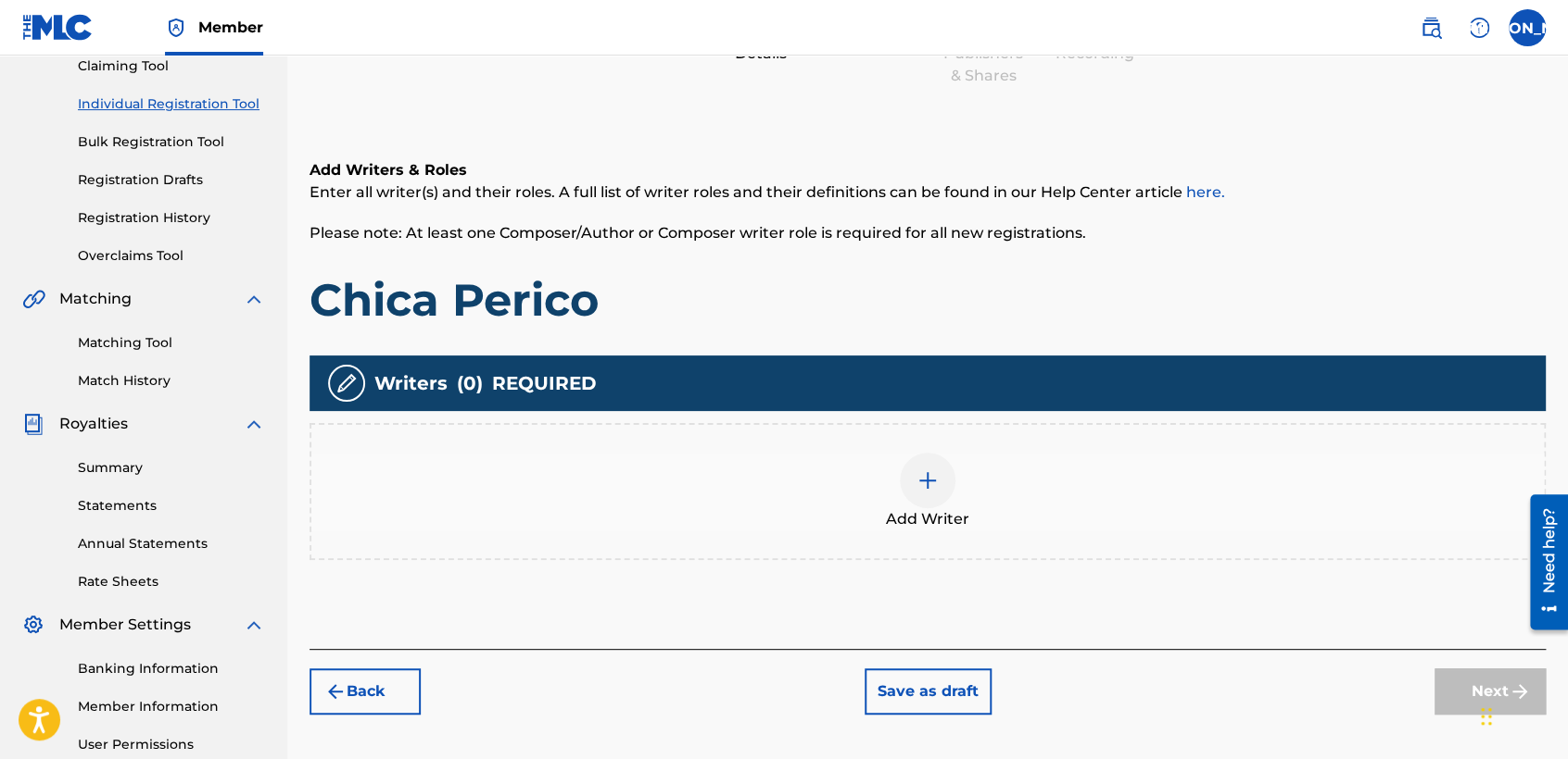
click at [923, 454] on div at bounding box center [927, 481] width 56 height 56
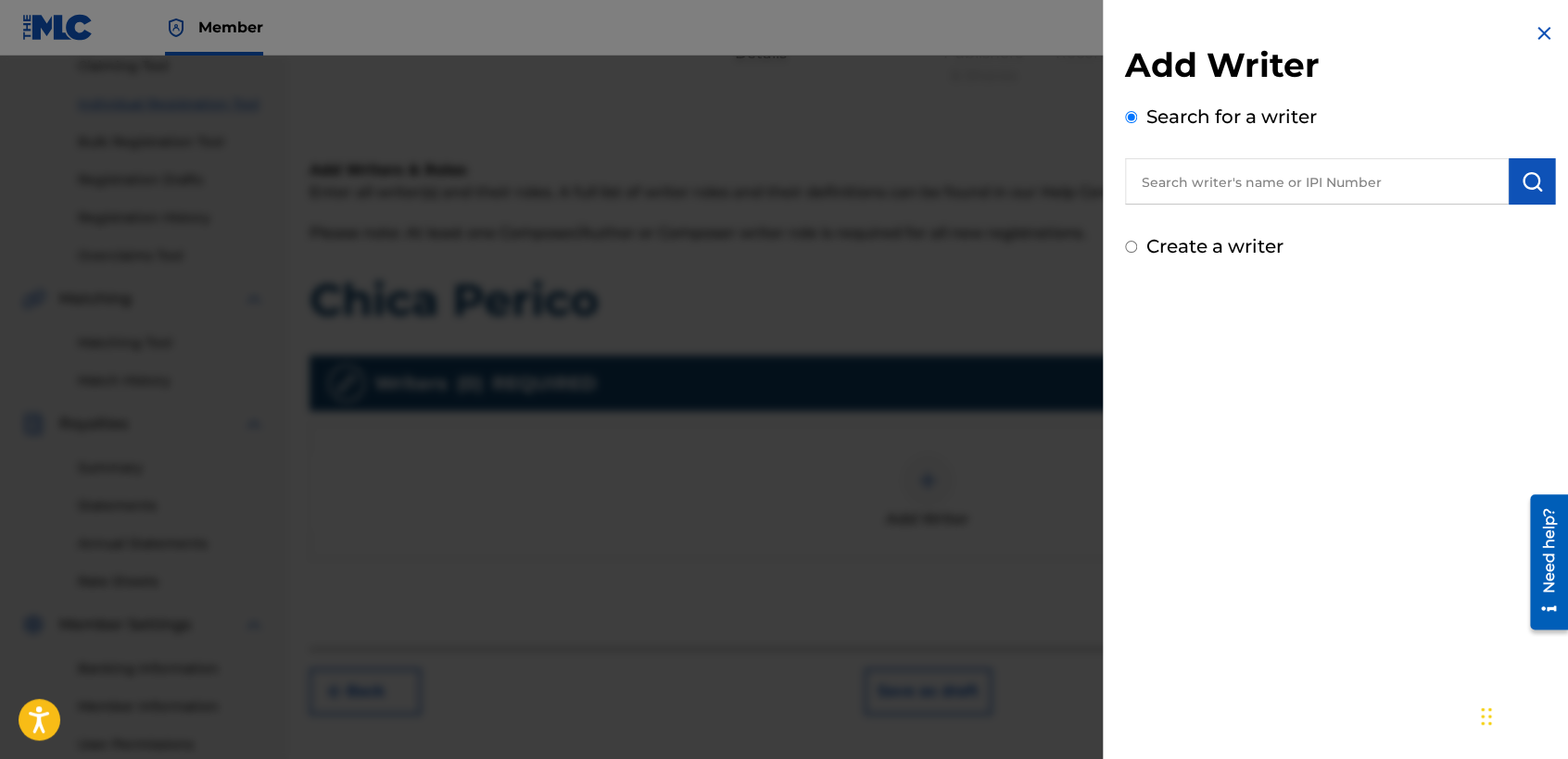
click at [1134, 254] on div "Create a writer" at bounding box center [1339, 246] width 430 height 28
click at [1121, 240] on div "Add Writer Search for a writer Create a writer" at bounding box center [1339, 141] width 475 height 283
click at [1127, 243] on input "Create a writer" at bounding box center [1131, 246] width 12 height 12
radio input "false"
radio input "true"
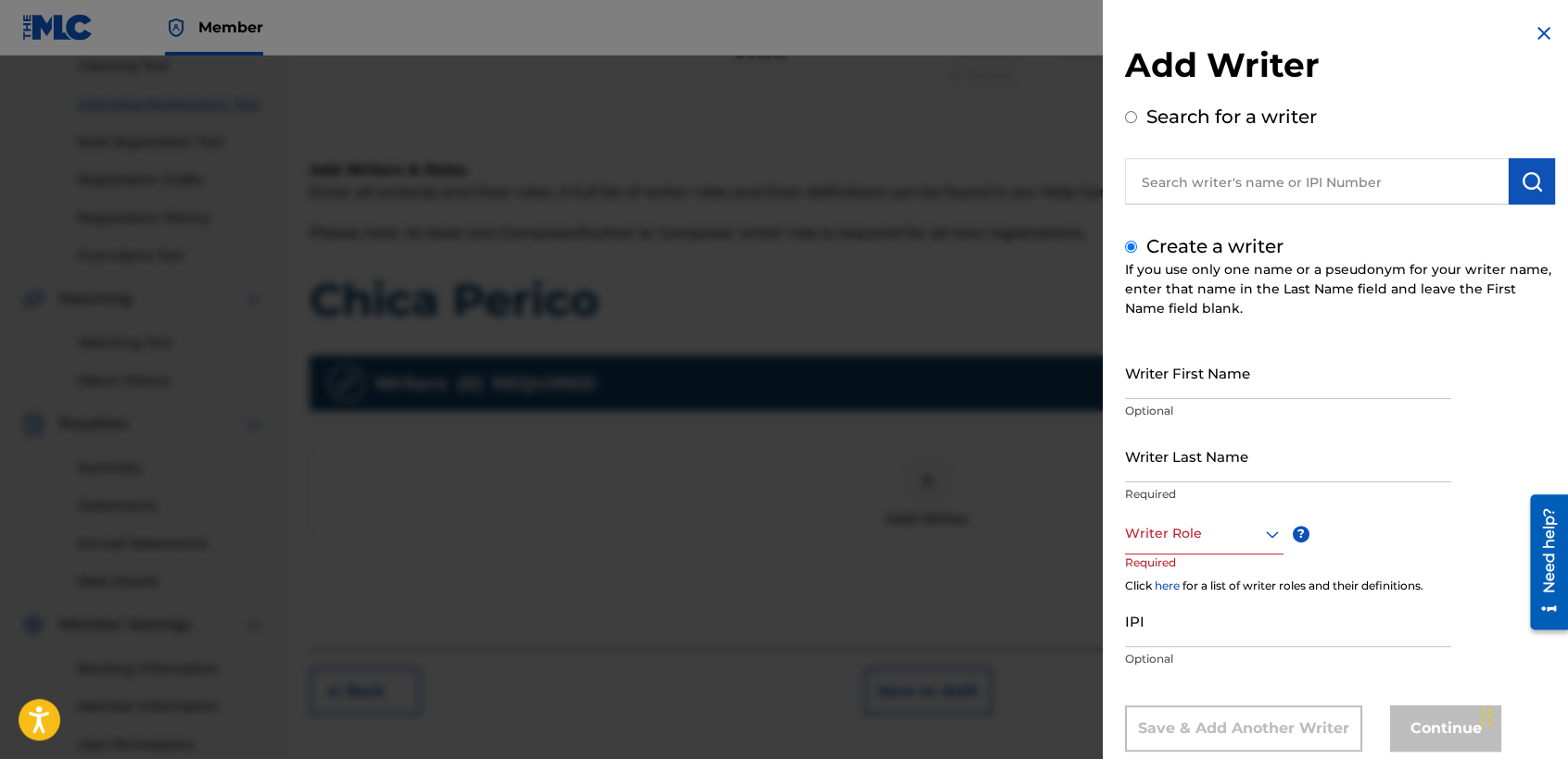
click at [1202, 366] on input "Writer First Name" at bounding box center [1288, 372] width 326 height 53
type input "[PERSON_NAME] [PERSON_NAME]"
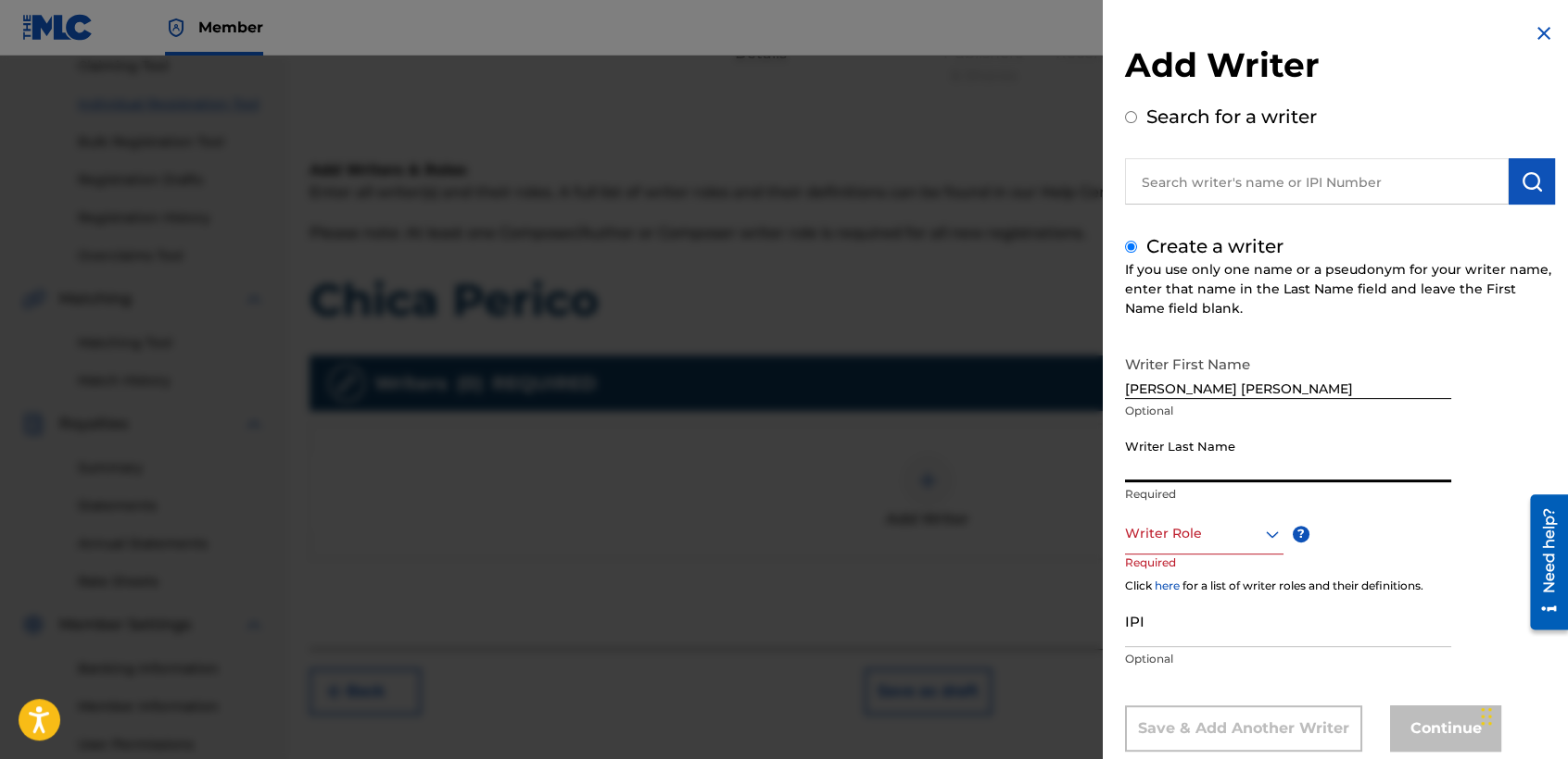
click at [1184, 449] on input "Writer Last Name" at bounding box center [1288, 456] width 326 height 53
type input "[PERSON_NAME]"
click at [1205, 558] on div "Writer Role ? Required" at bounding box center [1222, 554] width 195 height 83
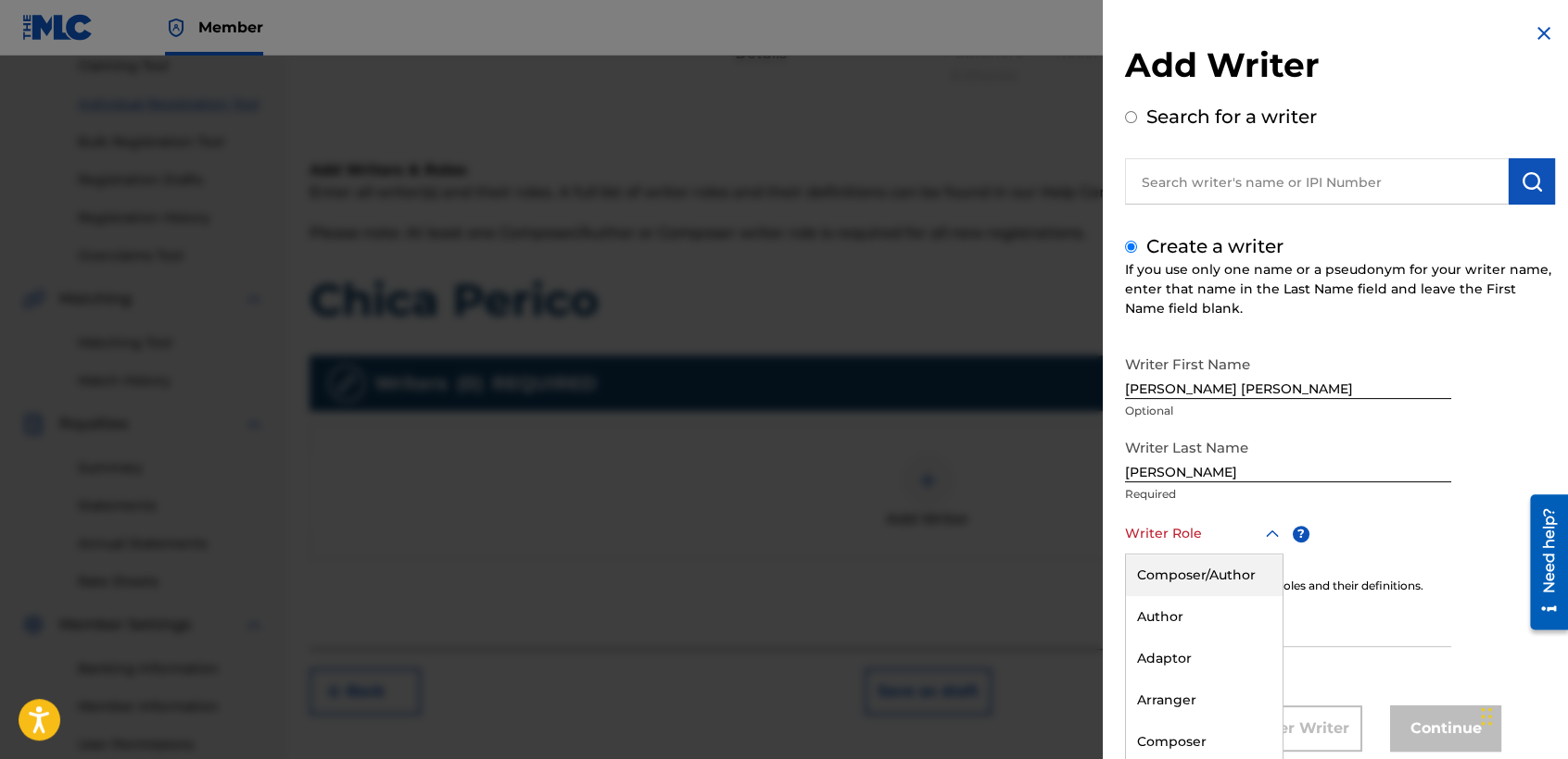
click at [1216, 544] on div "8 results available. Use Up and Down to choose options, press Enter to select t…" at bounding box center [1204, 533] width 159 height 42
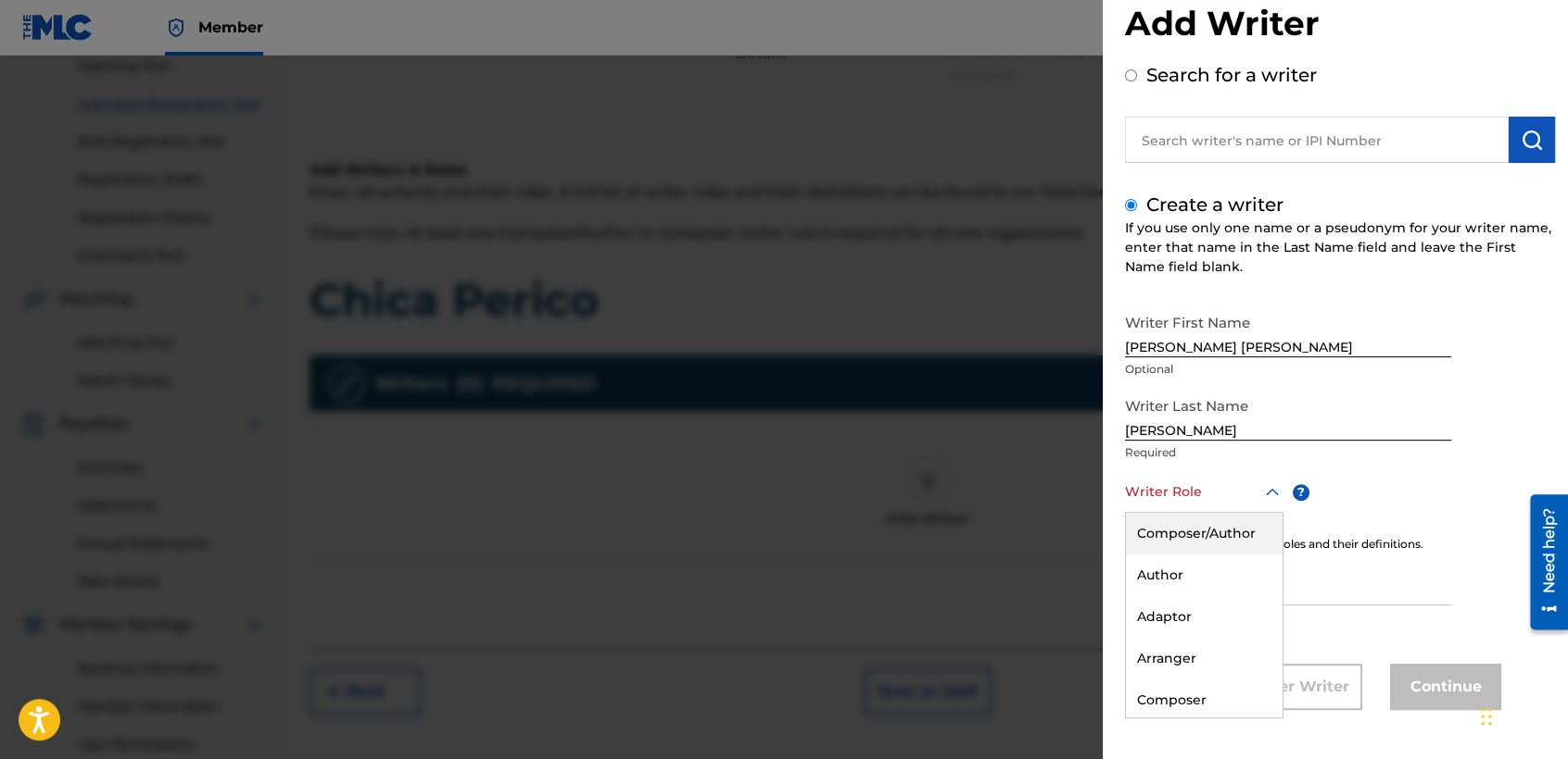
click at [1220, 537] on div "Composer/Author" at bounding box center [1204, 533] width 157 height 42
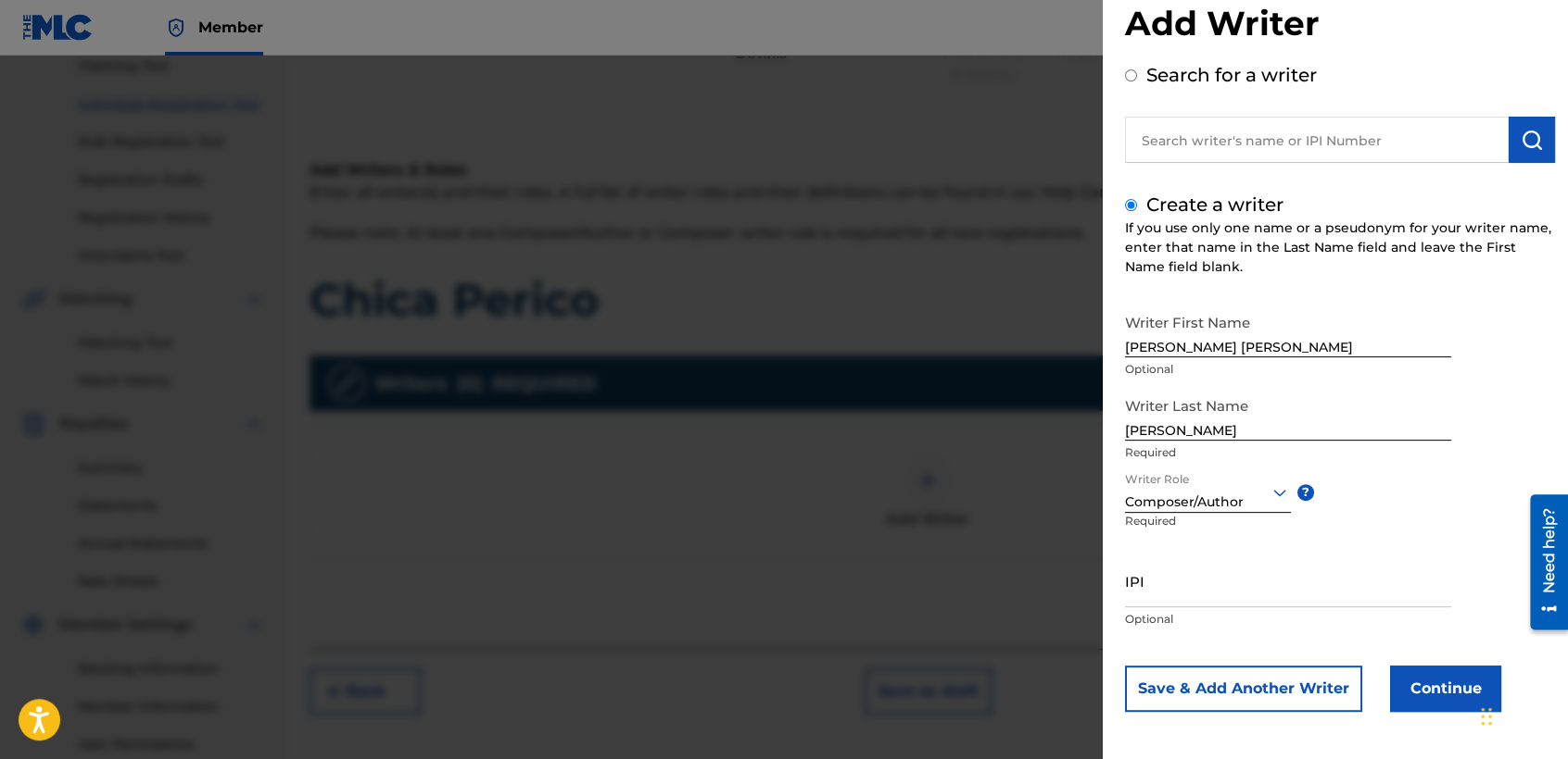
click at [1409, 685] on button "Continue" at bounding box center [1445, 689] width 111 height 47
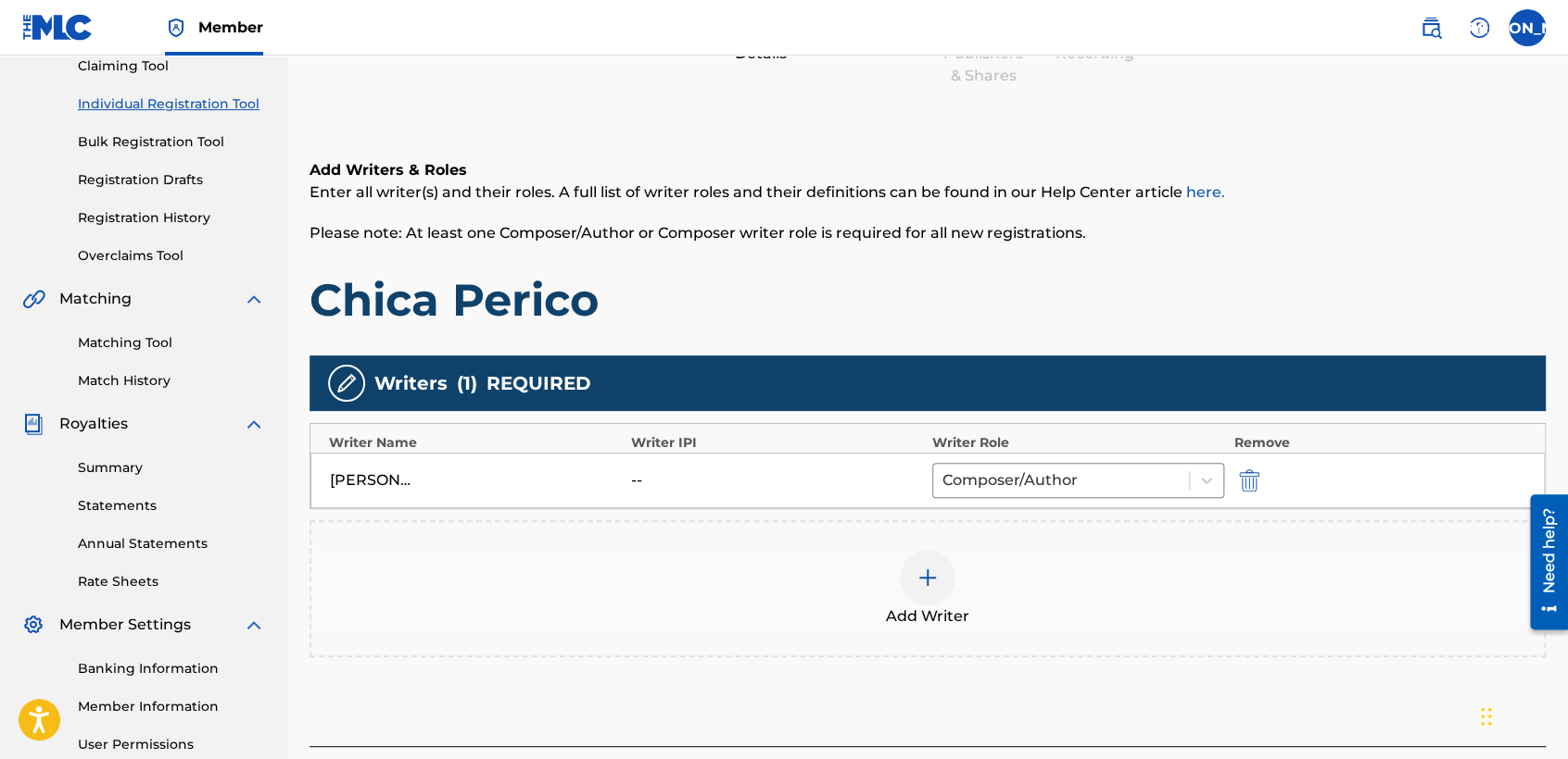
click at [998, 294] on h1 "Chica Perico" at bounding box center [927, 300] width 1236 height 56
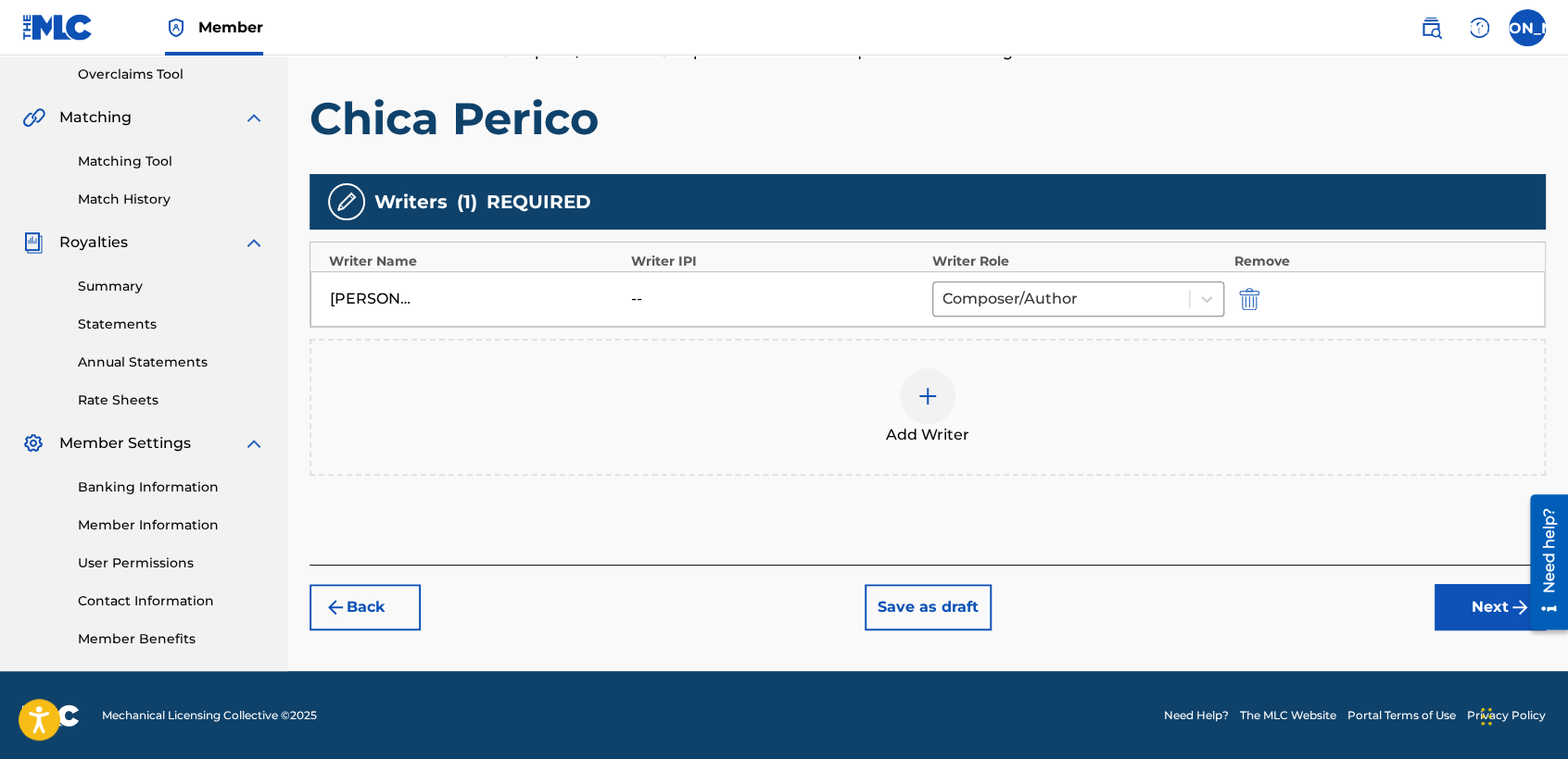
click at [1457, 613] on button "Next" at bounding box center [1490, 608] width 111 height 47
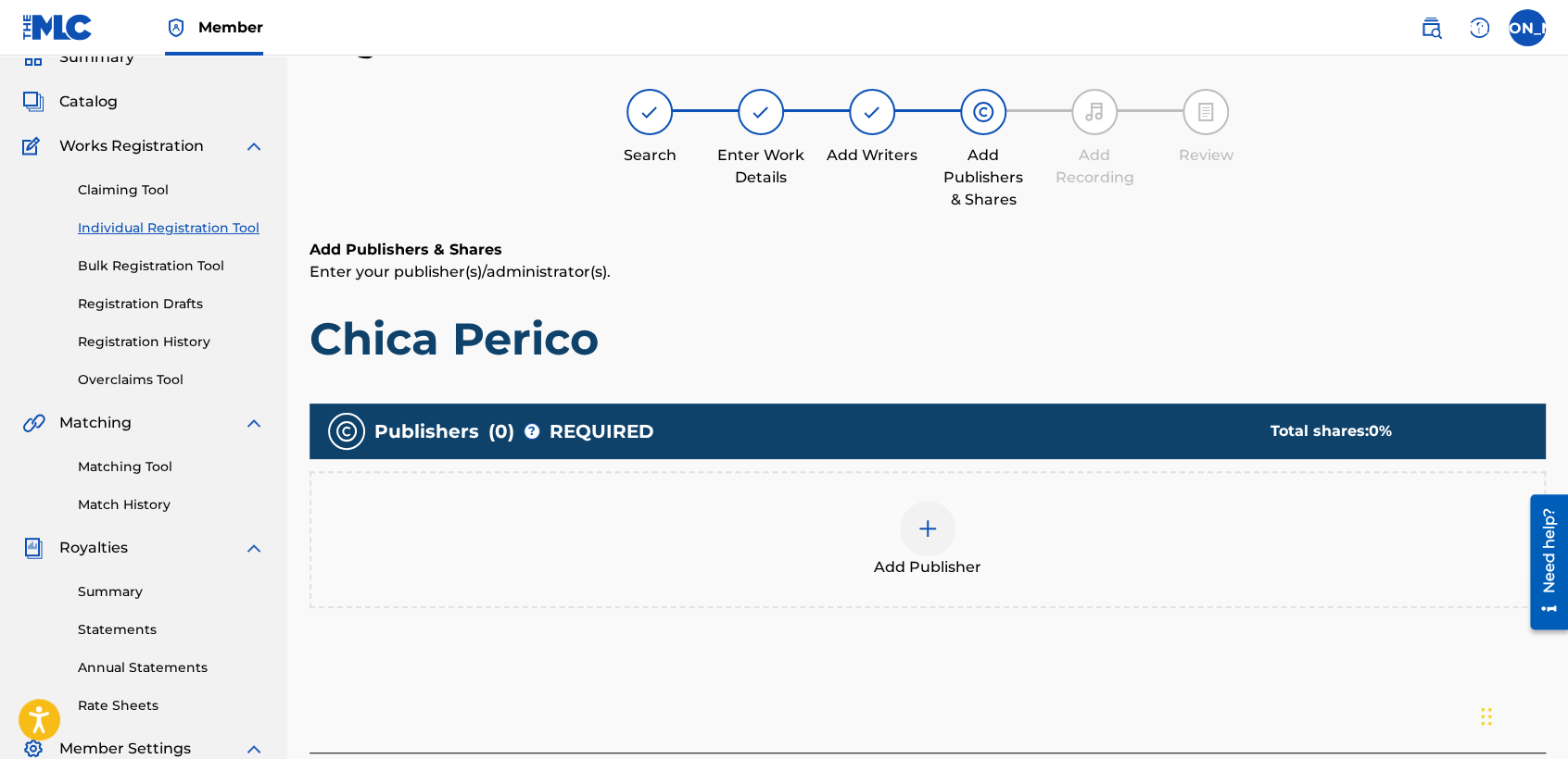
click at [1071, 374] on div "Add Publishers & Shares Enter your publisher(s)/administrator(s). Chica Perico …" at bounding box center [927, 495] width 1236 height 514
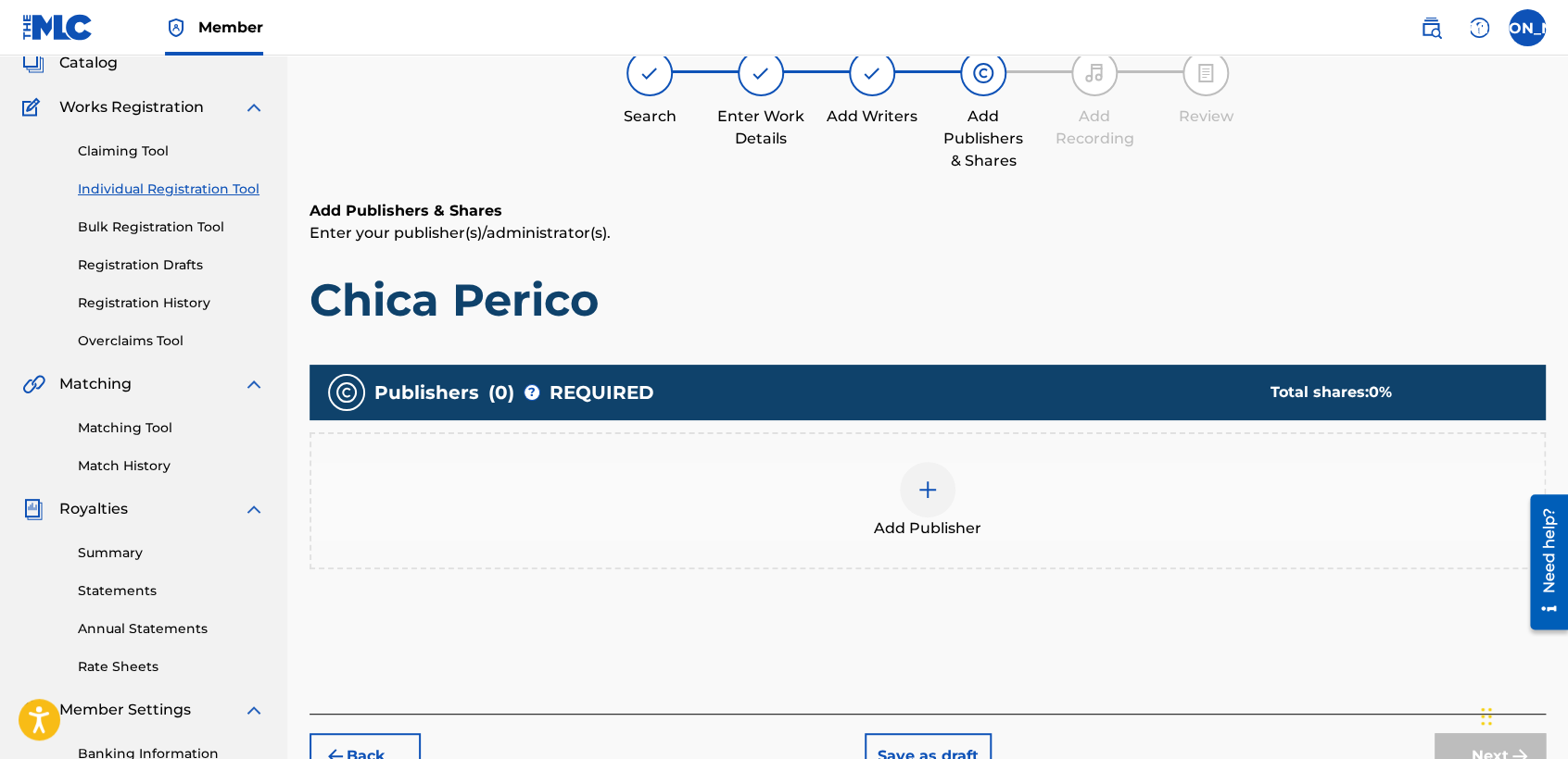
scroll to position [124, 0]
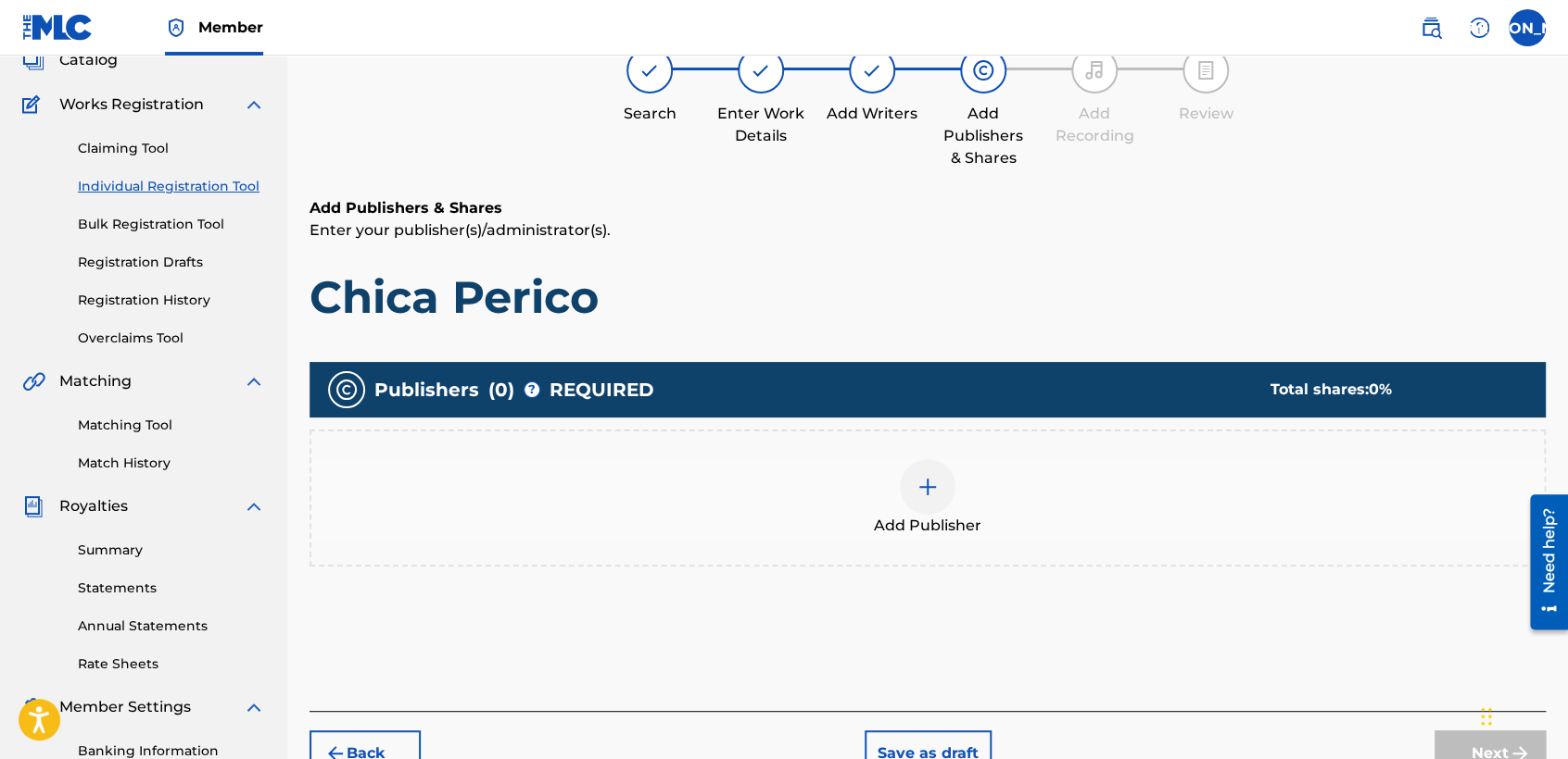
click at [948, 485] on div at bounding box center [927, 488] width 56 height 56
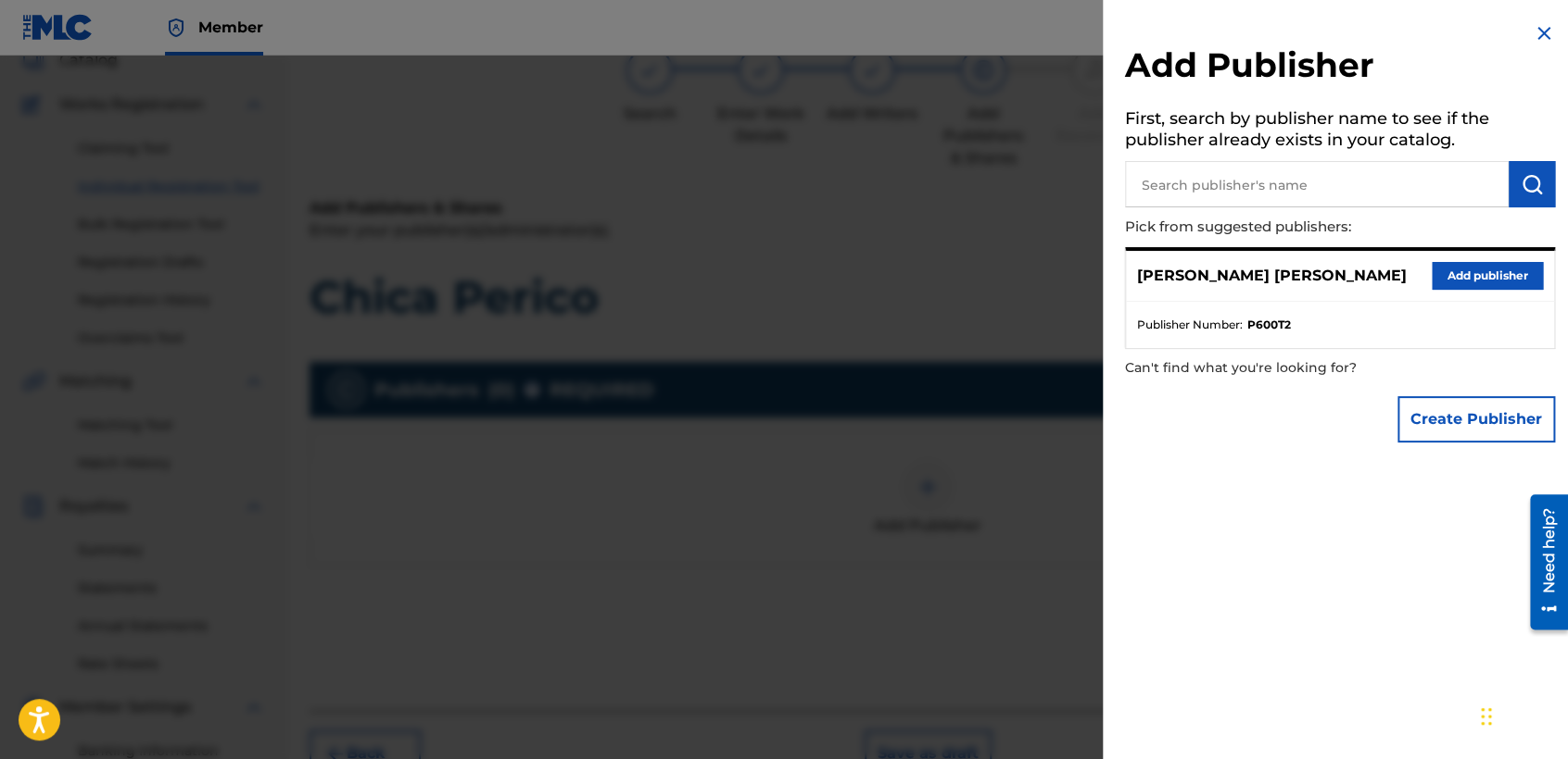
click at [1463, 257] on div "[PERSON_NAME] [PERSON_NAME] Add publisher" at bounding box center [1339, 276] width 428 height 51
click at [1463, 287] on button "Add publisher" at bounding box center [1487, 276] width 111 height 28
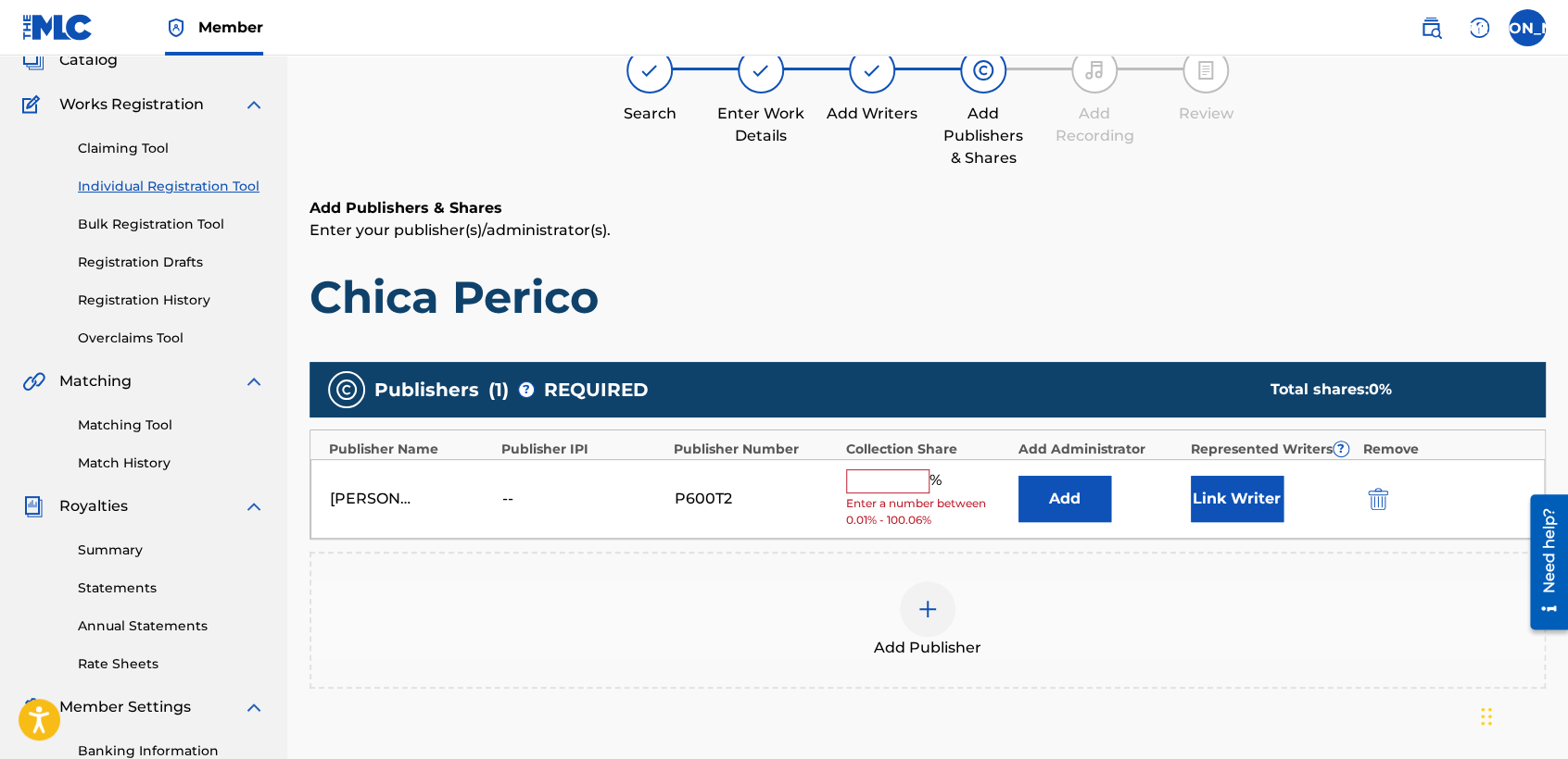
click at [886, 485] on input "text" at bounding box center [887, 482] width 83 height 24
type input "50"
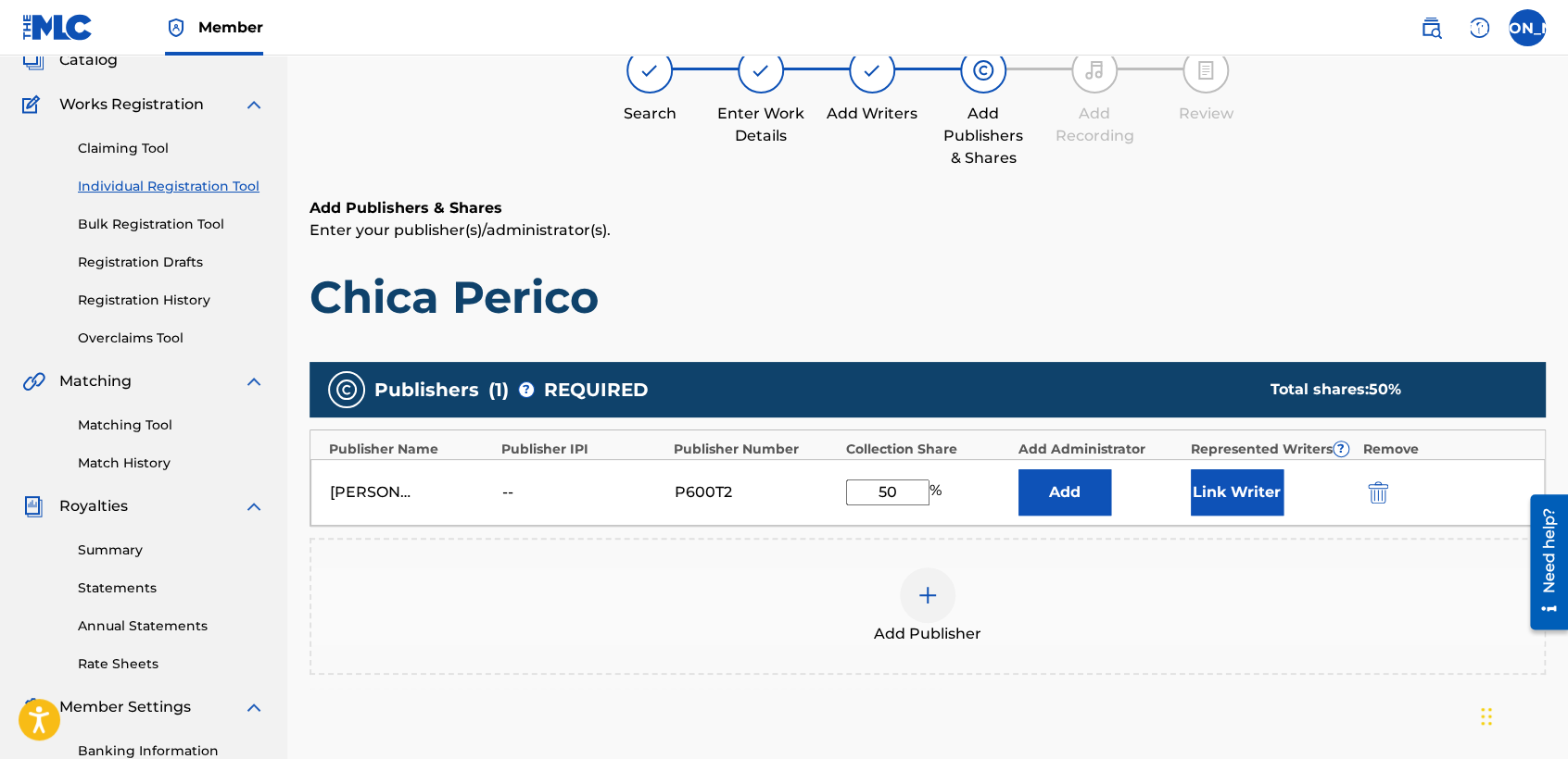
click at [1239, 491] on button "Link Writer" at bounding box center [1236, 493] width 92 height 47
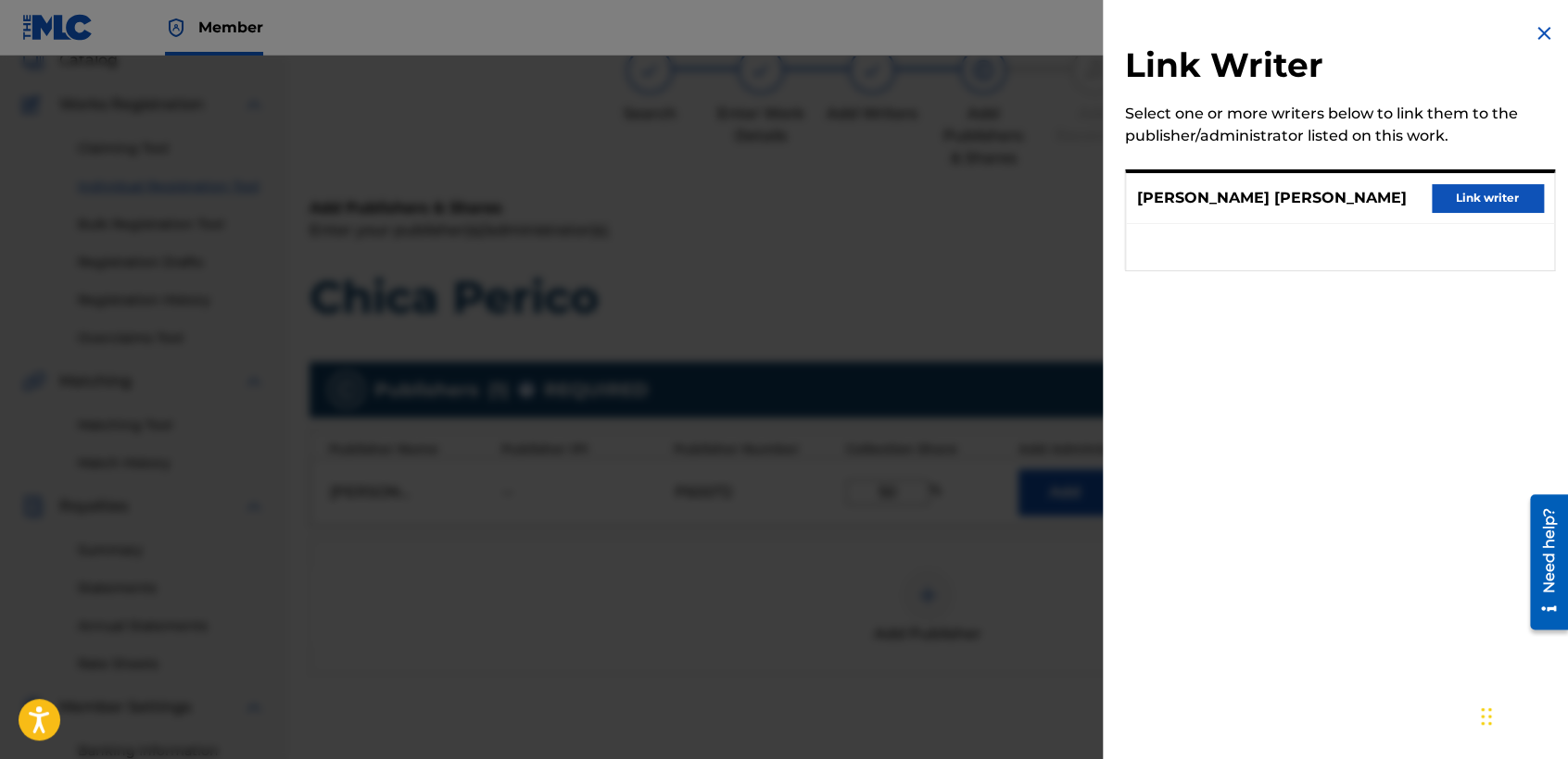
click at [1469, 200] on button "Link writer" at bounding box center [1487, 199] width 111 height 28
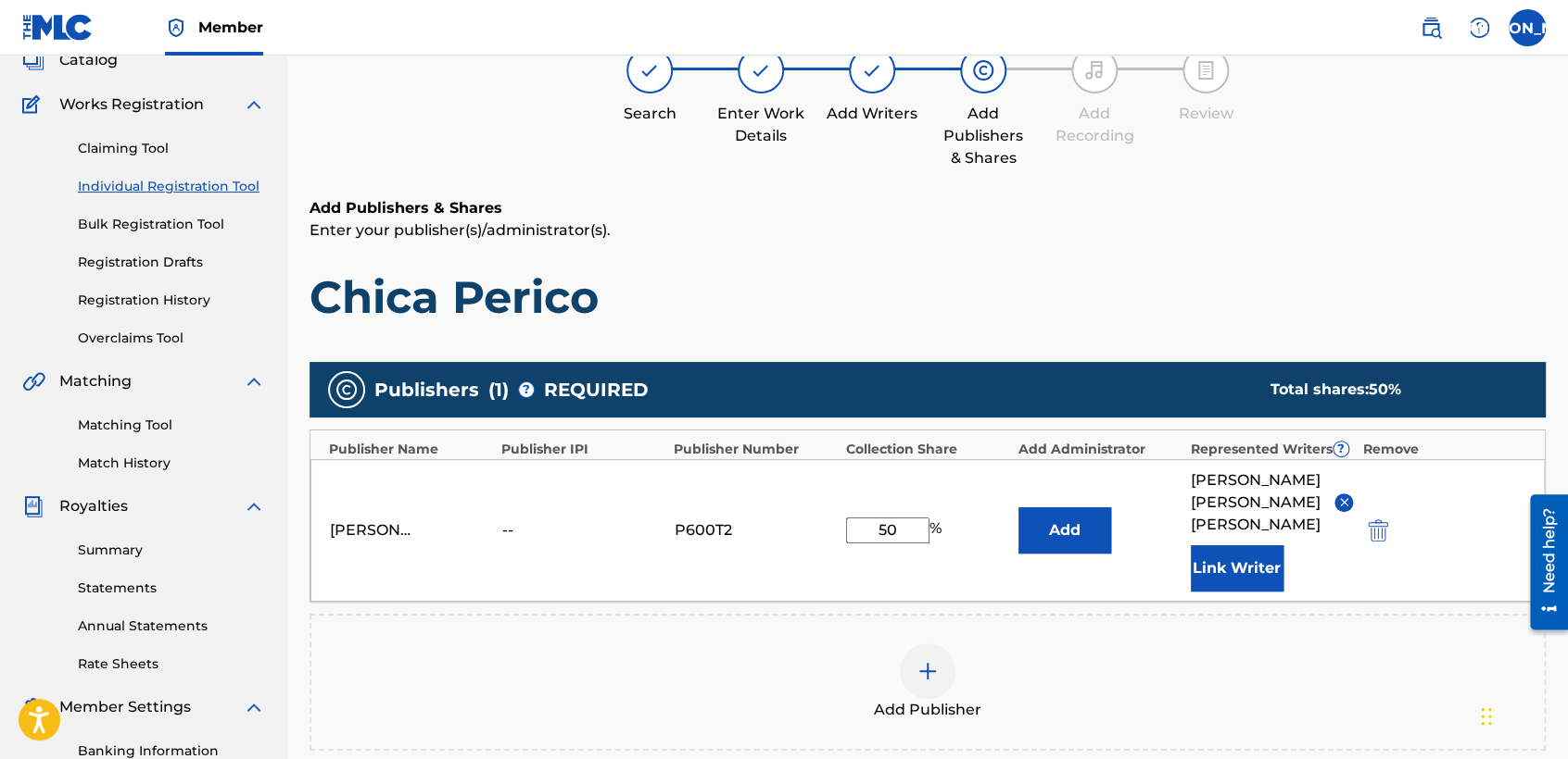
click at [1062, 318] on h1 "Chica Perico" at bounding box center [927, 297] width 1236 height 56
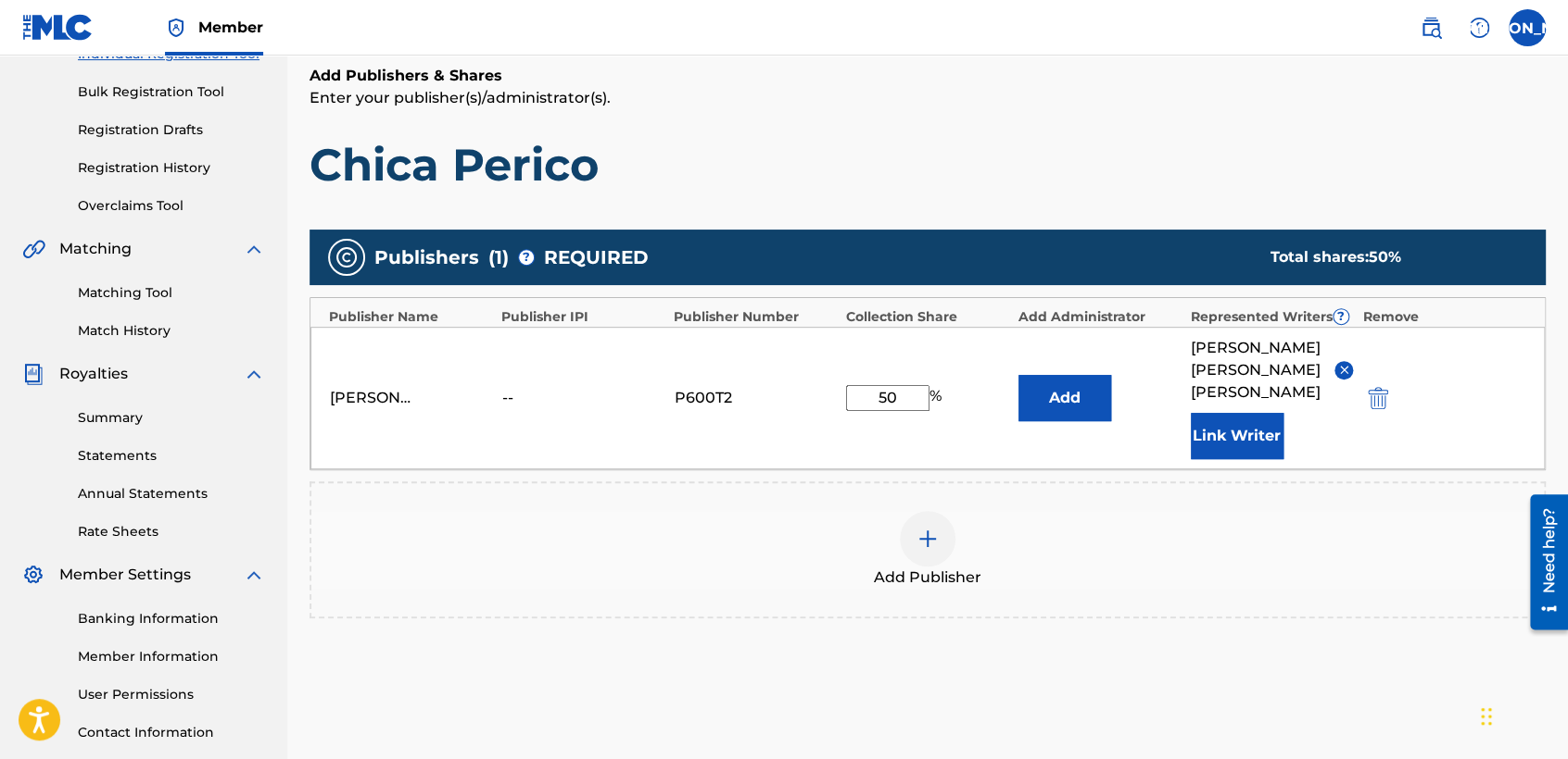
scroll to position [391, 0]
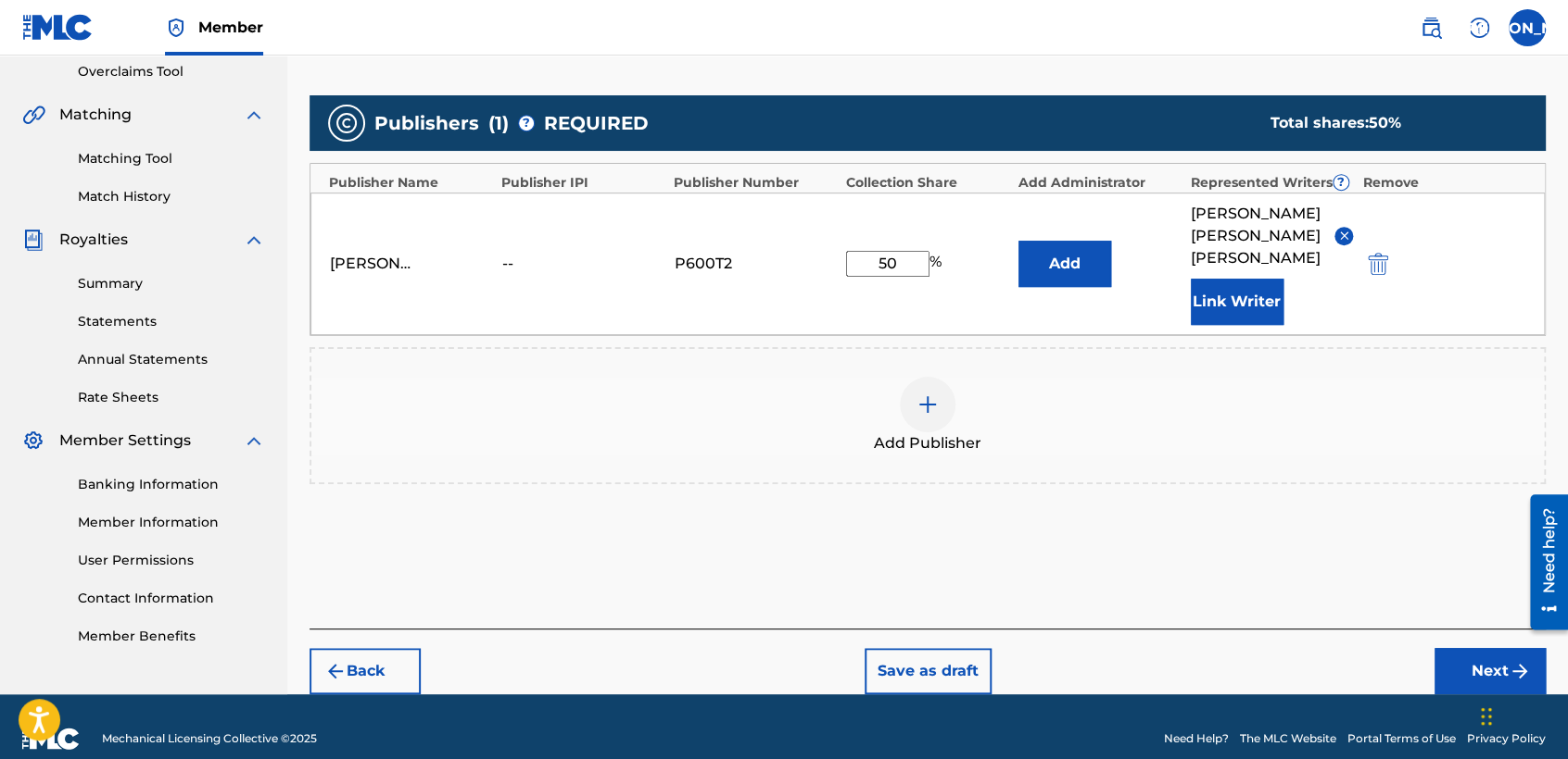
click at [1482, 659] on button "Next" at bounding box center [1490, 671] width 111 height 47
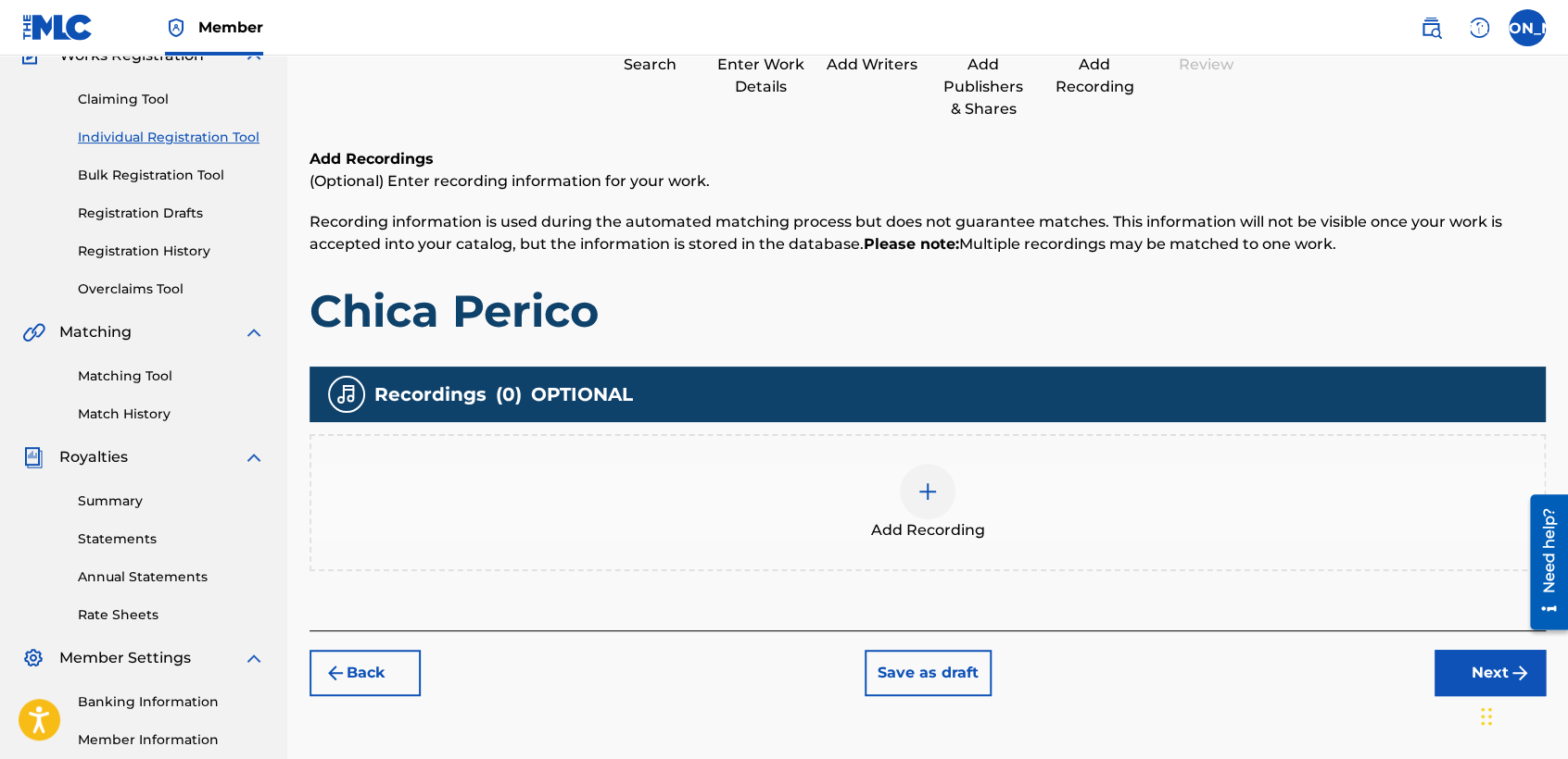
scroll to position [82, 0]
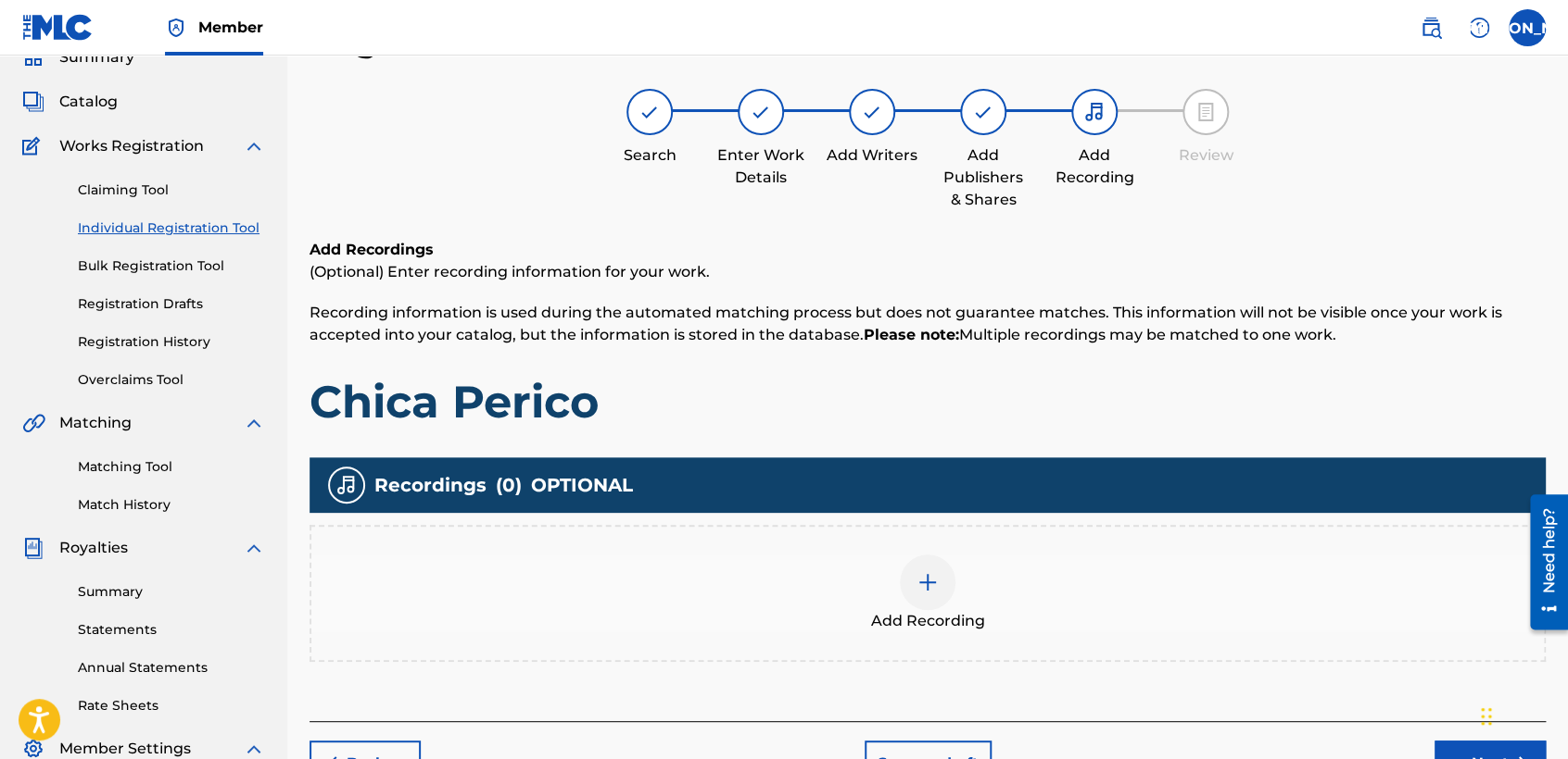
click at [943, 559] on div at bounding box center [927, 583] width 56 height 56
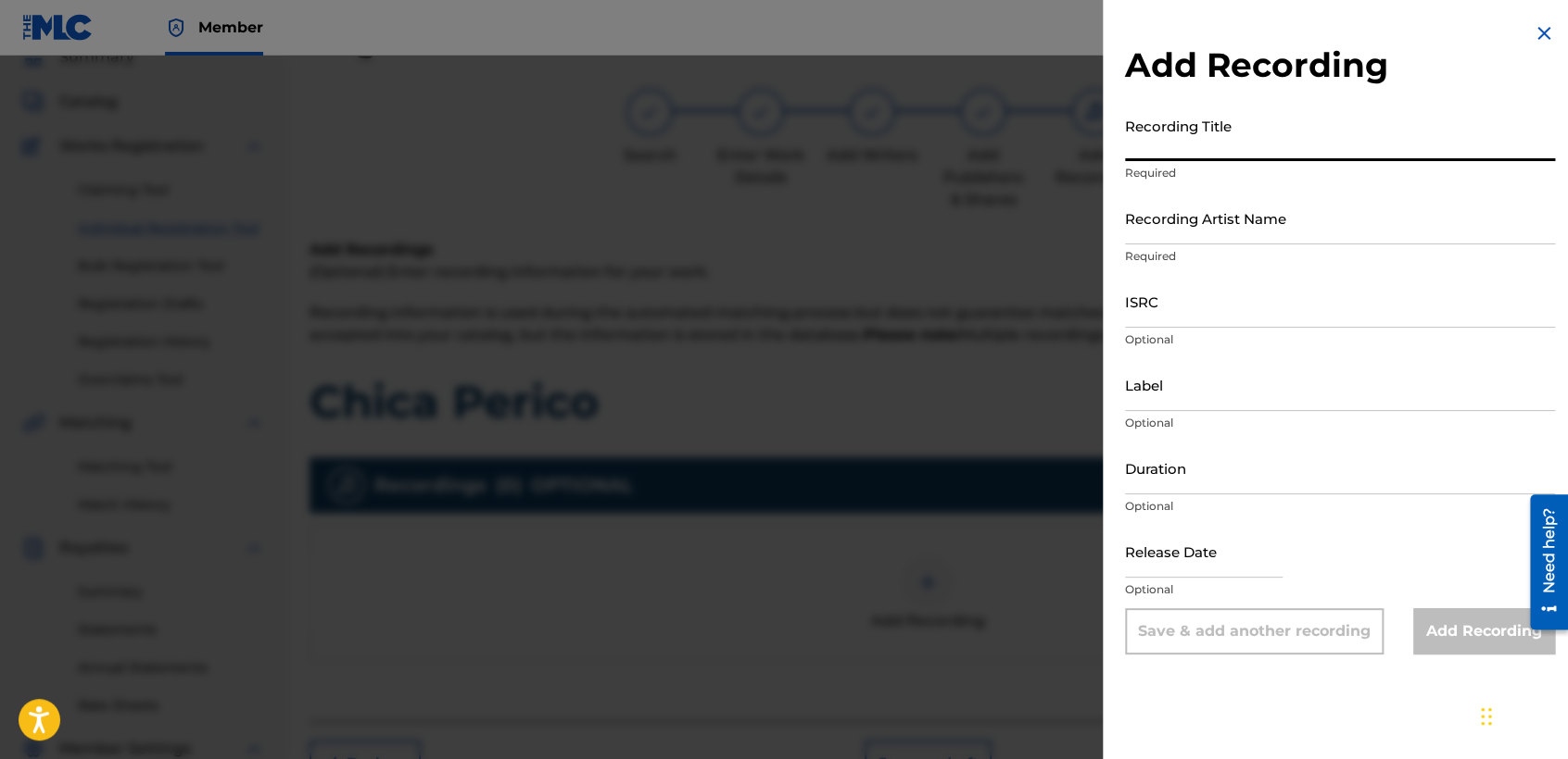
click at [1223, 145] on input "Recording Title" at bounding box center [1339, 134] width 430 height 53
paste input "Chica Perico"
type input "Chica Perico"
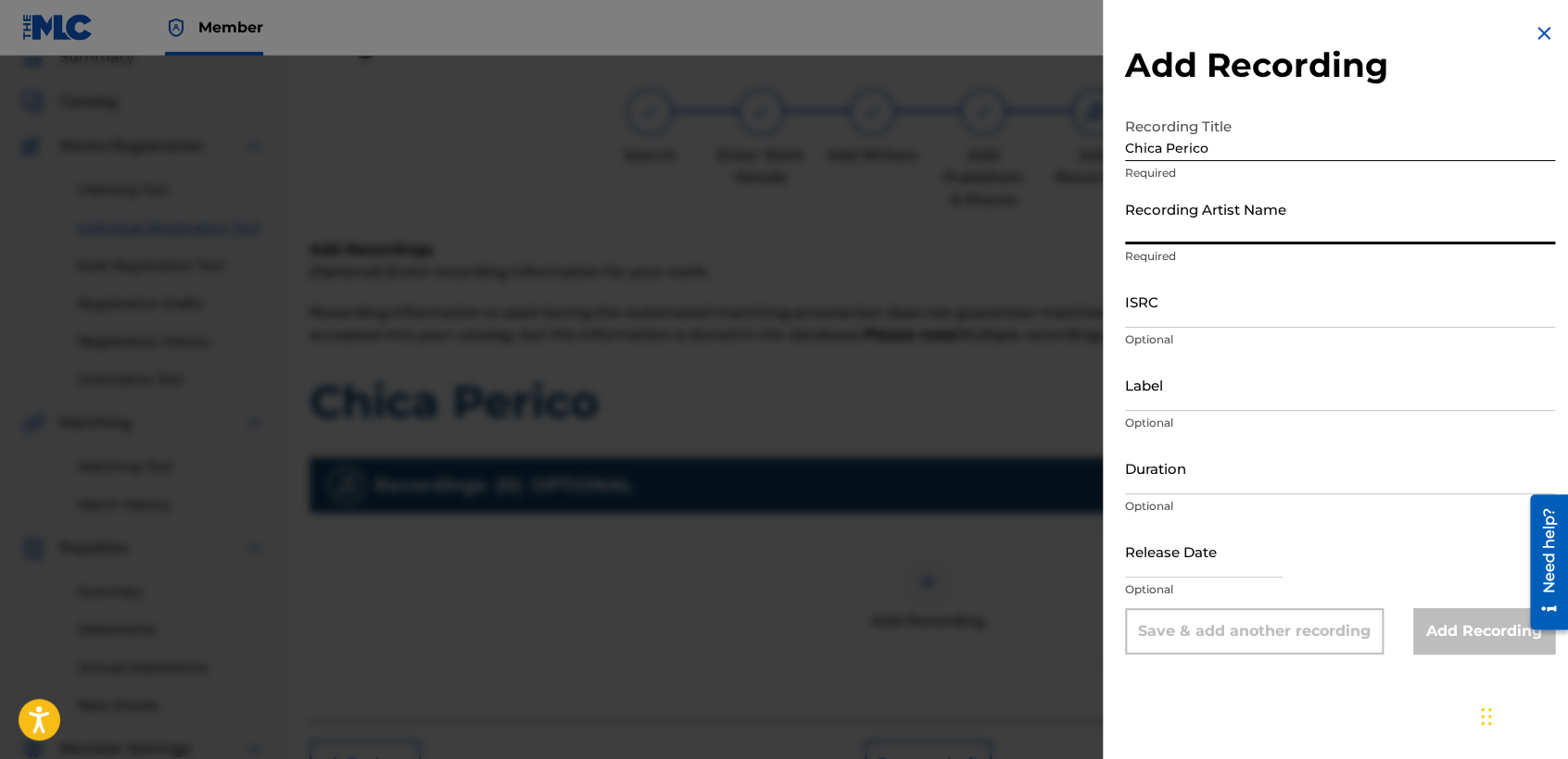
click at [1222, 237] on input "Recording Artist Name" at bounding box center [1339, 218] width 430 height 53
type input "Baby [PERSON_NAME]"
type input "02:43"
type input "[DATE]"
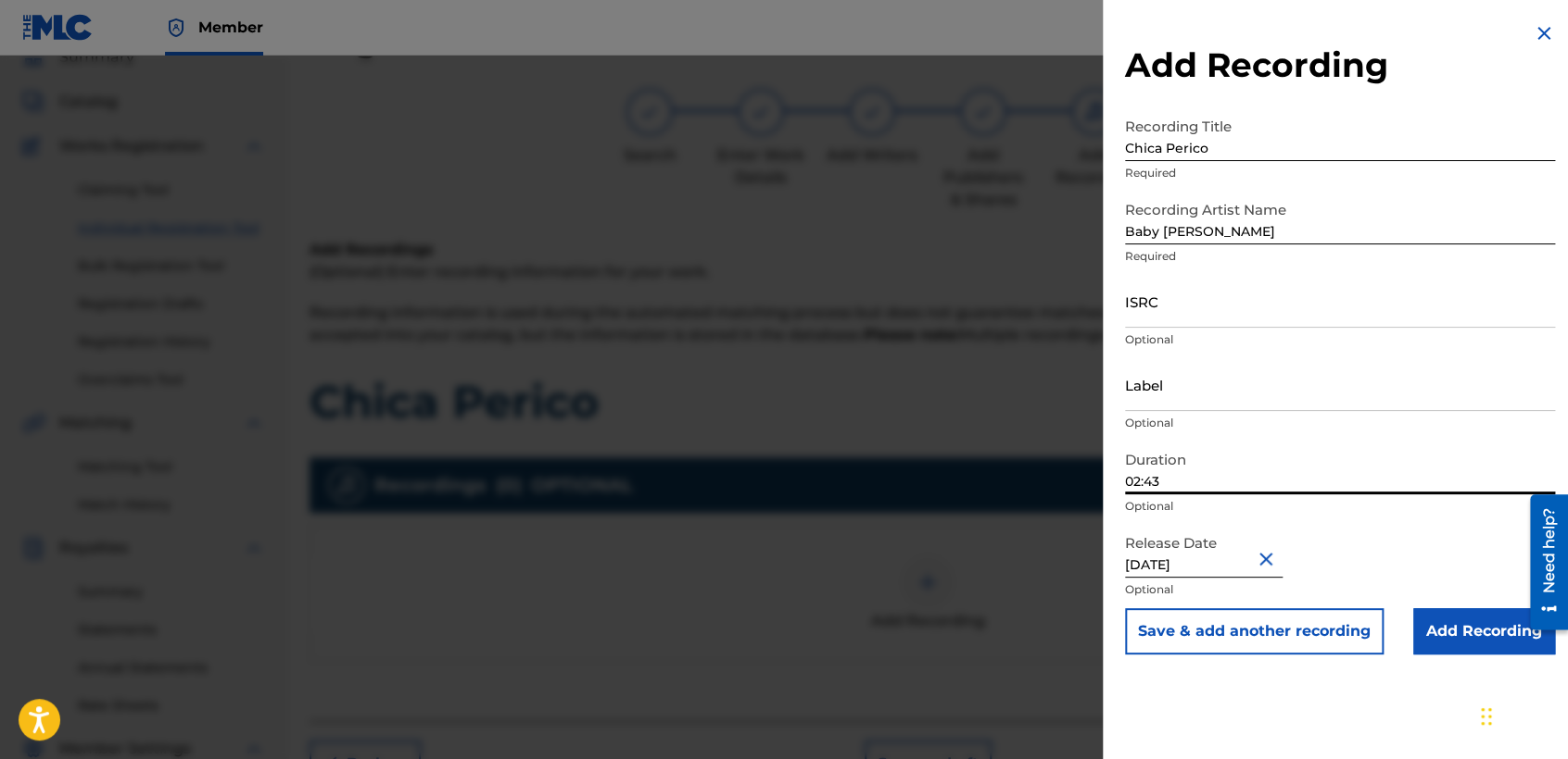
click at [1263, 480] on input "02:43" at bounding box center [1339, 468] width 430 height 53
type input "03:36"
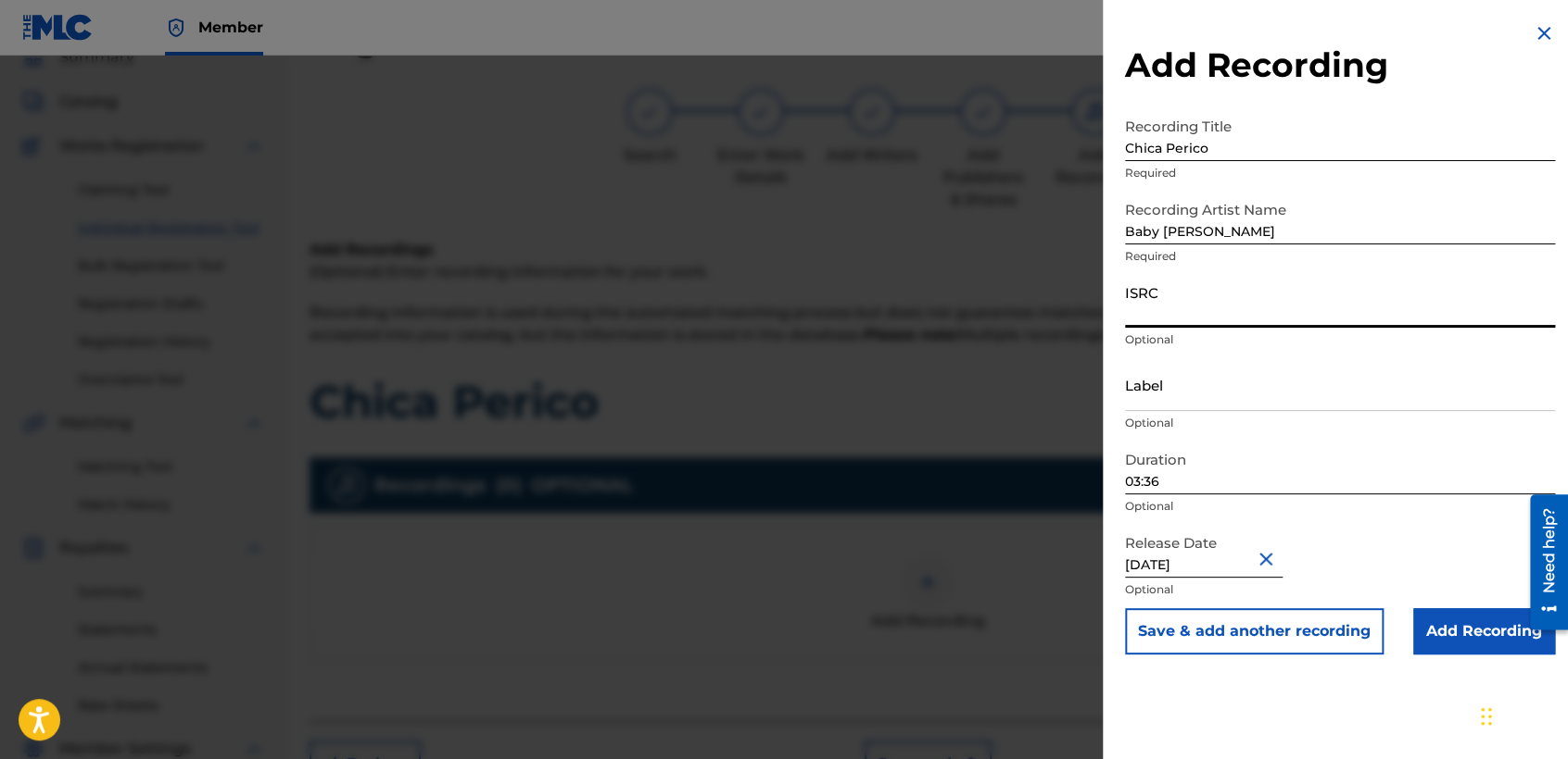
click at [1329, 293] on input "ISRC" at bounding box center [1339, 301] width 430 height 53
click at [1147, 323] on input "ISRC" at bounding box center [1339, 301] width 430 height 53
paste input "USDY42195100"
type input "USDY42195100"
click at [1465, 623] on input "Add Recording" at bounding box center [1484, 632] width 142 height 47
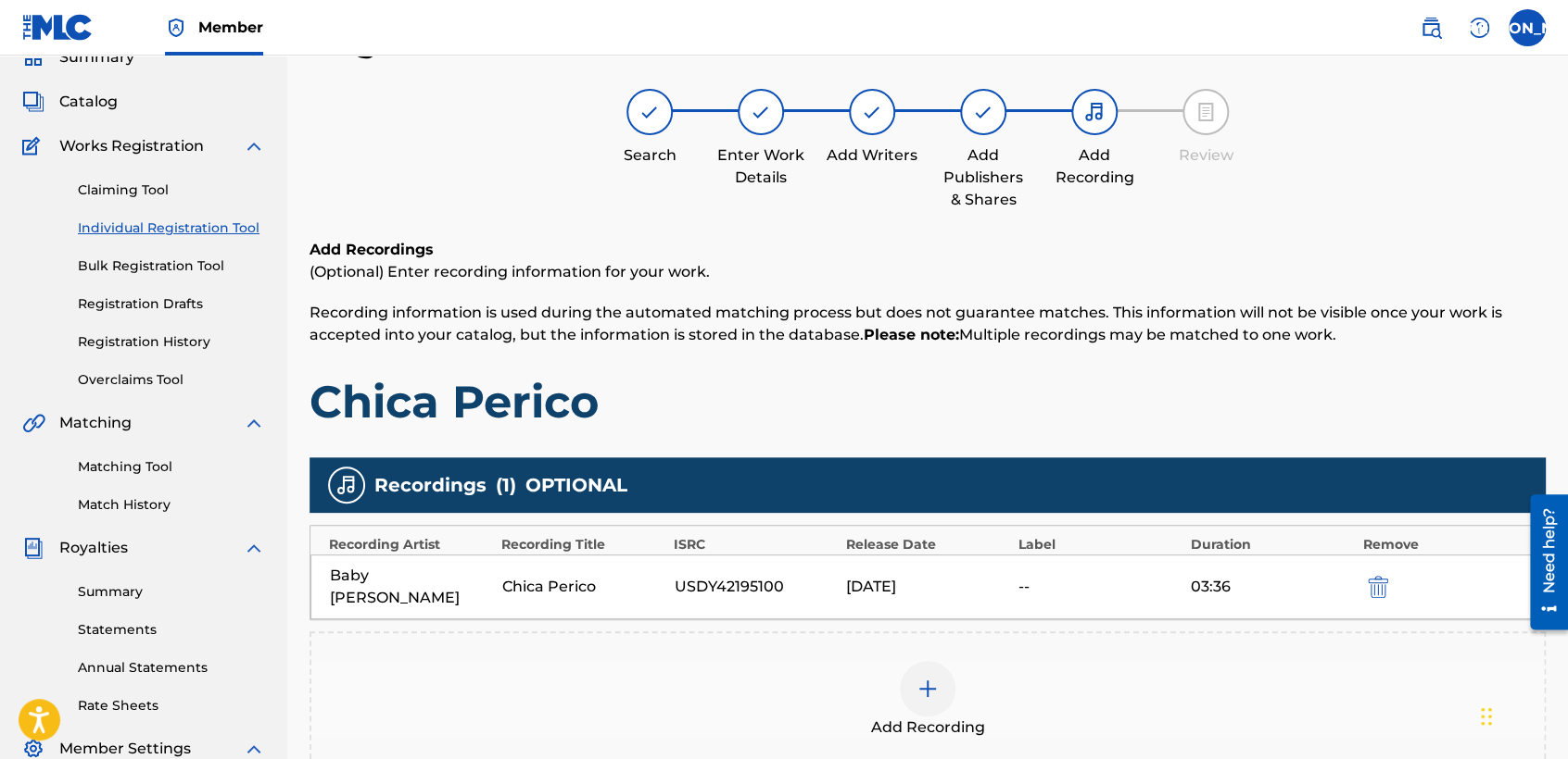
click at [1173, 320] on span "Recording information is used during the automated matching process but does no…" at bounding box center [906, 324] width 1192 height 40
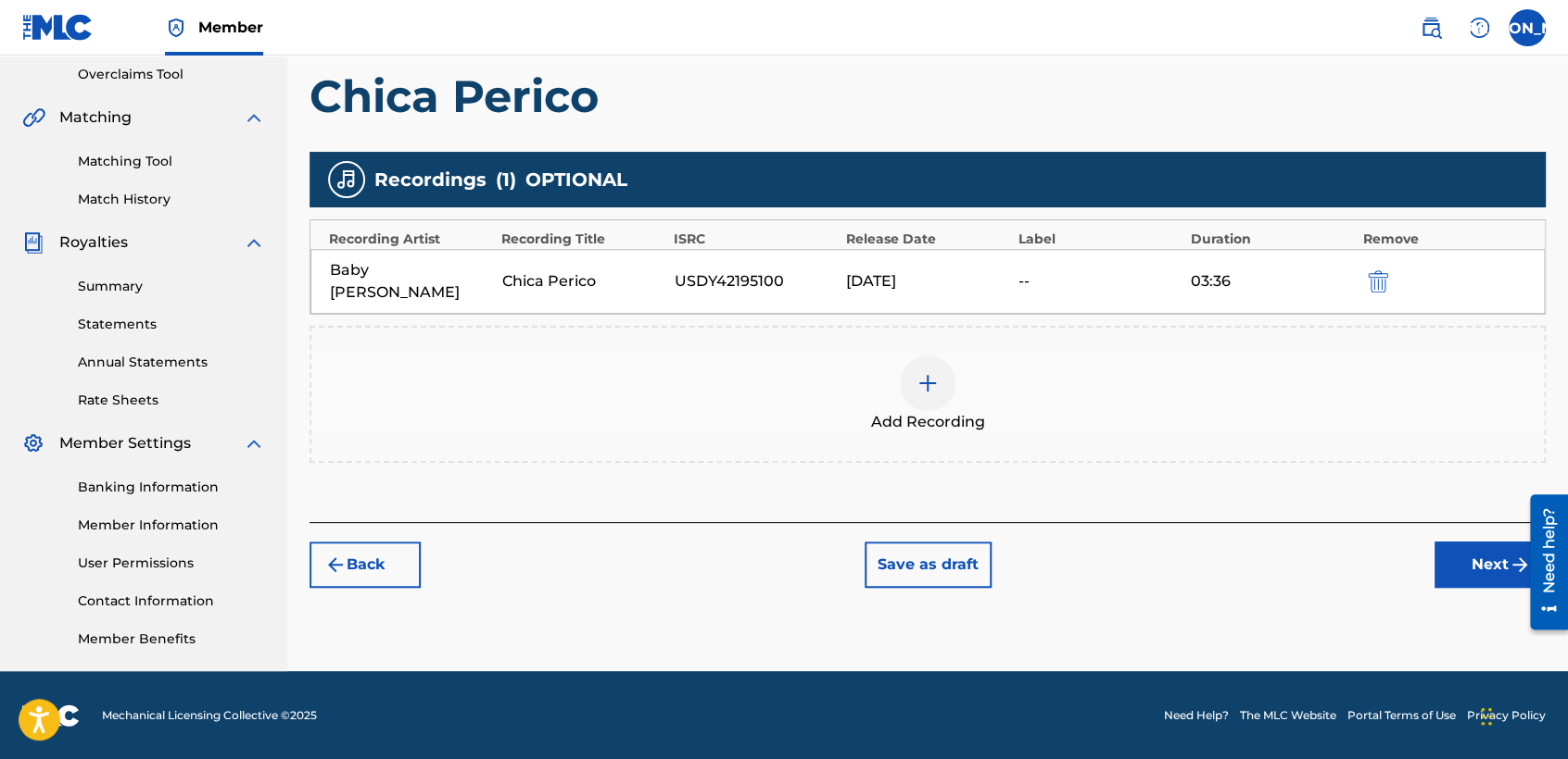
click at [1488, 557] on button "Next" at bounding box center [1490, 565] width 111 height 47
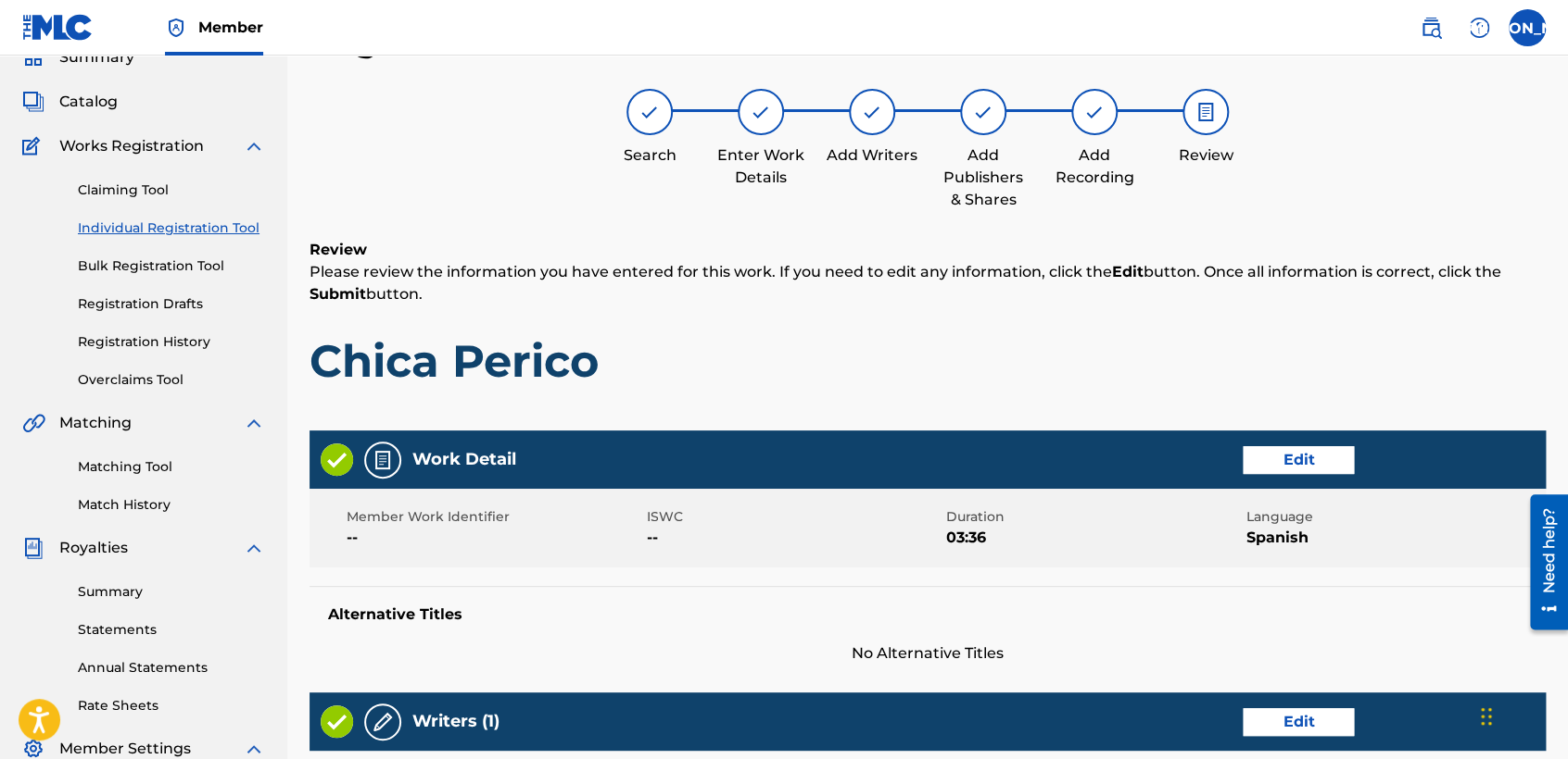
click at [1040, 323] on div "Review Please review the information you have entered for this work. If you nee…" at bounding box center [927, 327] width 1236 height 178
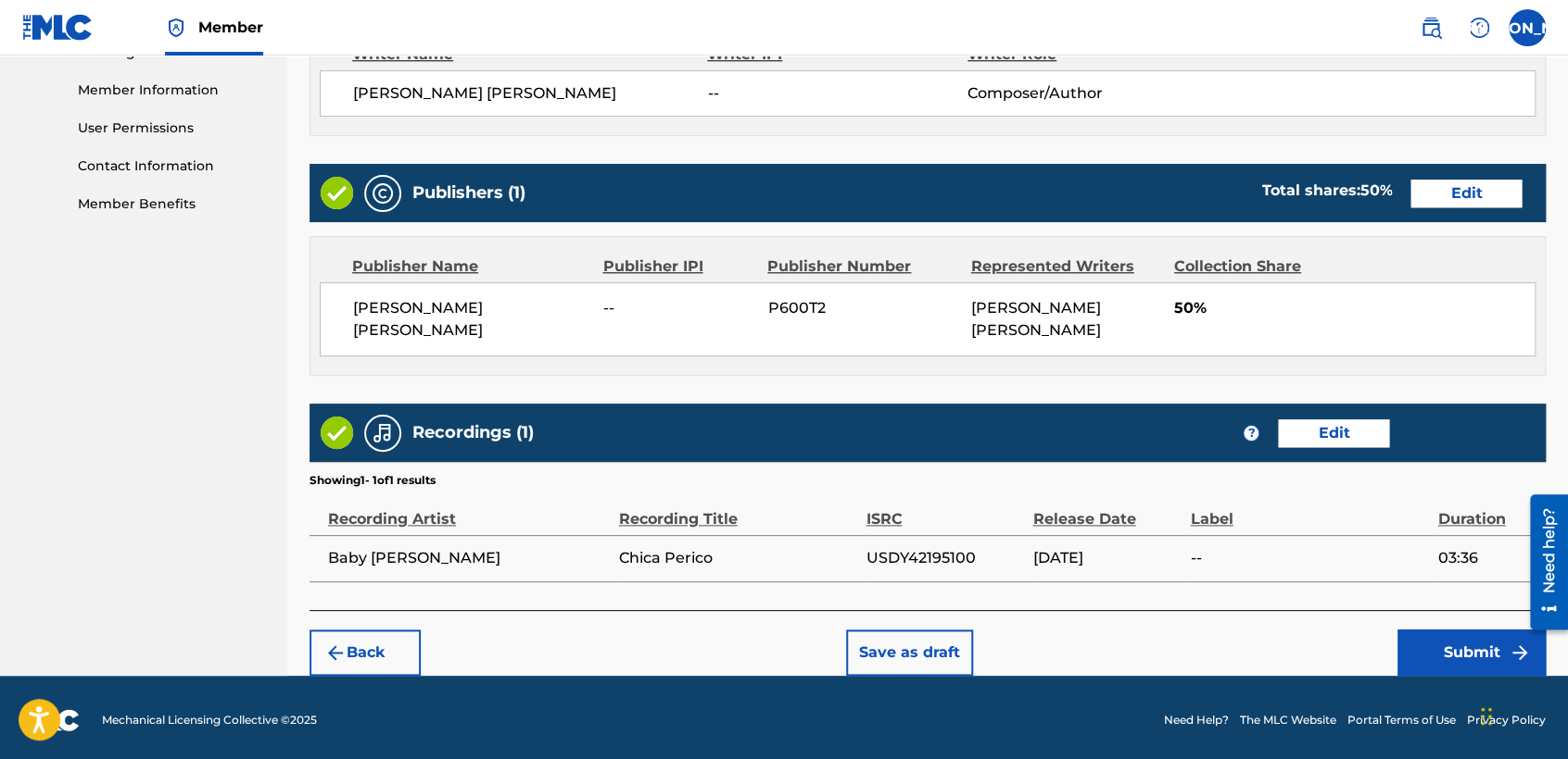
scroll to position [827, 0]
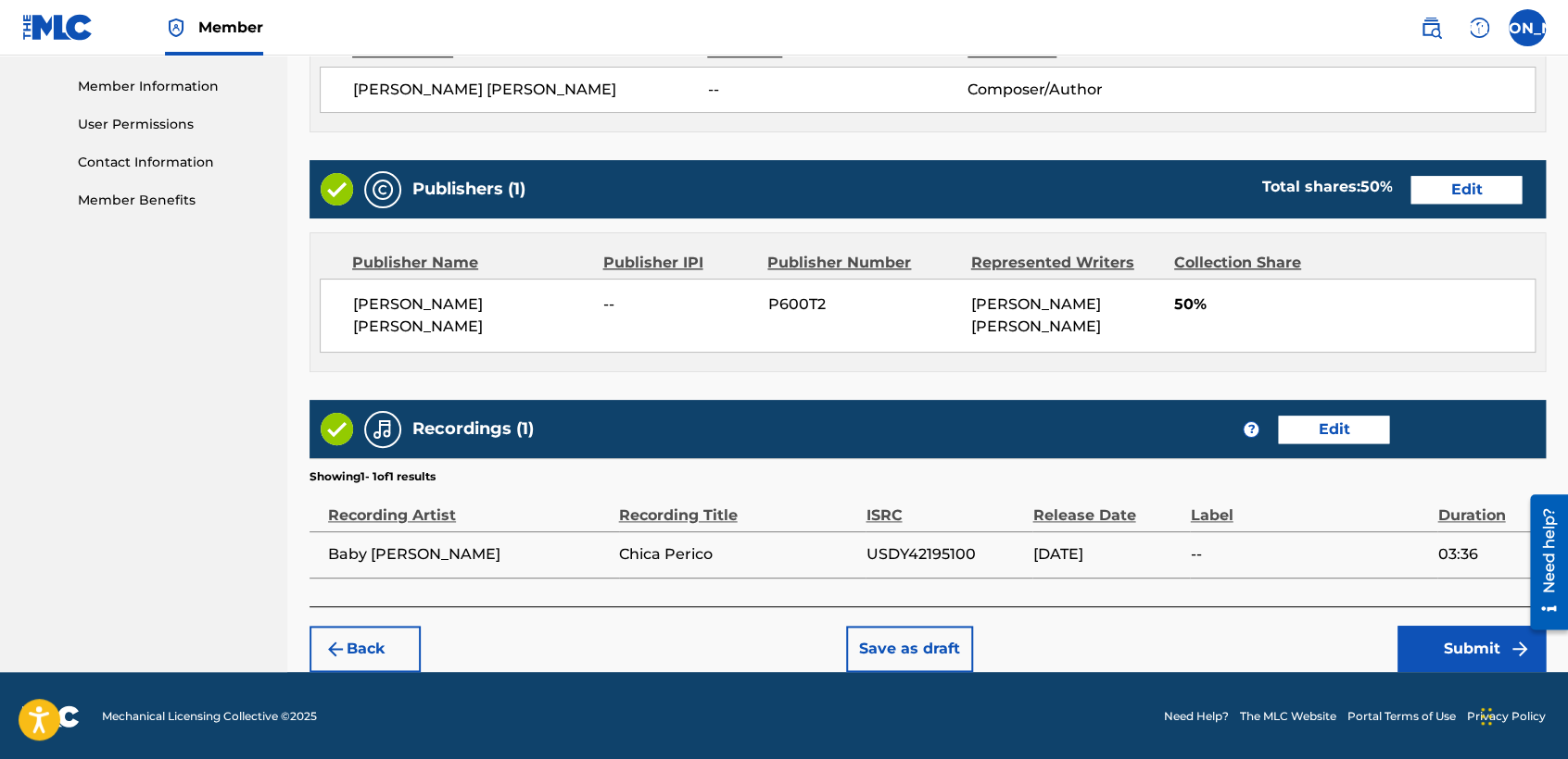
click at [1489, 650] on button "Submit" at bounding box center [1471, 649] width 148 height 47
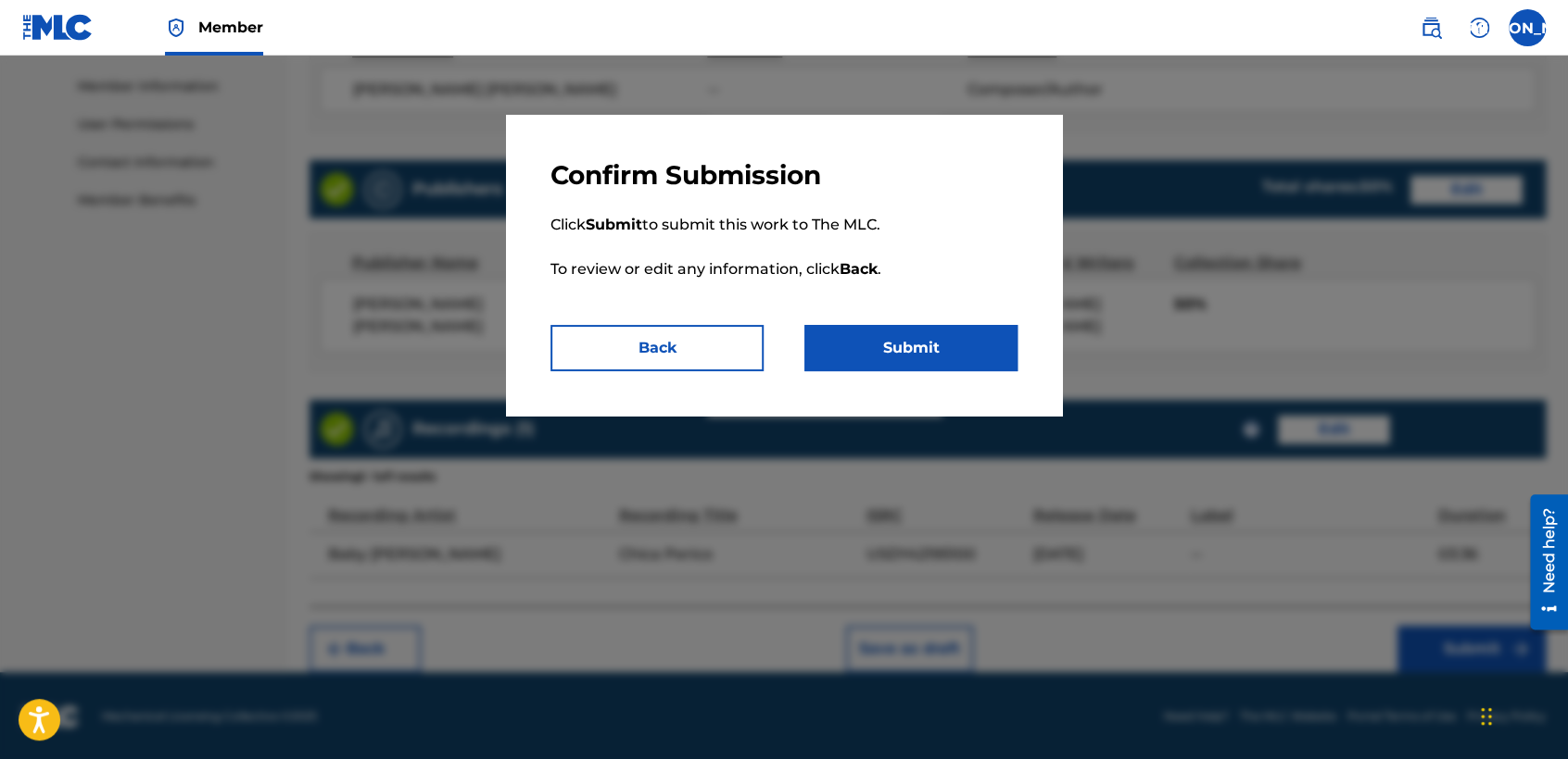
click at [914, 339] on button "Submit" at bounding box center [910, 349] width 213 height 47
